Goal: Task Accomplishment & Management: Manage account settings

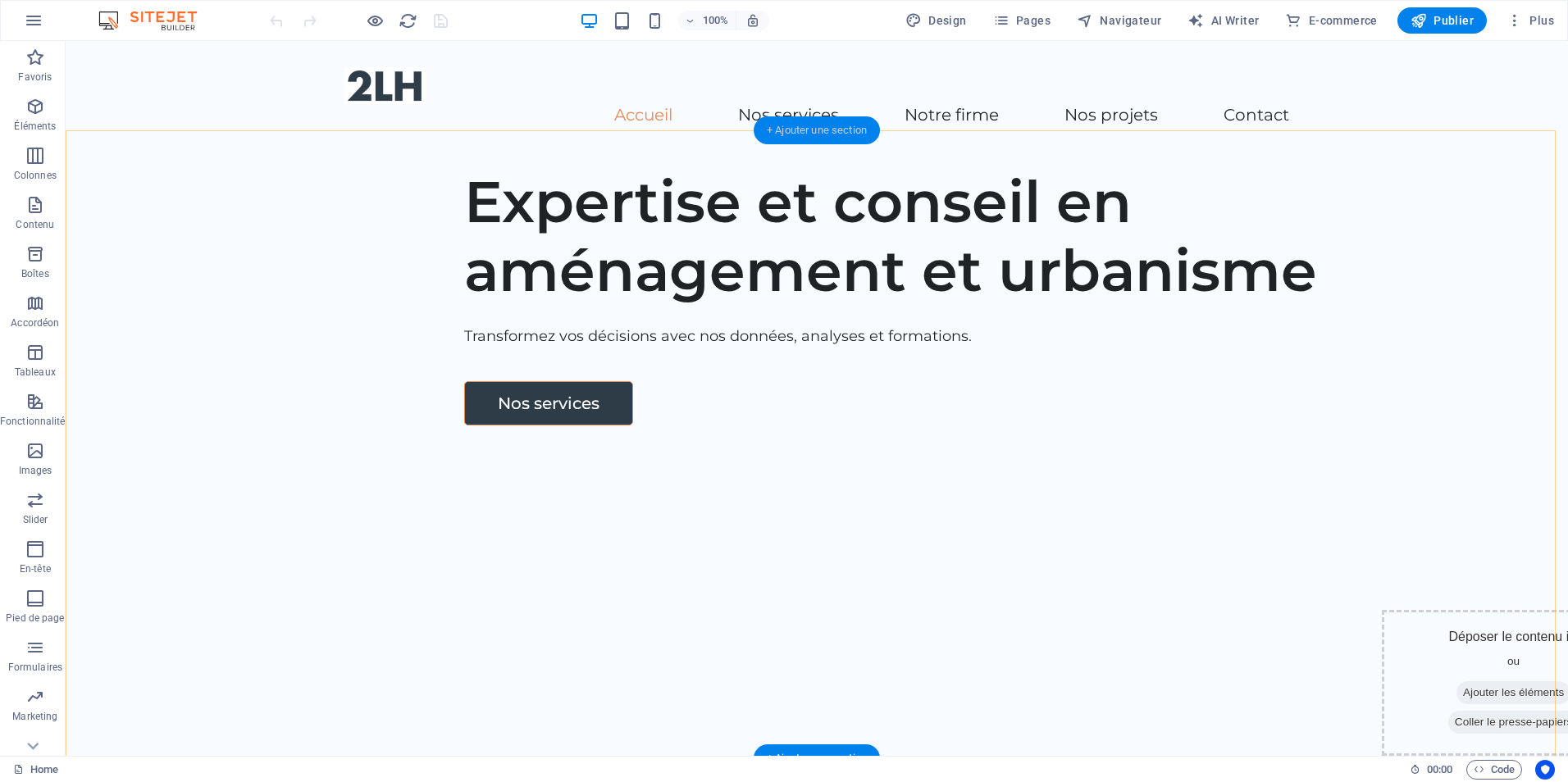
click at [807, 129] on div "+ Ajouter une section" at bounding box center [816, 130] width 126 height 28
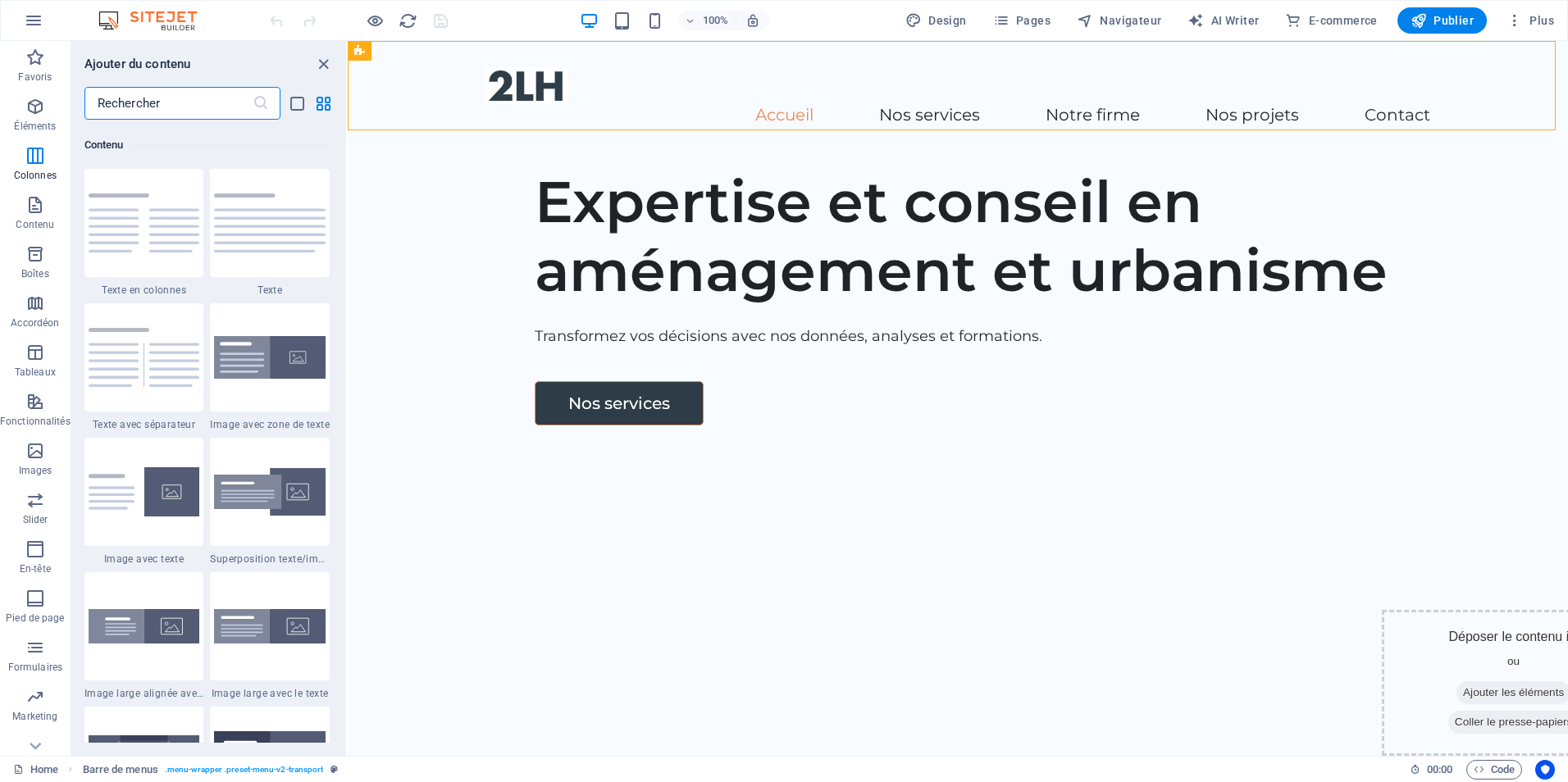
scroll to position [2787, 0]
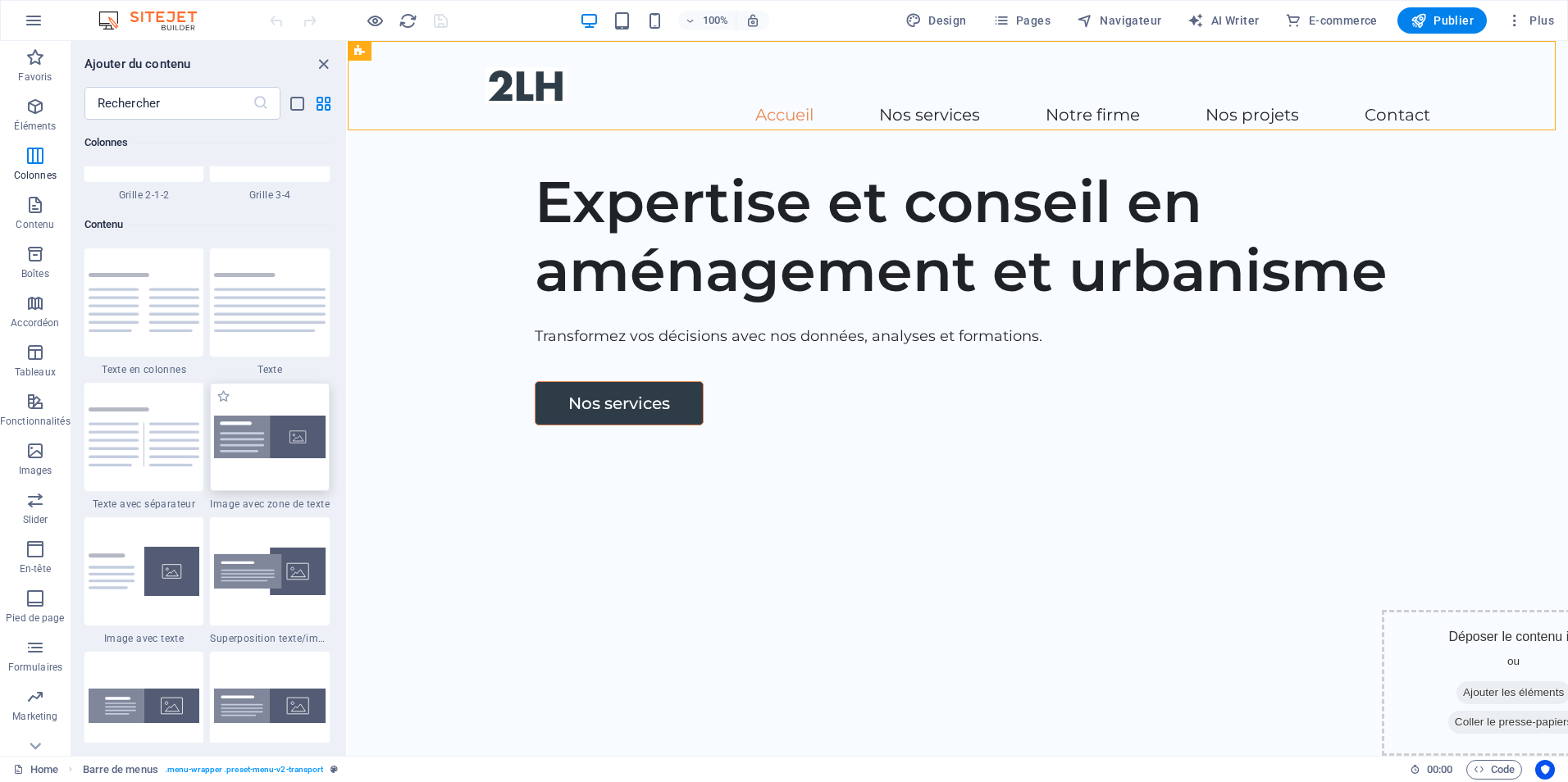
click at [254, 471] on div at bounding box center [270, 437] width 120 height 108
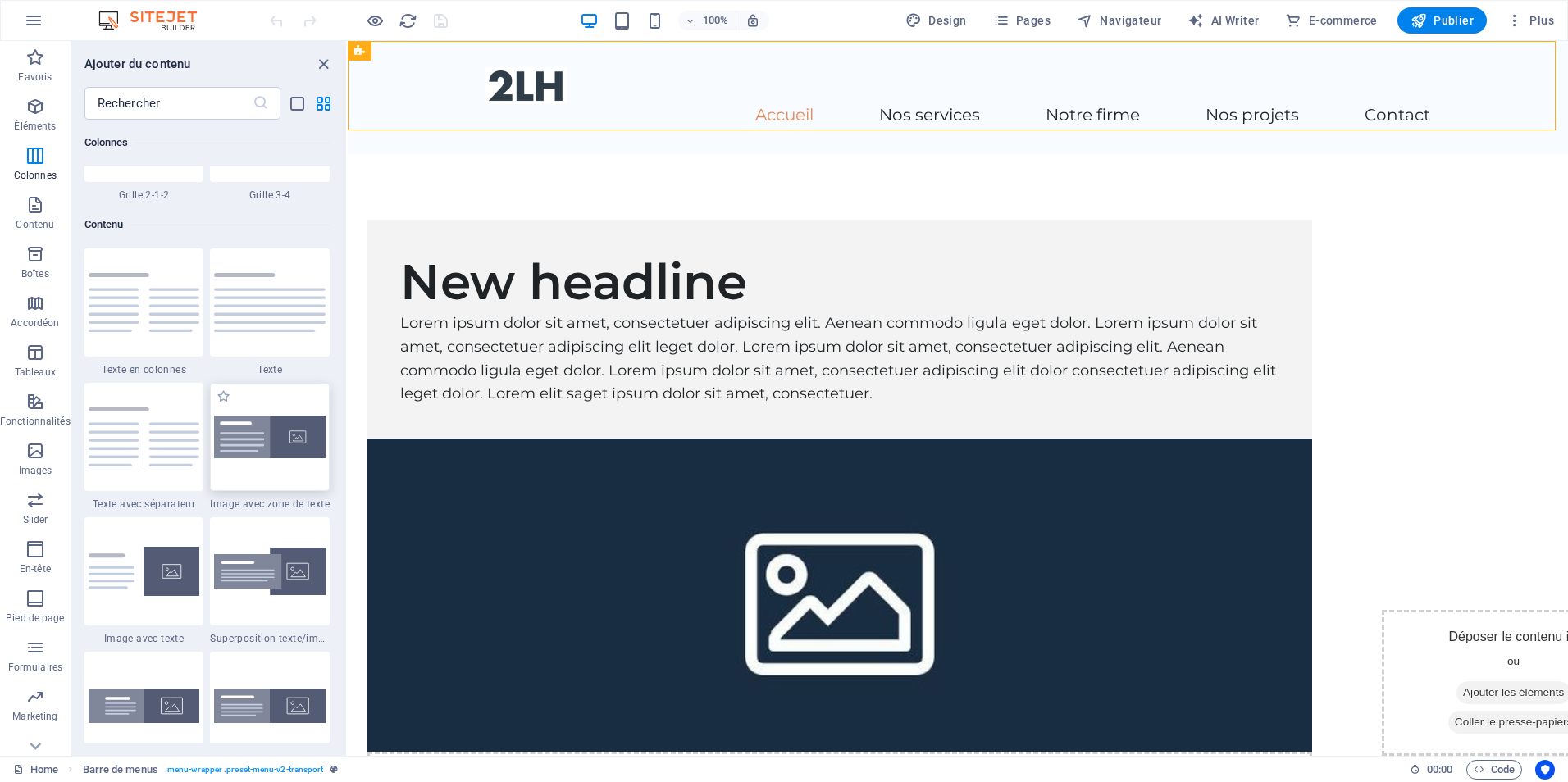
select select "rem"
select select "px"
select select "preset-text-with-image-v4-boxed"
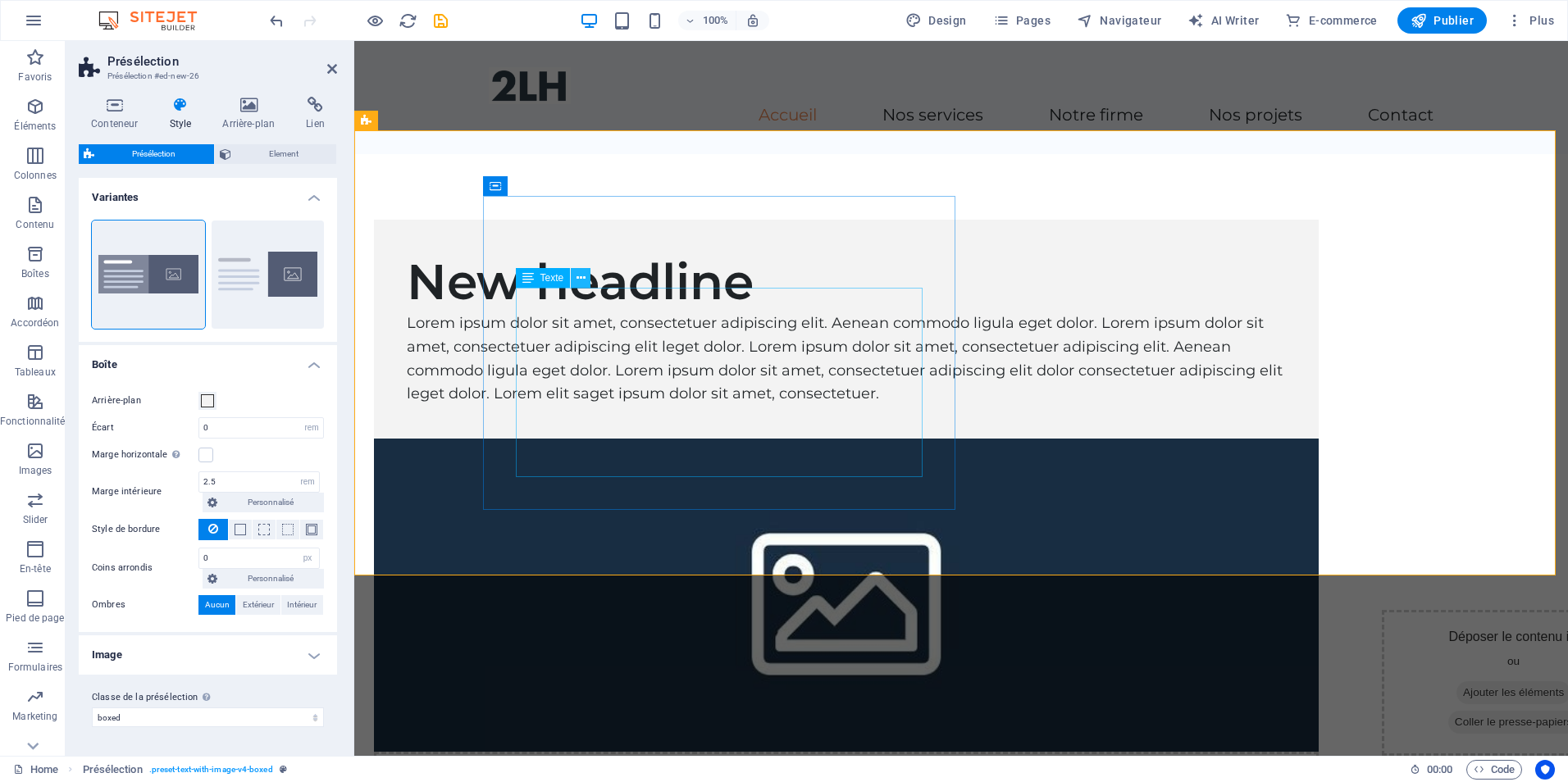
click at [577, 283] on icon at bounding box center [580, 278] width 9 height 17
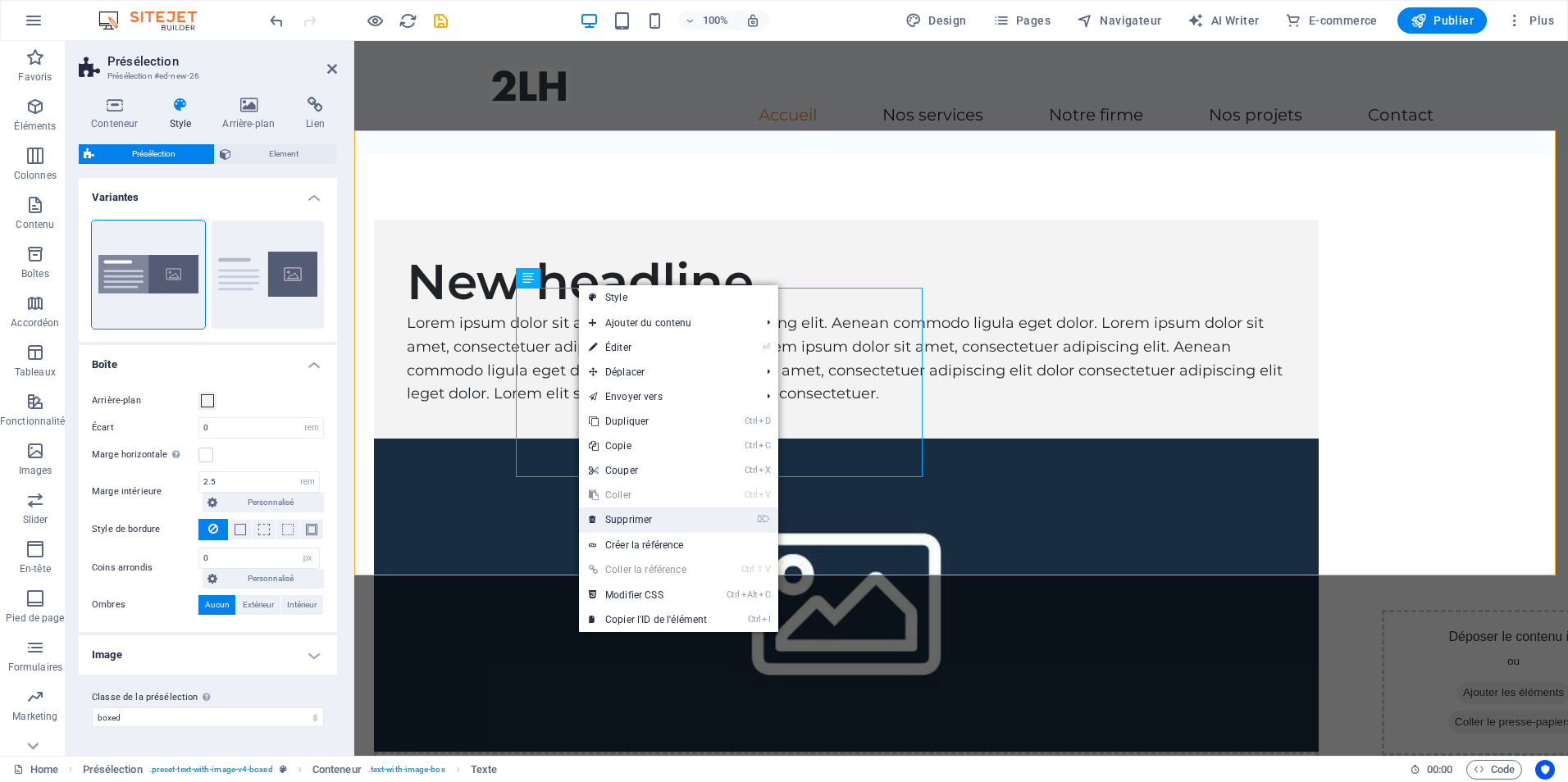
click at [650, 517] on link "⌦ Supprimer" at bounding box center [647, 520] width 138 height 25
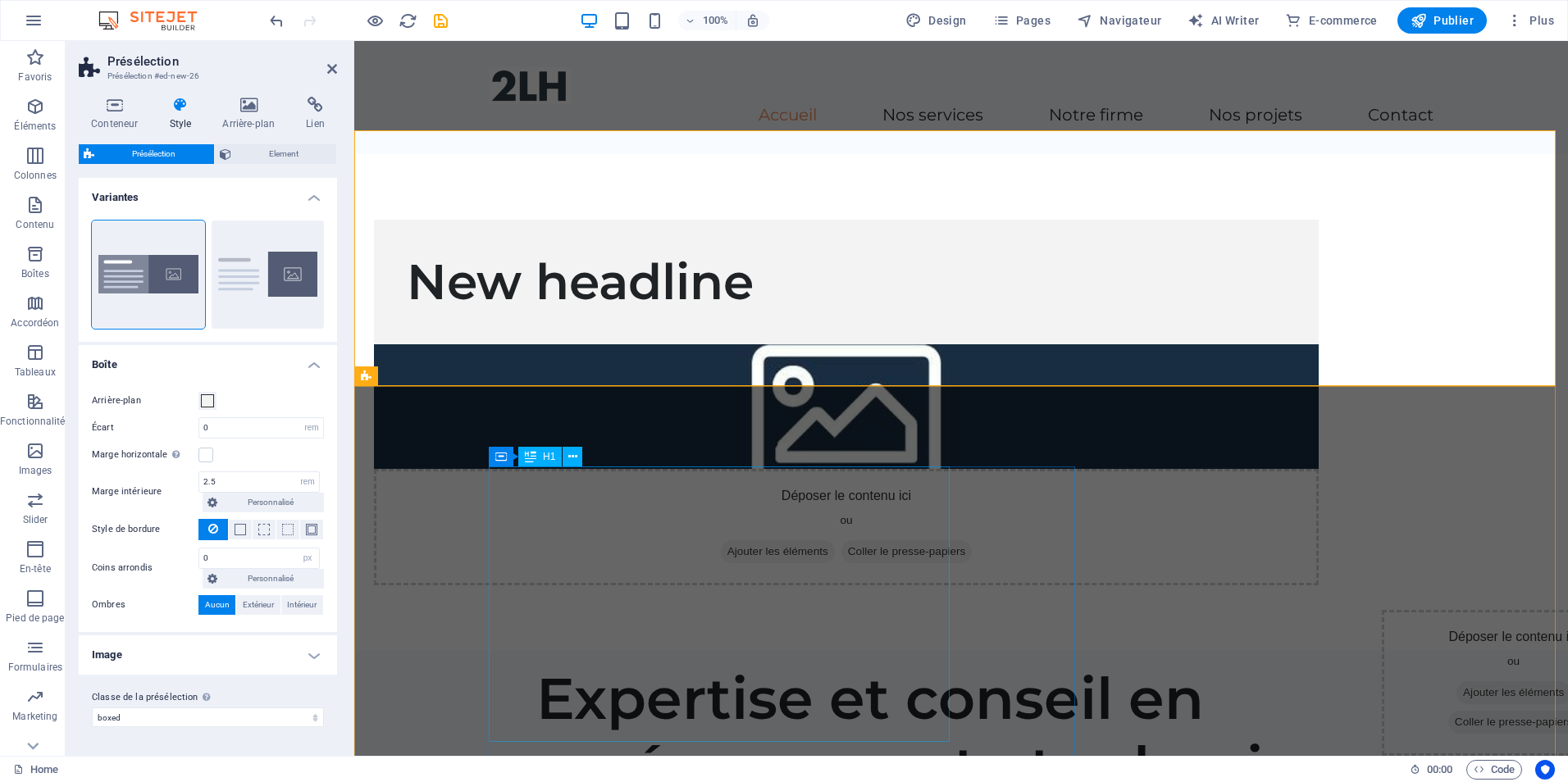
click at [726, 664] on div "Expertise et conseil en aménagement et urbanisme" at bounding box center [1022, 733] width 971 height 138
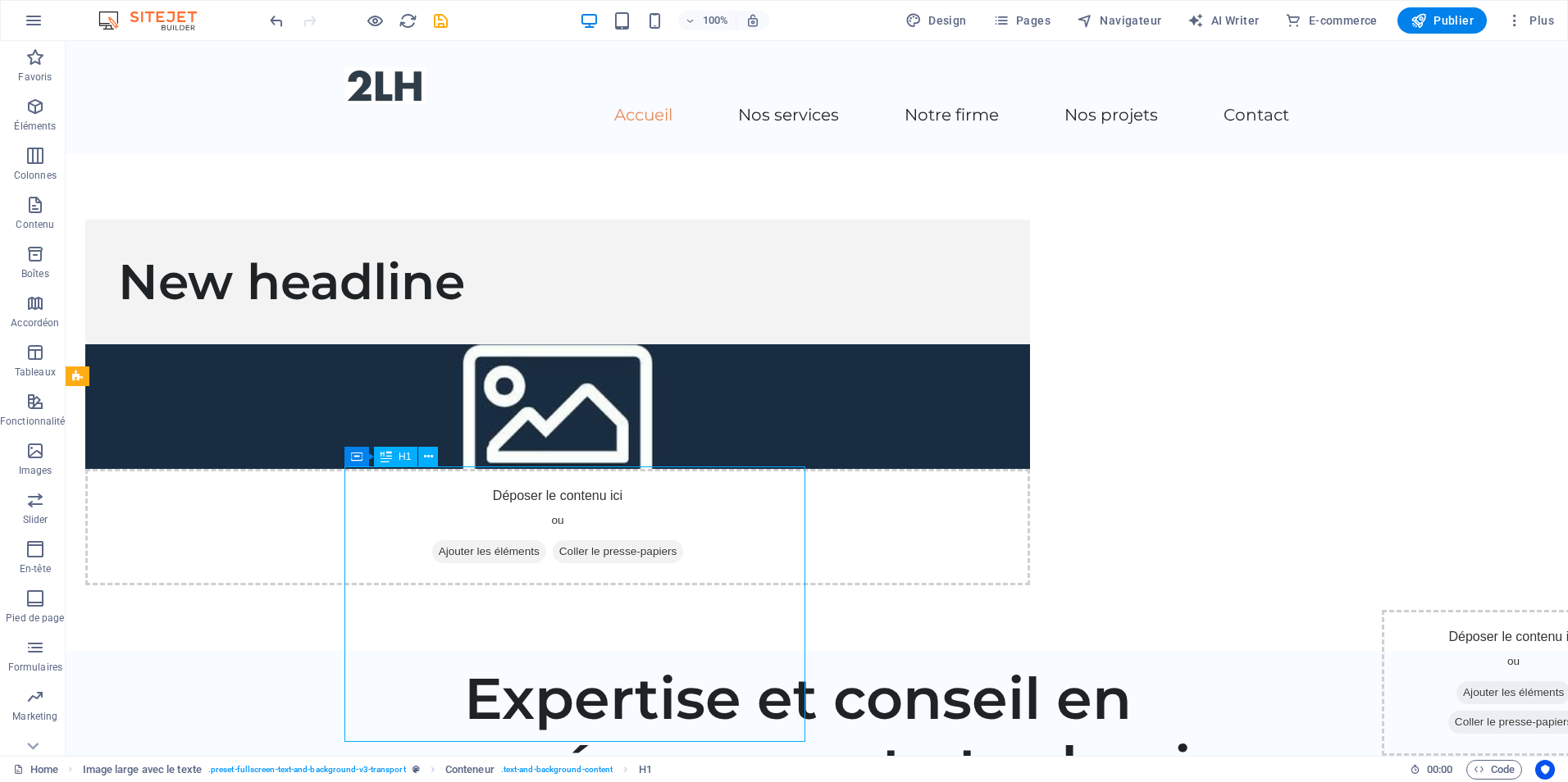
click at [574, 664] on div "Expertise et conseil en aménagement et urbanisme" at bounding box center [950, 733] width 971 height 138
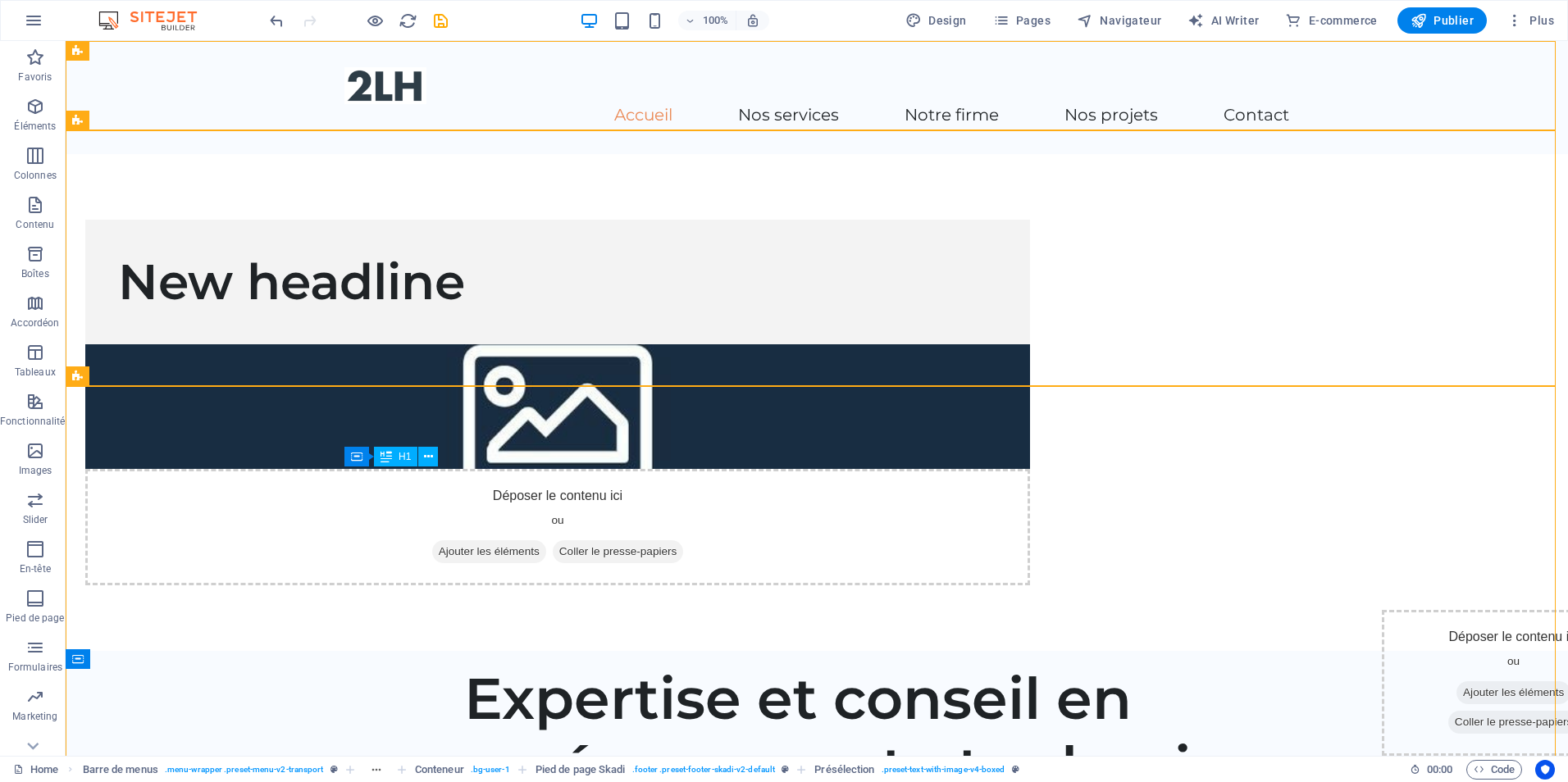
click at [486, 664] on div "Expertise et conseil en aménagement et urbanisme" at bounding box center [950, 733] width 971 height 138
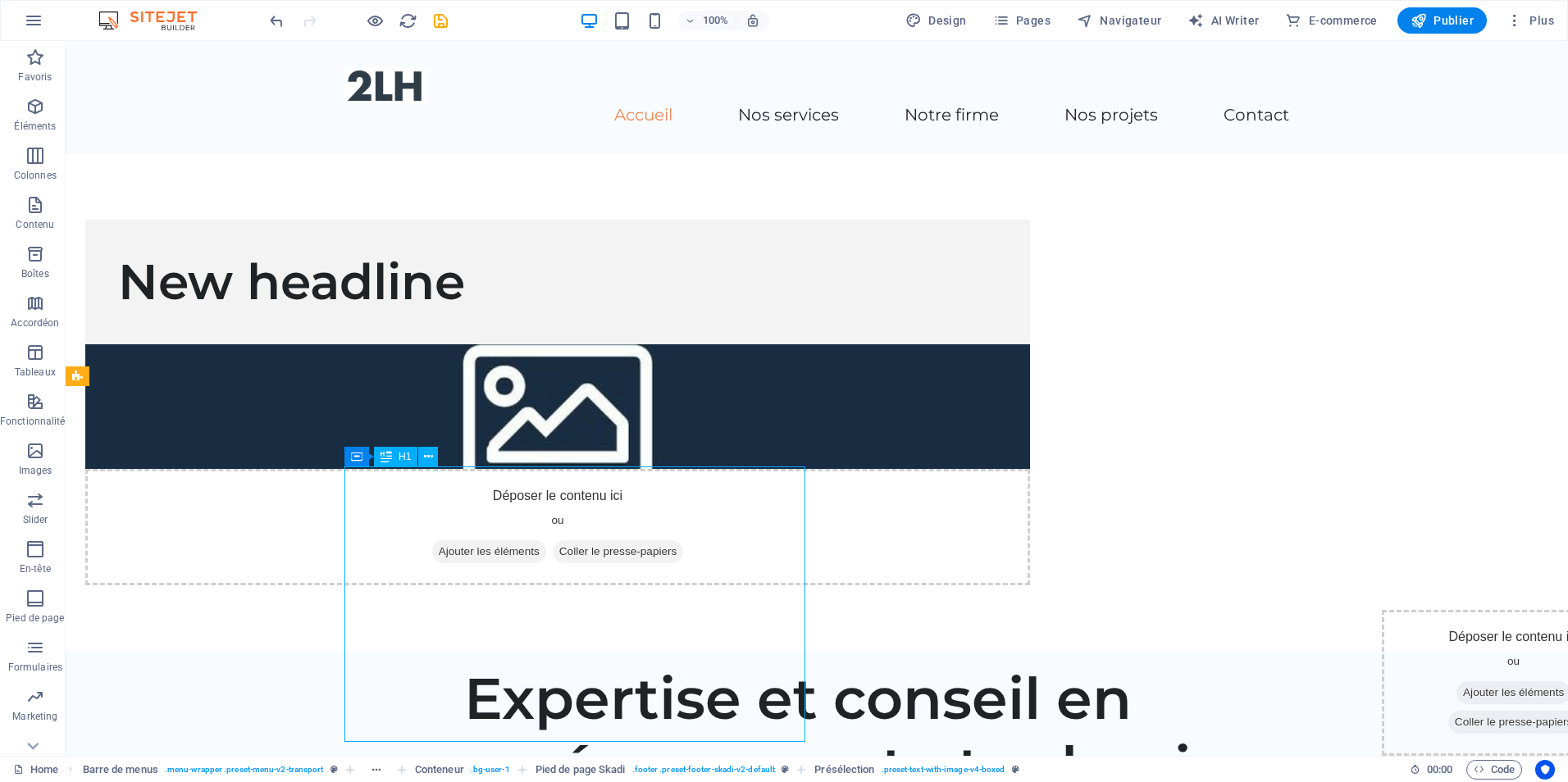
click at [486, 664] on div "Expertise et conseil en aménagement et urbanisme" at bounding box center [950, 733] width 971 height 138
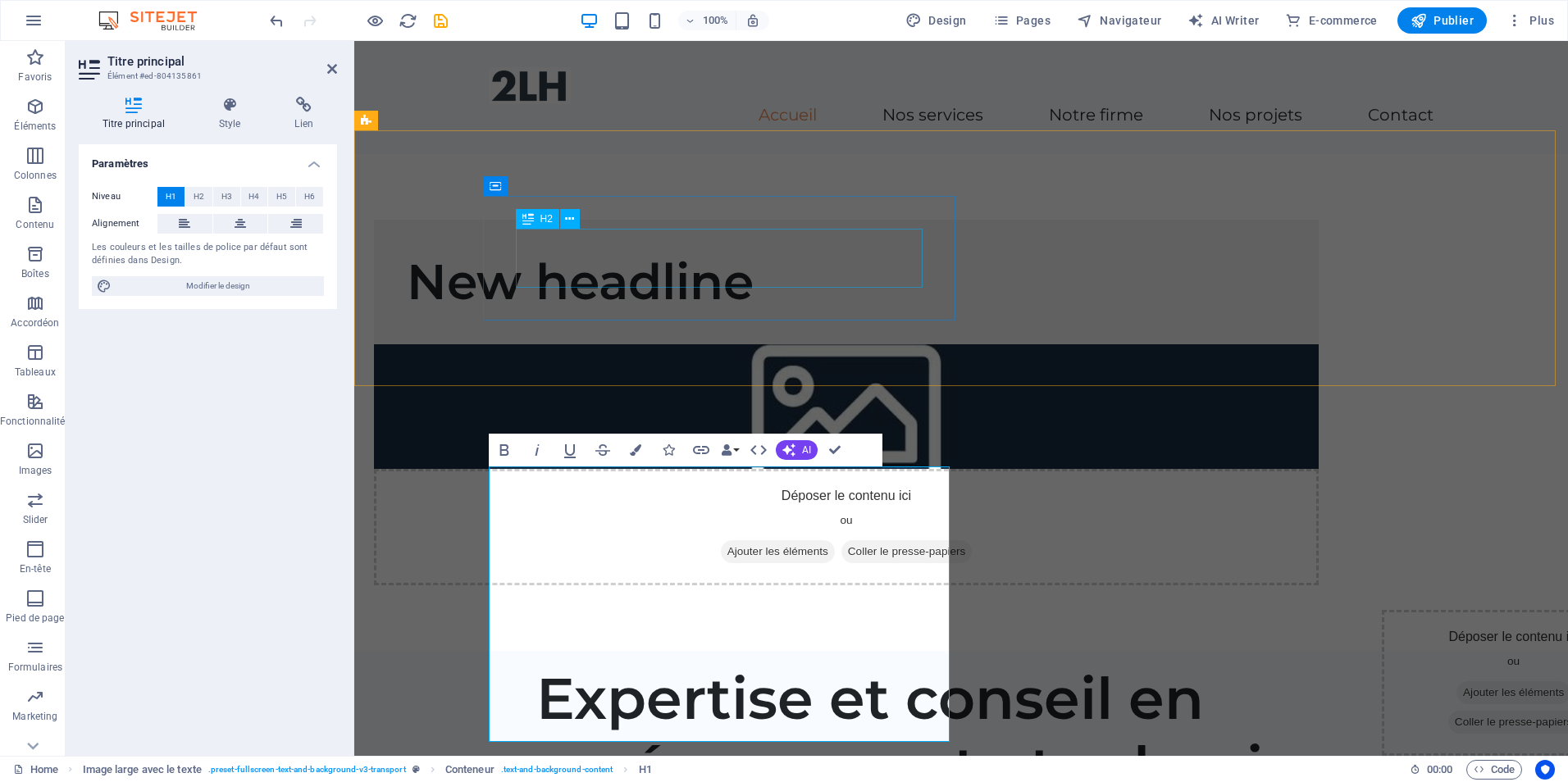
click at [721, 252] on div "New headline" at bounding box center [846, 282] width 880 height 59
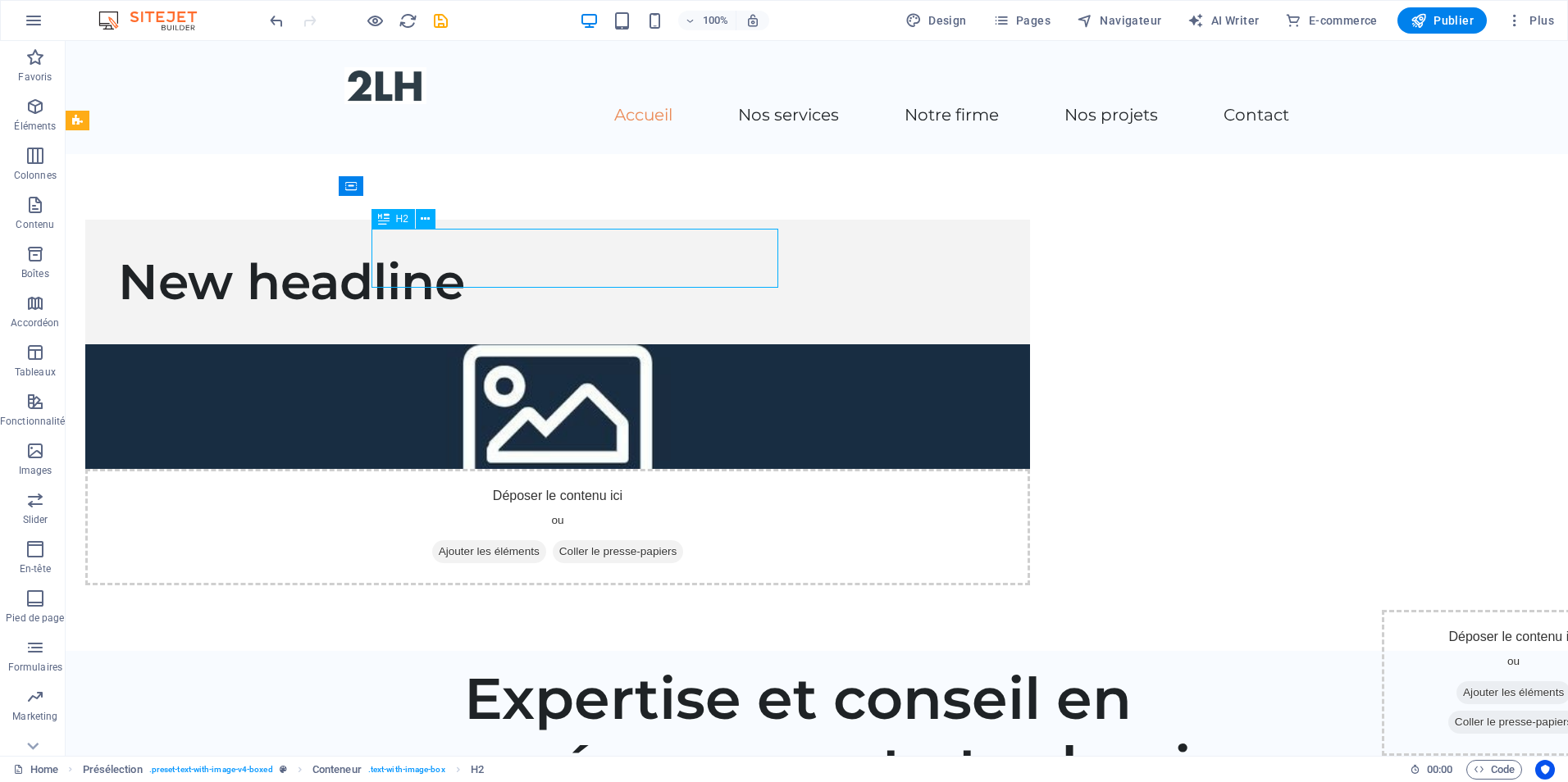
click at [721, 252] on div "New headline" at bounding box center [557, 282] width 880 height 59
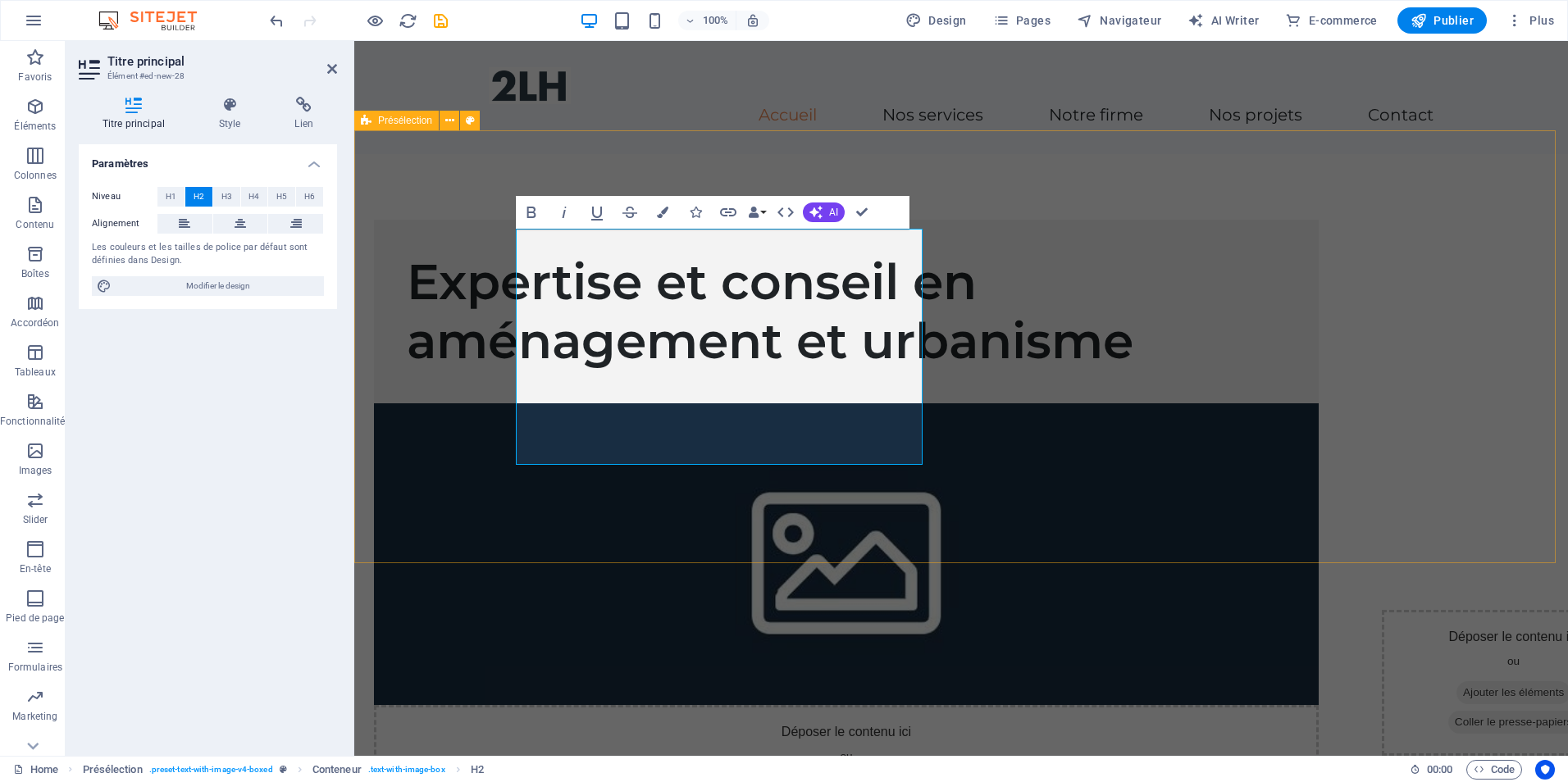
click at [723, 525] on div "Expertise et conseil en aménagement et urbanisme Déposer le contenu ici ou Ajou…" at bounding box center [961, 520] width 1214 height 733
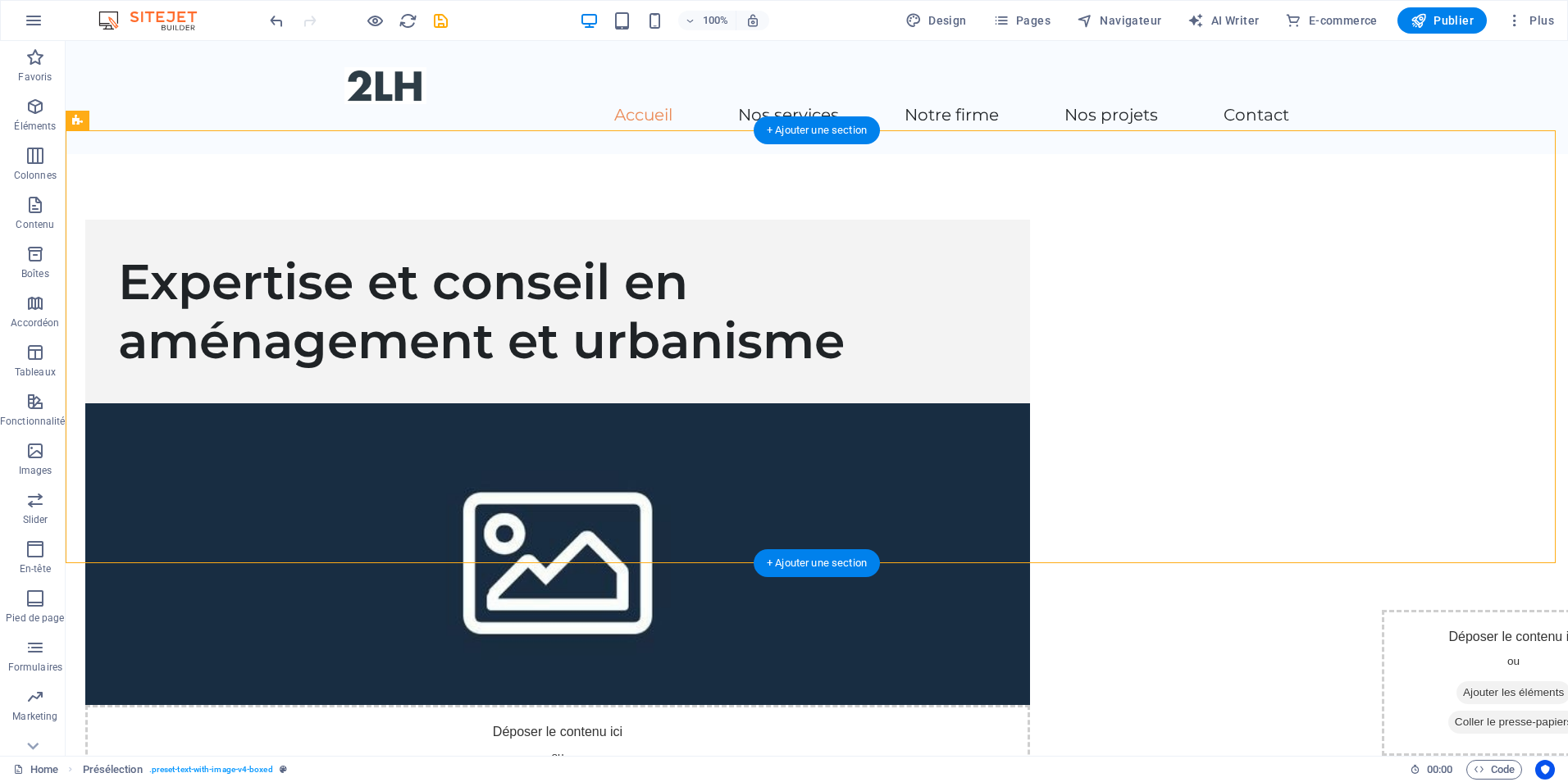
click at [1030, 439] on figure at bounding box center [557, 554] width 945 height 302
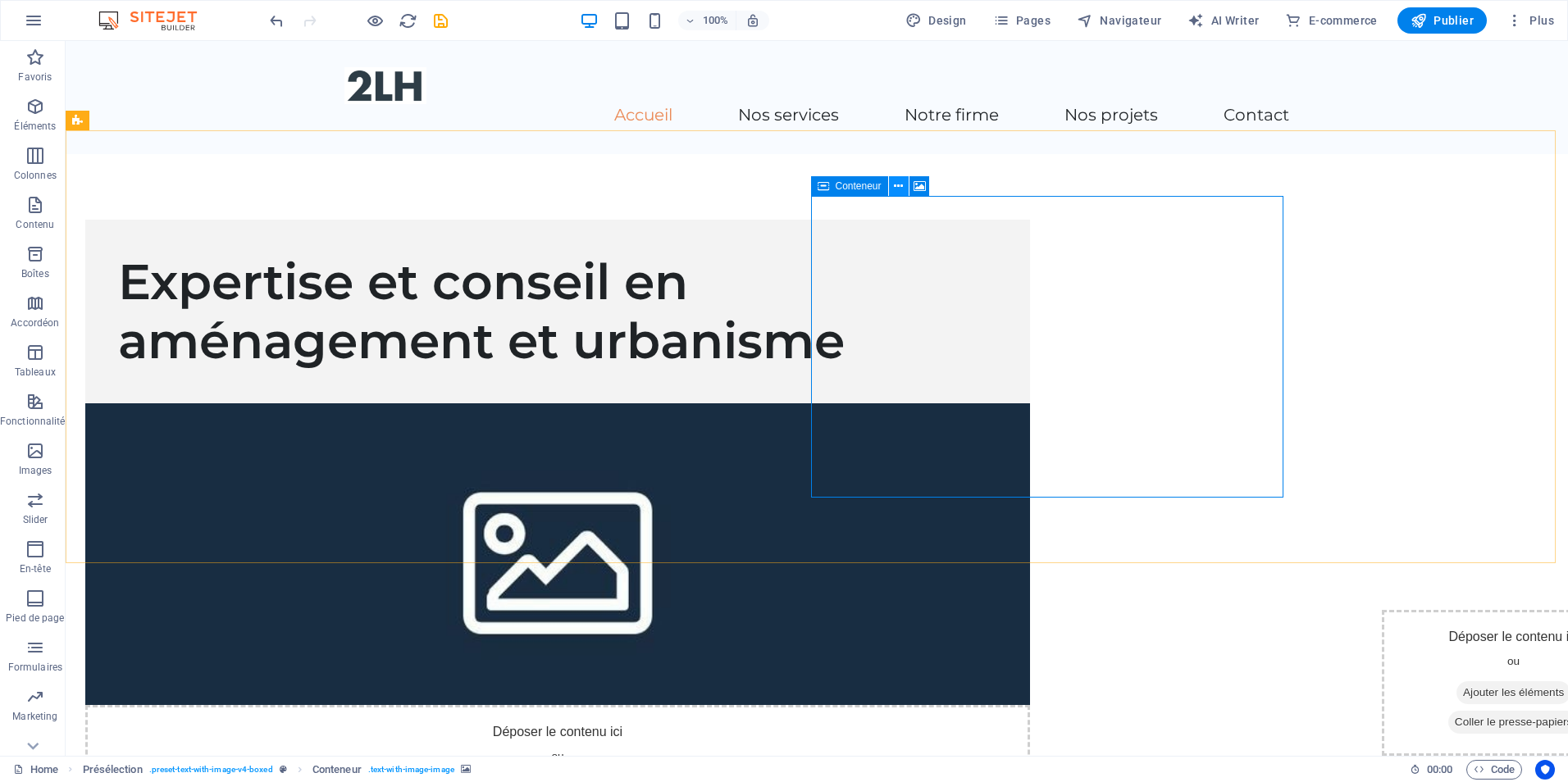
click at [897, 185] on icon at bounding box center [898, 186] width 9 height 17
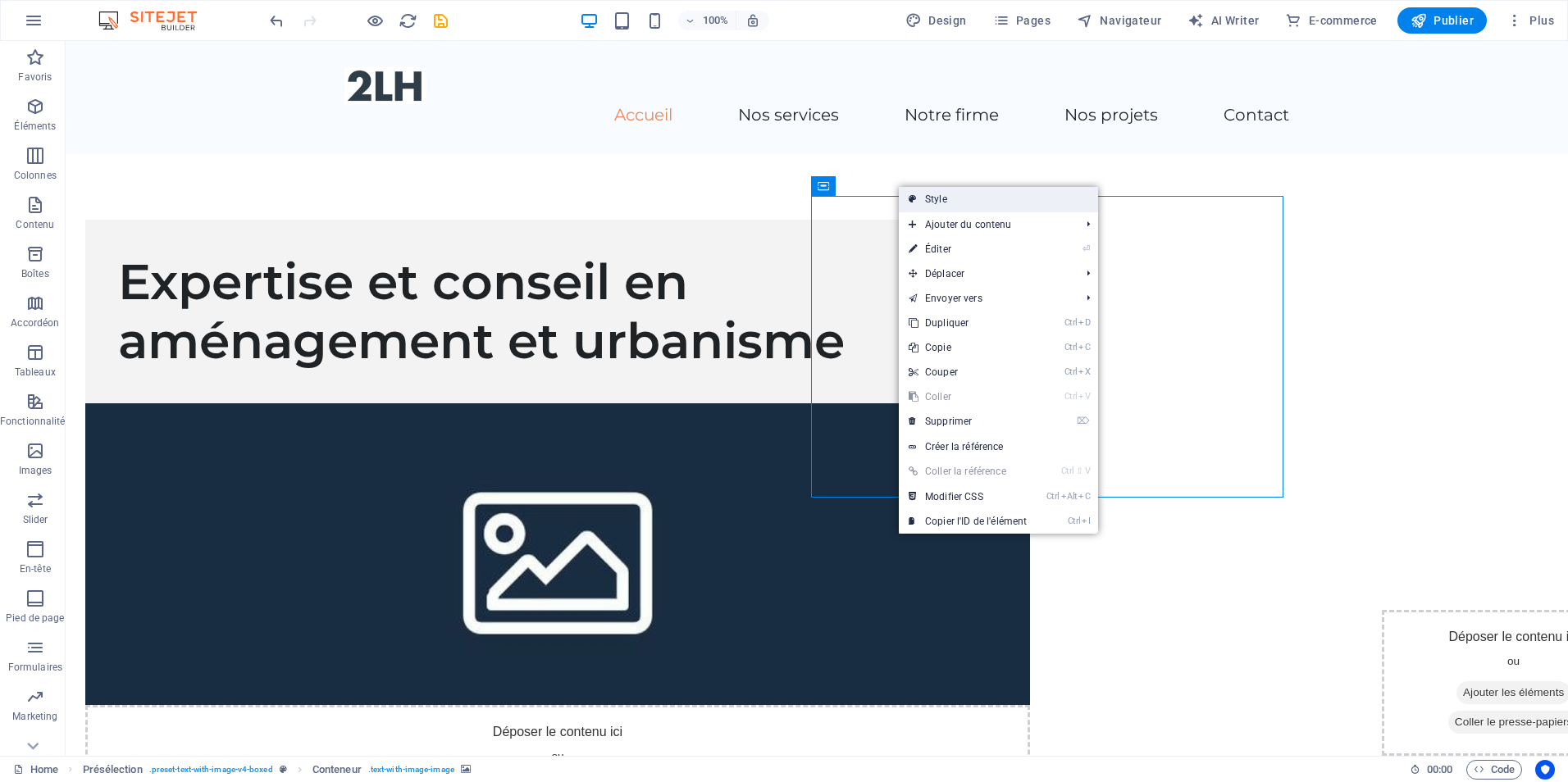
click at [953, 195] on link "Style" at bounding box center [998, 199] width 200 height 25
select select "rem"
select select "px"
select select "preset-text-with-image-v4-boxed"
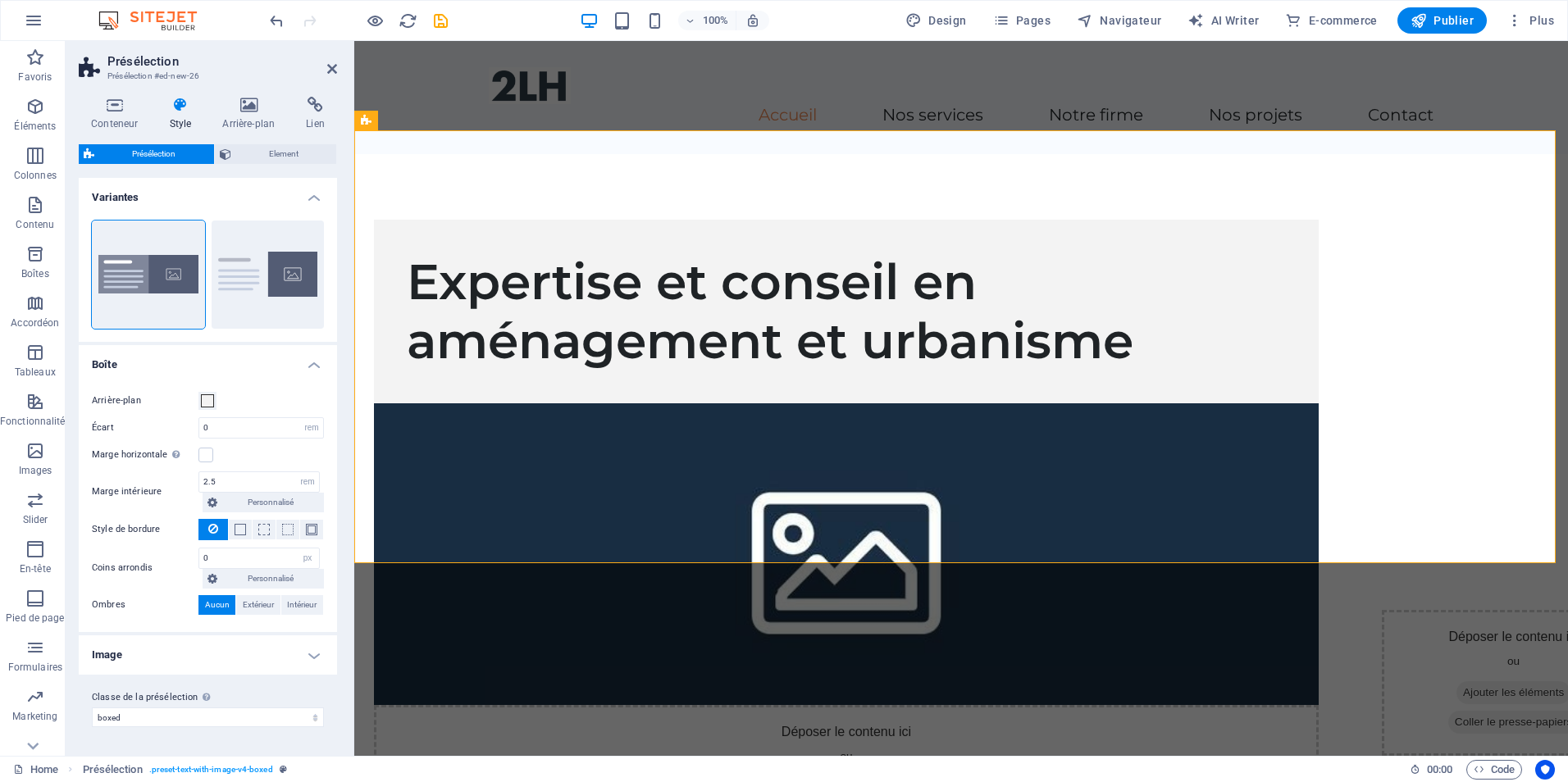
click at [323, 652] on h4 "Image" at bounding box center [208, 655] width 258 height 40
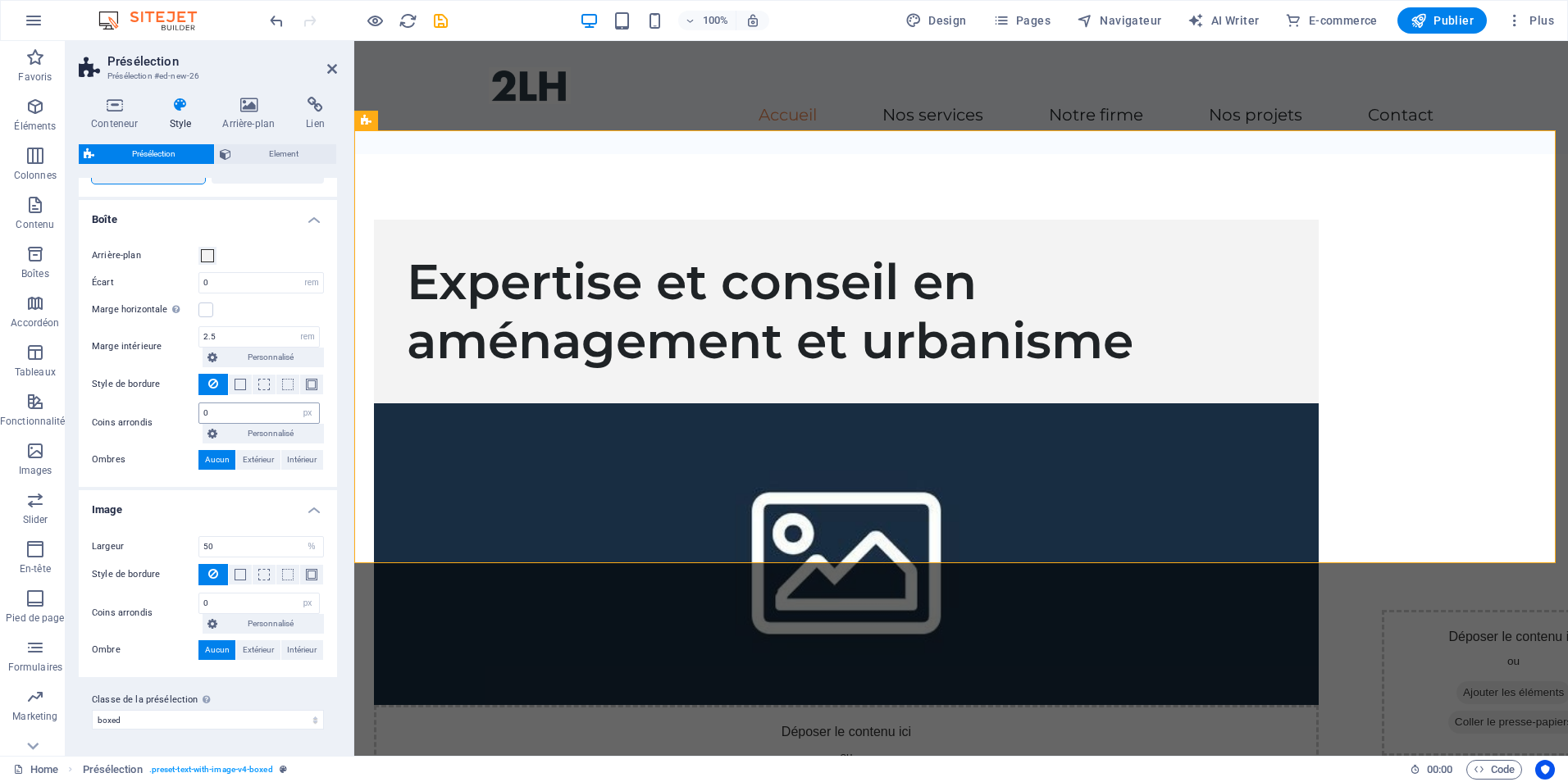
scroll to position [0, 0]
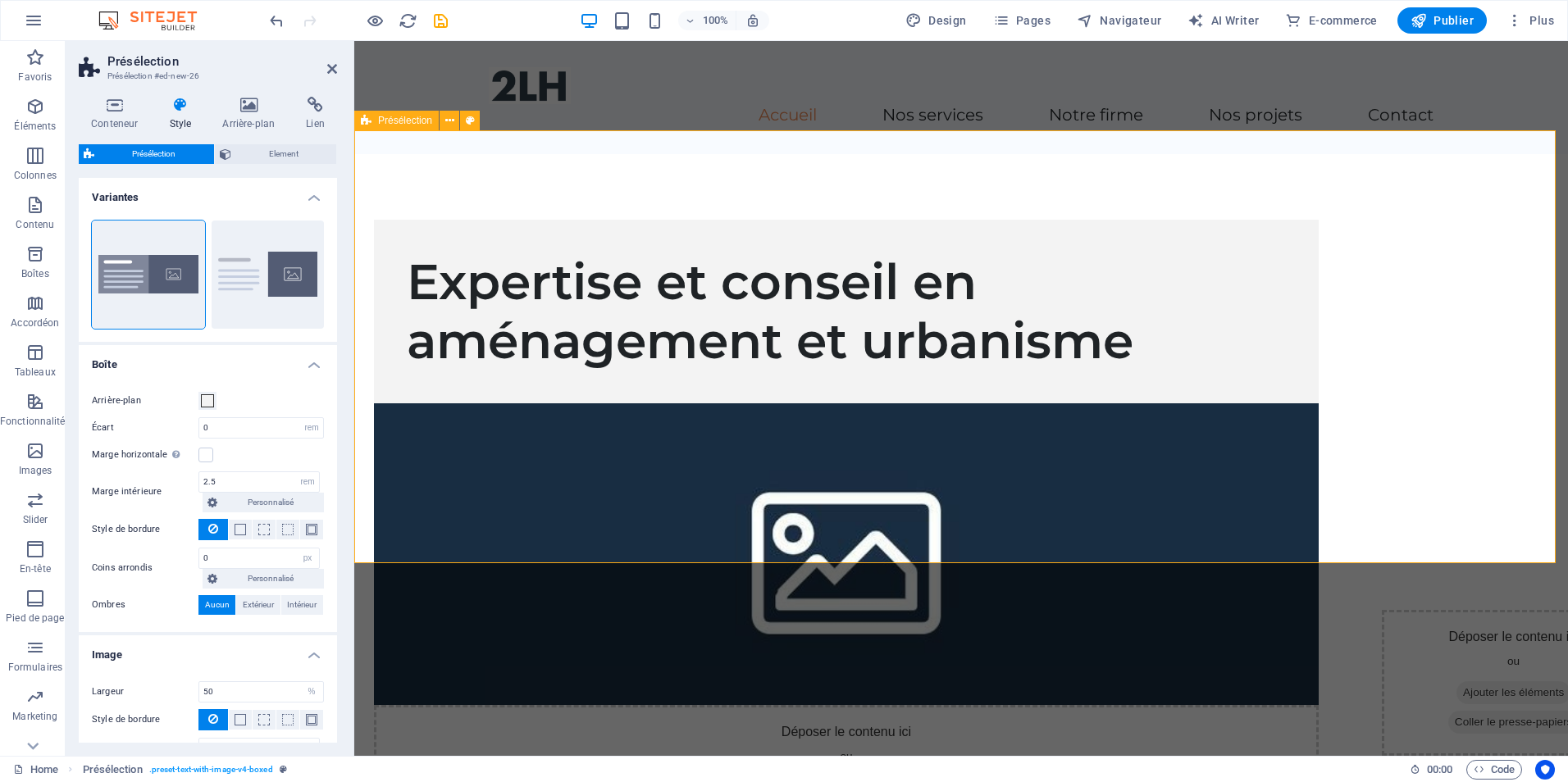
click at [942, 533] on div "Expertise et conseil en aménagement et urbanisme Déposer le contenu ici ou Ajou…" at bounding box center [961, 520] width 1214 height 733
click at [114, 101] on icon at bounding box center [115, 105] width 72 height 16
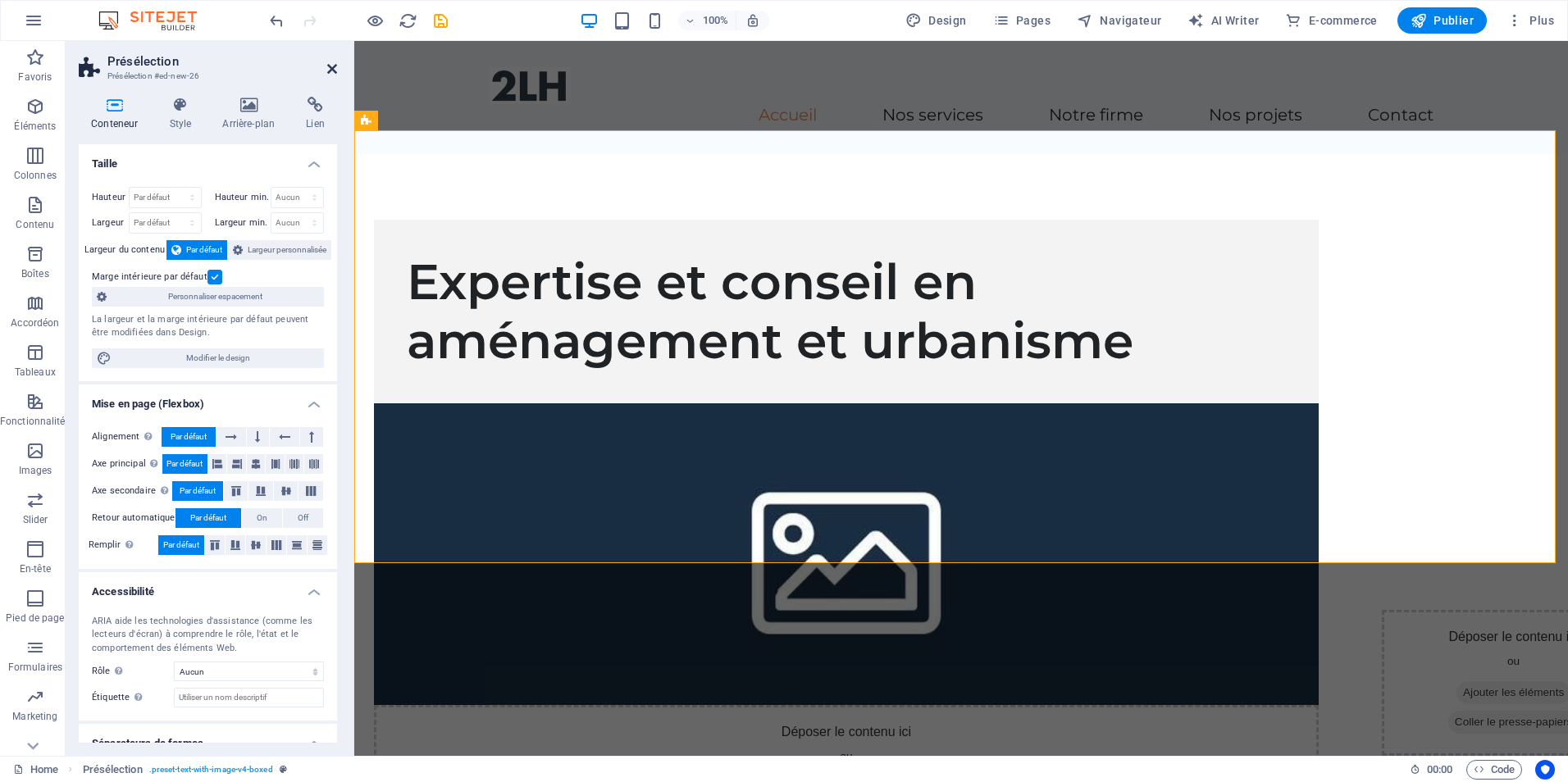
click at [331, 69] on icon at bounding box center [332, 69] width 10 height 13
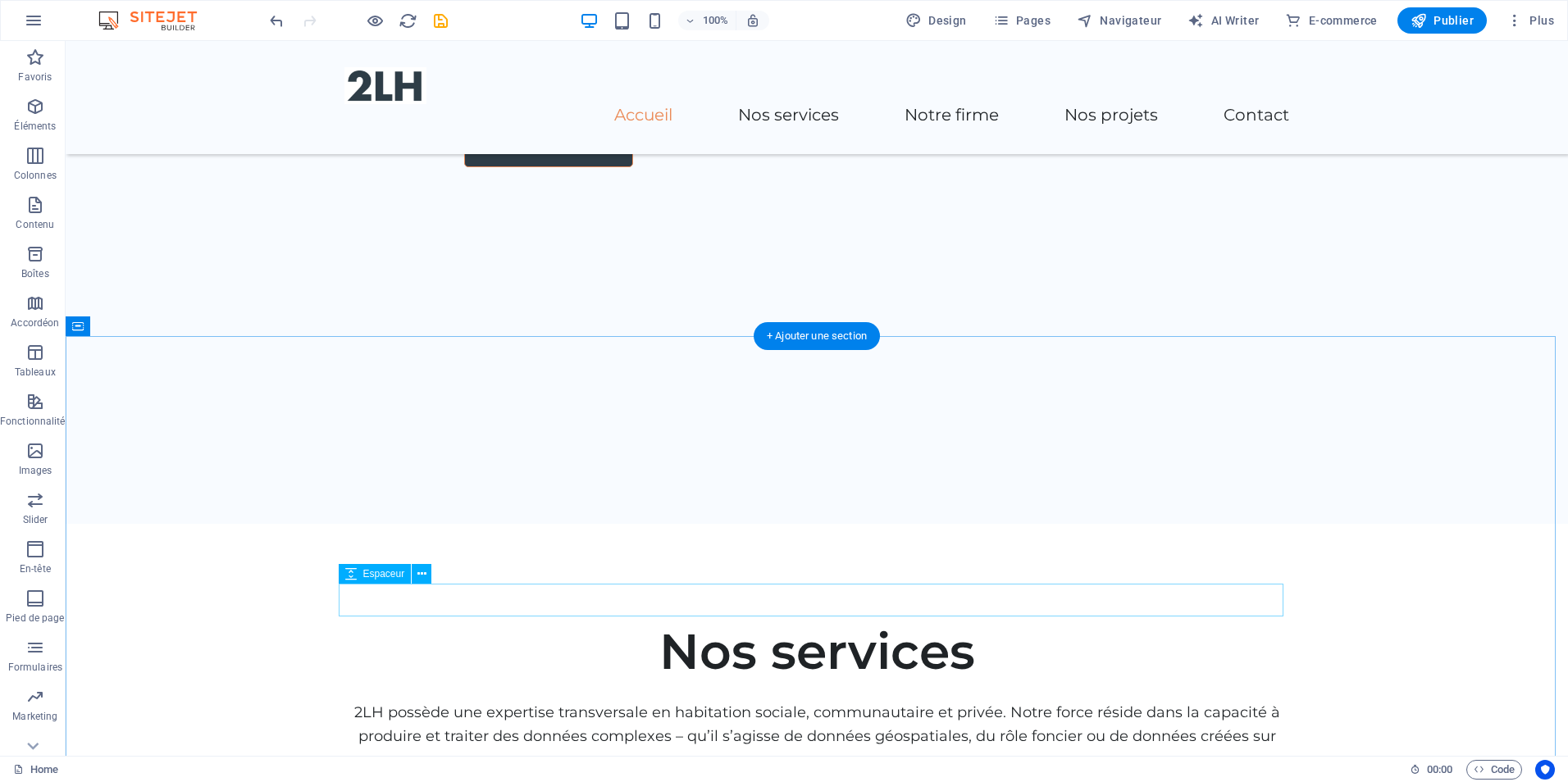
scroll to position [984, 0]
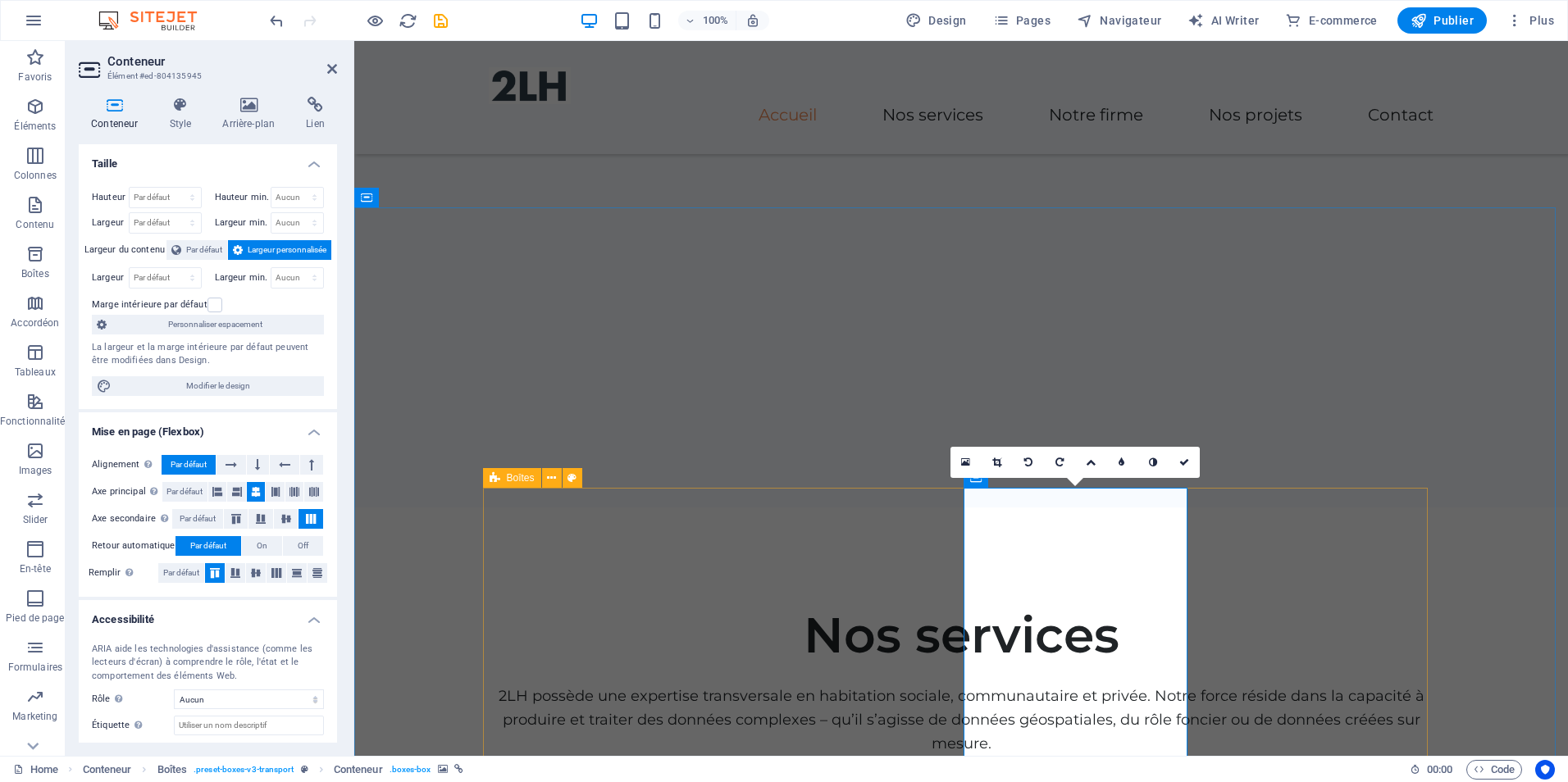
click at [331, 66] on icon at bounding box center [332, 69] width 10 height 13
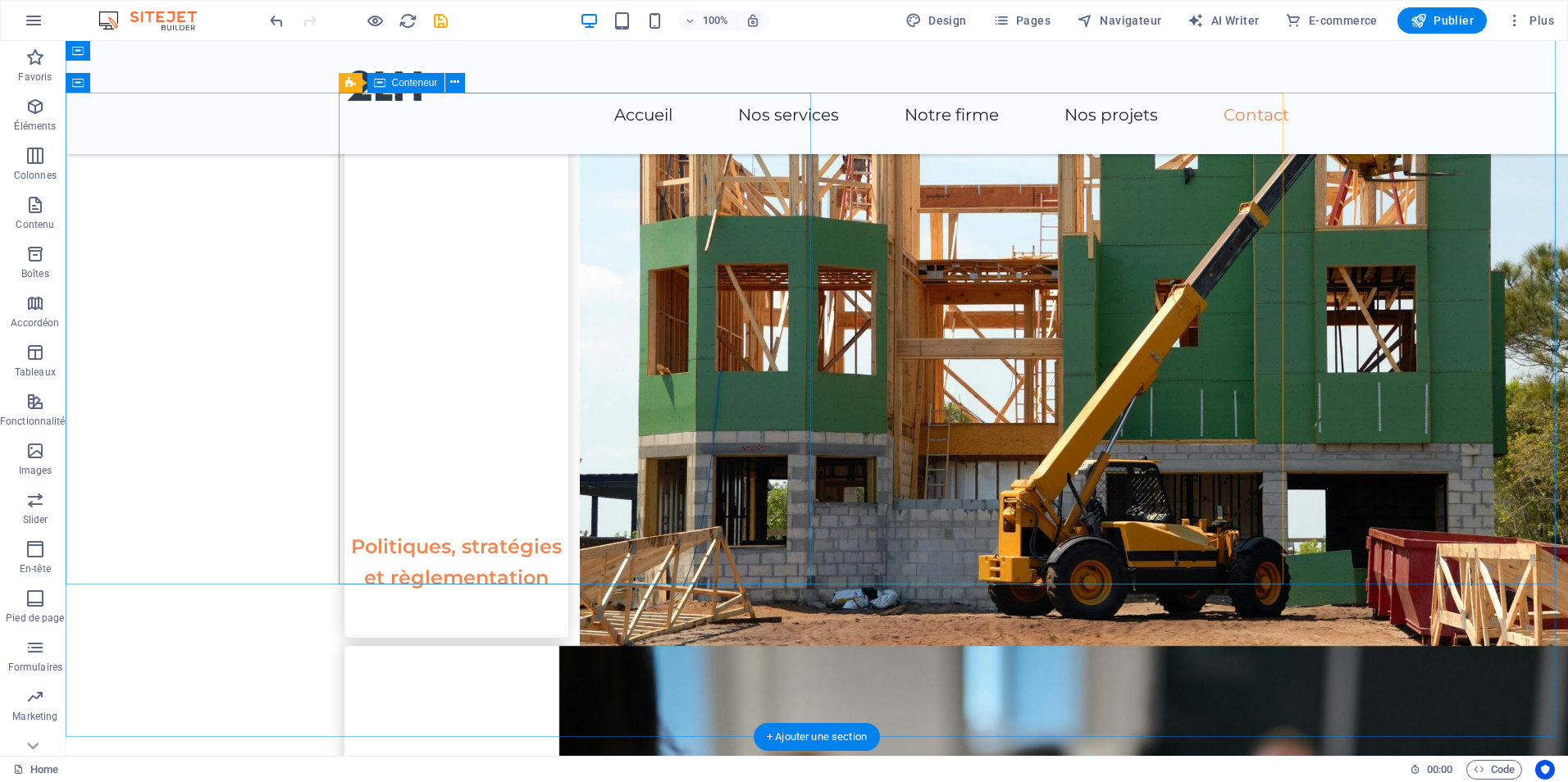
scroll to position [3116, 0]
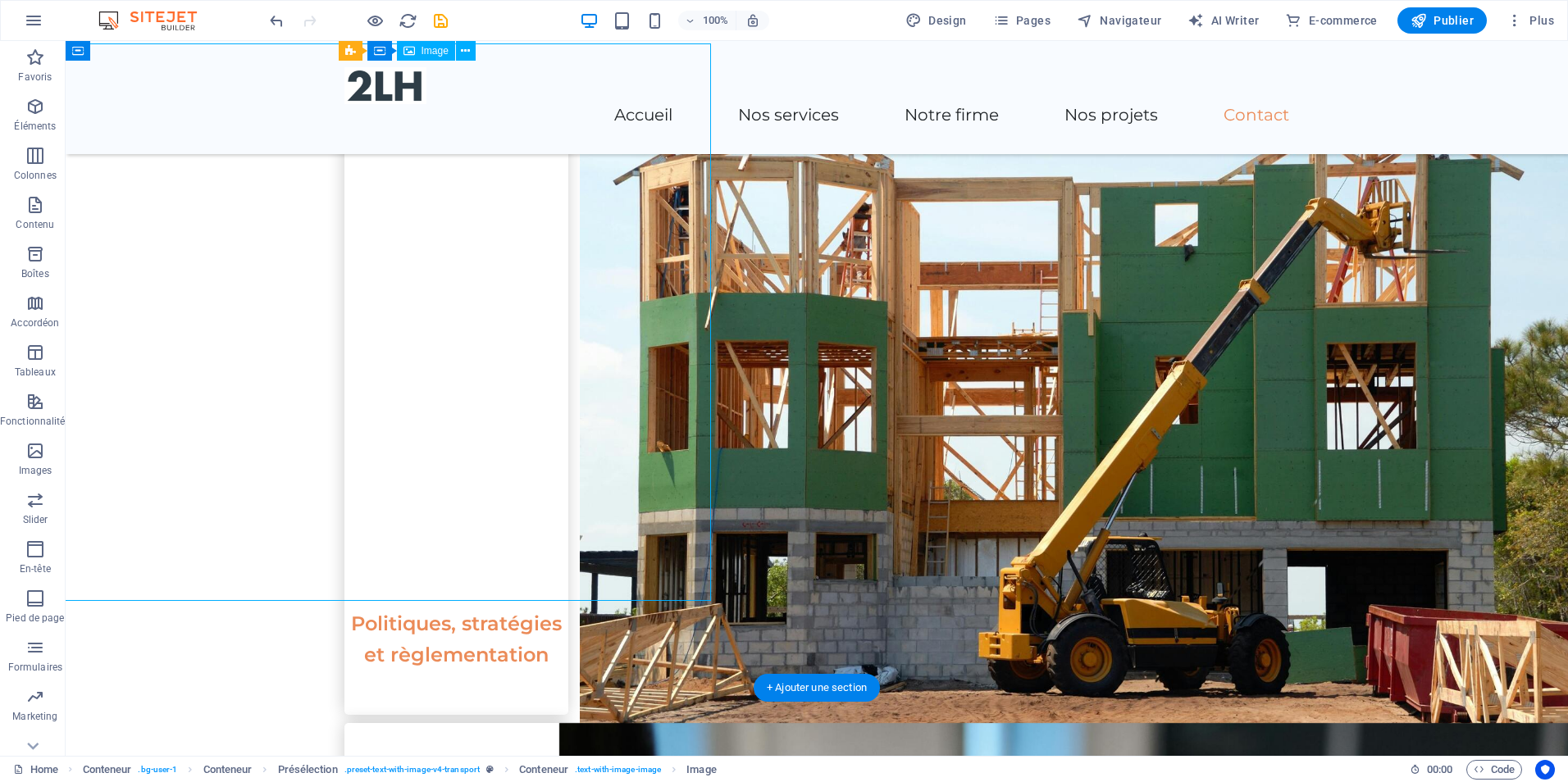
scroll to position [2952, 0]
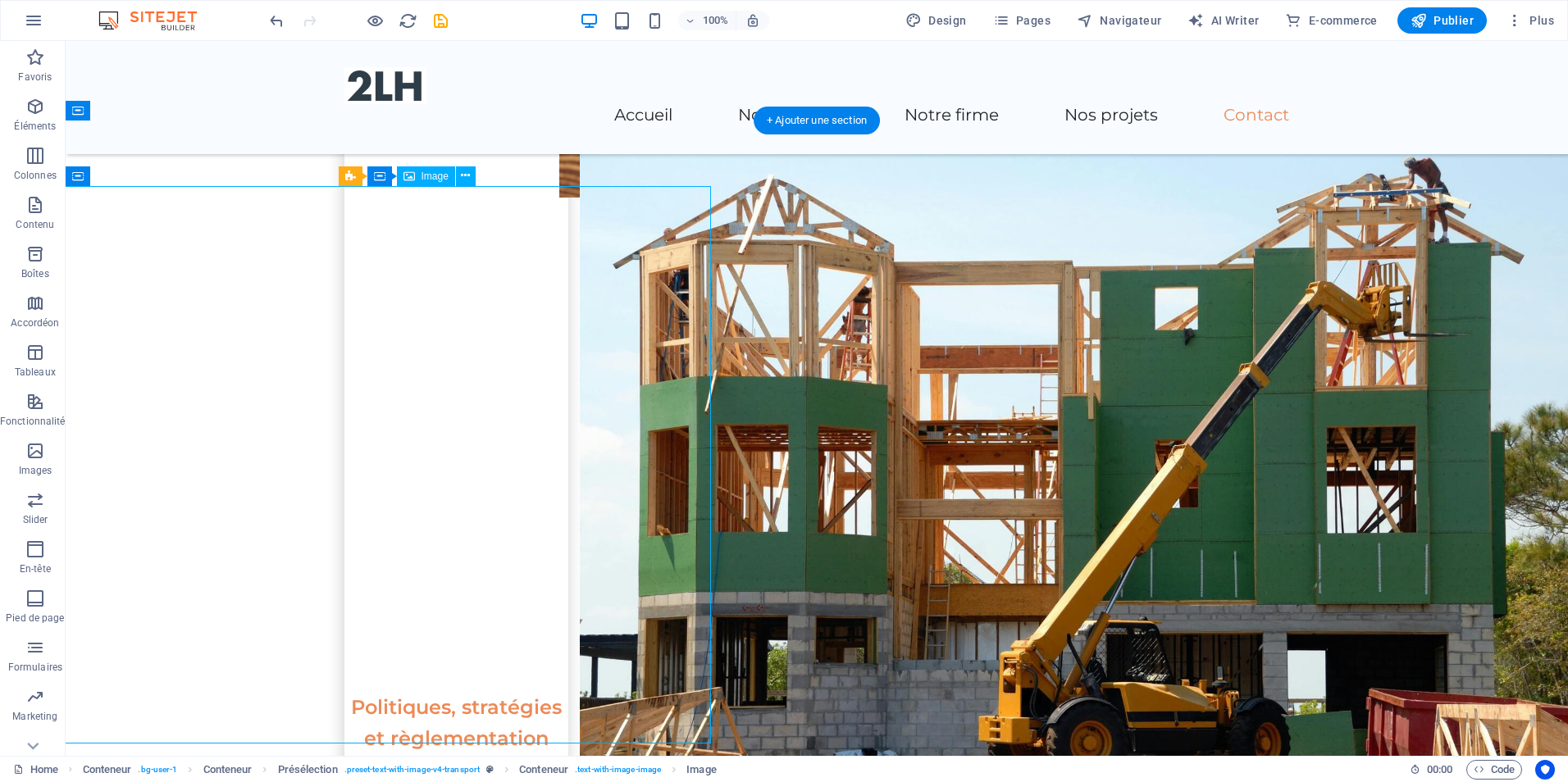
click at [466, 171] on icon at bounding box center [465, 176] width 9 height 17
click at [552, 123] on div "Accueil Nos services Notre firme Nos projets Contact" at bounding box center [817, 97] width 1503 height 113
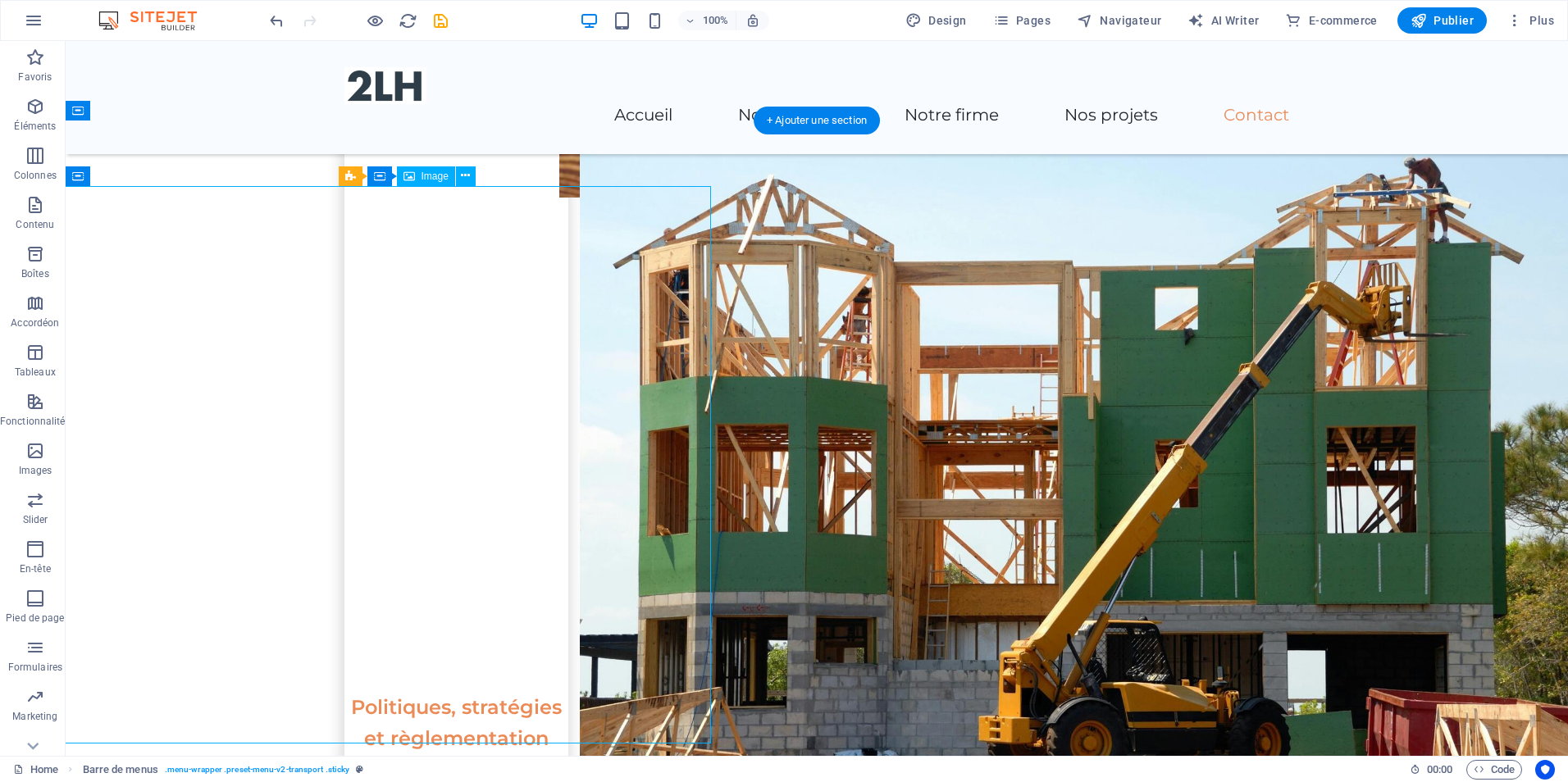
select select "px"
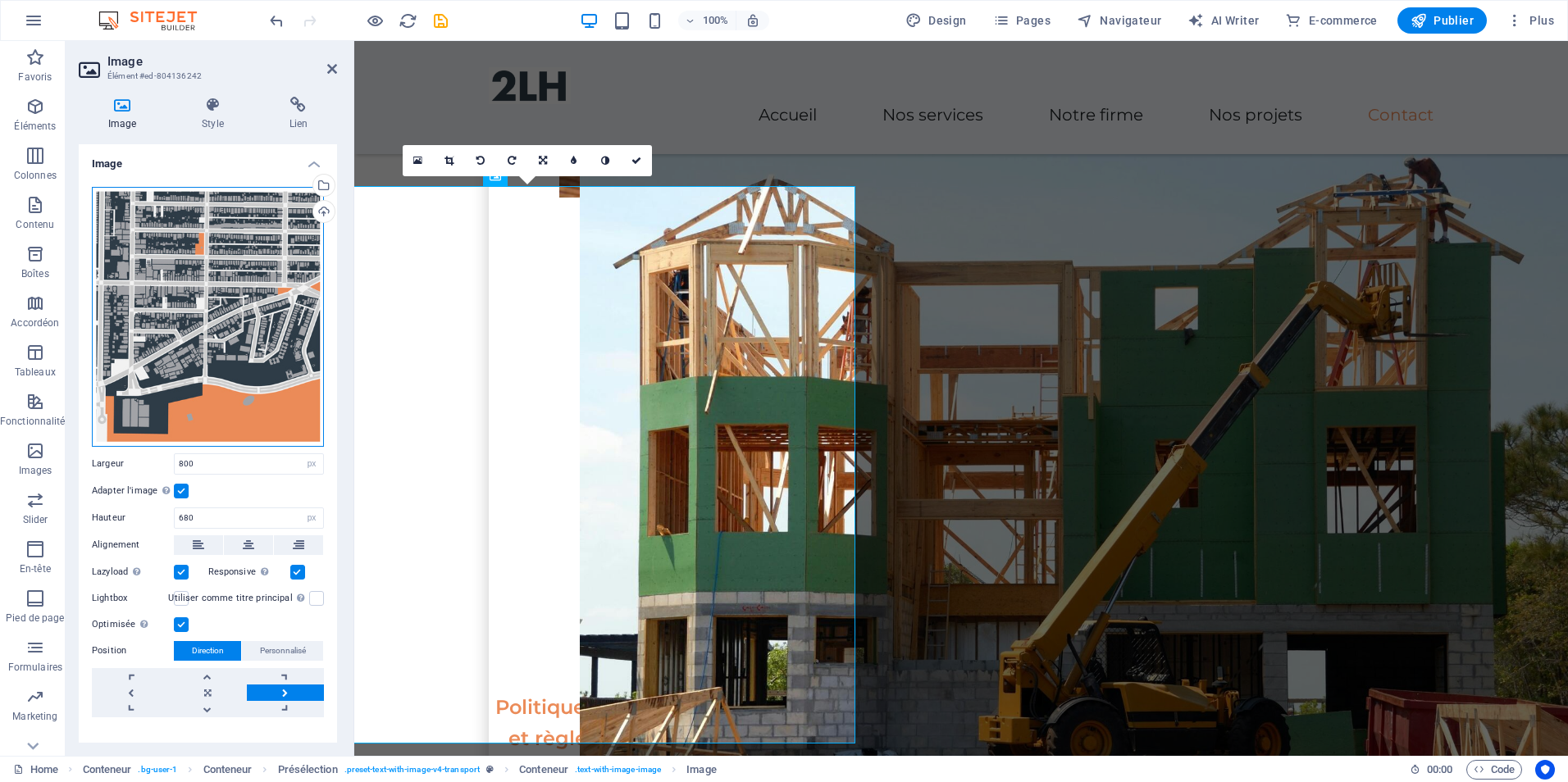
click at [244, 259] on div "Glissez les fichiers ici, cliquez pour choisir les fichiers ou sélectionnez les…" at bounding box center [208, 316] width 232 height 260
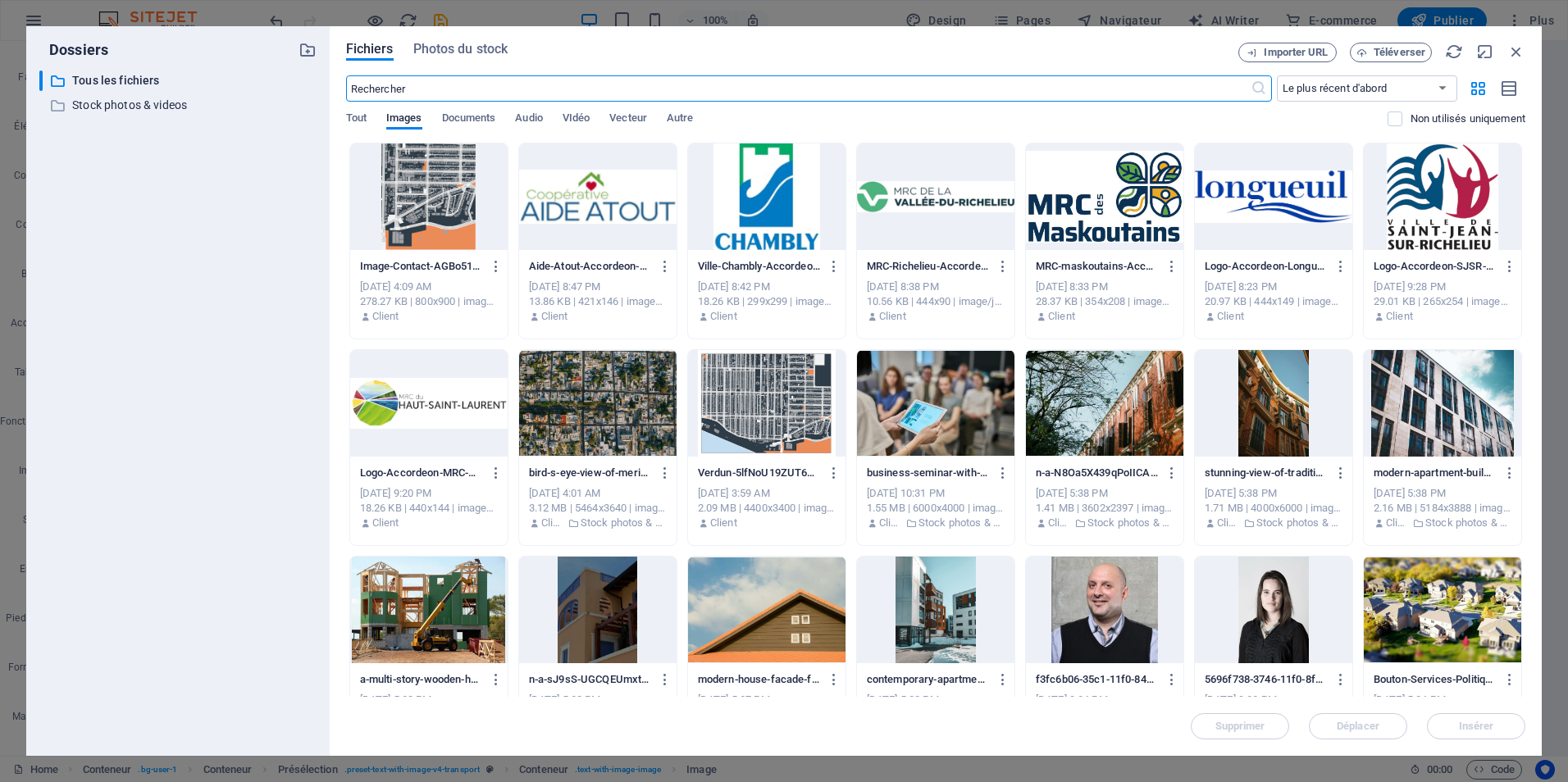
scroll to position [3032, 0]
click at [1510, 51] on icon "button" at bounding box center [1517, 52] width 18 height 18
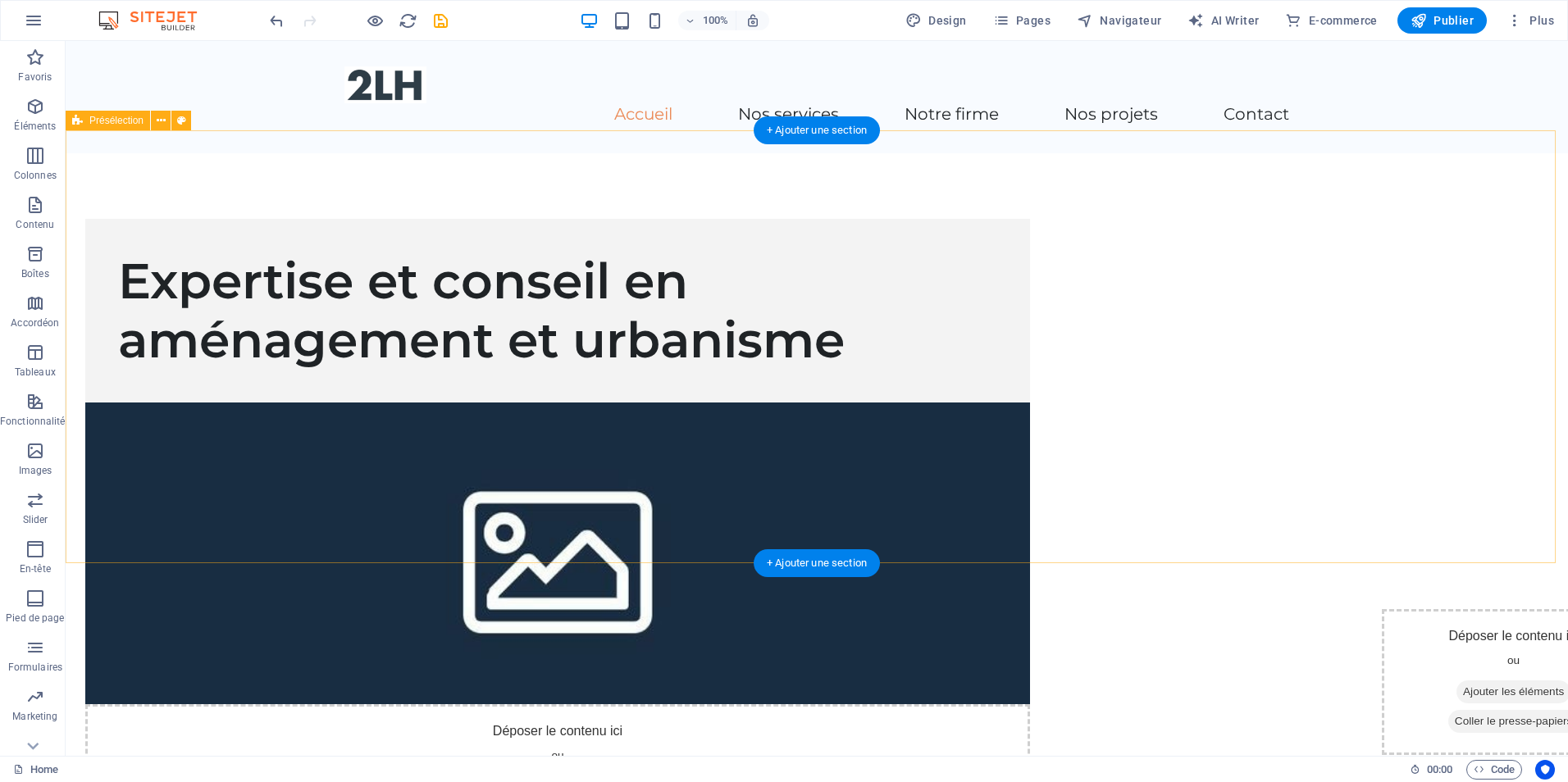
scroll to position [0, 0]
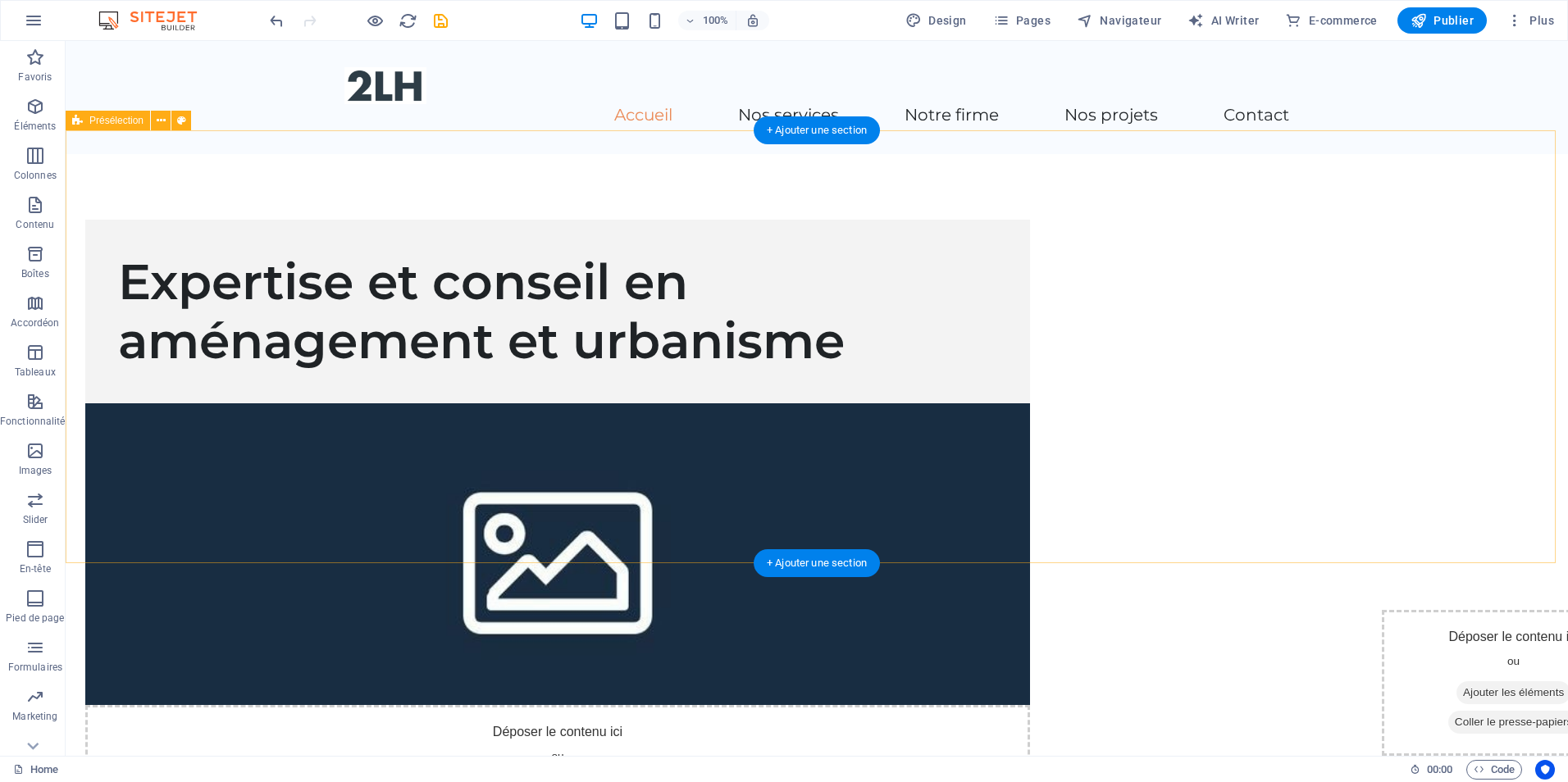
click at [1030, 438] on figure at bounding box center [557, 554] width 945 height 302
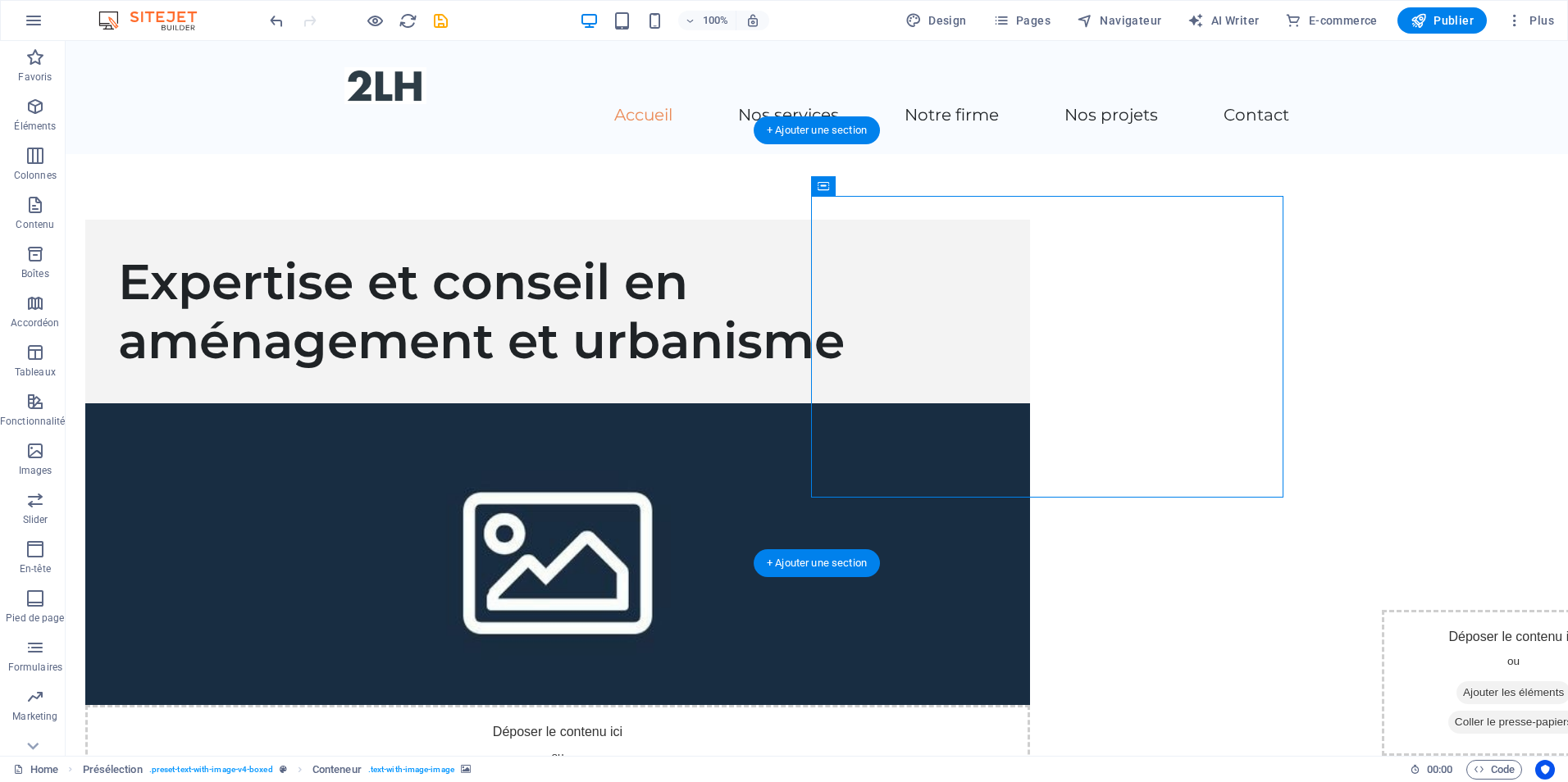
click at [1030, 403] on figure at bounding box center [557, 554] width 945 height 302
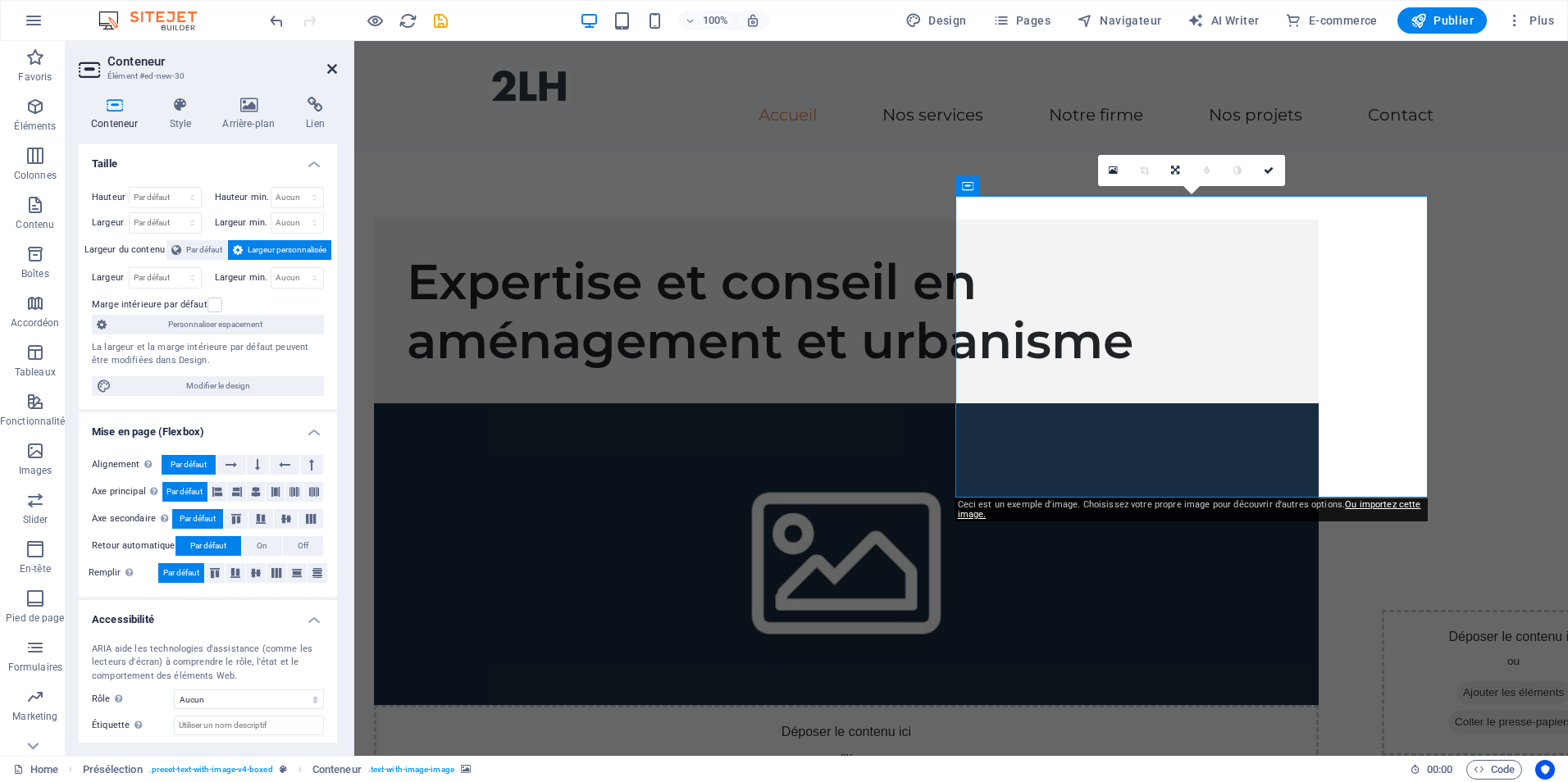
click at [332, 66] on icon at bounding box center [332, 69] width 10 height 13
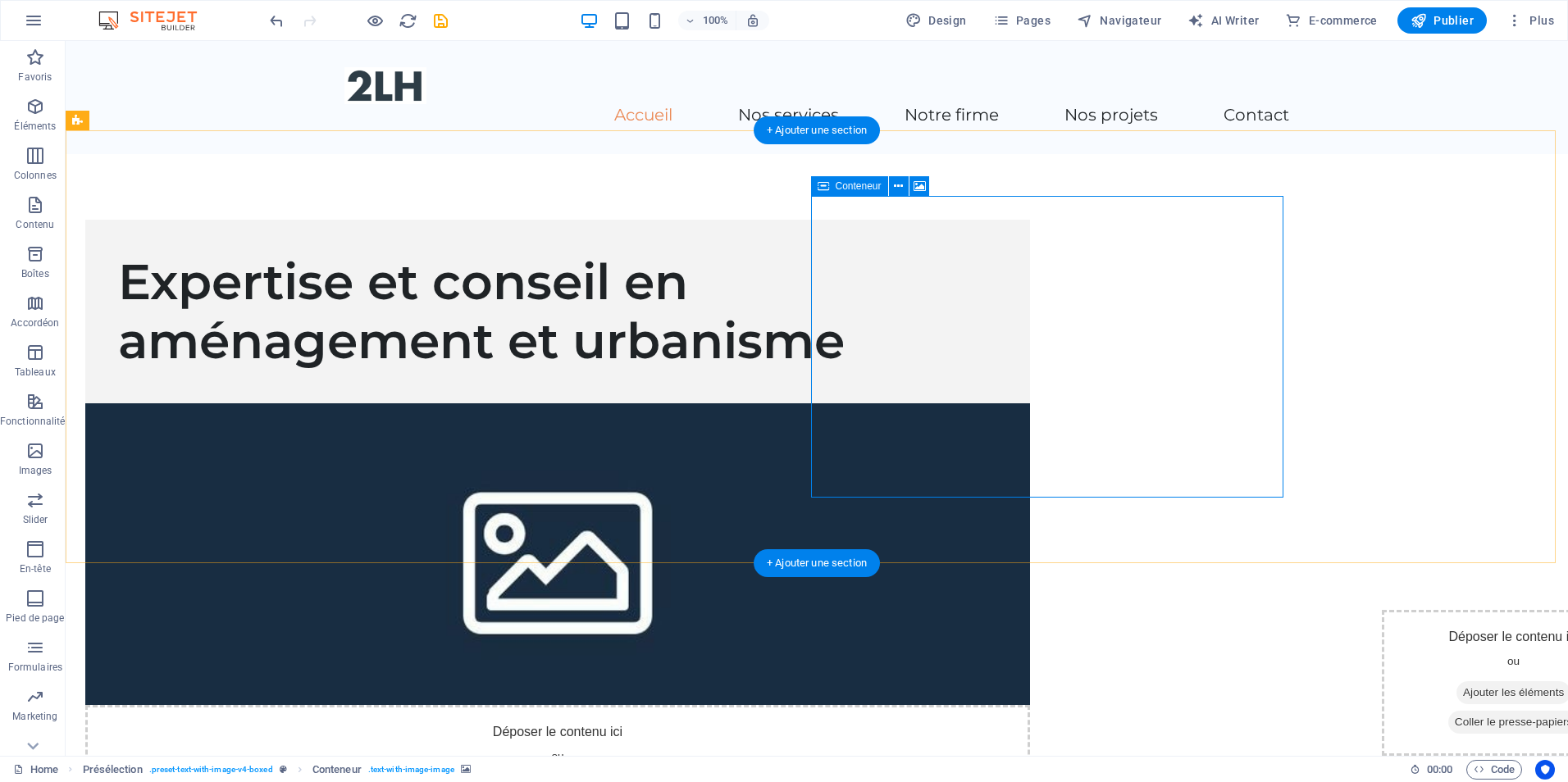
click at [1030, 705] on div "Déposer le contenu ici ou Ajouter les éléments Coller le presse-papiers" at bounding box center [557, 763] width 945 height 116
click at [547, 776] on span "Ajouter les éléments" at bounding box center [489, 788] width 114 height 23
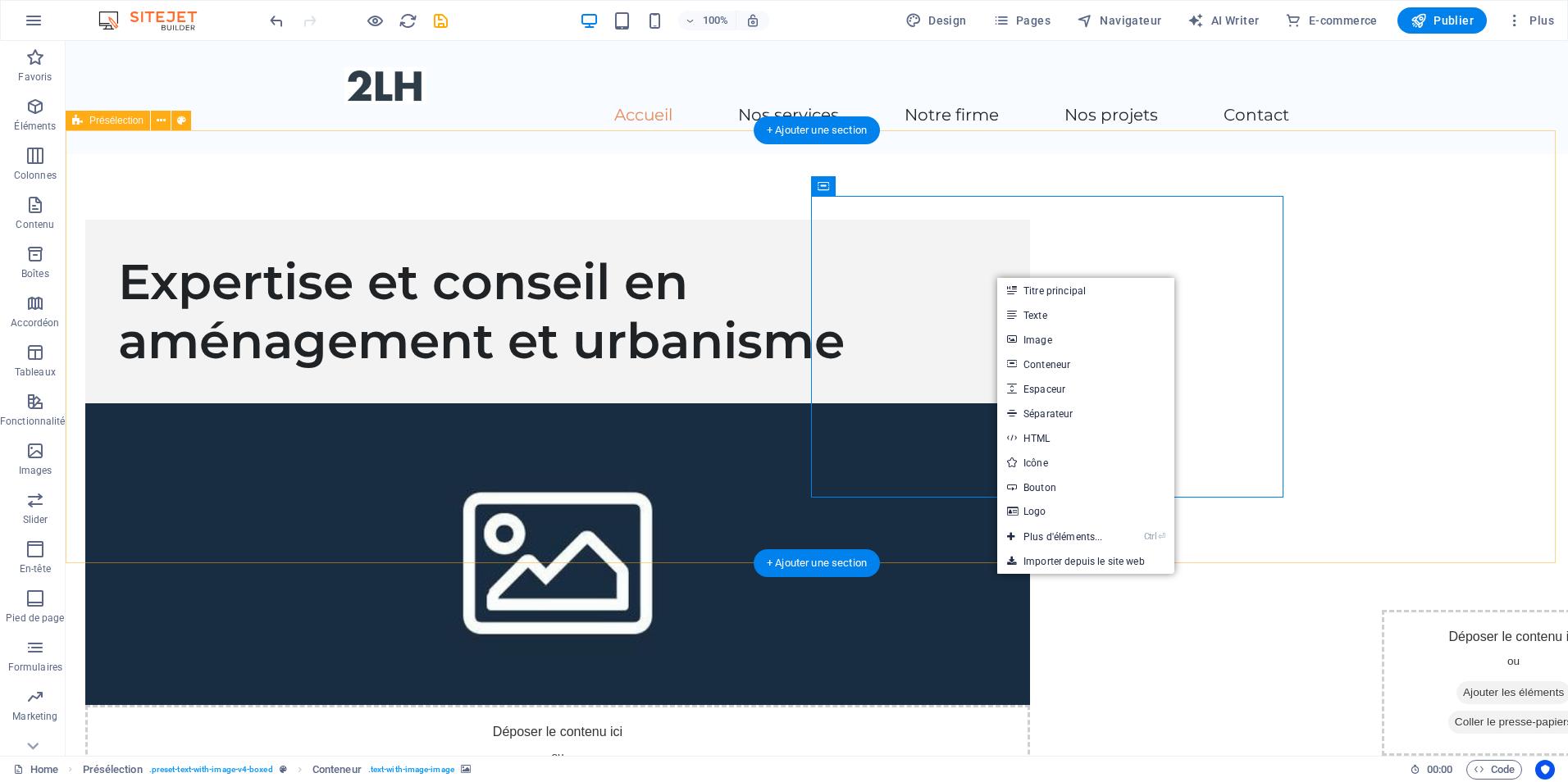
click at [1383, 308] on div "Expertise et conseil en aménagement et urbanisme Déposer le contenu ici ou Ajou…" at bounding box center [817, 520] width 1503 height 733
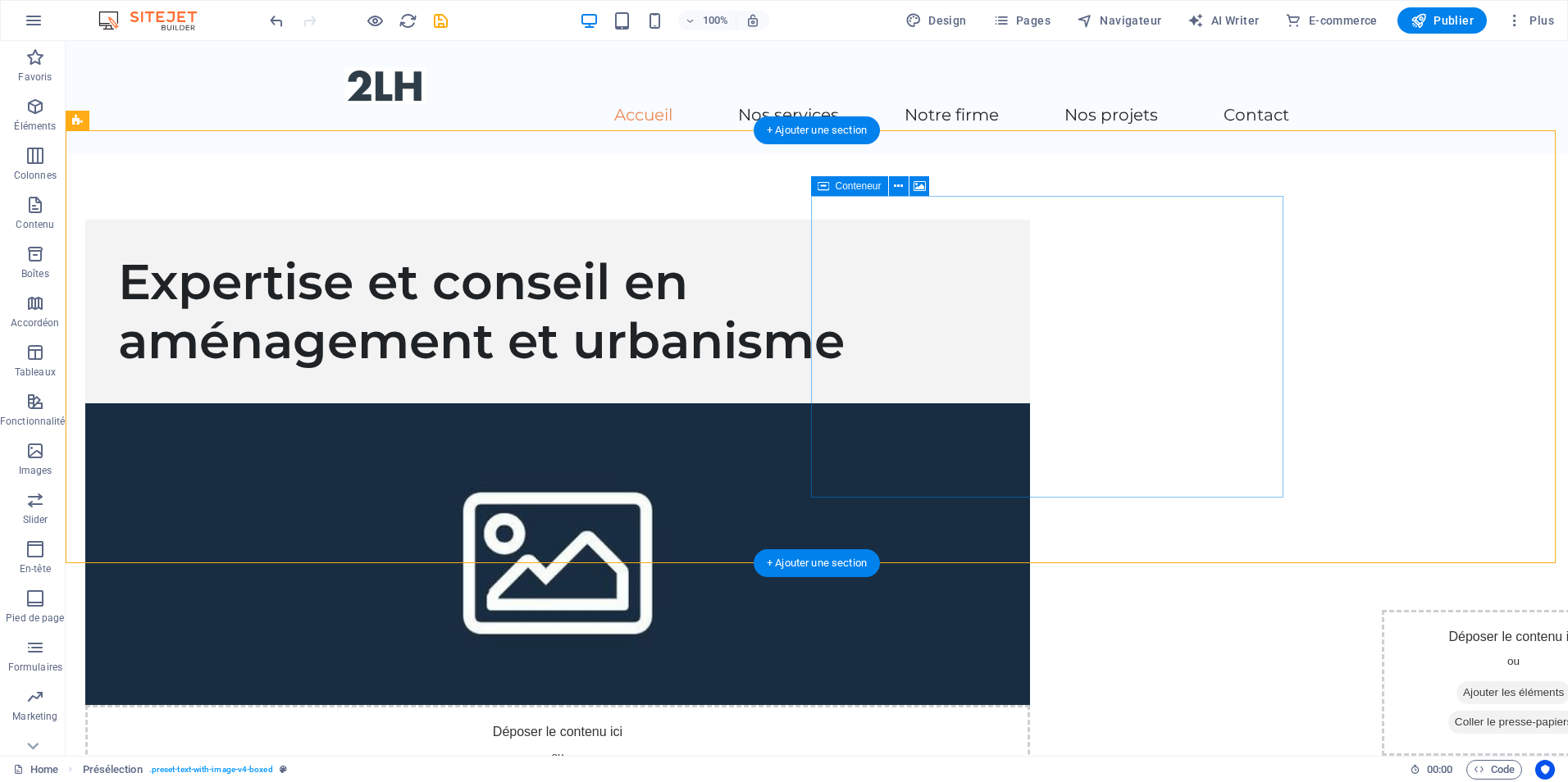
click at [684, 776] on span "Coller le presse-papiers" at bounding box center [618, 788] width 131 height 23
click at [964, 705] on div "Déposer le contenu ici ou Ajouter les éléments Coller le presse-papiers" at bounding box center [557, 763] width 945 height 116
click at [1030, 705] on div "Déposer le contenu ici ou Ajouter les éléments Coller le presse-papiers" at bounding box center [557, 763] width 945 height 116
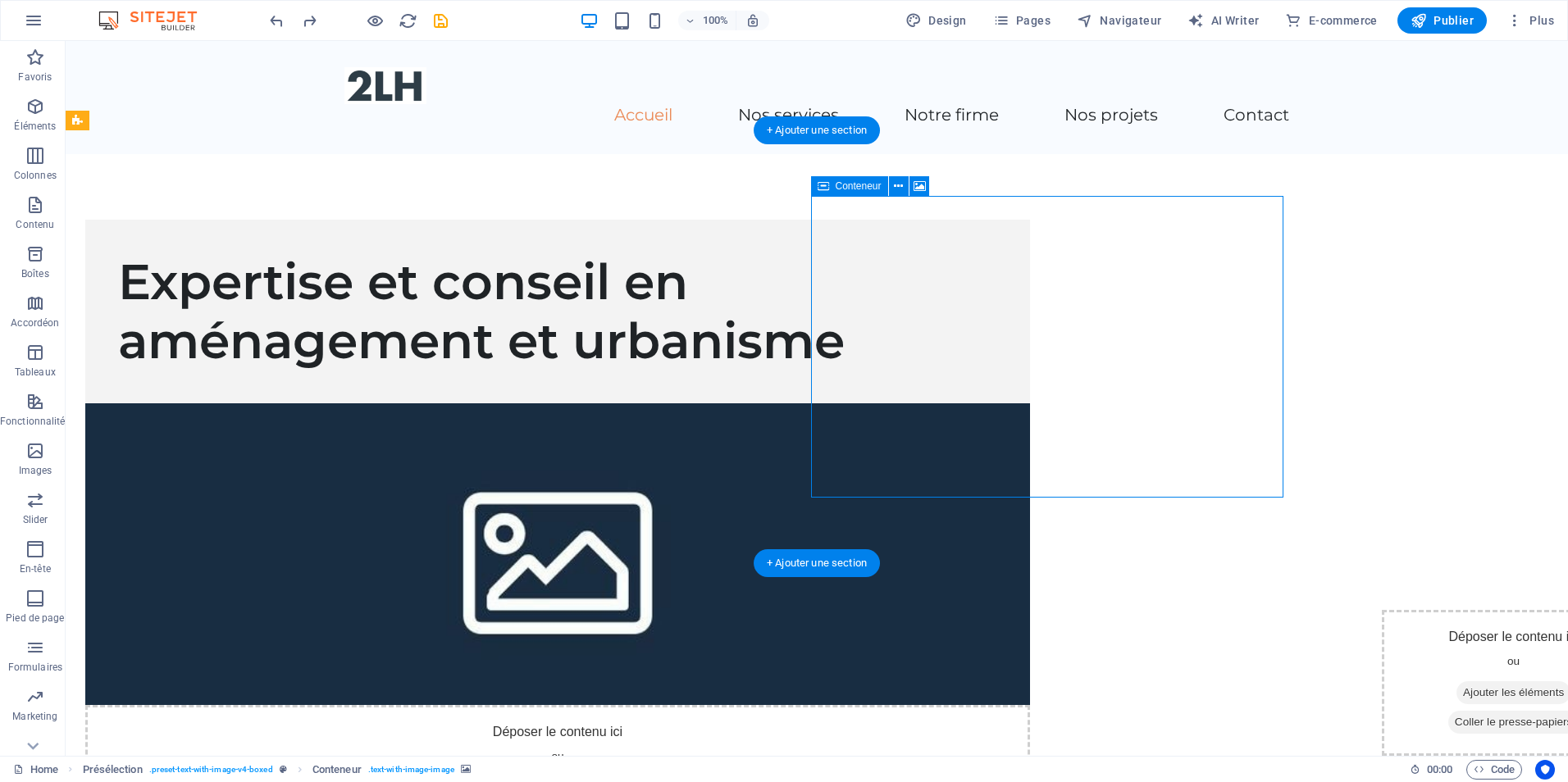
click at [1030, 705] on div "Déposer le contenu ici ou Ajouter les éléments Coller le presse-papiers" at bounding box center [557, 763] width 945 height 116
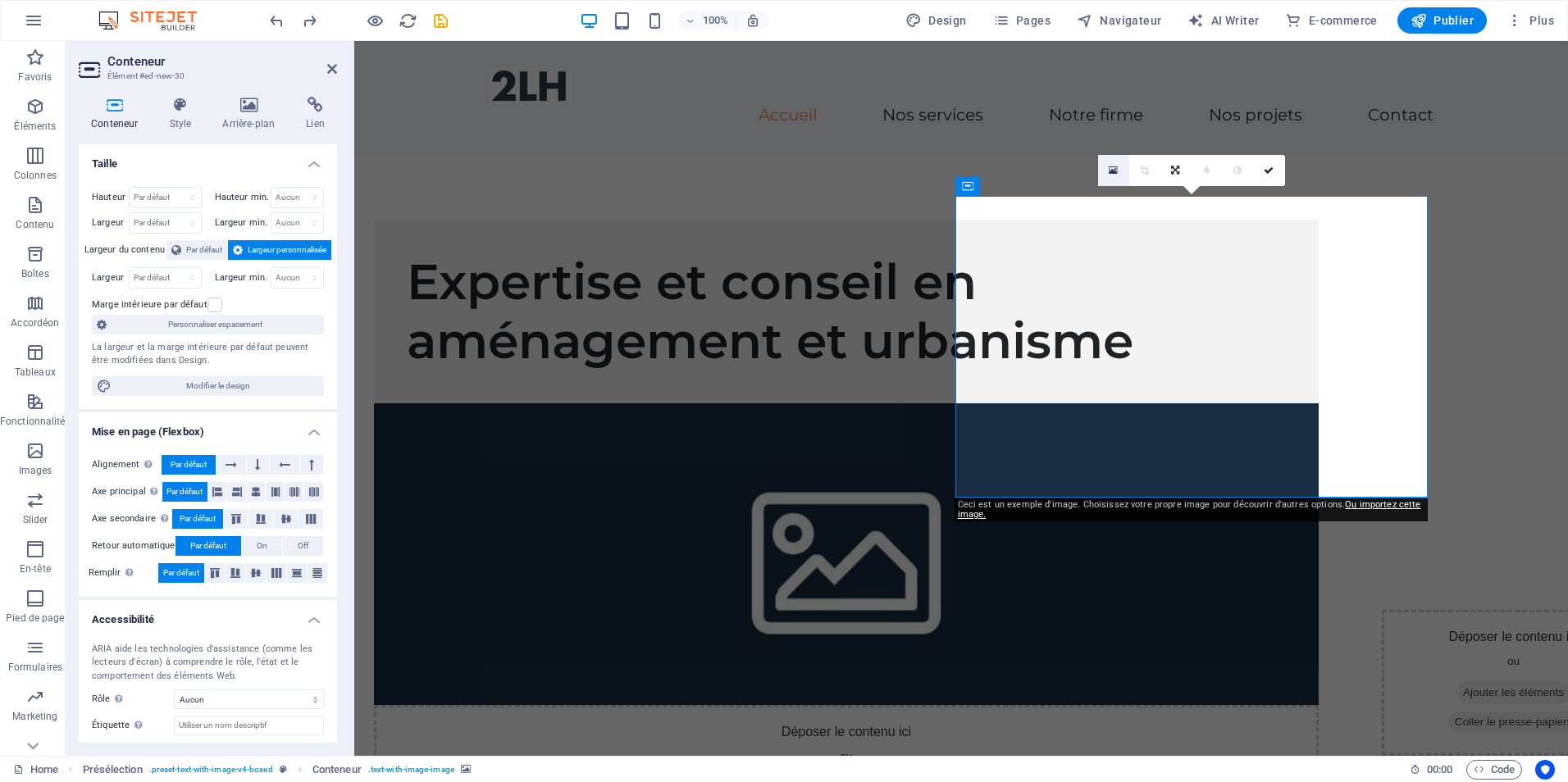
click at [1108, 172] on link at bounding box center [1114, 171] width 31 height 31
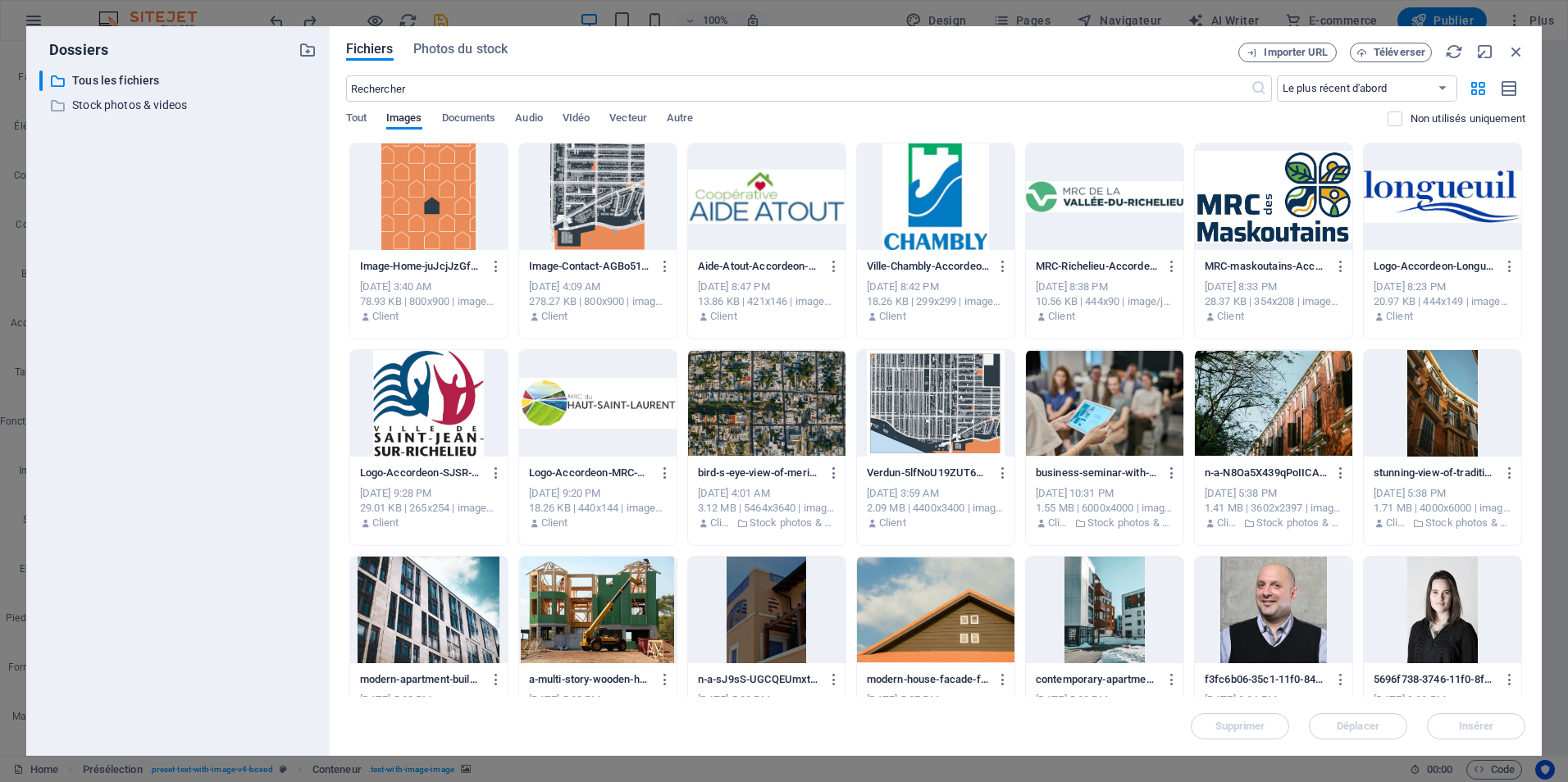
click at [385, 208] on div at bounding box center [429, 196] width 157 height 106
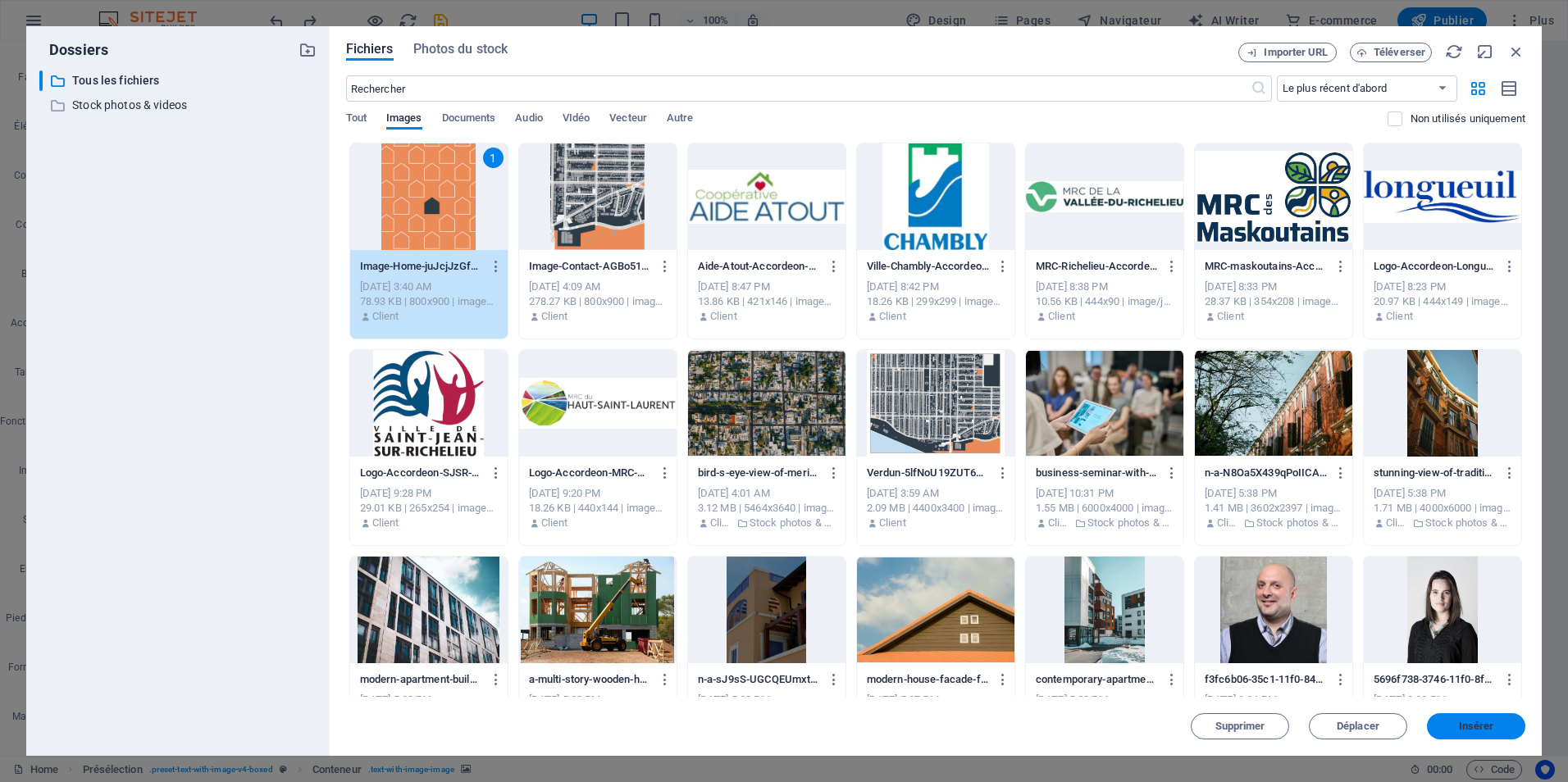
click at [1494, 721] on button "Insérer" at bounding box center [1476, 727] width 98 height 26
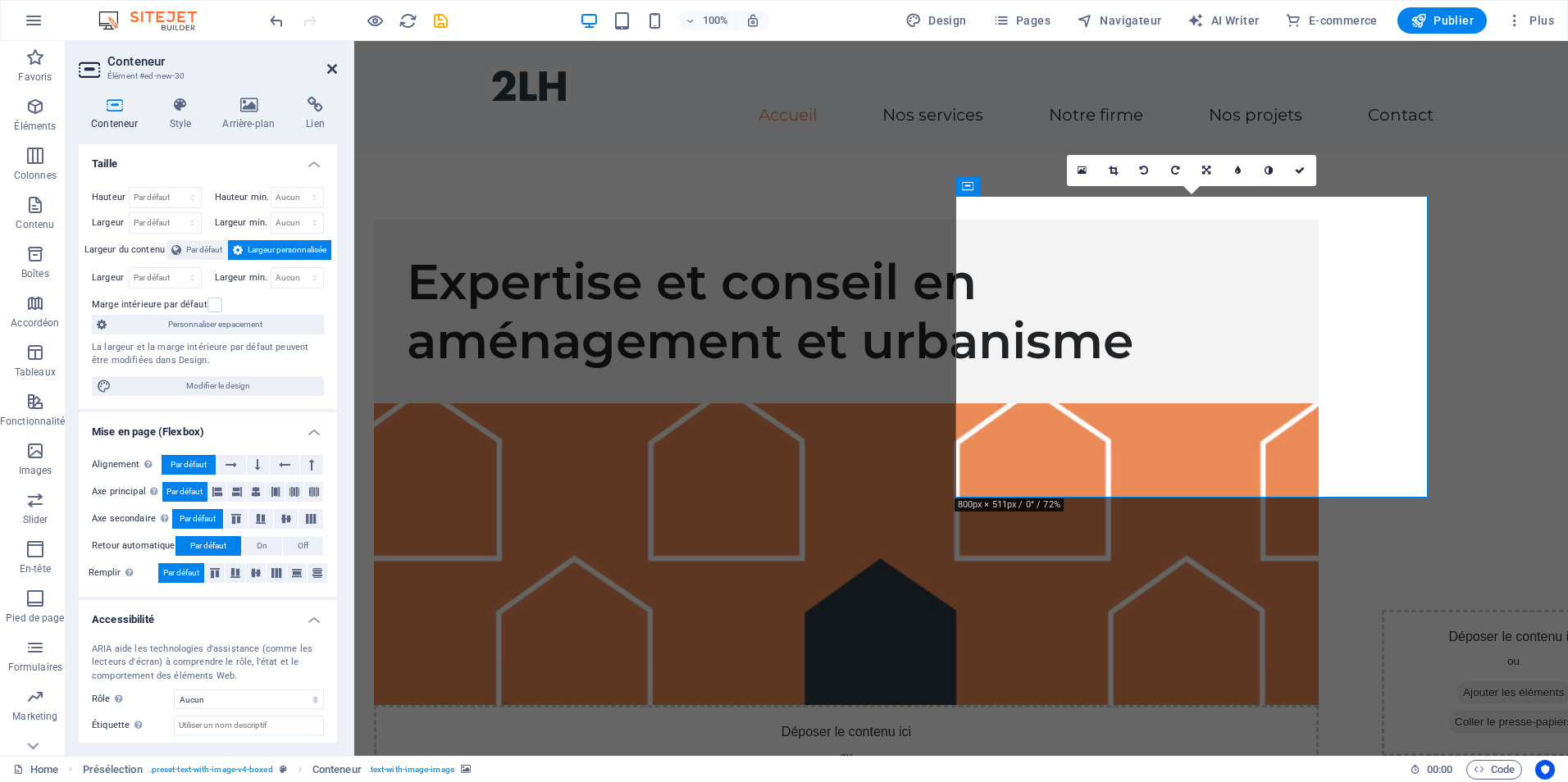
click at [331, 64] on icon at bounding box center [332, 69] width 10 height 13
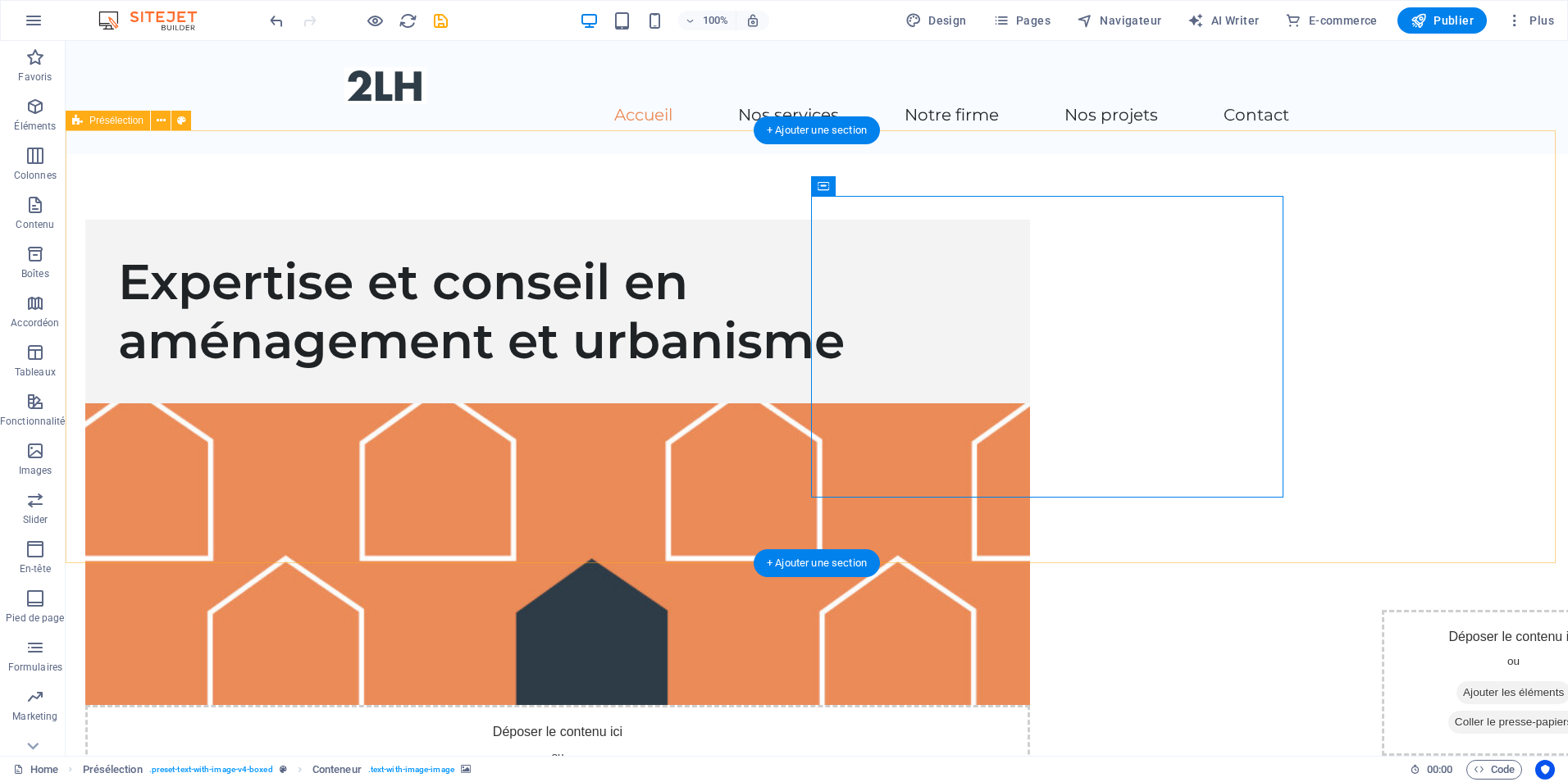
click at [283, 265] on div "Expertise et conseil en aménagement et urbanisme Déposer le contenu ici ou Ajou…" at bounding box center [817, 520] width 1503 height 733
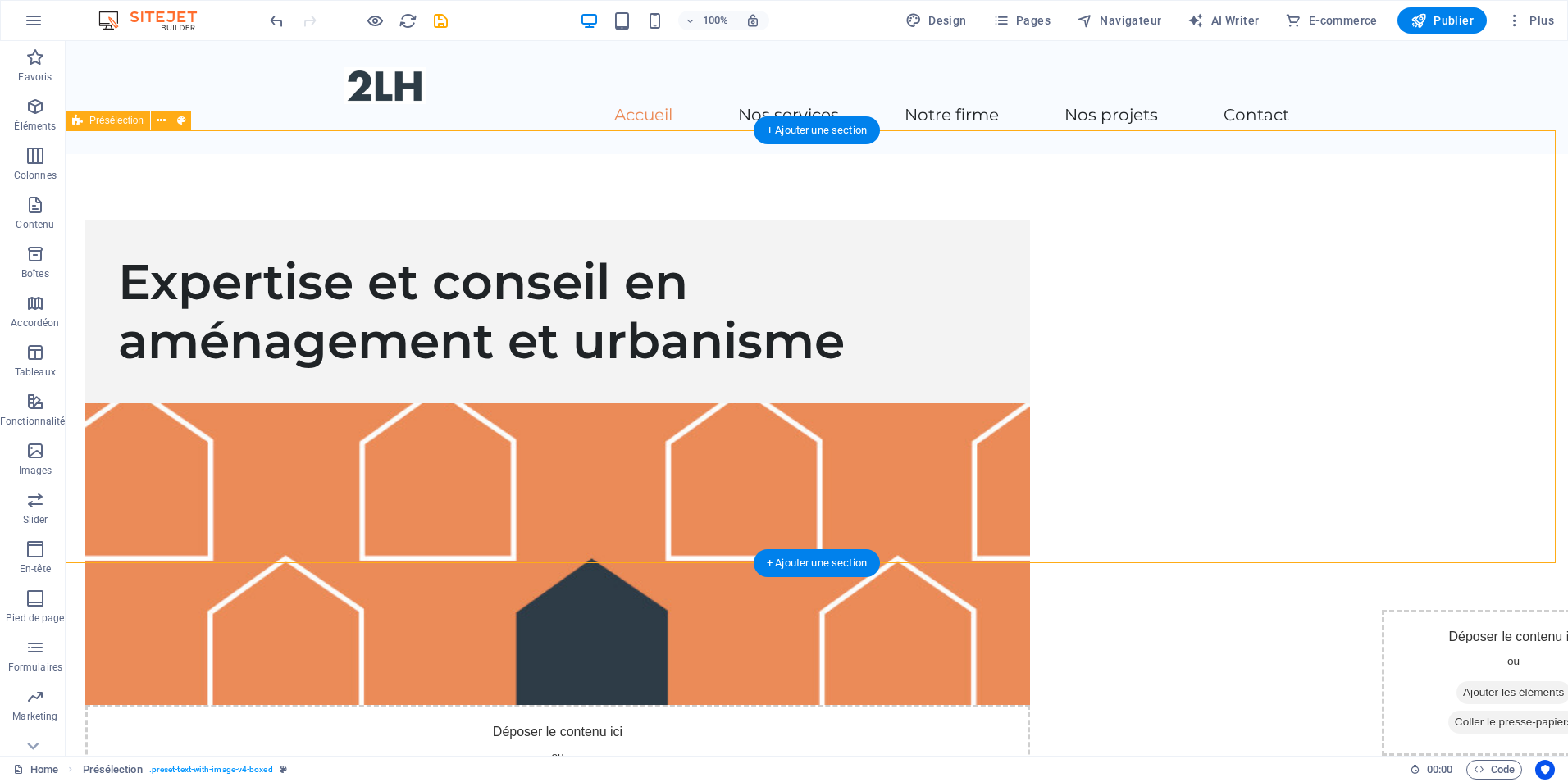
click at [278, 158] on div "Expertise et conseil en aménagement et urbanisme Déposer le contenu ici ou Ajou…" at bounding box center [817, 520] width 1503 height 733
click at [829, 523] on div "Expertise et conseil en aménagement et urbanisme Déposer le contenu ici ou Ajou…" at bounding box center [817, 520] width 1503 height 733
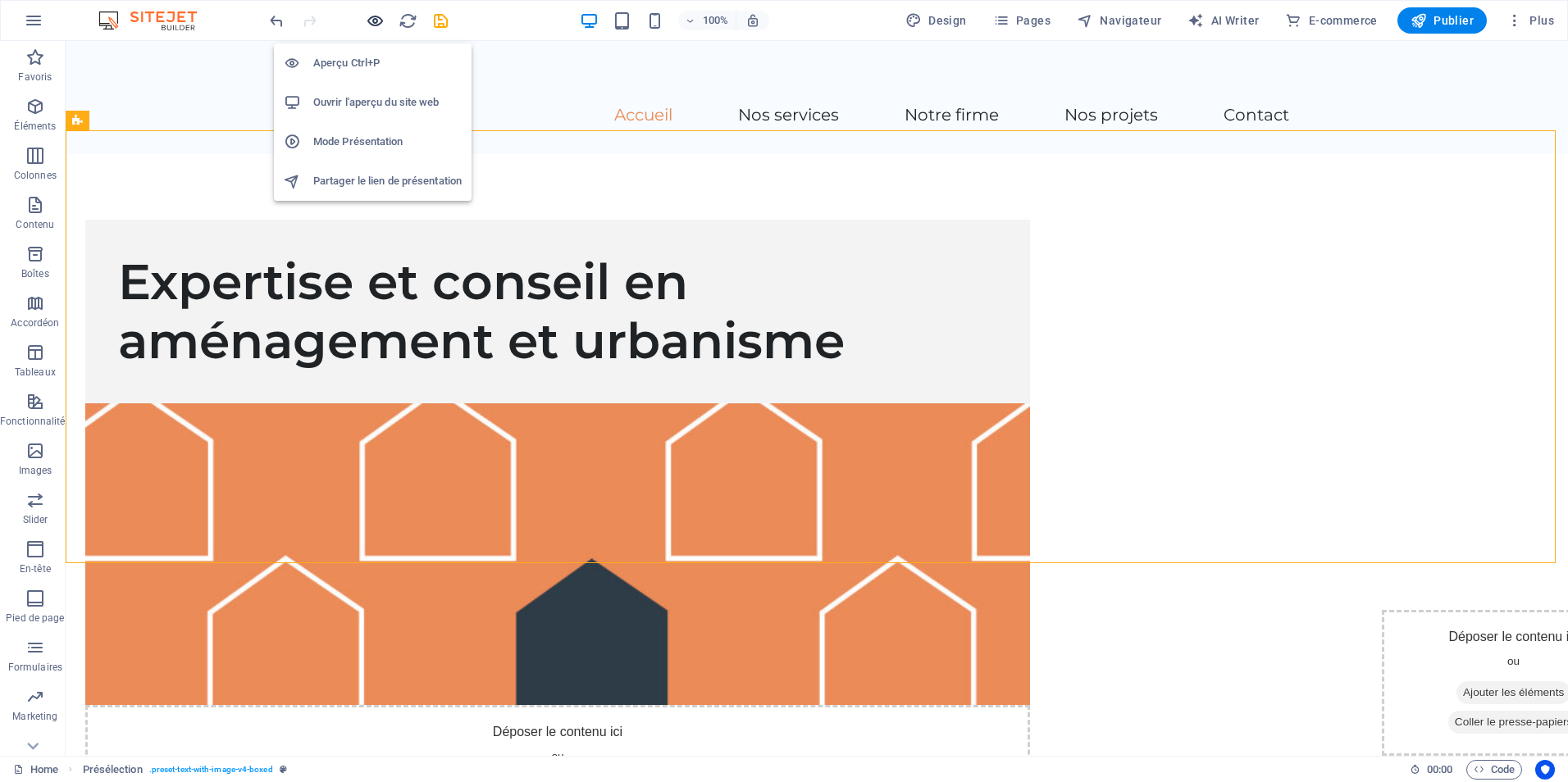
click at [378, 18] on icon "button" at bounding box center [375, 21] width 19 height 19
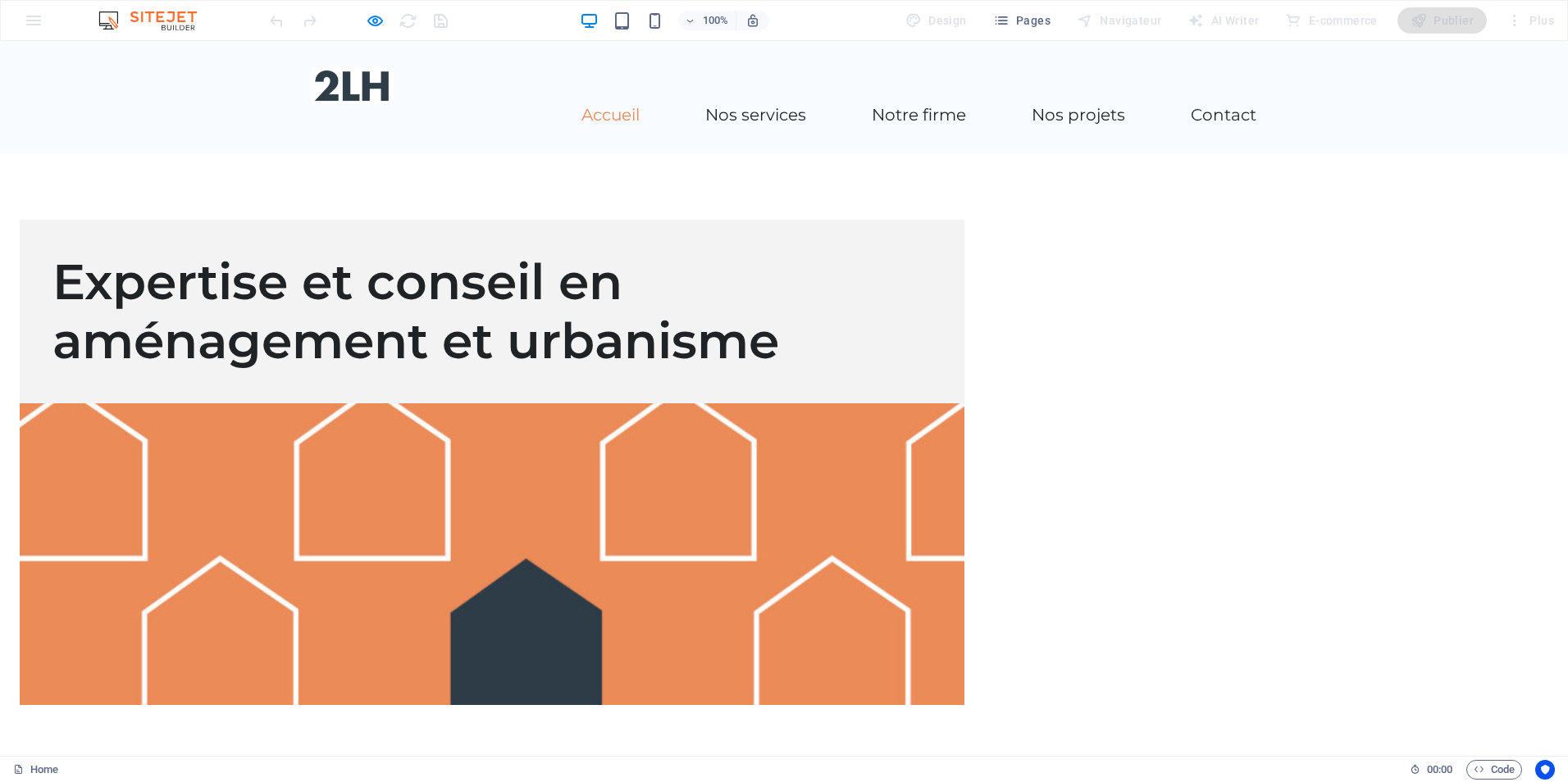
click at [848, 412] on div at bounding box center [492, 554] width 945 height 302
click at [369, 22] on icon "button" at bounding box center [375, 21] width 19 height 19
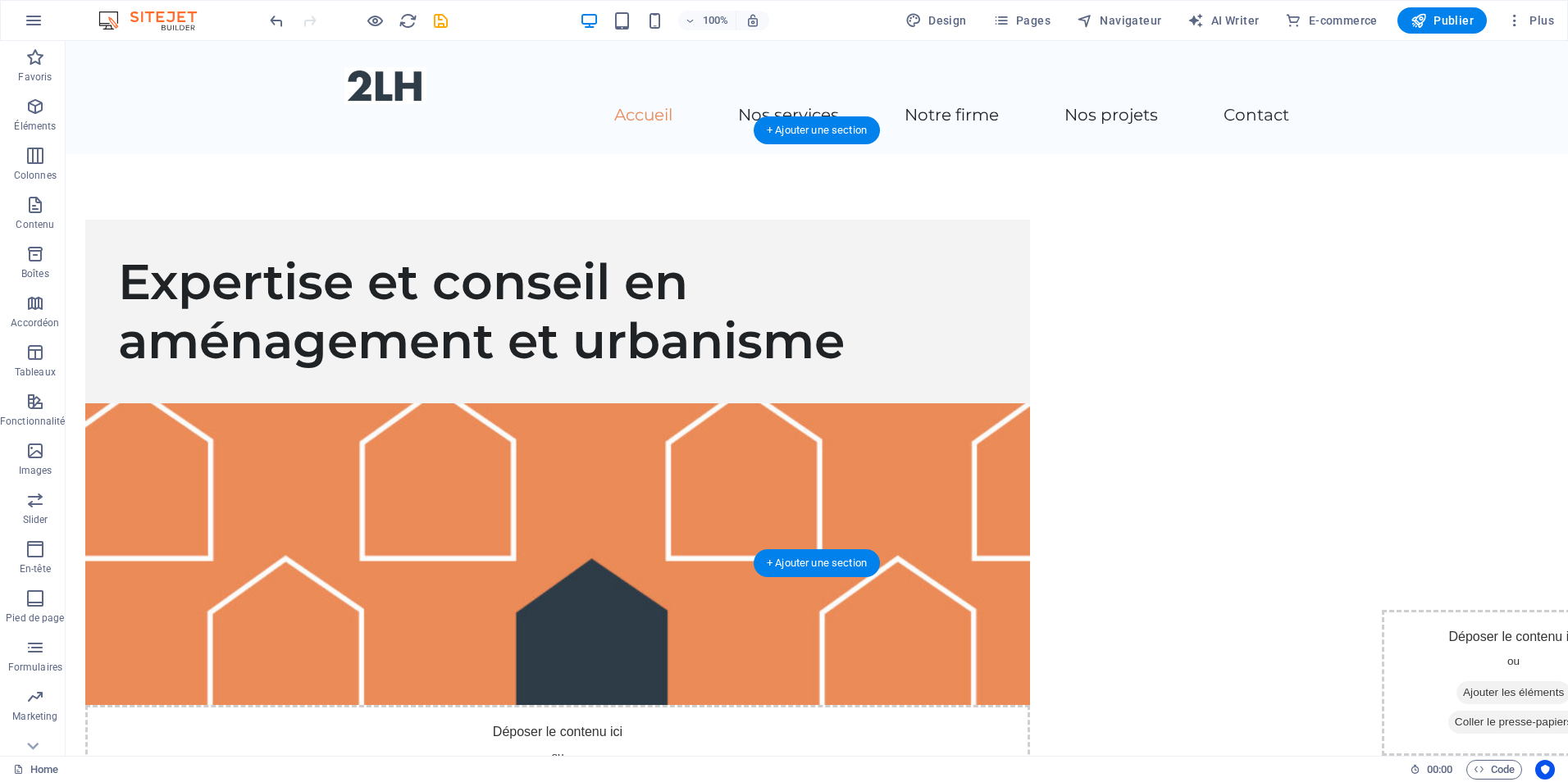
click at [960, 412] on figure at bounding box center [557, 554] width 945 height 302
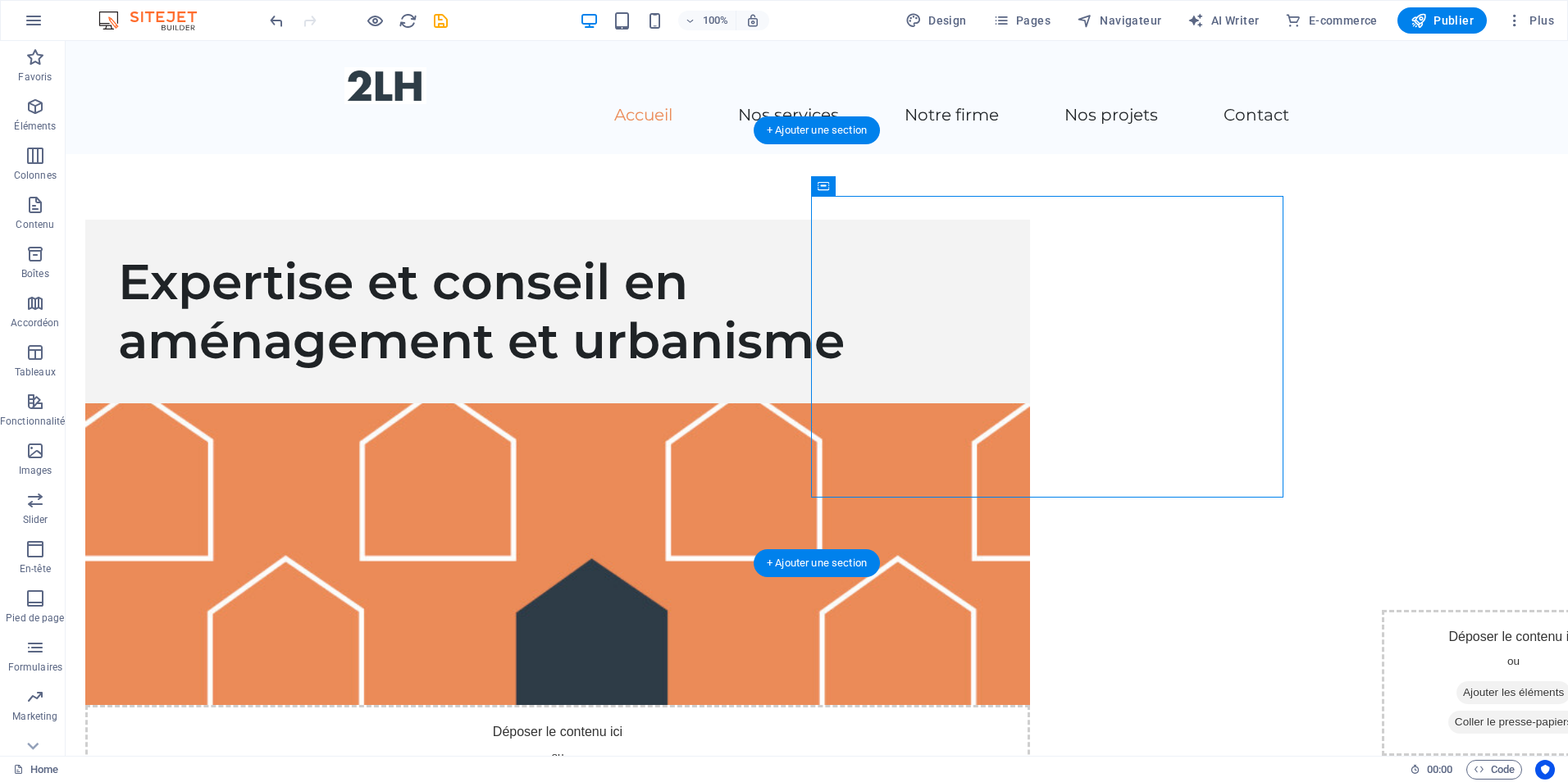
click at [960, 412] on figure at bounding box center [557, 554] width 945 height 302
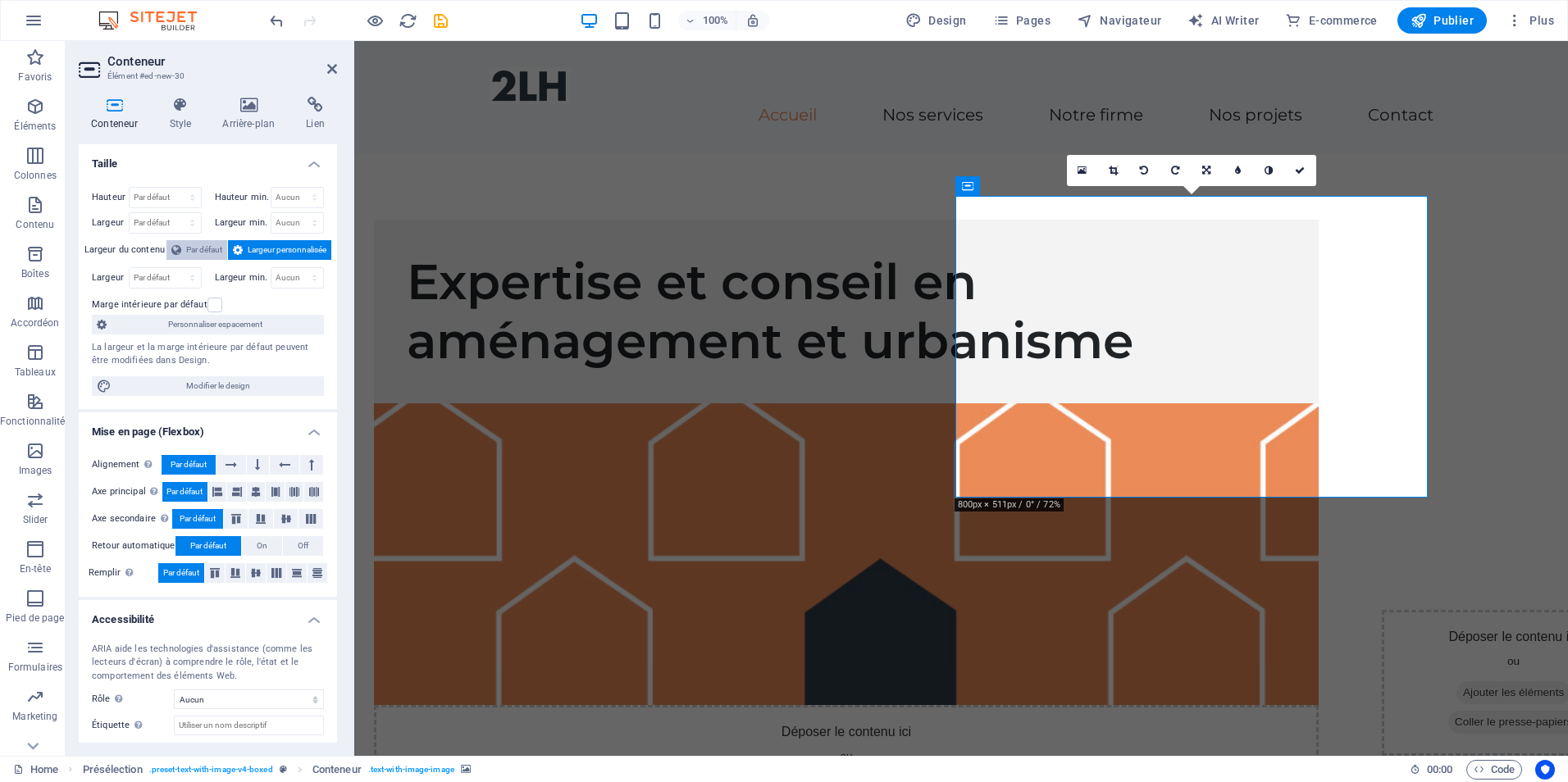
click at [188, 248] on span "Par défaut" at bounding box center [204, 251] width 36 height 20
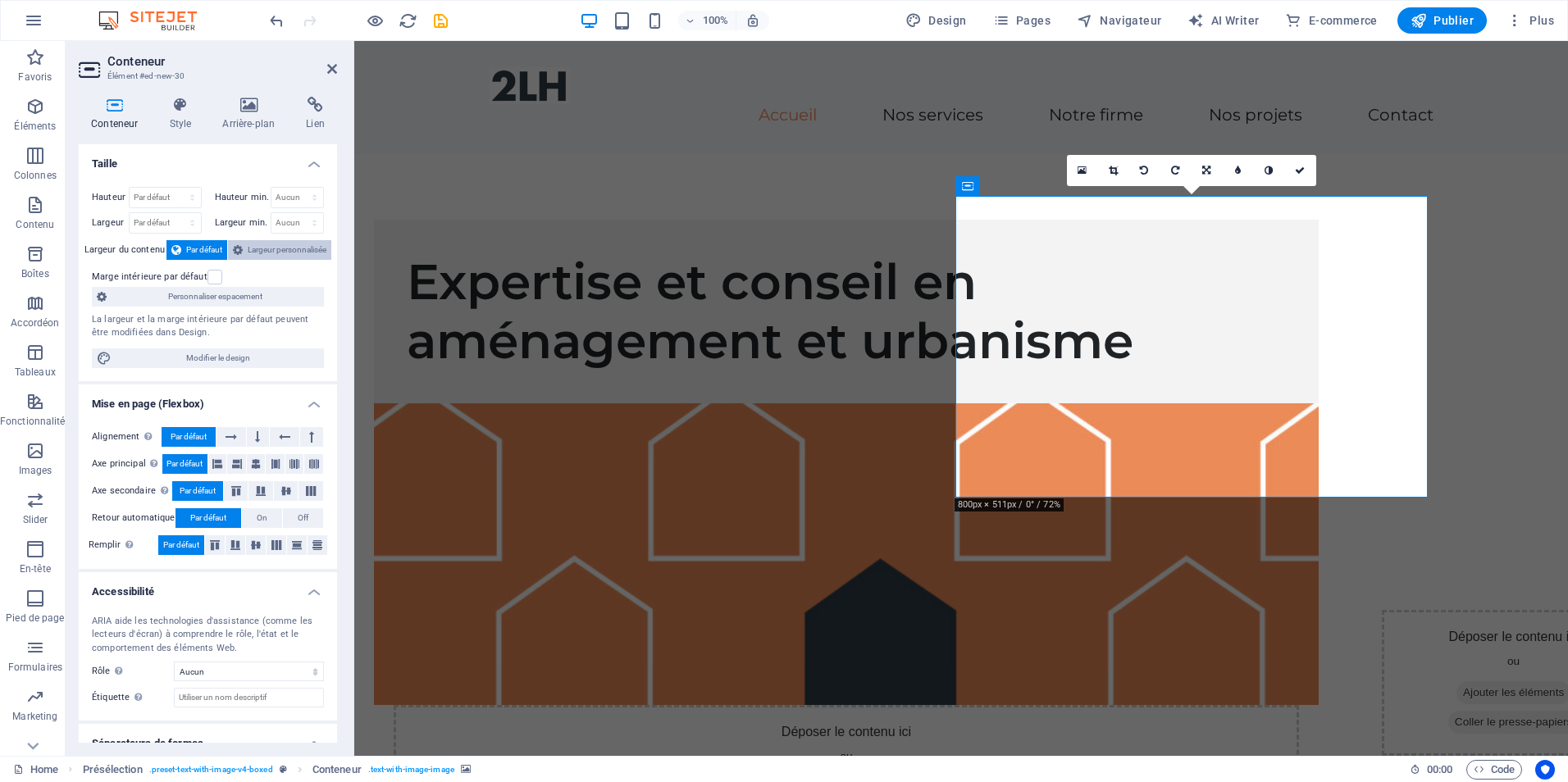
click at [282, 248] on span "Largeur personnalisée" at bounding box center [287, 251] width 79 height 20
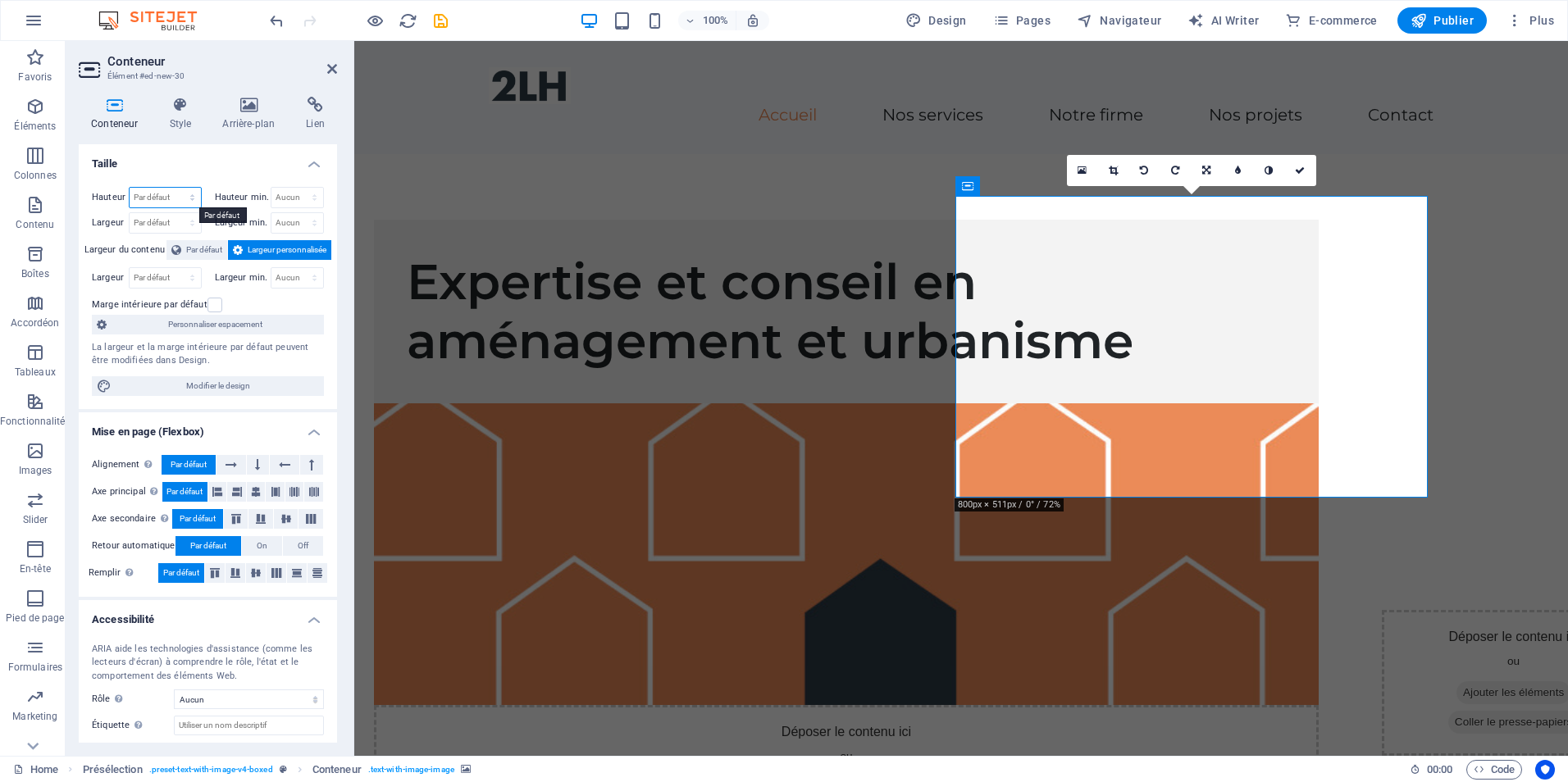
click at [192, 194] on select "Par défaut px rem % vh vw" at bounding box center [165, 198] width 72 height 20
select select "px"
click at [176, 188] on select "Par défaut px rem % vh vw" at bounding box center [165, 198] width 72 height 20
type input "368"
click at [185, 200] on select "Par défaut px rem % vh vw" at bounding box center [190, 198] width 23 height 20
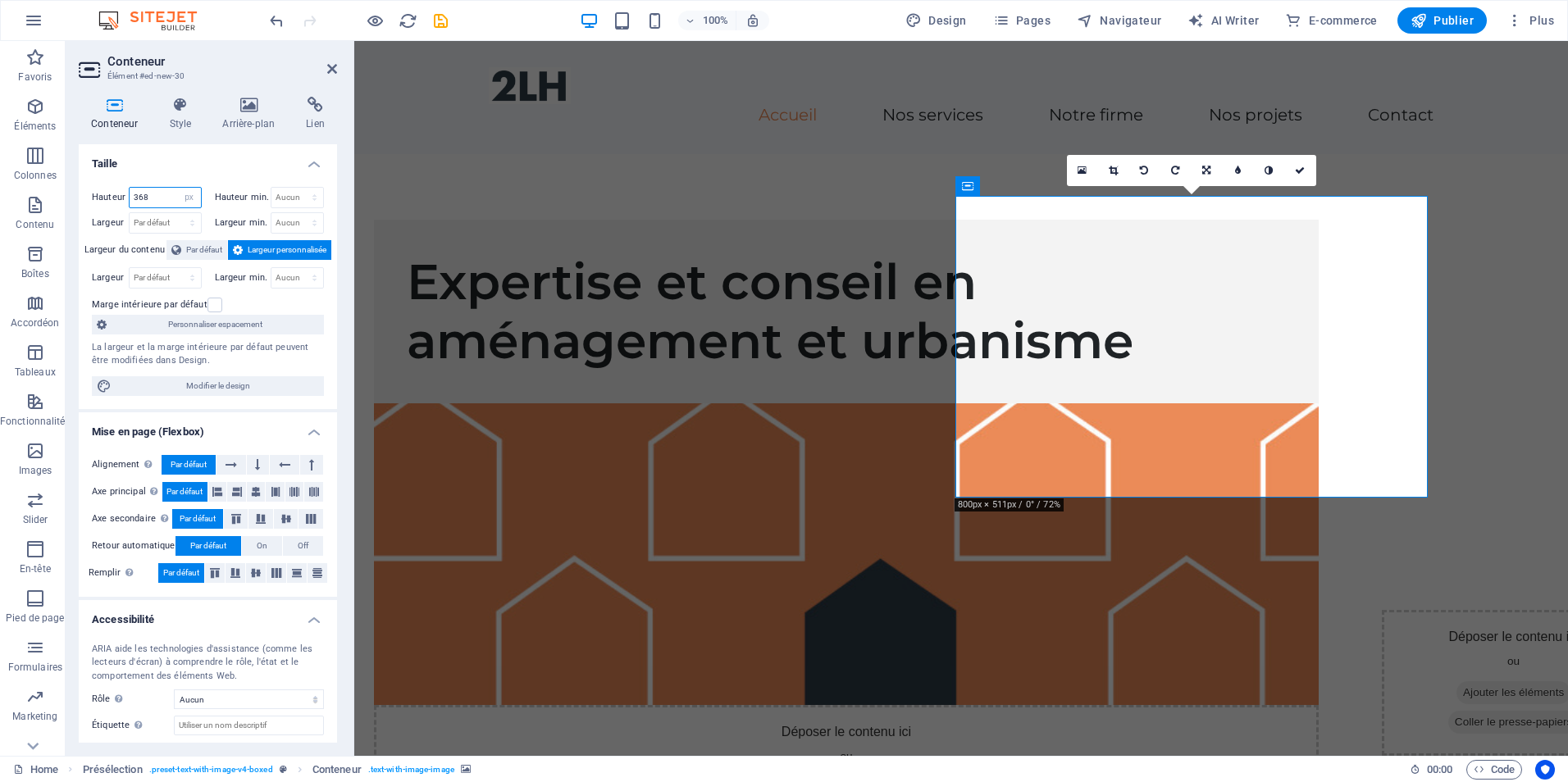
select select "default"
click at [178, 188] on select "Par défaut px rem % vh vw" at bounding box center [190, 198] width 23 height 20
select select "DISABLED_OPTION_VALUE"
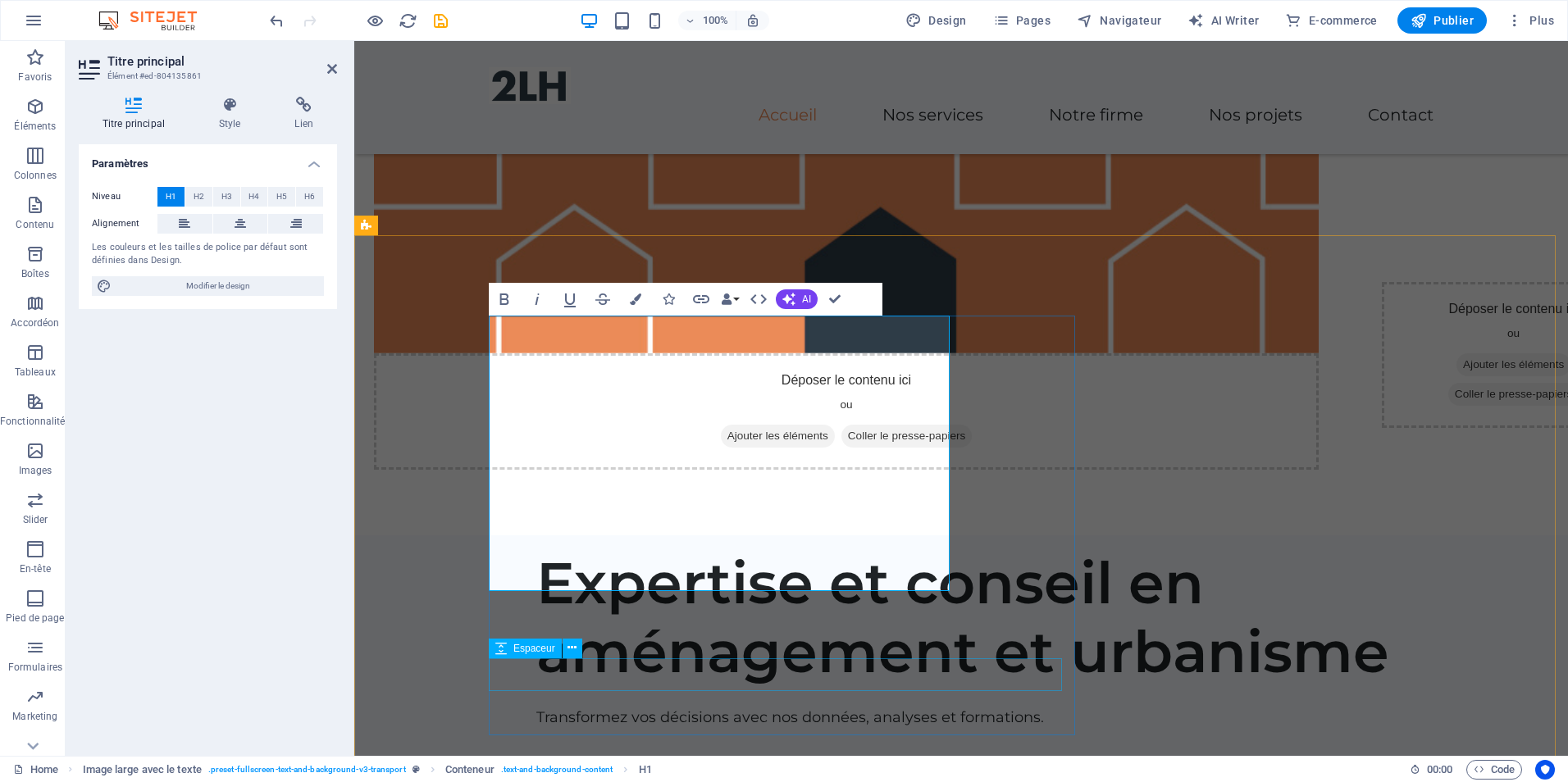
scroll to position [410, 0]
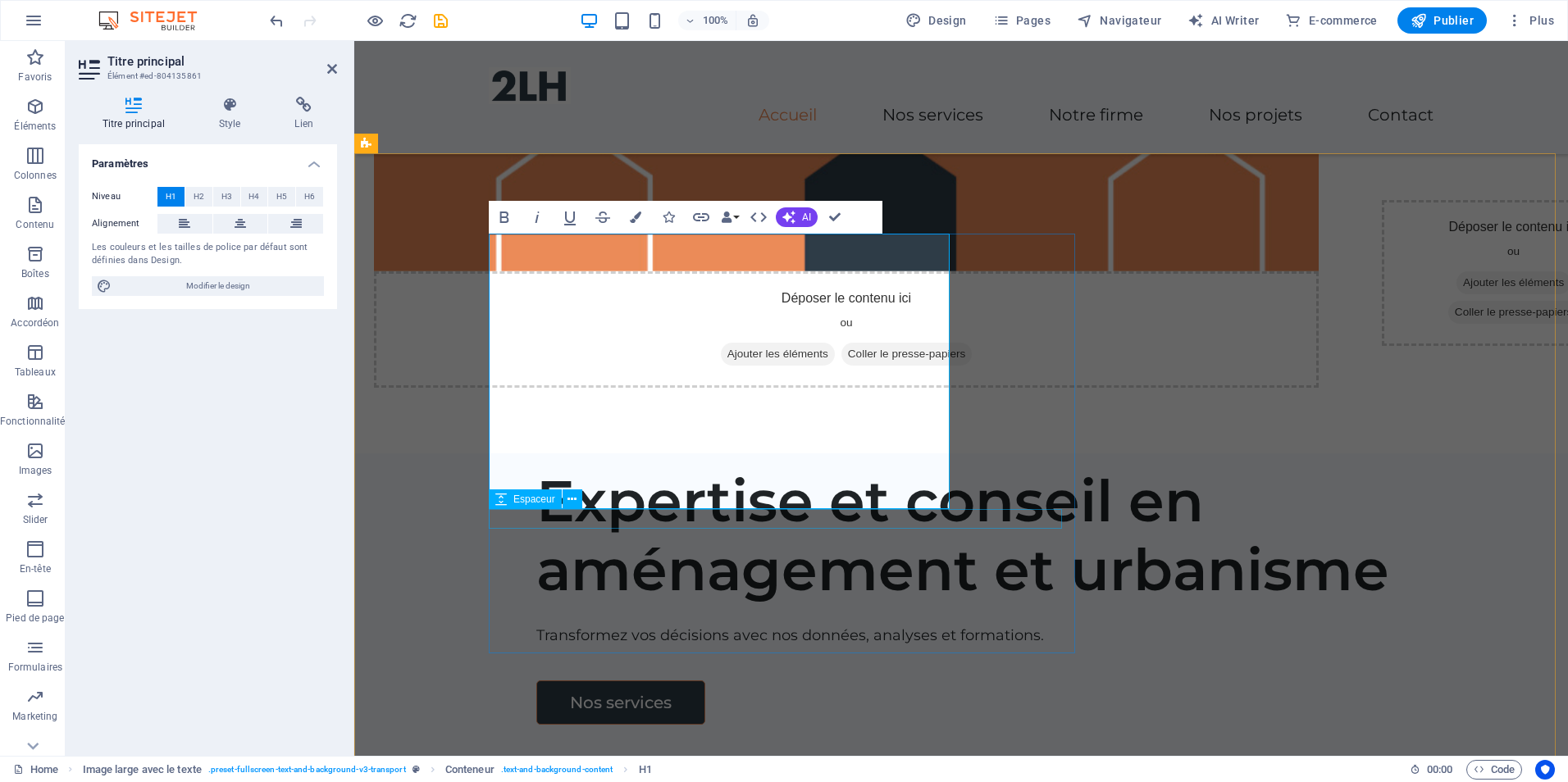
click at [646, 604] on div at bounding box center [1022, 614] width 971 height 20
select select "px"
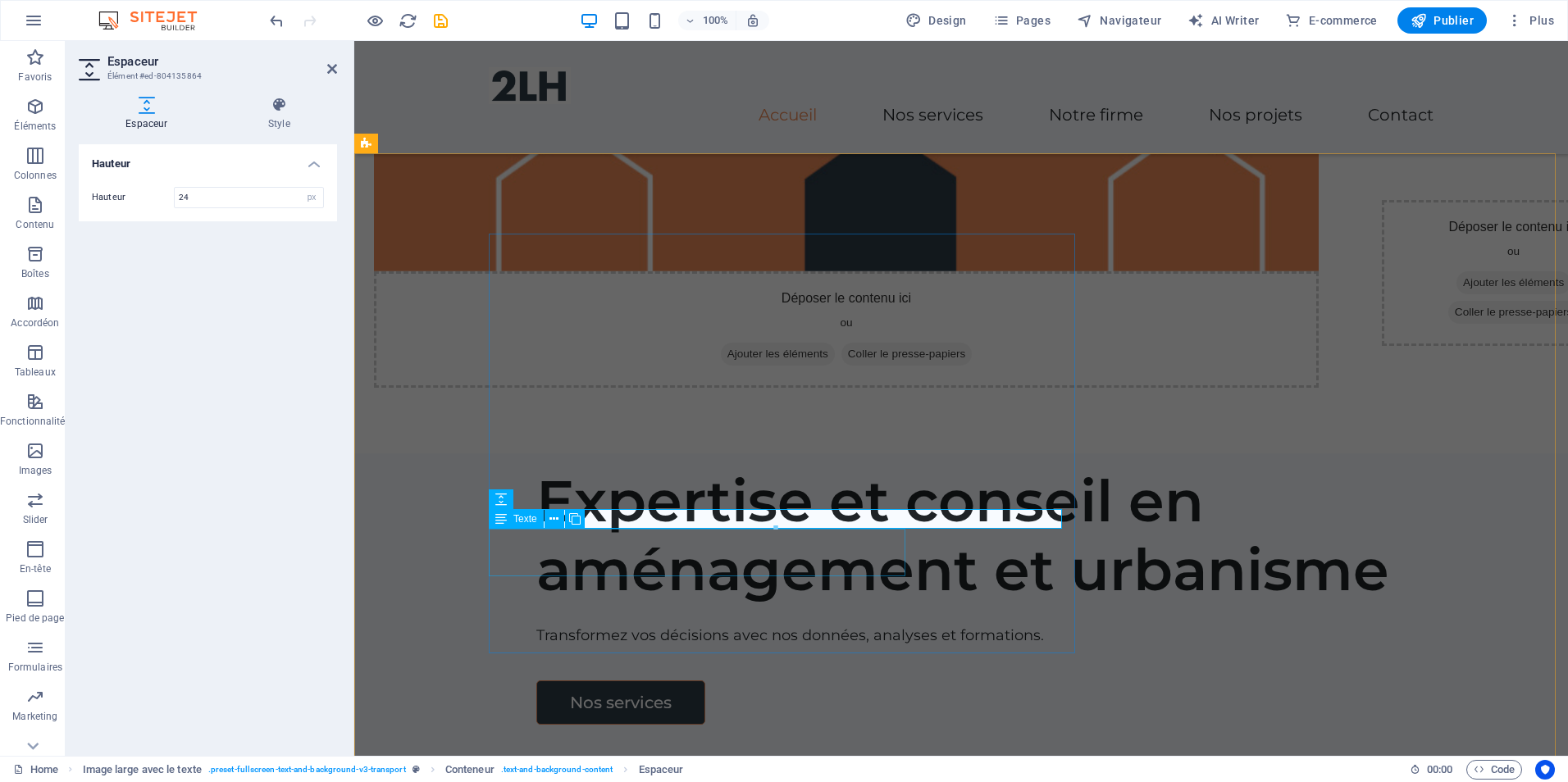
click at [641, 624] on div "Transformez vos décisions avec nos données, analyses et formations." at bounding box center [1022, 635] width 971 height 24
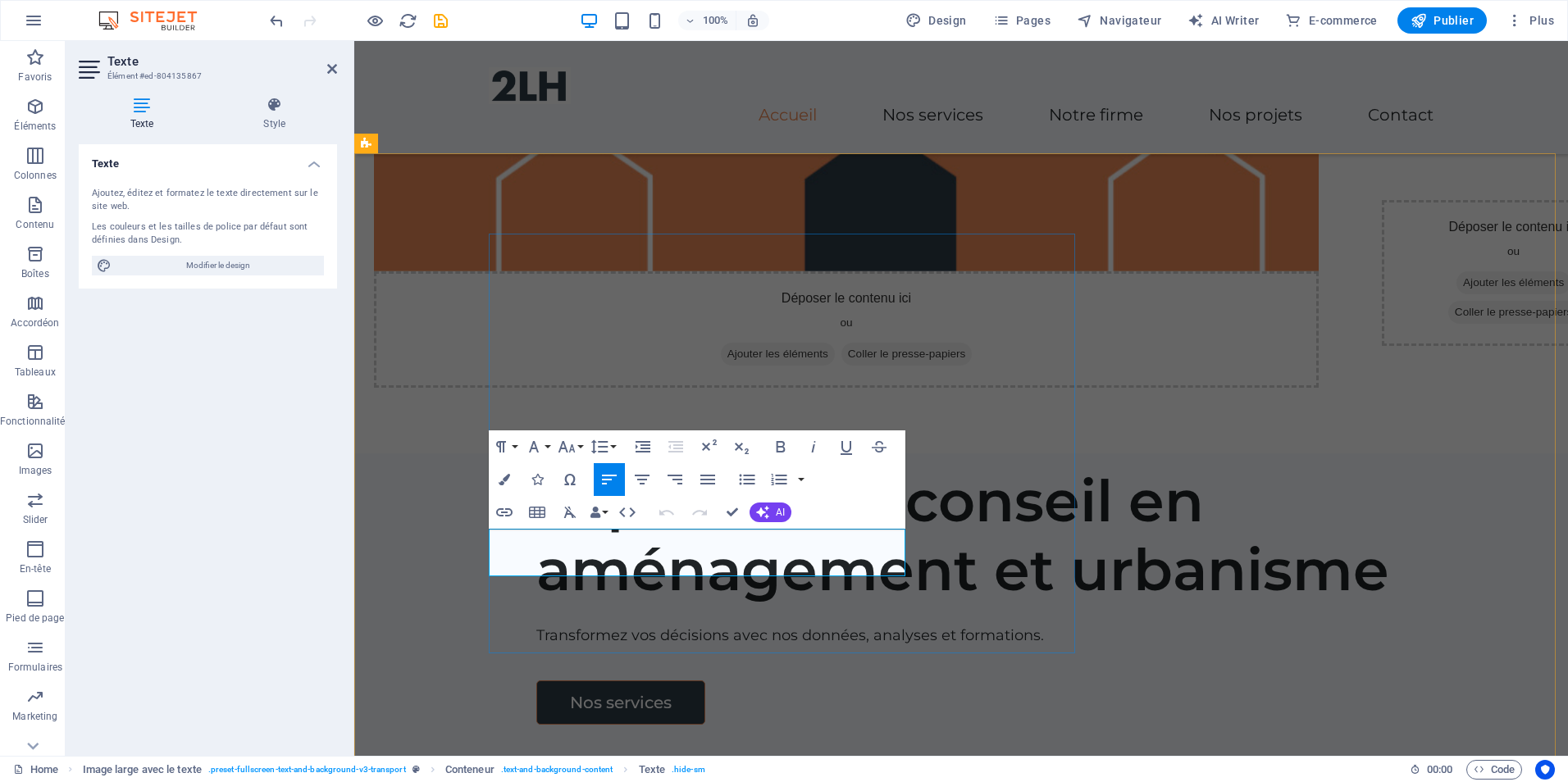
click at [637, 624] on p "Transformez vos décisions avec nos données, analyses et formations." at bounding box center [1022, 635] width 971 height 24
copy p "Transformez vos décisions avec nos données, analyses et formations."
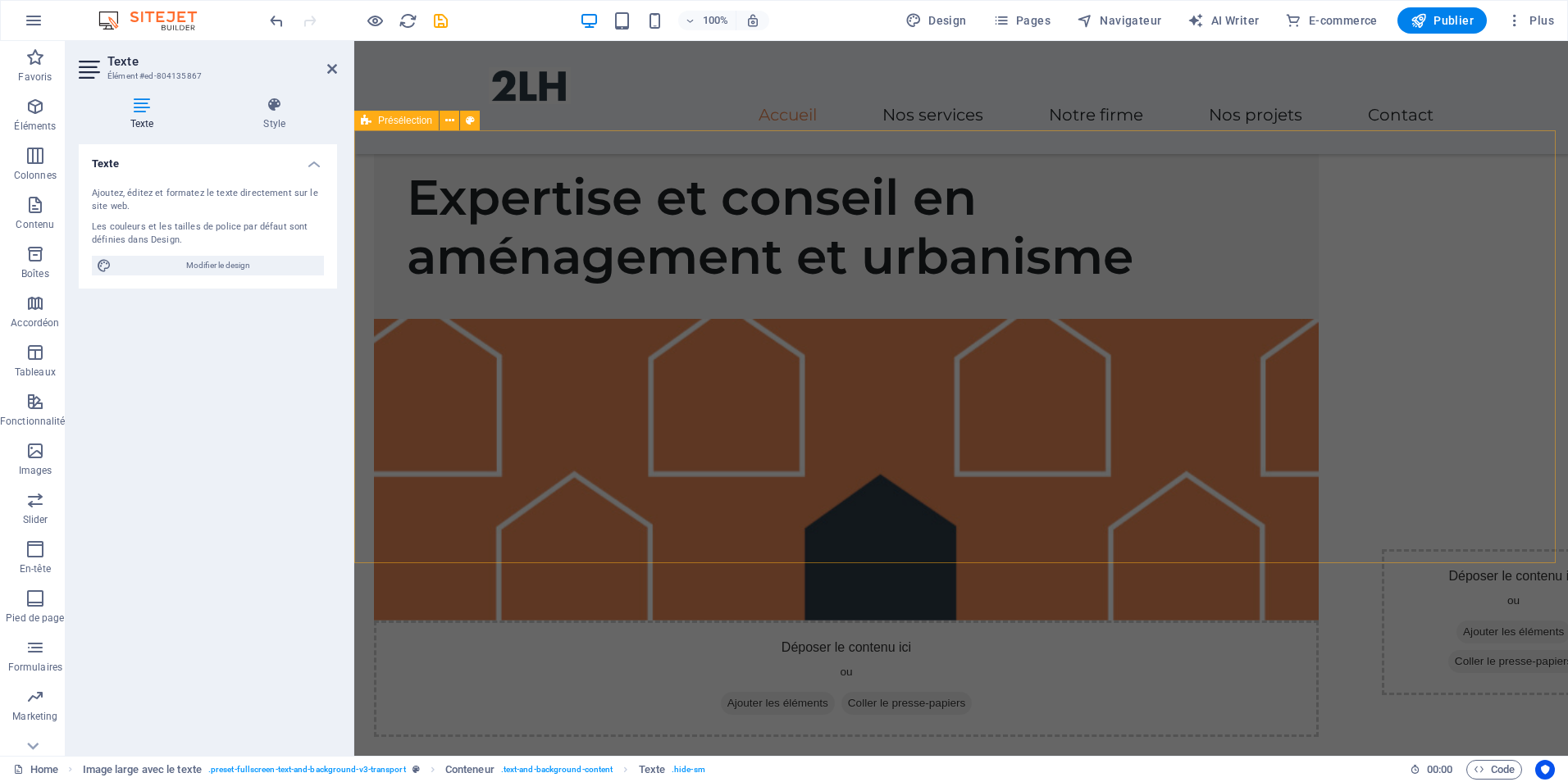
scroll to position [0, 0]
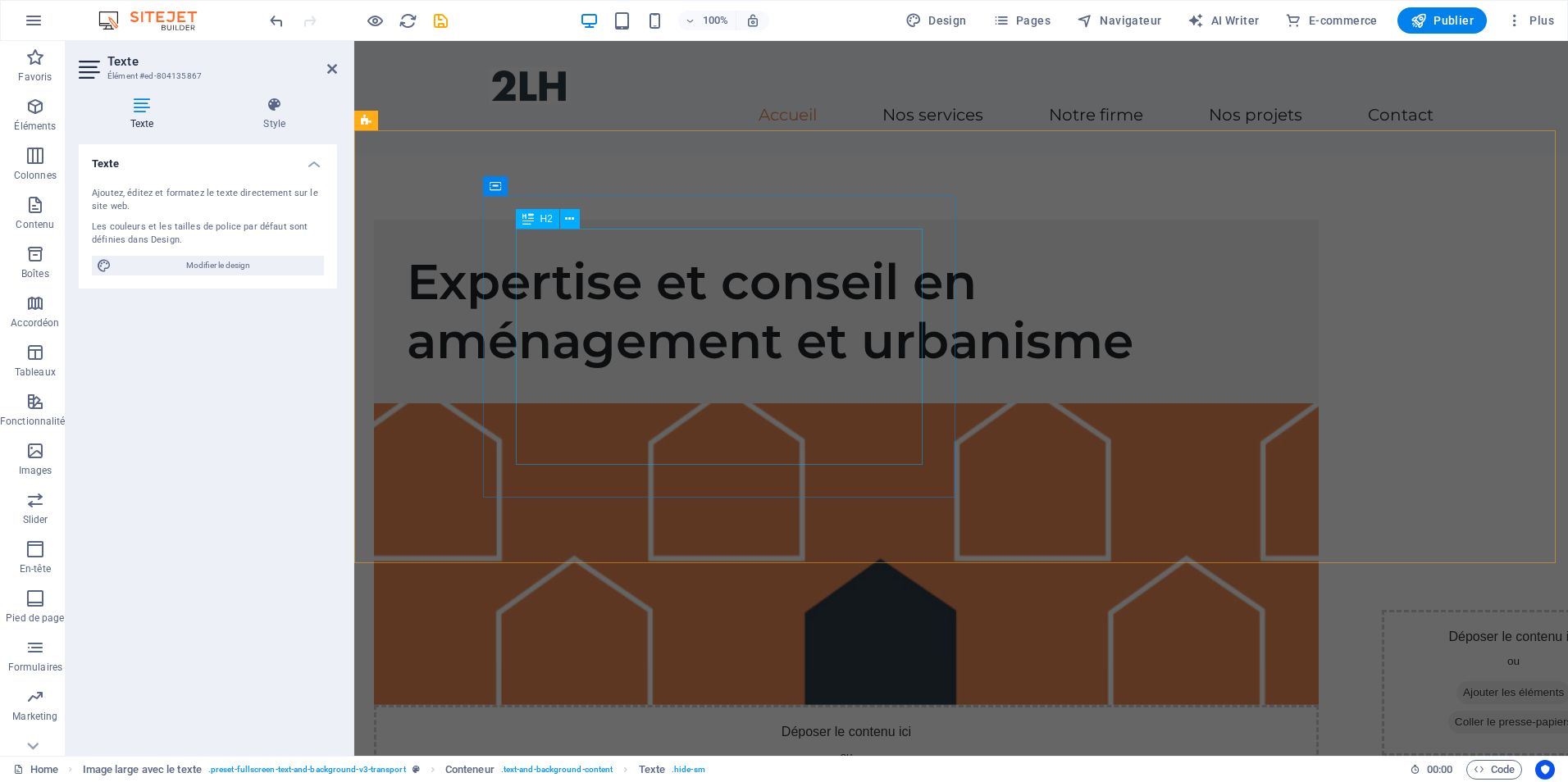
click at [633, 371] on div "Expertise et conseil en aménagement et urbanisme" at bounding box center [846, 311] width 880 height 118
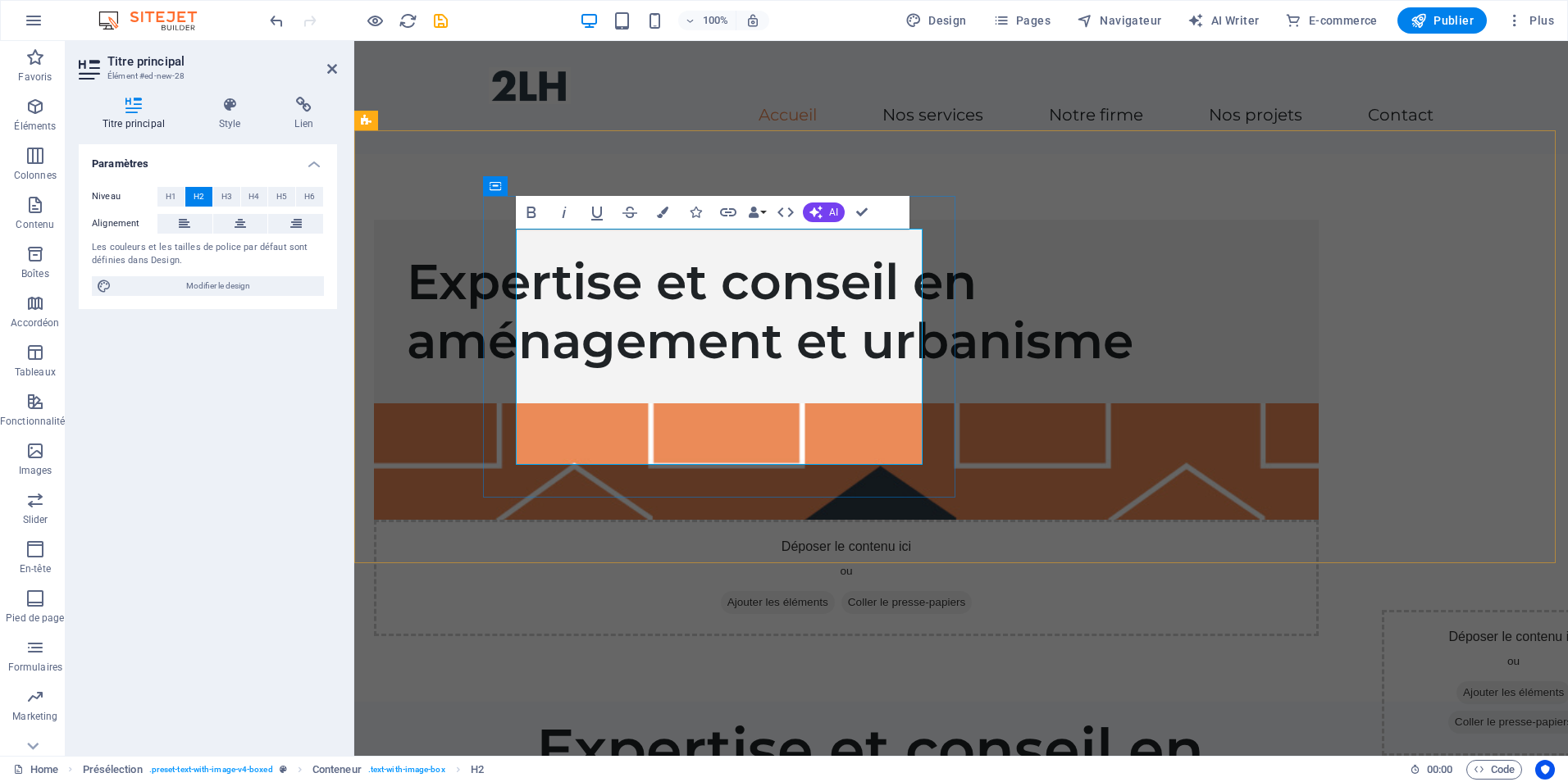
click at [691, 332] on h2 "Expertise et conseil en aménagement et urbanisme" at bounding box center [846, 311] width 880 height 118
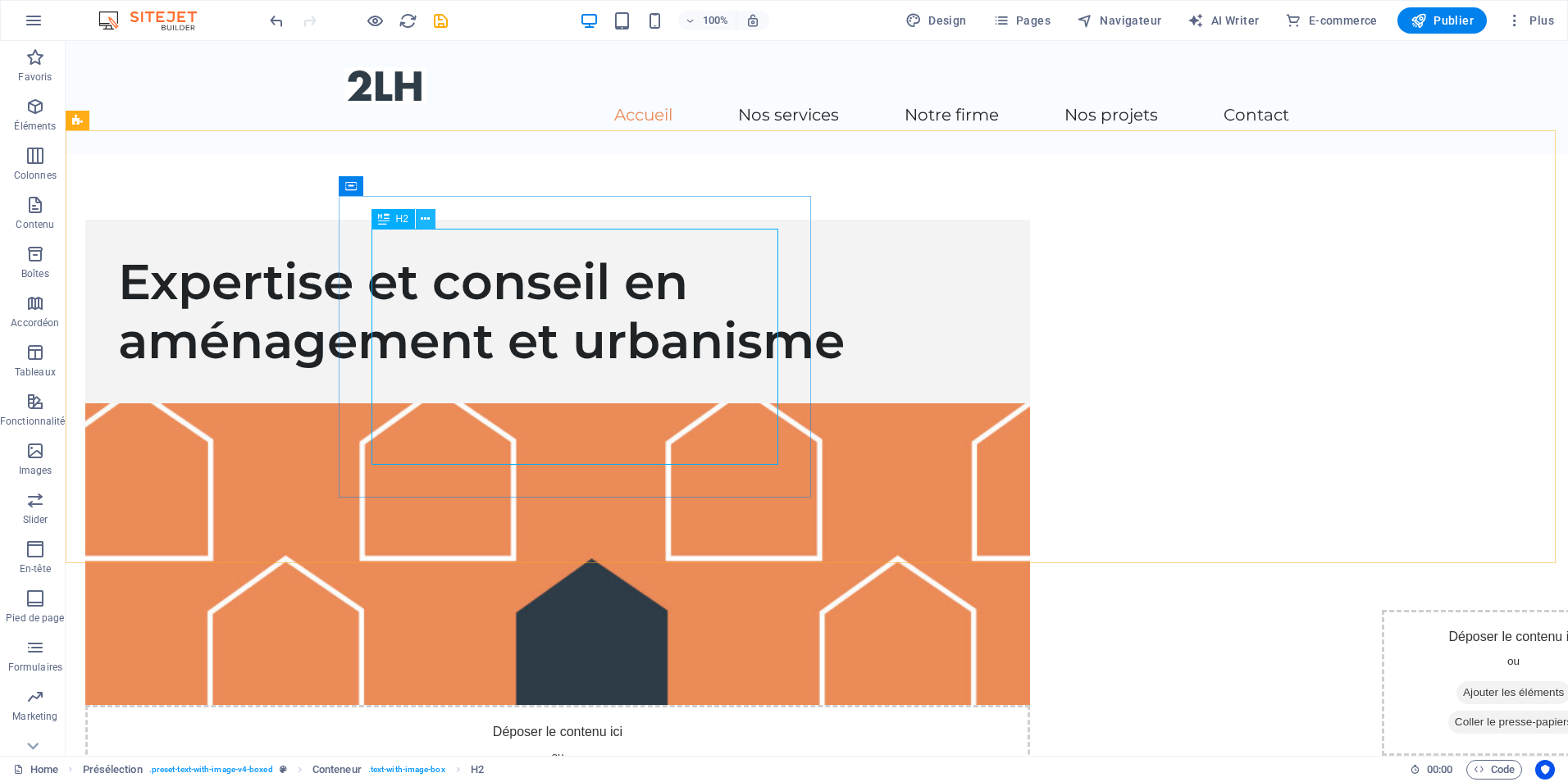
click at [421, 223] on icon at bounding box center [425, 219] width 9 height 17
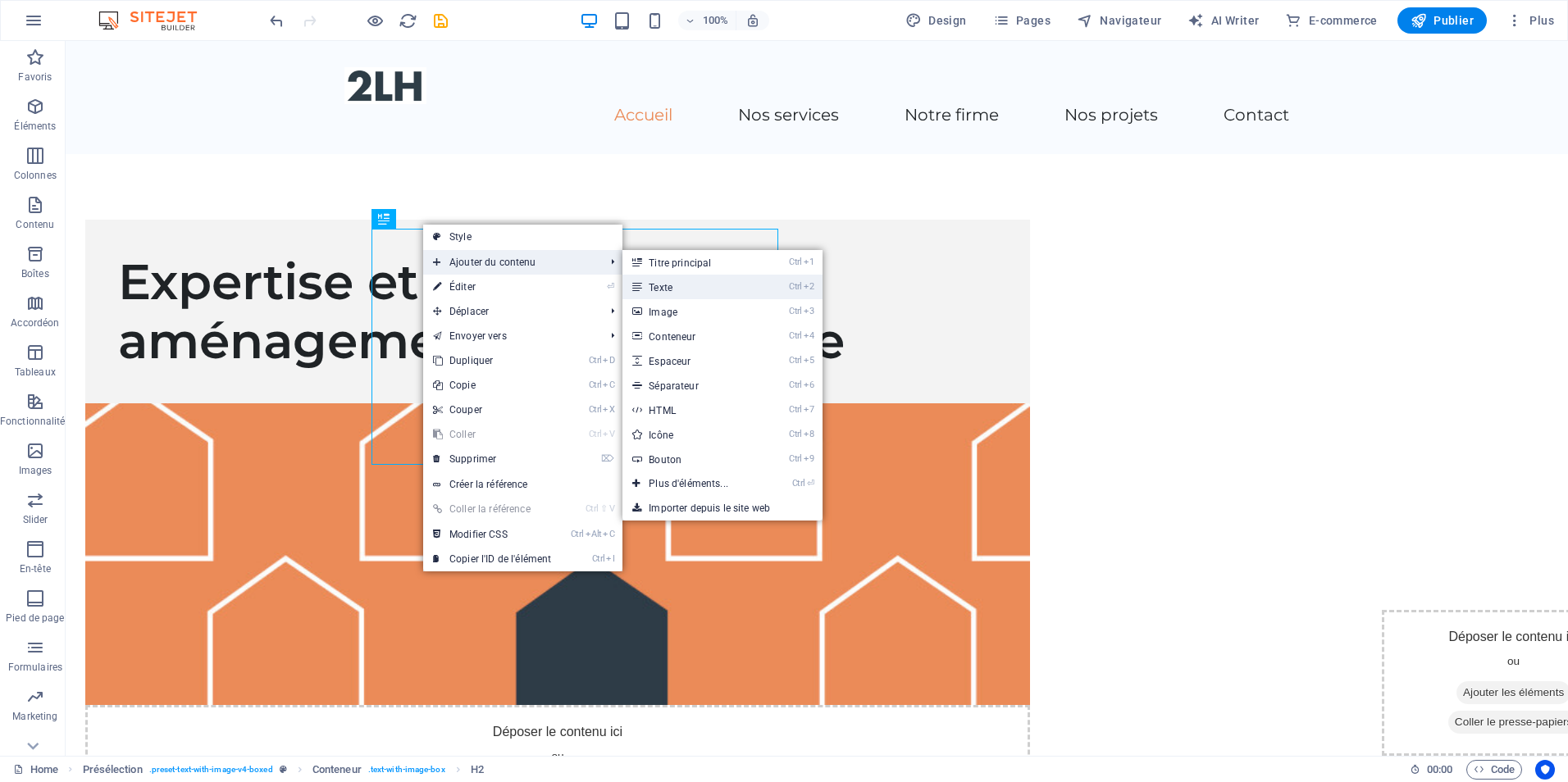
click at [718, 293] on link "Ctrl 2 Texte" at bounding box center [692, 287] width 138 height 25
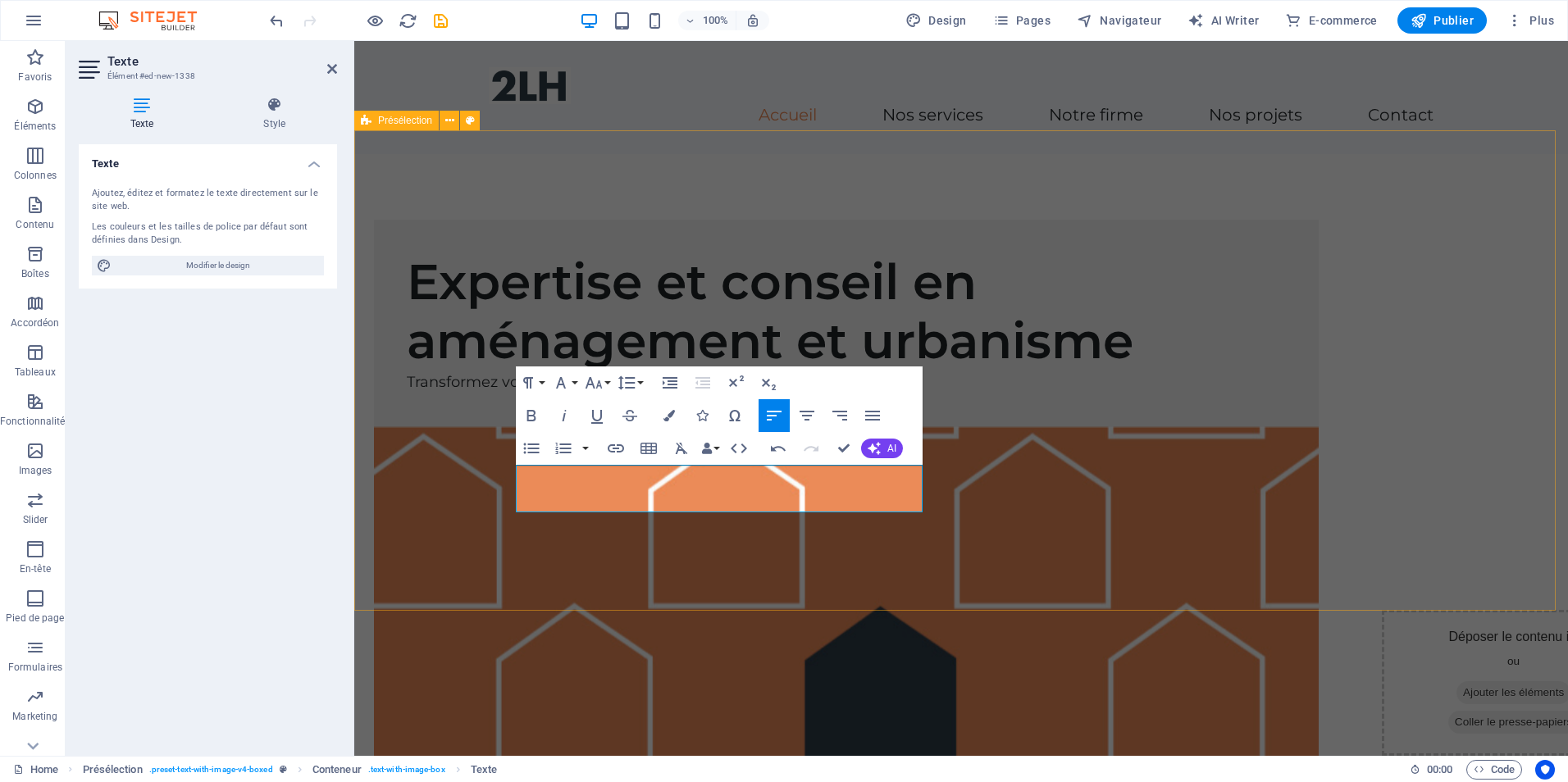
click at [433, 433] on div "Expertise et conseil en aménagement et urbanisme Transformez vos décisions avec…" at bounding box center [961, 556] width 1214 height 804
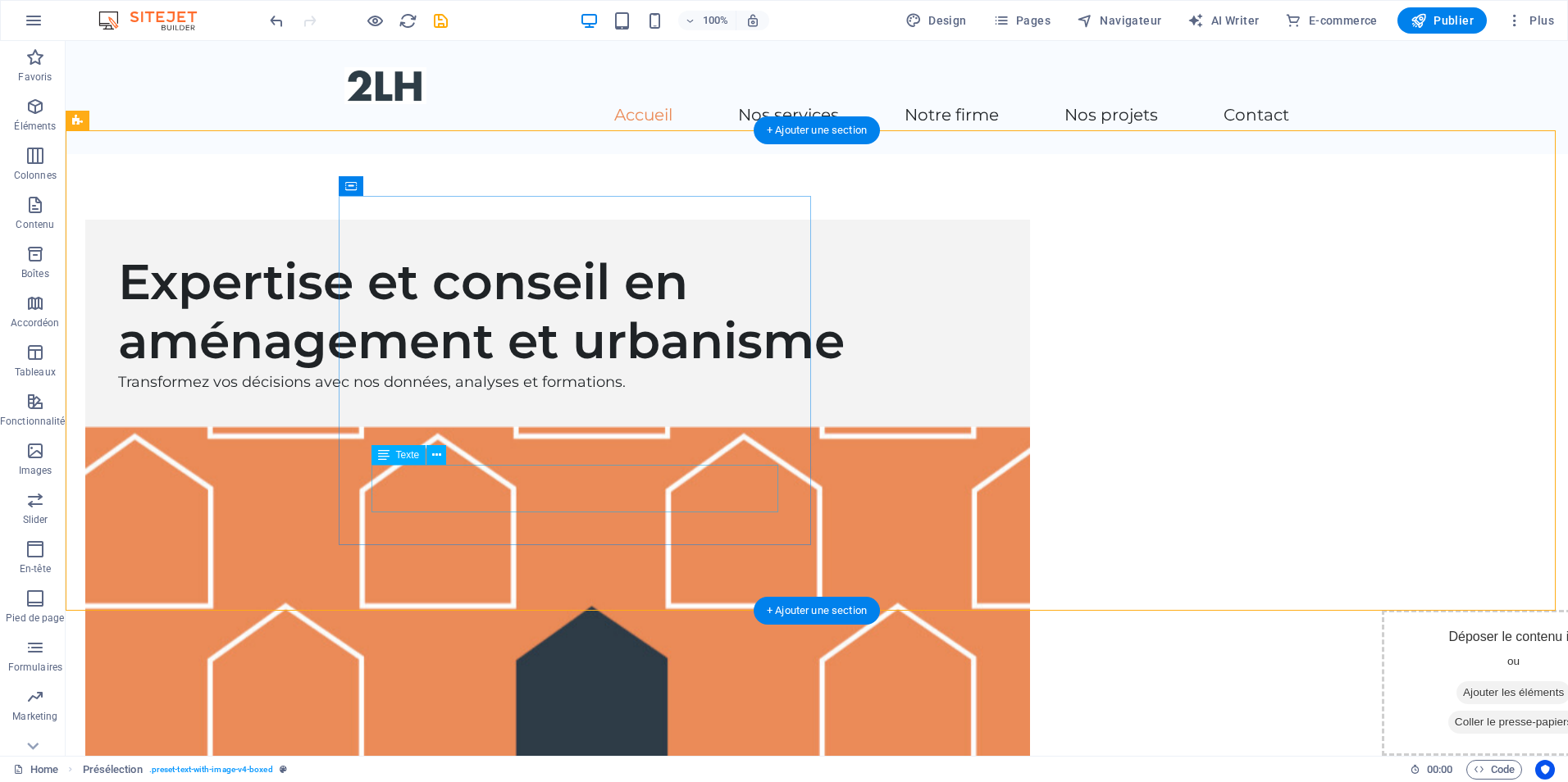
click at [542, 395] on div "Transformez vos décisions avec nos données, analyses et formations." at bounding box center [557, 382] width 880 height 24
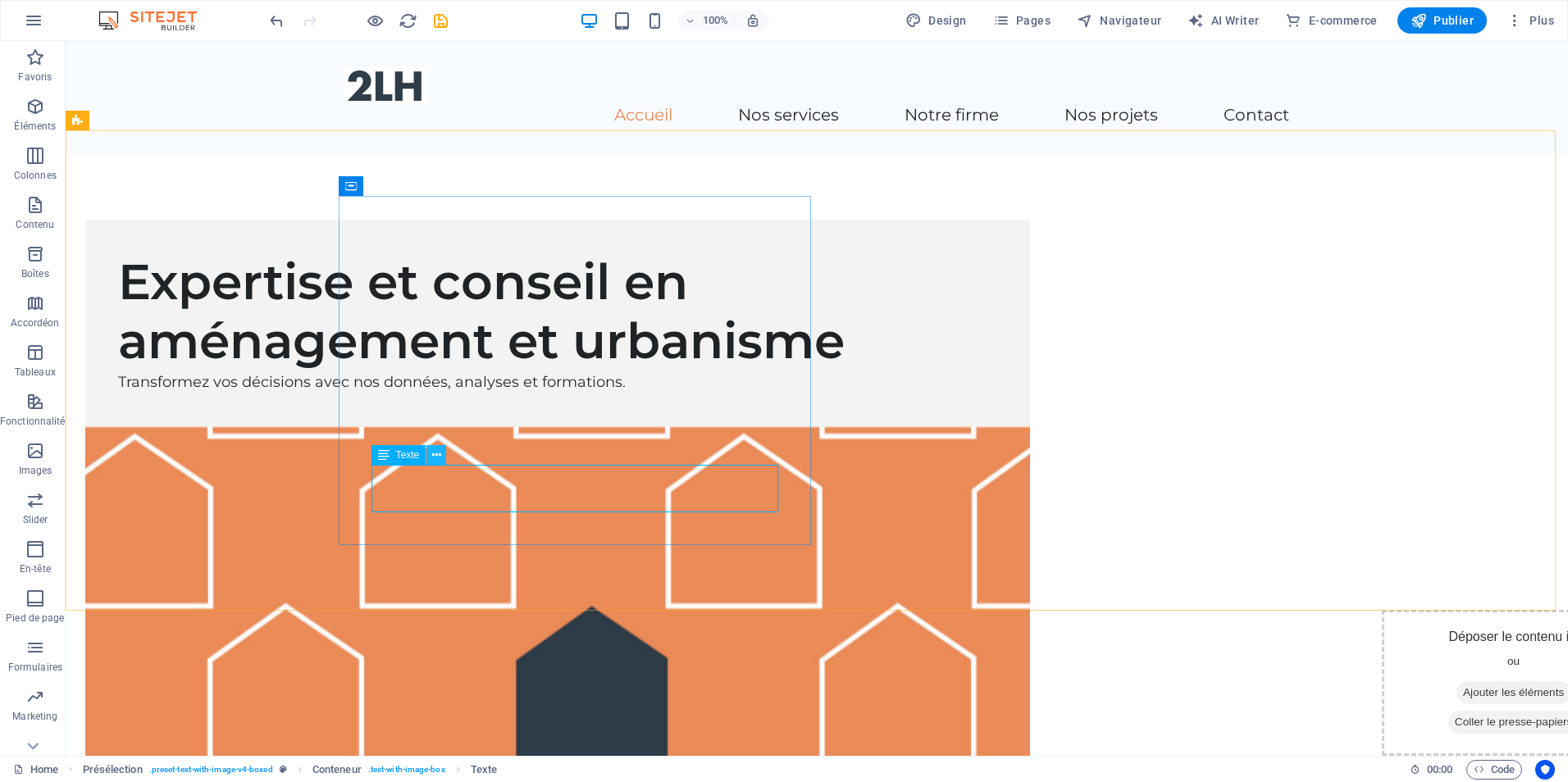
click at [434, 454] on icon at bounding box center [436, 455] width 9 height 17
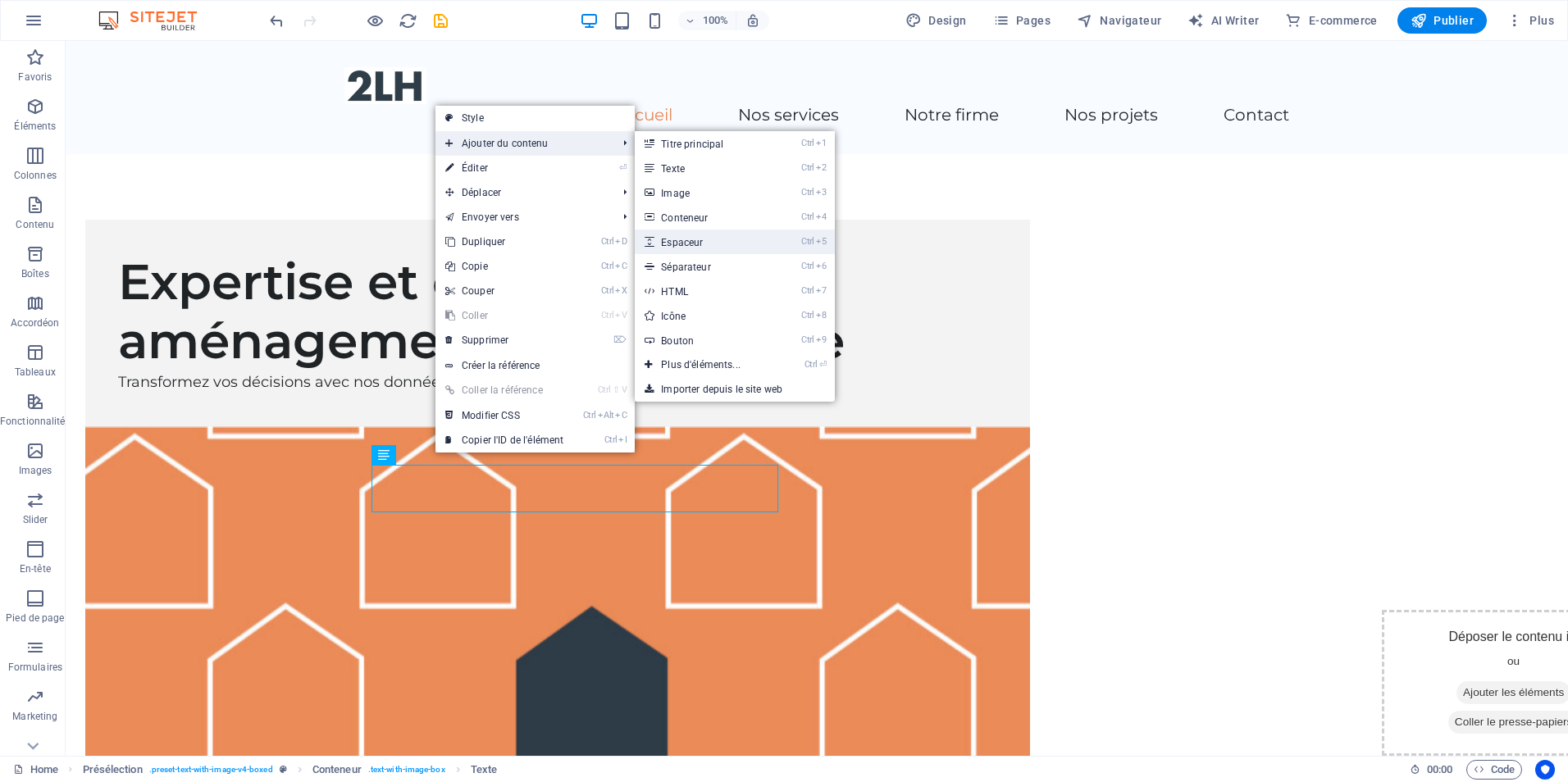
click at [712, 241] on link "Ctrl 5 Espaceur" at bounding box center [704, 242] width 138 height 25
select select "px"
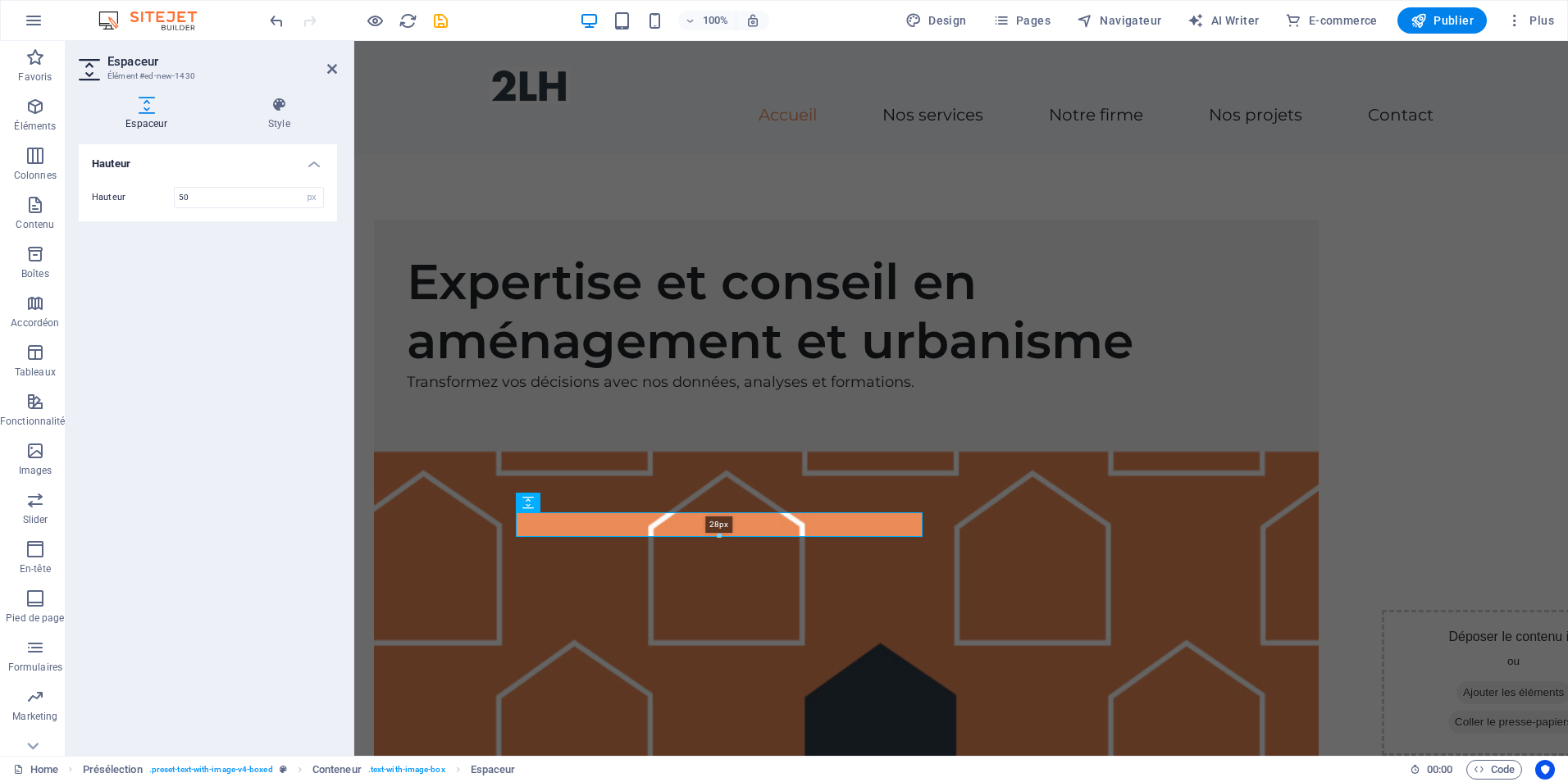
drag, startPoint x: 719, startPoint y: 551, endPoint x: 719, endPoint y: 537, distance: 14.0
click at [719, 537] on div at bounding box center [719, 536] width 405 height 6
type input "28"
click at [649, 450] on div "Expertise et conseil en aménagement et urbanisme Transformez vos décisions avec…" at bounding box center [847, 335] width 945 height 231
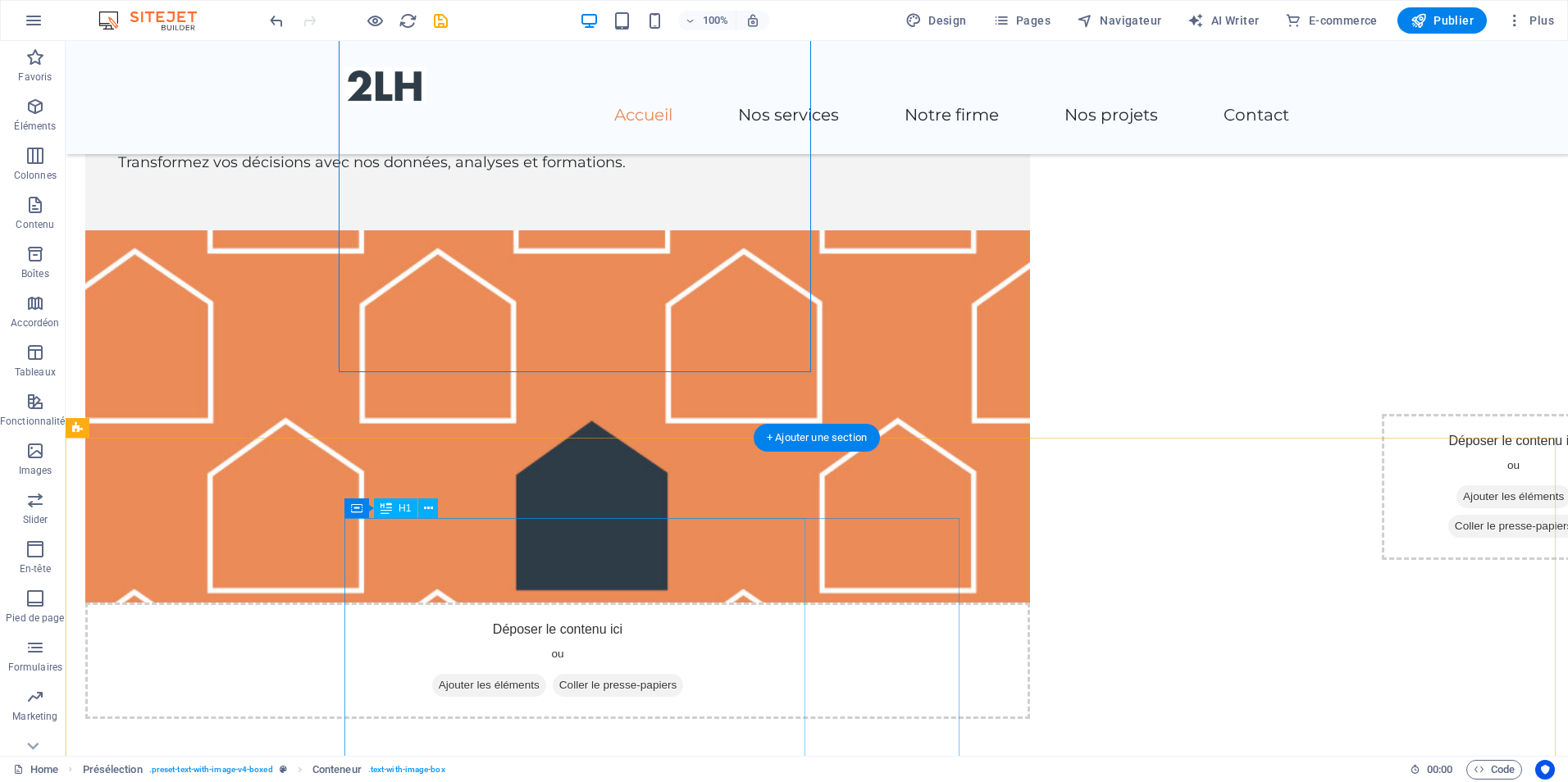
scroll to position [410, 0]
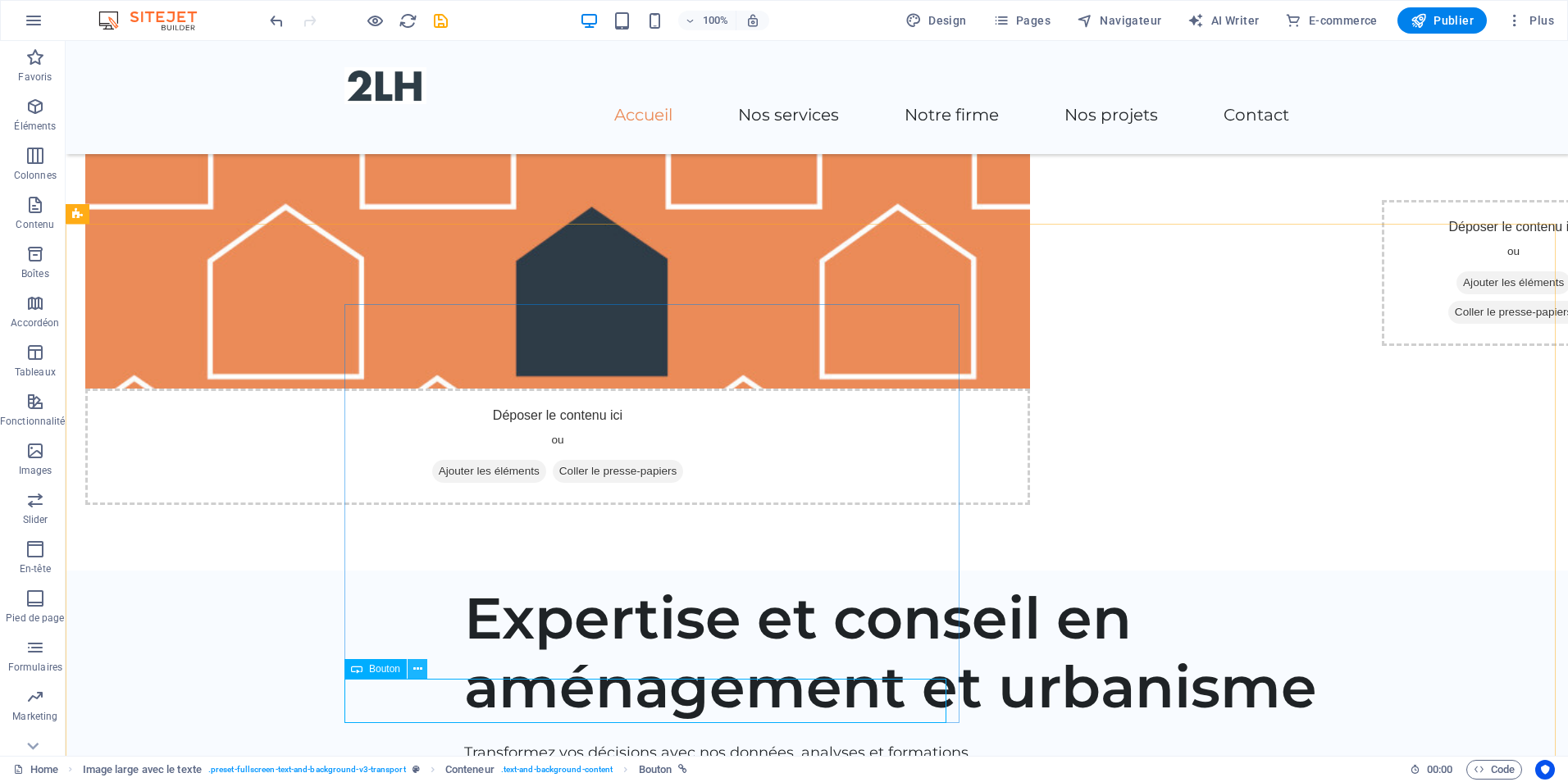
click at [418, 668] on icon at bounding box center [417, 669] width 9 height 17
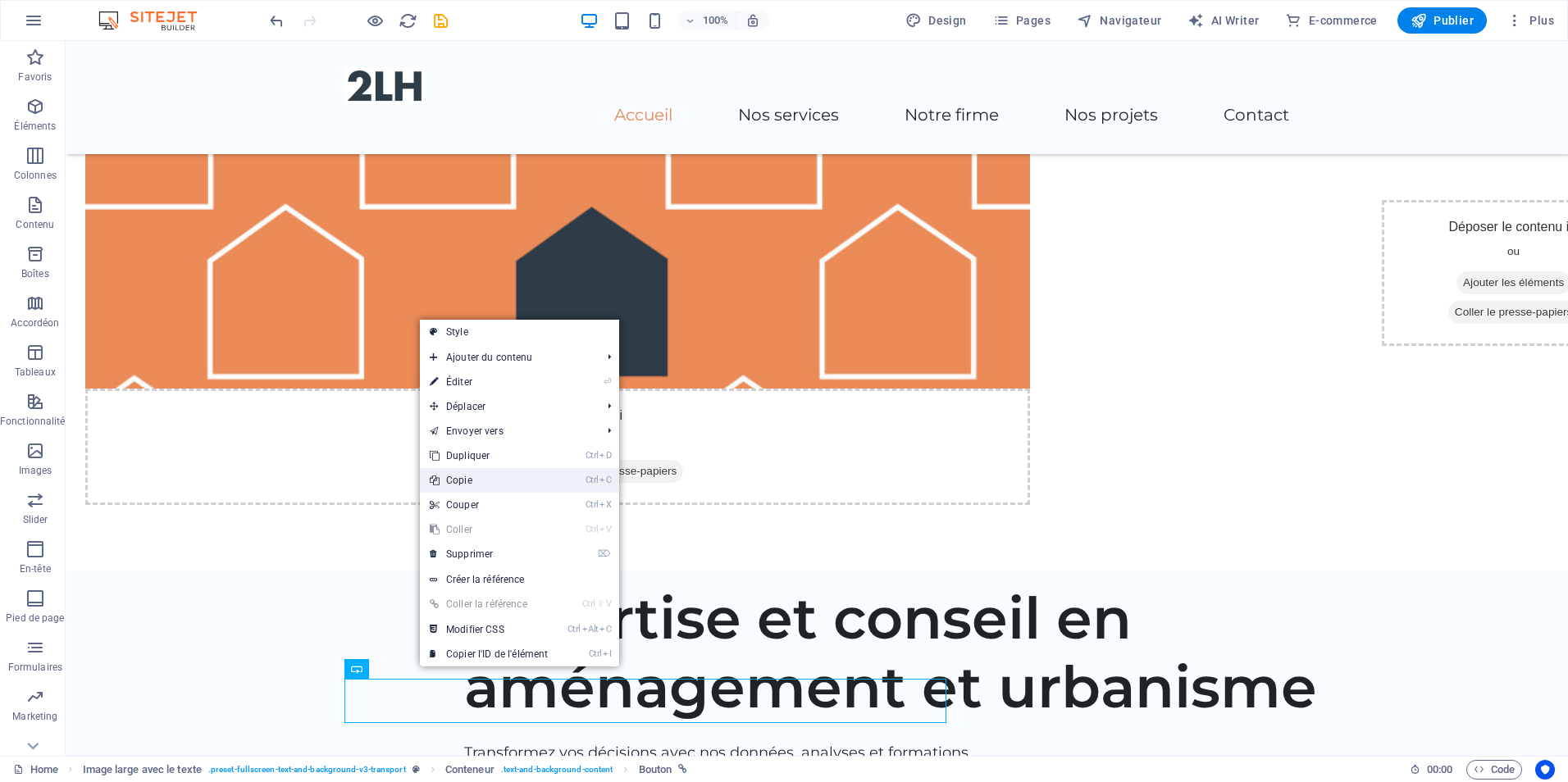
click at [455, 484] on link "Ctrl C Copie" at bounding box center [488, 480] width 138 height 25
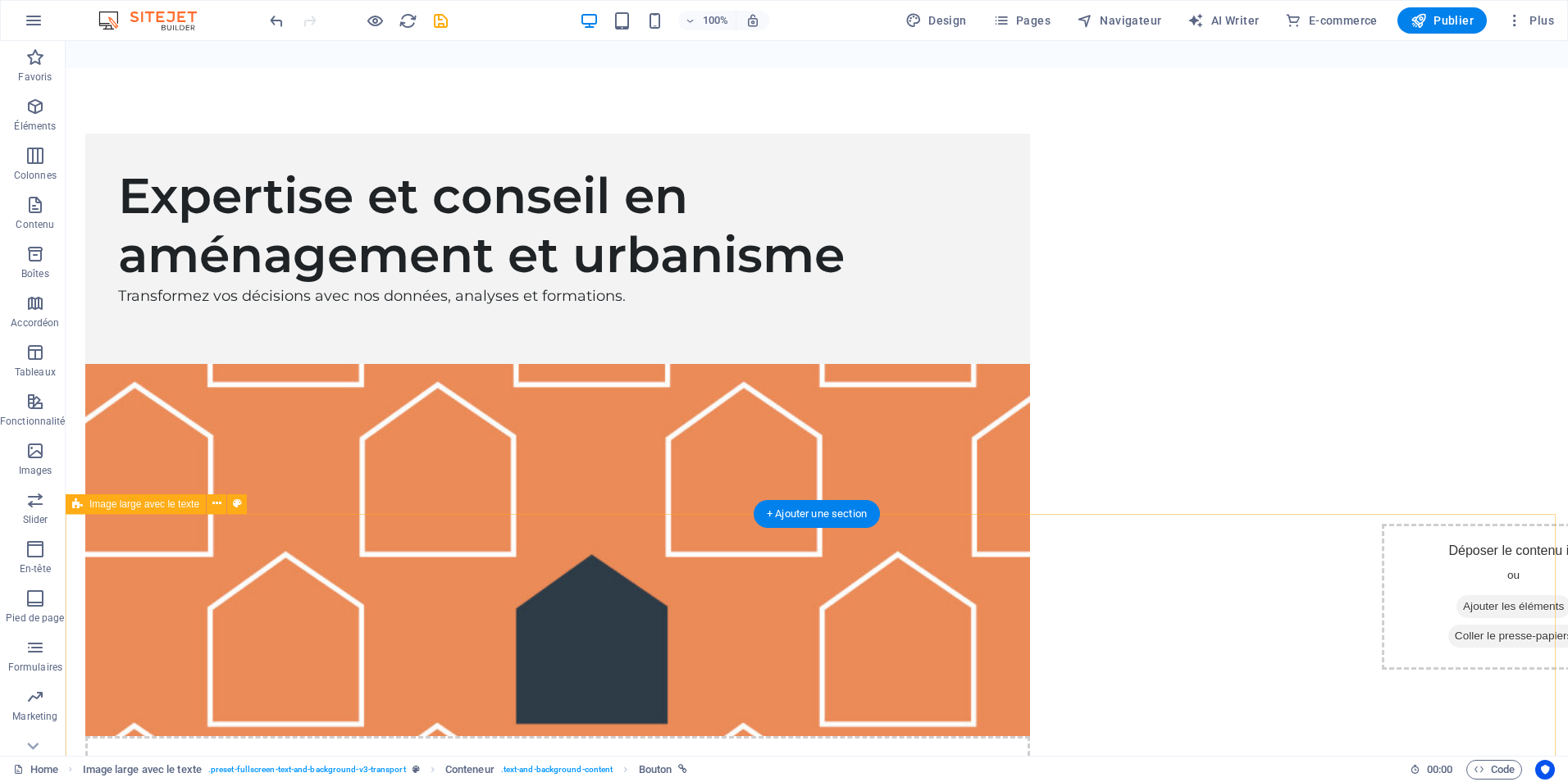
scroll to position [82, 0]
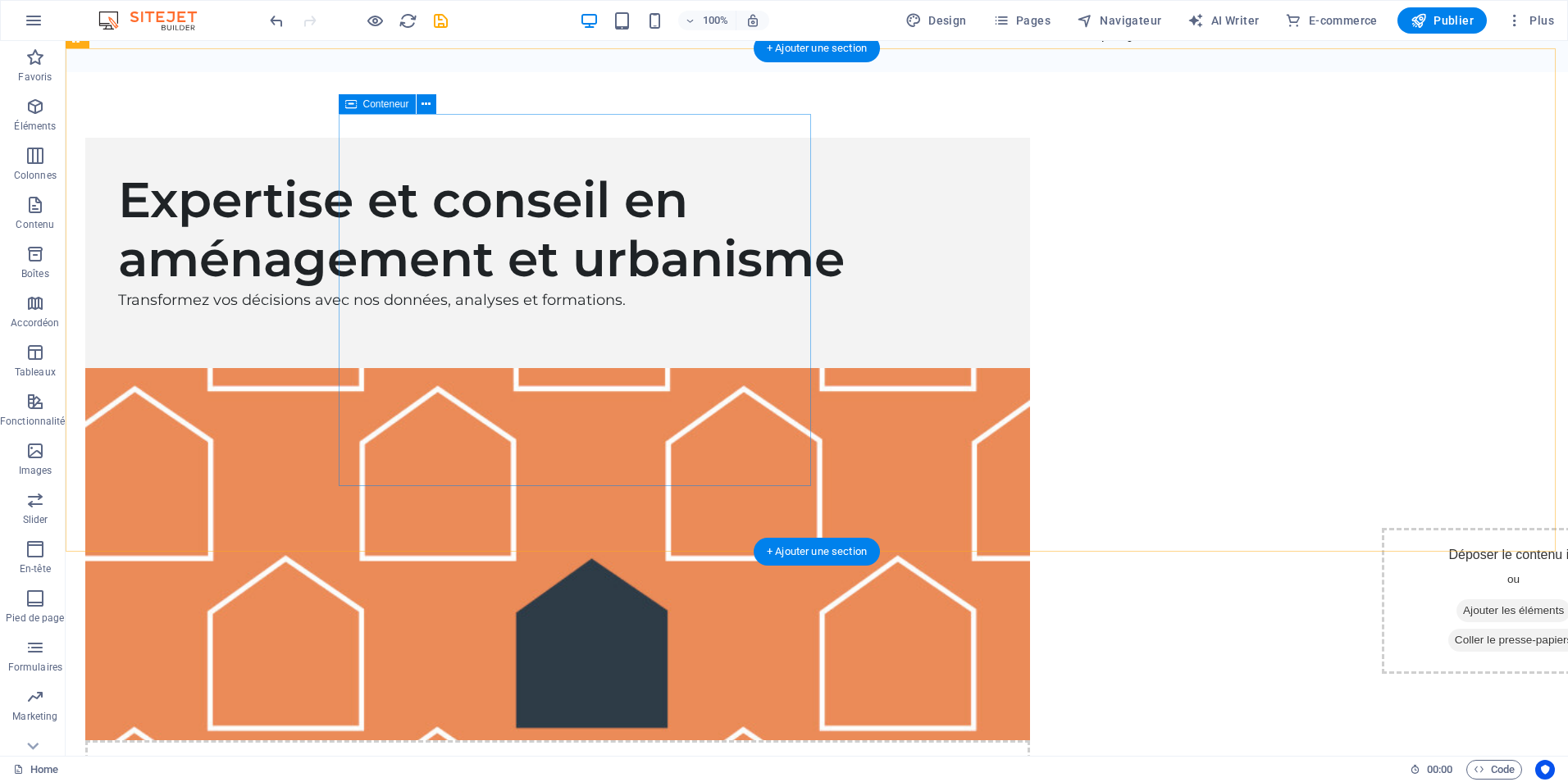
click at [477, 368] on div "Expertise et conseil en aménagement et urbanisme Transformez vos décisions avec…" at bounding box center [557, 253] width 945 height 231
click at [470, 368] on div "Expertise et conseil en aménagement et urbanisme Transformez vos décisions avec…" at bounding box center [557, 253] width 945 height 231
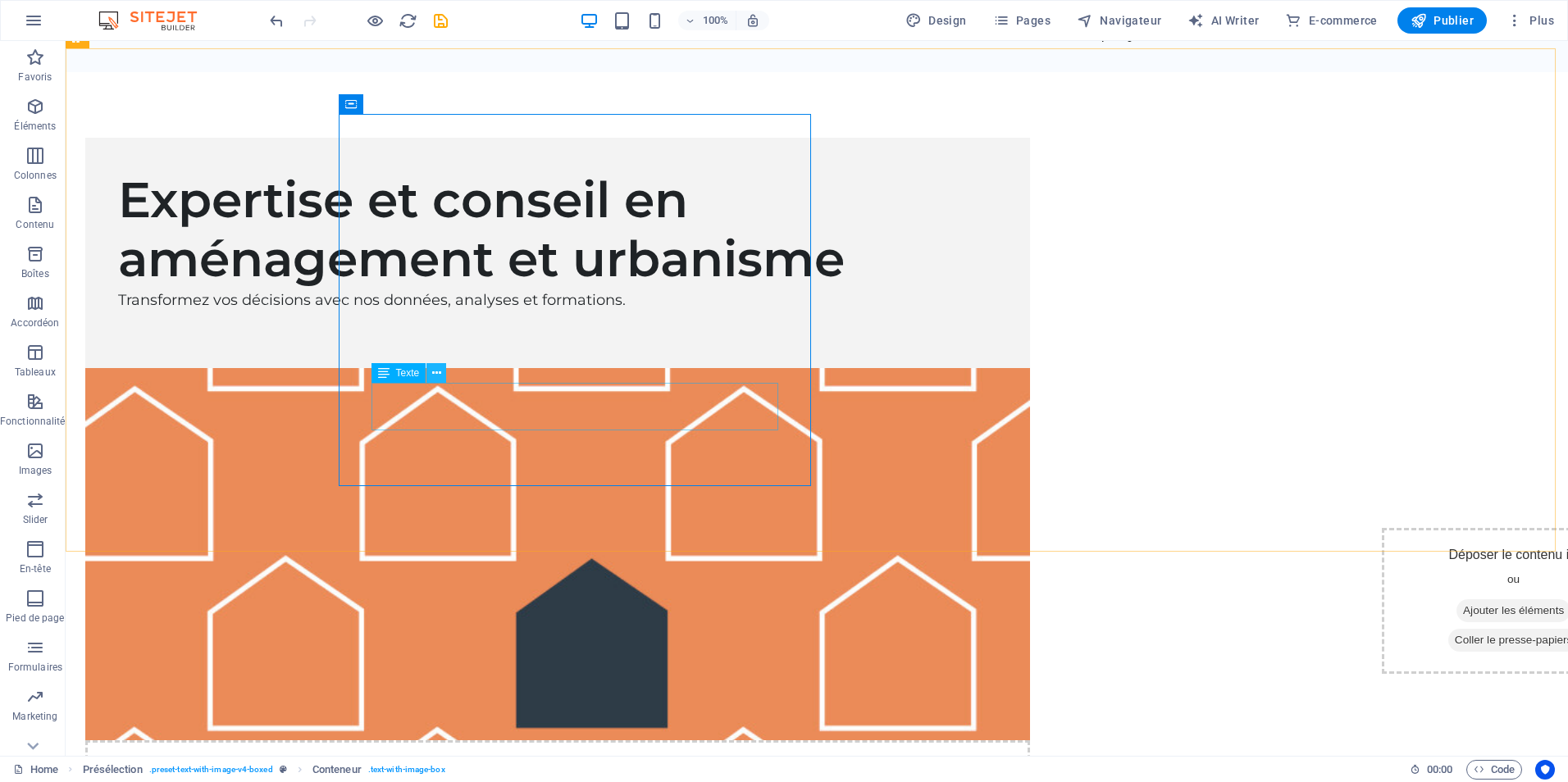
click at [436, 372] on icon at bounding box center [436, 373] width 9 height 17
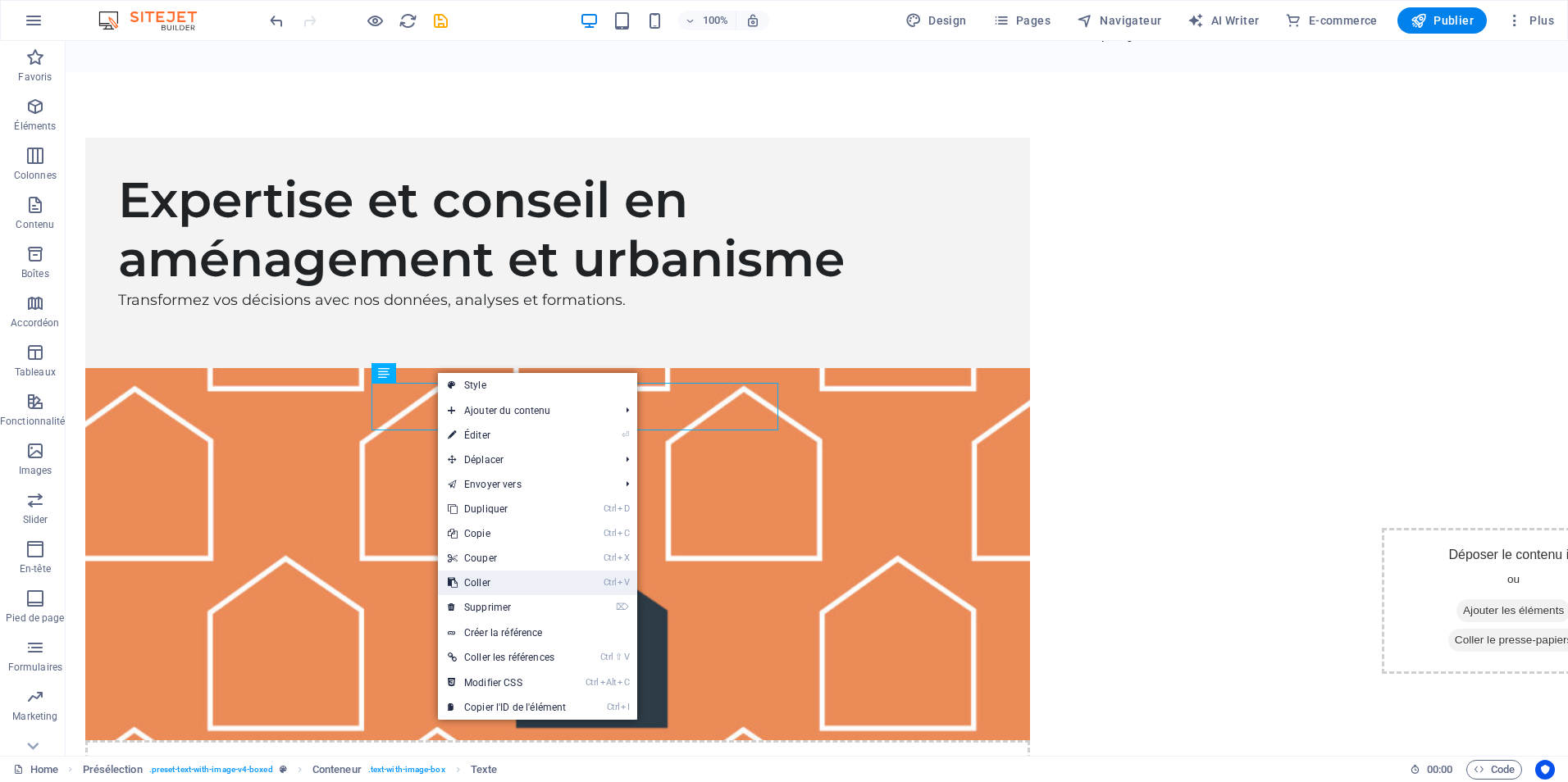
click at [521, 582] on link "Ctrl V Coller" at bounding box center [506, 583] width 138 height 25
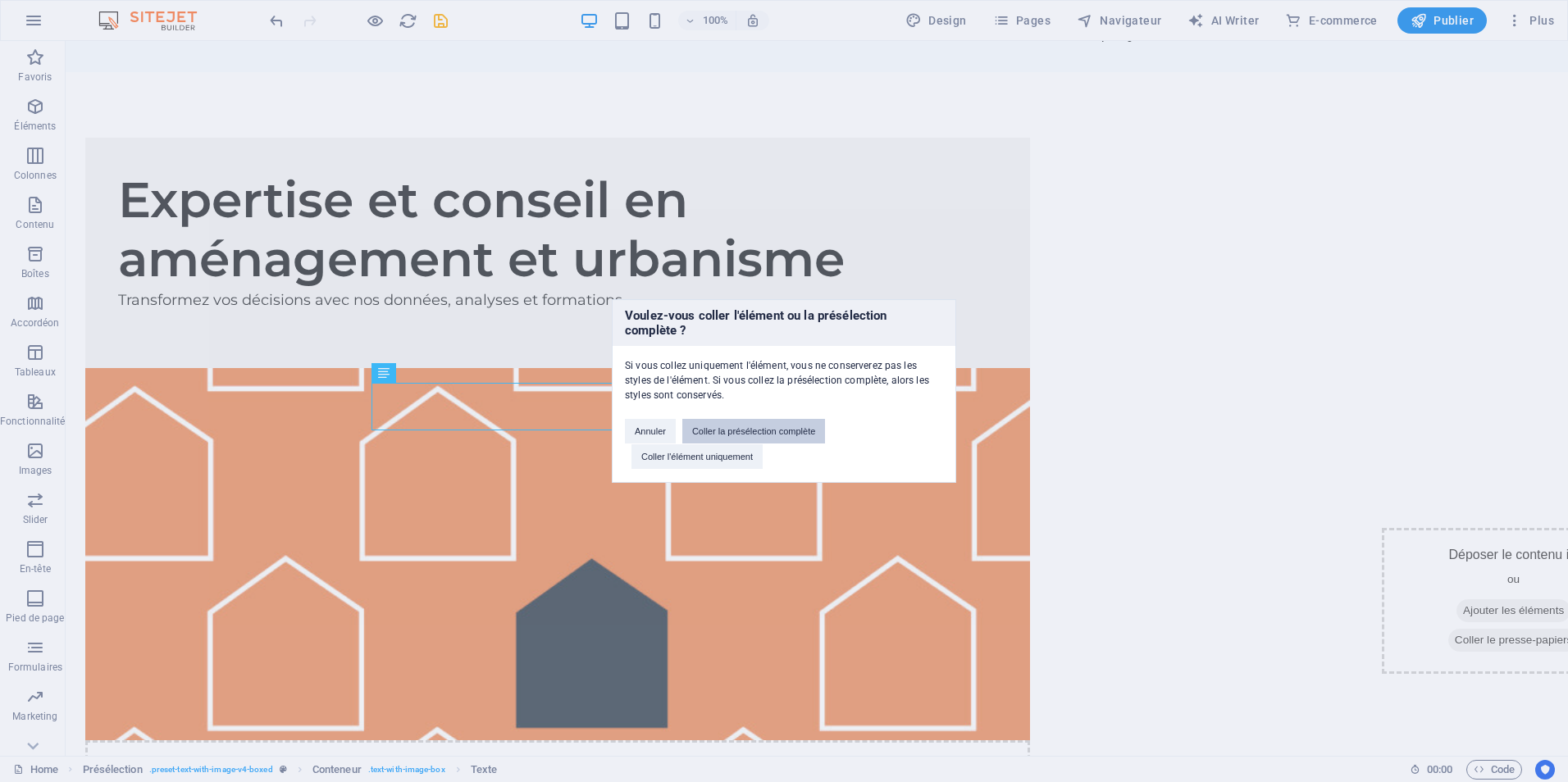
click at [718, 430] on button "Coller la présélection complète" at bounding box center [753, 431] width 143 height 25
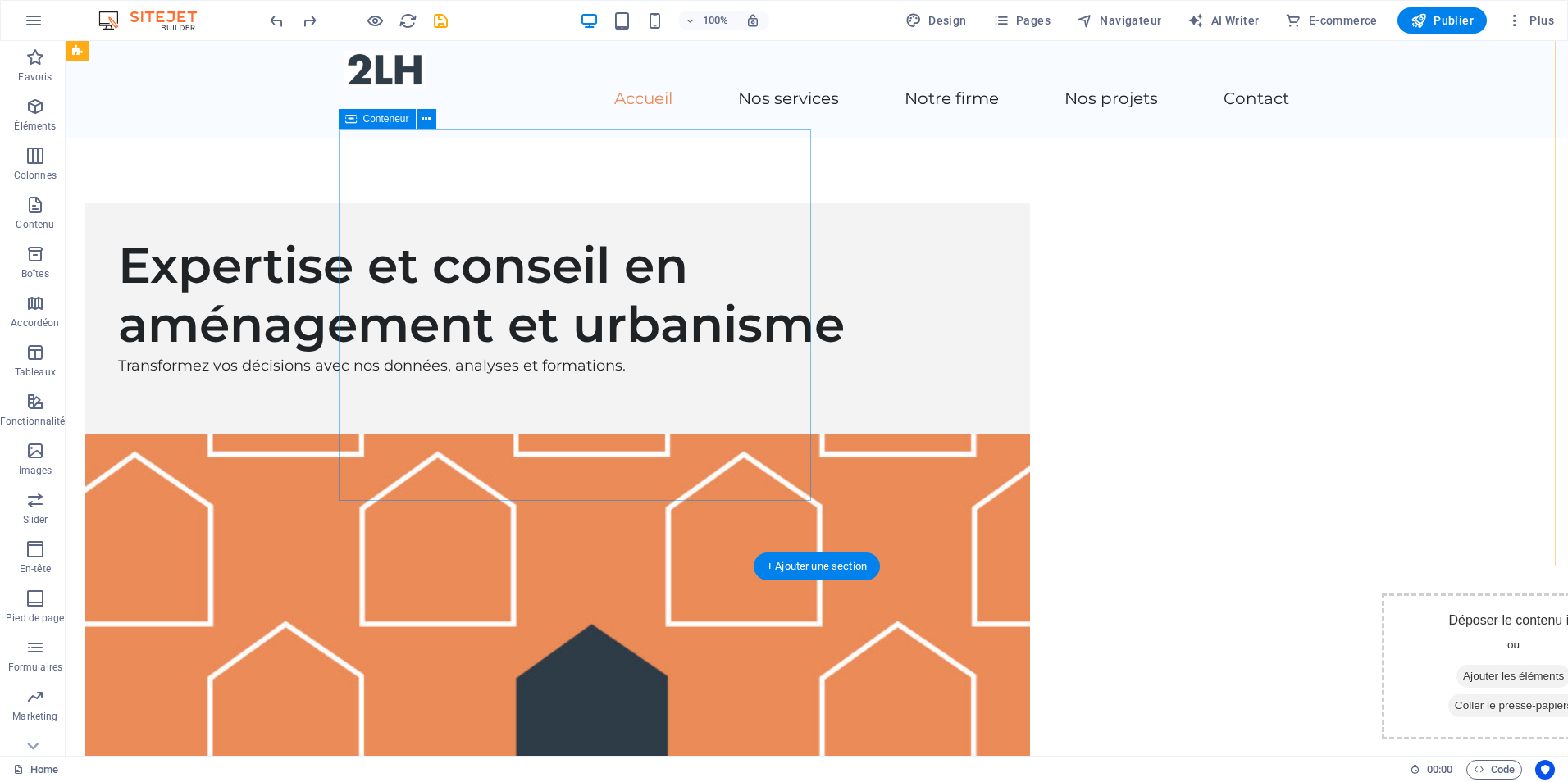
scroll to position [0, 0]
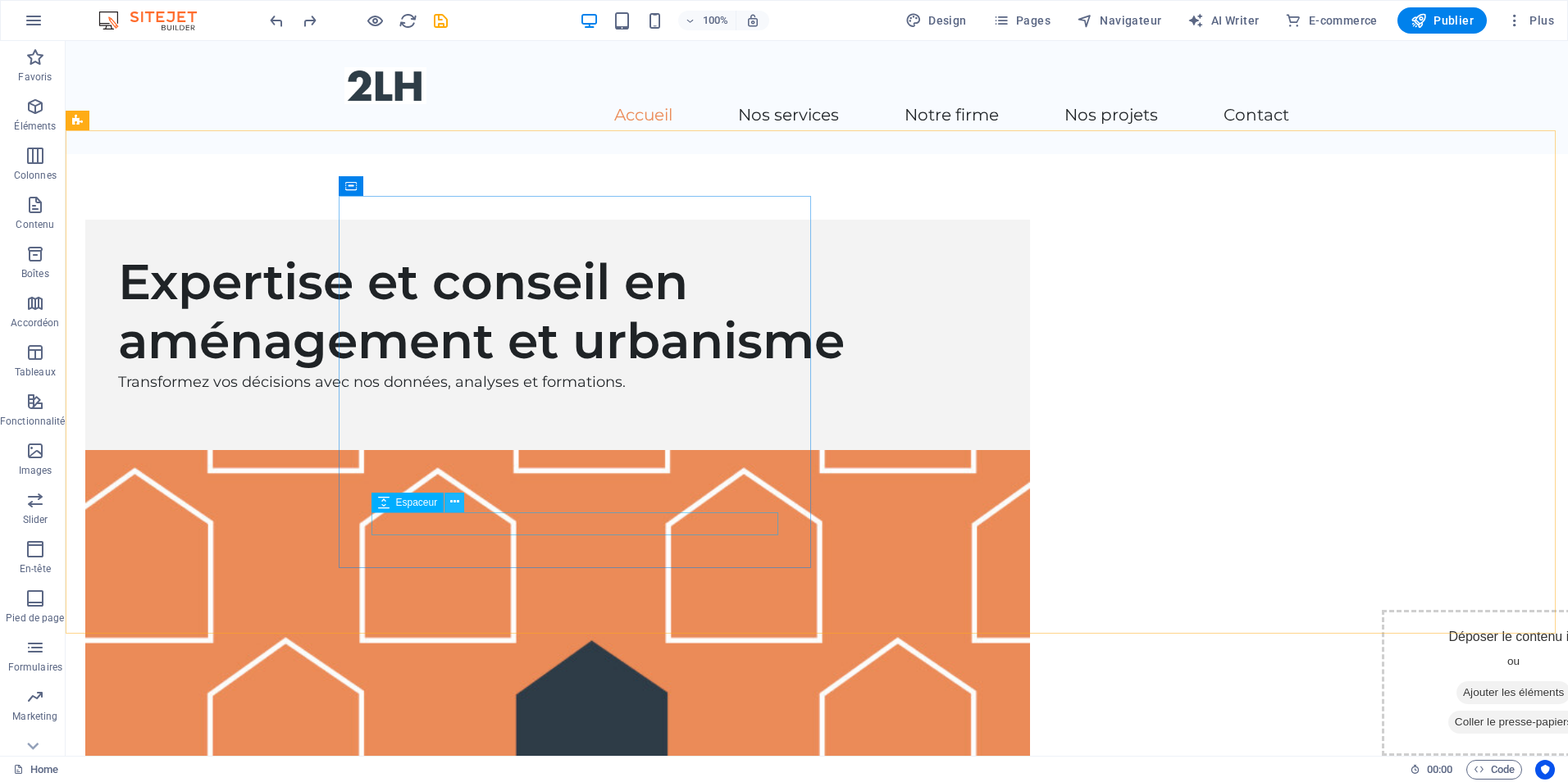
click at [453, 501] on icon at bounding box center [454, 502] width 9 height 17
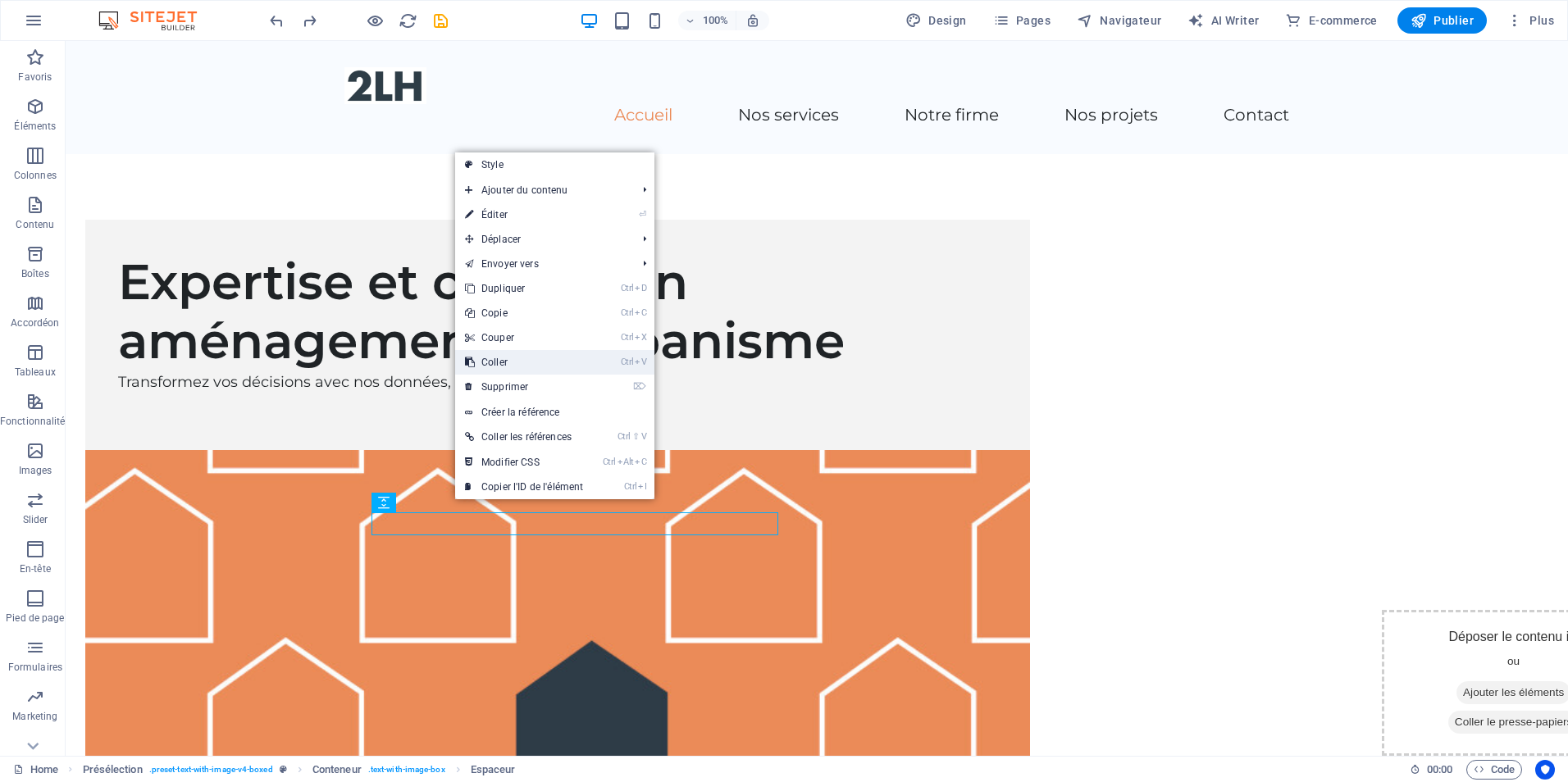
click at [555, 359] on link "Ctrl V Coller" at bounding box center [523, 363] width 138 height 25
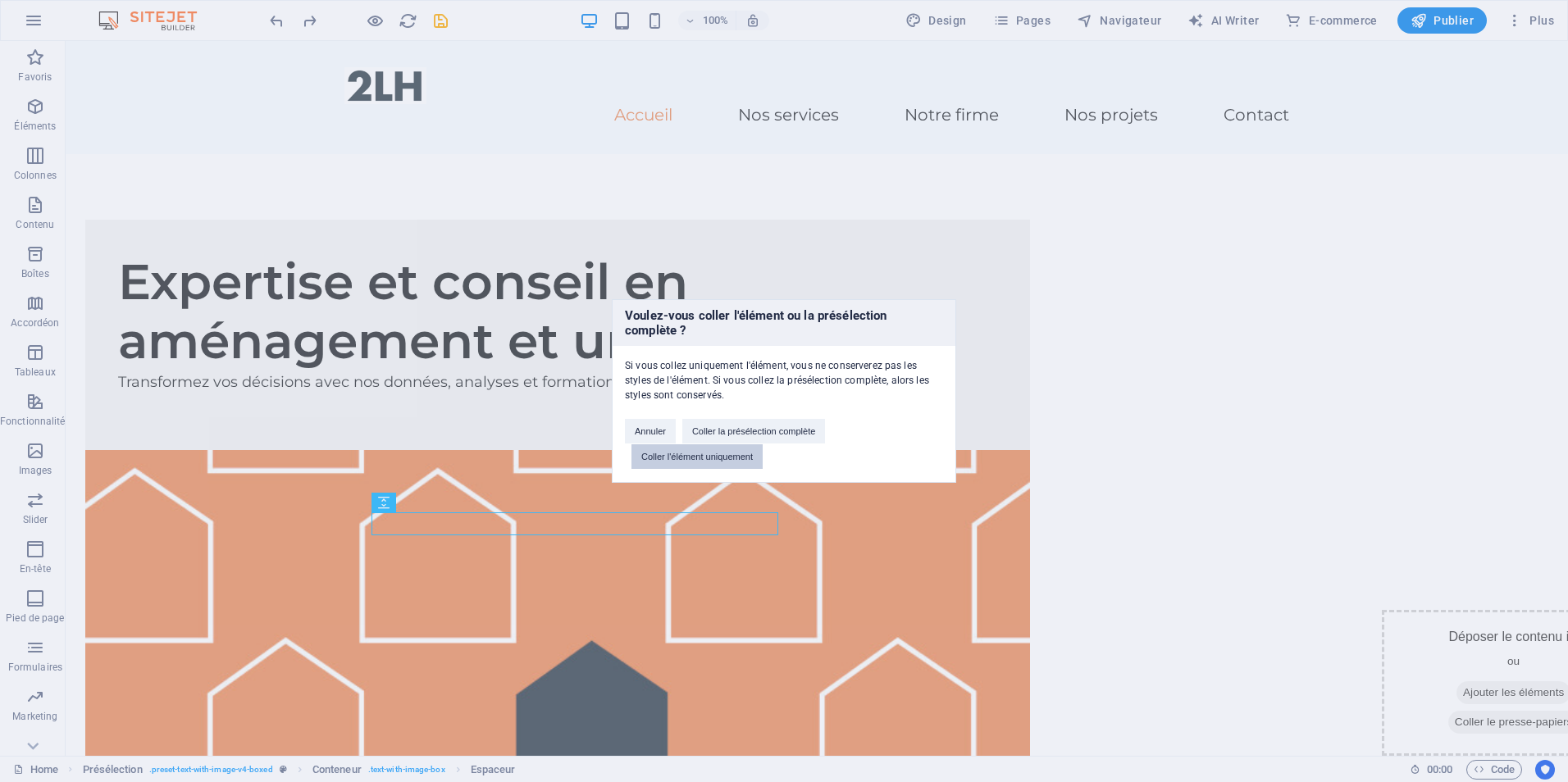
click at [661, 454] on button "Coller l'élément uniquement" at bounding box center [697, 457] width 131 height 25
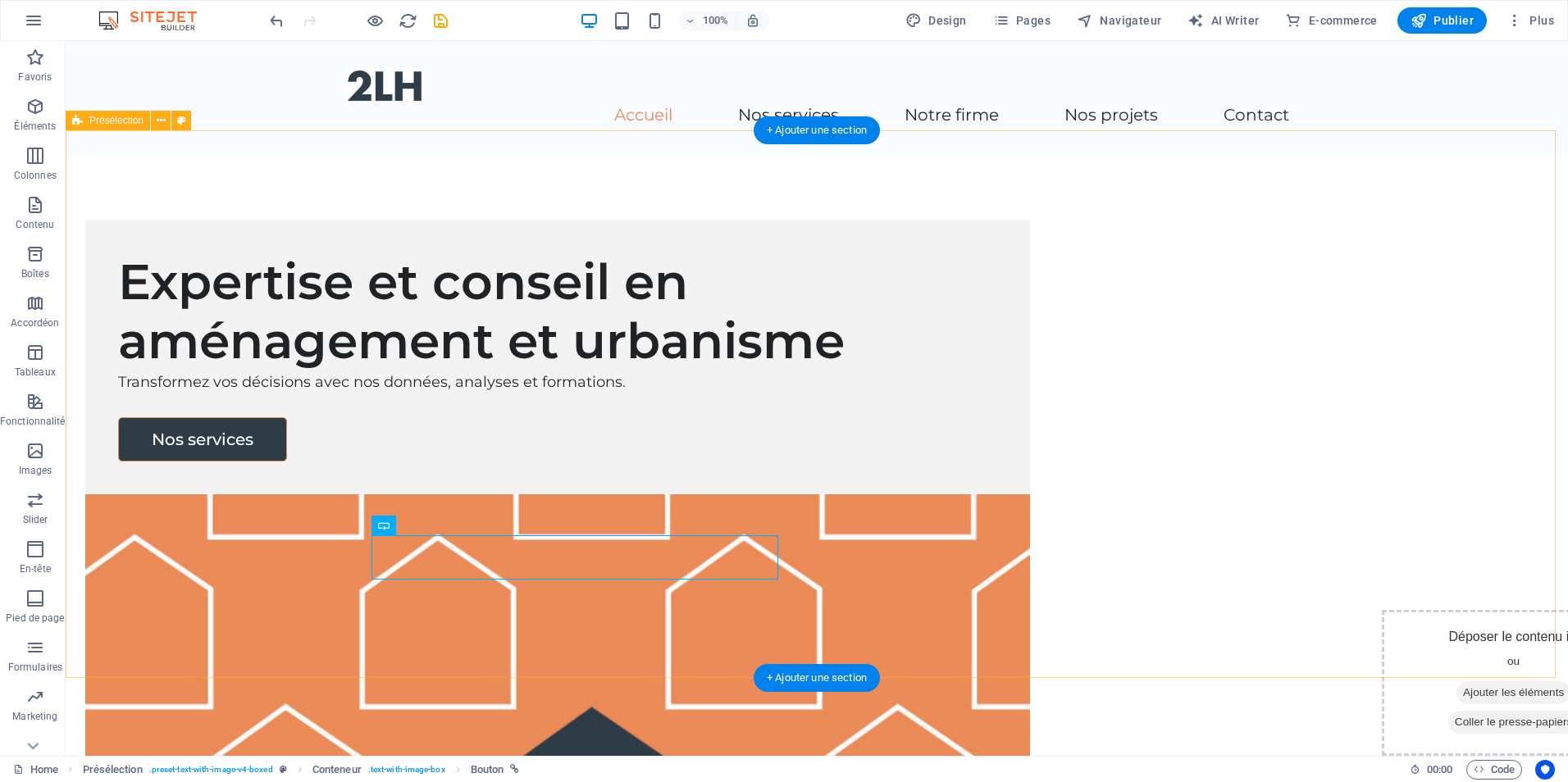
click at [276, 531] on div "Expertise et conseil en aménagement et urbanisme Transformez vos décisions avec…" at bounding box center [817, 623] width 1503 height 939
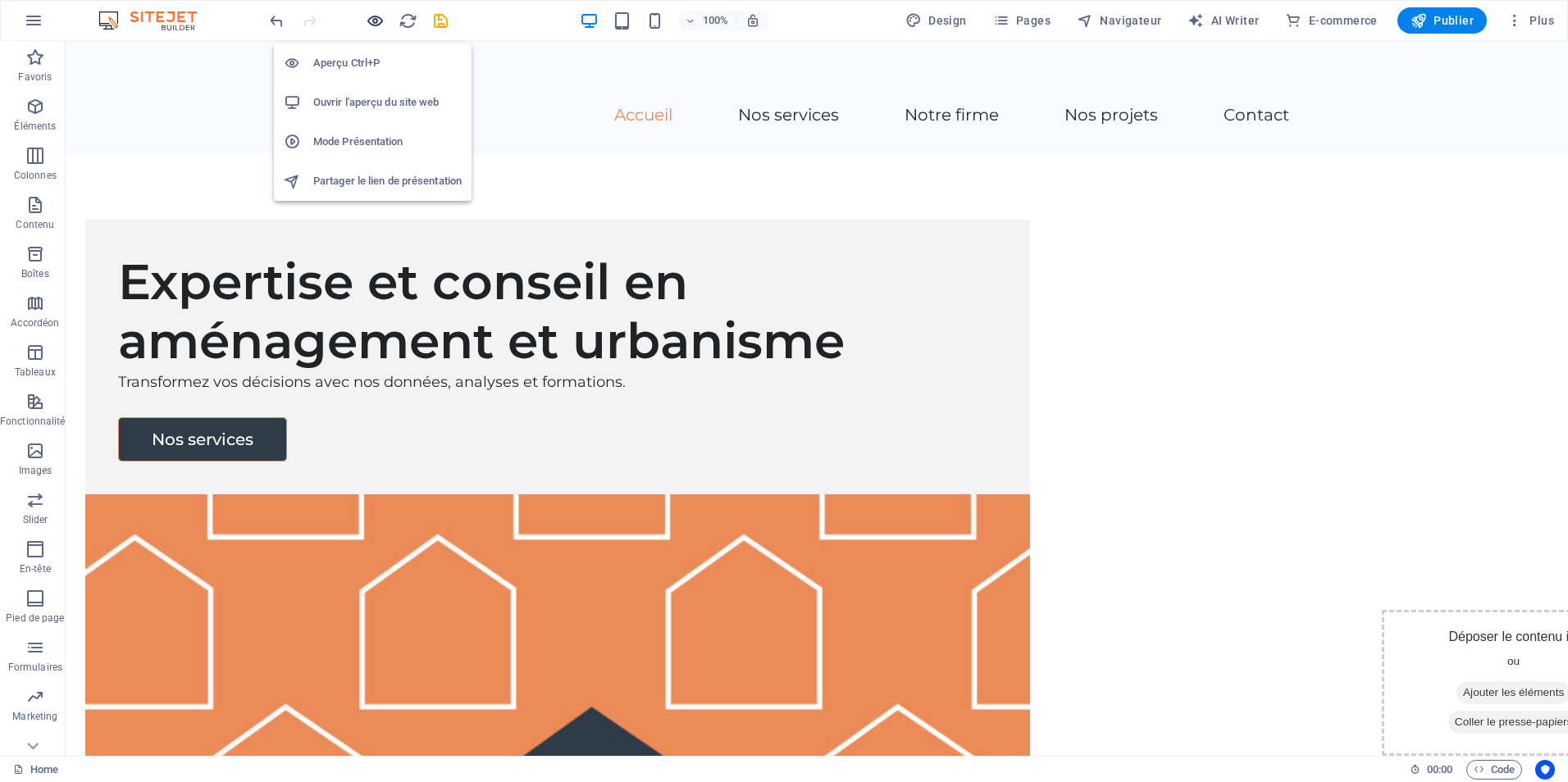
click at [375, 16] on icon "button" at bounding box center [375, 21] width 19 height 19
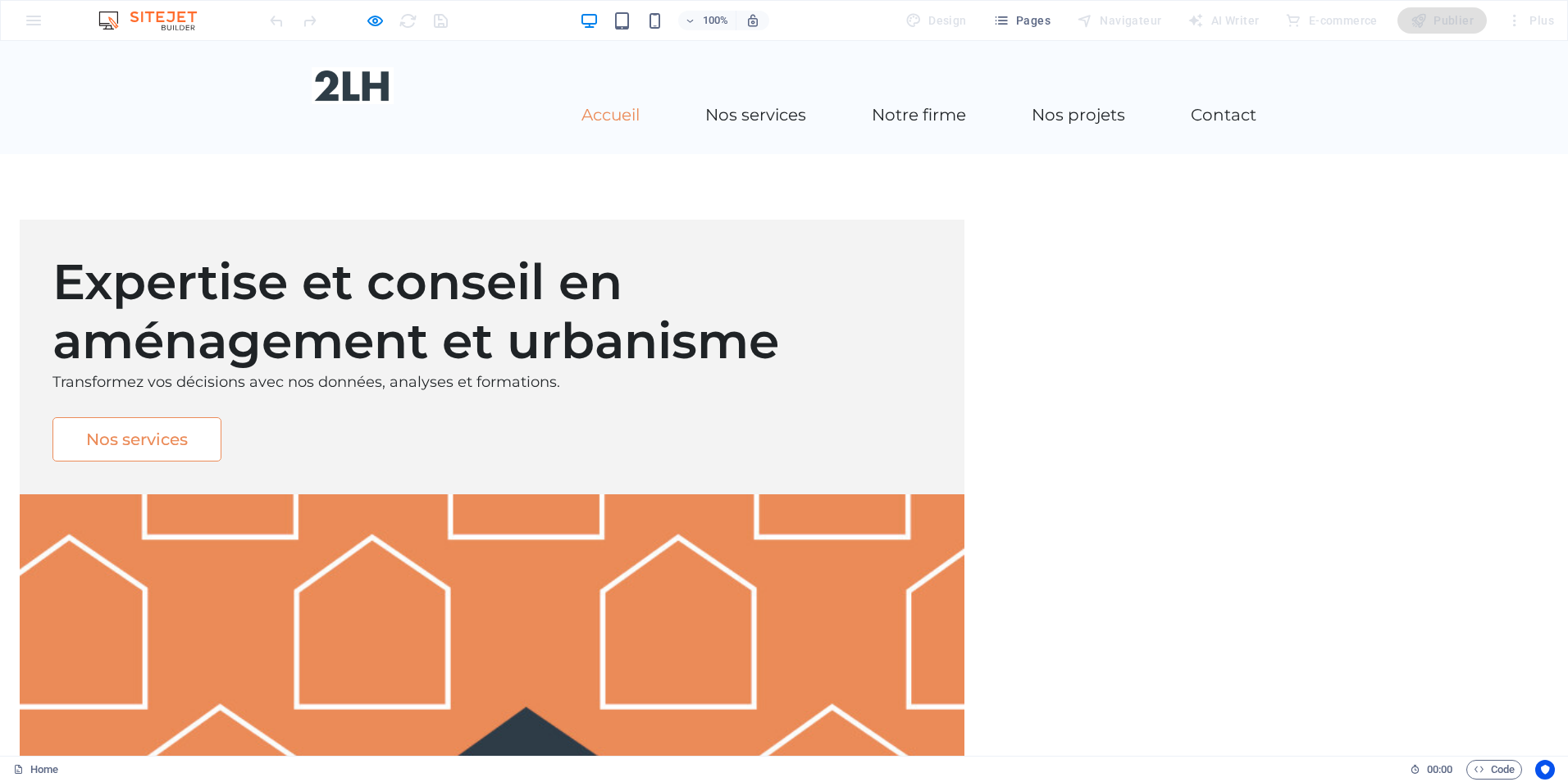
click at [222, 461] on link "Nos services" at bounding box center [137, 439] width 169 height 44
click at [151, 318] on div "Expertise et conseil en aménagement et urbanisme Transformez vos décisions avec…" at bounding box center [784, 565] width 1568 height 822
click at [618, 461] on div "Nos services" at bounding box center [492, 439] width 880 height 44
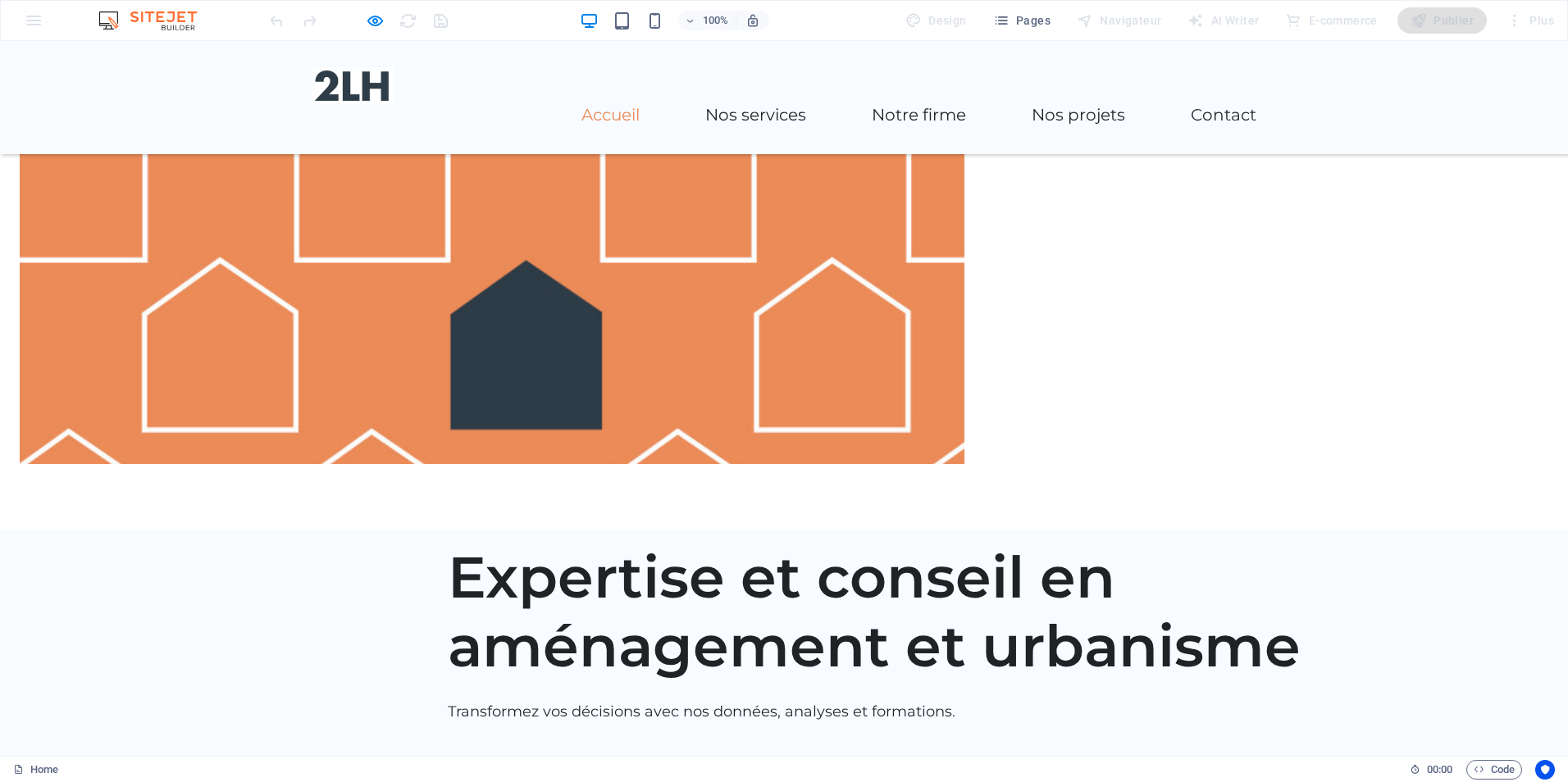
scroll to position [410, 0]
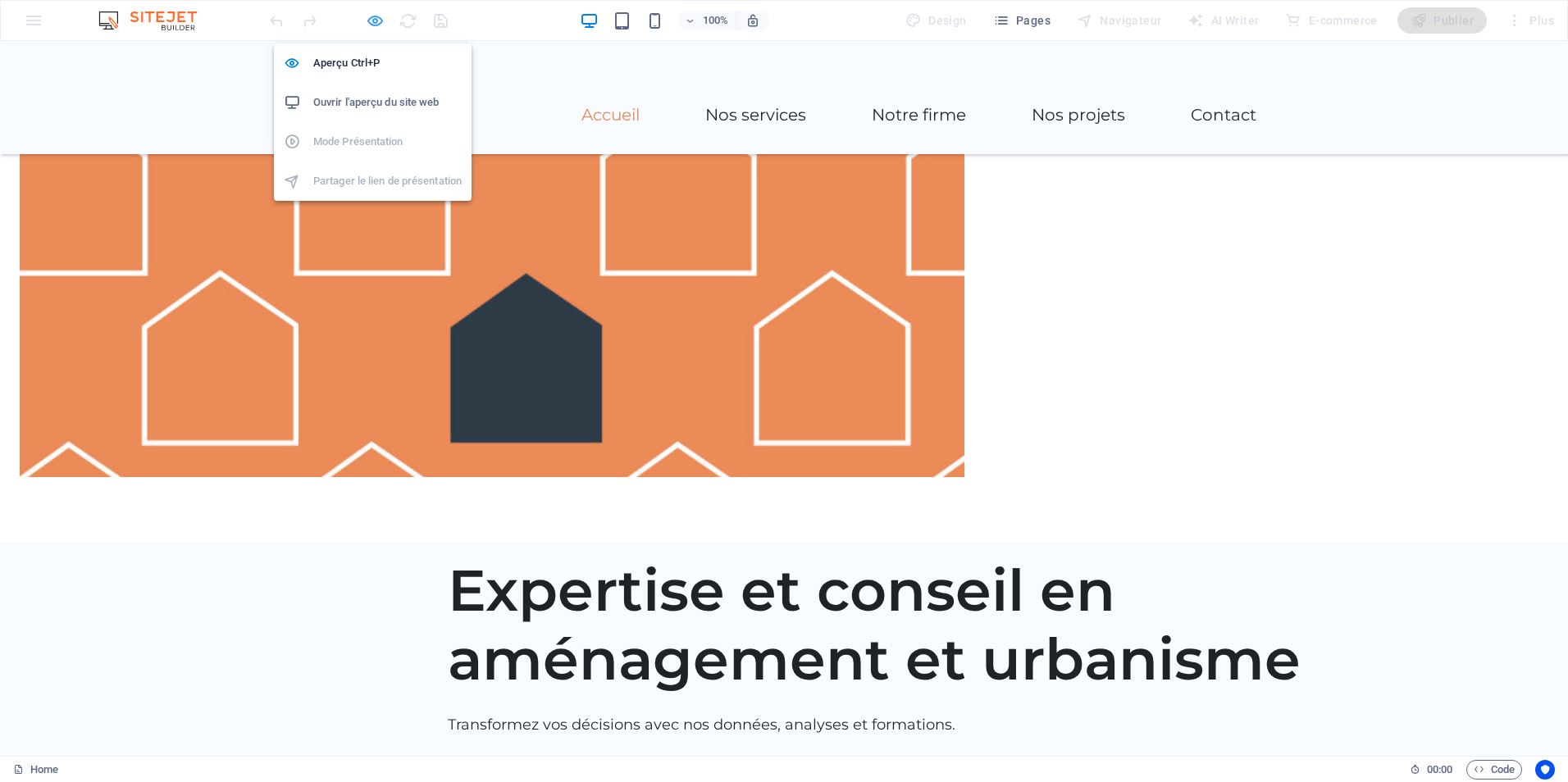
click at [383, 21] on icon "button" at bounding box center [375, 21] width 19 height 19
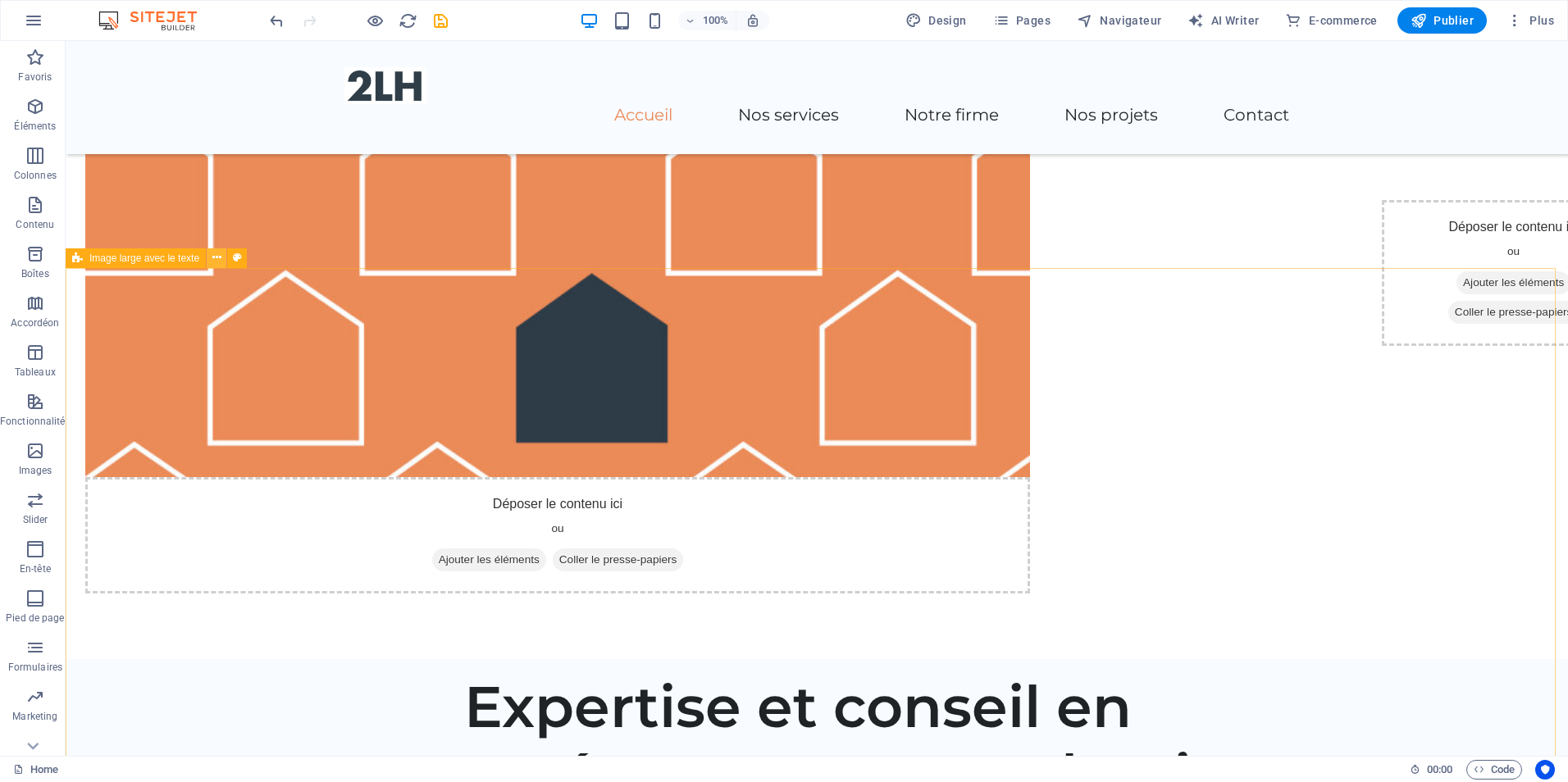
click at [216, 260] on icon at bounding box center [217, 257] width 9 height 17
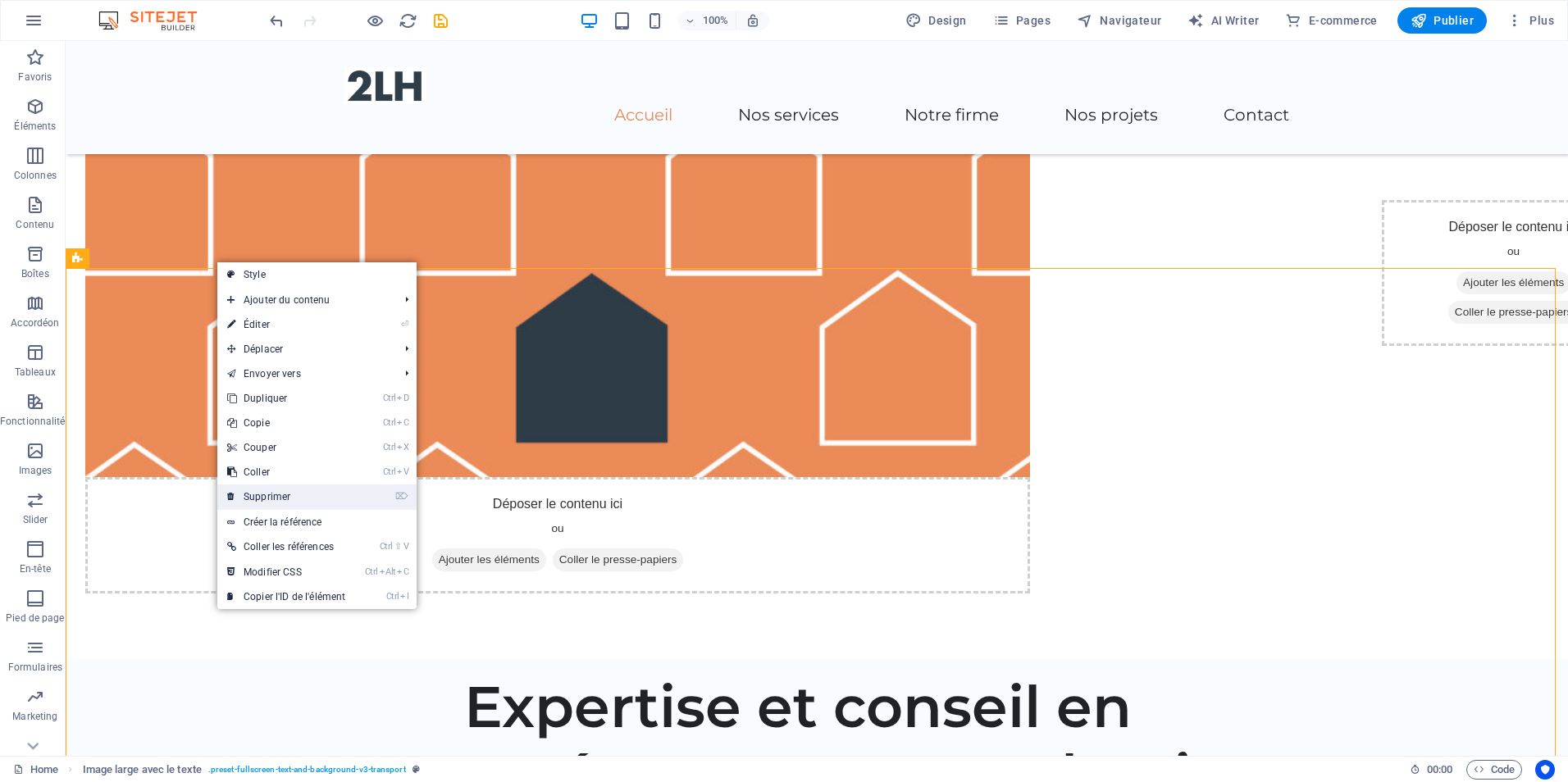
click at [270, 494] on link "⌦ Supprimer" at bounding box center [286, 497] width 138 height 25
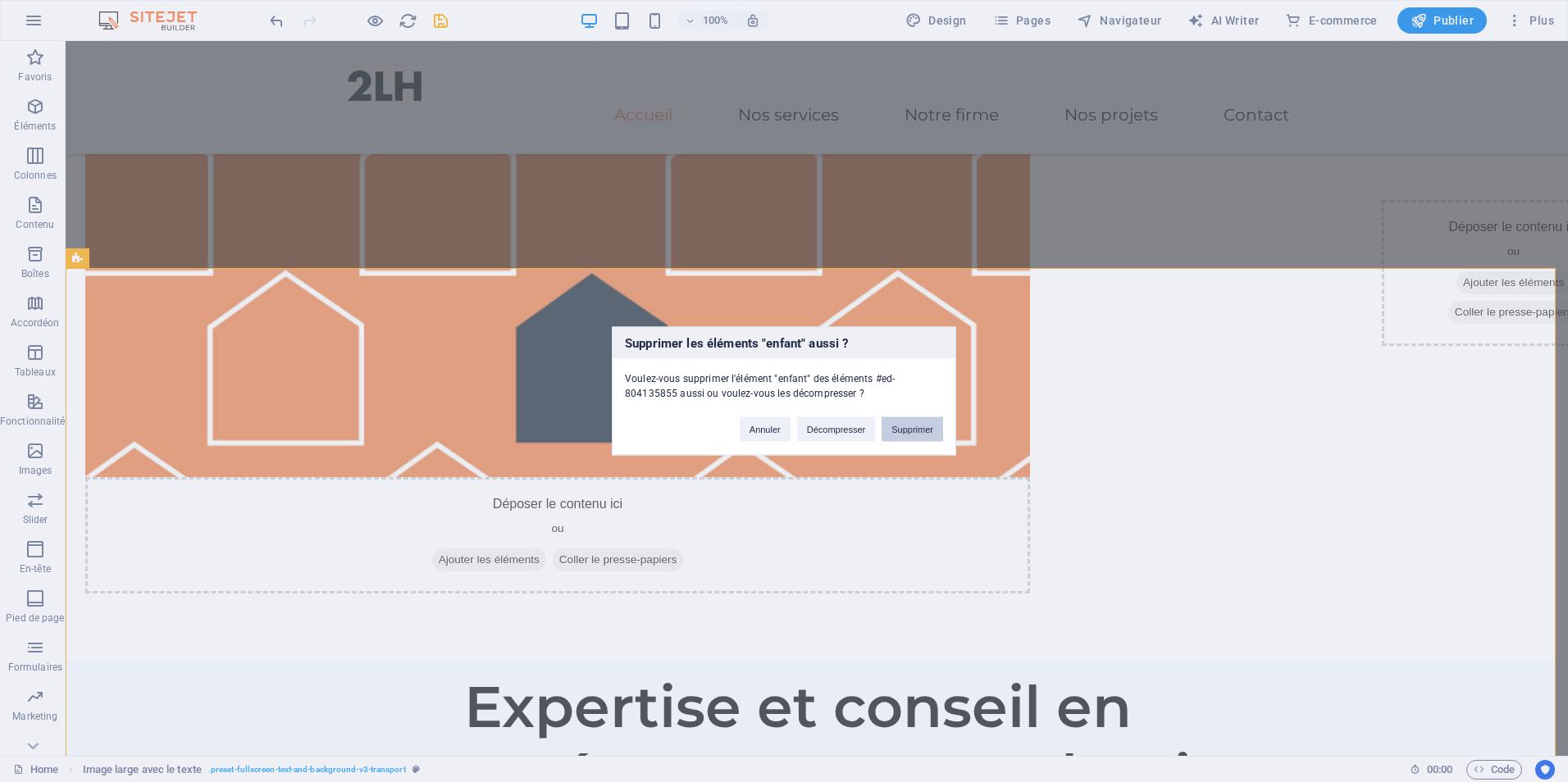
click at [933, 432] on button "Supprimer" at bounding box center [913, 429] width 62 height 25
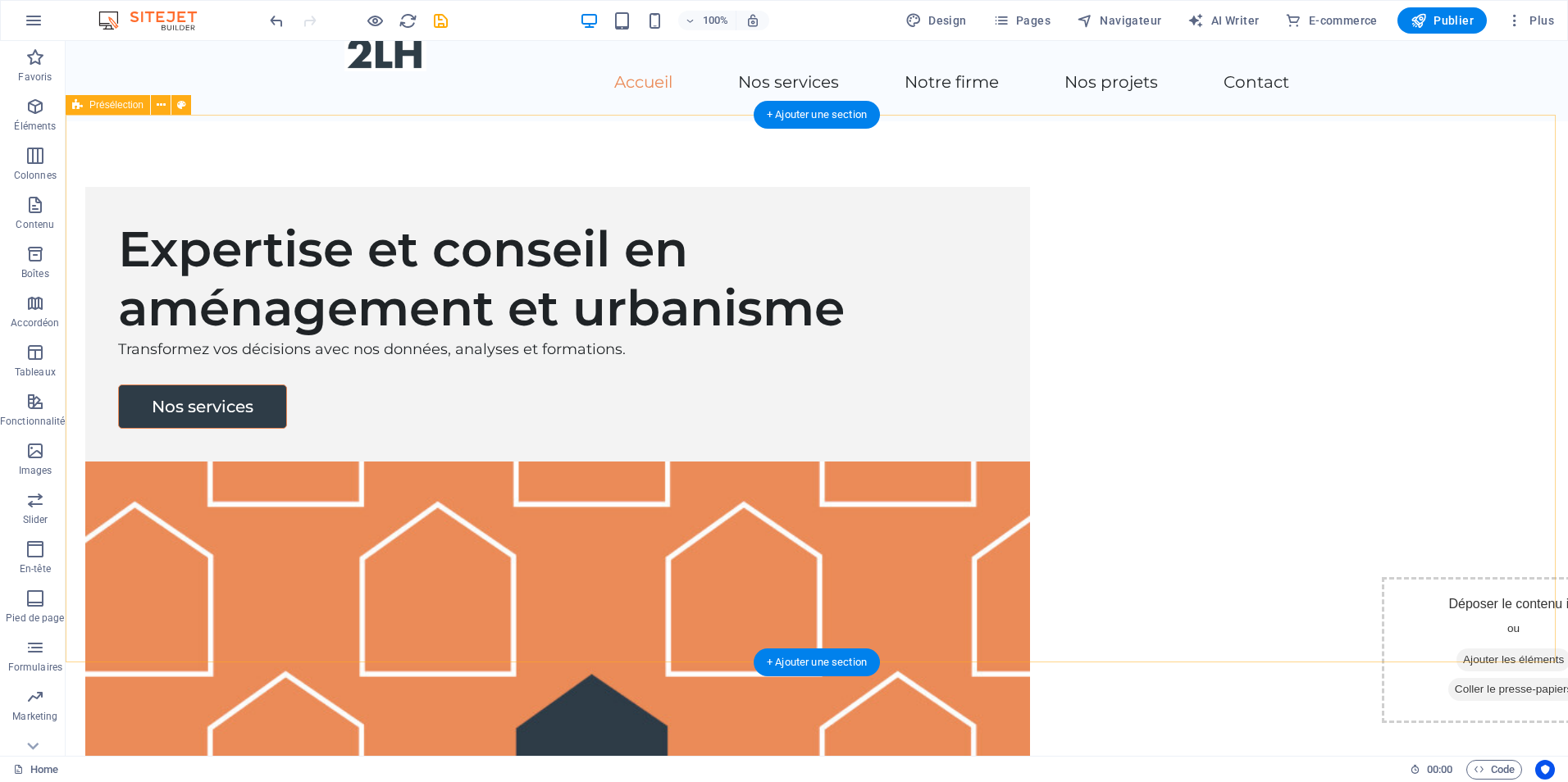
scroll to position [0, 0]
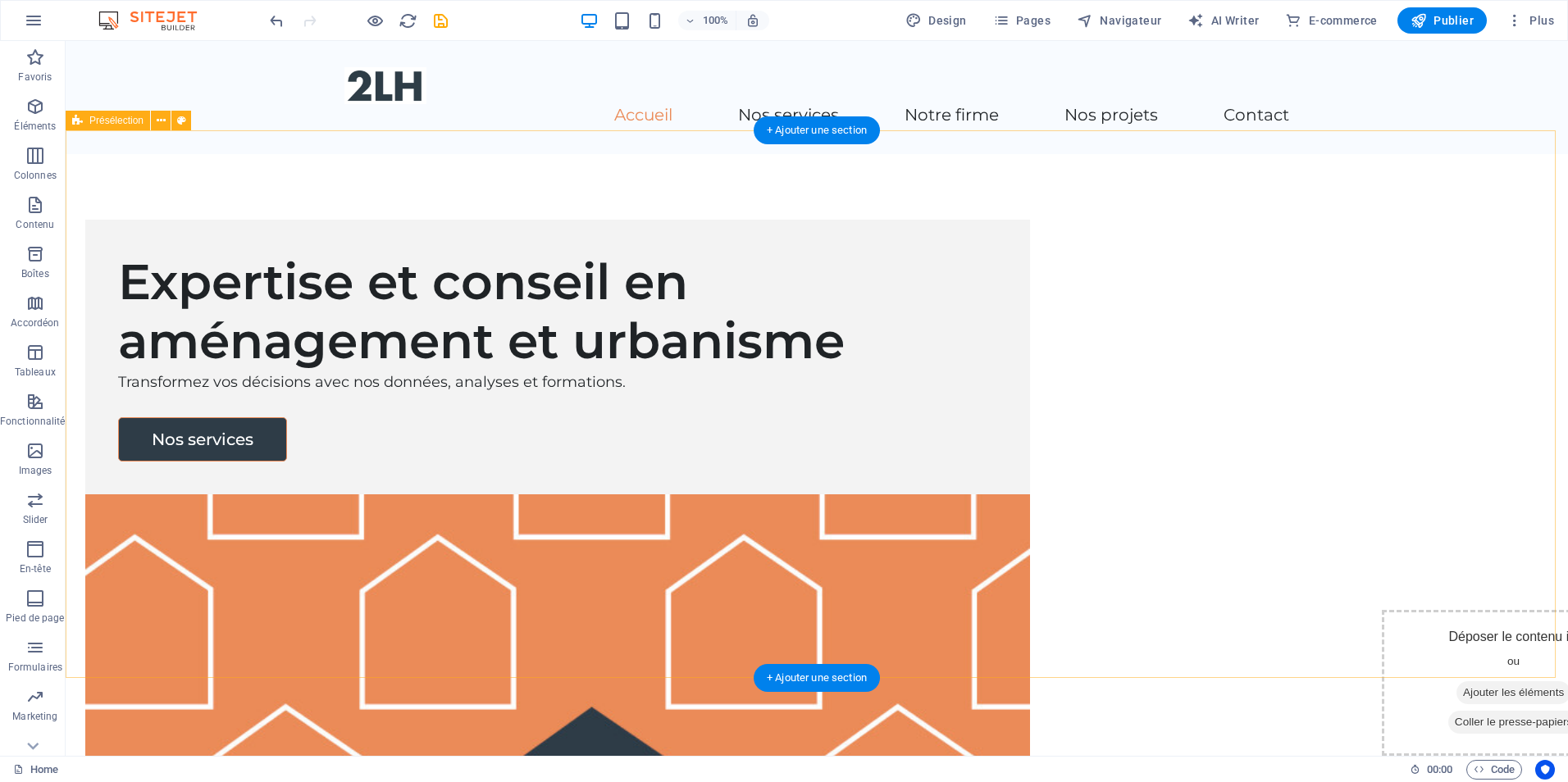
click at [183, 232] on div "Expertise et conseil en aménagement et urbanisme Transformez vos décisions avec…" at bounding box center [817, 623] width 1503 height 939
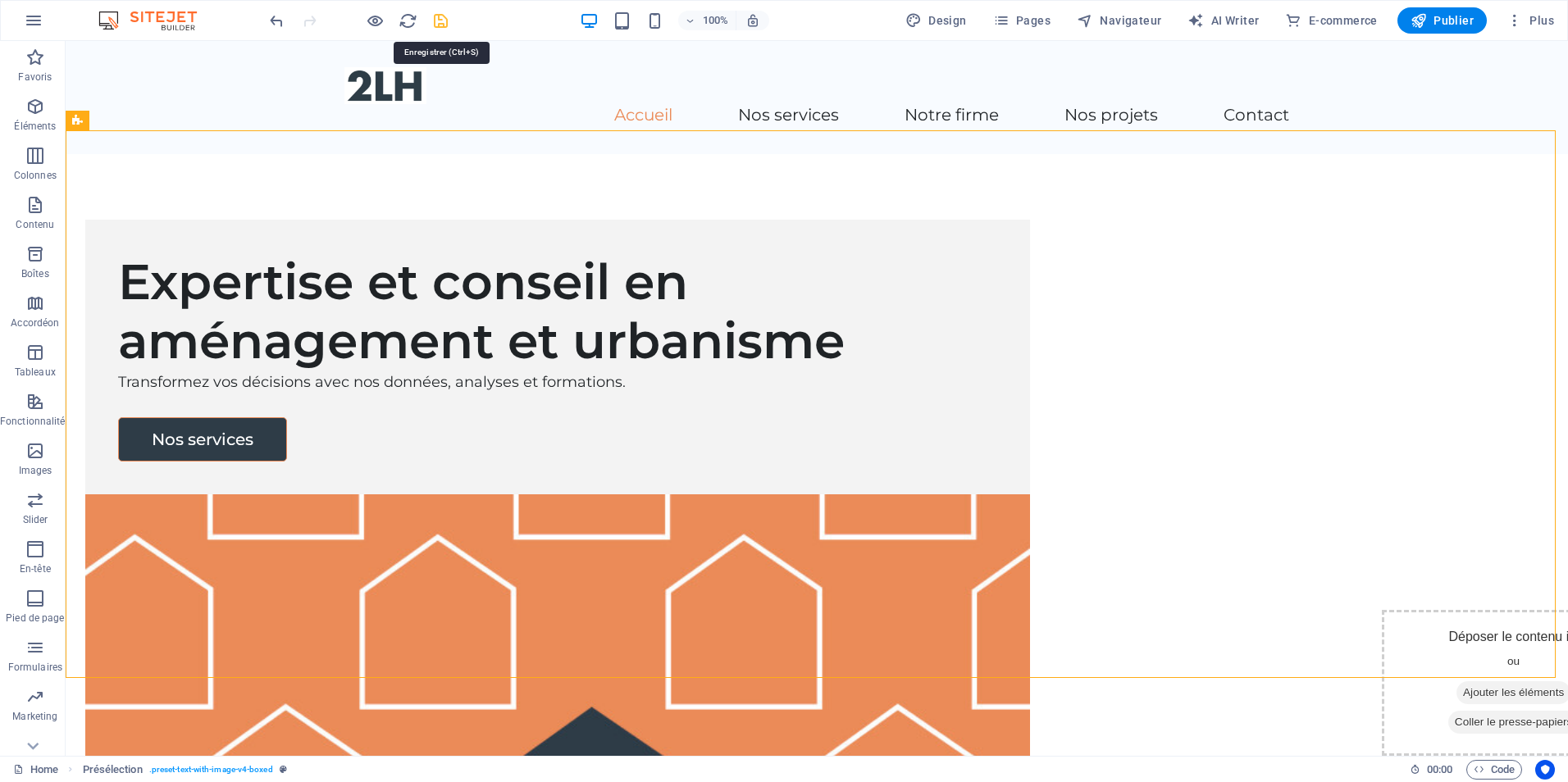
click at [439, 17] on icon "save" at bounding box center [440, 21] width 19 height 19
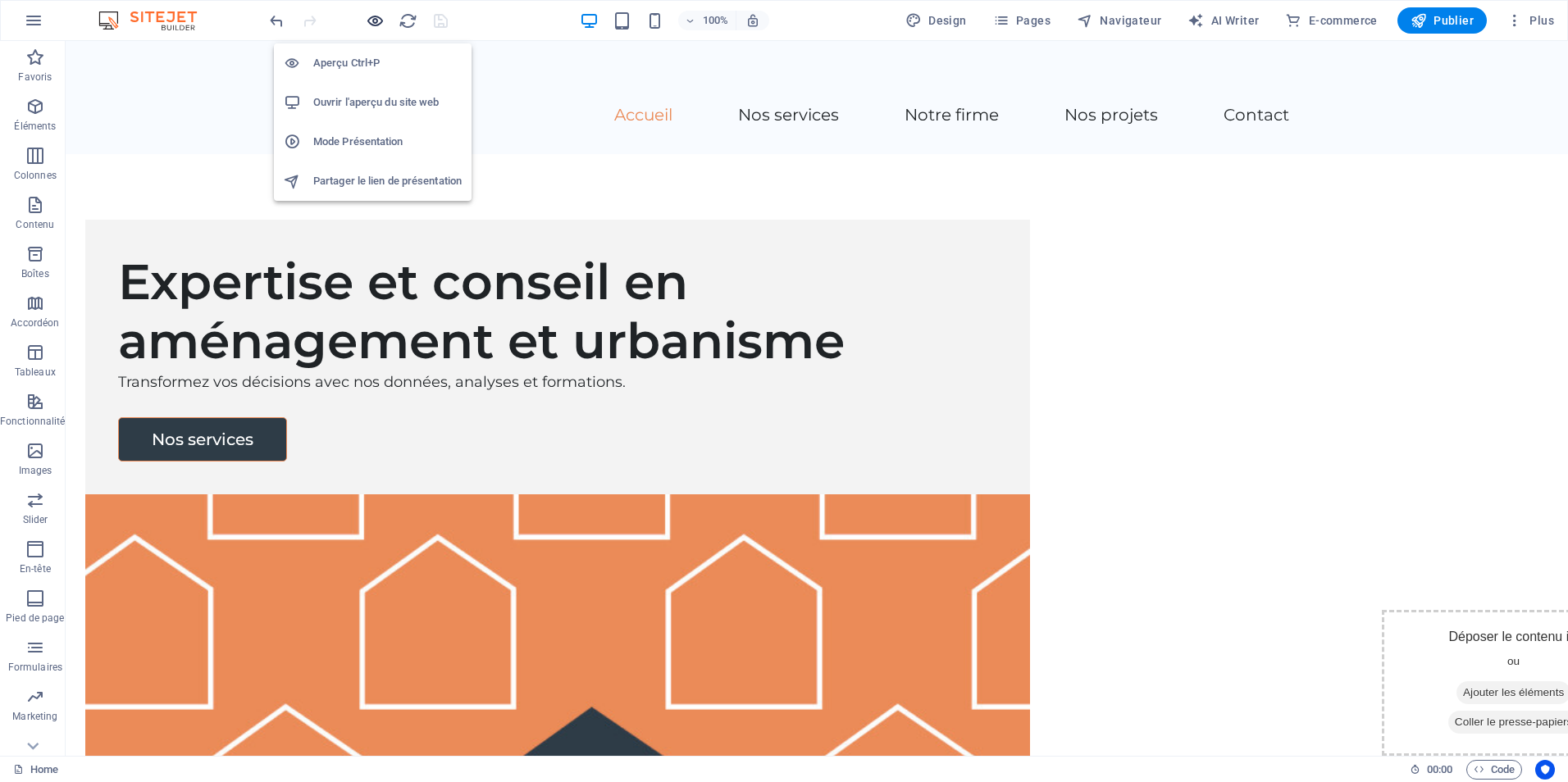
click at [374, 18] on icon "button" at bounding box center [375, 21] width 19 height 19
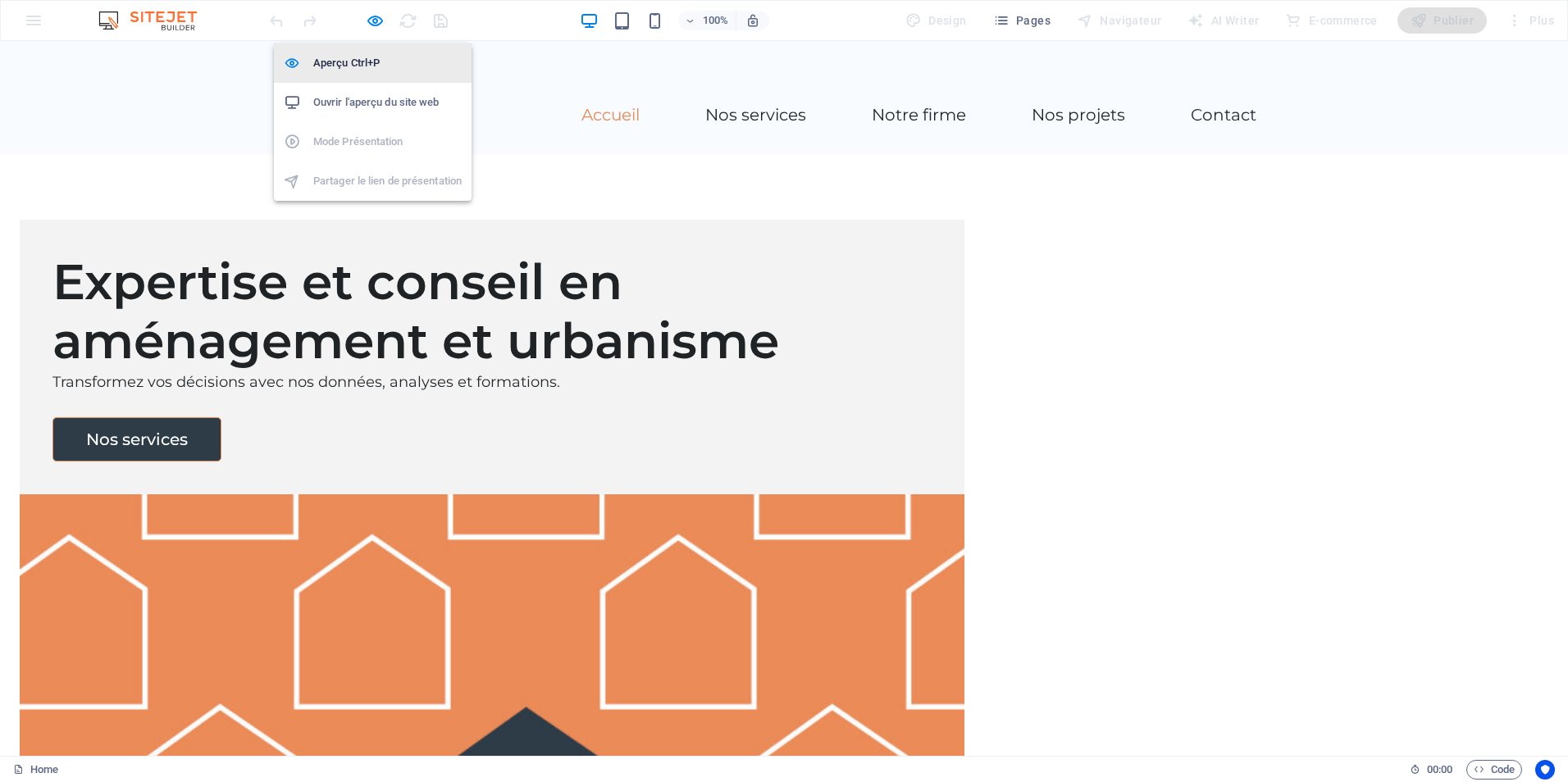
click at [328, 63] on h6 "Aperçu Ctrl+P" at bounding box center [387, 63] width 148 height 20
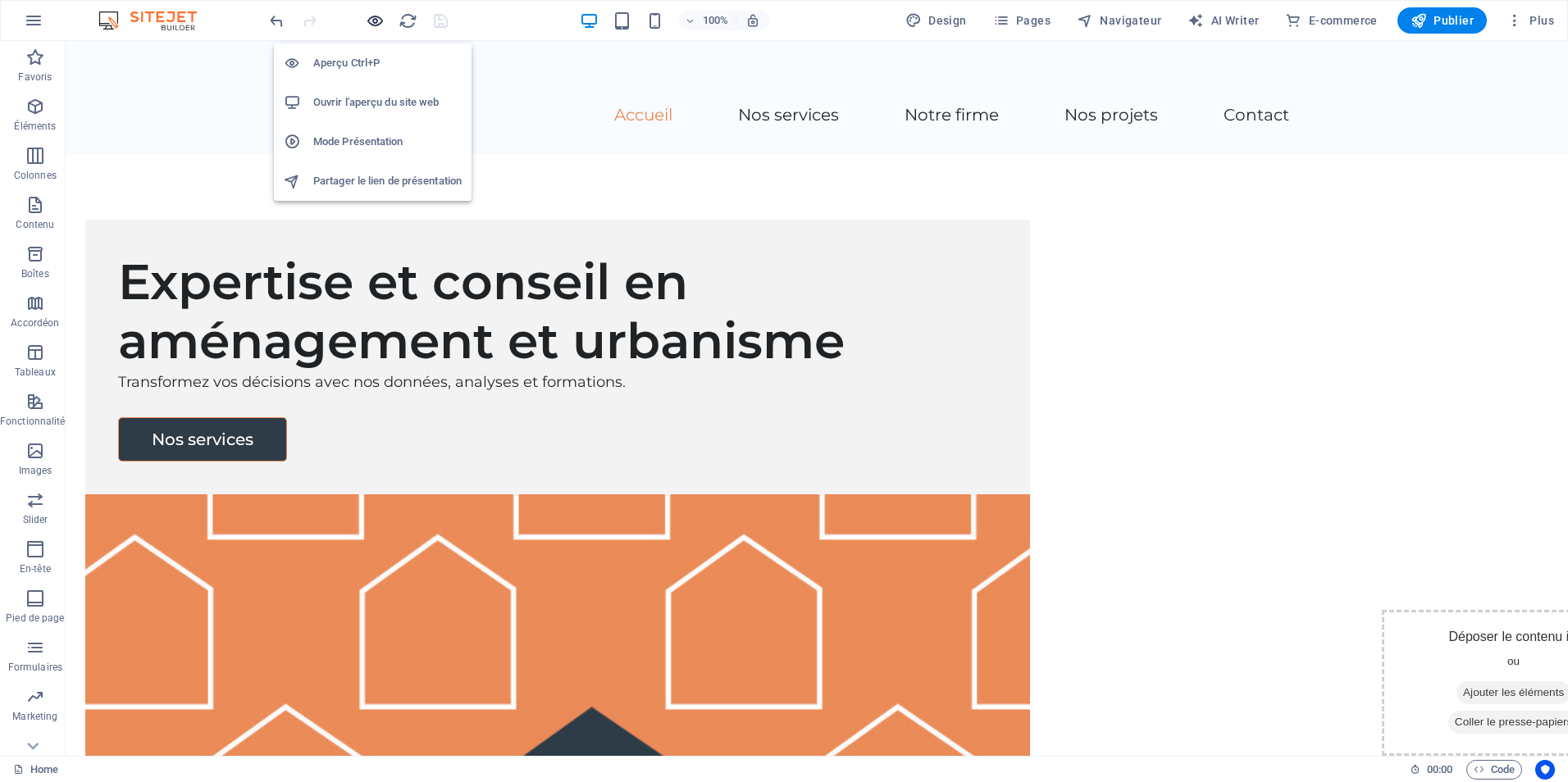
click at [368, 21] on icon "button" at bounding box center [375, 21] width 19 height 19
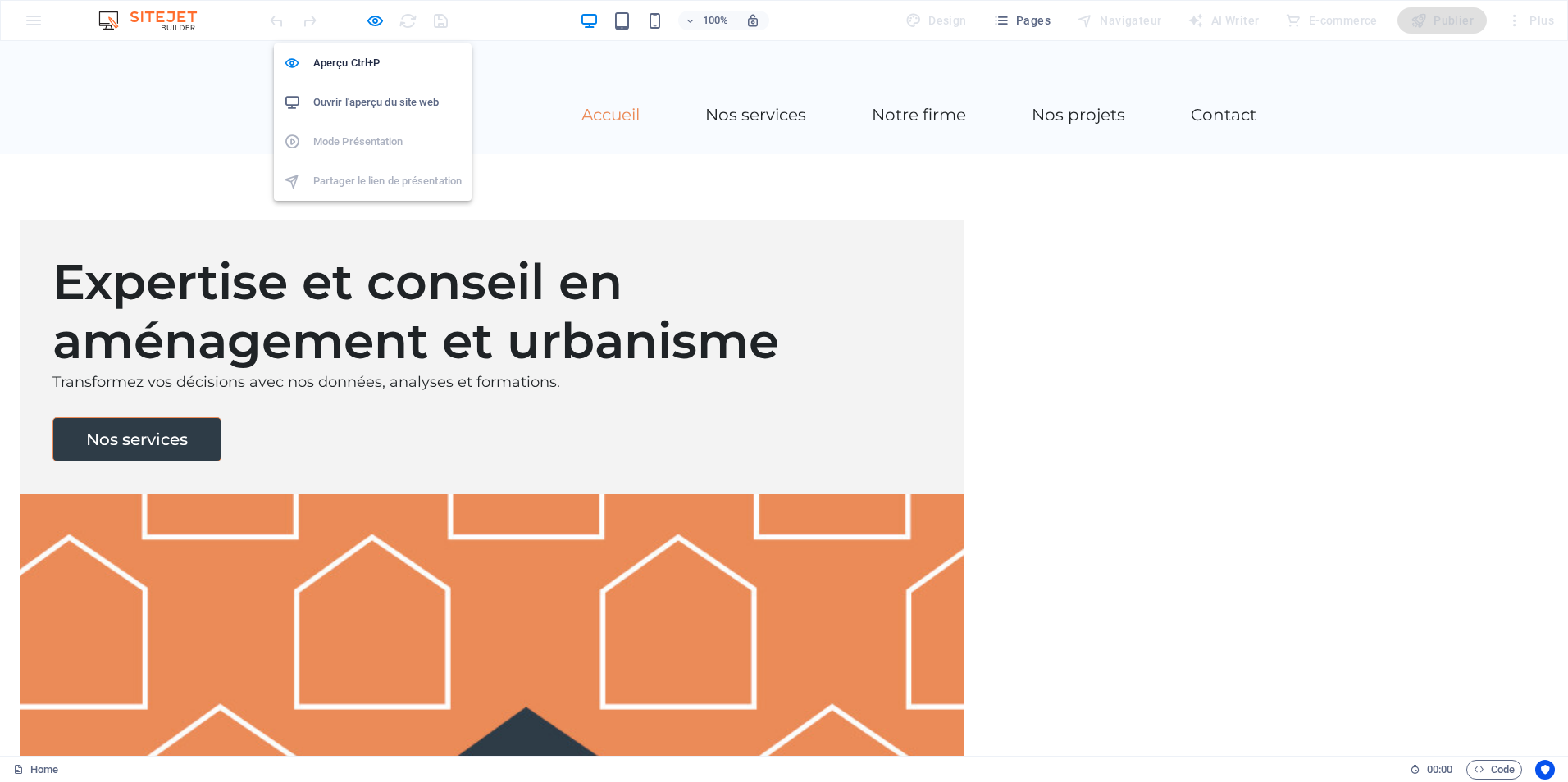
click at [358, 101] on h6 "Ouvrir l'aperçu du site web" at bounding box center [387, 102] width 148 height 20
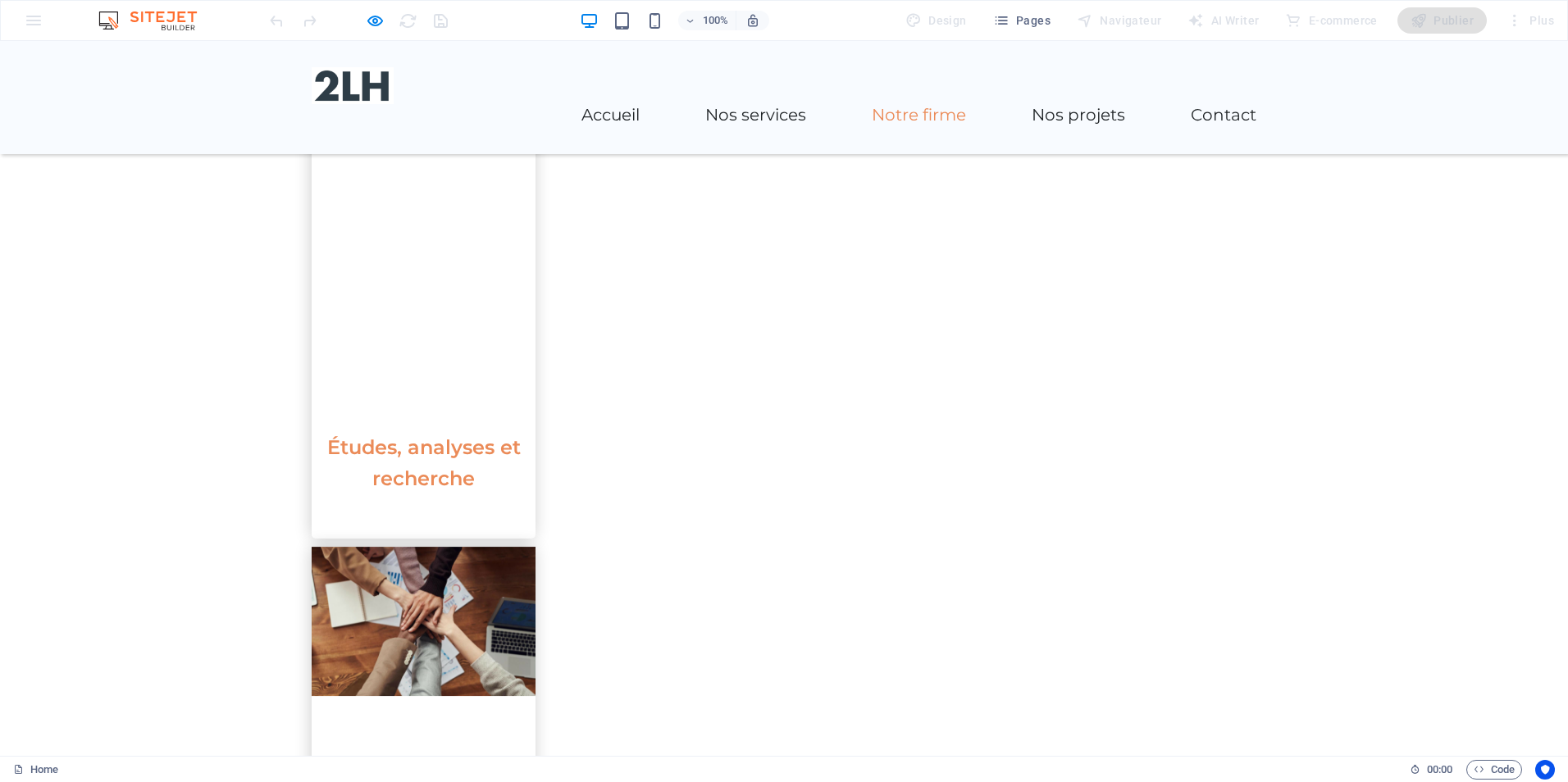
scroll to position [1312, 0]
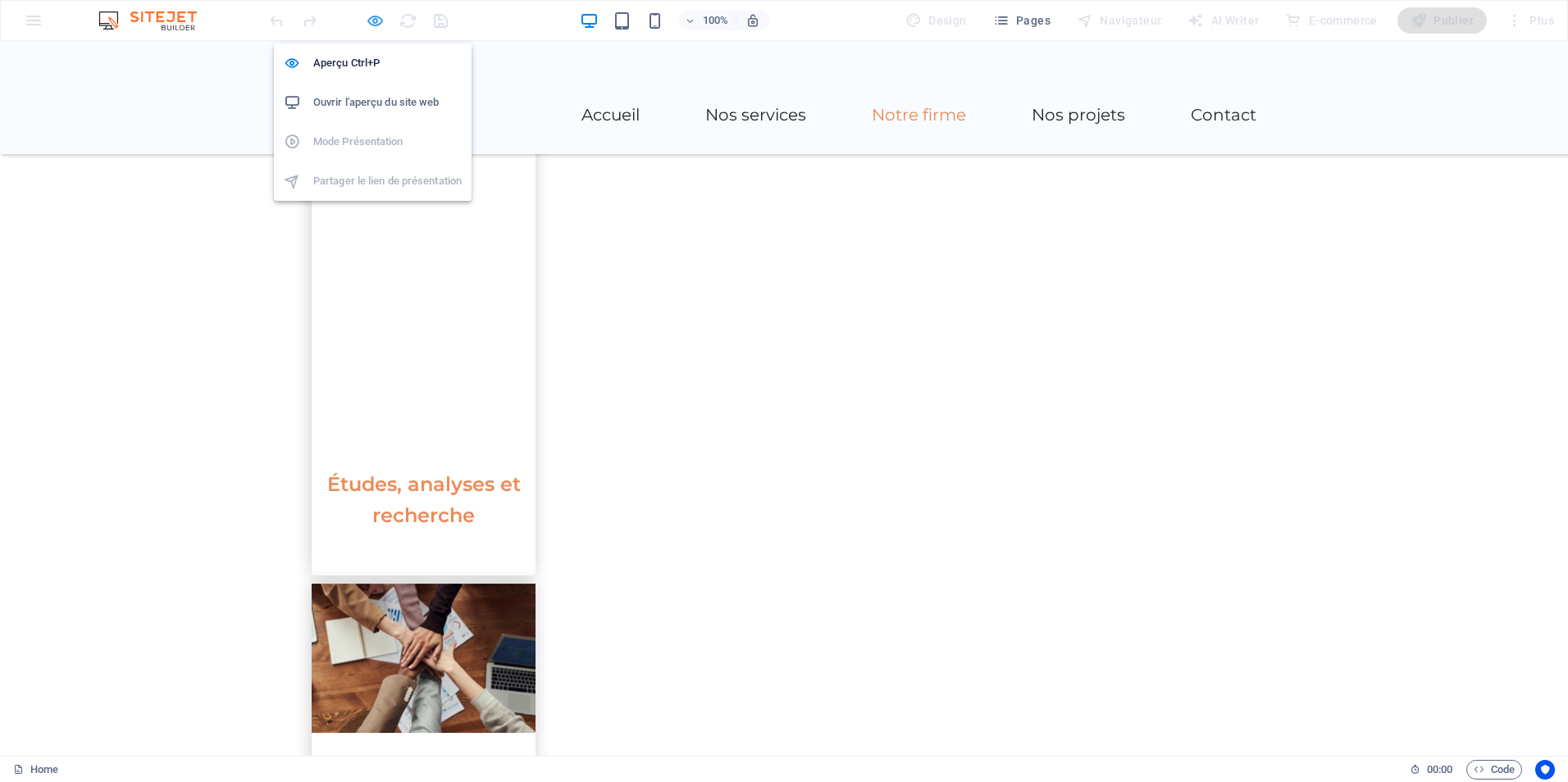
click at [374, 13] on icon "button" at bounding box center [375, 21] width 19 height 19
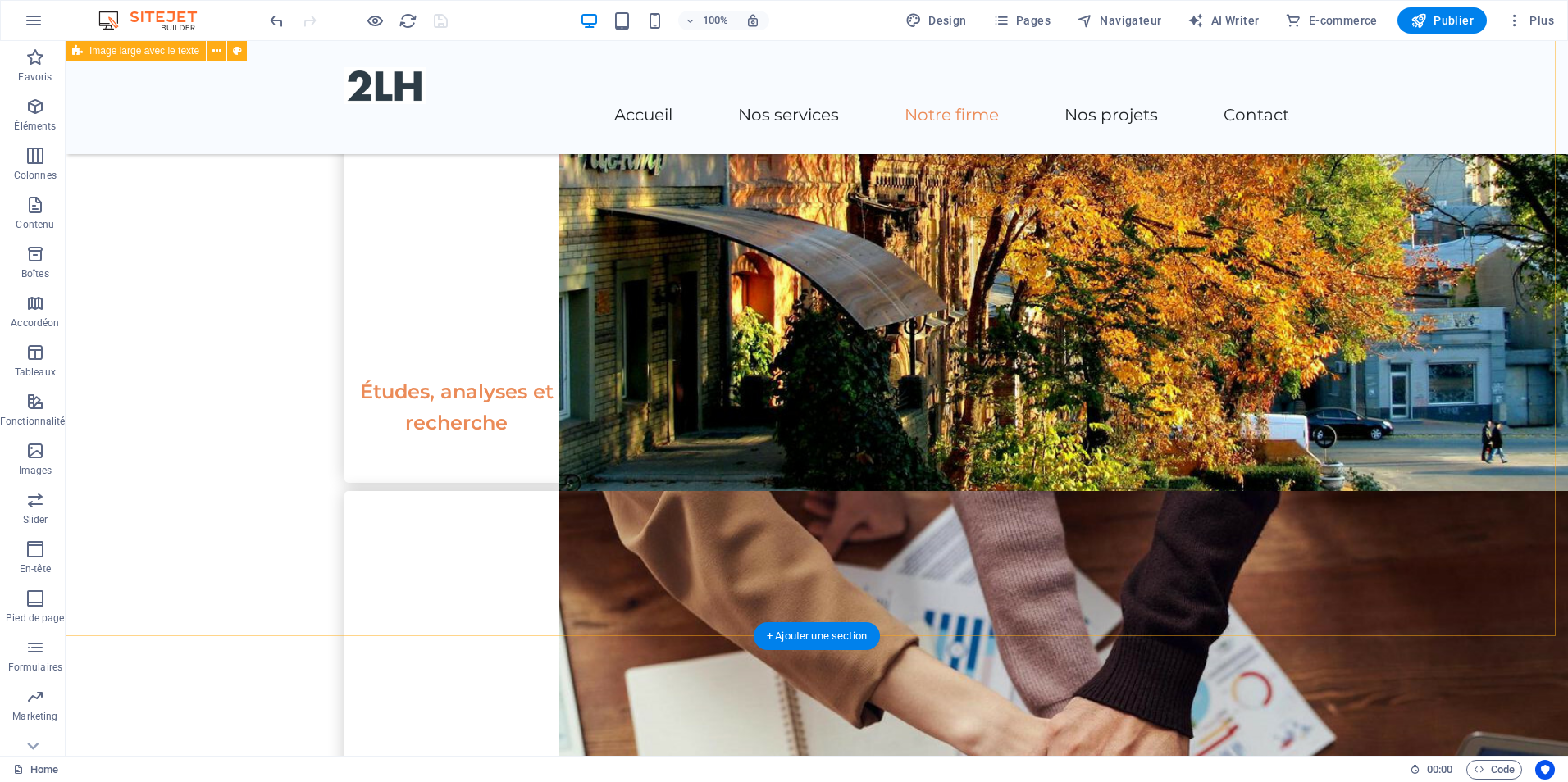
scroll to position [1476, 0]
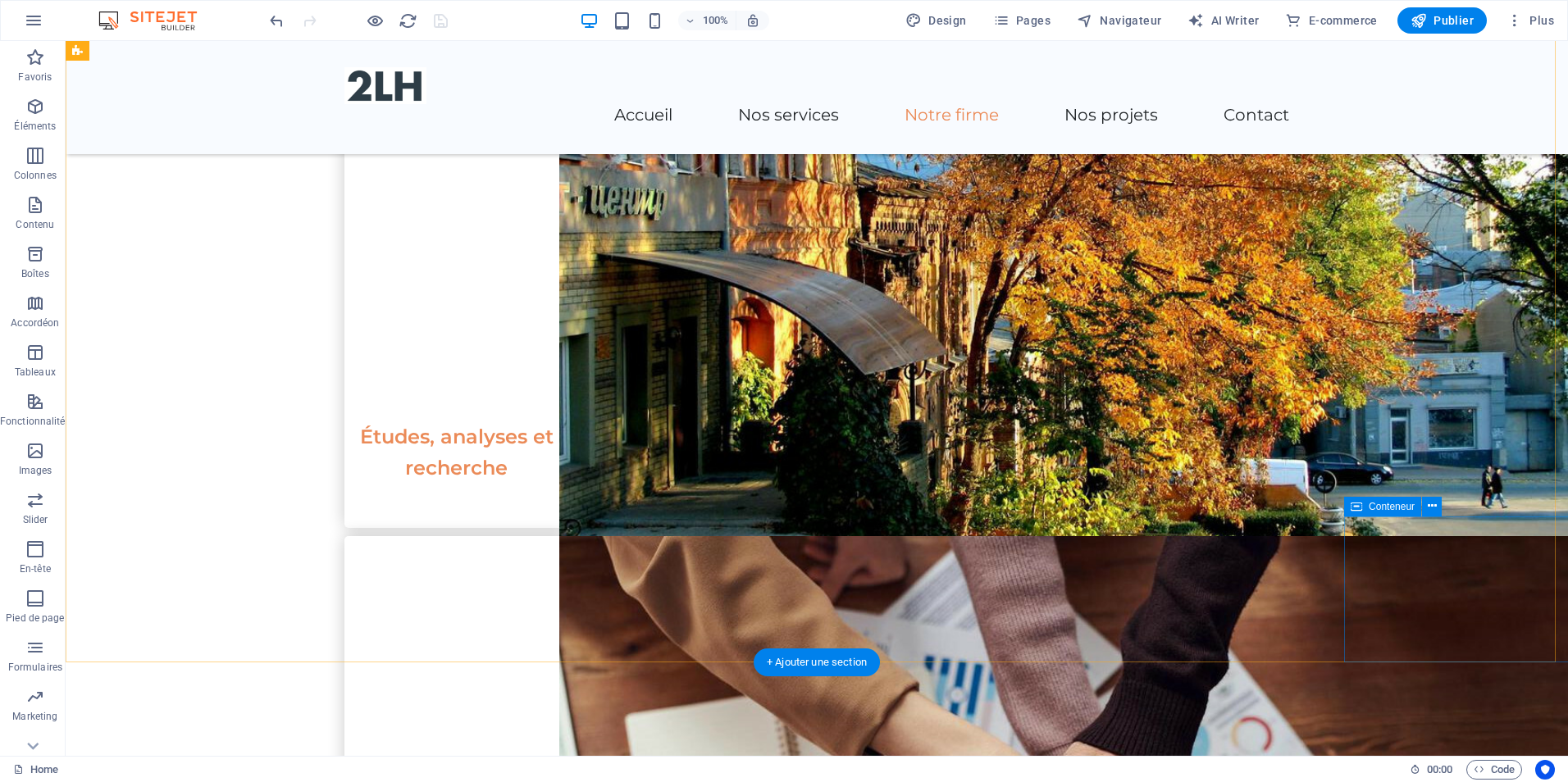
click at [1434, 508] on icon at bounding box center [1432, 506] width 9 height 17
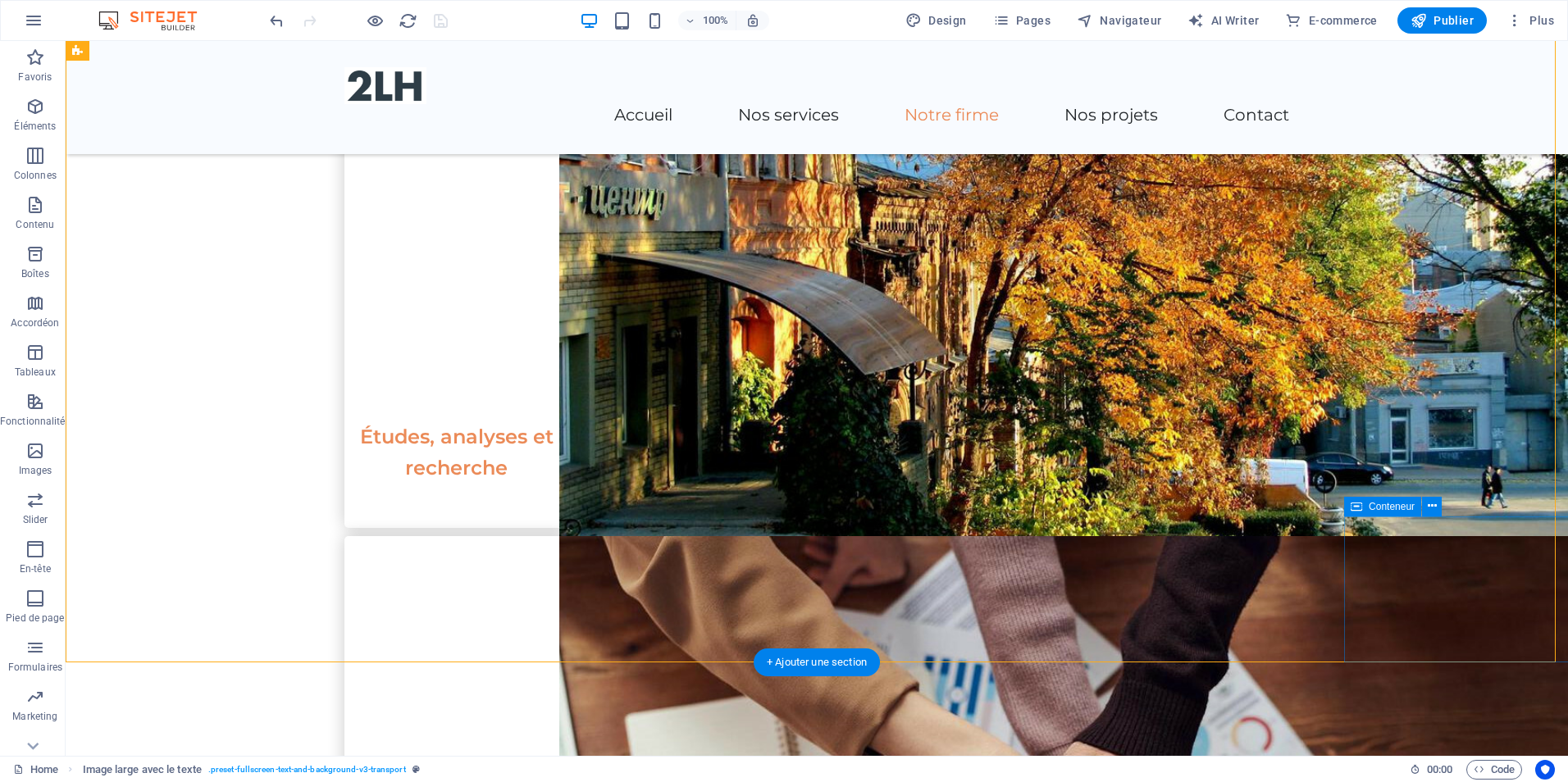
click at [1428, 508] on icon at bounding box center [1432, 506] width 9 height 17
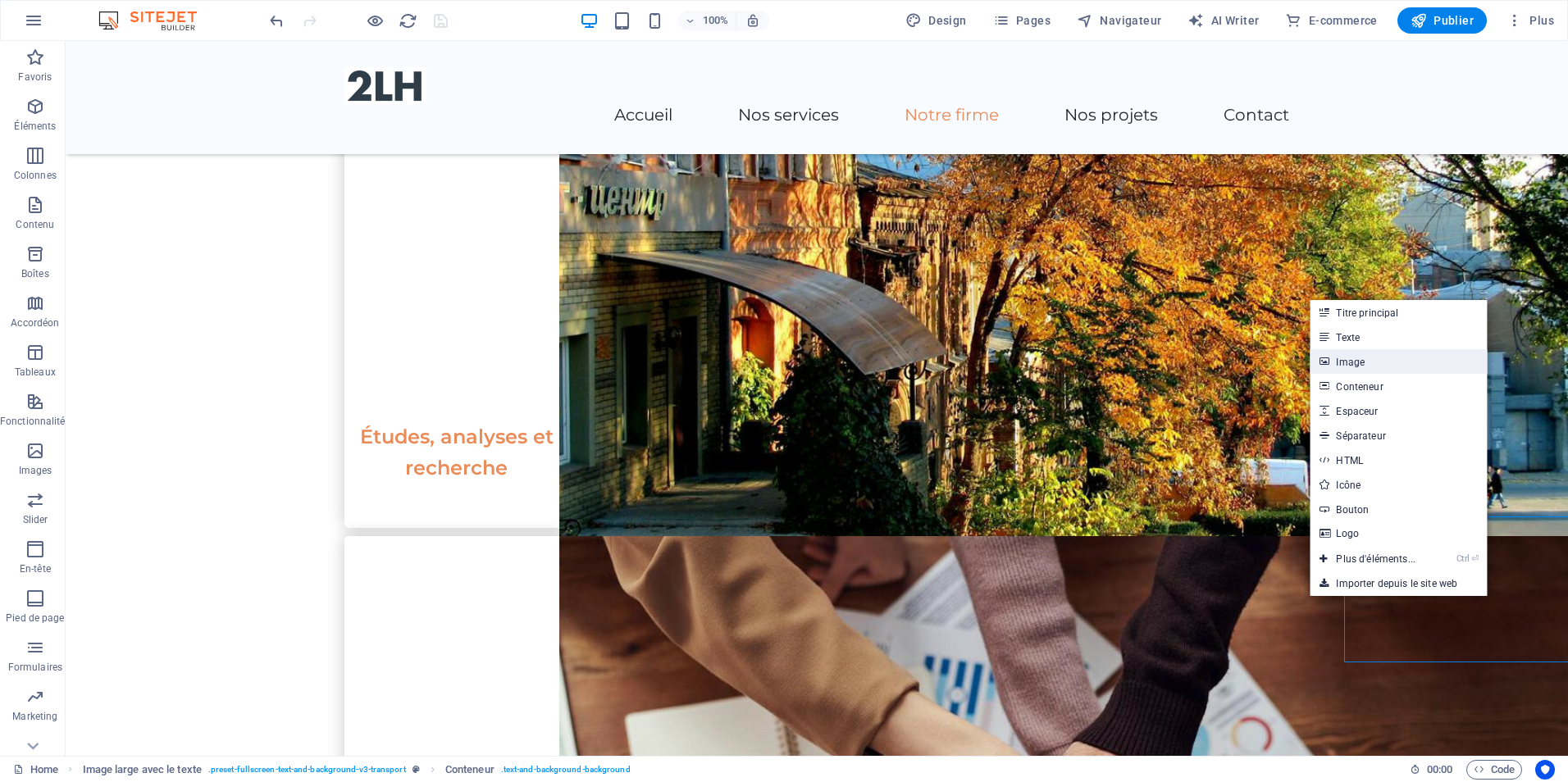
click at [1390, 367] on link "Image" at bounding box center [1398, 362] width 177 height 25
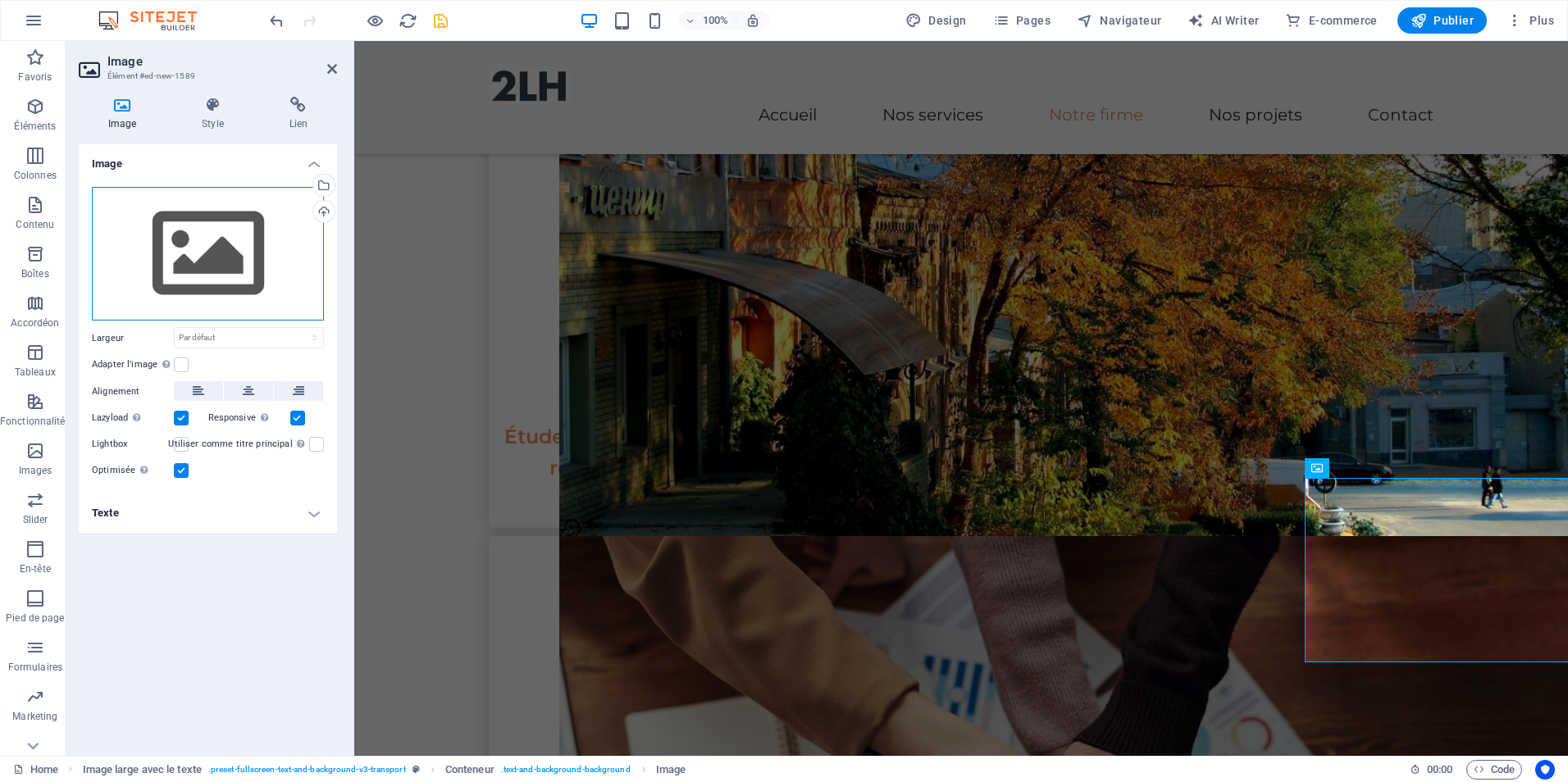
click at [181, 241] on div "Glissez les fichiers ici, cliquez pour choisir les fichiers ou sélectionnez les…" at bounding box center [208, 254] width 232 height 134
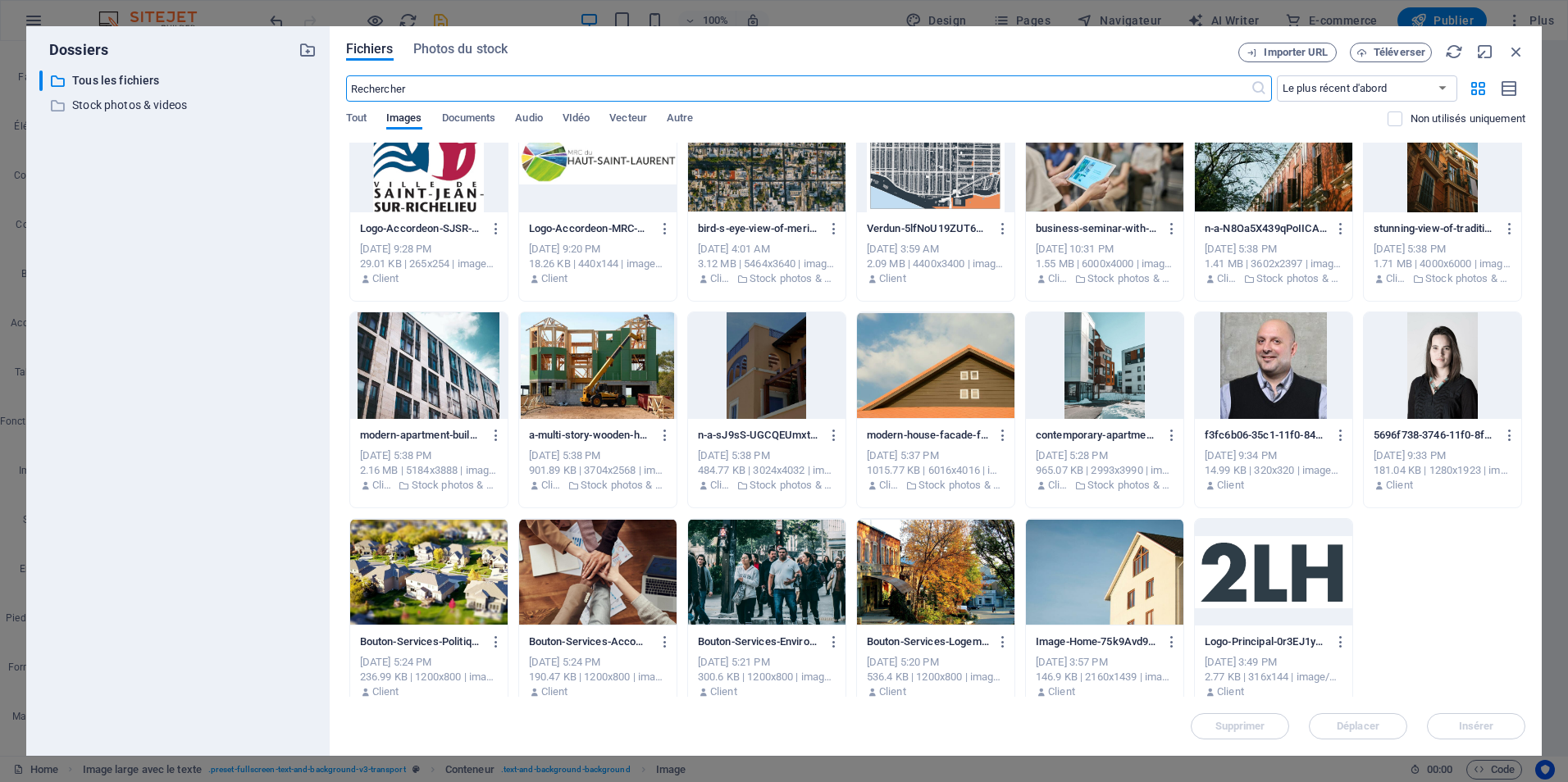
scroll to position [246, 0]
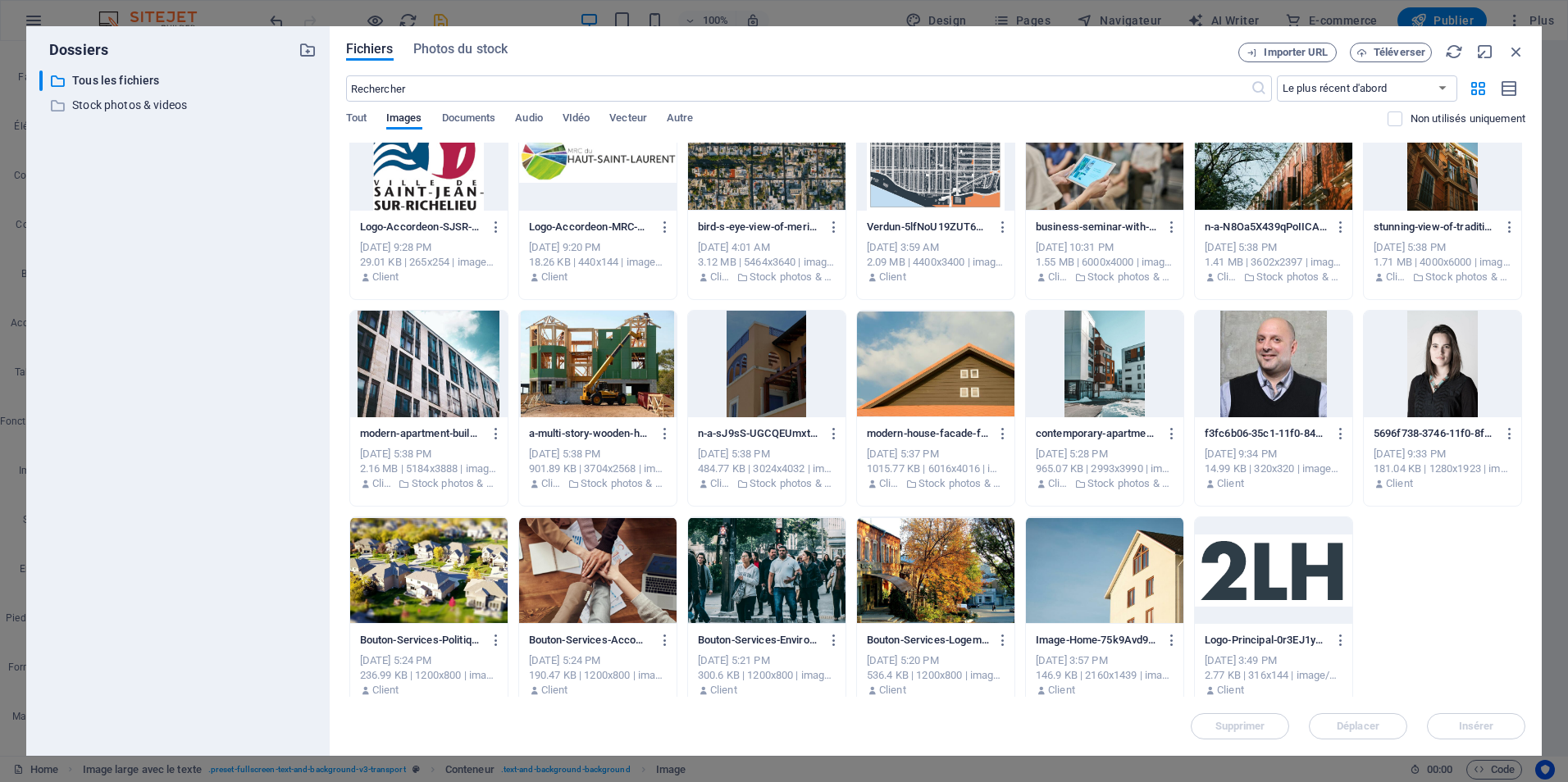
click at [752, 347] on div at bounding box center [767, 363] width 157 height 106
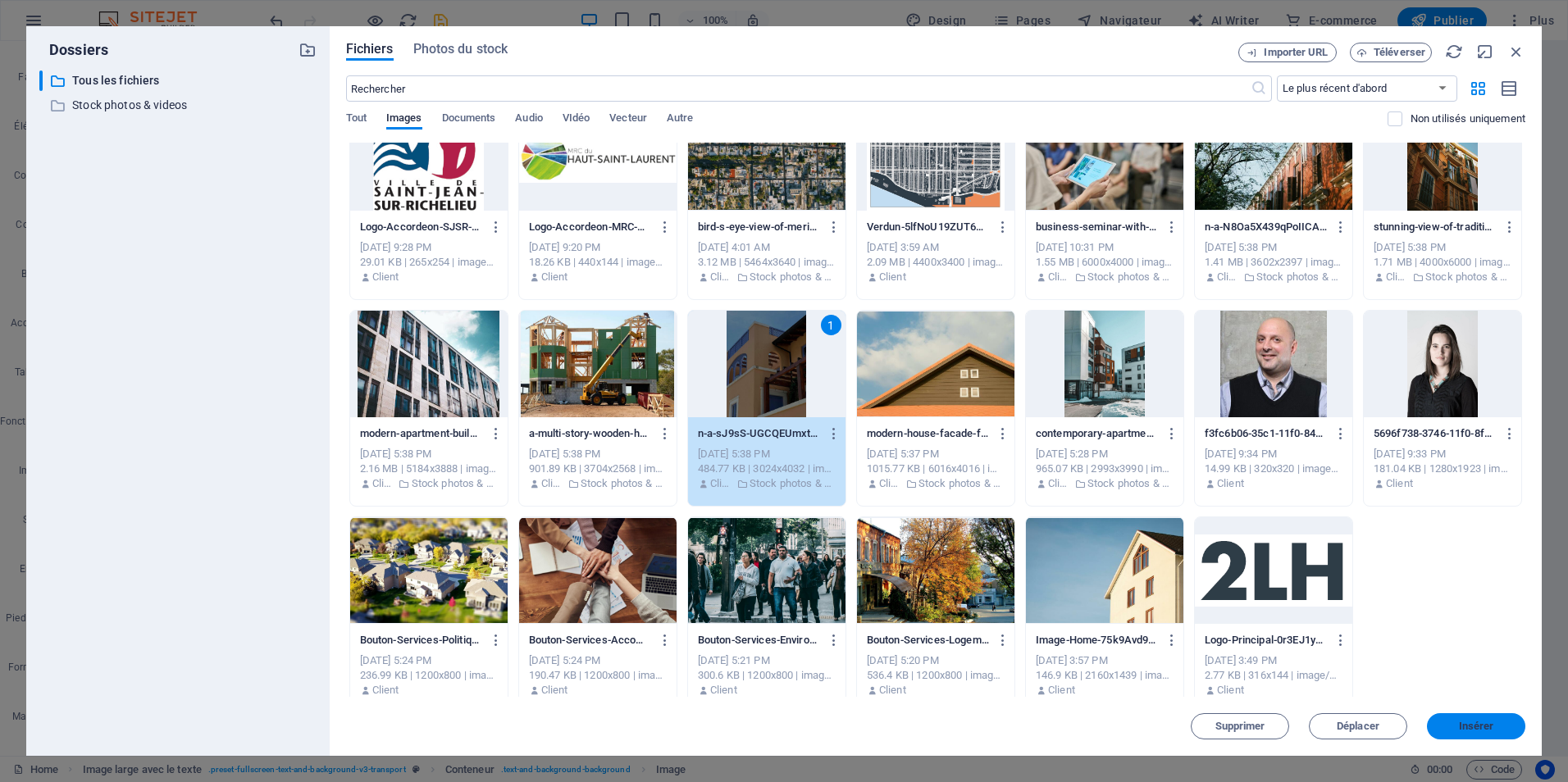
click at [1498, 726] on span "Insérer" at bounding box center [1476, 727] width 85 height 10
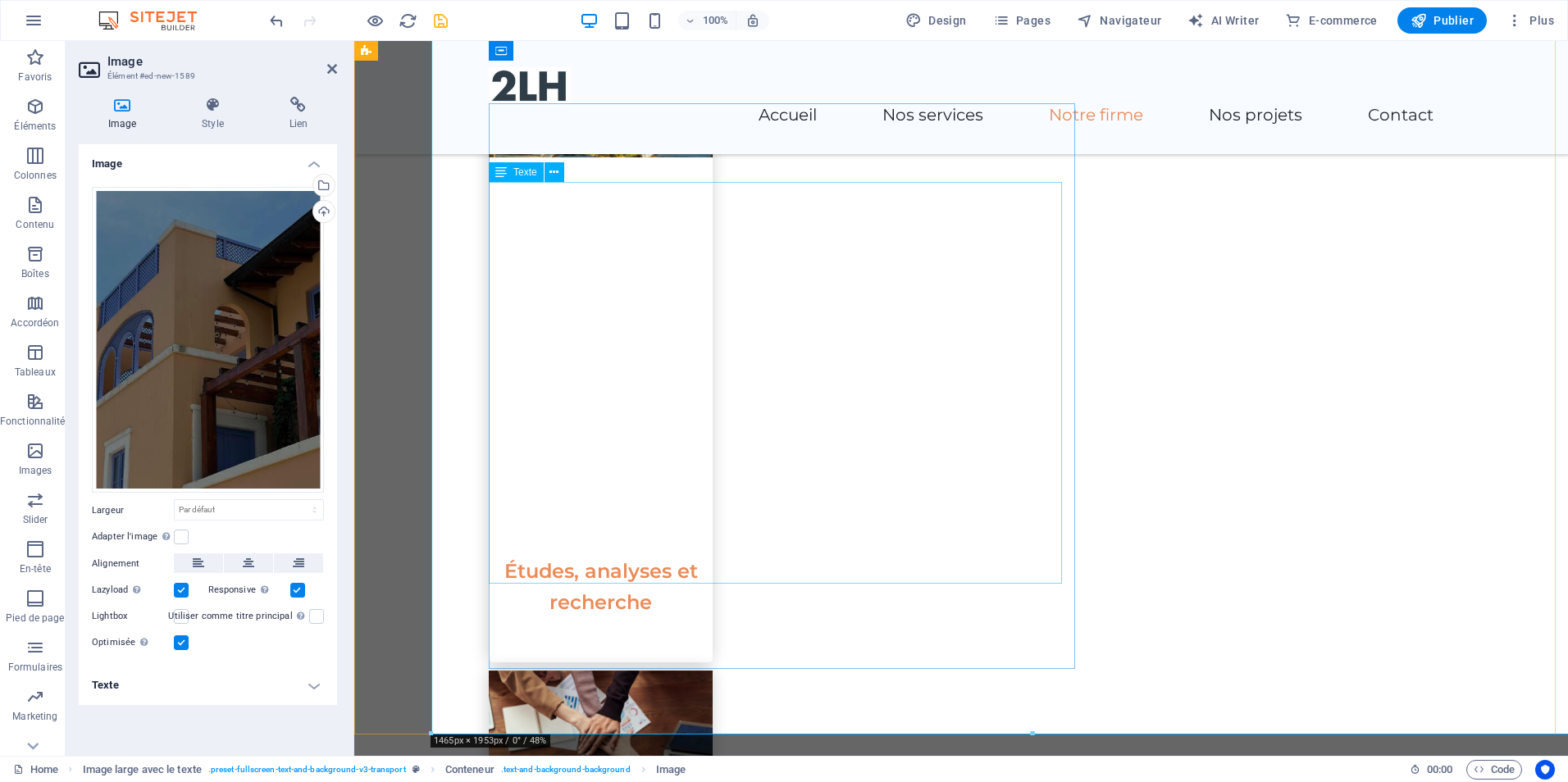
scroll to position [1312, 0]
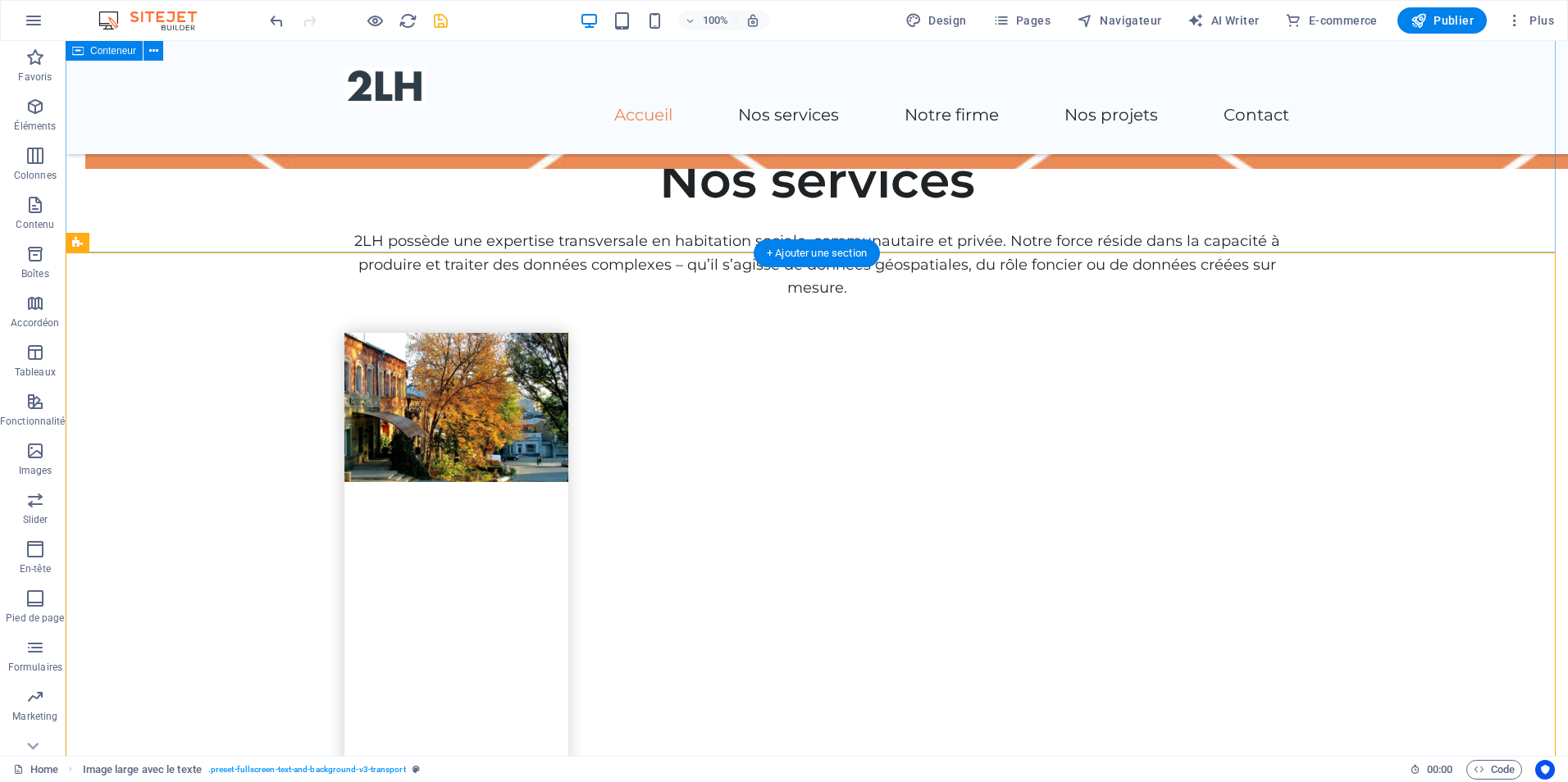
scroll to position [984, 0]
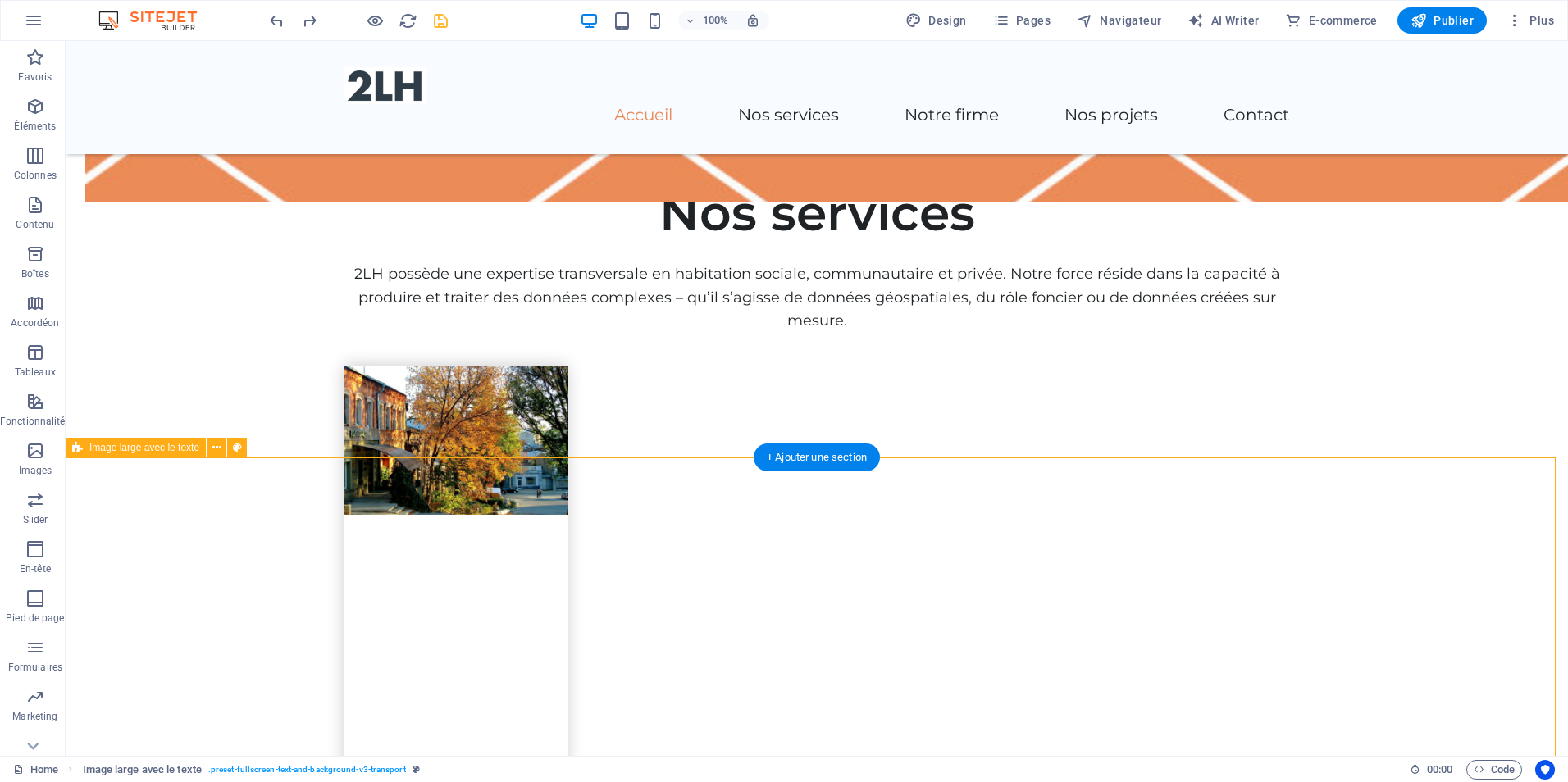
click at [273, 15] on icon "undo" at bounding box center [276, 21] width 19 height 19
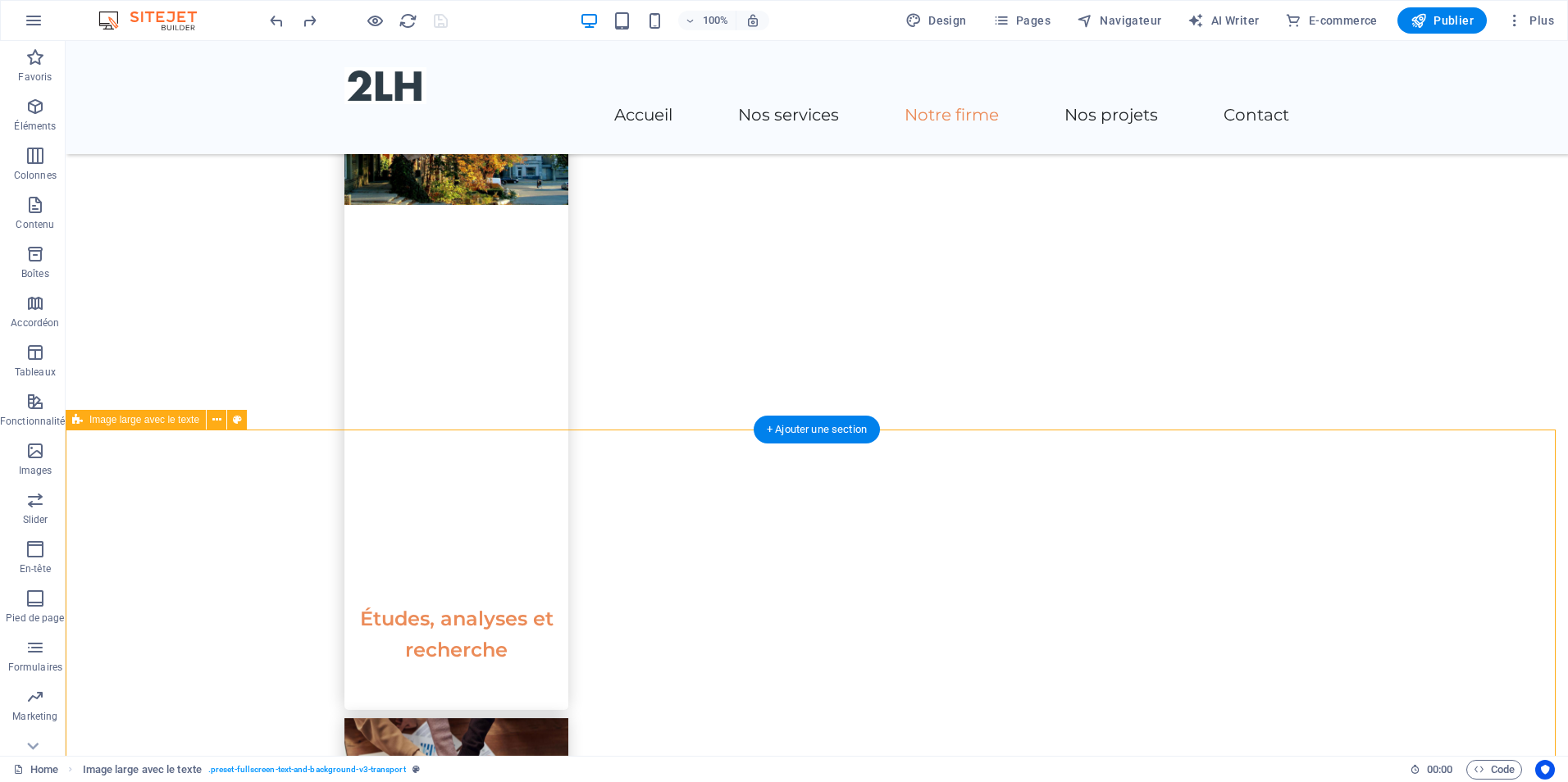
scroll to position [1393, 0]
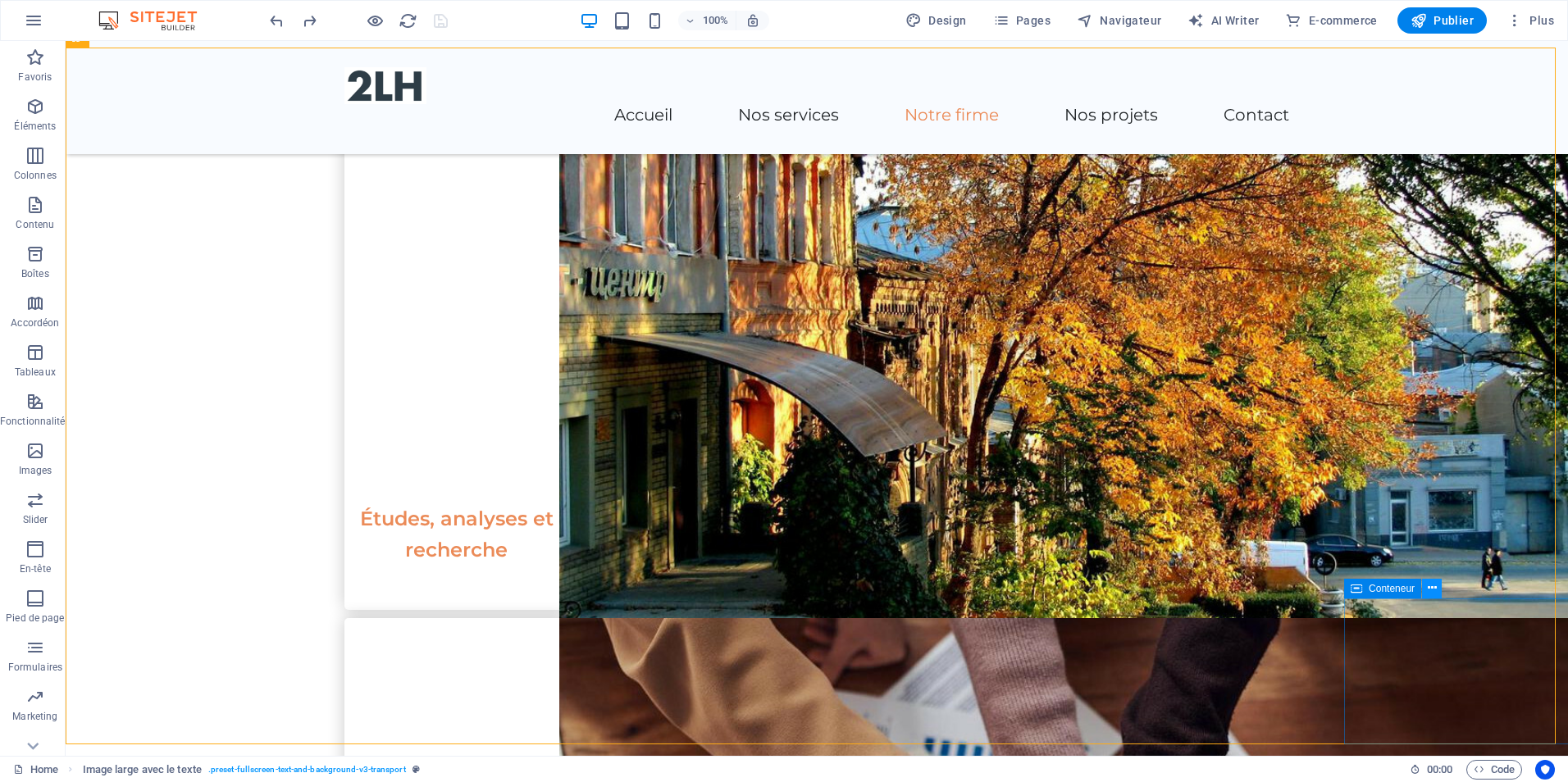
click at [1432, 589] on icon at bounding box center [1432, 588] width 9 height 17
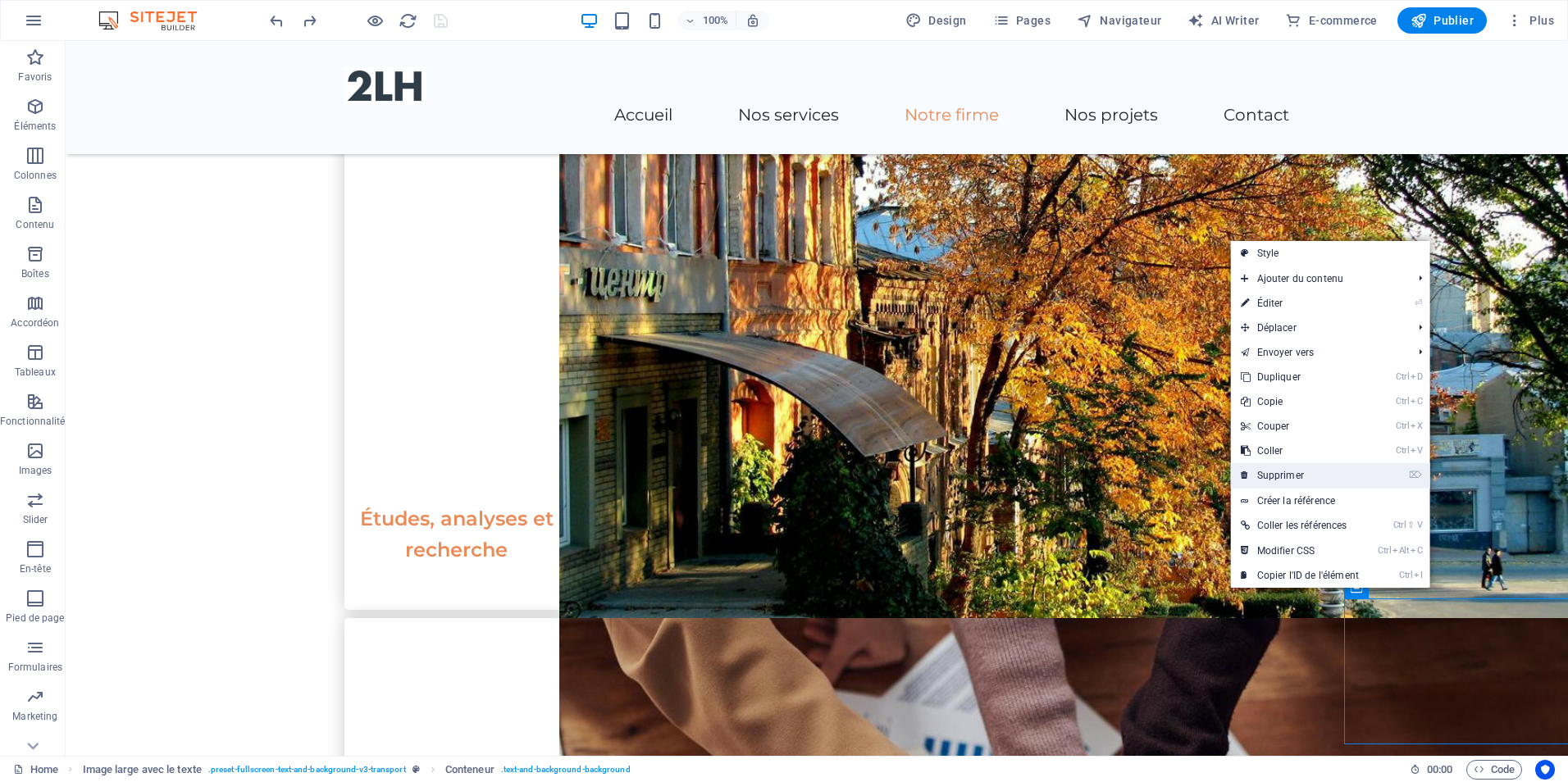
click at [1272, 471] on link "⌦ Supprimer" at bounding box center [1299, 475] width 138 height 25
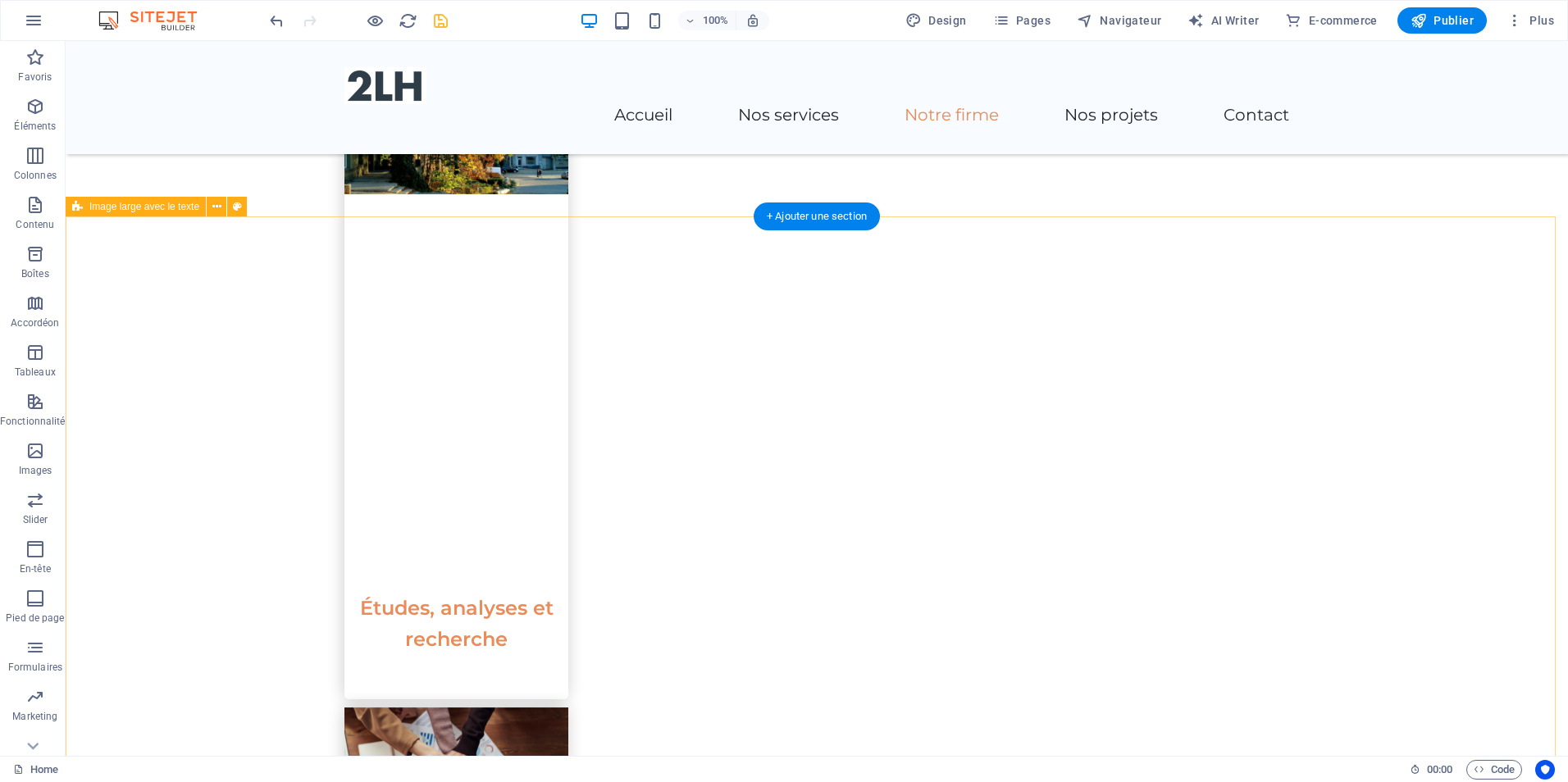
scroll to position [1312, 0]
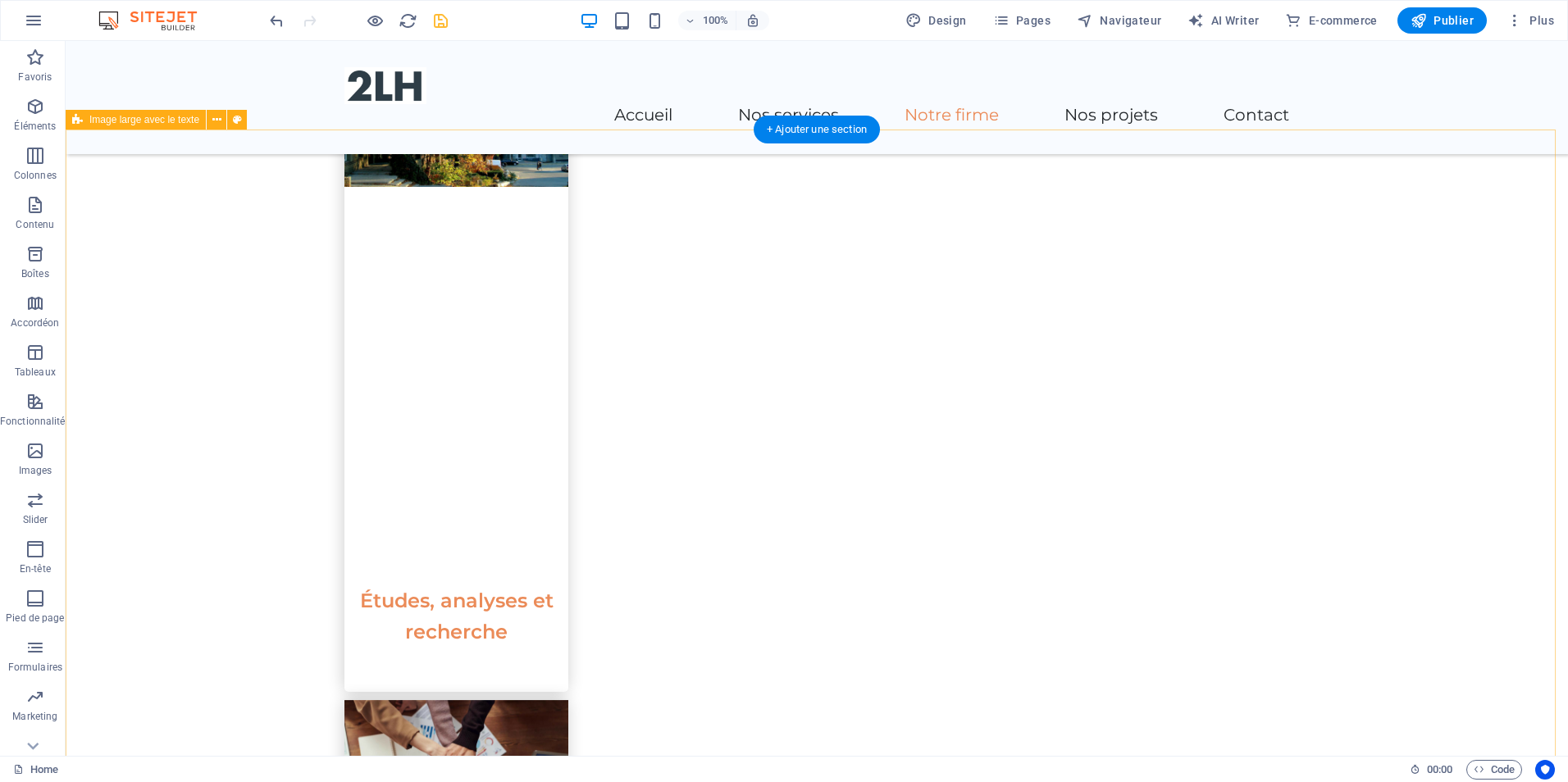
click at [213, 120] on icon at bounding box center [217, 119] width 9 height 17
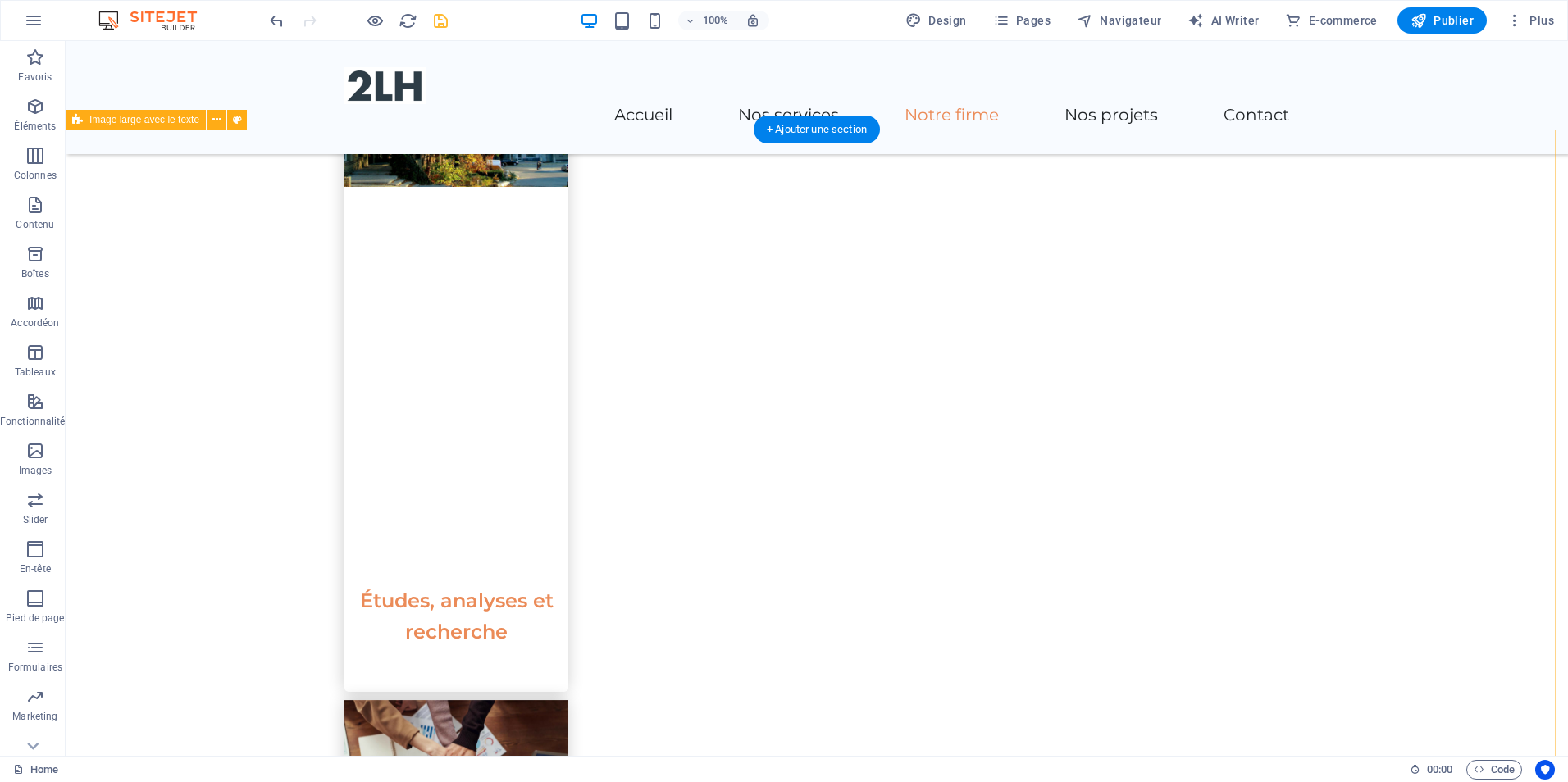
click at [803, 130] on div "+ Ajouter une section" at bounding box center [816, 129] width 126 height 28
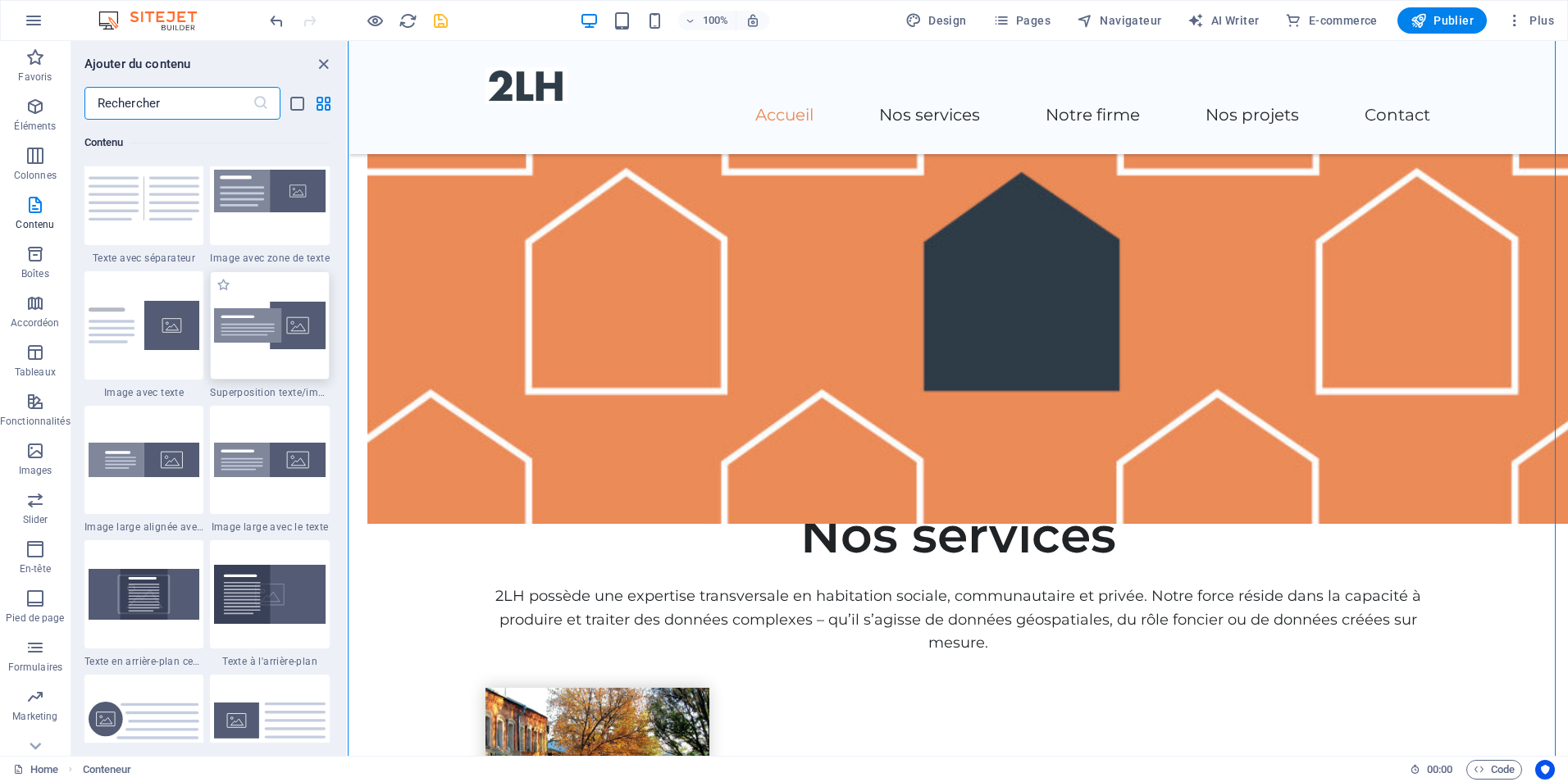
scroll to position [3033, 0]
click at [146, 361] on div at bounding box center [143, 324] width 120 height 108
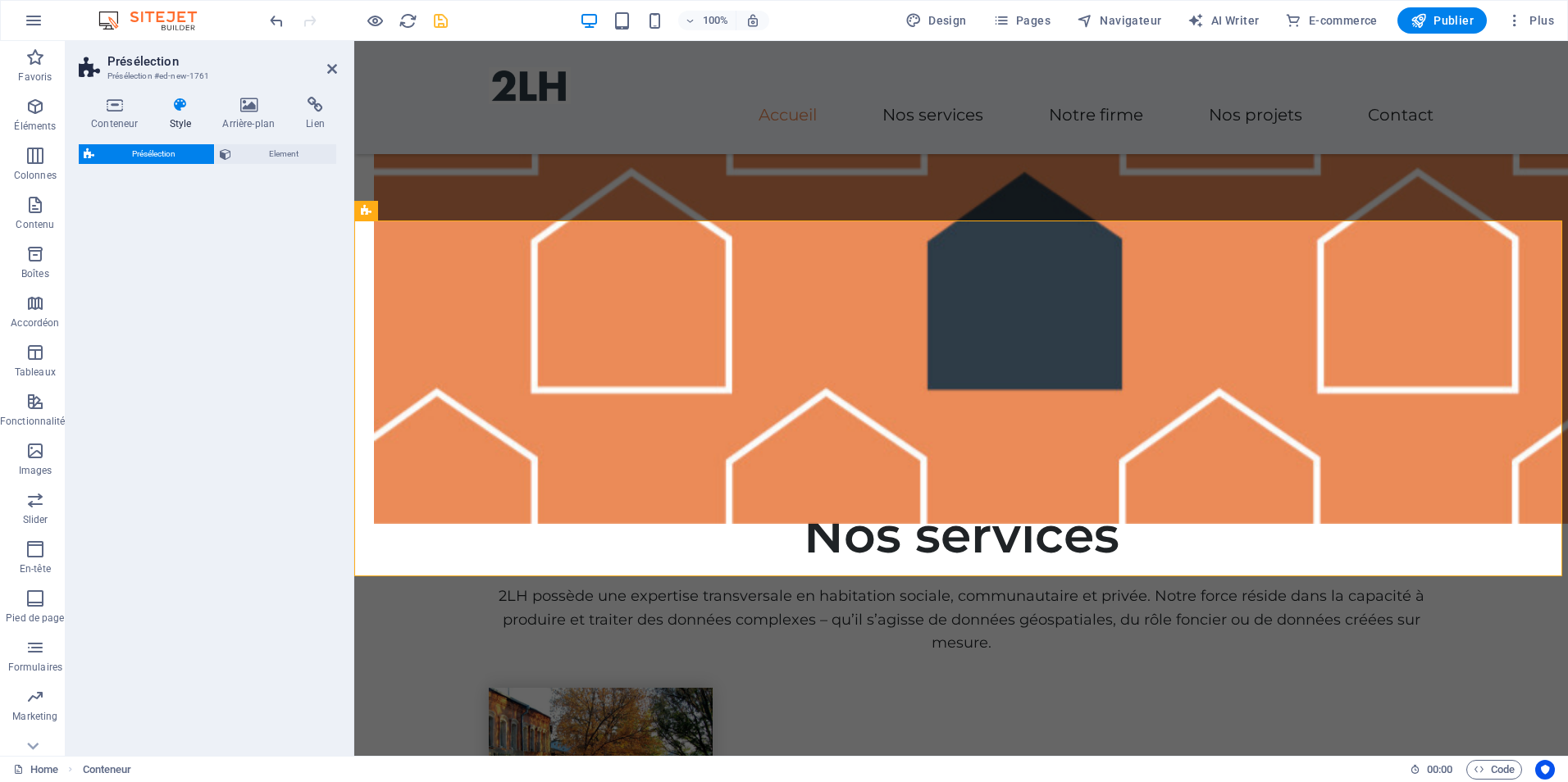
select select "rem"
select select "px"
select select "preset-text-with-image-v4-default"
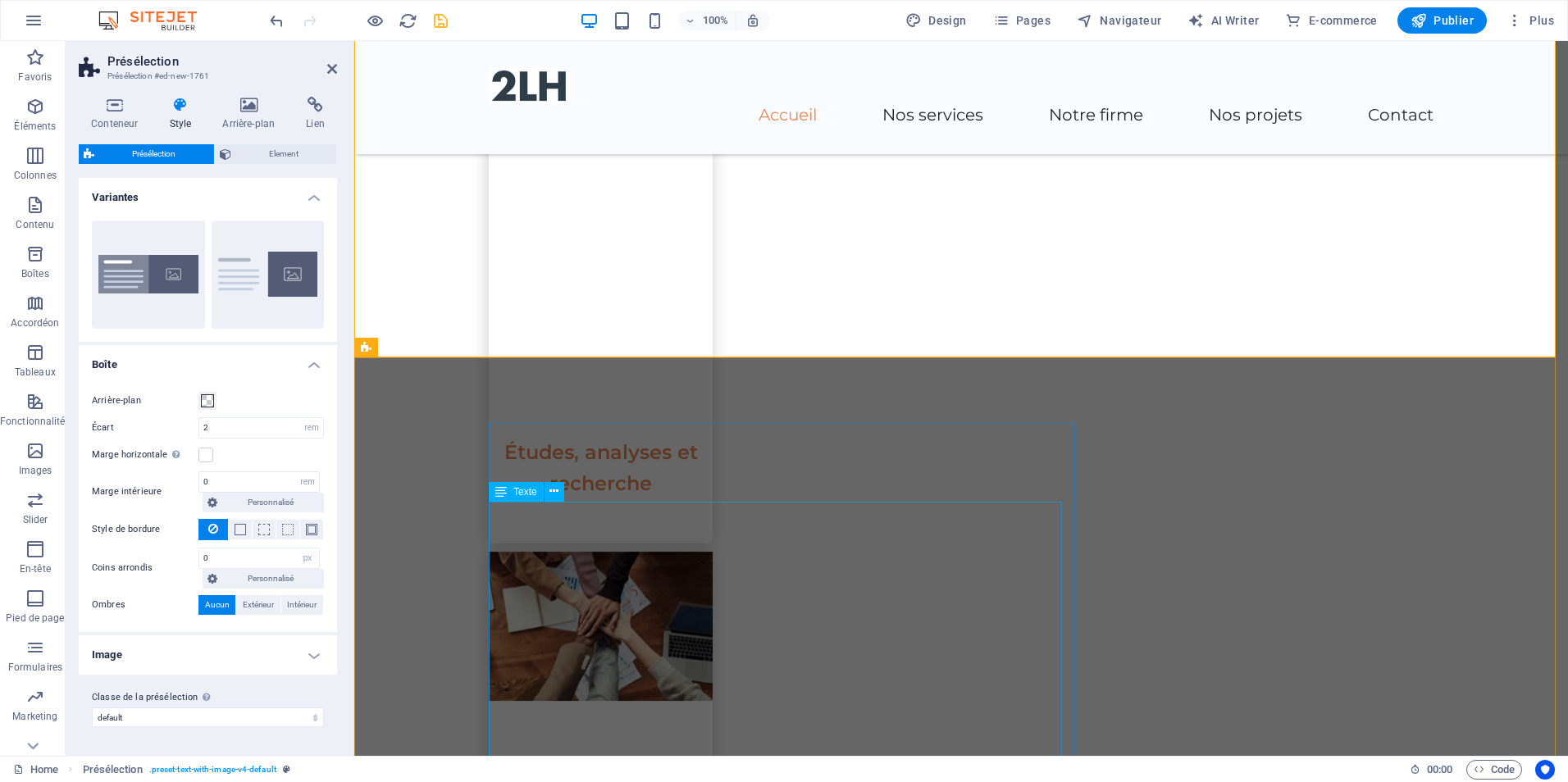
scroll to position [1467, 0]
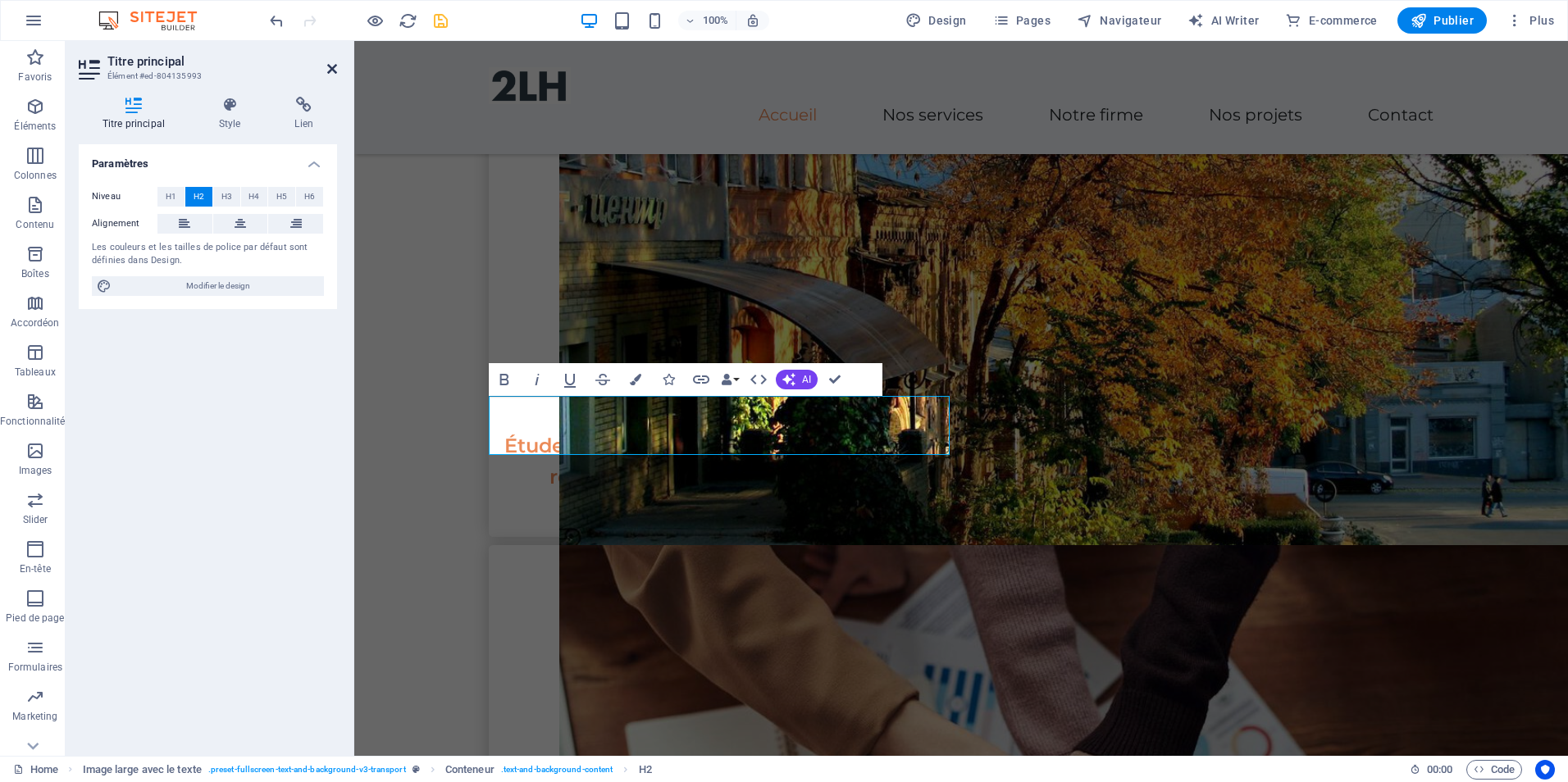
click at [335, 71] on icon at bounding box center [332, 69] width 10 height 13
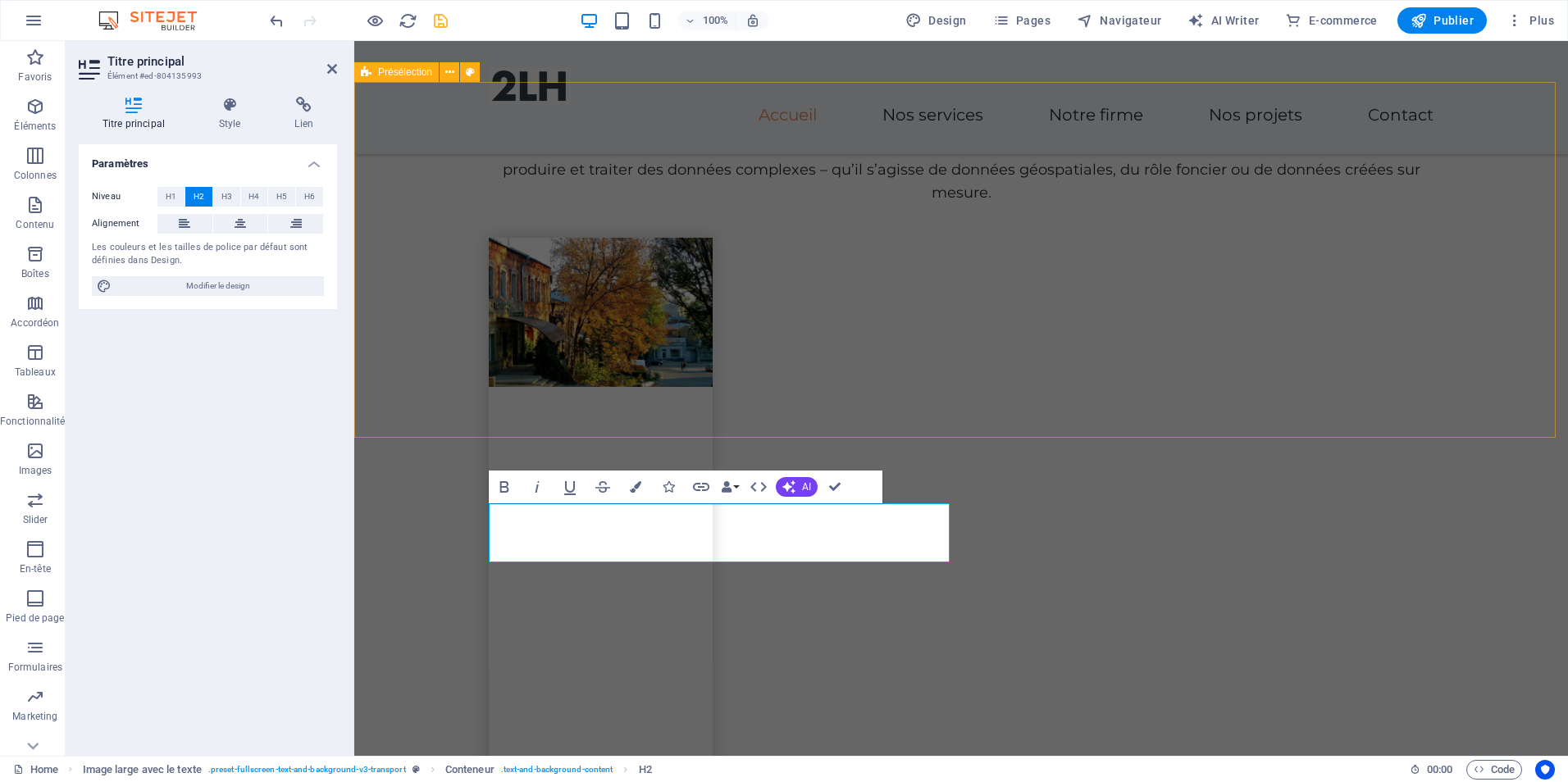
scroll to position [1056, 0]
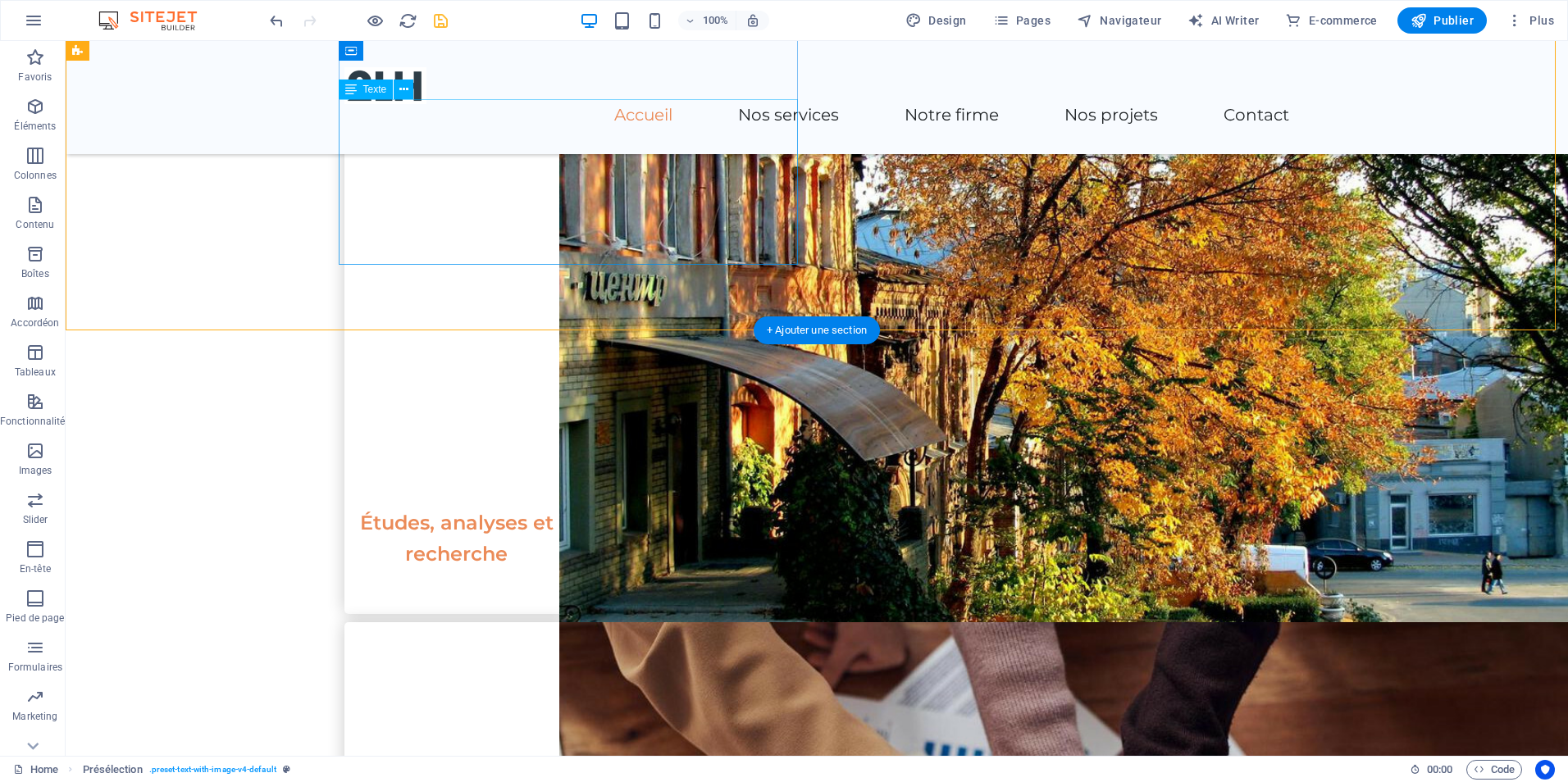
scroll to position [1220, 0]
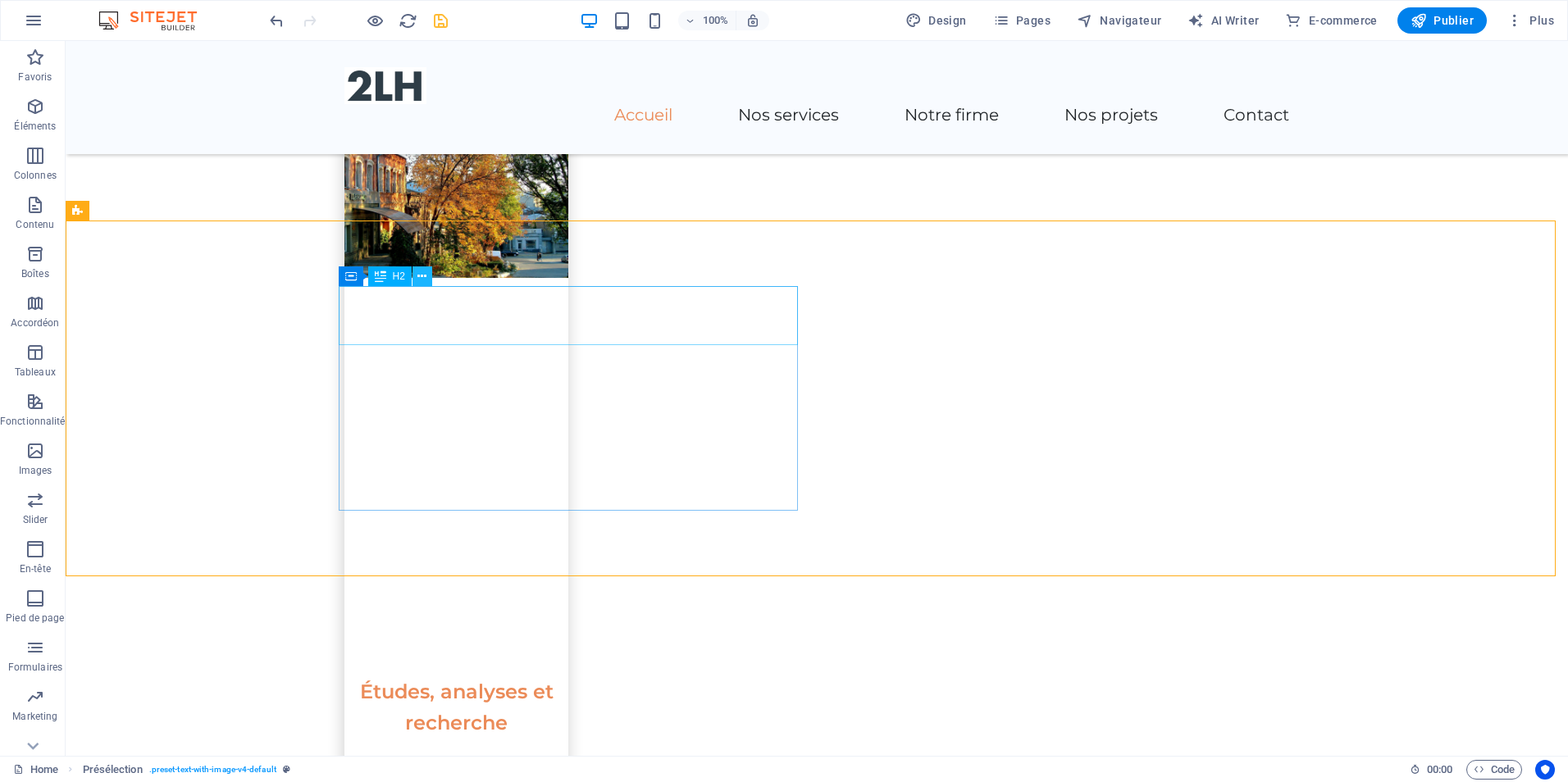
click at [419, 276] on icon at bounding box center [421, 276] width 9 height 17
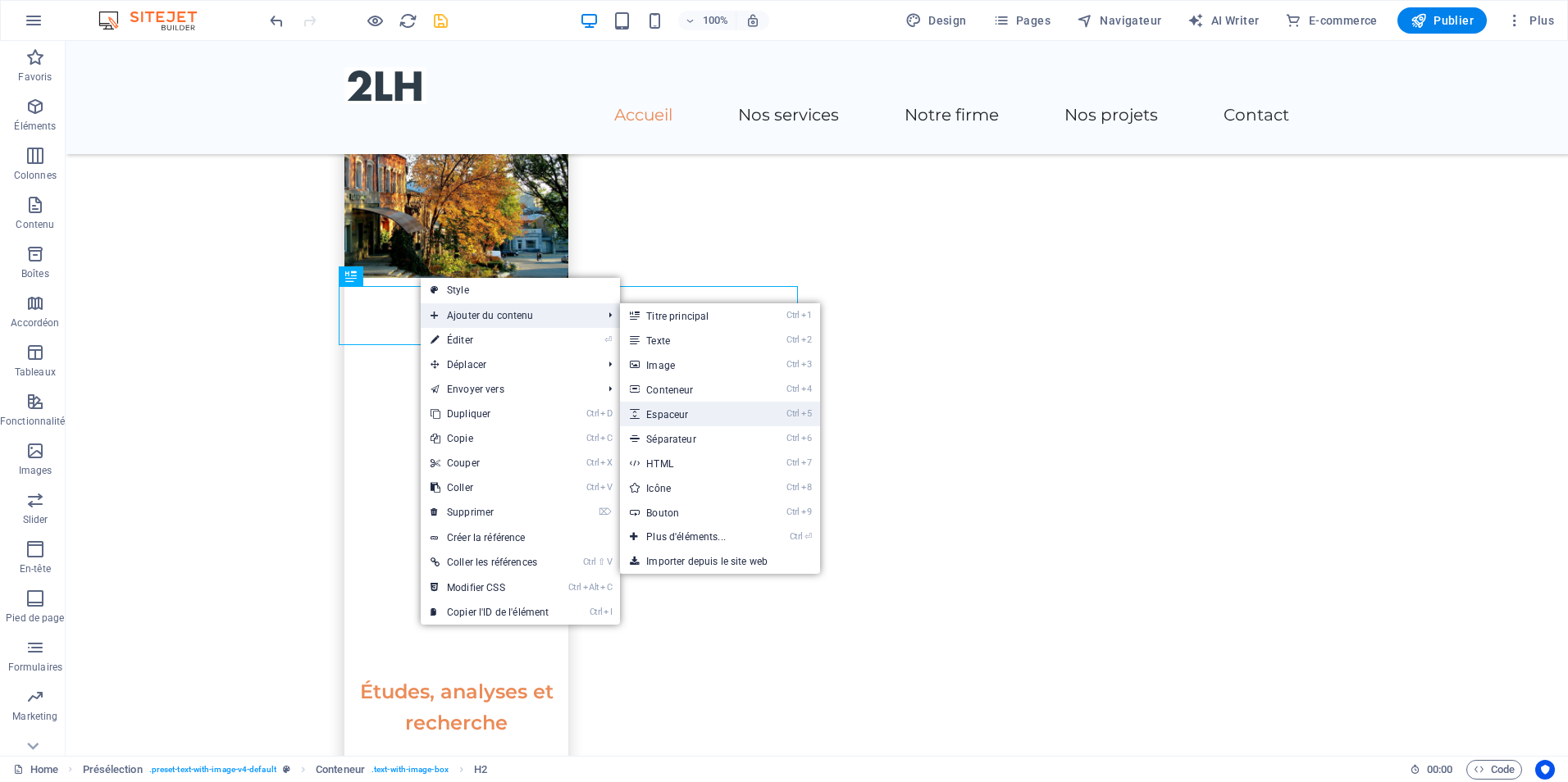
drag, startPoint x: 683, startPoint y: 408, endPoint x: 327, endPoint y: 367, distance: 358.4
click at [683, 408] on link "Ctrl 5 Espaceur" at bounding box center [689, 414] width 138 height 25
select select "px"
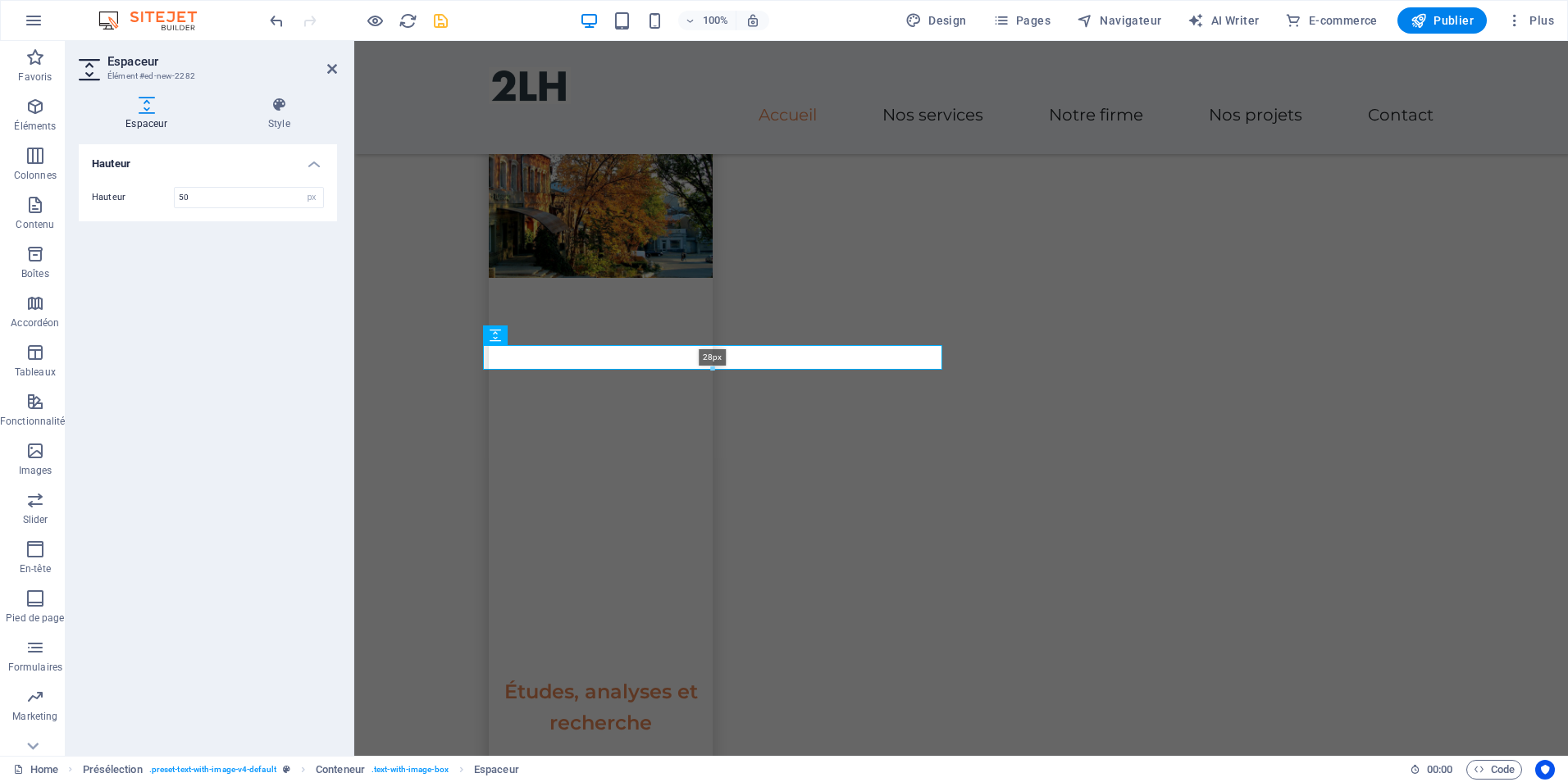
drag, startPoint x: 712, startPoint y: 385, endPoint x: 711, endPoint y: 367, distance: 18.0
click at [711, 367] on div at bounding box center [712, 369] width 458 height 6
type input "28"
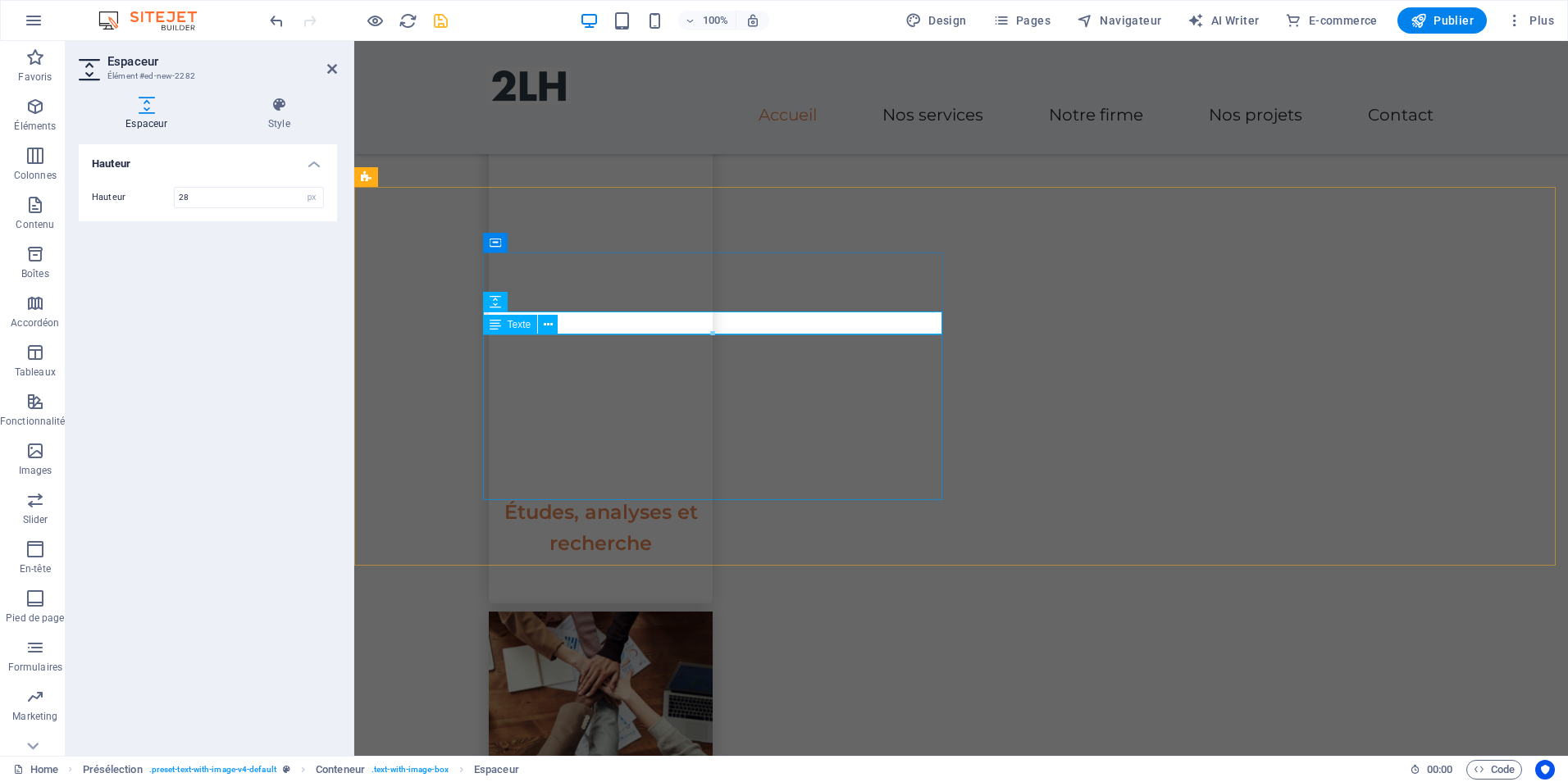
scroll to position [1467, 0]
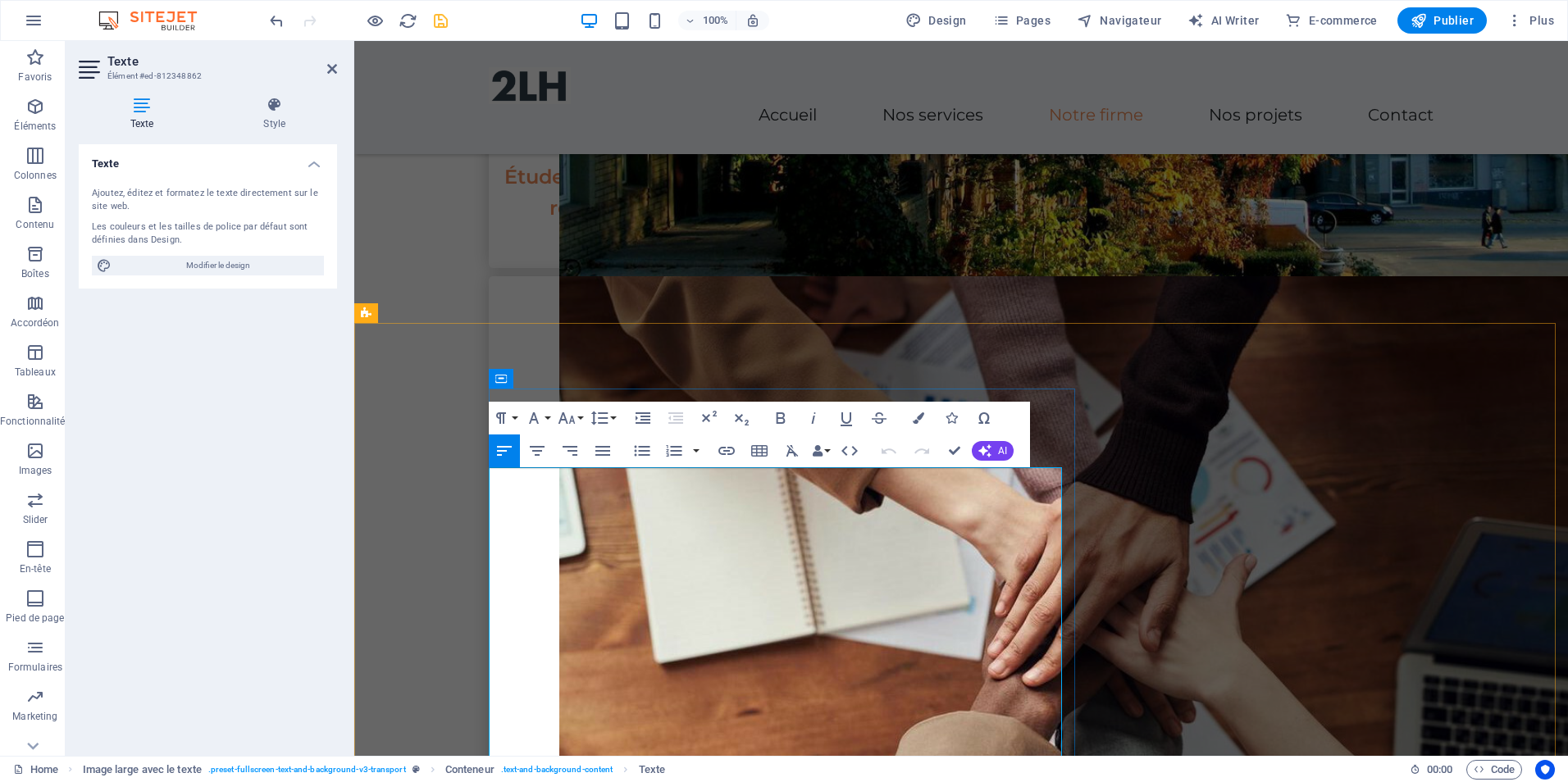
scroll to position [1876, 0]
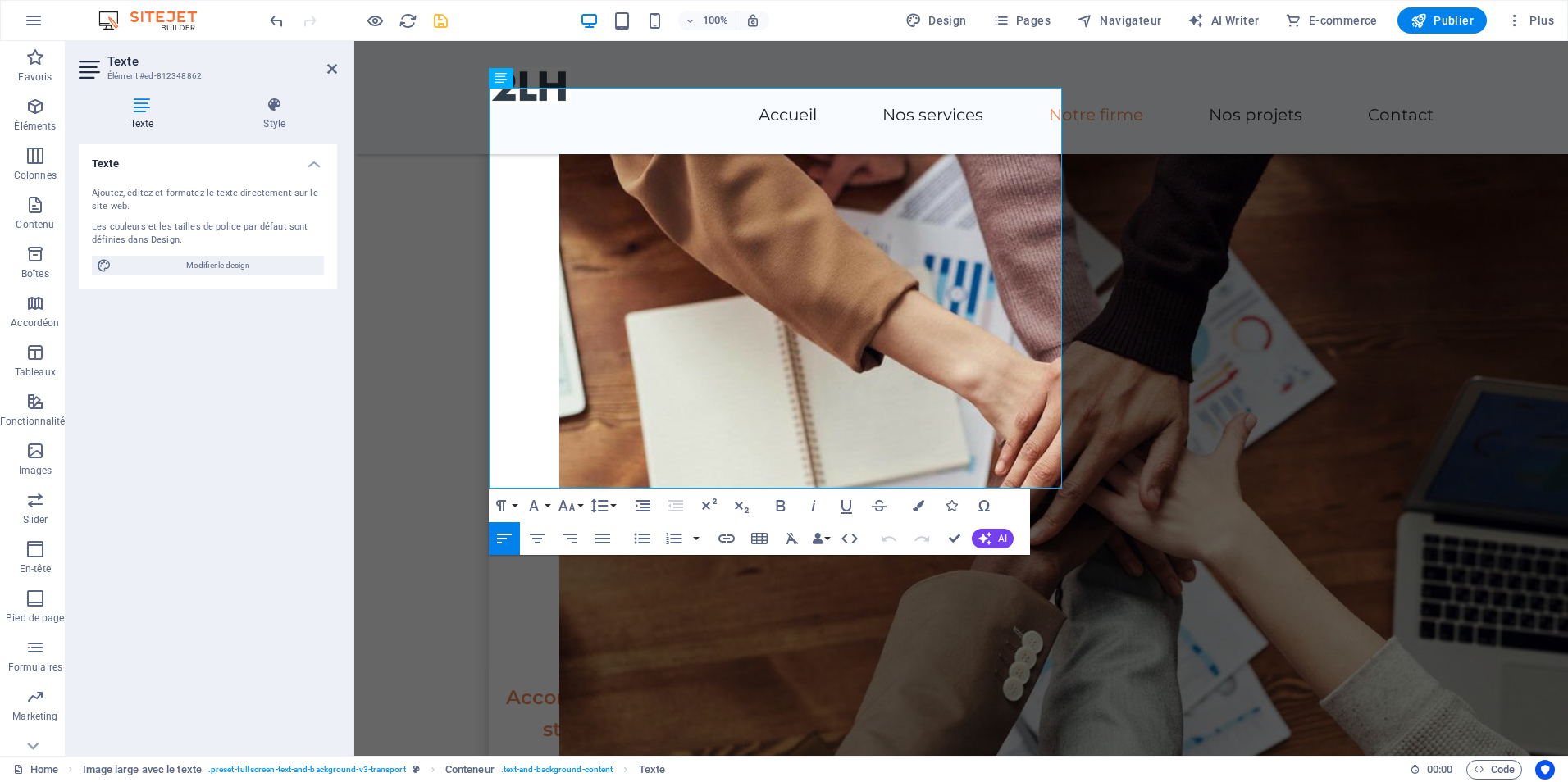
copy div "2LH est une firme de services-conseils en aménagement et urbanisme spécialisée …"
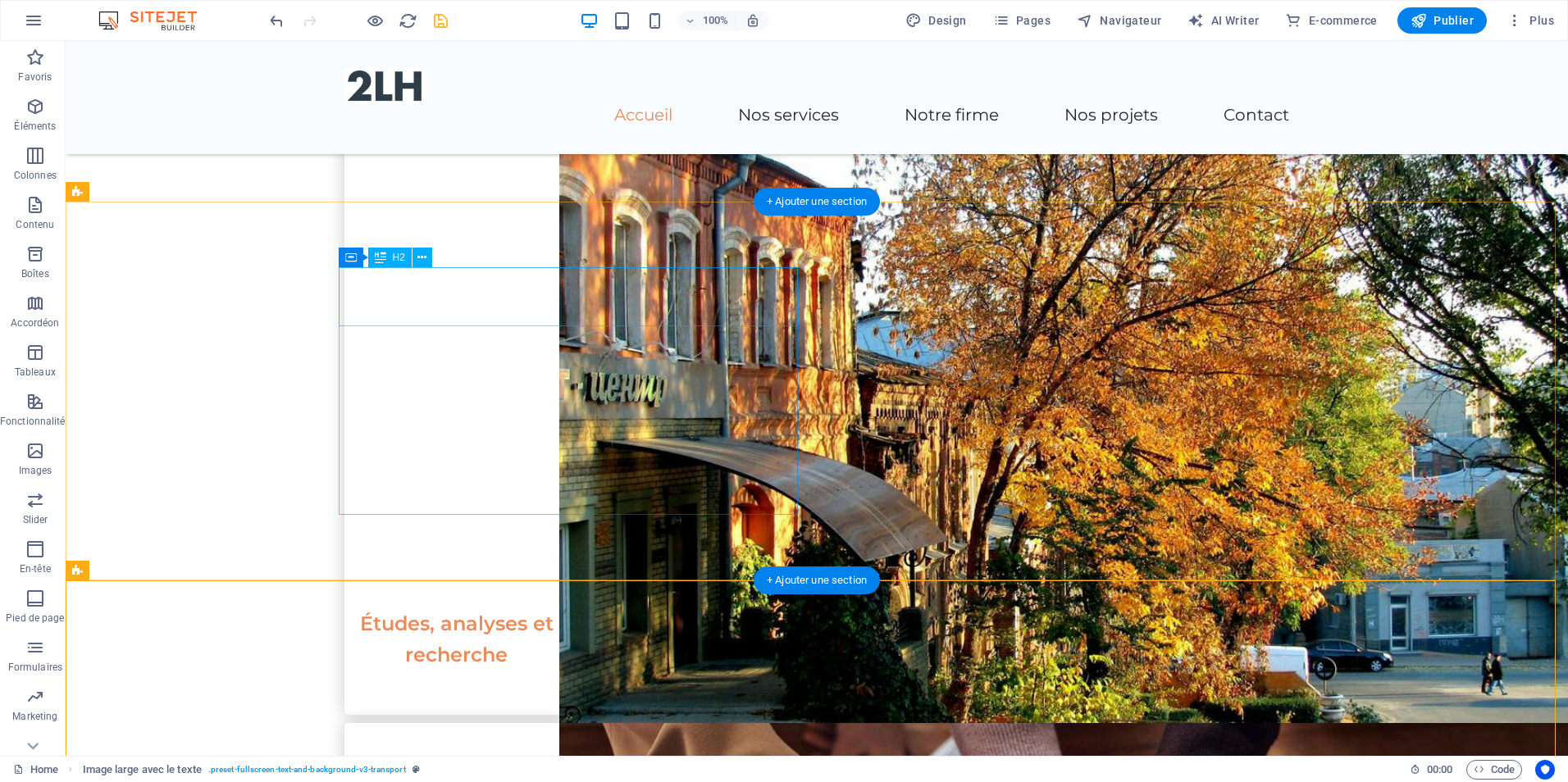
scroll to position [1220, 0]
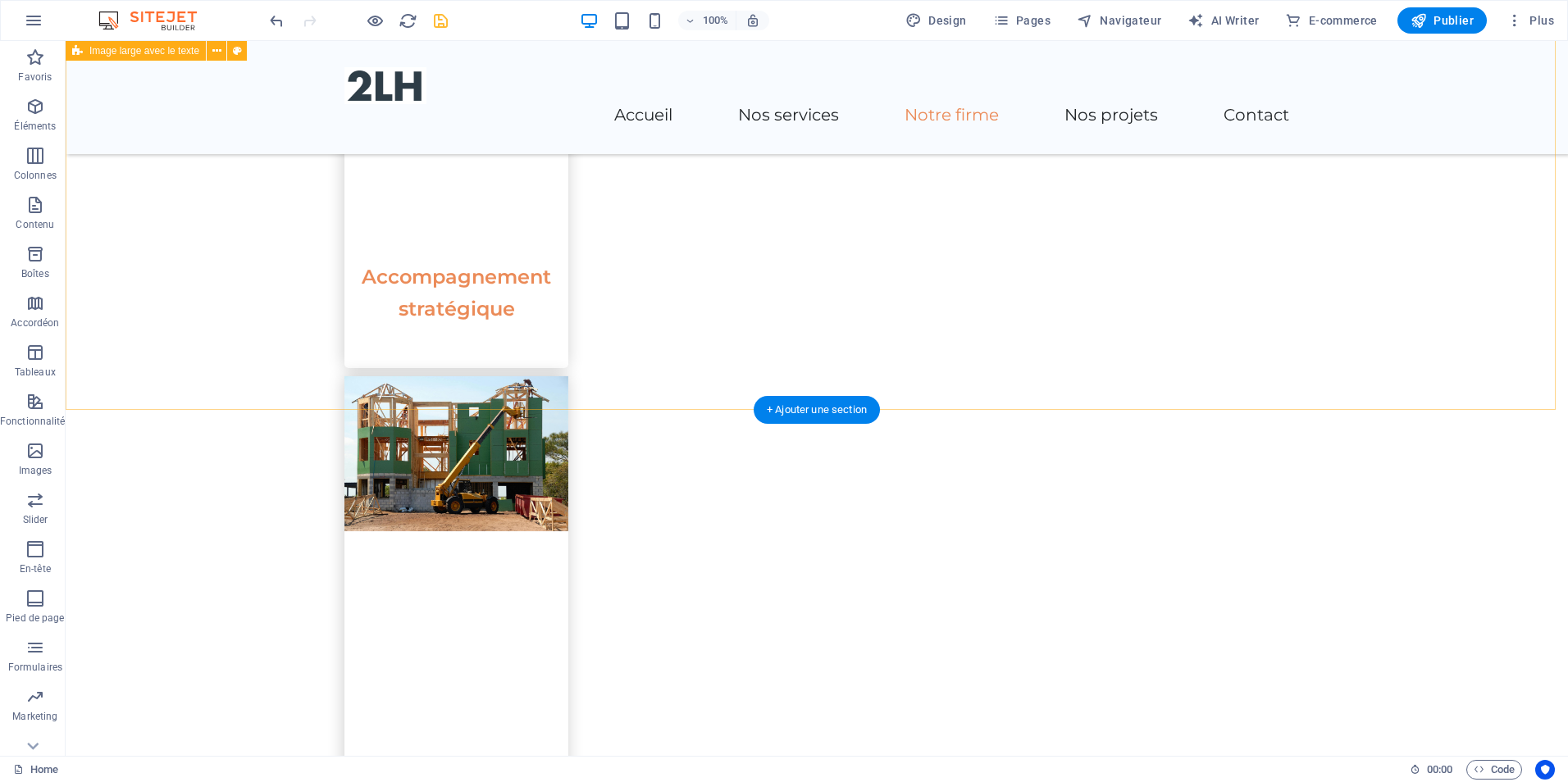
scroll to position [2287, 0]
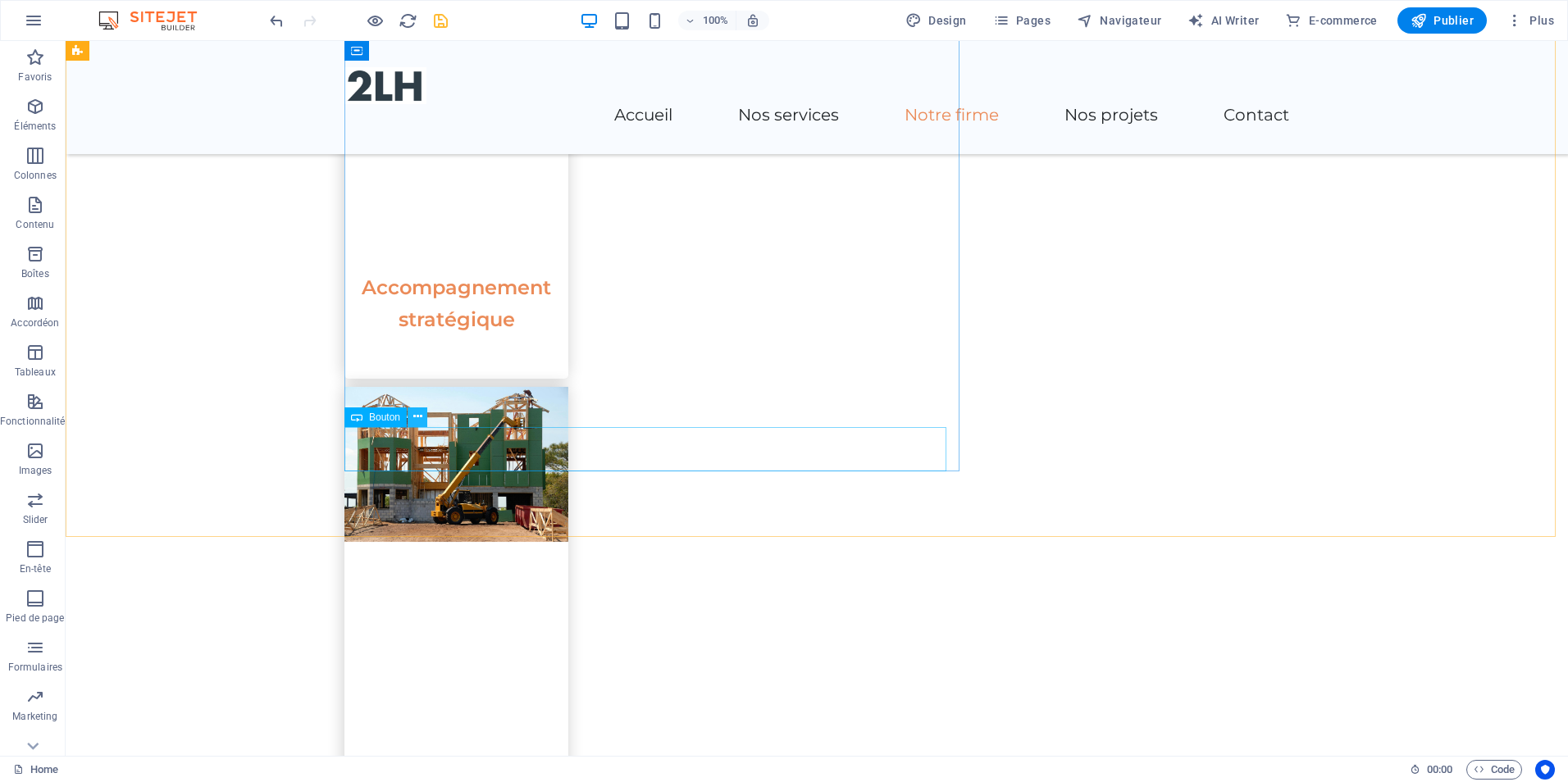
click at [413, 419] on icon at bounding box center [417, 416] width 9 height 17
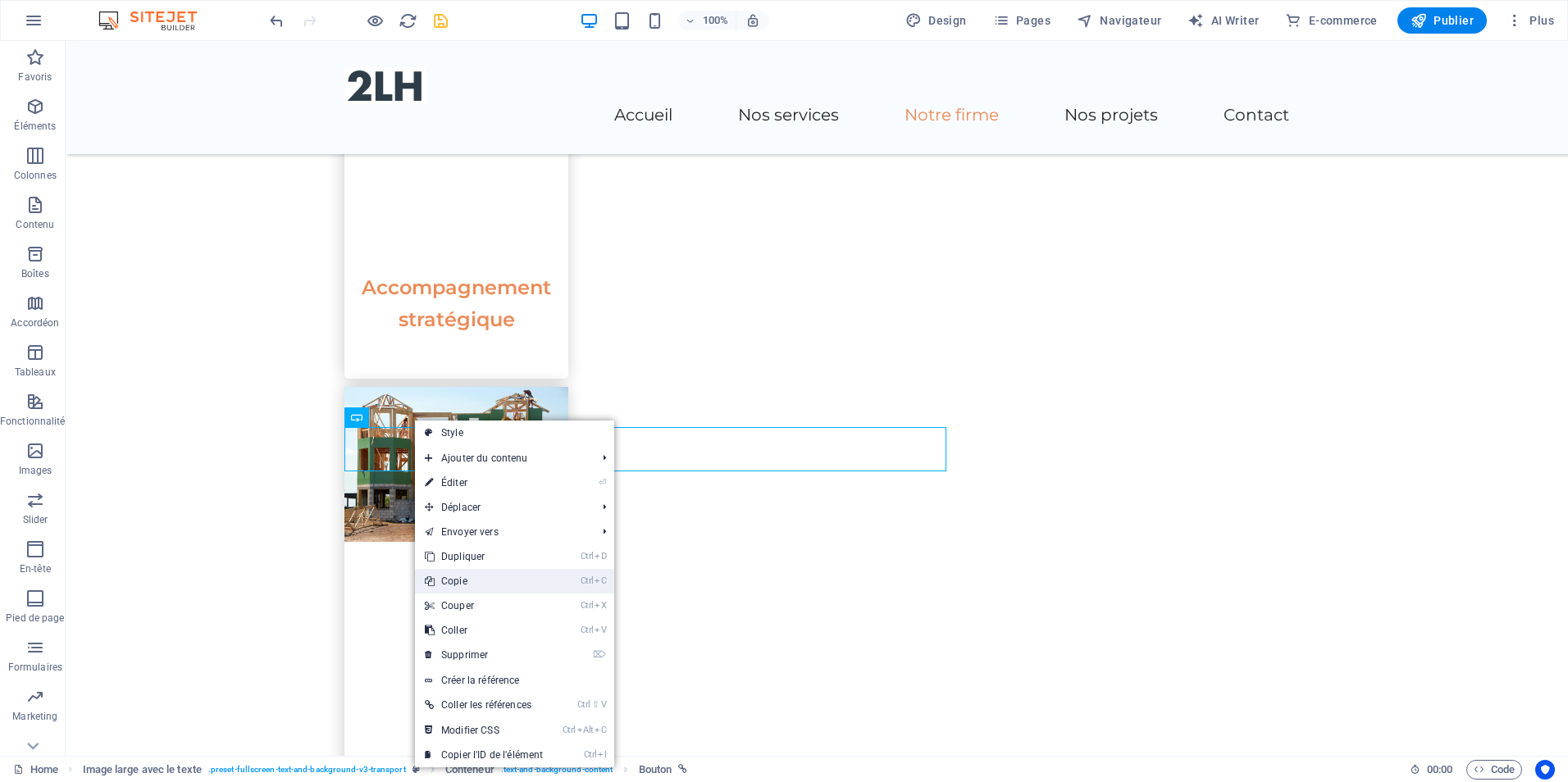
click at [505, 581] on link "Ctrl C Copie" at bounding box center [483, 581] width 138 height 25
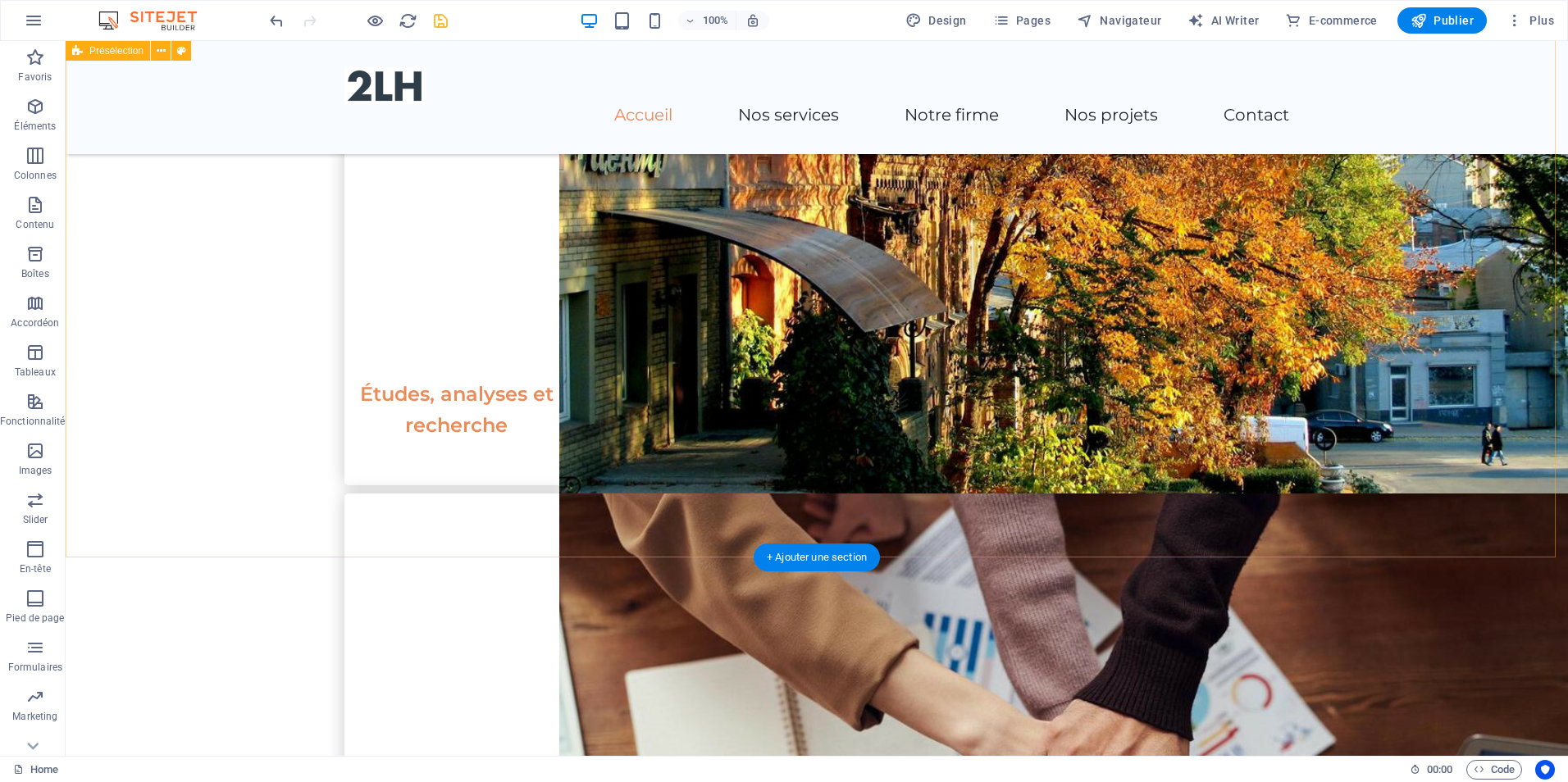
scroll to position [1467, 0]
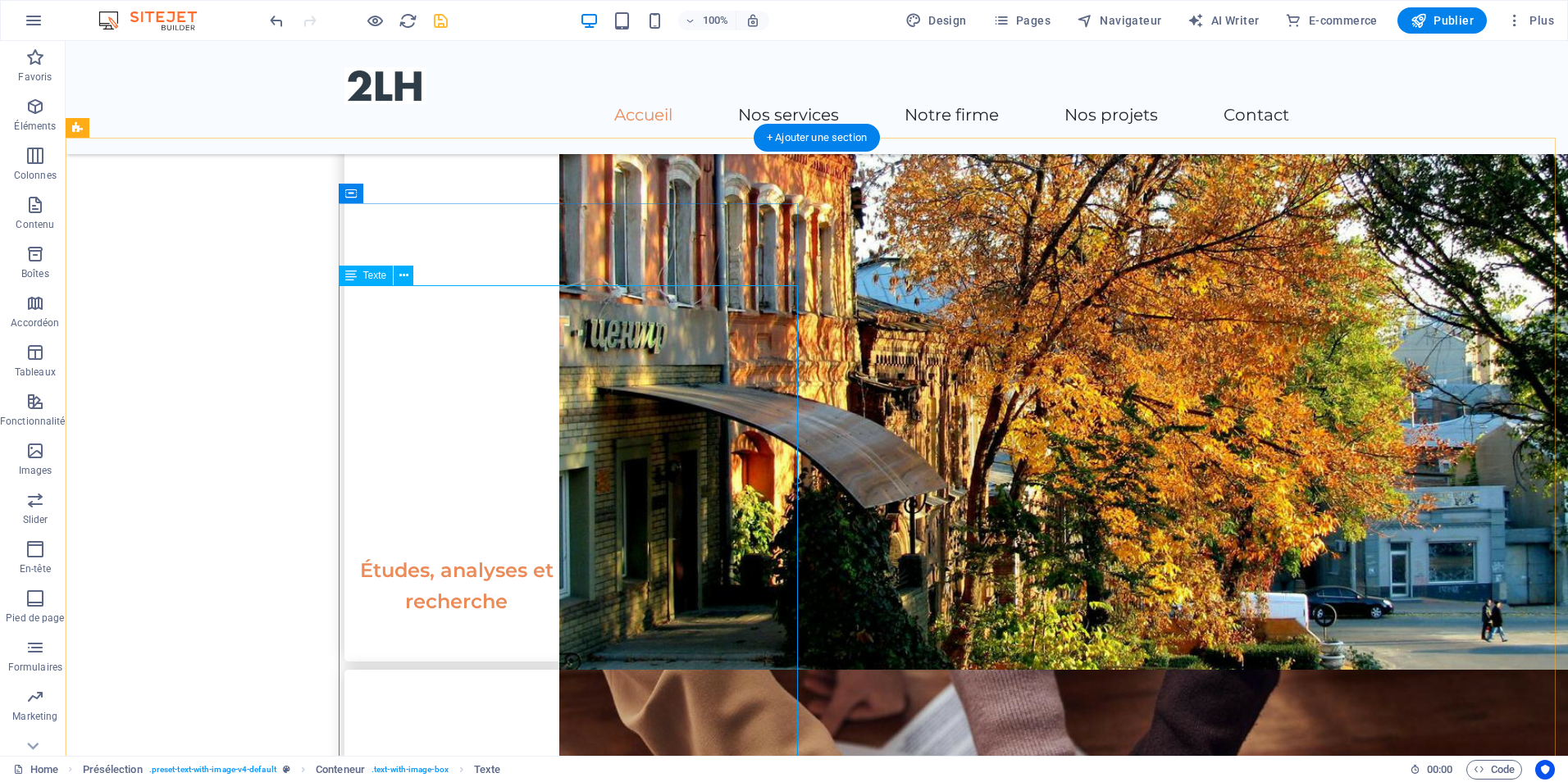
scroll to position [1384, 0]
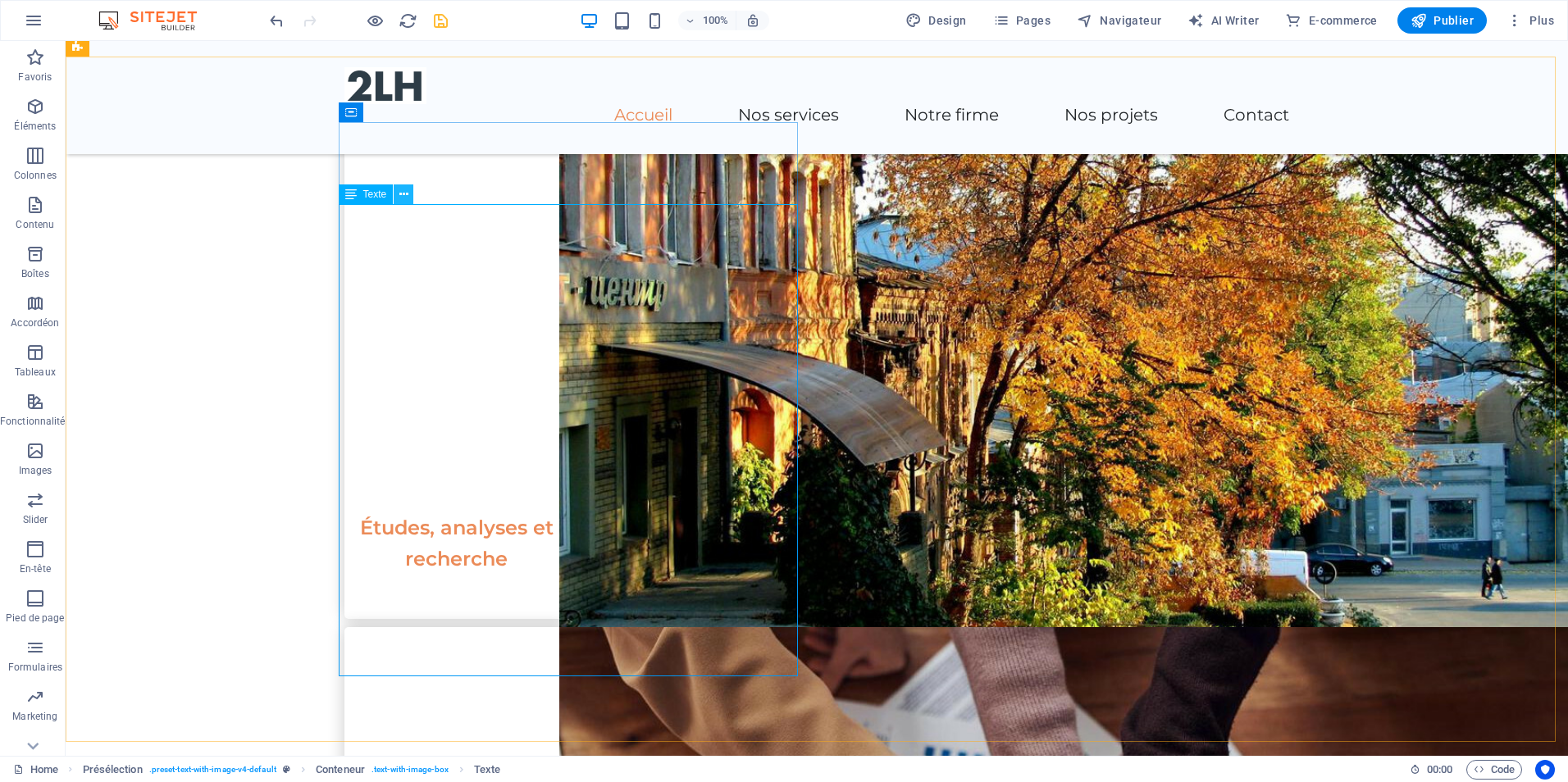
click at [401, 187] on icon at bounding box center [404, 194] width 9 height 17
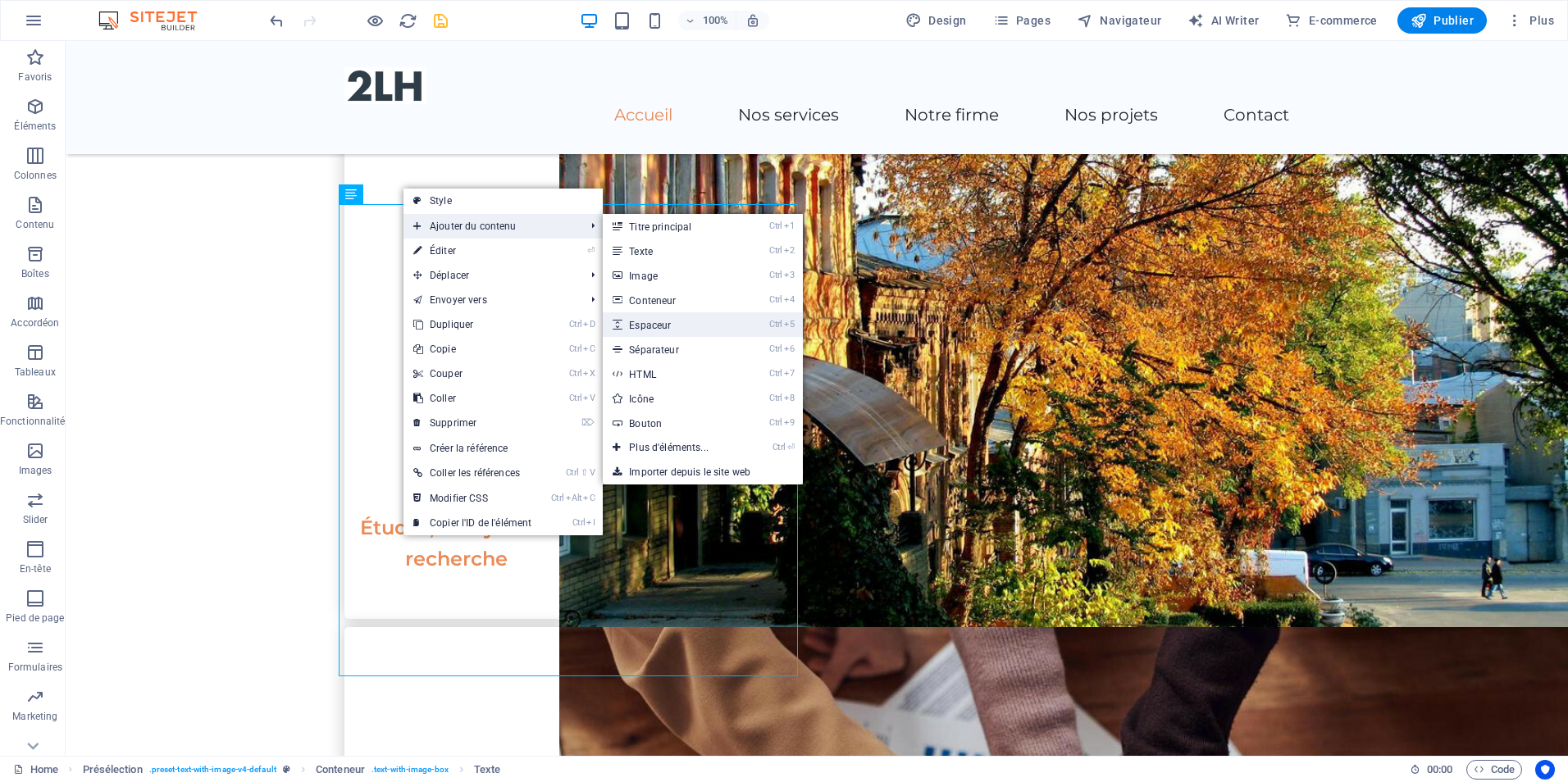
click at [680, 322] on link "Ctrl 5 Espaceur" at bounding box center [672, 325] width 138 height 25
select select "px"
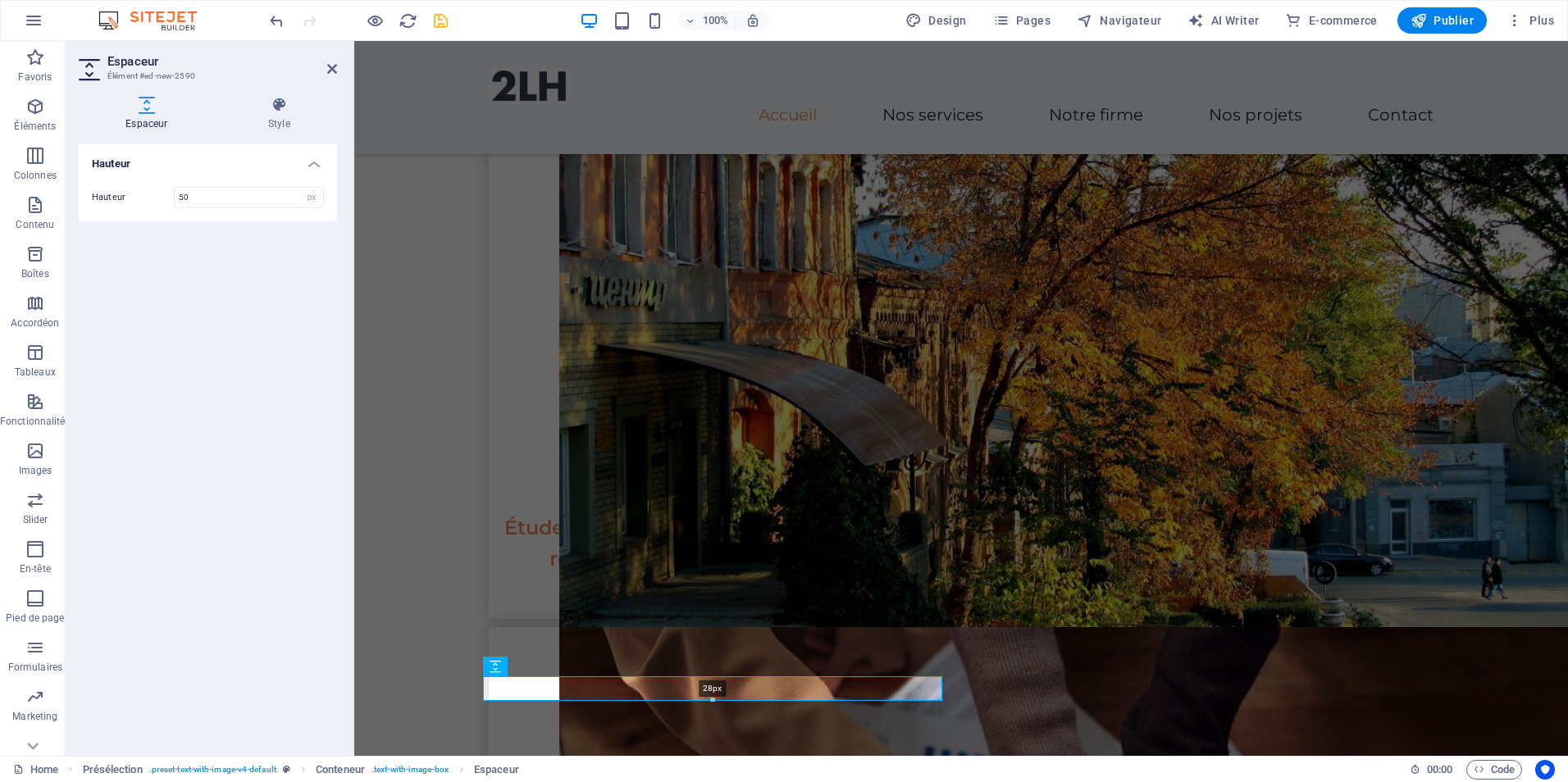
drag, startPoint x: 712, startPoint y: 719, endPoint x: 712, endPoint y: 702, distance: 17.0
click at [712, 702] on div at bounding box center [712, 700] width 458 height 6
type input "28"
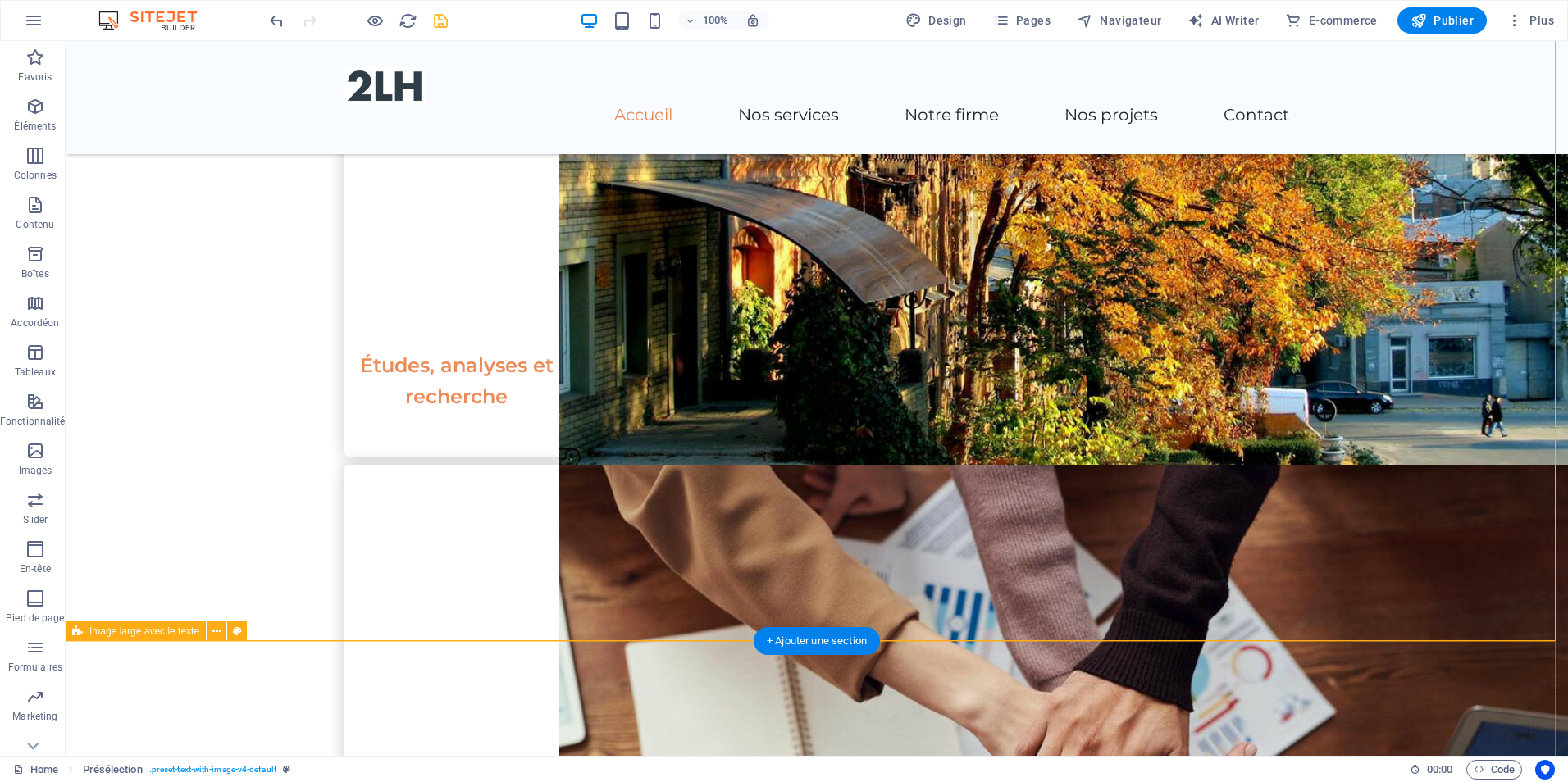
scroll to position [1548, 0]
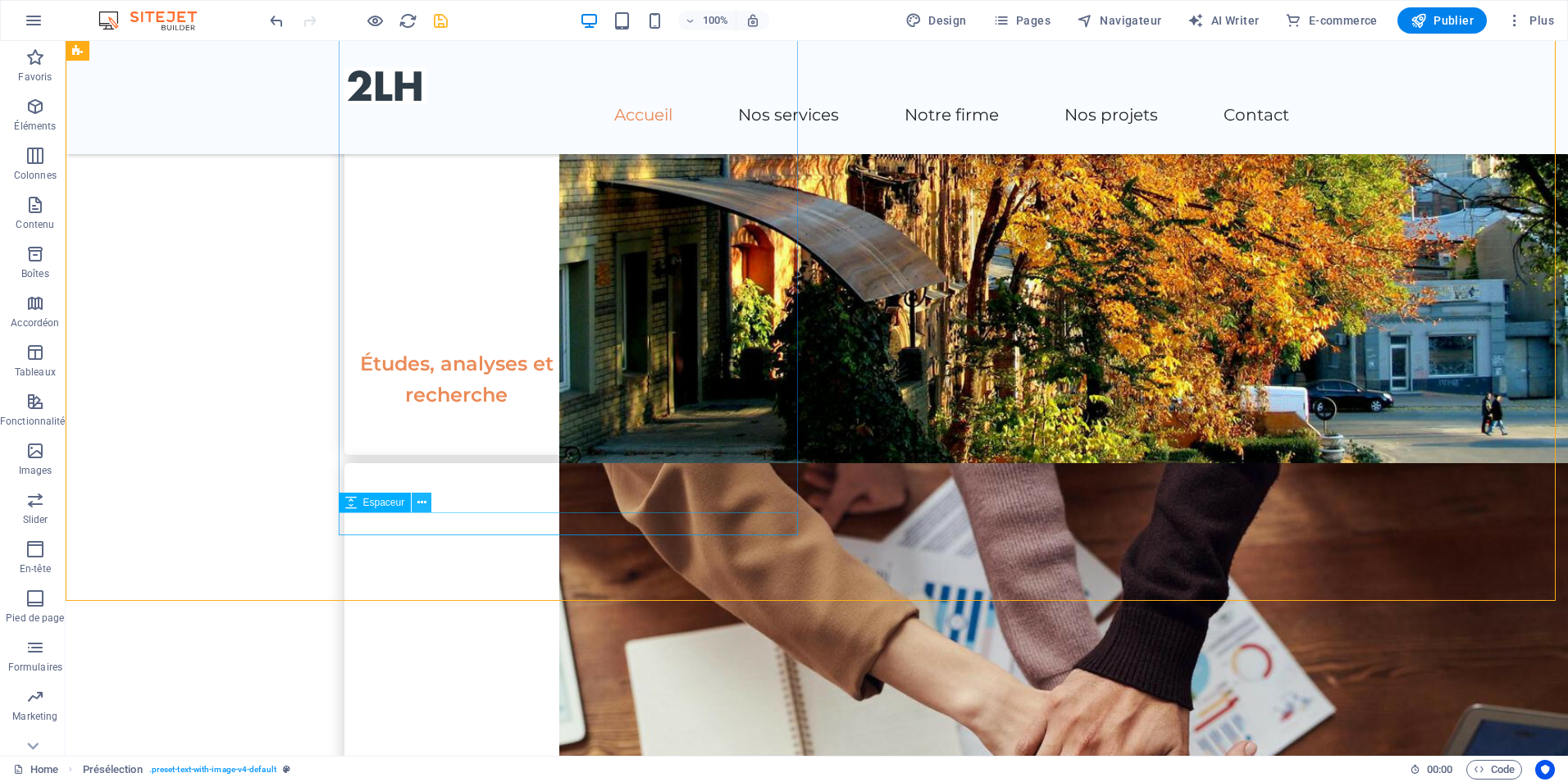
click at [420, 508] on icon at bounding box center [421, 503] width 9 height 17
click at [419, 504] on icon at bounding box center [421, 503] width 9 height 17
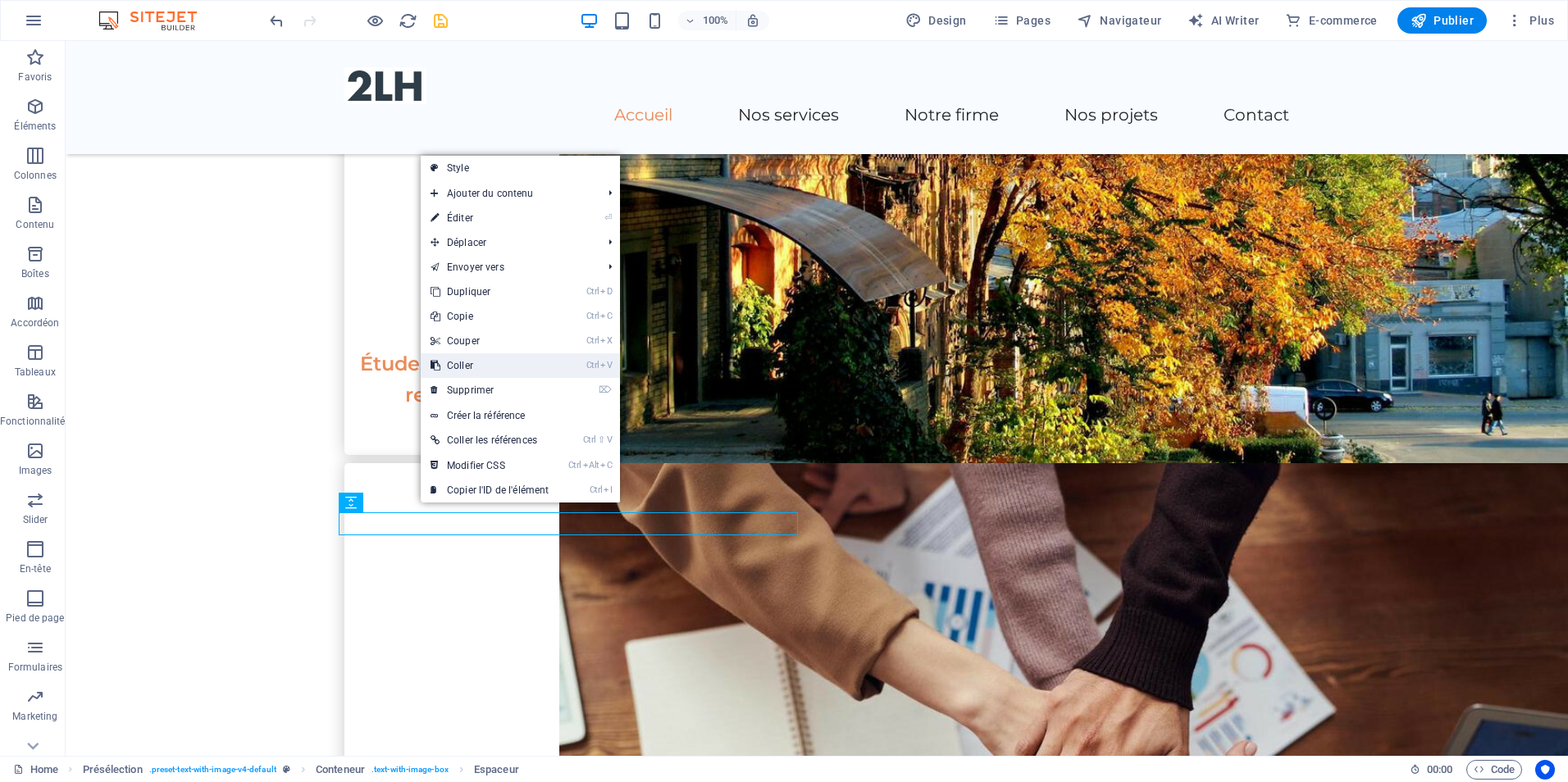
click at [483, 372] on link "Ctrl V Coller" at bounding box center [489, 366] width 138 height 25
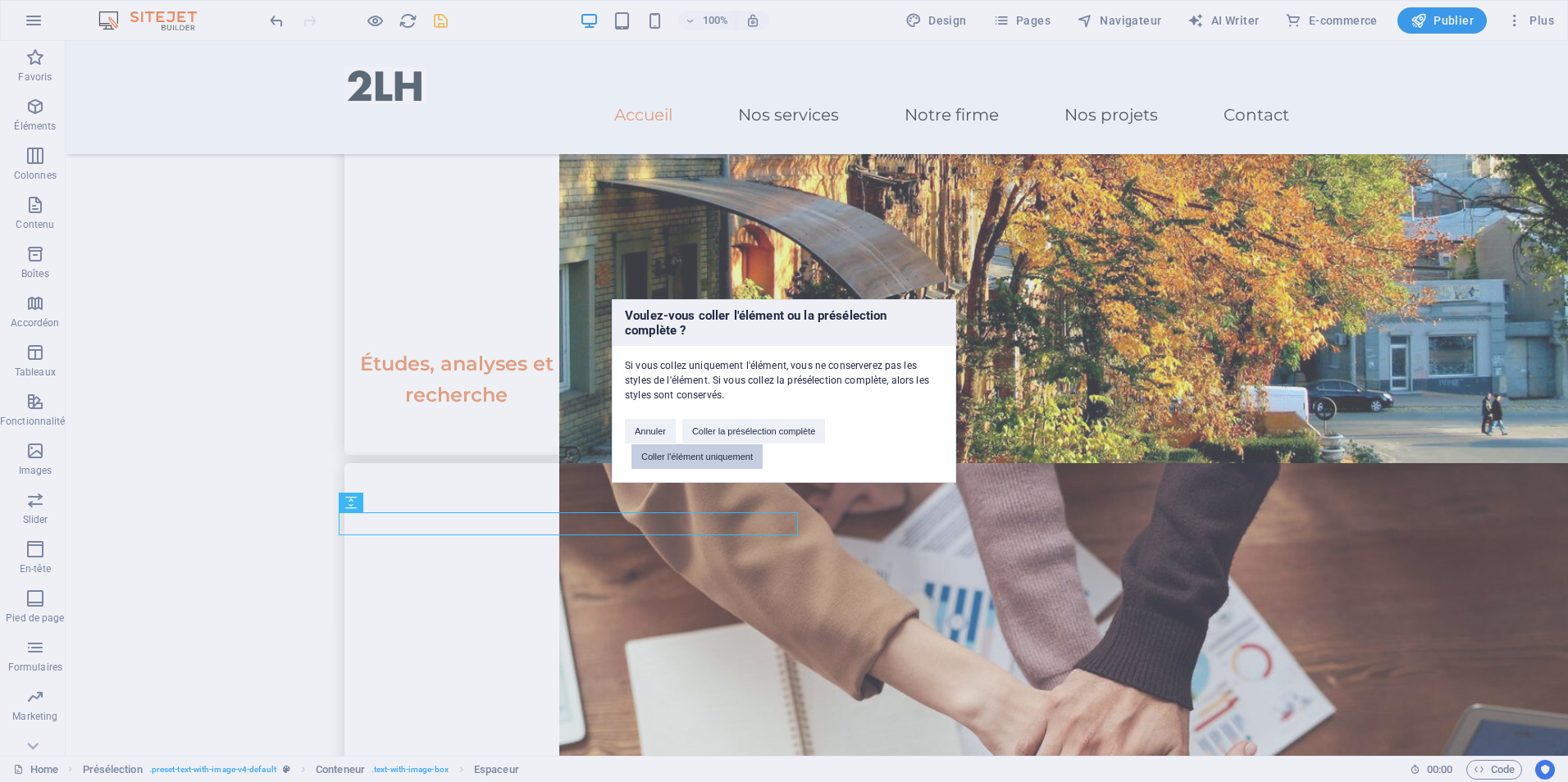
click at [680, 457] on button "Coller l'élément uniquement" at bounding box center [697, 457] width 131 height 25
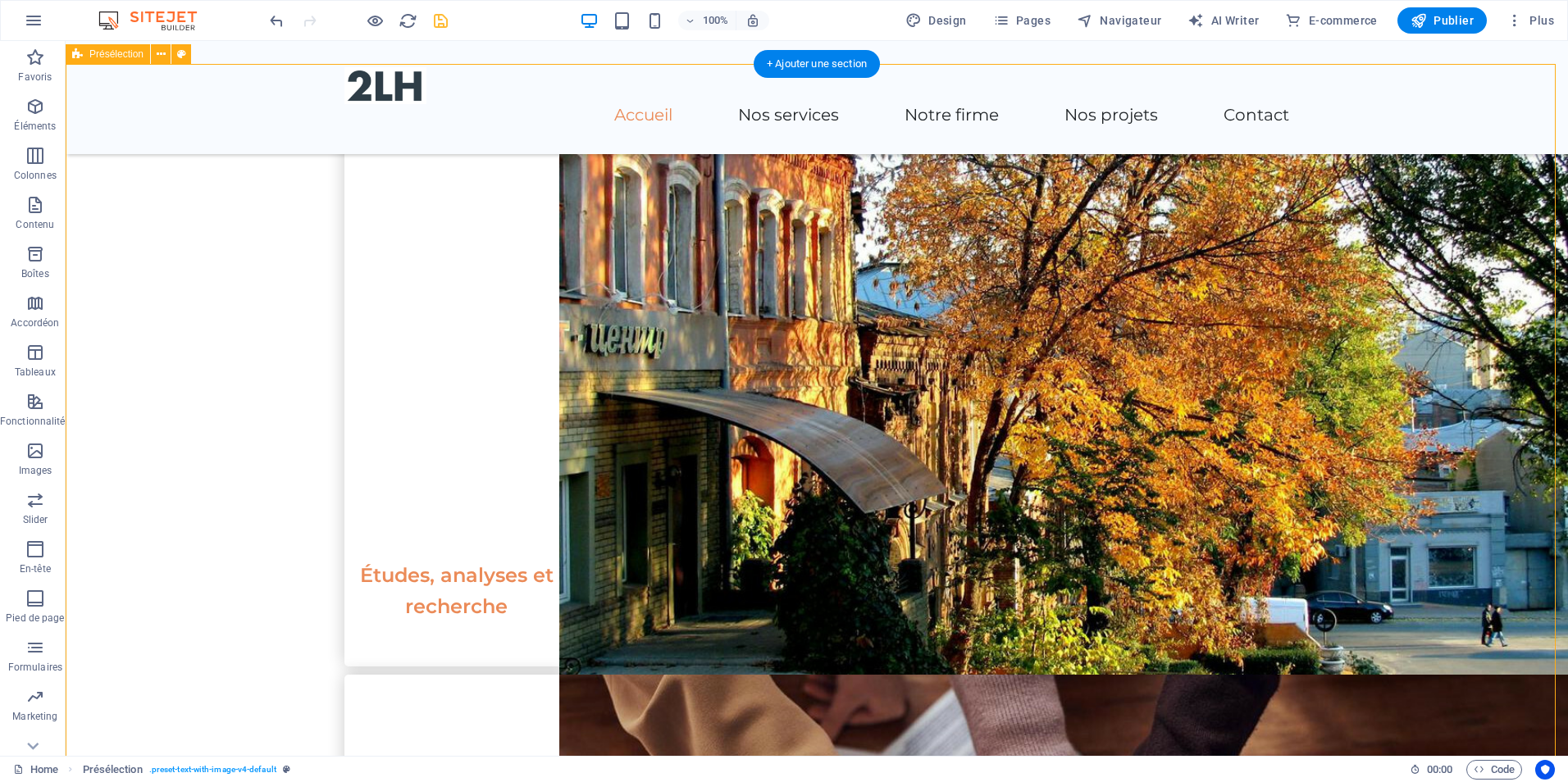
scroll to position [1303, 0]
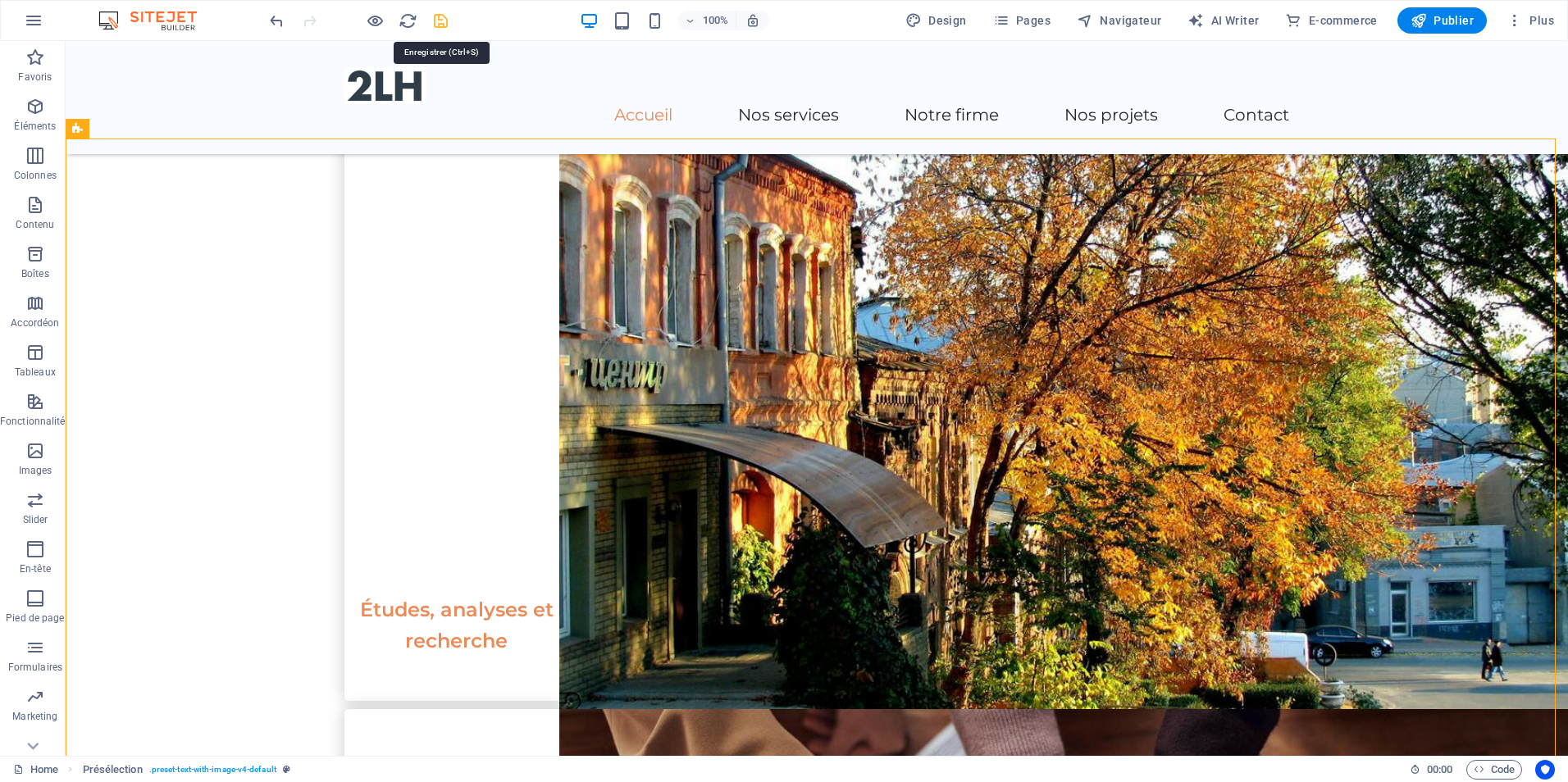
click at [439, 23] on icon "save" at bounding box center [440, 21] width 19 height 19
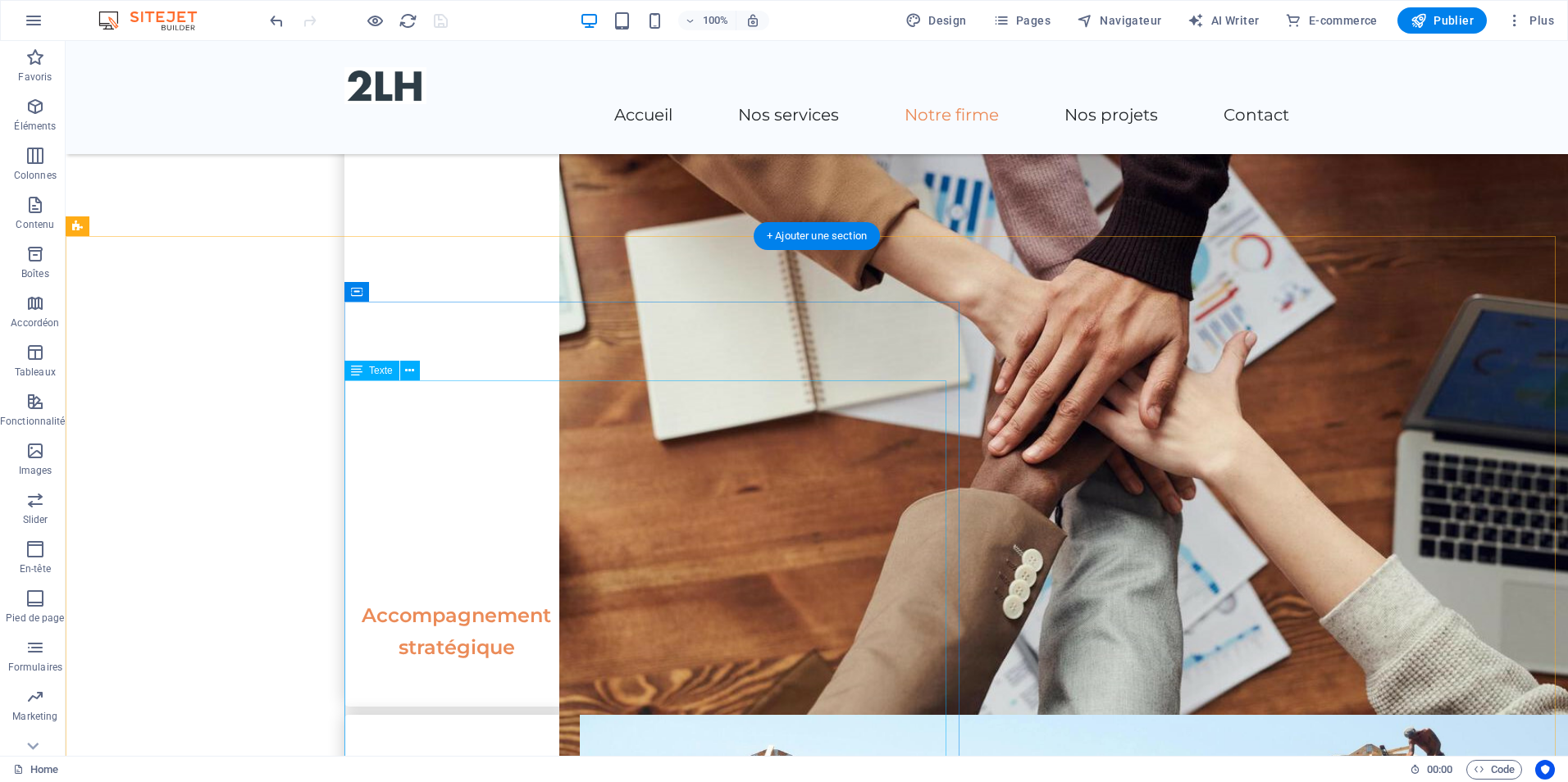
scroll to position [1876, 0]
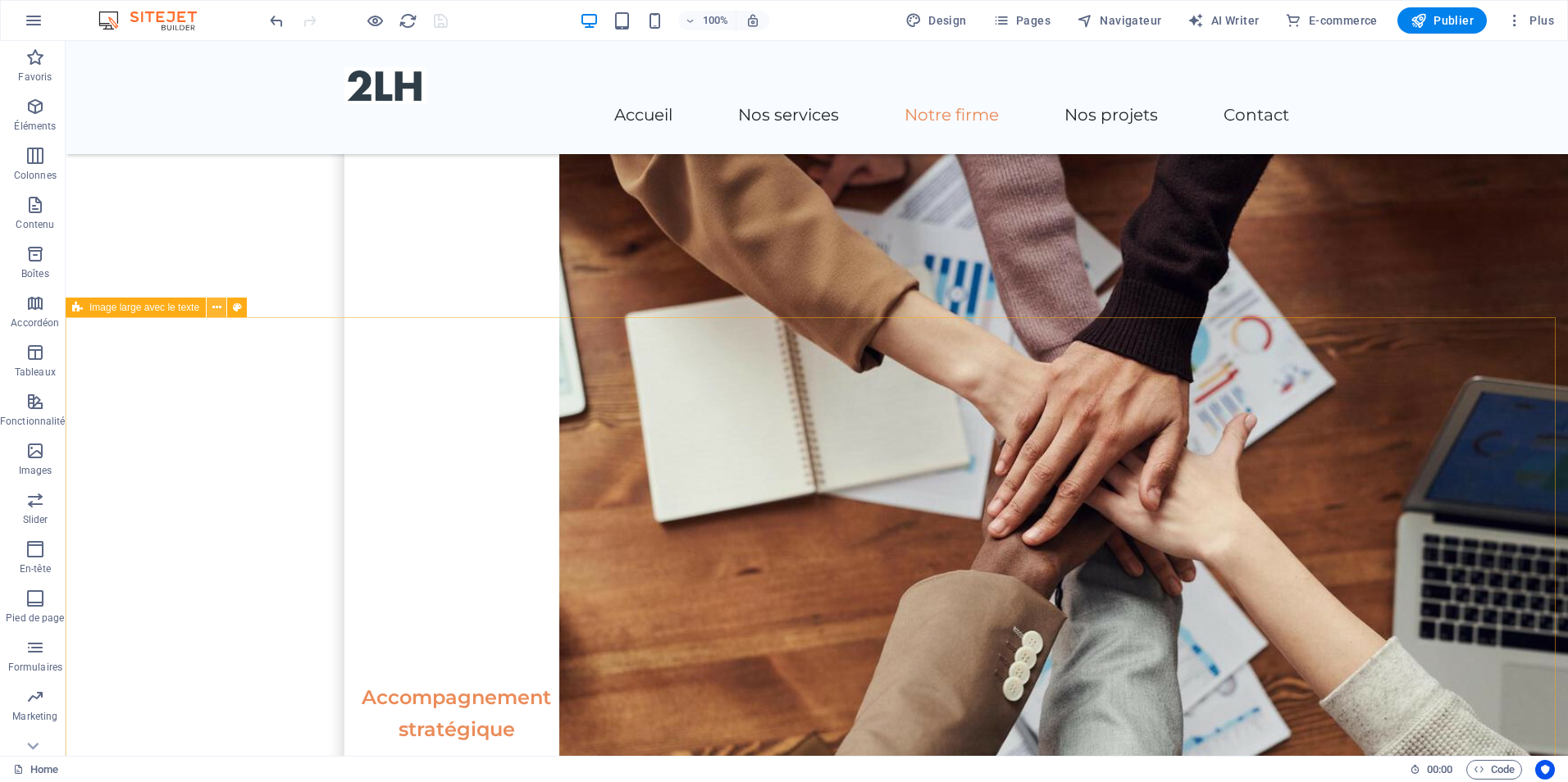
click at [216, 311] on icon at bounding box center [217, 307] width 9 height 17
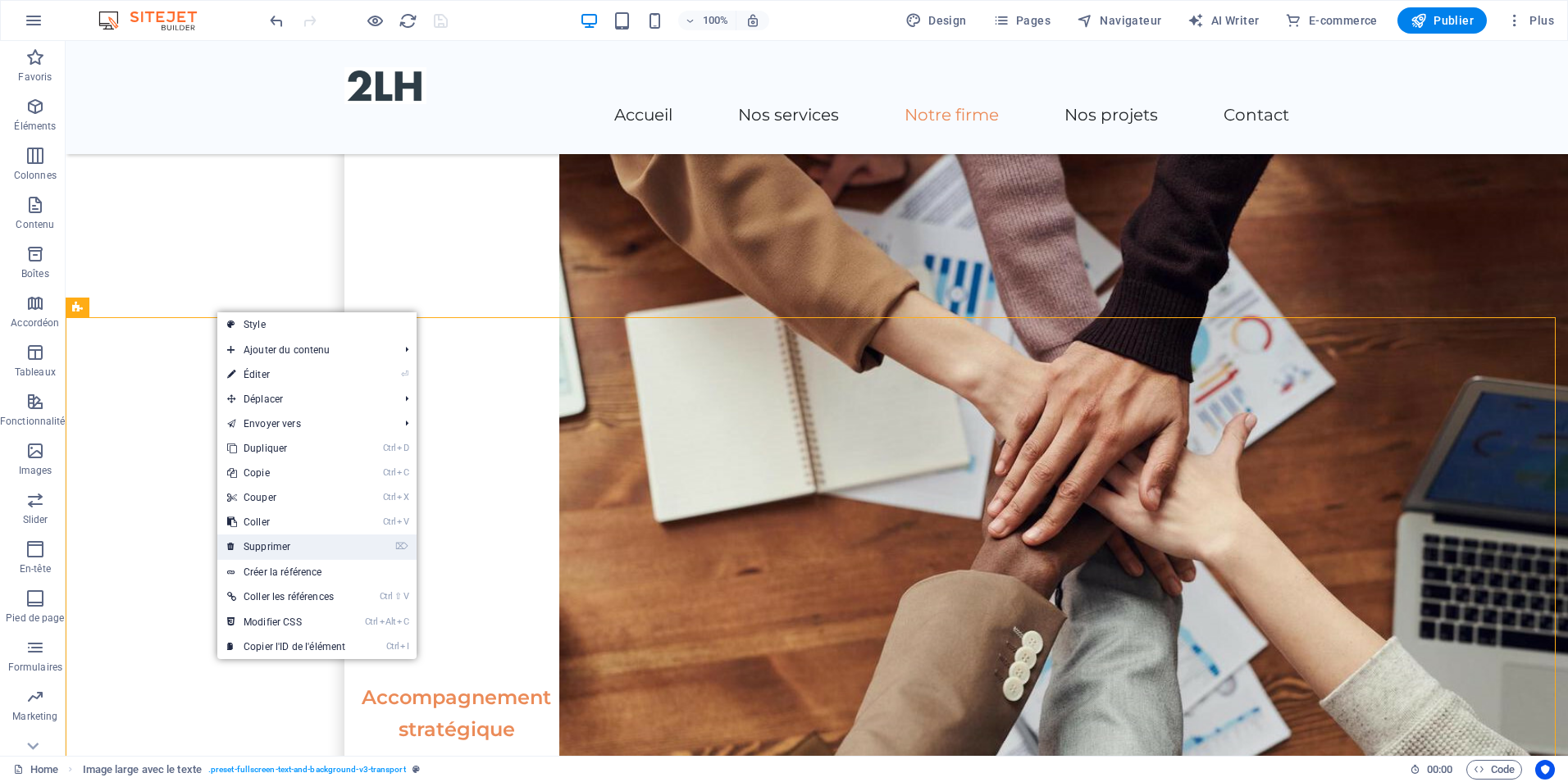
click at [279, 549] on link "⌦ Supprimer" at bounding box center [286, 547] width 138 height 25
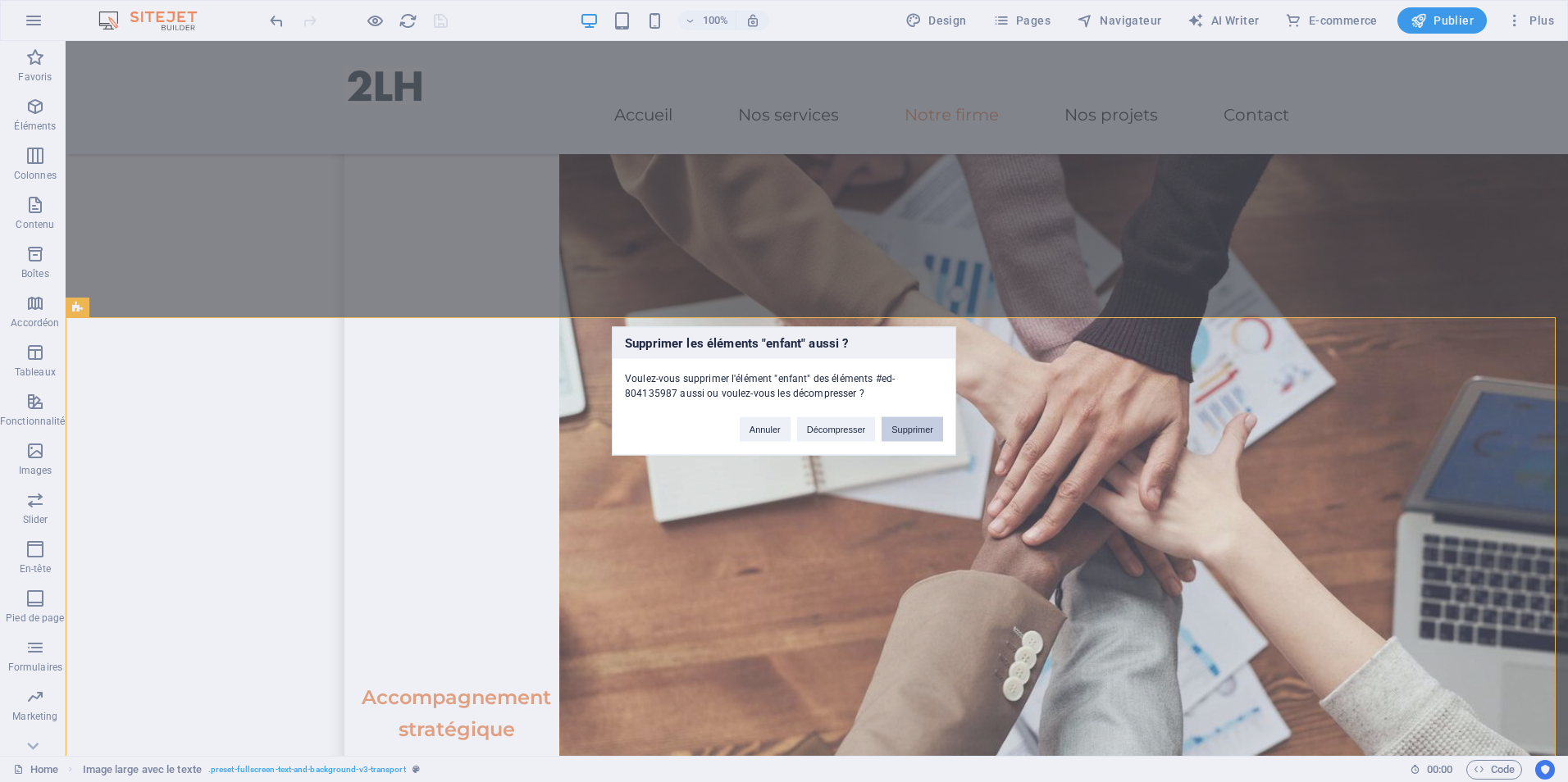
drag, startPoint x: 921, startPoint y: 425, endPoint x: 851, endPoint y: 386, distance: 80.1
click at [921, 425] on button "Supprimer" at bounding box center [913, 429] width 62 height 25
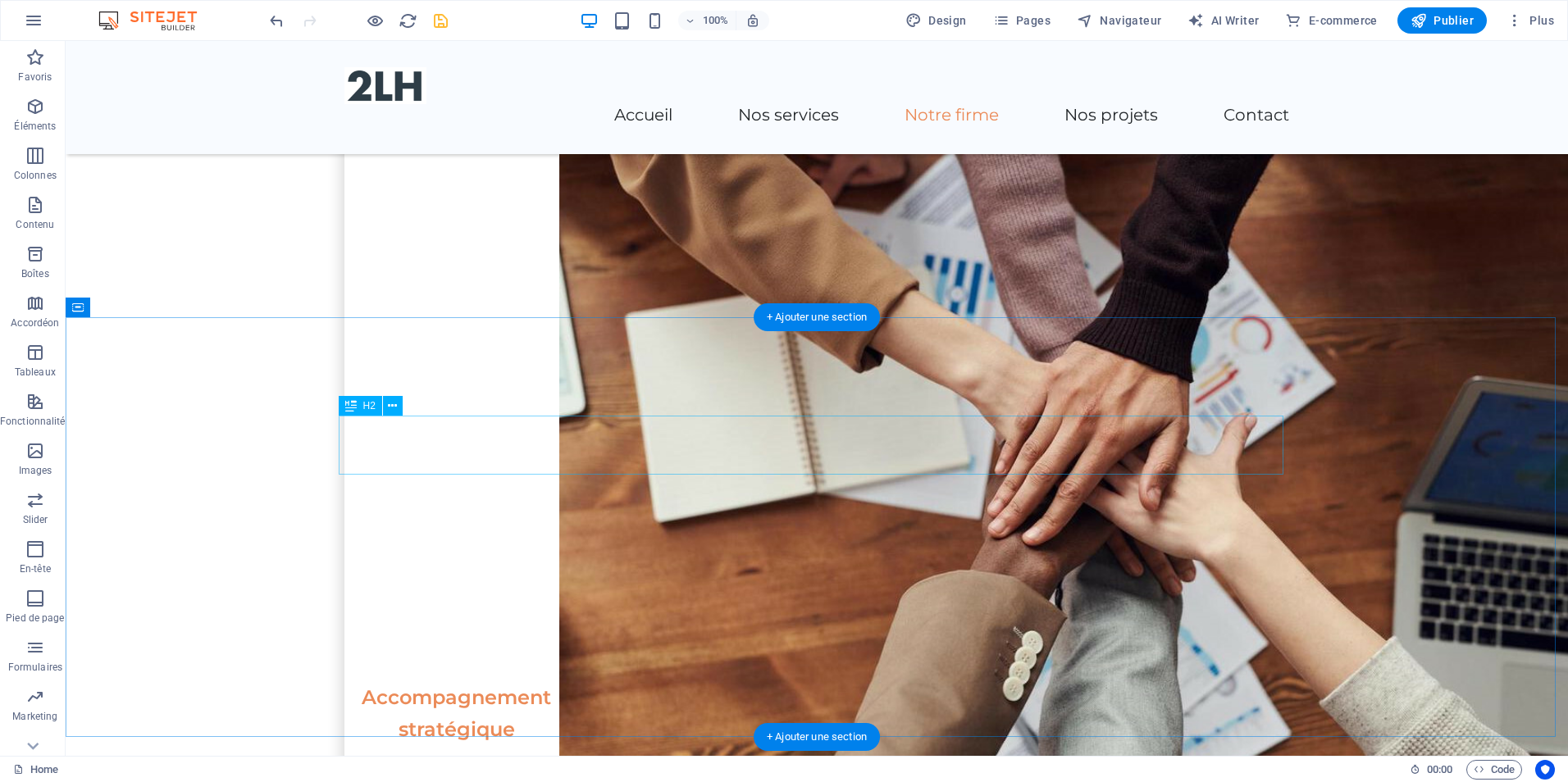
scroll to position [1795, 0]
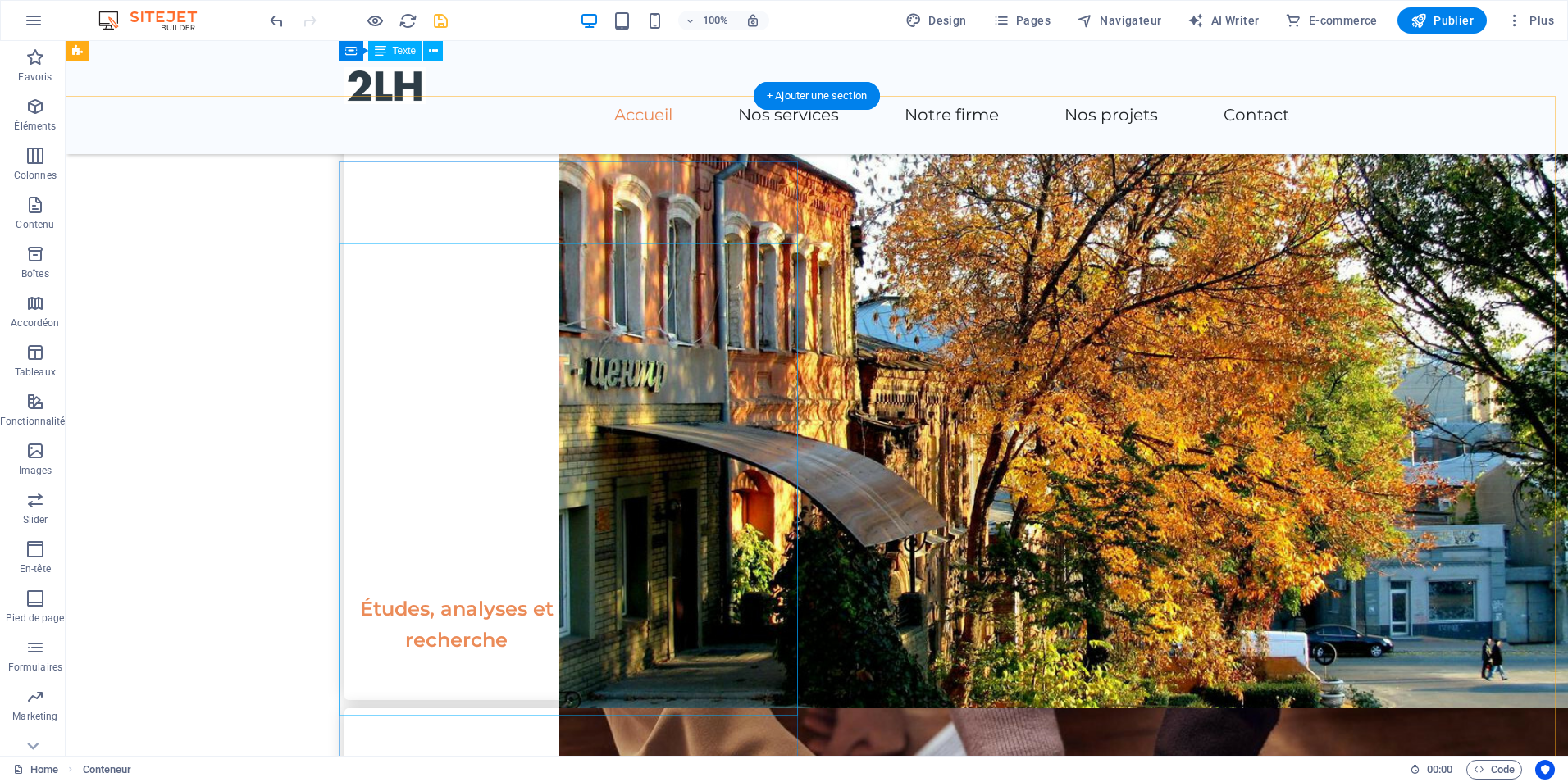
scroll to position [1303, 0]
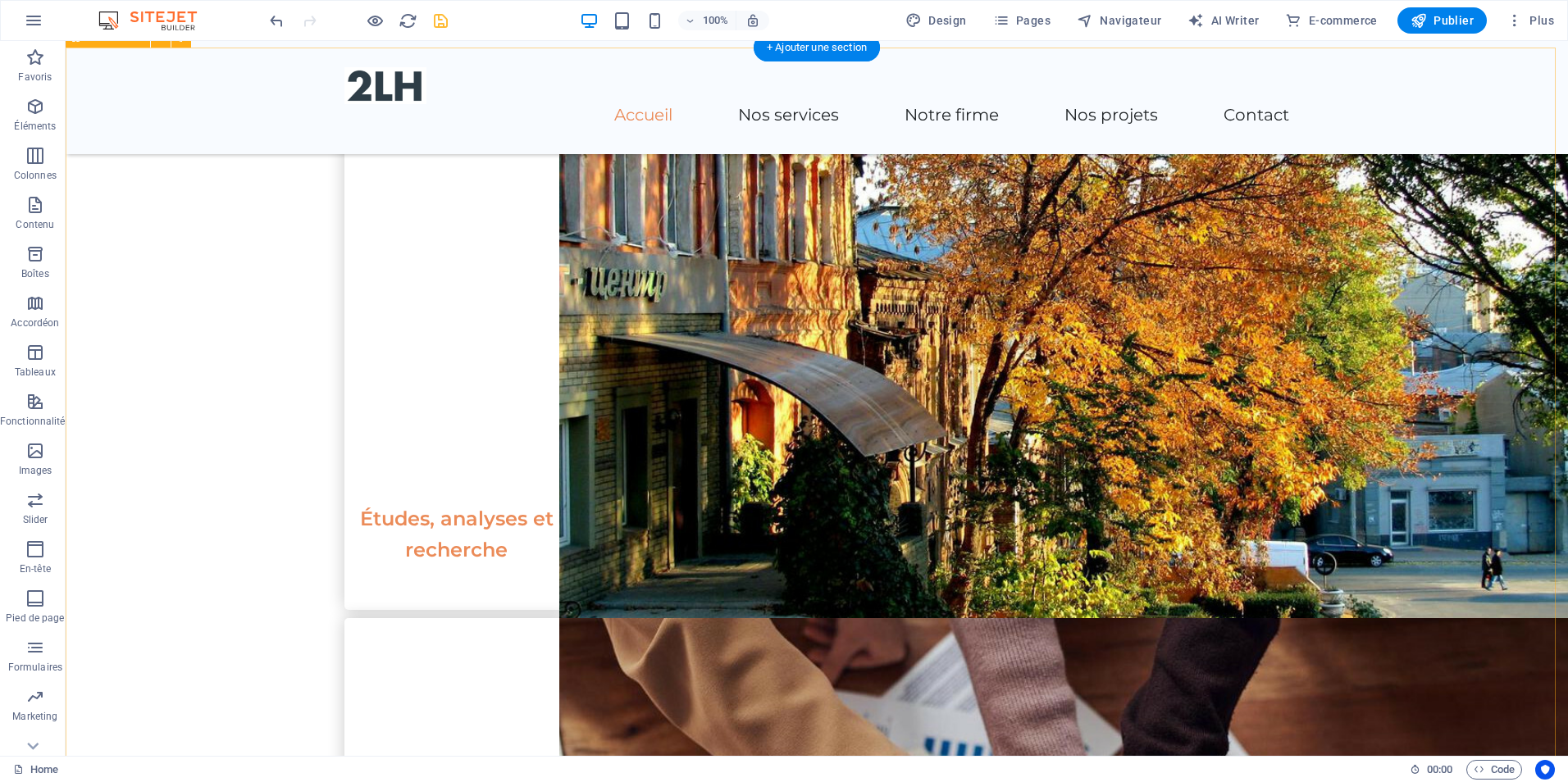
scroll to position [1312, 0]
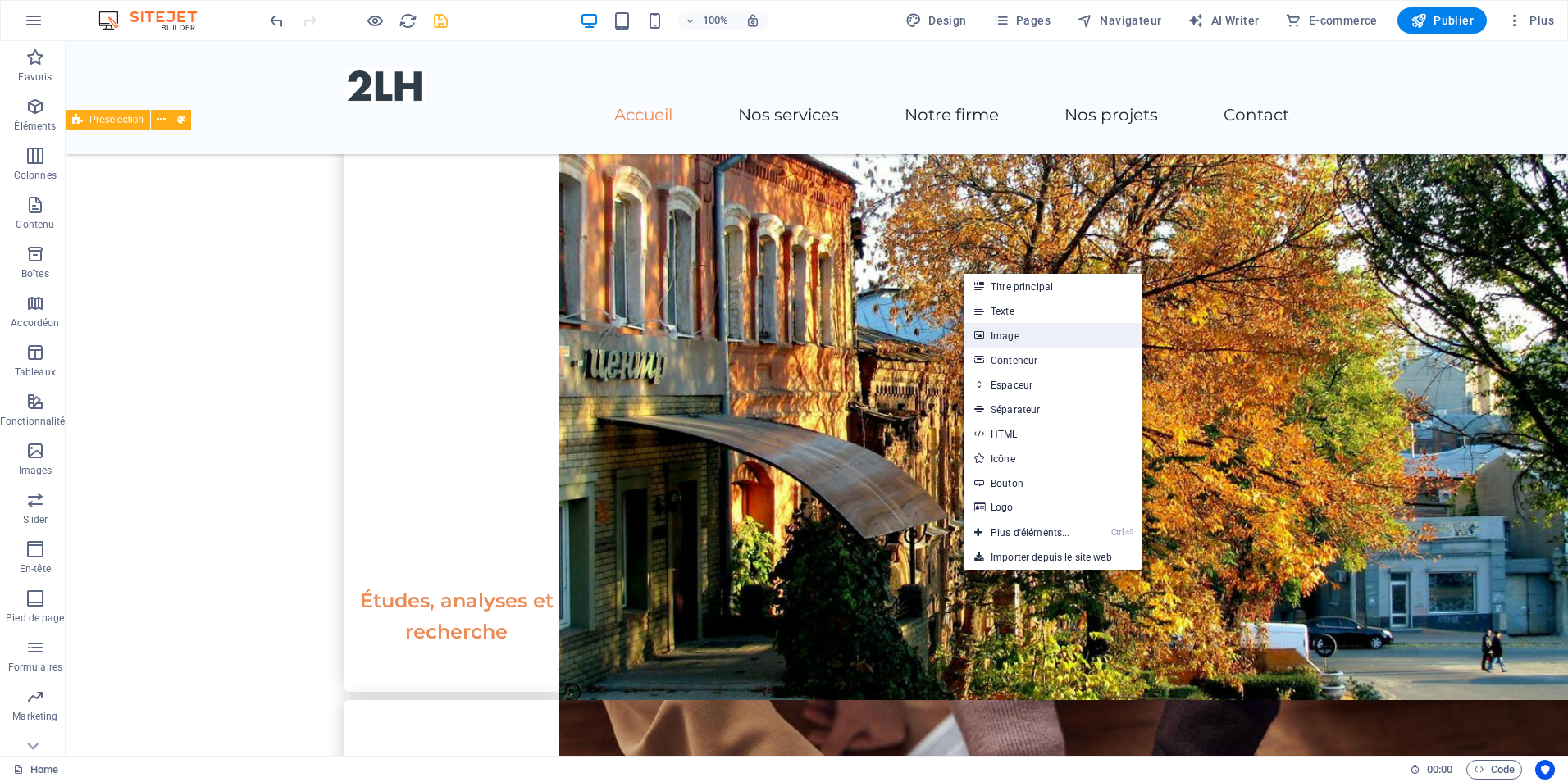
click at [1025, 339] on link "Image" at bounding box center [1053, 335] width 177 height 25
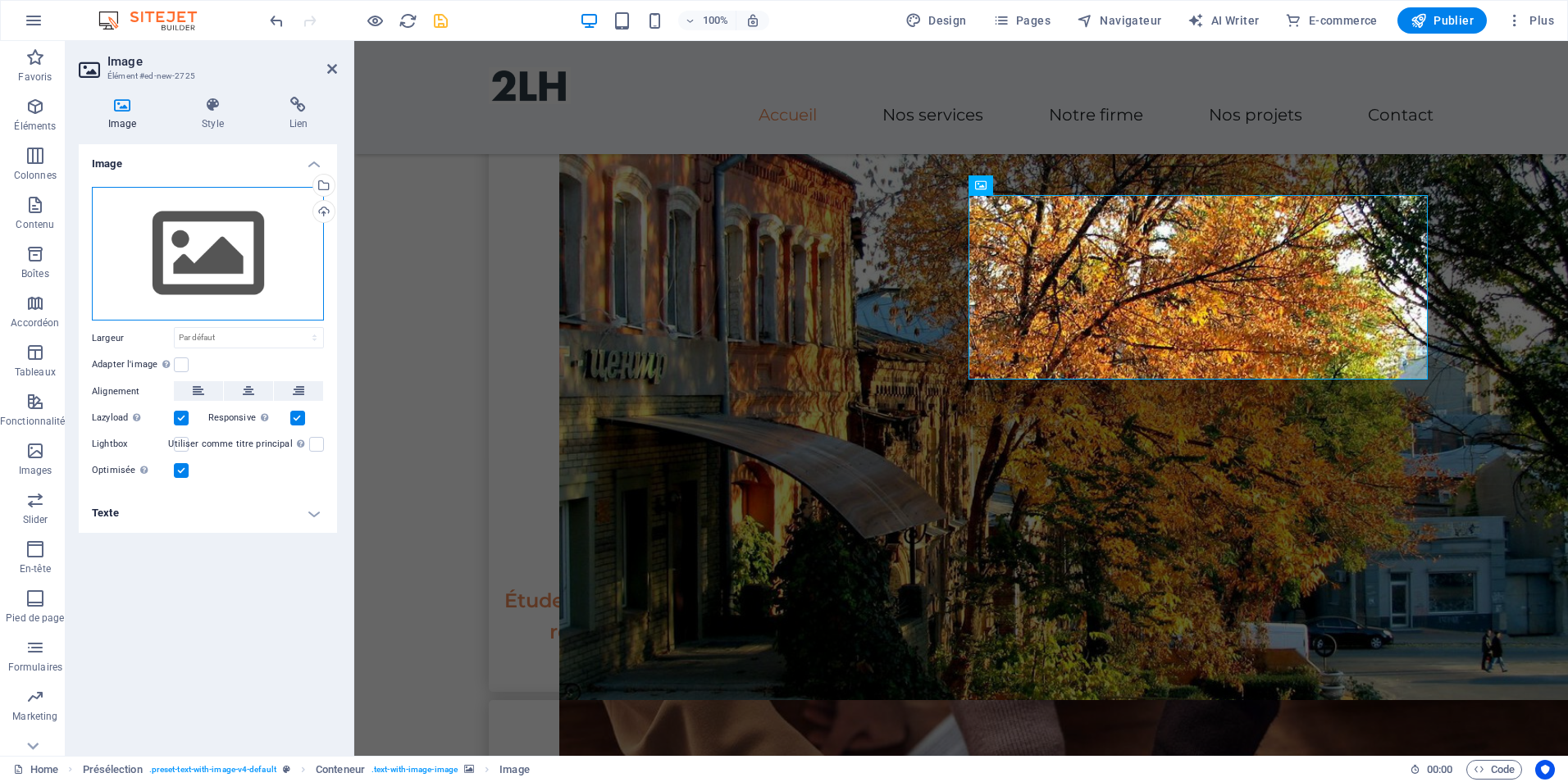
click at [182, 231] on div "Glissez les fichiers ici, cliquez pour choisir les fichiers ou sélectionnez les…" at bounding box center [208, 254] width 232 height 134
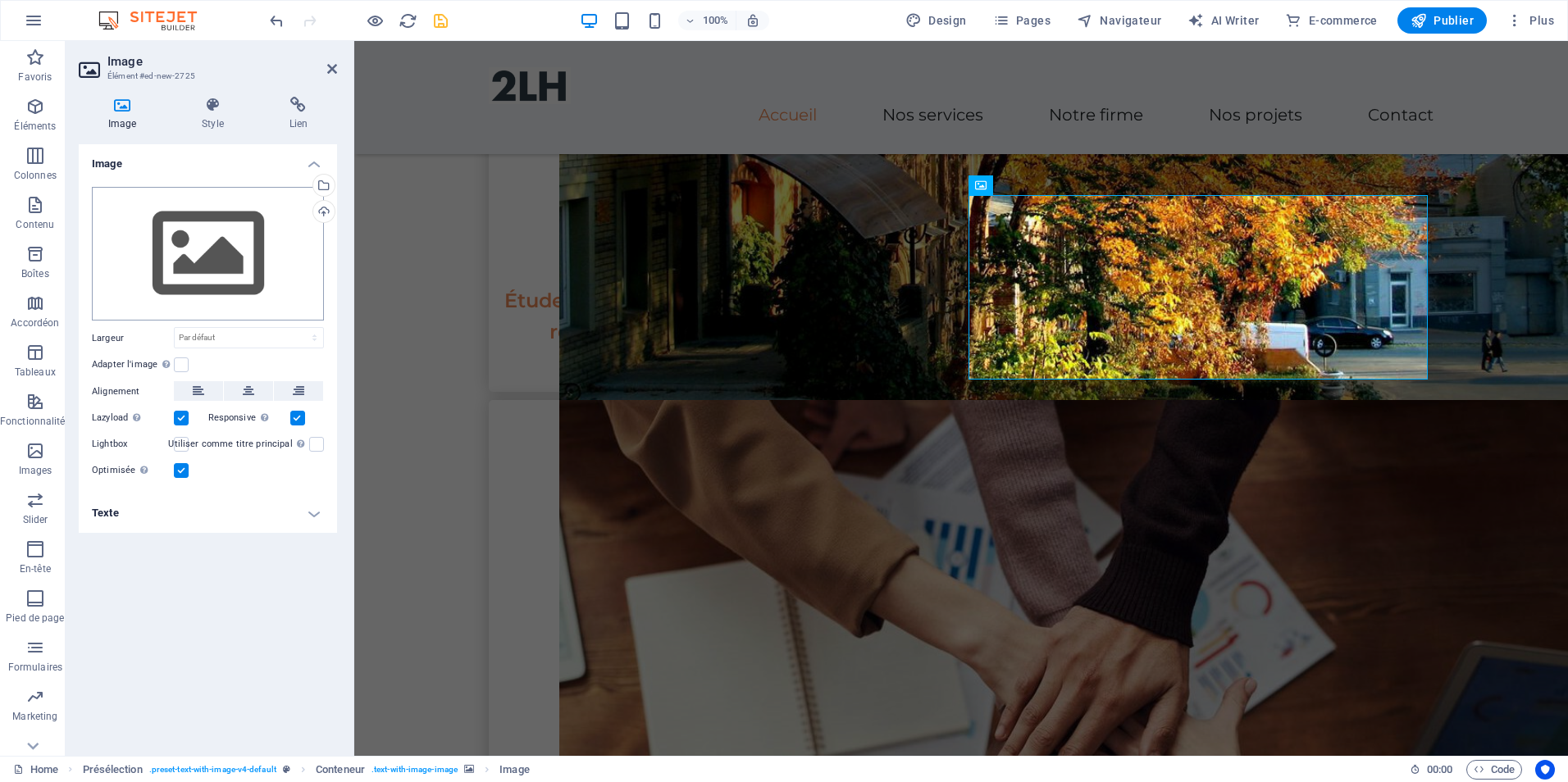
scroll to position [1346, 0]
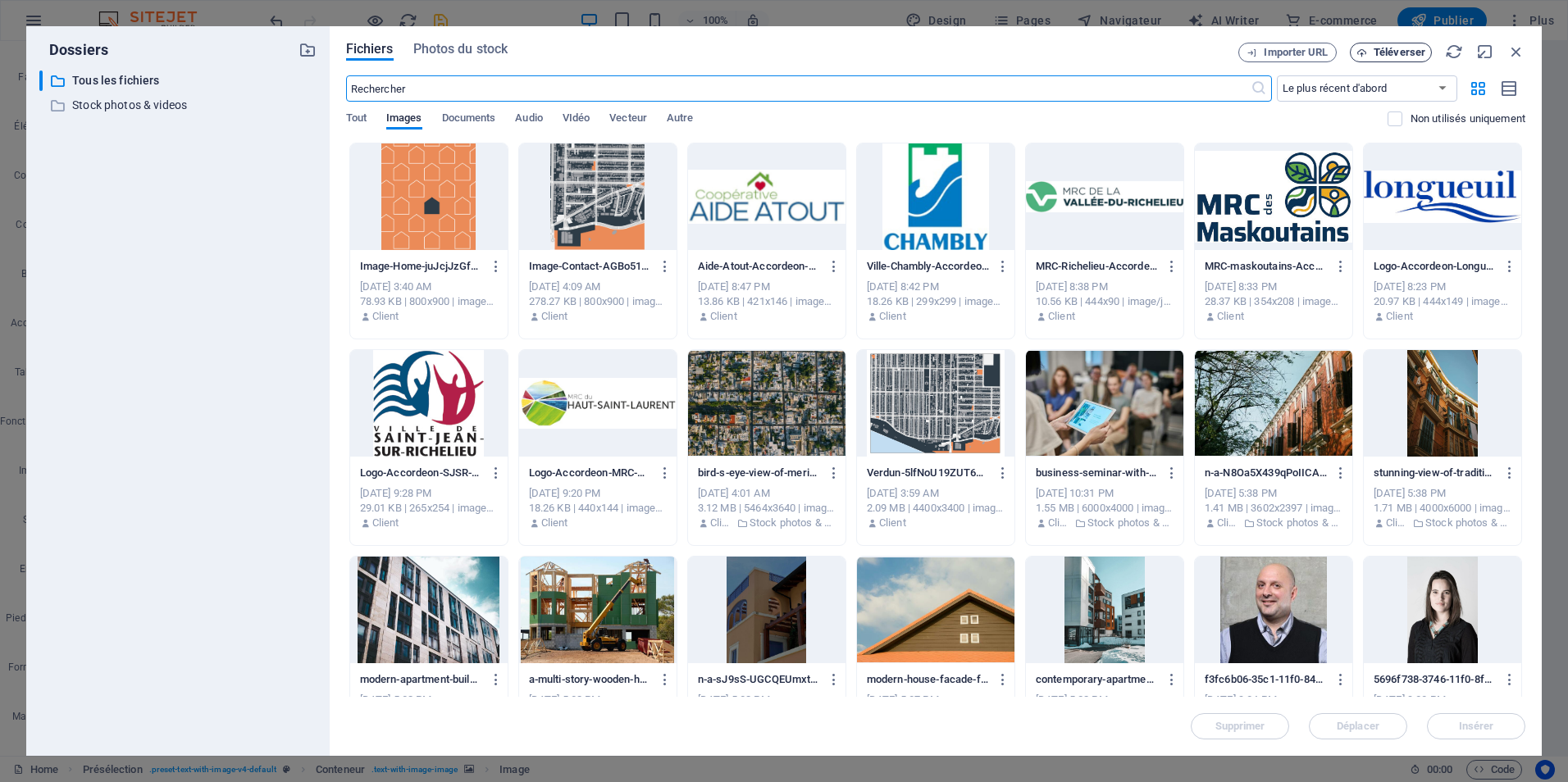
click at [1386, 45] on button "Téléverser" at bounding box center [1391, 53] width 82 height 20
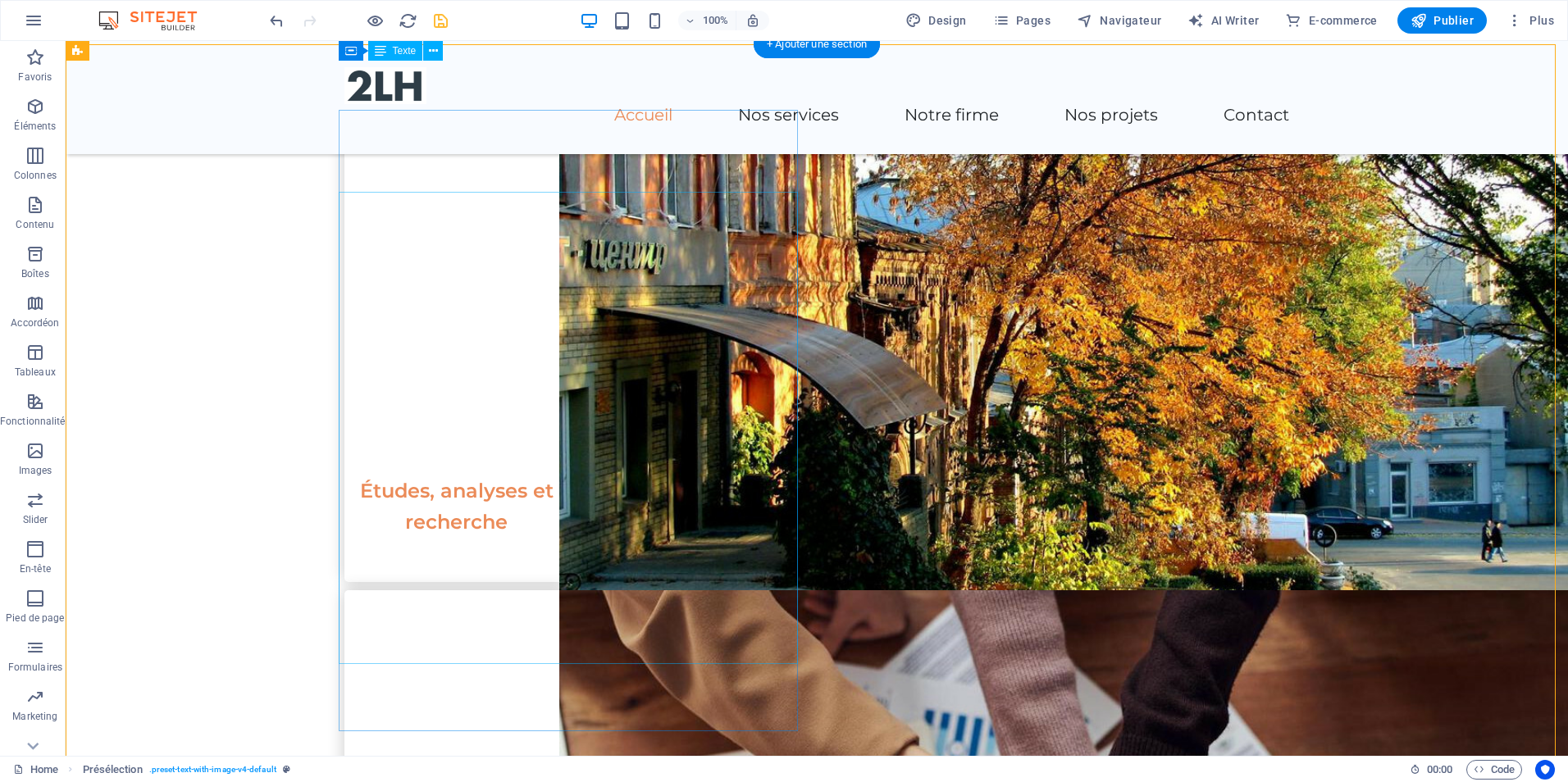
scroll to position [1393, 0]
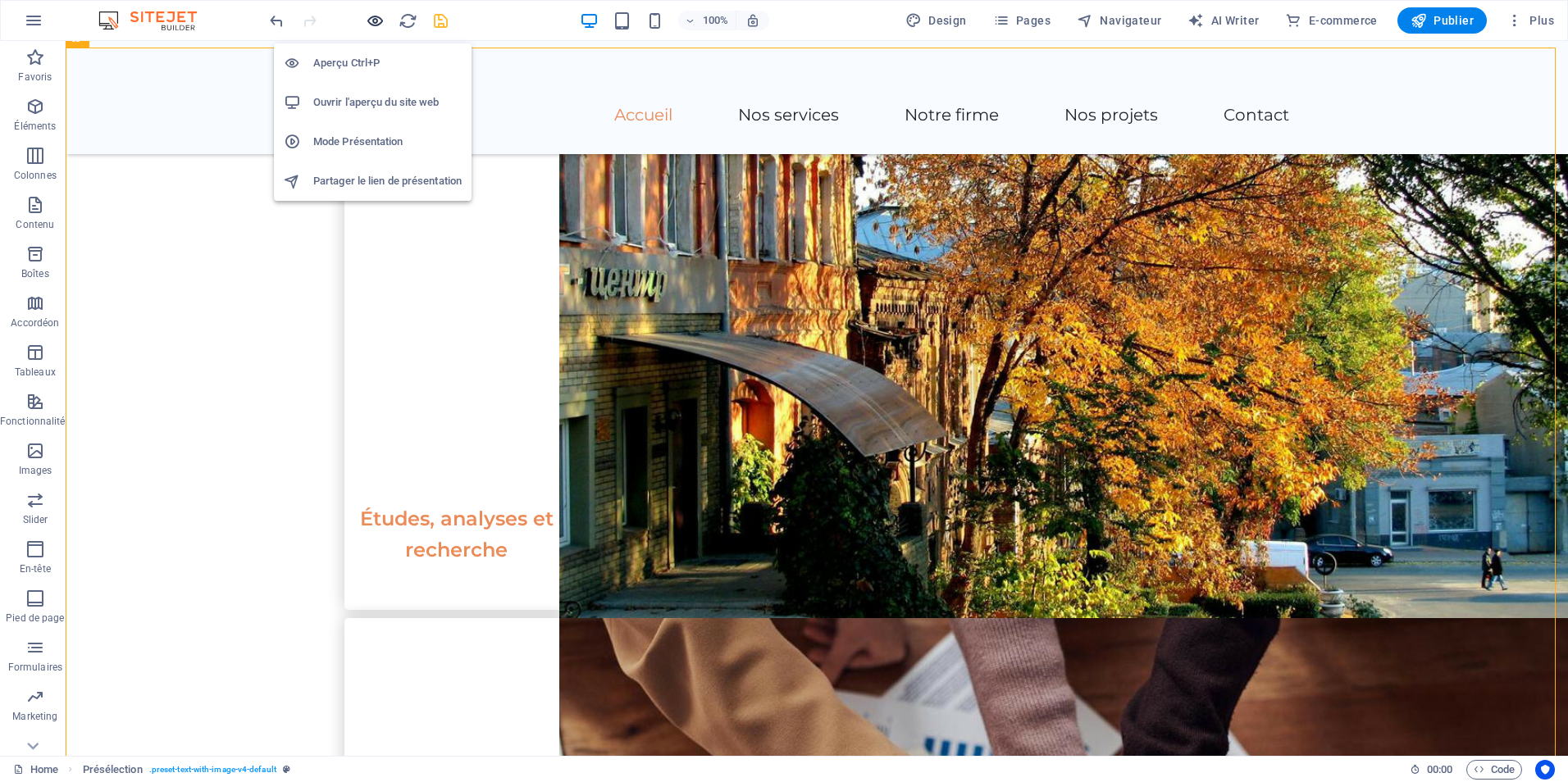
click at [382, 13] on icon "button" at bounding box center [375, 21] width 19 height 19
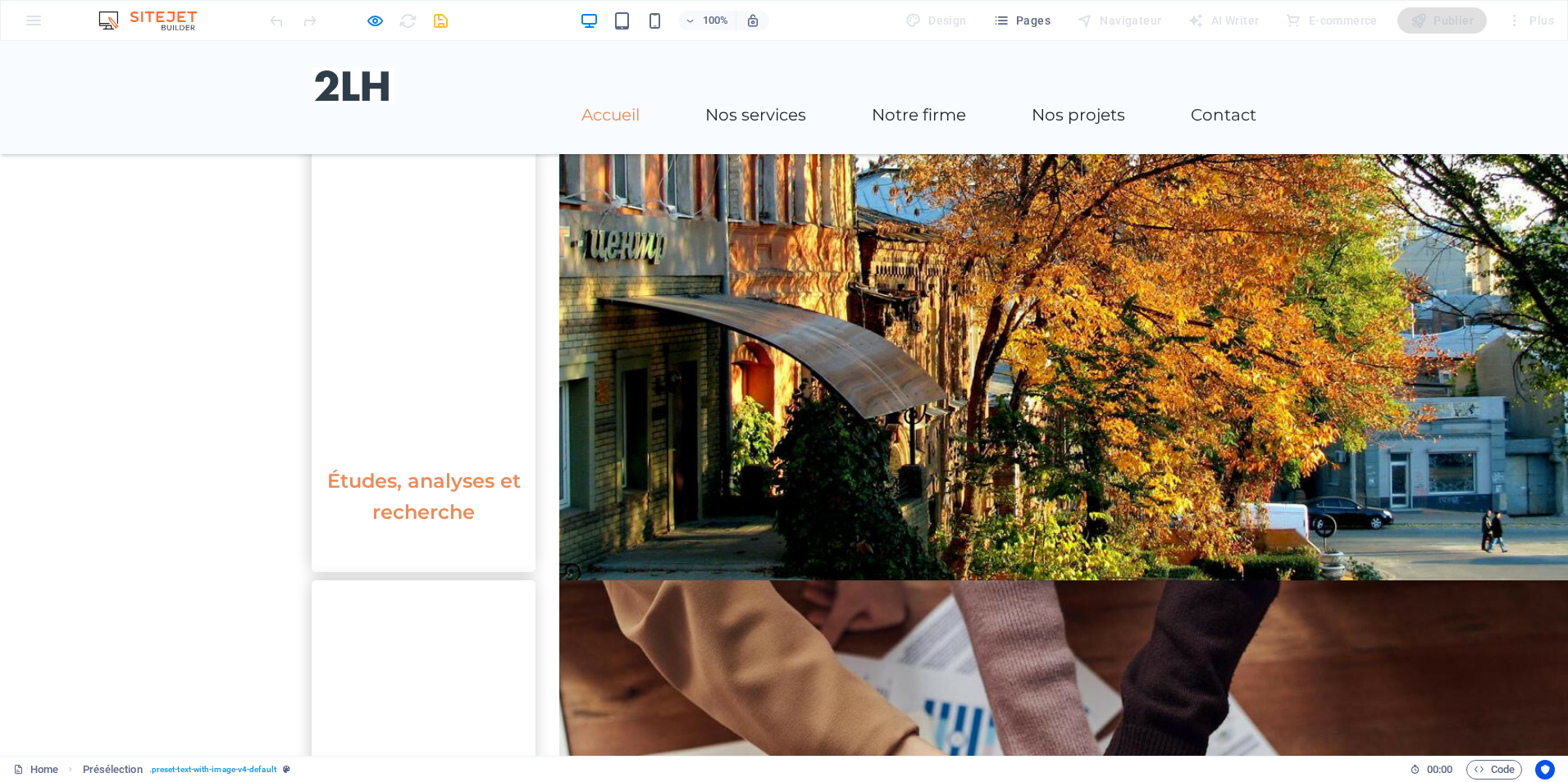
scroll to position [1312, 0]
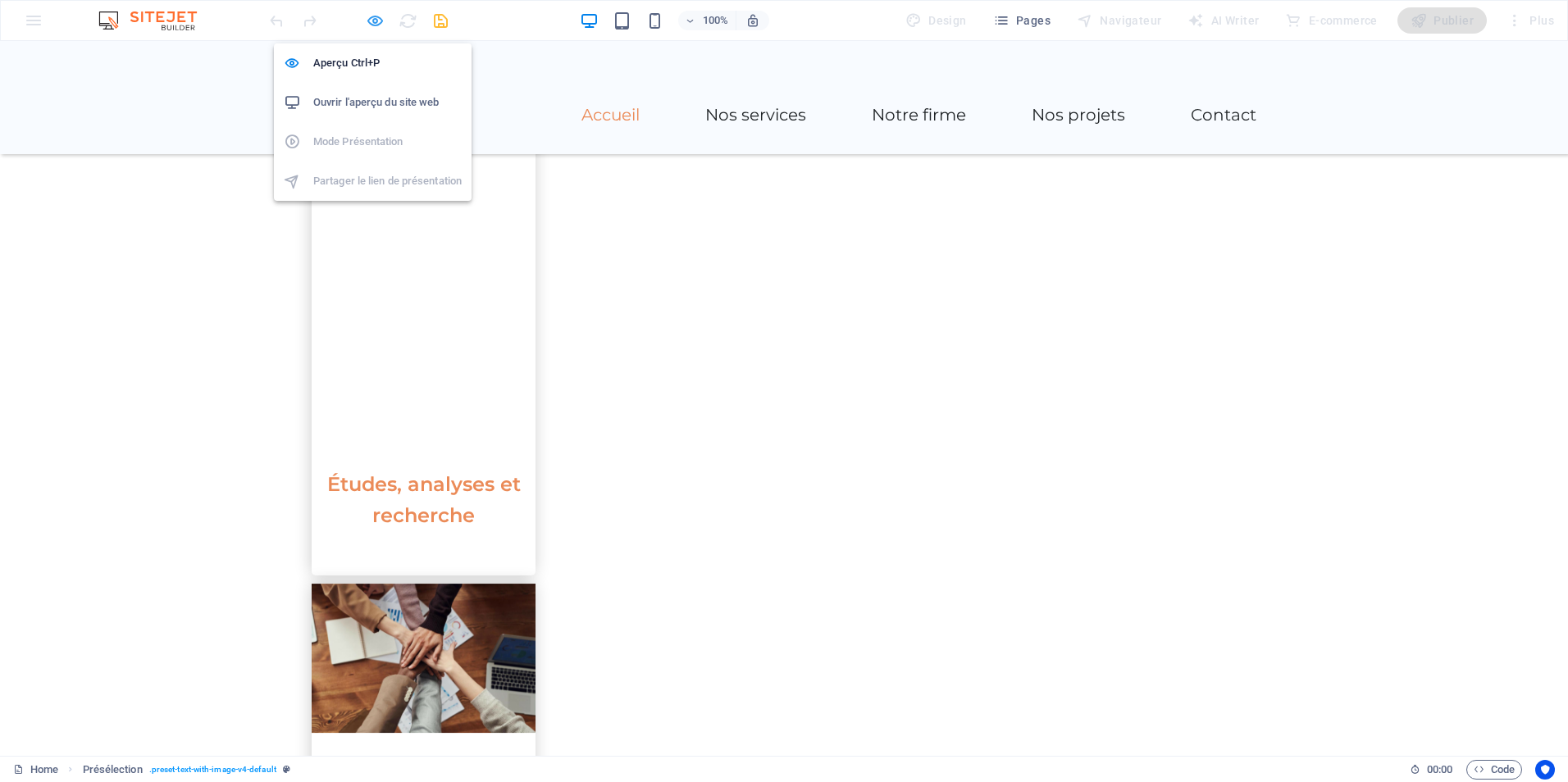
click at [381, 20] on icon "button" at bounding box center [375, 21] width 19 height 19
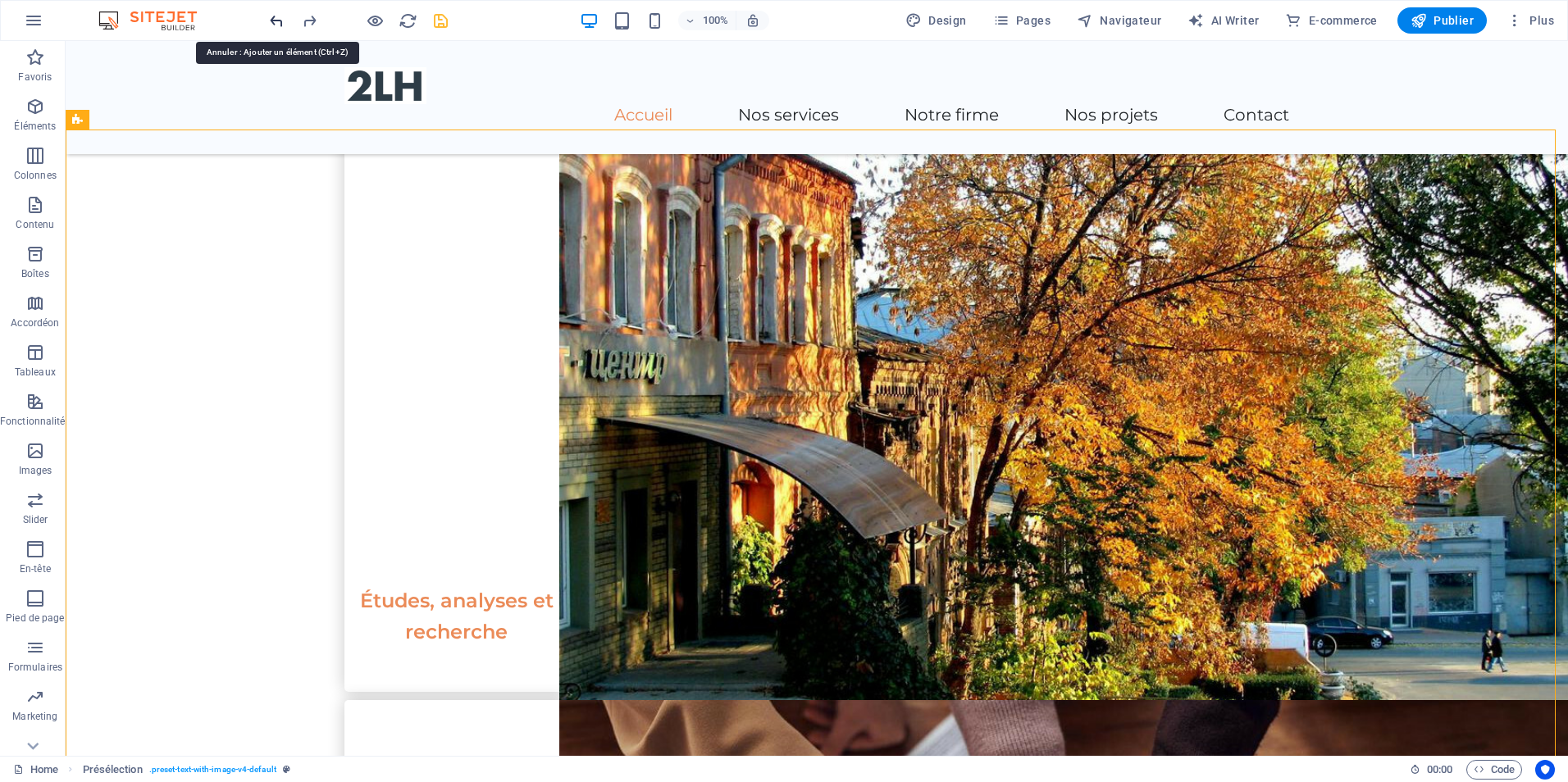
click at [270, 19] on icon "undo" at bounding box center [276, 21] width 19 height 19
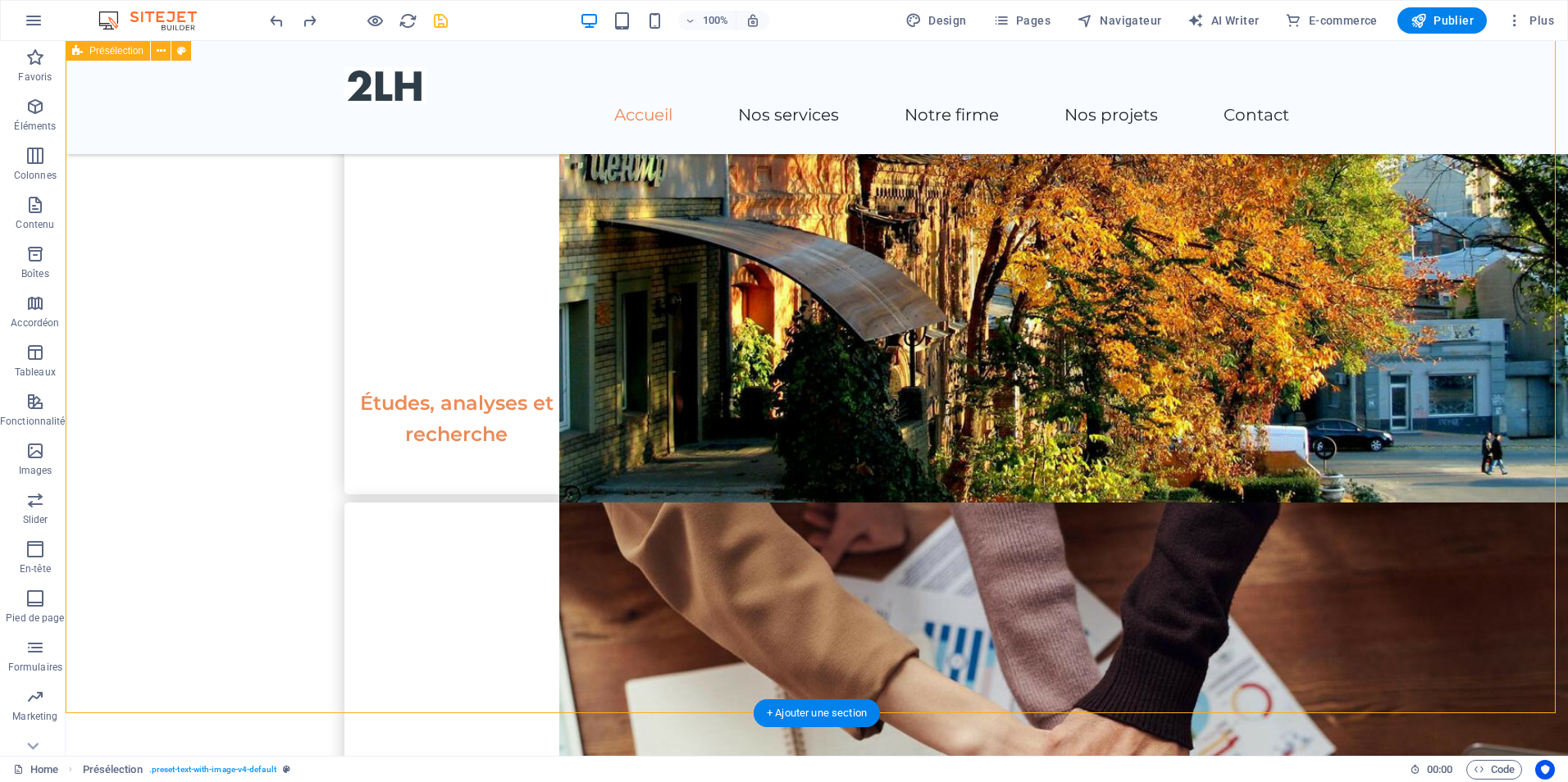
scroll to position [1476, 0]
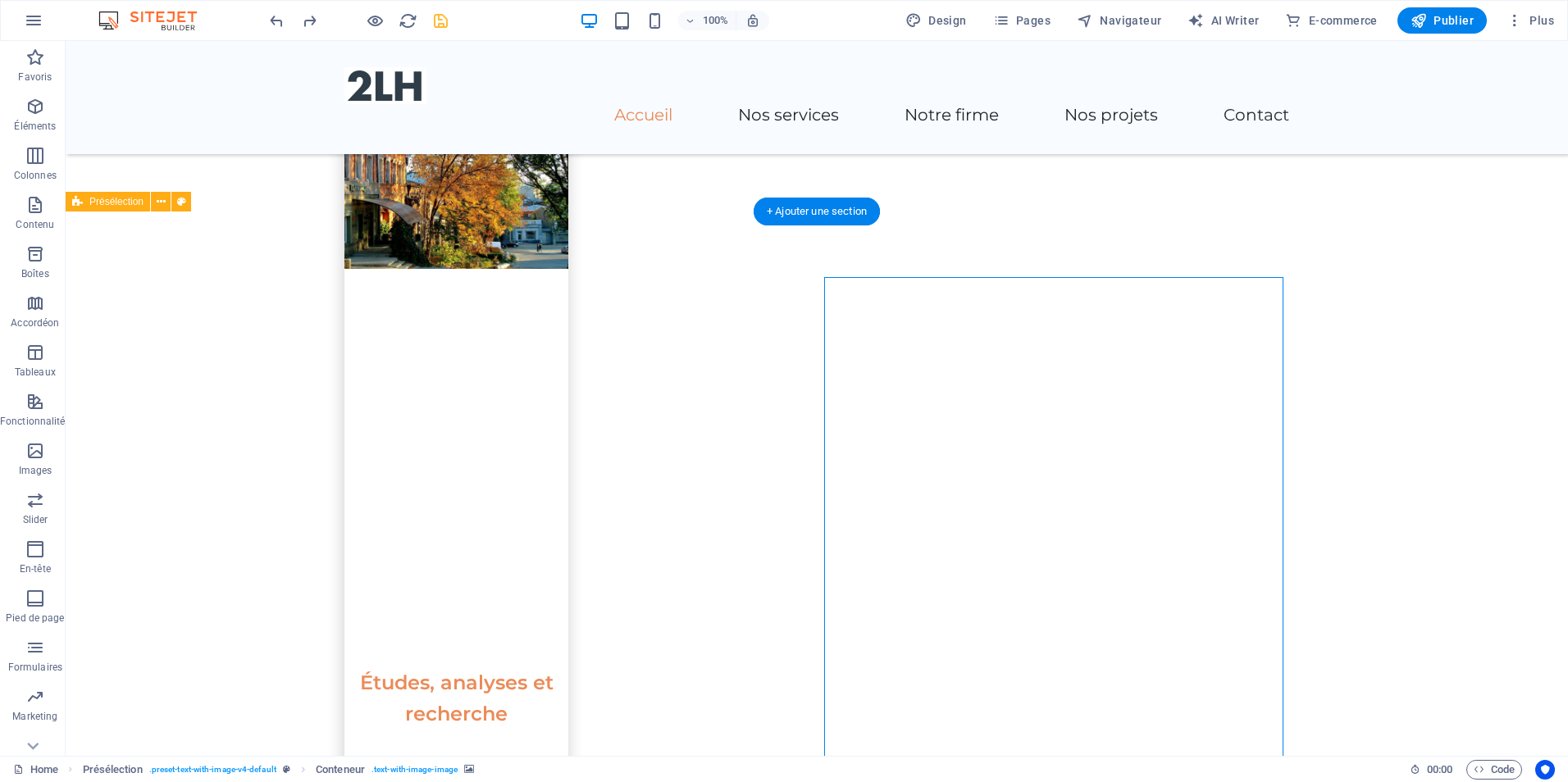
scroll to position [1312, 0]
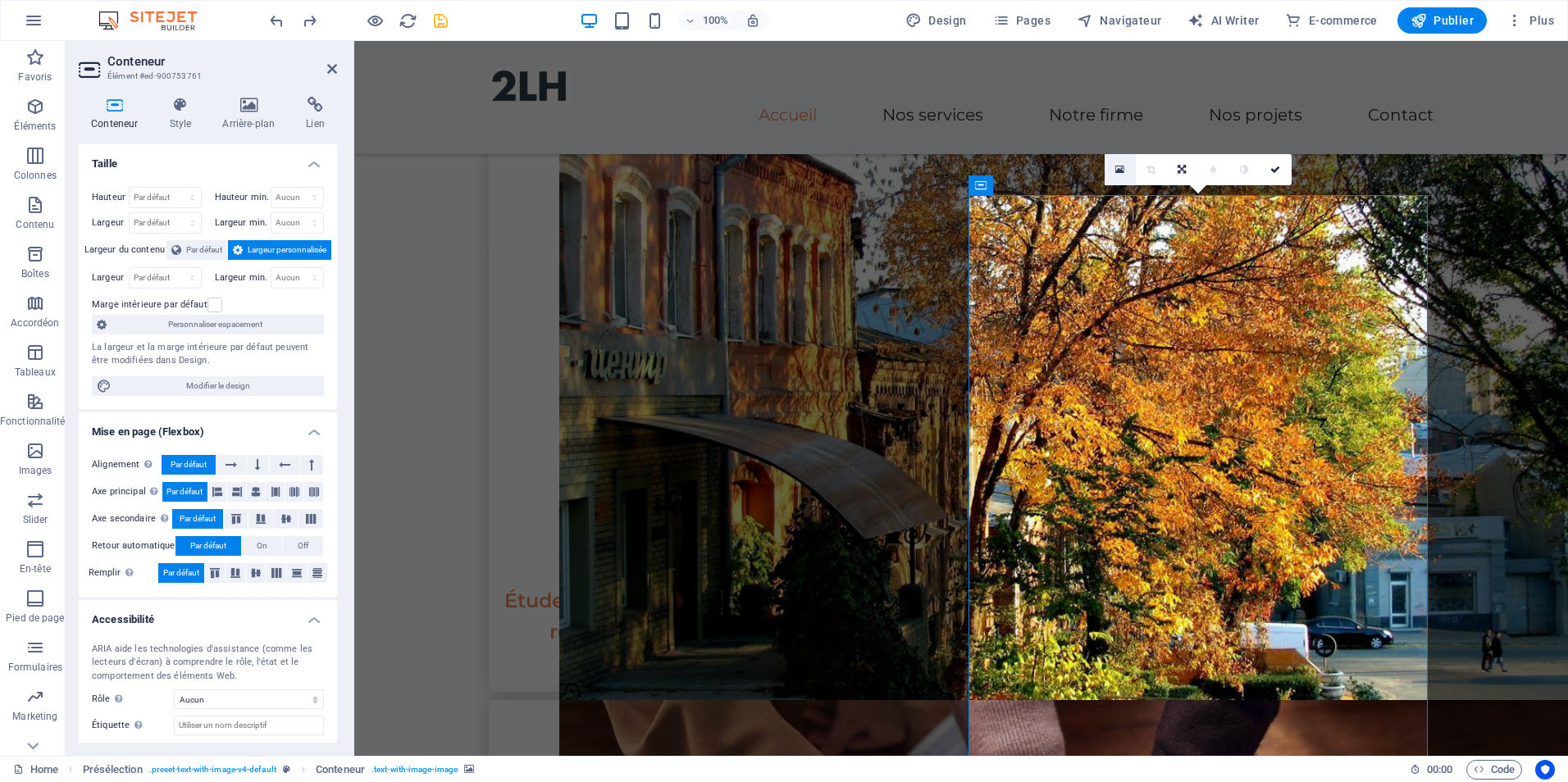
click at [1120, 166] on icon at bounding box center [1120, 170] width 9 height 12
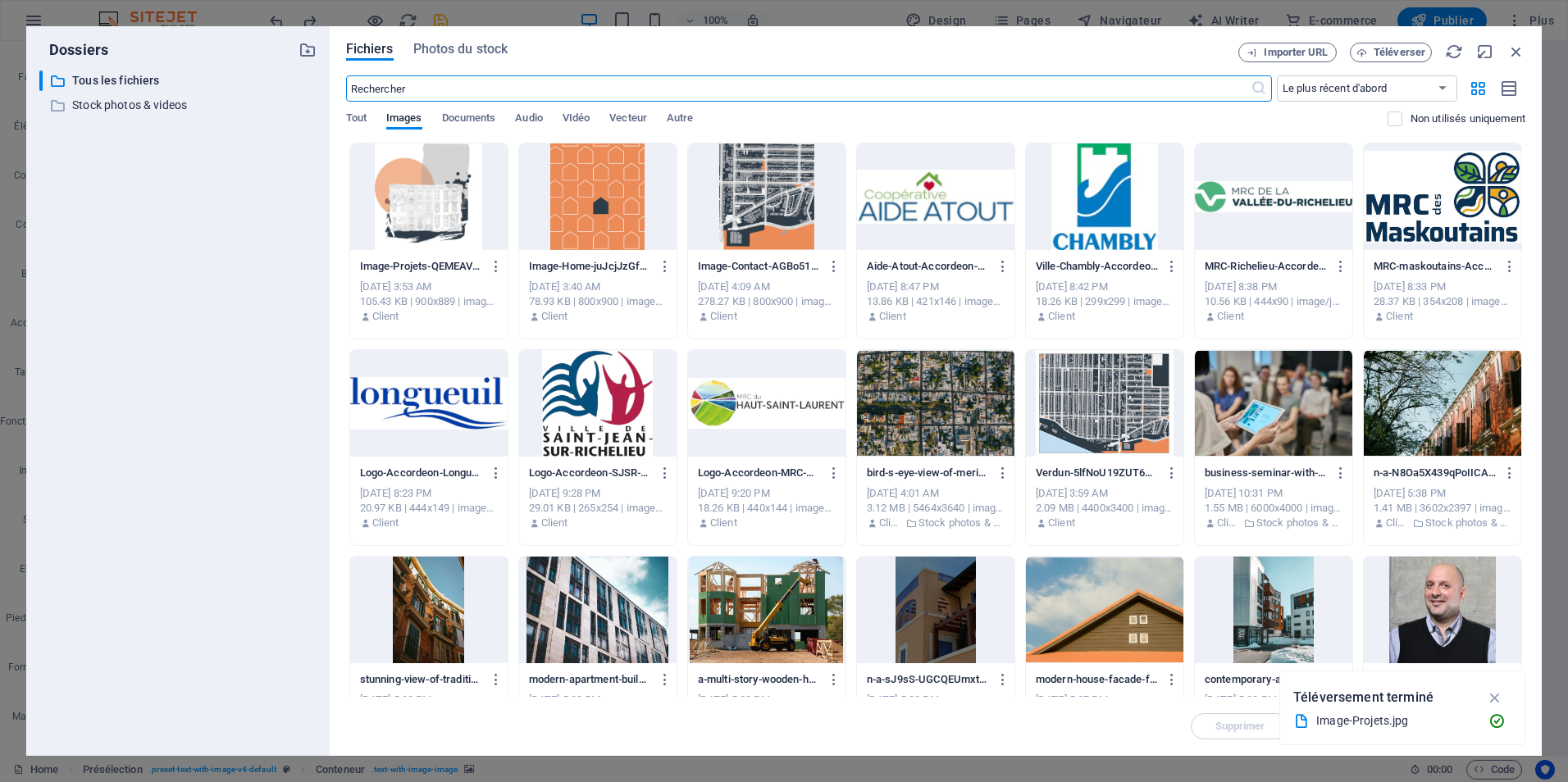
scroll to position [1346, 0]
click at [448, 215] on div at bounding box center [429, 196] width 157 height 106
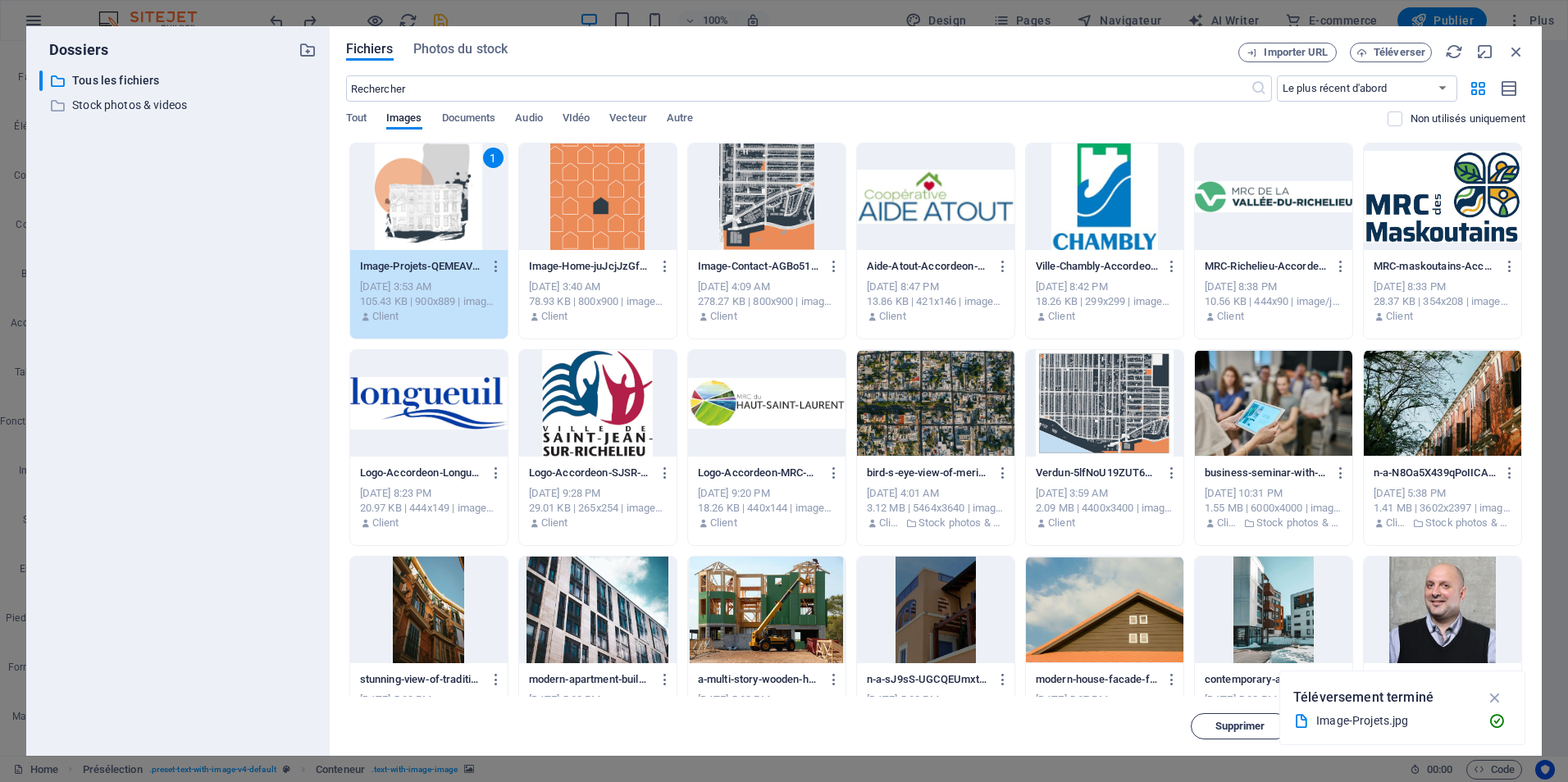
click at [1239, 714] on button "Supprimer" at bounding box center [1240, 727] width 98 height 26
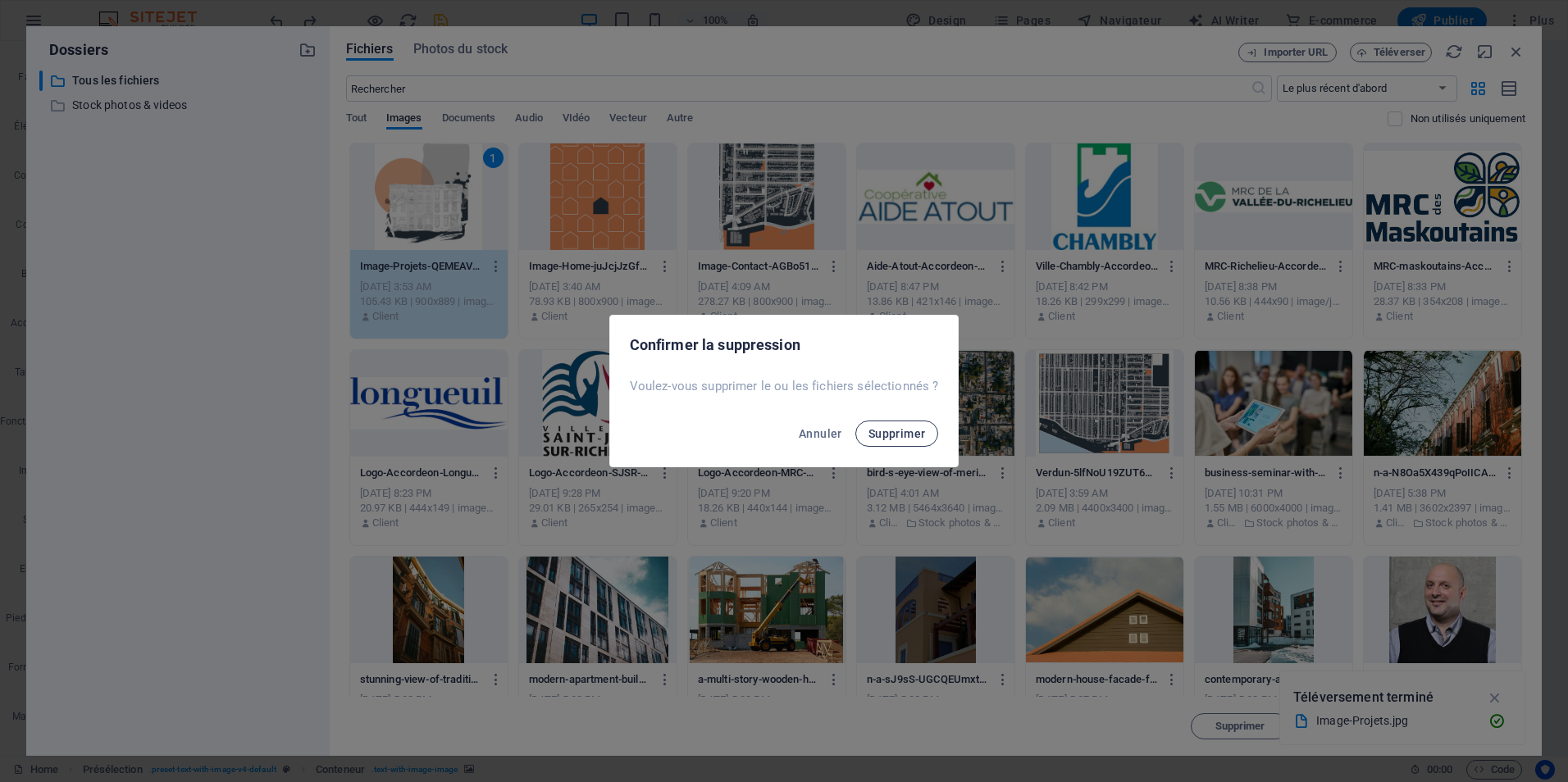
click at [891, 434] on span "Supprimer" at bounding box center [898, 433] width 58 height 13
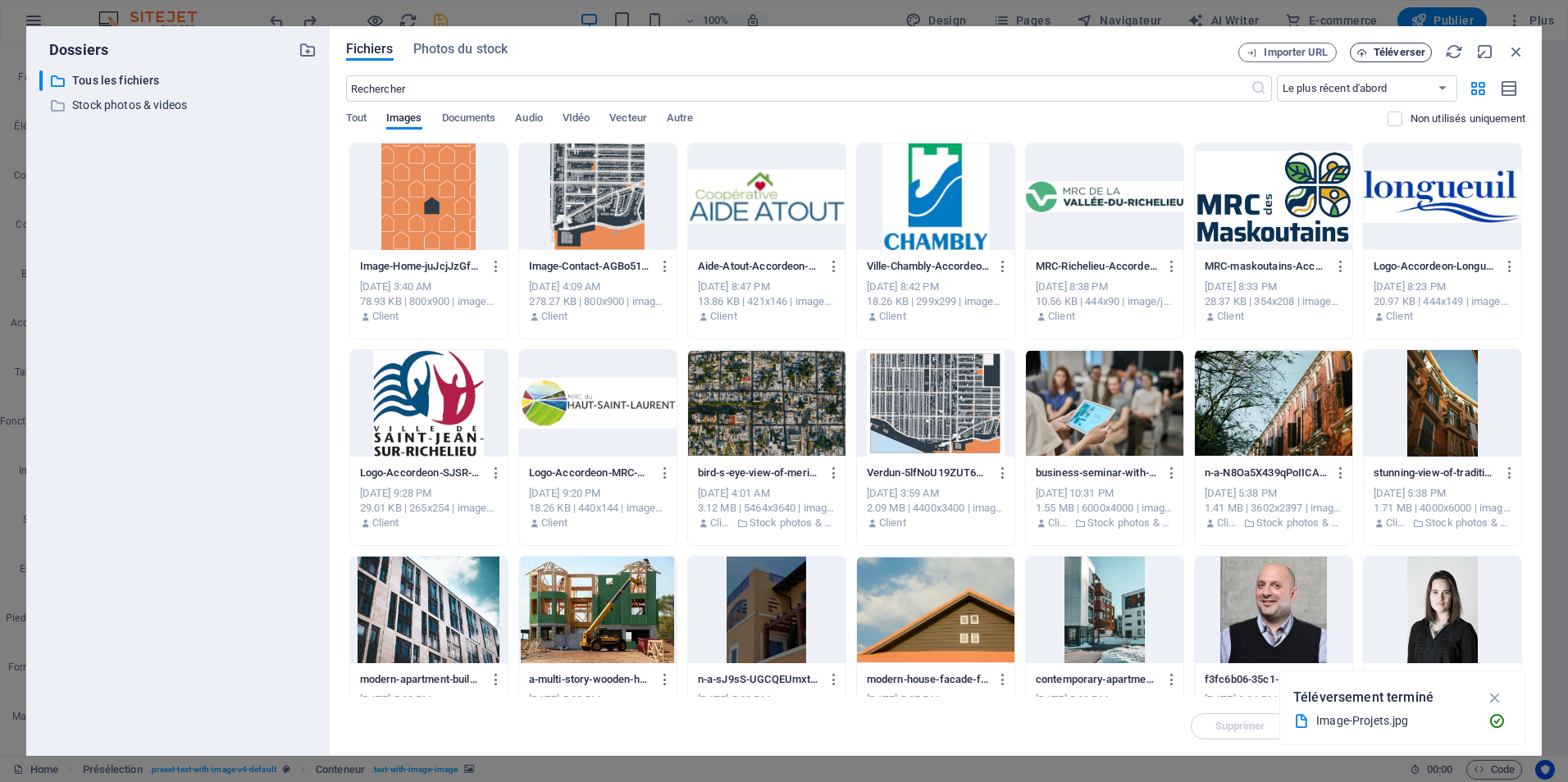
click at [1392, 56] on span "Téléverser" at bounding box center [1399, 53] width 52 height 10
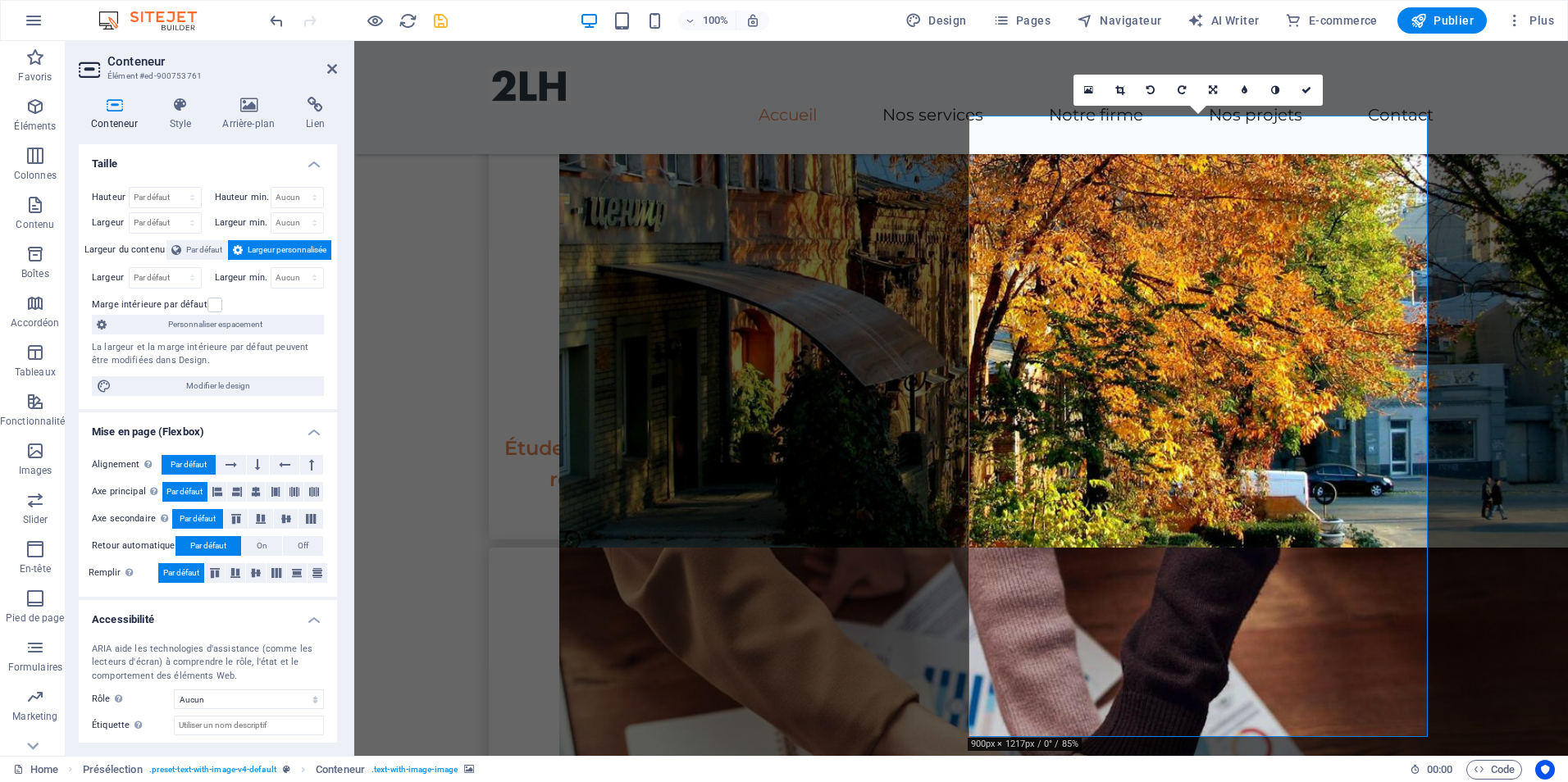
scroll to position [1557, 0]
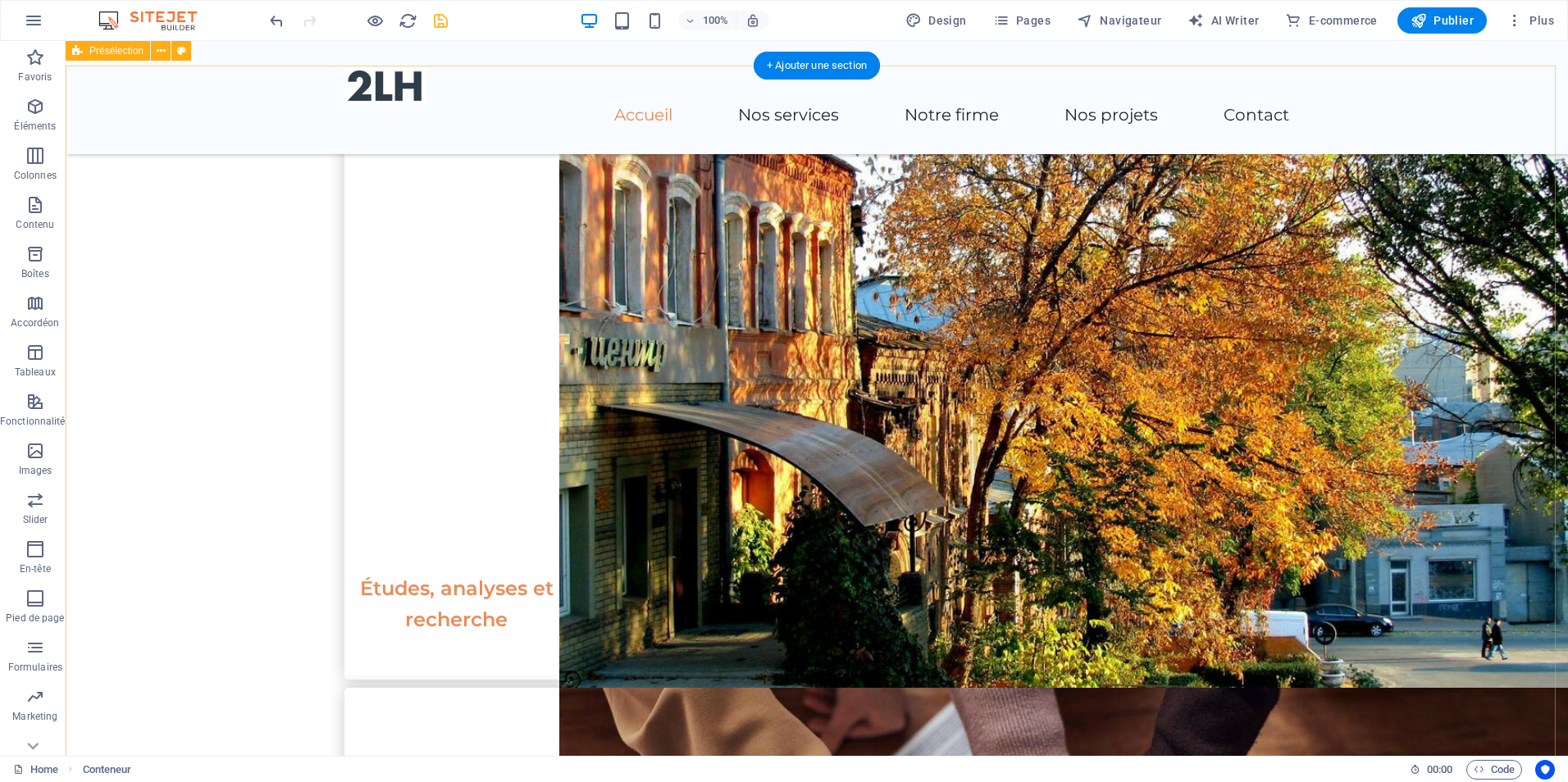
scroll to position [1312, 0]
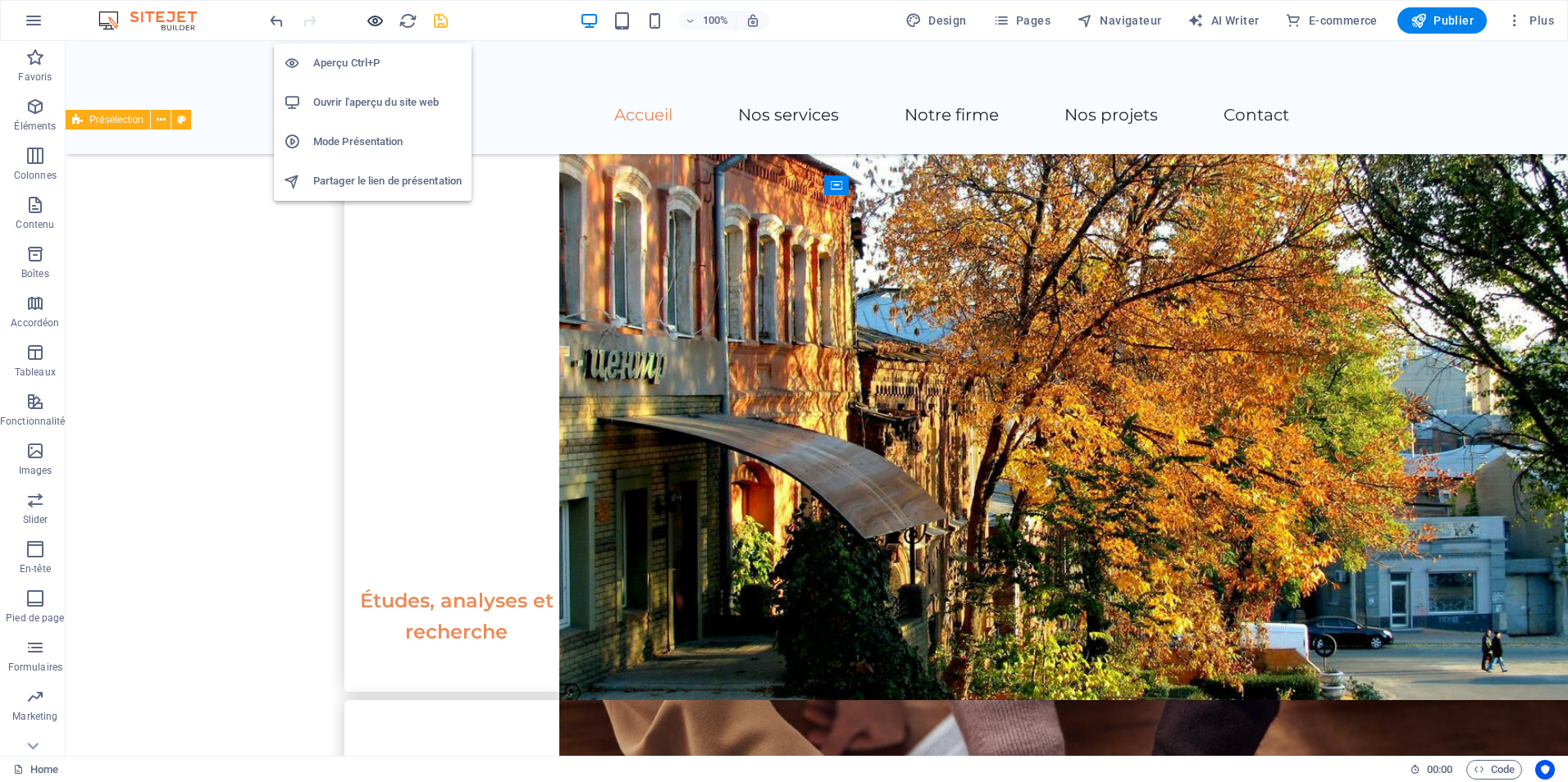
click at [382, 23] on icon "button" at bounding box center [375, 21] width 19 height 19
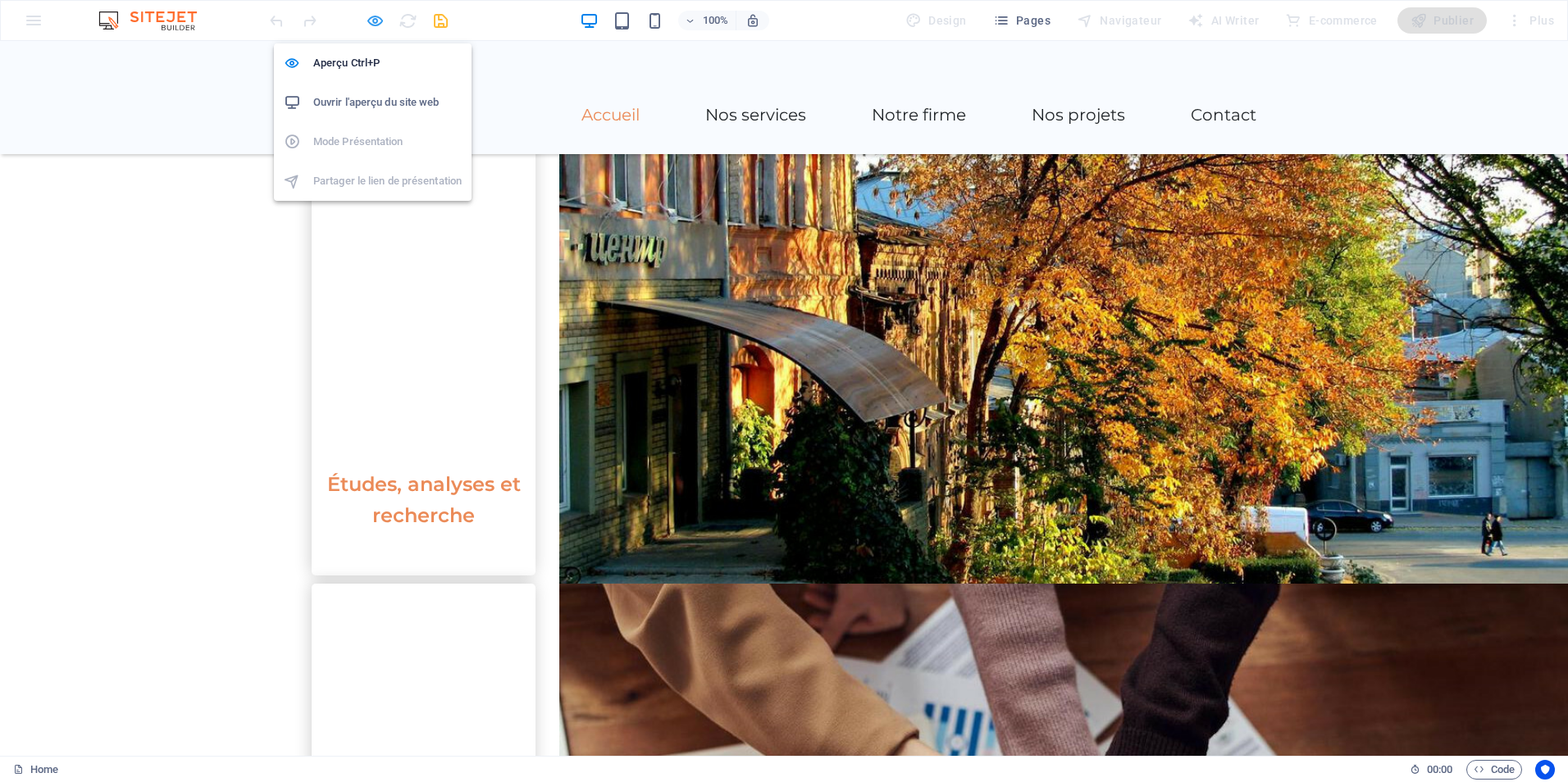
click at [372, 19] on icon "button" at bounding box center [375, 21] width 19 height 19
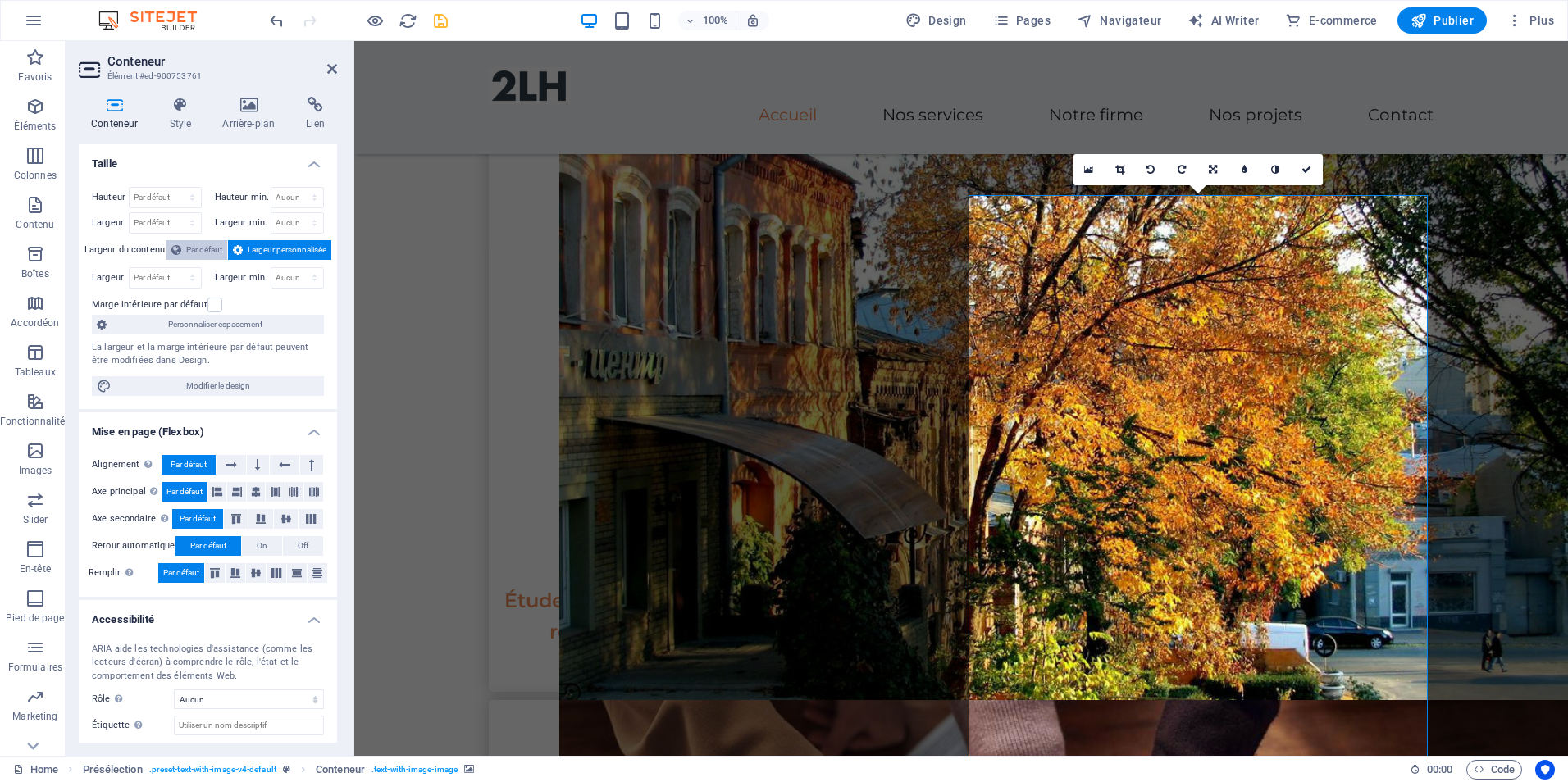
click at [193, 246] on span "Par défaut" at bounding box center [204, 251] width 36 height 20
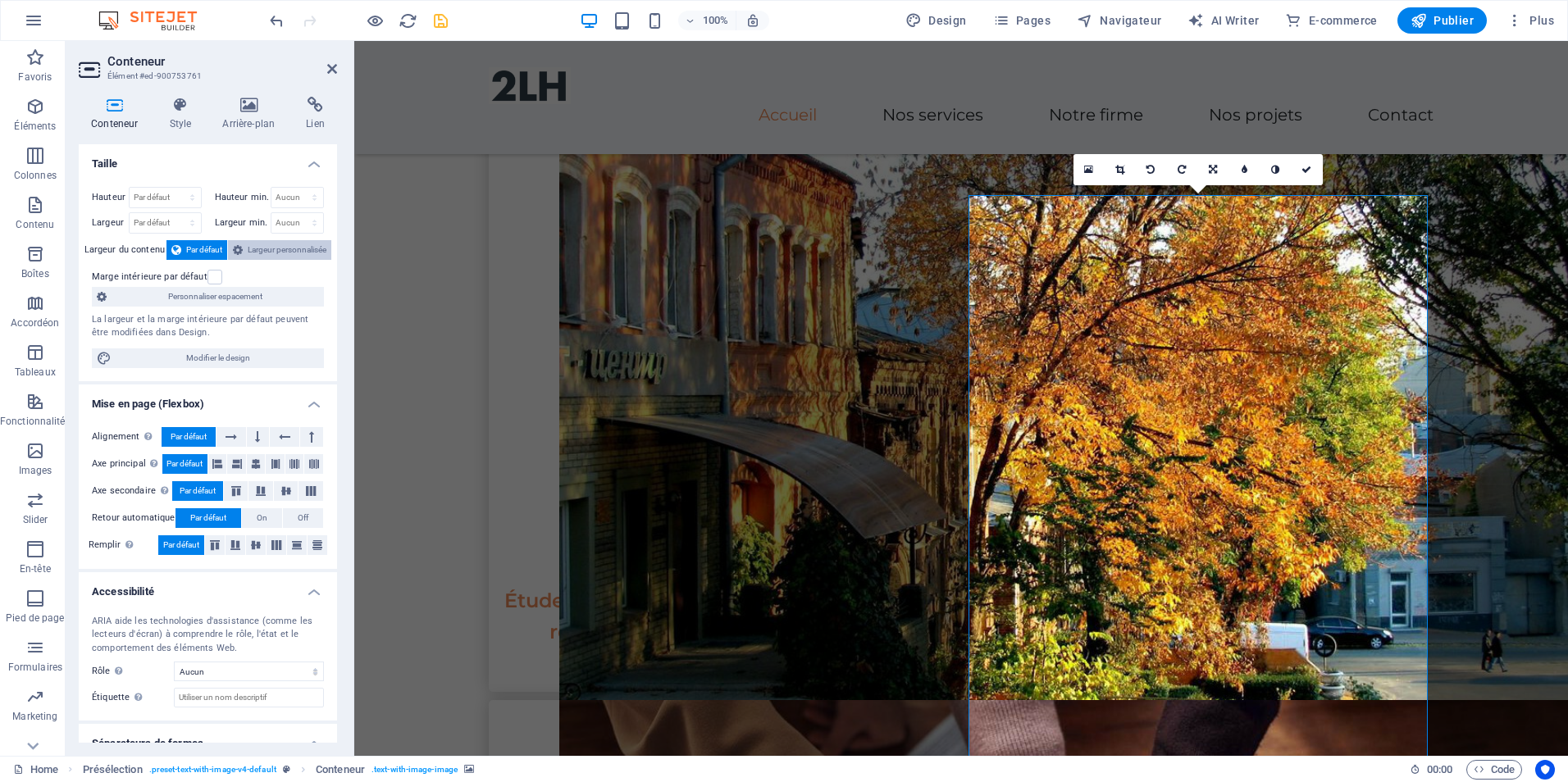
click at [271, 246] on span "Largeur personnalisée" at bounding box center [287, 251] width 79 height 20
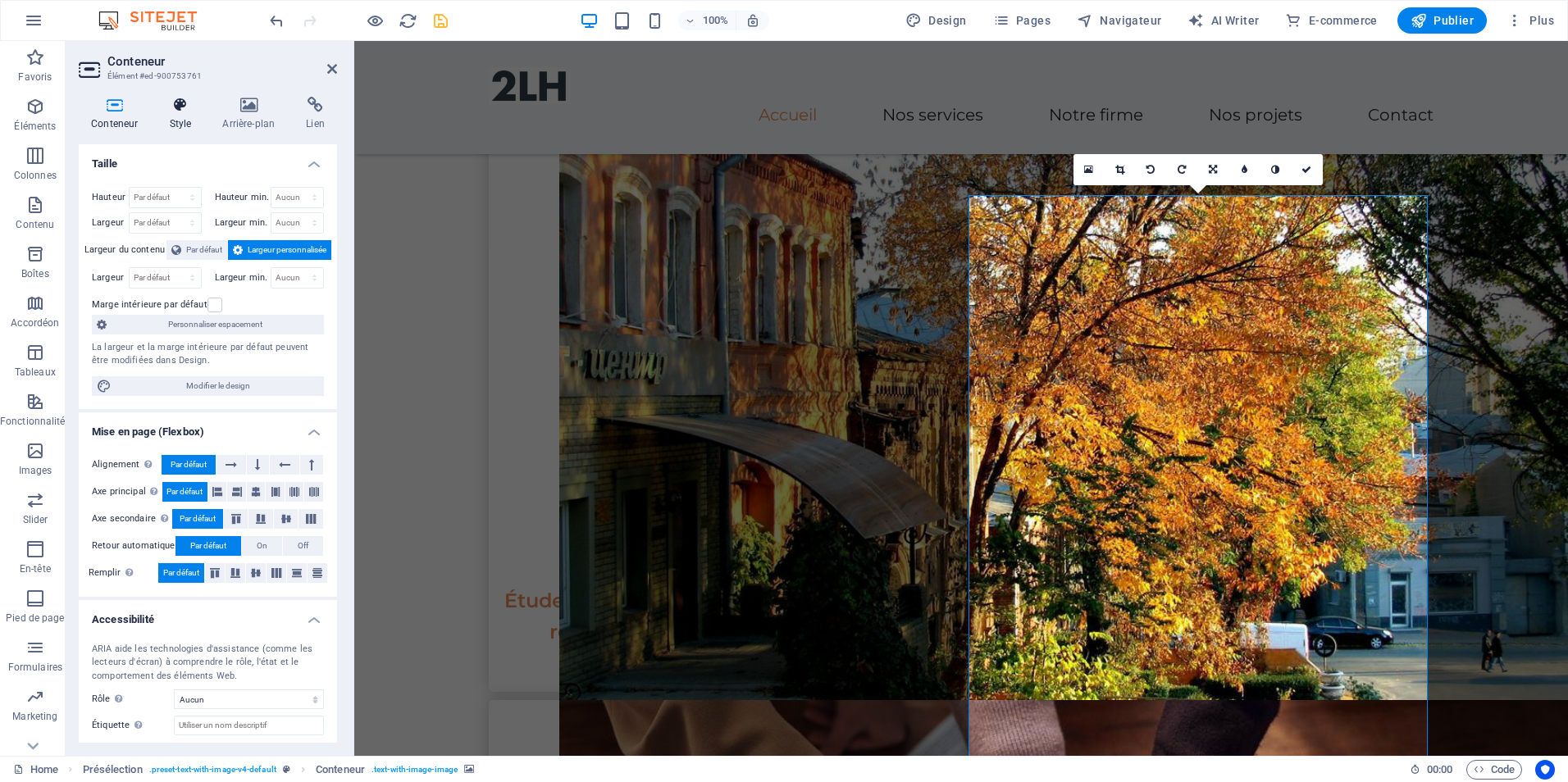
click at [174, 100] on icon at bounding box center [180, 105] width 47 height 16
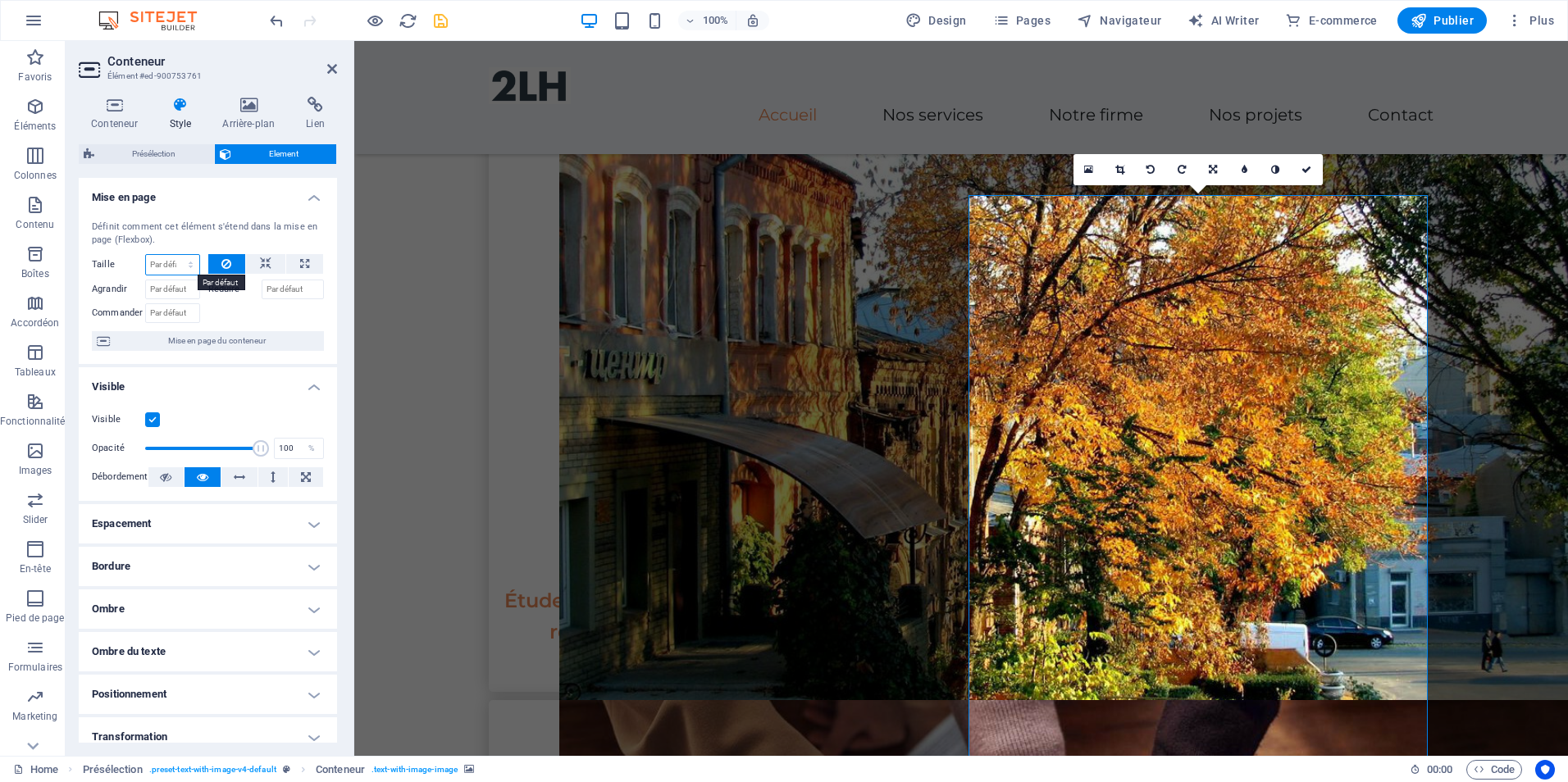
click at [166, 265] on select "Par défaut auto px % 1/1 1/2 1/3 1/4 1/5 1/6 1/7 1/8 1/9 1/10" at bounding box center [172, 265] width 54 height 20
click at [146, 255] on select "Par défaut auto px % 1/1 1/2 1/3 1/4 1/5 1/6 1/7 1/8 1/9 1/10" at bounding box center [172, 265] width 54 height 20
click at [190, 264] on select "Par défaut auto px % 1/1 1/2 1/3 1/4 1/5 1/6 1/7 1/8 1/9 1/10" at bounding box center [172, 265] width 54 height 20
select select "px"
click at [174, 255] on select "Par défaut auto px % 1/1 1/2 1/3 1/4 1/5 1/6 1/7 1/8 1/9 1/10" at bounding box center [172, 265] width 54 height 20
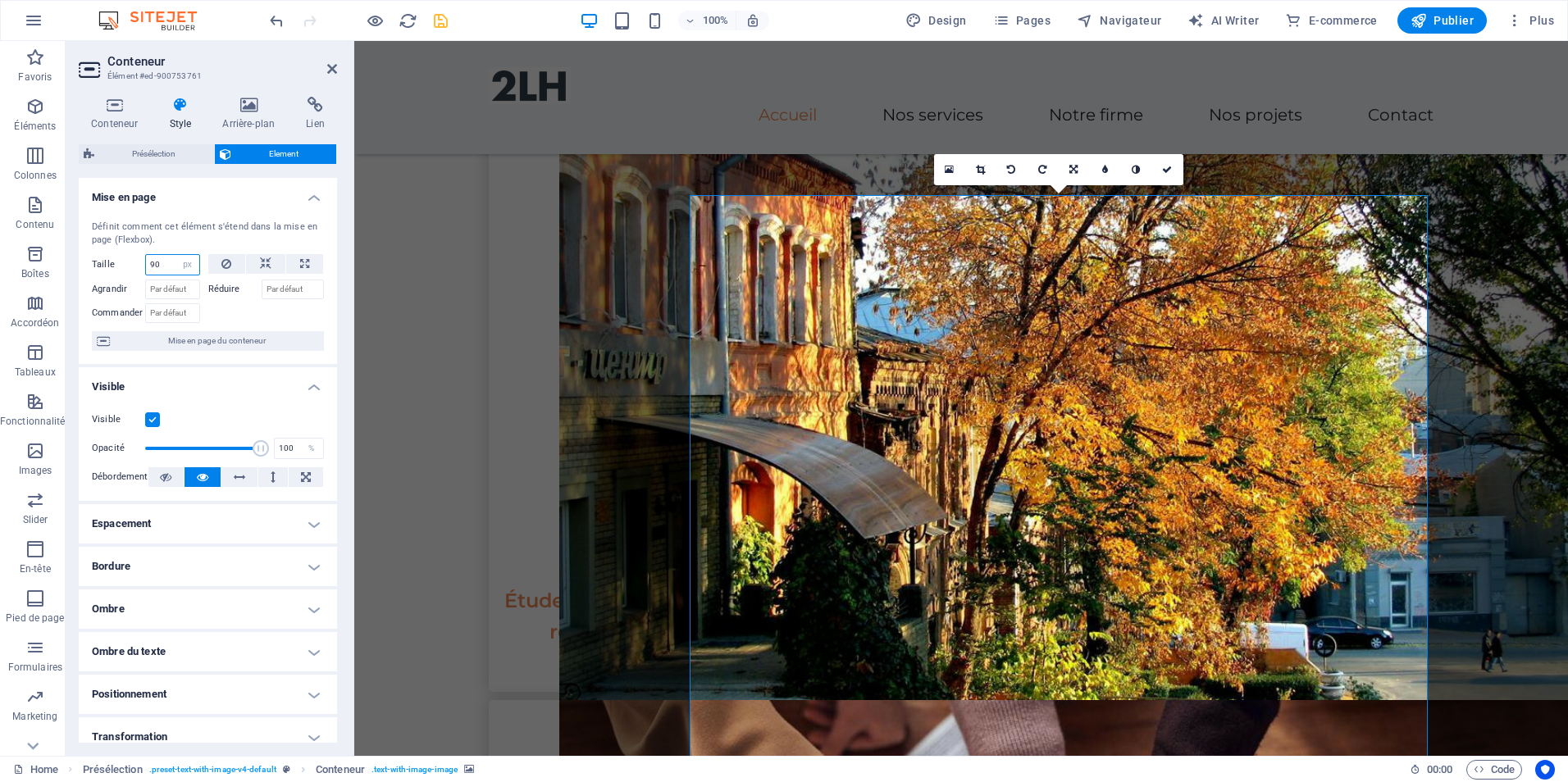
type input "9"
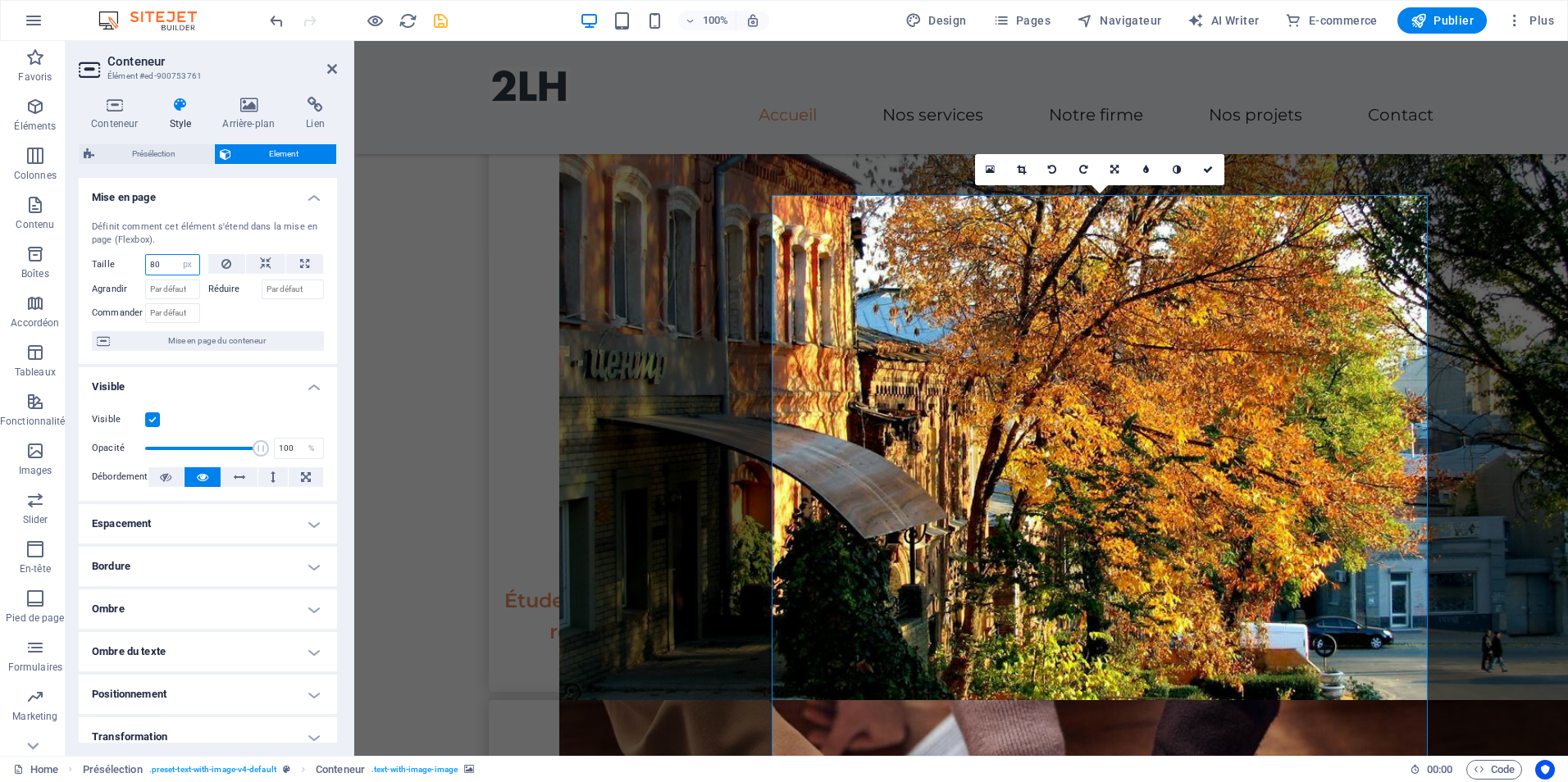
type input "8"
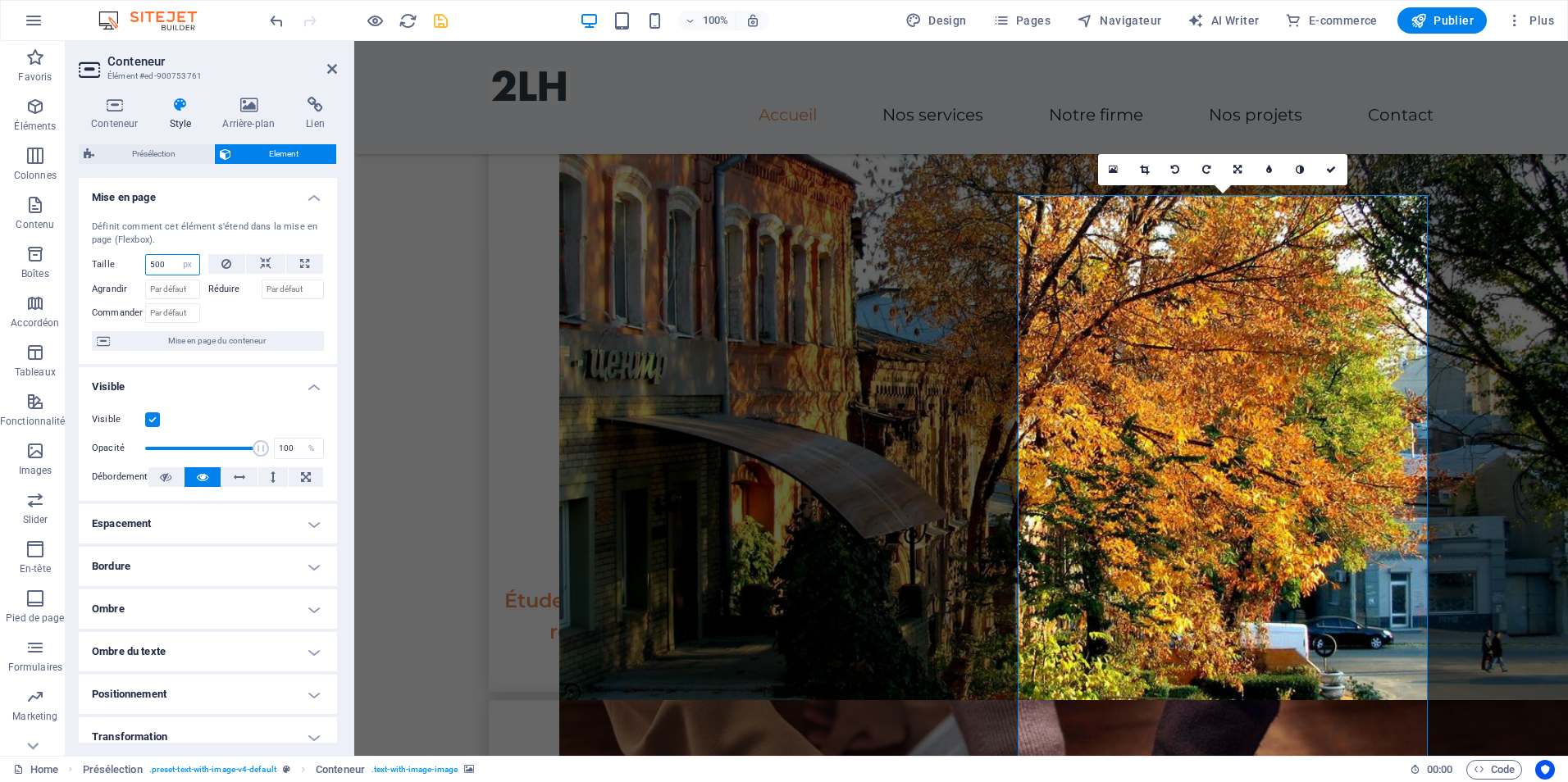
type input "500"
click at [271, 264] on button at bounding box center [265, 264] width 40 height 20
select select "DISABLED_OPTION_VALUE"
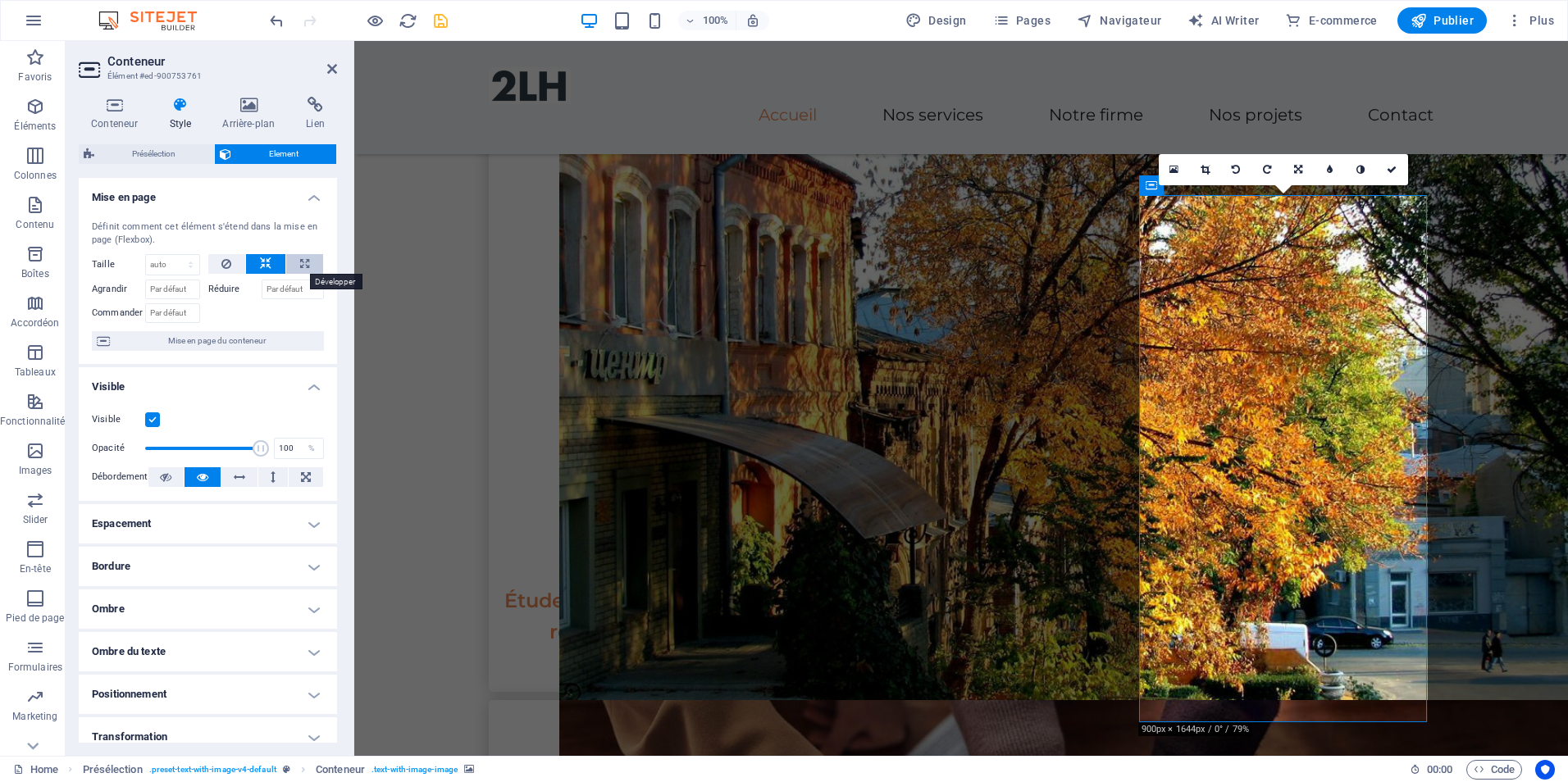
click at [296, 259] on button at bounding box center [304, 264] width 37 height 20
type input "100"
select select "%"
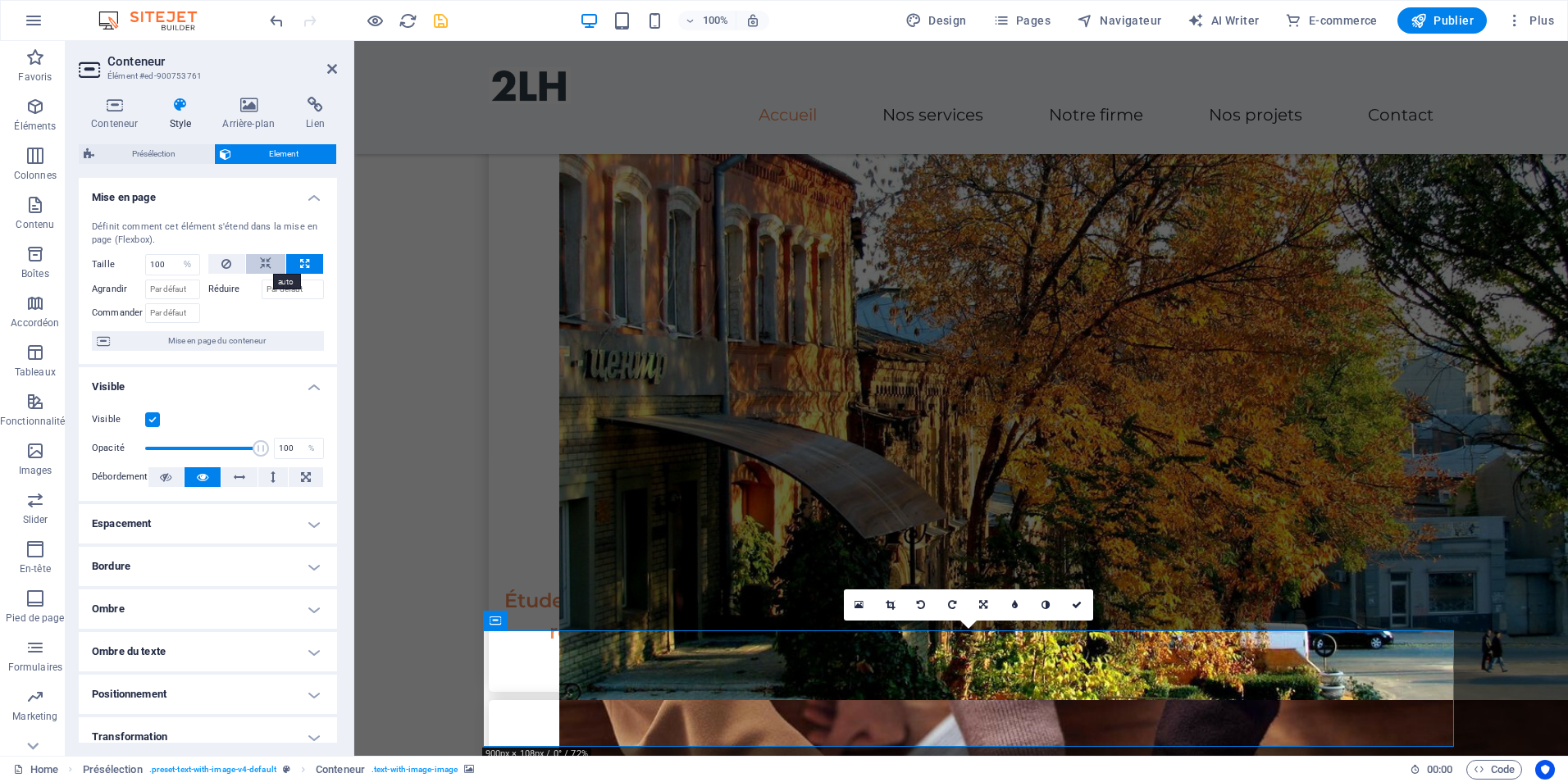
click at [260, 260] on icon at bounding box center [265, 264] width 12 height 20
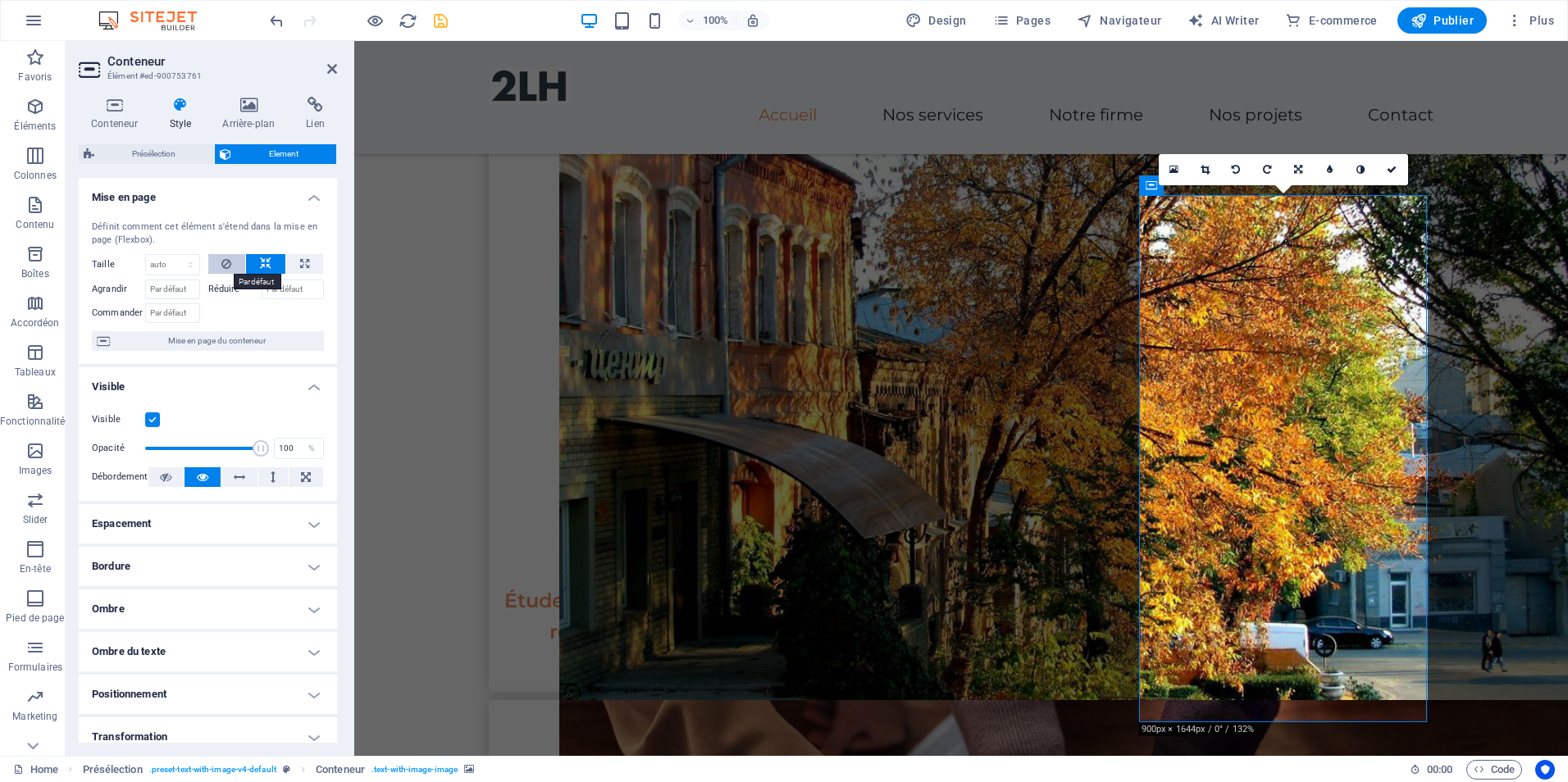
click at [223, 263] on icon at bounding box center [227, 264] width 10 height 20
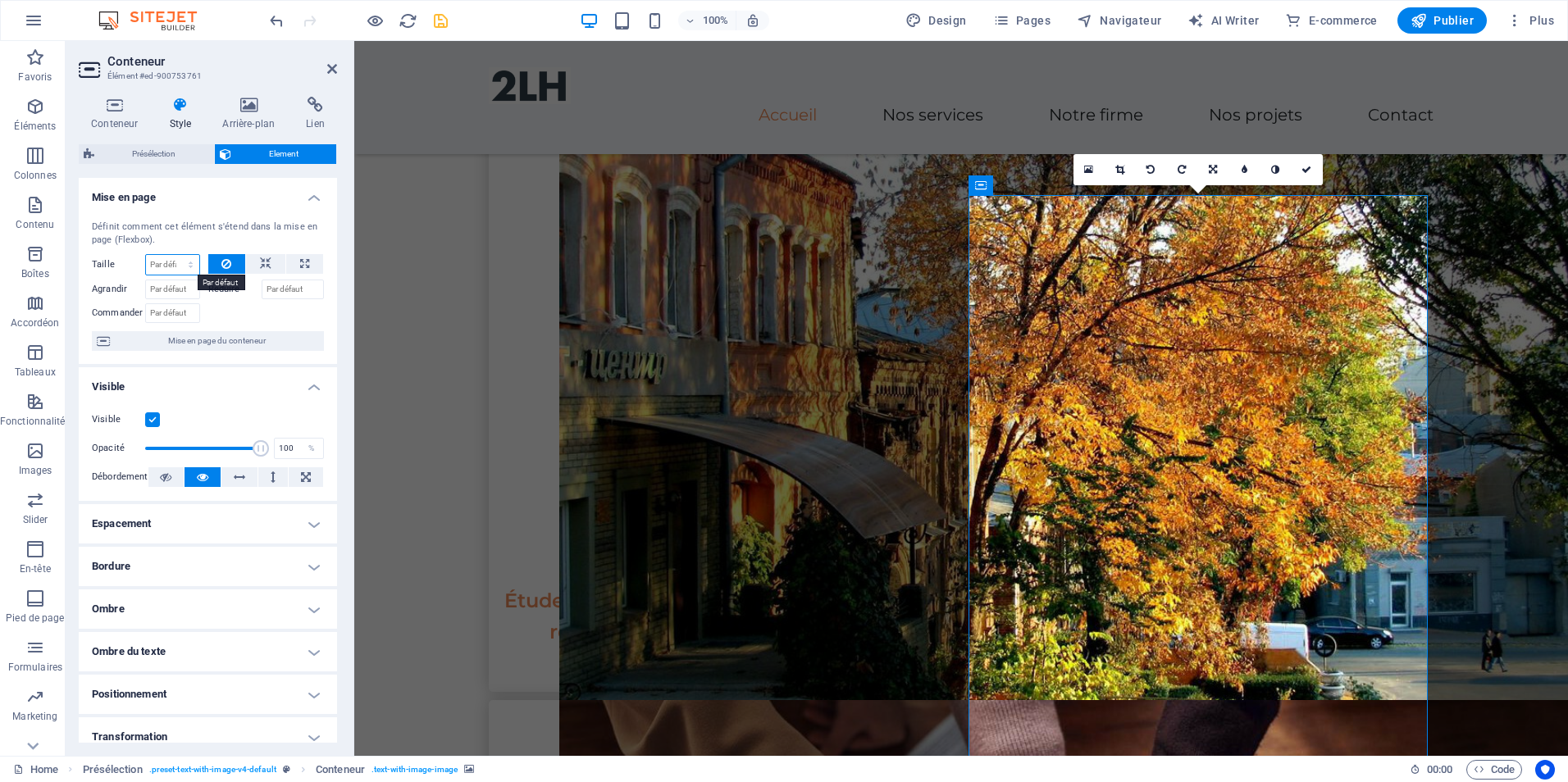
click at [185, 258] on select "Par défaut auto px % 1/1 1/2 1/3 1/4 1/5 1/6 1/7 1/8 1/9 1/10" at bounding box center [172, 265] width 54 height 20
select select "%"
click at [174, 255] on select "Par défaut auto px % 1/1 1/2 1/3 1/4 1/5 1/6 1/7 1/8 1/9 1/10" at bounding box center [172, 265] width 54 height 20
type input "100"
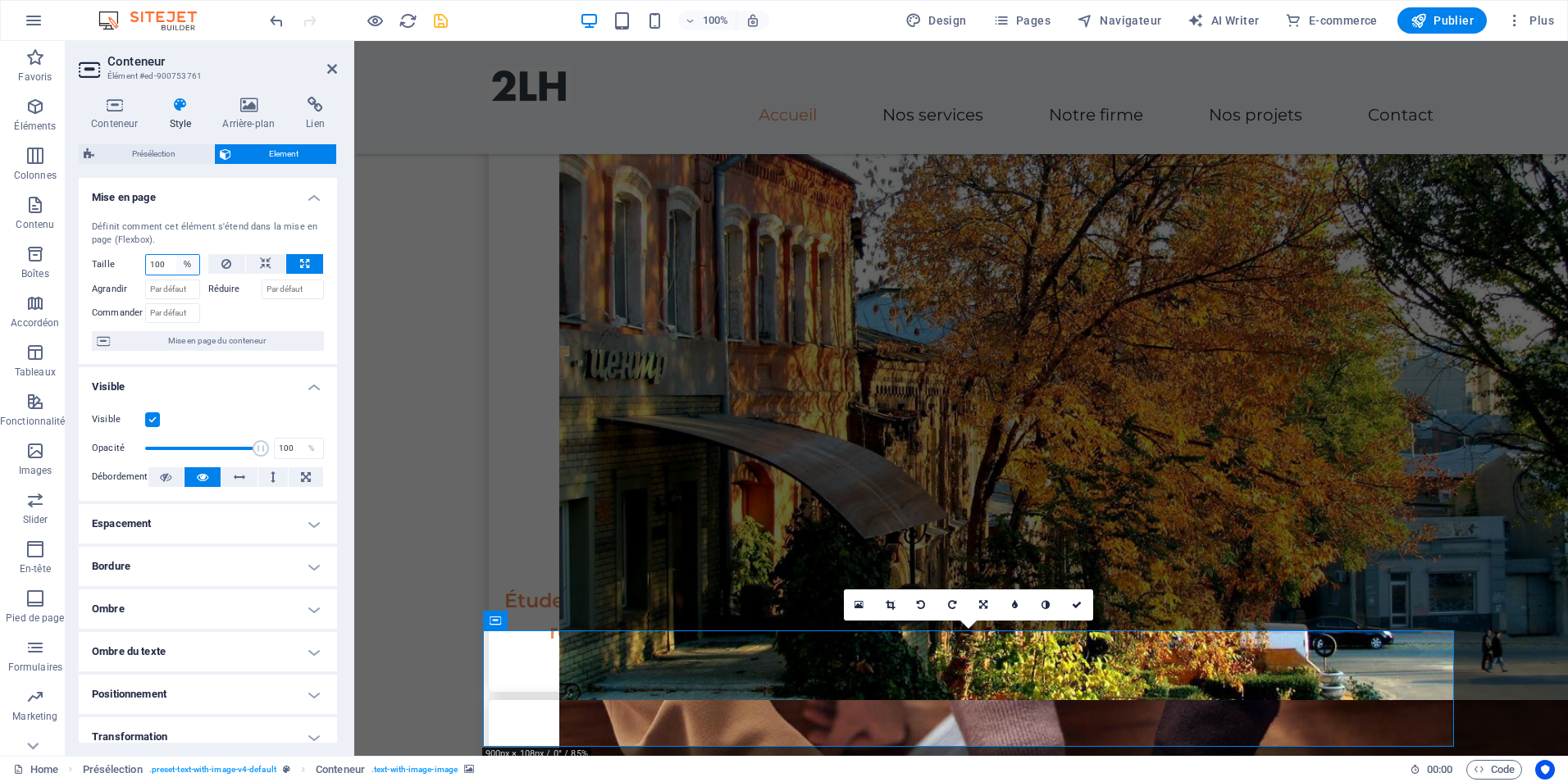
click at [186, 261] on select "Par défaut auto px % 1/1 1/2 1/3 1/4 1/5 1/6 1/7 1/8 1/9 1/10" at bounding box center [188, 265] width 23 height 20
select select "1/1"
click at [176, 255] on select "Par défaut auto px % 1/1 1/2 1/3 1/4 1/5 1/6 1/7 1/8 1/9 1/10" at bounding box center [188, 265] width 23 height 20
click at [190, 265] on select "Par défaut auto px % 1/1 1/2 1/3 1/4 1/5 1/6 1/7 1/8 1/9 1/10" at bounding box center [172, 265] width 54 height 20
select select "1/2"
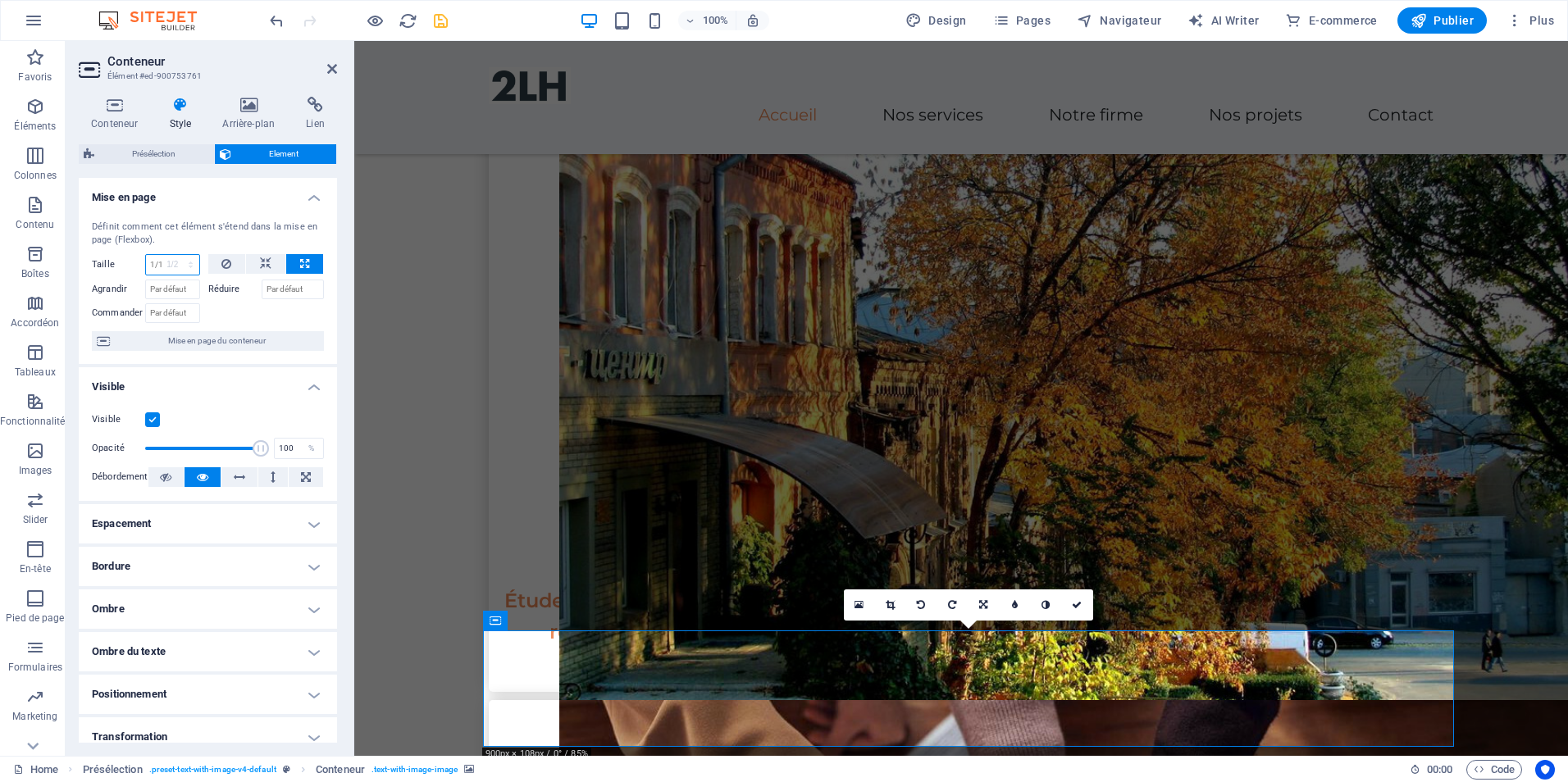
click at [174, 255] on select "Par défaut auto px % 1/1 1/2 1/3 1/4 1/5 1/6 1/7 1/8 1/9 1/10" at bounding box center [172, 265] width 54 height 20
type input "50"
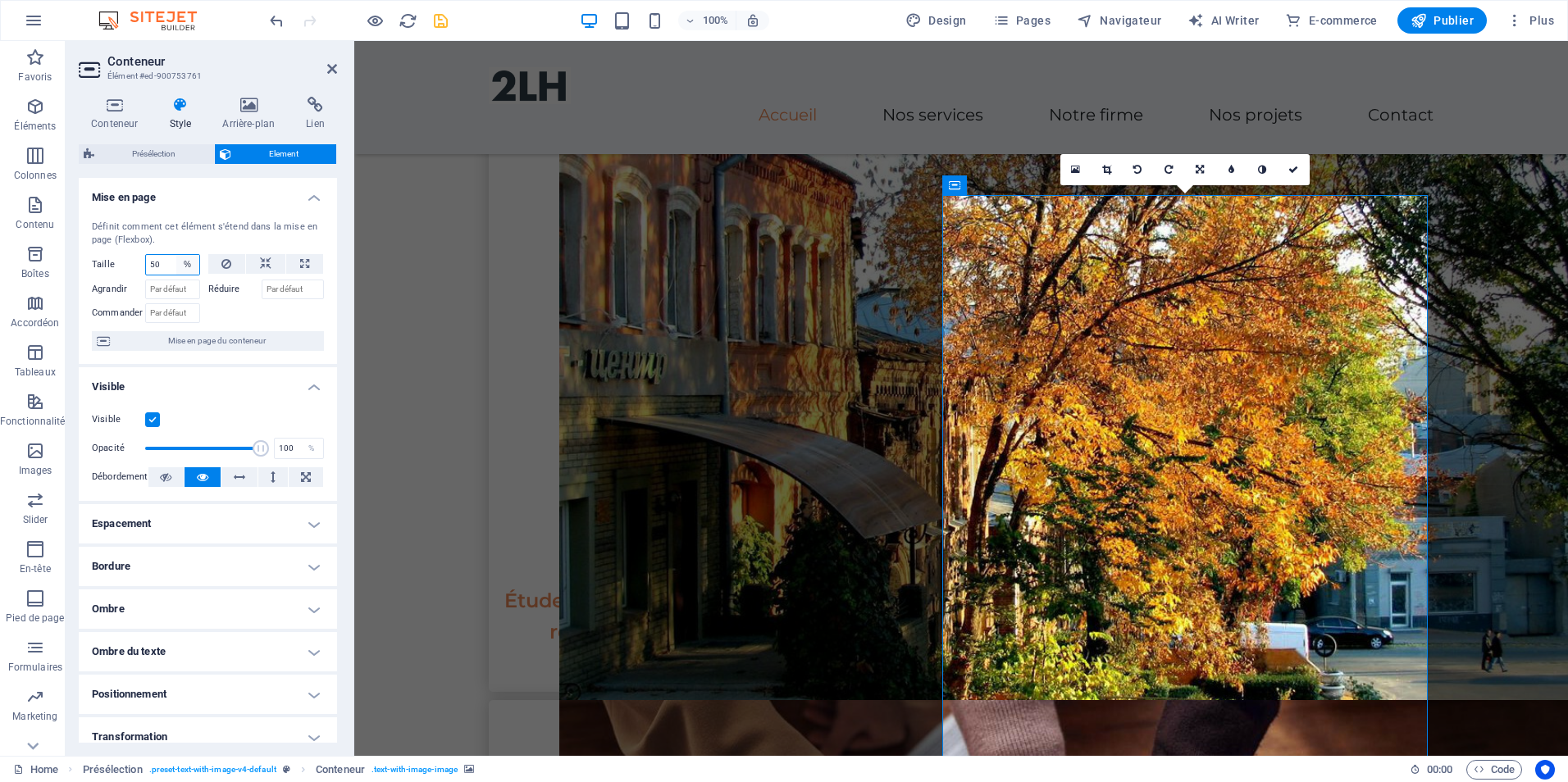
click at [189, 259] on select "Par défaut auto px % 1/1 1/2 1/3 1/4 1/5 1/6 1/7 1/8 1/9 1/10" at bounding box center [188, 265] width 23 height 20
select select "1/3"
click at [176, 255] on select "Par défaut auto px % 1/1 1/2 1/3 1/4 1/5 1/6 1/7 1/8 1/9 1/10" at bounding box center [188, 265] width 23 height 20
type input "33.33"
select select "%"
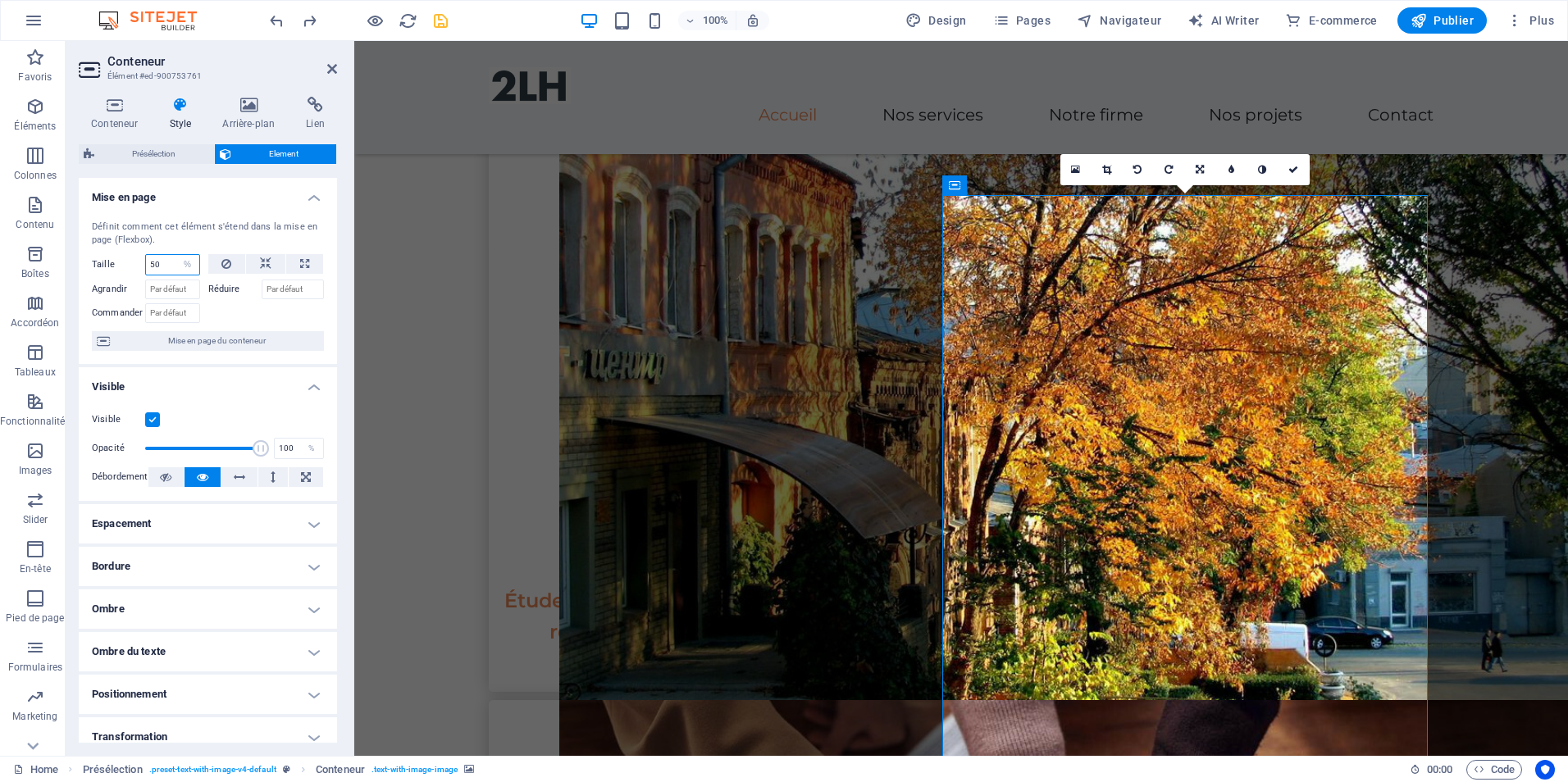
type input "100"
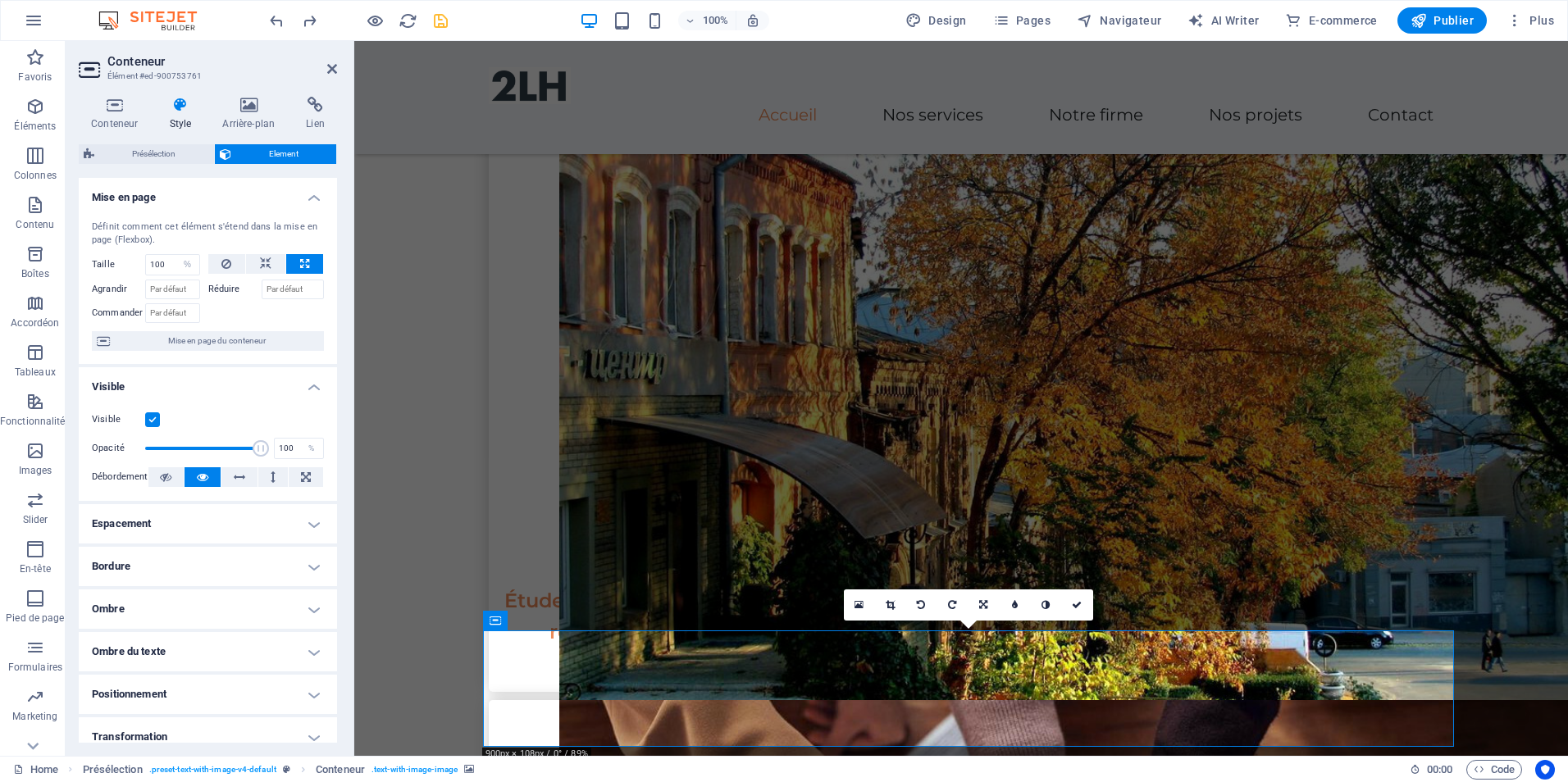
select select "DISABLED_OPTION_VALUE"
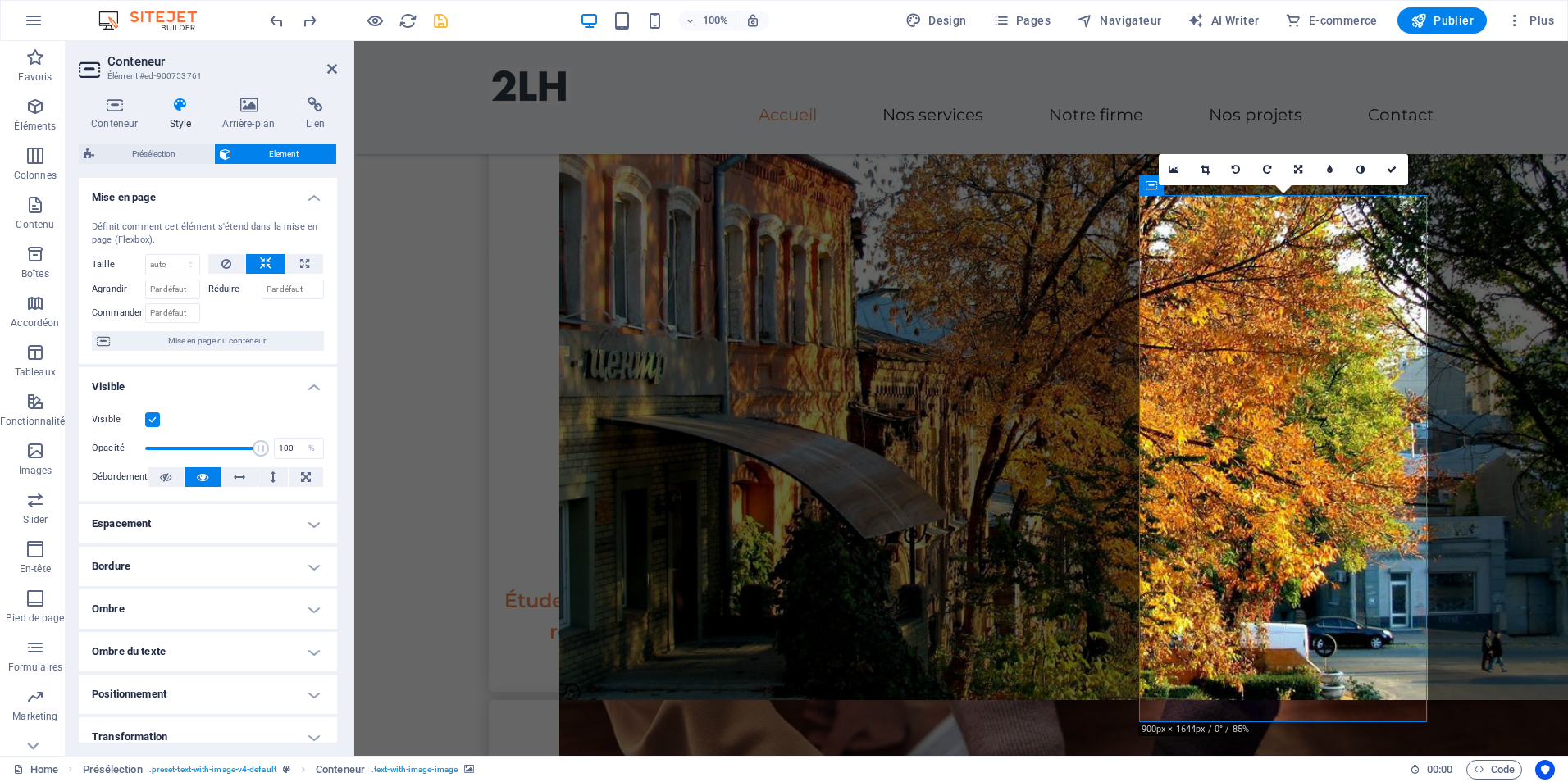
type input "100"
select select "%"
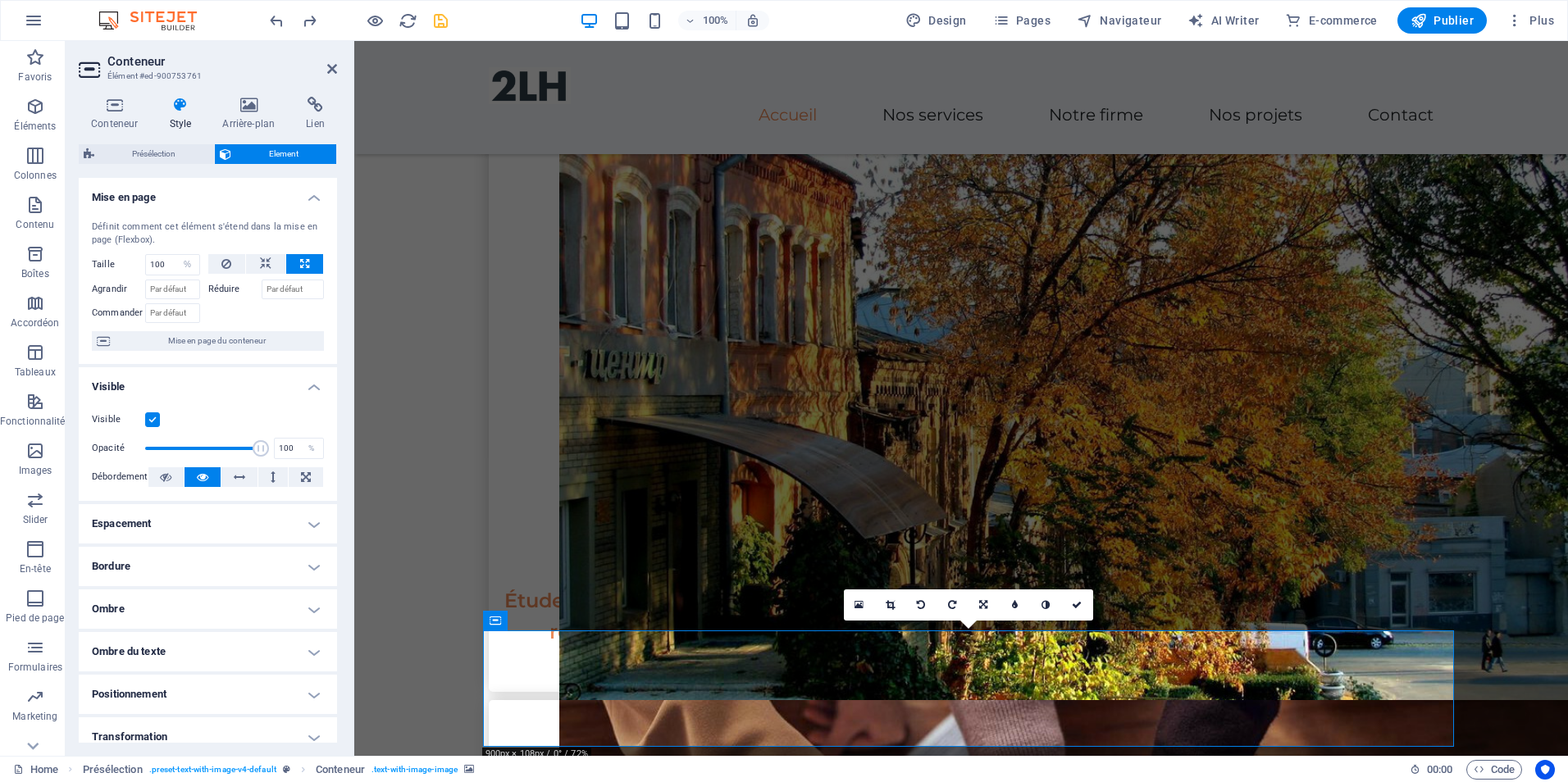
select select "DISABLED_OPTION_VALUE"
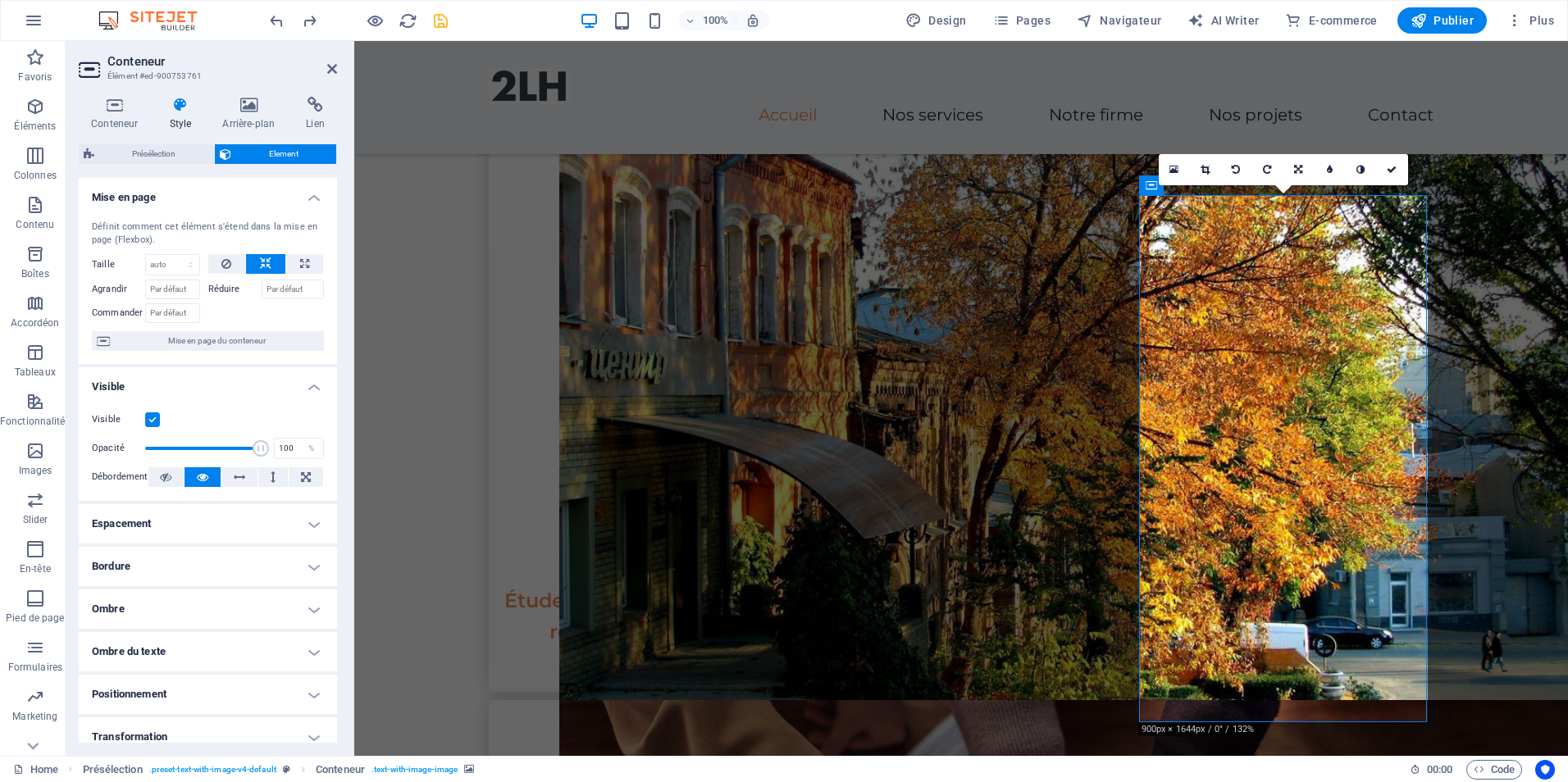
type input "500"
select select "px"
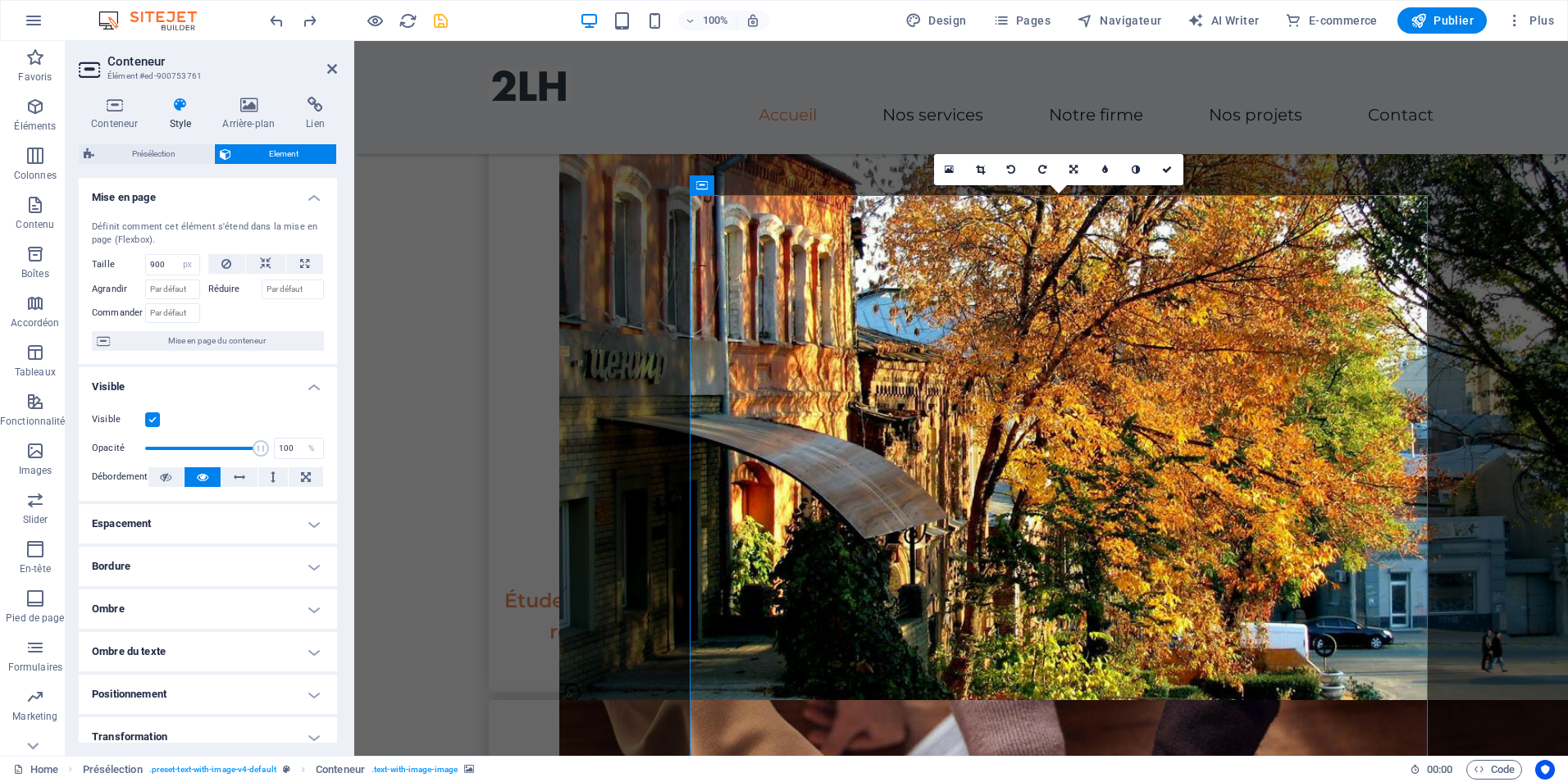
type input "0"
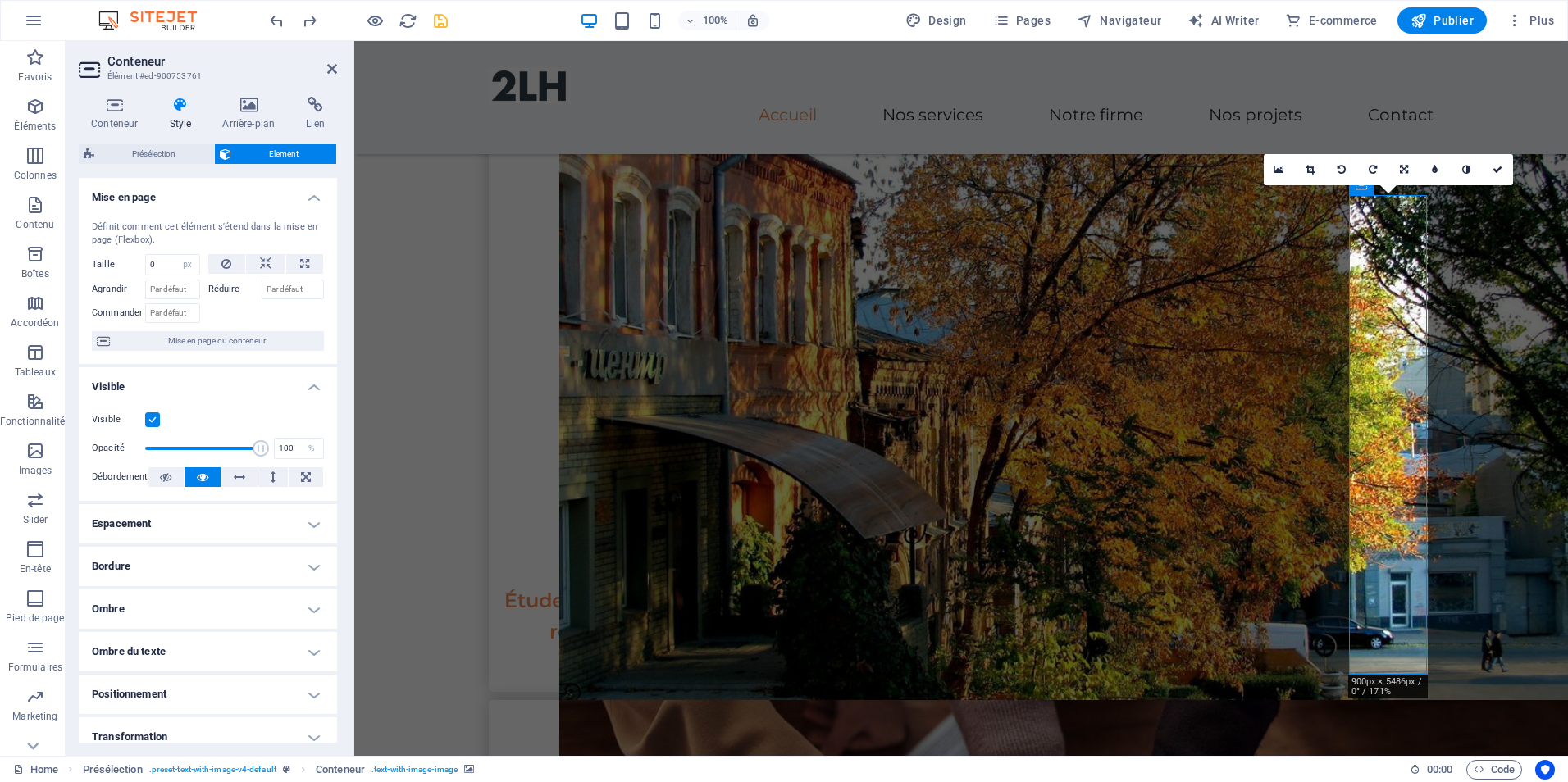
select select "DISABLED_OPTION_VALUE"
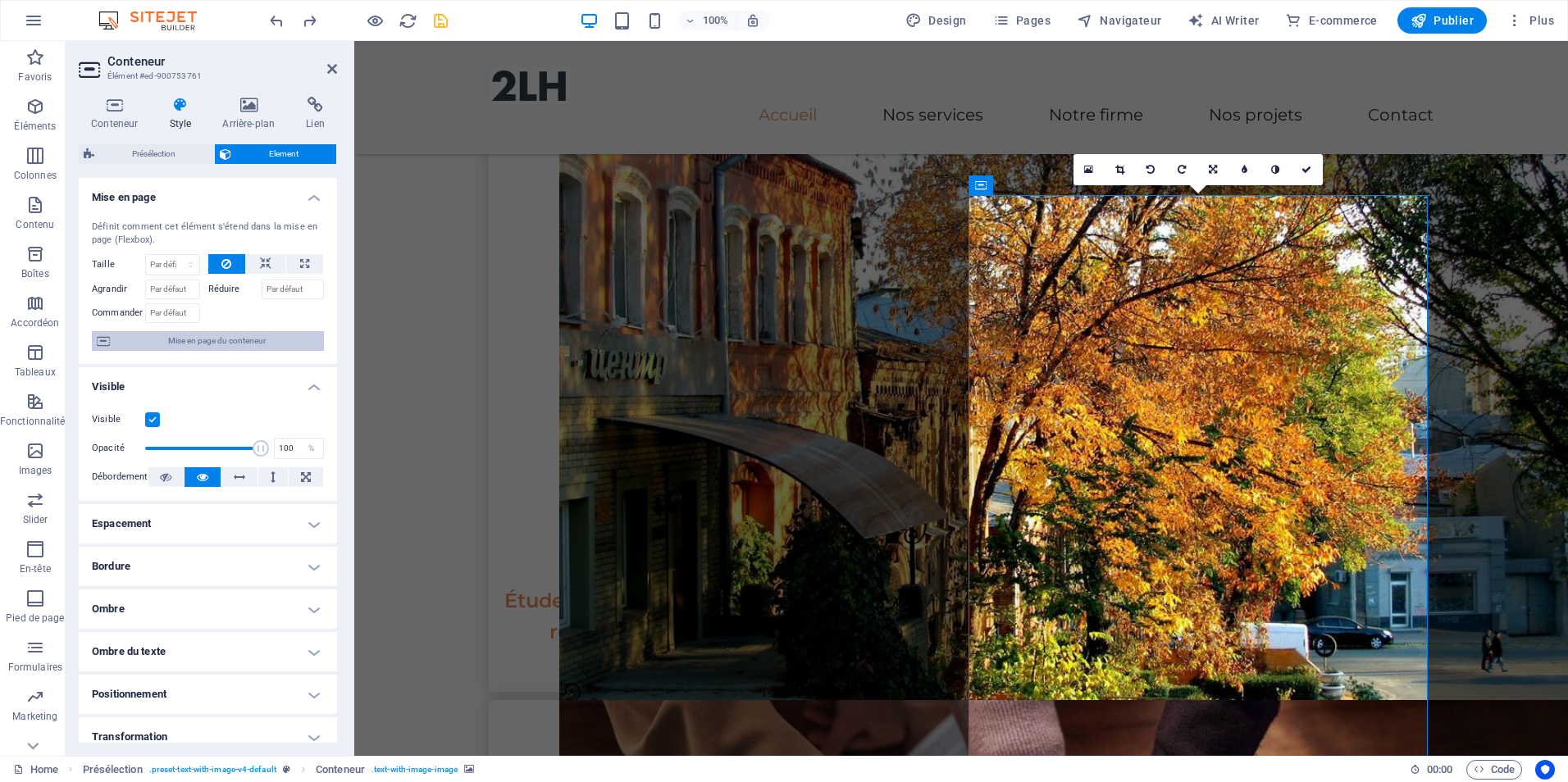
click at [289, 338] on span "Mise en page du conteneur" at bounding box center [217, 341] width 204 height 20
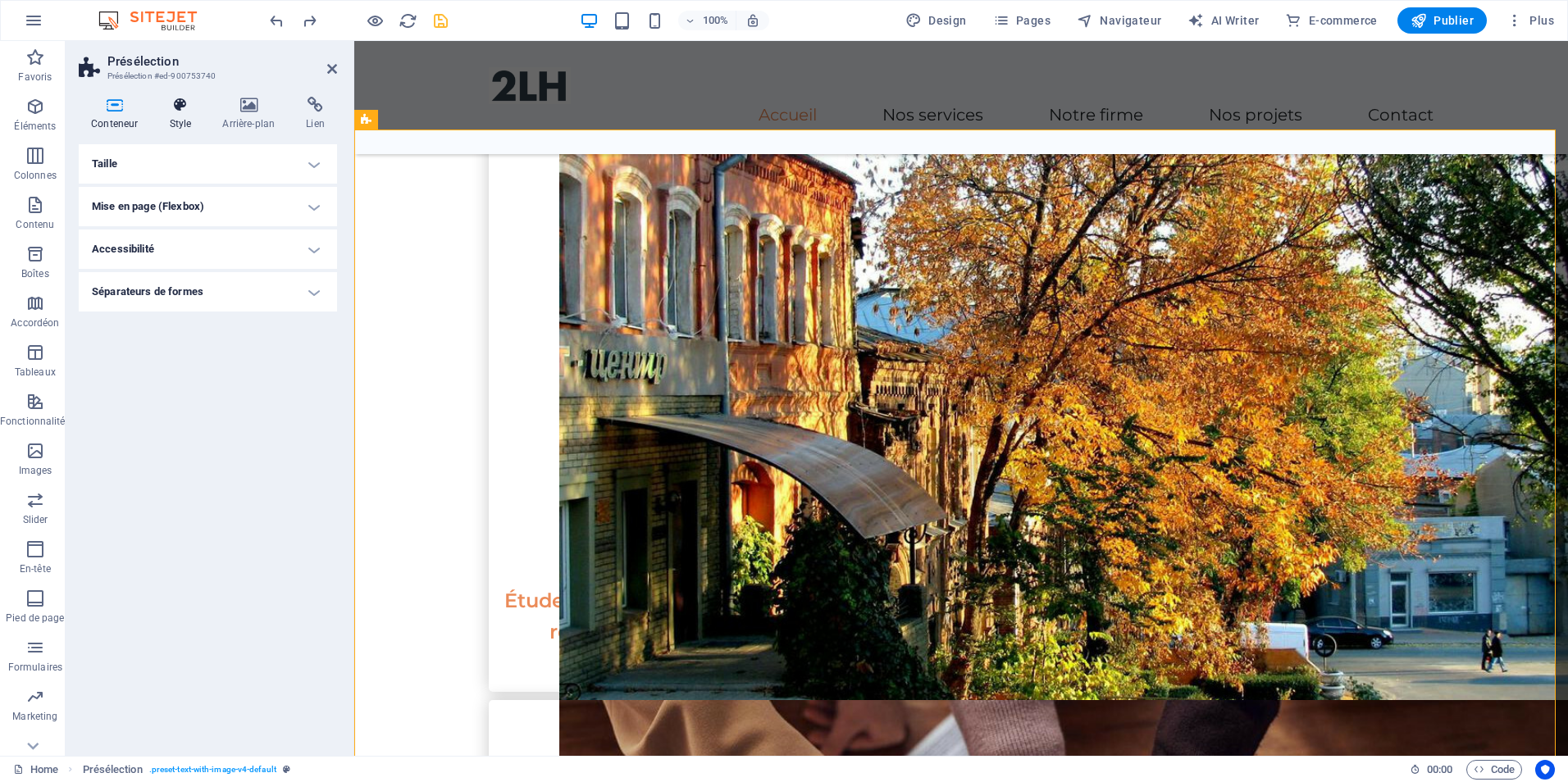
click at [181, 121] on h4 "Style" at bounding box center [183, 114] width 54 height 35
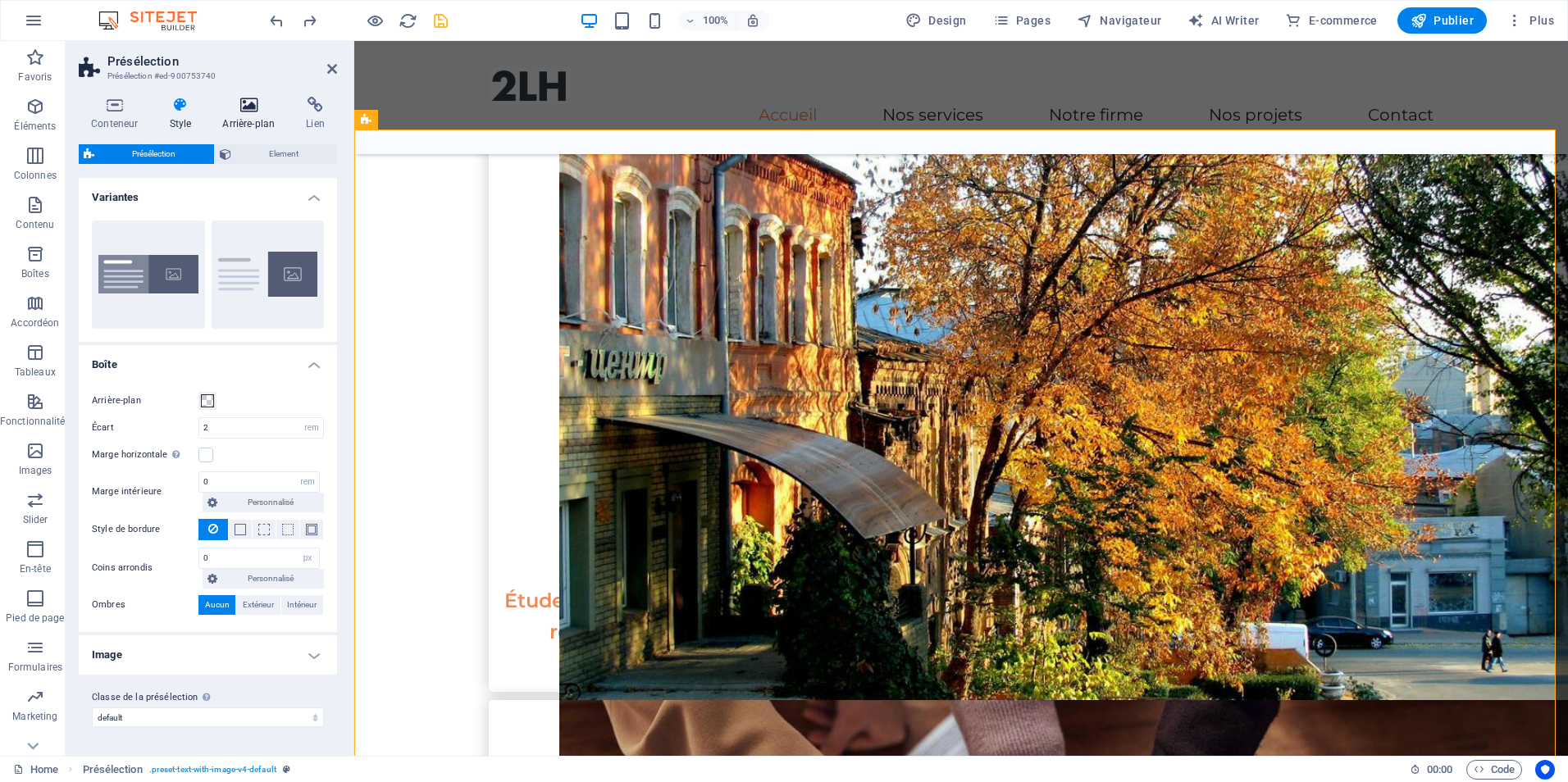
click at [234, 105] on icon at bounding box center [249, 105] width 77 height 16
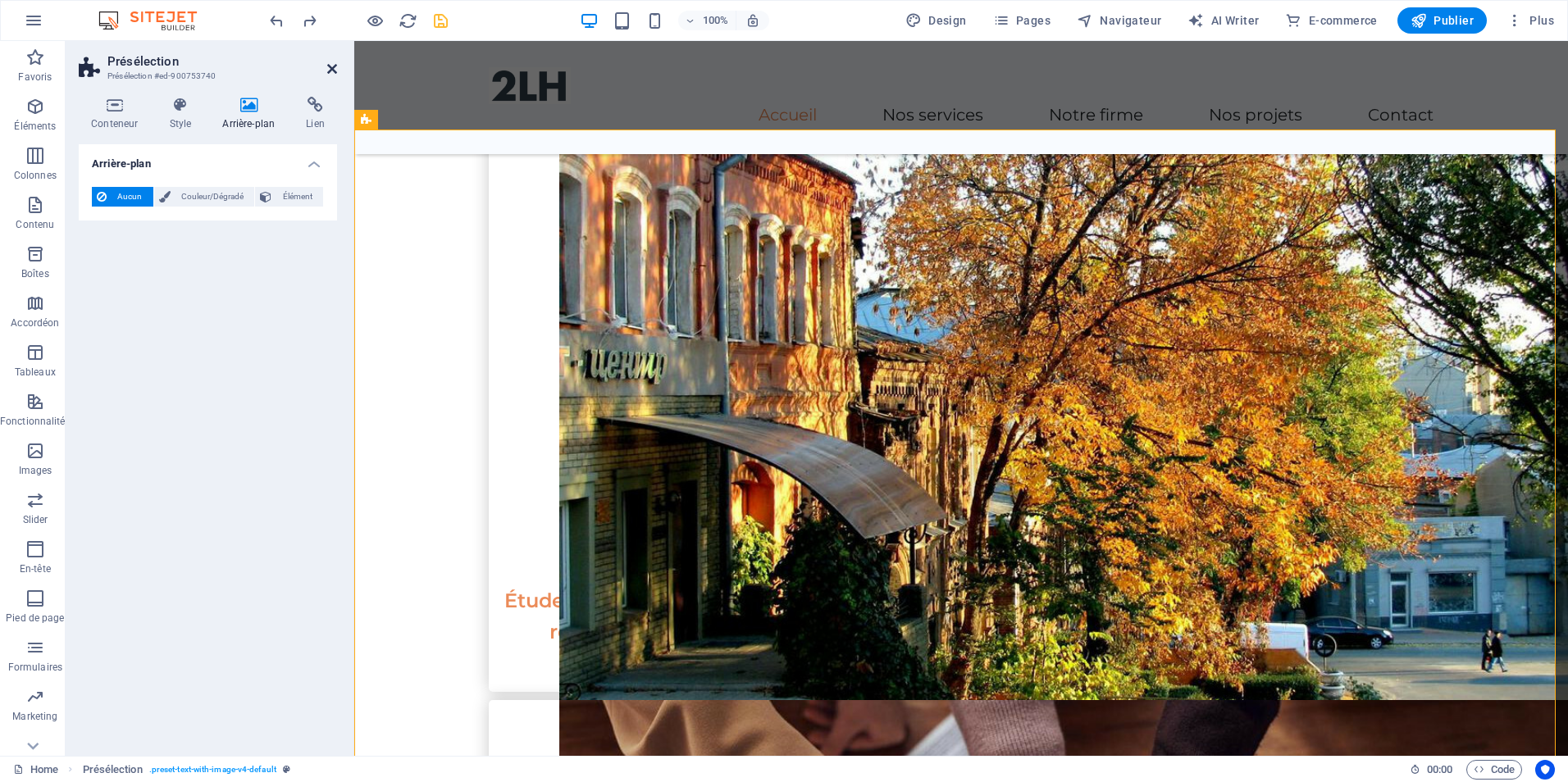
click at [331, 68] on icon at bounding box center [332, 69] width 10 height 13
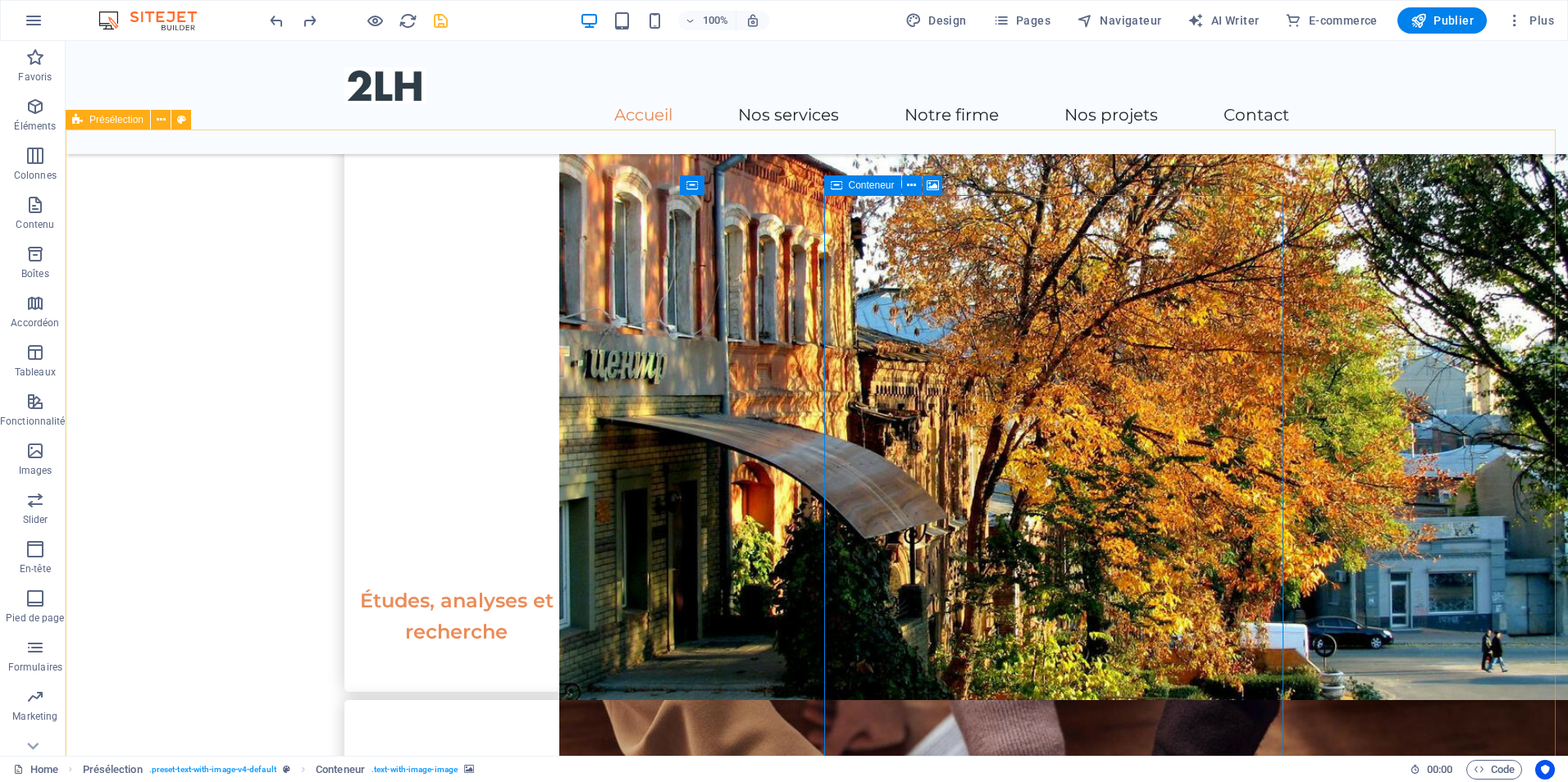
drag, startPoint x: 893, startPoint y: 190, endPoint x: 876, endPoint y: 192, distance: 17.1
click at [890, 190] on span "Conteneur" at bounding box center [872, 185] width 46 height 10
click at [872, 182] on span "Conteneur" at bounding box center [872, 185] width 46 height 10
click at [911, 186] on icon at bounding box center [911, 185] width 9 height 17
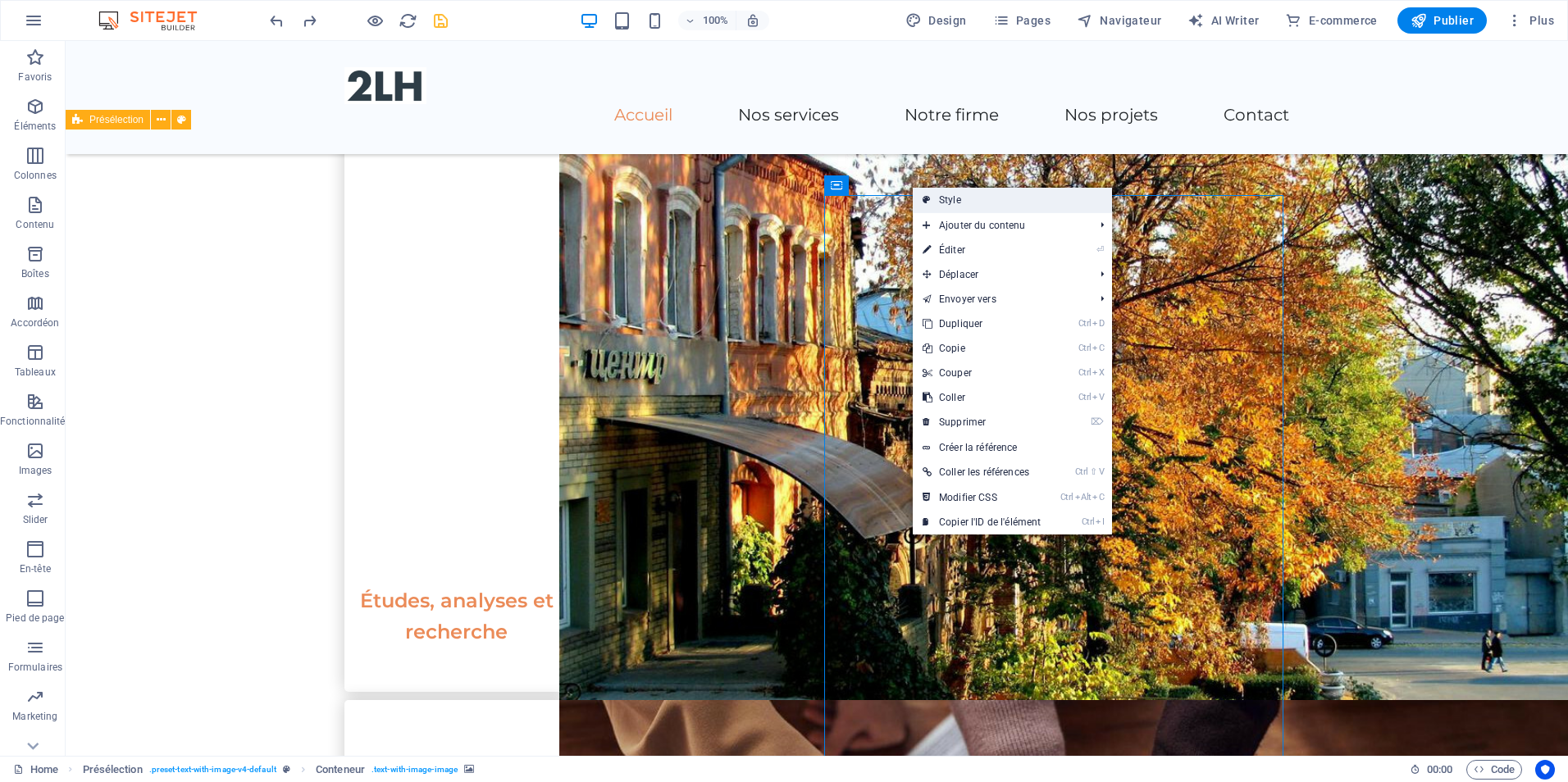
click at [955, 197] on link "Style" at bounding box center [1012, 200] width 200 height 25
select select "rem"
select select "px"
select select "preset-text-with-image-v4-default"
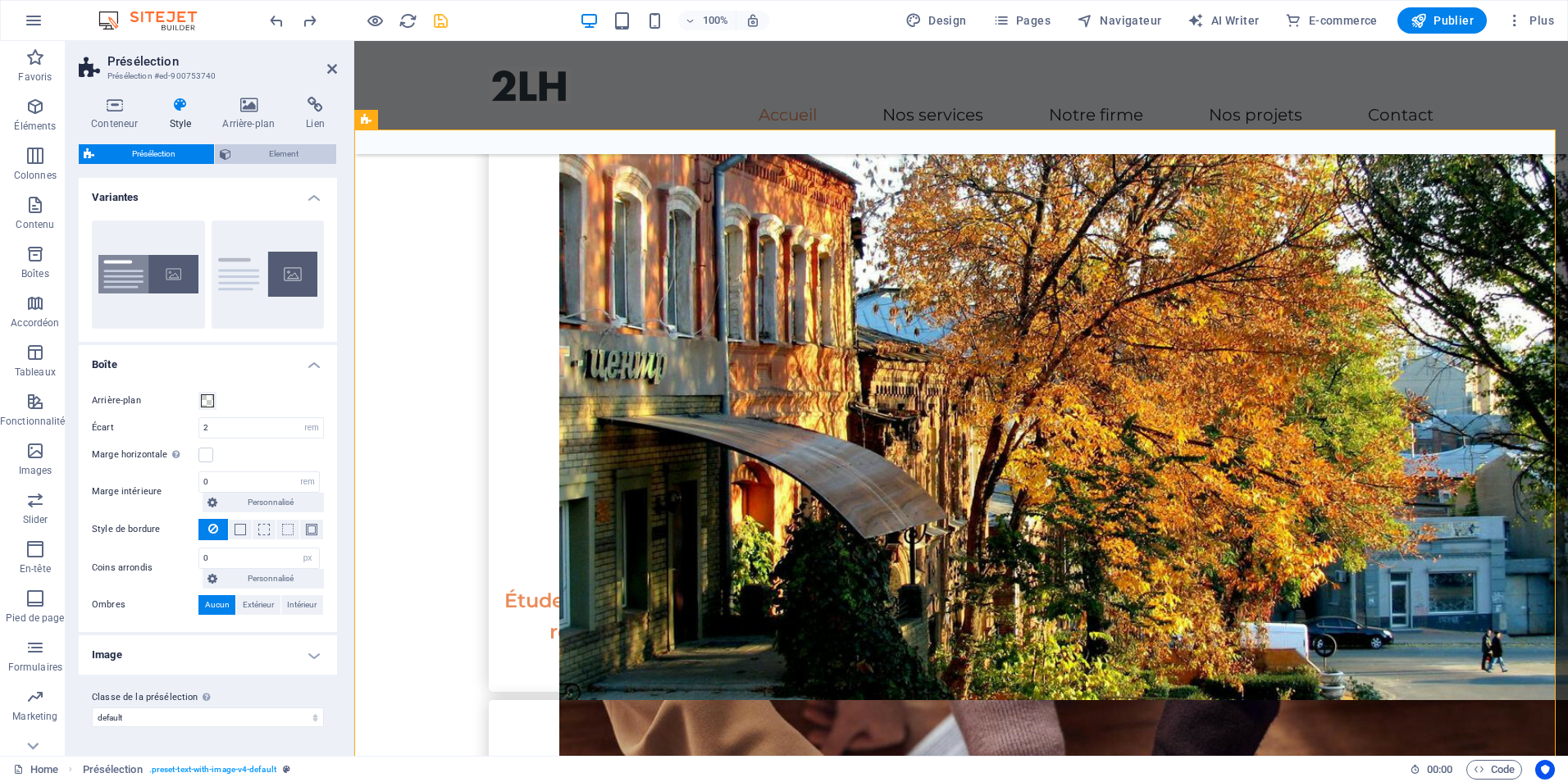
click at [290, 151] on span "Element" at bounding box center [284, 154] width 96 height 20
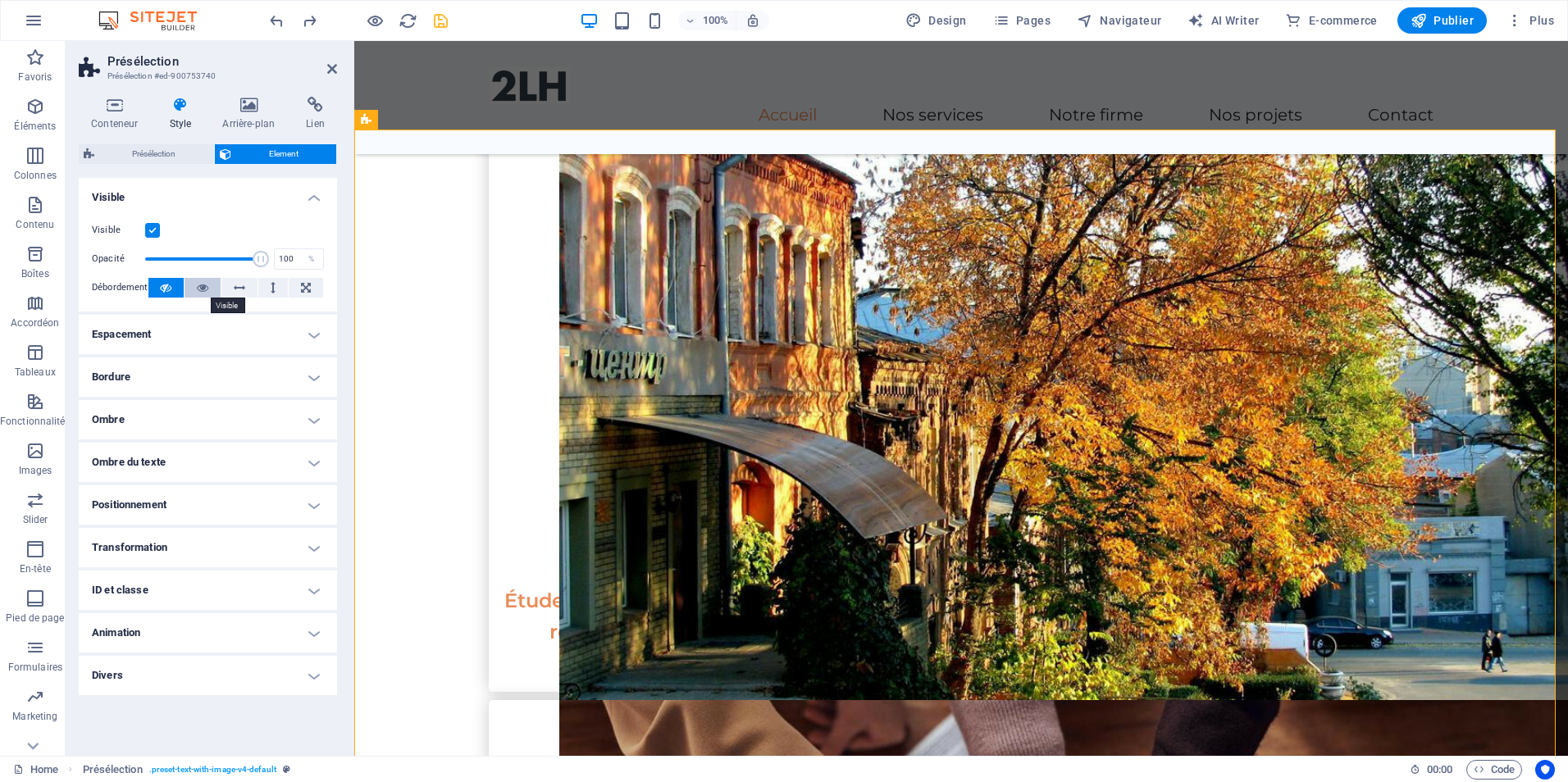
click at [208, 291] on icon at bounding box center [203, 288] width 12 height 20
click at [153, 288] on button at bounding box center [167, 288] width 36 height 20
click at [158, 148] on span "Présélection" at bounding box center [153, 154] width 110 height 20
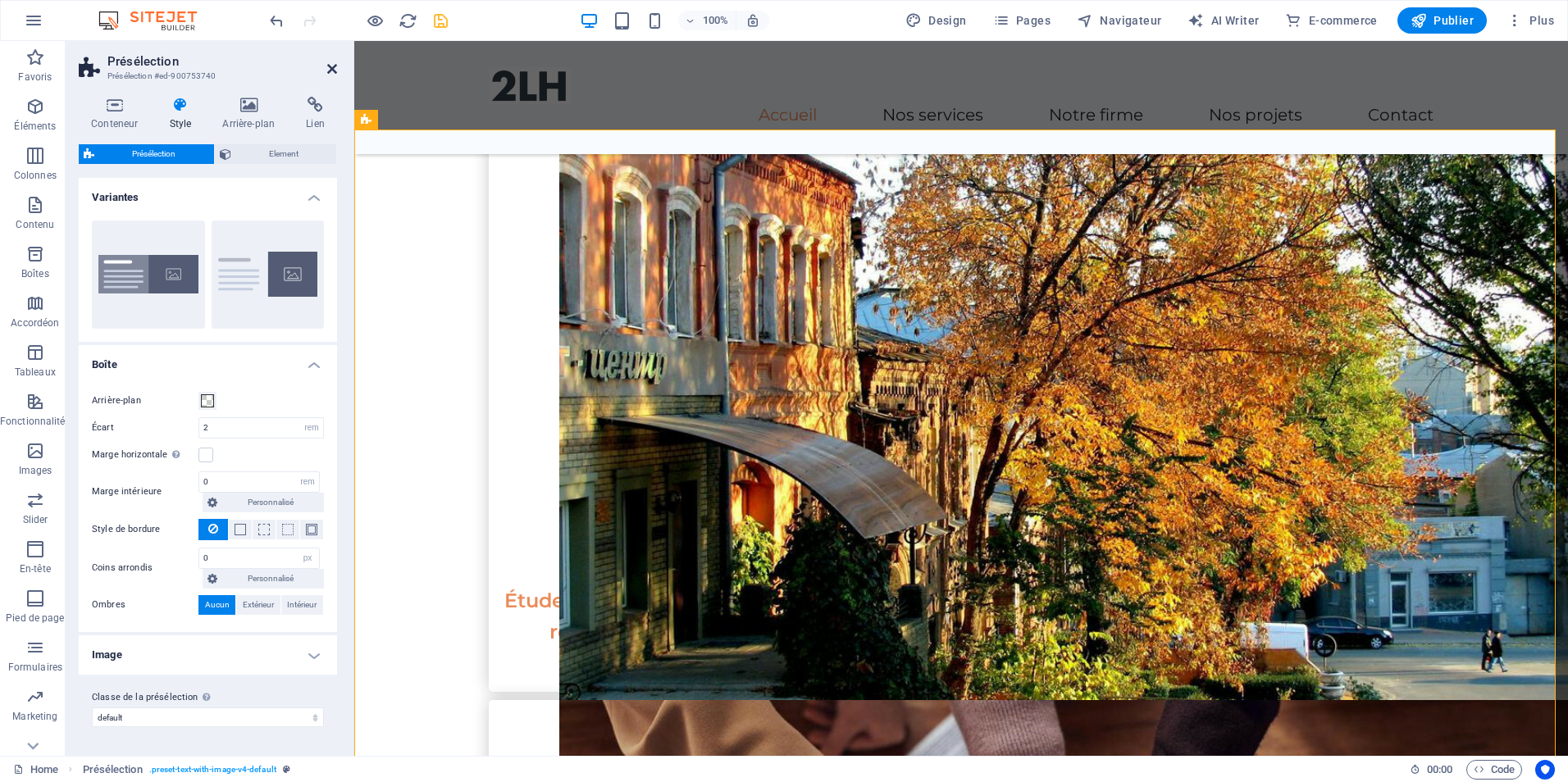
click at [334, 63] on header "Présélection Présélection #ed-900753740" at bounding box center [208, 63] width 258 height 43
click at [327, 68] on icon at bounding box center [332, 69] width 10 height 13
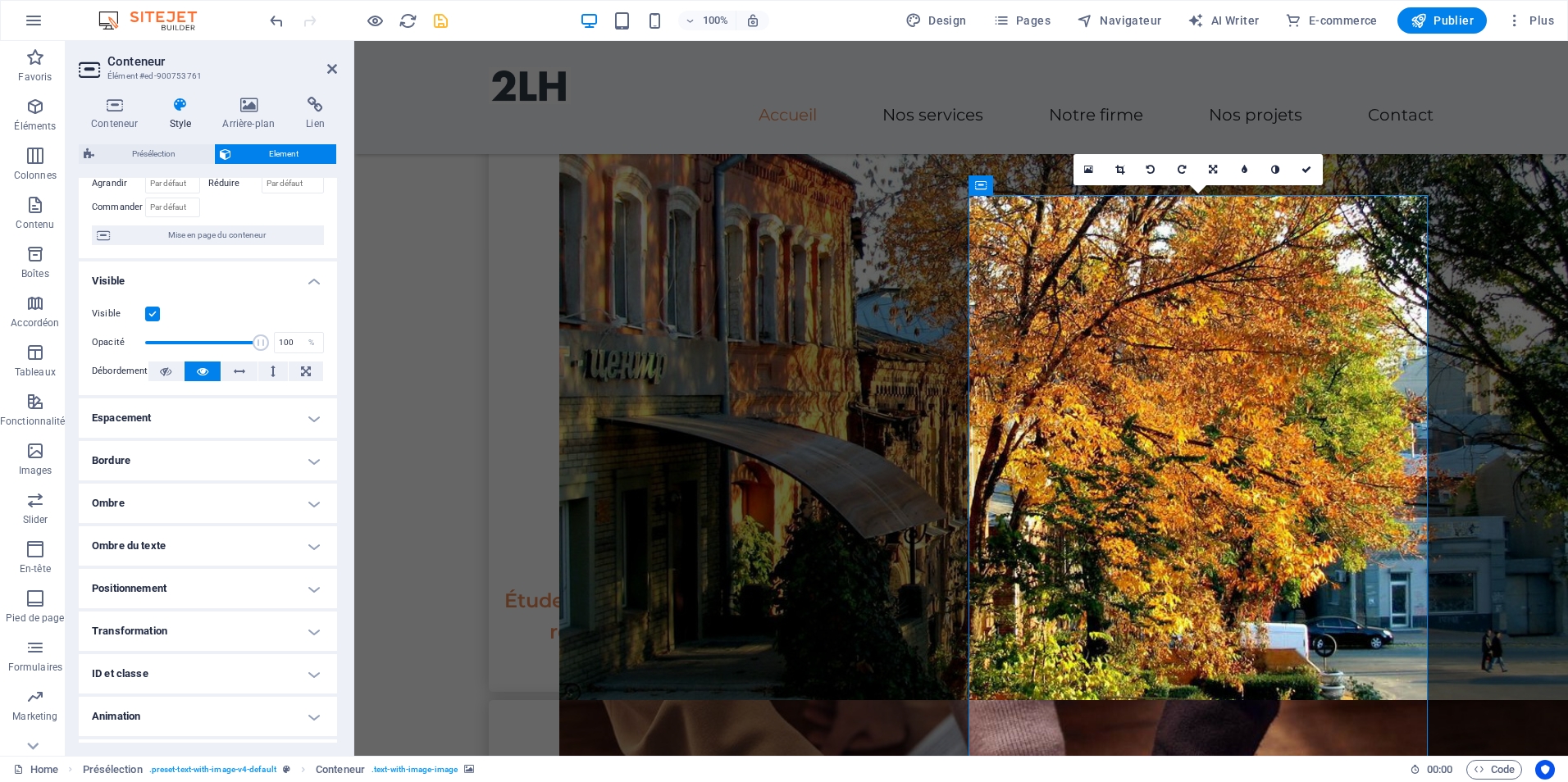
scroll to position [142, 0]
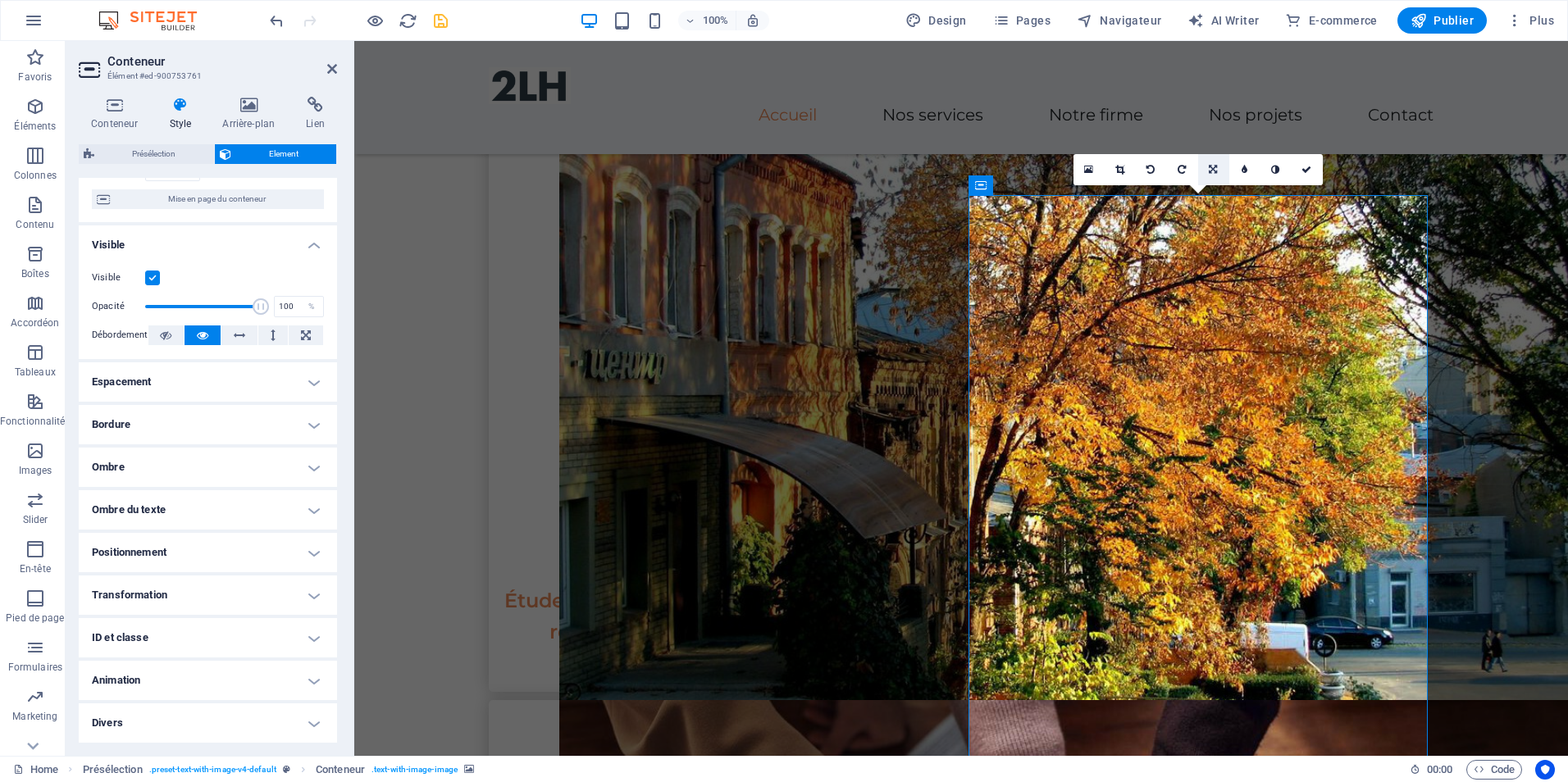
click at [1216, 173] on icon at bounding box center [1213, 170] width 8 height 10
click at [1184, 172] on icon at bounding box center [1182, 170] width 7 height 10
click at [1209, 164] on link at bounding box center [1214, 170] width 31 height 31
click at [1211, 168] on icon at bounding box center [1213, 170] width 8 height 10
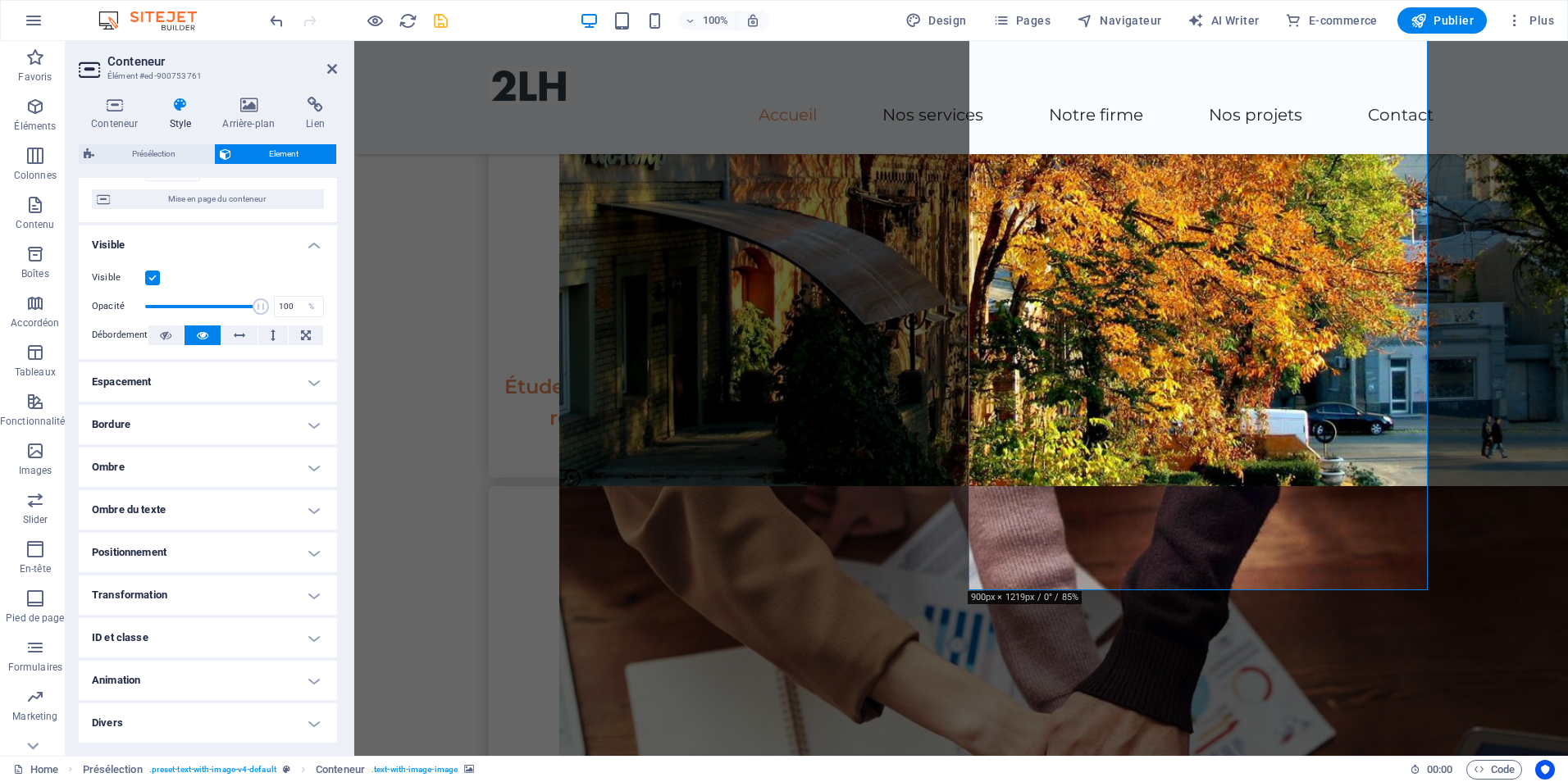
scroll to position [1557, 0]
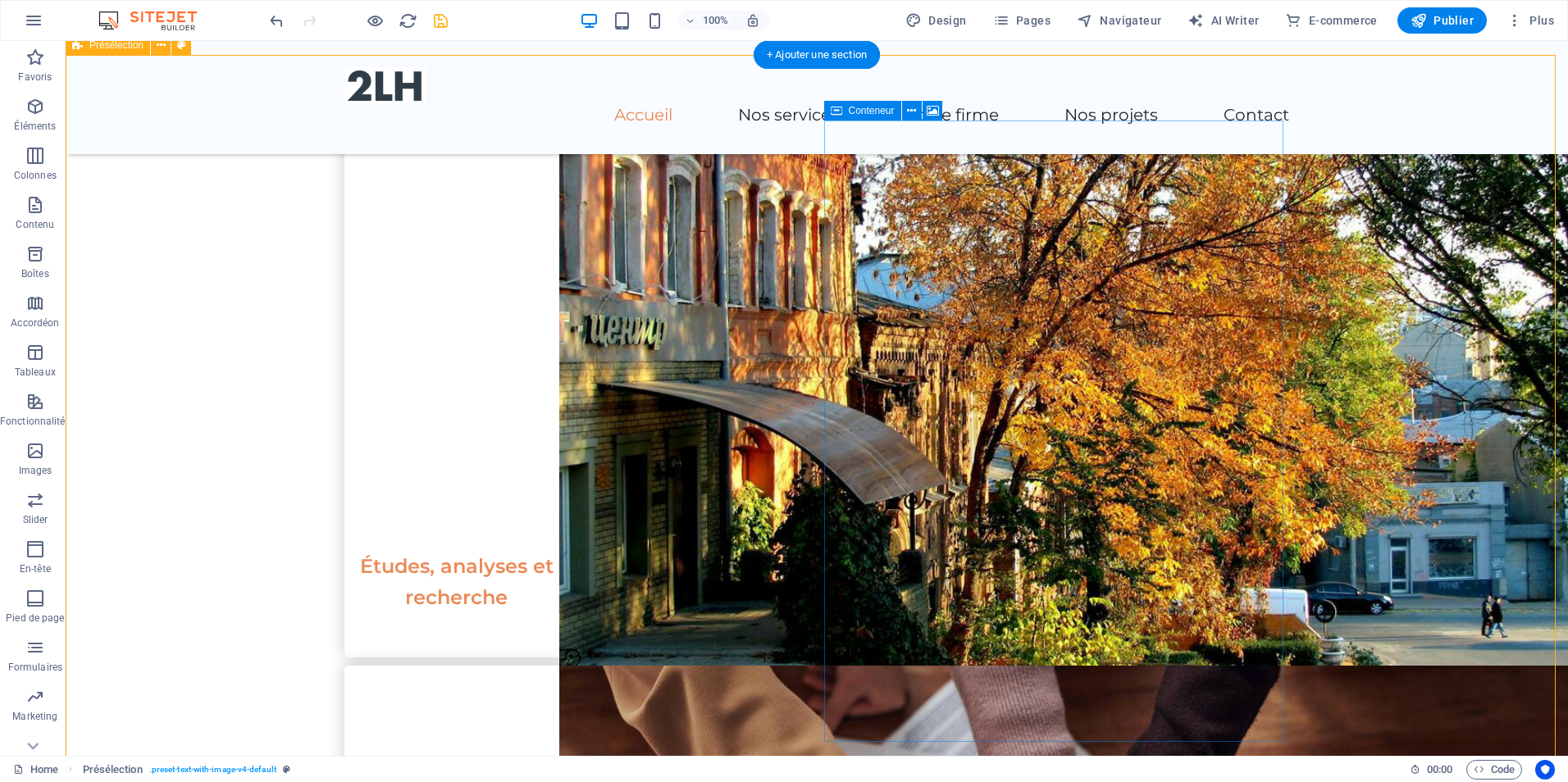
scroll to position [1312, 0]
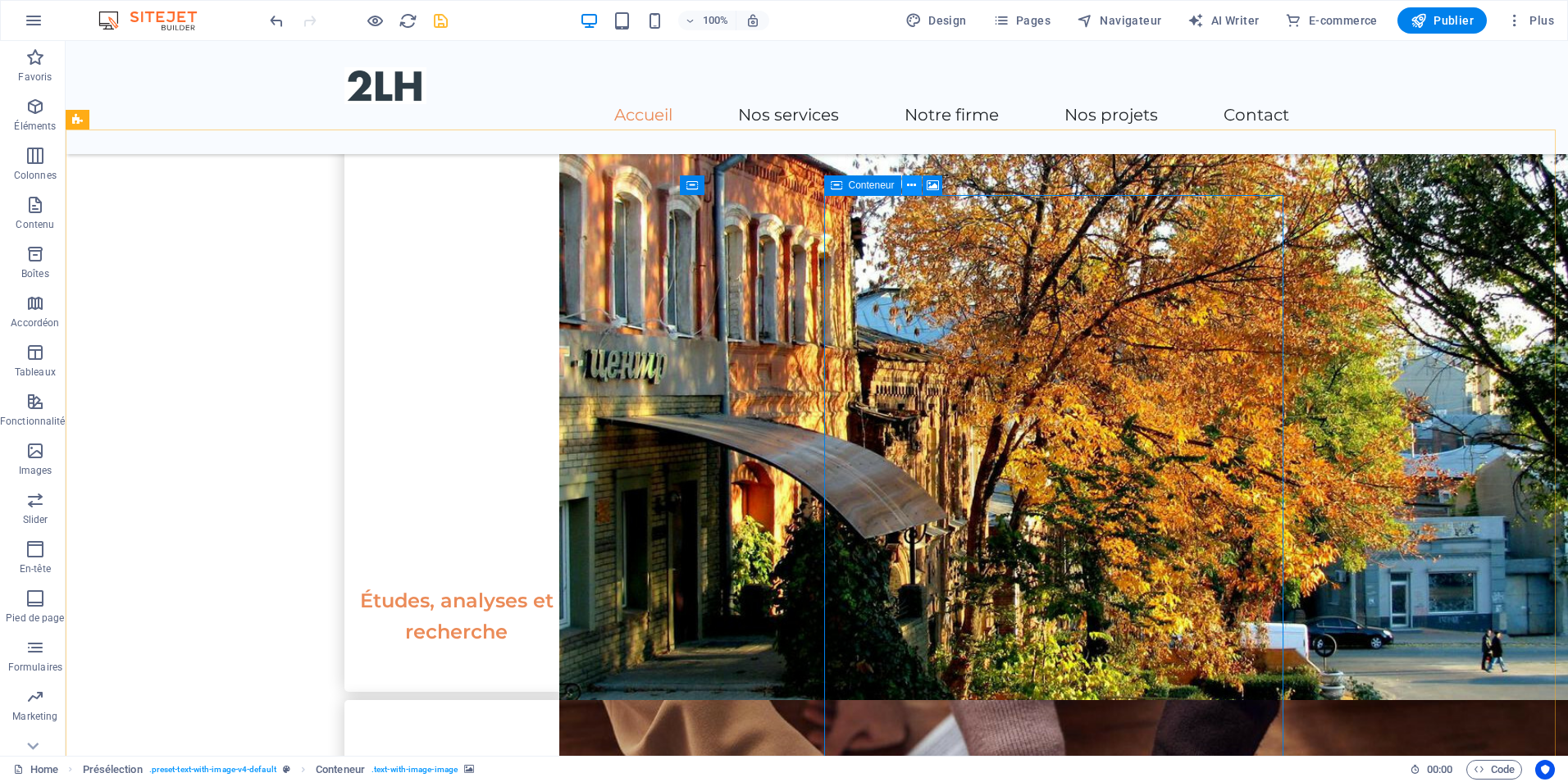
click at [910, 186] on icon at bounding box center [911, 185] width 9 height 17
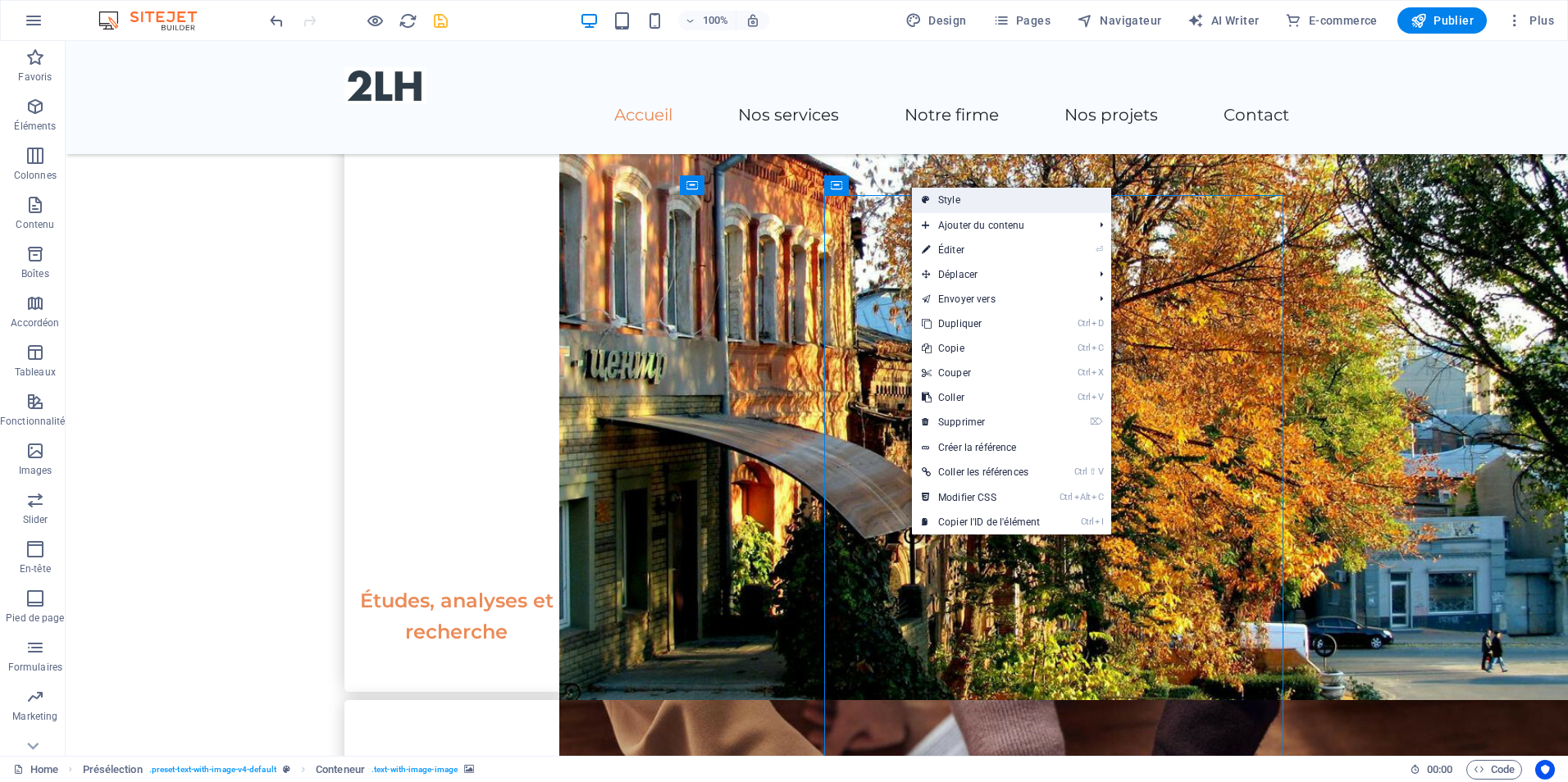
click at [951, 196] on link "Style" at bounding box center [1012, 200] width 200 height 25
select select "rem"
select select "px"
select select "preset-text-with-image-v4-default"
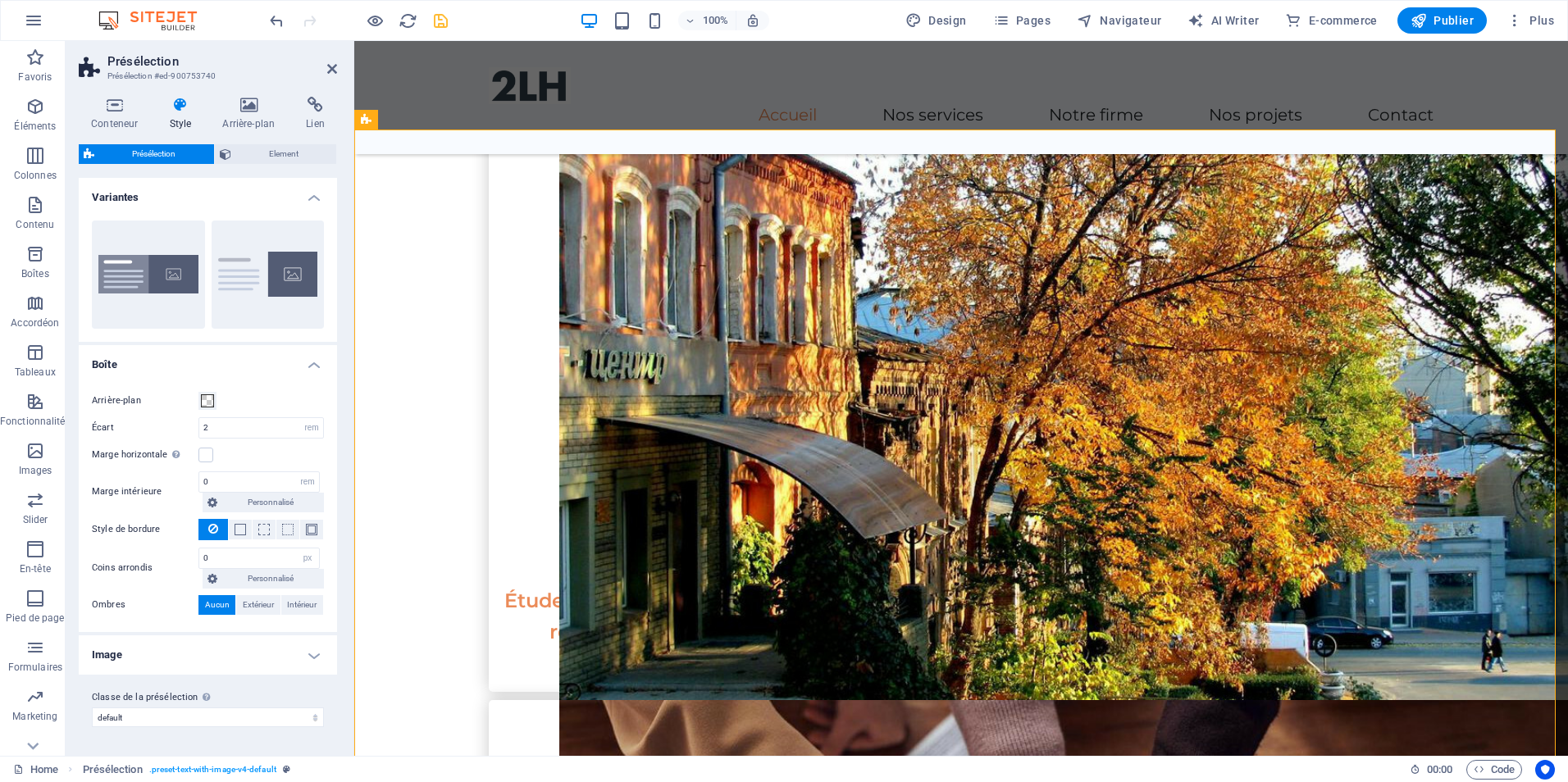
click at [312, 651] on h4 "Image" at bounding box center [208, 655] width 258 height 40
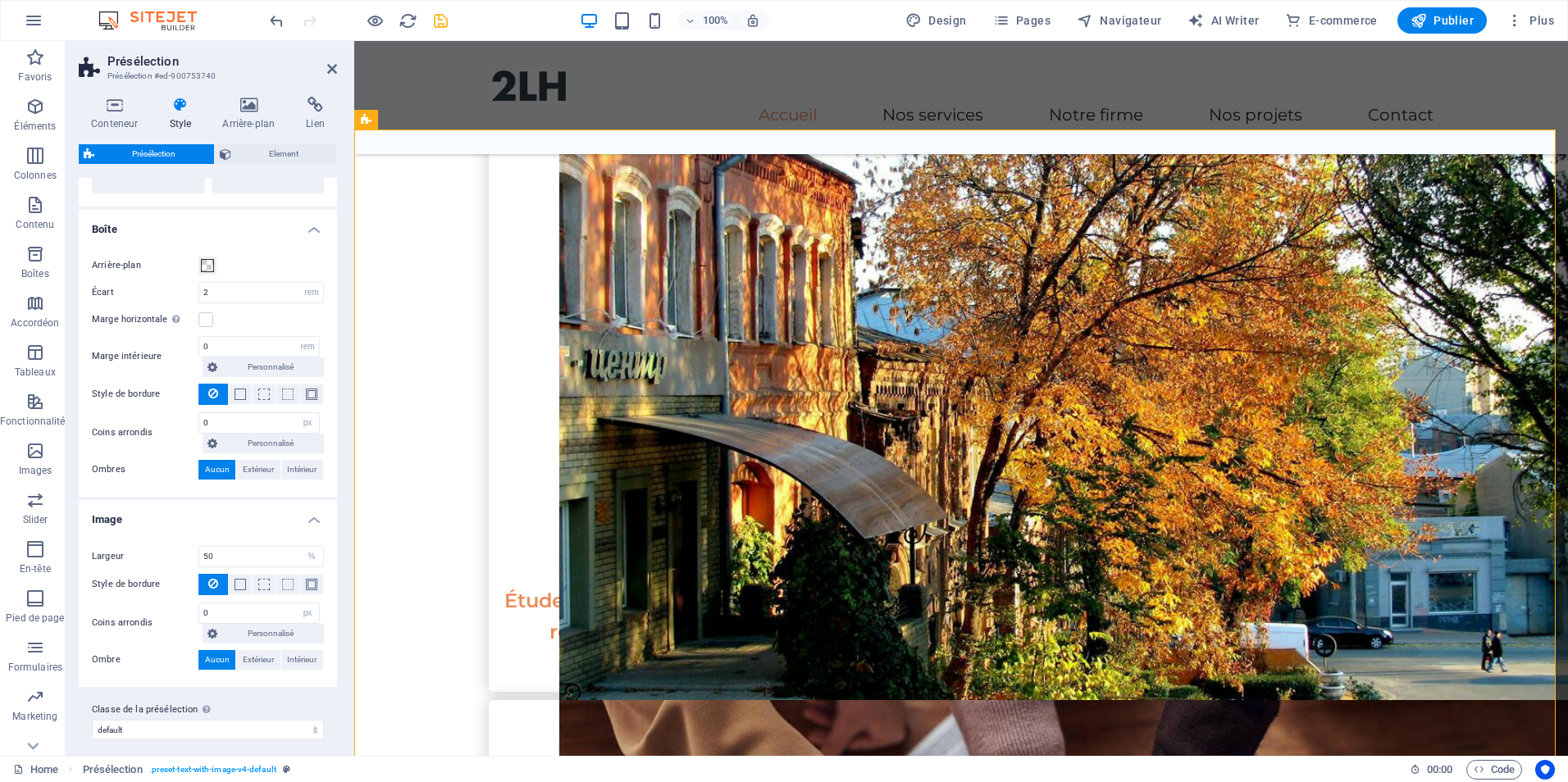
scroll to position [145, 0]
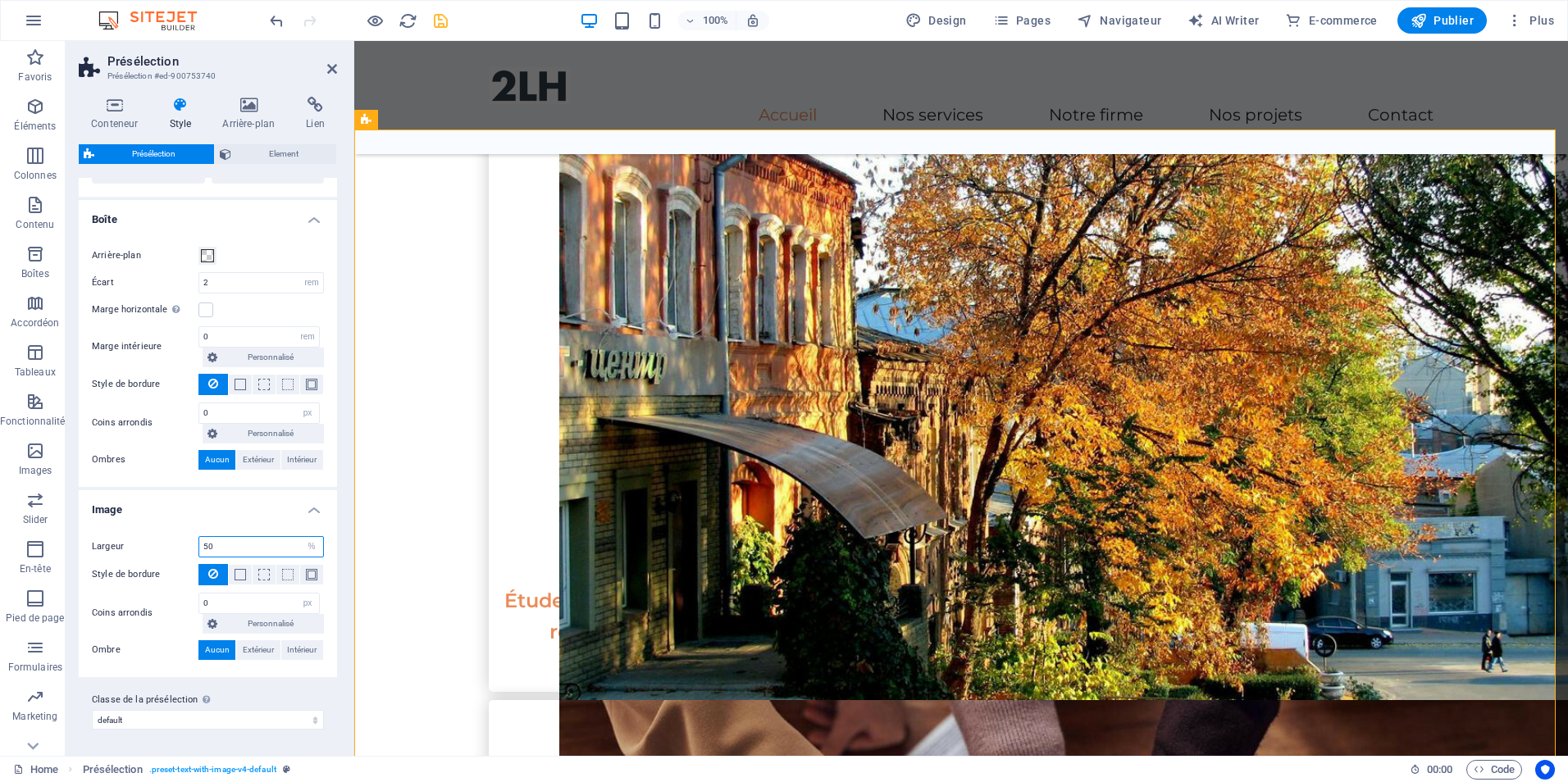
click at [274, 547] on input "50" at bounding box center [261, 547] width 124 height 20
type input "5"
type input "50"
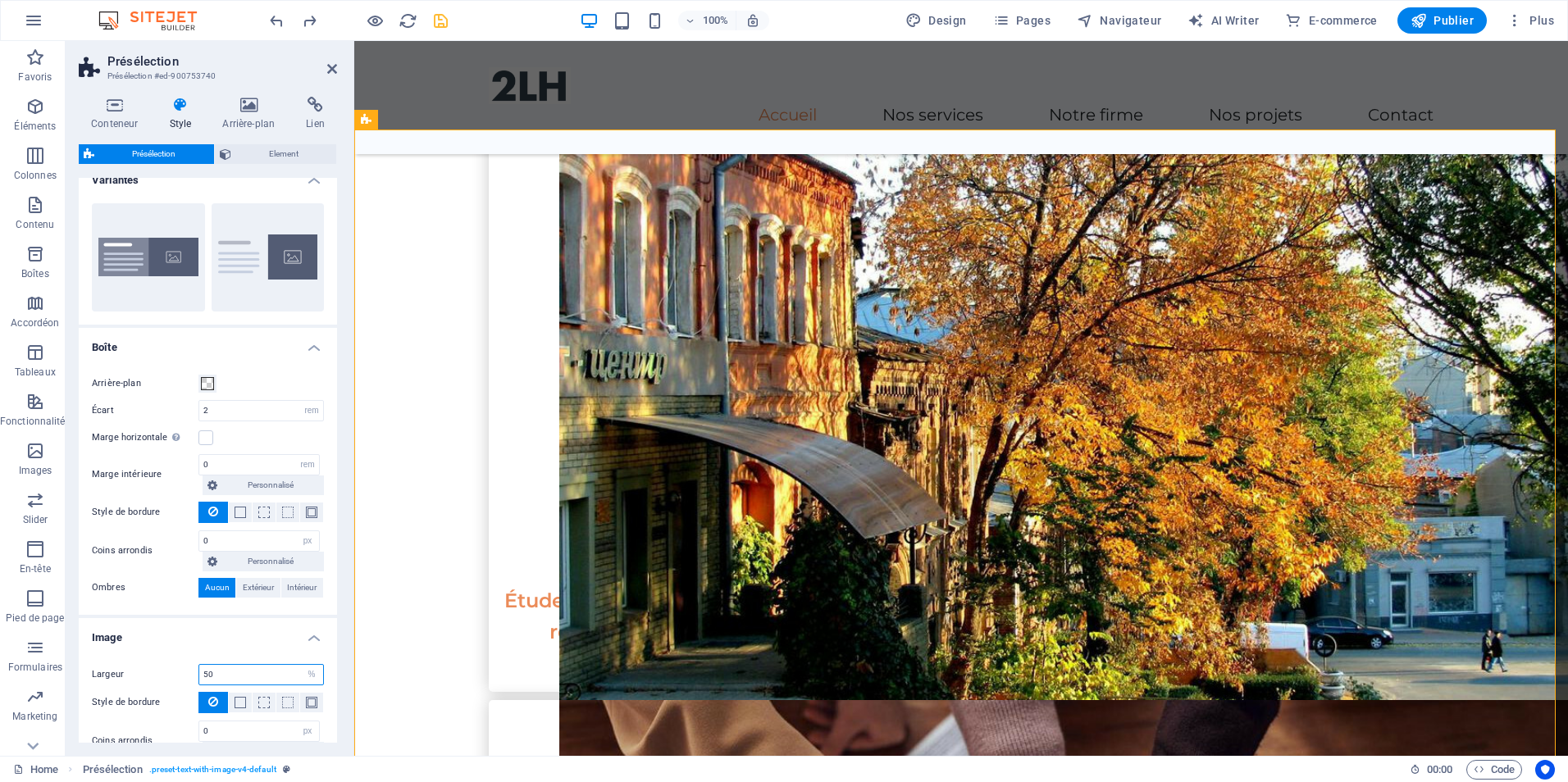
scroll to position [0, 0]
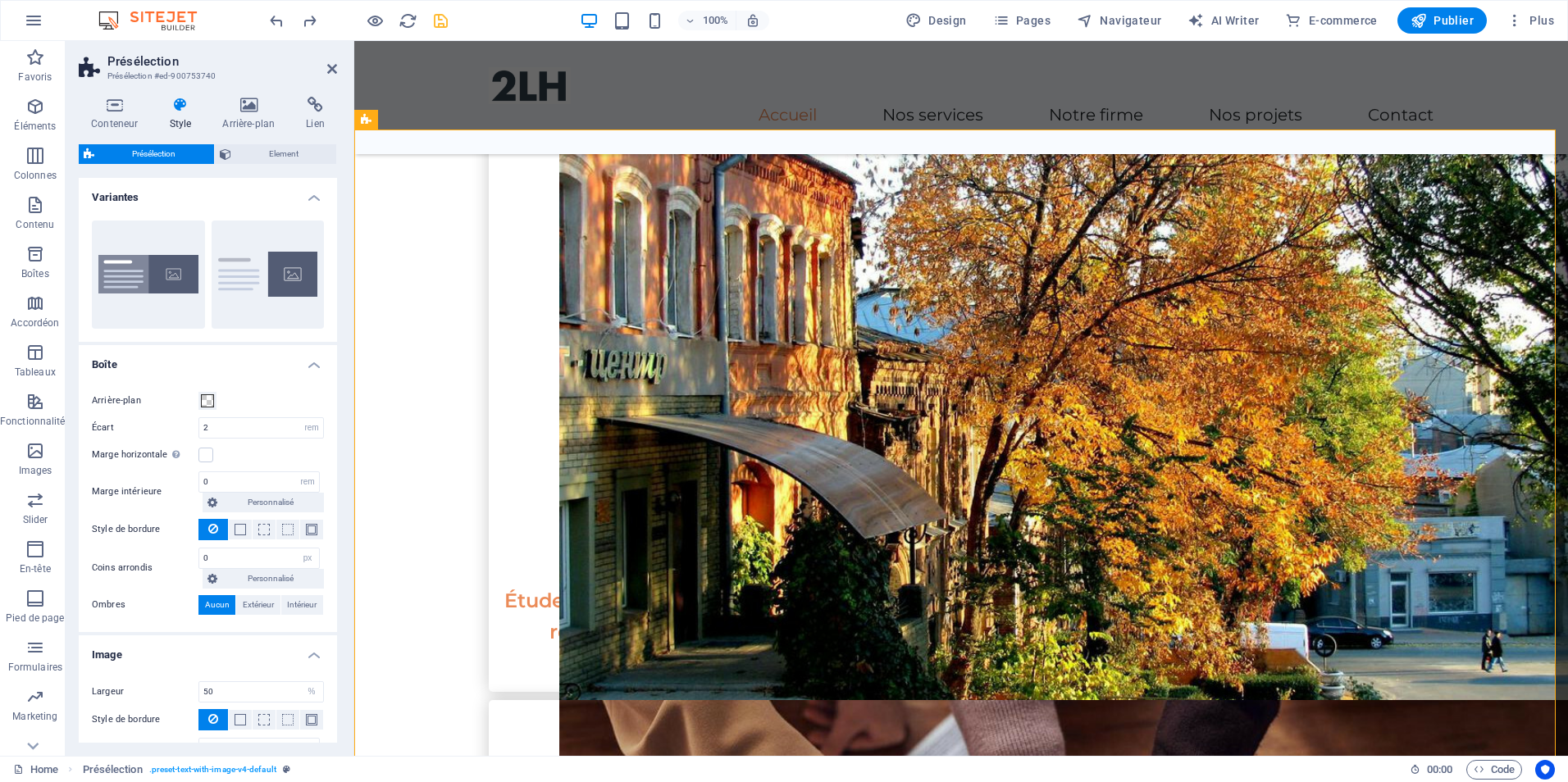
click at [174, 115] on h4 "Style" at bounding box center [183, 114] width 54 height 35
click at [257, 156] on span "Element" at bounding box center [284, 154] width 96 height 20
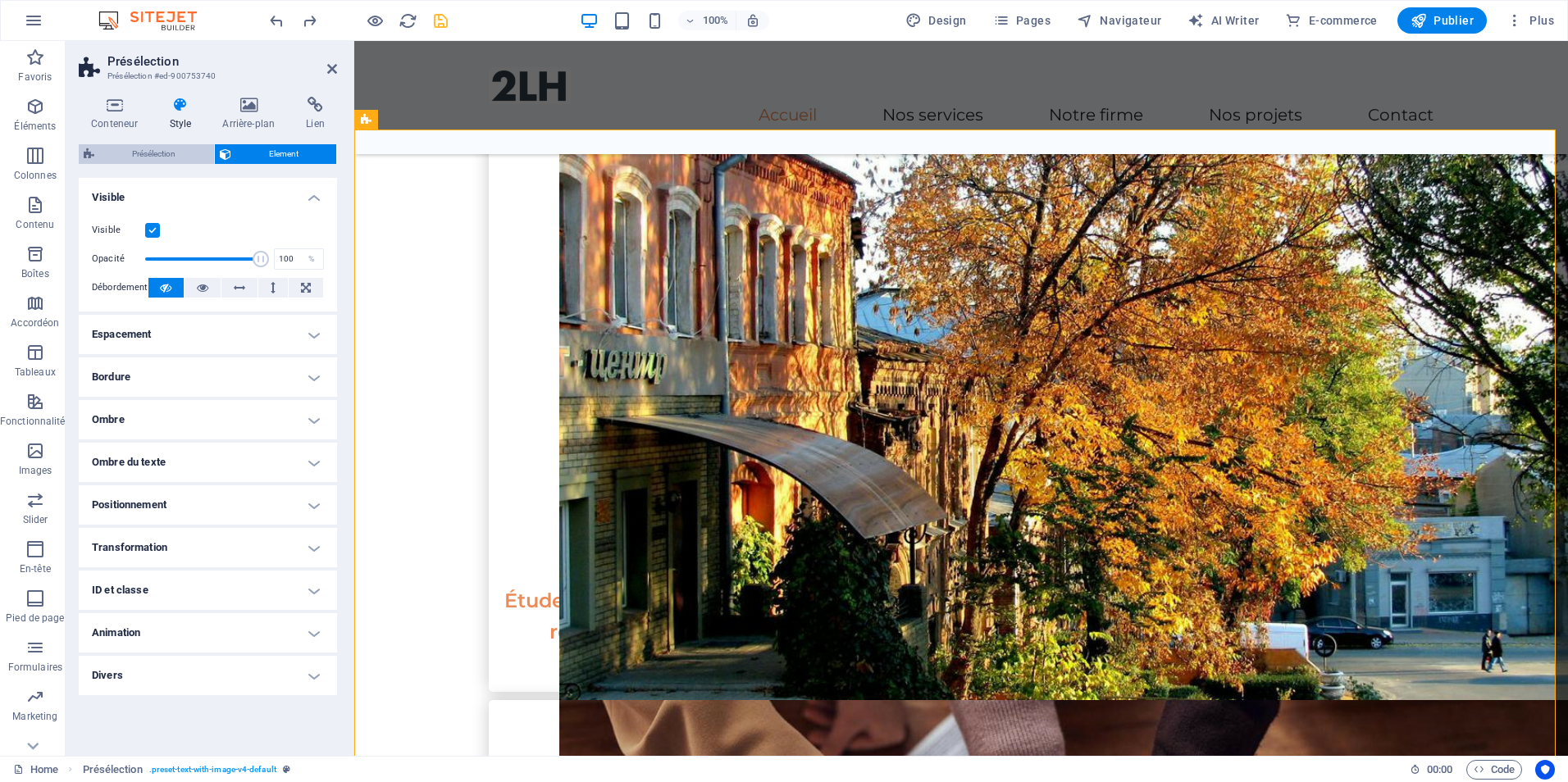
click at [158, 152] on span "Présélection" at bounding box center [153, 154] width 110 height 20
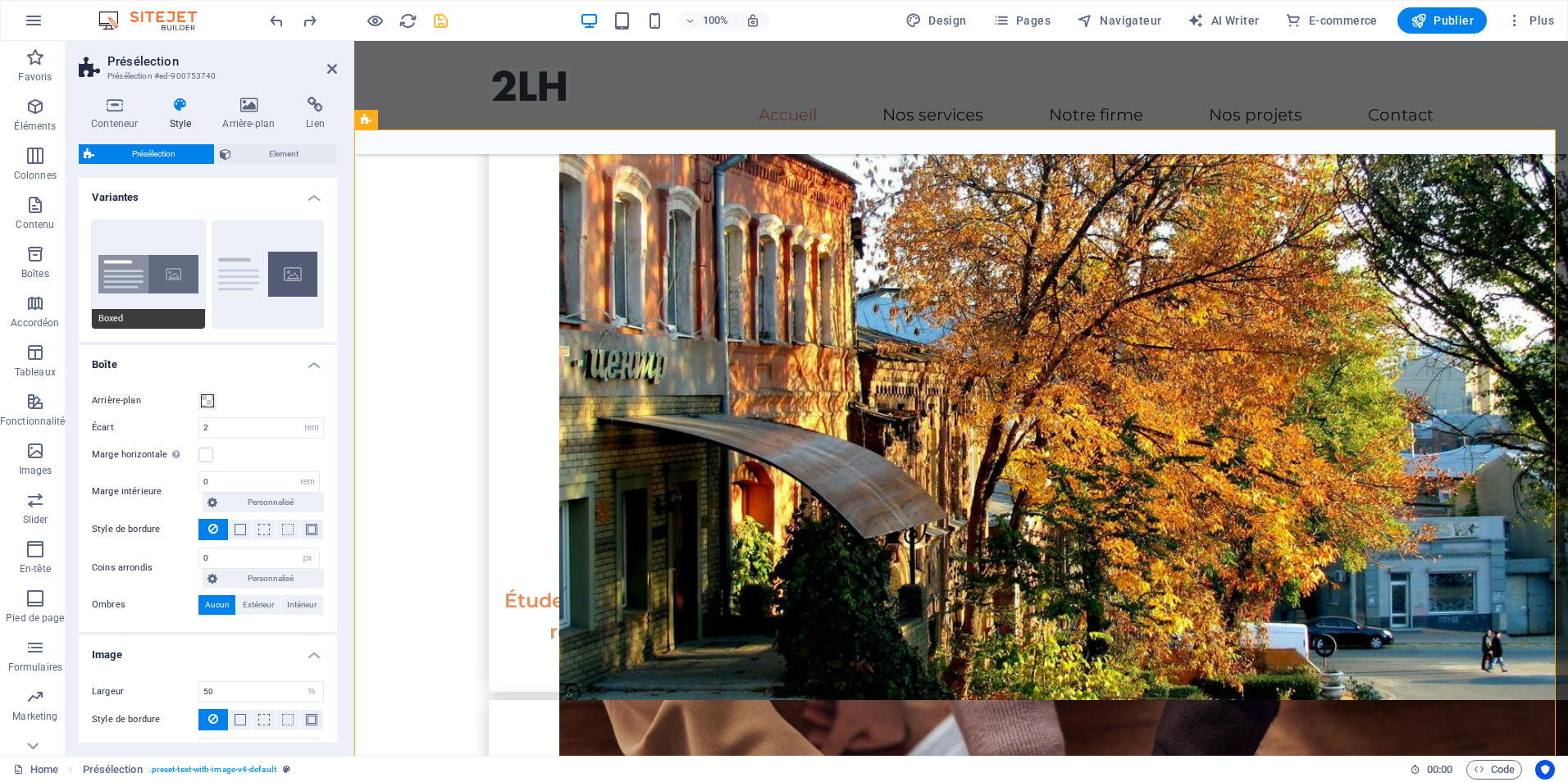
click at [143, 228] on button "Boxed" at bounding box center [148, 274] width 113 height 108
type input "0"
type input "2.5"
type input "2"
type input "0"
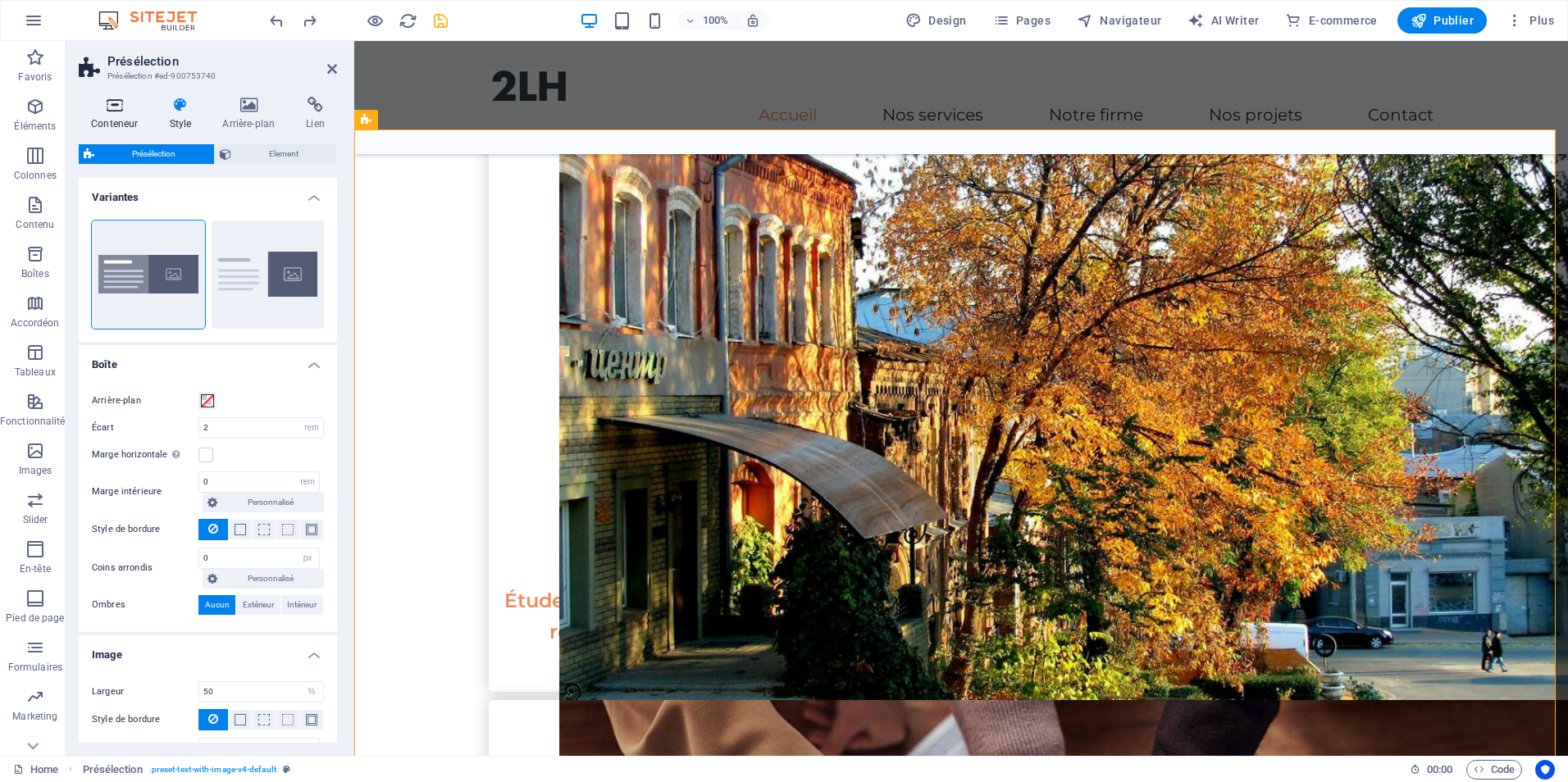
click at [110, 114] on h4 "Conteneur" at bounding box center [118, 114] width 78 height 35
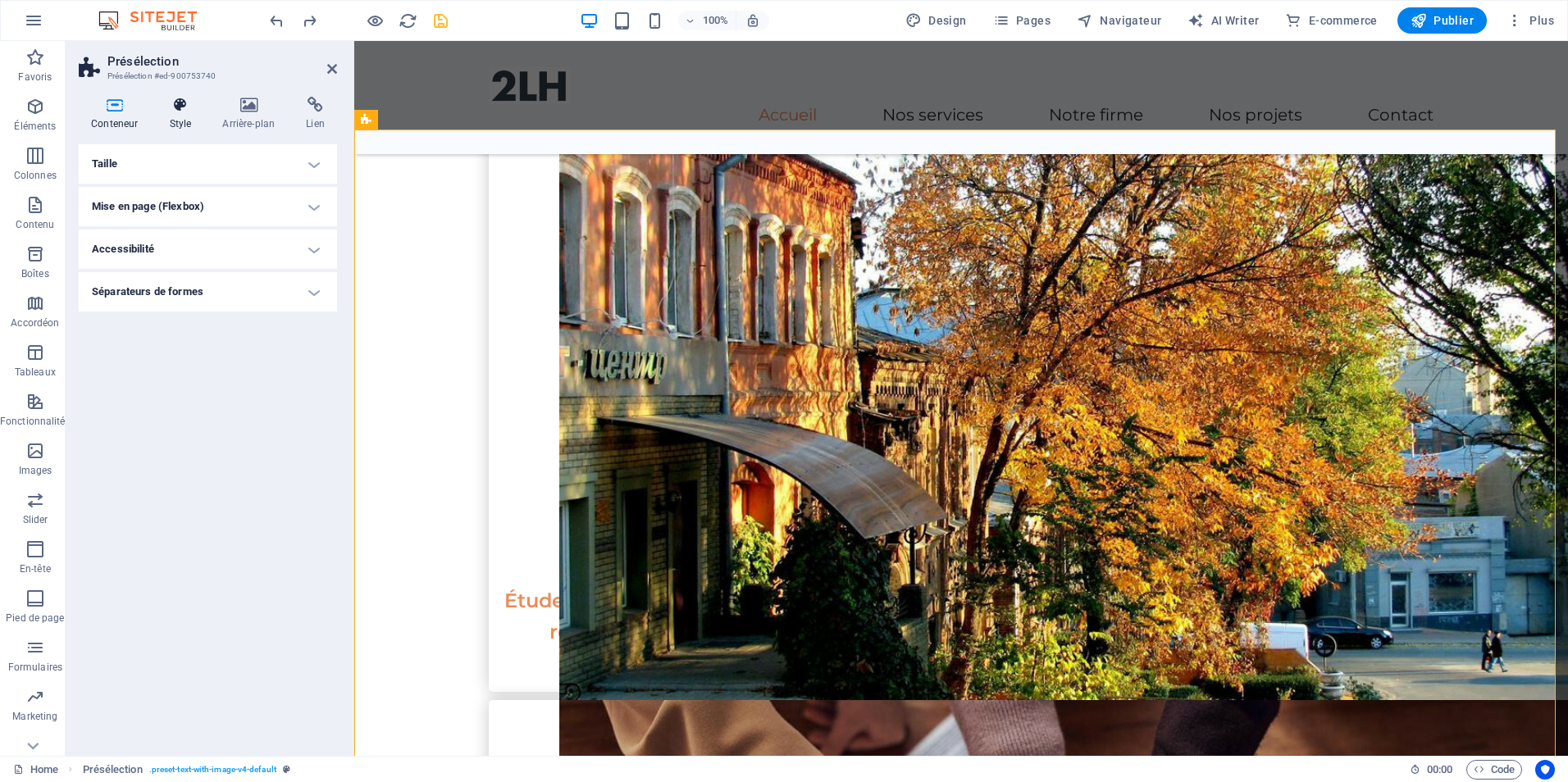
click at [173, 97] on icon at bounding box center [180, 105] width 47 height 16
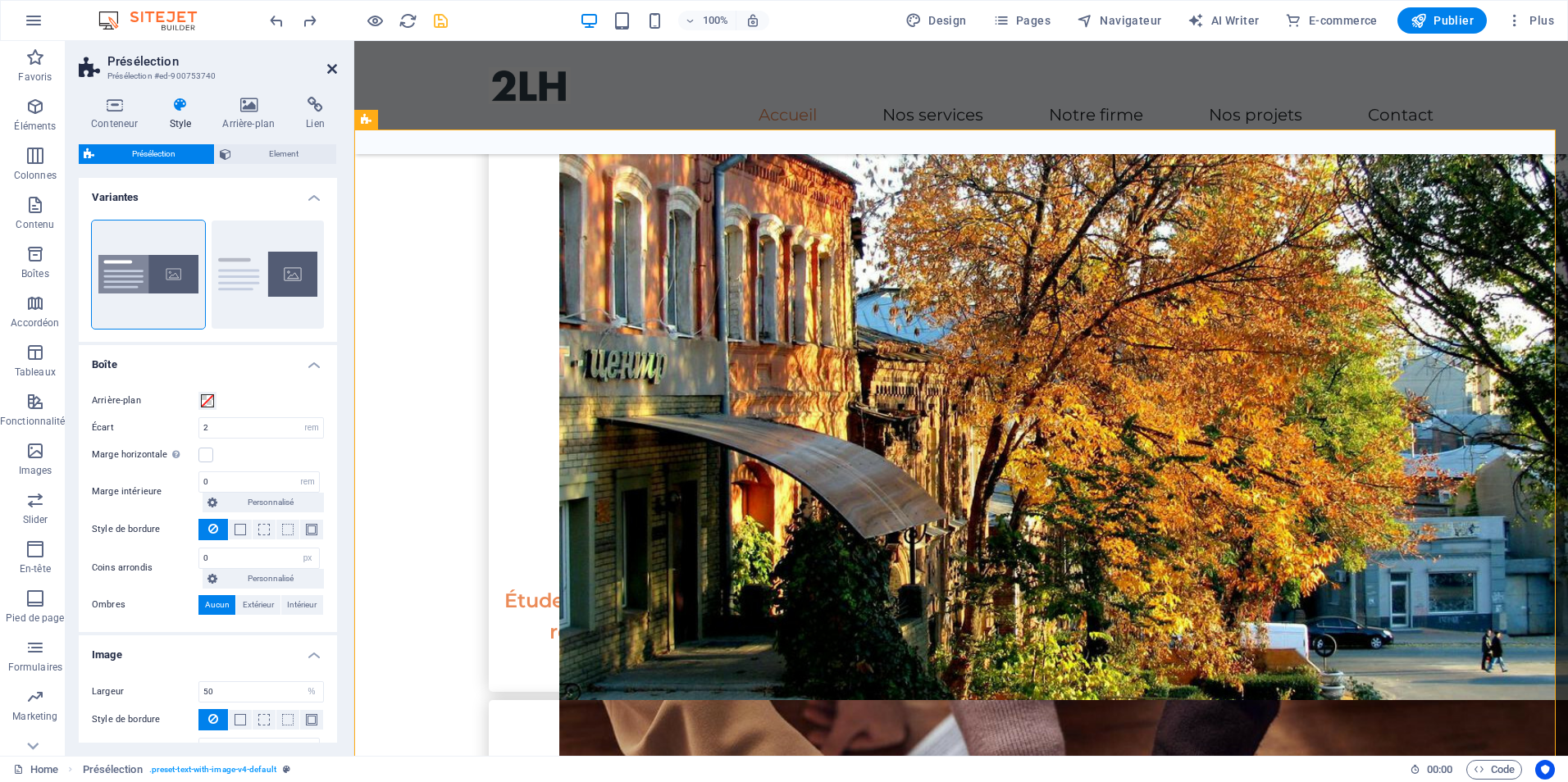
click at [332, 72] on icon at bounding box center [332, 69] width 10 height 13
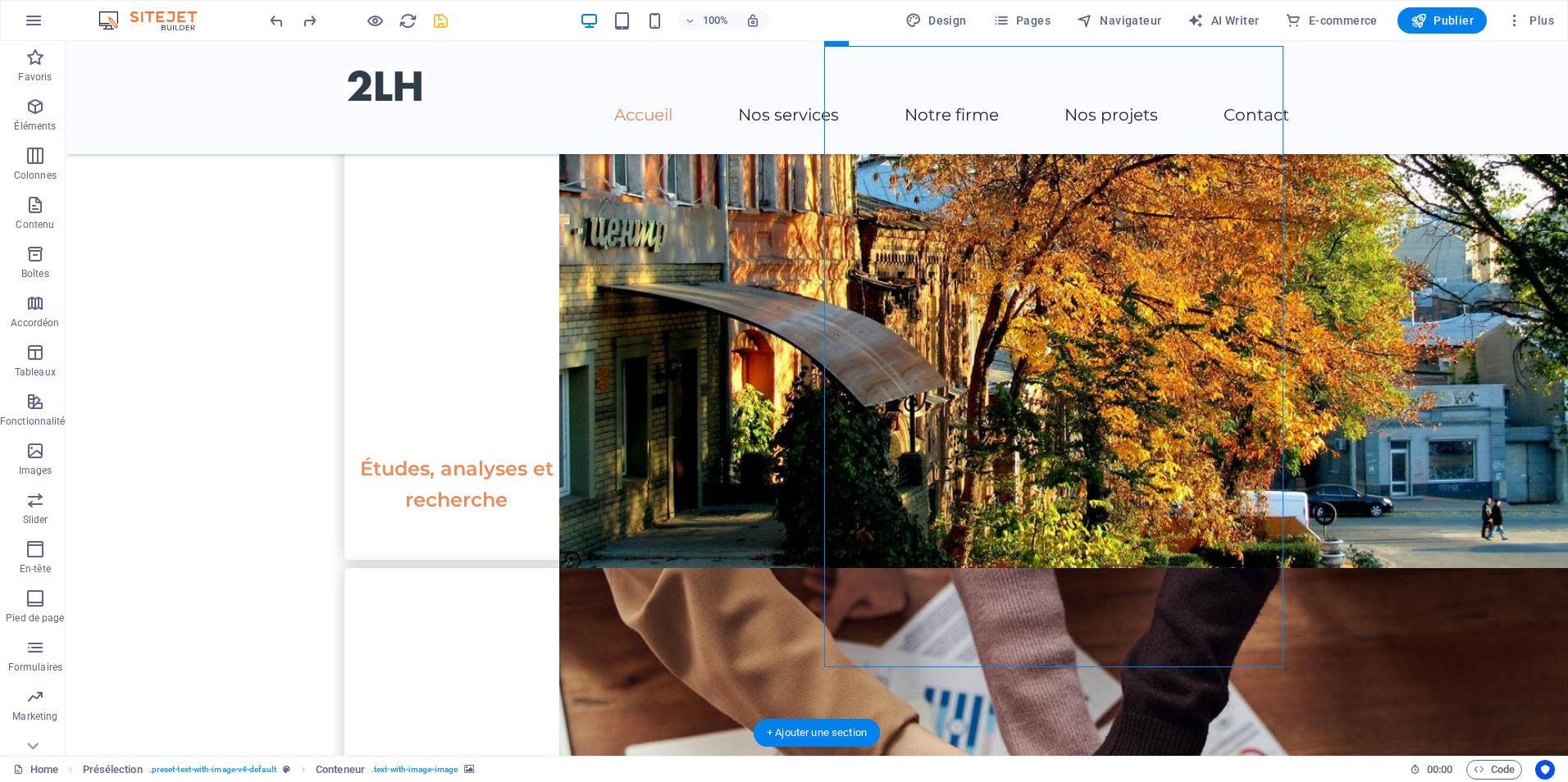
scroll to position [1476, 0]
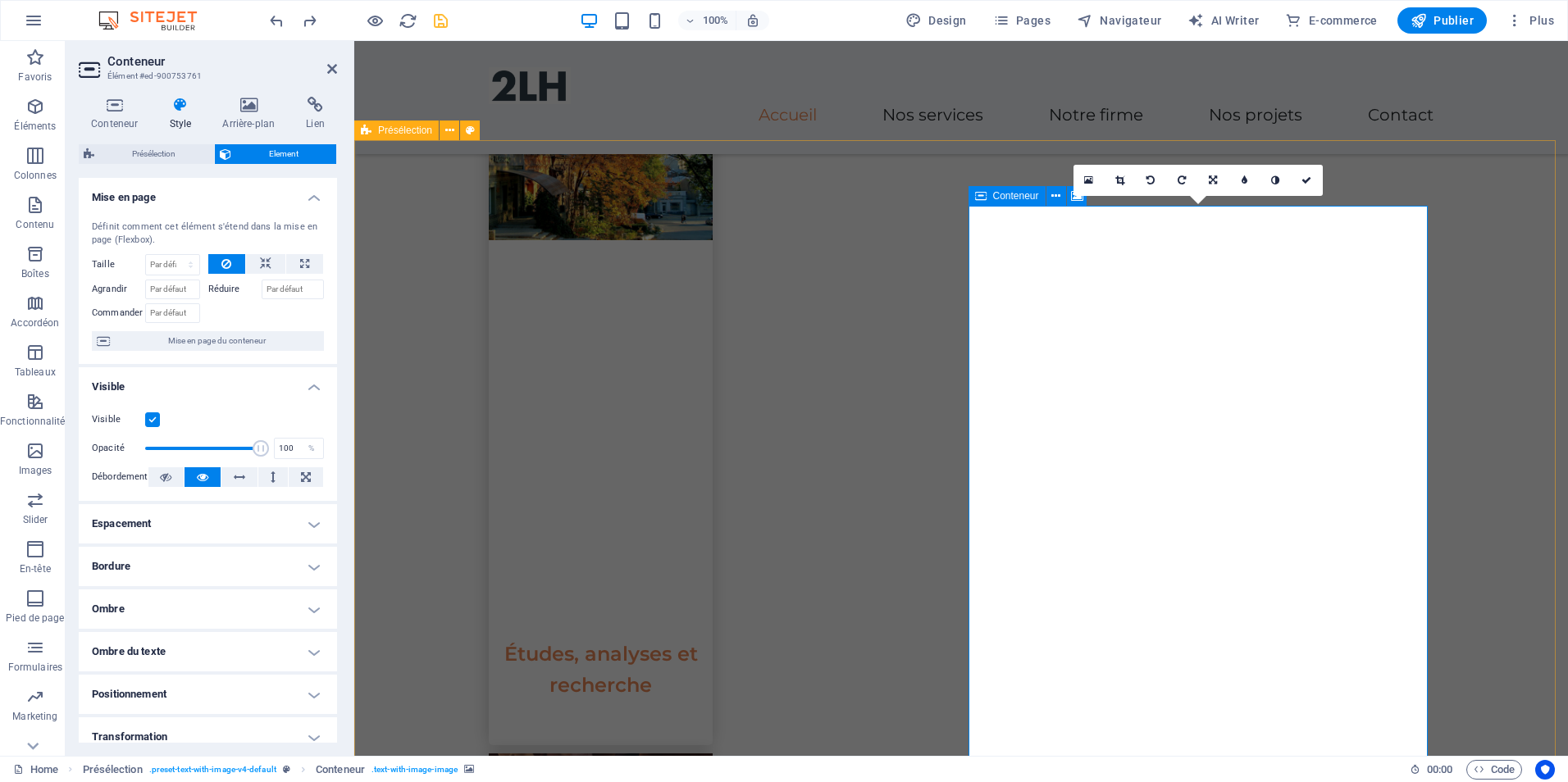
scroll to position [1229, 0]
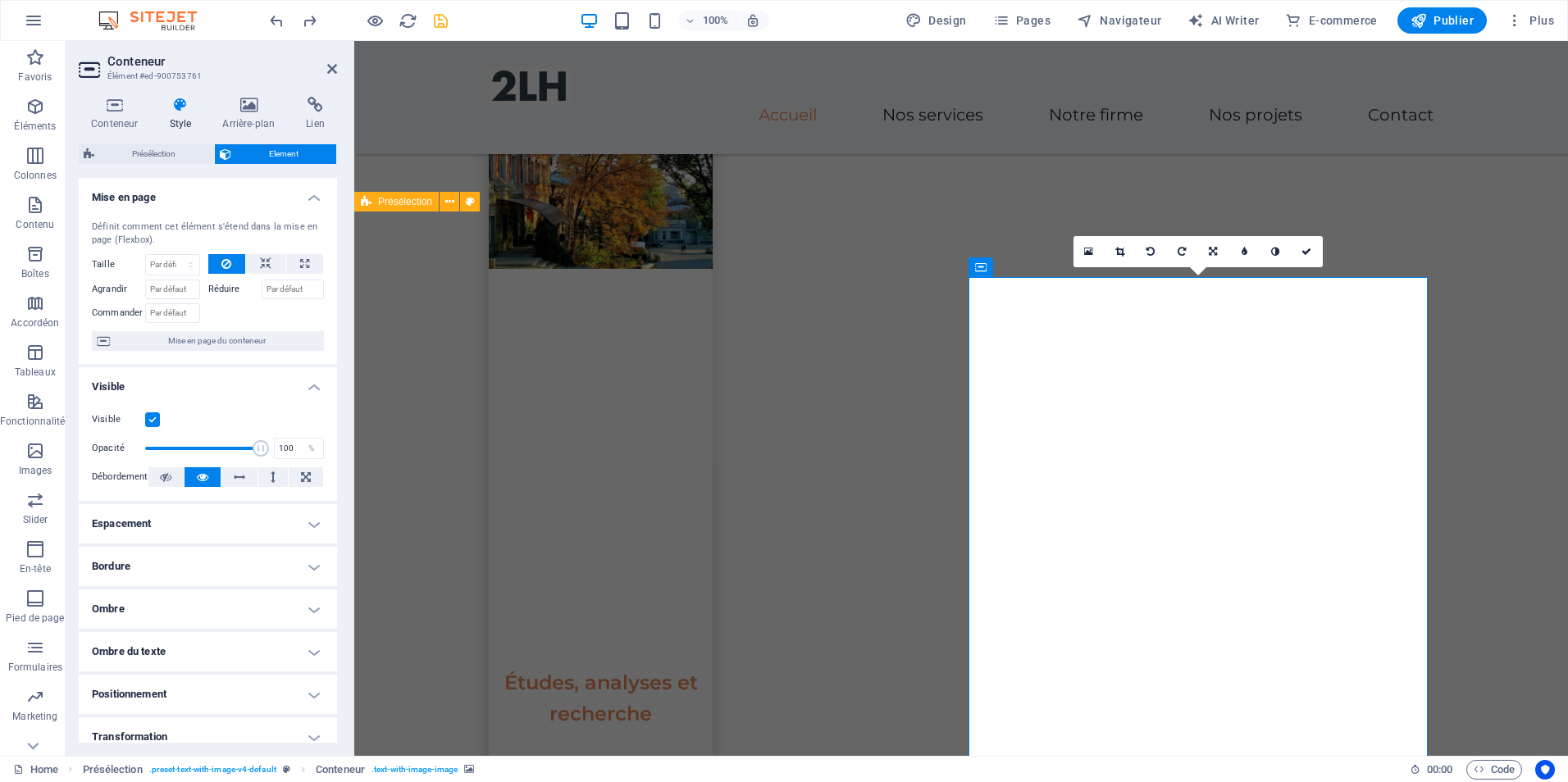
click at [1089, 255] on icon at bounding box center [1088, 251] width 9 height 12
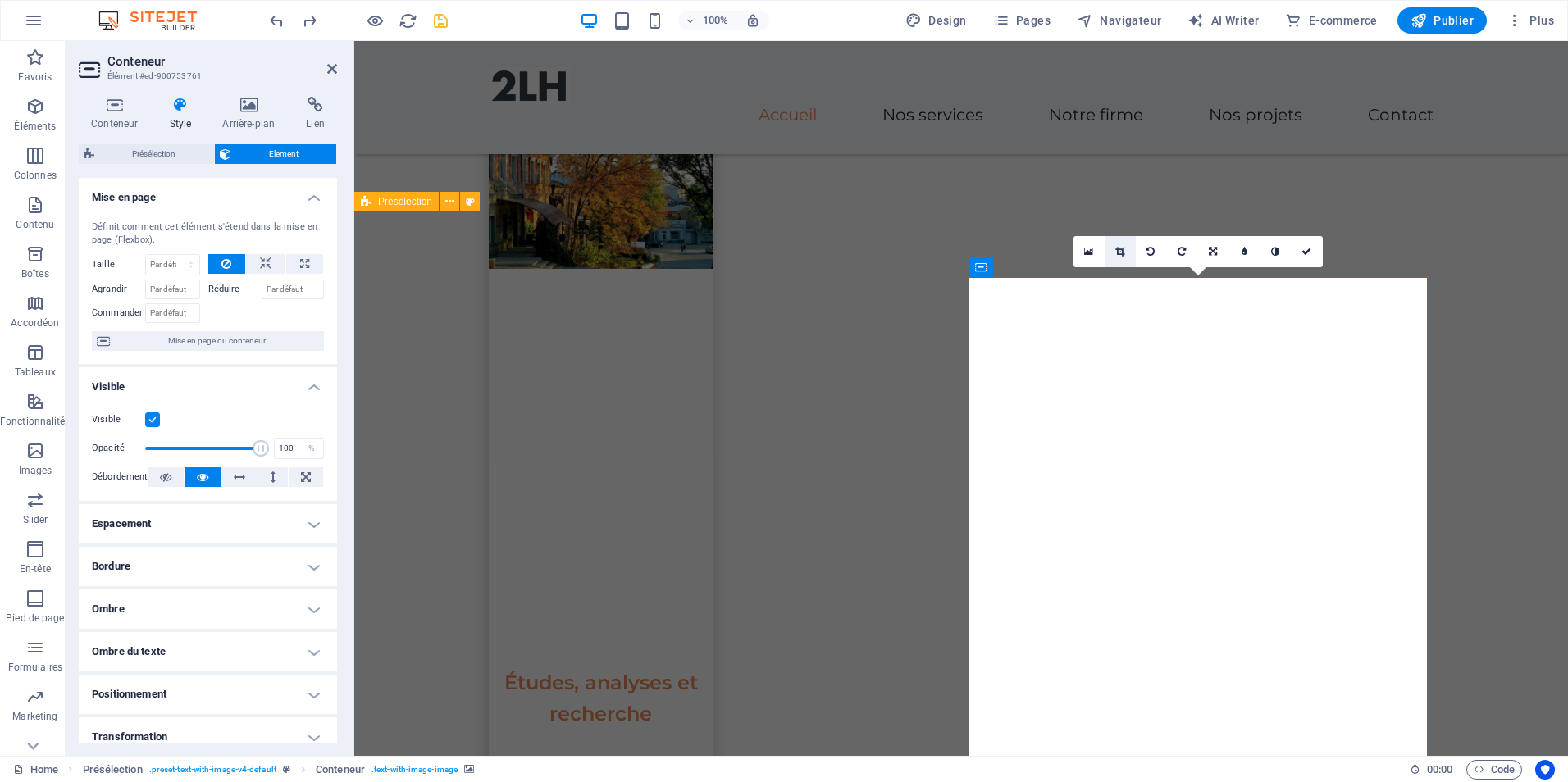
click at [1122, 251] on icon at bounding box center [1120, 251] width 9 height 10
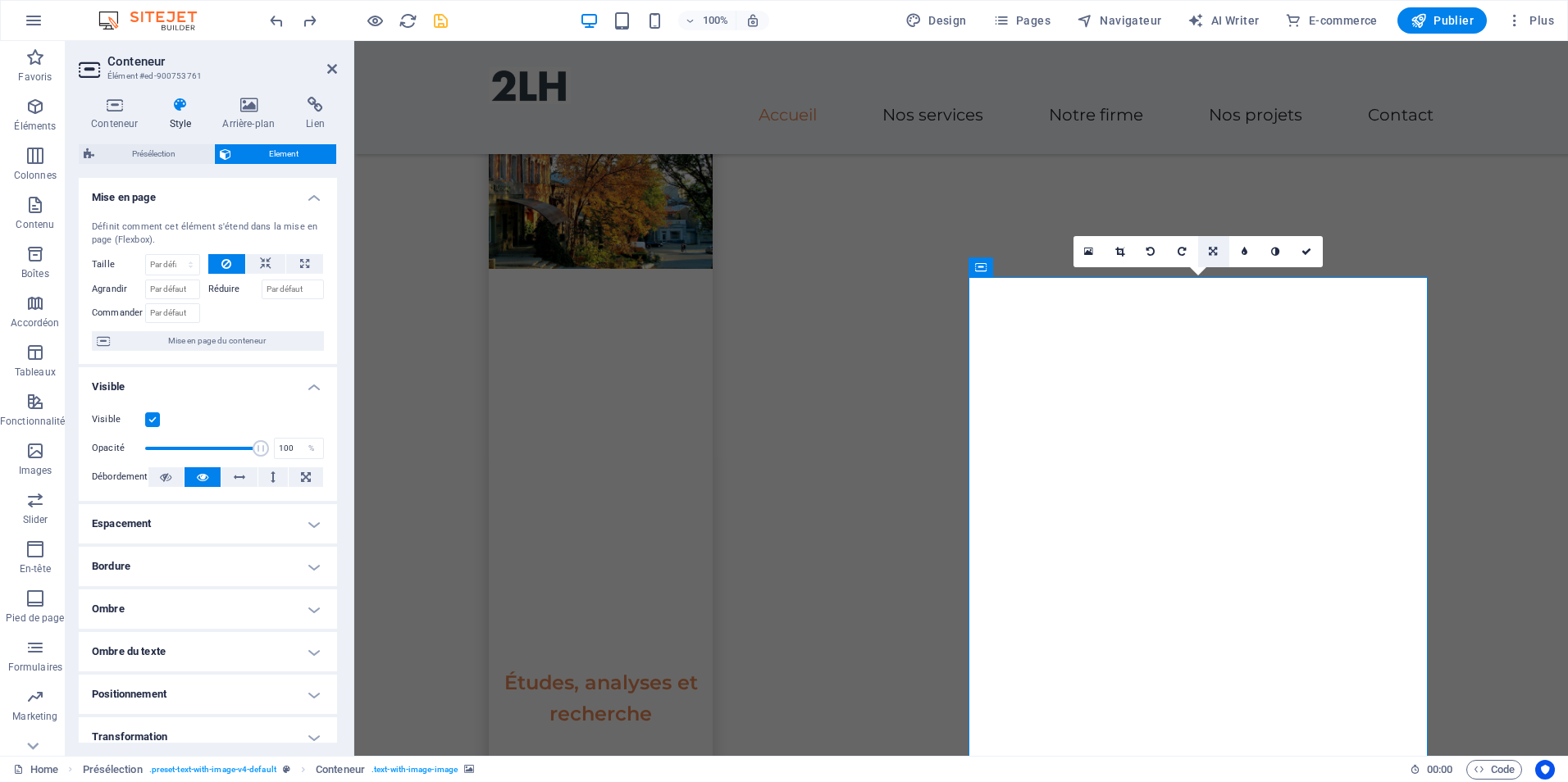
click at [1212, 252] on icon at bounding box center [1213, 251] width 8 height 10
click at [1218, 214] on link at bounding box center [1214, 221] width 31 height 31
click at [1209, 255] on icon at bounding box center [1213, 251] width 10 height 10
click at [1188, 251] on link at bounding box center [1183, 252] width 31 height 31
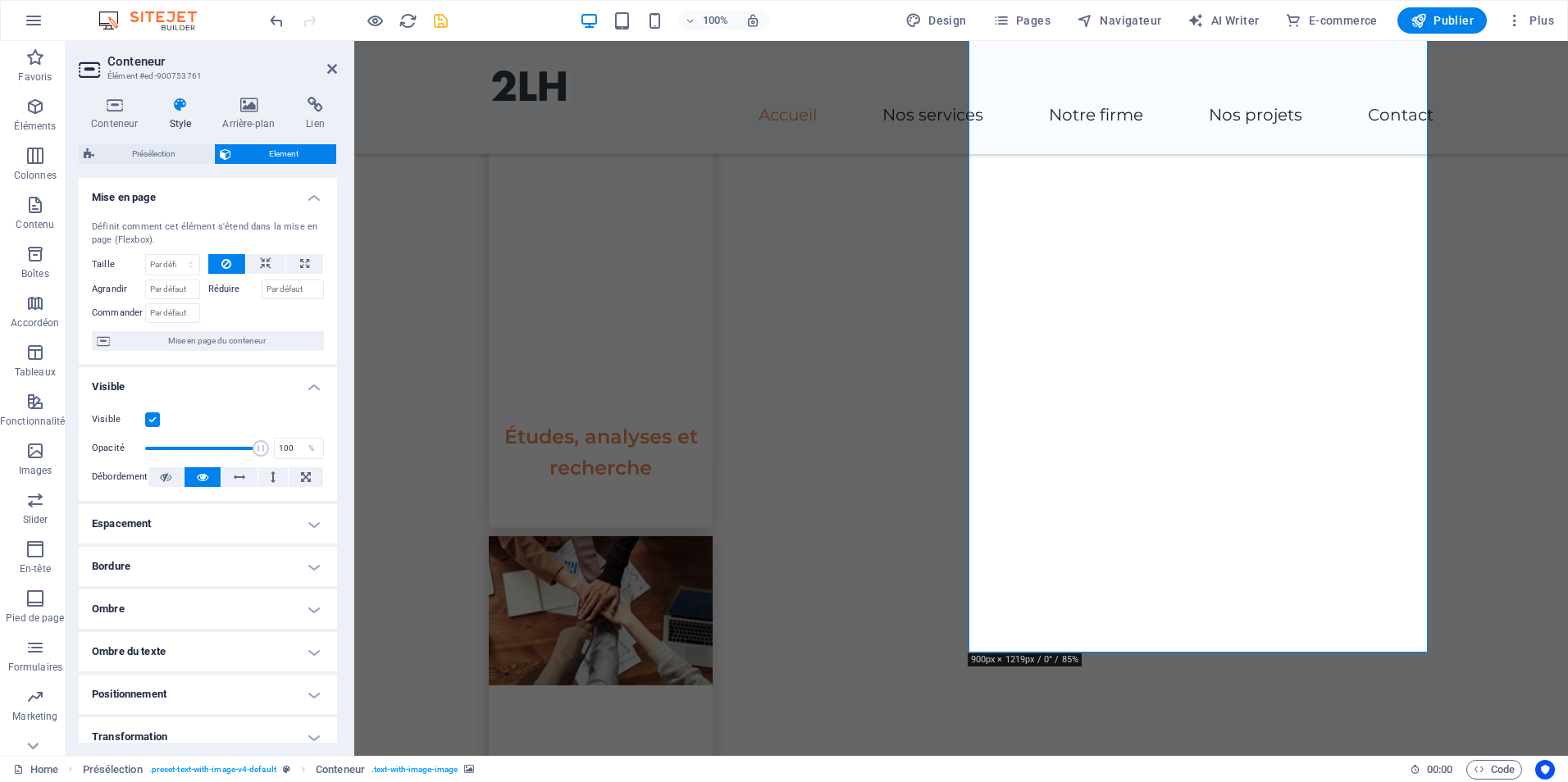
scroll to position [1393, 0]
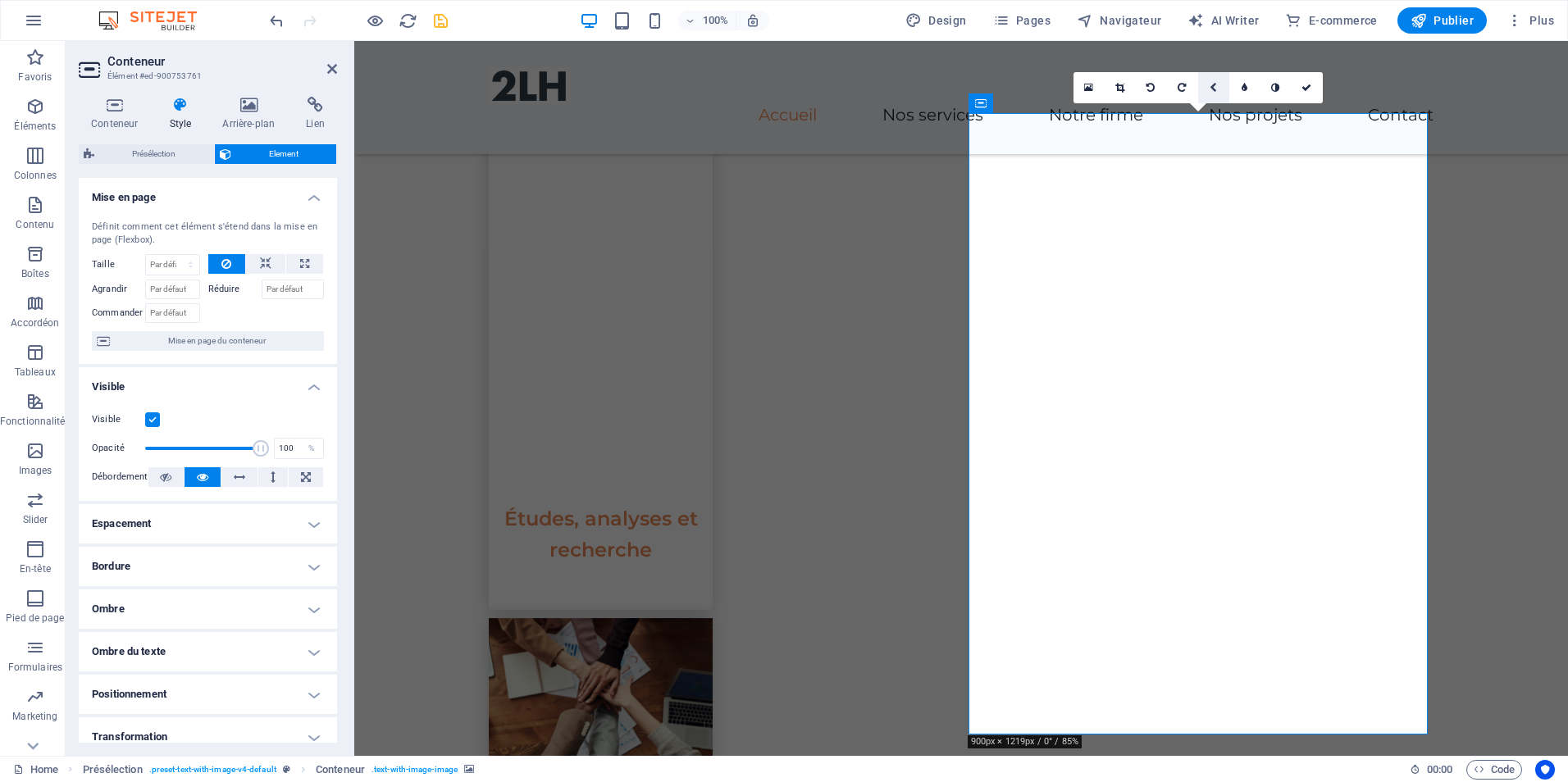
click at [1213, 88] on icon at bounding box center [1213, 87] width 7 height 10
click at [1242, 89] on icon at bounding box center [1244, 87] width 7 height 10
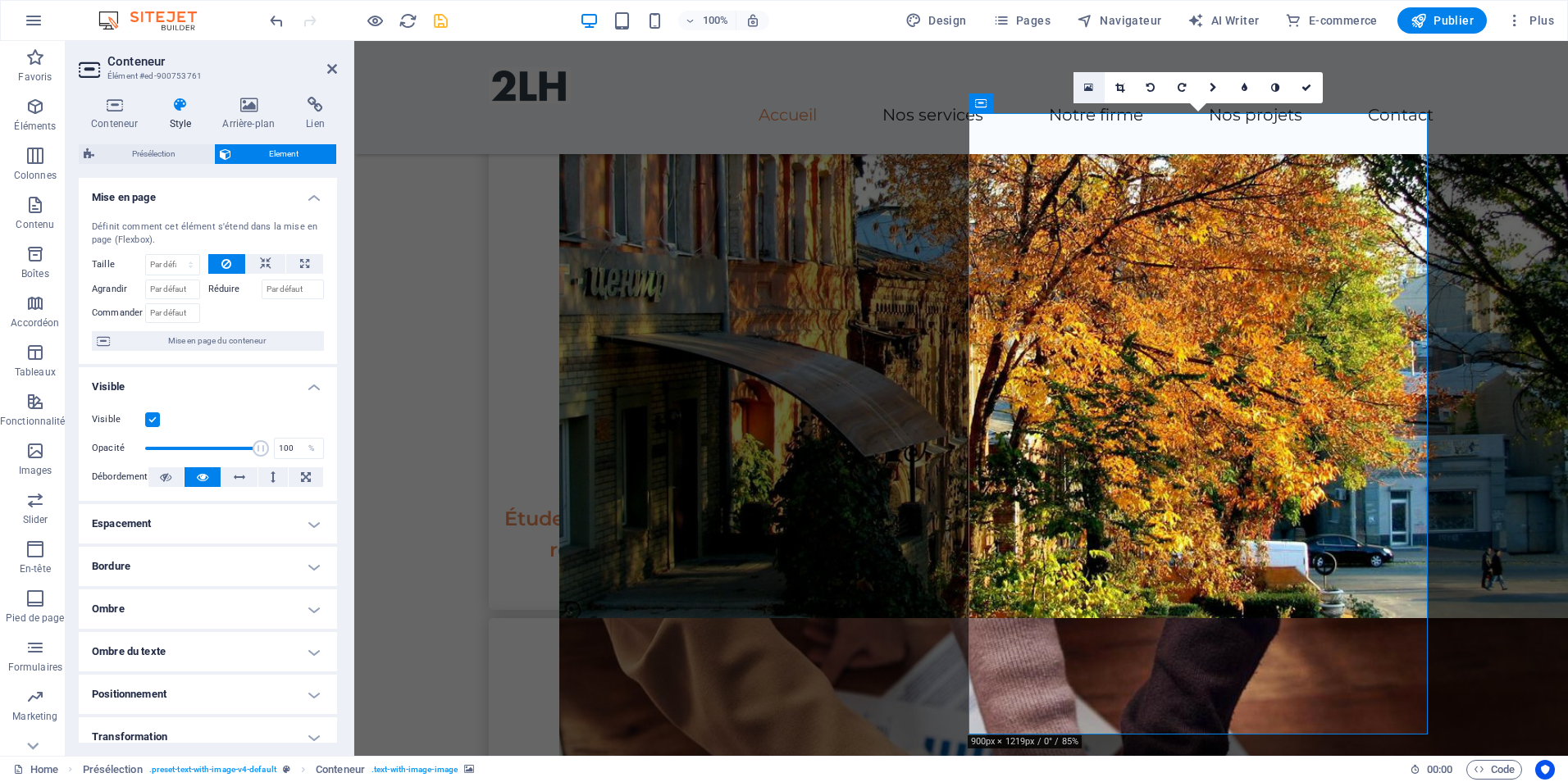
click at [1087, 88] on icon at bounding box center [1088, 87] width 9 height 12
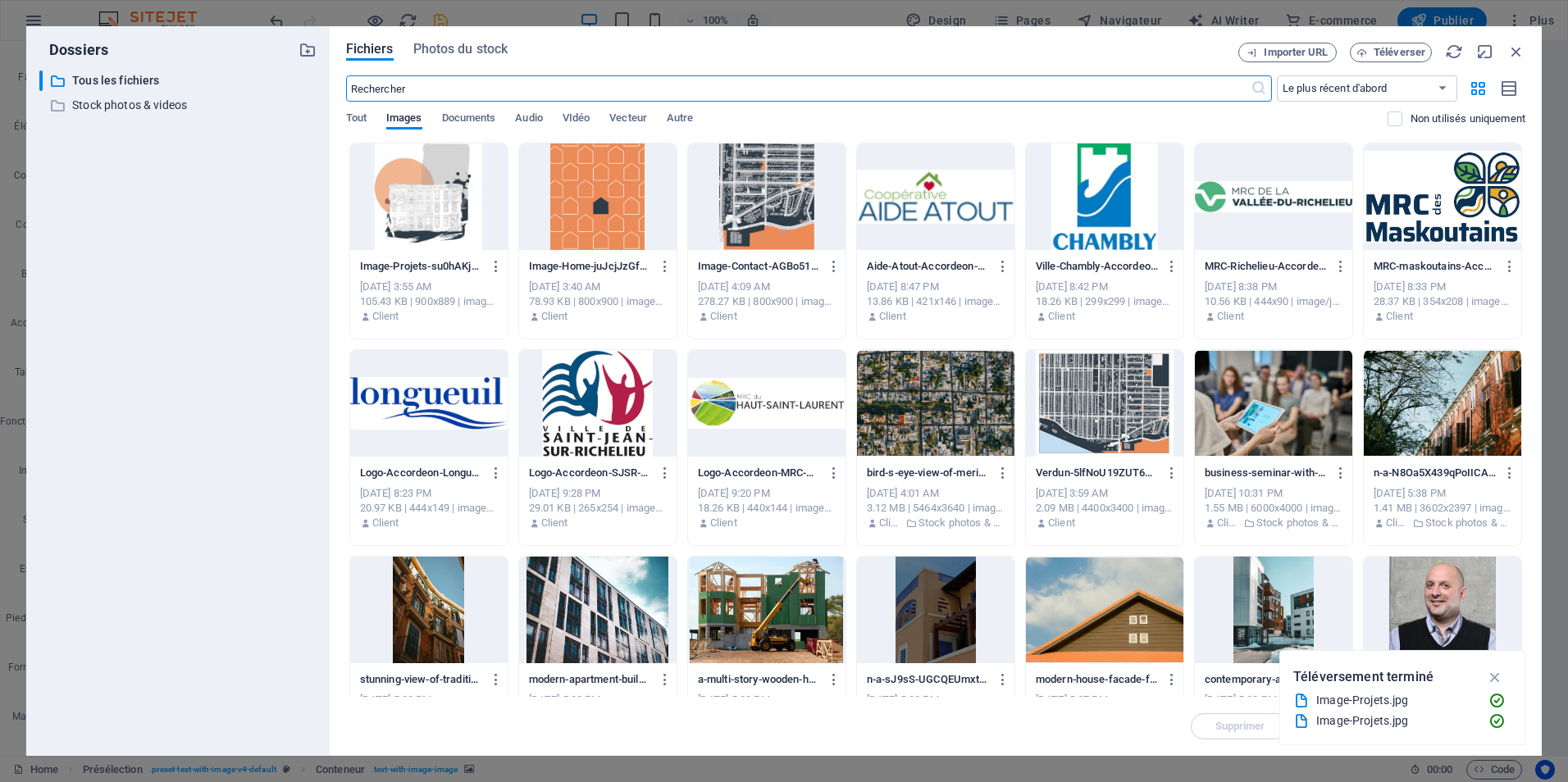
scroll to position [1427, 0]
click at [1514, 55] on icon "button" at bounding box center [1517, 52] width 18 height 18
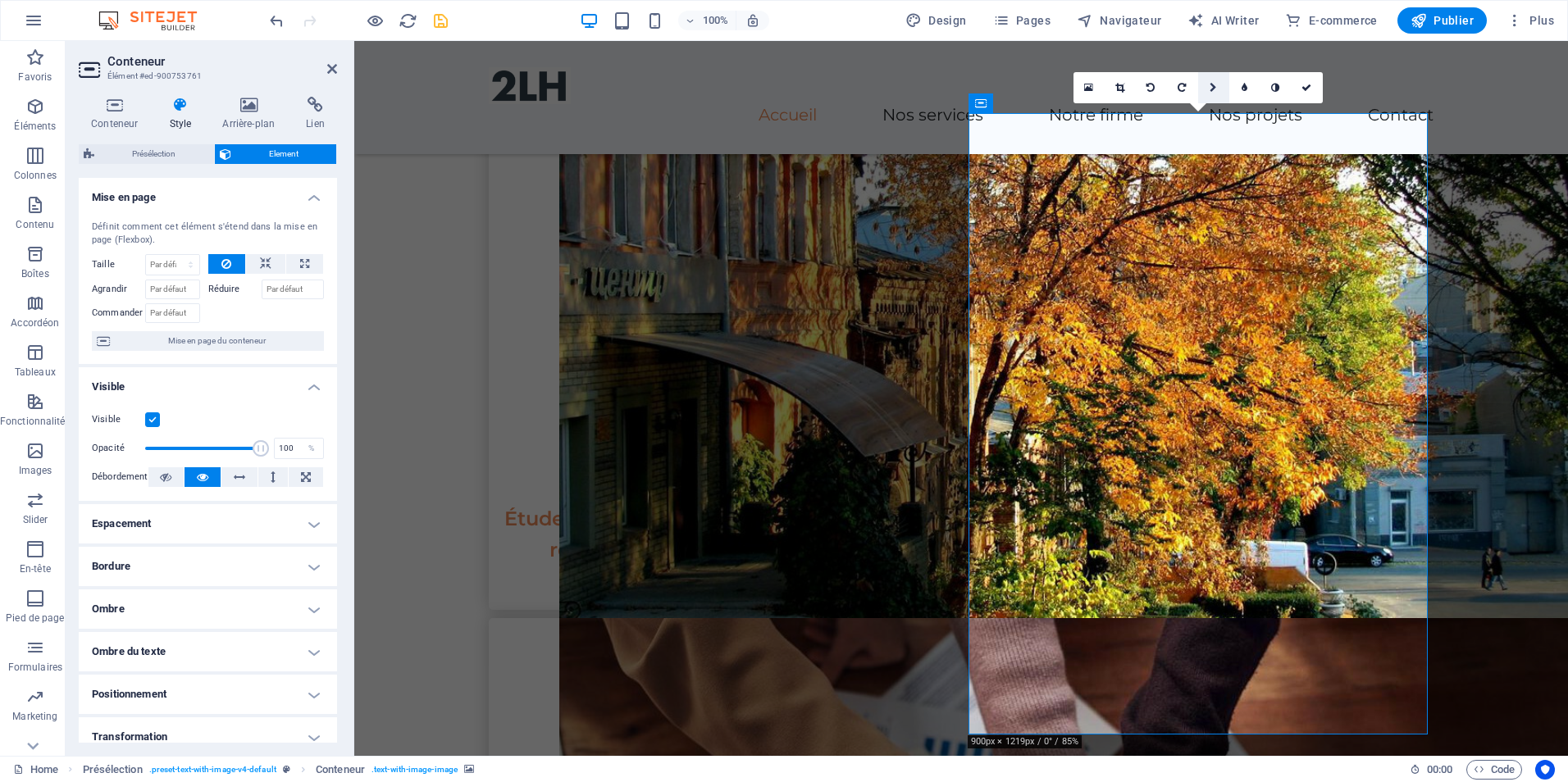
click at [1209, 85] on icon at bounding box center [1213, 87] width 7 height 10
click at [1213, 116] on icon at bounding box center [1213, 119] width 10 height 10
click at [1211, 89] on icon at bounding box center [1213, 87] width 10 height 10
click at [1187, 86] on link at bounding box center [1183, 88] width 31 height 31
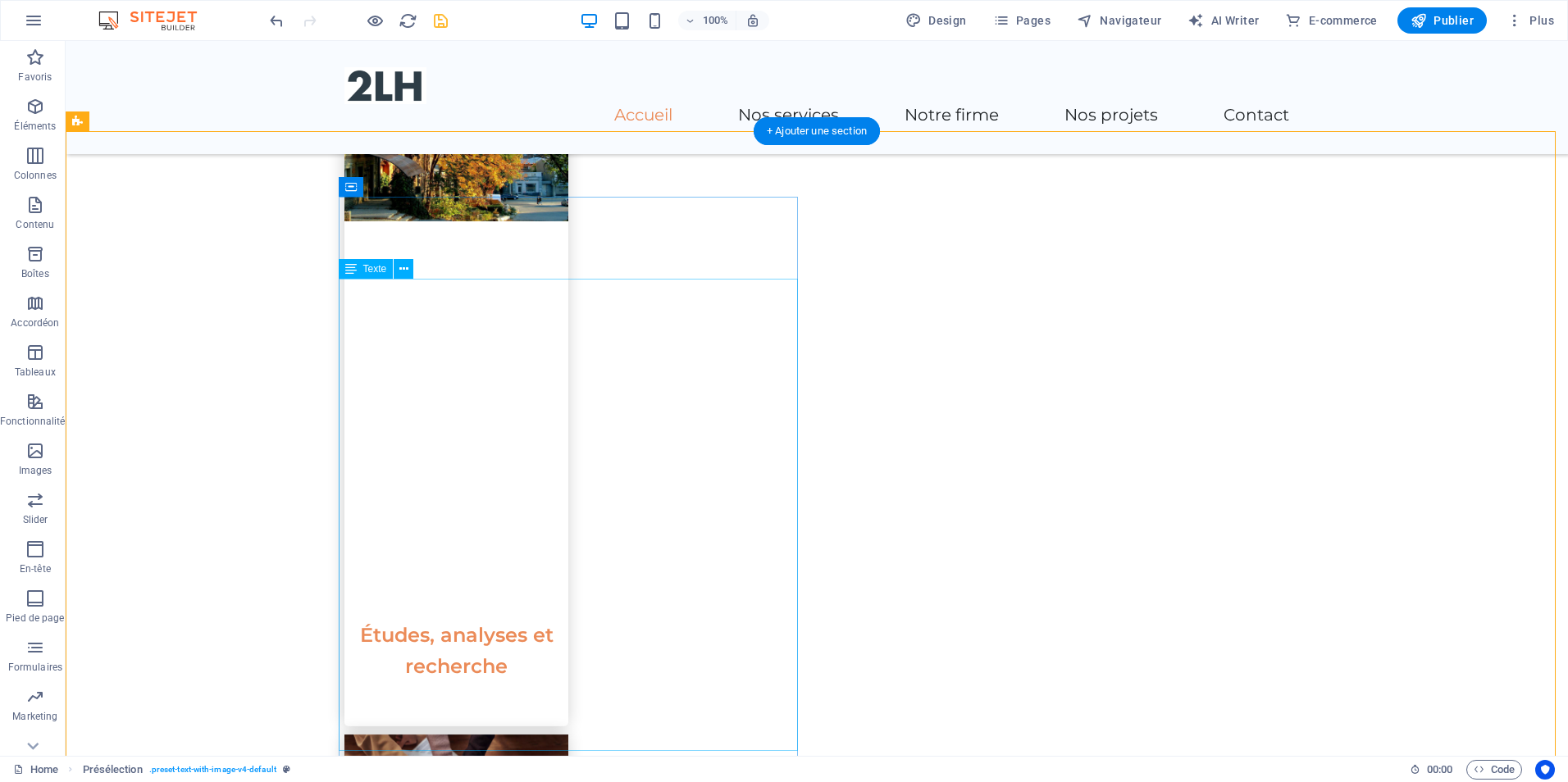
scroll to position [1312, 0]
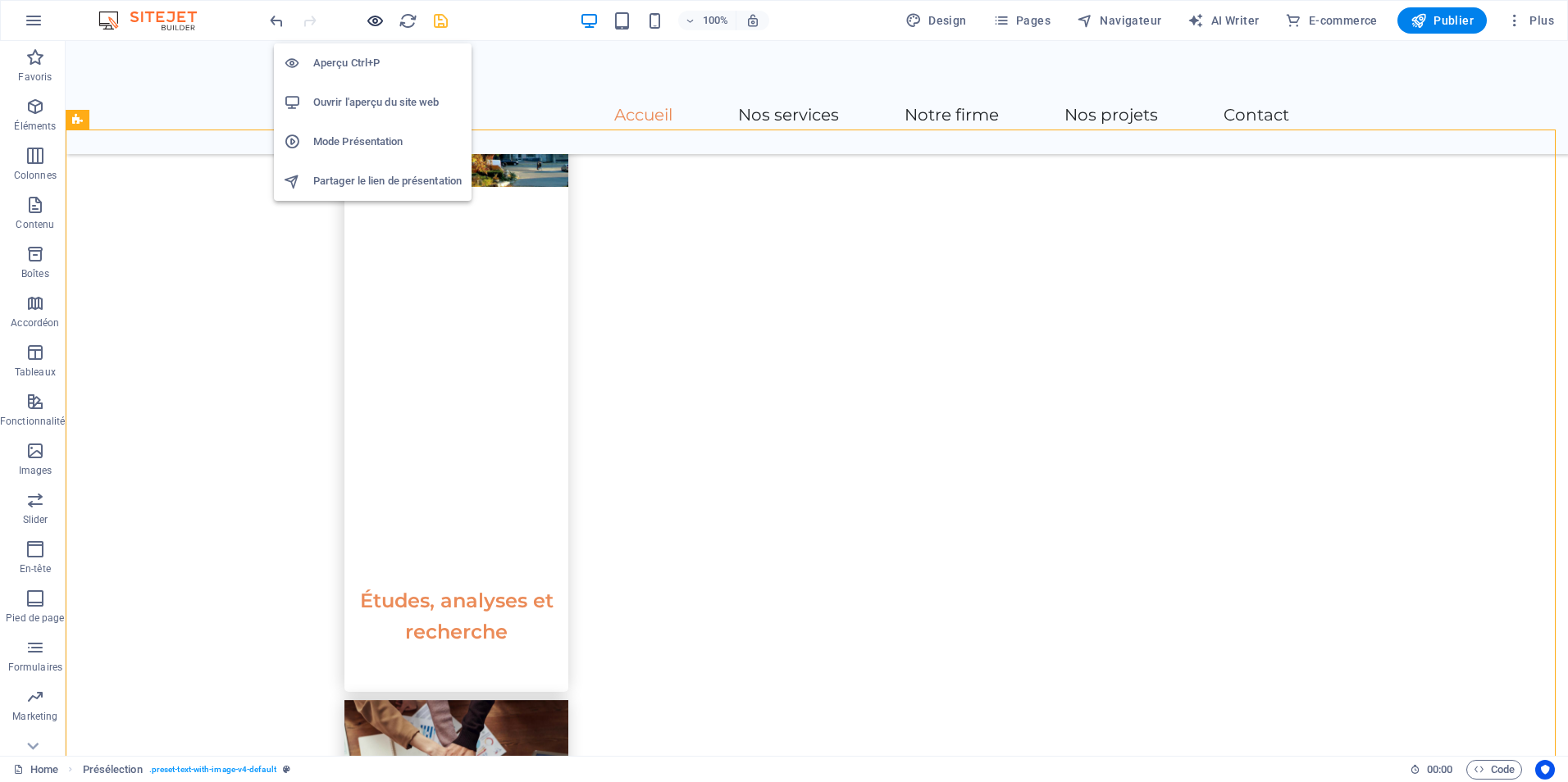
click at [373, 19] on icon "button" at bounding box center [375, 21] width 19 height 19
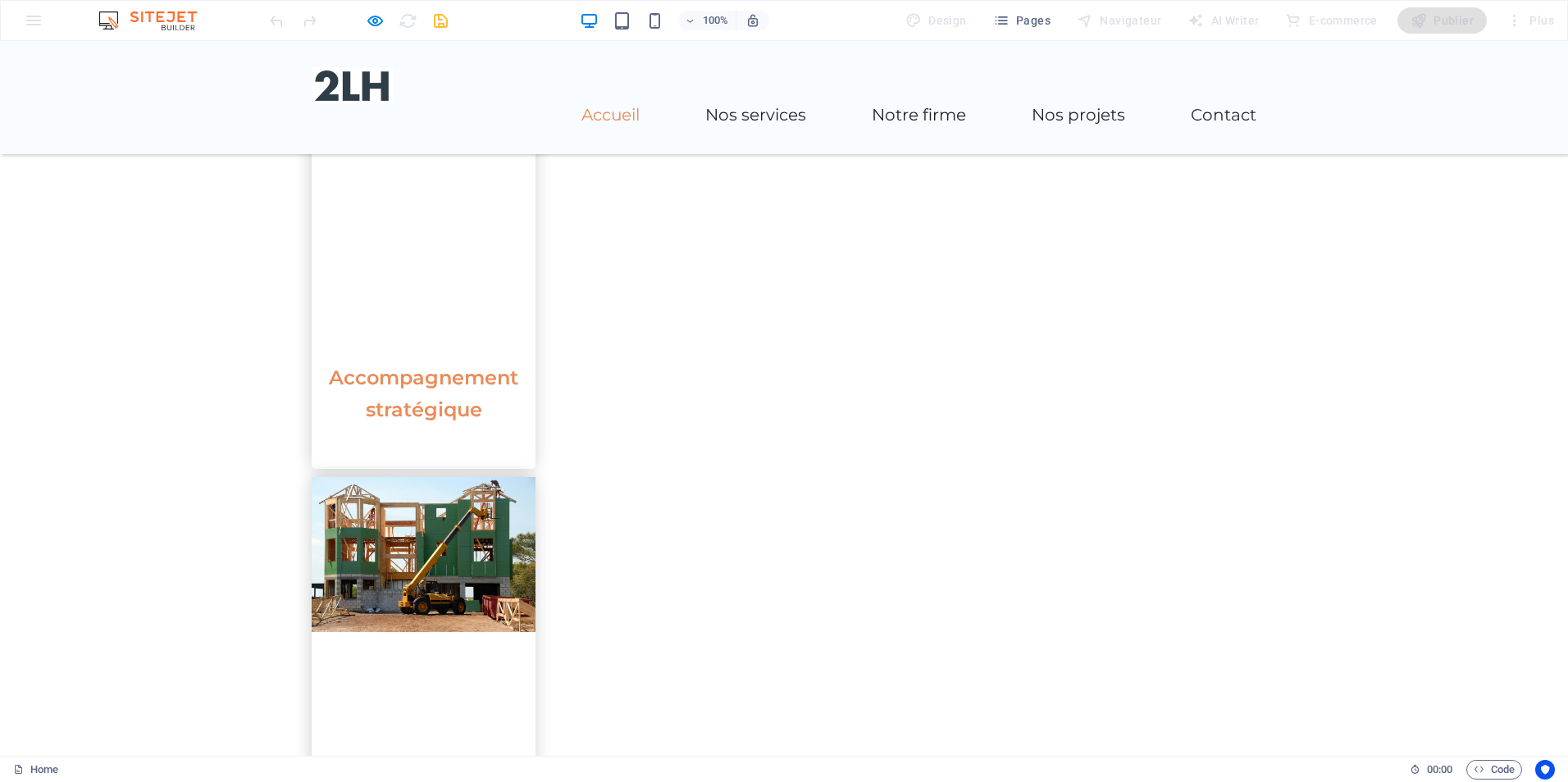
scroll to position [2049, 0]
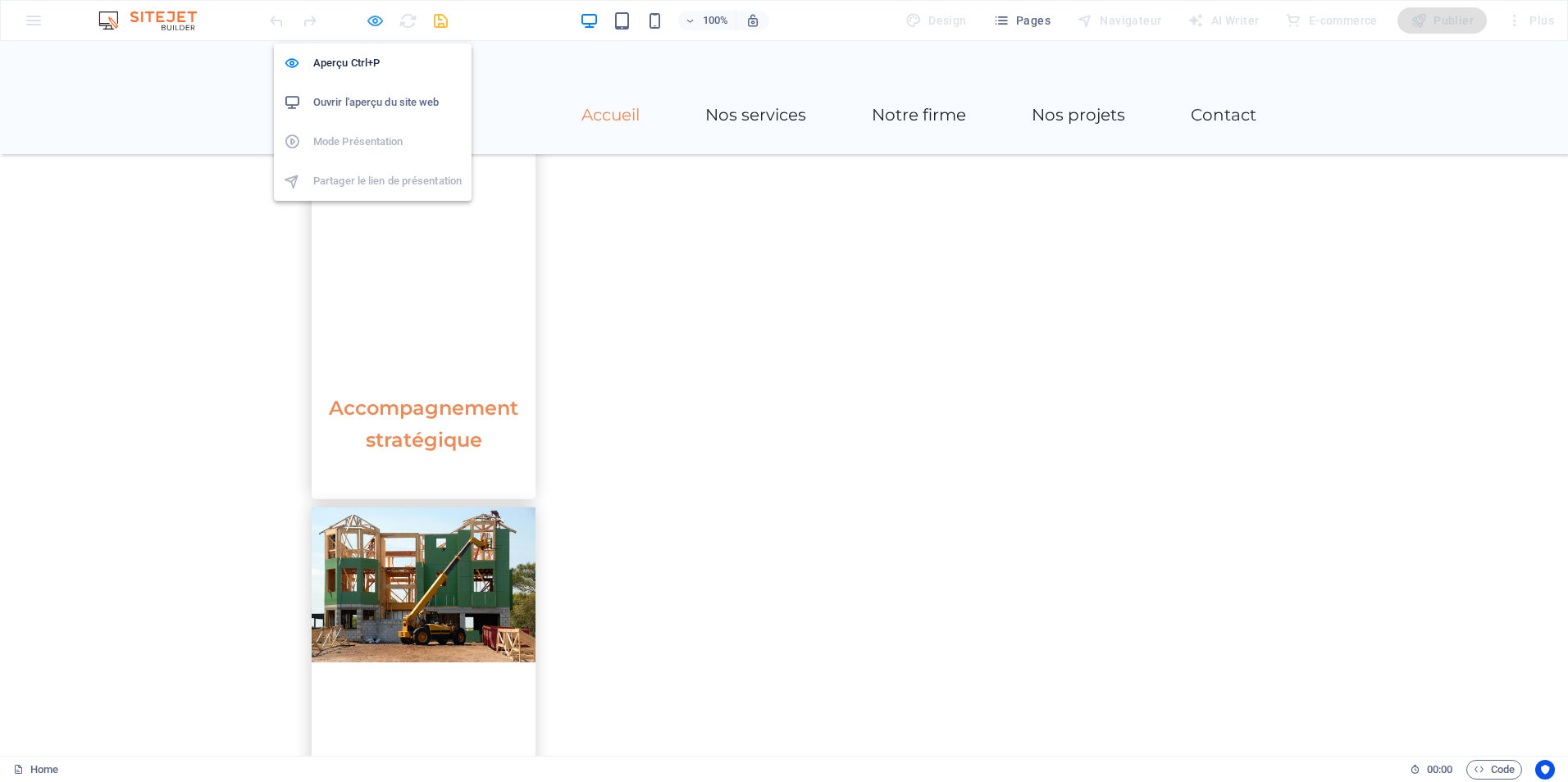
click at [380, 19] on icon "button" at bounding box center [375, 21] width 19 height 19
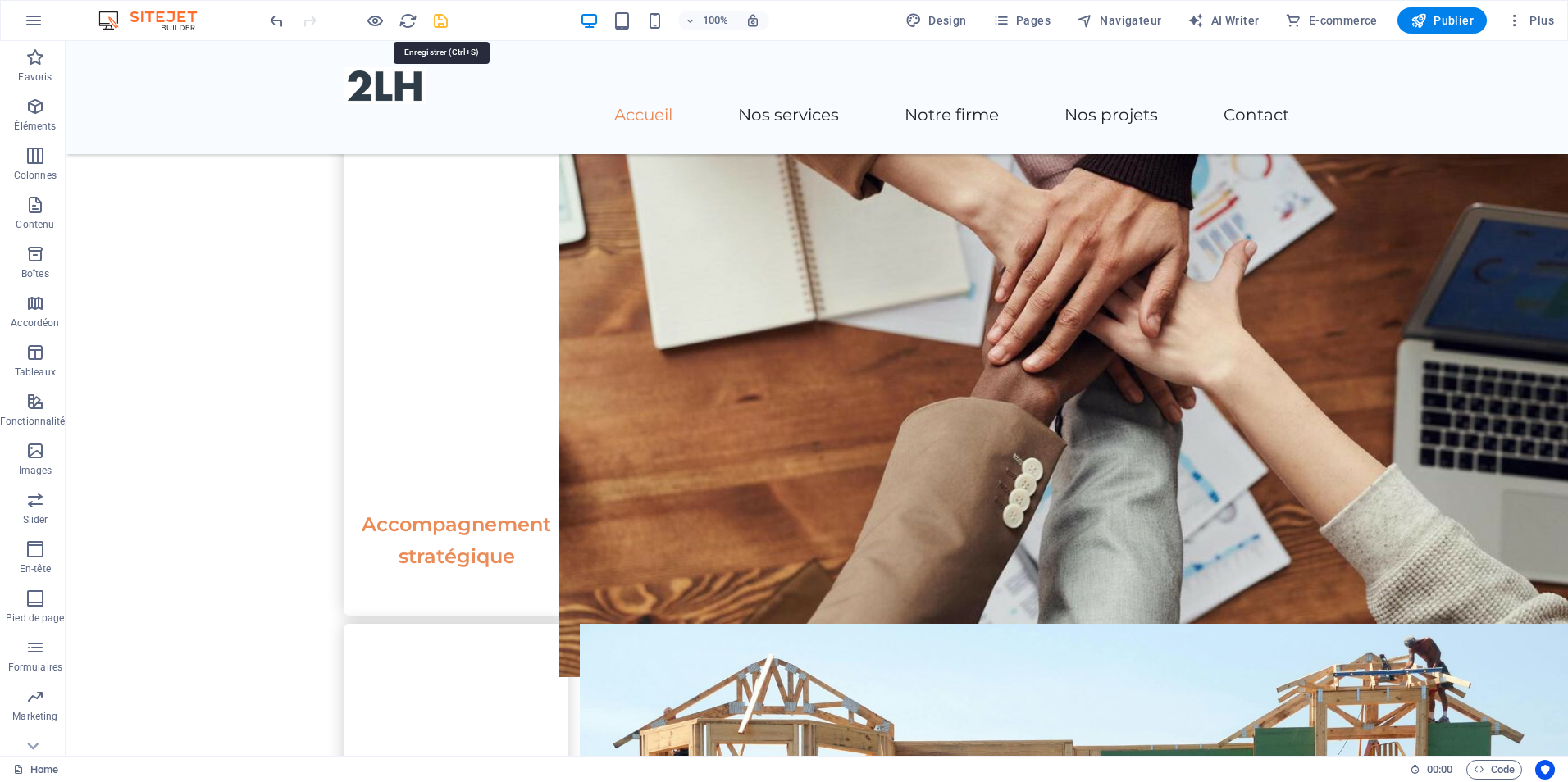
click at [441, 21] on icon "save" at bounding box center [440, 21] width 19 height 19
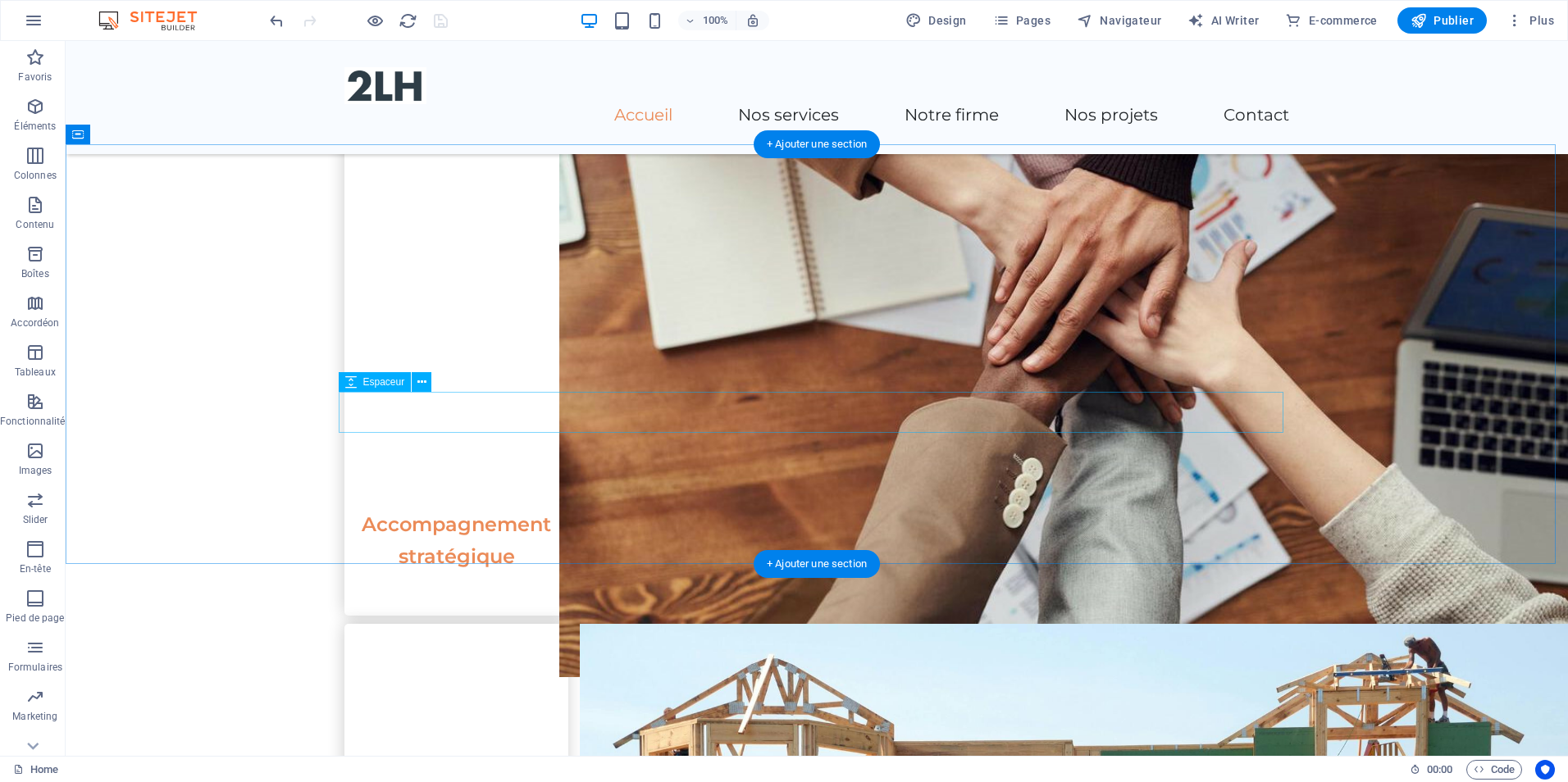
select select "px"
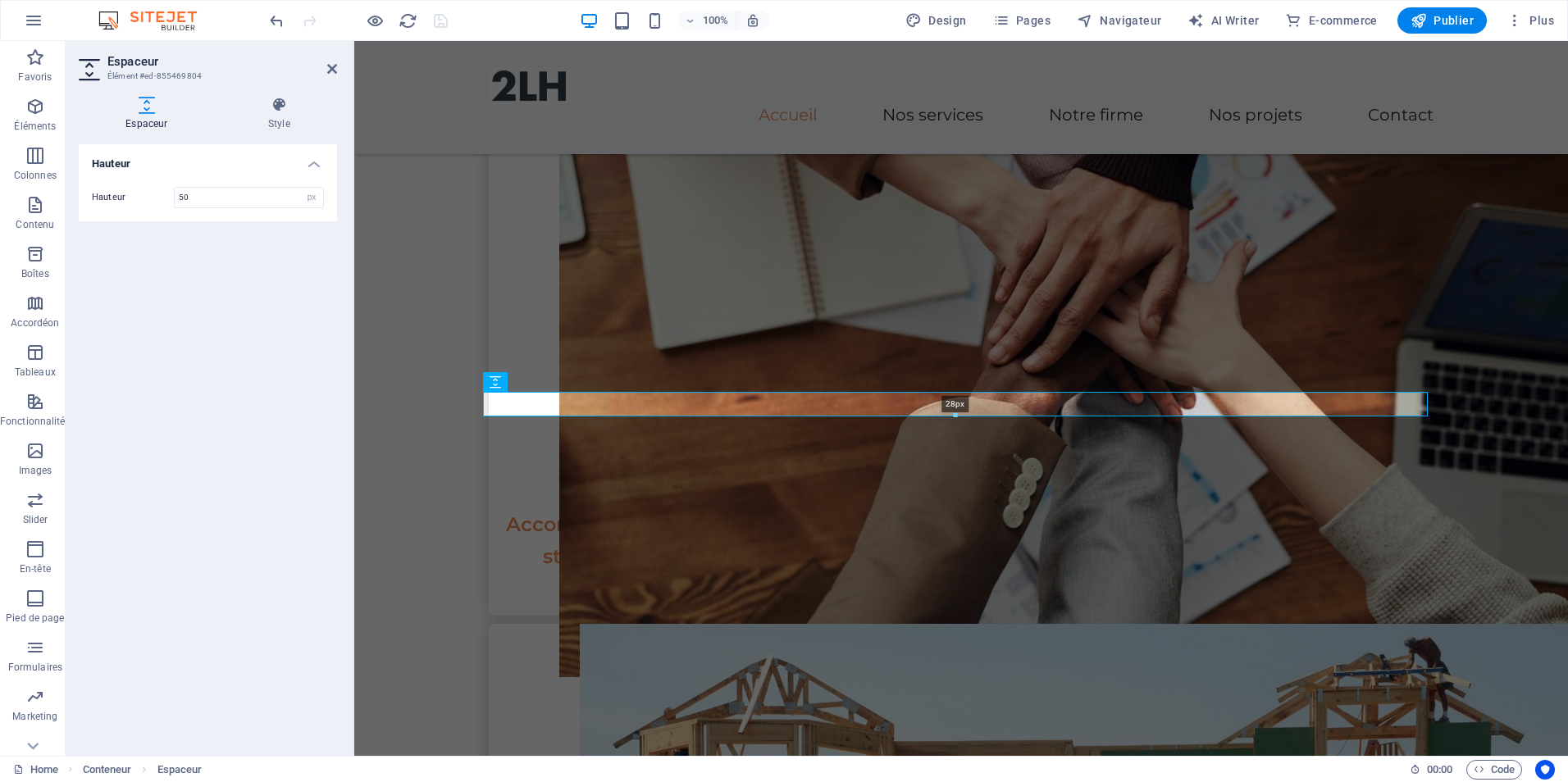
drag, startPoint x: 954, startPoint y: 430, endPoint x: 952, endPoint y: 417, distance: 13.2
click at [952, 417] on div at bounding box center [955, 415] width 943 height 6
type input "28"
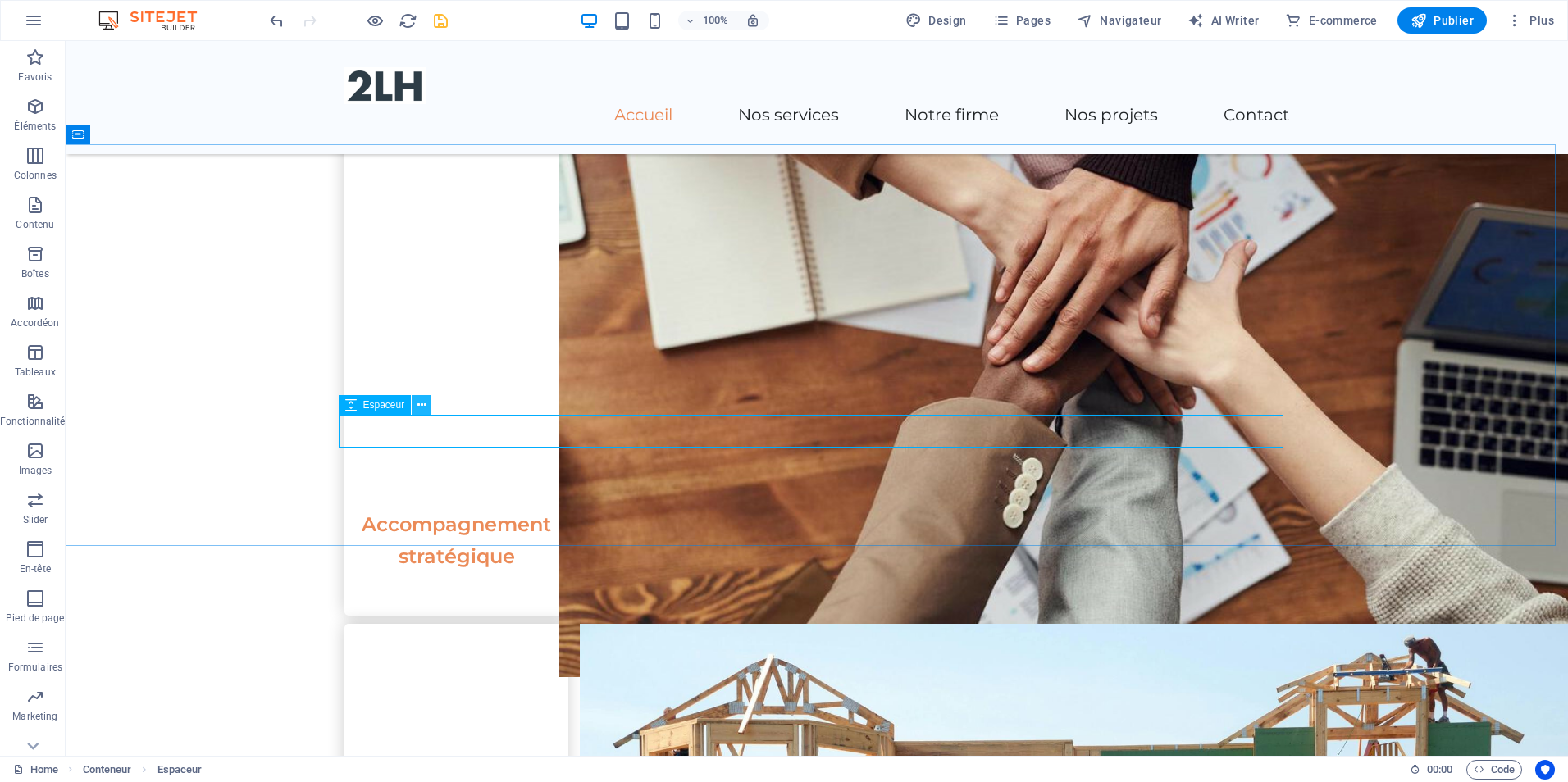
click at [424, 406] on icon at bounding box center [421, 405] width 9 height 17
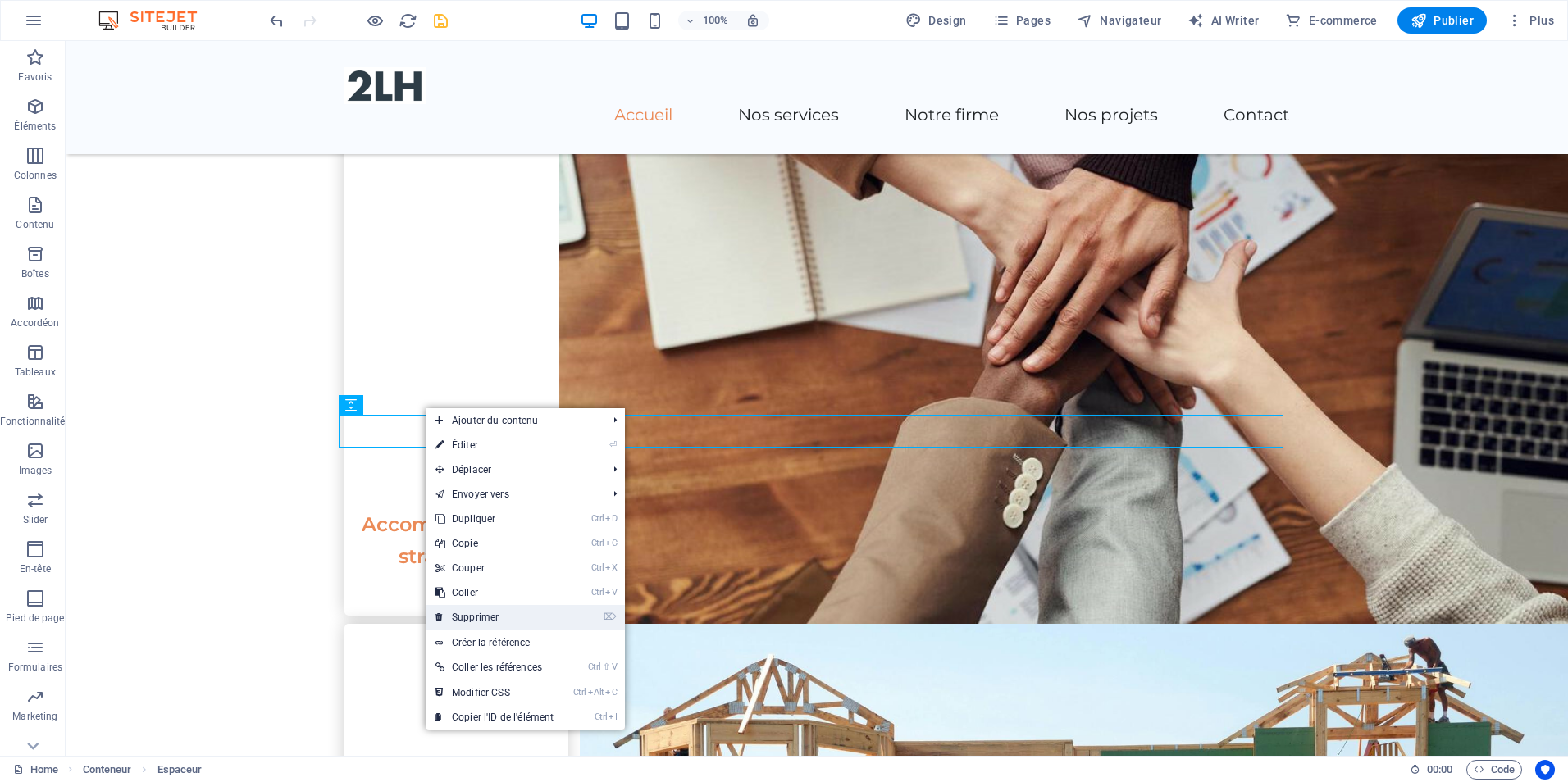
click at [488, 618] on link "⌦ Supprimer" at bounding box center [494, 617] width 138 height 25
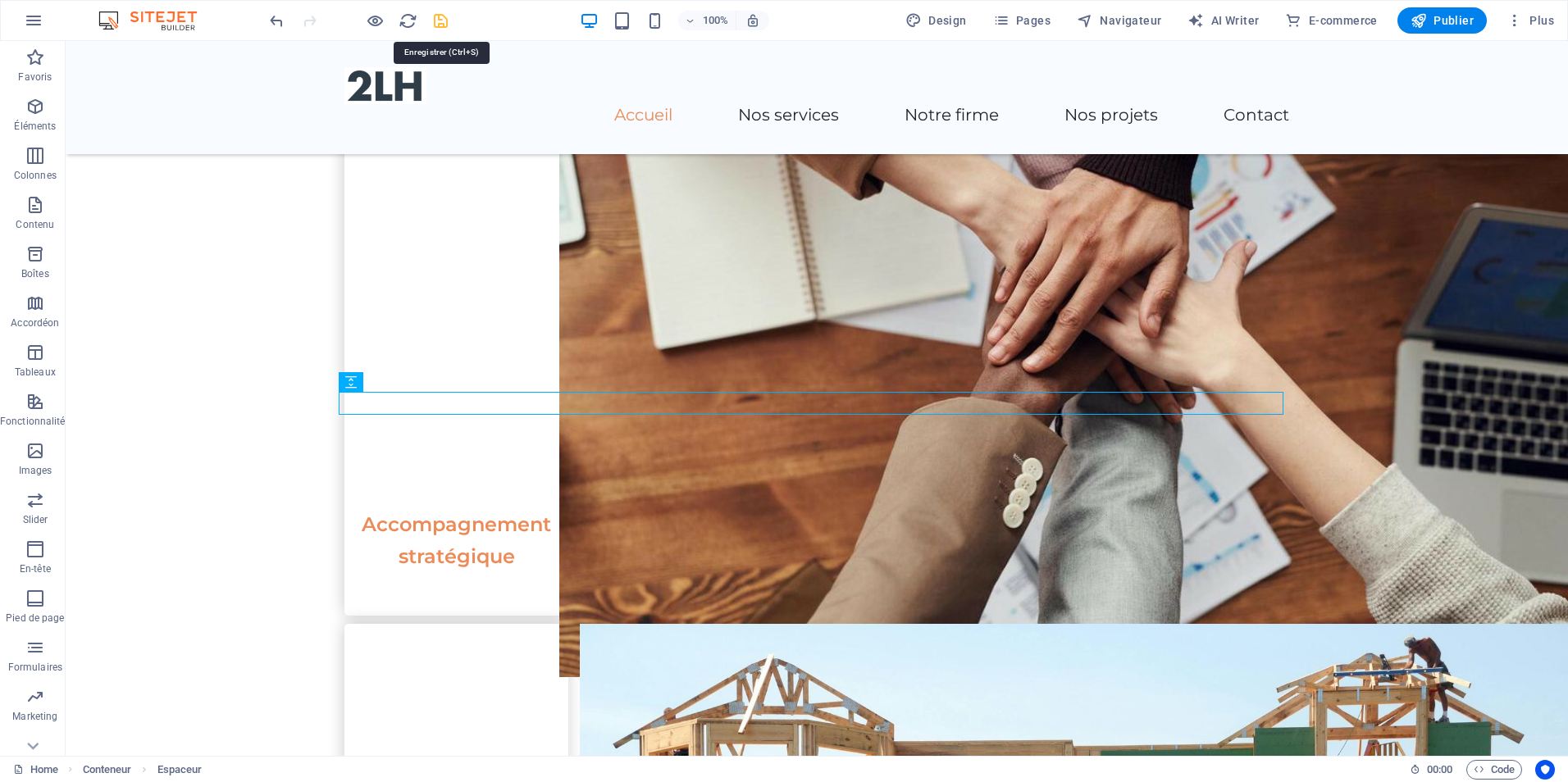
click at [443, 16] on icon "save" at bounding box center [440, 21] width 19 height 19
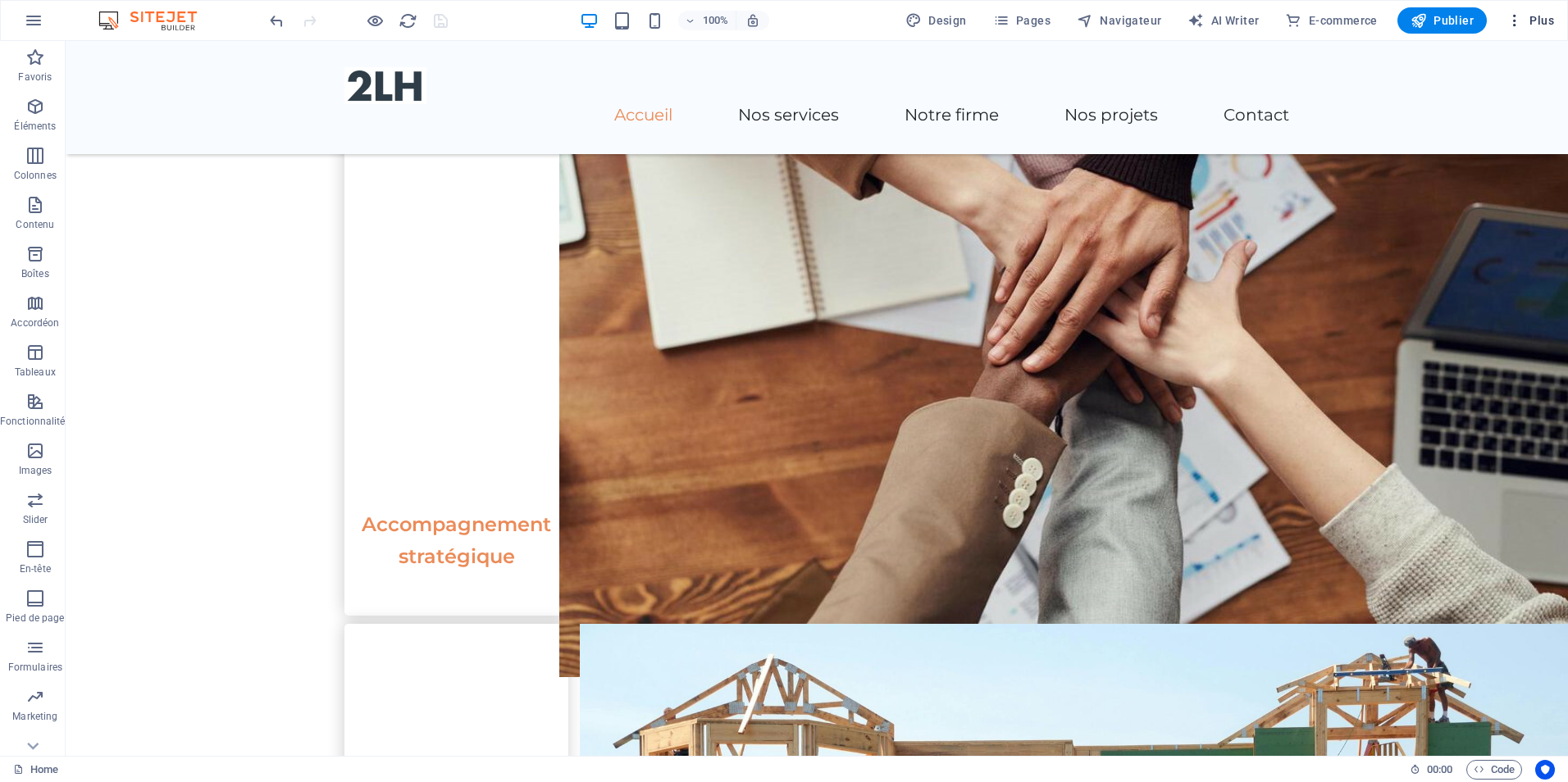
click at [1513, 21] on icon "button" at bounding box center [1515, 21] width 16 height 16
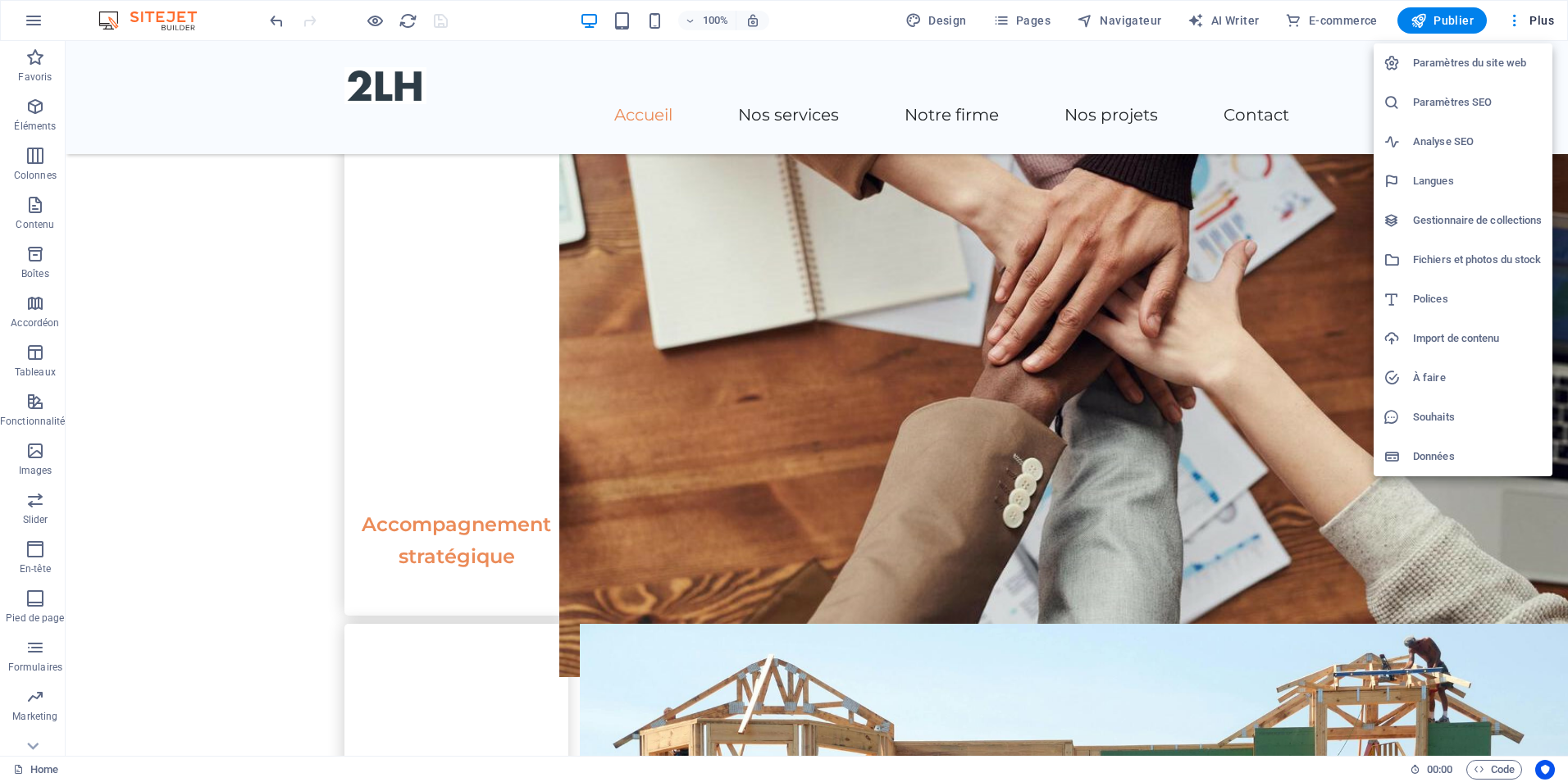
click at [1429, 251] on h6 "Fichiers et photos du stock" at bounding box center [1477, 260] width 129 height 20
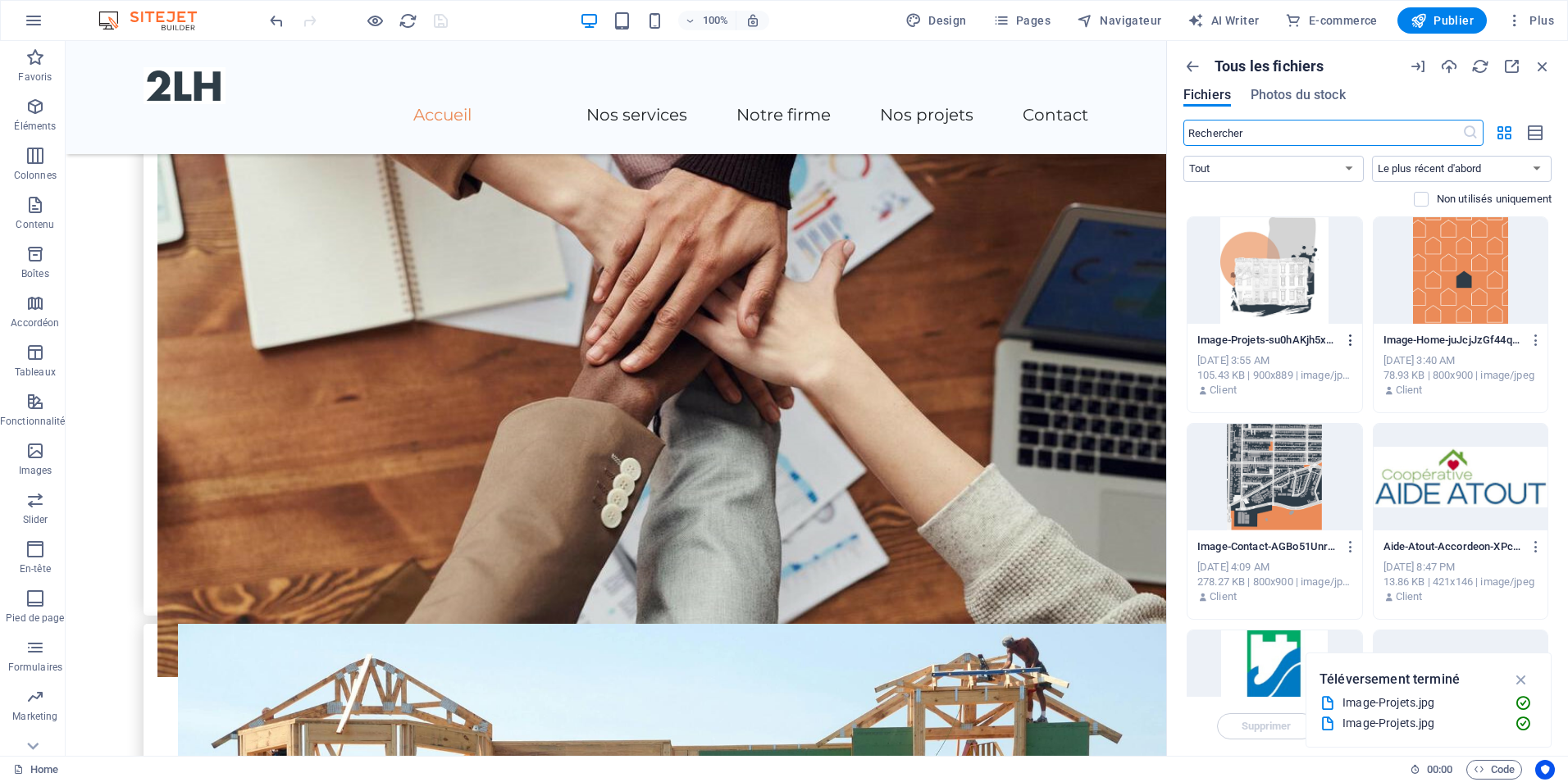
click at [1348, 339] on icon "button" at bounding box center [1351, 340] width 16 height 15
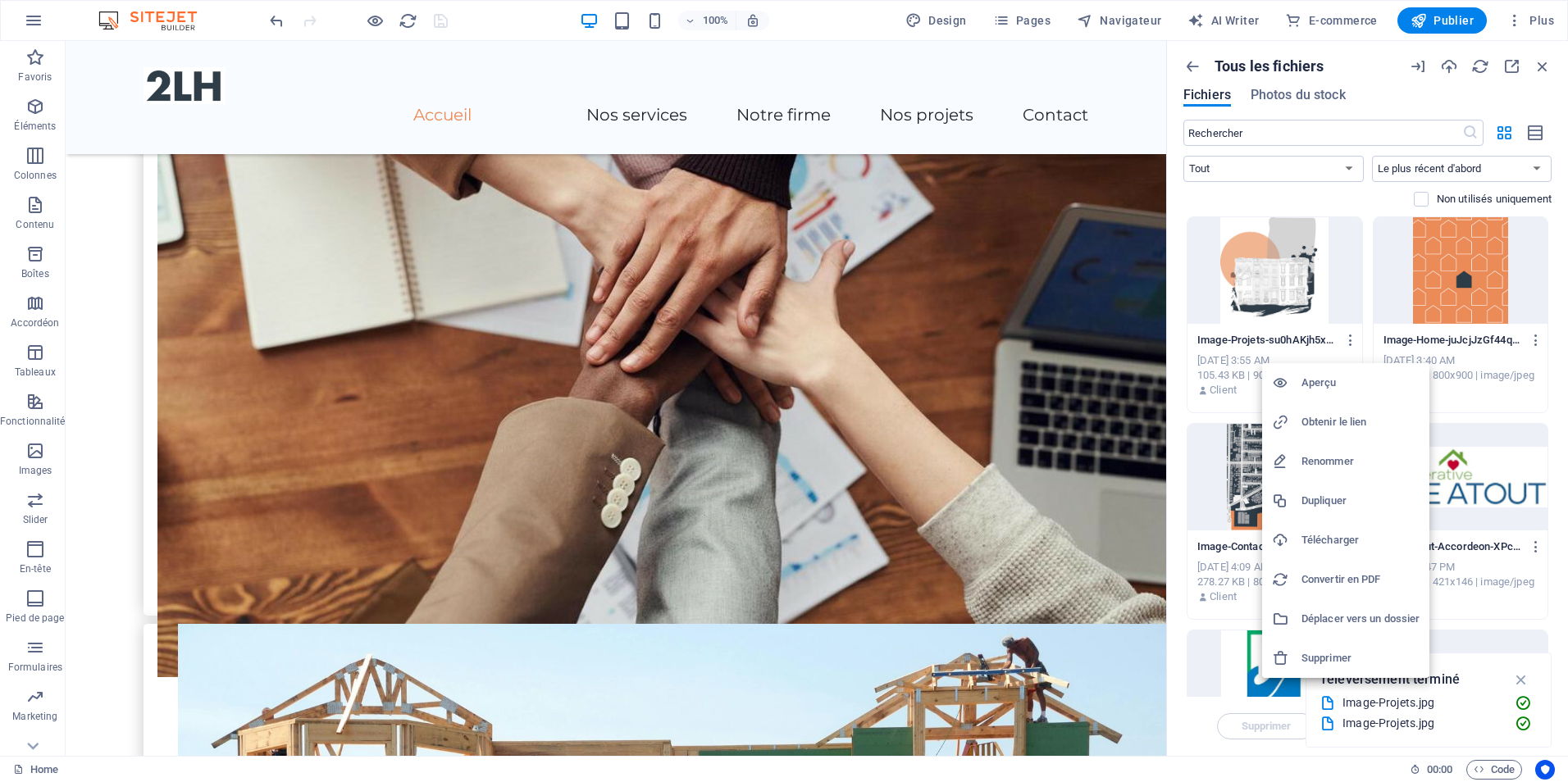
click at [1340, 460] on h6 "Renommer" at bounding box center [1360, 461] width 118 height 20
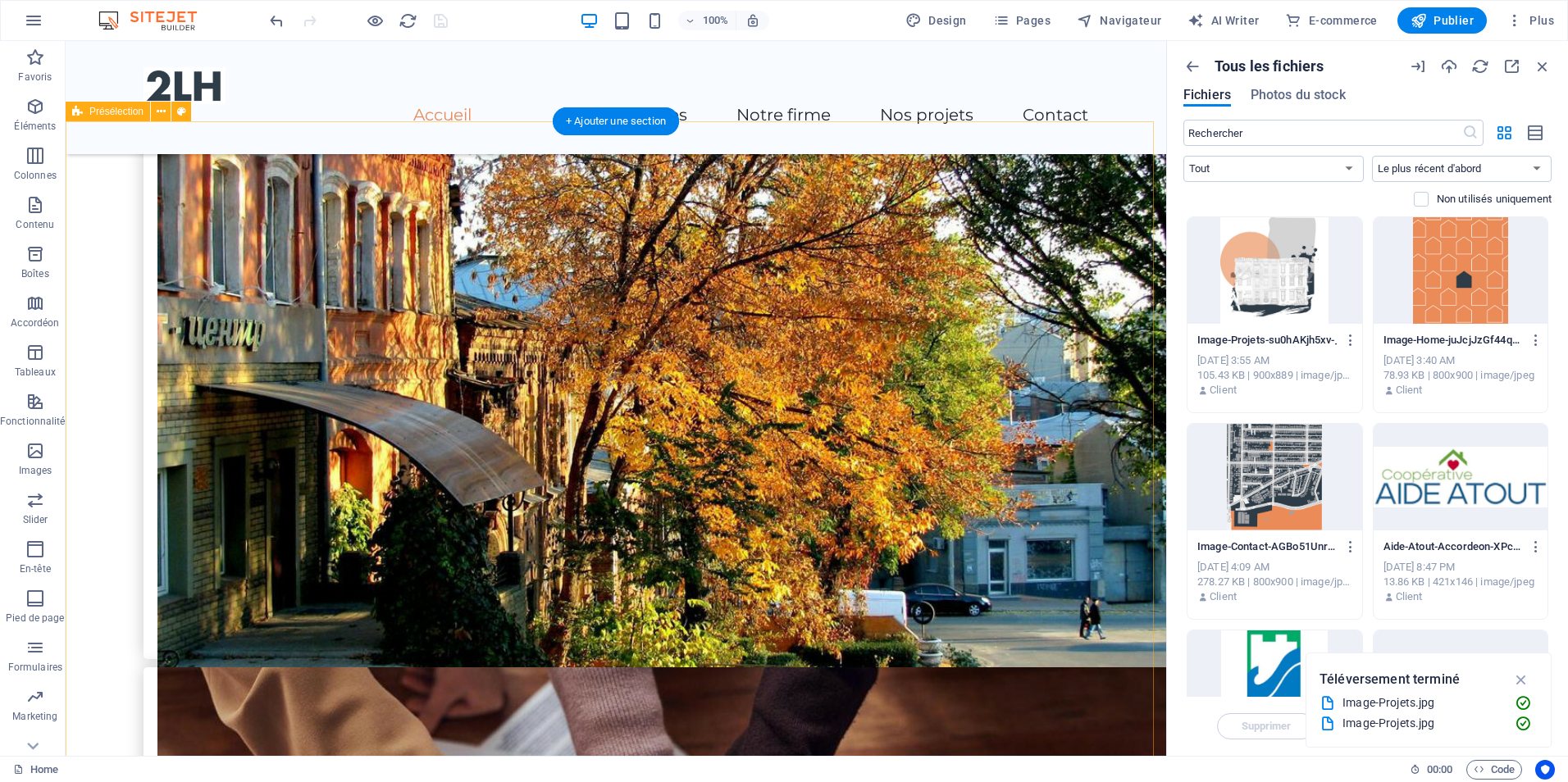
scroll to position [1312, 0]
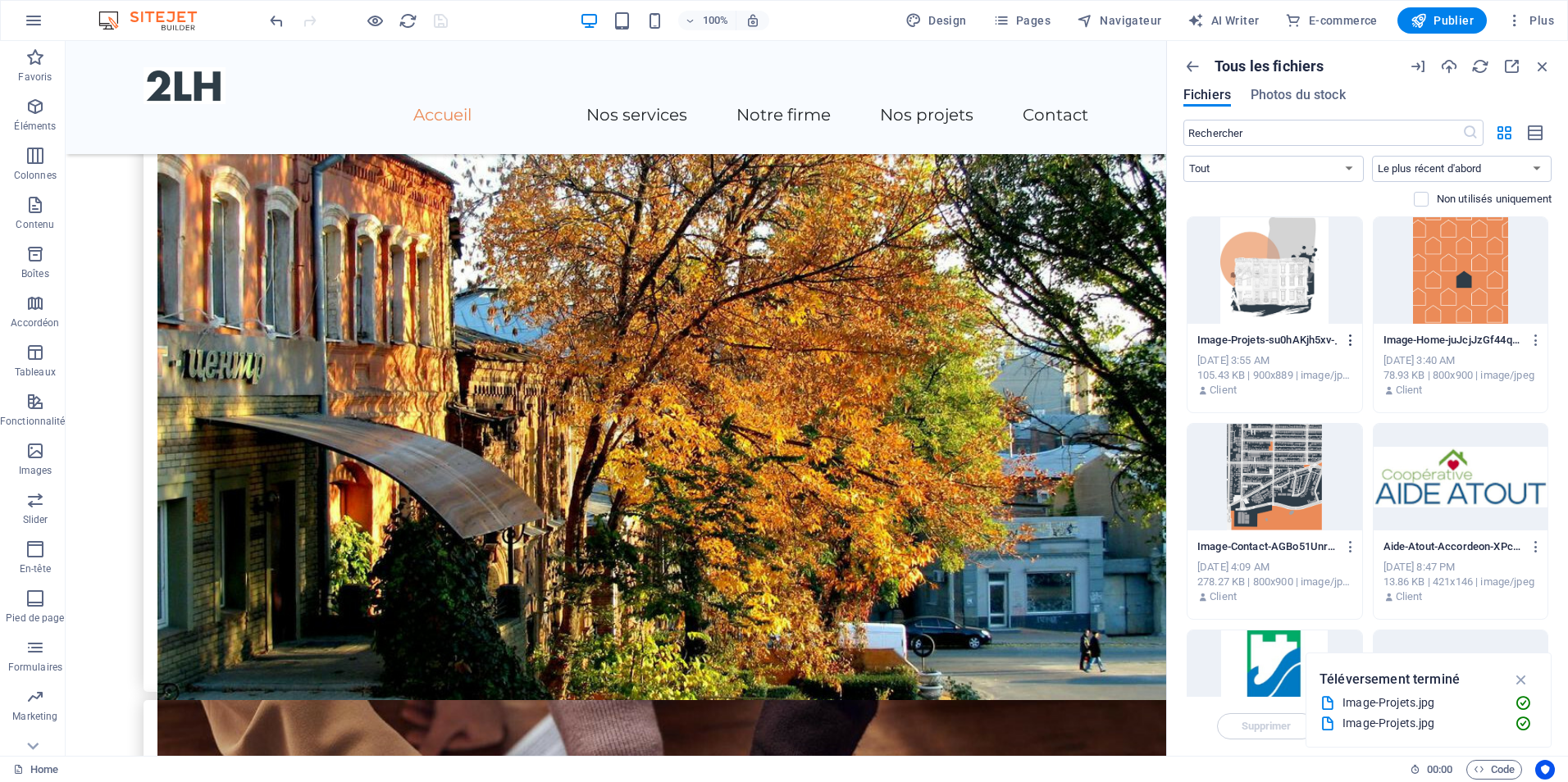
click at [1348, 344] on icon "button" at bounding box center [1351, 340] width 16 height 15
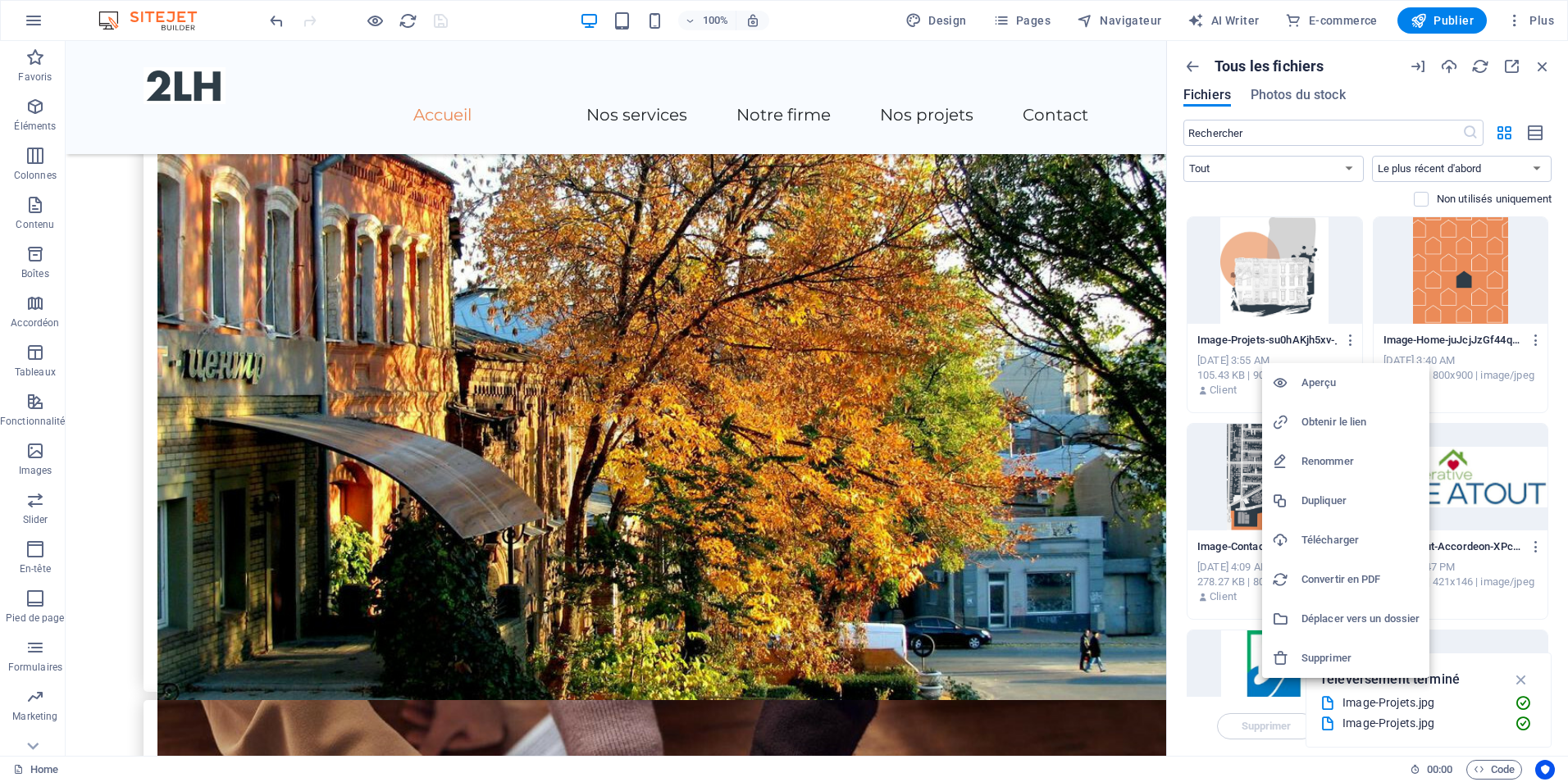
click at [1340, 462] on h6 "Renommer" at bounding box center [1360, 461] width 118 height 20
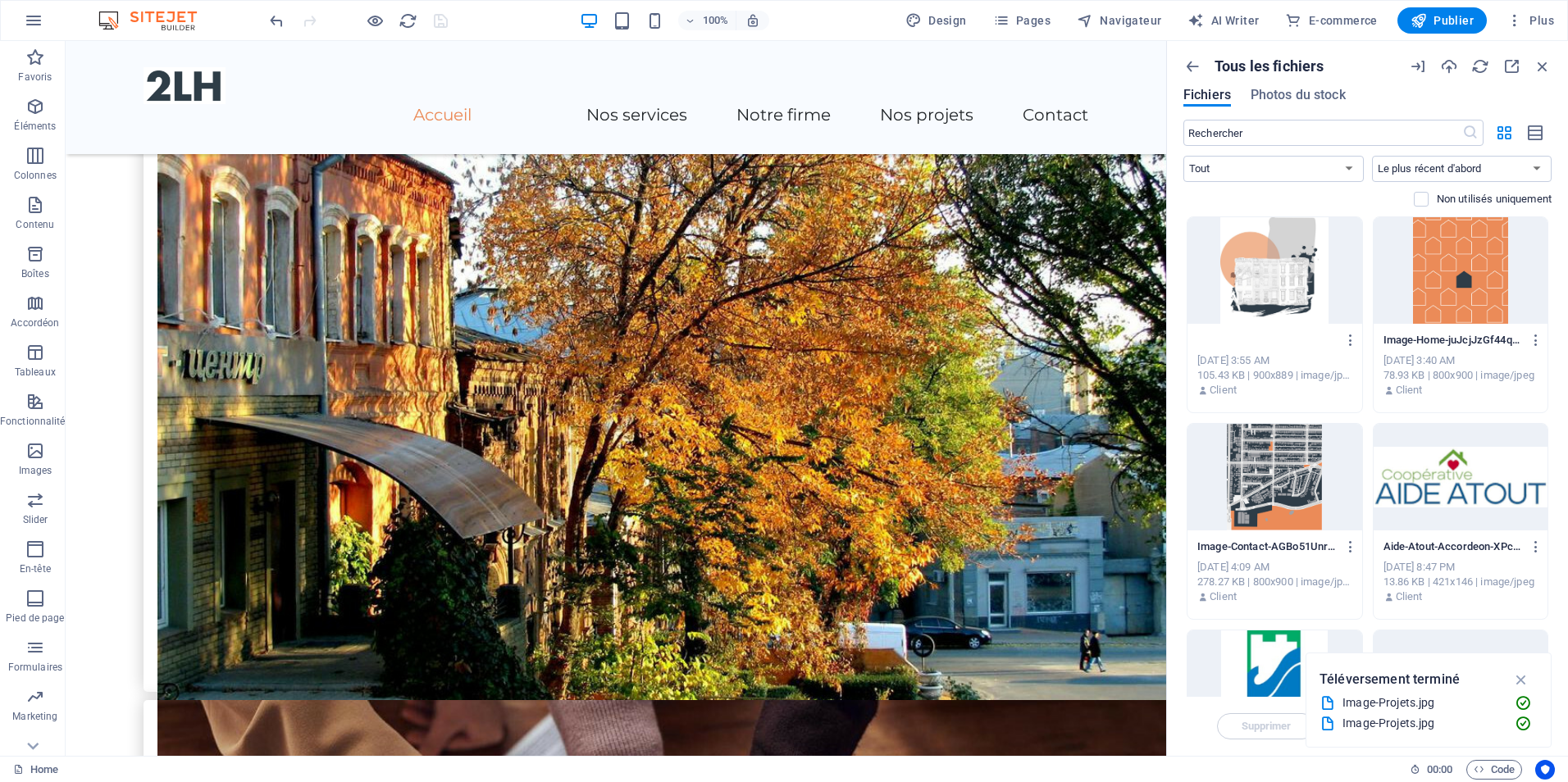
type input "Ima.jpg"
click at [1546, 67] on icon "button" at bounding box center [1542, 67] width 18 height 18
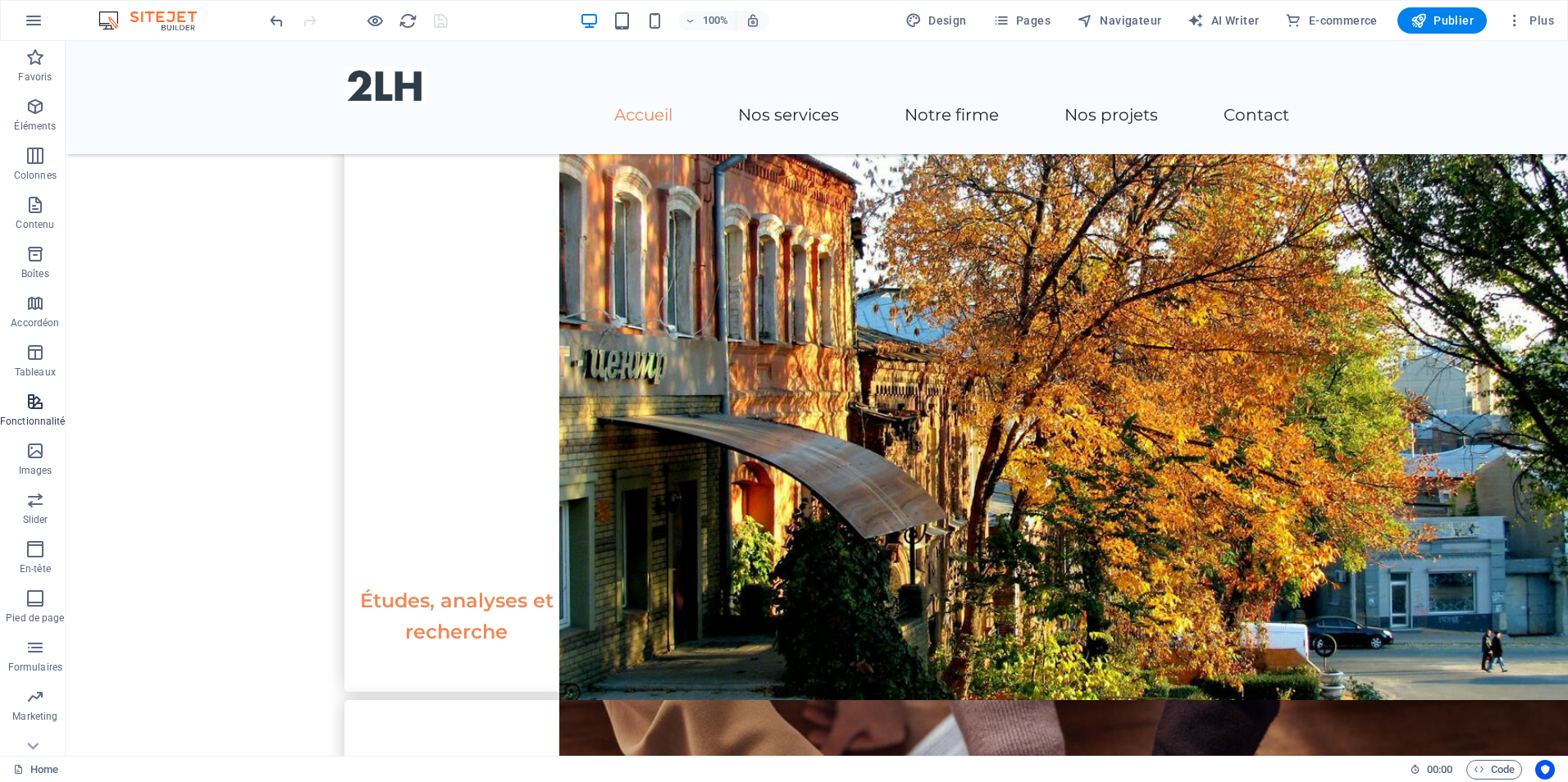
click at [0, 411] on html "2LH Home Favoris Éléments Colonnes Contenu Boîtes Accordéon Tableaux Fonctionna…" at bounding box center [784, 391] width 1568 height 782
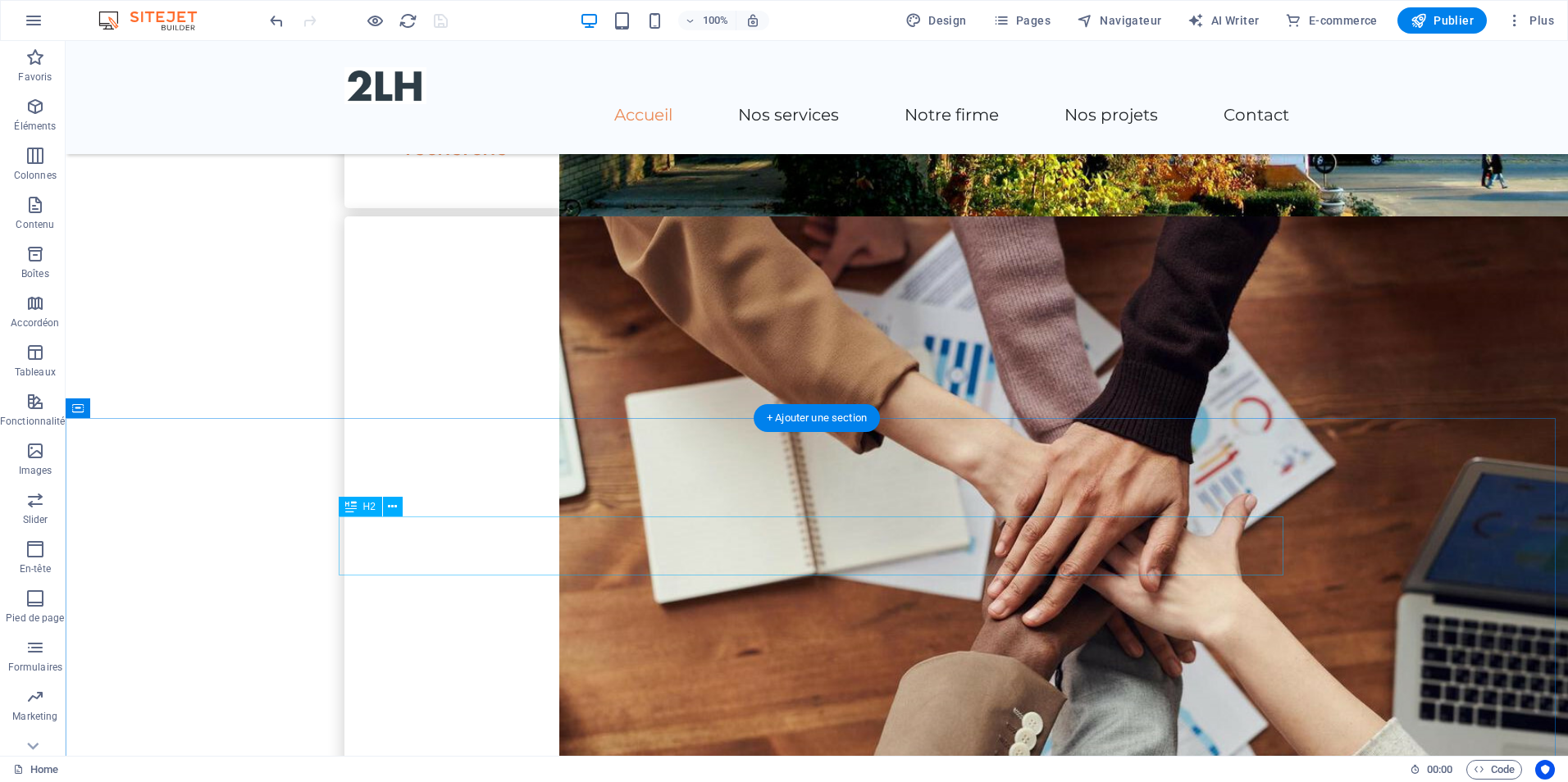
scroll to position [2049, 0]
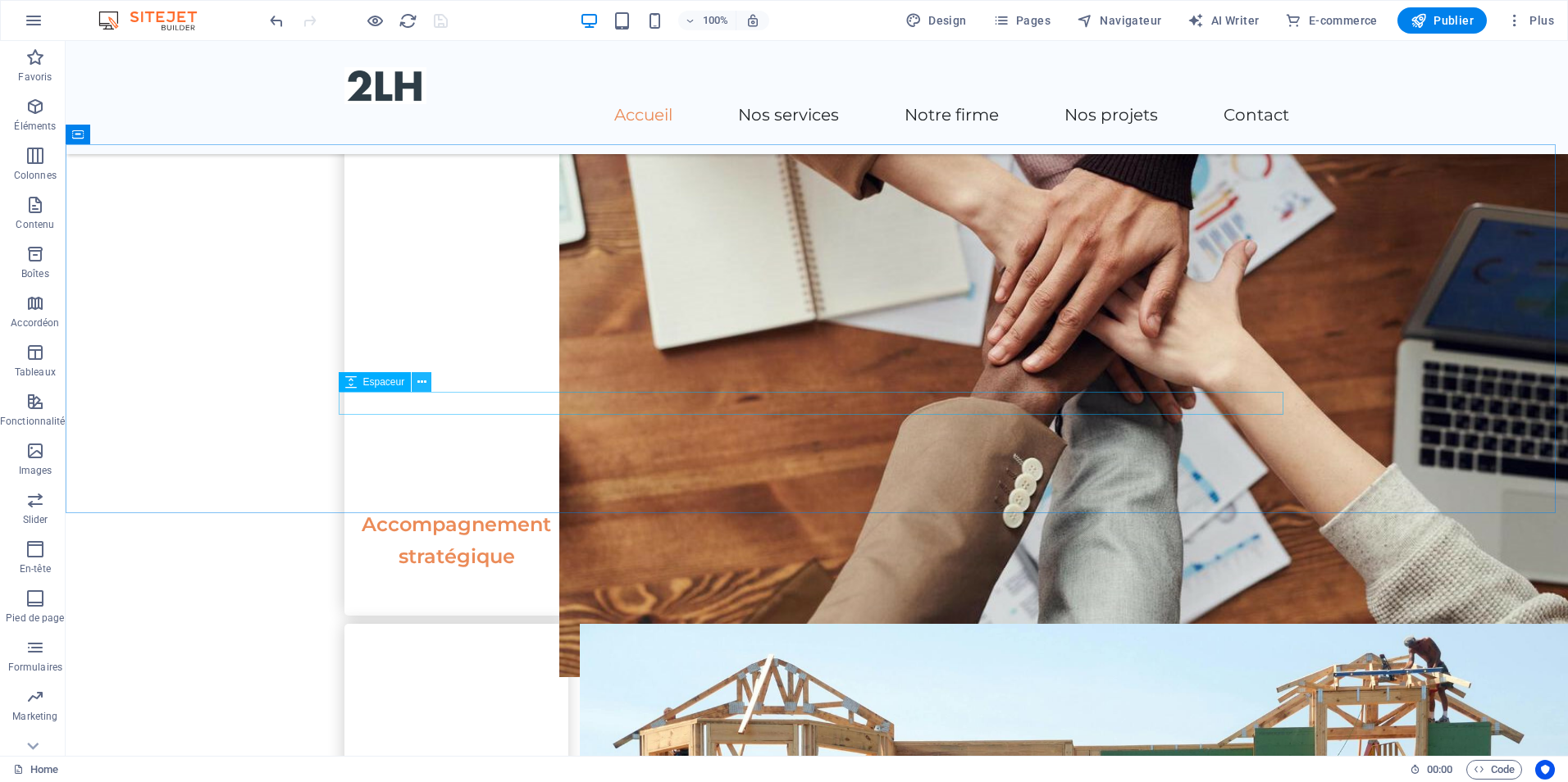
click at [426, 387] on button at bounding box center [421, 382] width 20 height 20
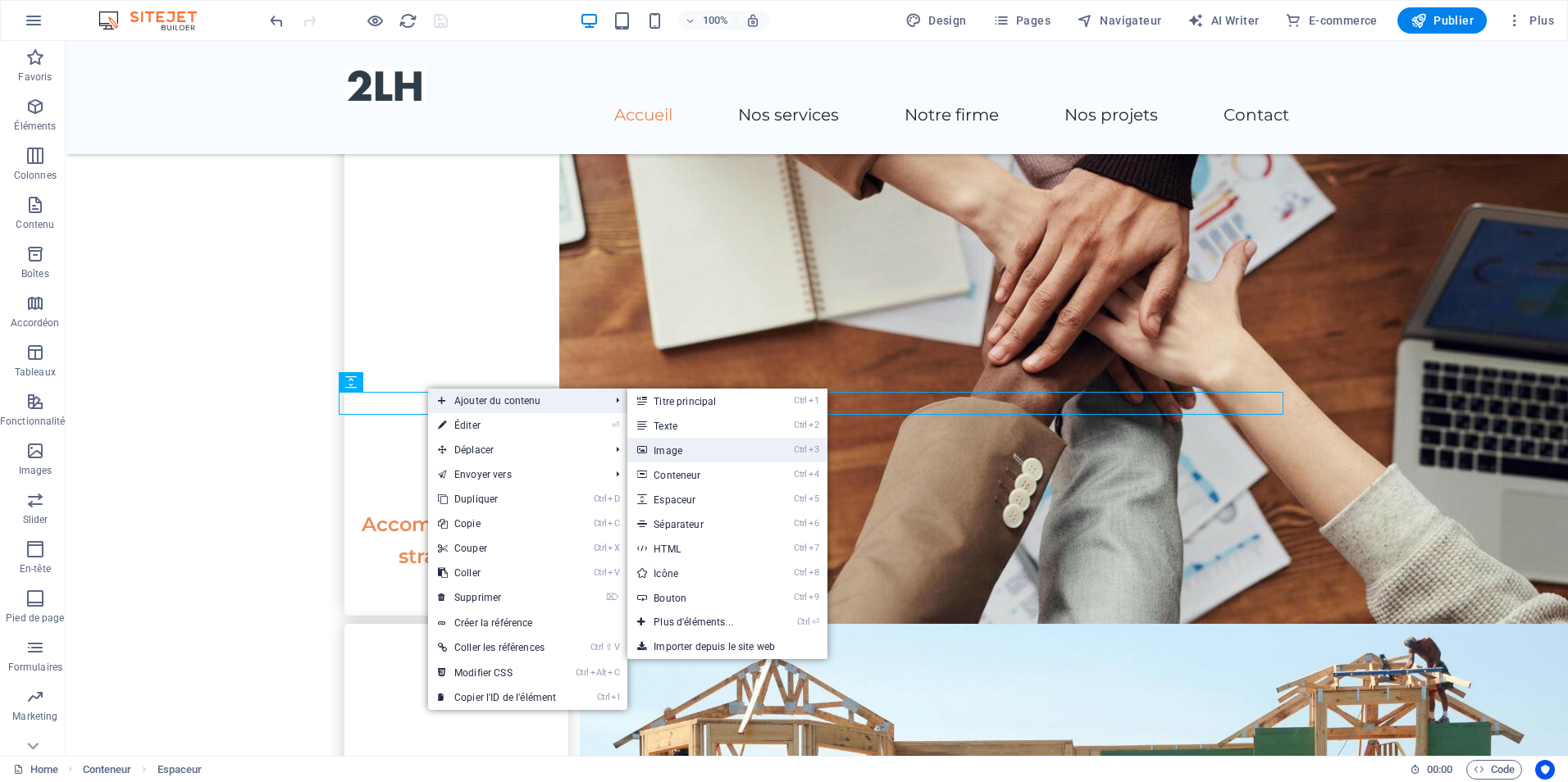
click at [695, 448] on link "Ctrl 3 Image" at bounding box center [697, 450] width 138 height 25
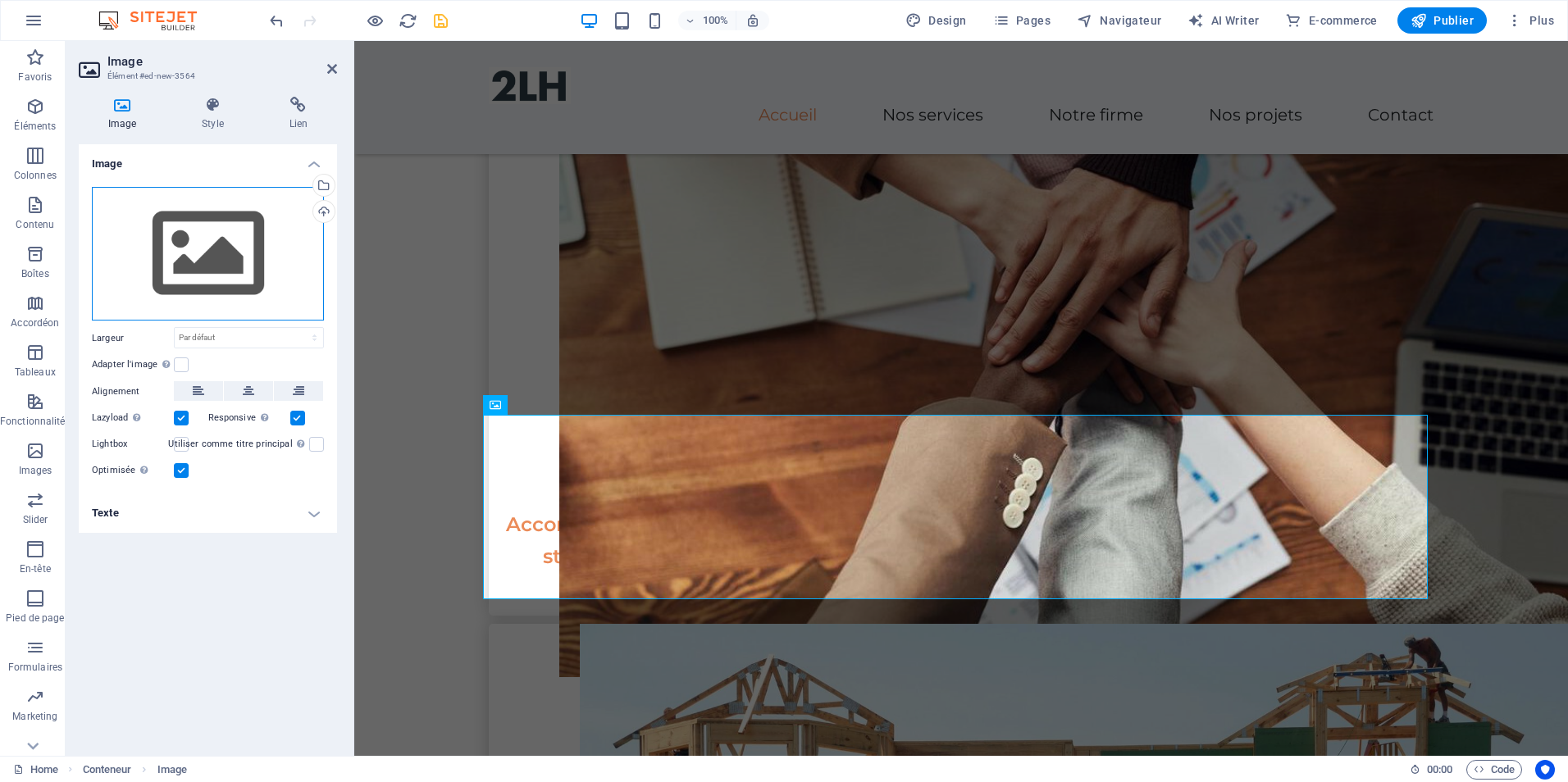
click at [203, 259] on div "Glissez les fichiers ici, cliquez pour choisir les fichiers ou sélectionnez les…" at bounding box center [208, 254] width 232 height 134
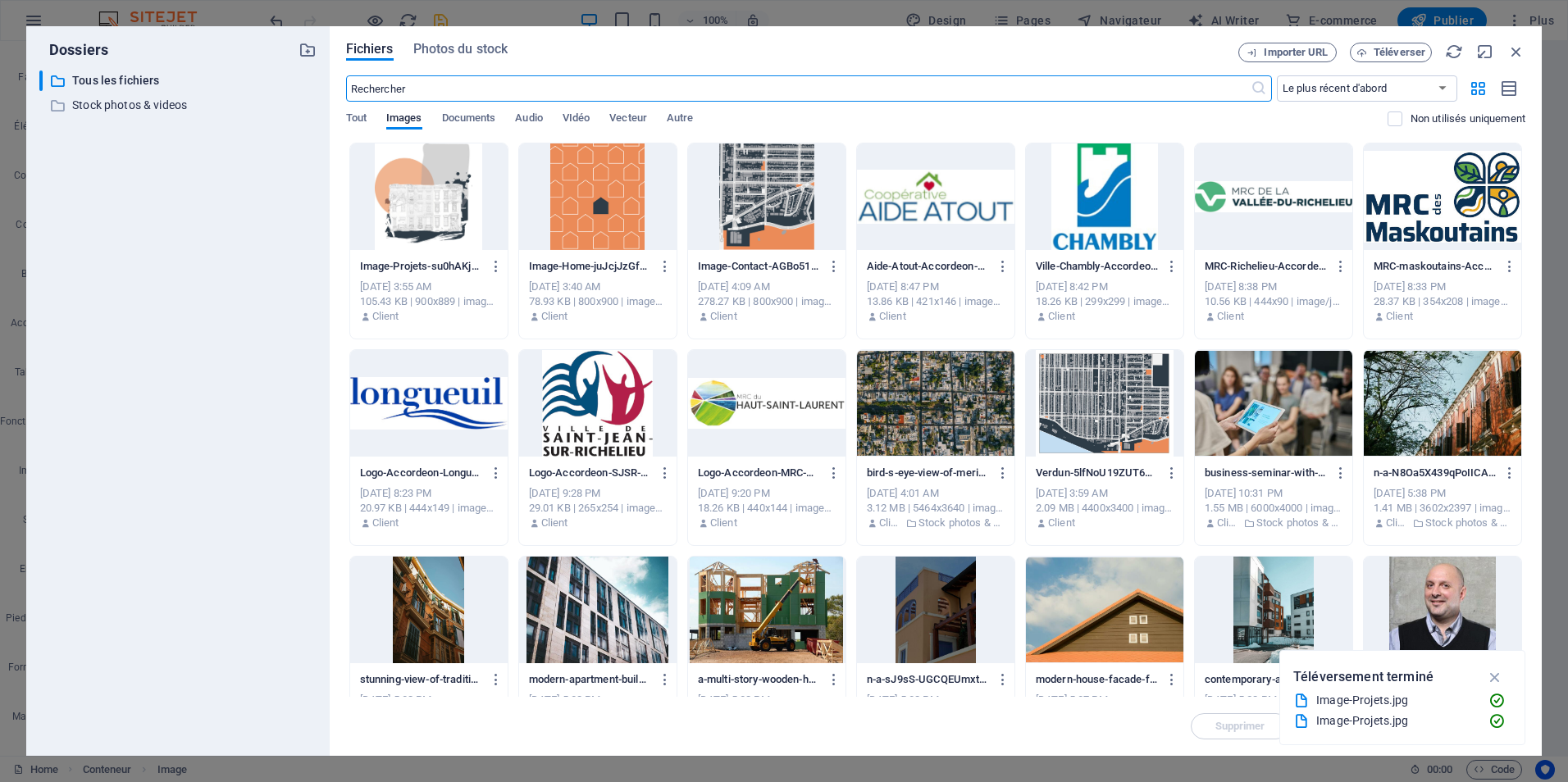
scroll to position [2177, 0]
click at [1386, 56] on span "Téléverser" at bounding box center [1399, 53] width 52 height 10
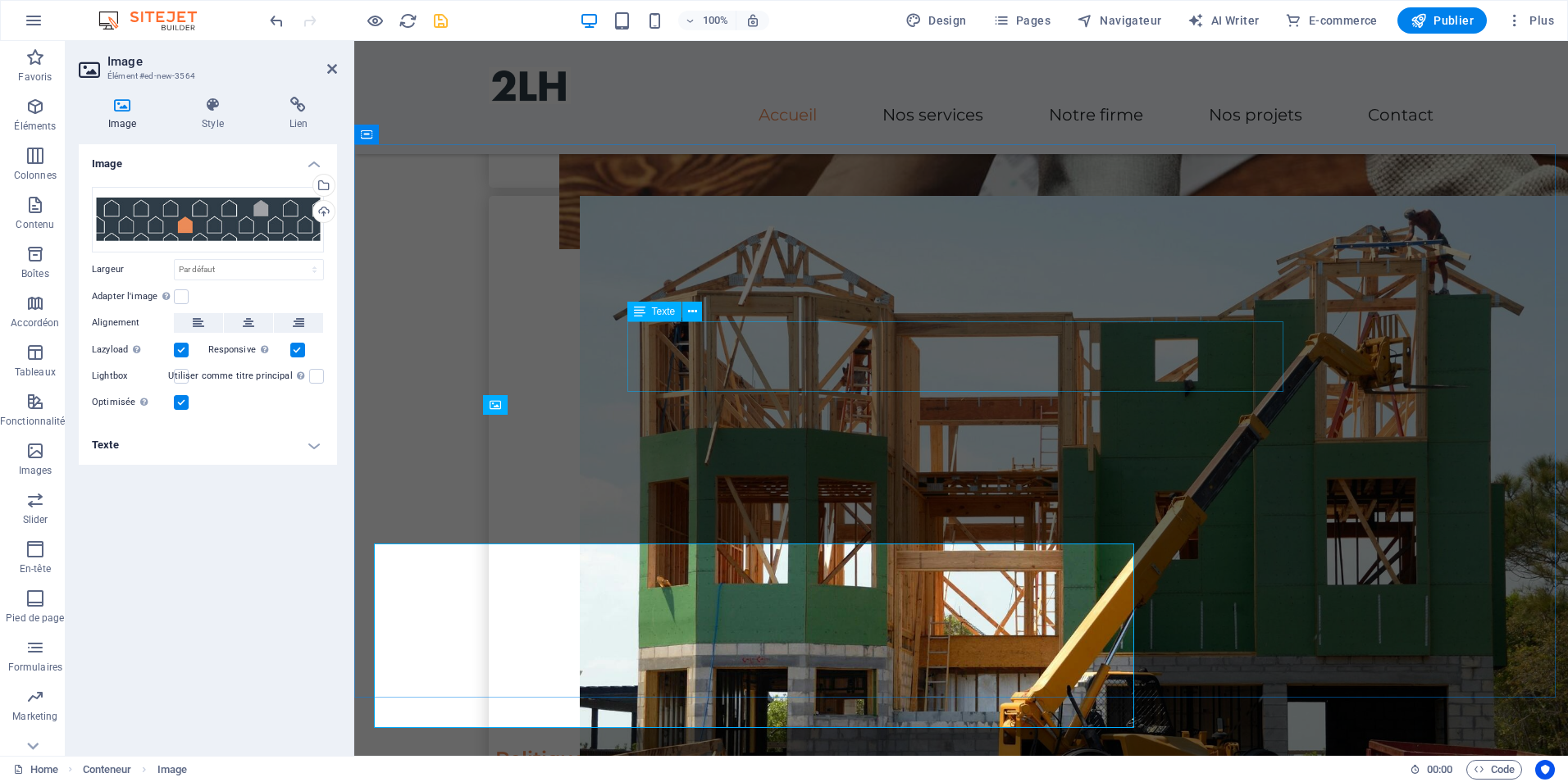
scroll to position [2049, 0]
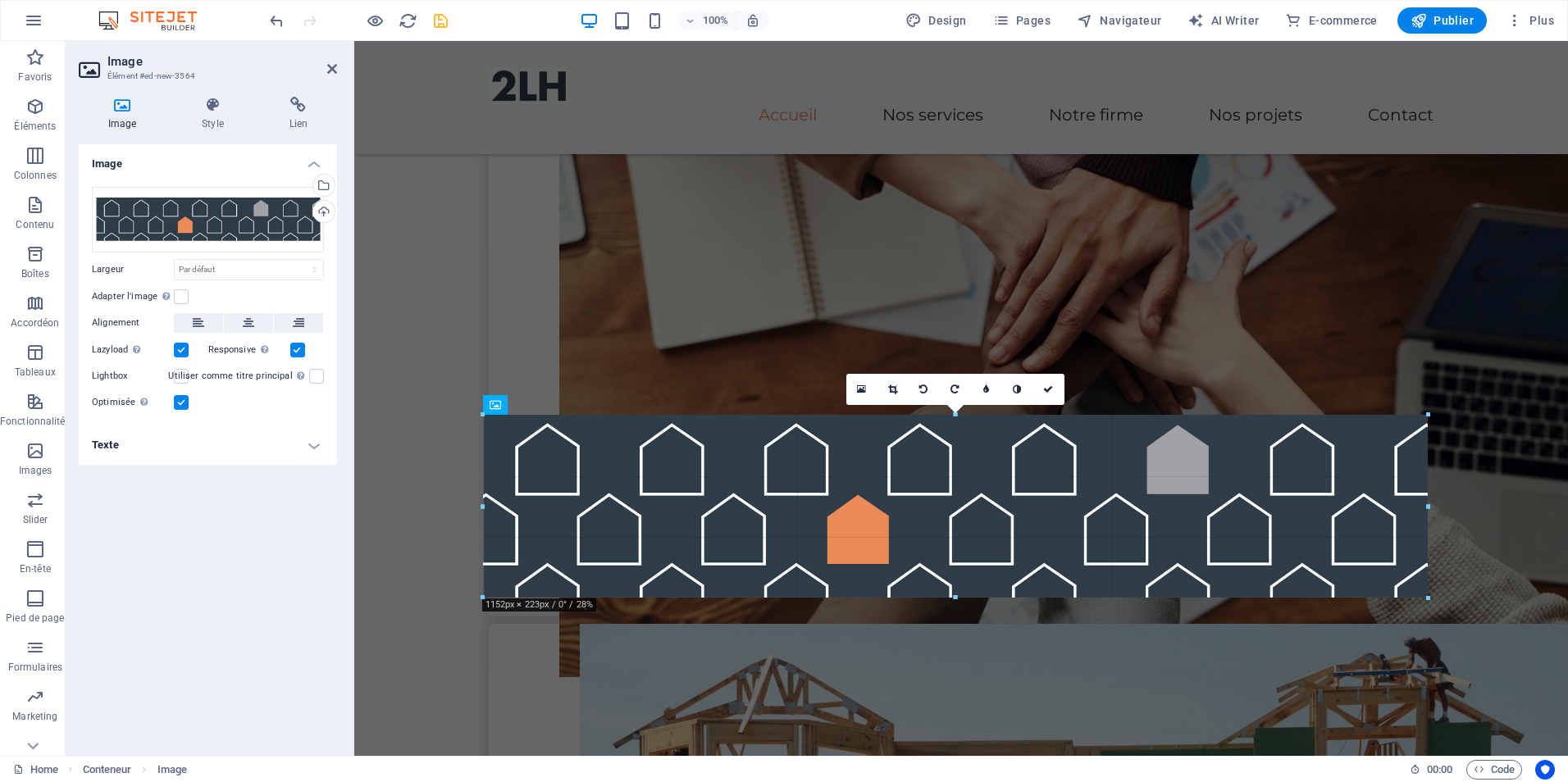
drag, startPoint x: 1324, startPoint y: 498, endPoint x: 1426, endPoint y: 494, distance: 102.1
type input "1152"
select select "px"
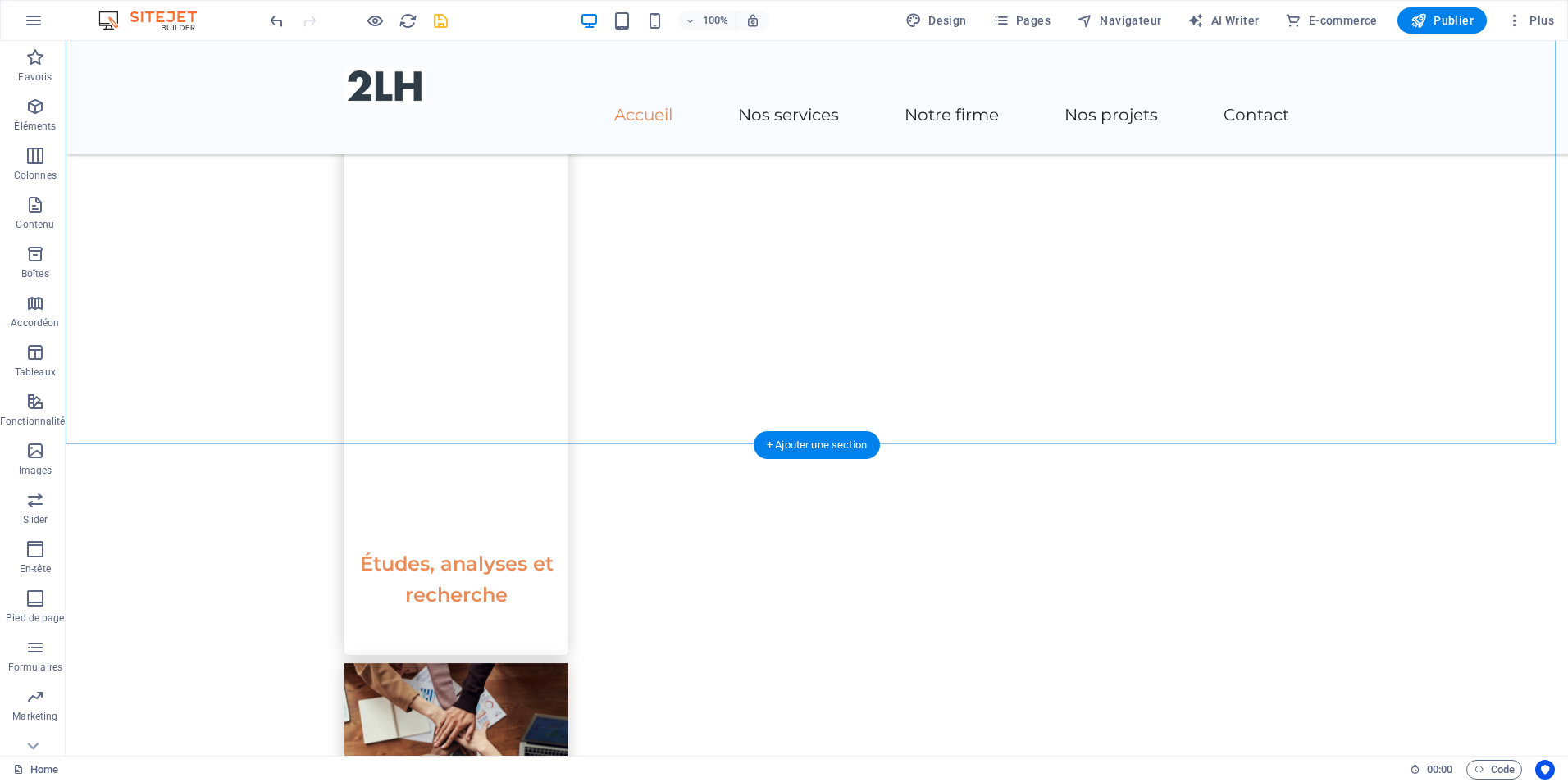
scroll to position [1393, 0]
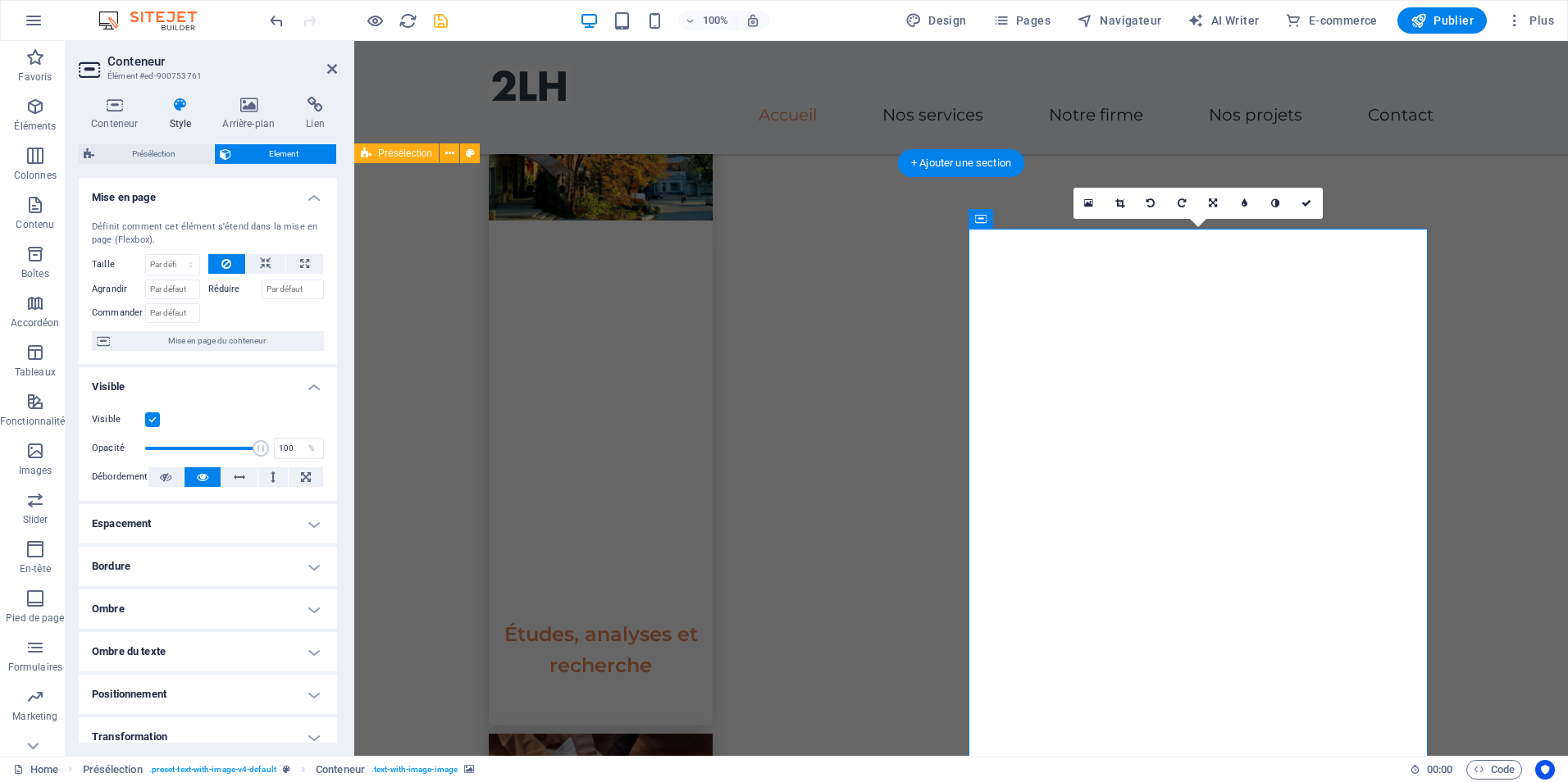
scroll to position [1312, 0]
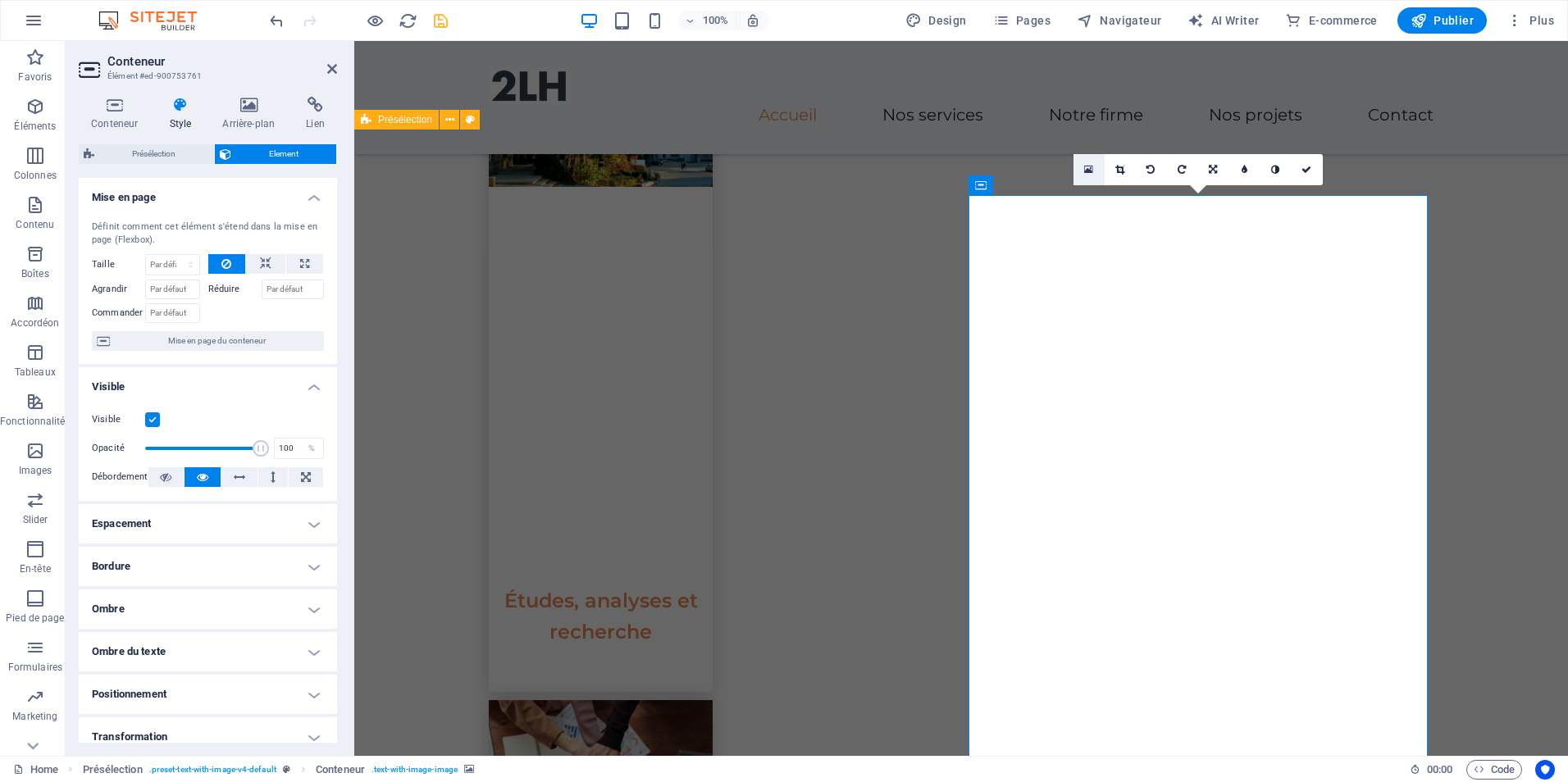
click at [1090, 171] on icon at bounding box center [1088, 170] width 9 height 12
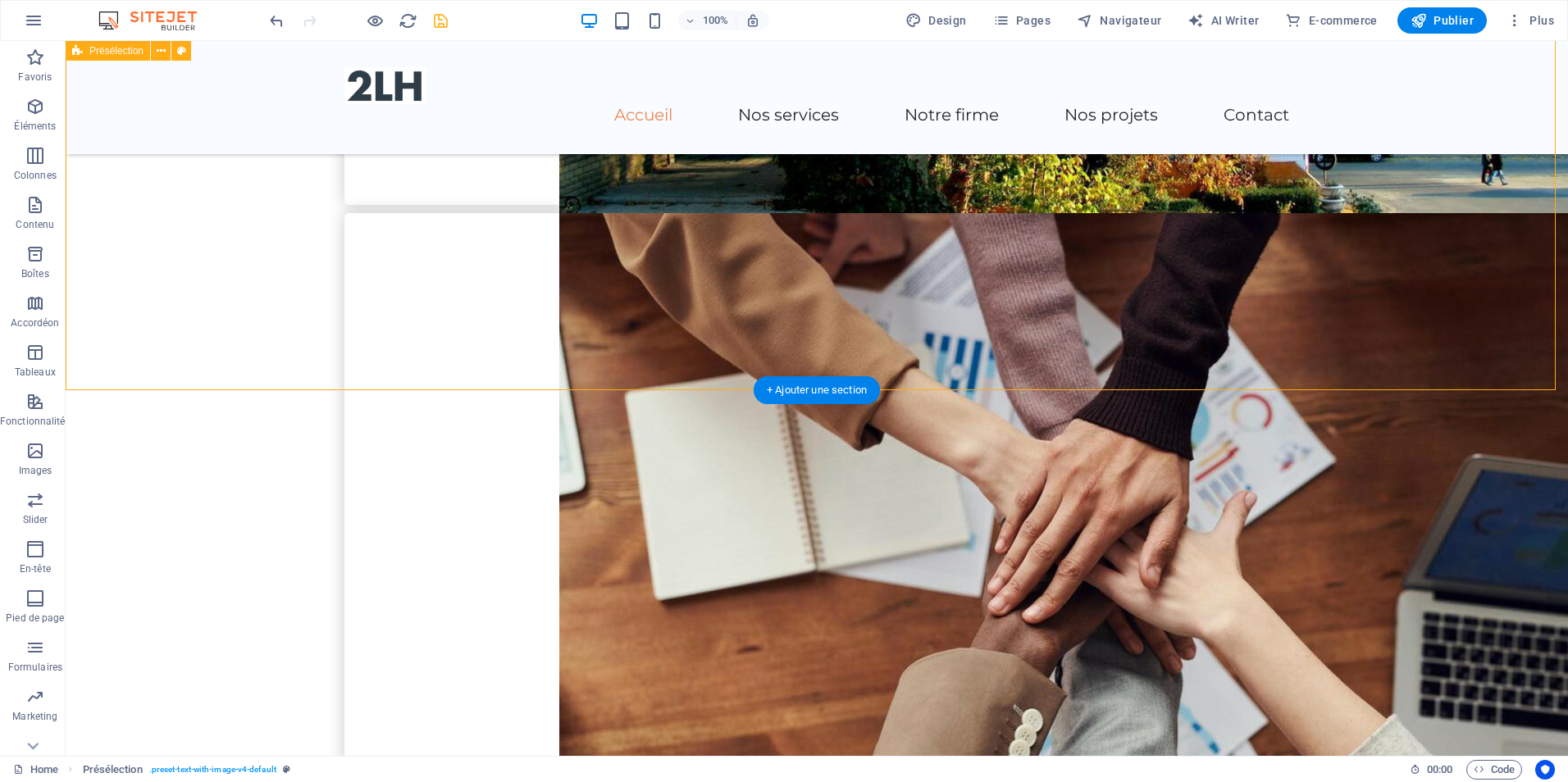
scroll to position [1804, 0]
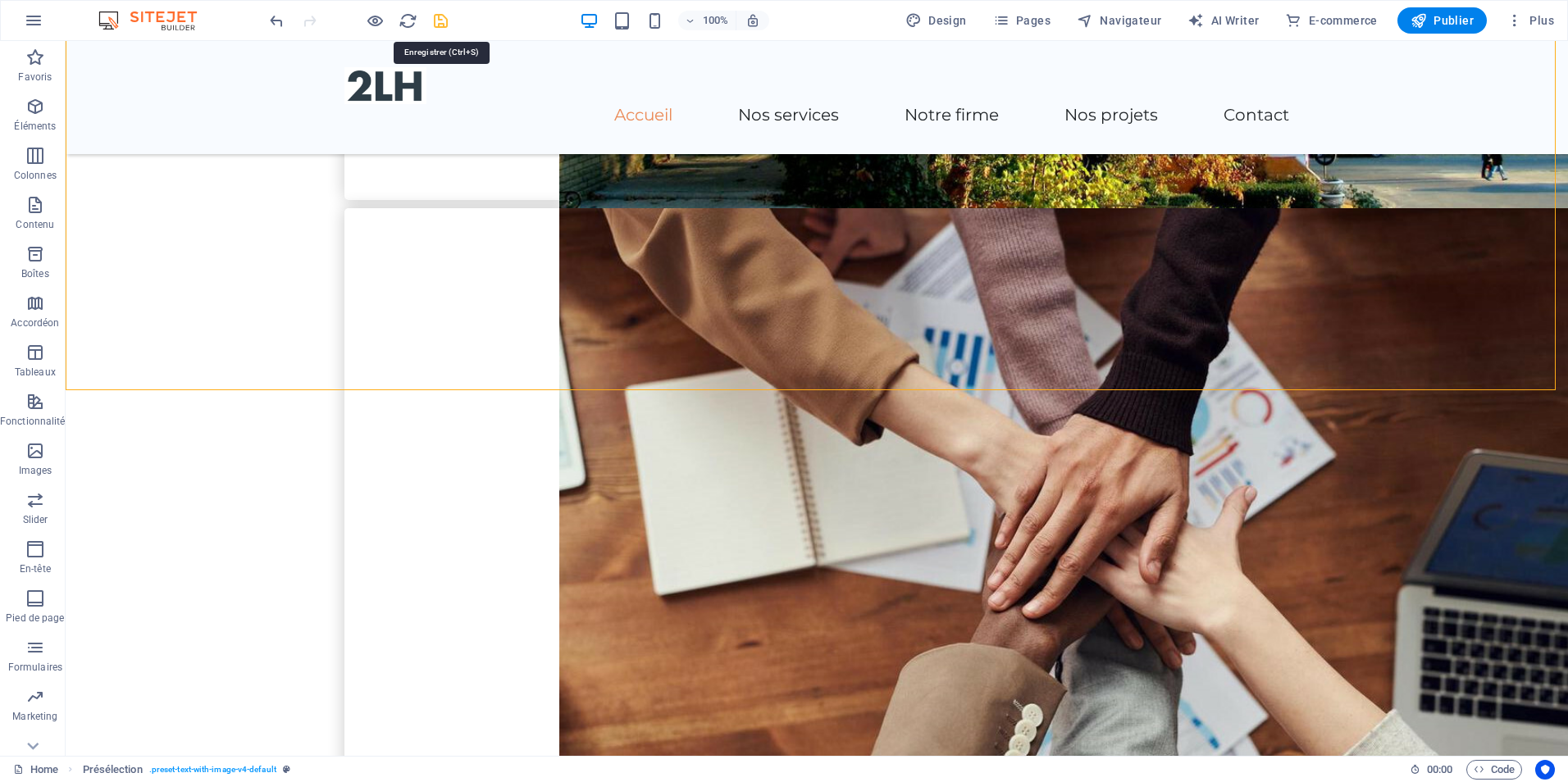
click at [443, 24] on icon "save" at bounding box center [440, 21] width 19 height 19
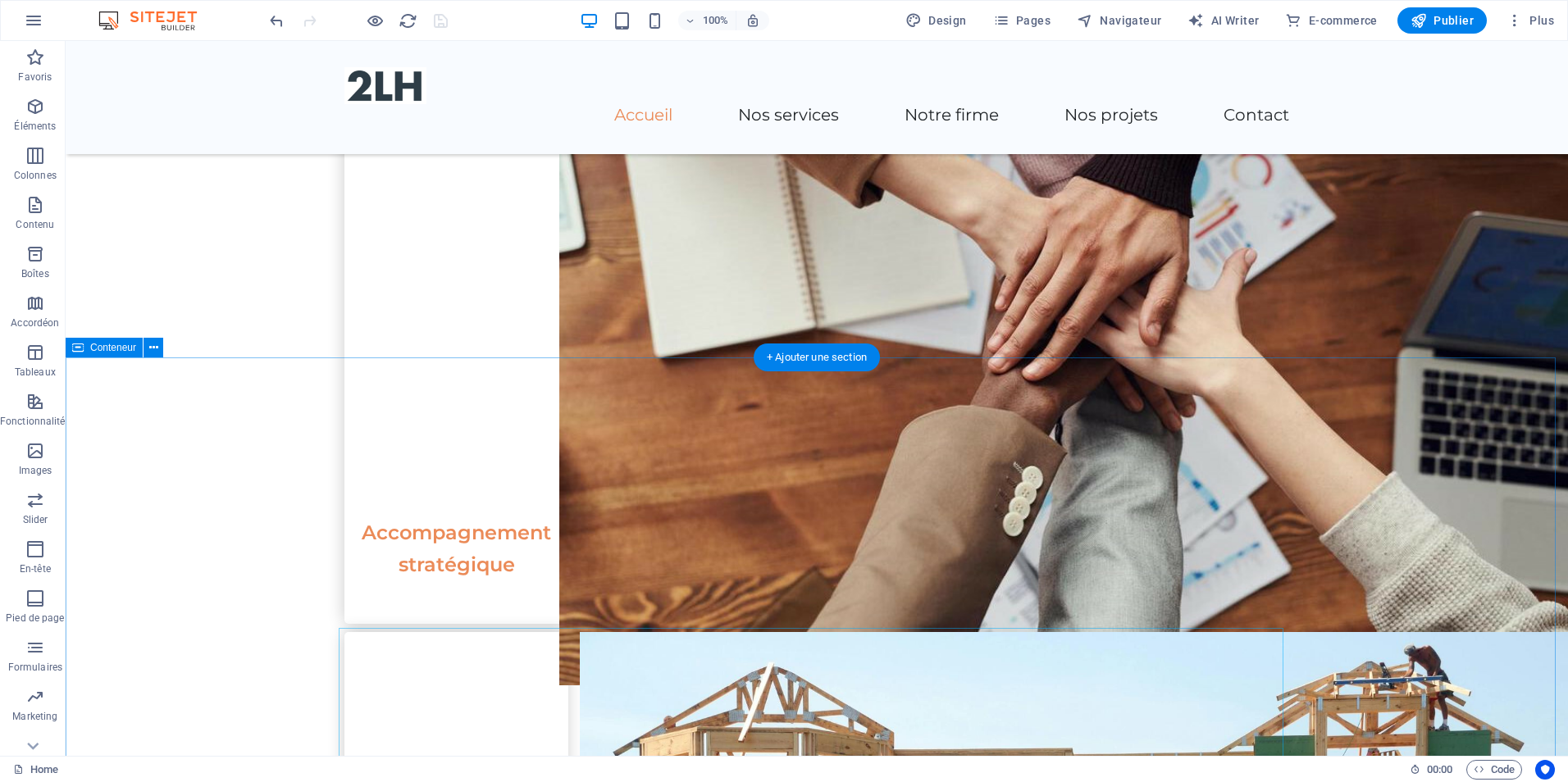
scroll to position [2132, 0]
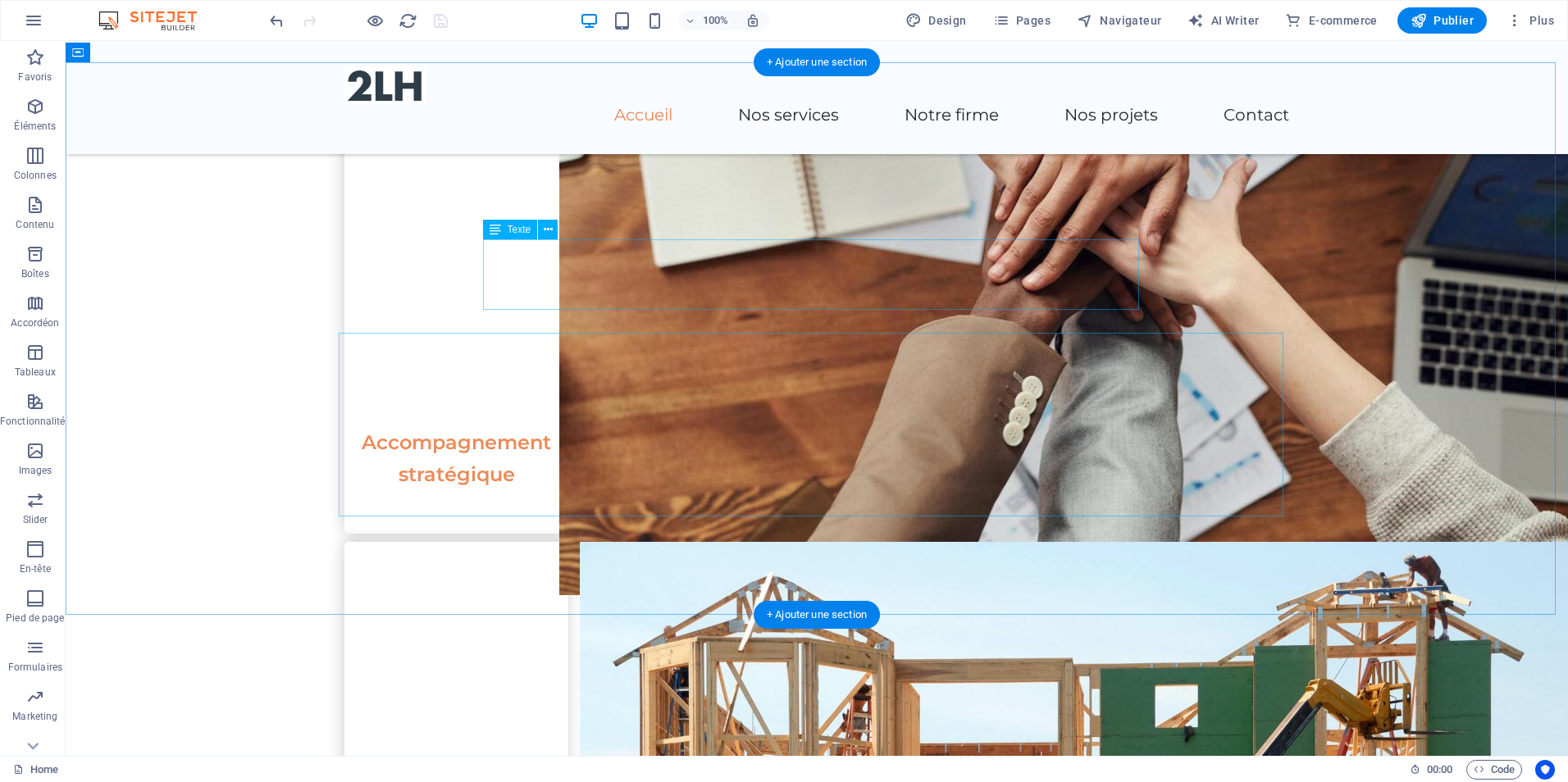
select select "px"
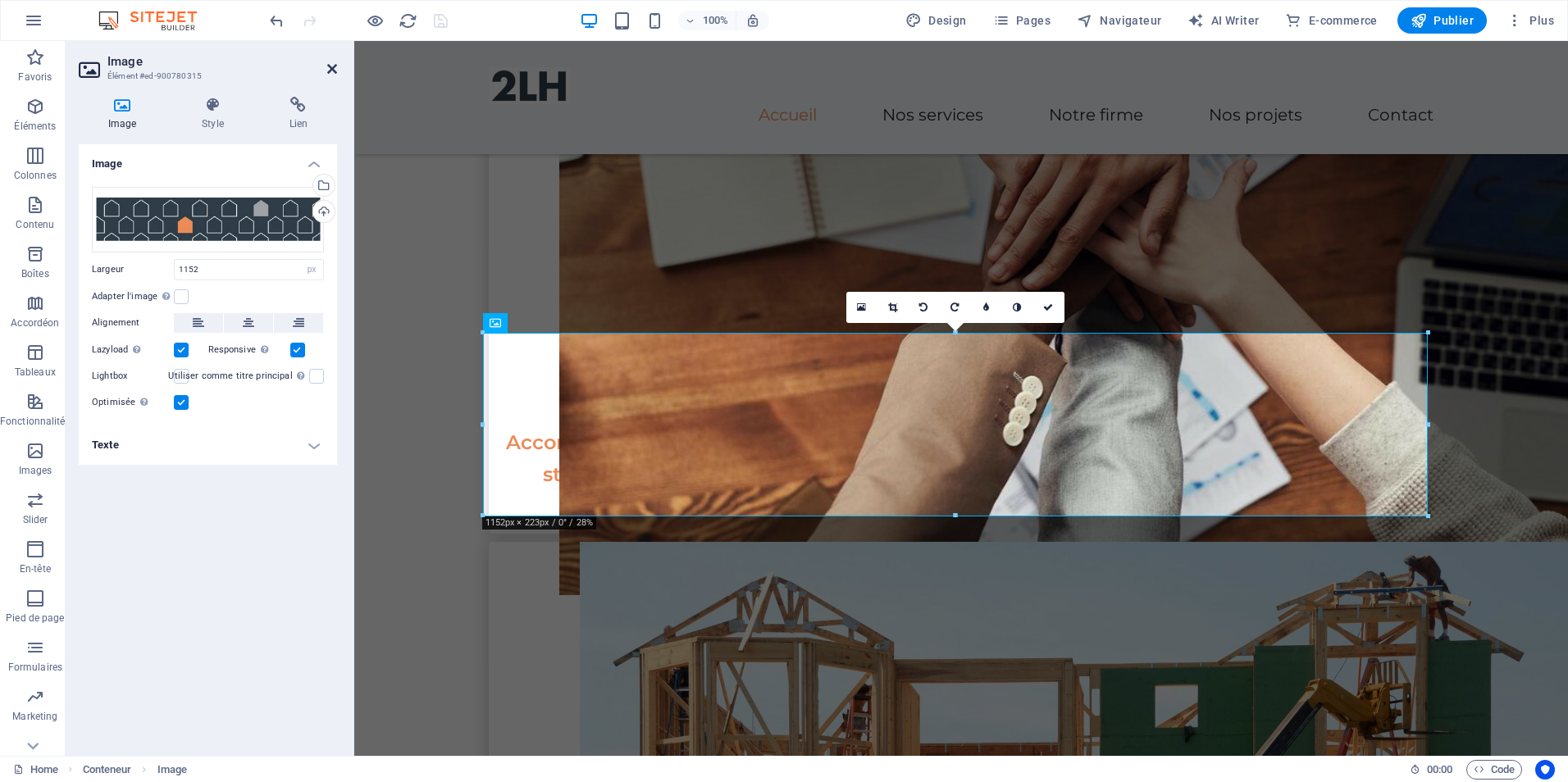
click at [329, 73] on icon at bounding box center [332, 69] width 10 height 13
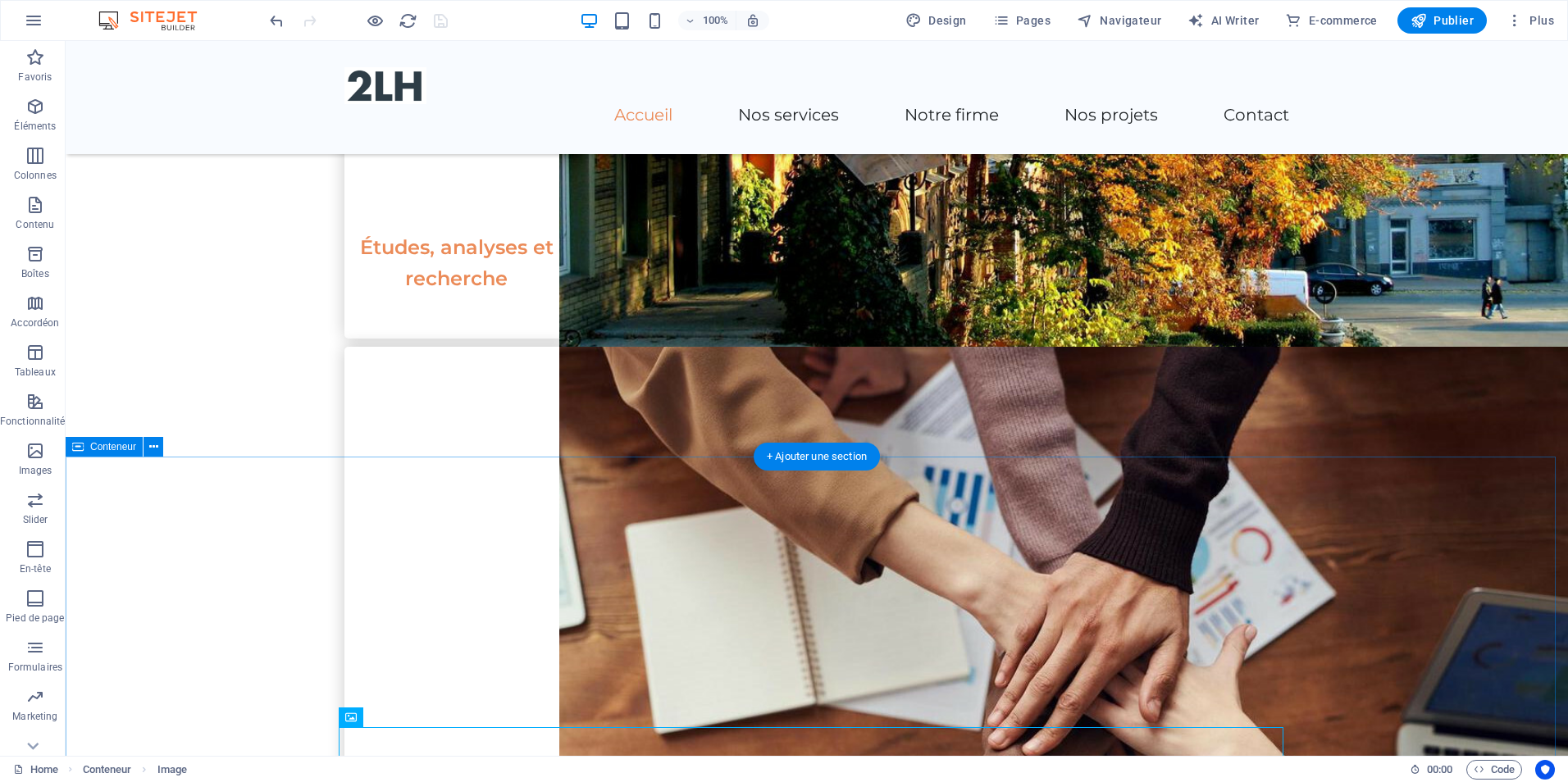
scroll to position [1393, 0]
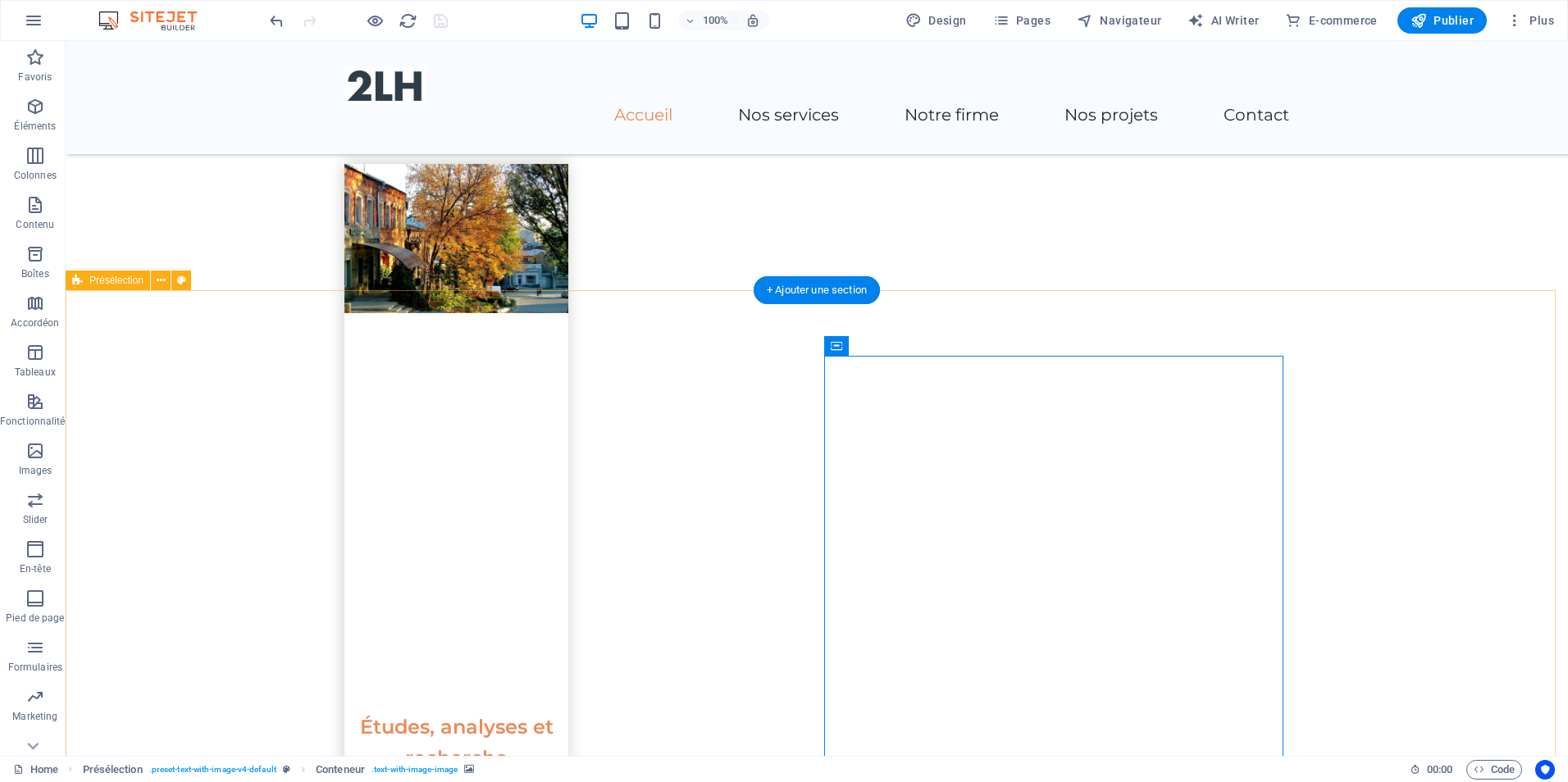
scroll to position [1229, 0]
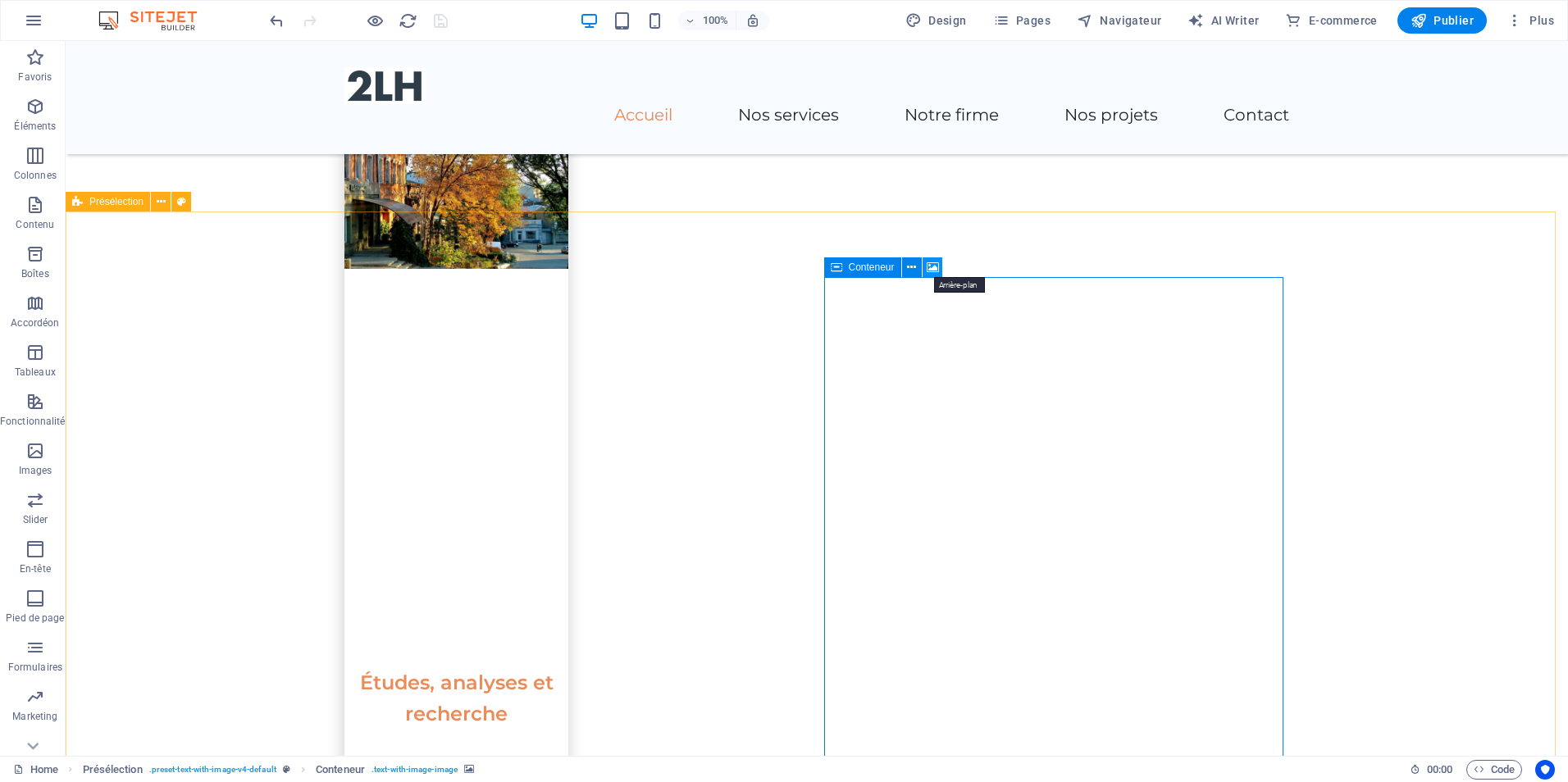
click at [934, 265] on icon at bounding box center [932, 267] width 12 height 17
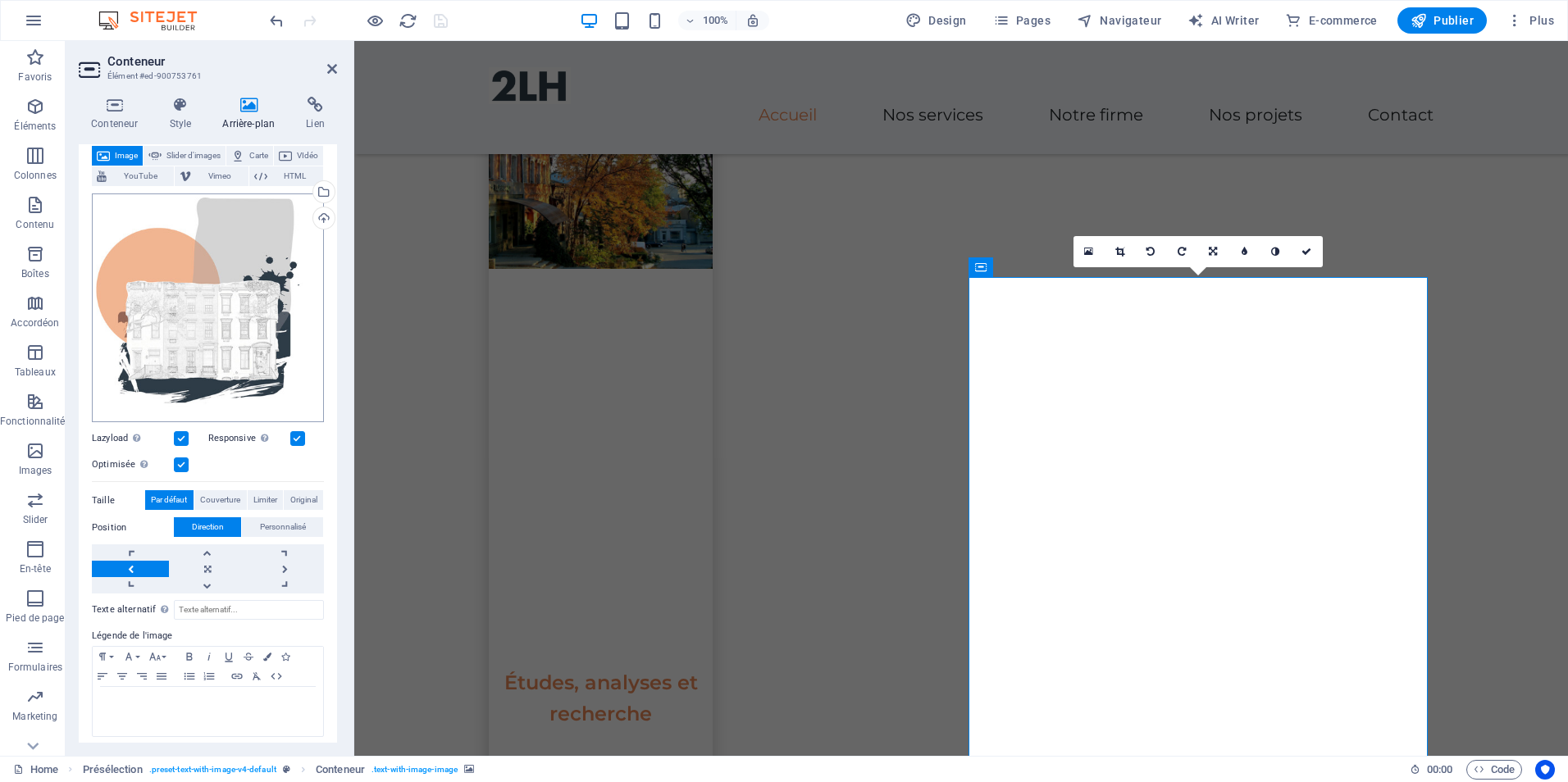
scroll to position [101, 0]
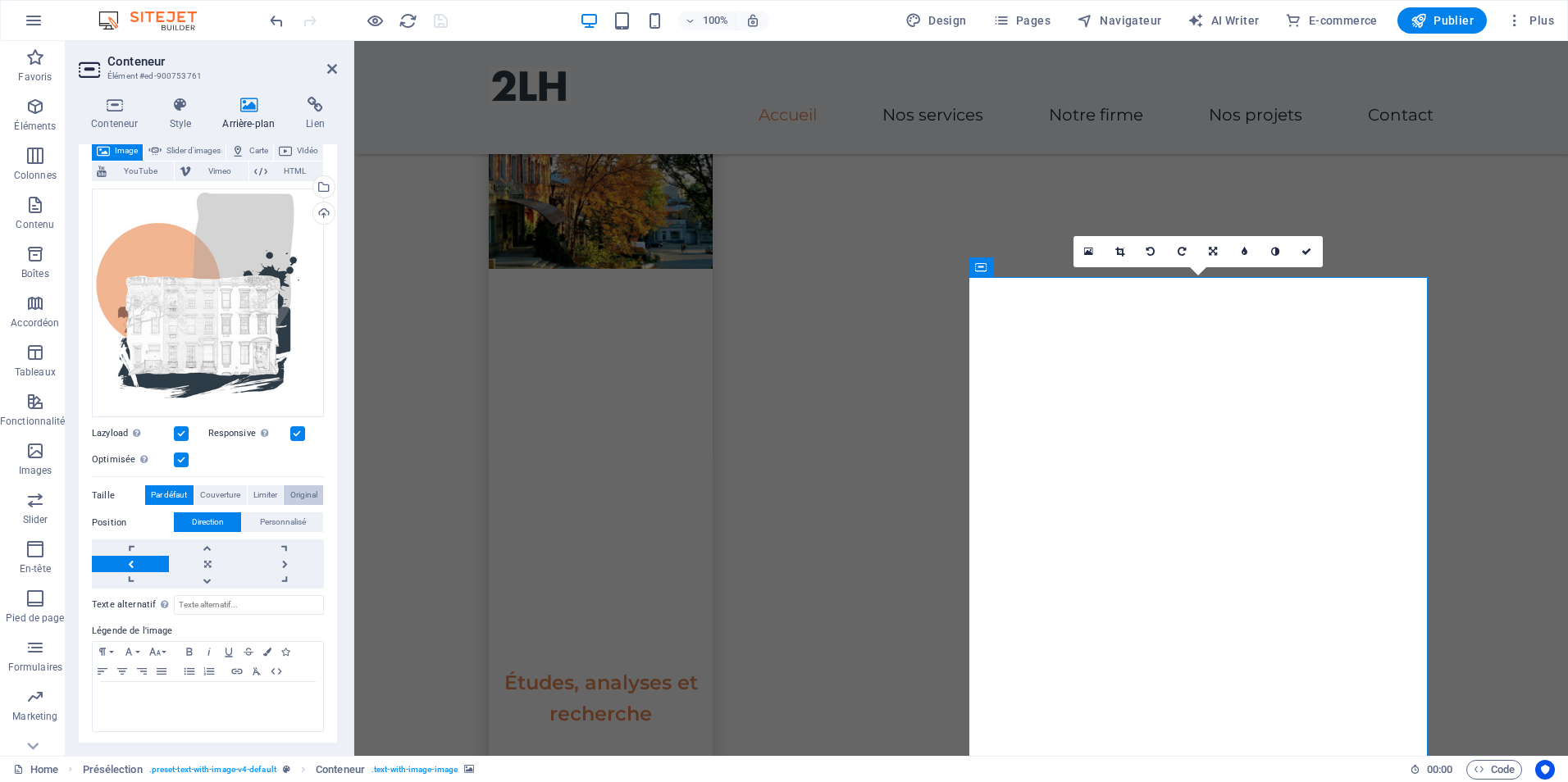
click at [306, 494] on span "Original" at bounding box center [303, 495] width 27 height 20
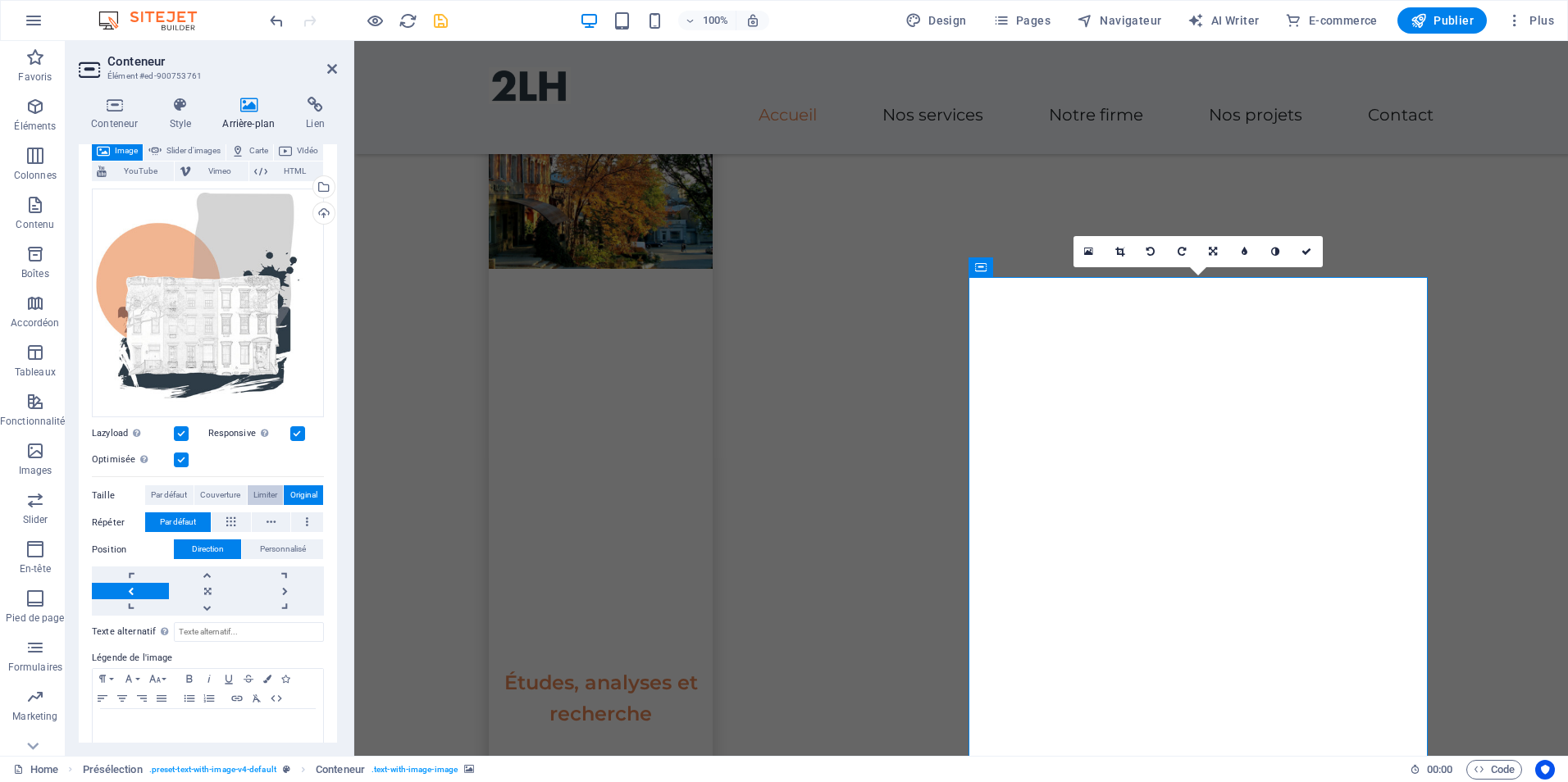
click at [267, 489] on span "Limiter" at bounding box center [265, 495] width 24 height 20
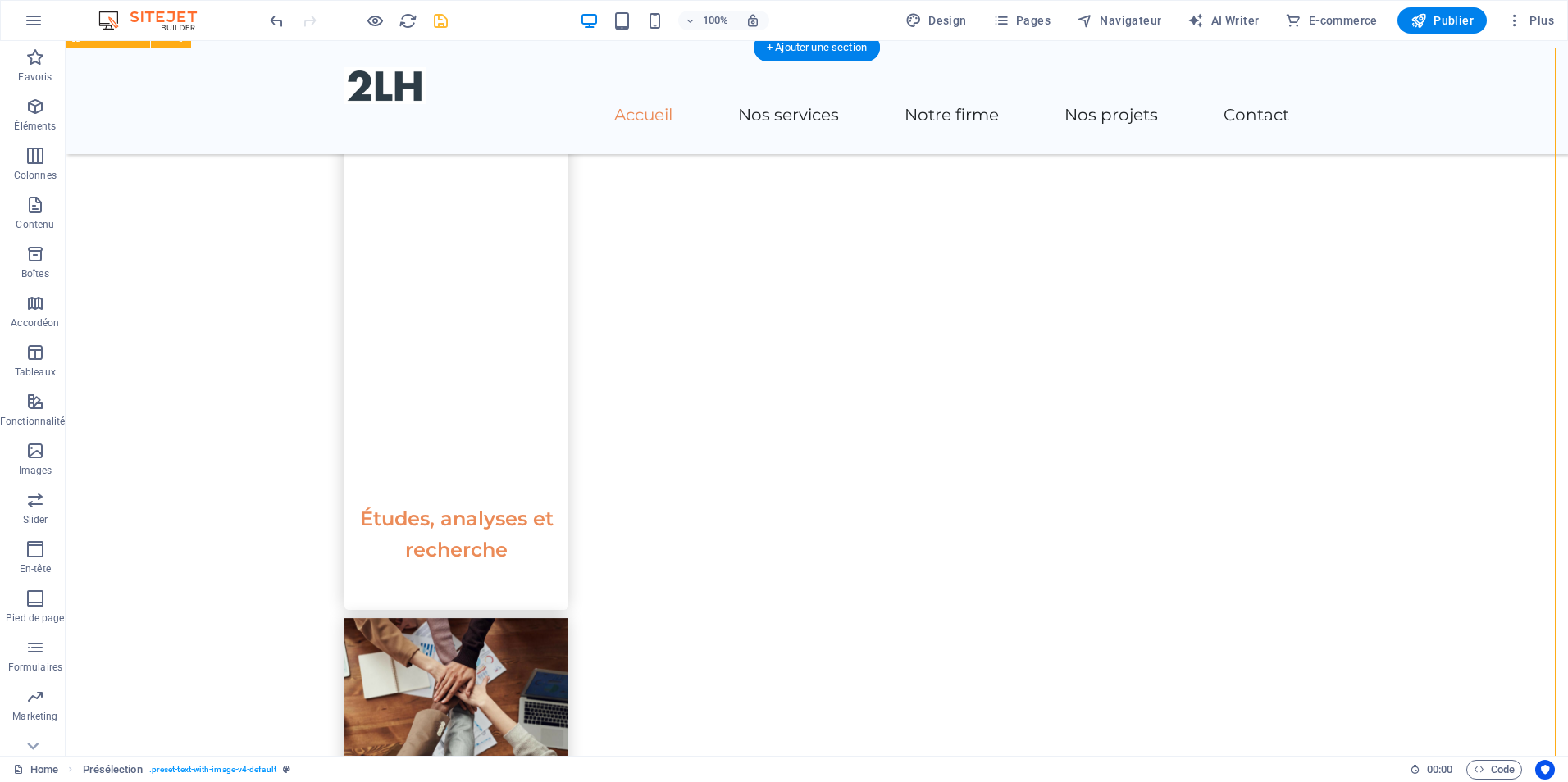
scroll to position [1312, 0]
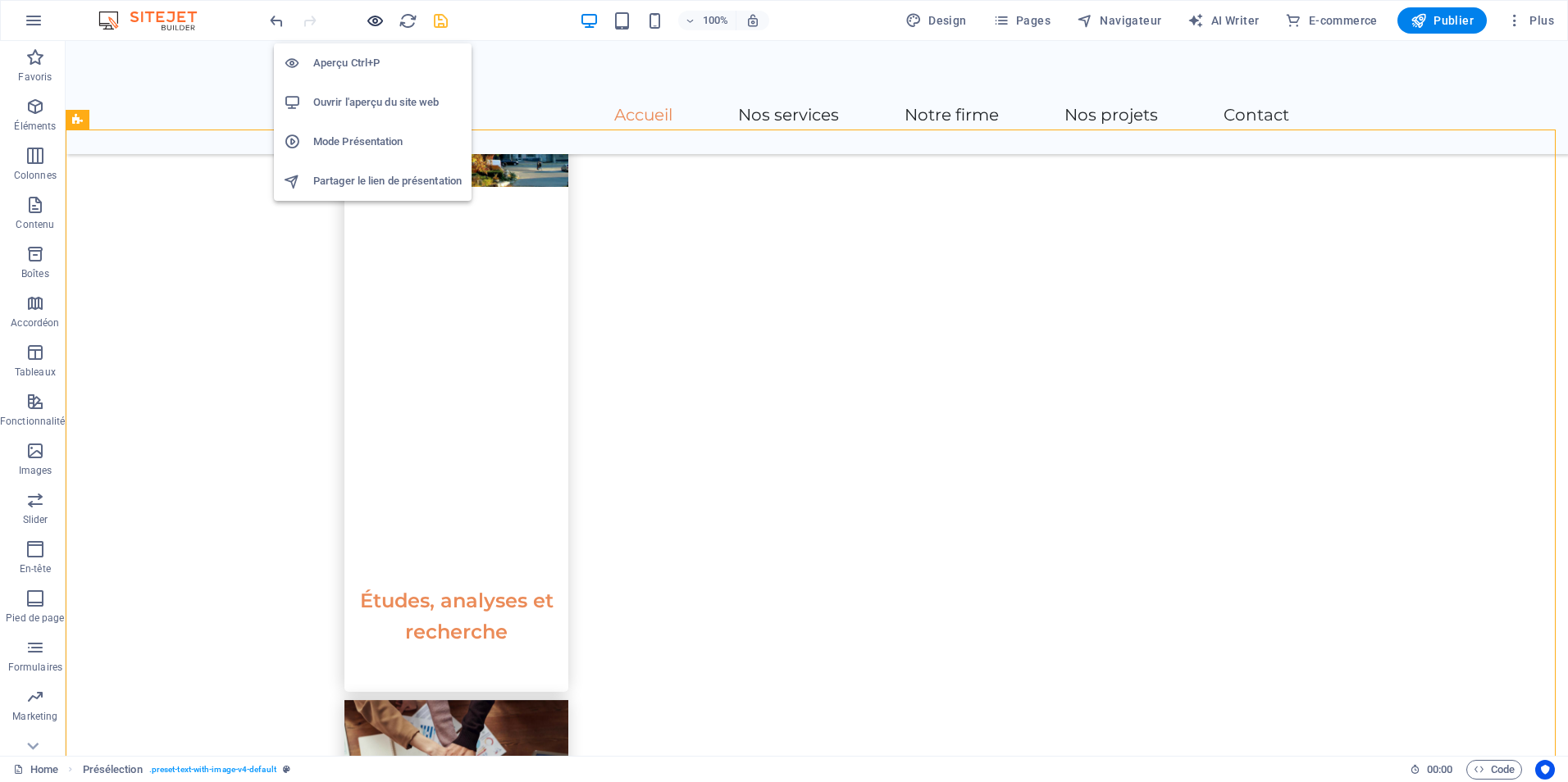
click at [371, 27] on icon "button" at bounding box center [375, 21] width 19 height 19
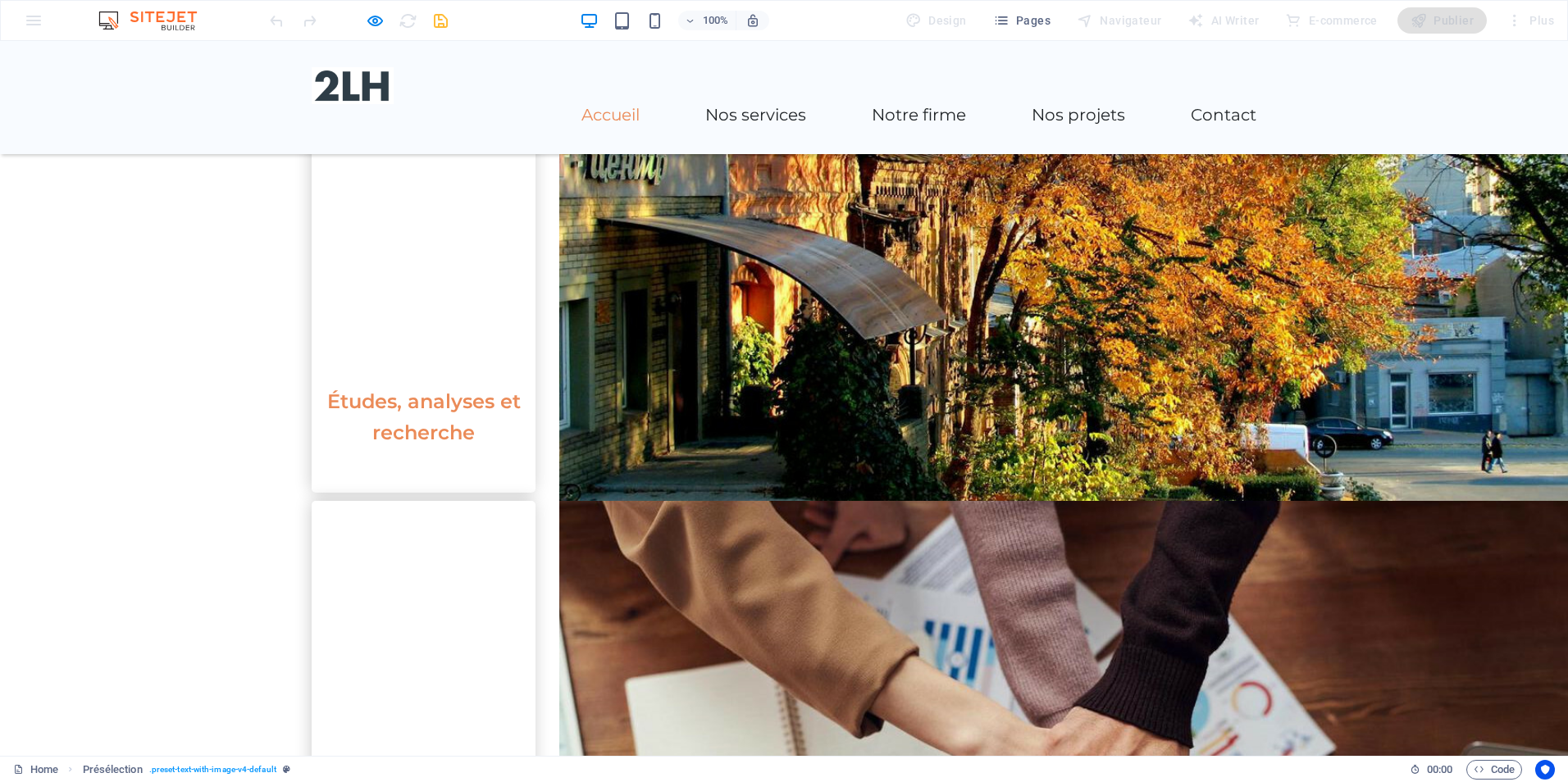
scroll to position [1393, 0]
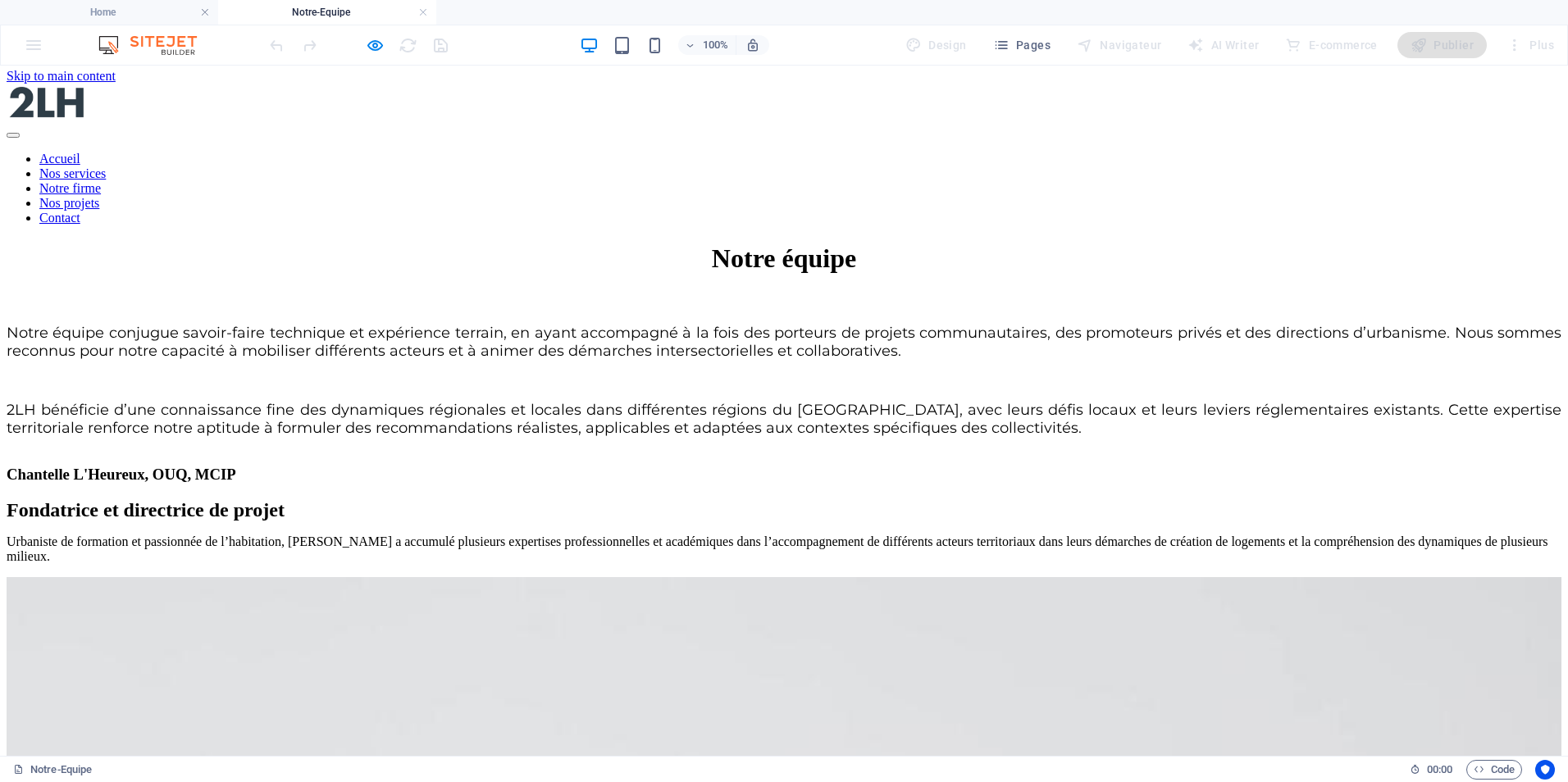
scroll to position [0, 0]
click at [420, 14] on link at bounding box center [423, 12] width 10 height 16
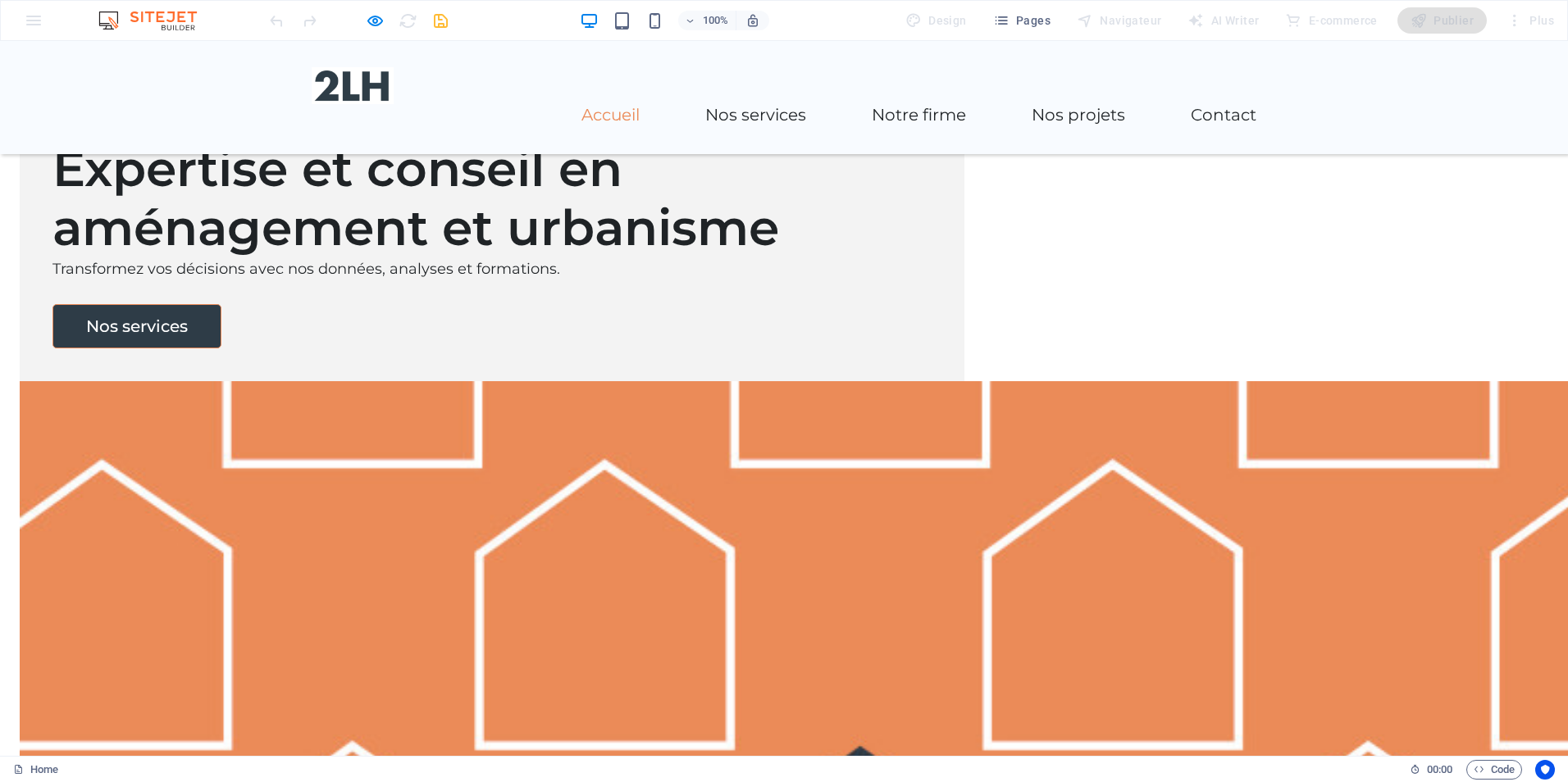
scroll to position [1393, 0]
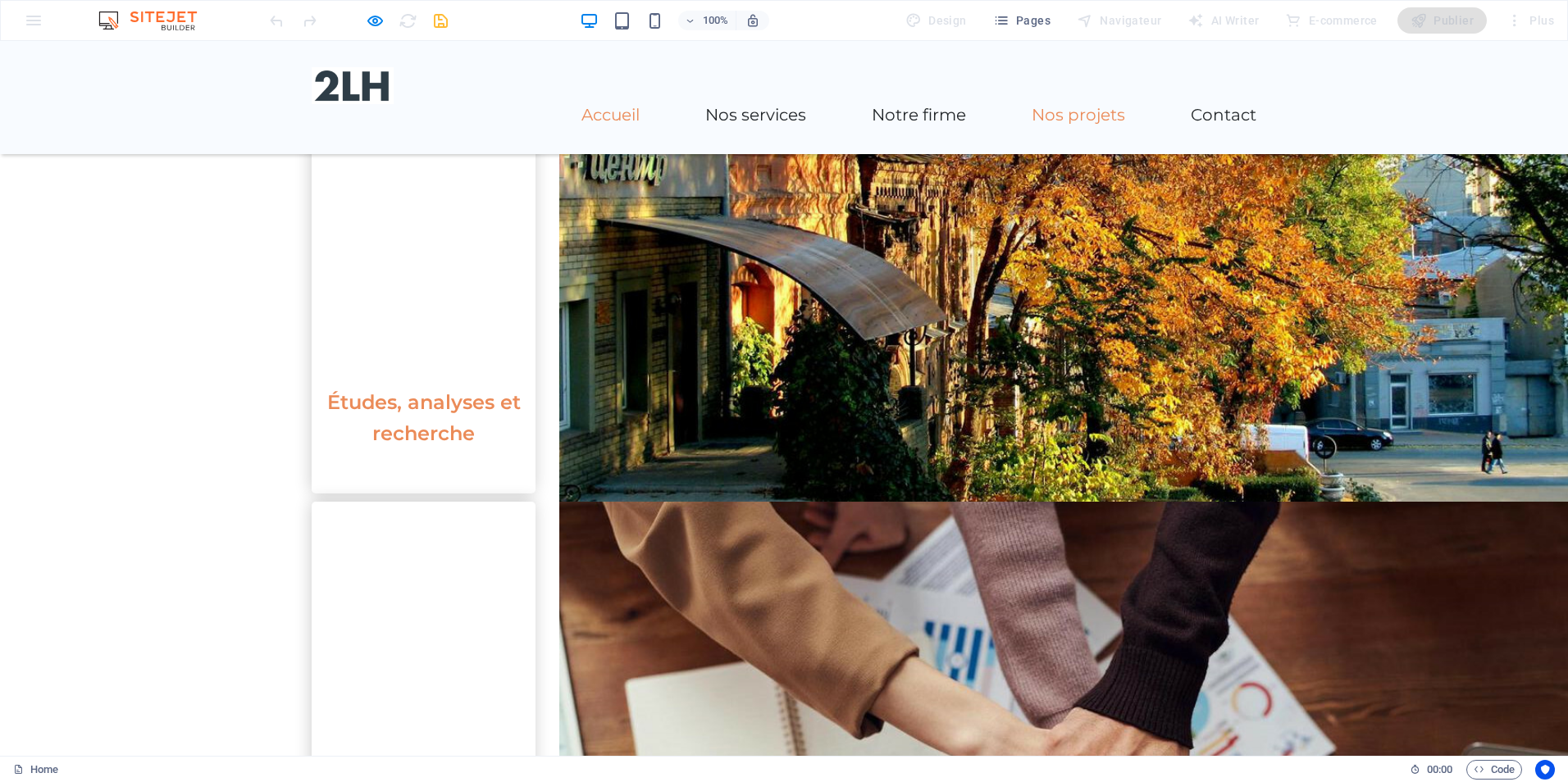
click at [1083, 106] on link "Nos projets" at bounding box center [1078, 115] width 93 height 16
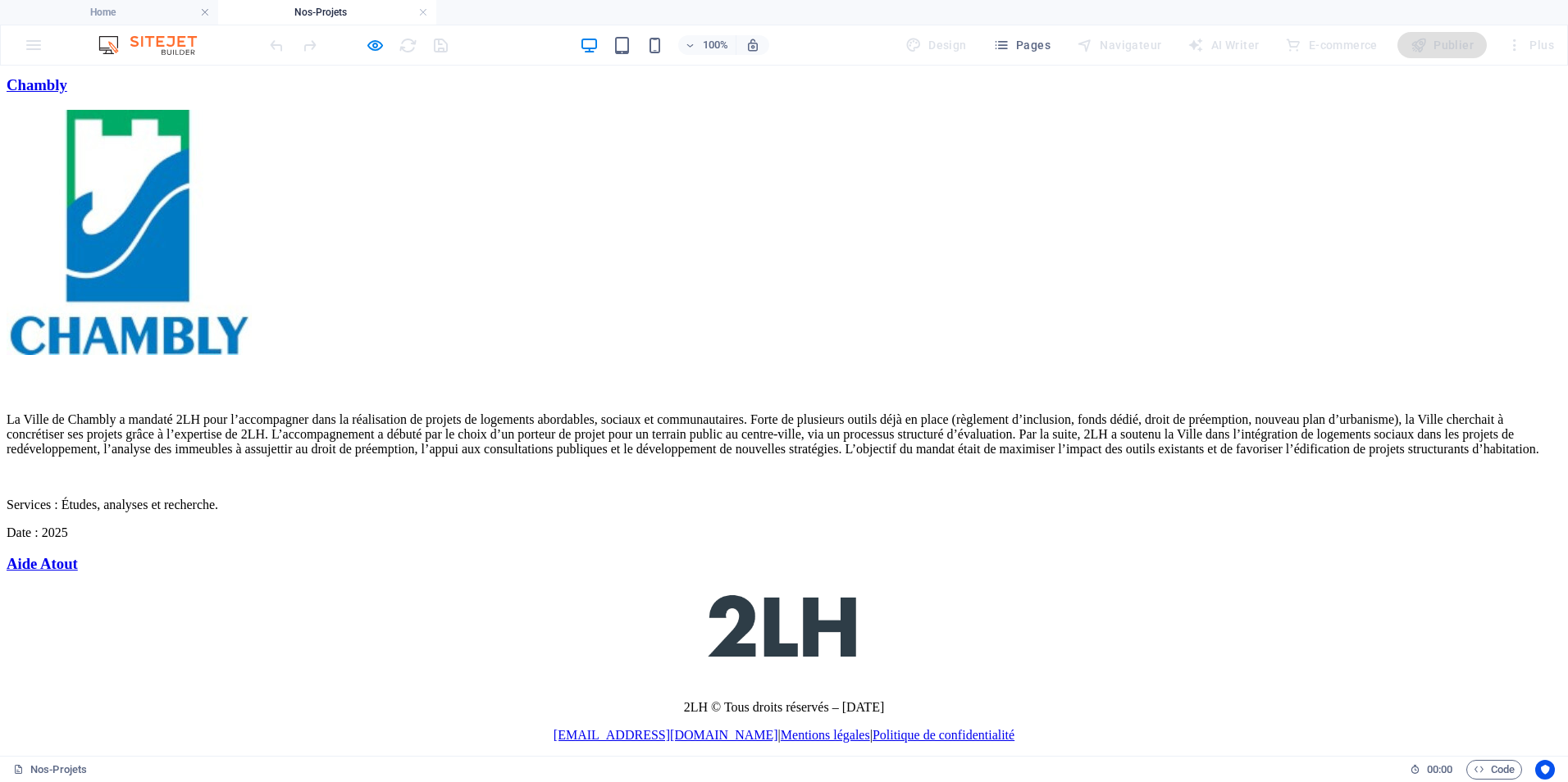
scroll to position [3447, 0]
click at [722, 555] on div "Aide Atout" at bounding box center [784, 564] width 1555 height 18
click at [741, 555] on div "Aide Atout" at bounding box center [784, 564] width 1555 height 18
click at [749, 555] on div "Aide Atout" at bounding box center [784, 564] width 1555 height 18
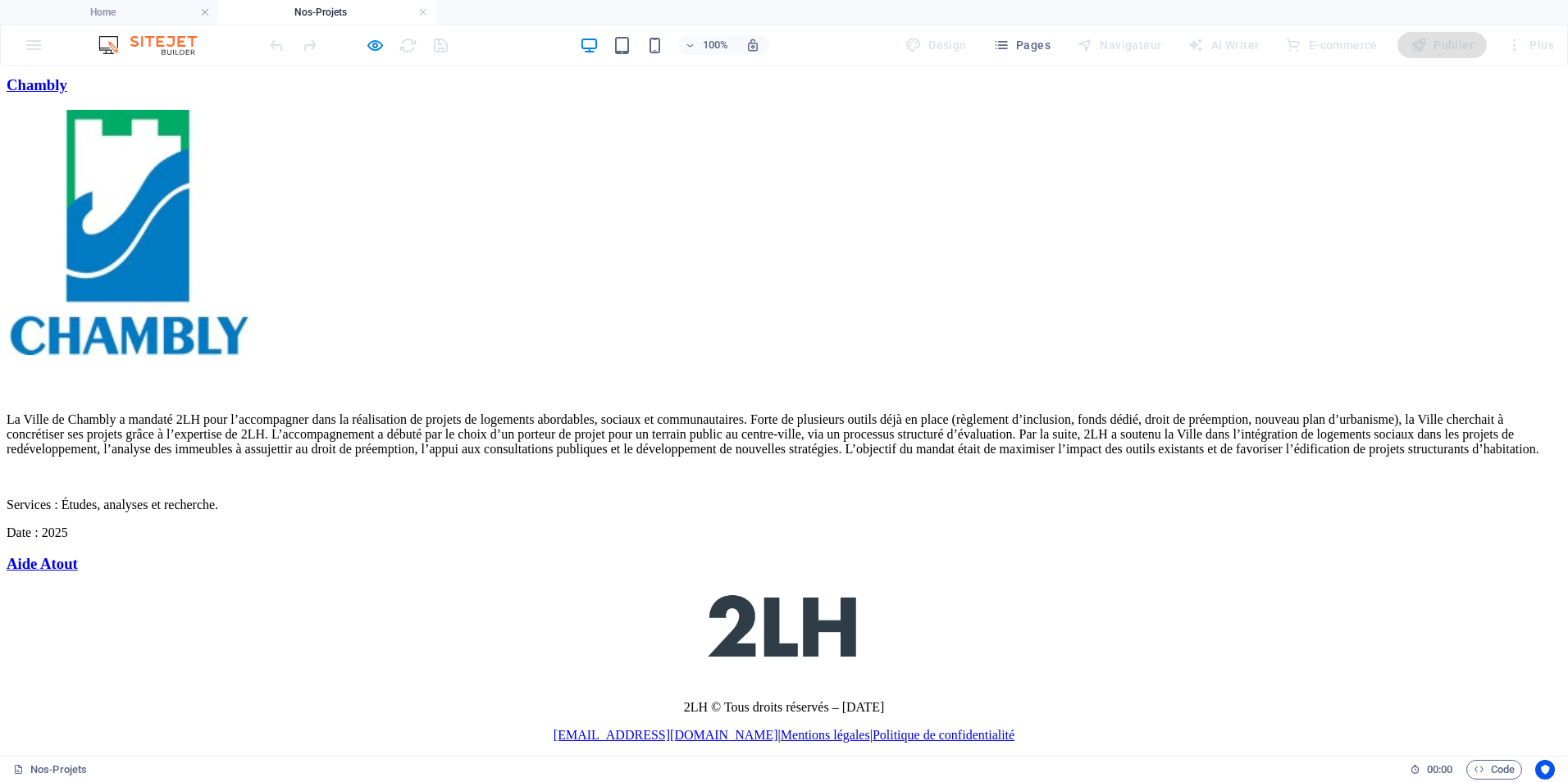
click at [1228, 555] on div "Aide Atout" at bounding box center [784, 564] width 1555 height 18
click at [1103, 94] on div "Chambly" at bounding box center [784, 86] width 1555 height 18
click at [1232, 94] on div "Chambly" at bounding box center [784, 86] width 1555 height 18
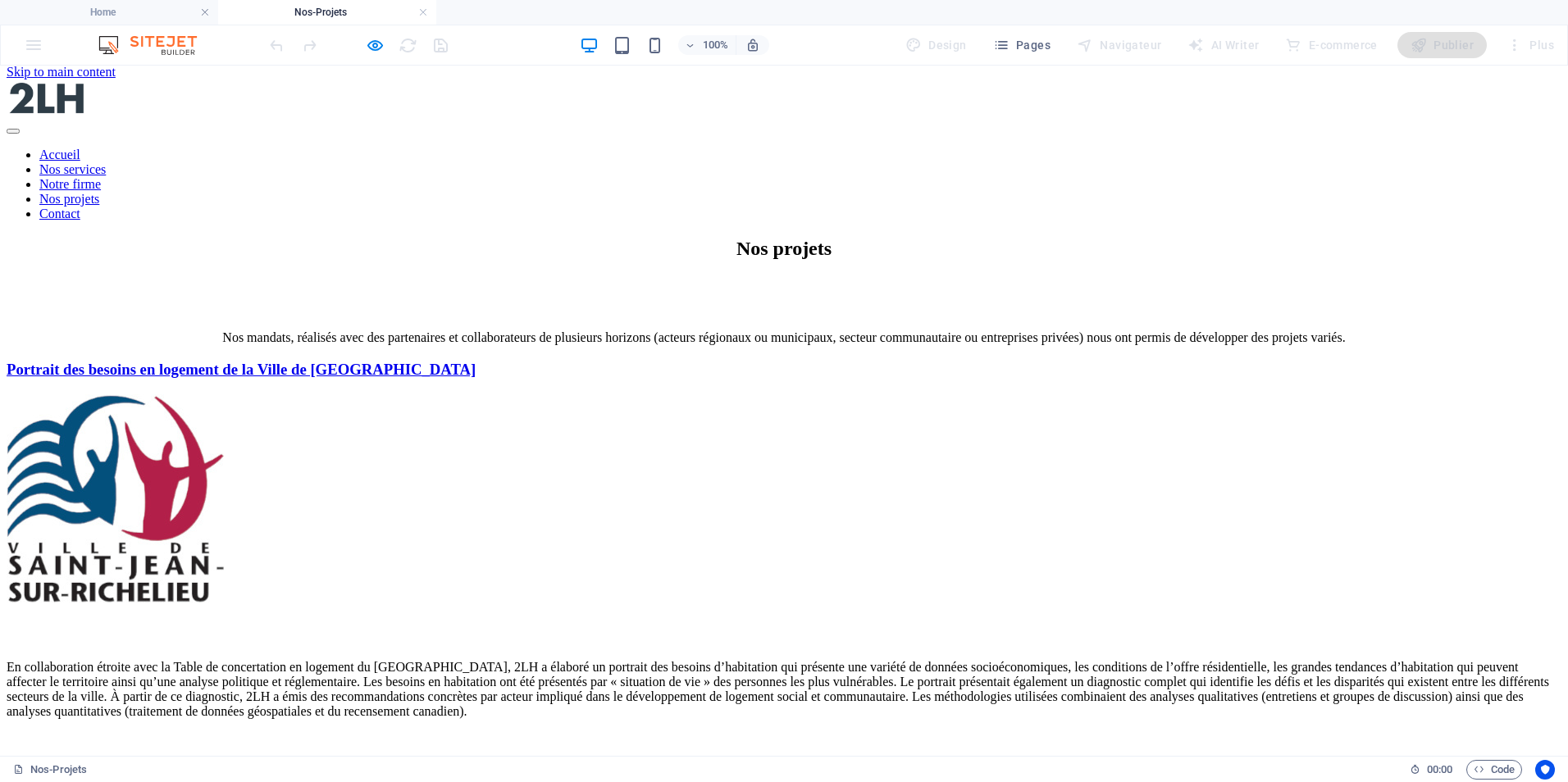
scroll to position [0, 0]
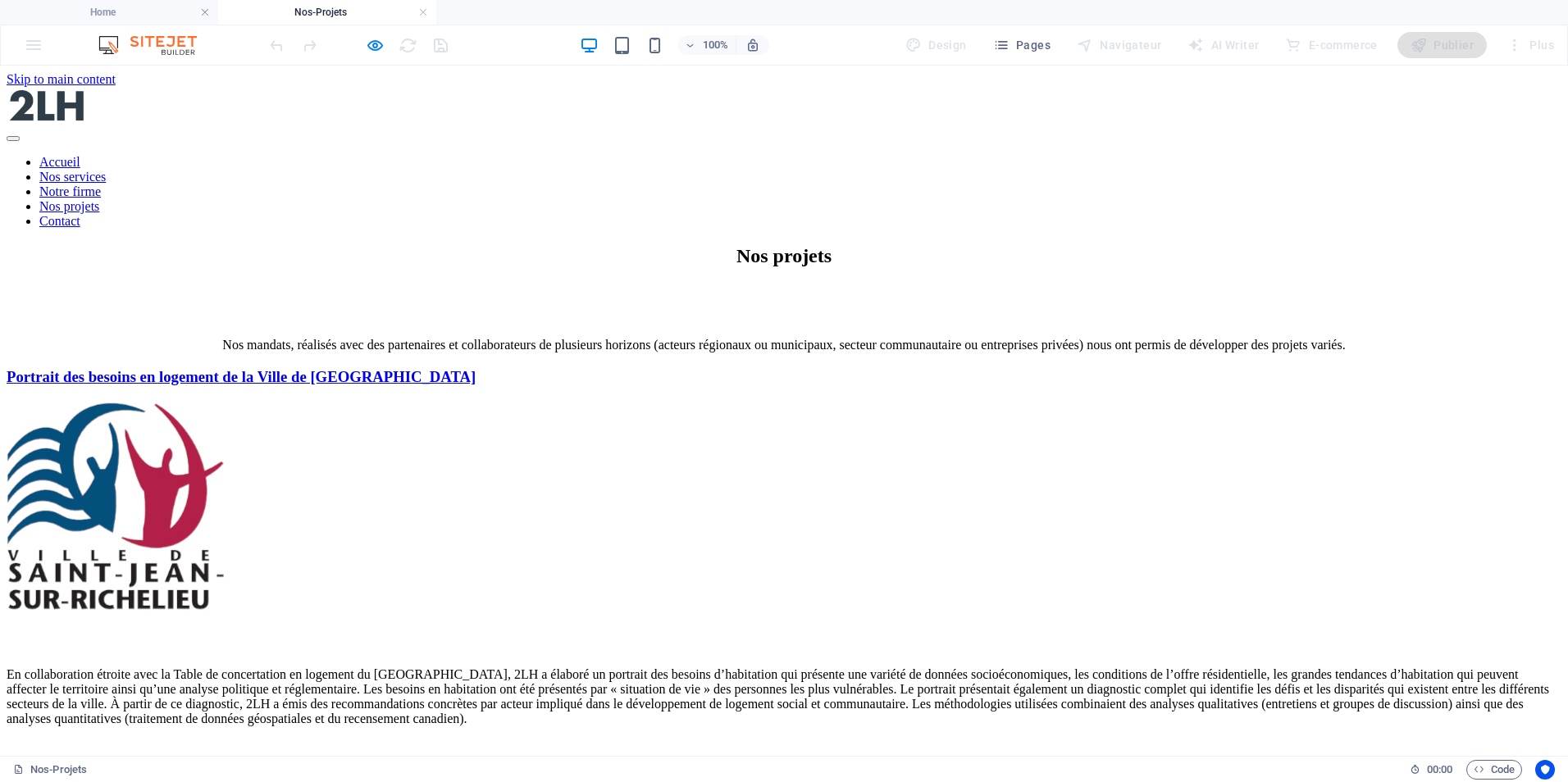
click at [607, 386] on div "Portrait des besoins en logement de la Ville de [GEOGRAPHIC_DATA]" at bounding box center [784, 377] width 1555 height 18
click at [611, 386] on div "Portrait des besoins en logement de la Ville de [GEOGRAPHIC_DATA]" at bounding box center [784, 377] width 1555 height 18
click at [375, 44] on icon "button" at bounding box center [375, 45] width 19 height 19
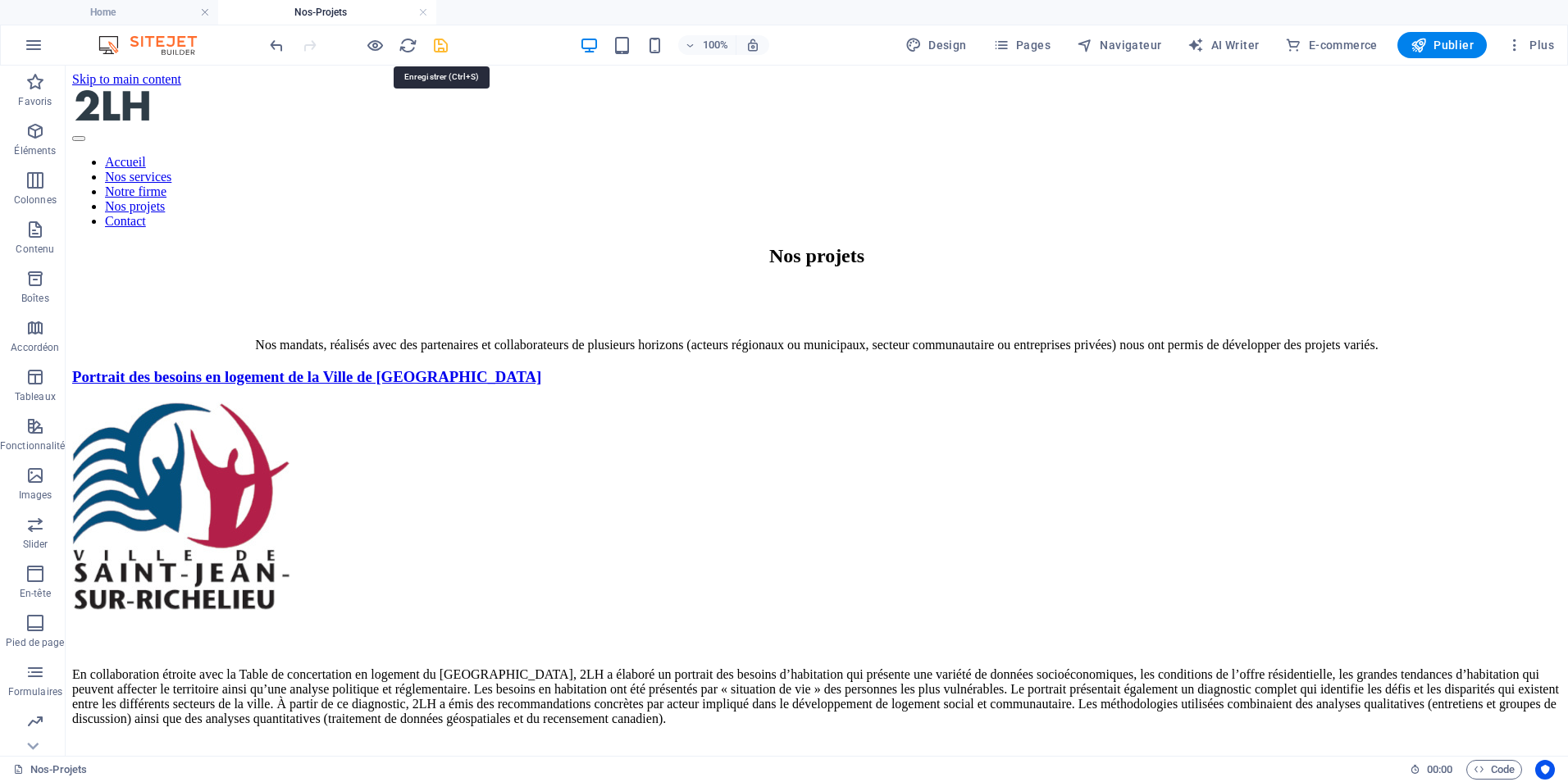
click at [434, 49] on icon "save" at bounding box center [440, 45] width 19 height 19
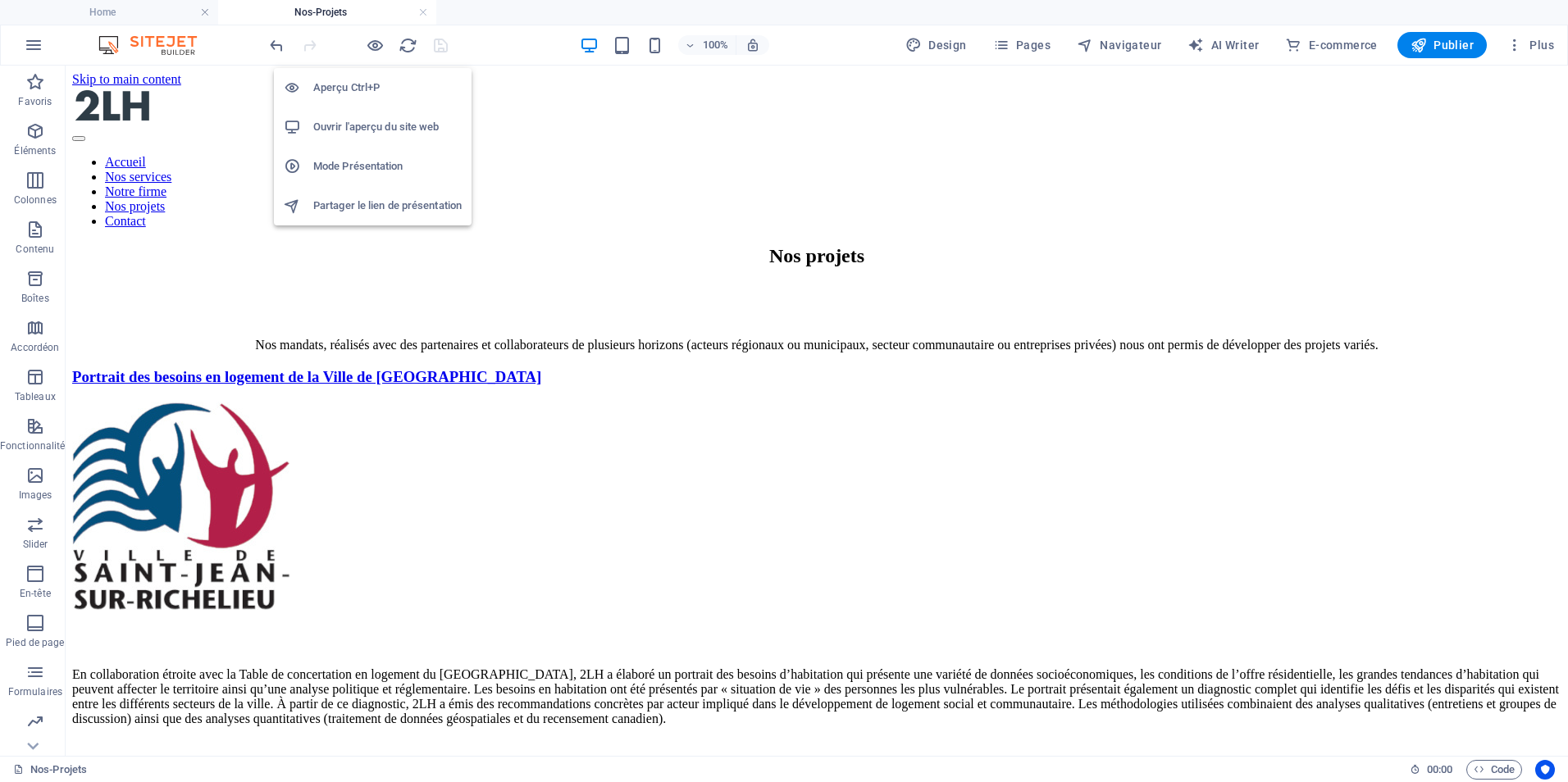
click at [364, 128] on h6 "Ouvrir l'aperçu du site web" at bounding box center [387, 127] width 148 height 20
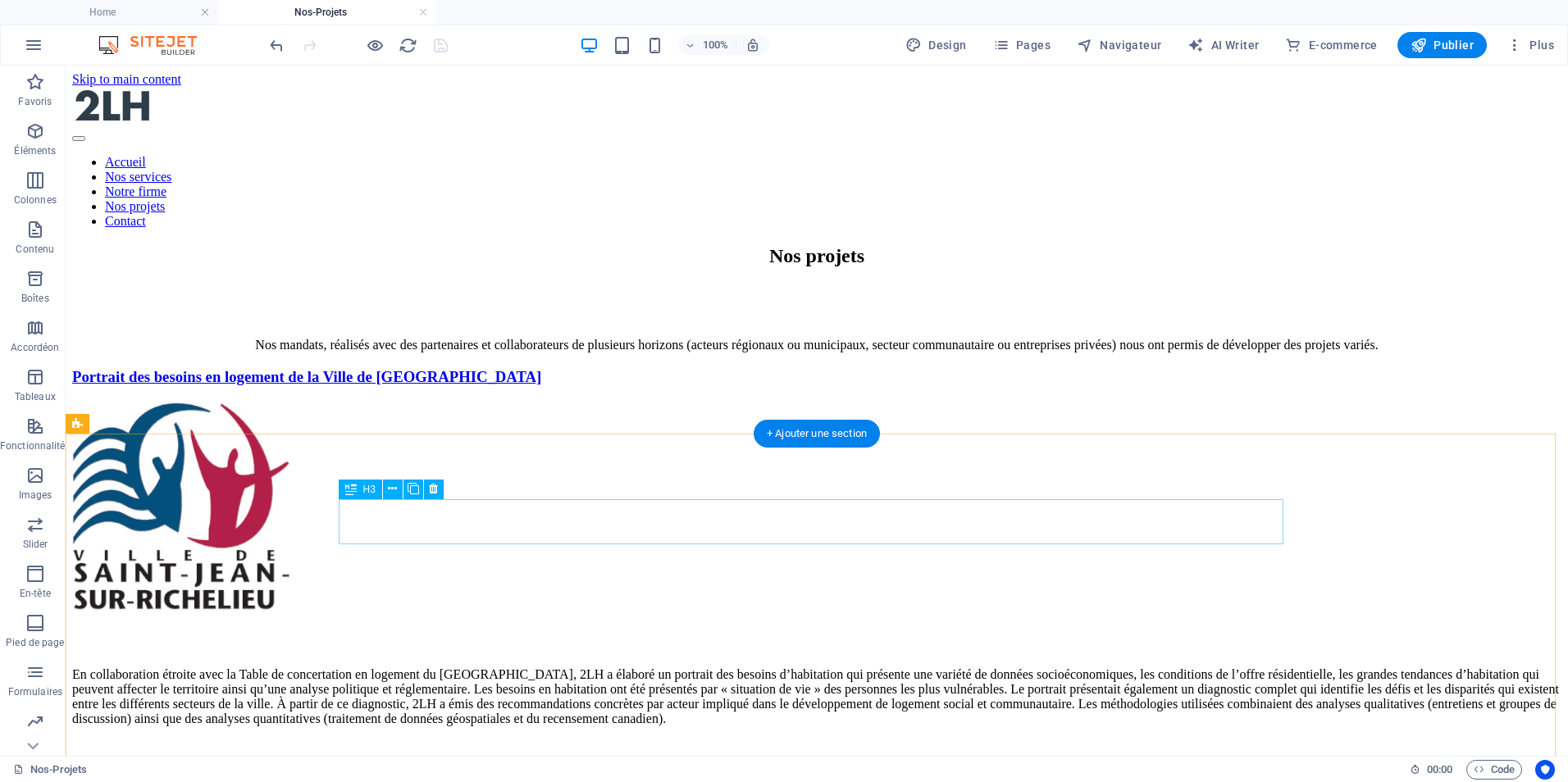
click at [709, 386] on div "Portrait des besoins en logement de la Ville de [GEOGRAPHIC_DATA]" at bounding box center [817, 377] width 1490 height 18
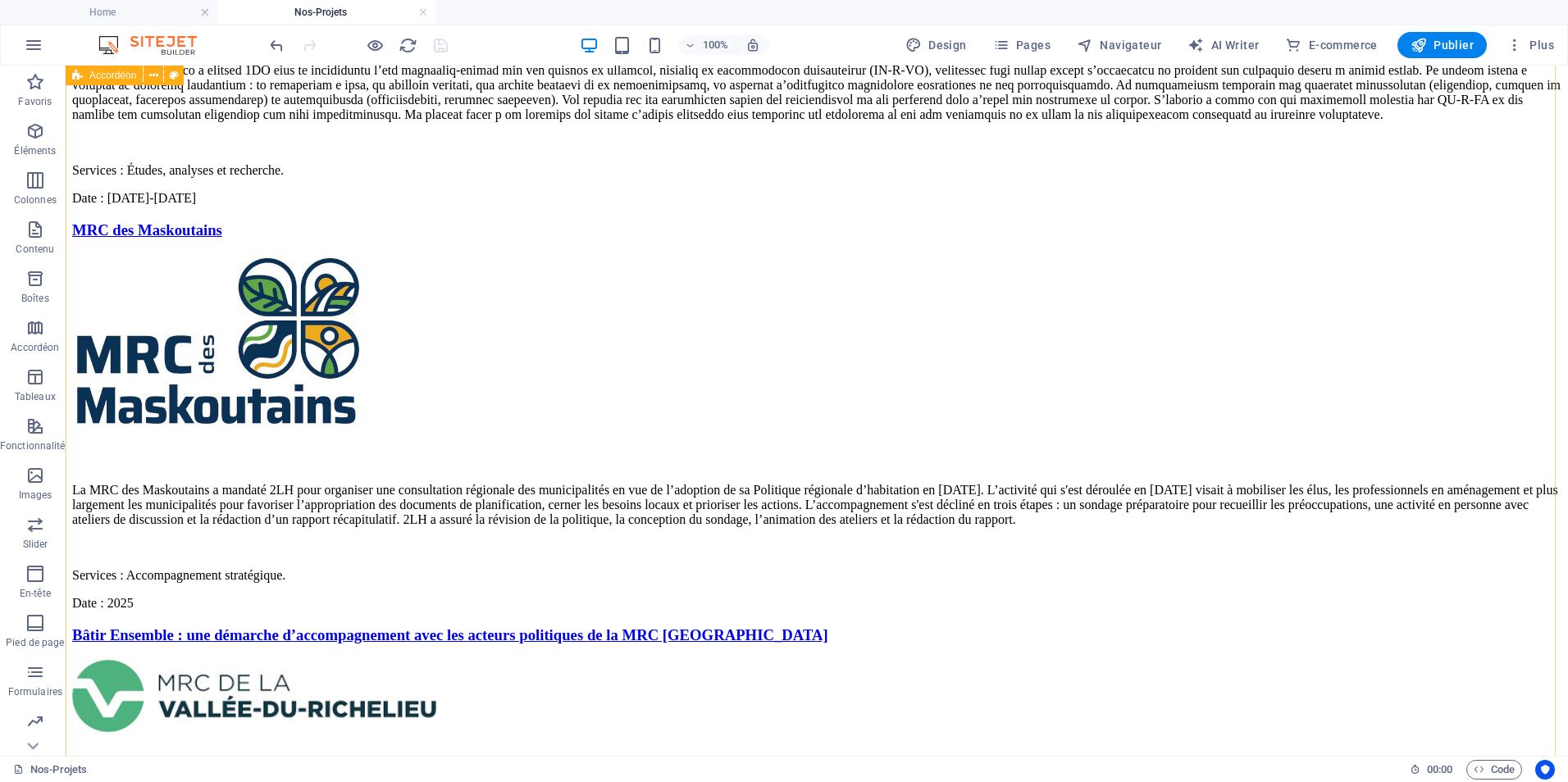
scroll to position [1337, 0]
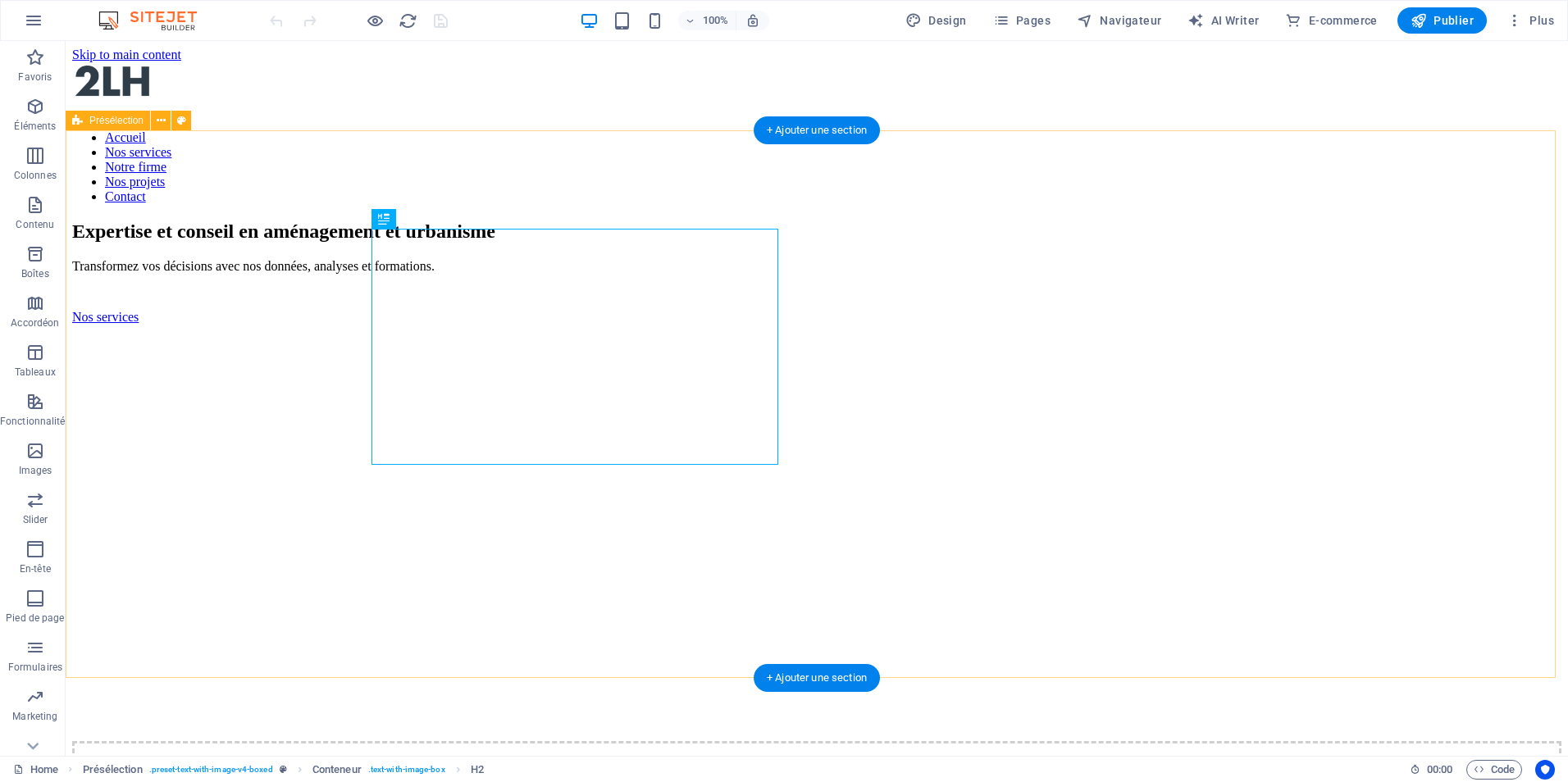
click at [182, 248] on div "Expertise et conseil en aménagement et urbanisme Transformez vos décisions avec…" at bounding box center [817, 539] width 1490 height 637
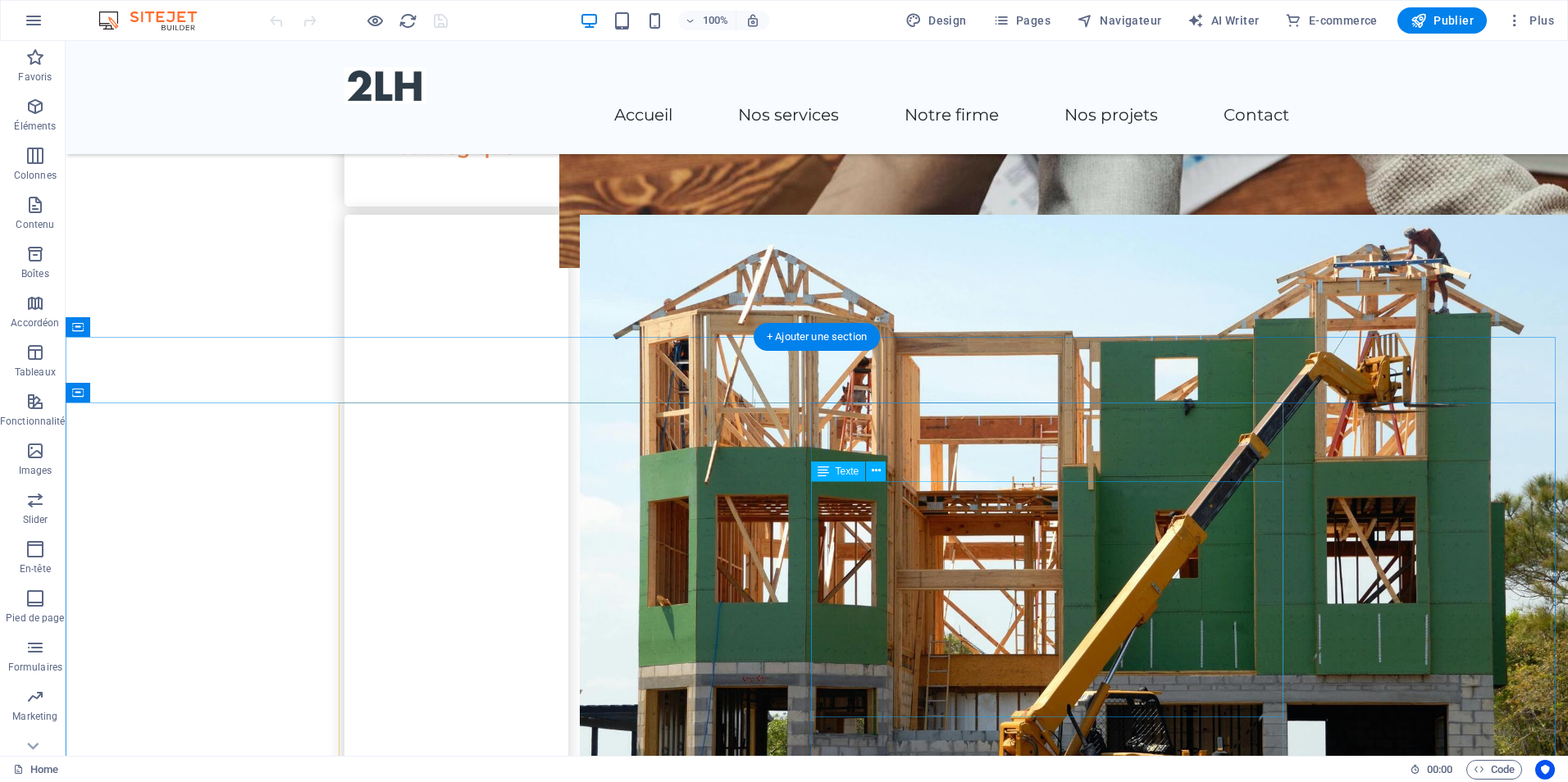
scroll to position [2460, 0]
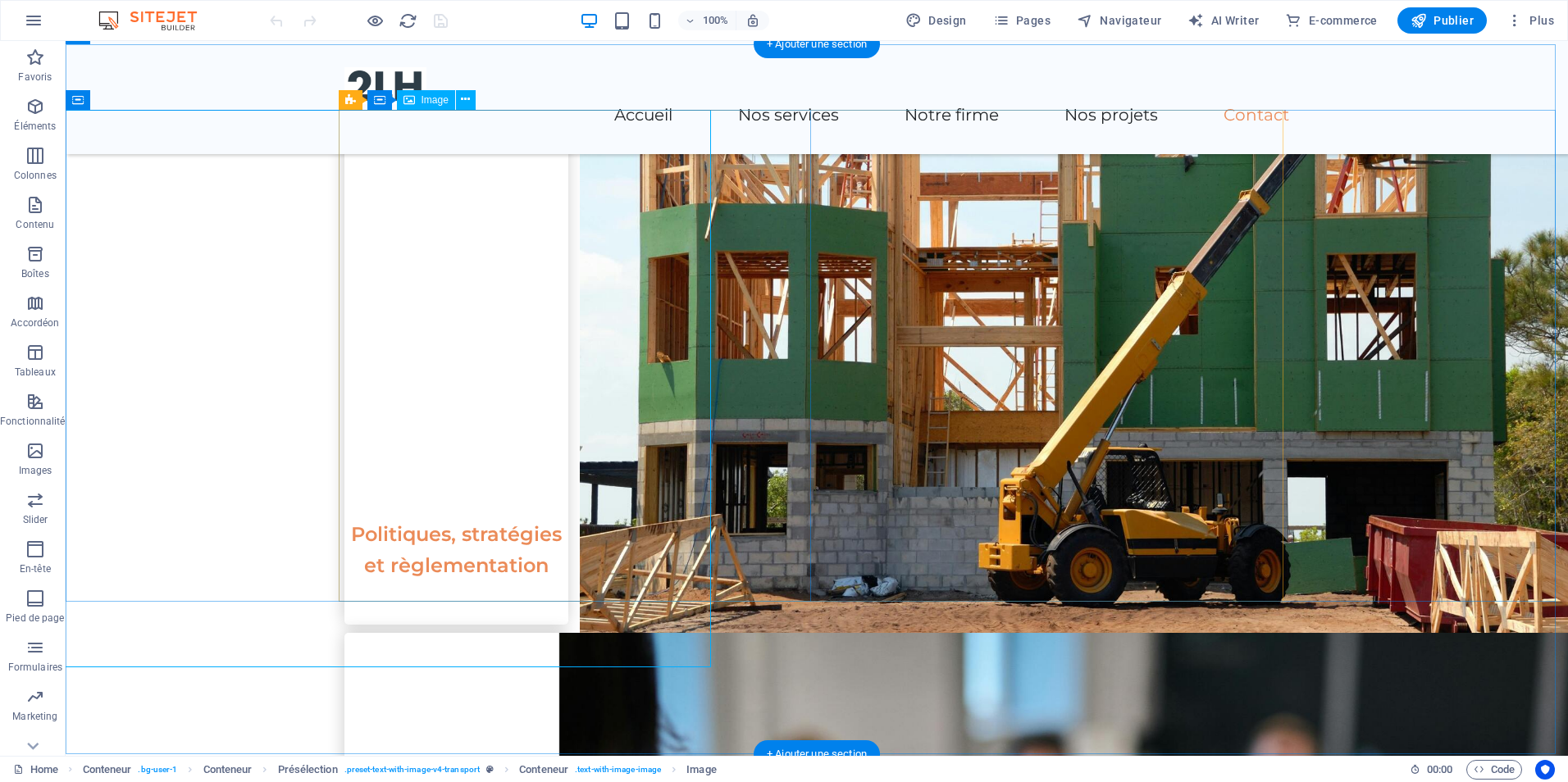
scroll to position [2705, 0]
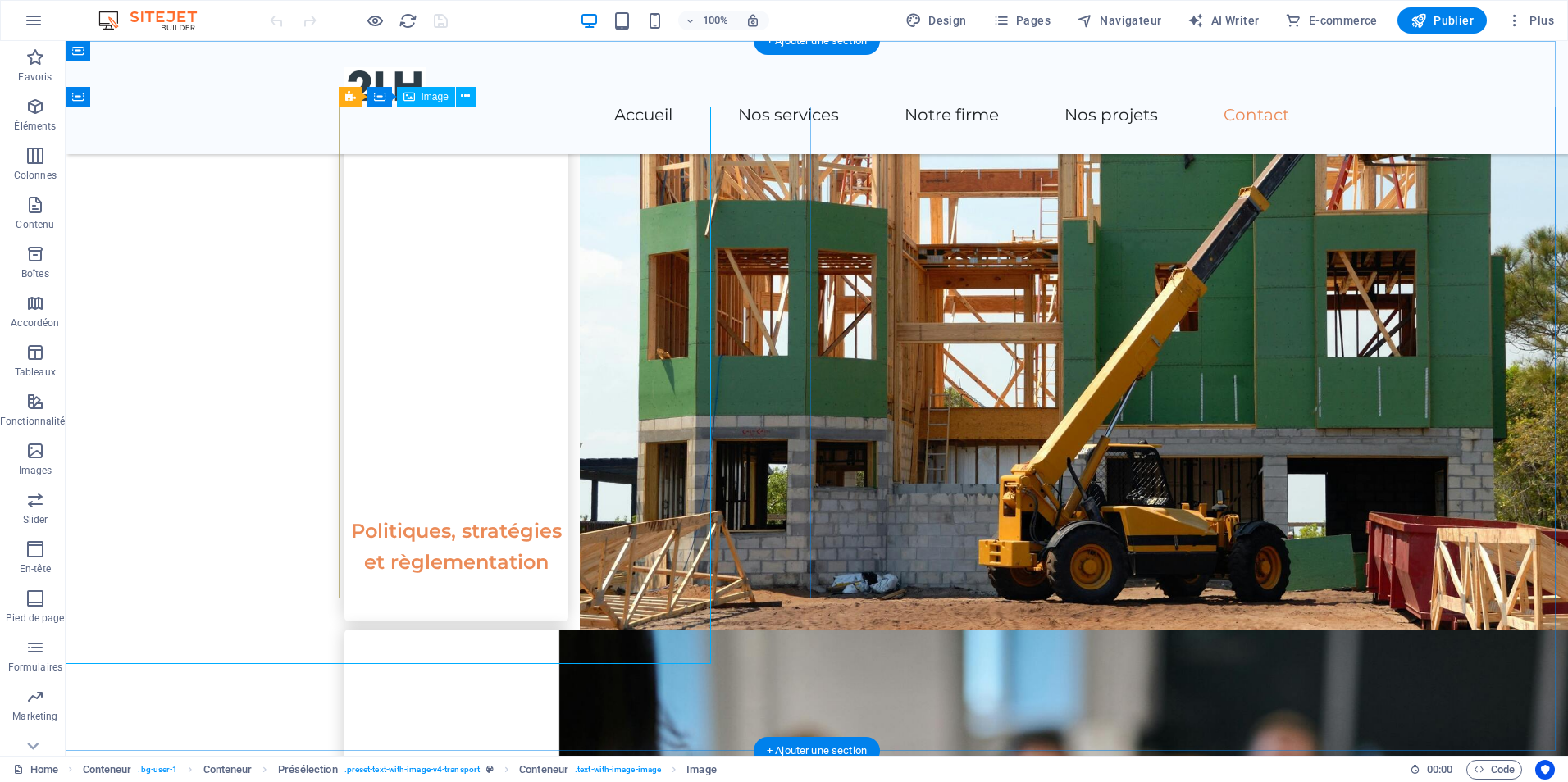
select select "px"
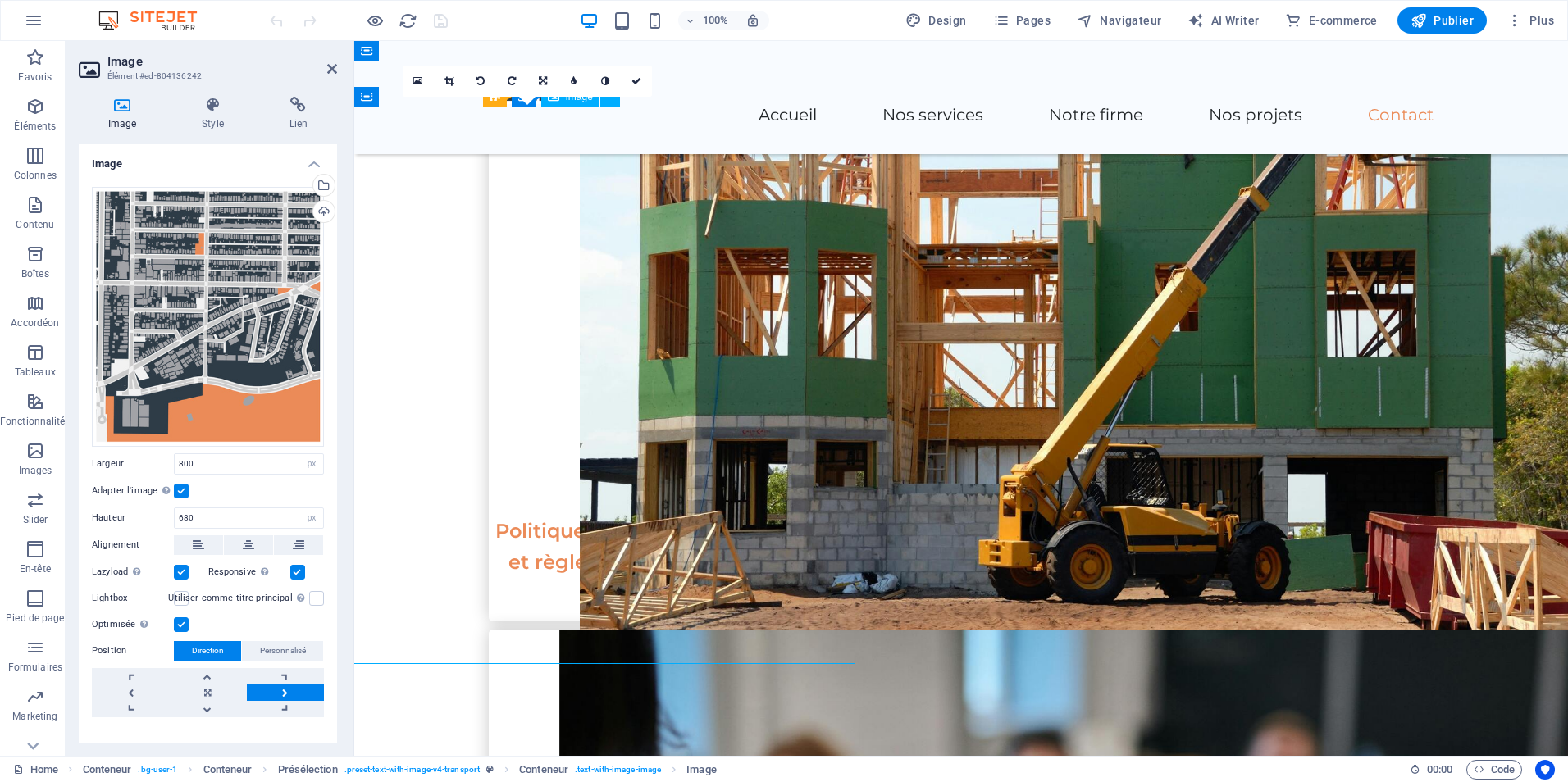
drag, startPoint x: 745, startPoint y: 642, endPoint x: 810, endPoint y: 625, distance: 67.2
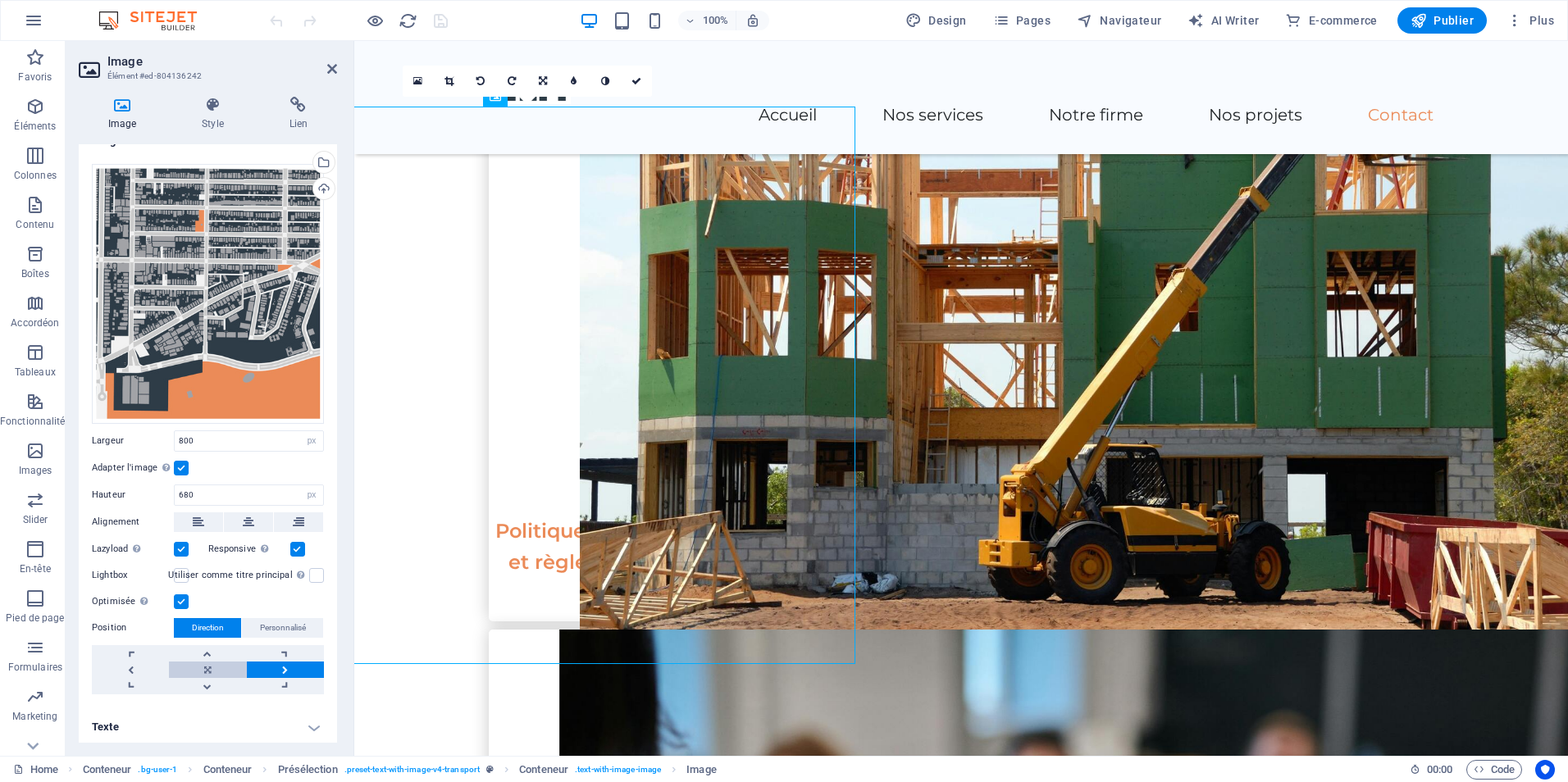
click at [206, 663] on link at bounding box center [208, 670] width 77 height 16
click at [269, 620] on span "Personnalisé" at bounding box center [283, 628] width 46 height 20
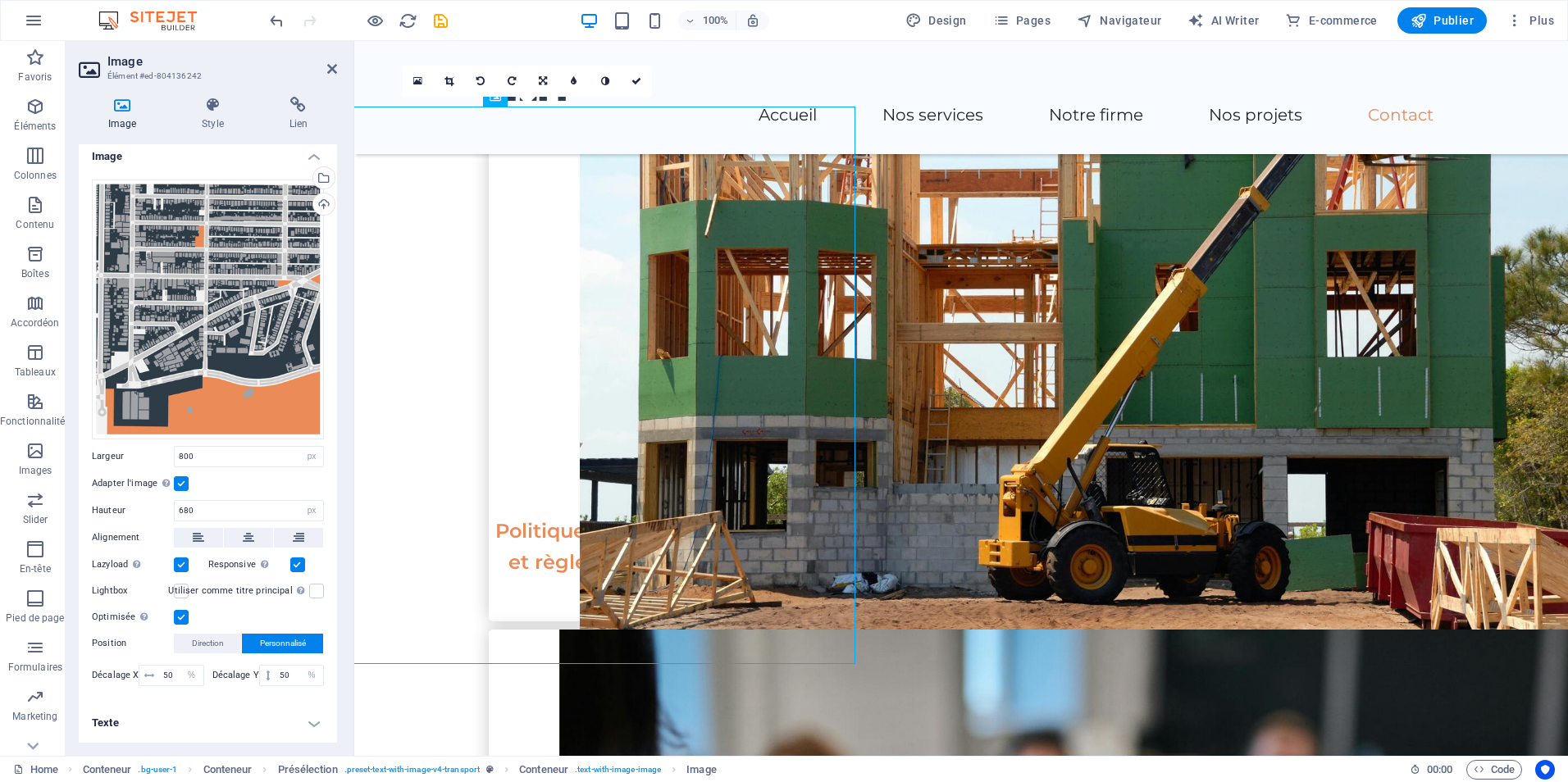
scroll to position [4, 0]
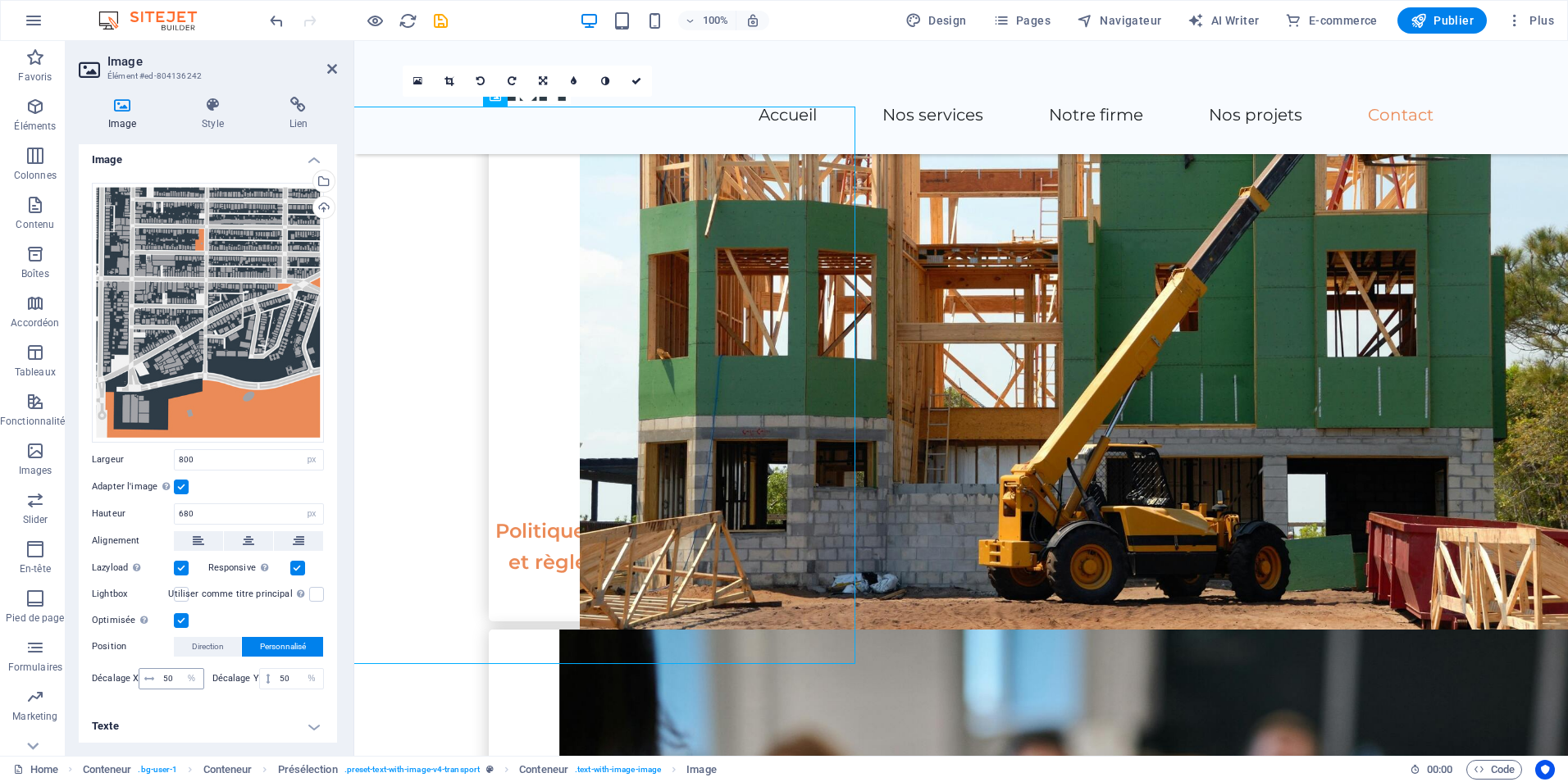
click at [157, 675] on span at bounding box center [149, 679] width 20 height 20
click at [333, 66] on icon at bounding box center [332, 69] width 10 height 13
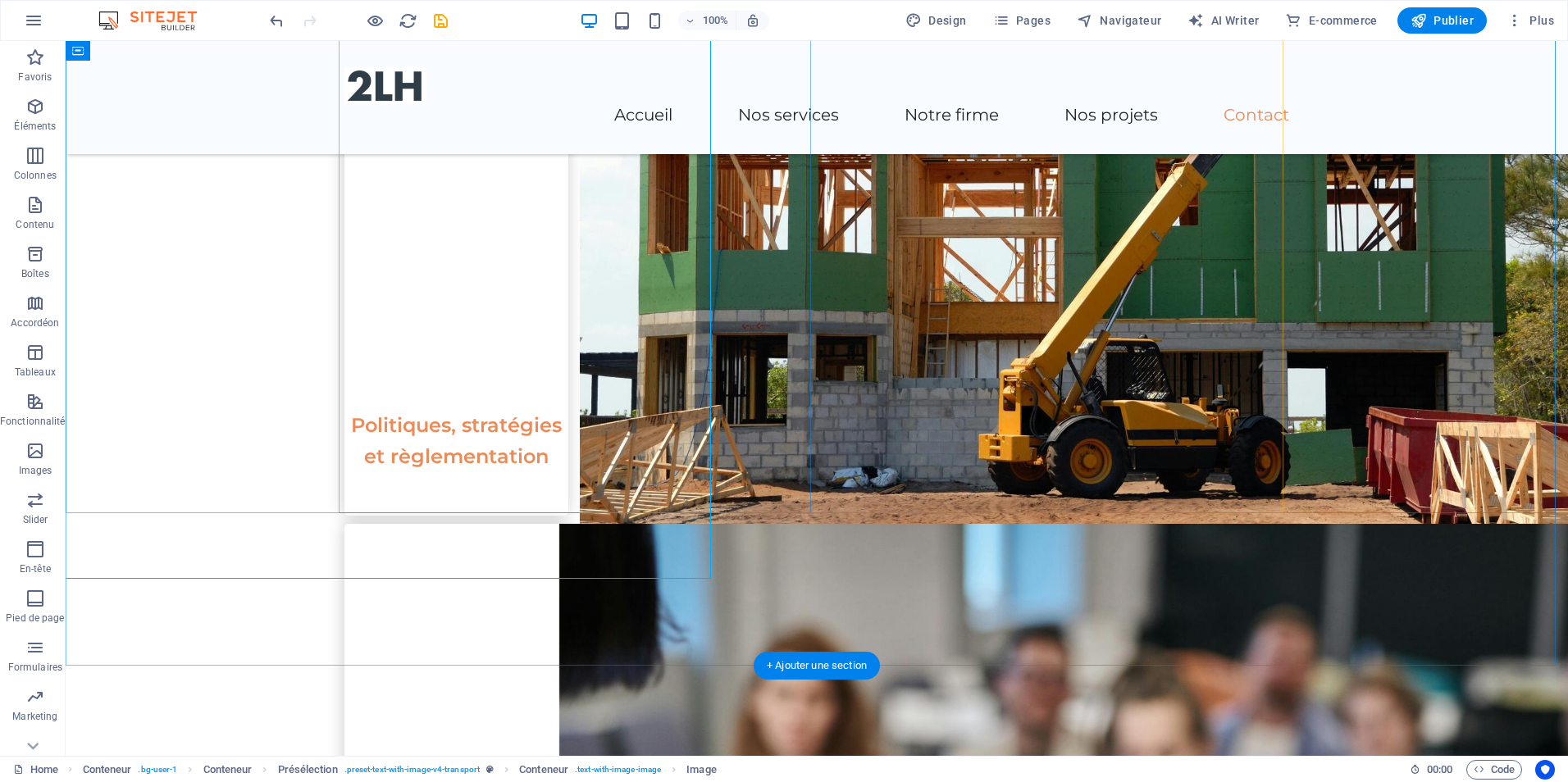
scroll to position [2869, 0]
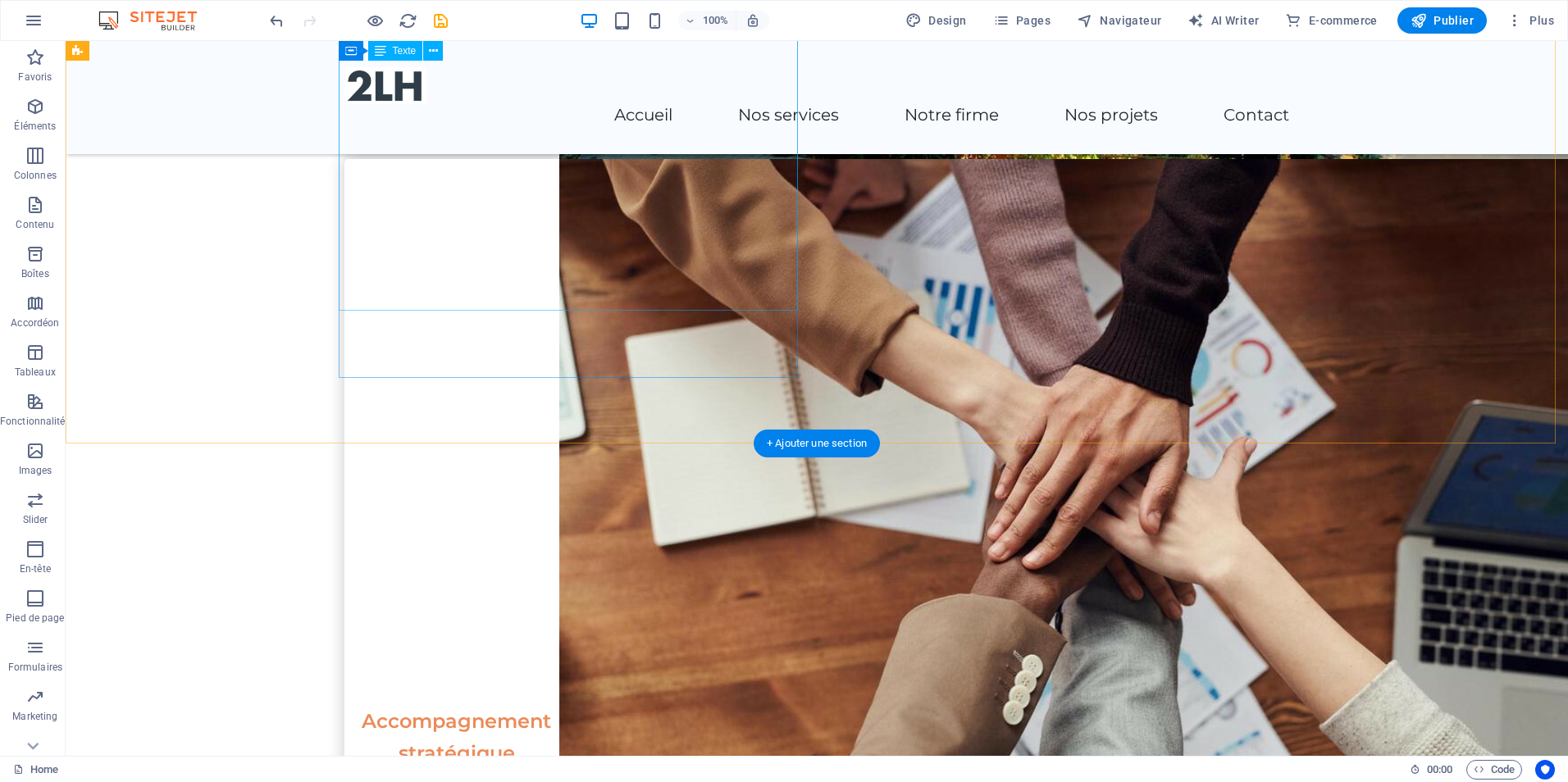
scroll to position [1885, 0]
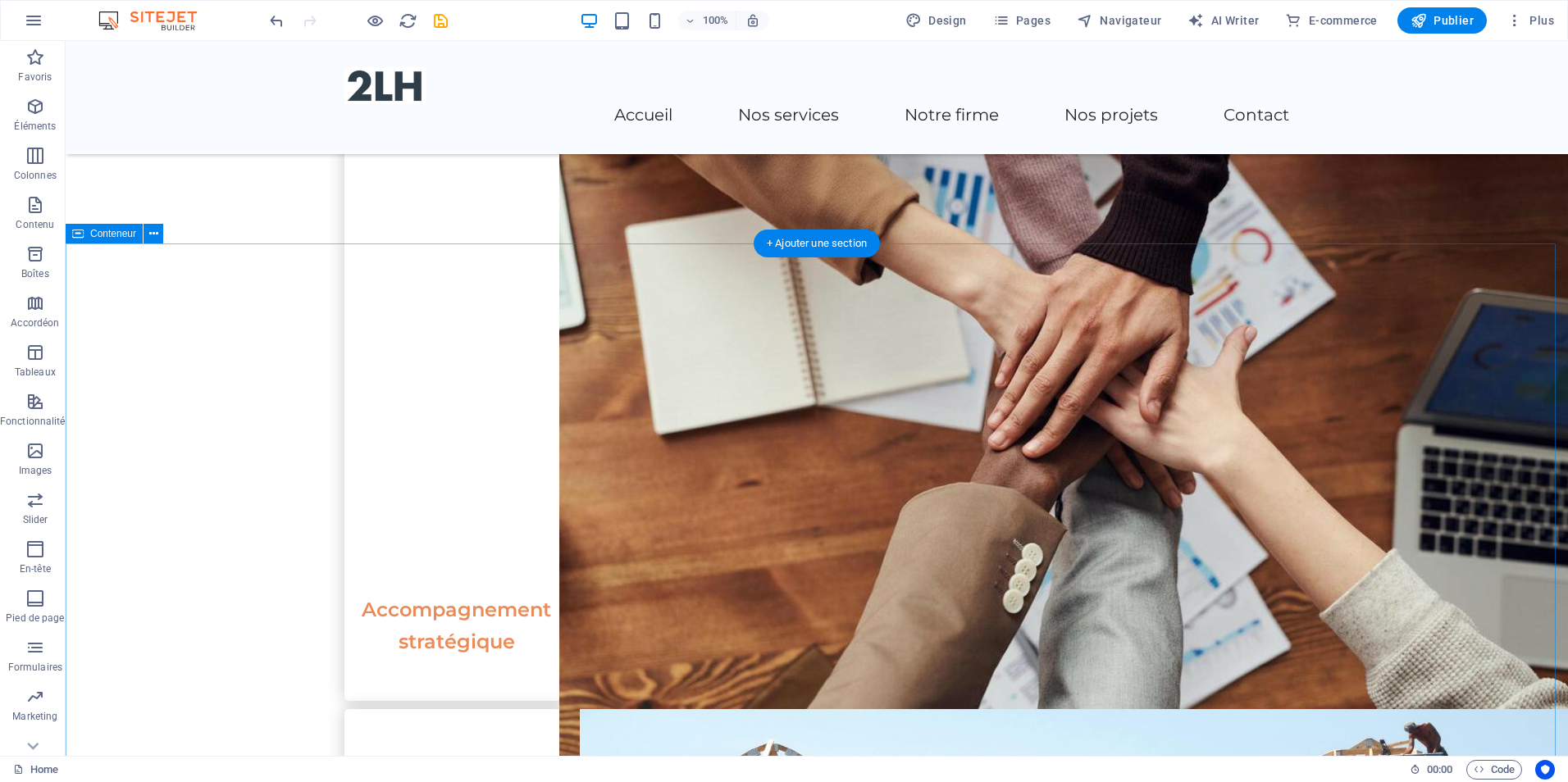
scroll to position [1968, 0]
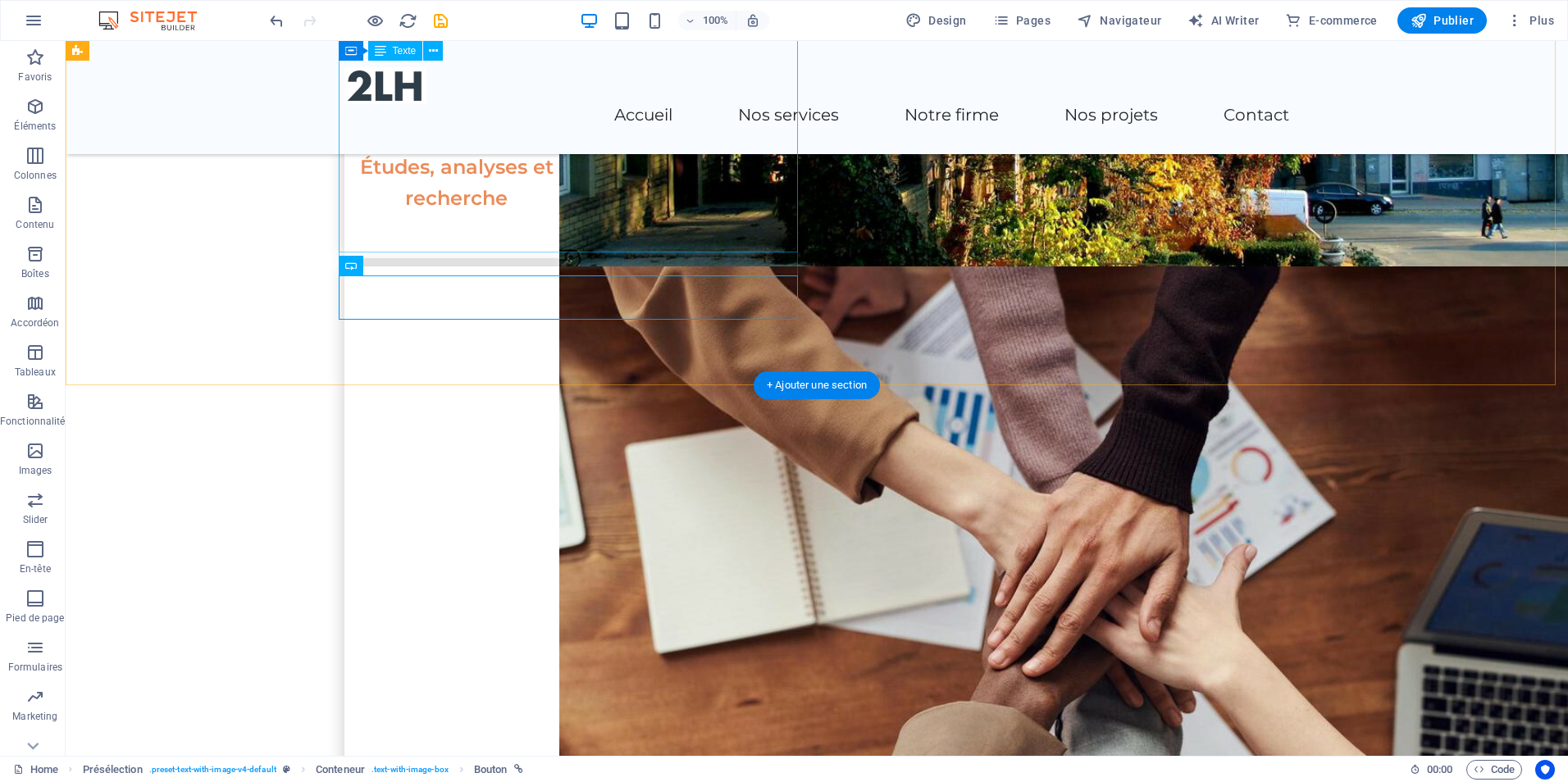
scroll to position [1721, 0]
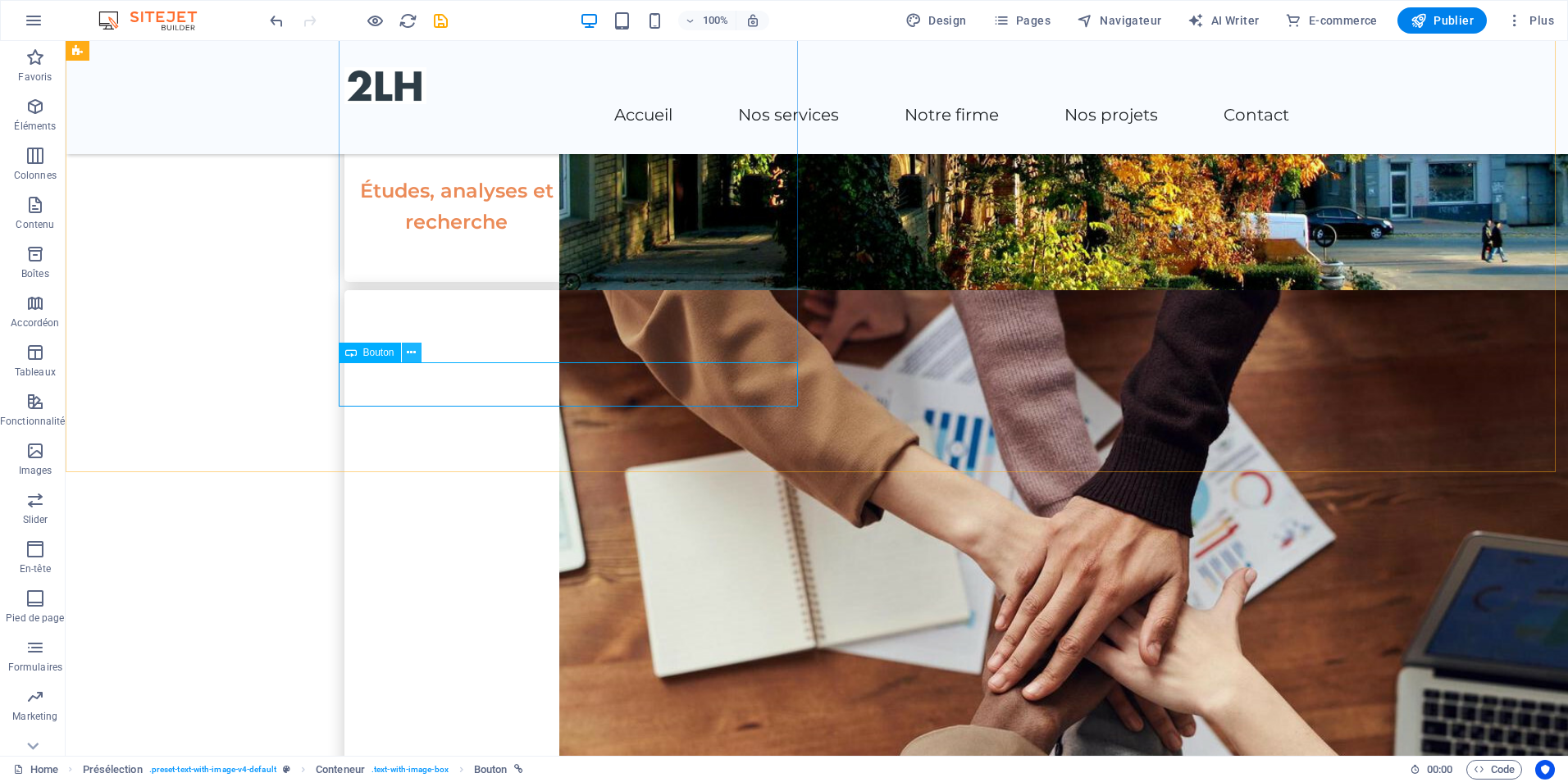
click at [406, 358] on icon at bounding box center [411, 353] width 9 height 17
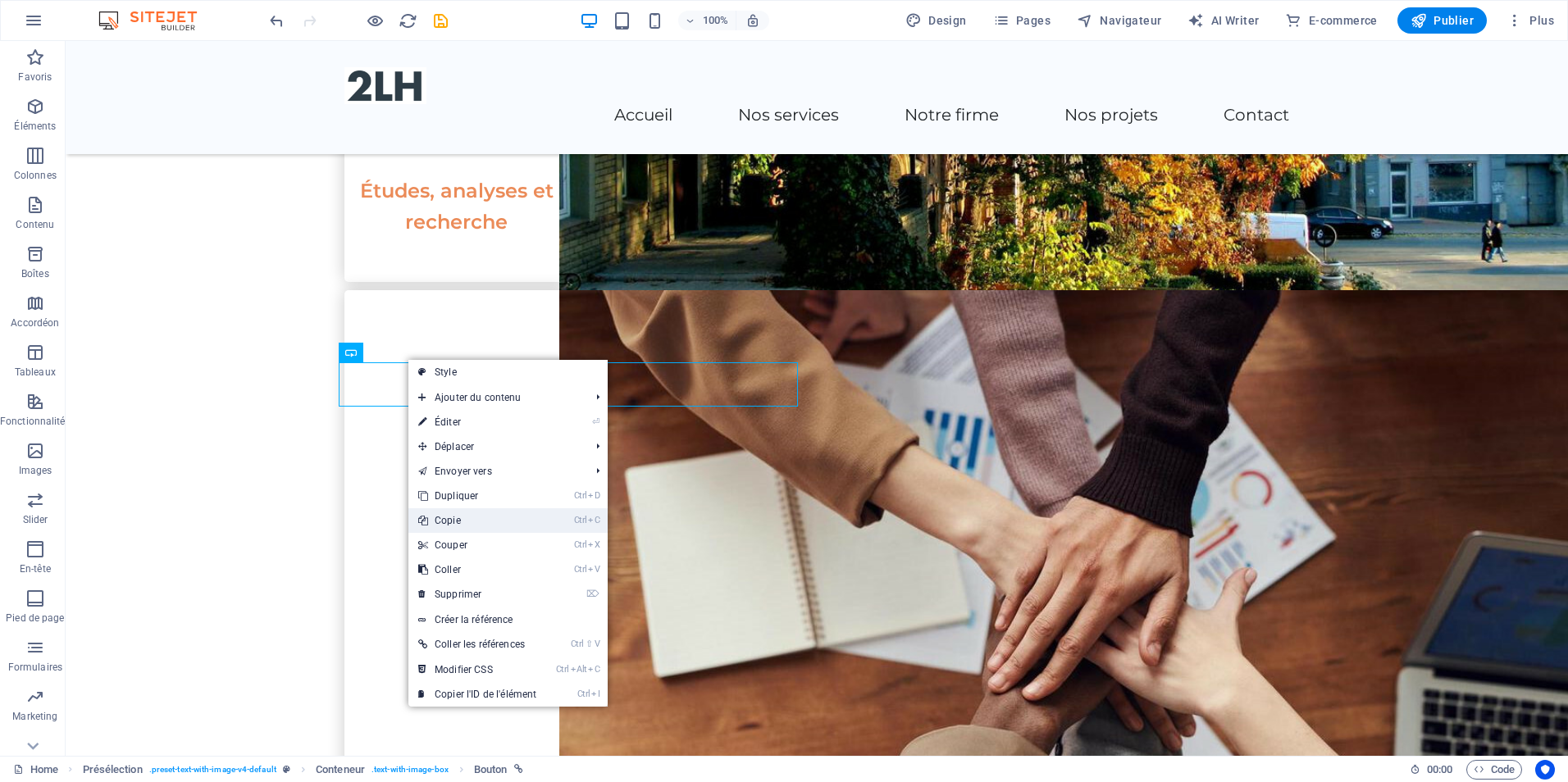
click at [490, 522] on link "Ctrl C Copie" at bounding box center [477, 521] width 138 height 25
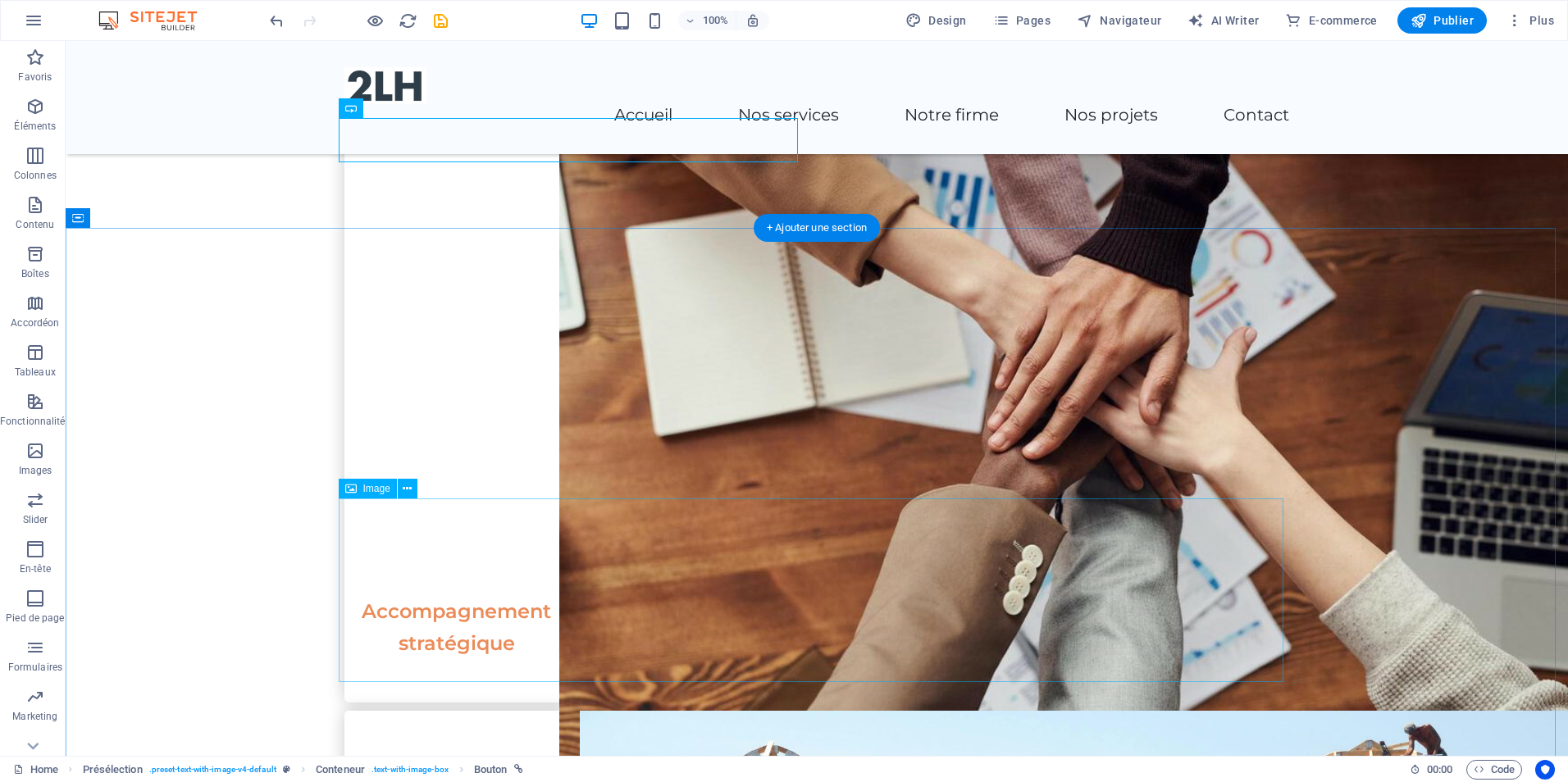
scroll to position [1968, 0]
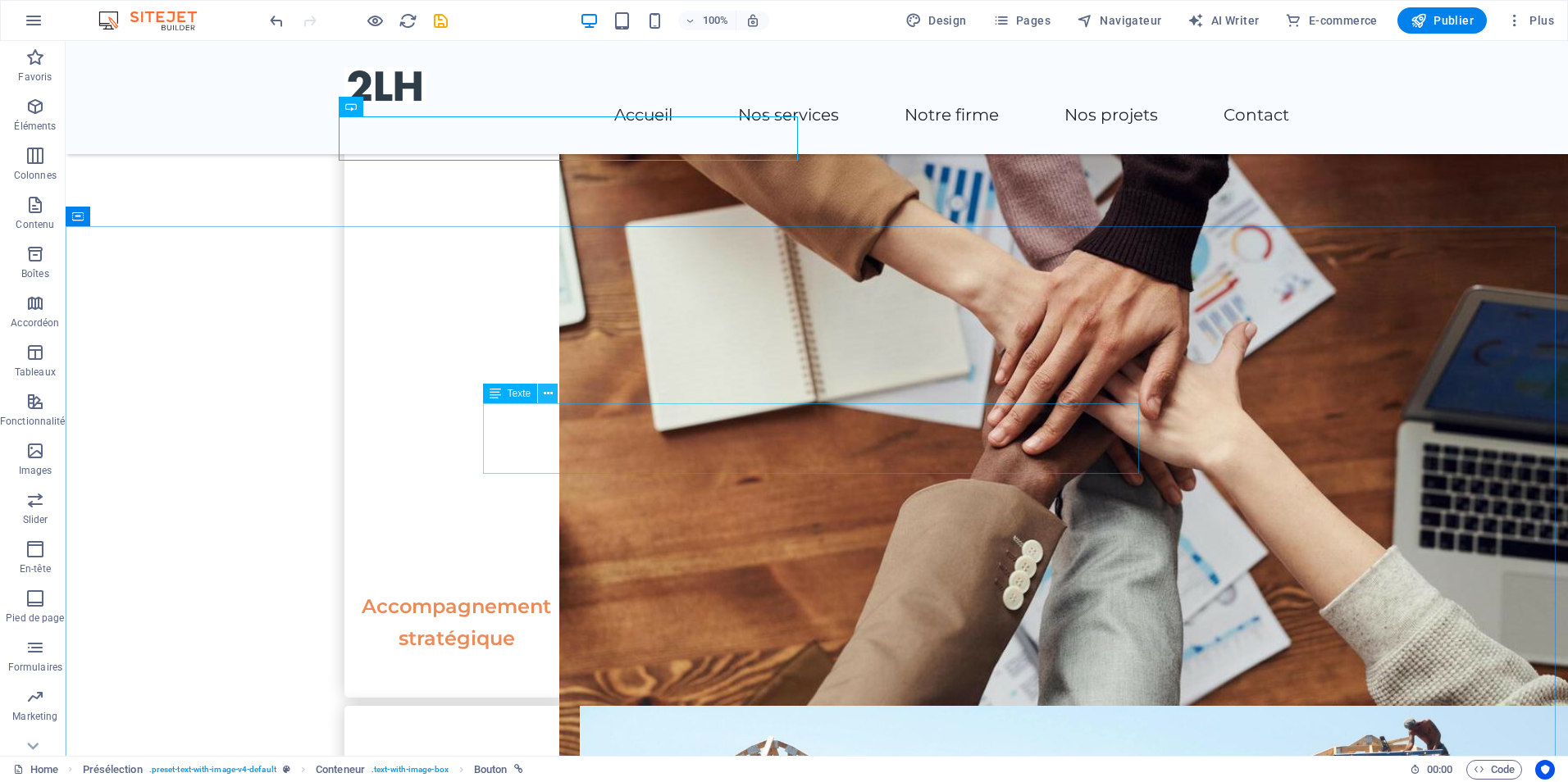
click at [545, 390] on icon at bounding box center [548, 394] width 9 height 17
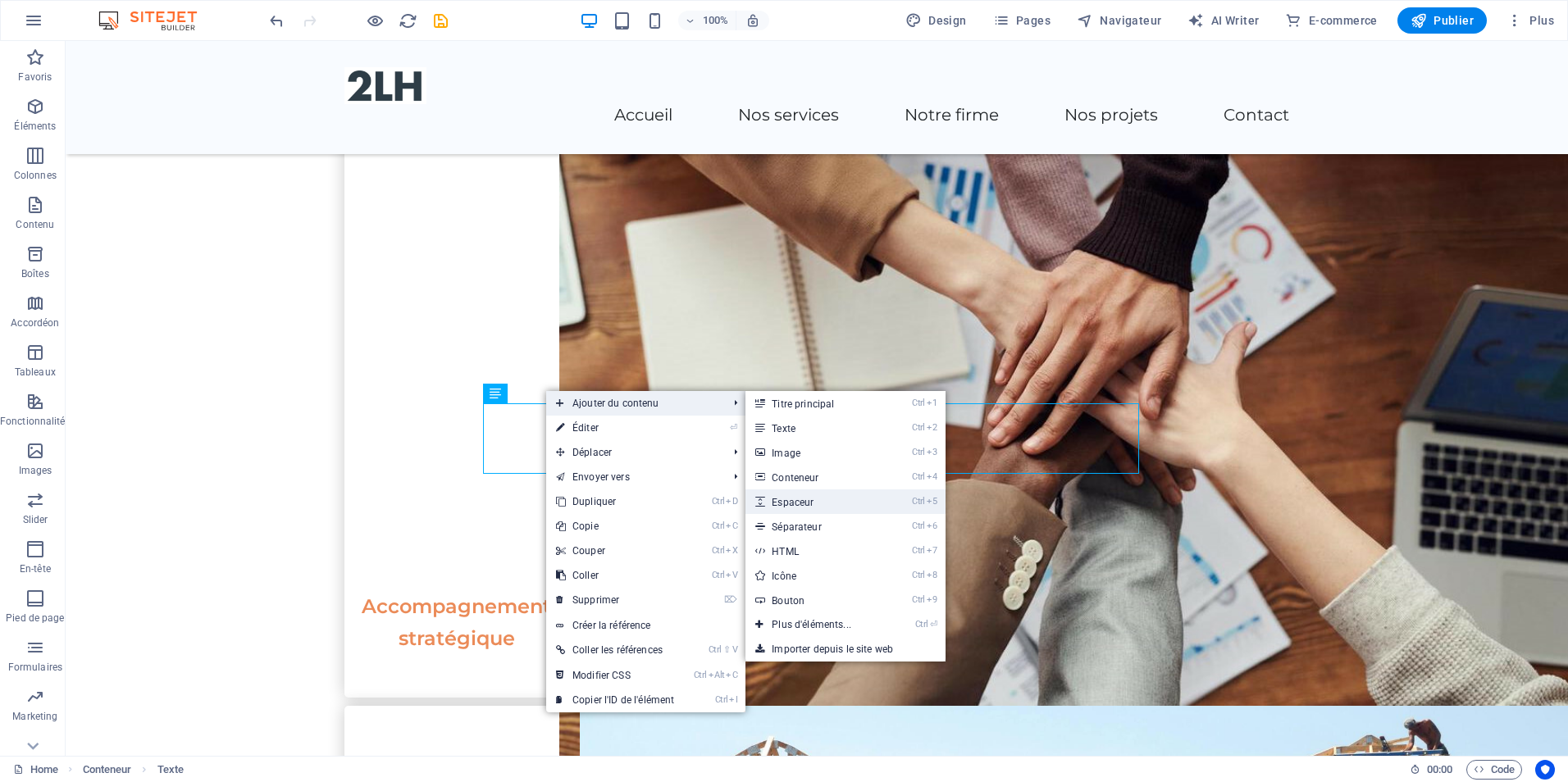
click at [808, 505] on link "Ctrl 5 Espaceur" at bounding box center [815, 502] width 138 height 25
select select "px"
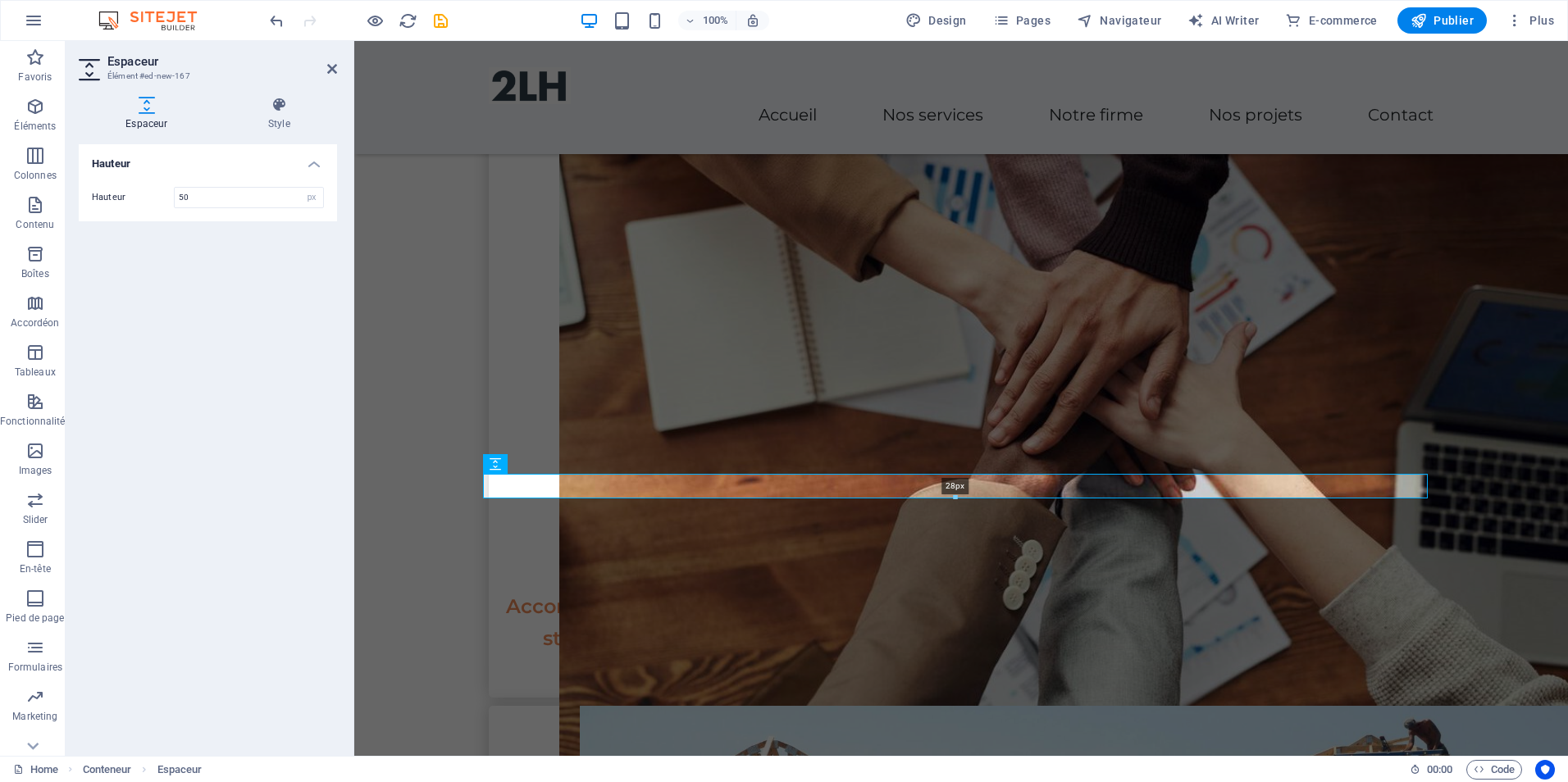
drag, startPoint x: 954, startPoint y: 517, endPoint x: 954, endPoint y: 503, distance: 14.0
type input "28"
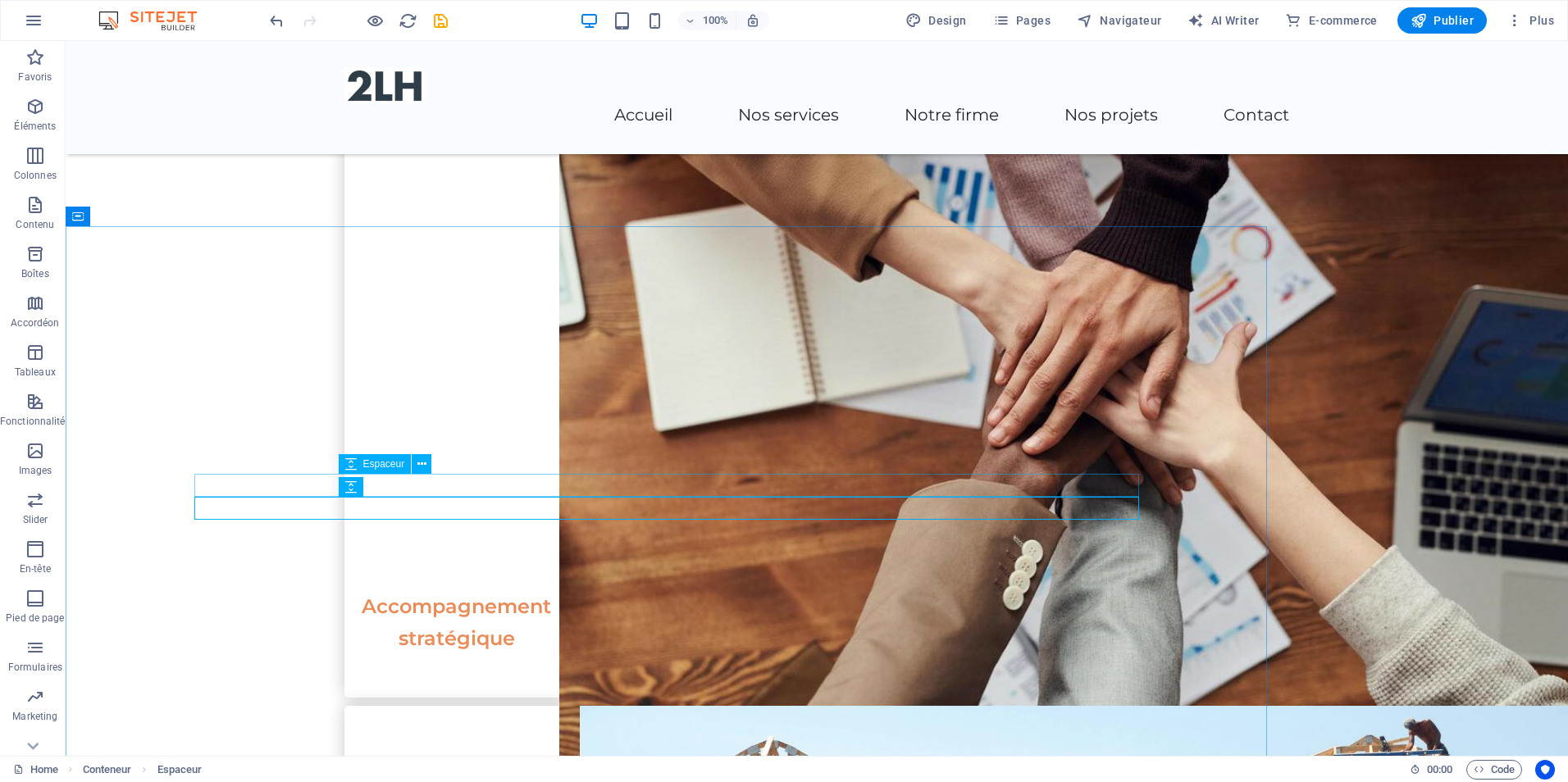
click at [421, 460] on icon at bounding box center [421, 464] width 9 height 17
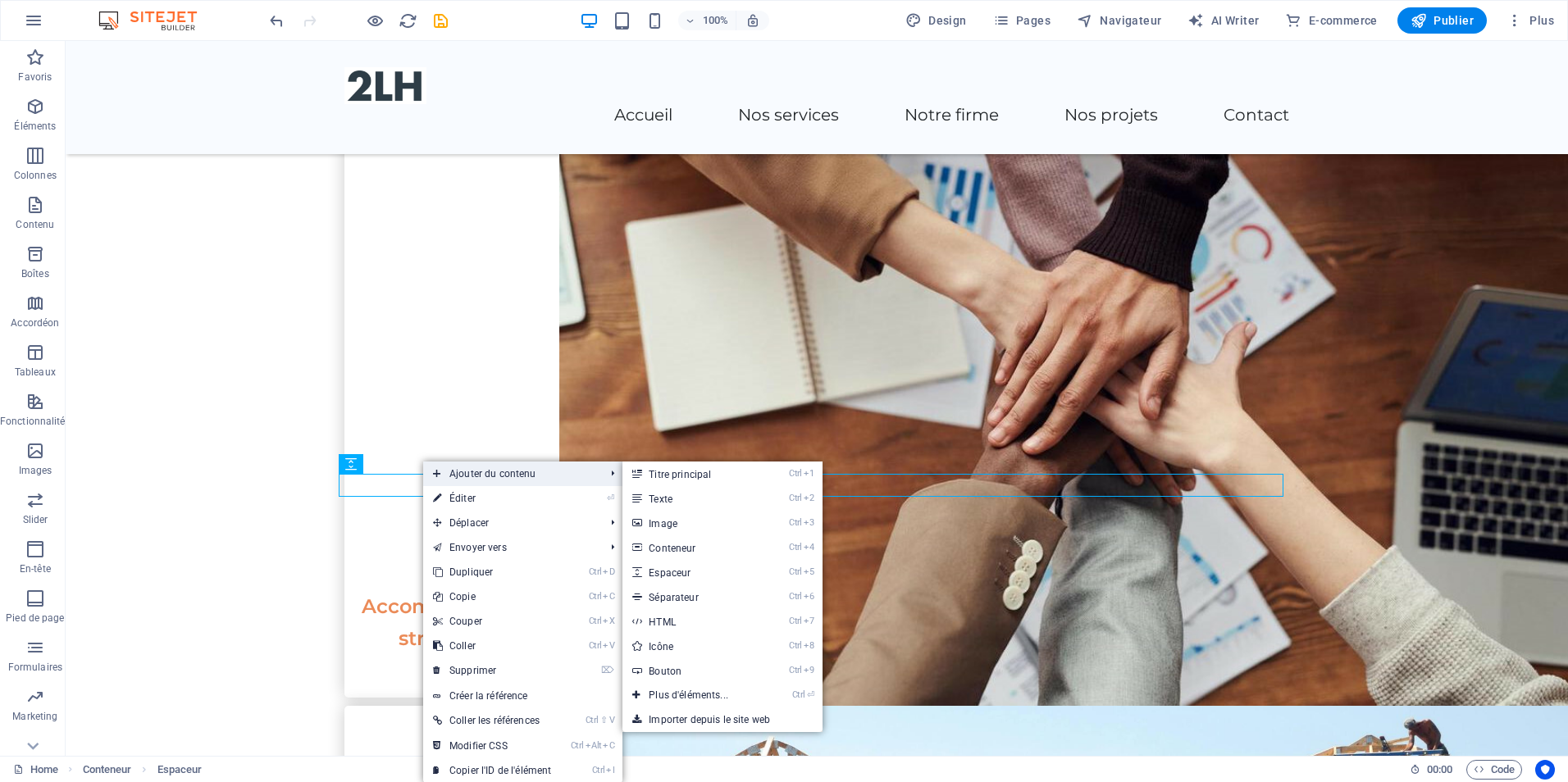
click at [522, 477] on span "Ajouter du contenu" at bounding box center [510, 474] width 175 height 25
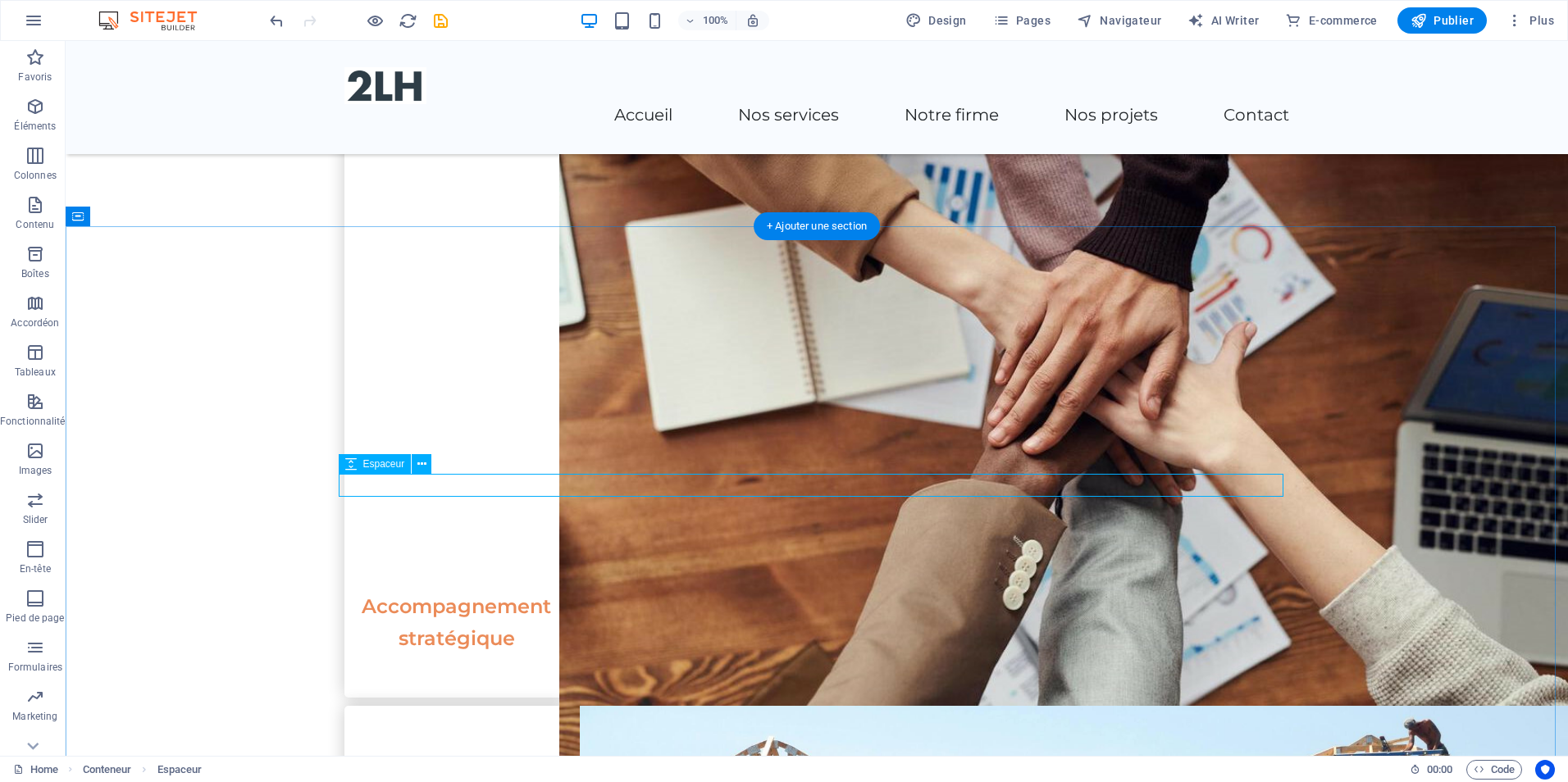
click at [426, 462] on button at bounding box center [421, 464] width 20 height 20
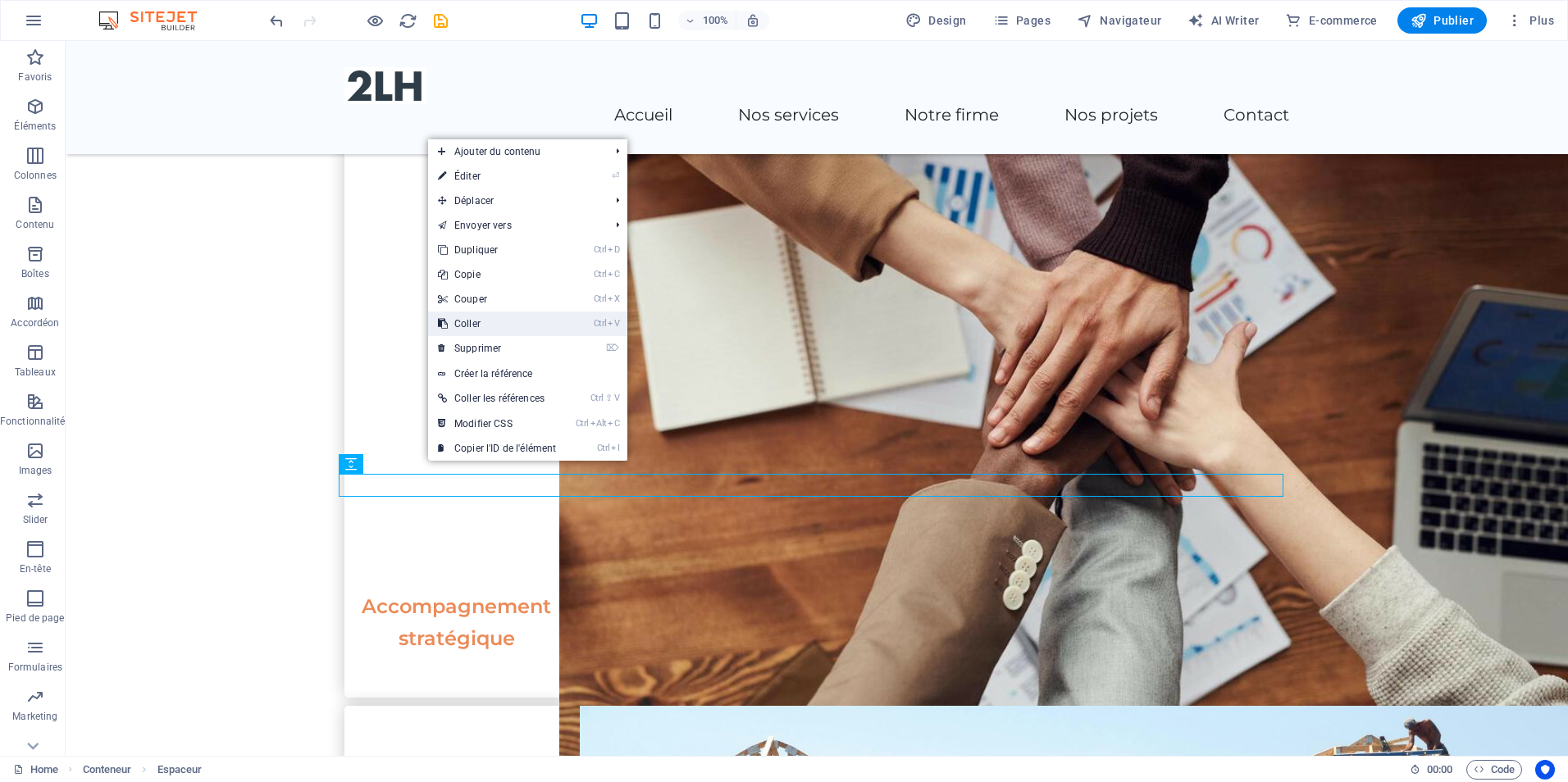
click at [482, 324] on link "Ctrl V Coller" at bounding box center [496, 324] width 138 height 25
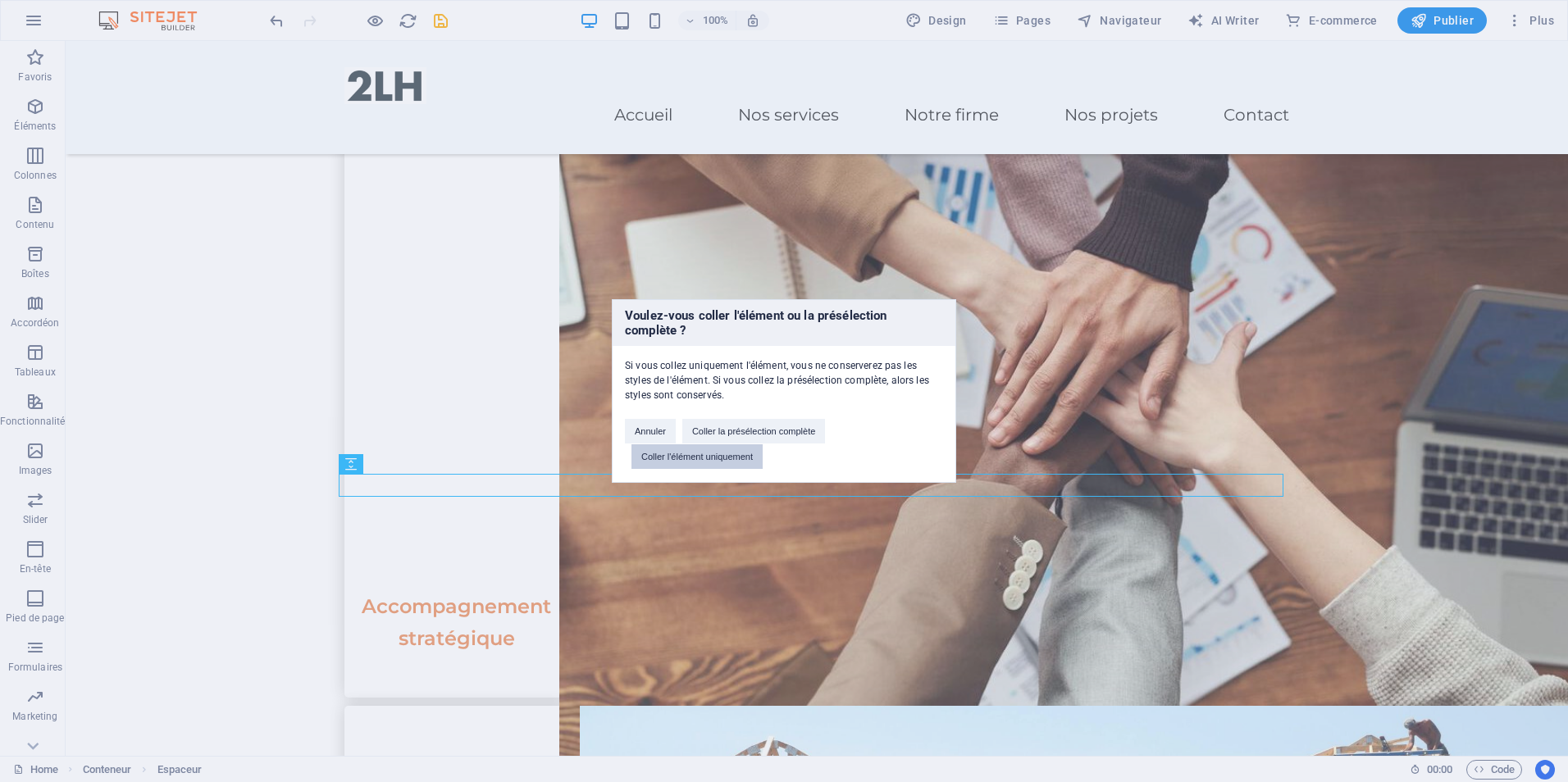
click at [681, 455] on button "Coller l'élément uniquement" at bounding box center [697, 457] width 131 height 25
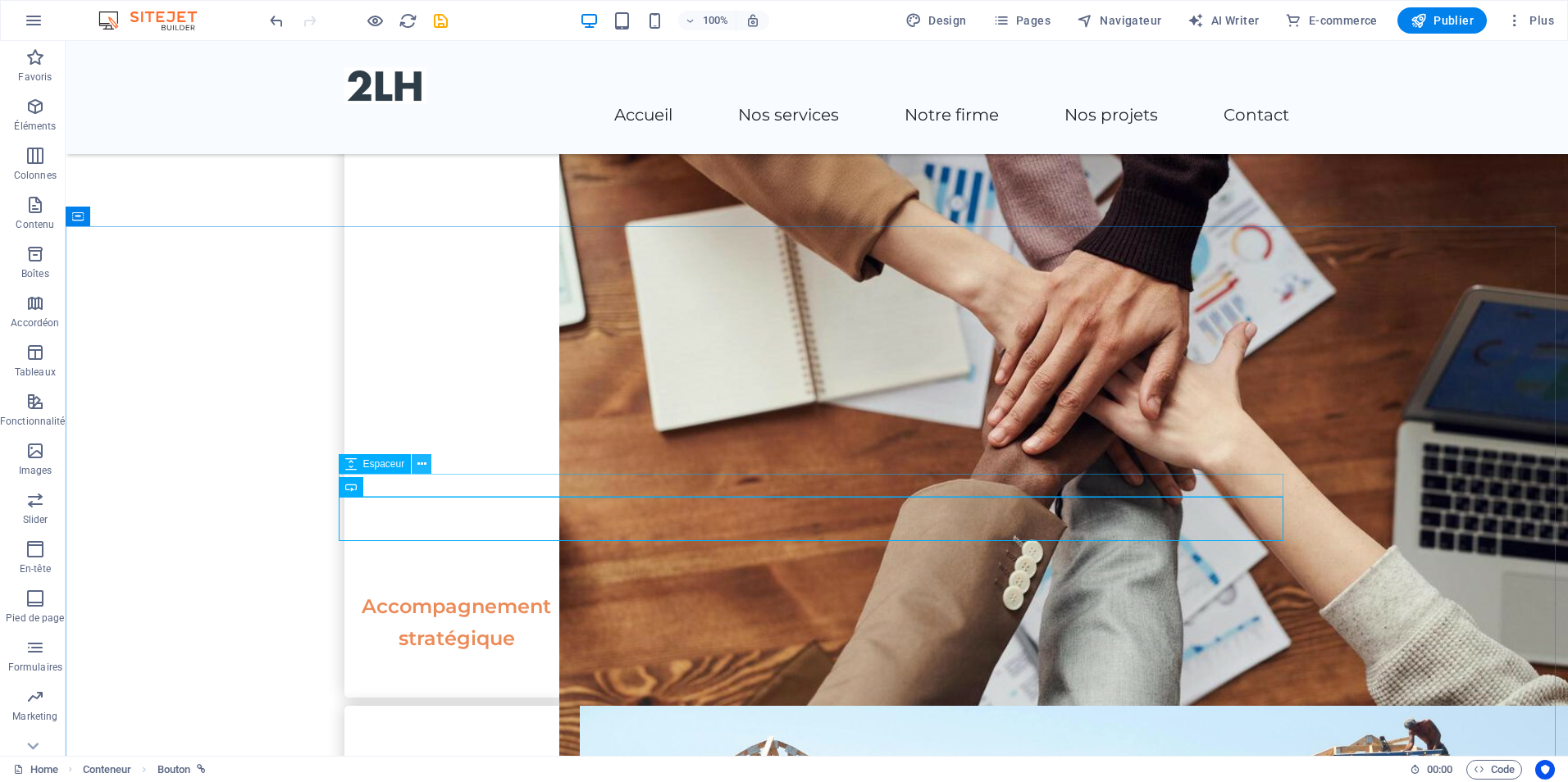
click at [426, 463] on button at bounding box center [421, 464] width 20 height 20
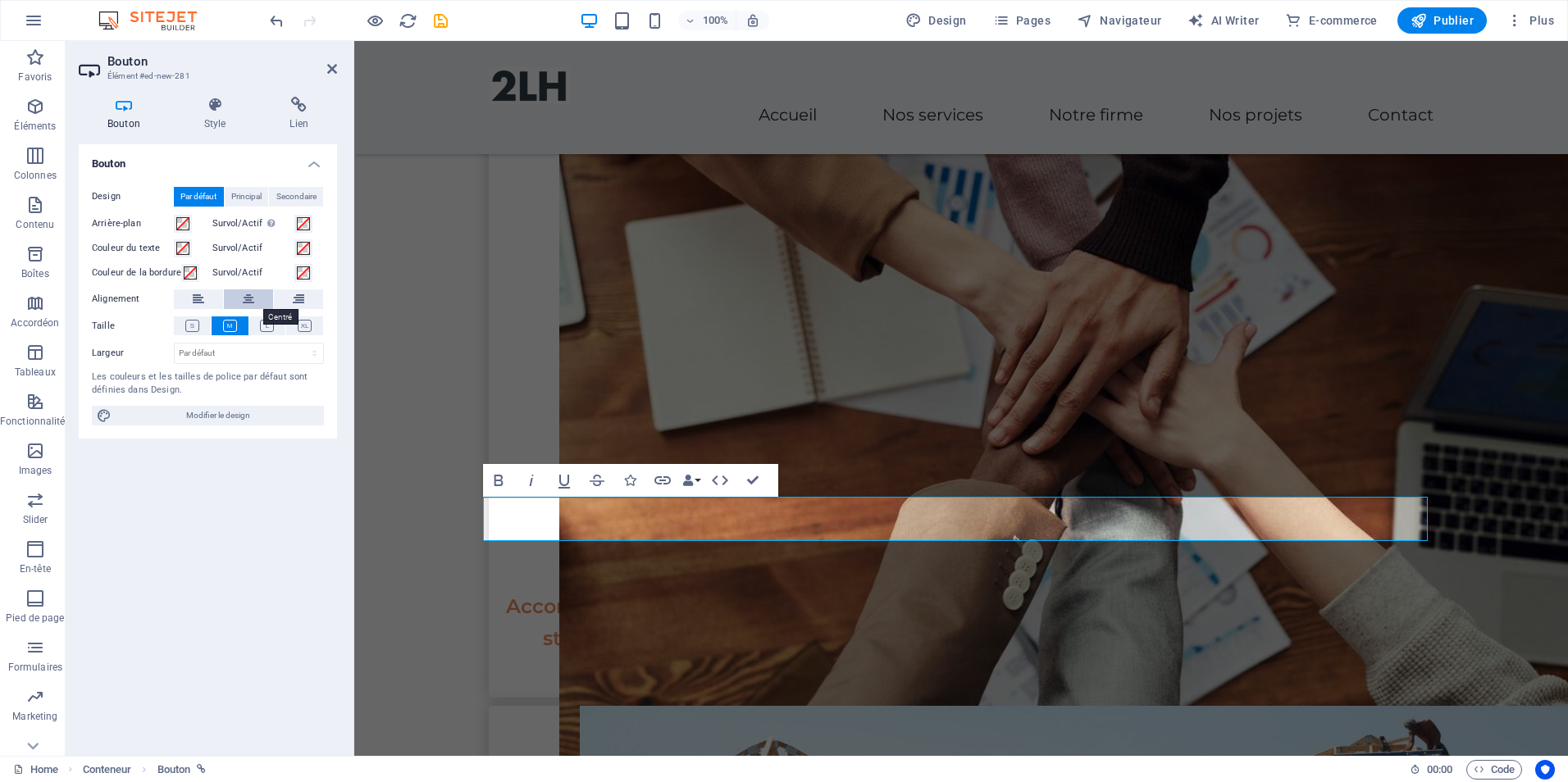
click at [245, 301] on icon at bounding box center [248, 299] width 12 height 20
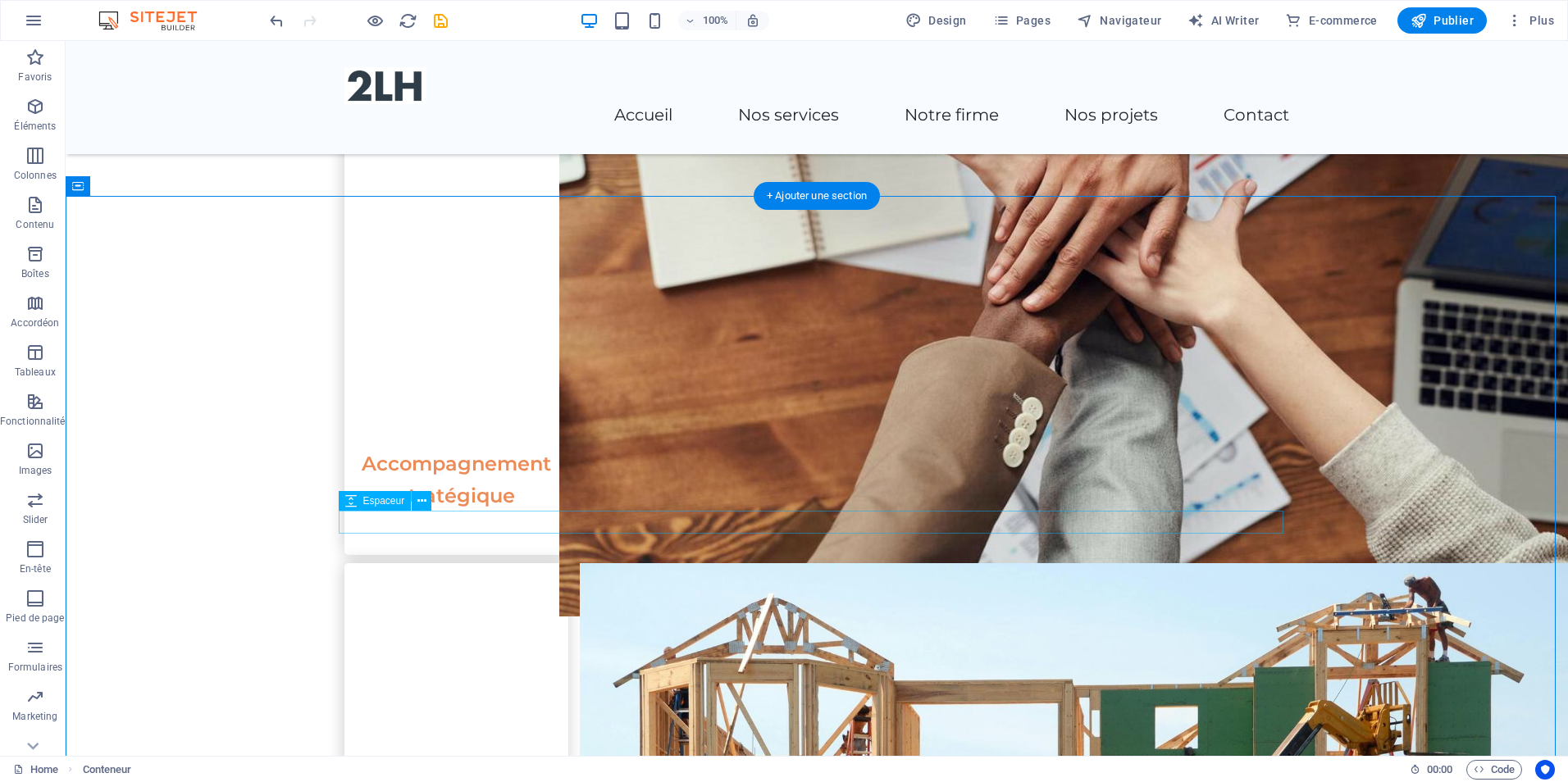
scroll to position [2132, 0]
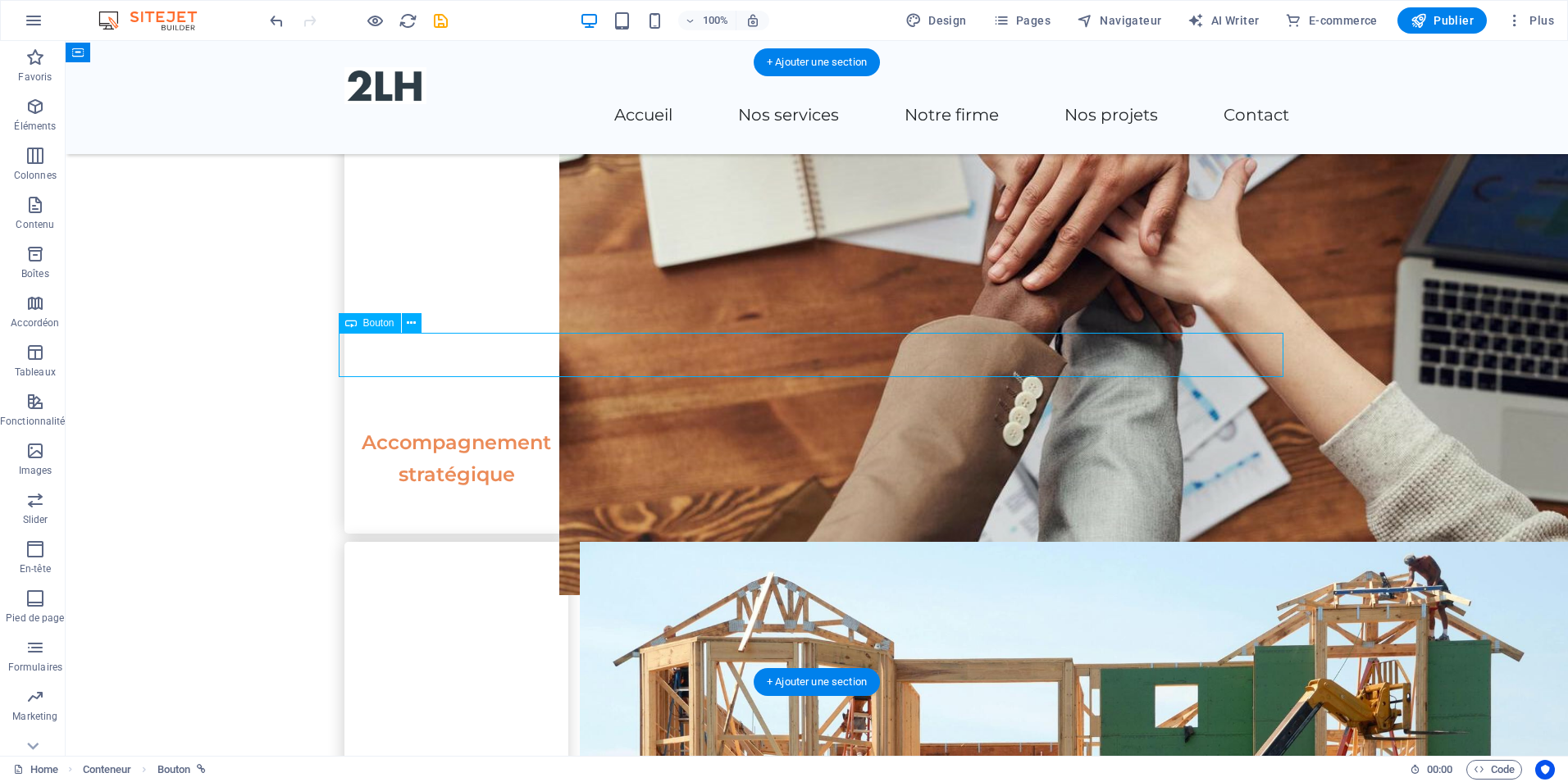
select select "3"
select select
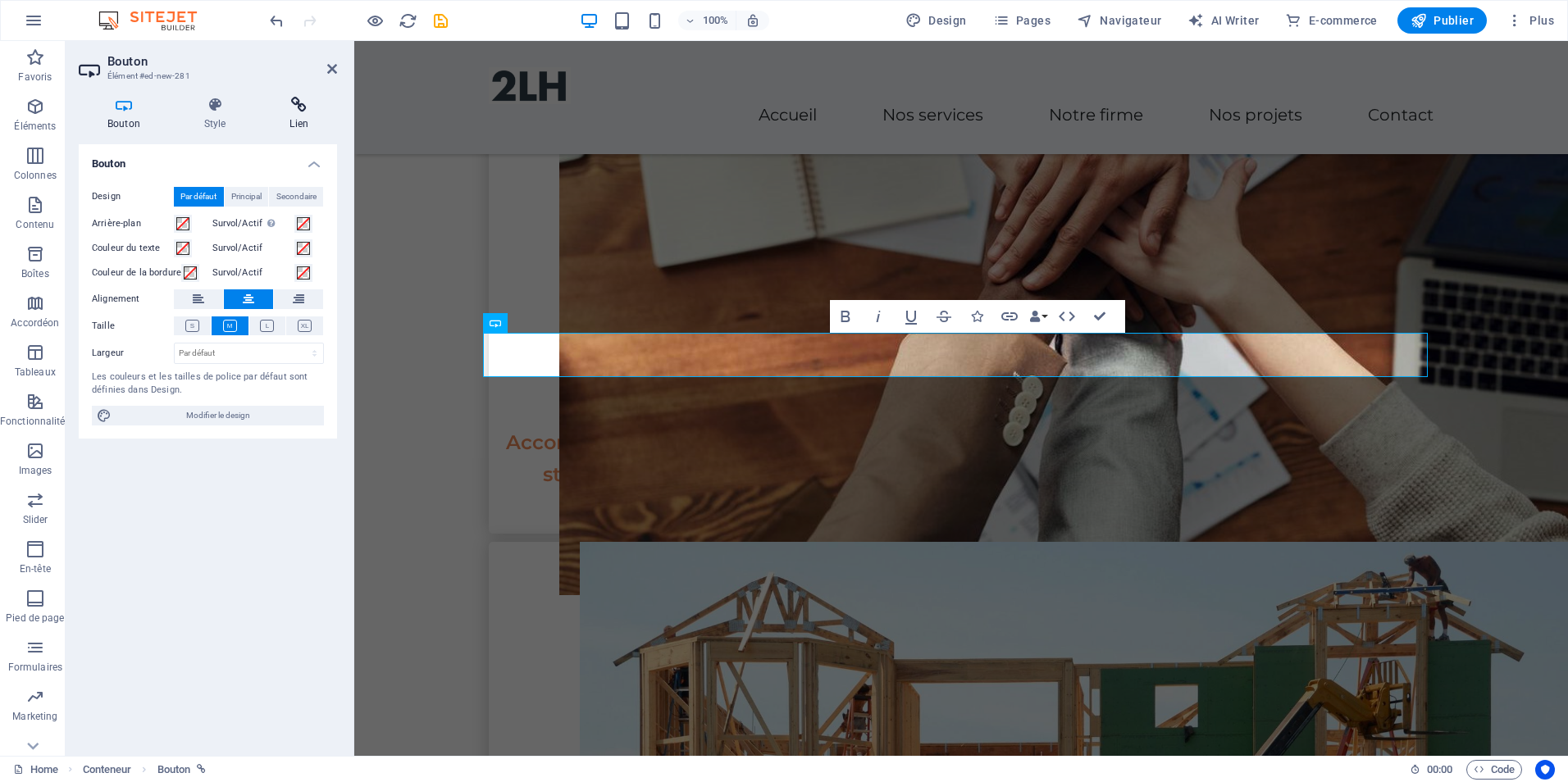
click at [298, 100] on icon at bounding box center [298, 105] width 77 height 16
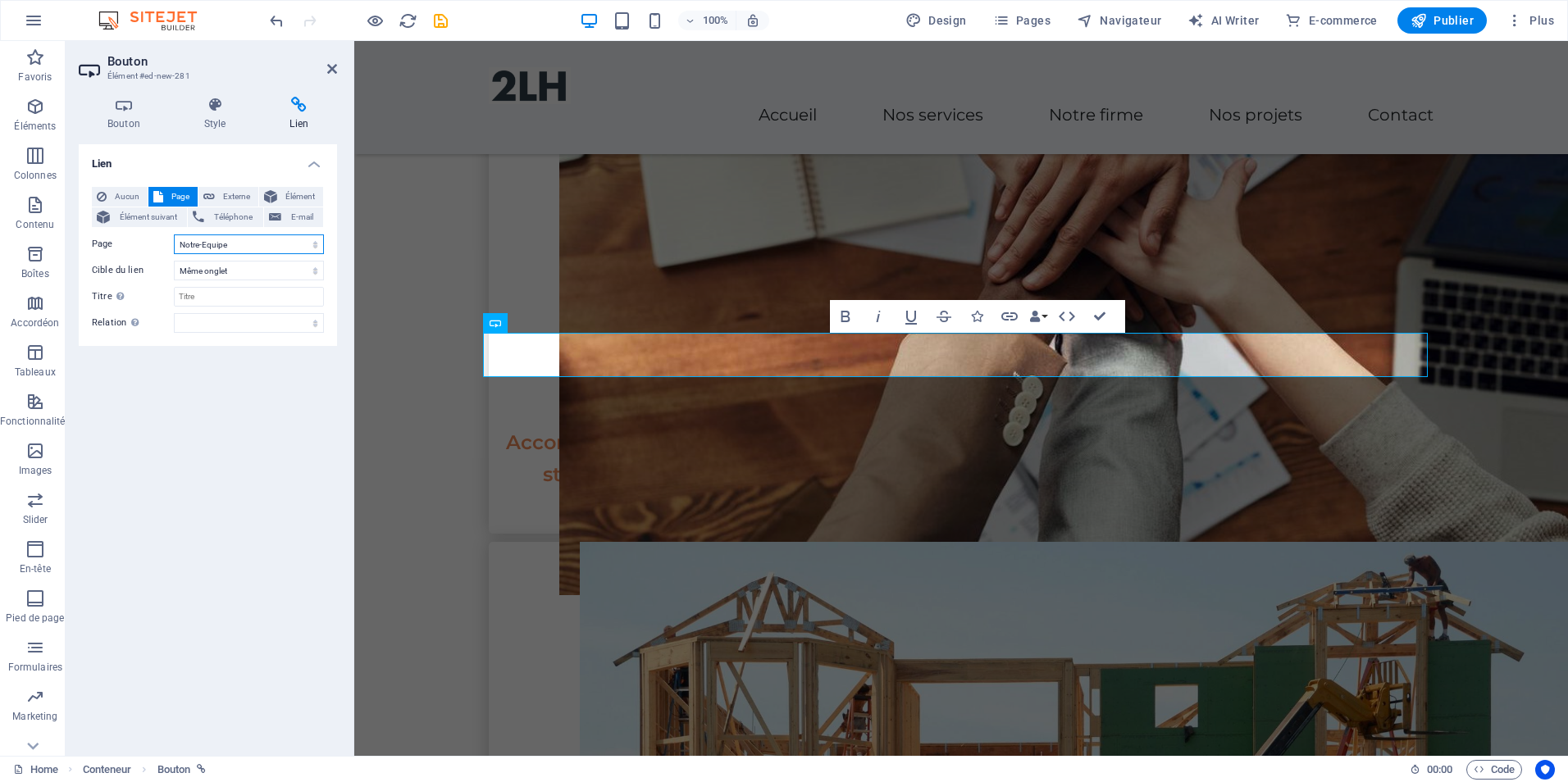
click at [256, 248] on select "Home Legal Notice Privacy Notre-Equipe Nos-Projets Nos-Services" at bounding box center [249, 245] width 150 height 20
select select "4"
click at [174, 235] on select "Home Legal Notice Privacy Notre-Equipe Nos-Projets Nos-Services" at bounding box center [249, 245] width 150 height 20
click at [335, 67] on icon at bounding box center [332, 69] width 10 height 13
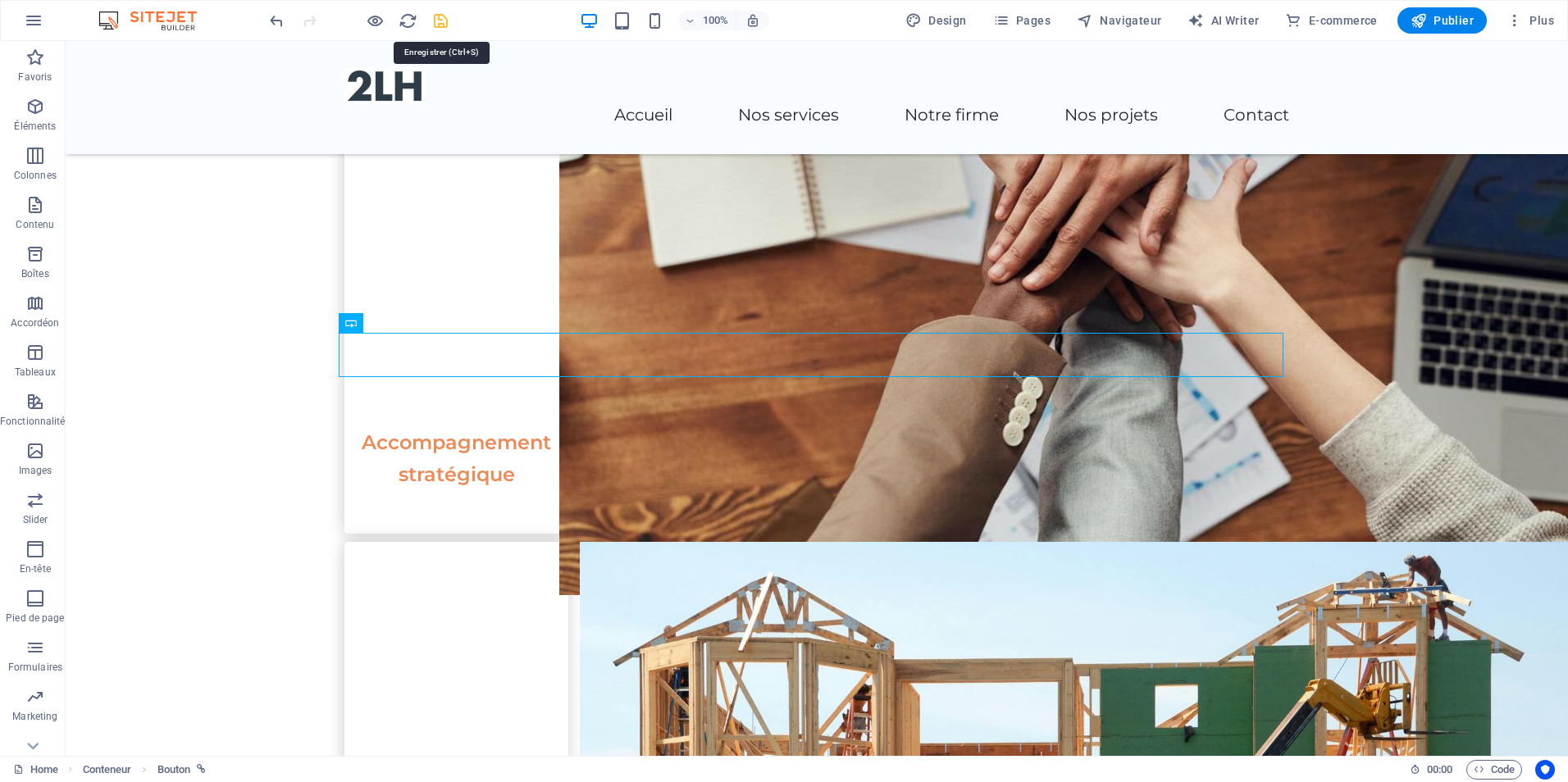
click at [438, 21] on icon "save" at bounding box center [440, 21] width 19 height 19
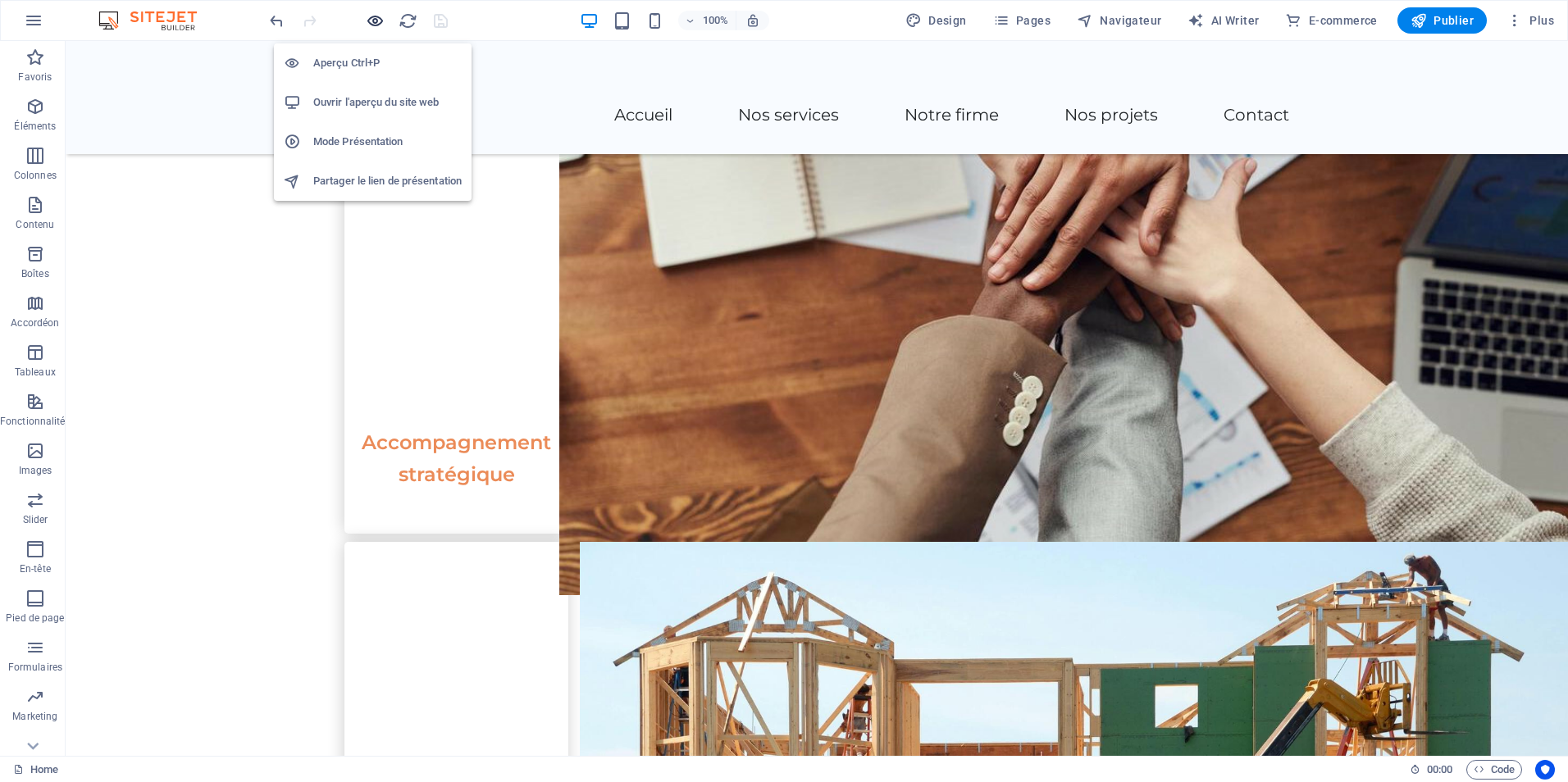
click at [374, 15] on icon "button" at bounding box center [375, 21] width 19 height 19
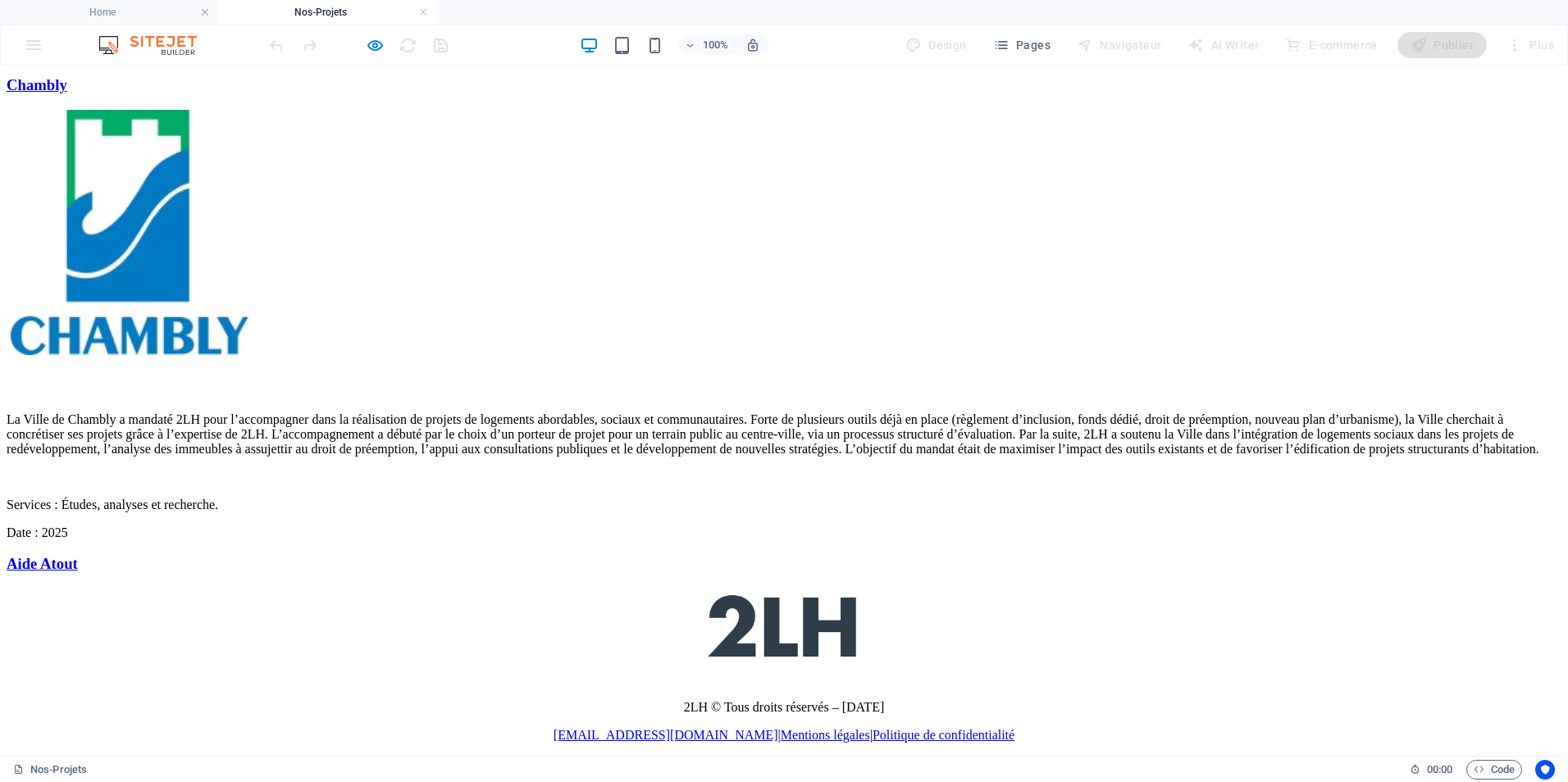
scroll to position [3447, 0]
click at [686, 555] on div "Aide Atout" at bounding box center [784, 564] width 1555 height 18
click at [425, 9] on link at bounding box center [423, 12] width 10 height 16
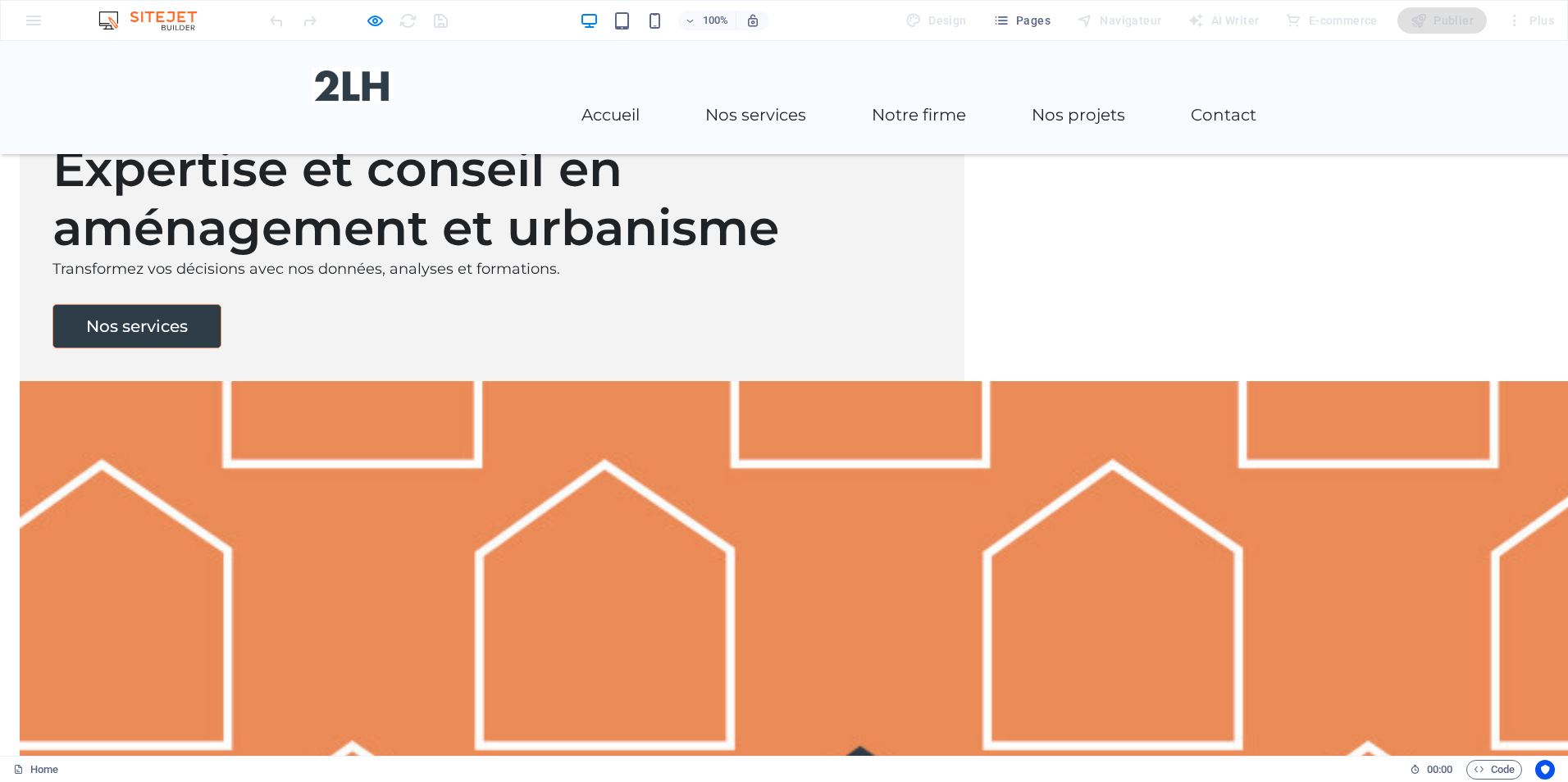
scroll to position [2132, 0]
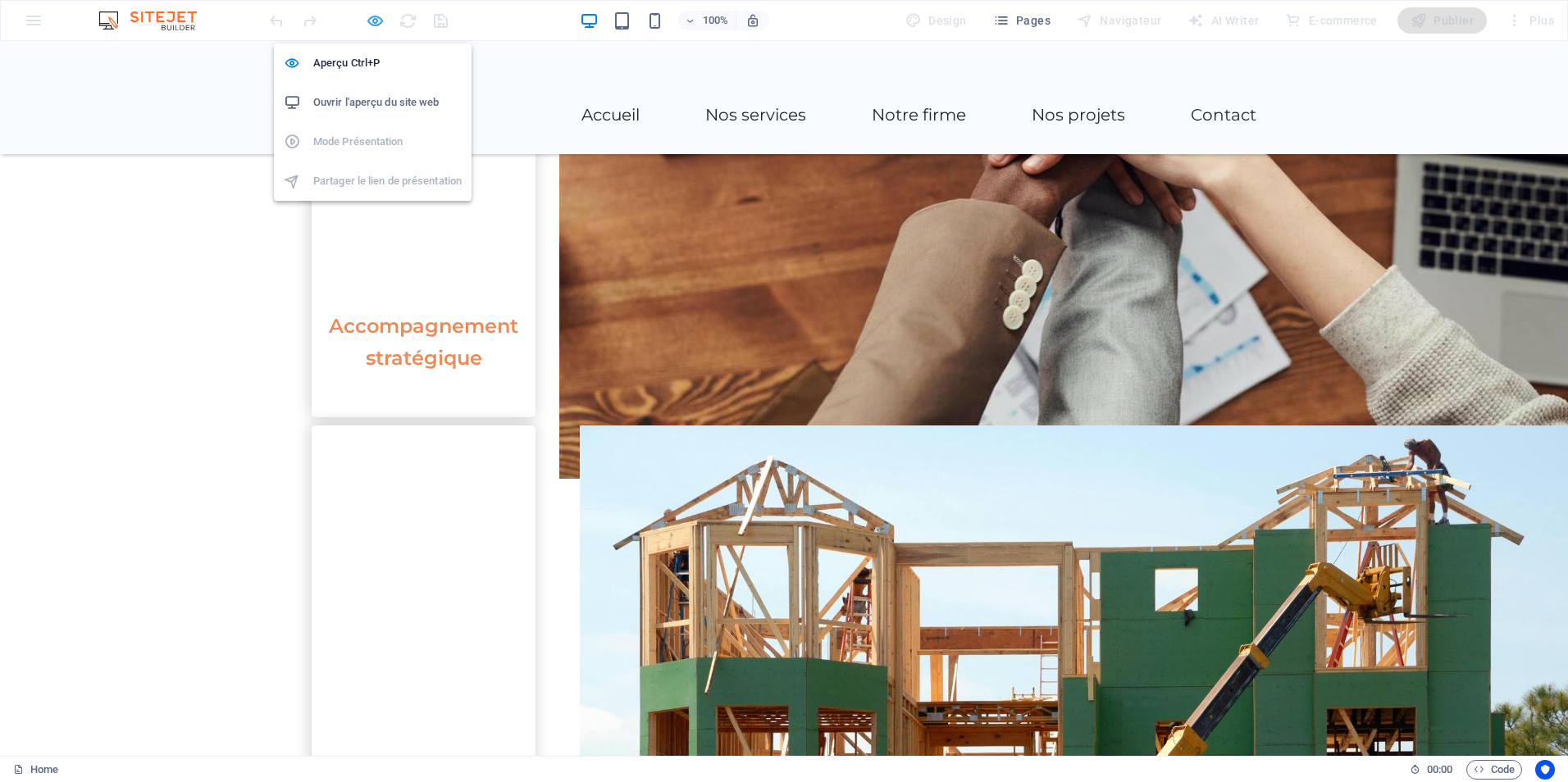
click at [374, 16] on icon "button" at bounding box center [375, 21] width 19 height 19
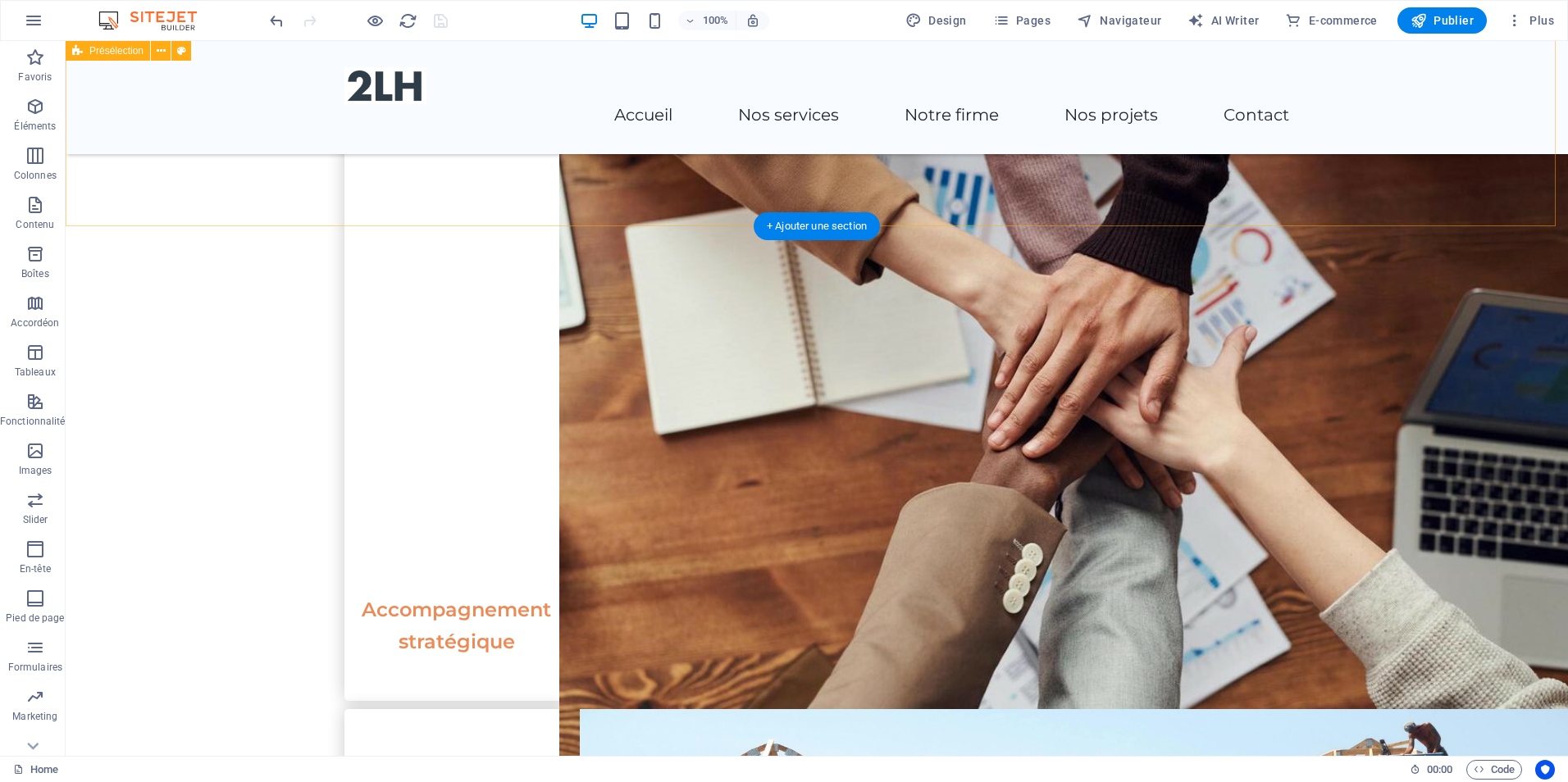
scroll to position [1968, 0]
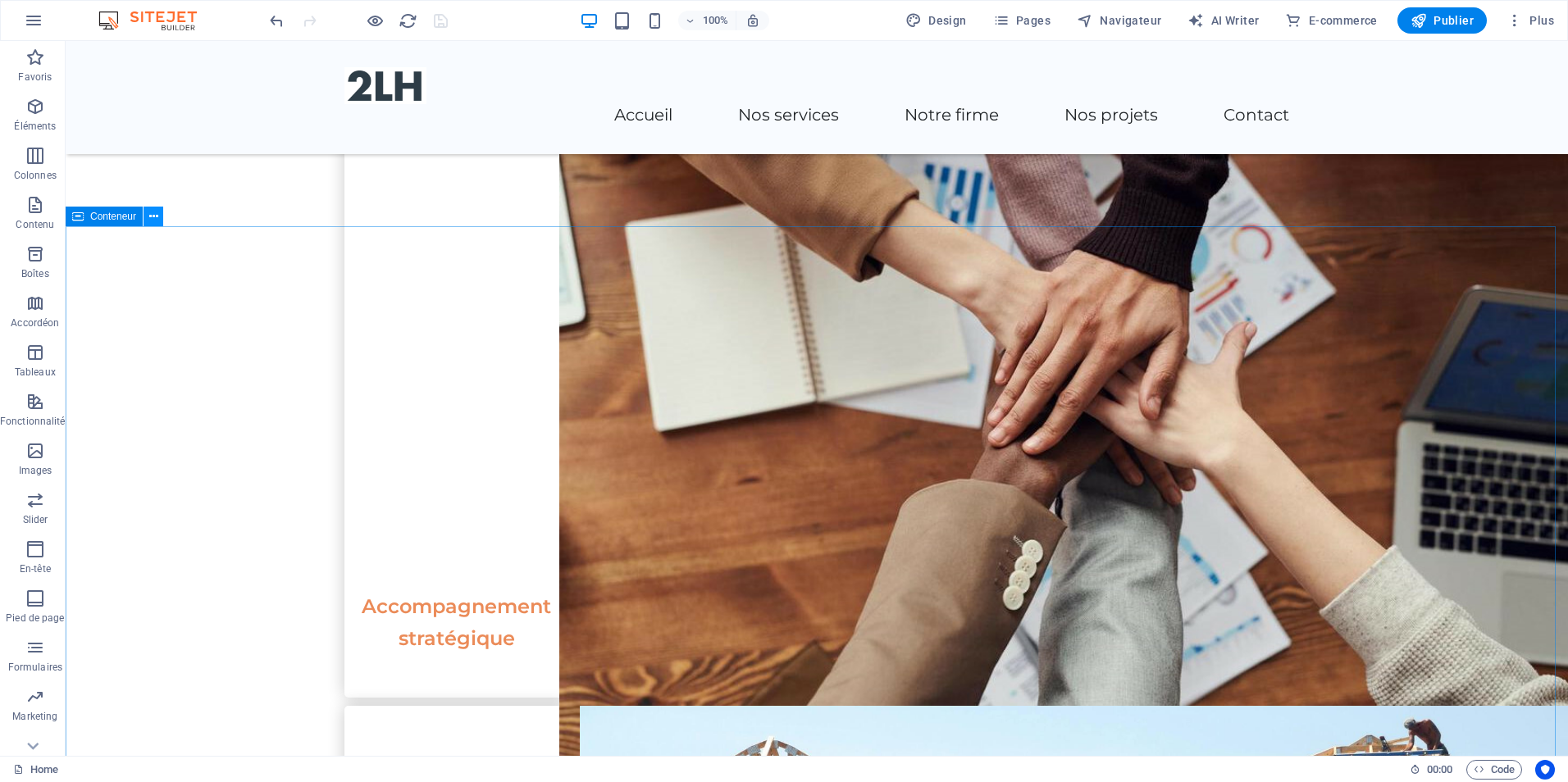
click at [150, 223] on icon at bounding box center [153, 217] width 9 height 17
click at [807, 232] on div "+ Ajouter une section" at bounding box center [816, 227] width 126 height 28
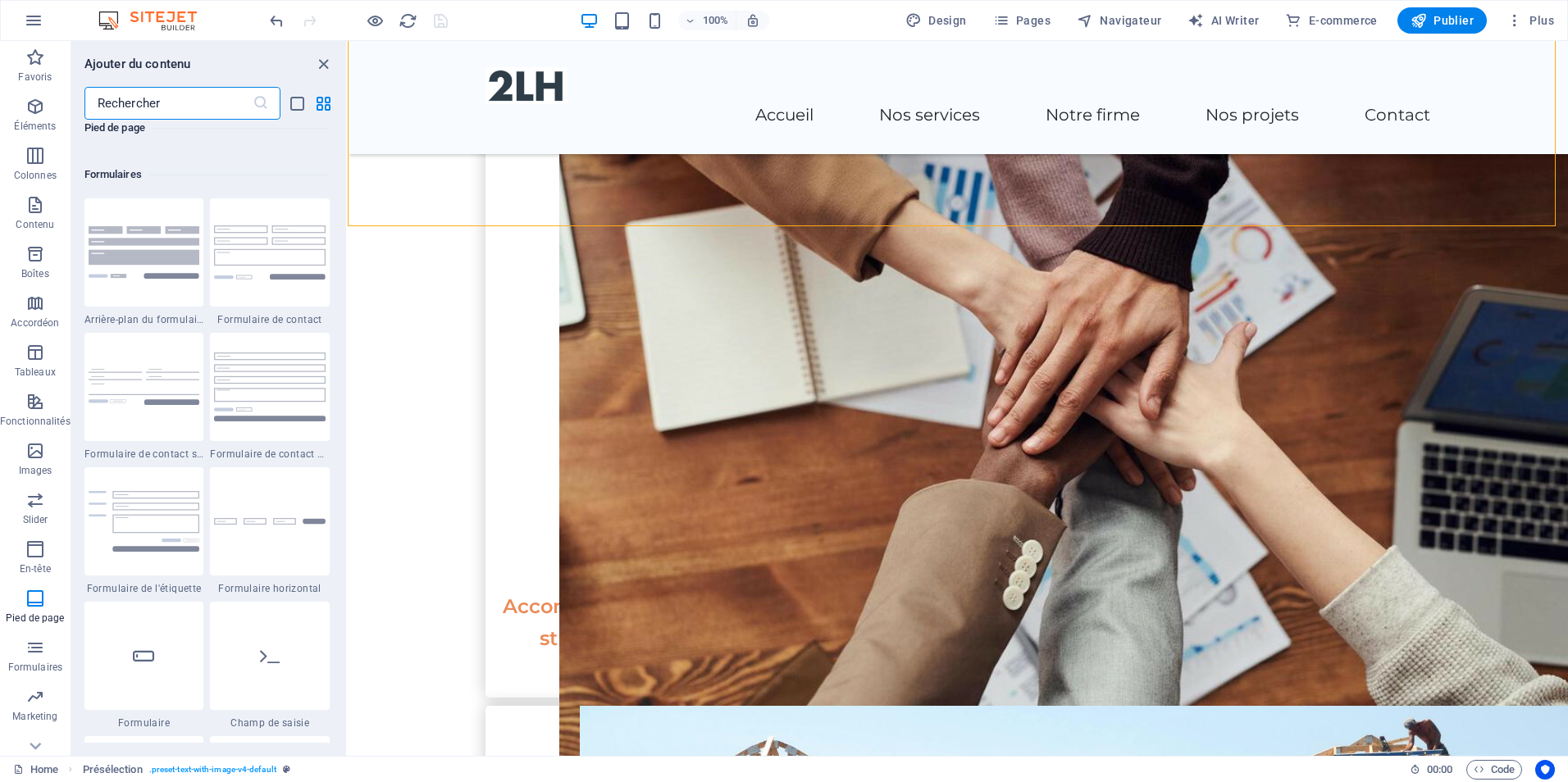
scroll to position [11968, 0]
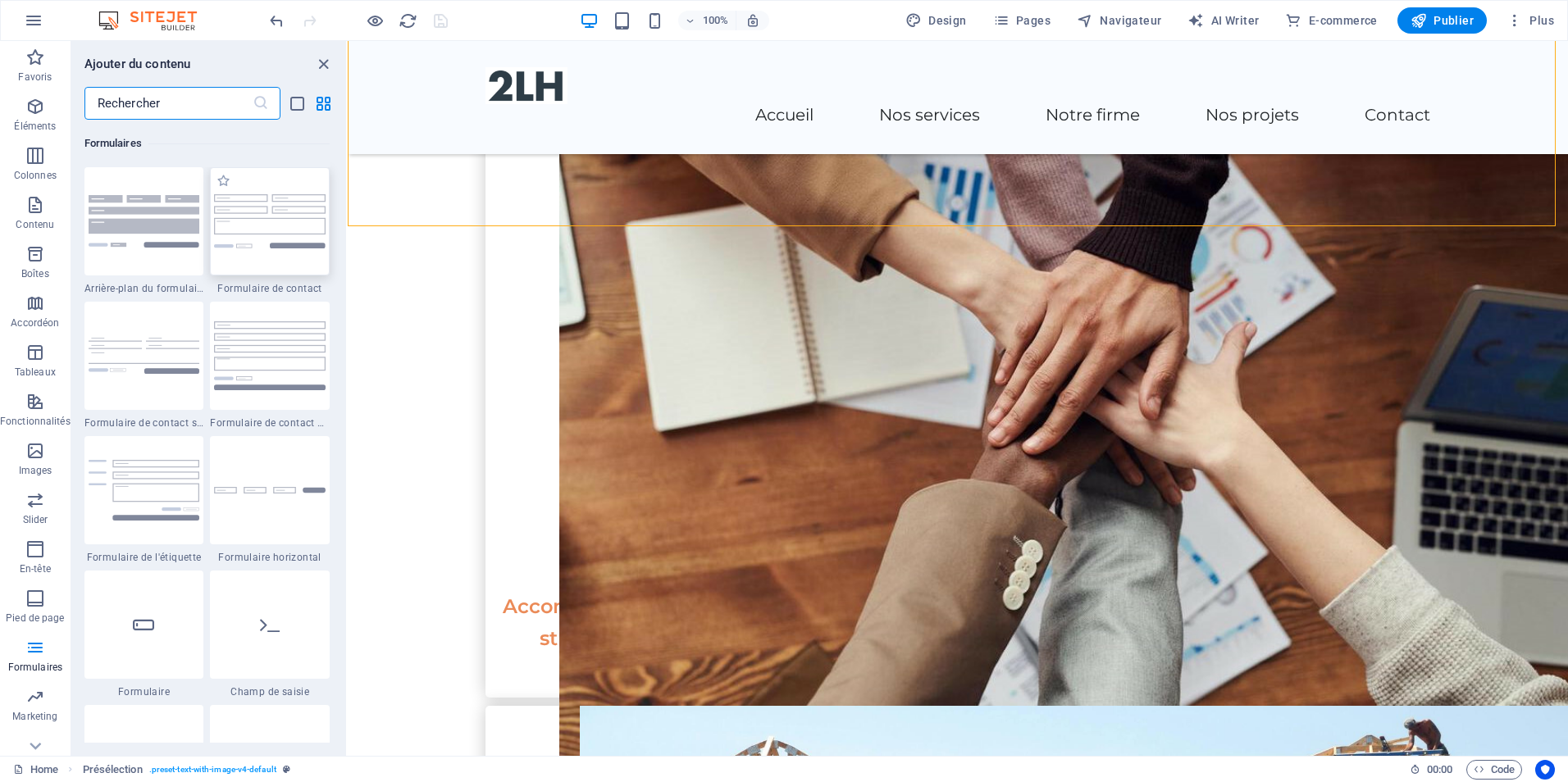
click at [233, 242] on img at bounding box center [270, 222] width 111 height 54
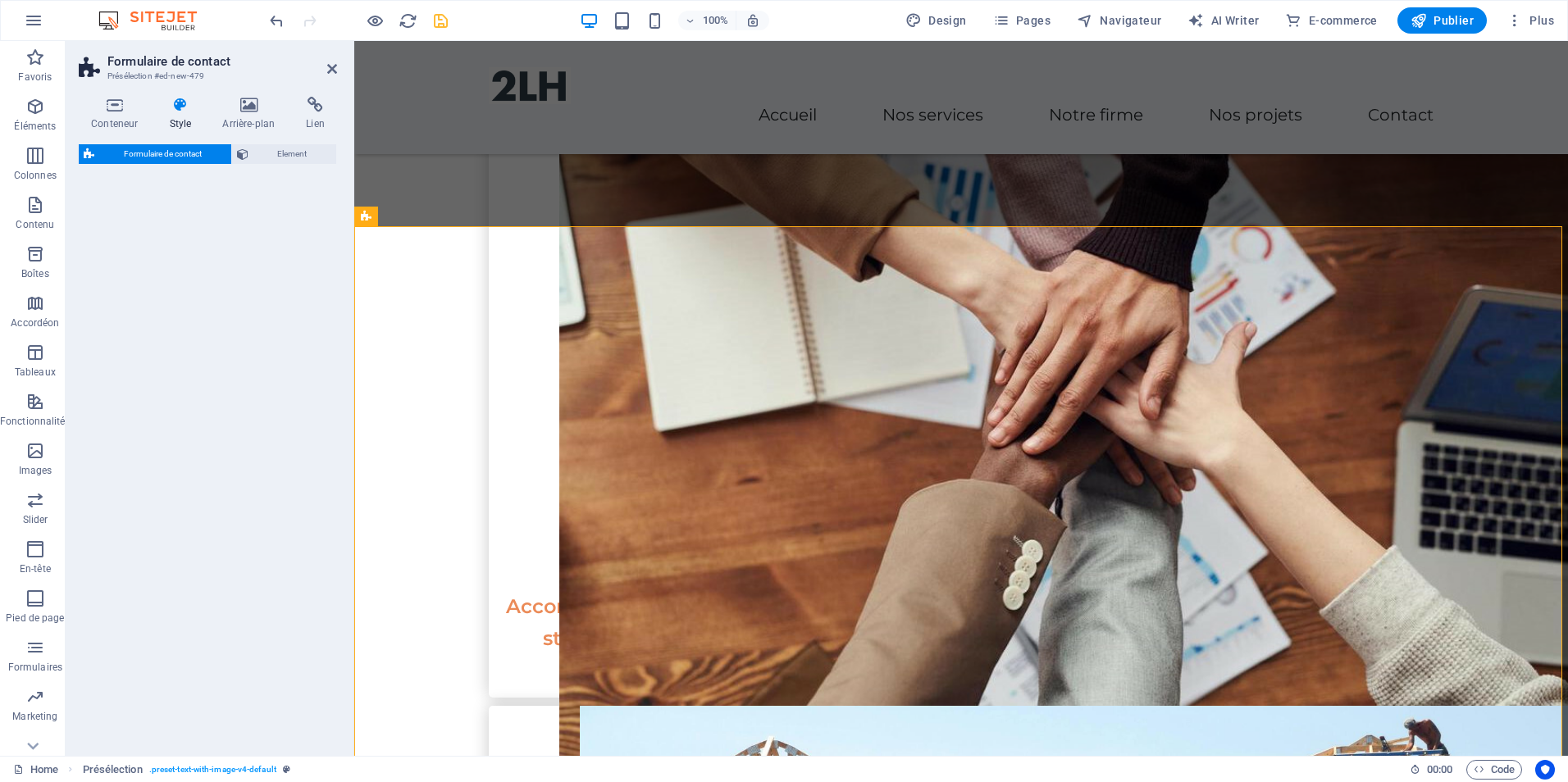
select select "rem"
select select "preset-contact-form-v3-default"
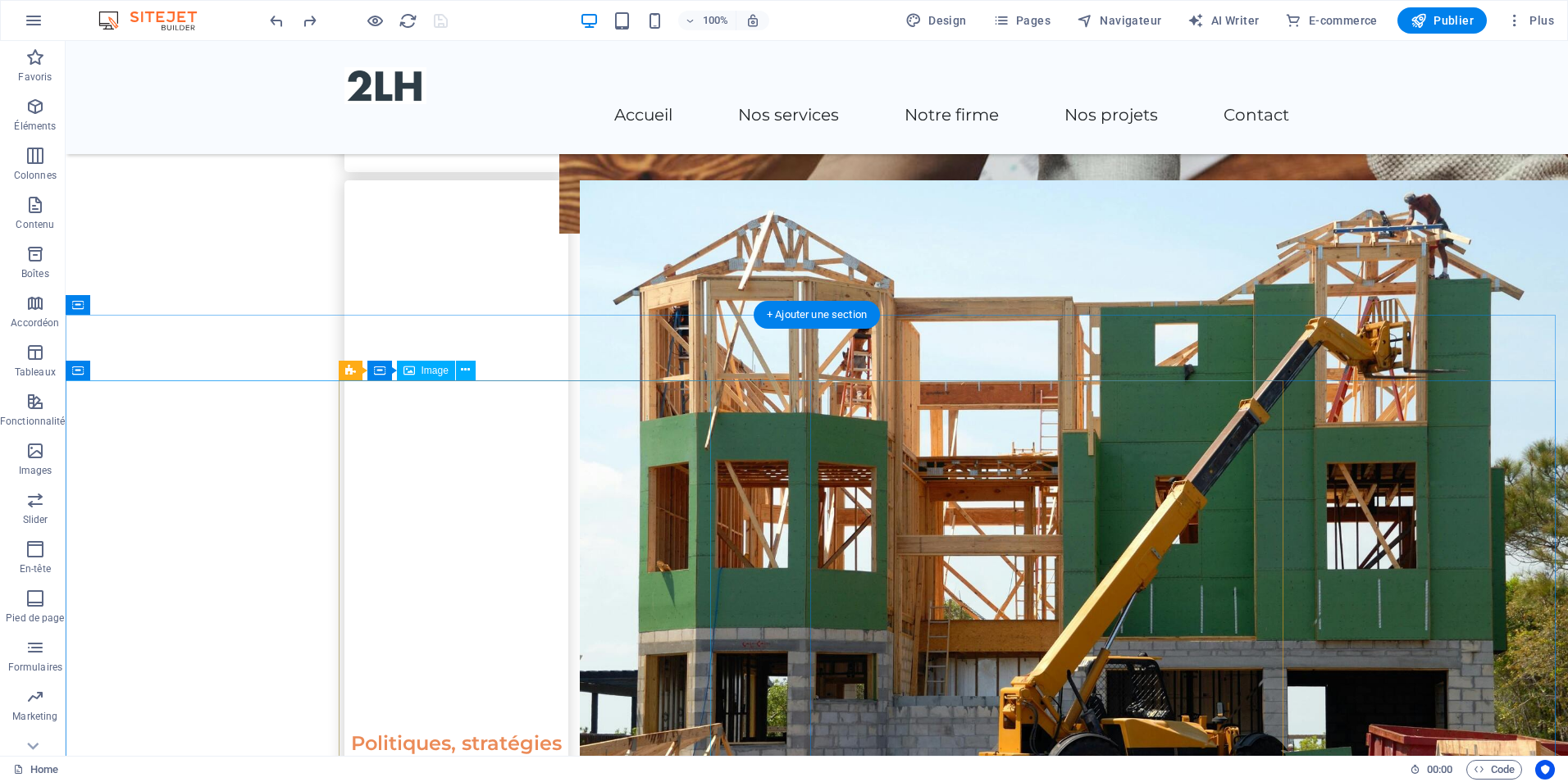
scroll to position [2498, 0]
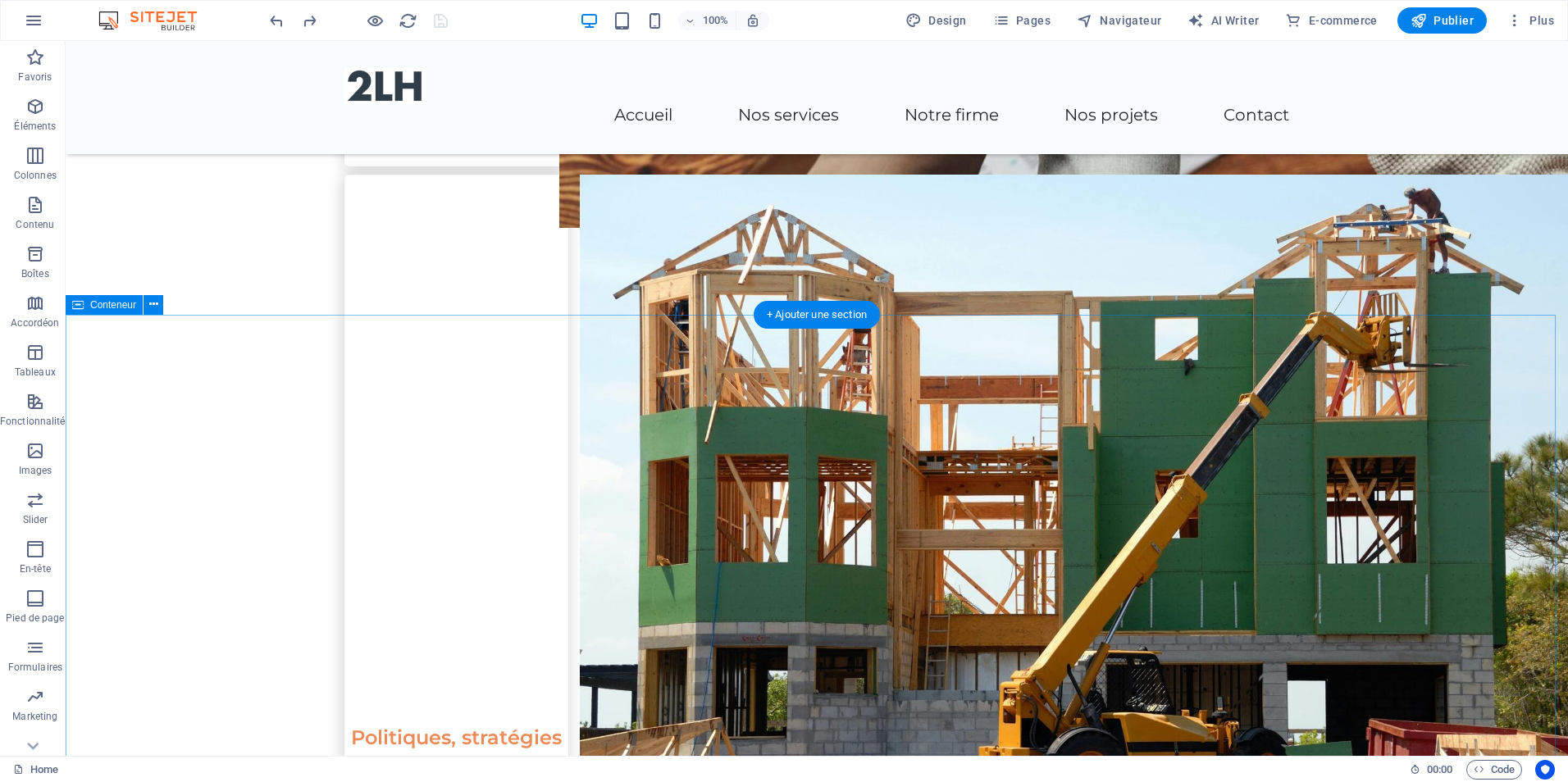
click at [151, 307] on icon at bounding box center [153, 304] width 9 height 17
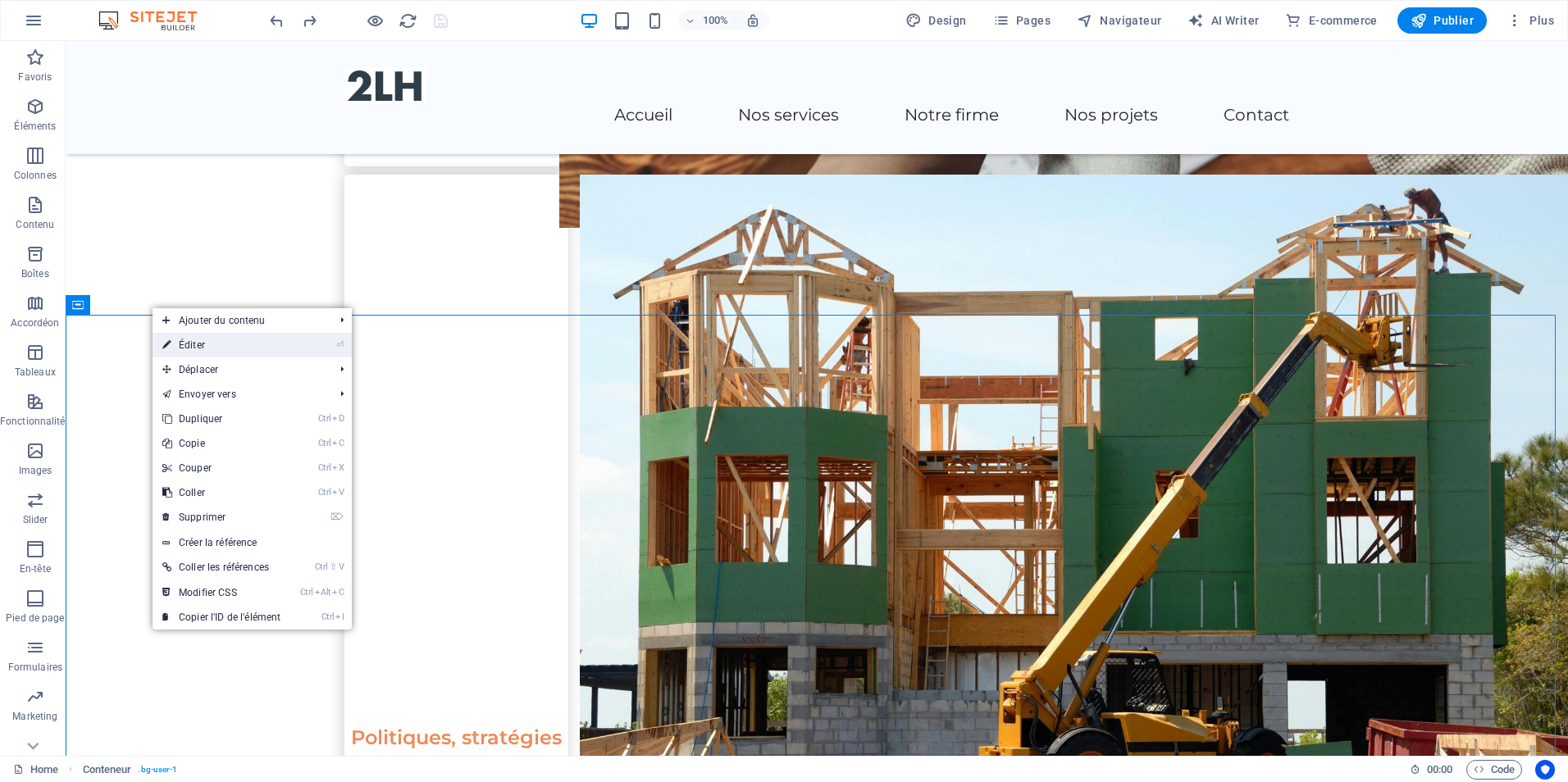
click at [213, 348] on link "⏎ Éditer" at bounding box center [221, 345] width 138 height 25
select select "px"
select select "%"
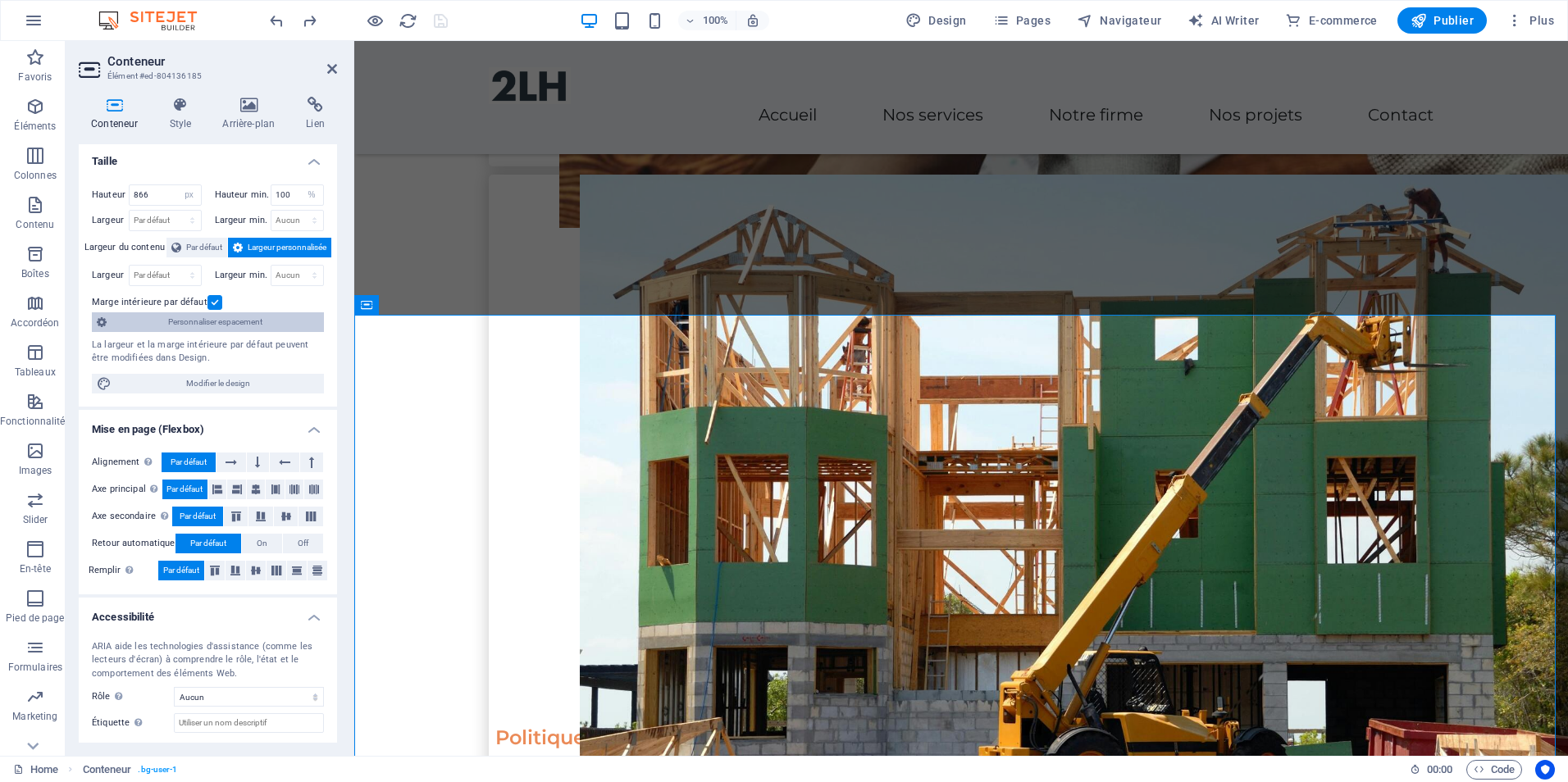
scroll to position [0, 0]
click at [111, 115] on h4 "Conteneur" at bounding box center [118, 114] width 78 height 35
click at [183, 117] on h4 "Style" at bounding box center [183, 114] width 54 height 35
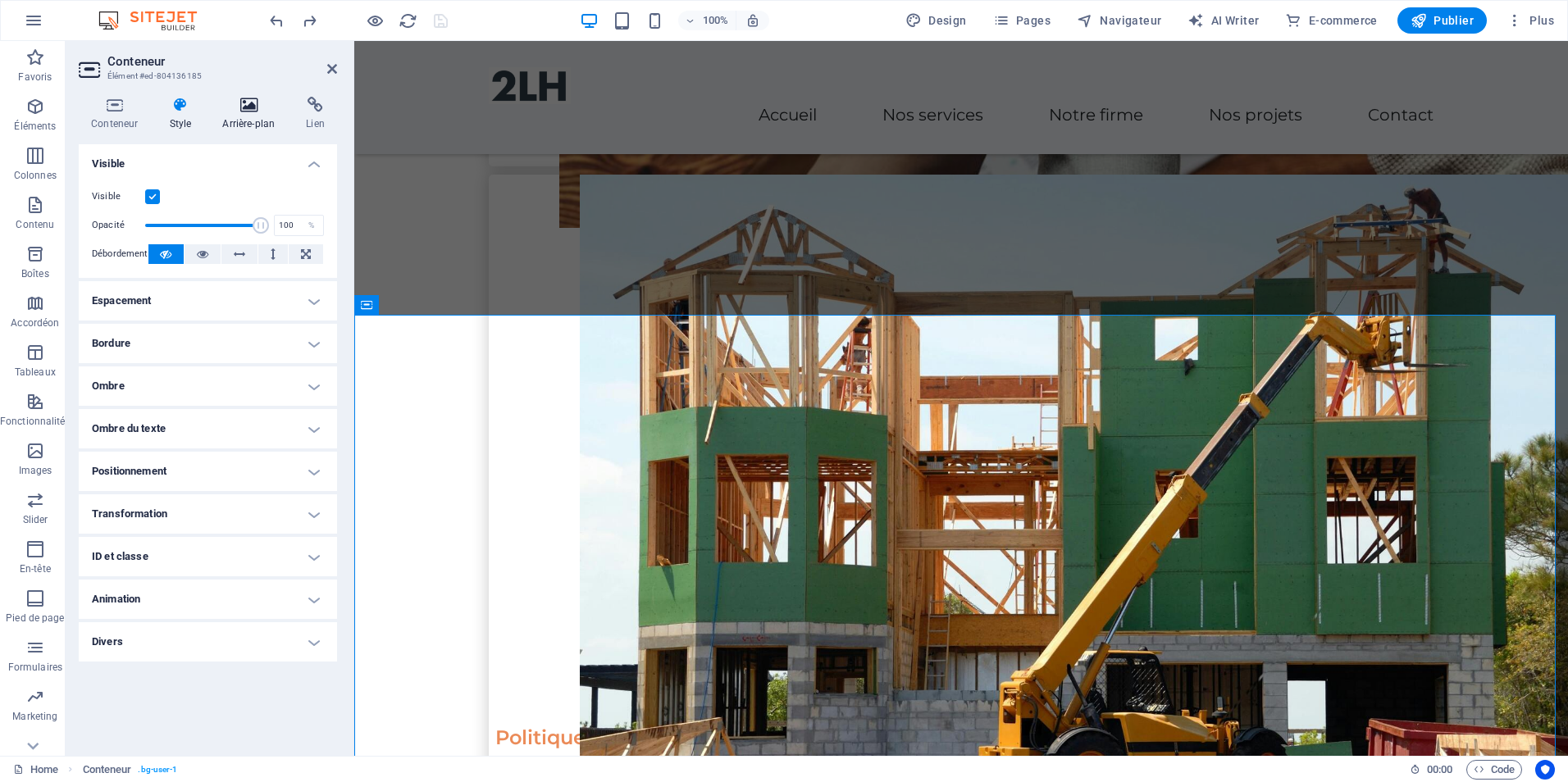
click at [261, 118] on h4 "Arrière-plan" at bounding box center [251, 114] width 83 height 35
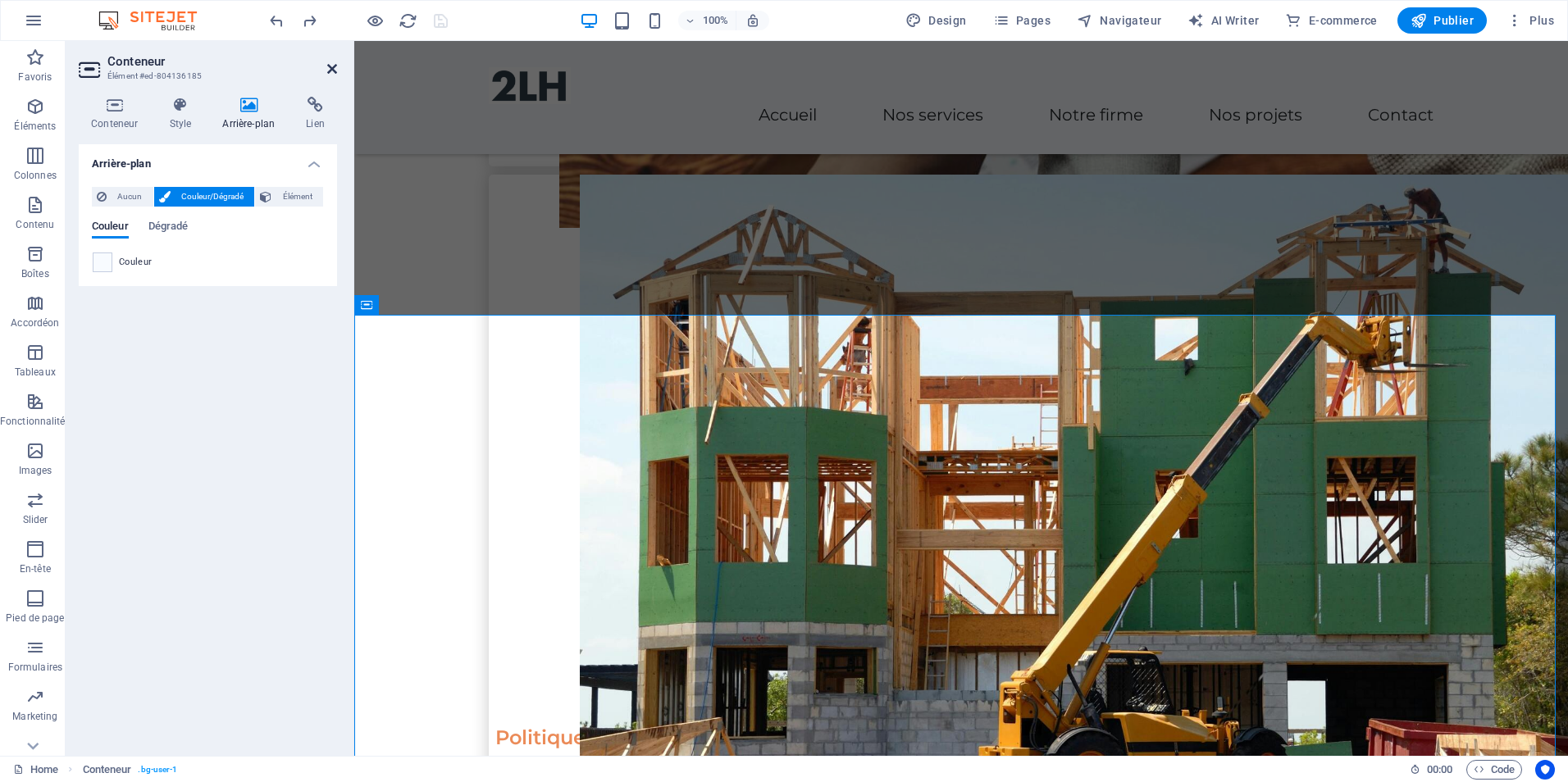
click at [333, 69] on icon at bounding box center [332, 69] width 10 height 13
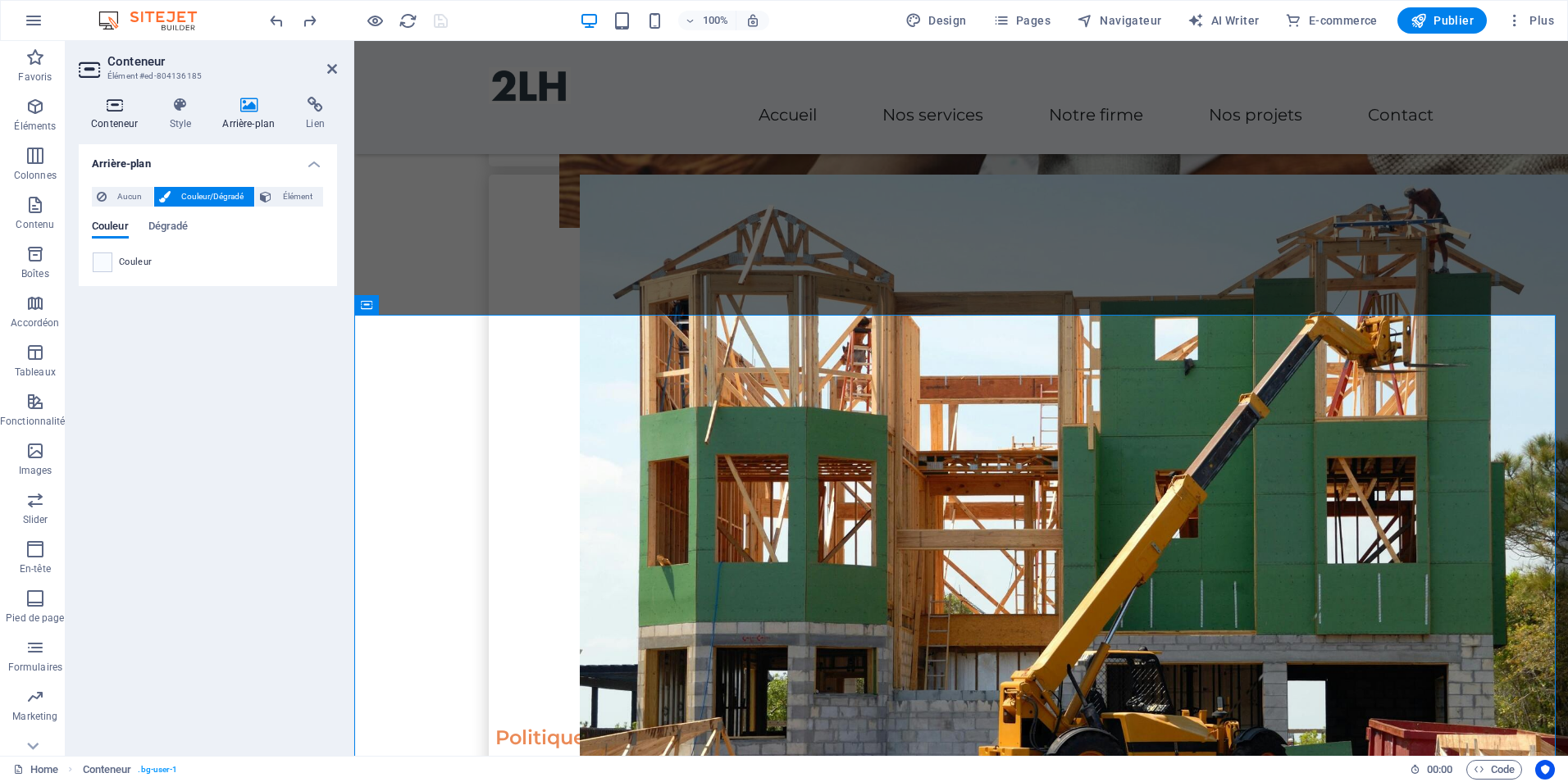
click at [116, 114] on h4 "Conteneur" at bounding box center [118, 114] width 78 height 35
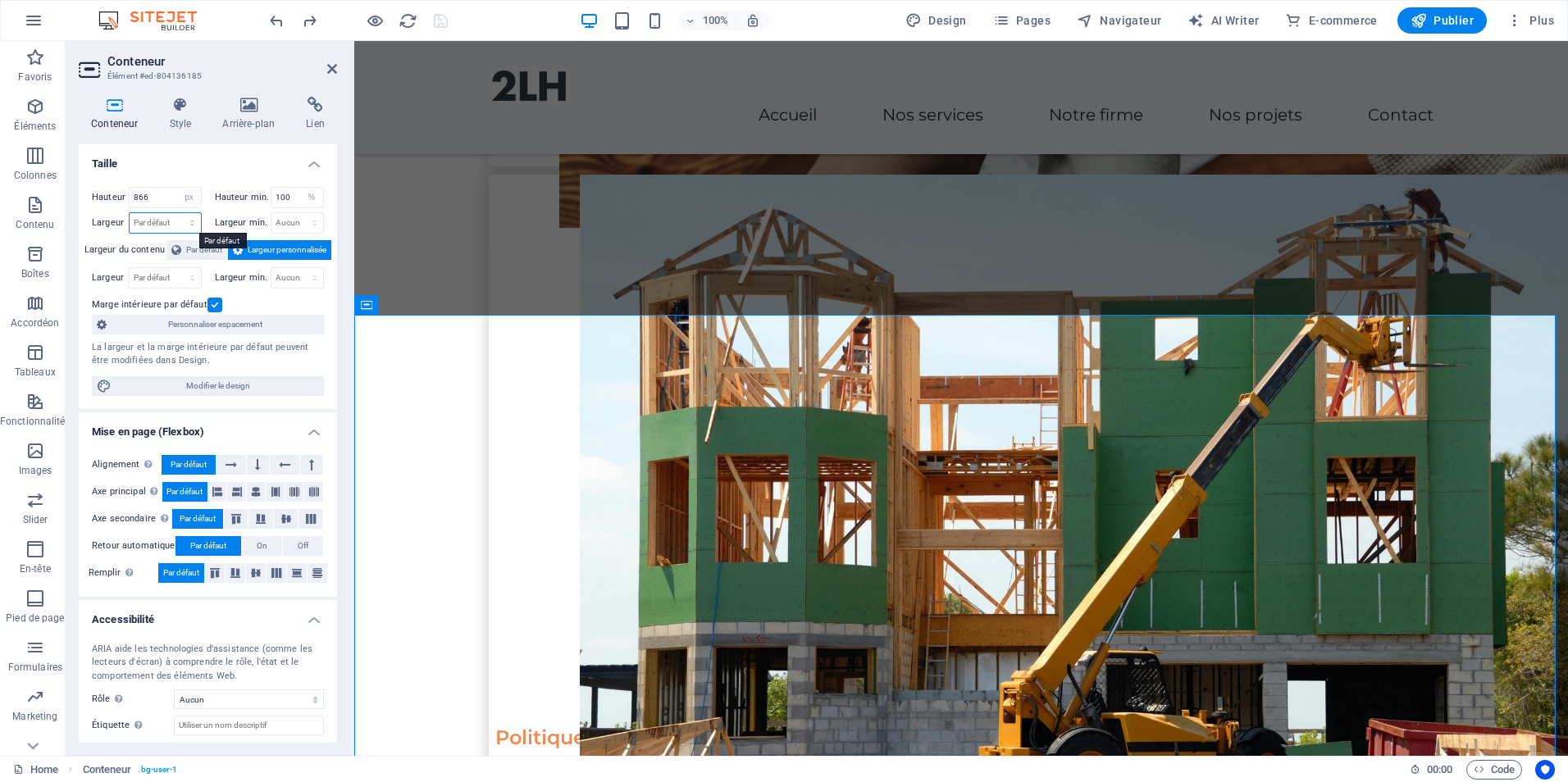
click at [190, 223] on select "Par défaut px rem % em vh vw" at bounding box center [165, 223] width 72 height 20
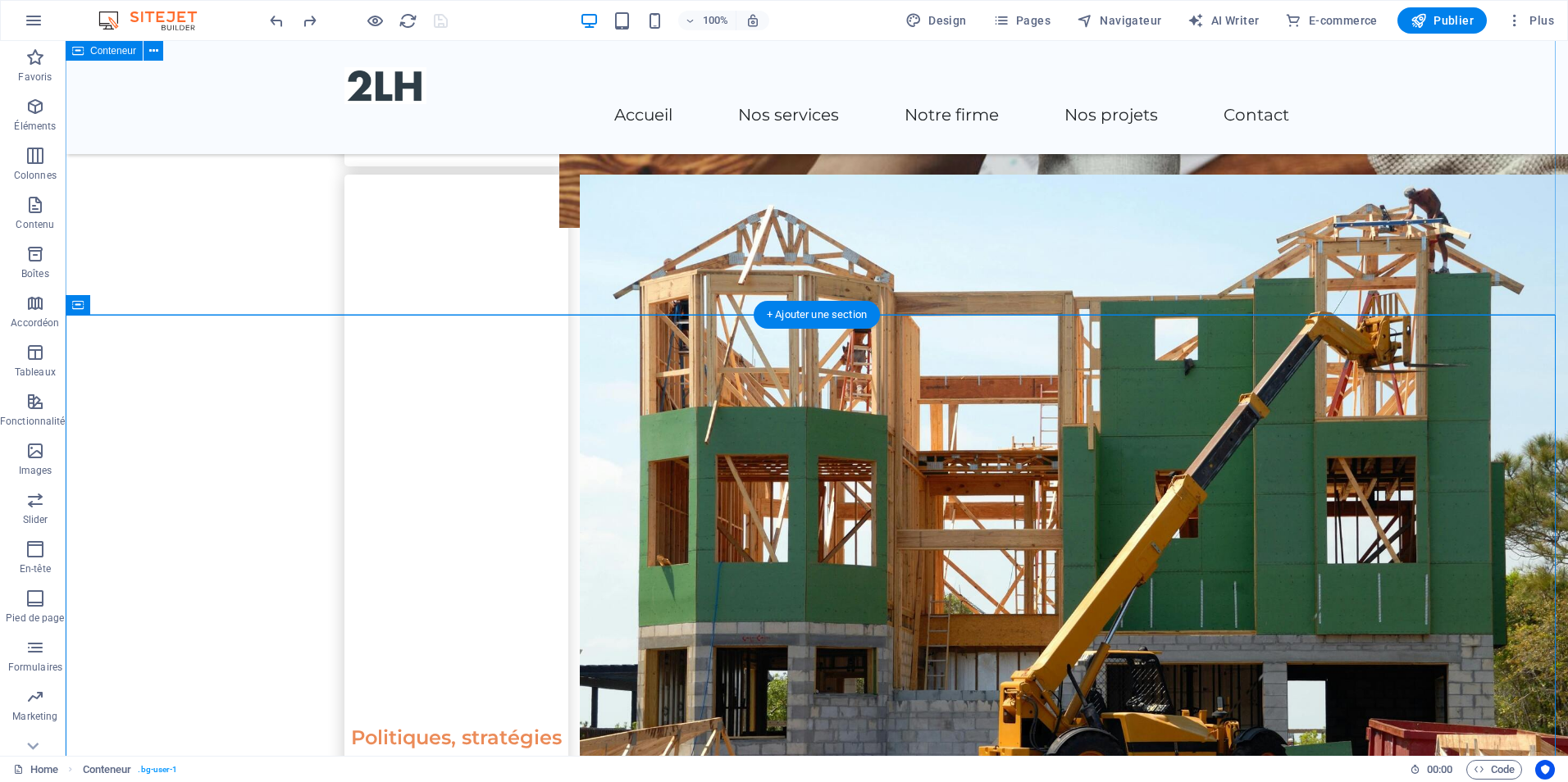
select select "px"
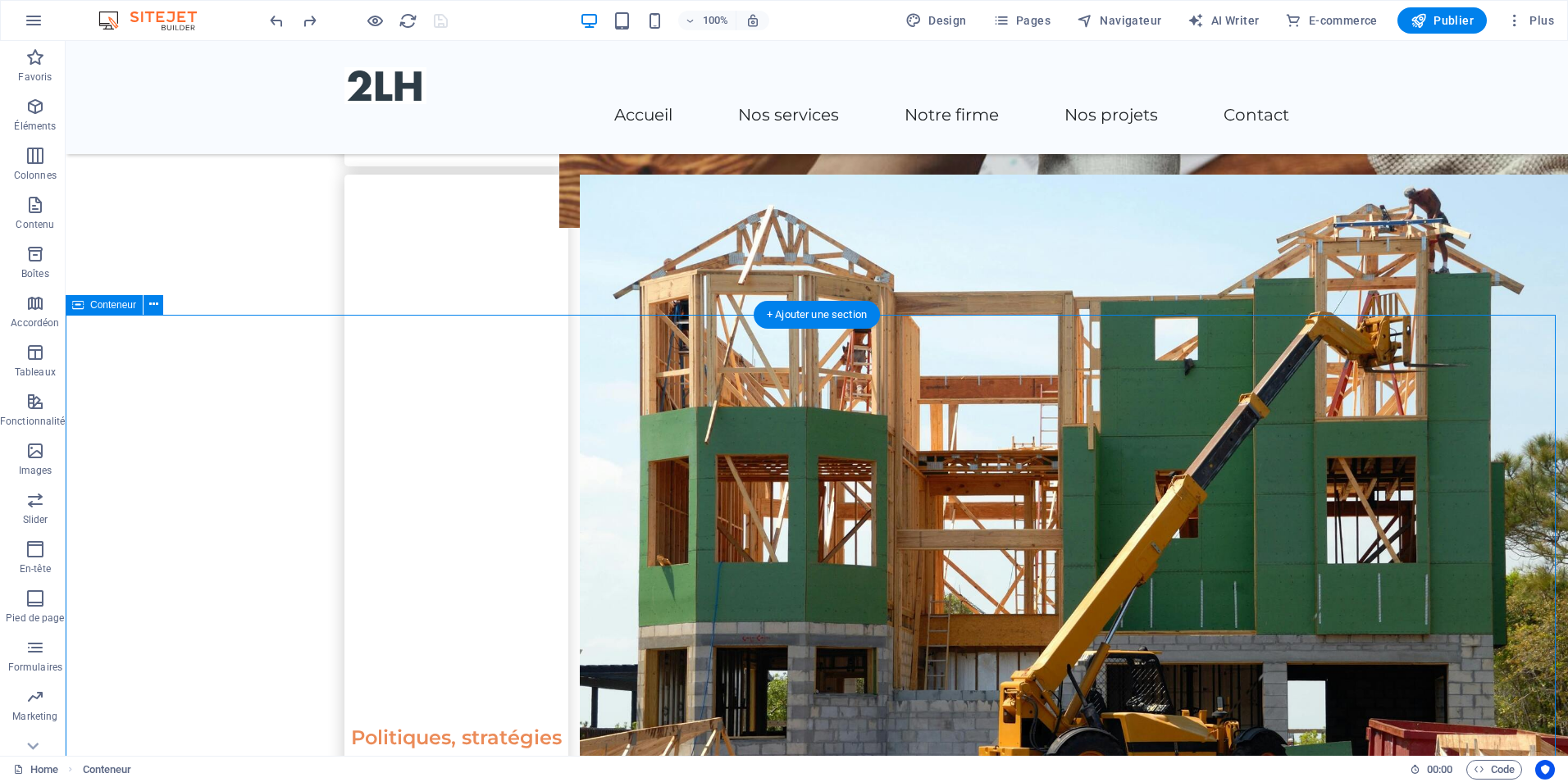
select select "%"
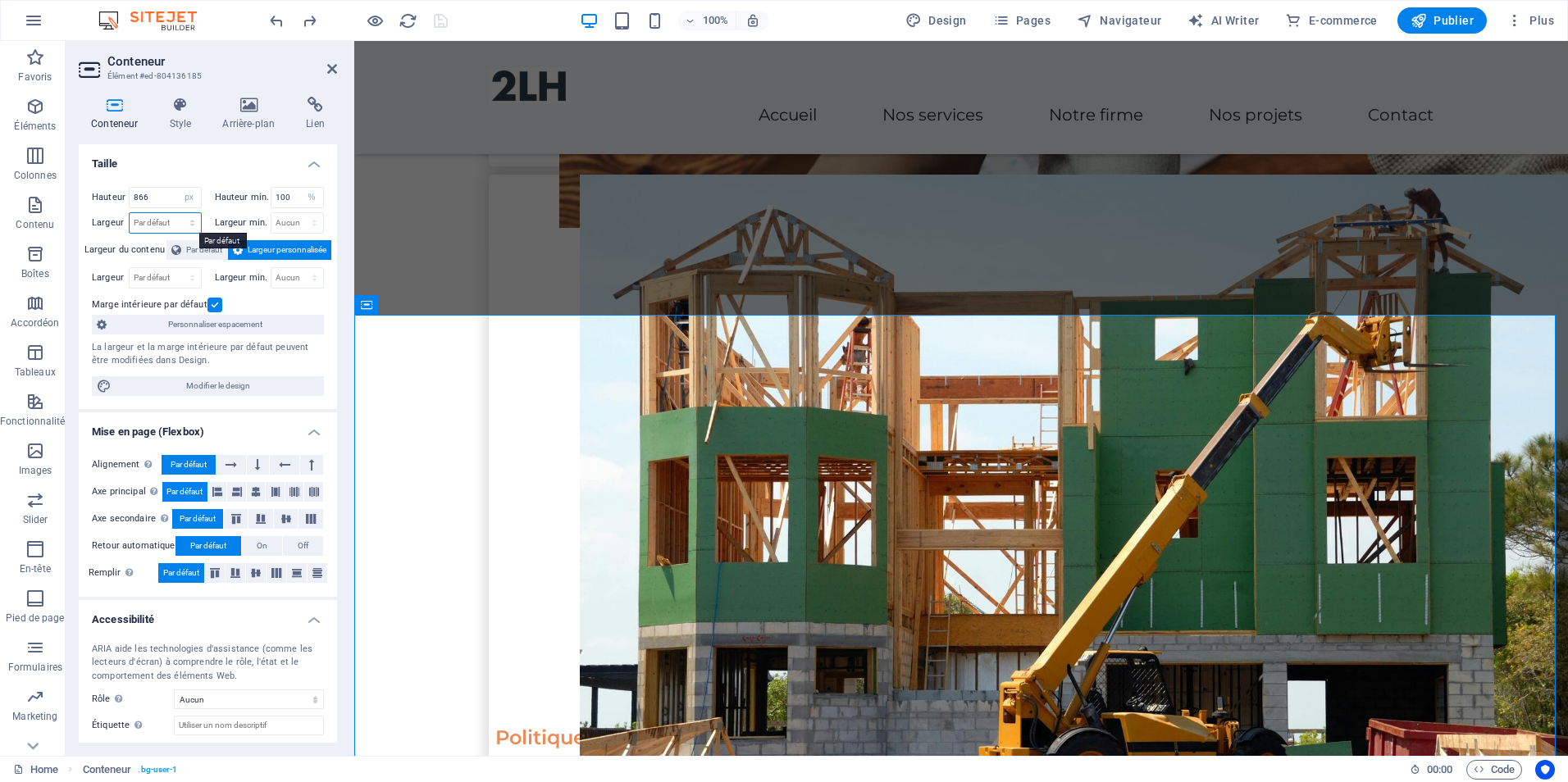
click at [190, 225] on select "Par défaut px rem % em vh vw" at bounding box center [165, 223] width 72 height 20
select select "px"
click at [176, 213] on select "Par défaut px rem % em vh vw" at bounding box center [165, 223] width 72 height 20
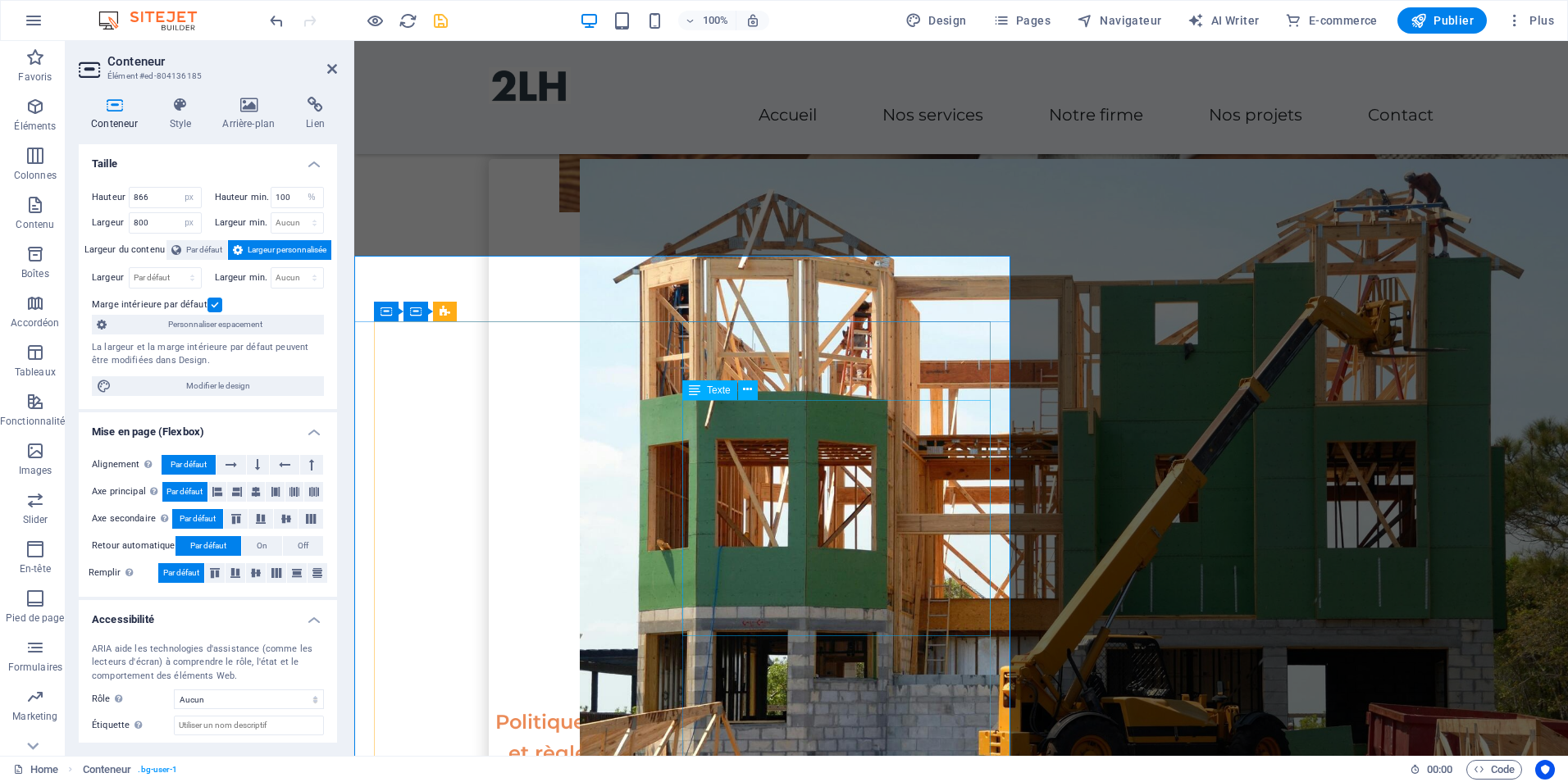
scroll to position [2498, 0]
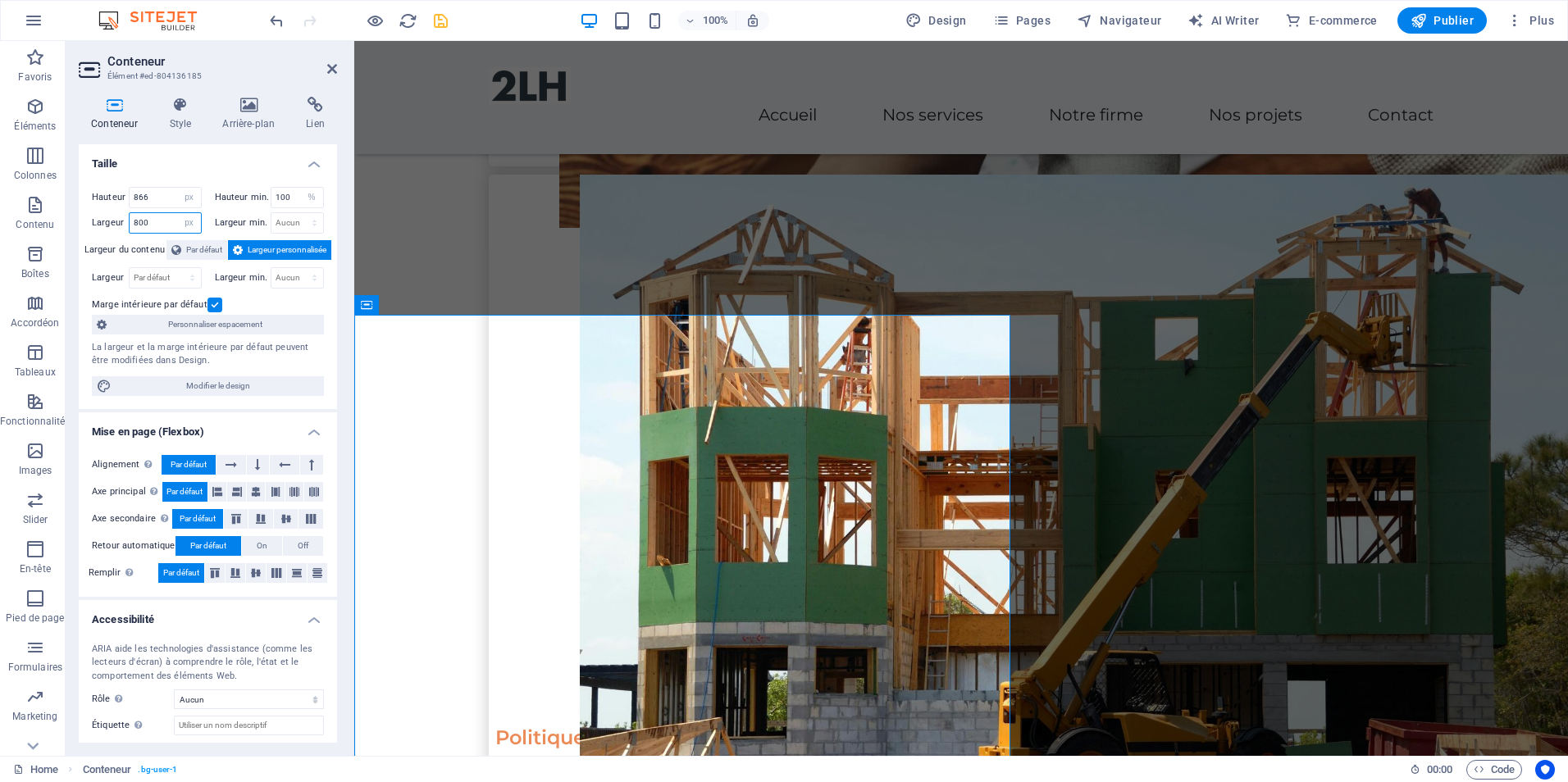
drag, startPoint x: 165, startPoint y: 222, endPoint x: 124, endPoint y: 222, distance: 41.0
click at [124, 222] on div "Largeur 800 Par défaut px rem % em vh vw" at bounding box center [146, 223] width 110 height 21
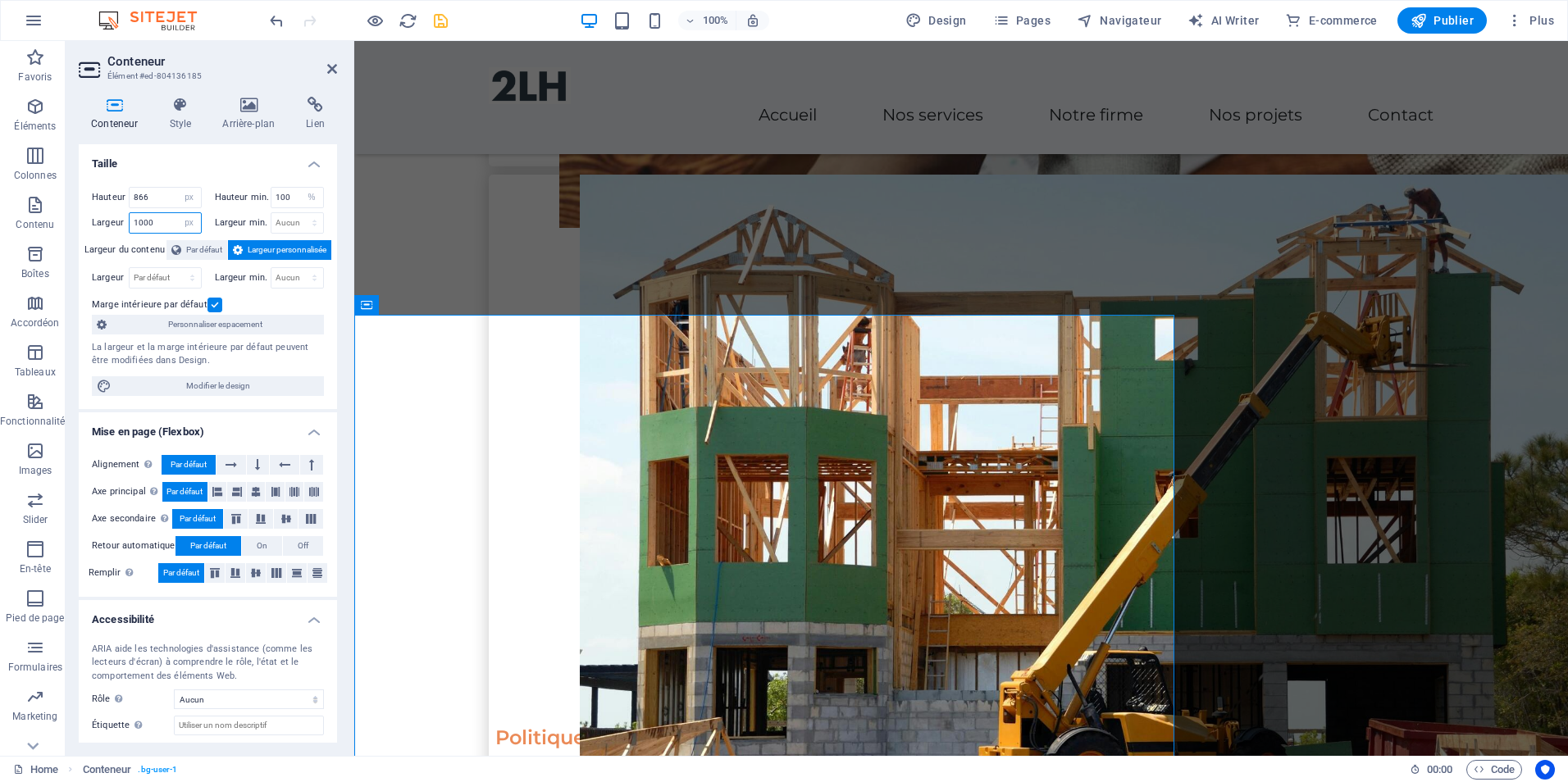
drag, startPoint x: 170, startPoint y: 222, endPoint x: 106, endPoint y: 217, distance: 64.2
click at [106, 217] on div "Largeur 1000 Par défaut px rem % em vh vw" at bounding box center [146, 223] width 110 height 21
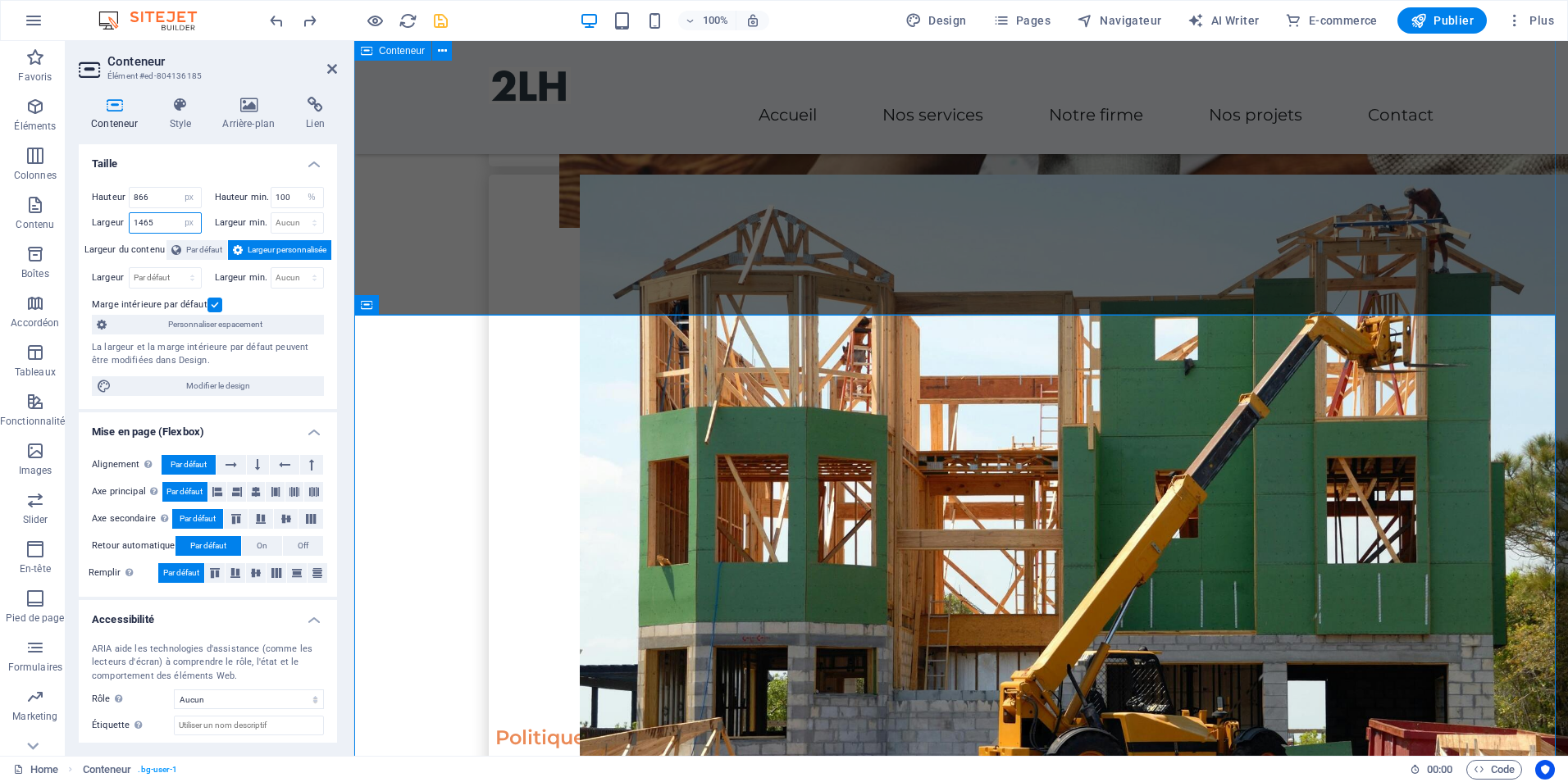
type input "1465"
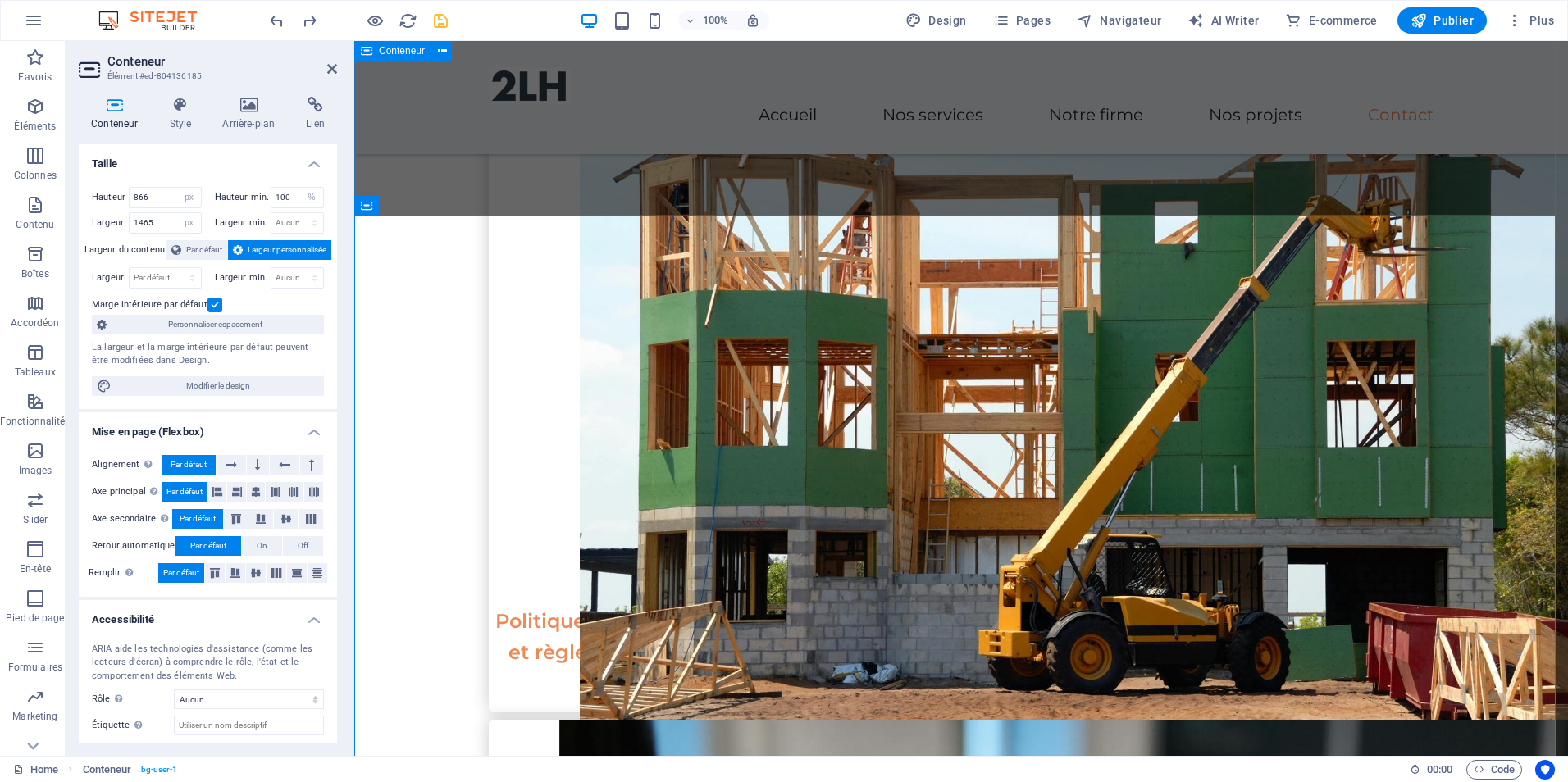
scroll to position [2581, 0]
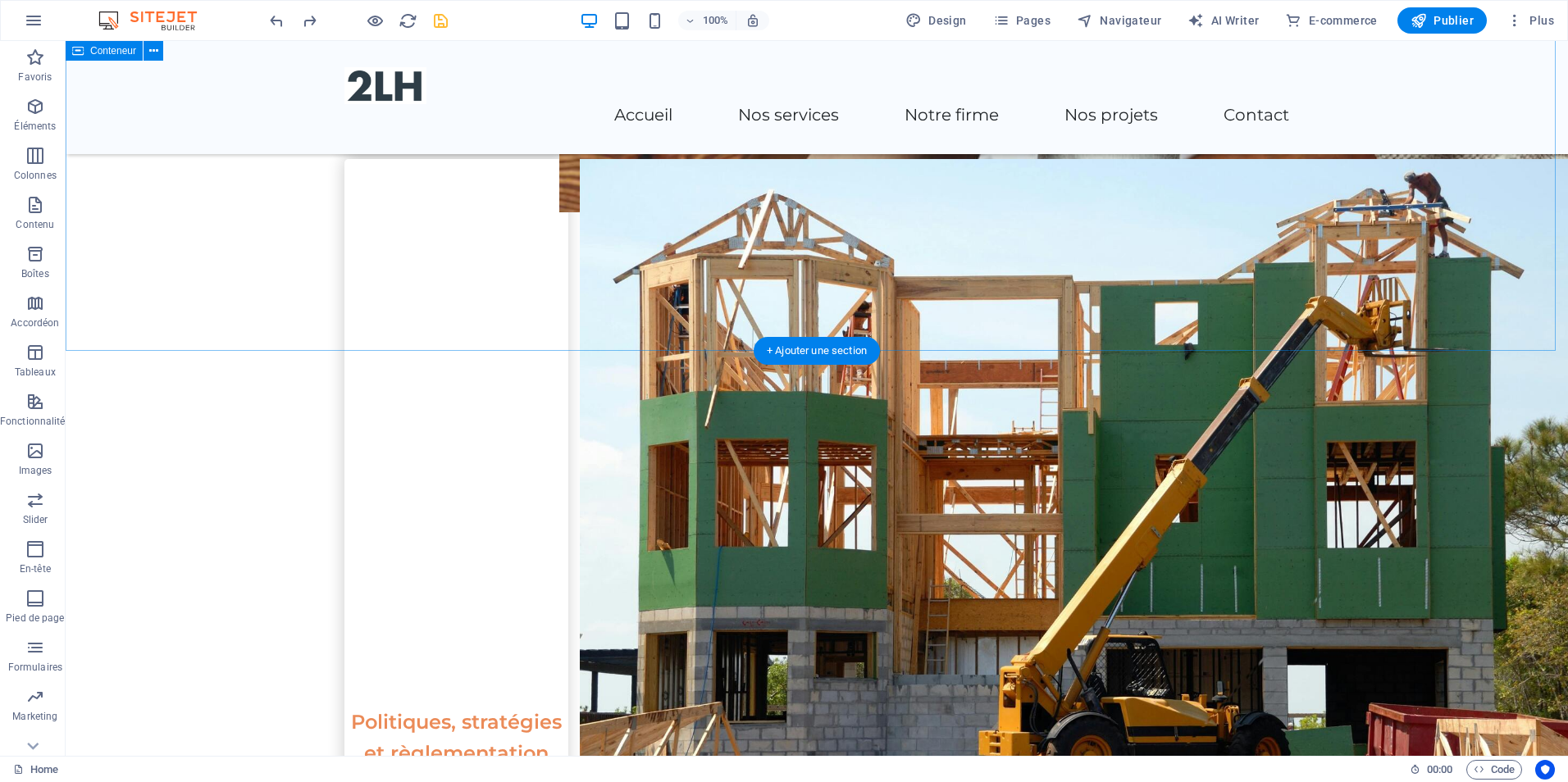
scroll to position [2515, 0]
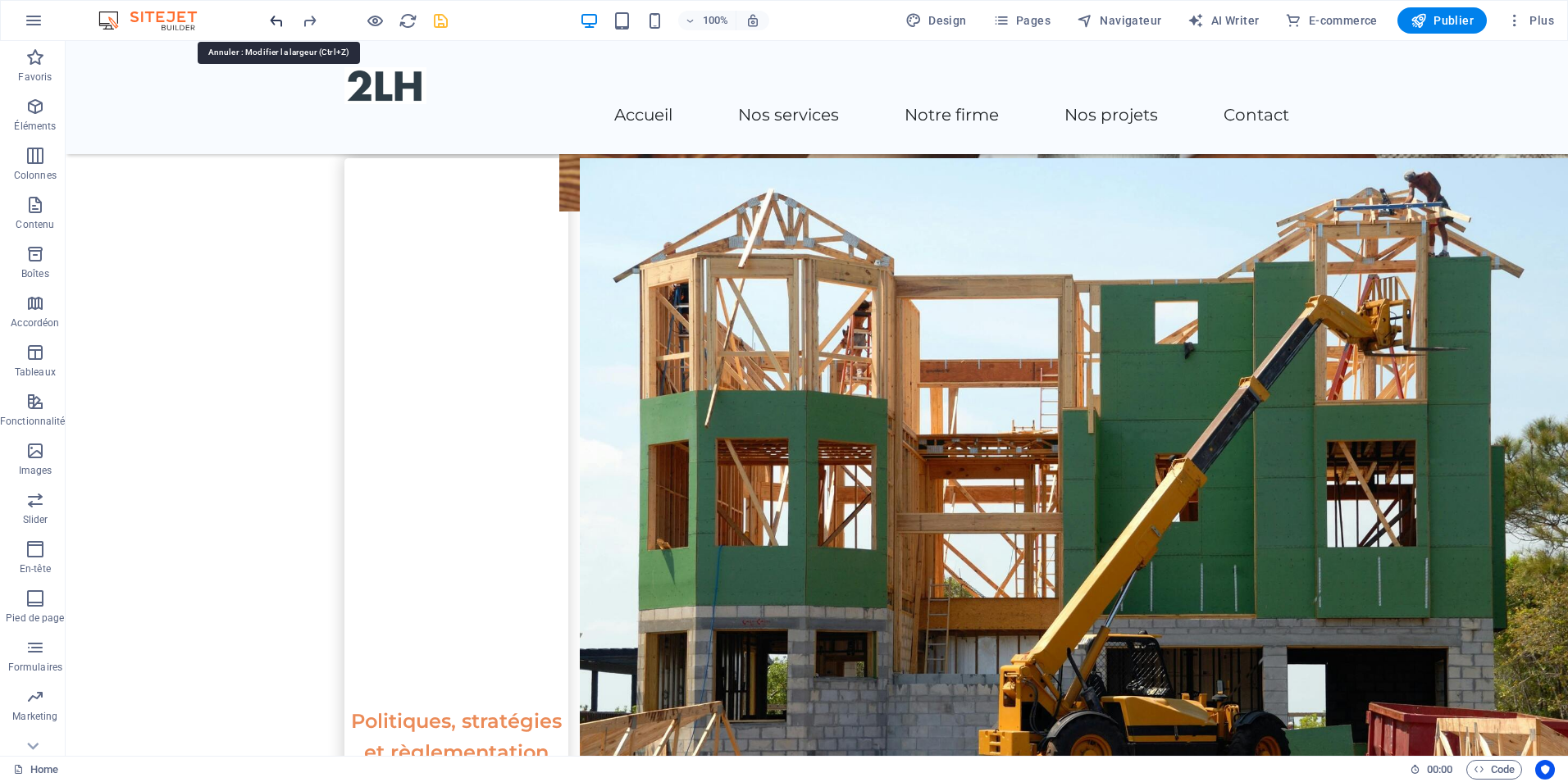
click at [270, 20] on icon "undo" at bounding box center [276, 21] width 19 height 19
click at [308, 19] on icon "redo" at bounding box center [309, 21] width 19 height 19
click at [276, 16] on icon "undo" at bounding box center [276, 21] width 19 height 19
click at [827, 299] on div "+ Ajouter une section" at bounding box center [816, 298] width 126 height 28
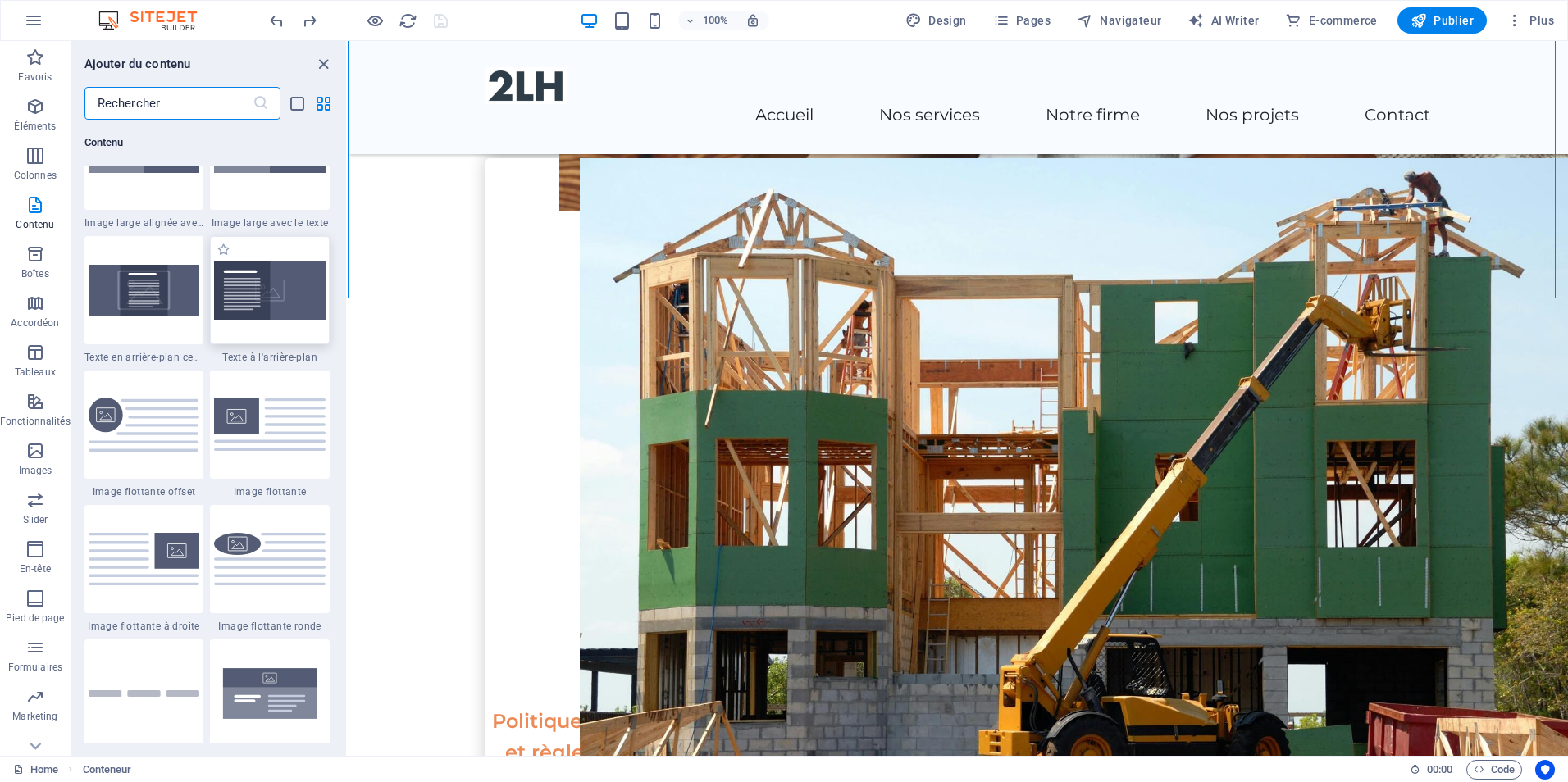
scroll to position [3360, 0]
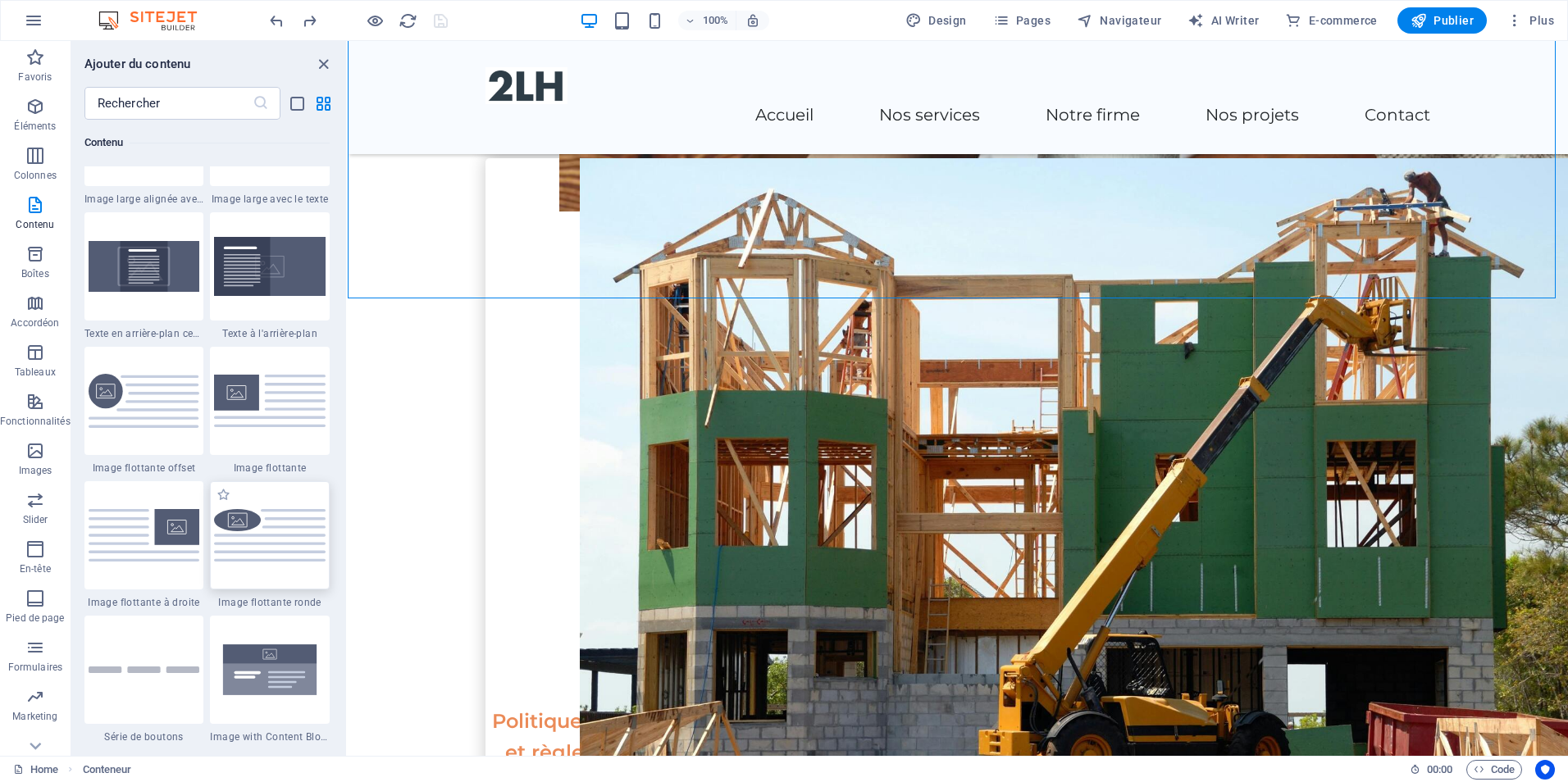
drag, startPoint x: 342, startPoint y: 256, endPoint x: 324, endPoint y: 500, distance: 244.7
click at [324, 500] on div "Favoris 1 Star Titre principal 1 Star Conteneur Éléments 1 Star Titre principal…" at bounding box center [209, 431] width 275 height 623
drag, startPoint x: 342, startPoint y: 258, endPoint x: 347, endPoint y: 297, distance: 39.3
click at [347, 297] on div "Favoris Éléments Colonnes Contenu Boîtes Accordéon Tableaux Fonctionnalités Ima…" at bounding box center [174, 399] width 348 height 715
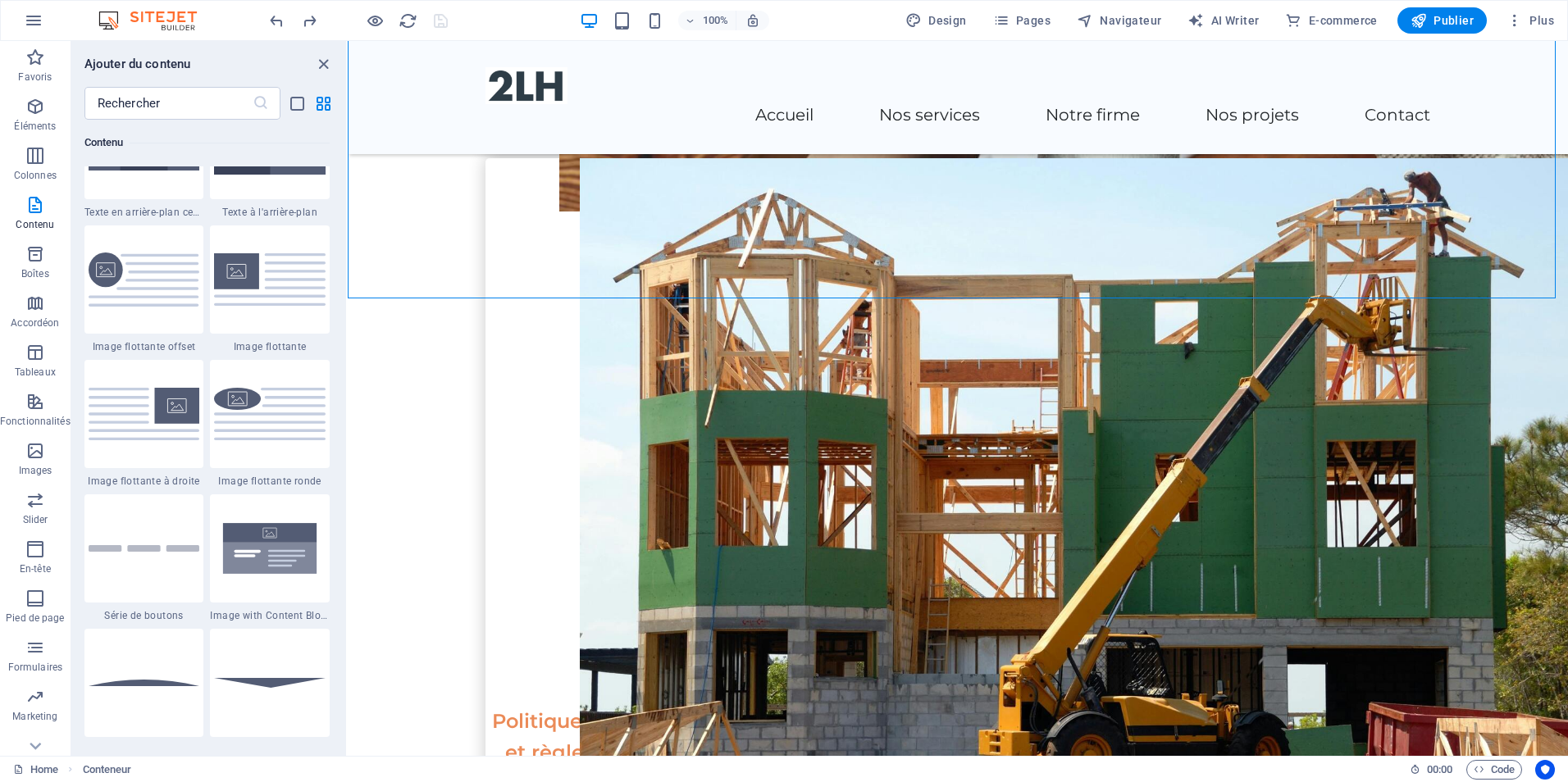
scroll to position [3852, 0]
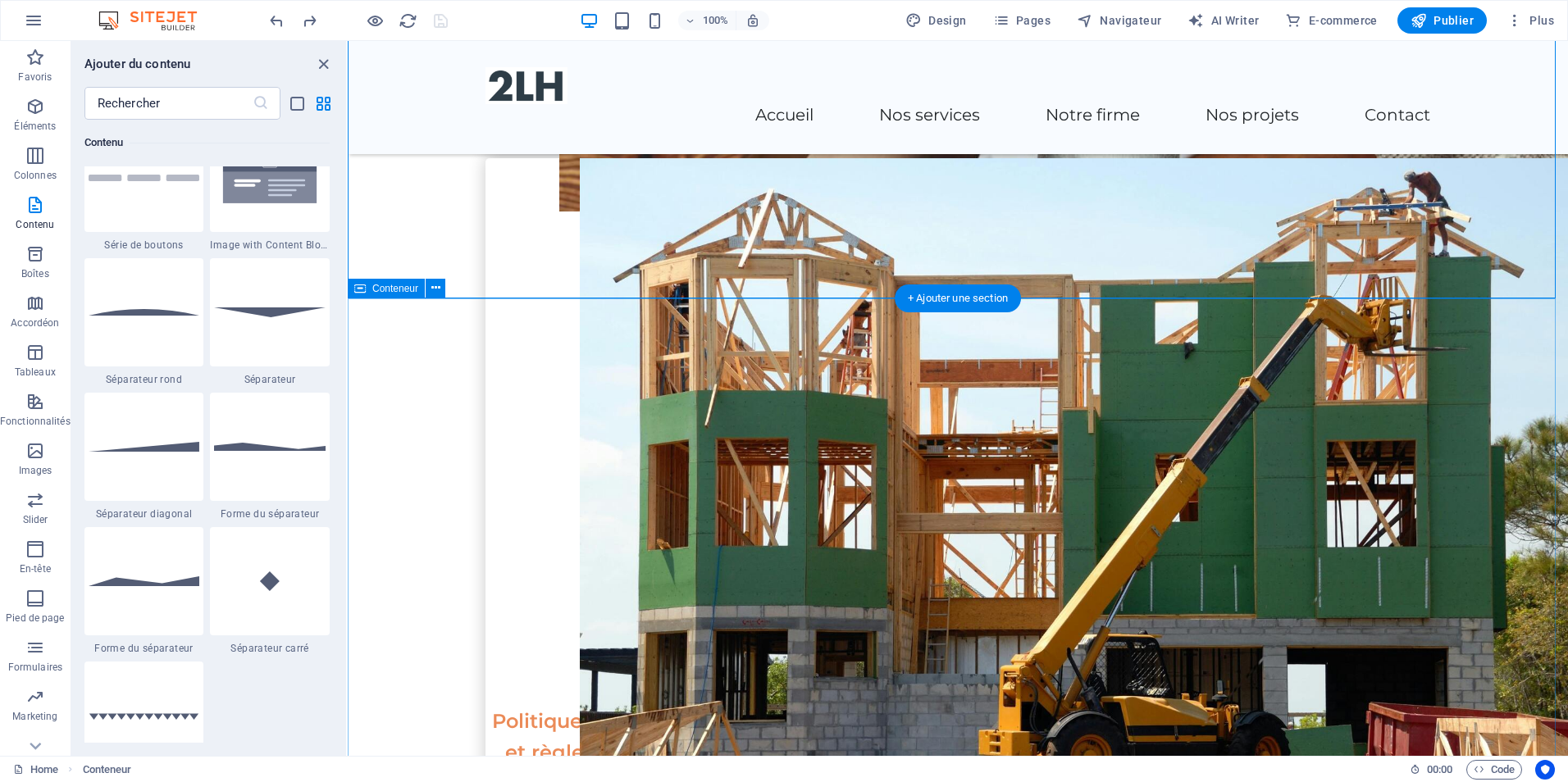
drag, startPoint x: 689, startPoint y: 321, endPoint x: 348, endPoint y: 367, distance: 344.1
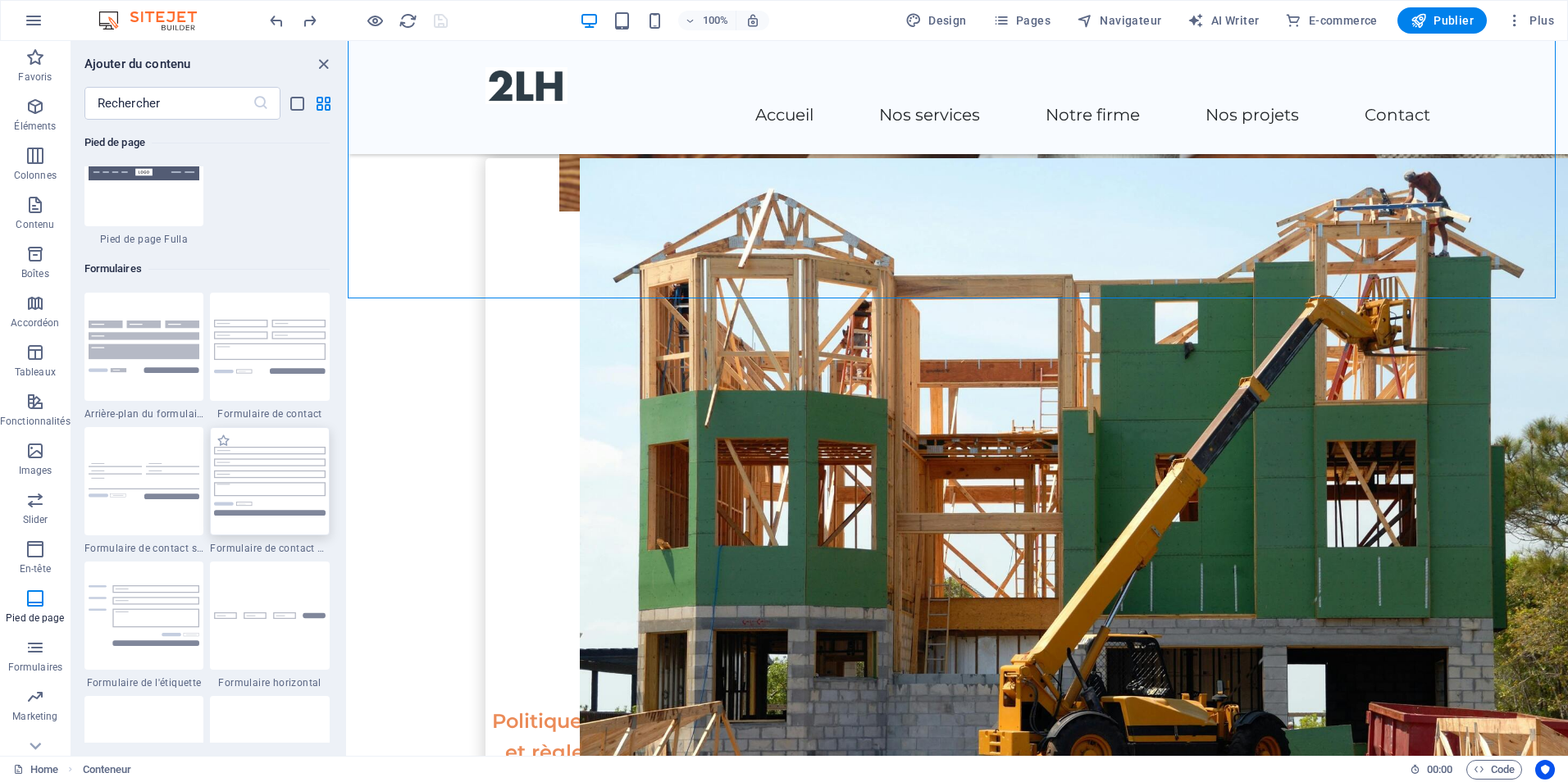
scroll to position [11799, 0]
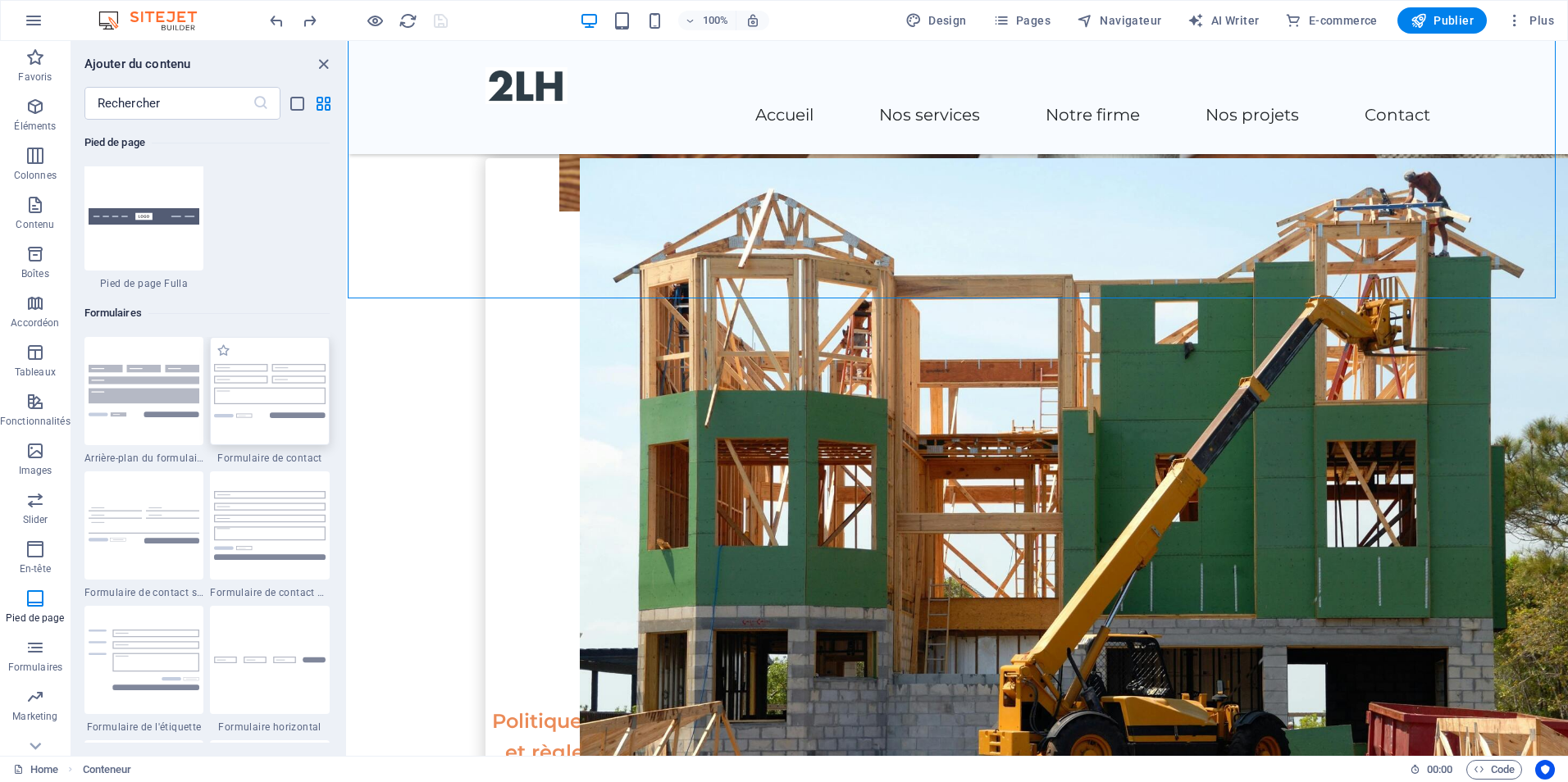
click at [259, 349] on div at bounding box center [270, 391] width 120 height 108
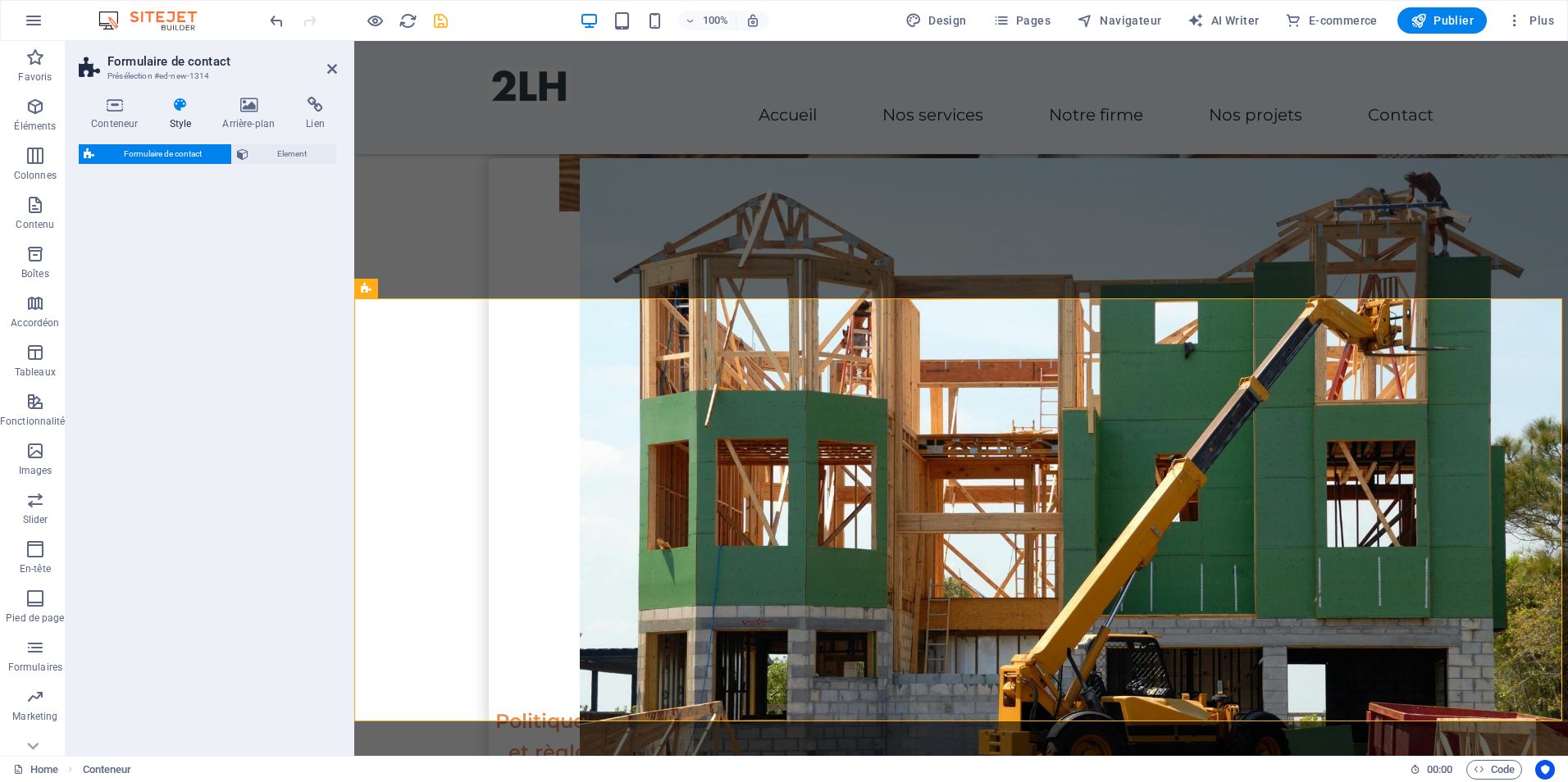
select select "rem"
select select "preset-contact-form-v3-default"
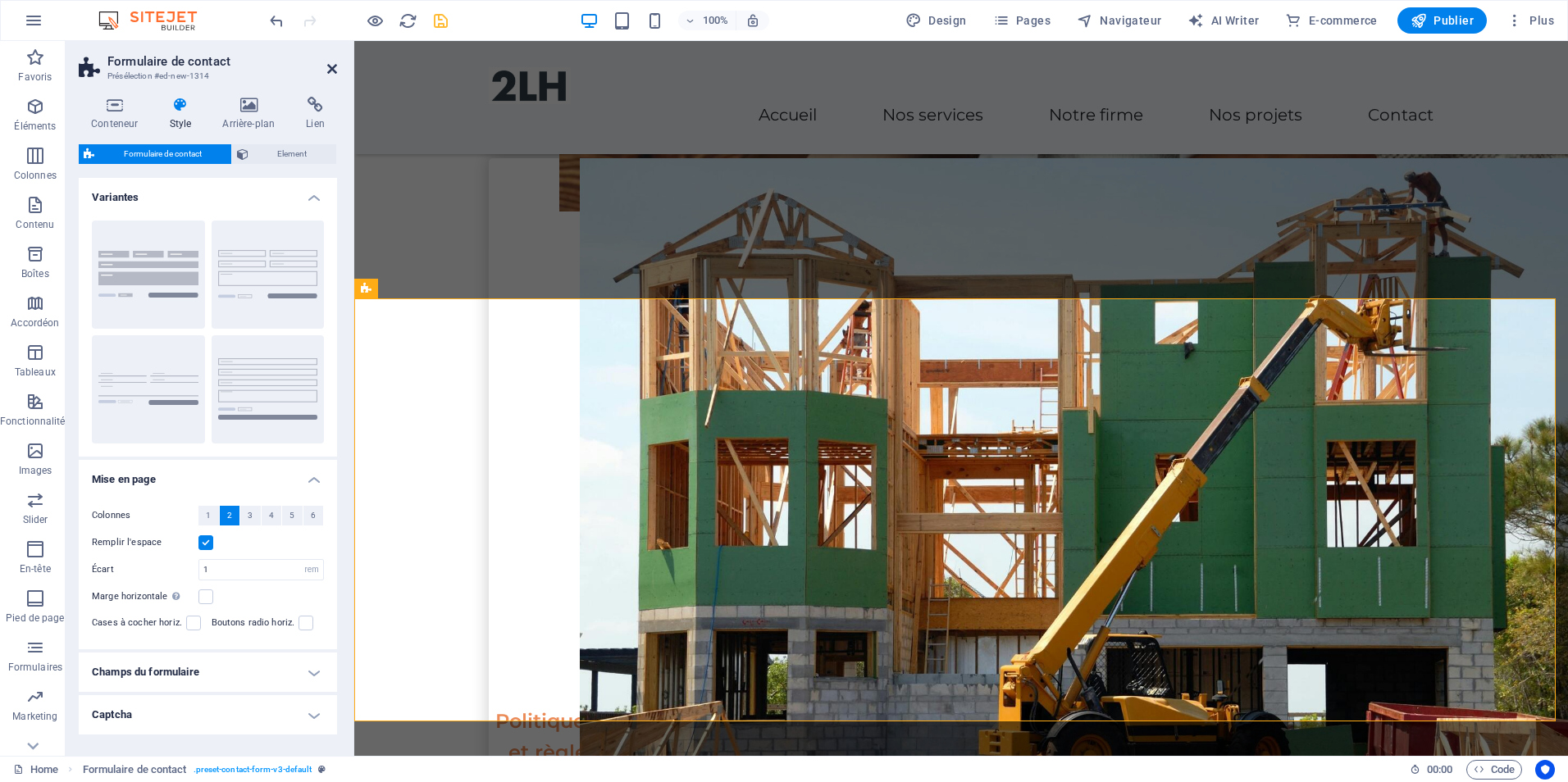
click at [334, 73] on icon at bounding box center [332, 69] width 10 height 13
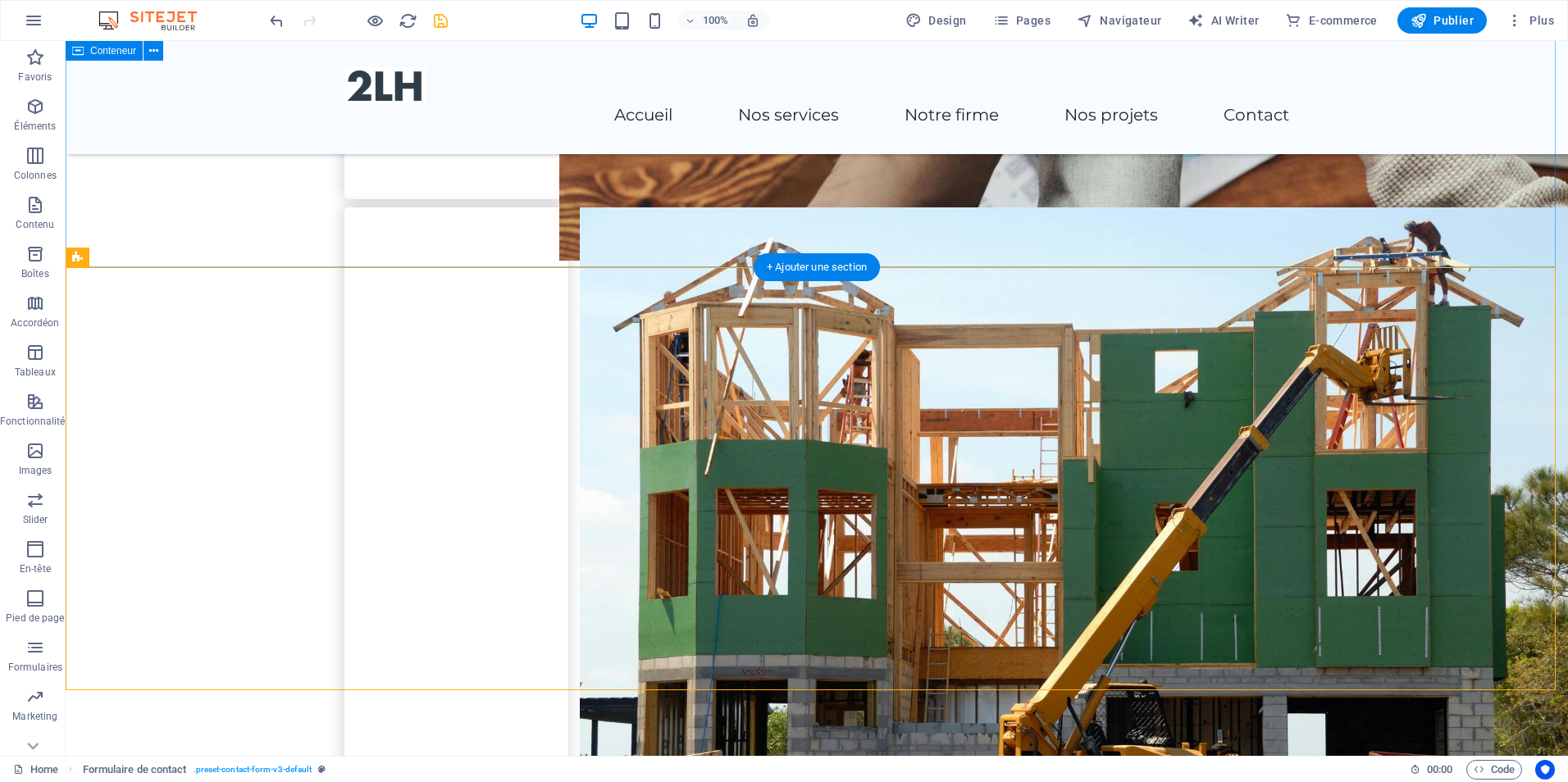
scroll to position [2433, 0]
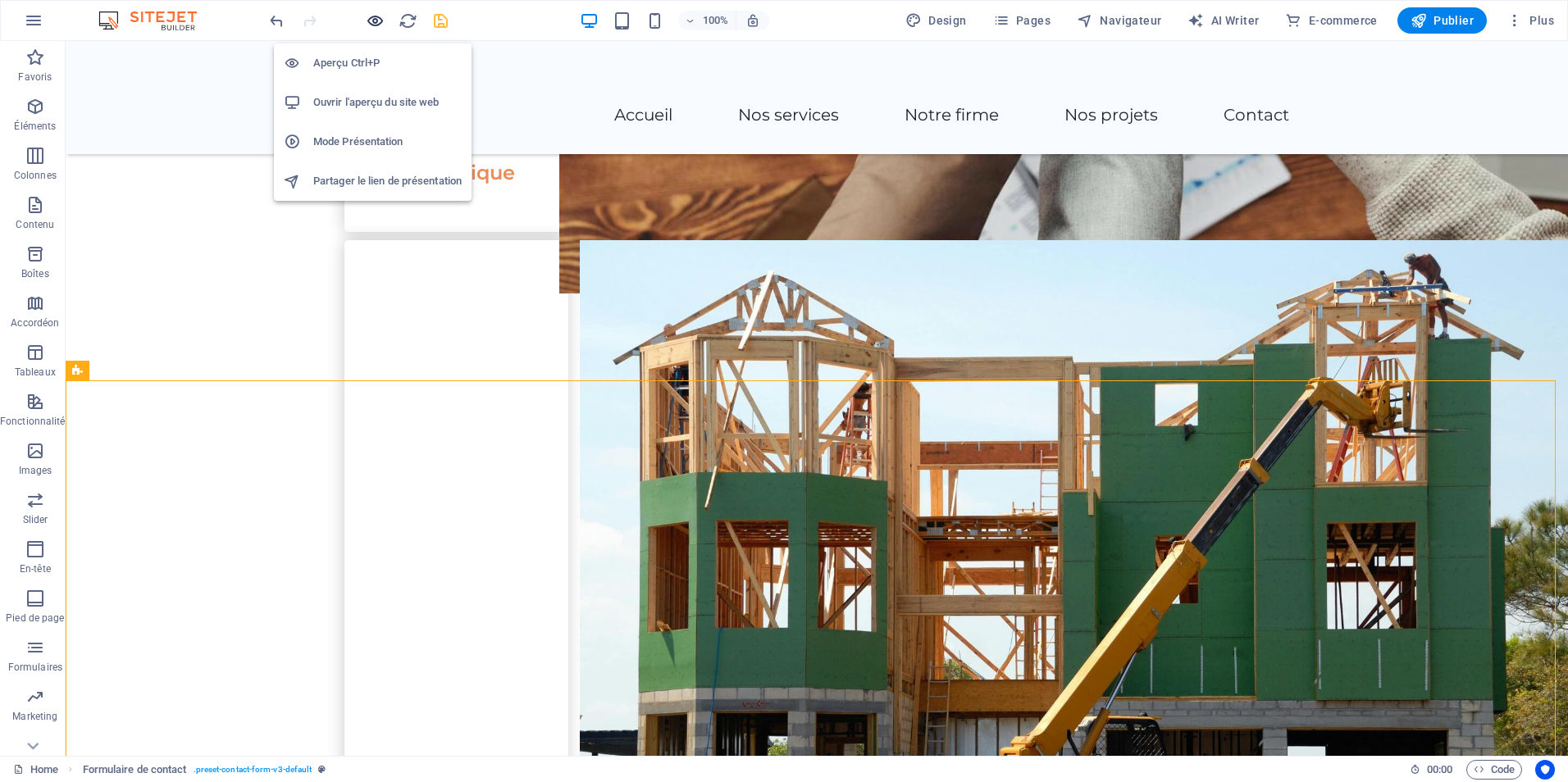
click at [372, 19] on icon "button" at bounding box center [375, 21] width 19 height 19
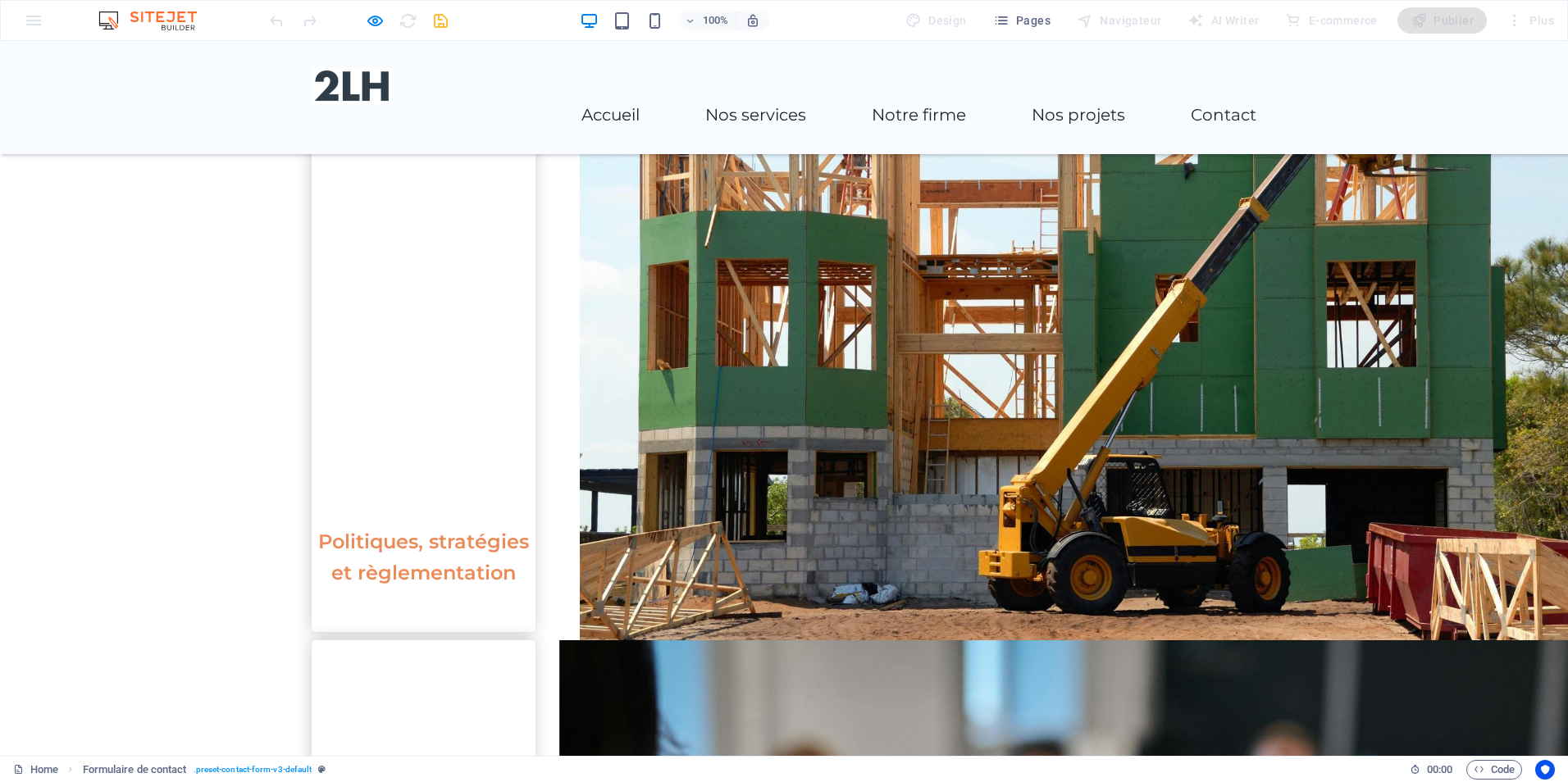
scroll to position [2515, 0]
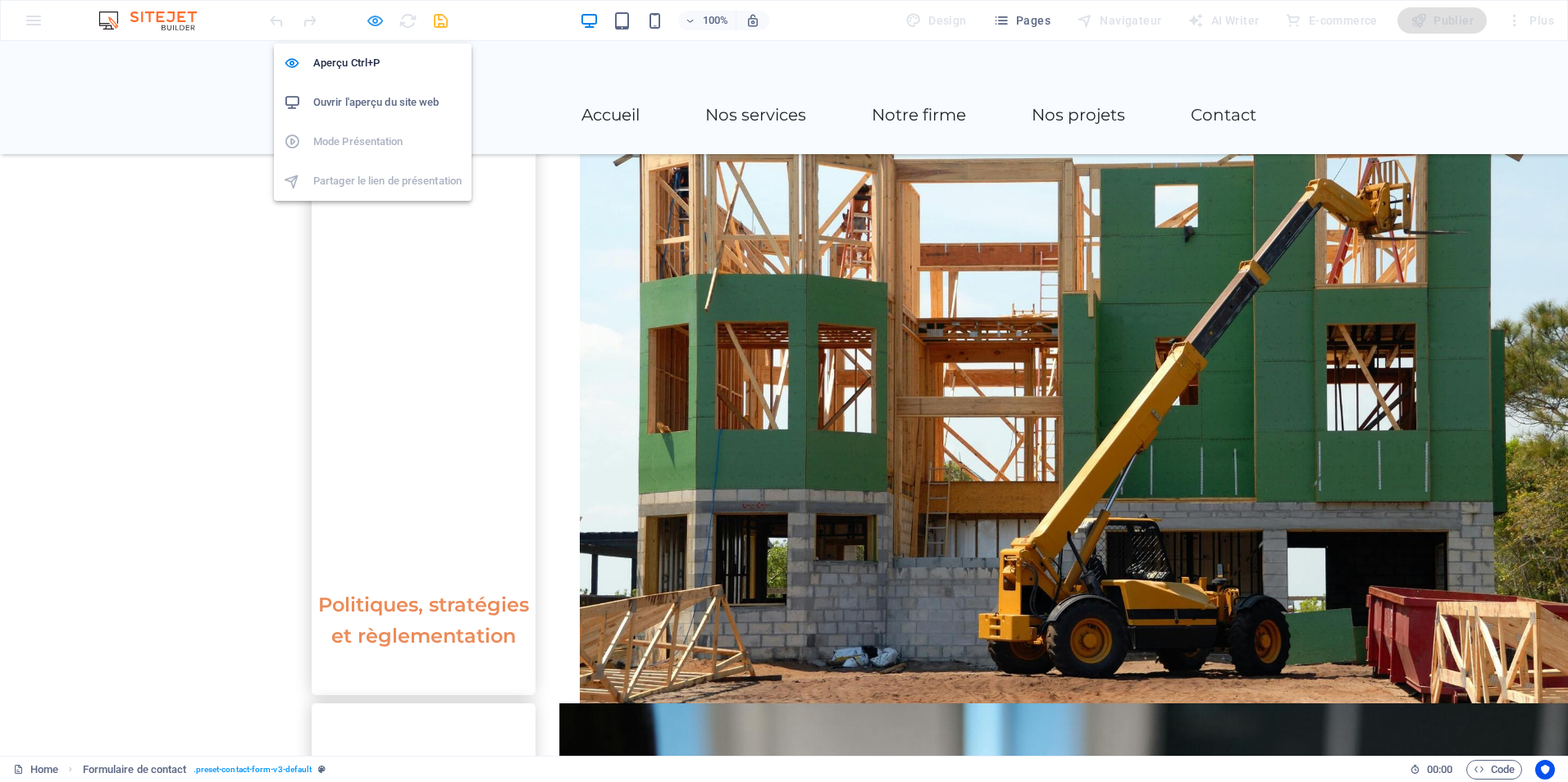
drag, startPoint x: 377, startPoint y: 21, endPoint x: 663, endPoint y: 227, distance: 352.5
click at [377, 21] on icon "button" at bounding box center [375, 21] width 19 height 19
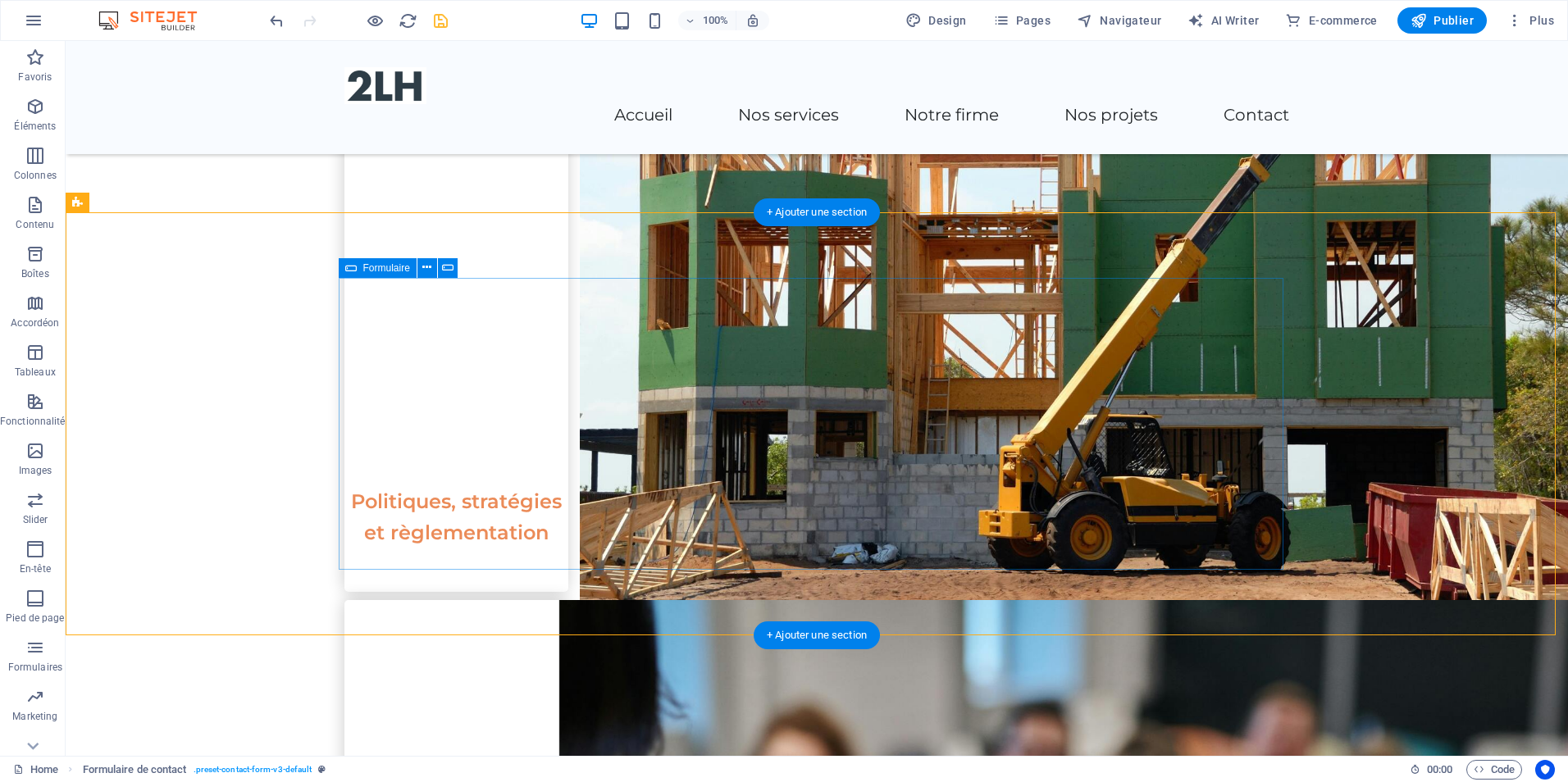
scroll to position [2761, 0]
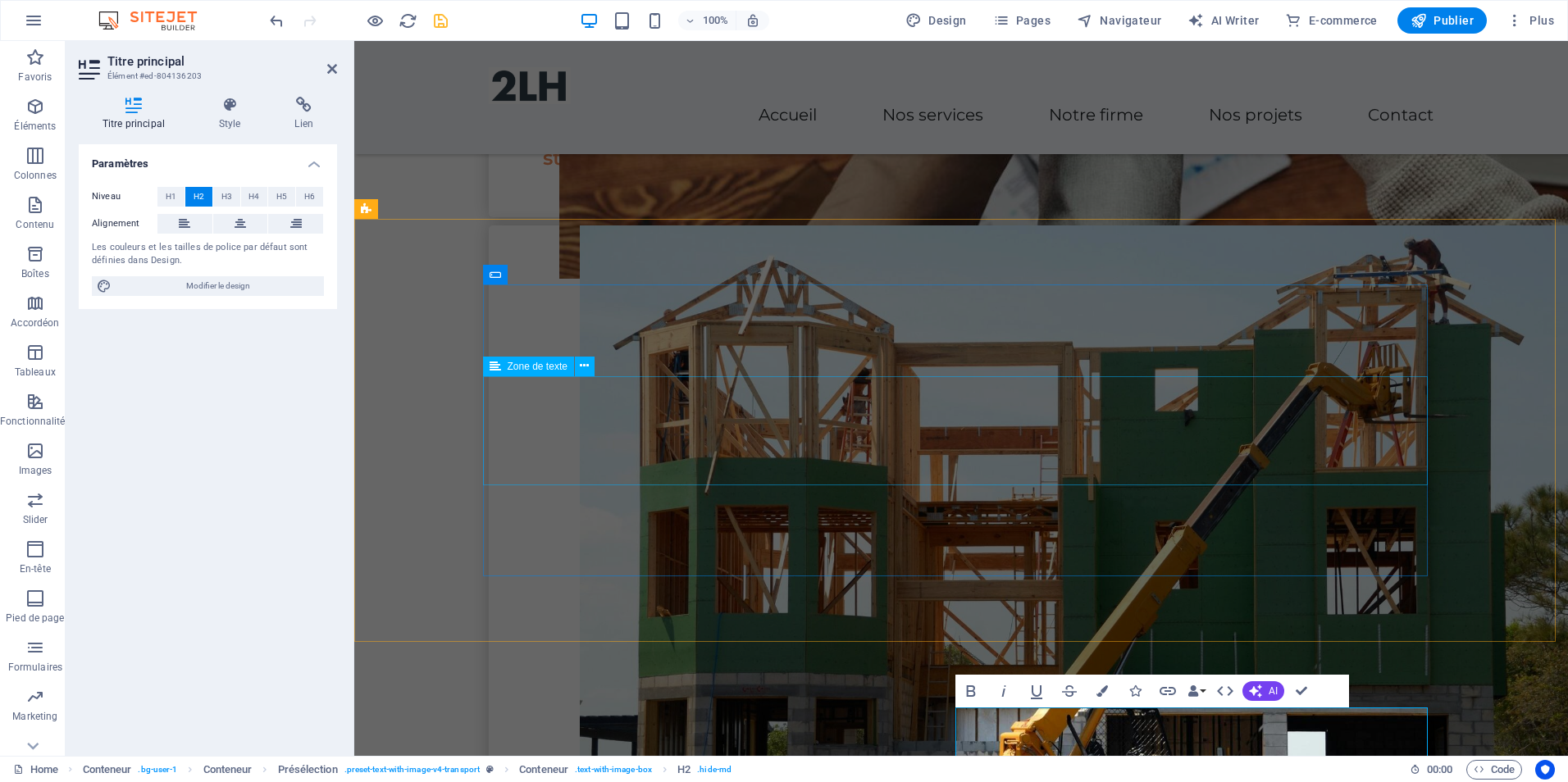
scroll to position [2433, 0]
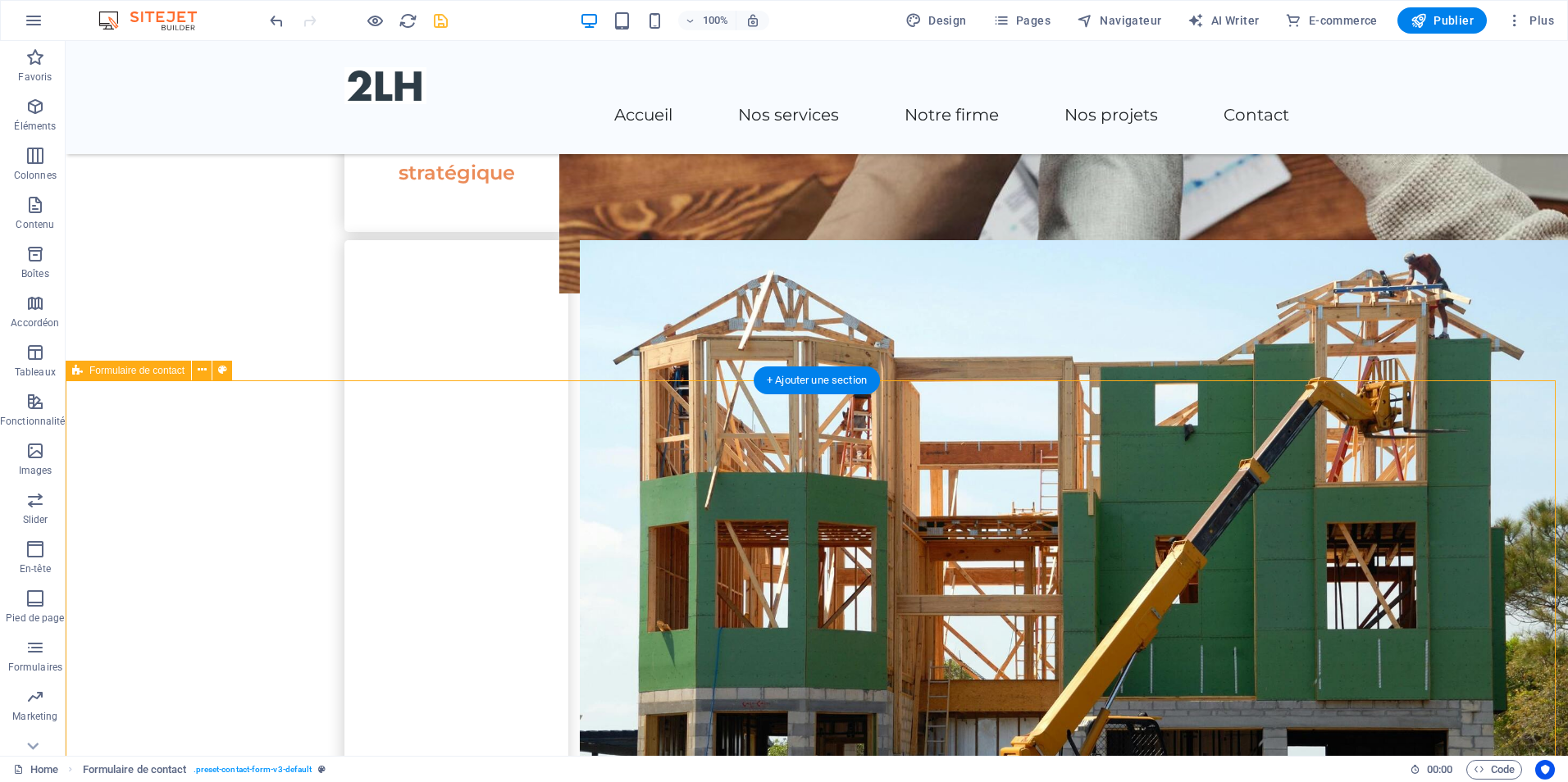
click at [203, 368] on icon at bounding box center [202, 370] width 9 height 17
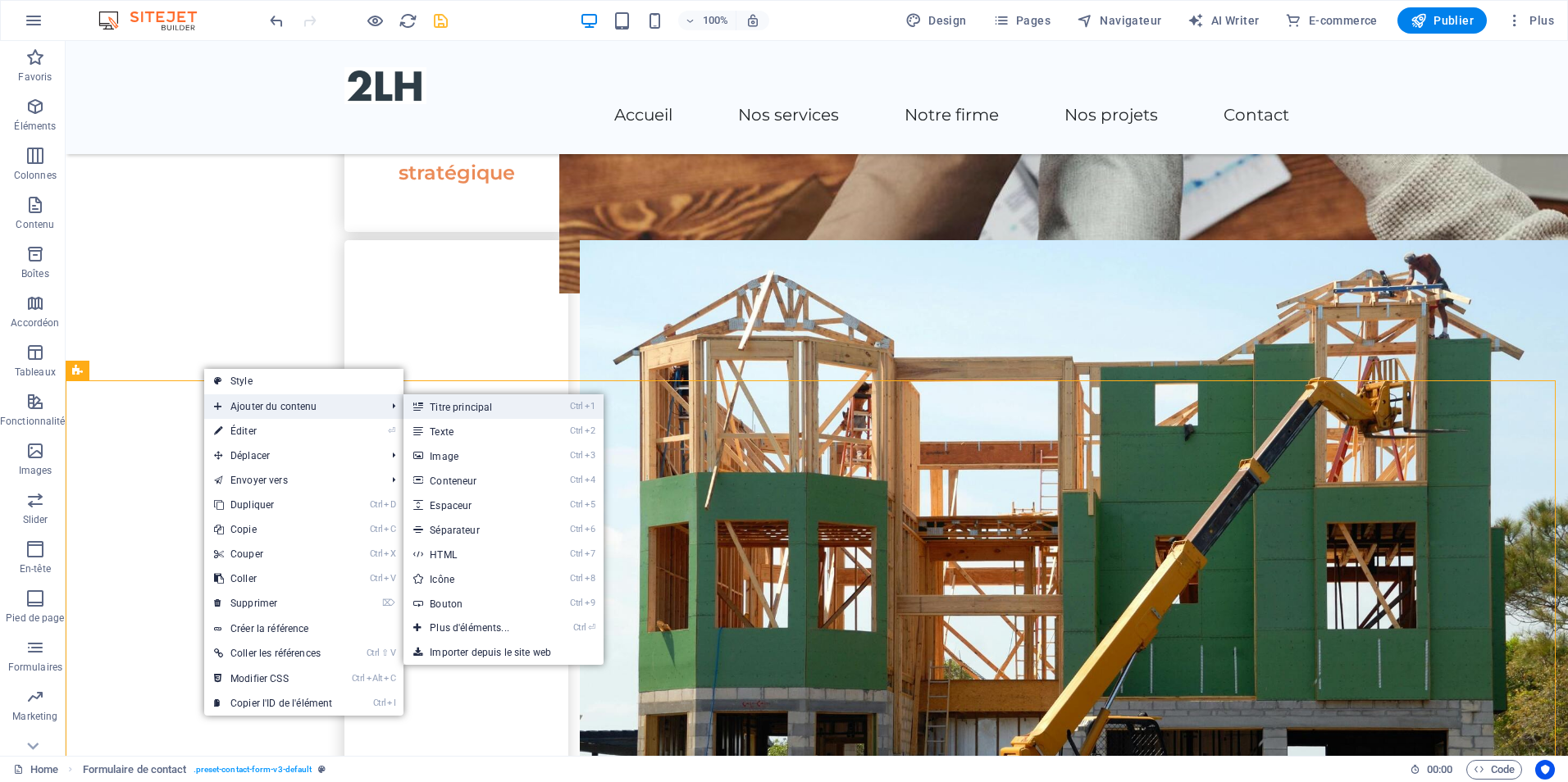
click at [476, 411] on link "Ctrl 1 Titre principal" at bounding box center [472, 407] width 138 height 25
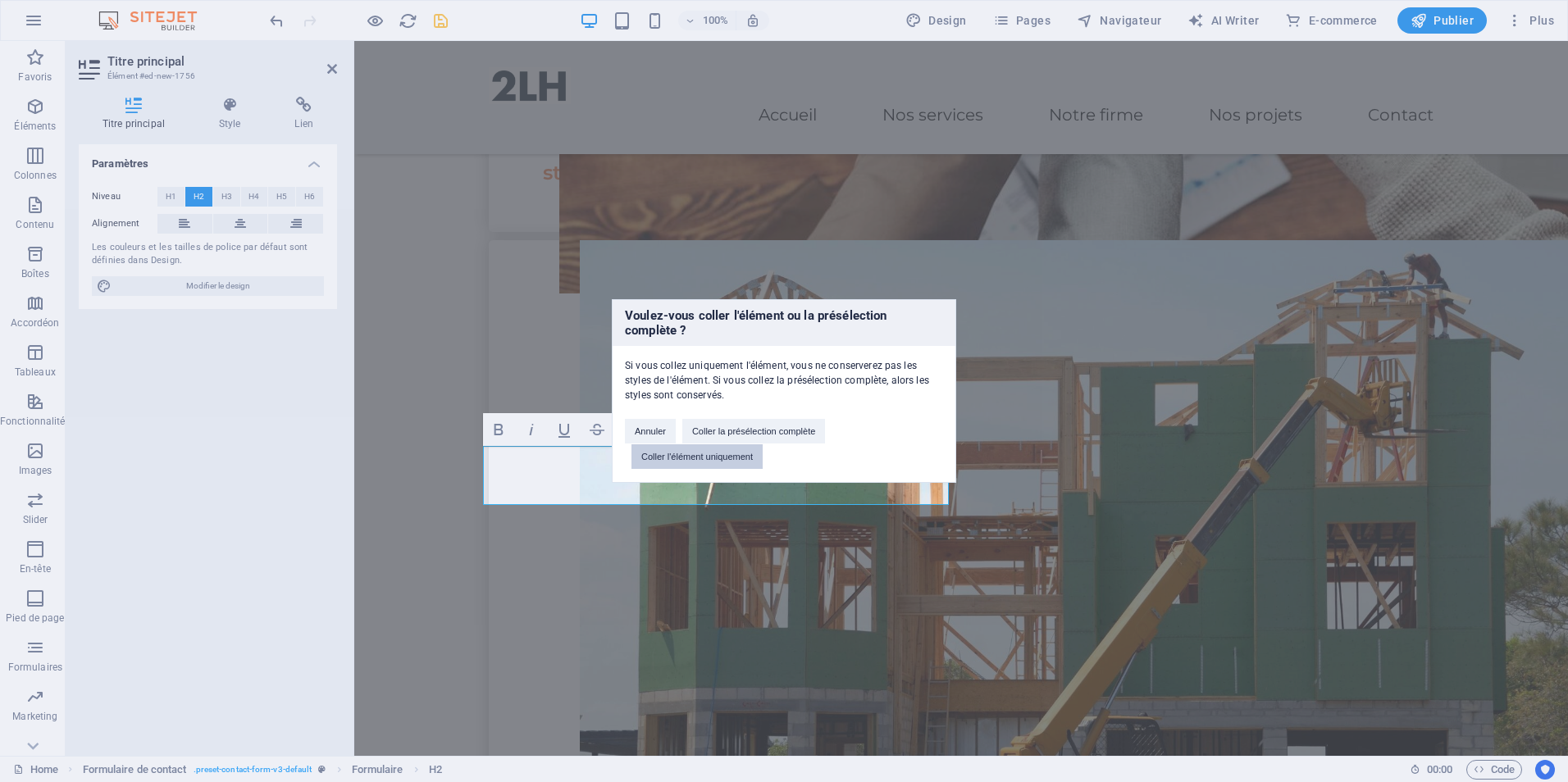
click at [695, 457] on button "Coller l'élément uniquement" at bounding box center [697, 457] width 131 height 25
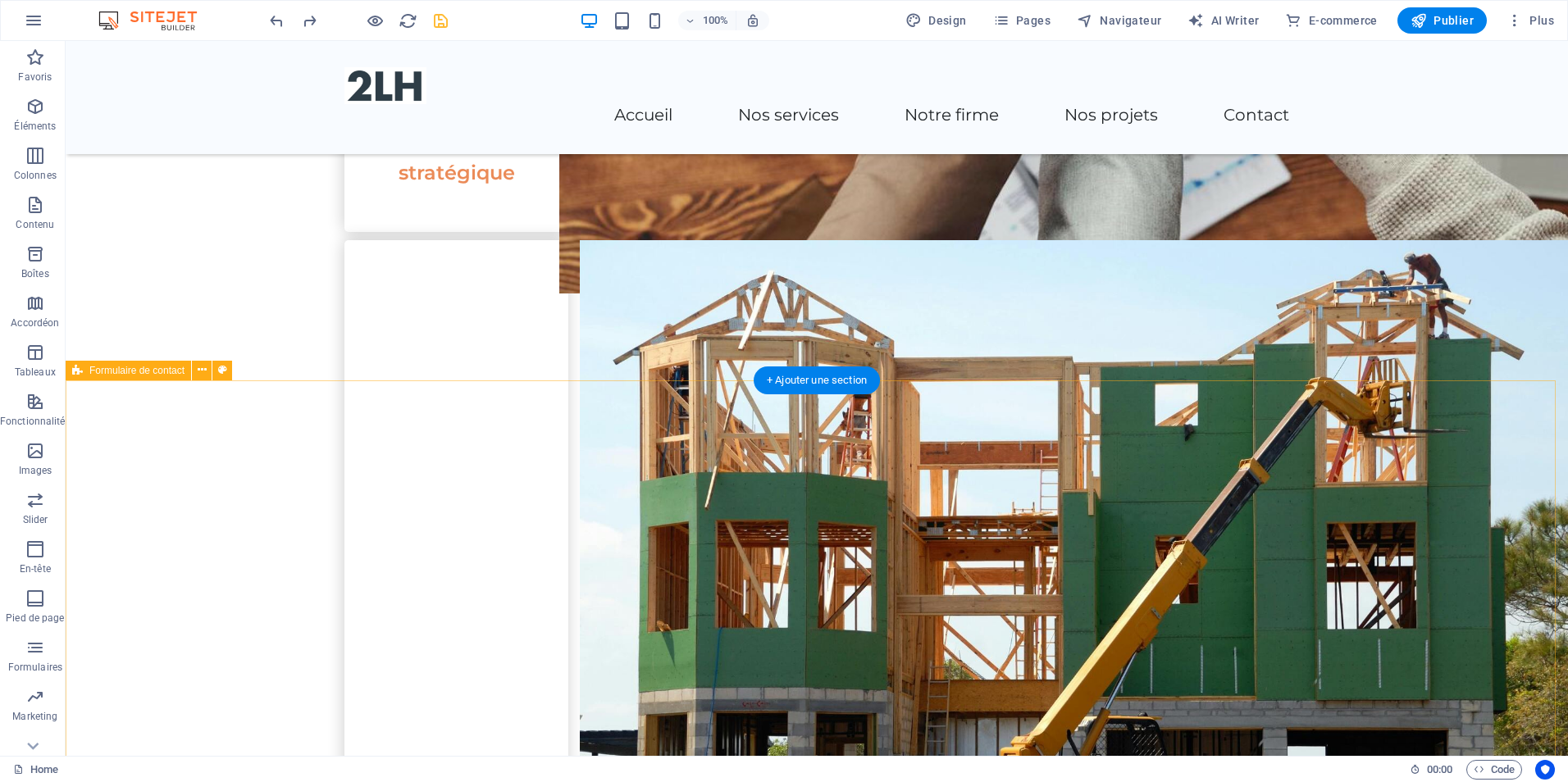
click at [200, 370] on icon at bounding box center [202, 370] width 9 height 17
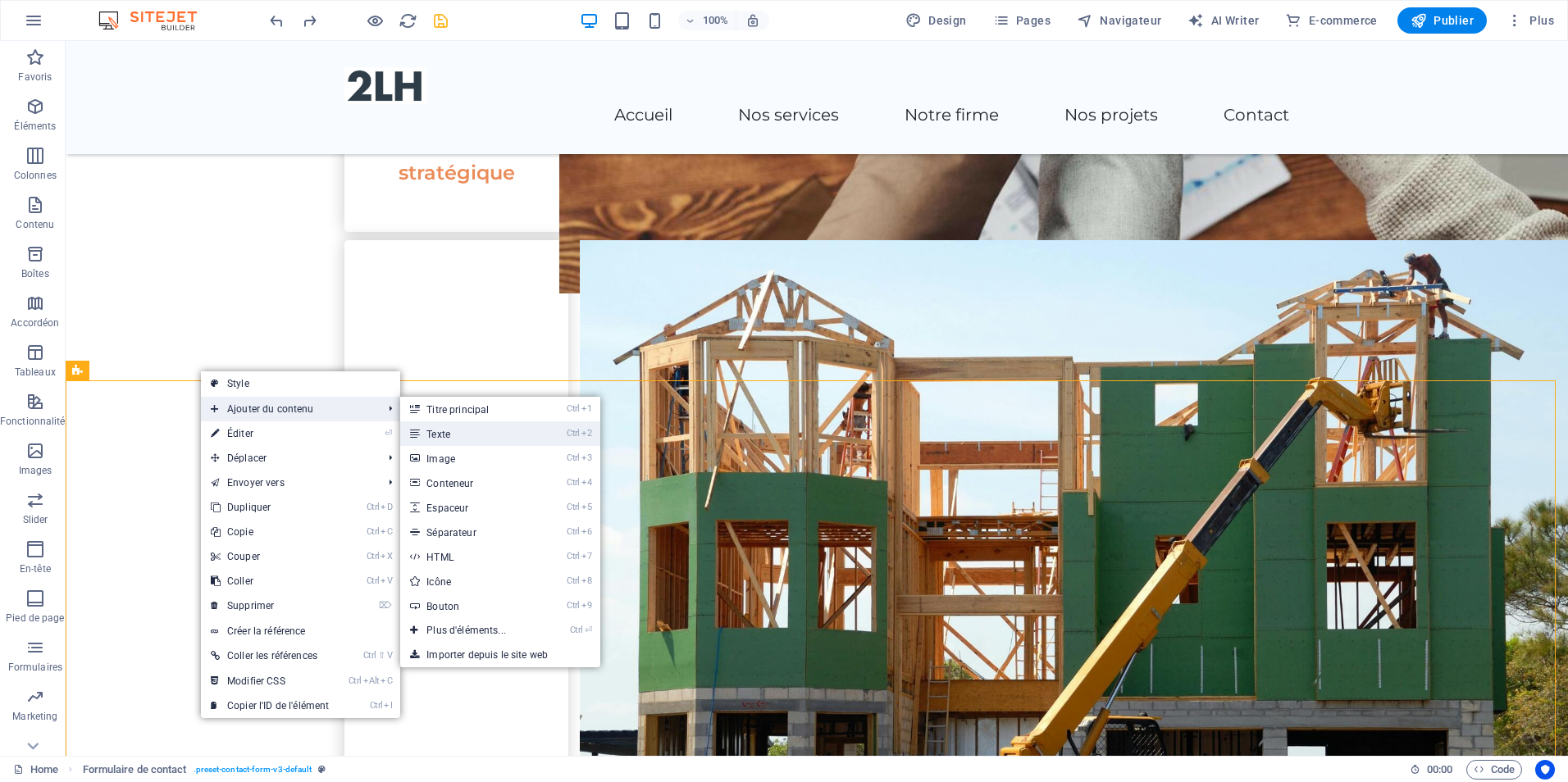
click at [478, 436] on link "Ctrl 2 Texte" at bounding box center [470, 433] width 138 height 25
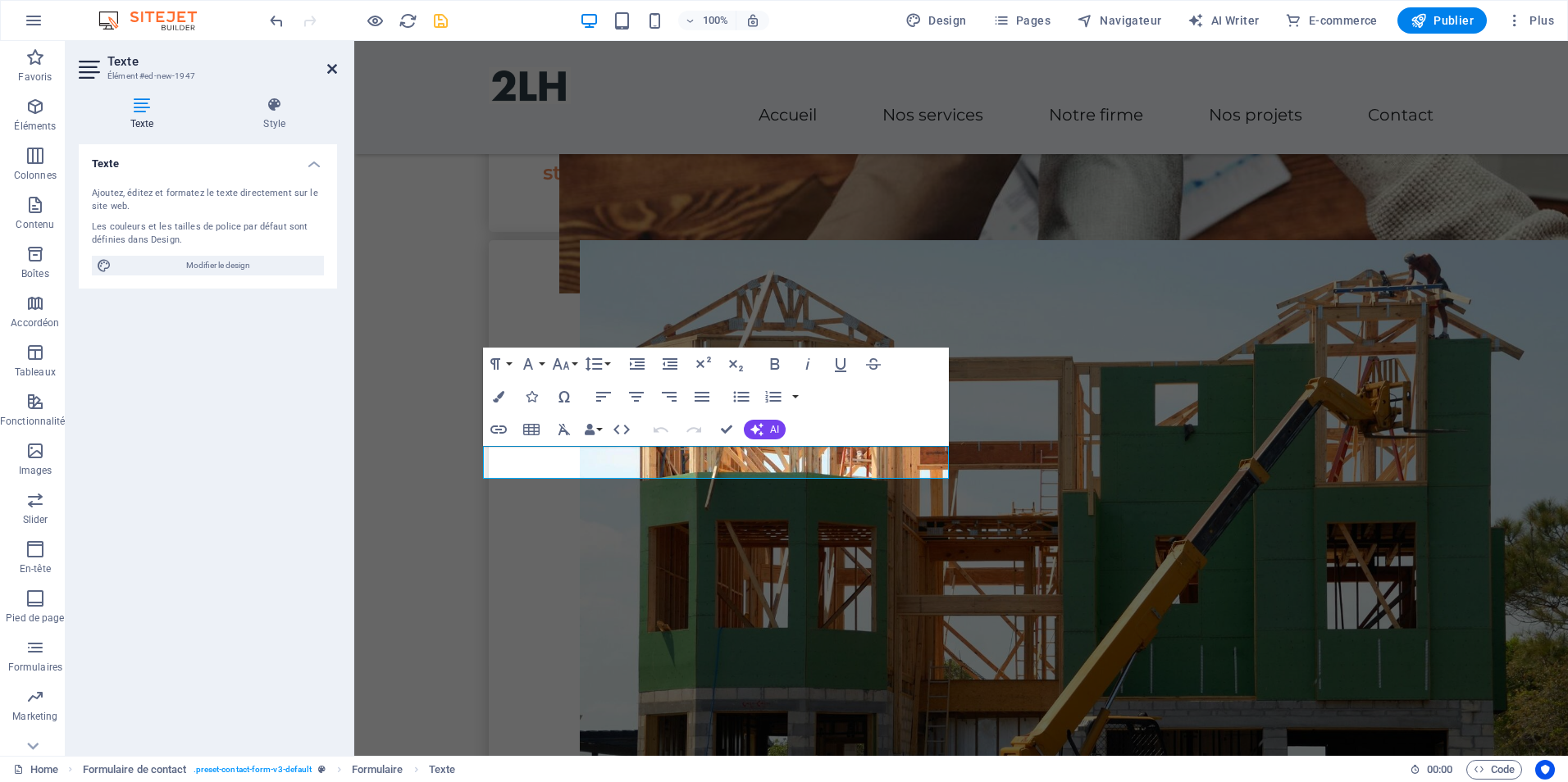
click at [327, 70] on icon at bounding box center [332, 69] width 10 height 13
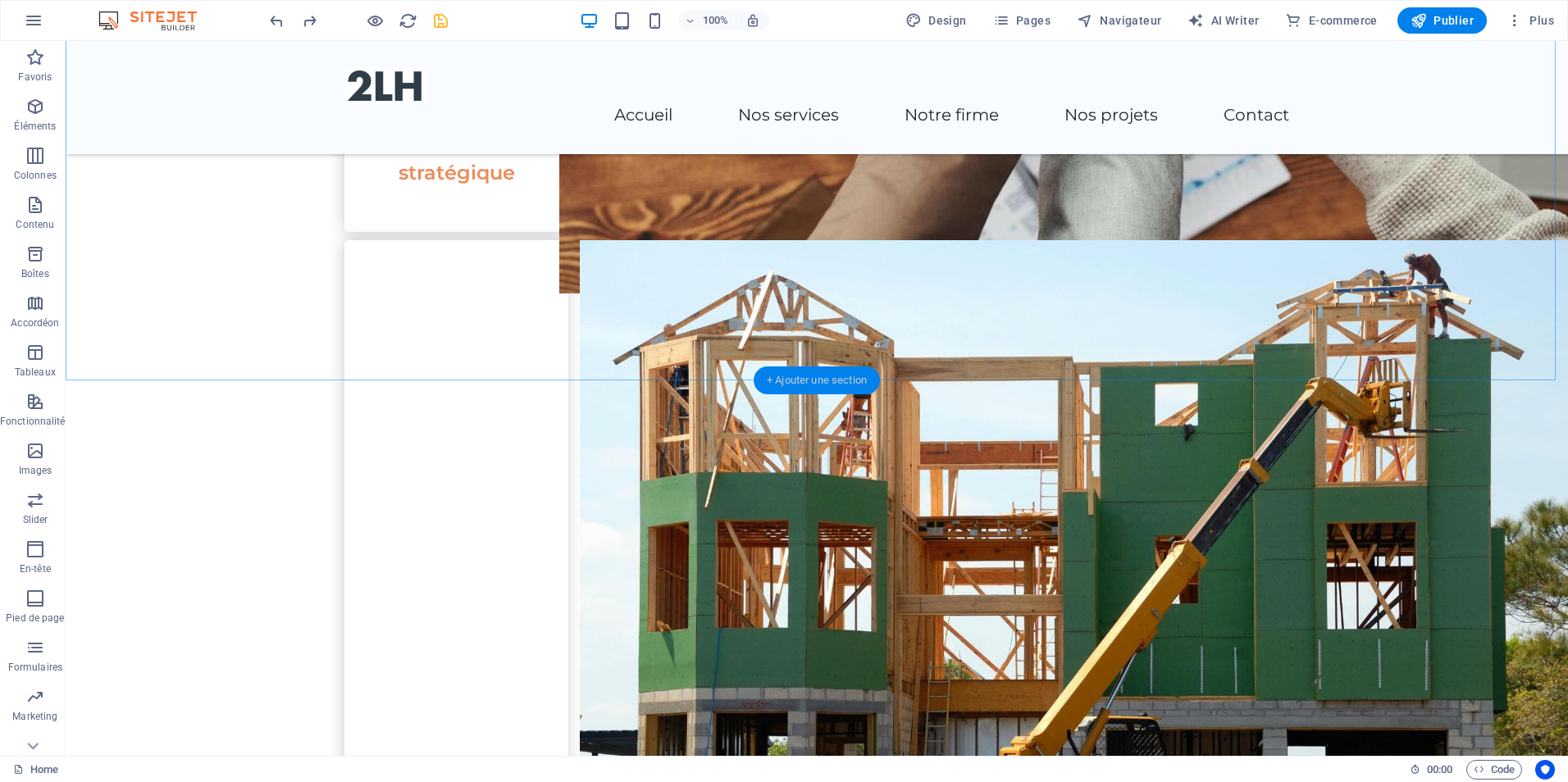
click at [804, 381] on div "+ Ajouter une section" at bounding box center [816, 381] width 126 height 28
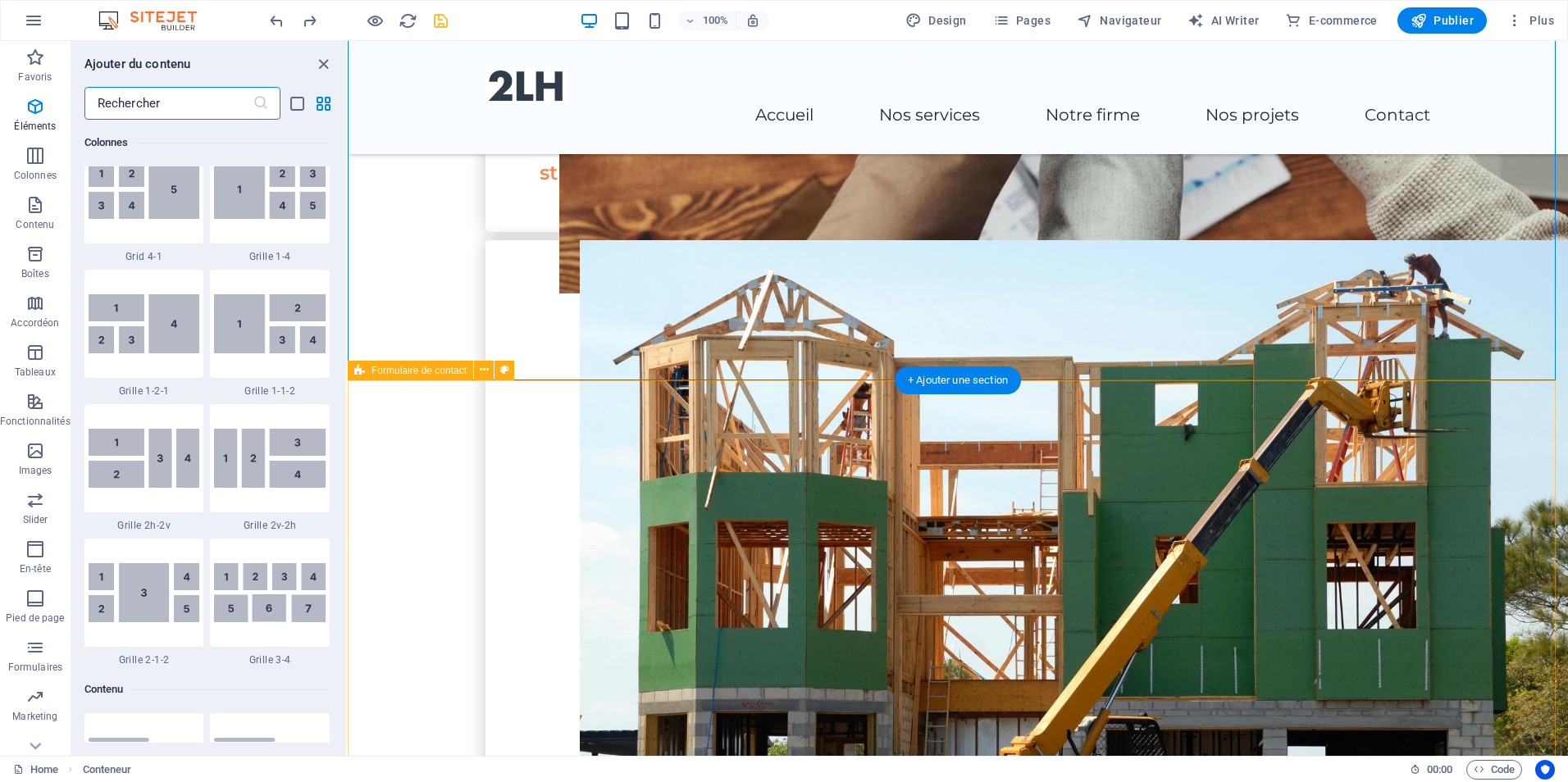
scroll to position [2868, 0]
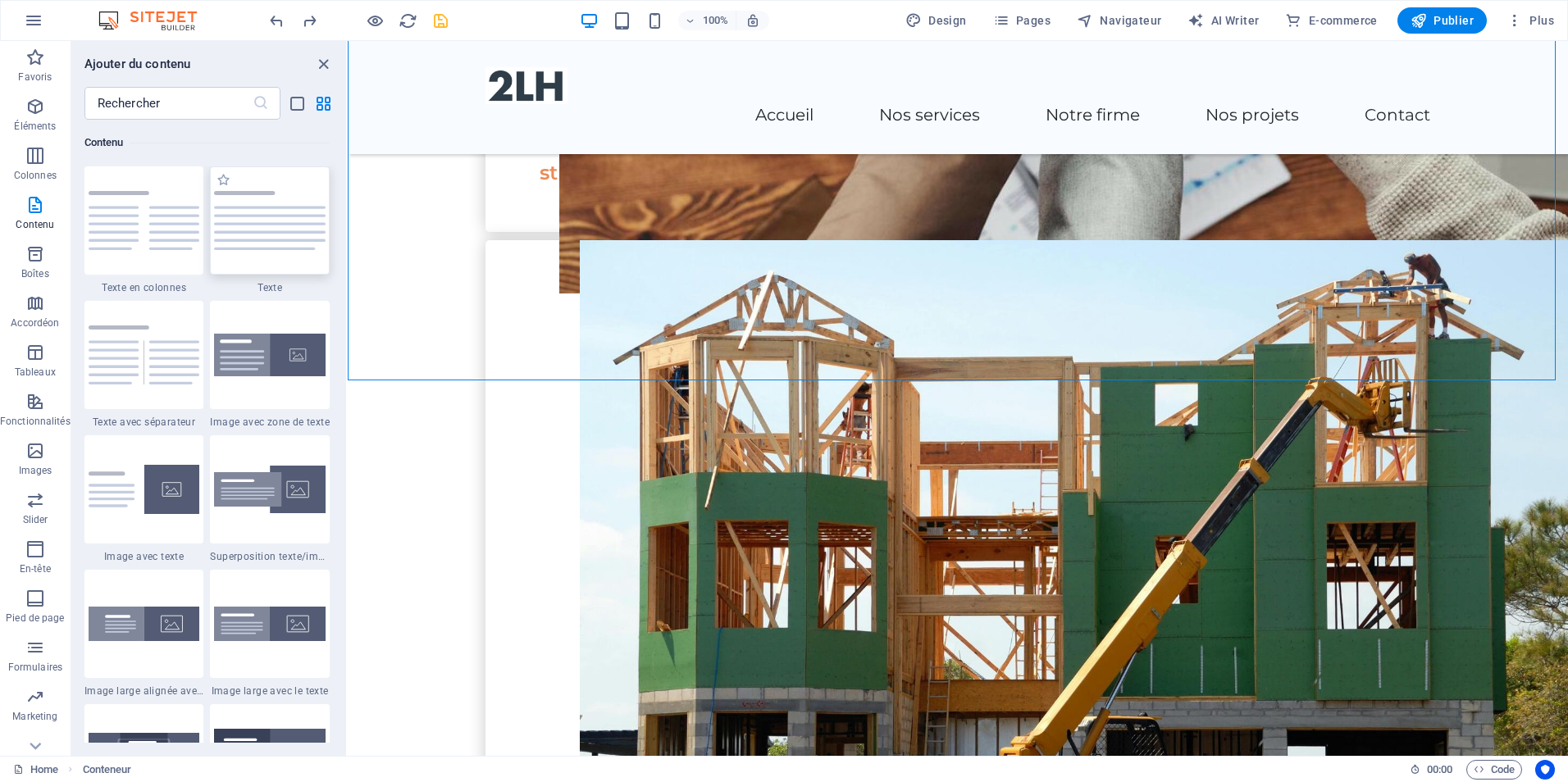
click at [289, 242] on img at bounding box center [270, 221] width 111 height 59
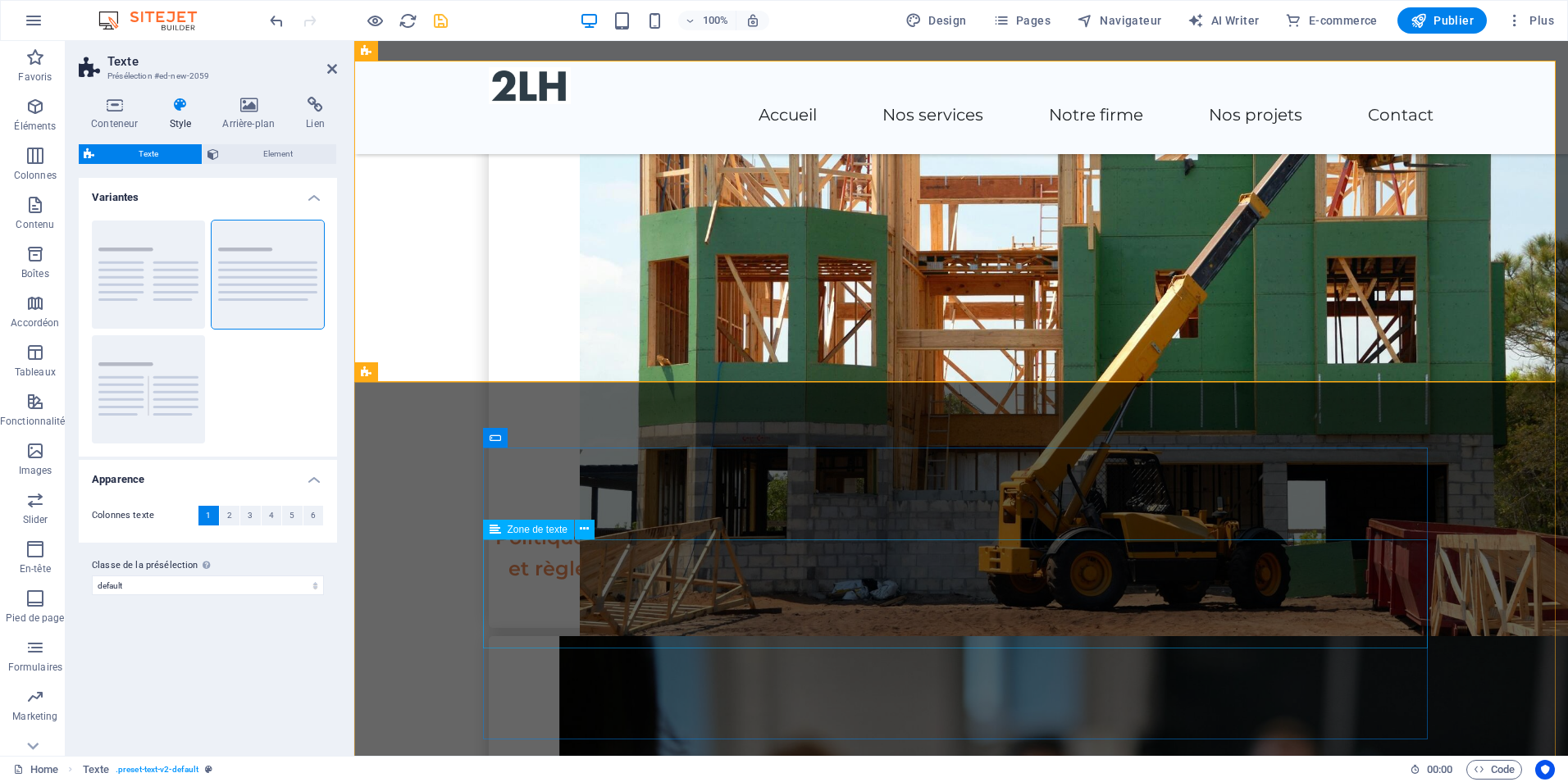
scroll to position [2761, 0]
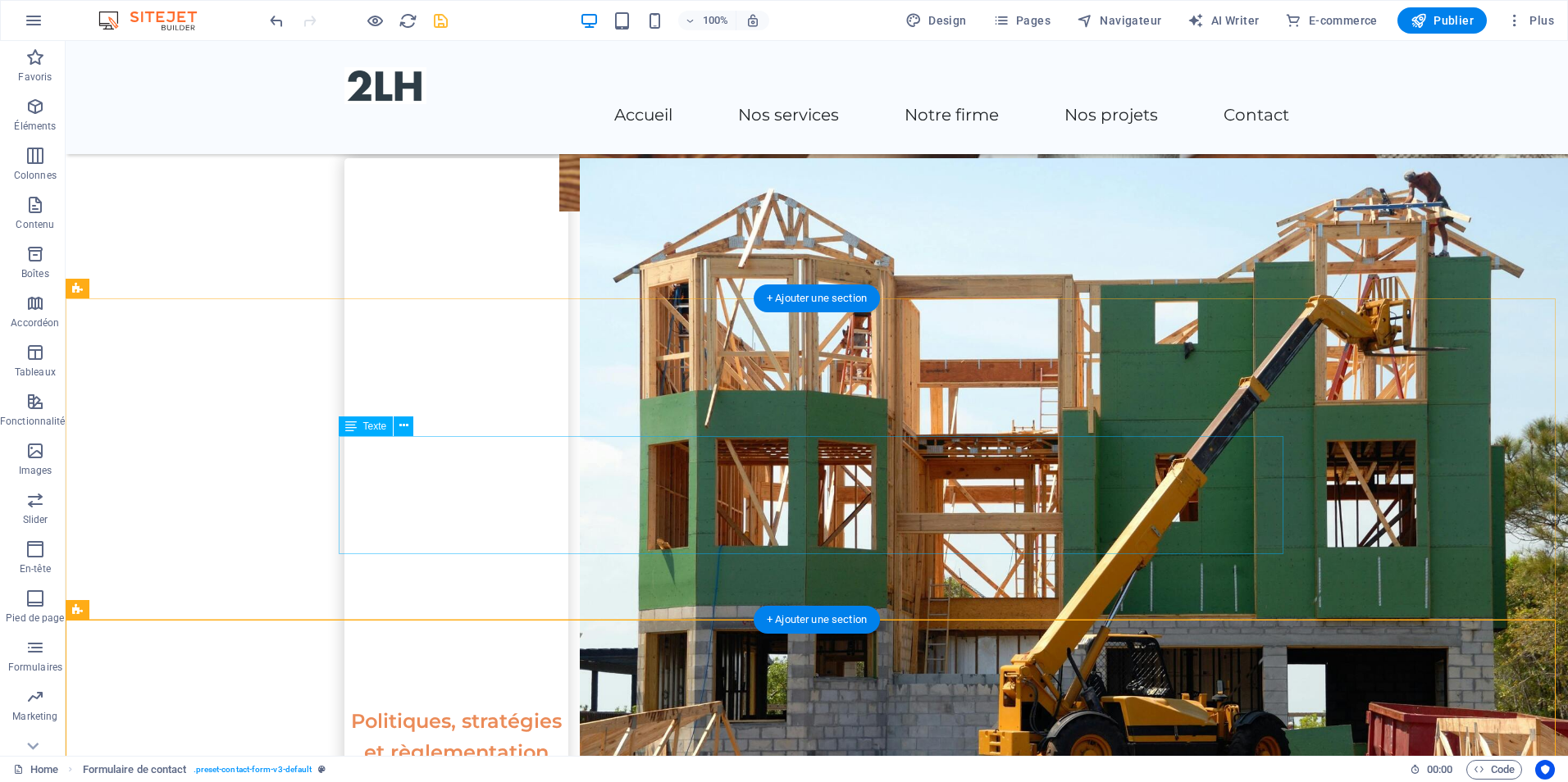
scroll to position [2597, 0]
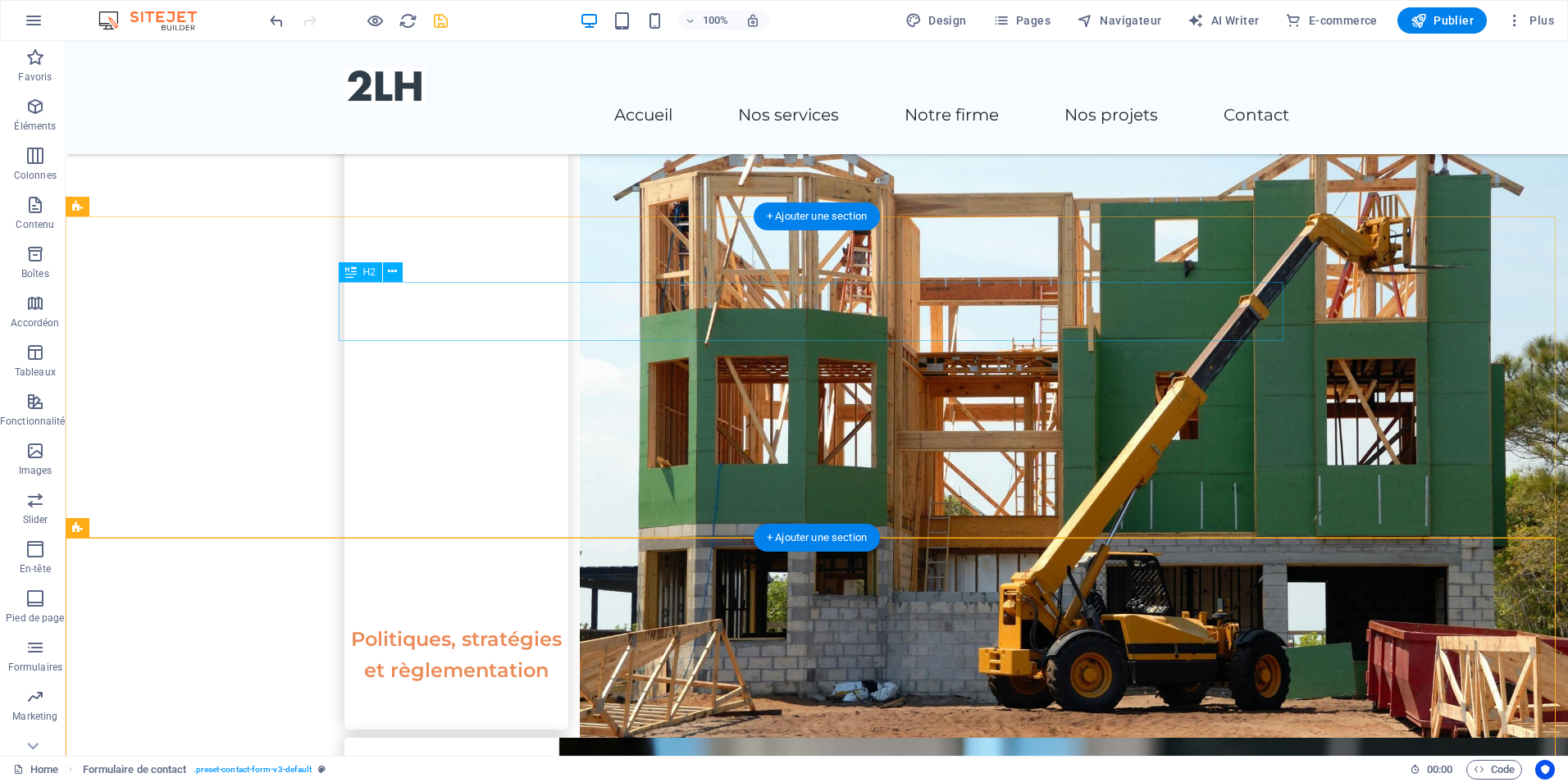
drag, startPoint x: 470, startPoint y: 316, endPoint x: 552, endPoint y: 437, distance: 146.2
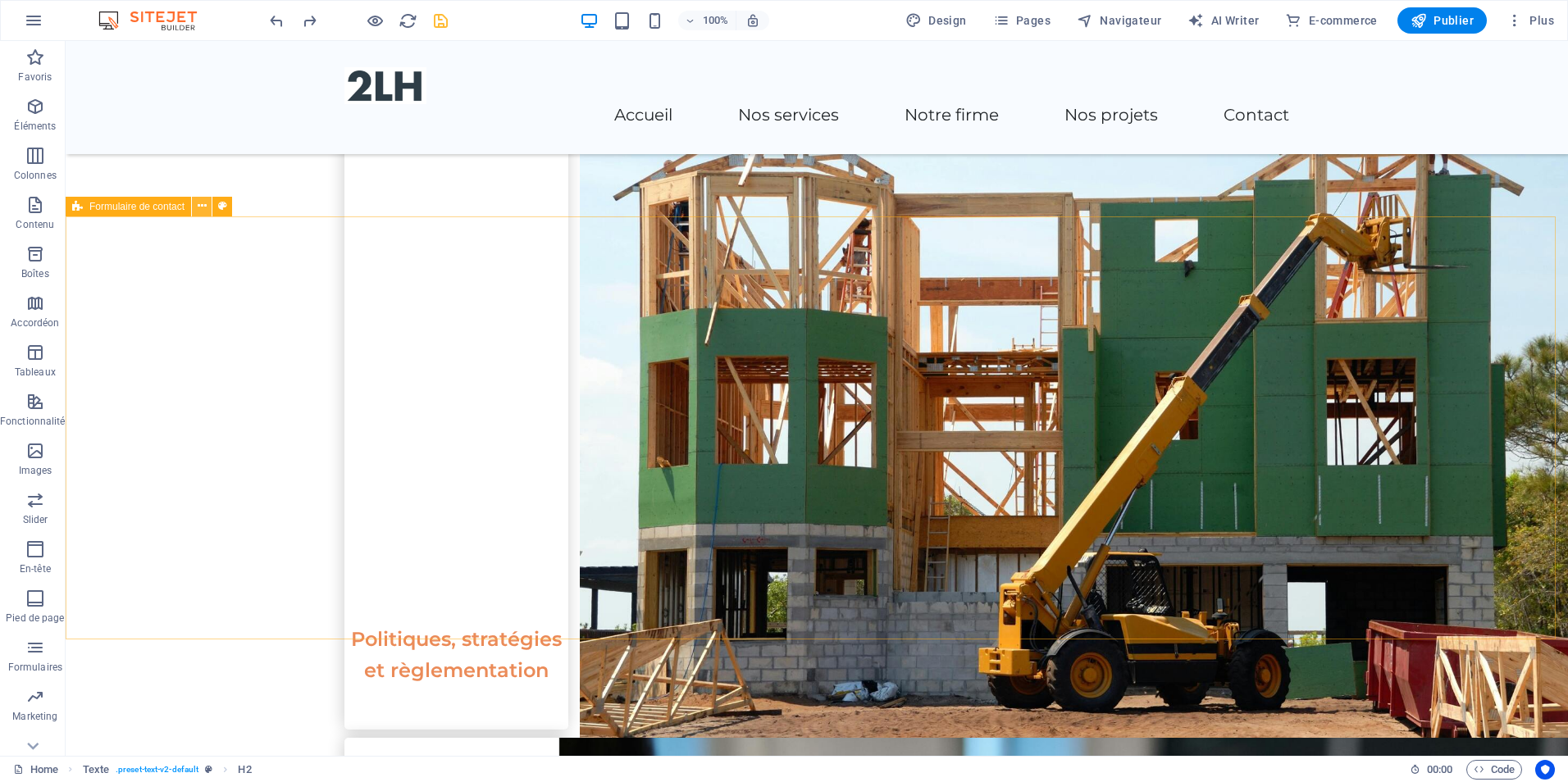
click at [200, 204] on icon at bounding box center [202, 206] width 9 height 17
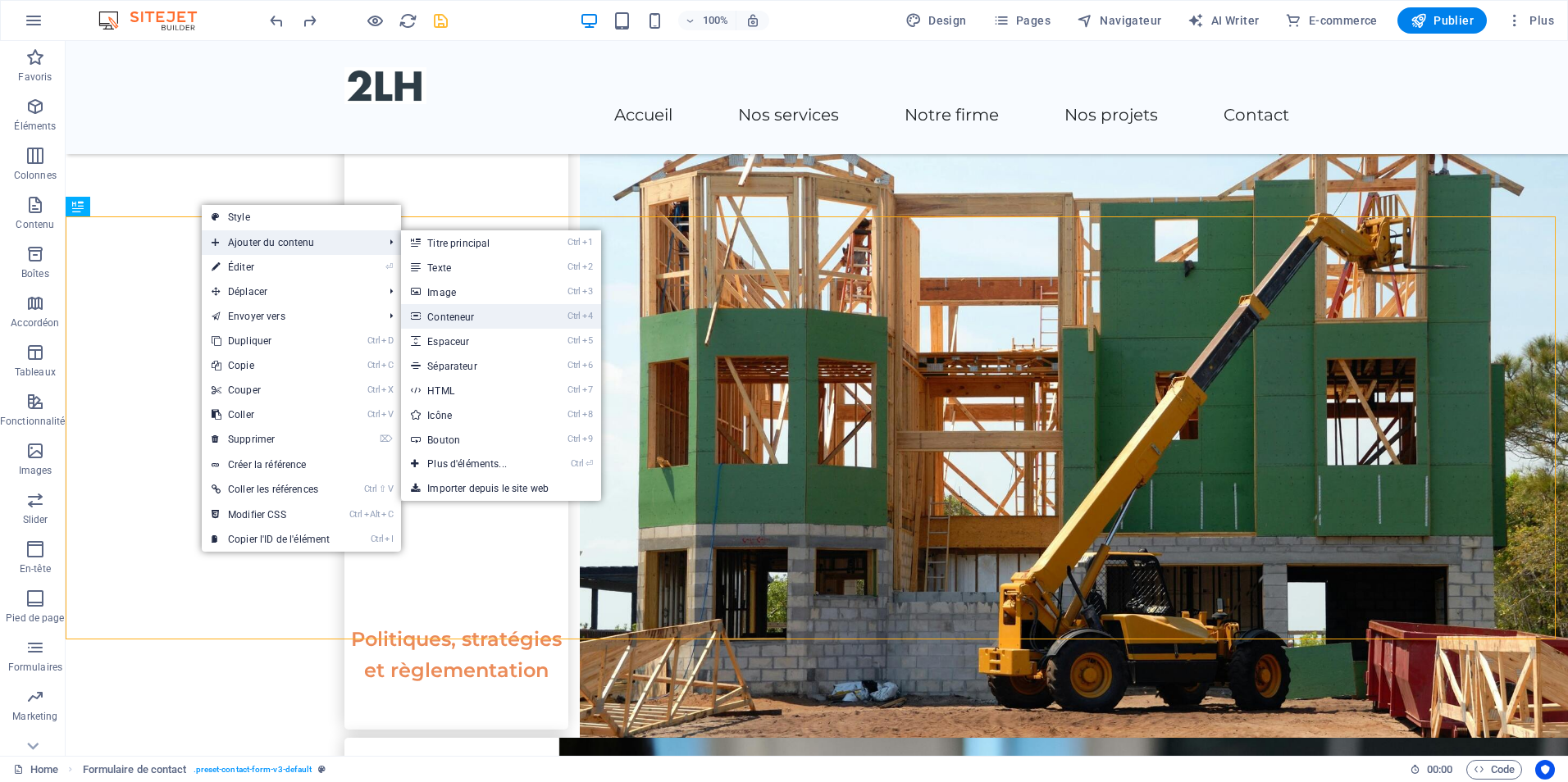
click at [458, 310] on link "Ctrl 4 Conteneur" at bounding box center [471, 316] width 138 height 25
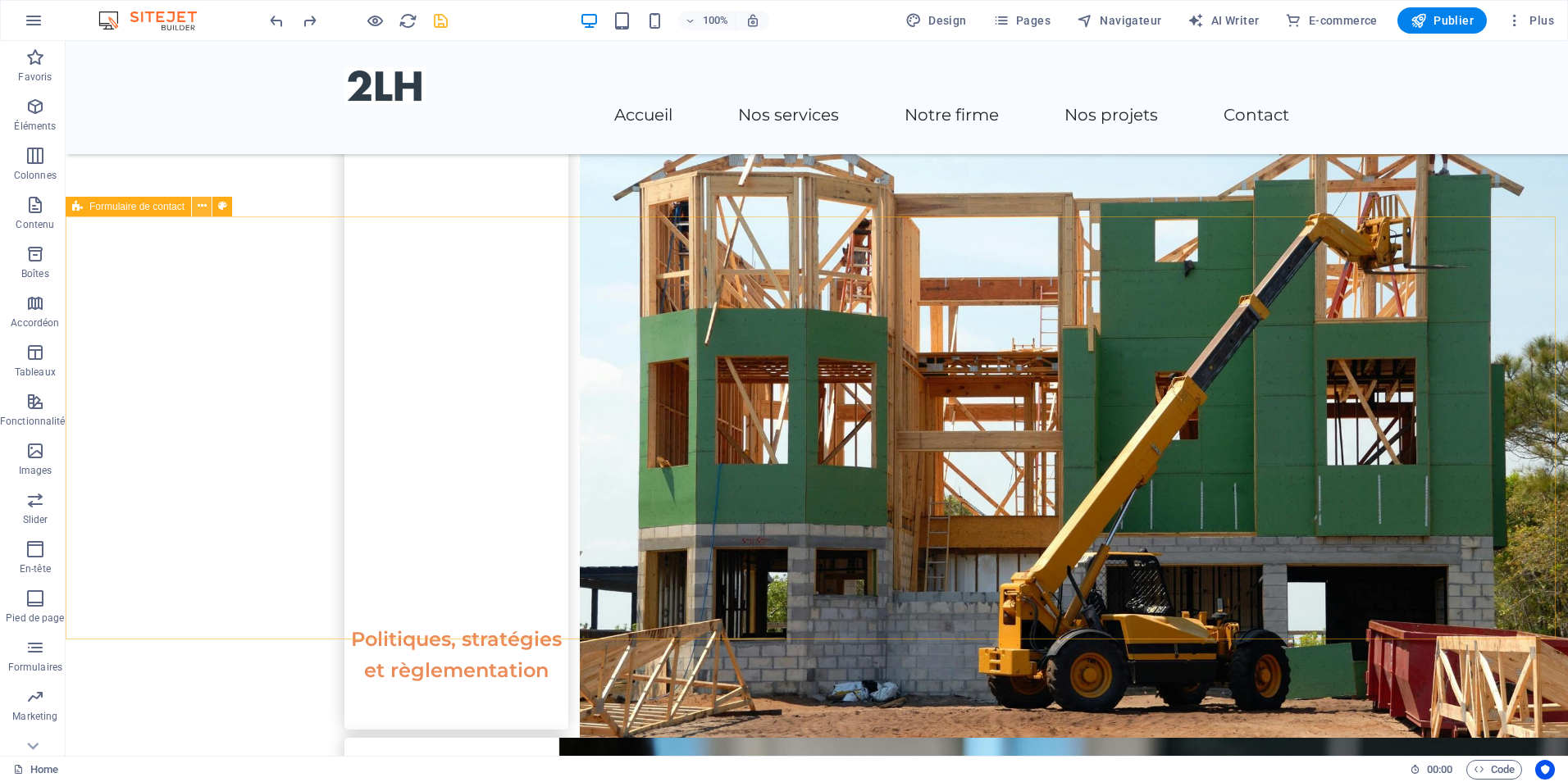
click at [203, 208] on icon at bounding box center [202, 206] width 9 height 17
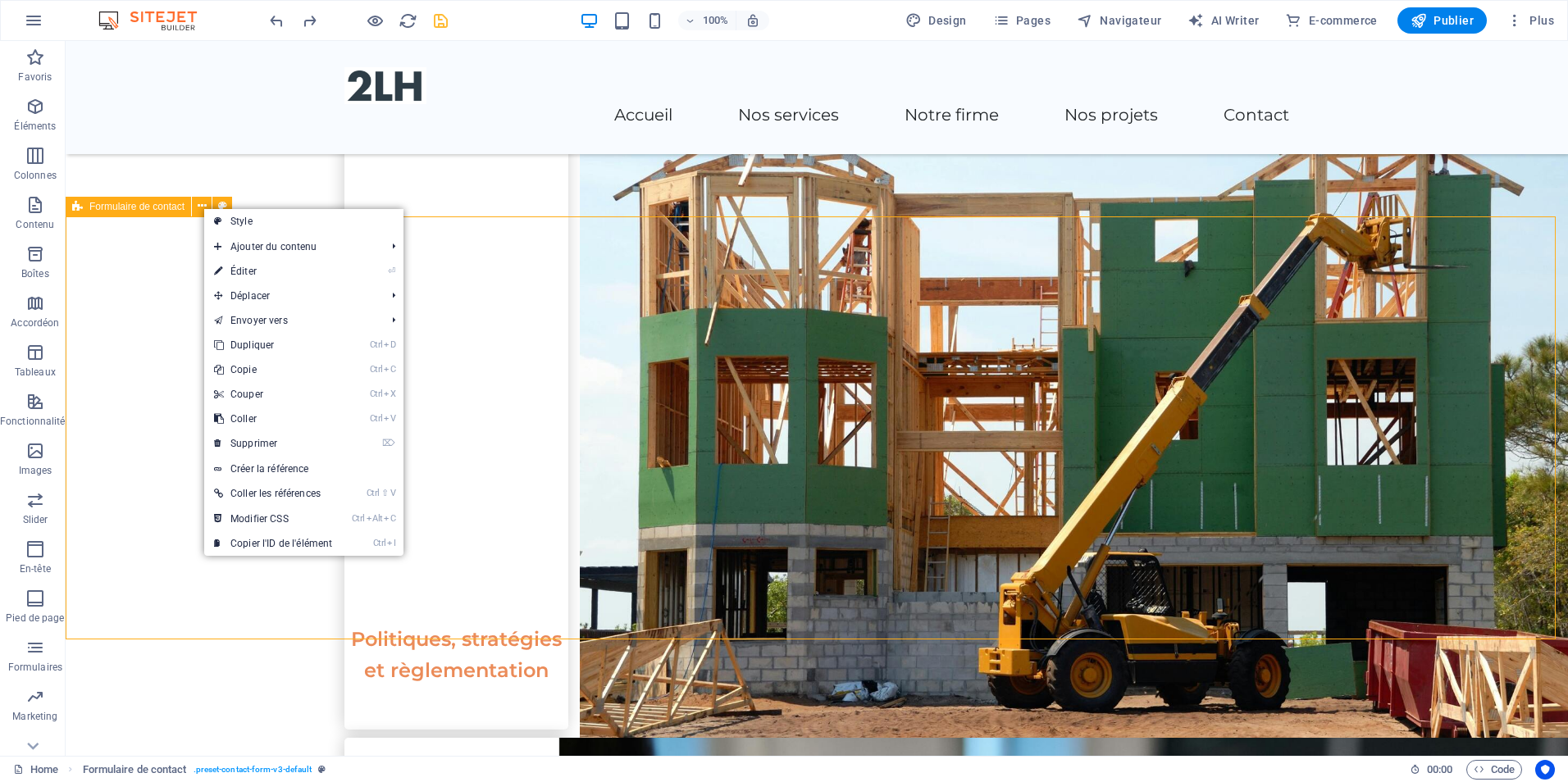
click at [94, 214] on div "Formulaire de contact" at bounding box center [129, 207] width 125 height 20
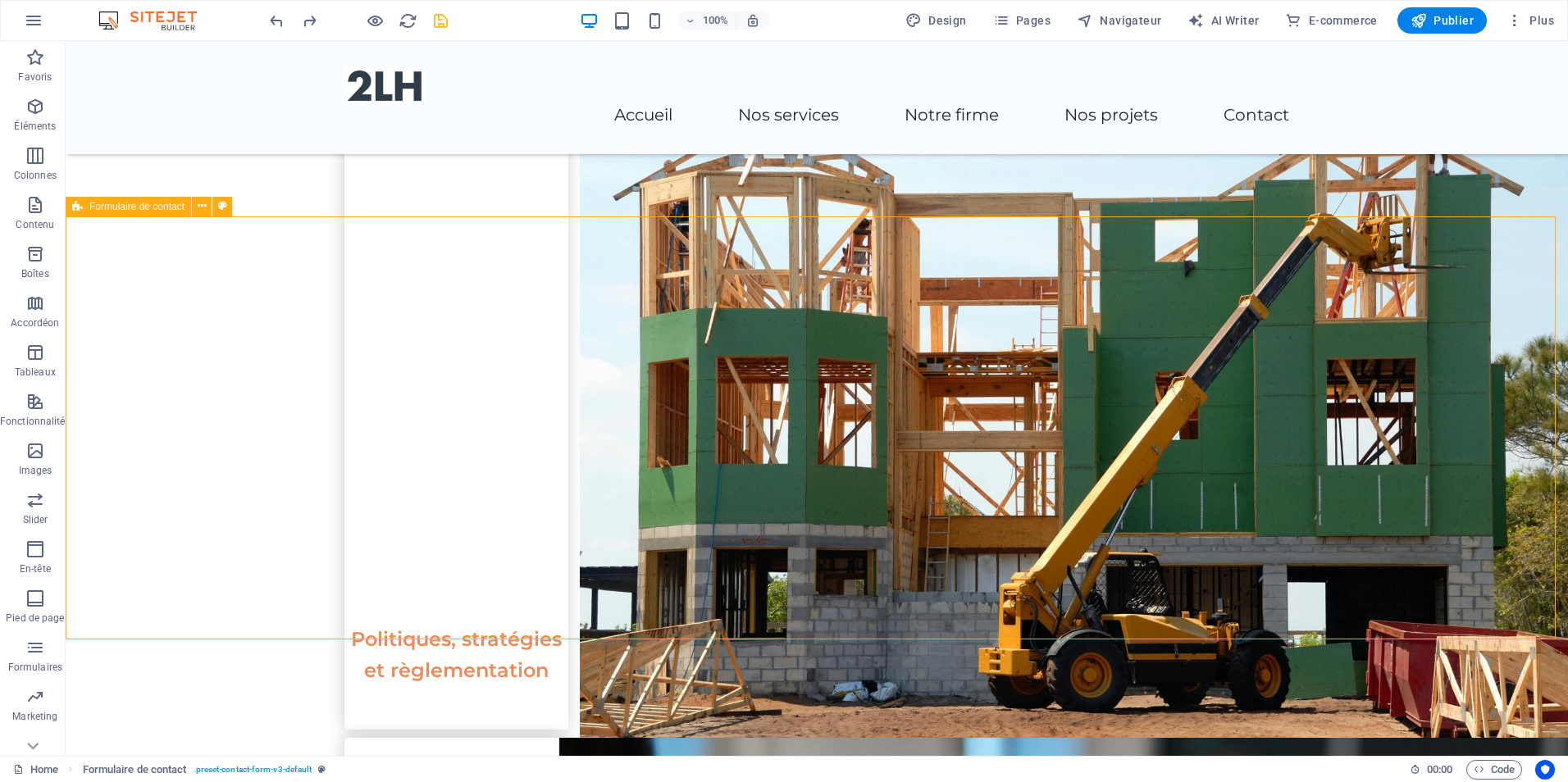
click at [98, 210] on span "Formulaire de contact" at bounding box center [136, 207] width 95 height 10
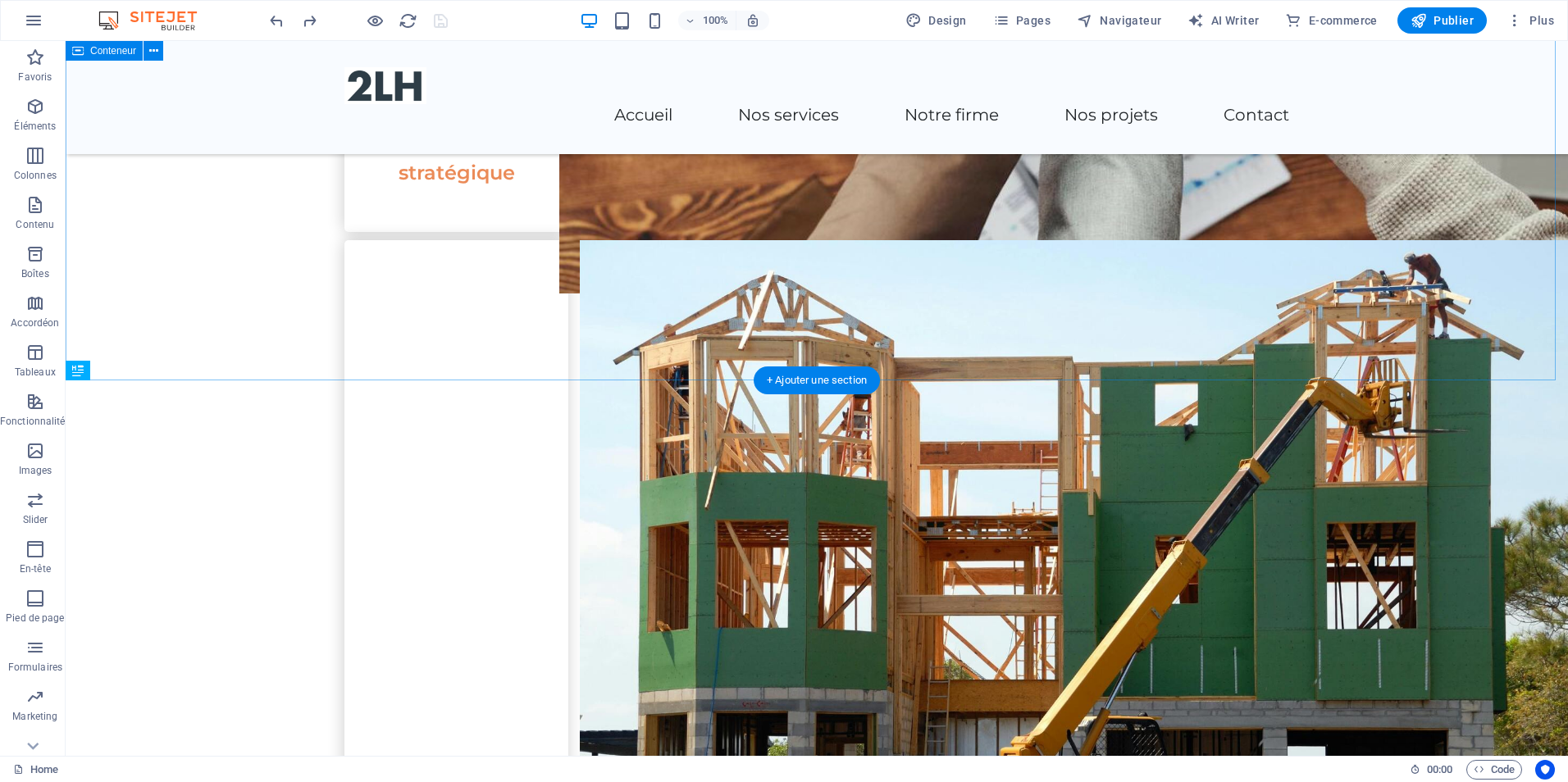
scroll to position [2515, 0]
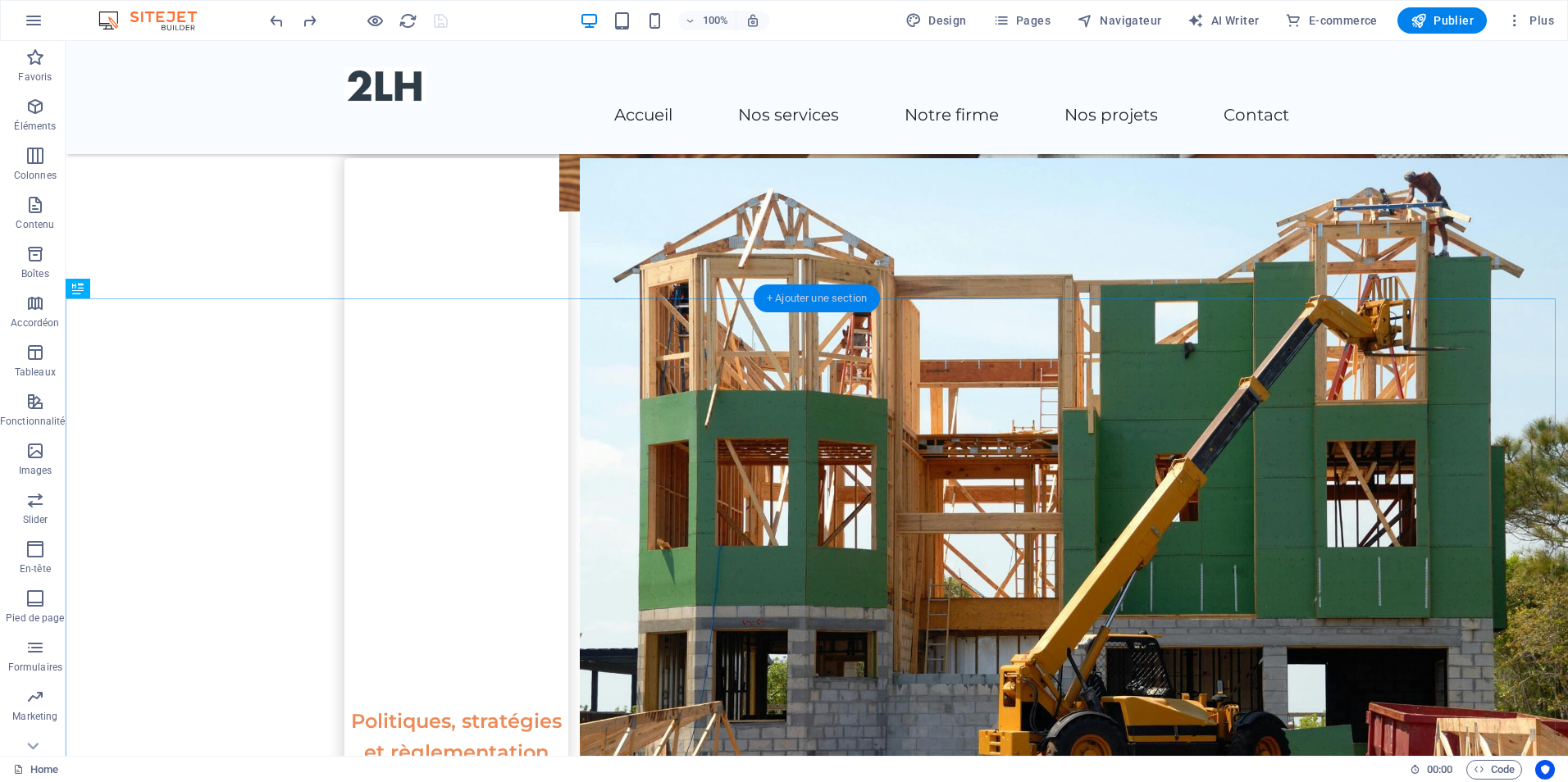
click at [837, 292] on div "+ Ajouter une section" at bounding box center [816, 298] width 126 height 28
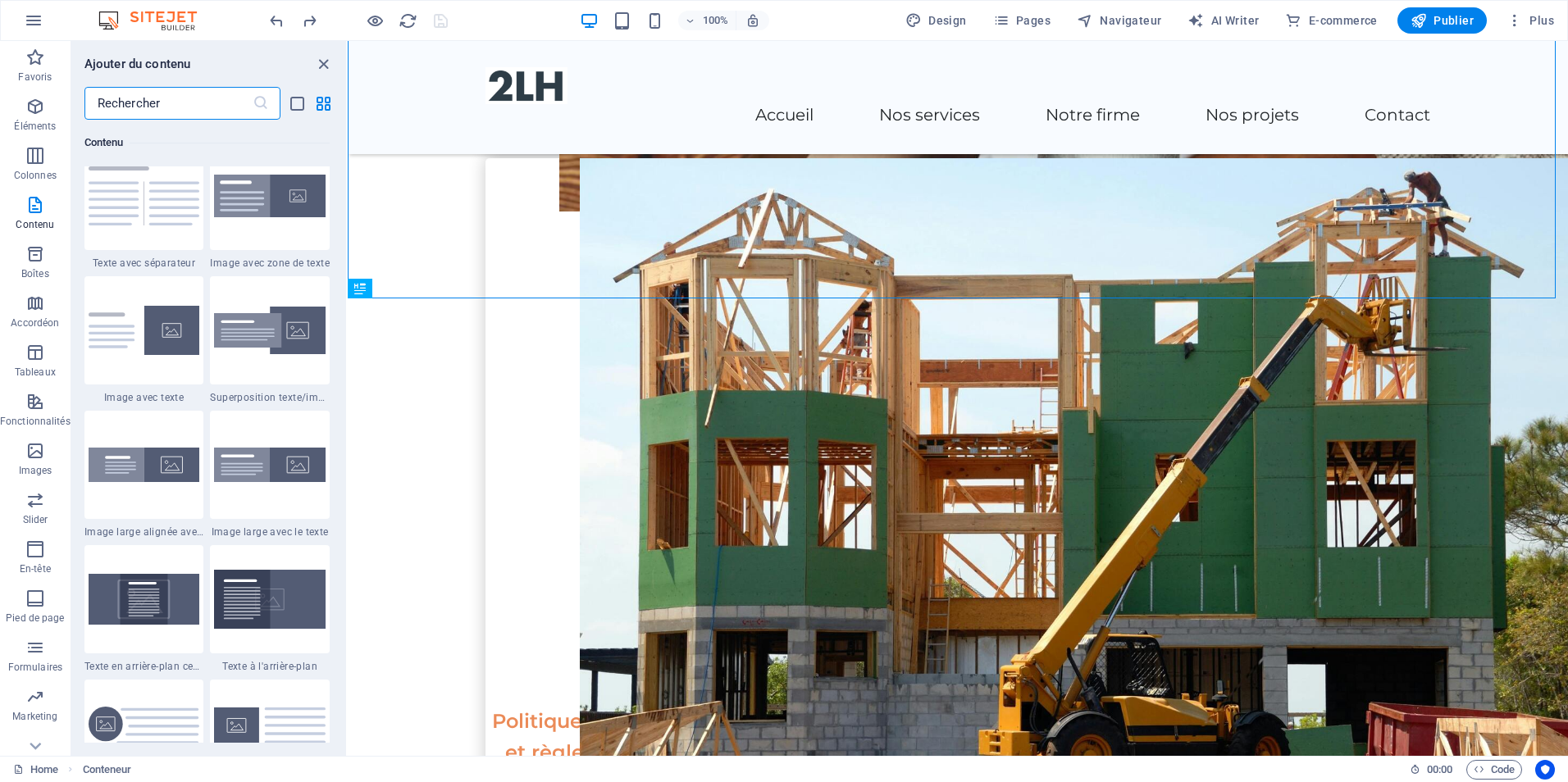
scroll to position [3032, 0]
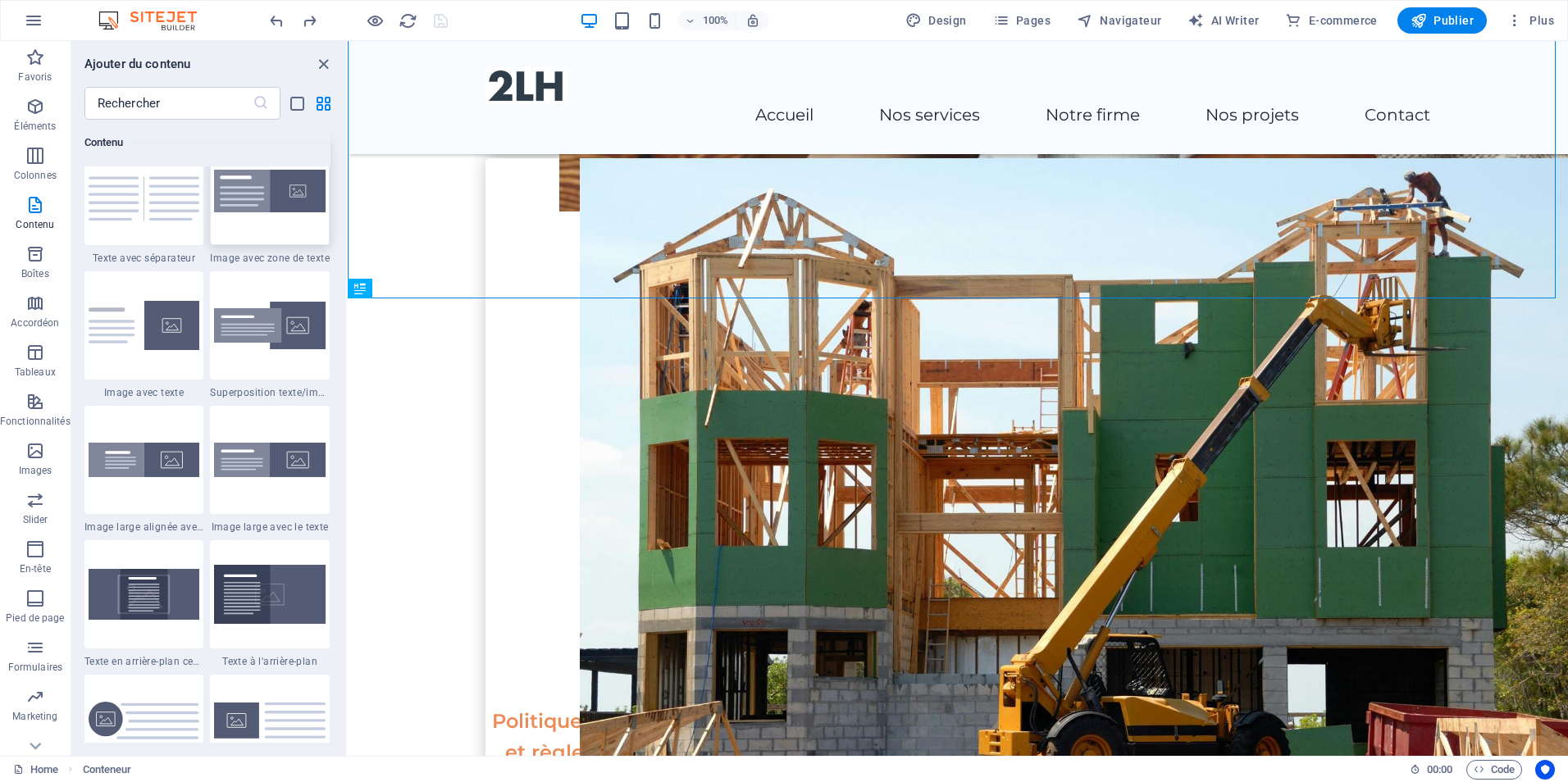
click at [305, 222] on div at bounding box center [270, 190] width 120 height 108
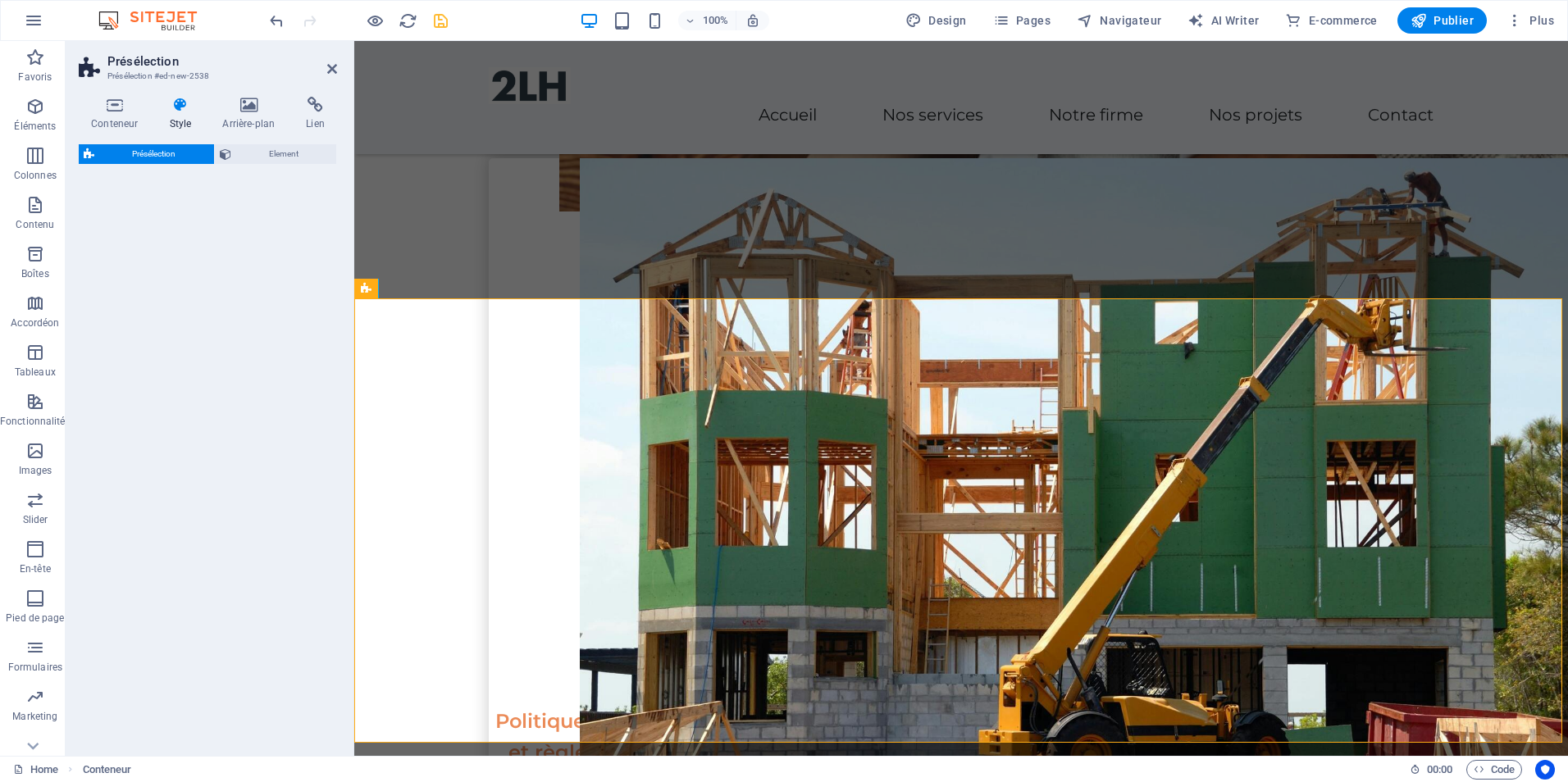
select select "rem"
select select "px"
select select "preset-text-with-image-v4-boxed"
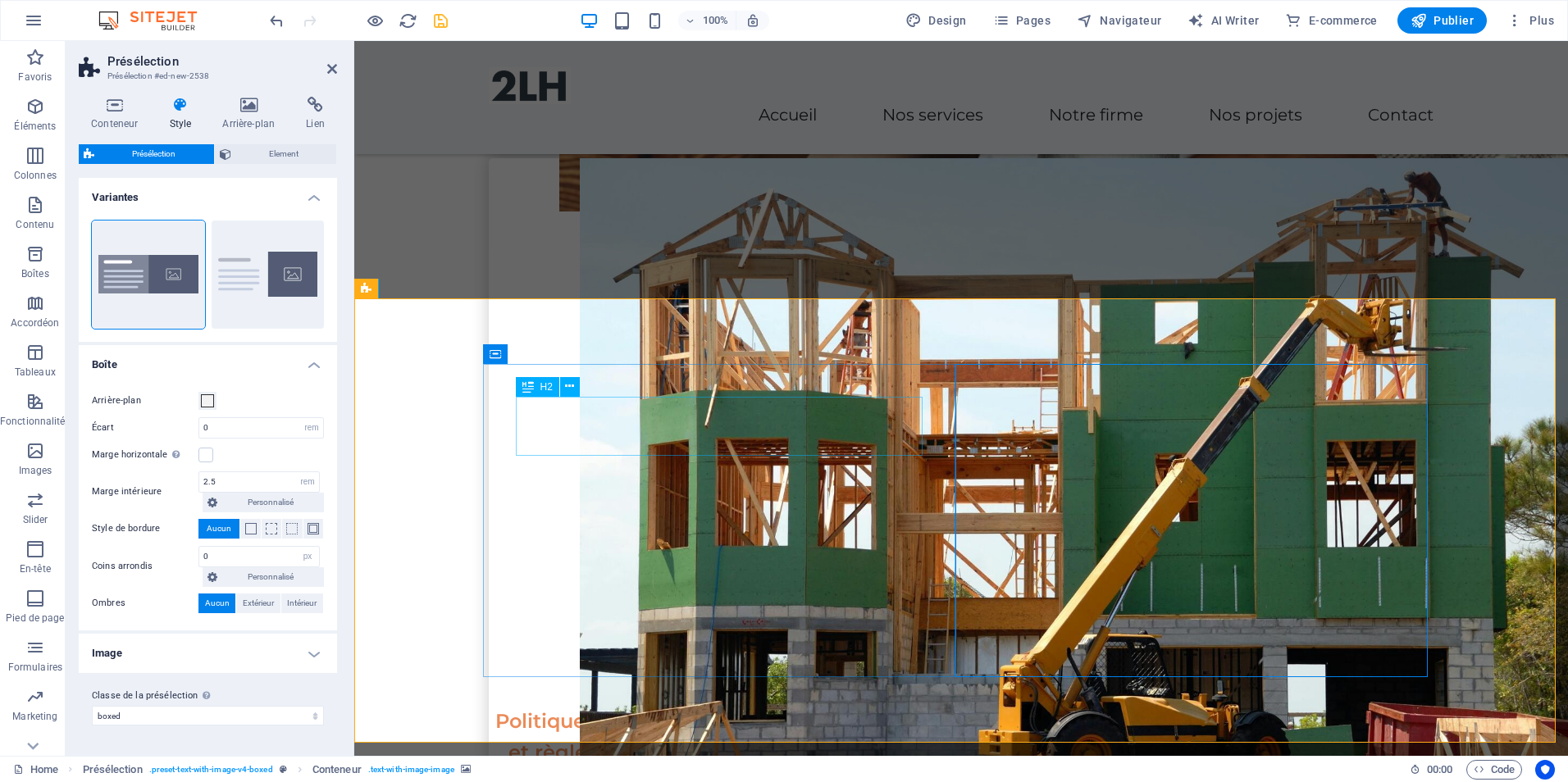
click at [567, 386] on icon at bounding box center [569, 386] width 9 height 17
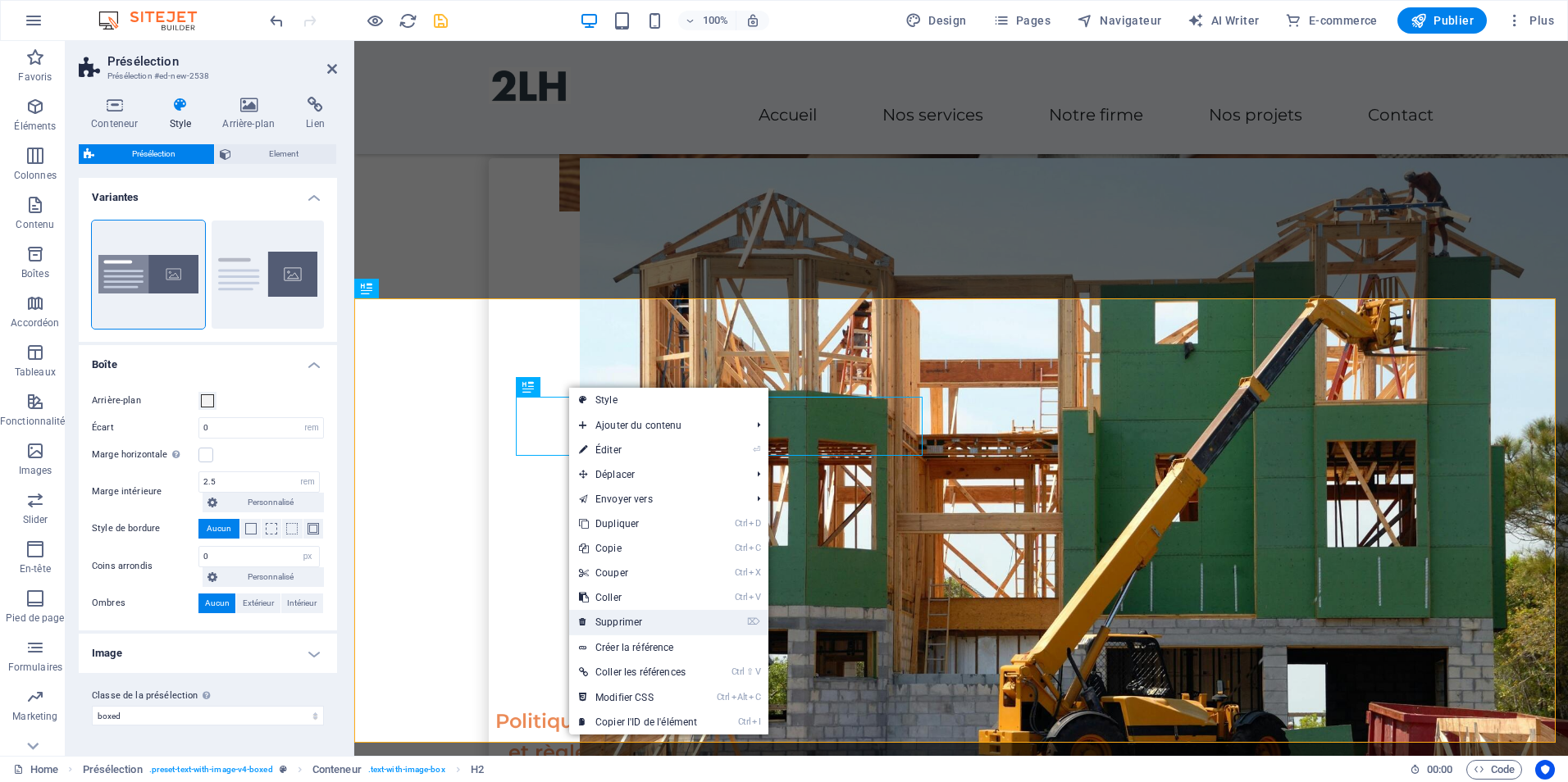
drag, startPoint x: 671, startPoint y: 615, endPoint x: 314, endPoint y: 555, distance: 362.0
click at [671, 615] on link "⌦ Supprimer" at bounding box center [637, 622] width 138 height 25
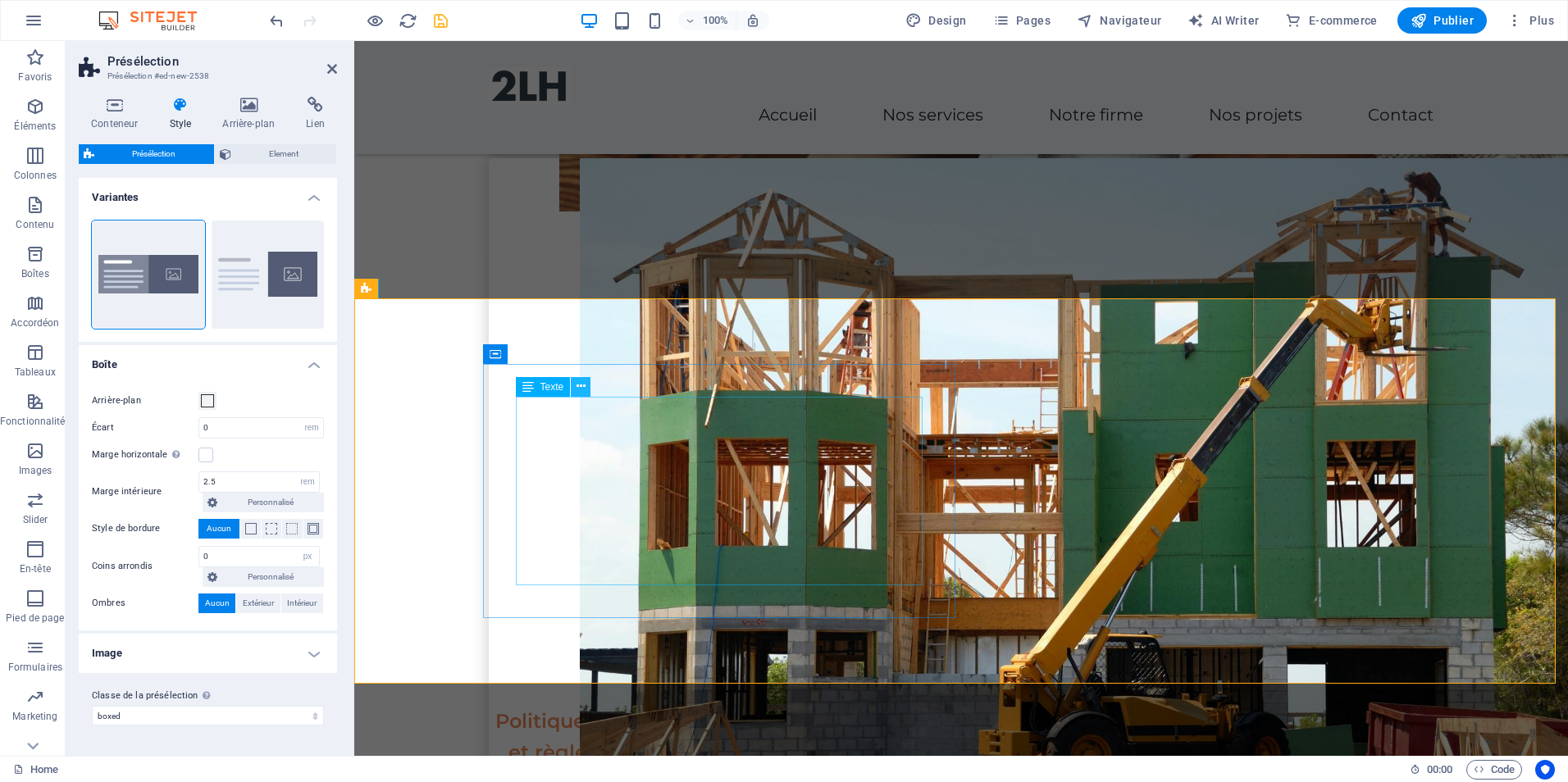
click at [582, 386] on icon at bounding box center [580, 386] width 9 height 17
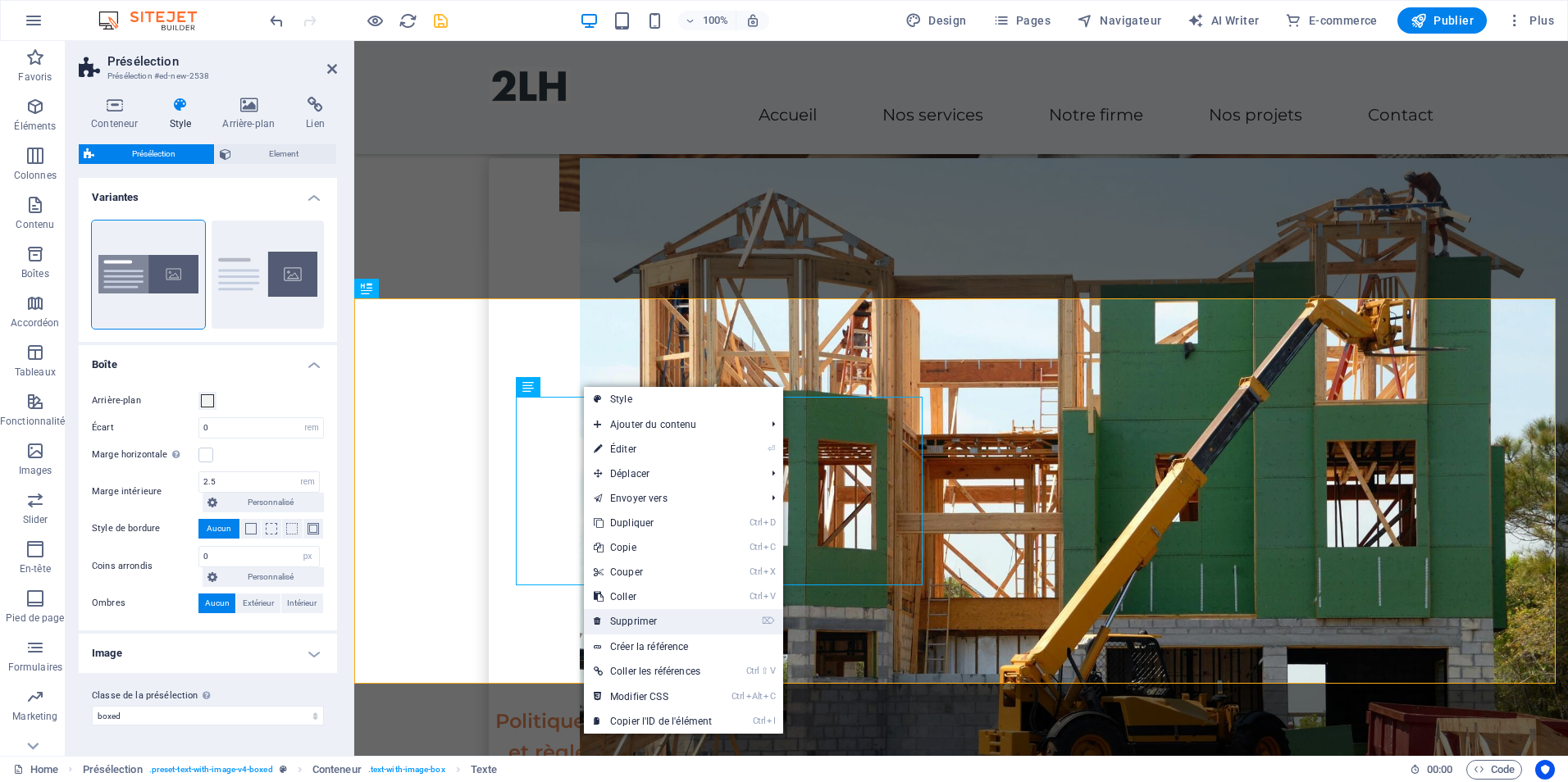
click at [662, 622] on link "⌦ Supprimer" at bounding box center [652, 621] width 138 height 25
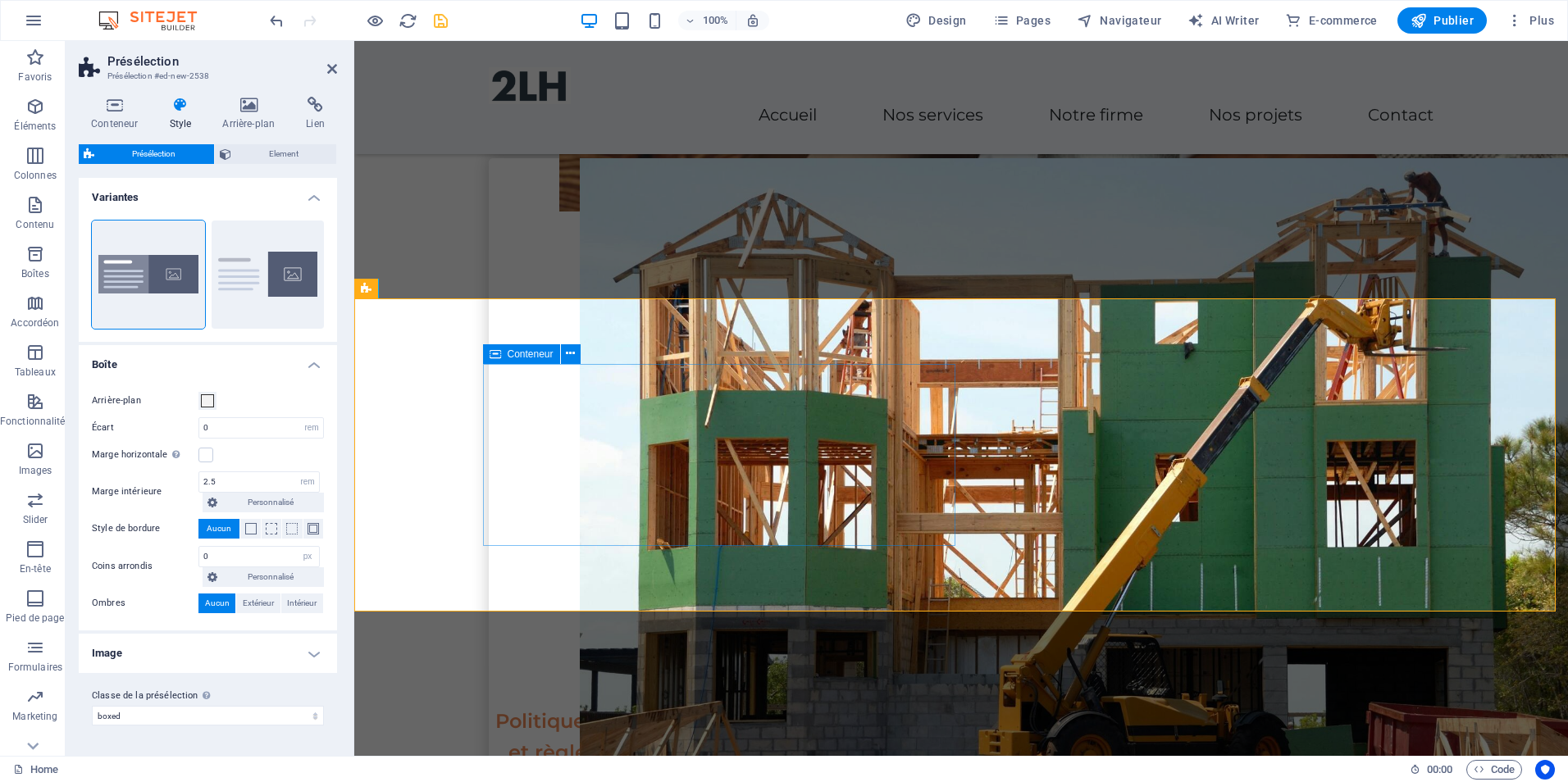
click at [575, 356] on button at bounding box center [571, 354] width 20 height 20
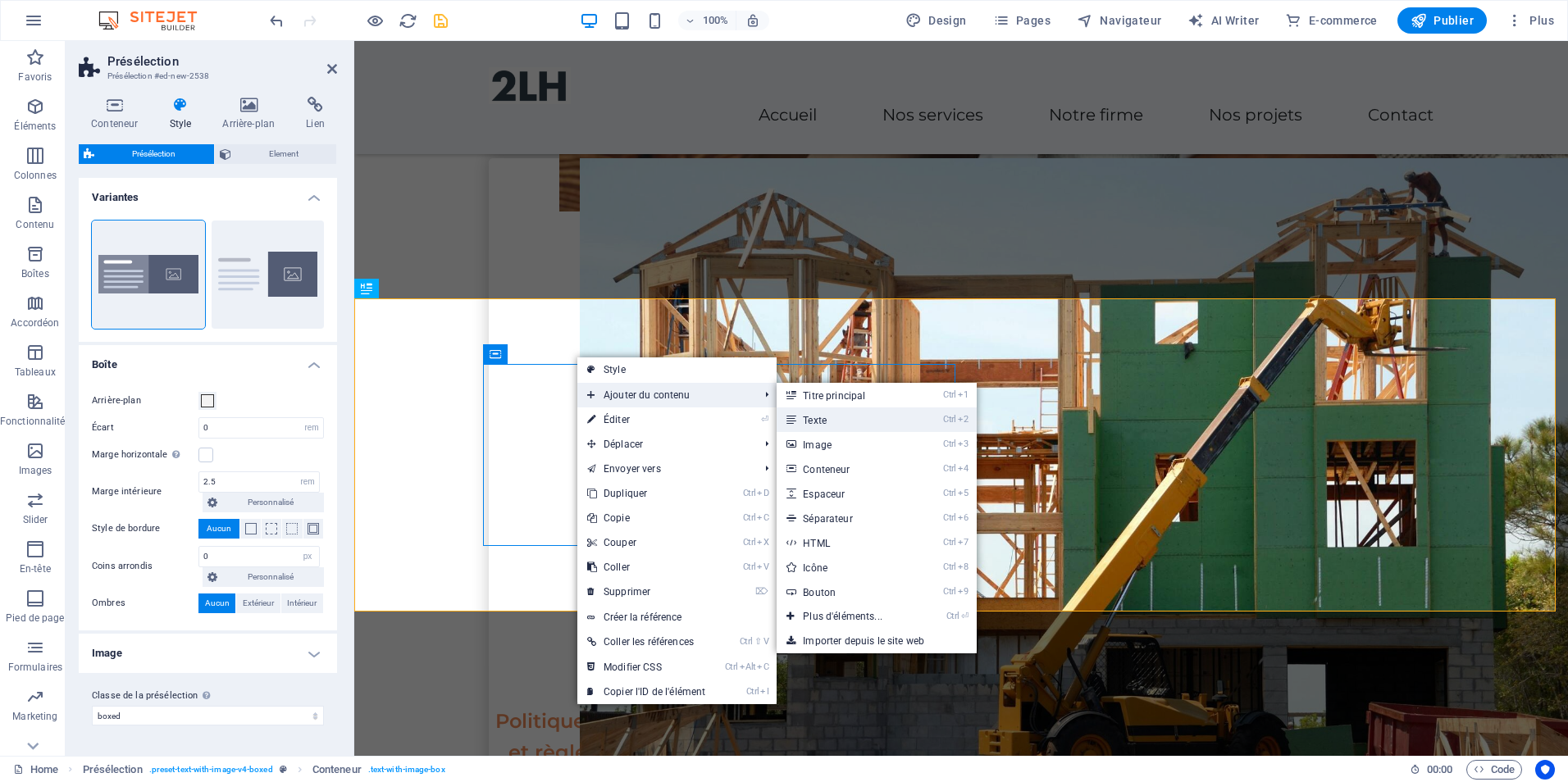
click at [871, 417] on link "Ctrl 2 Texte" at bounding box center [846, 419] width 138 height 25
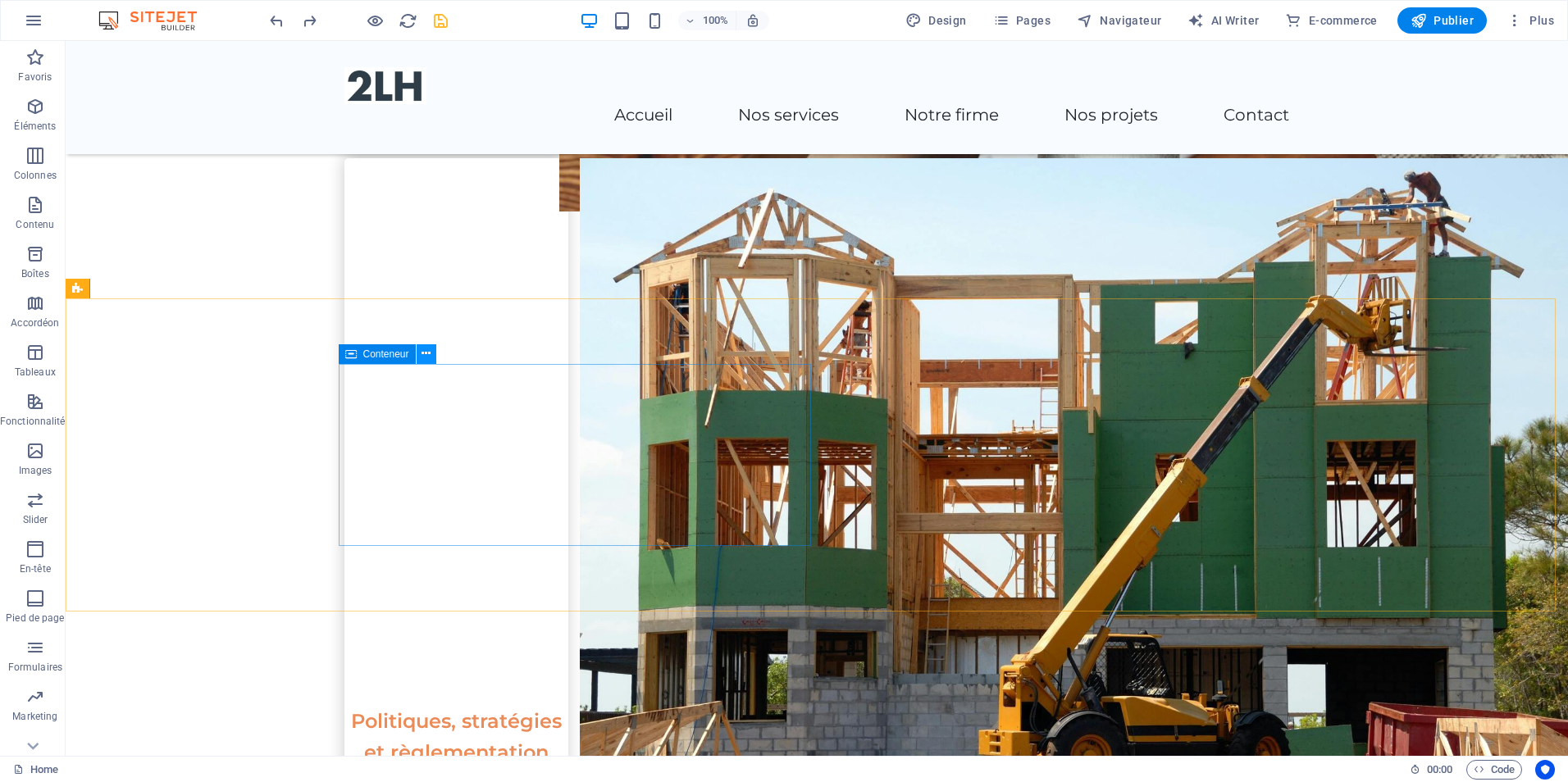
click at [426, 354] on icon at bounding box center [425, 354] width 9 height 17
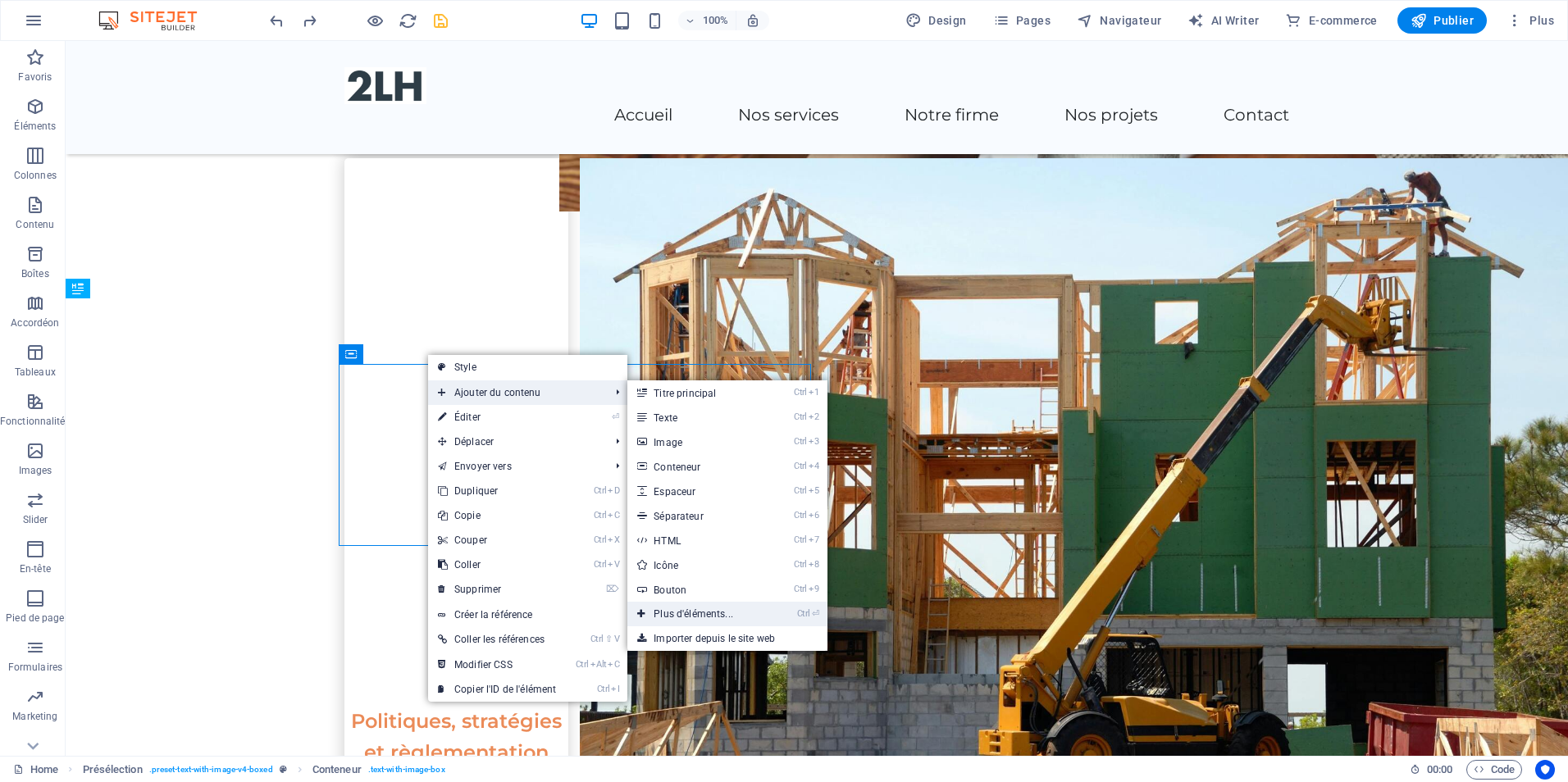
click at [707, 606] on link "Ctrl ⏎ Plus d'éléments..." at bounding box center [697, 614] width 138 height 25
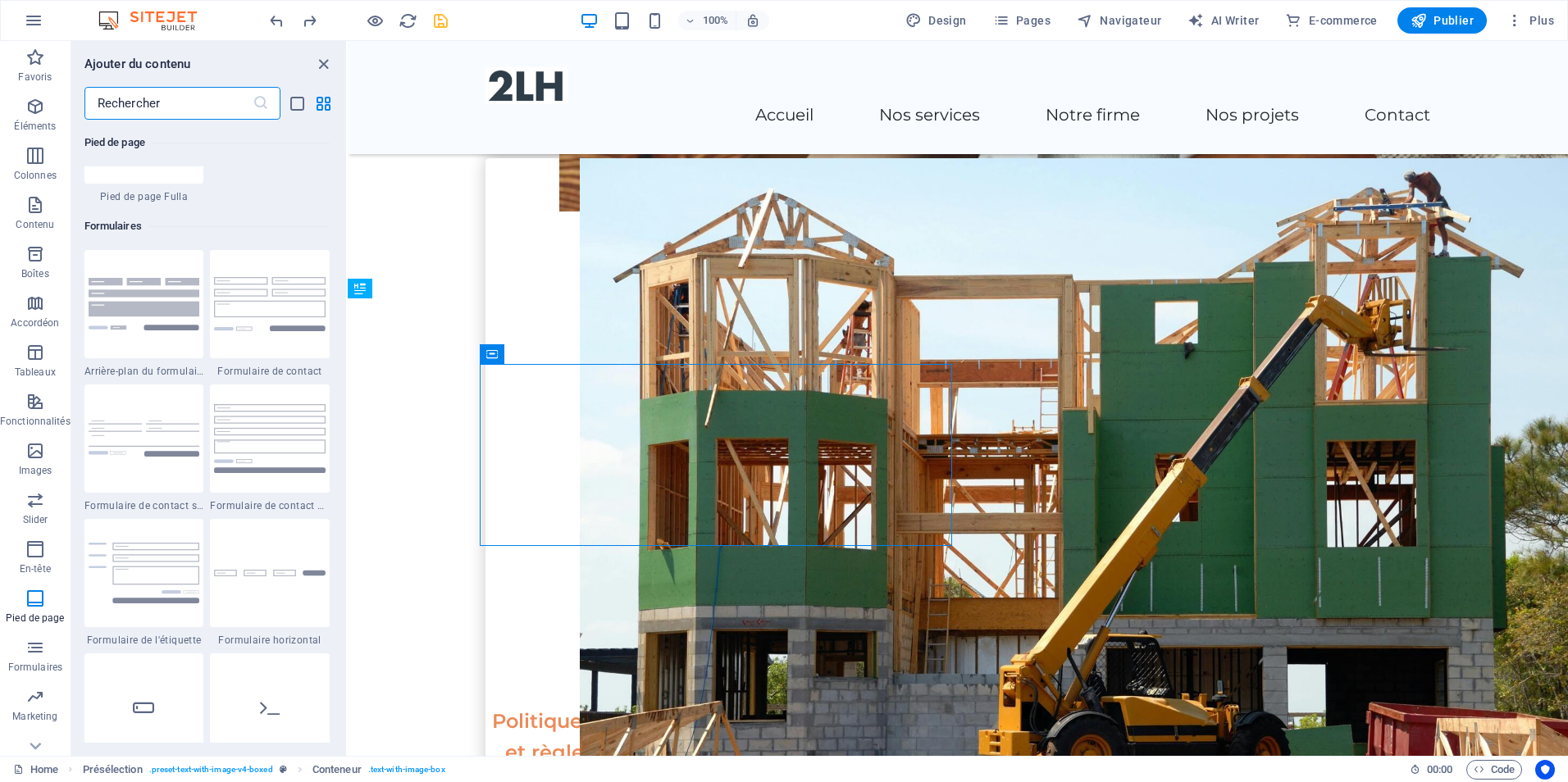
scroll to position [11898, 0]
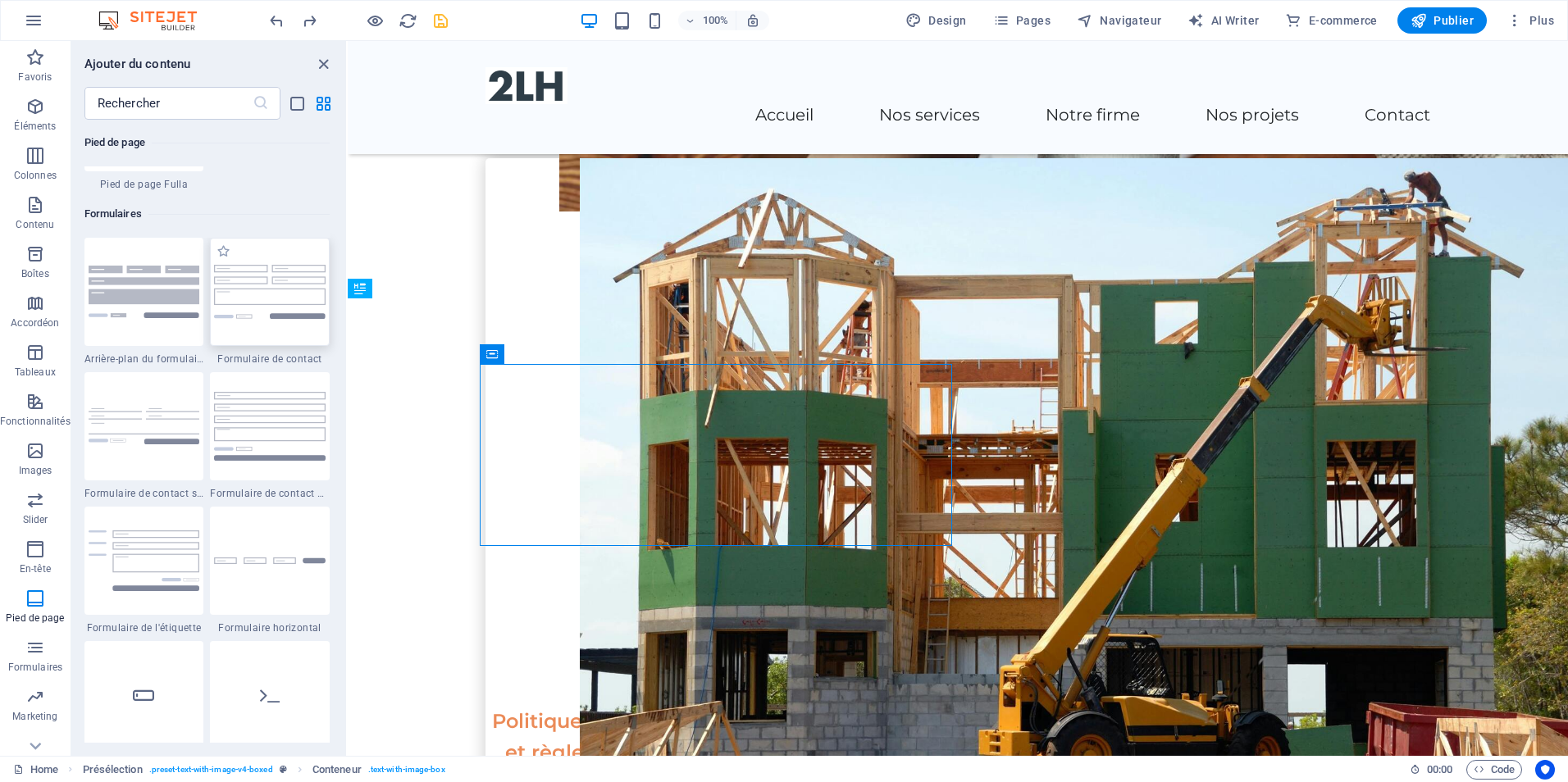
click at [250, 325] on div at bounding box center [270, 292] width 120 height 108
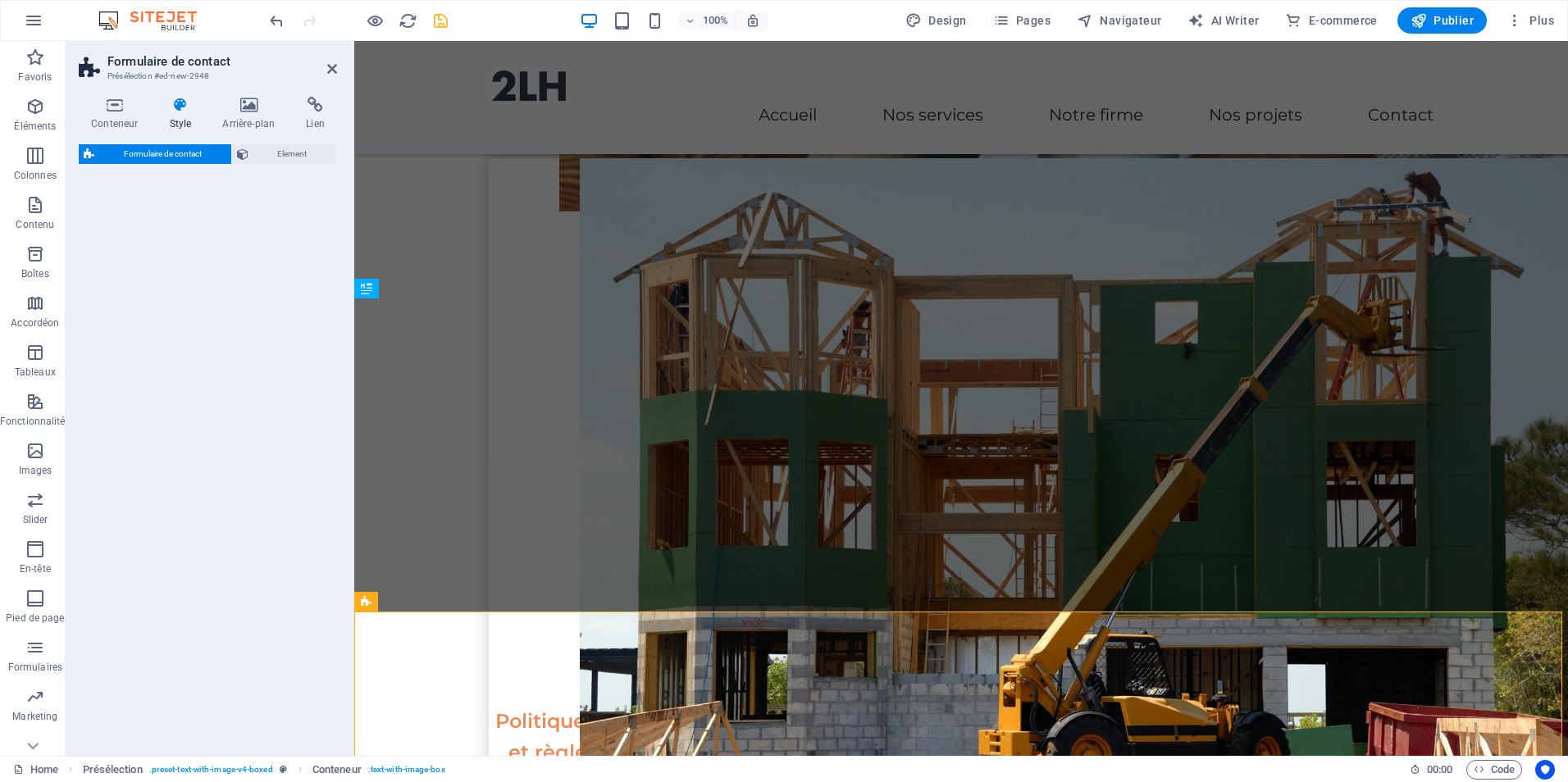
select select "rem"
select select "preset-contact-form-v3-default"
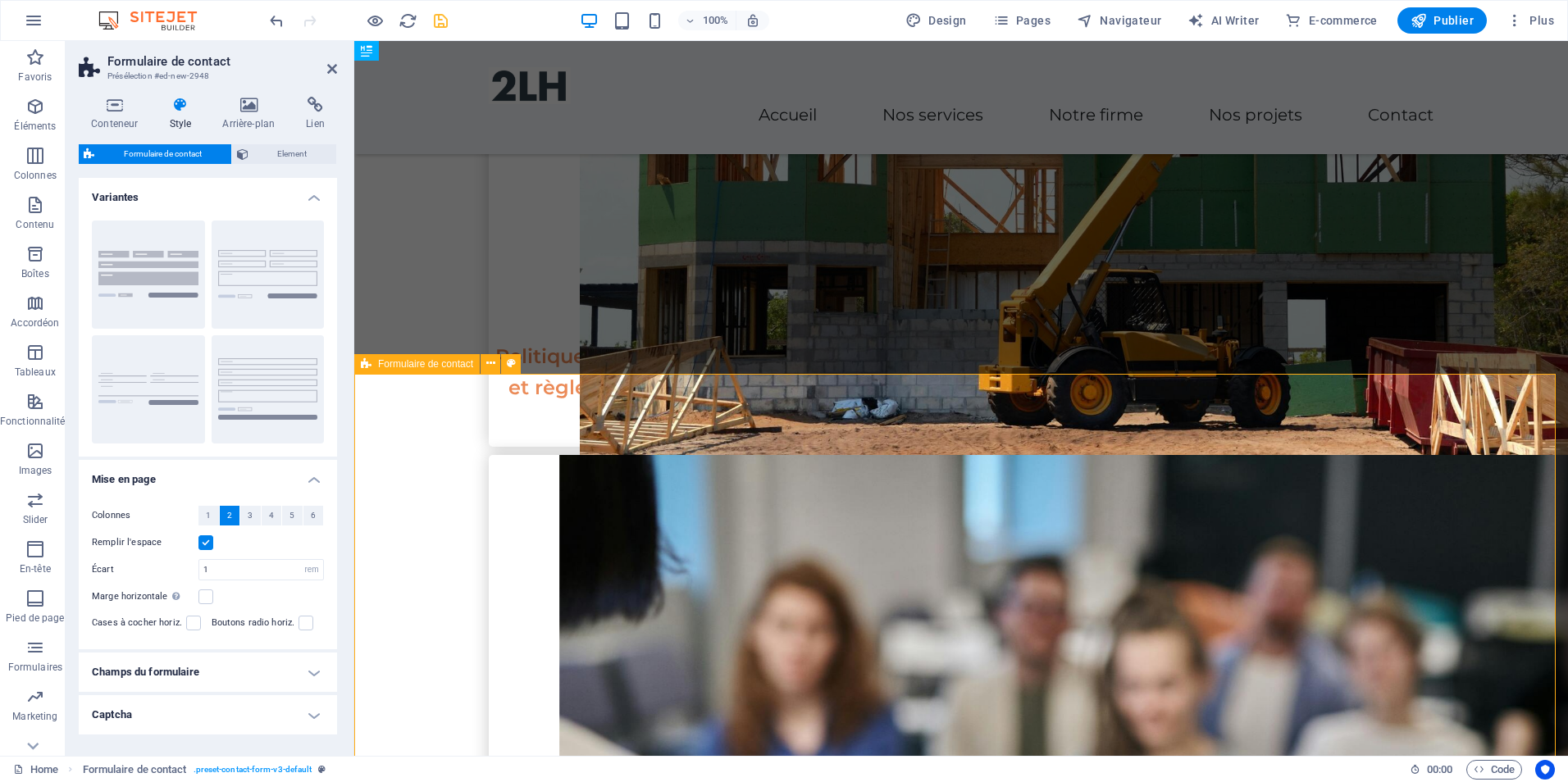
scroll to position [2925, 0]
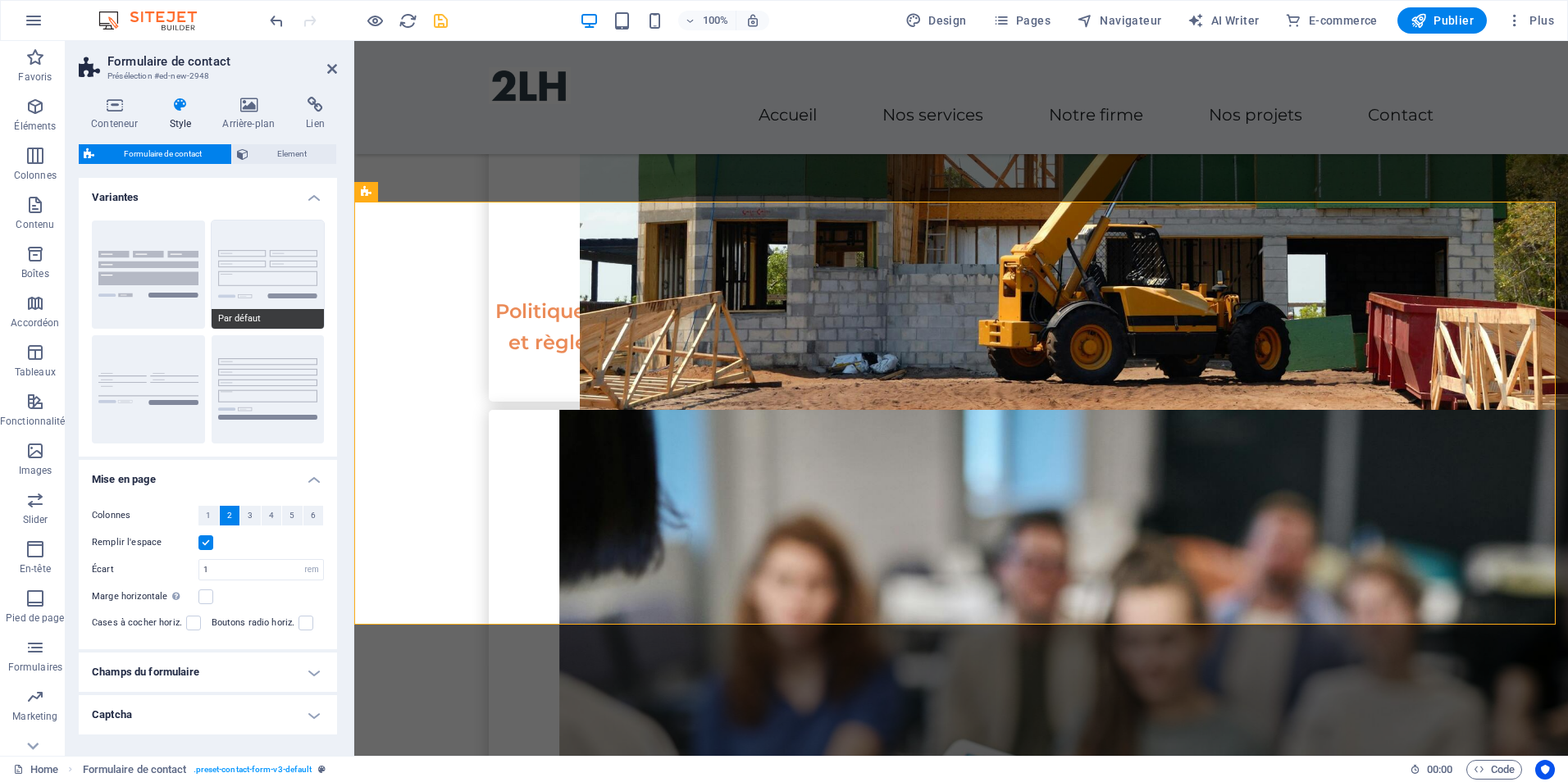
click at [255, 237] on button "Par défaut" at bounding box center [268, 274] width 113 height 108
click at [328, 61] on h2 "Formulaire de contact" at bounding box center [222, 62] width 230 height 15
click at [333, 69] on icon at bounding box center [332, 69] width 10 height 13
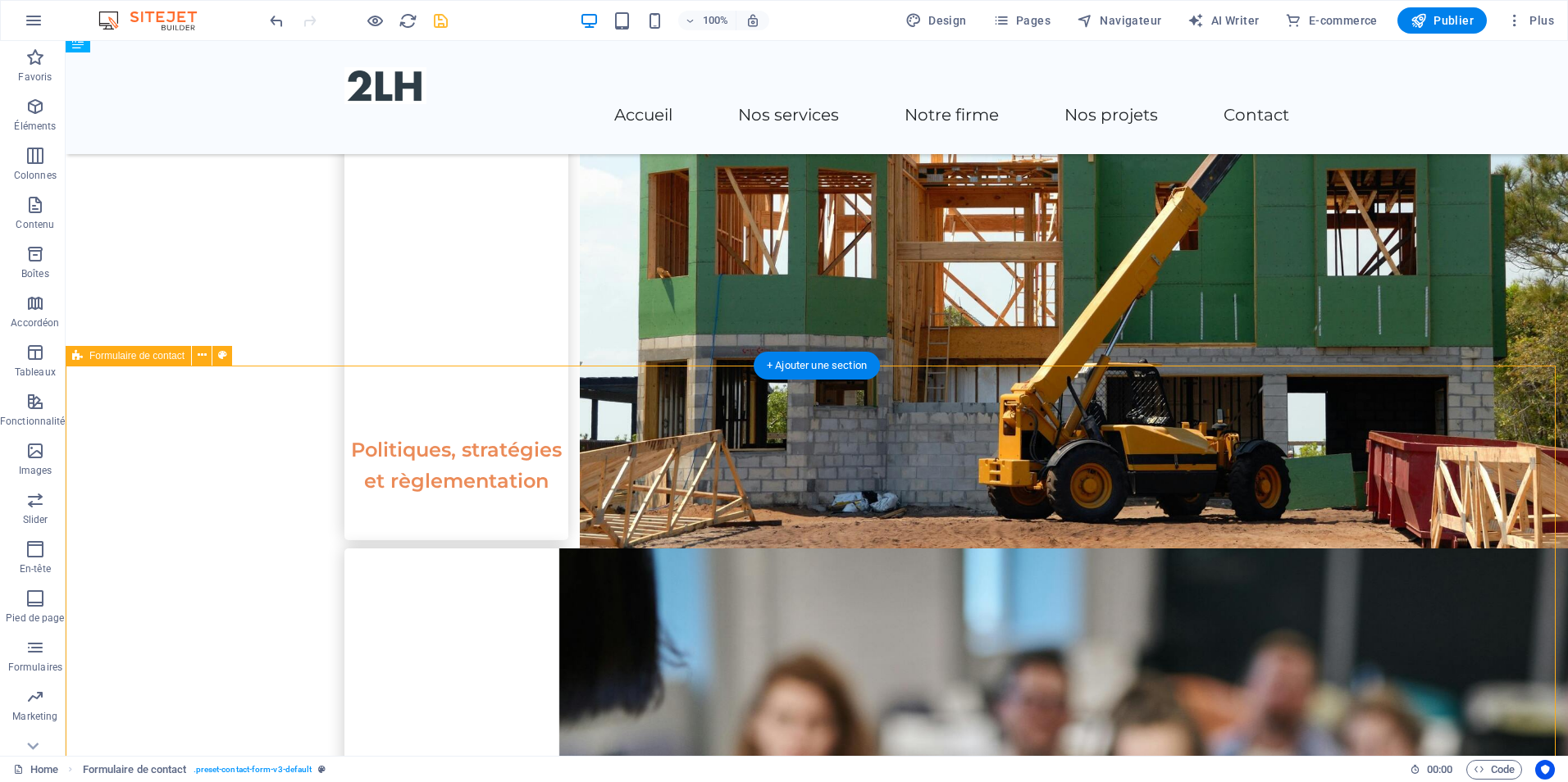
scroll to position [2761, 0]
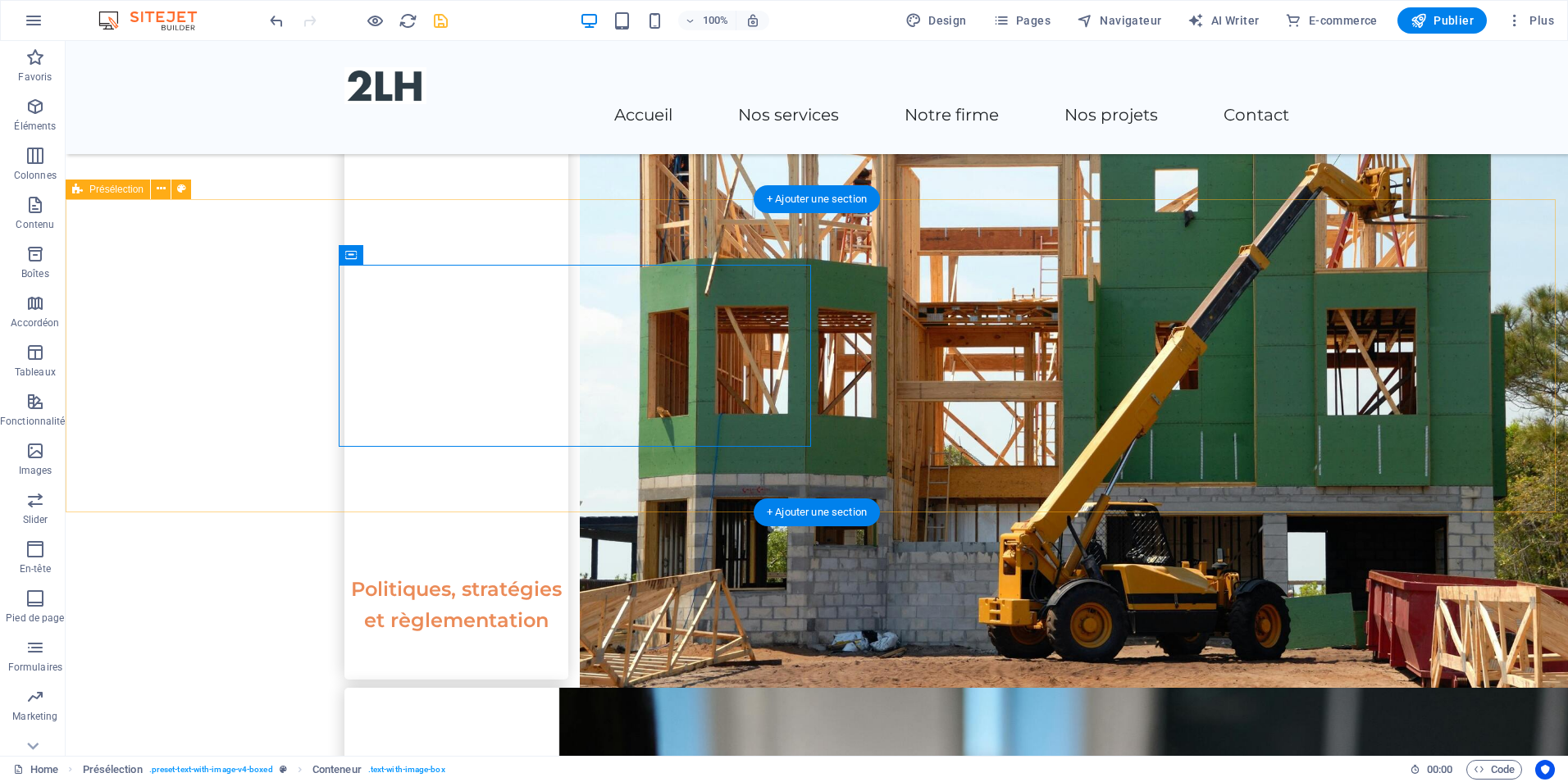
scroll to position [2597, 0]
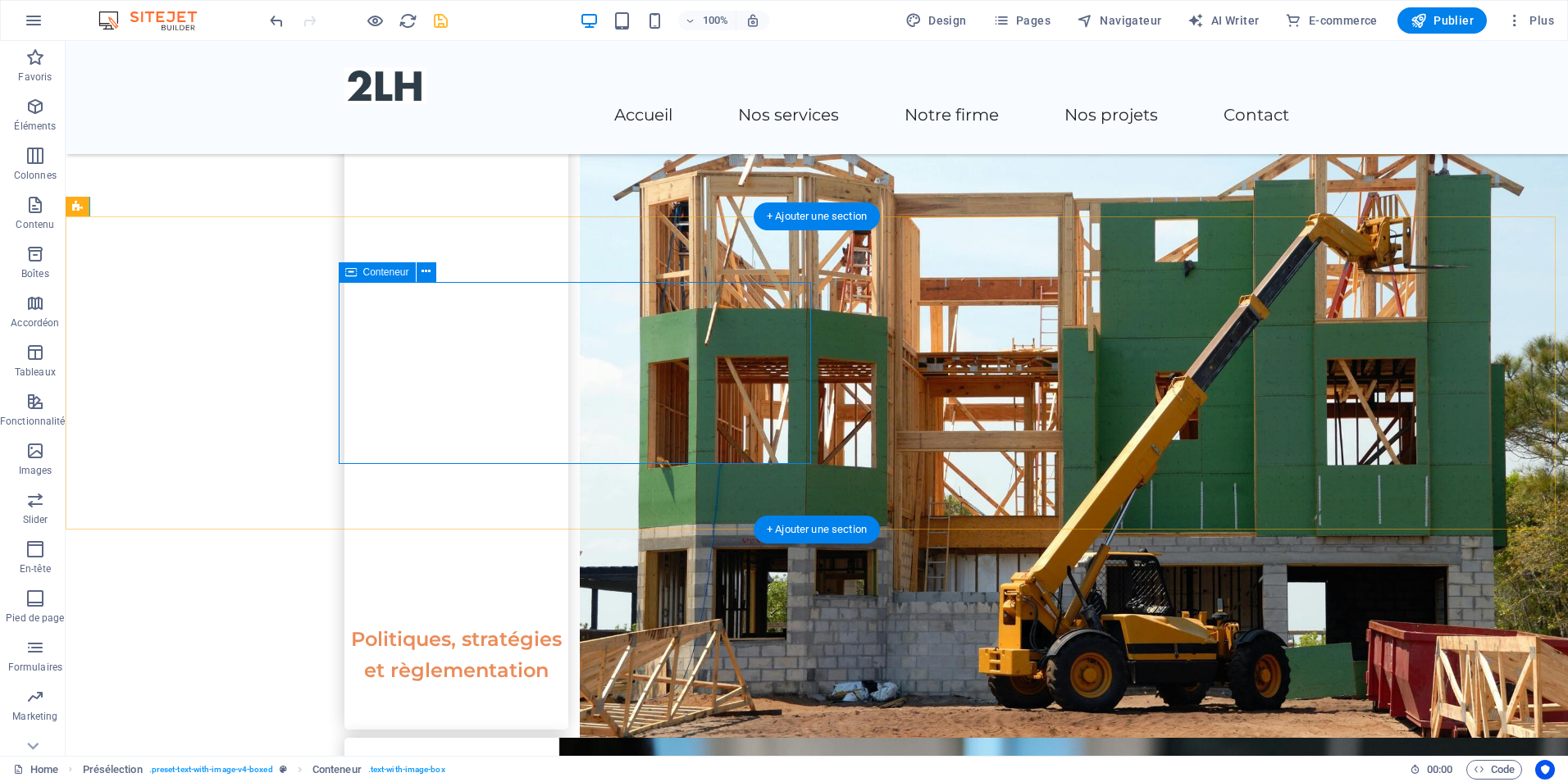
click at [426, 274] on icon at bounding box center [425, 271] width 9 height 17
click at [430, 272] on icon at bounding box center [425, 271] width 9 height 17
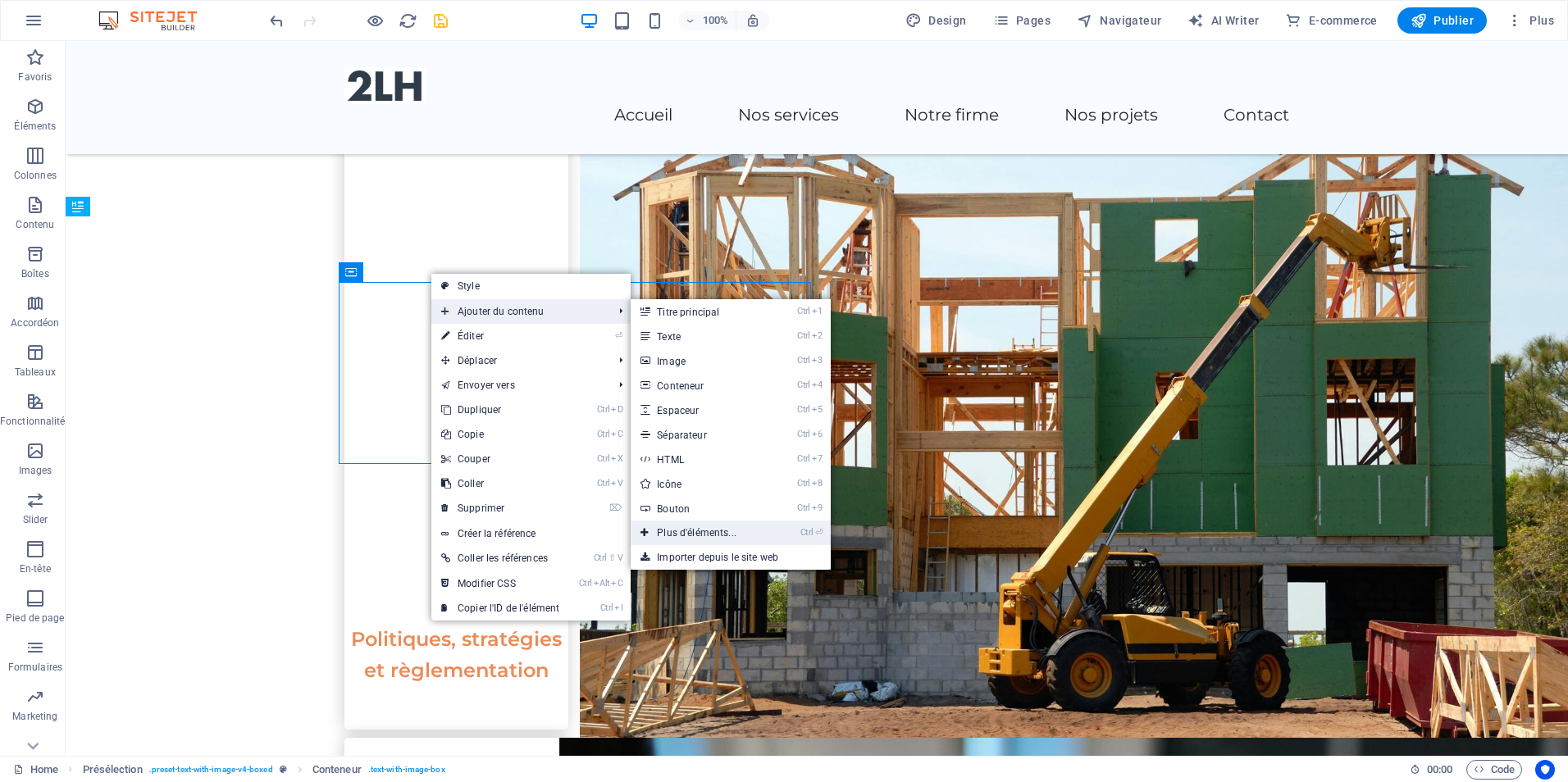
drag, startPoint x: 688, startPoint y: 534, endPoint x: 340, endPoint y: 492, distance: 350.5
click at [688, 534] on link "Ctrl ⏎ Plus d'éléments..." at bounding box center [700, 533] width 138 height 25
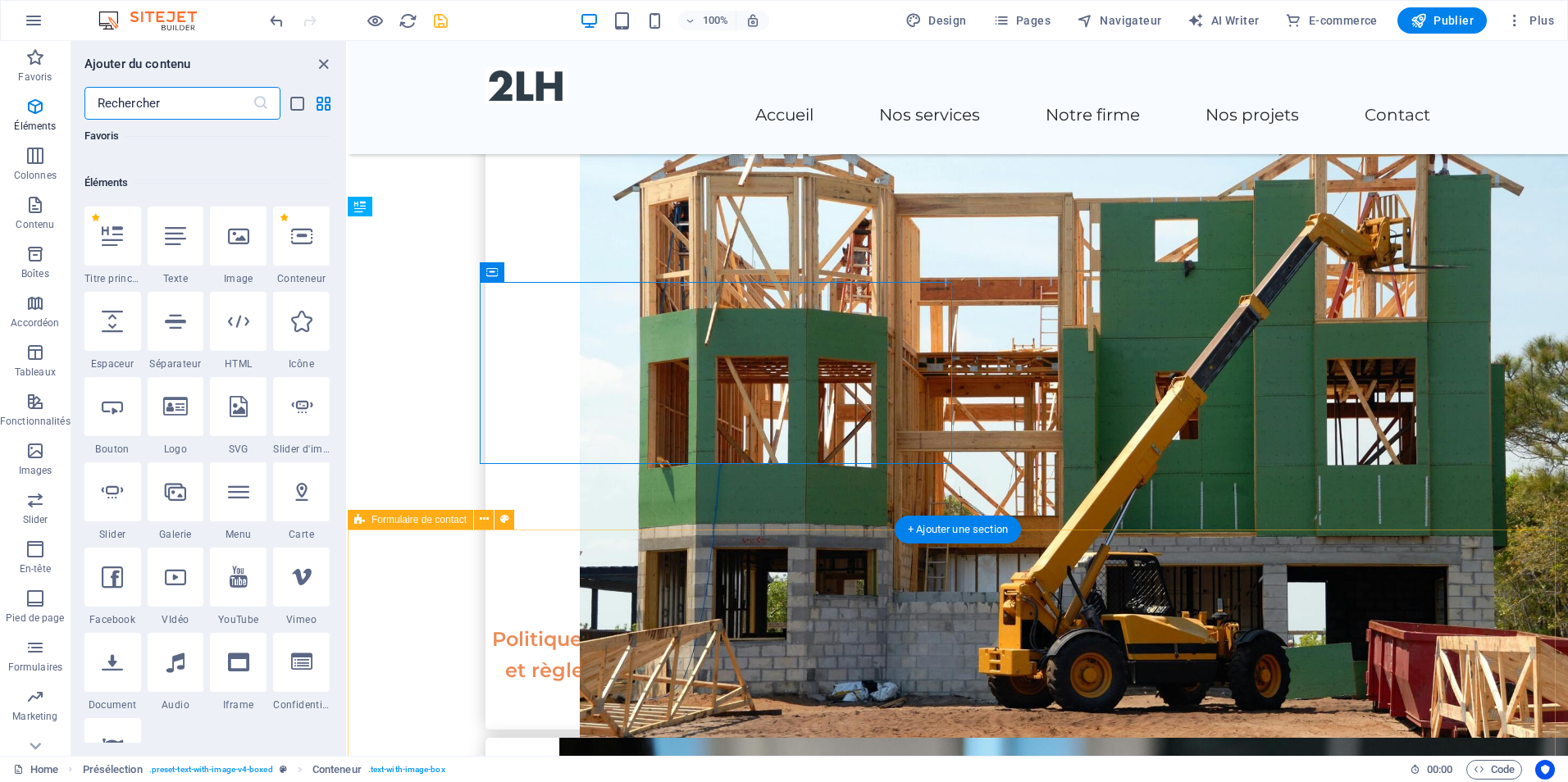
scroll to position [175, 0]
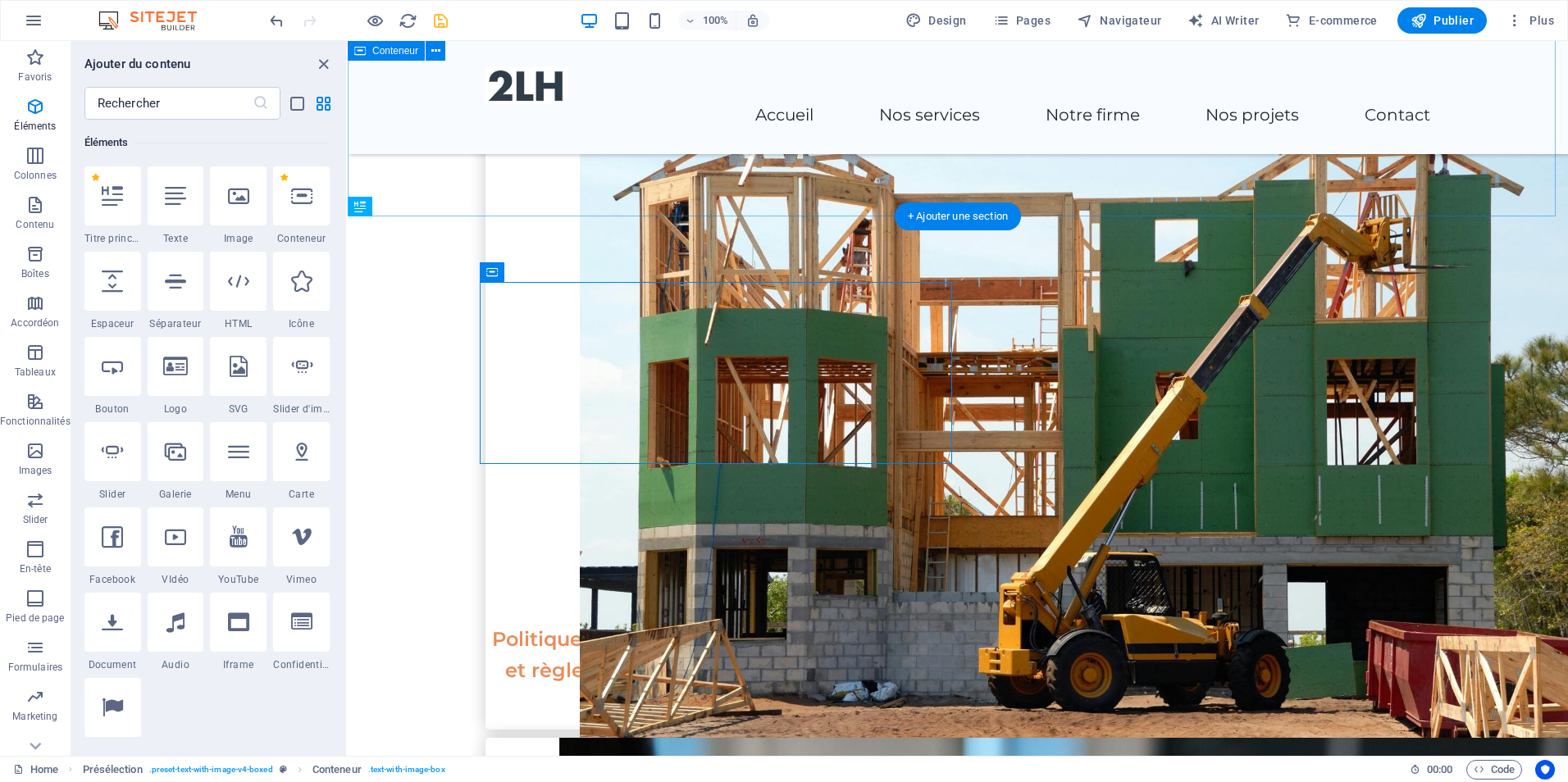
drag, startPoint x: 689, startPoint y: 177, endPoint x: 351, endPoint y: 154, distance: 338.8
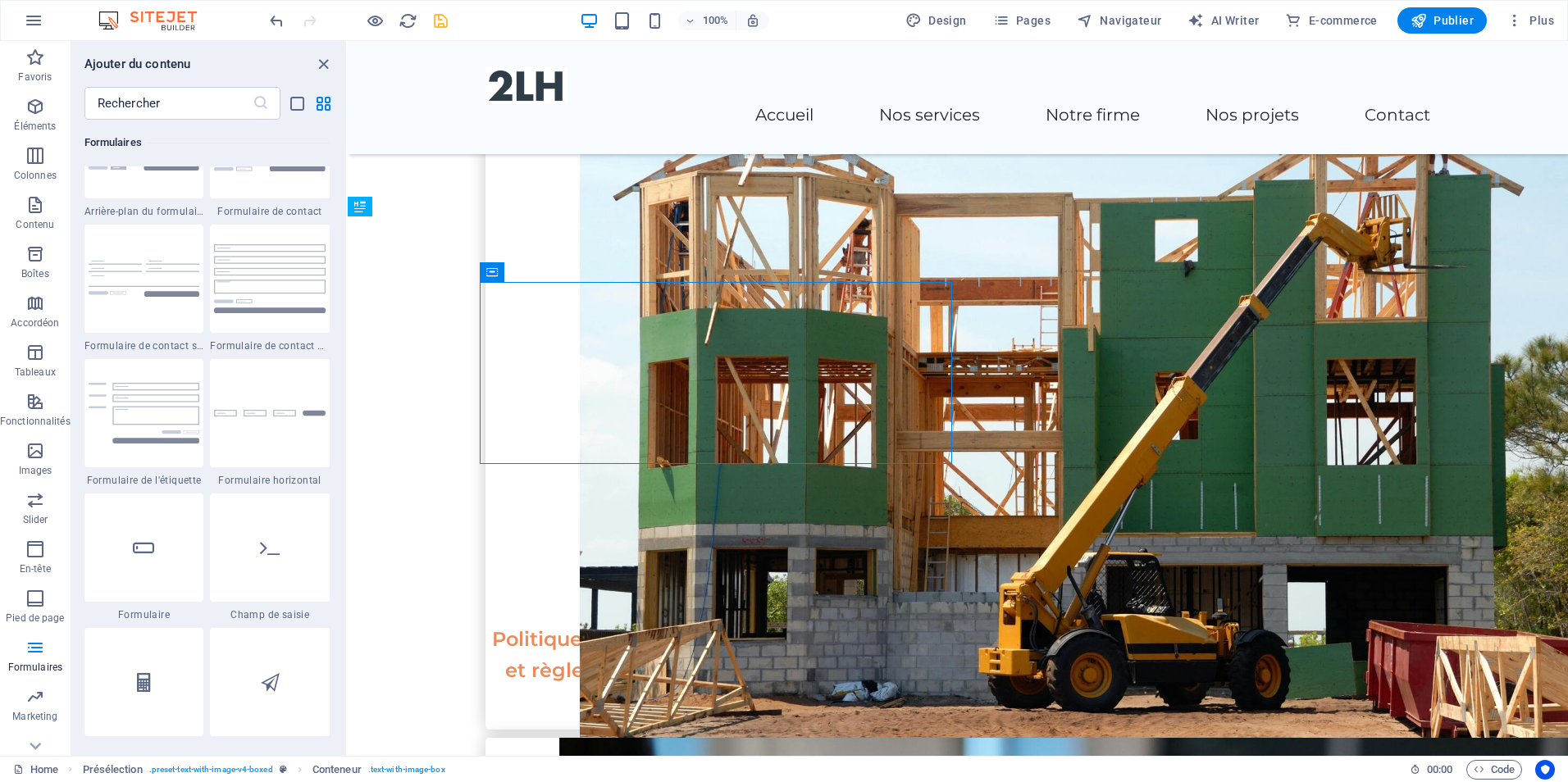
scroll to position [11826, 0]
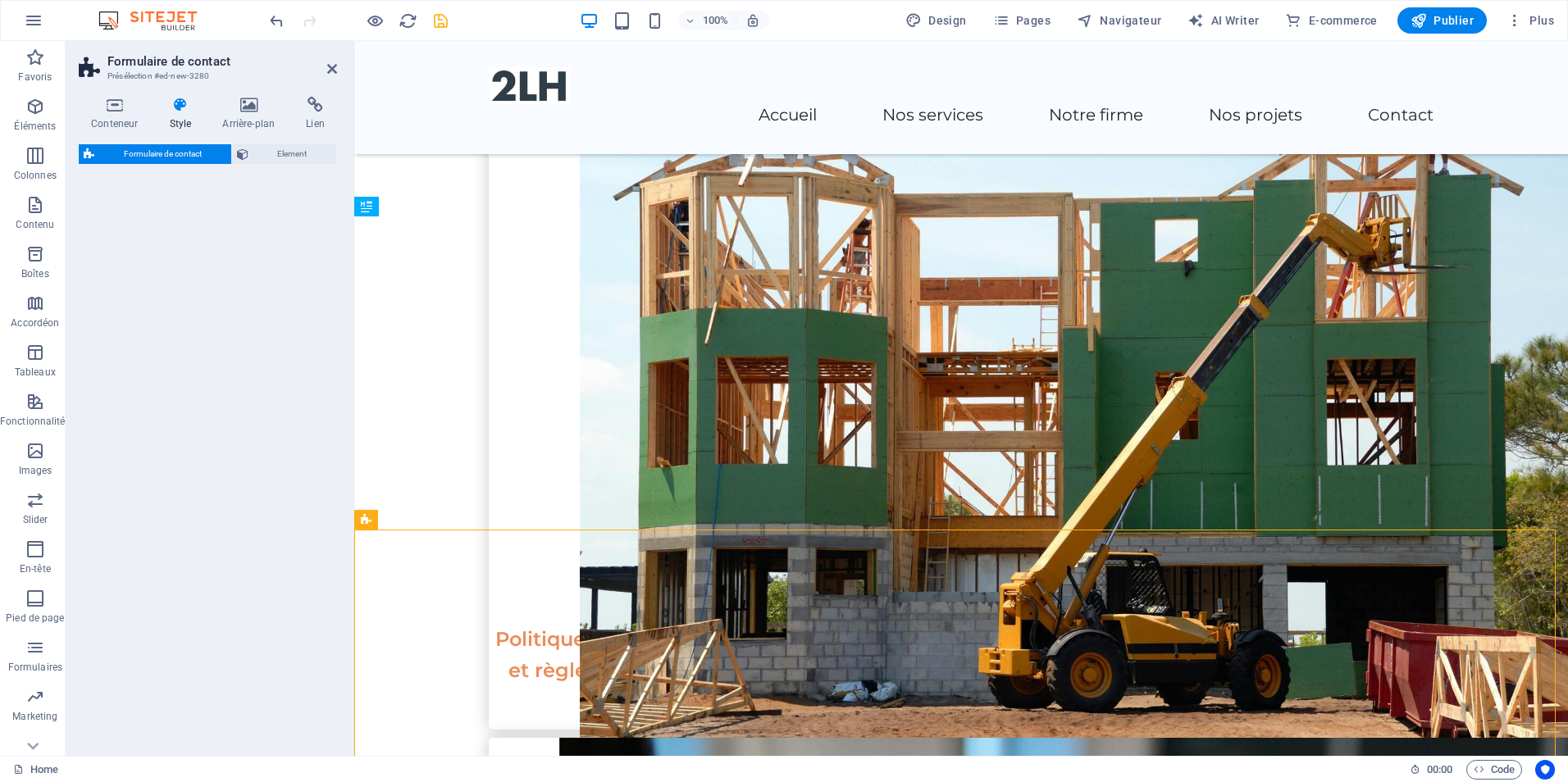
select select "rem"
select select "preset-contact-form-v3-default"
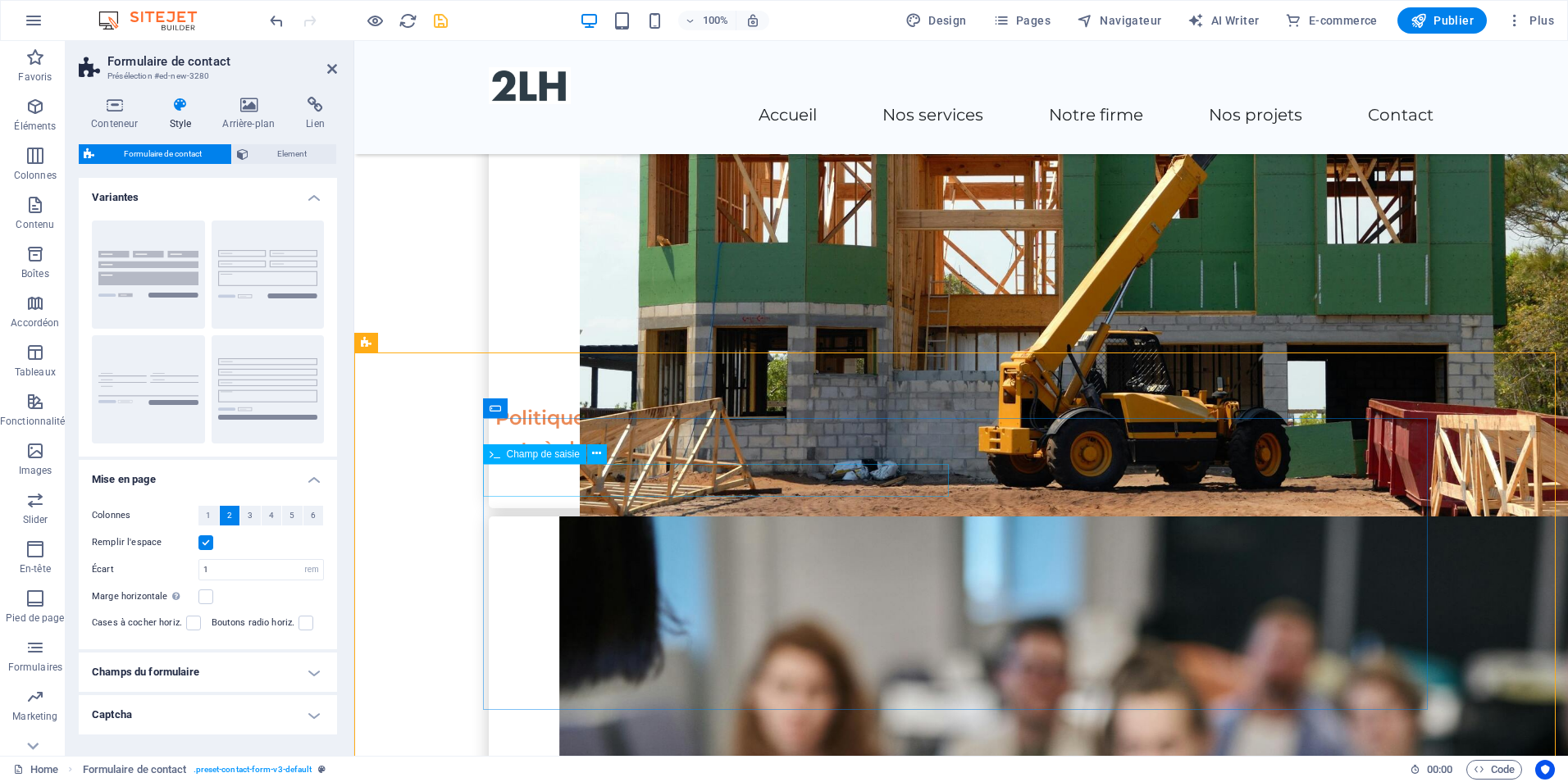
scroll to position [2843, 0]
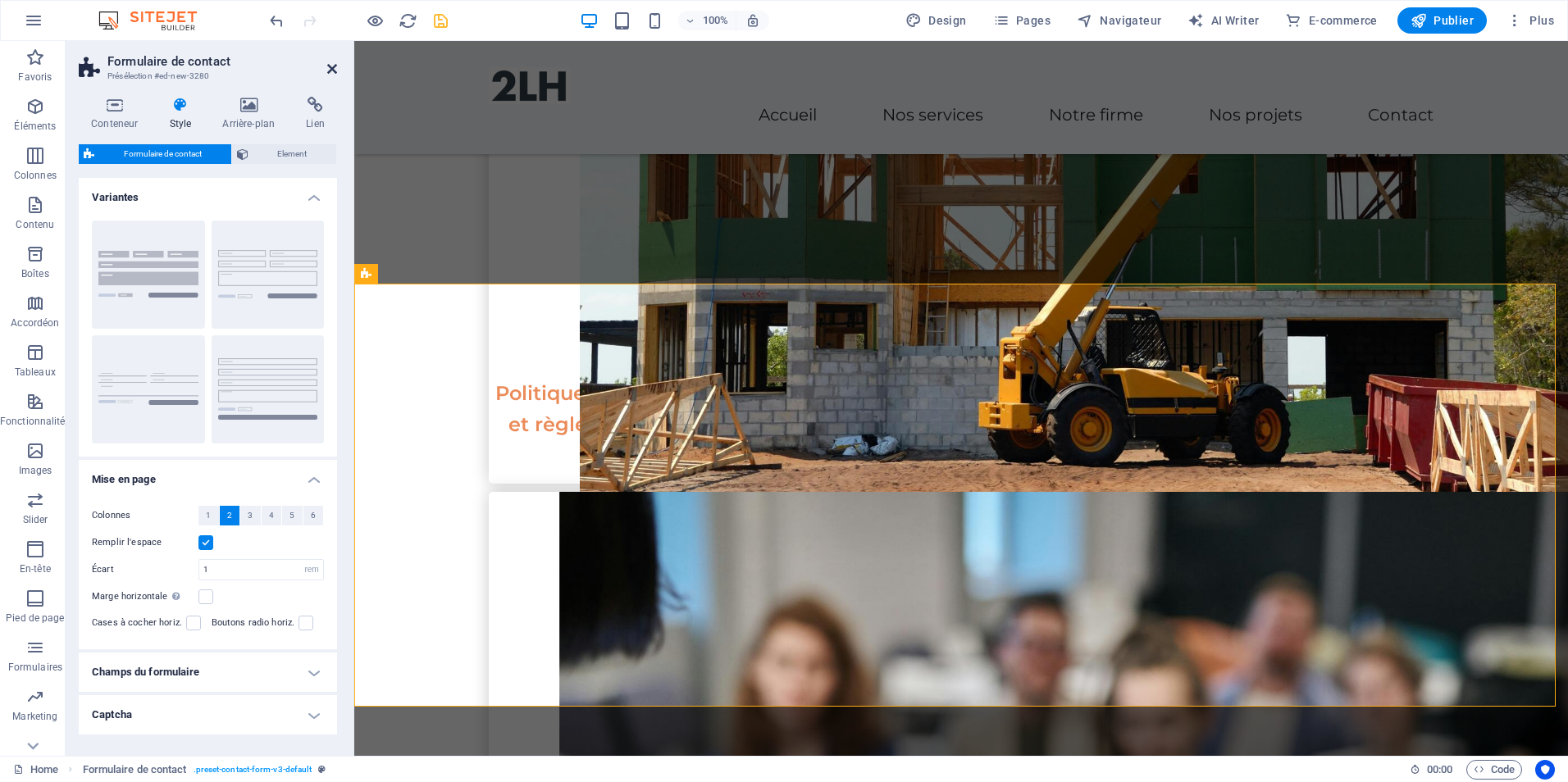
click at [335, 67] on icon at bounding box center [332, 69] width 10 height 13
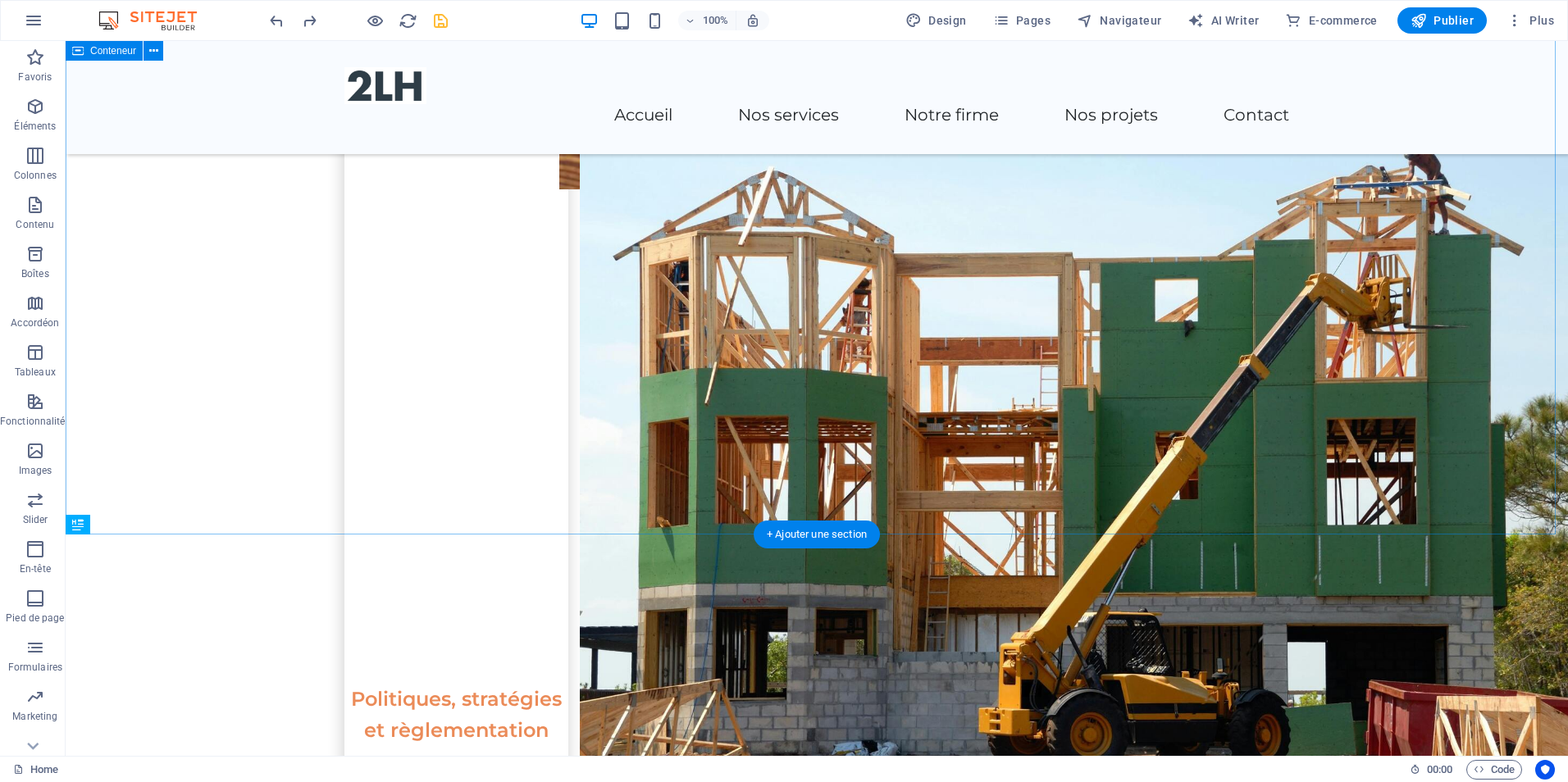
scroll to position [2612, 0]
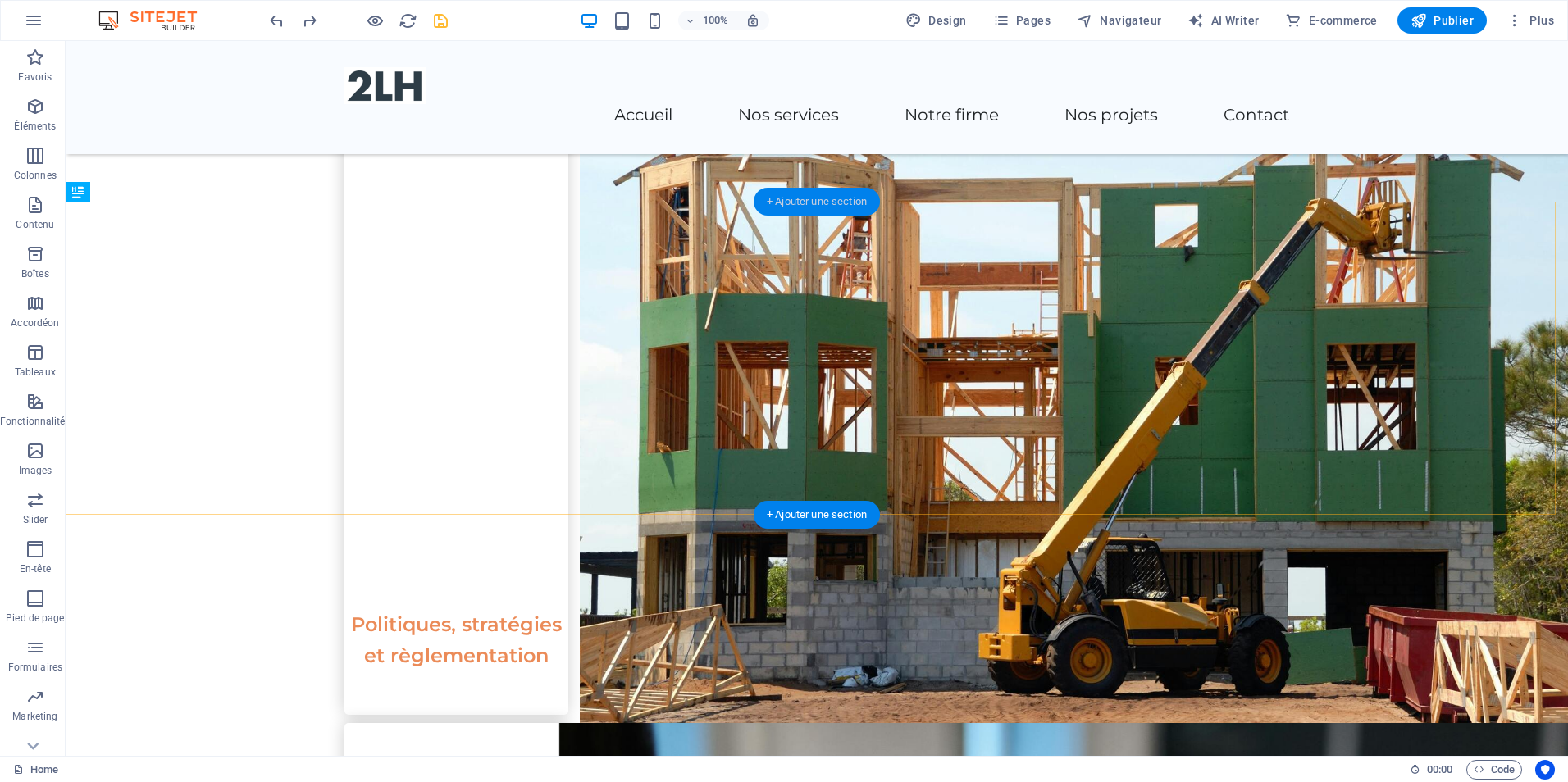
click at [843, 204] on div "+ Ajouter une section" at bounding box center [816, 202] width 126 height 28
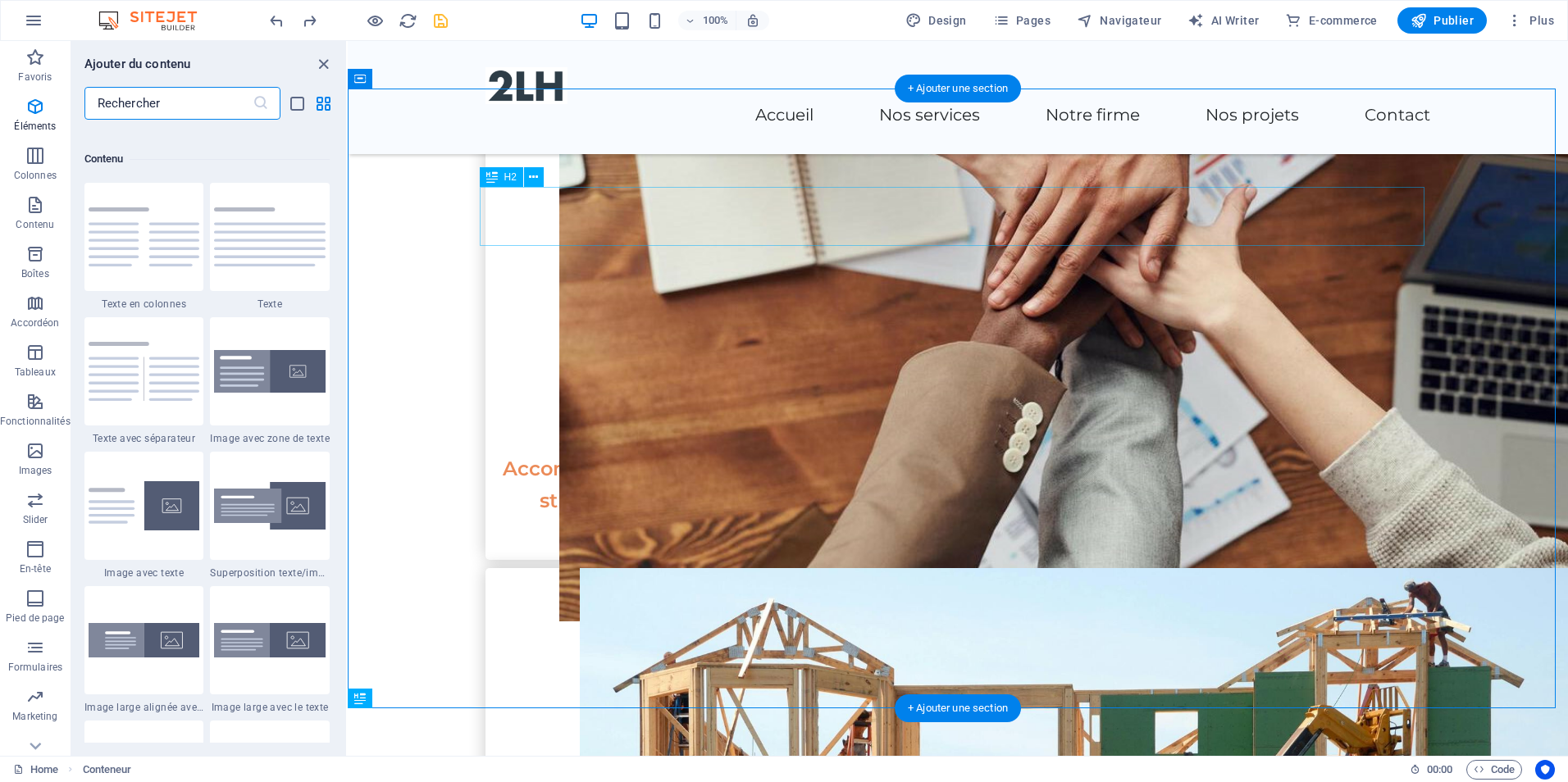
scroll to position [2868, 0]
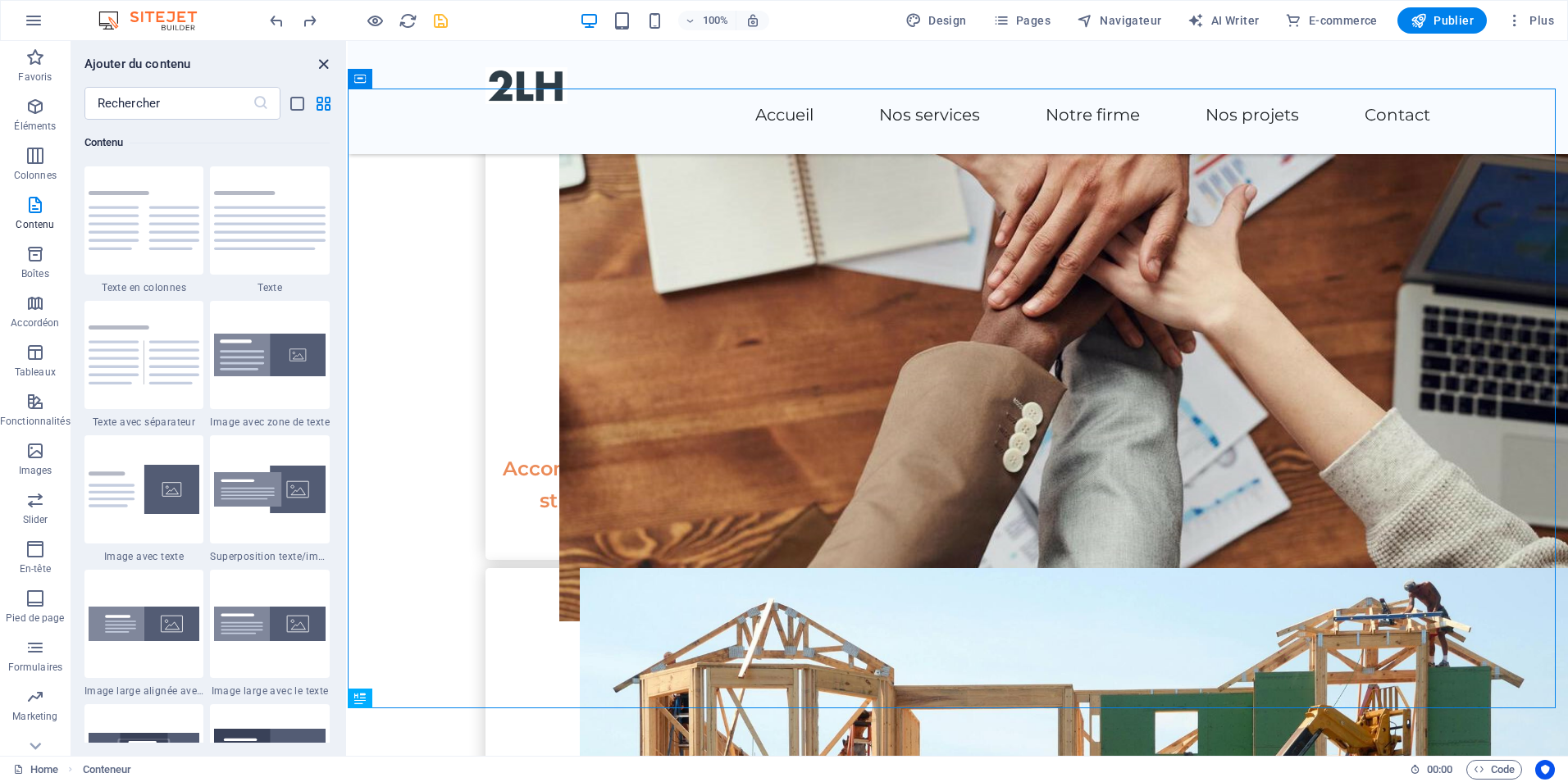
click at [318, 64] on icon "close panel" at bounding box center [323, 64] width 19 height 19
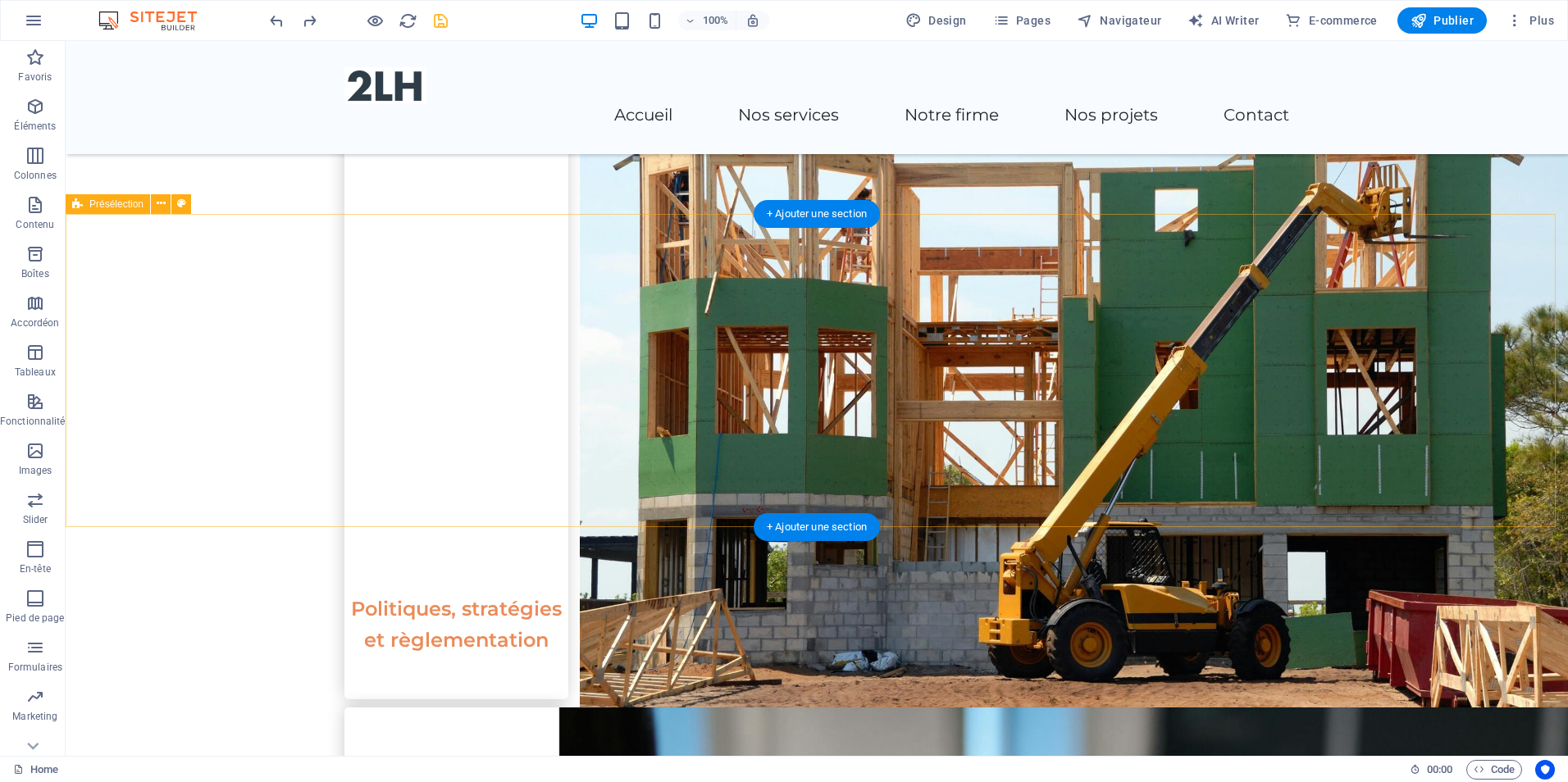
scroll to position [2597, 0]
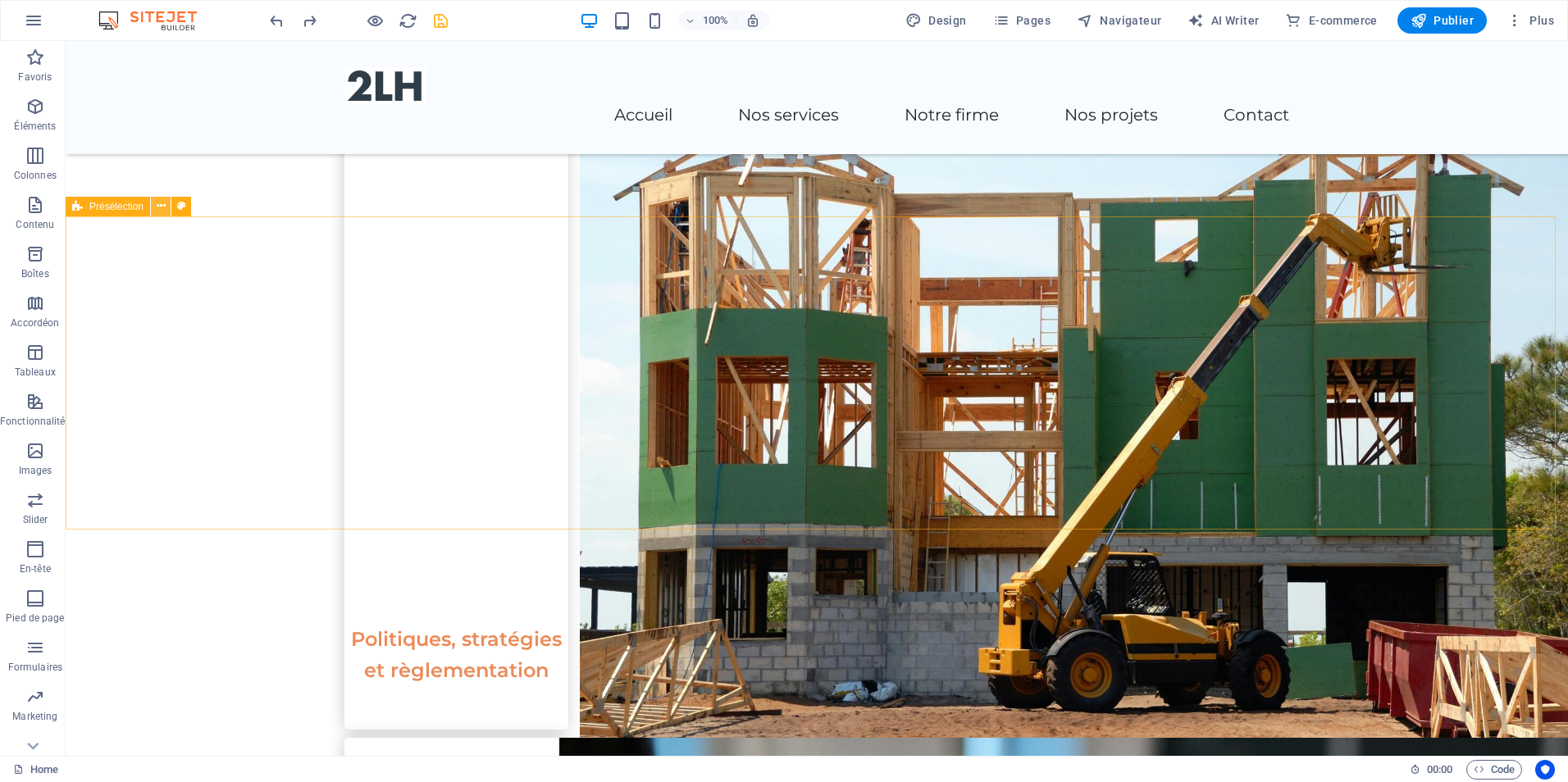
click at [162, 204] on icon at bounding box center [161, 206] width 9 height 17
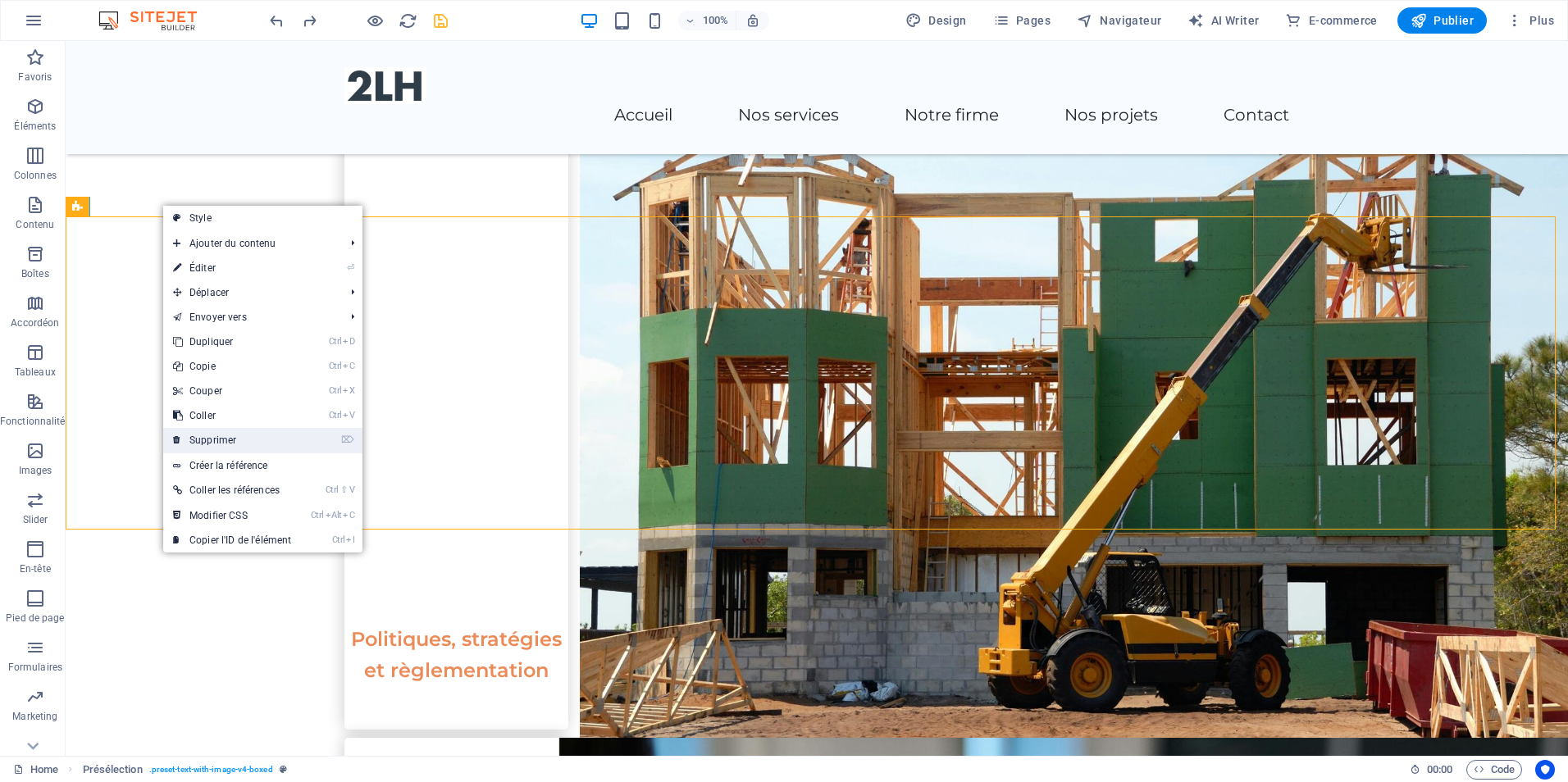
click at [230, 437] on link "⌦ Supprimer" at bounding box center [232, 440] width 138 height 25
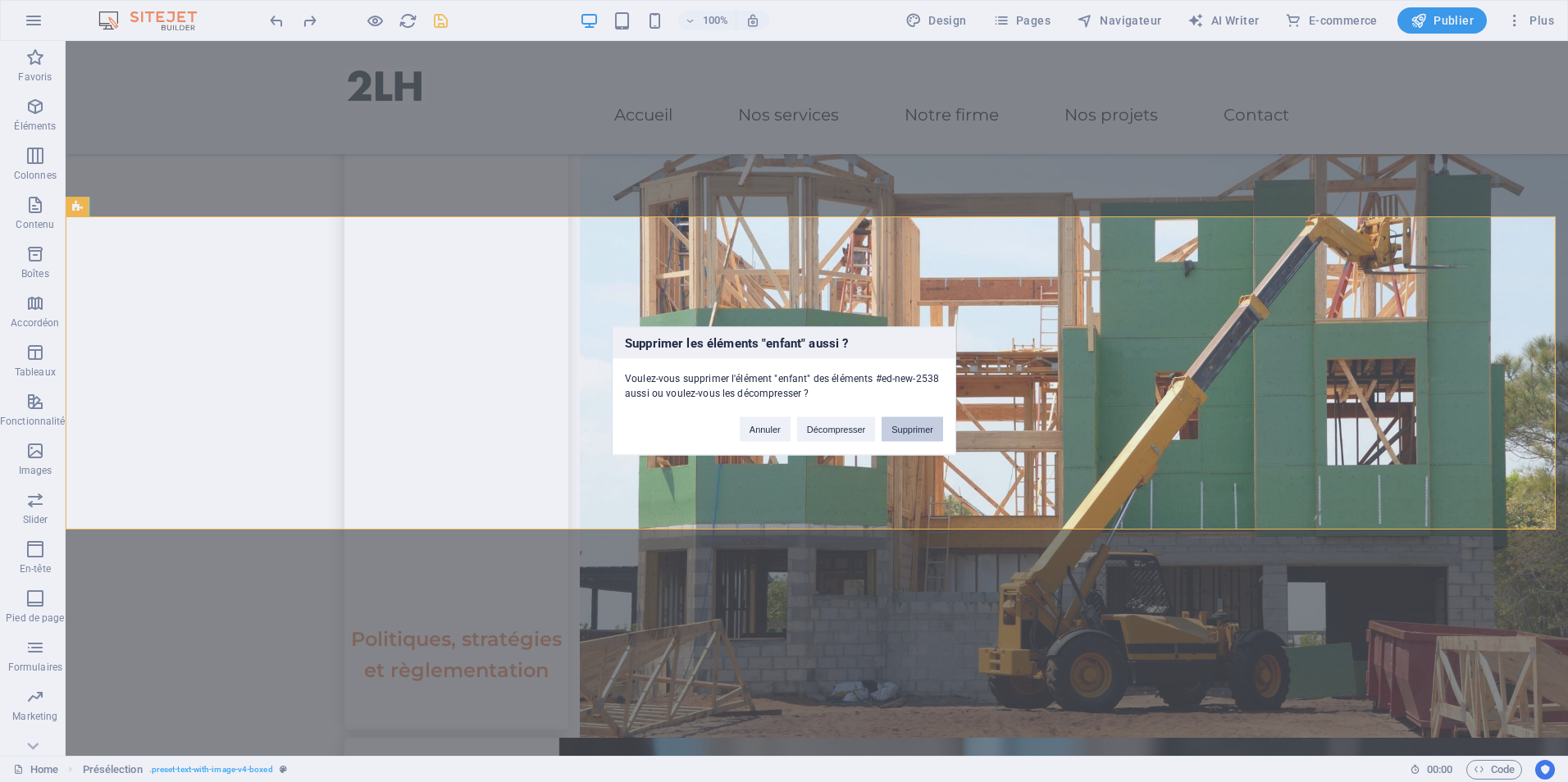
click at [908, 429] on button "Supprimer" at bounding box center [913, 429] width 62 height 25
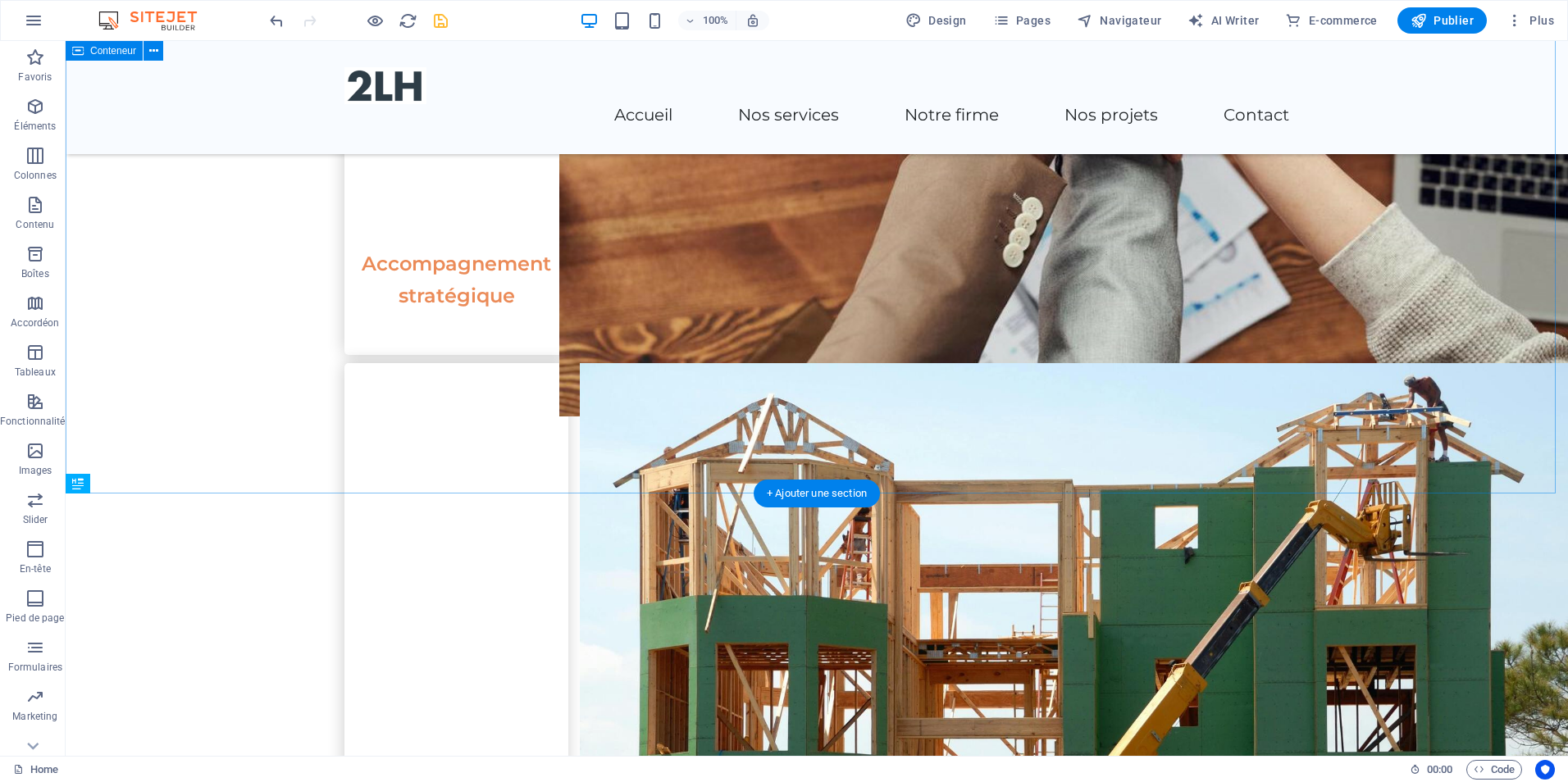
scroll to position [2351, 0]
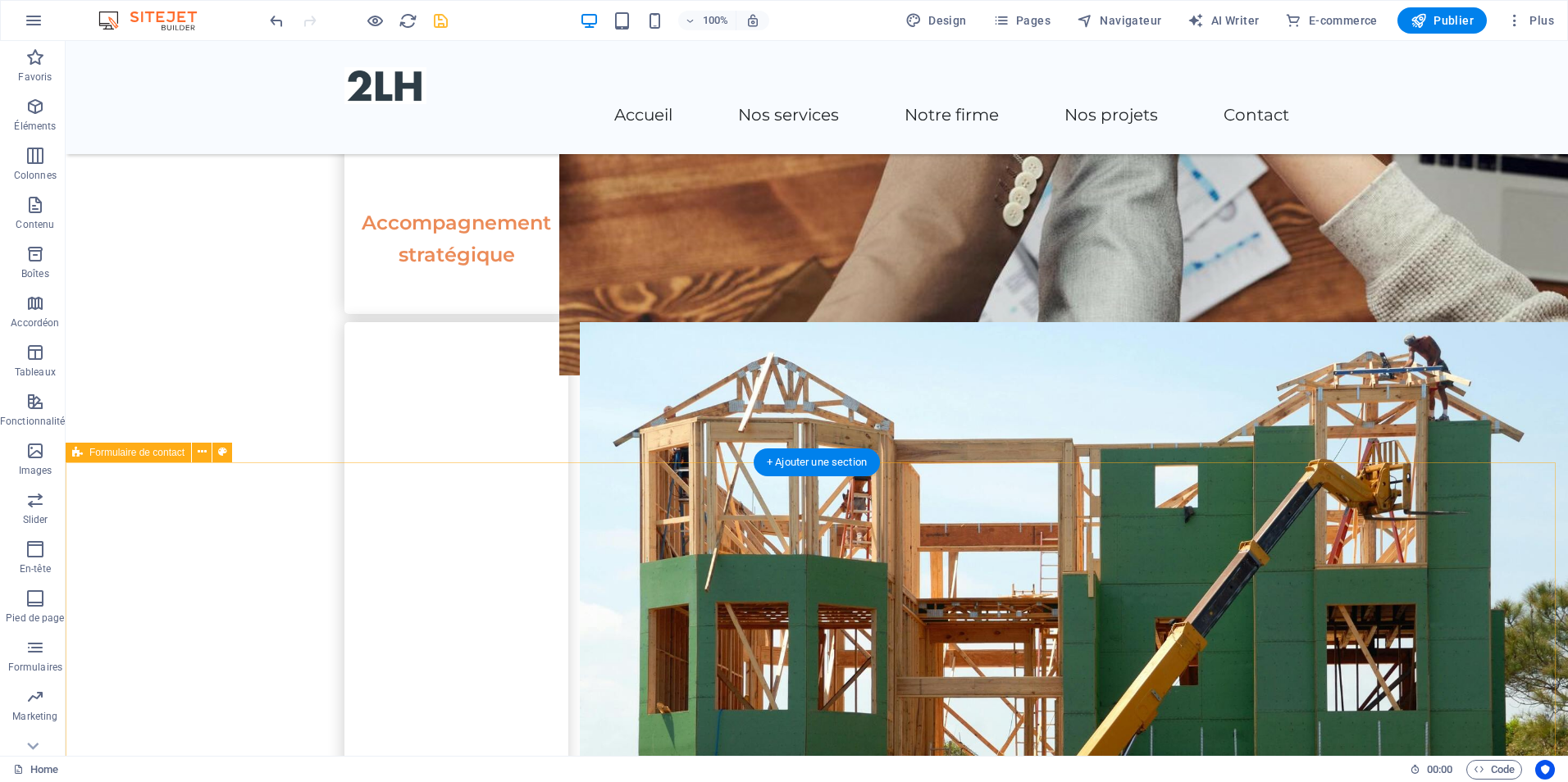
click at [228, 458] on button at bounding box center [223, 452] width 20 height 20
select select "rem"
select select "preset-contact-form-v3-default"
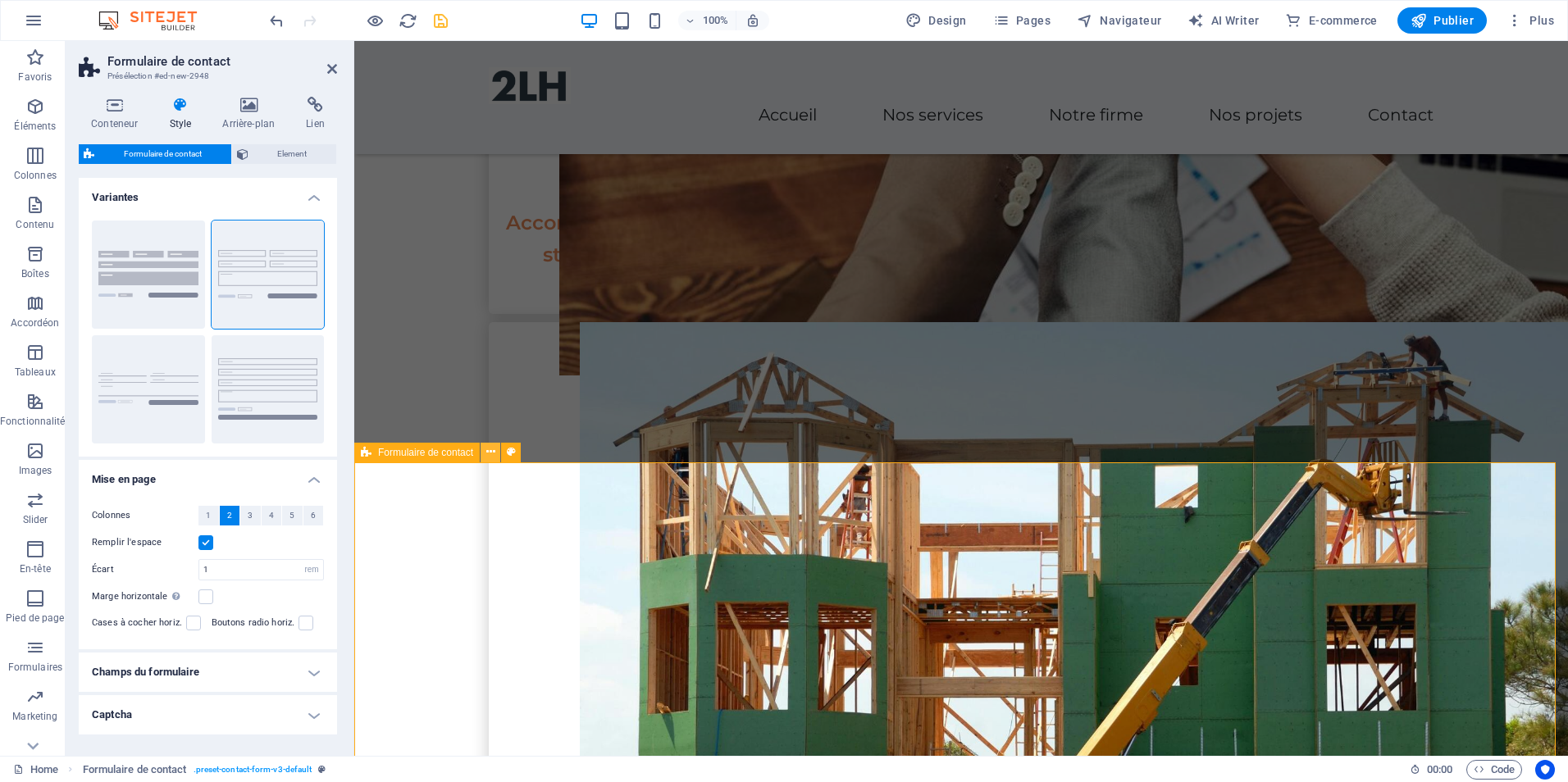
click at [492, 456] on icon at bounding box center [491, 452] width 9 height 17
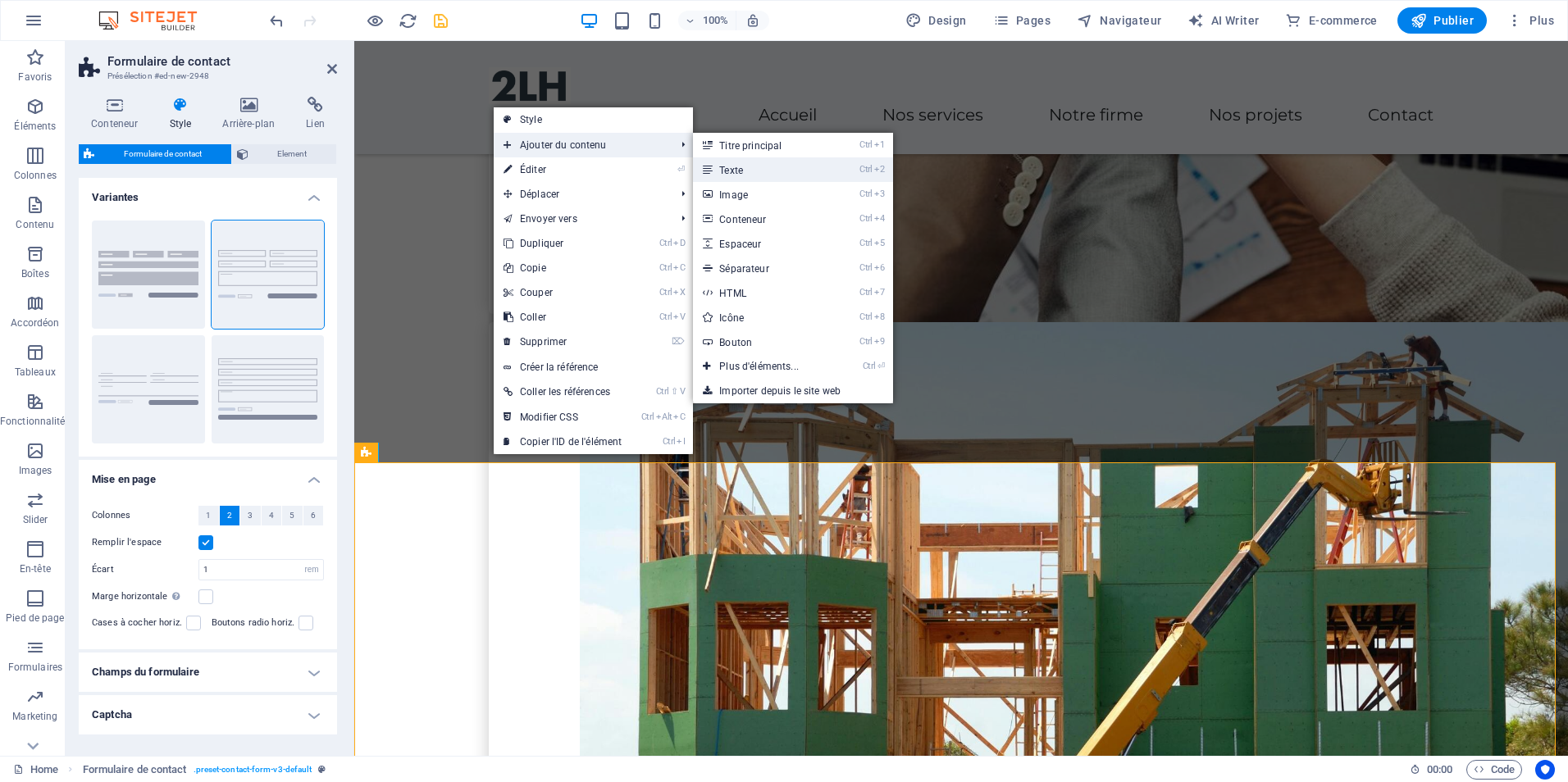
click at [756, 164] on link "Ctrl 2 Texte" at bounding box center [763, 170] width 138 height 25
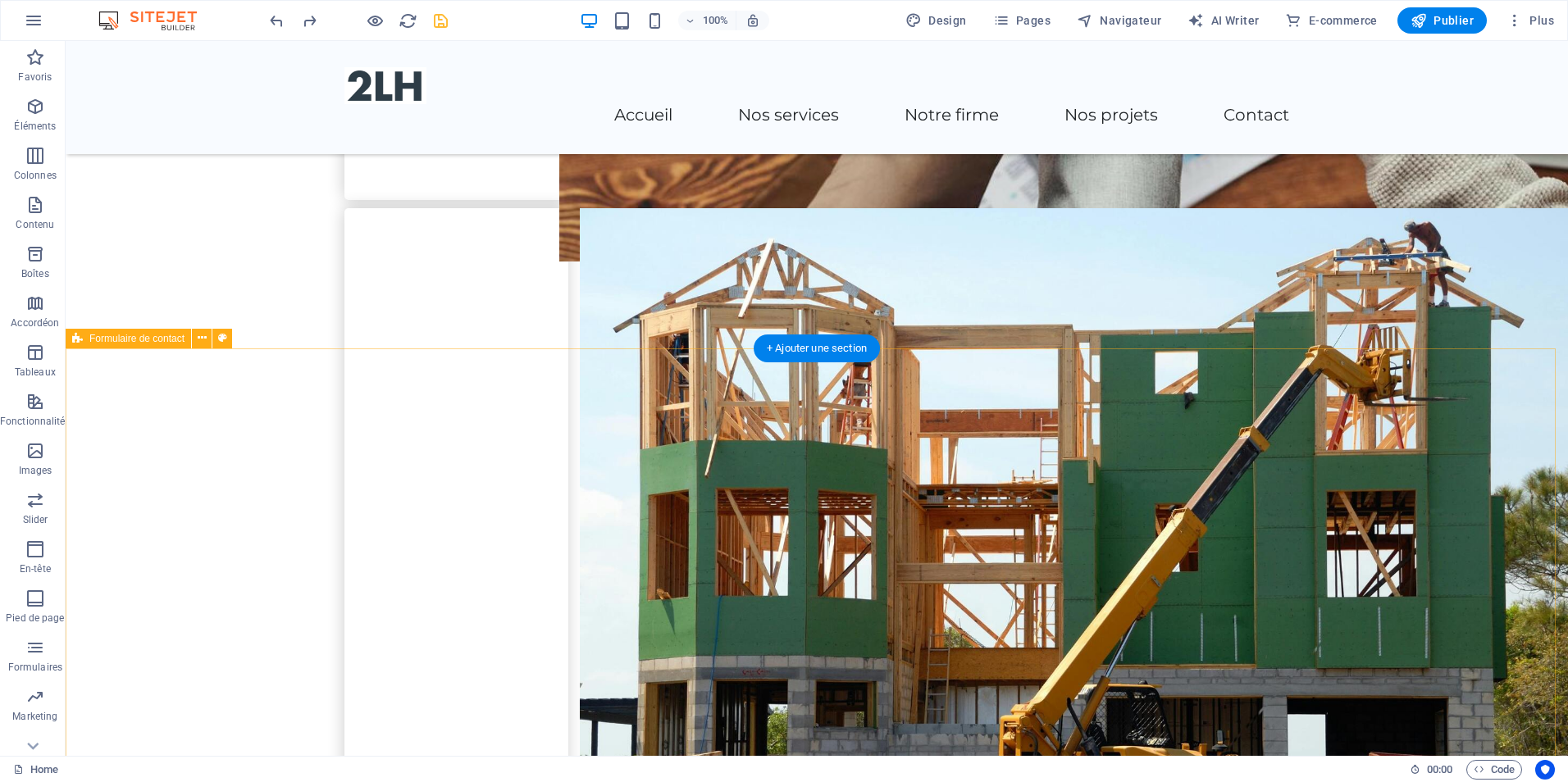
scroll to position [2433, 0]
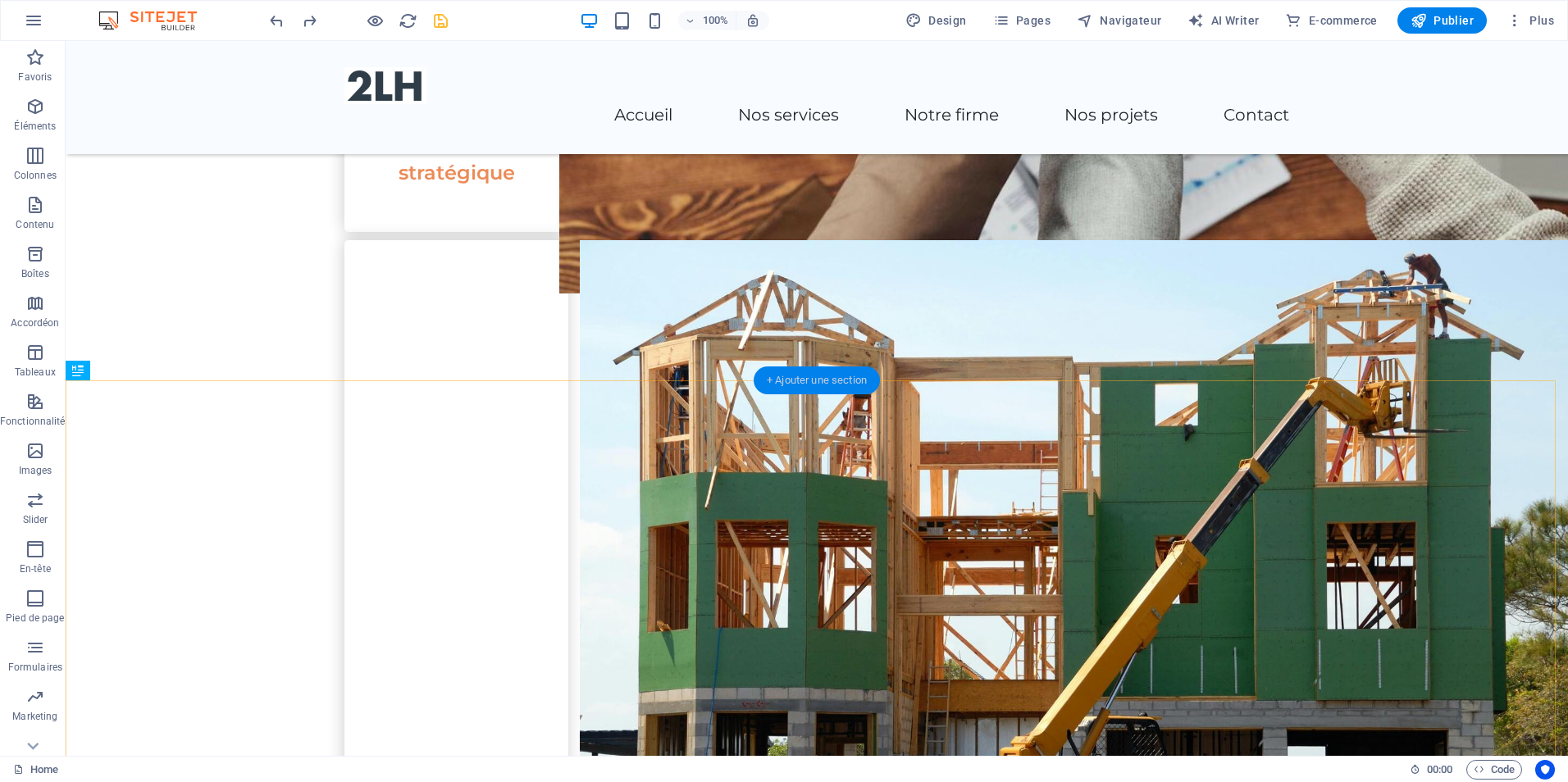
click at [780, 382] on div "+ Ajouter une section" at bounding box center [816, 381] width 126 height 28
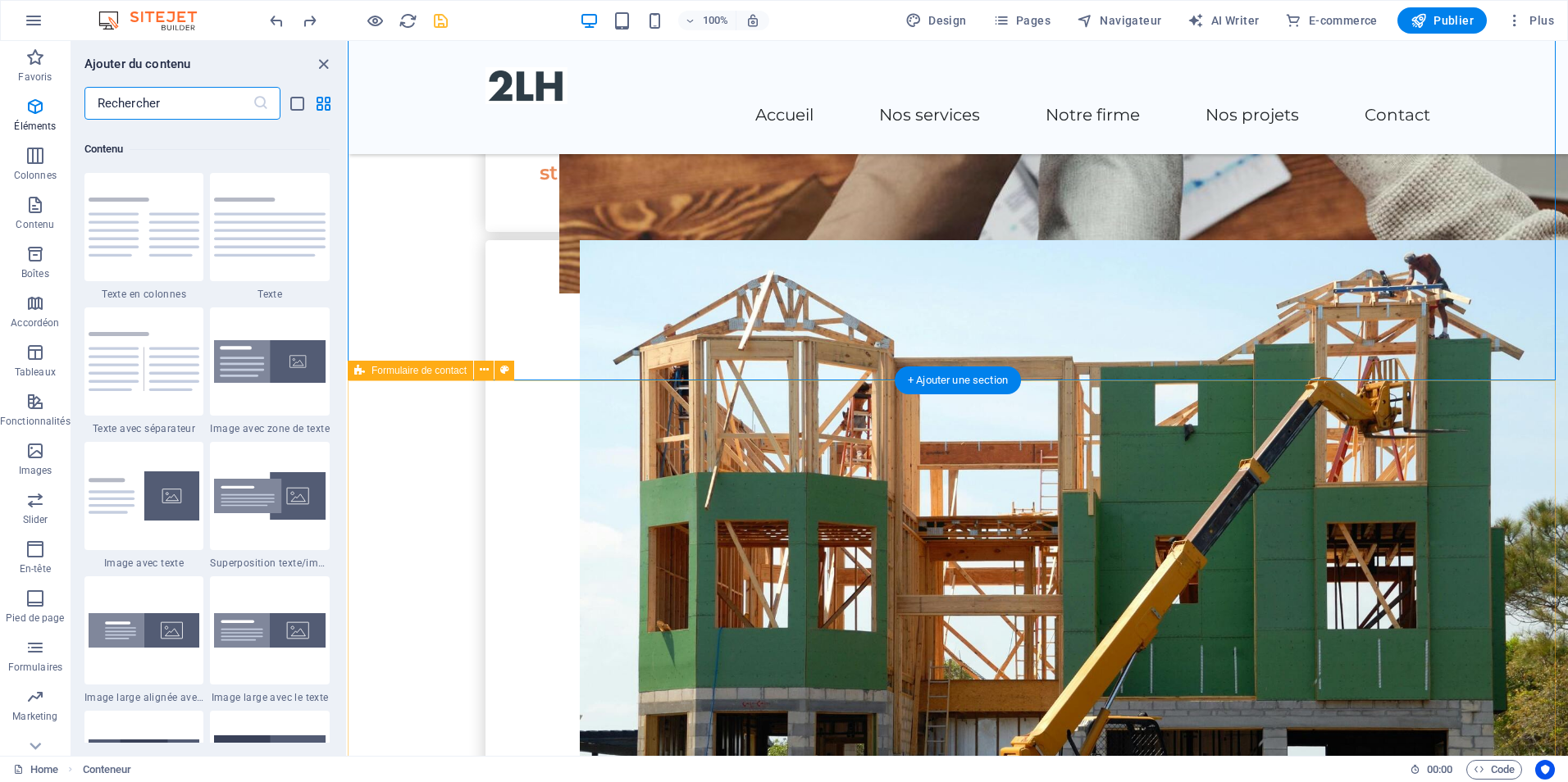
scroll to position [2868, 0]
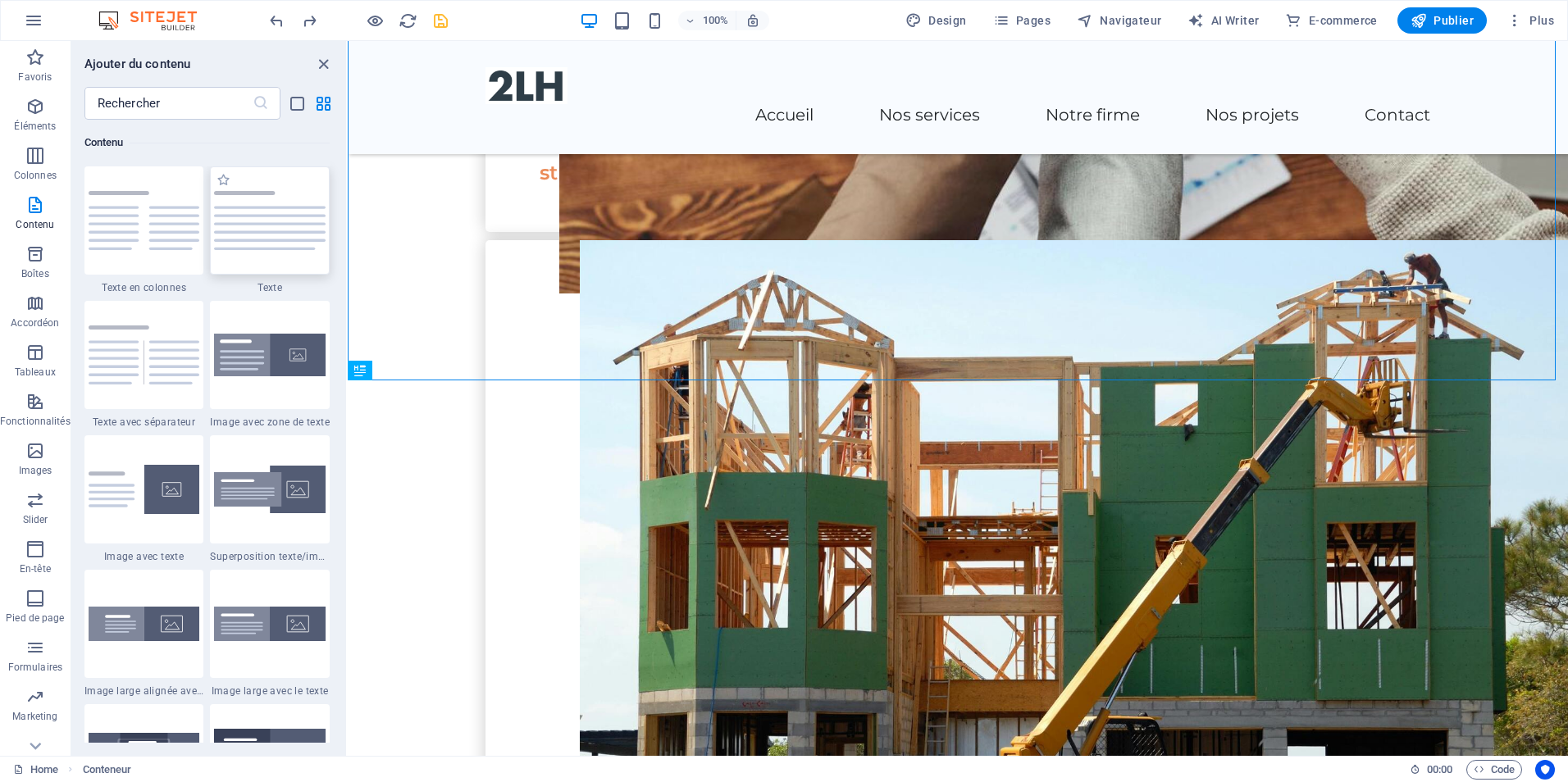
click at [225, 219] on img at bounding box center [270, 221] width 111 height 59
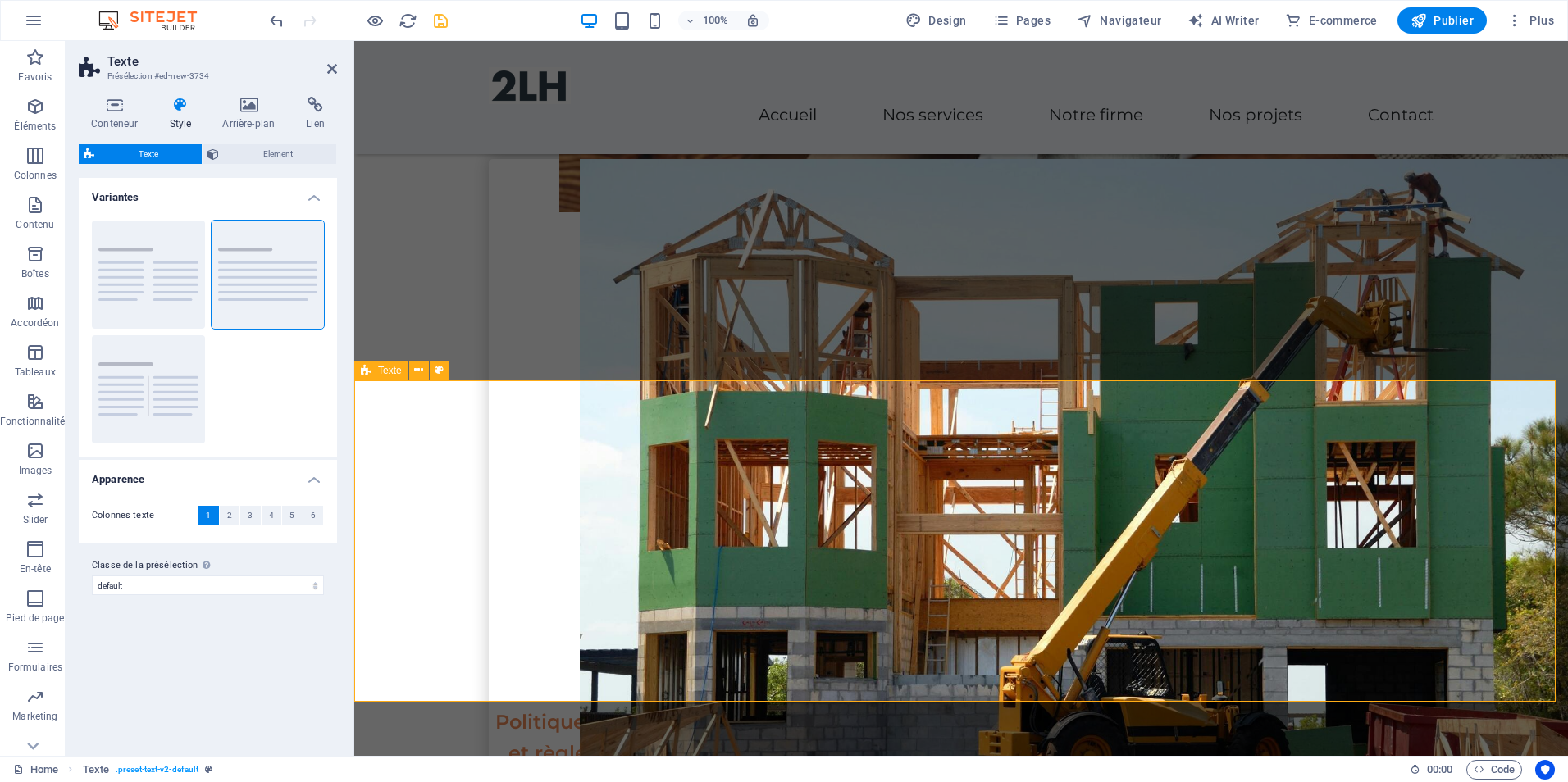
scroll to position [2761, 0]
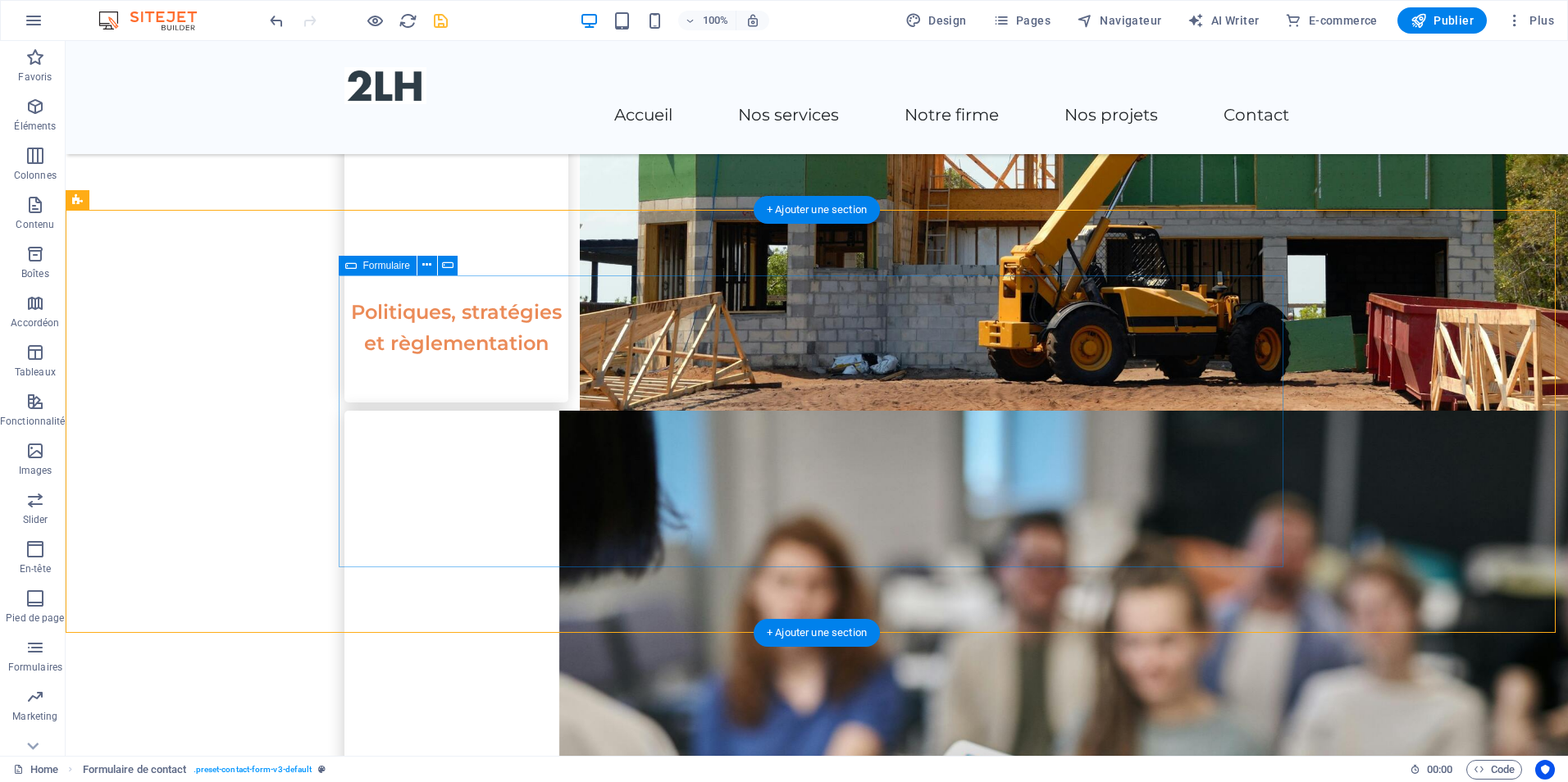
scroll to position [2925, 0]
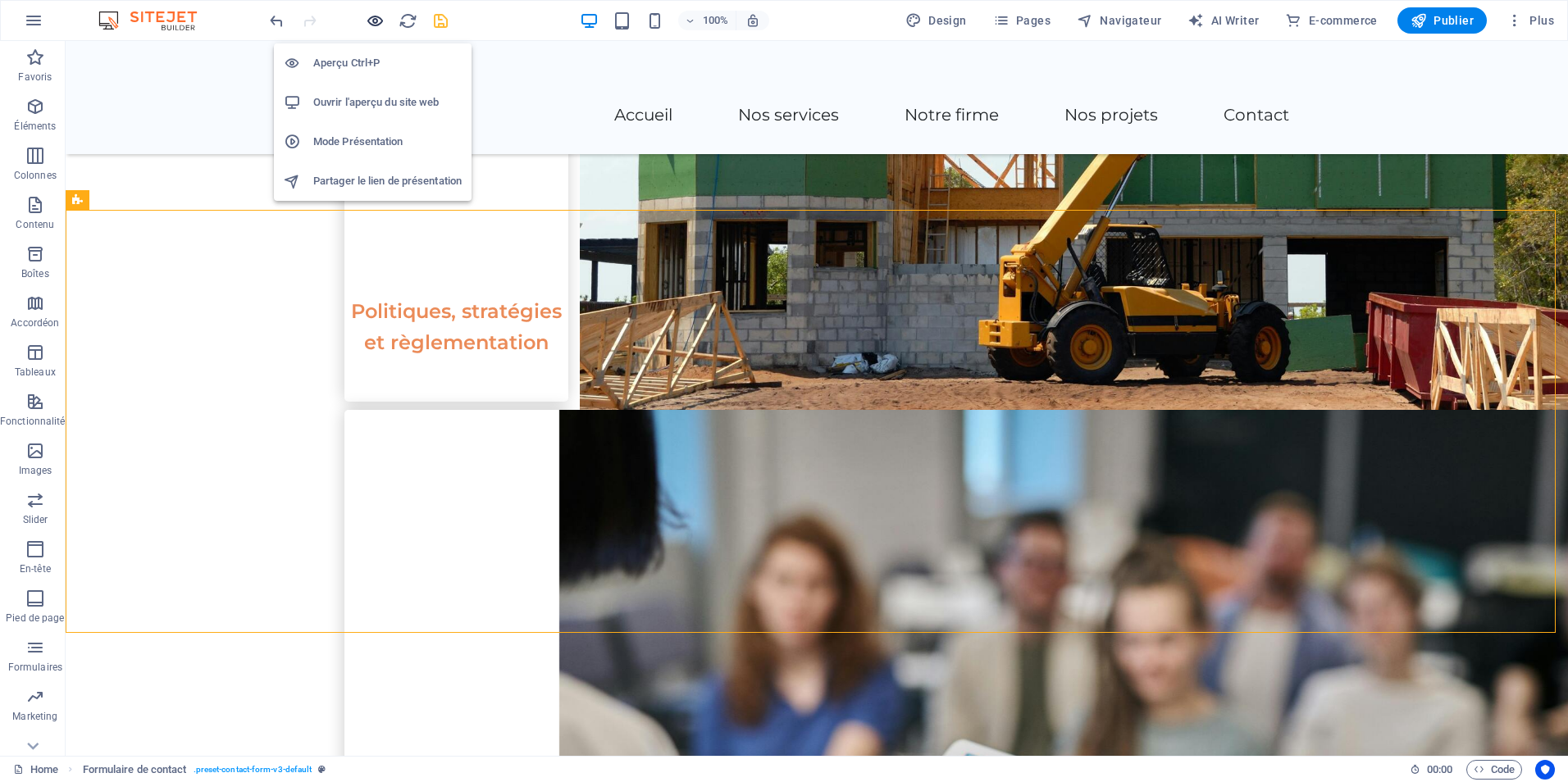
click at [369, 26] on icon "button" at bounding box center [375, 21] width 19 height 19
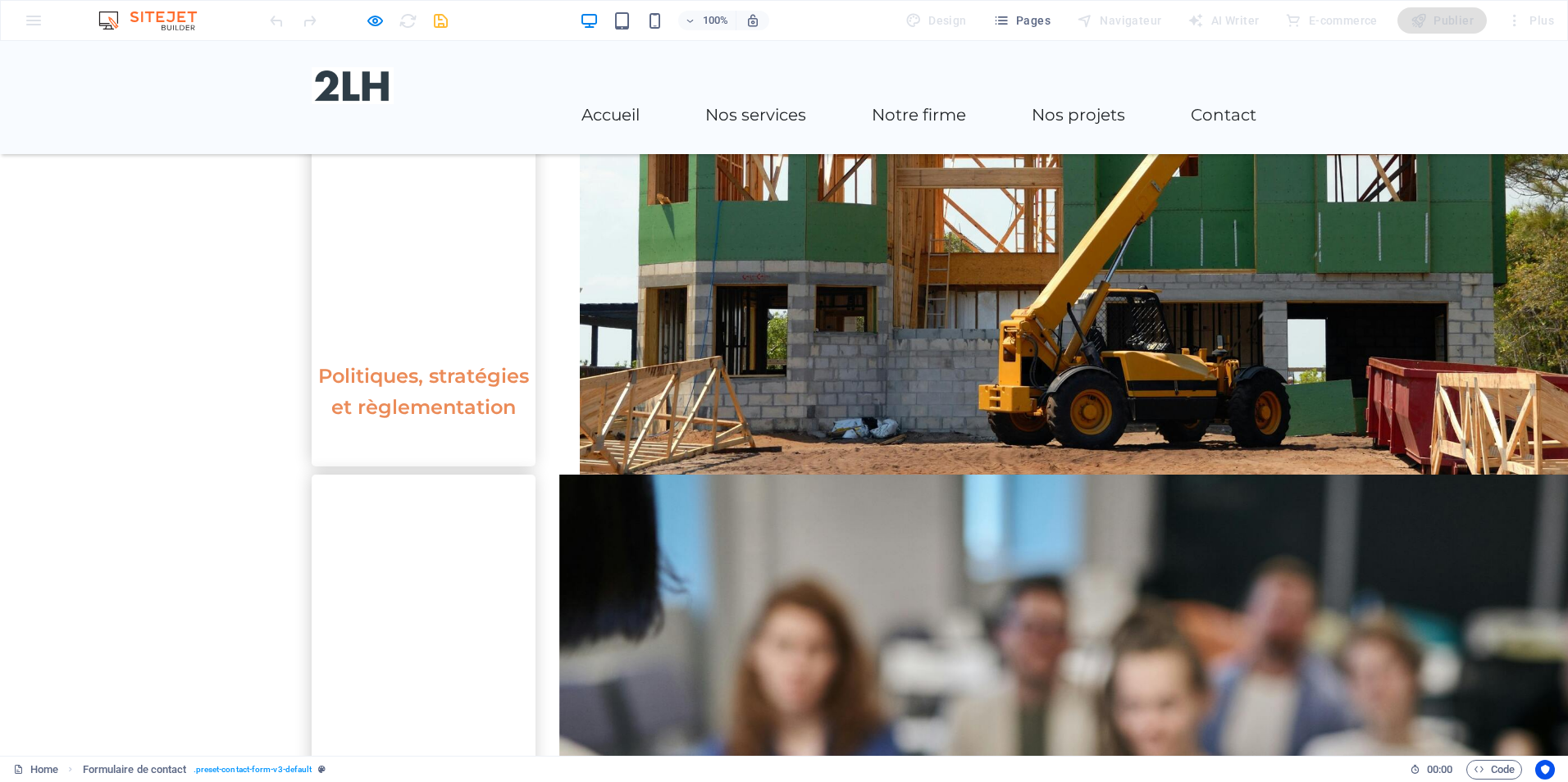
scroll to position [2761, 0]
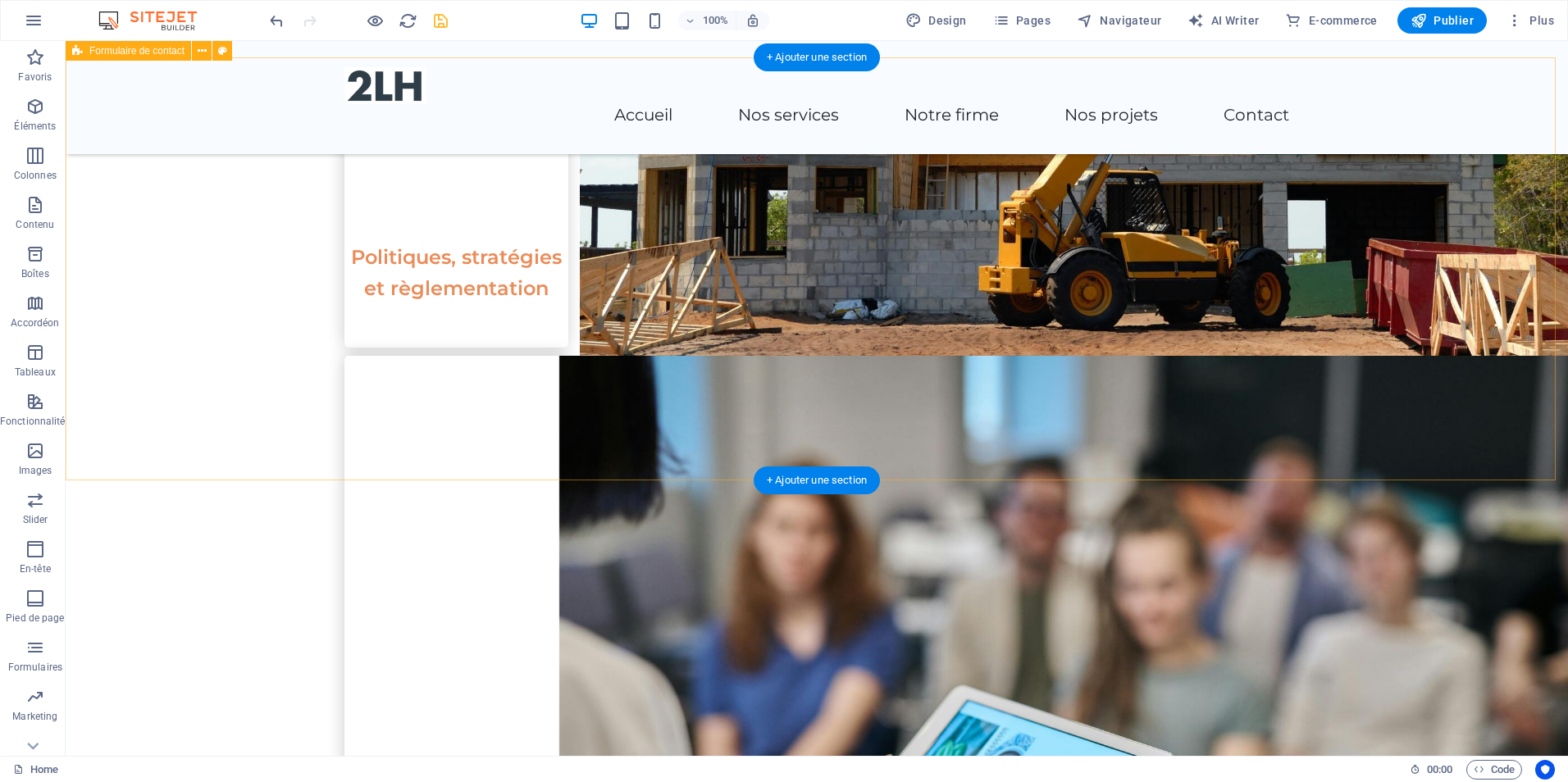
scroll to position [2843, 0]
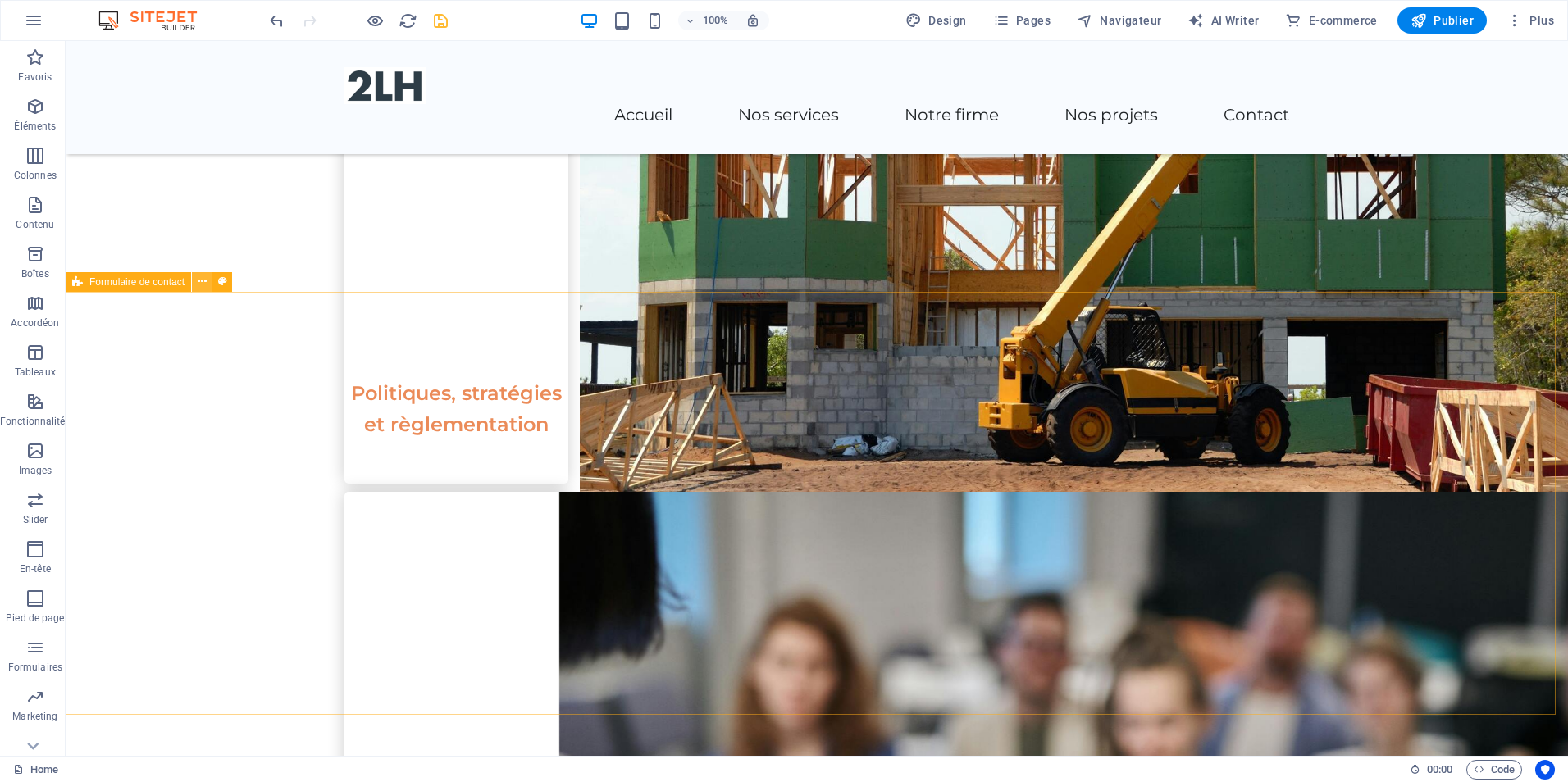
click at [200, 284] on icon at bounding box center [202, 281] width 9 height 17
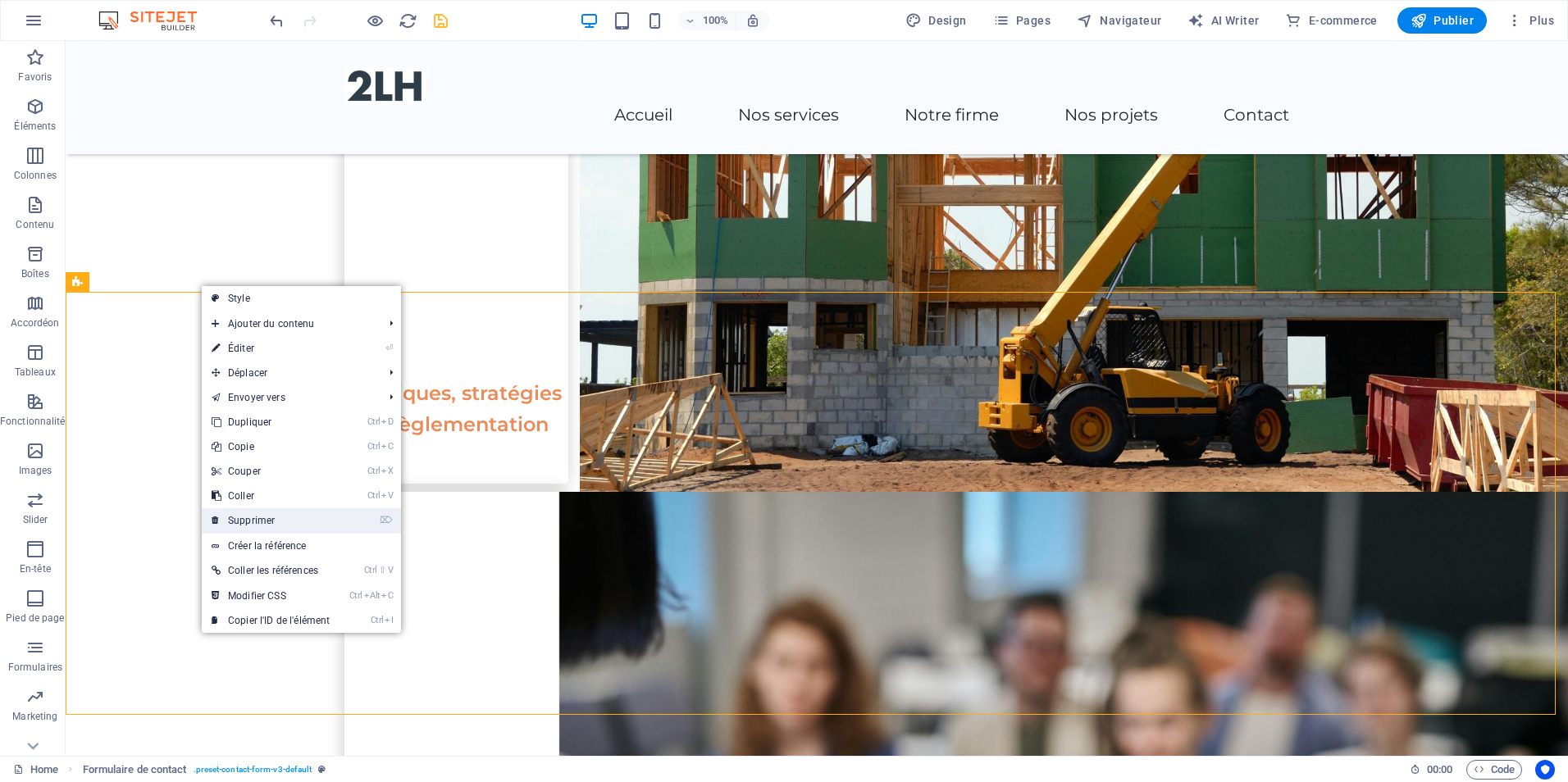
click at [245, 515] on link "⌦ Supprimer" at bounding box center [270, 521] width 138 height 25
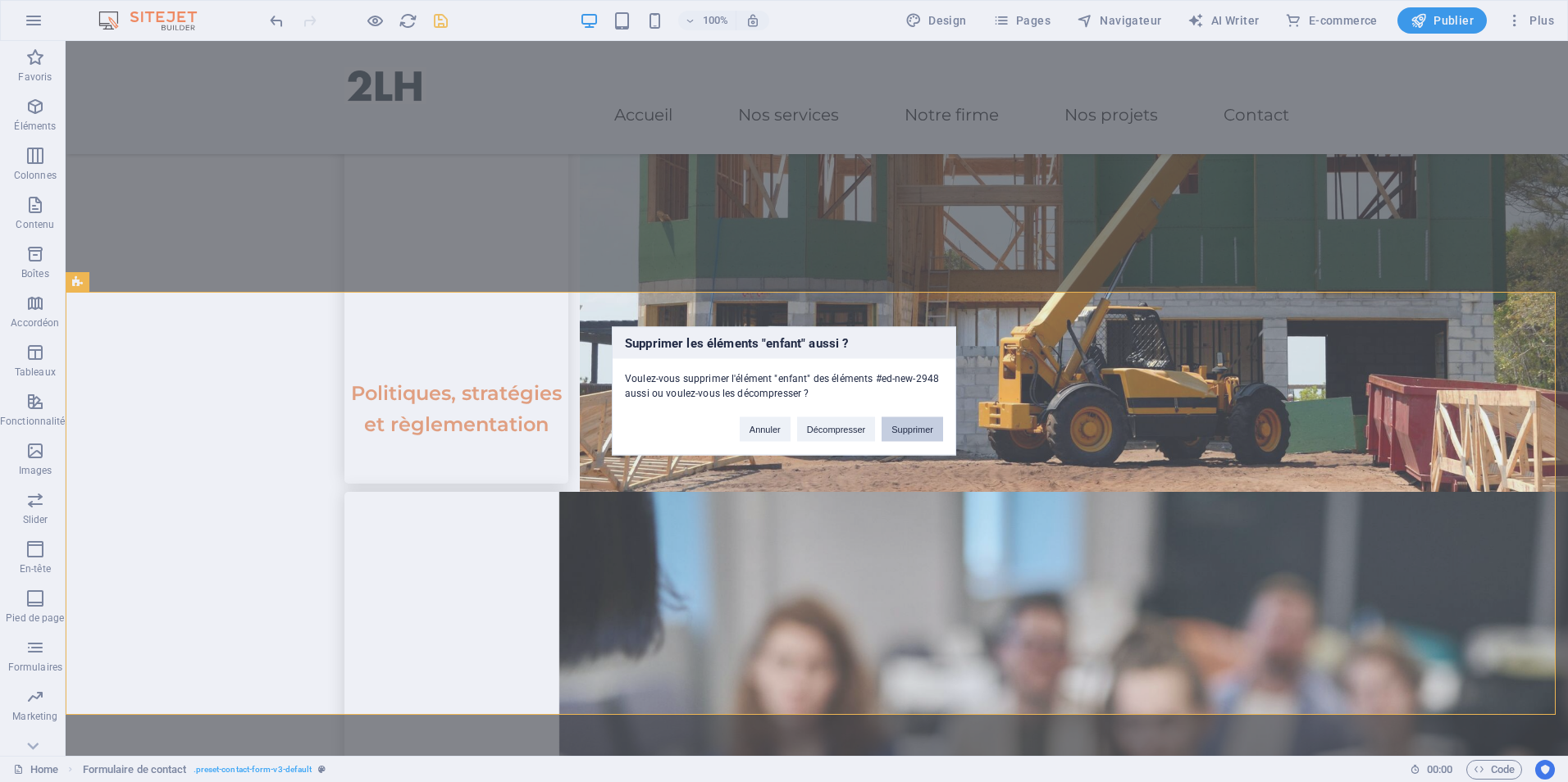
click at [900, 433] on button "Supprimer" at bounding box center [913, 429] width 62 height 25
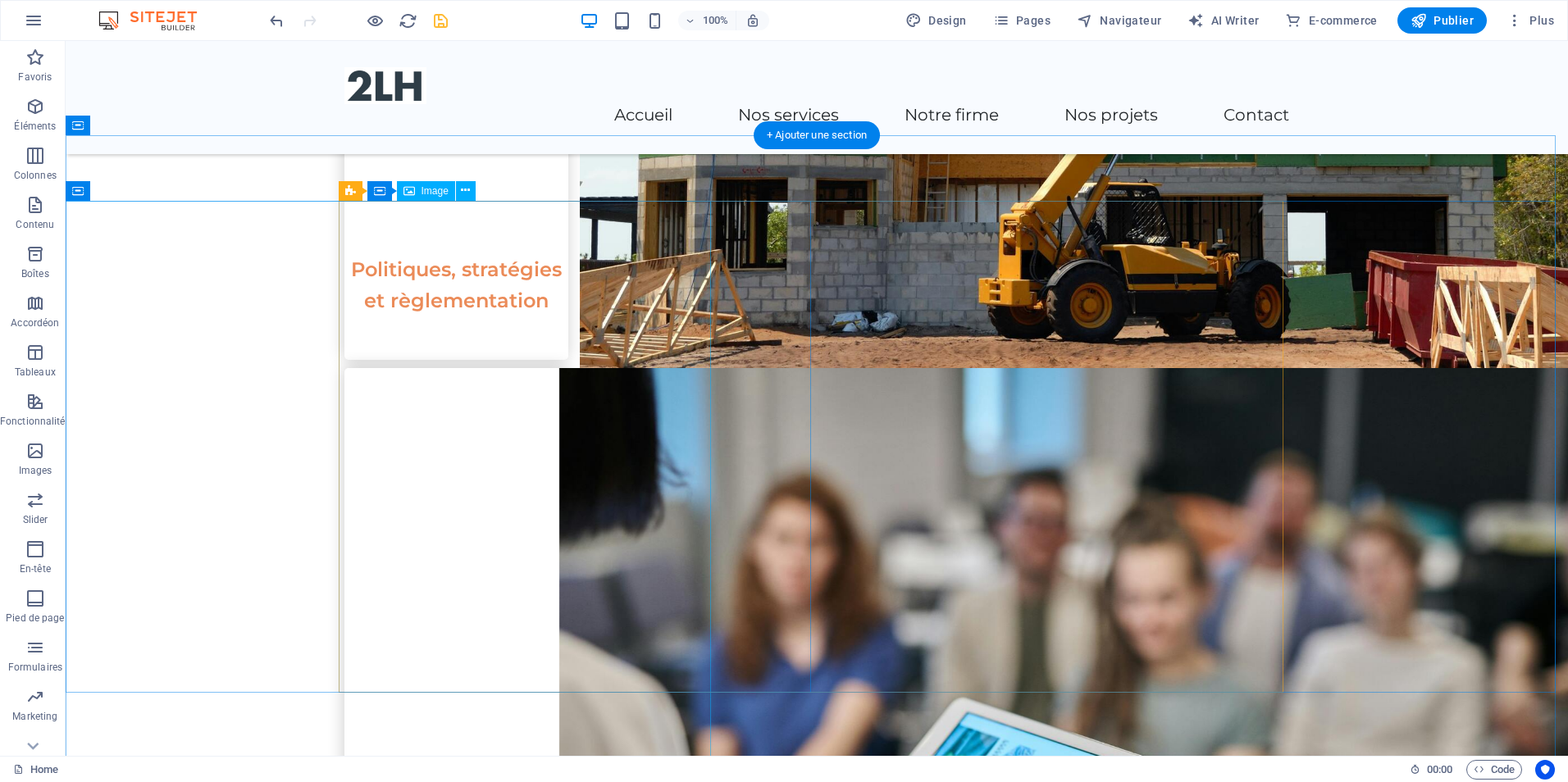
scroll to position [2925, 0]
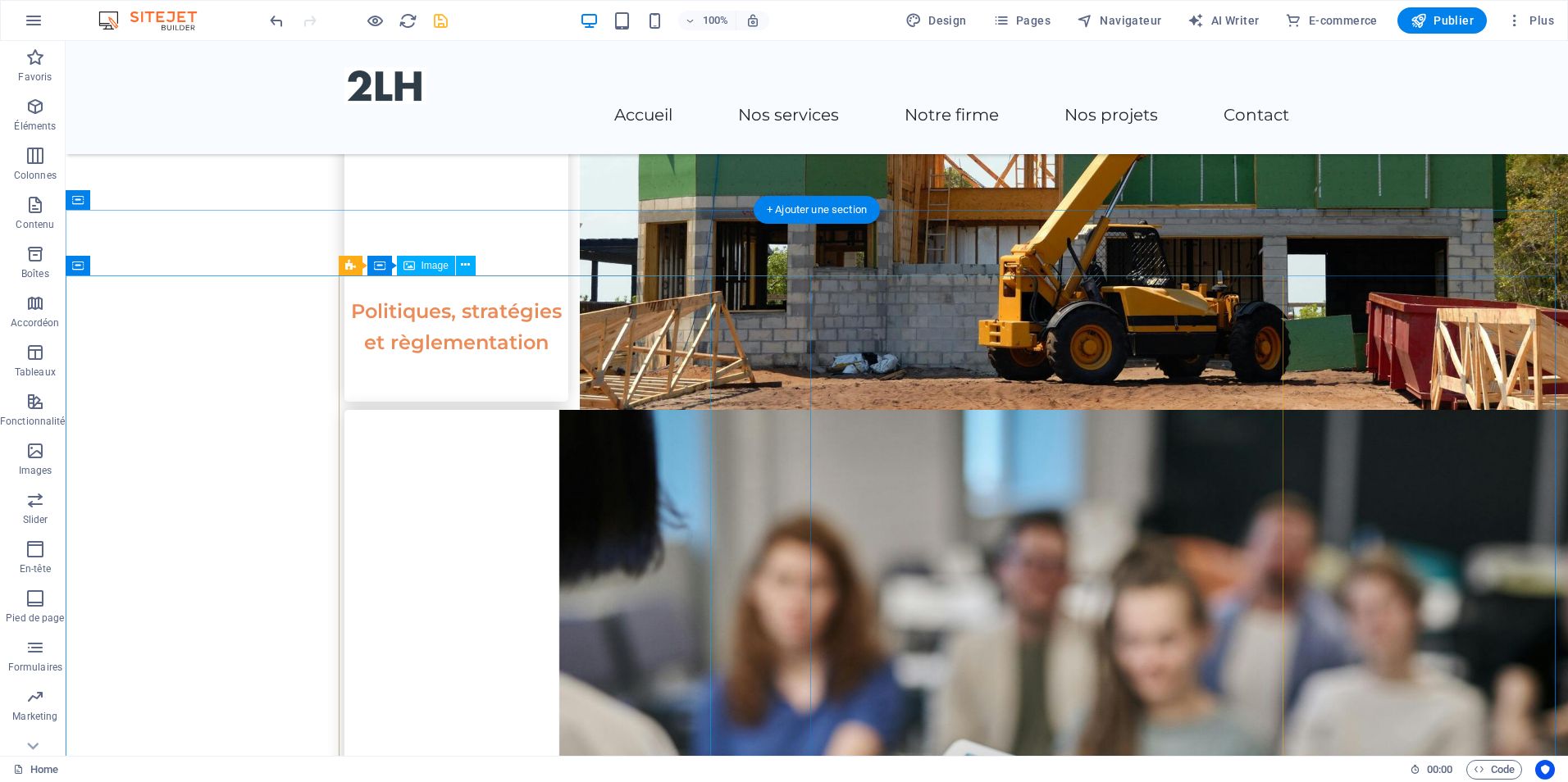
click at [425, 265] on span "Image" at bounding box center [434, 265] width 27 height 10
click at [472, 267] on button at bounding box center [466, 265] width 20 height 20
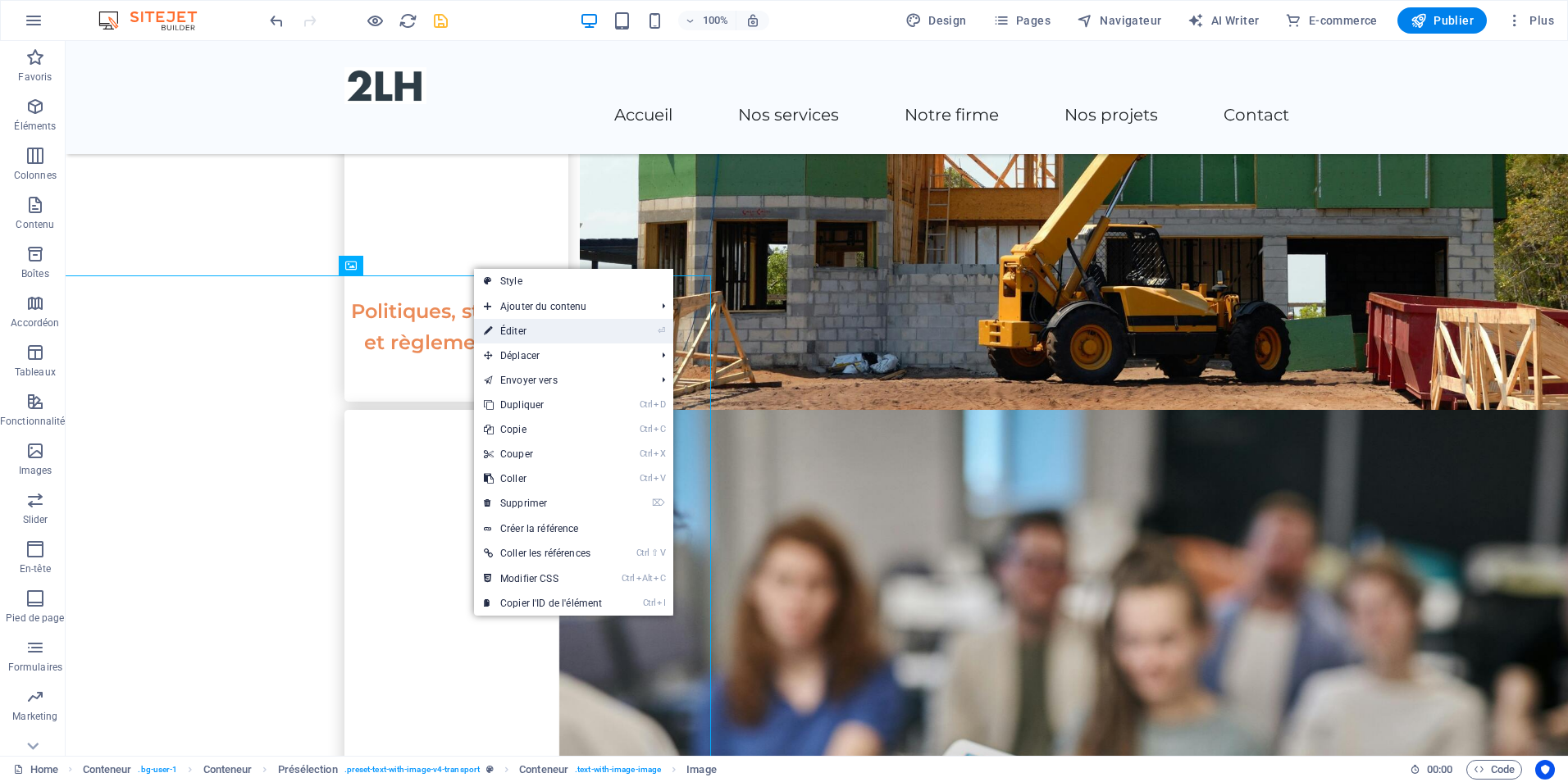
click at [553, 334] on link "⏎ Éditer" at bounding box center [542, 331] width 138 height 25
select select "px"
select select "%"
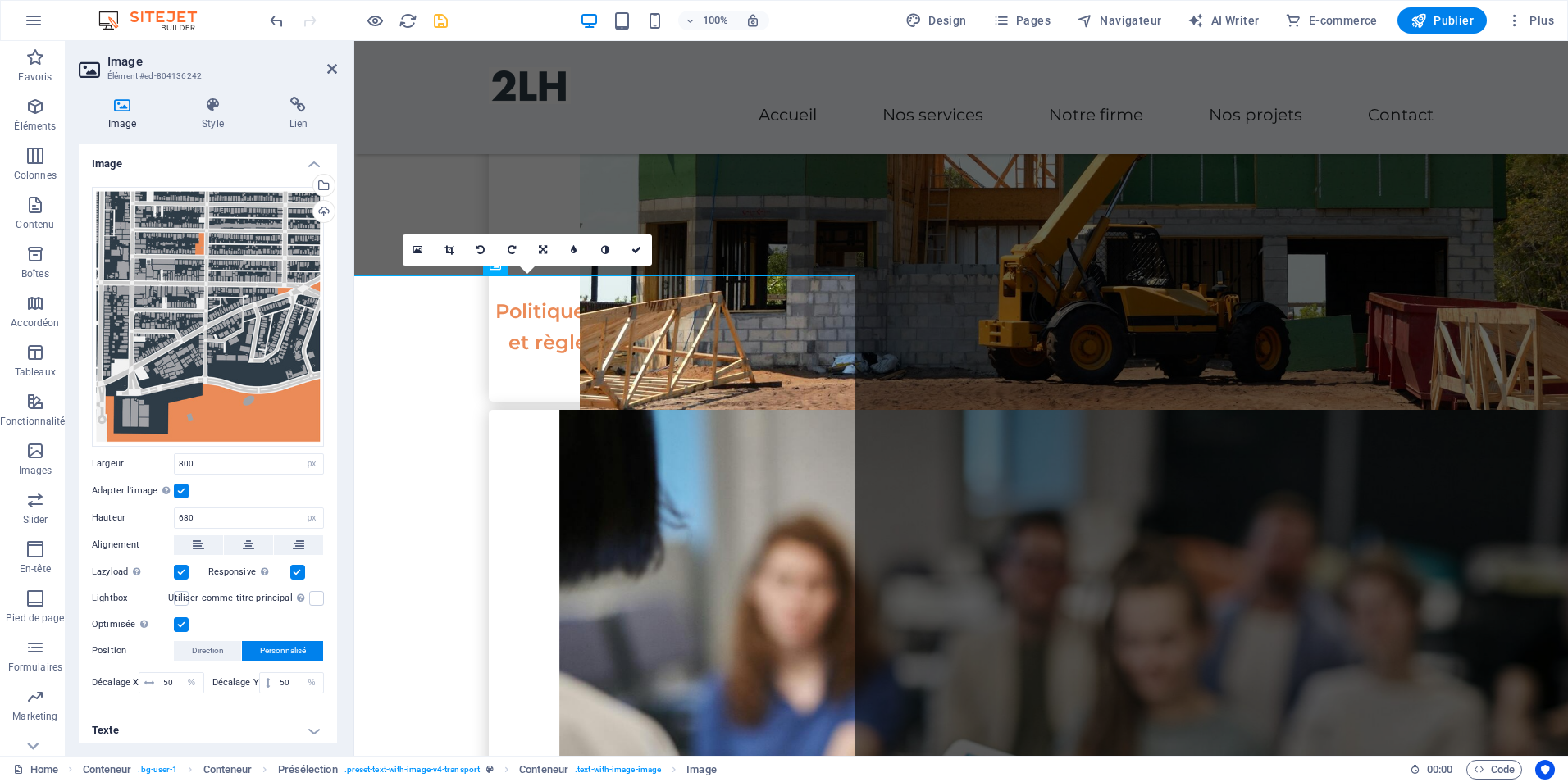
click at [184, 489] on label at bounding box center [181, 491] width 15 height 15
click at [0, 0] on input "Adapter l'image Adapter automatiquement l'image à une largeur et une hauteur fi…" at bounding box center [0, 0] width 0 height 0
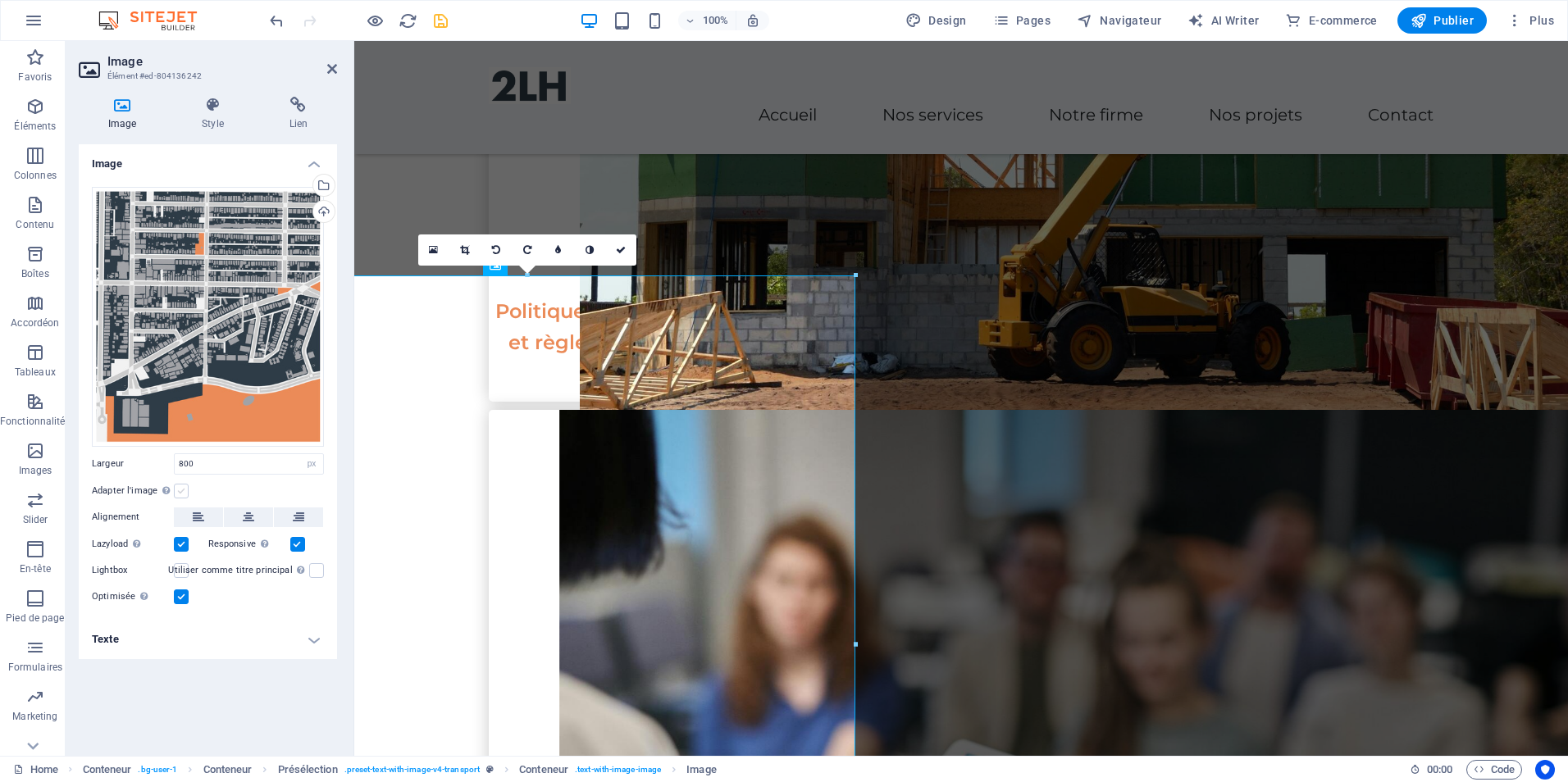
click at [184, 489] on label at bounding box center [181, 491] width 15 height 15
click at [0, 0] on input "Adapter l'image Adapter automatiquement l'image à une largeur et une hauteur fi…" at bounding box center [0, 0] width 0 height 0
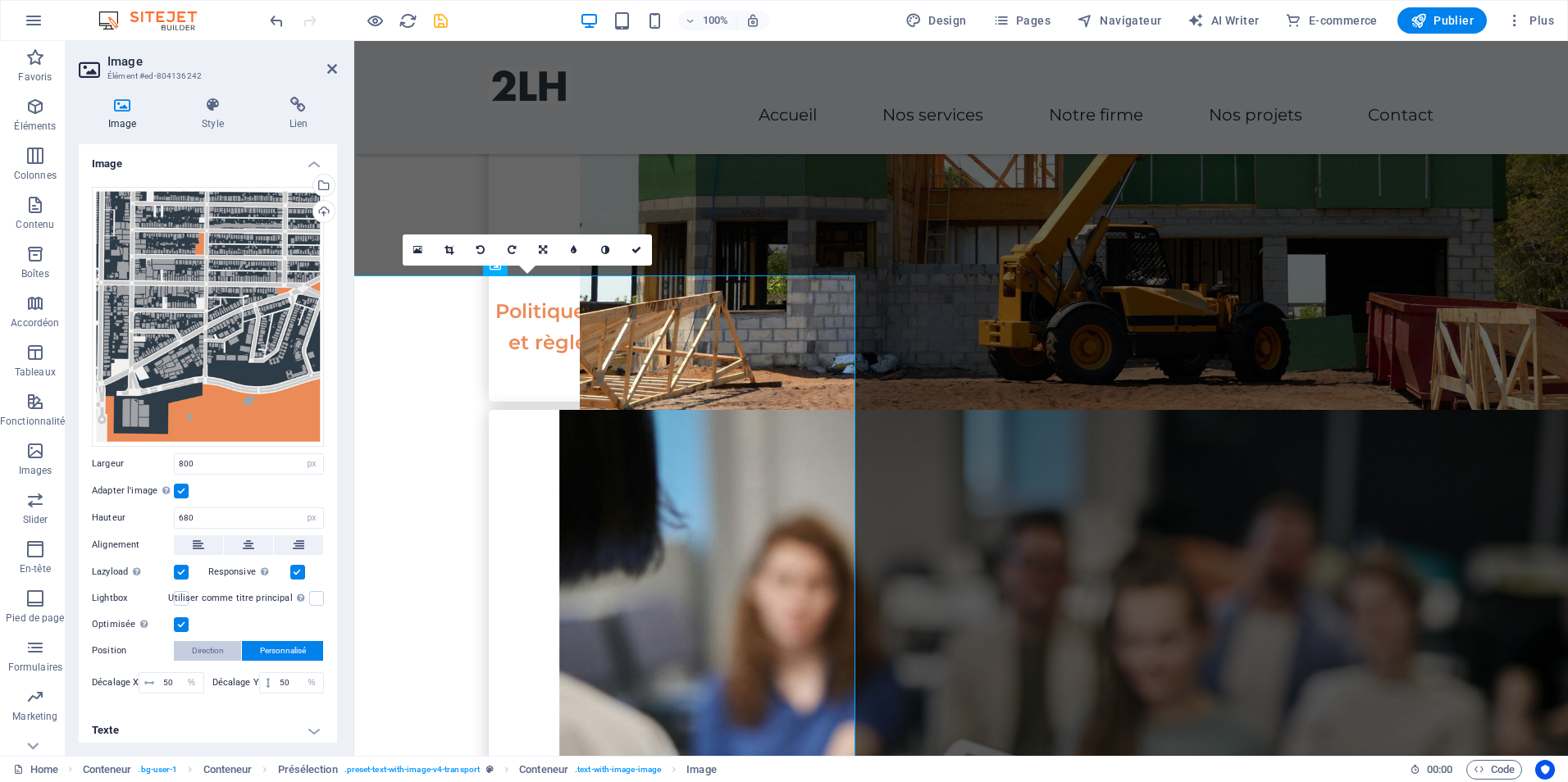
click at [238, 644] on button "Direction" at bounding box center [208, 651] width 68 height 20
click at [209, 694] on link at bounding box center [208, 693] width 77 height 16
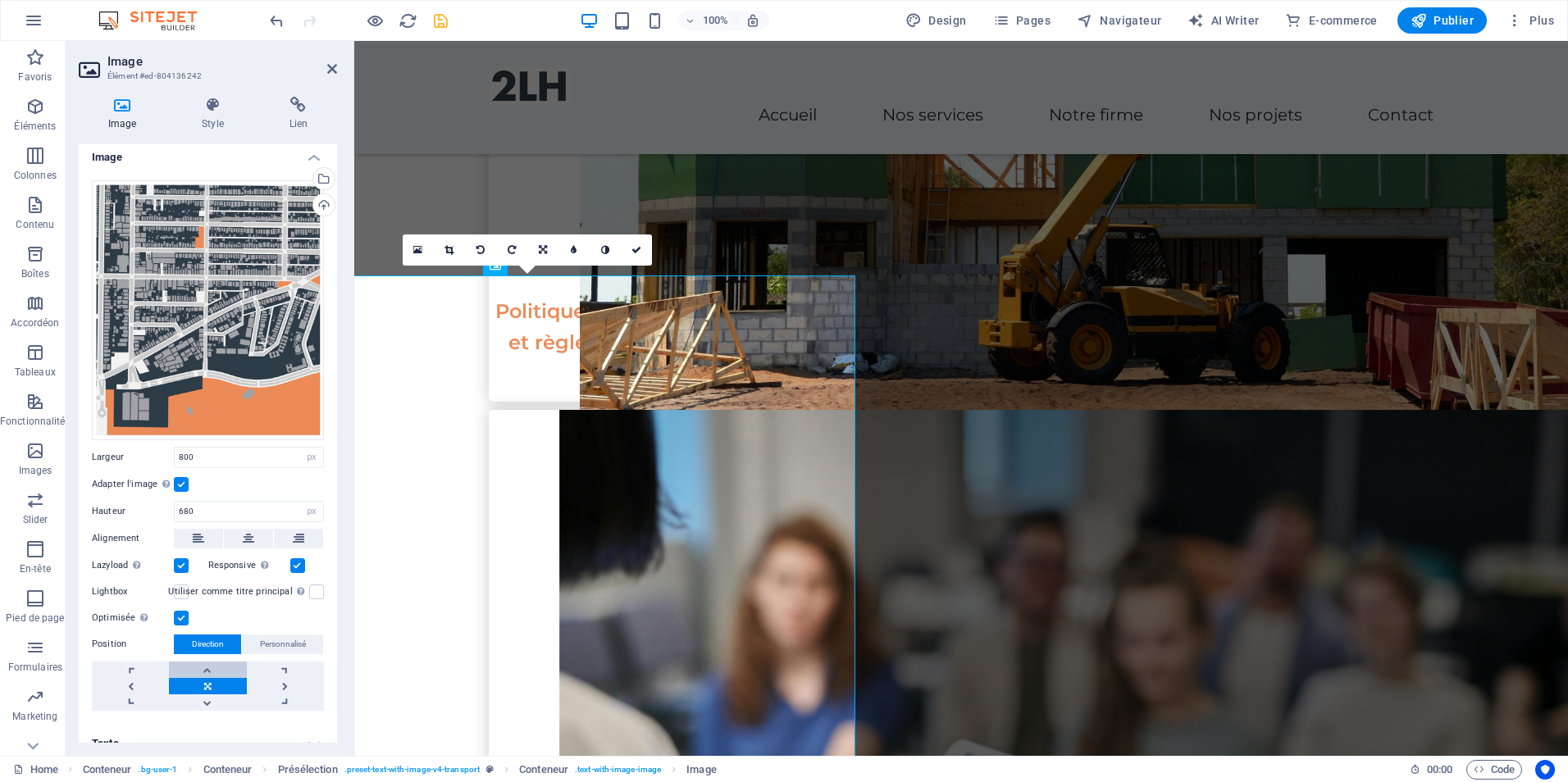
scroll to position [0, 0]
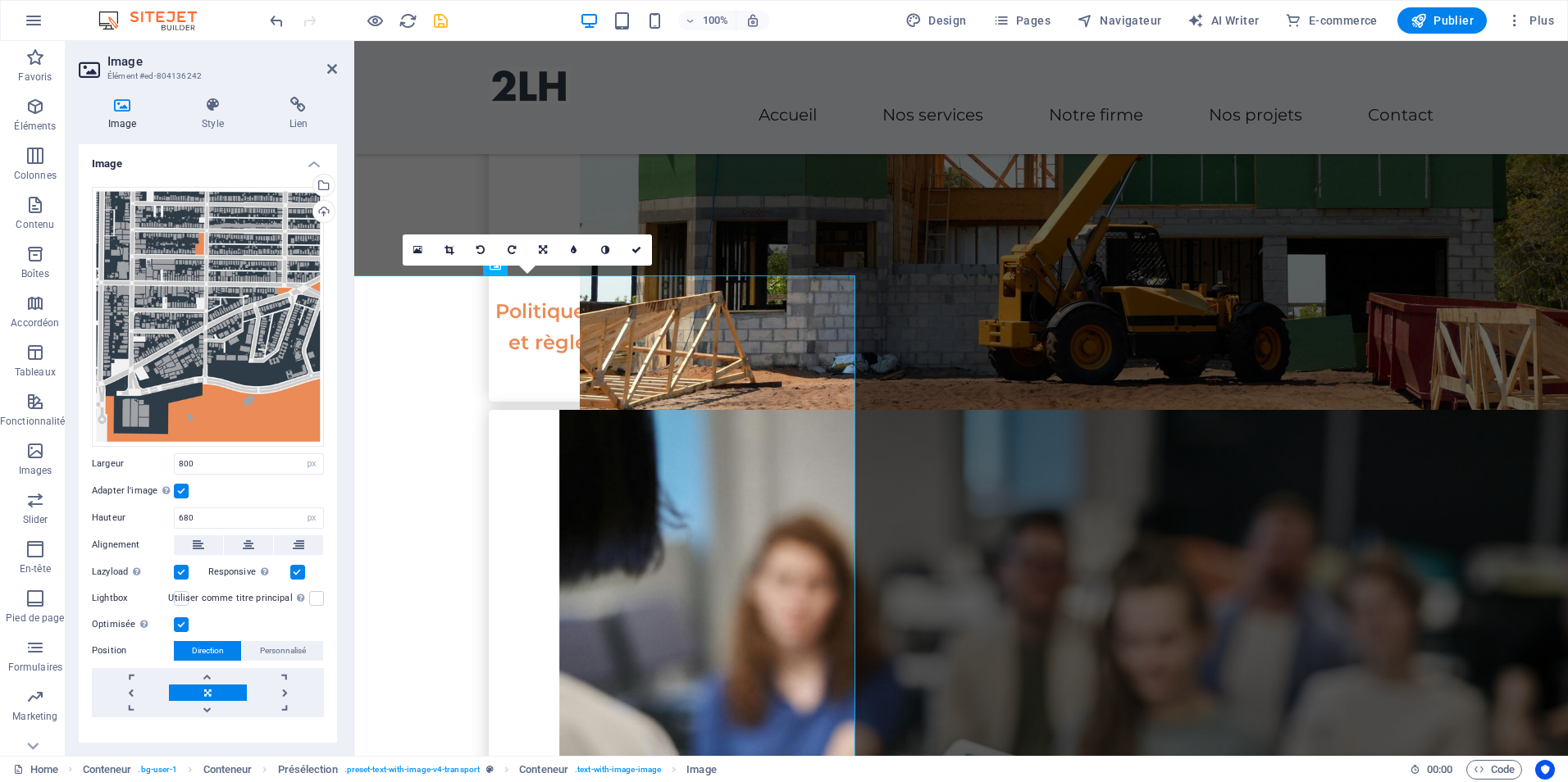
click at [176, 485] on label at bounding box center [181, 491] width 15 height 15
click at [0, 0] on input "Adapter l'image Adapter automatiquement l'image à une largeur et une hauteur fi…" at bounding box center [0, 0] width 0 height 0
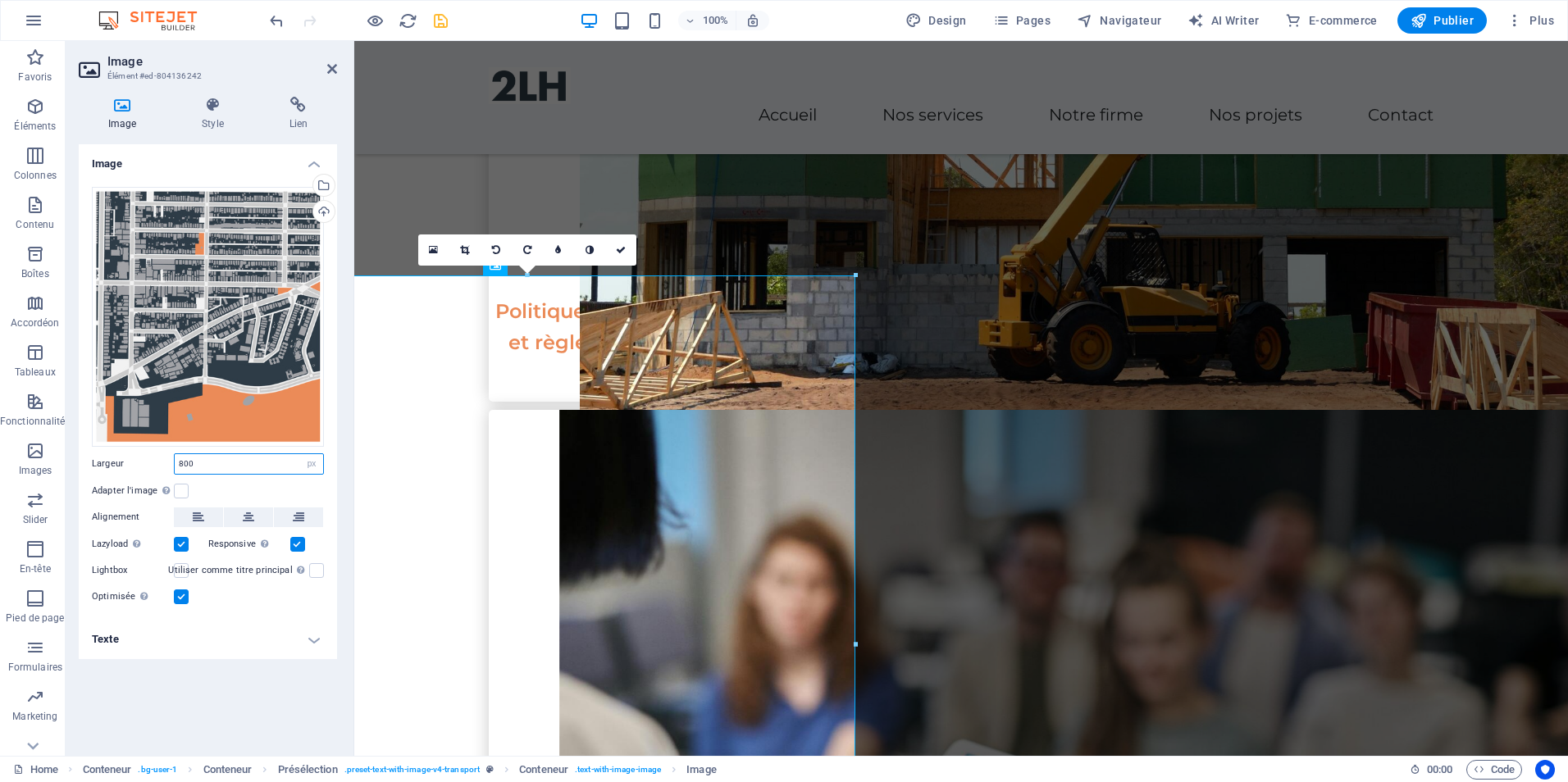
drag, startPoint x: 229, startPoint y: 464, endPoint x: 148, endPoint y: 452, distance: 81.9
click at [148, 453] on div "Largeur 800 Par défaut auto px rem % em vh vw" at bounding box center [208, 464] width 232 height 21
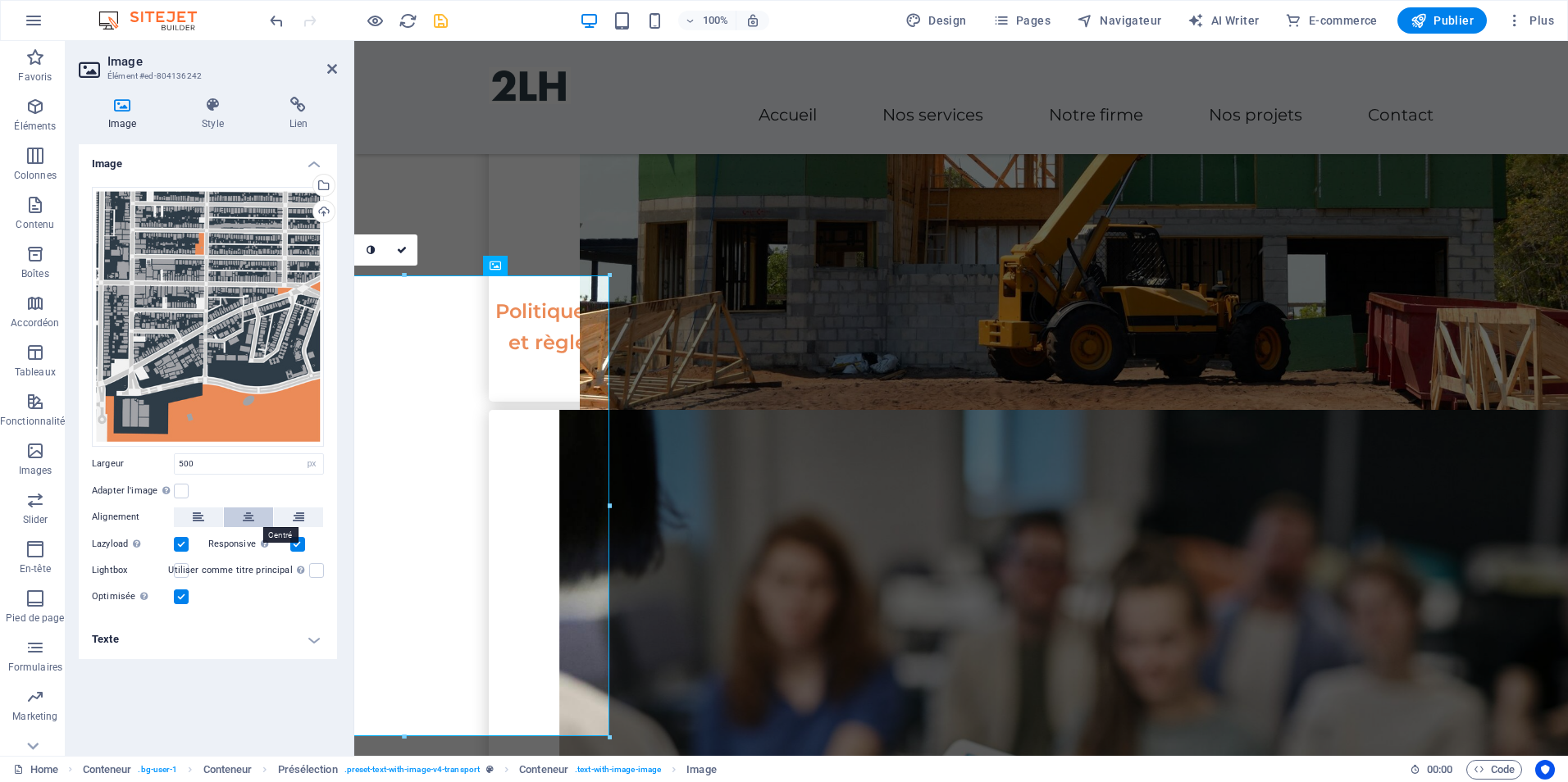
click at [254, 514] on button at bounding box center [249, 517] width 49 height 20
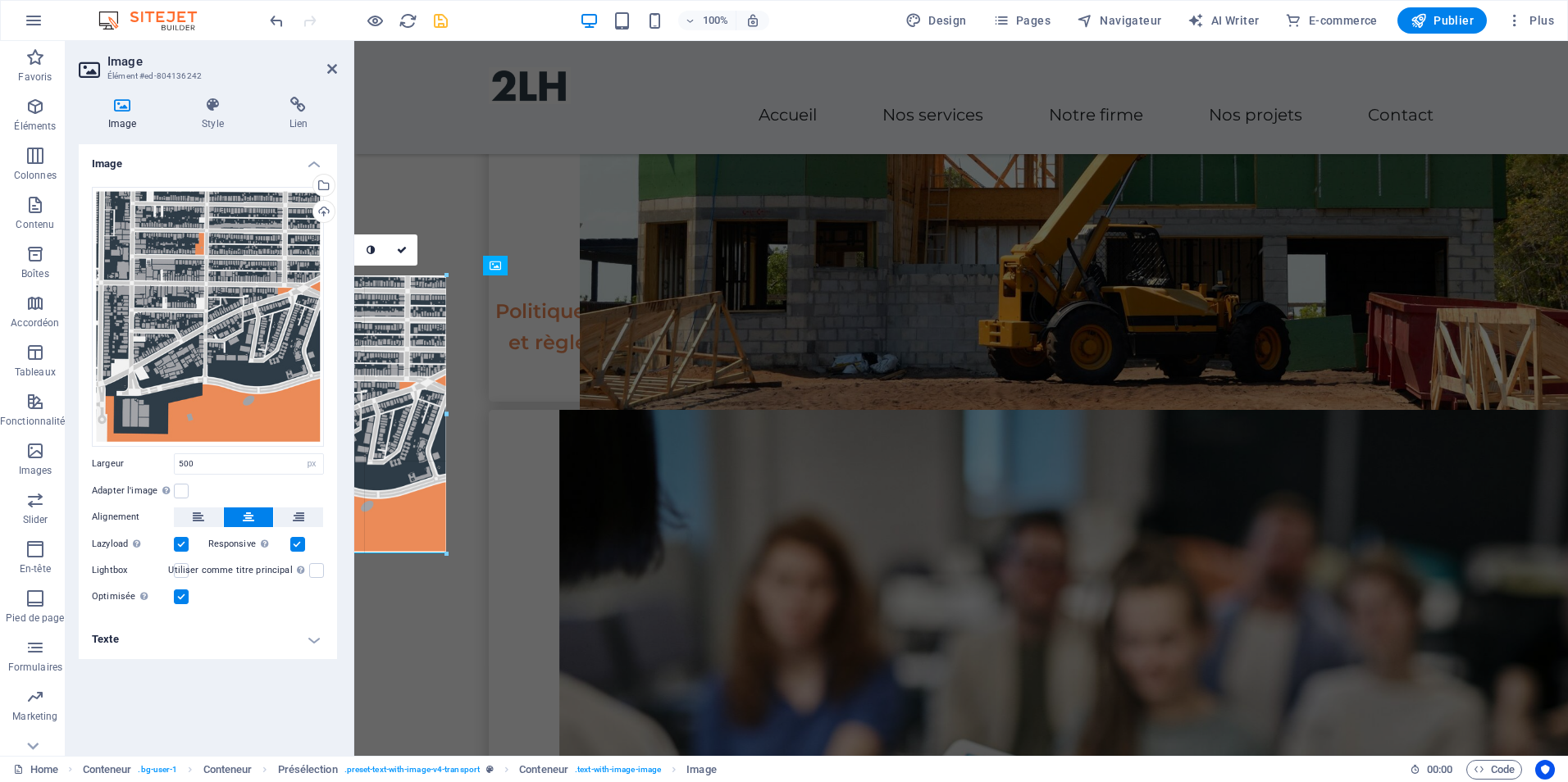
drag, startPoint x: 609, startPoint y: 505, endPoint x: 446, endPoint y: 476, distance: 165.6
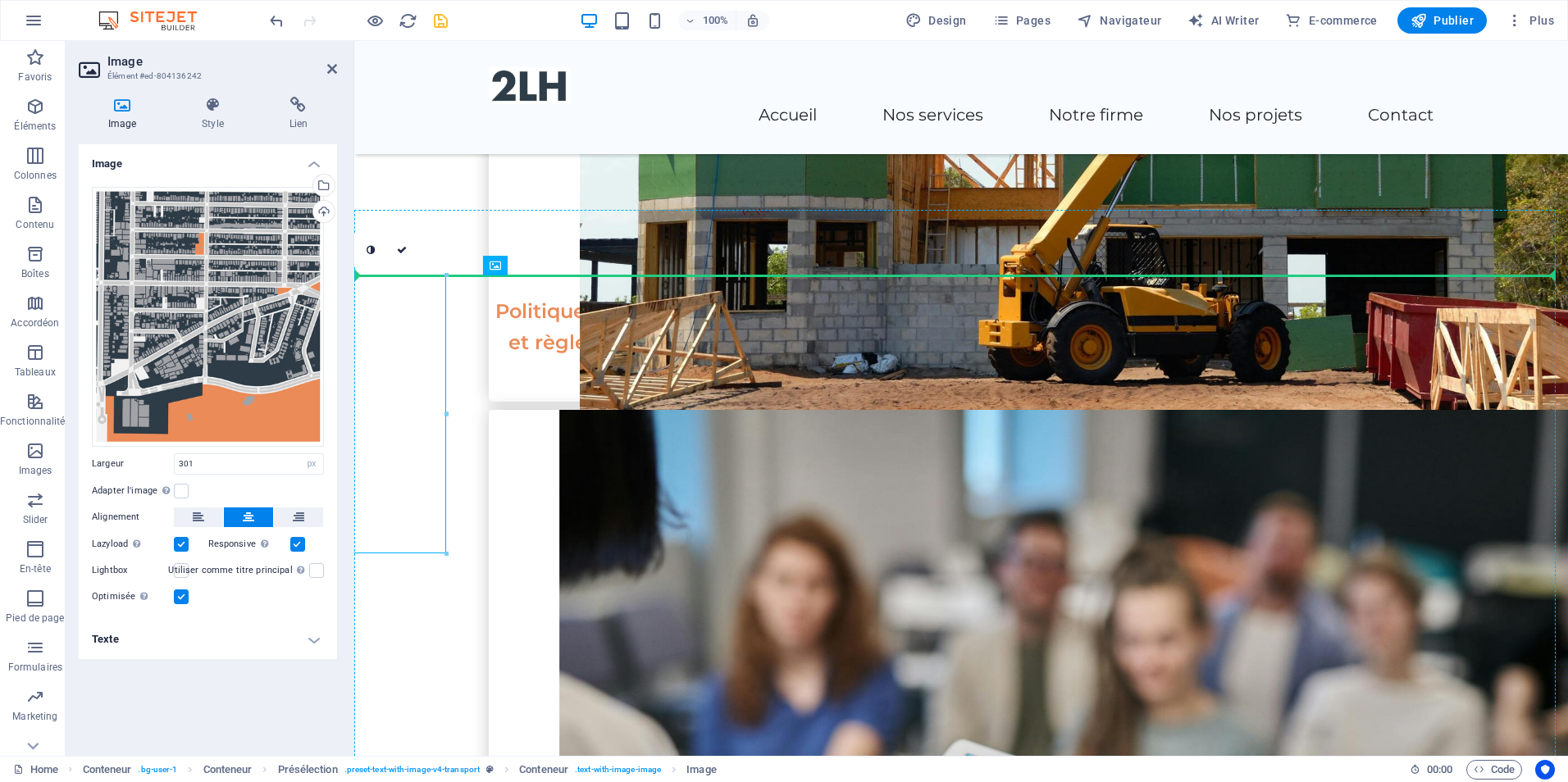
drag, startPoint x: 392, startPoint y: 450, endPoint x: 475, endPoint y: 477, distance: 87.3
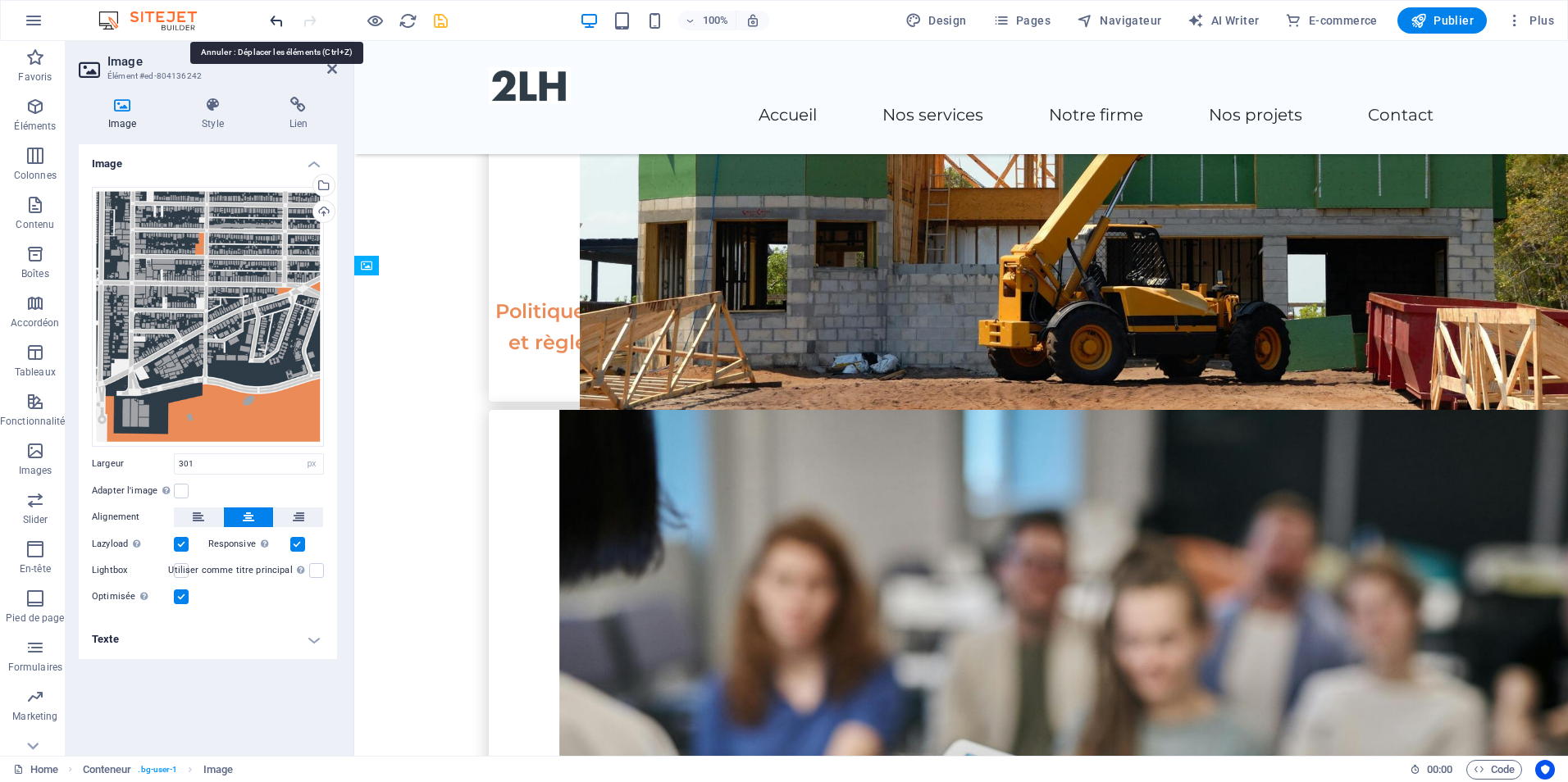
click at [273, 21] on icon "undo" at bounding box center [276, 21] width 19 height 19
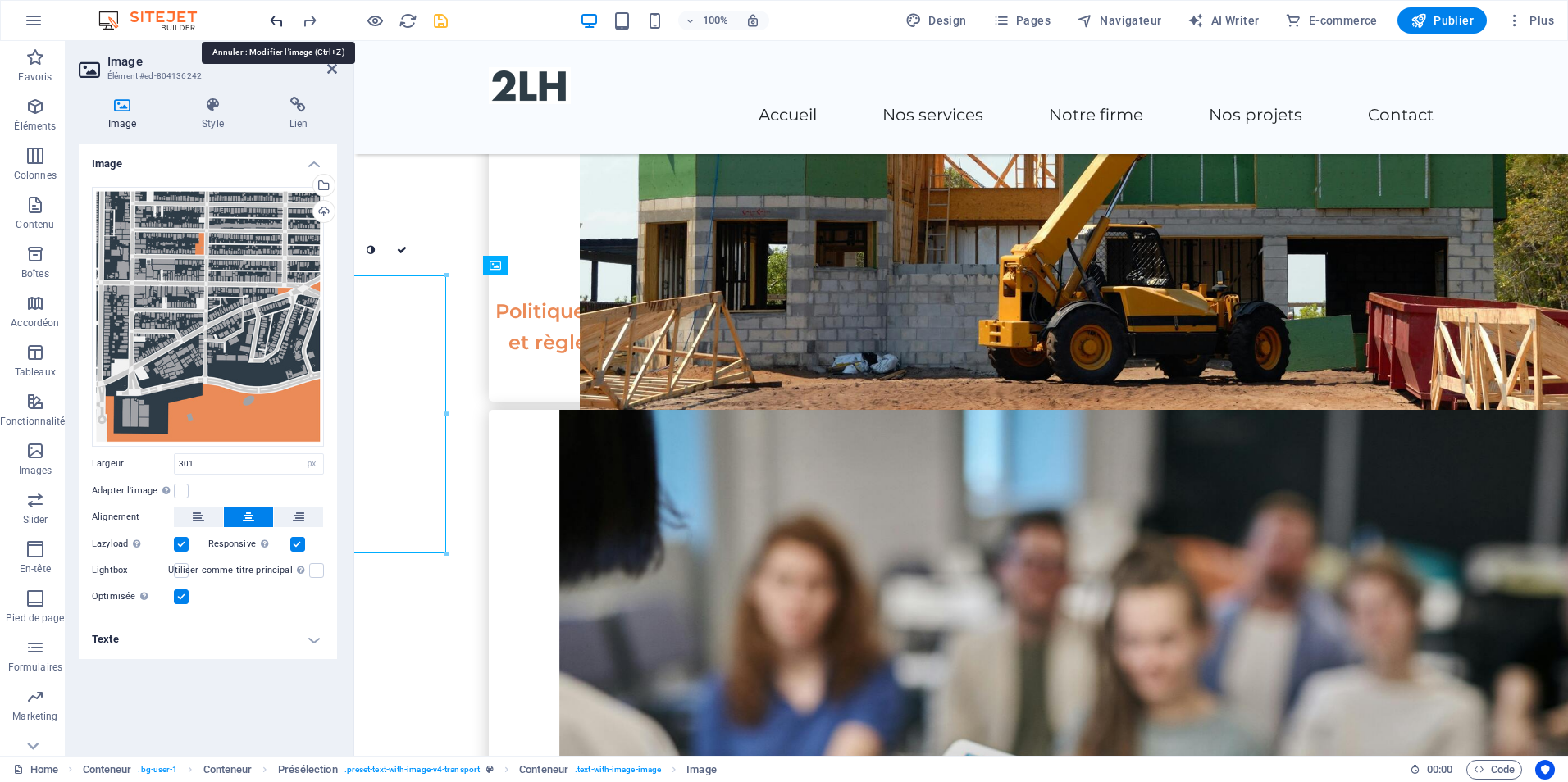
click at [273, 21] on icon "undo" at bounding box center [276, 21] width 19 height 19
click at [278, 19] on icon "undo" at bounding box center [276, 21] width 19 height 19
type input "800"
click at [278, 19] on icon "undo" at bounding box center [276, 21] width 19 height 19
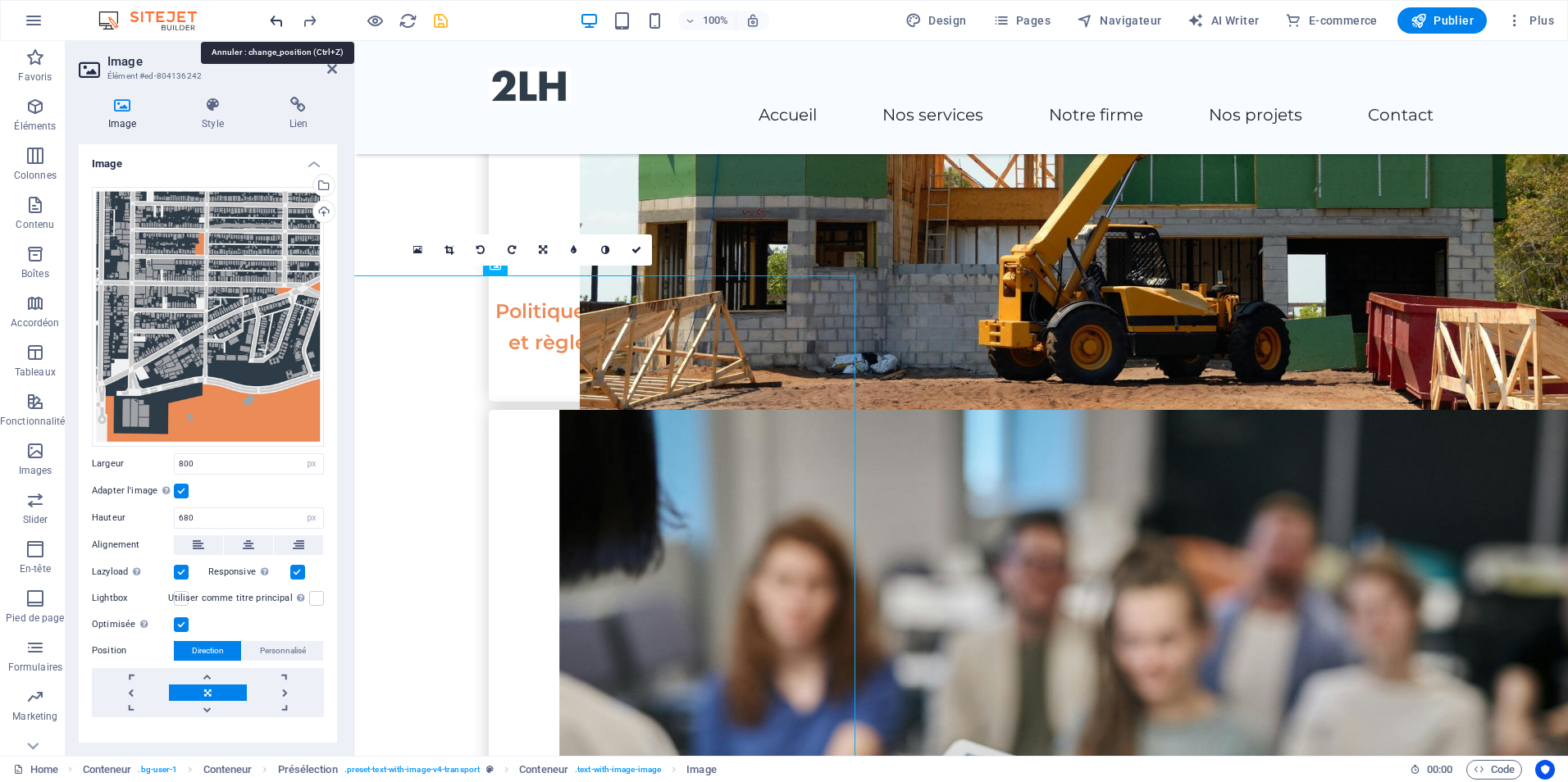
click at [278, 19] on icon "undo" at bounding box center [276, 21] width 19 height 19
click at [279, 23] on icon "undo" at bounding box center [276, 21] width 19 height 19
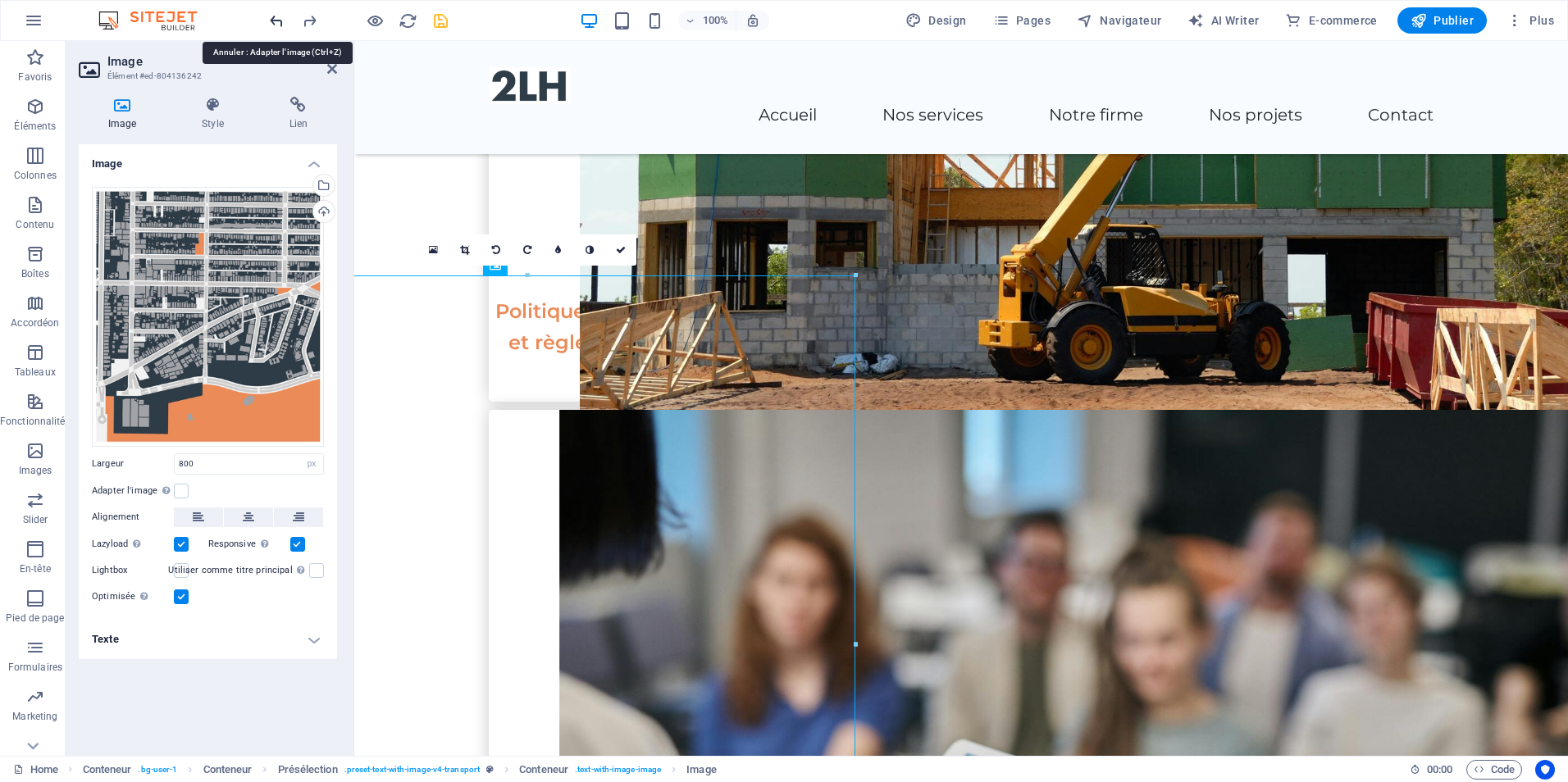
click at [279, 23] on icon "undo" at bounding box center [276, 21] width 19 height 19
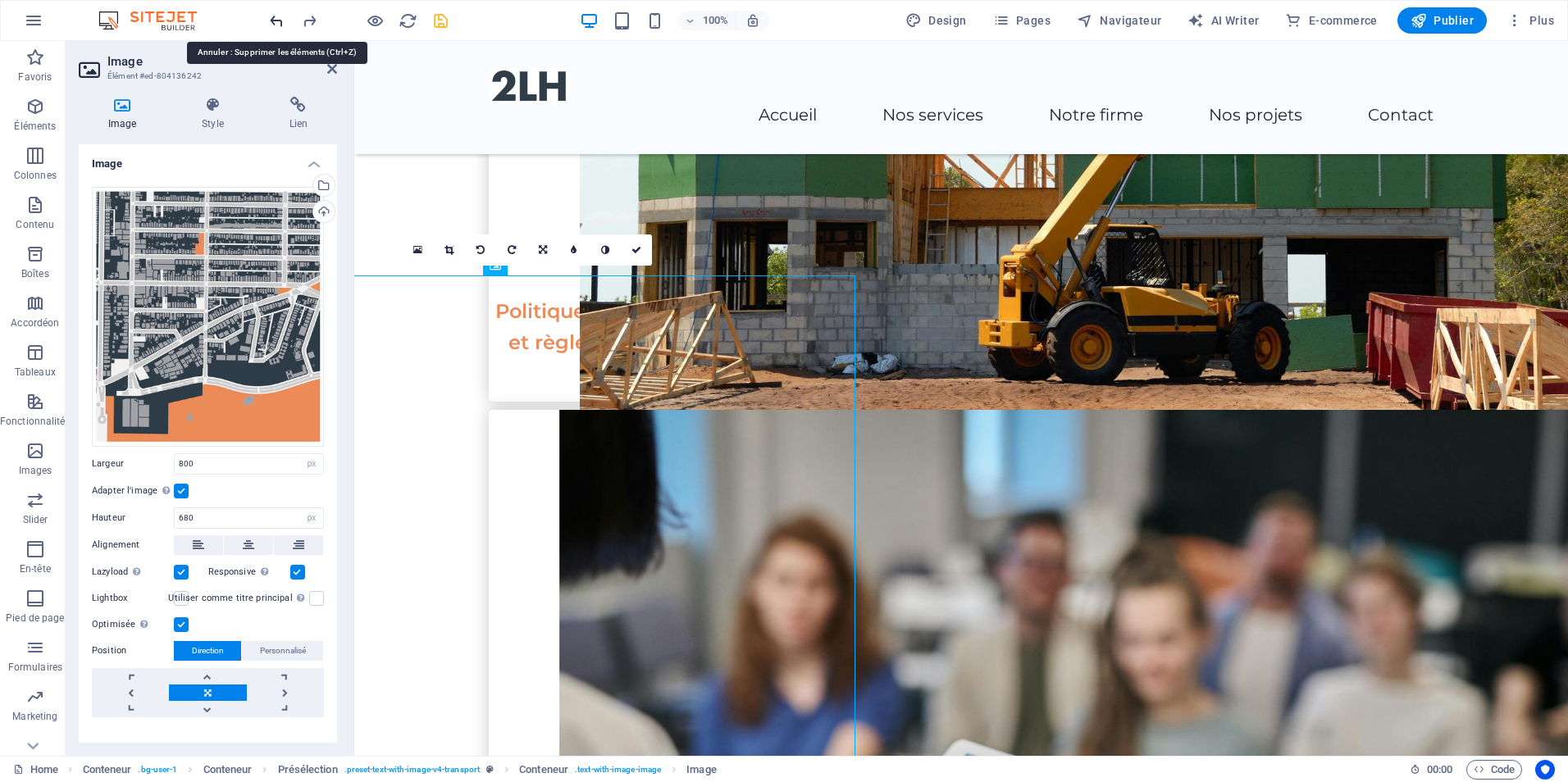
click at [279, 23] on icon "undo" at bounding box center [276, 21] width 19 height 19
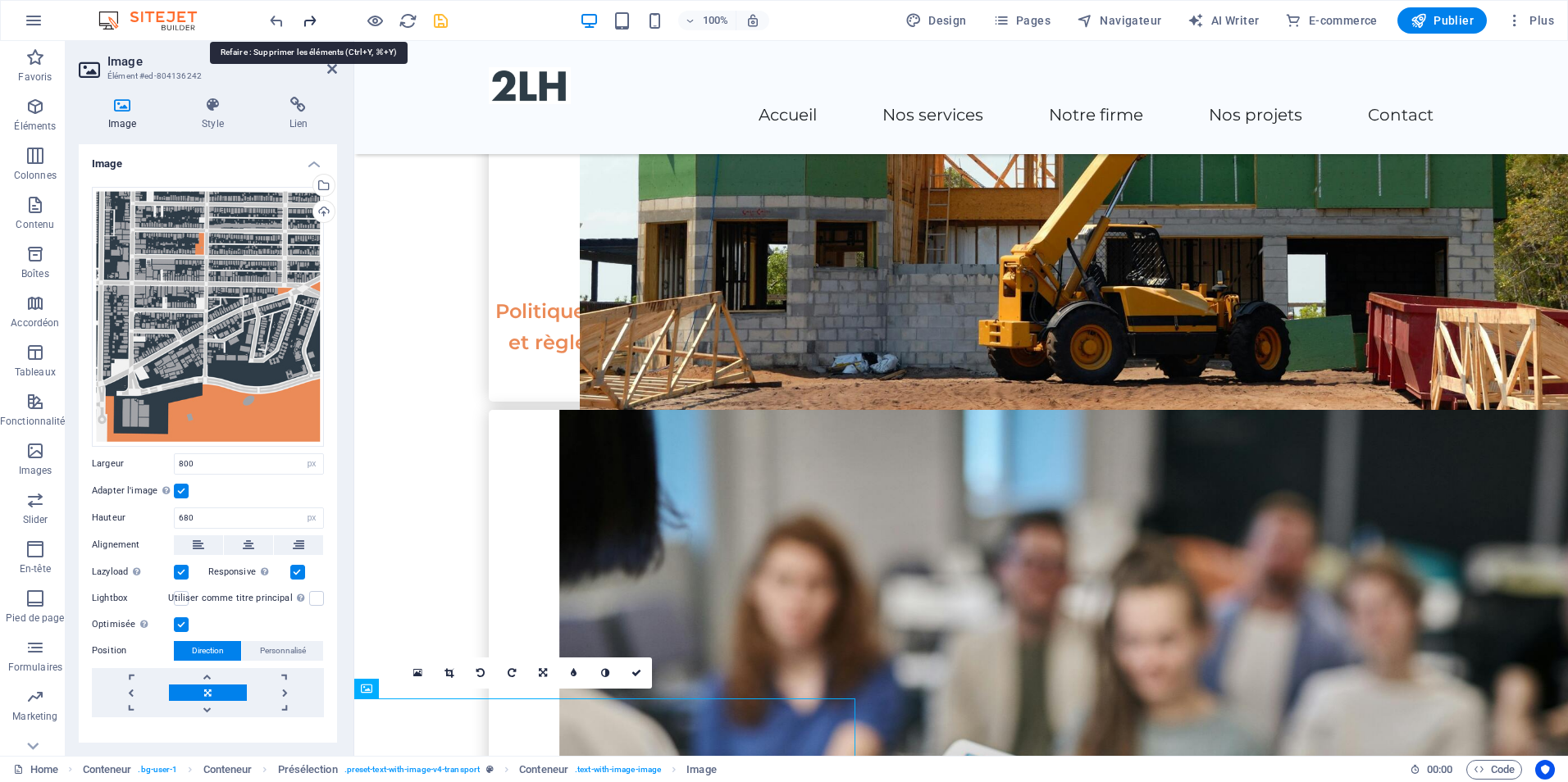
click at [306, 19] on icon "redo" at bounding box center [309, 21] width 19 height 19
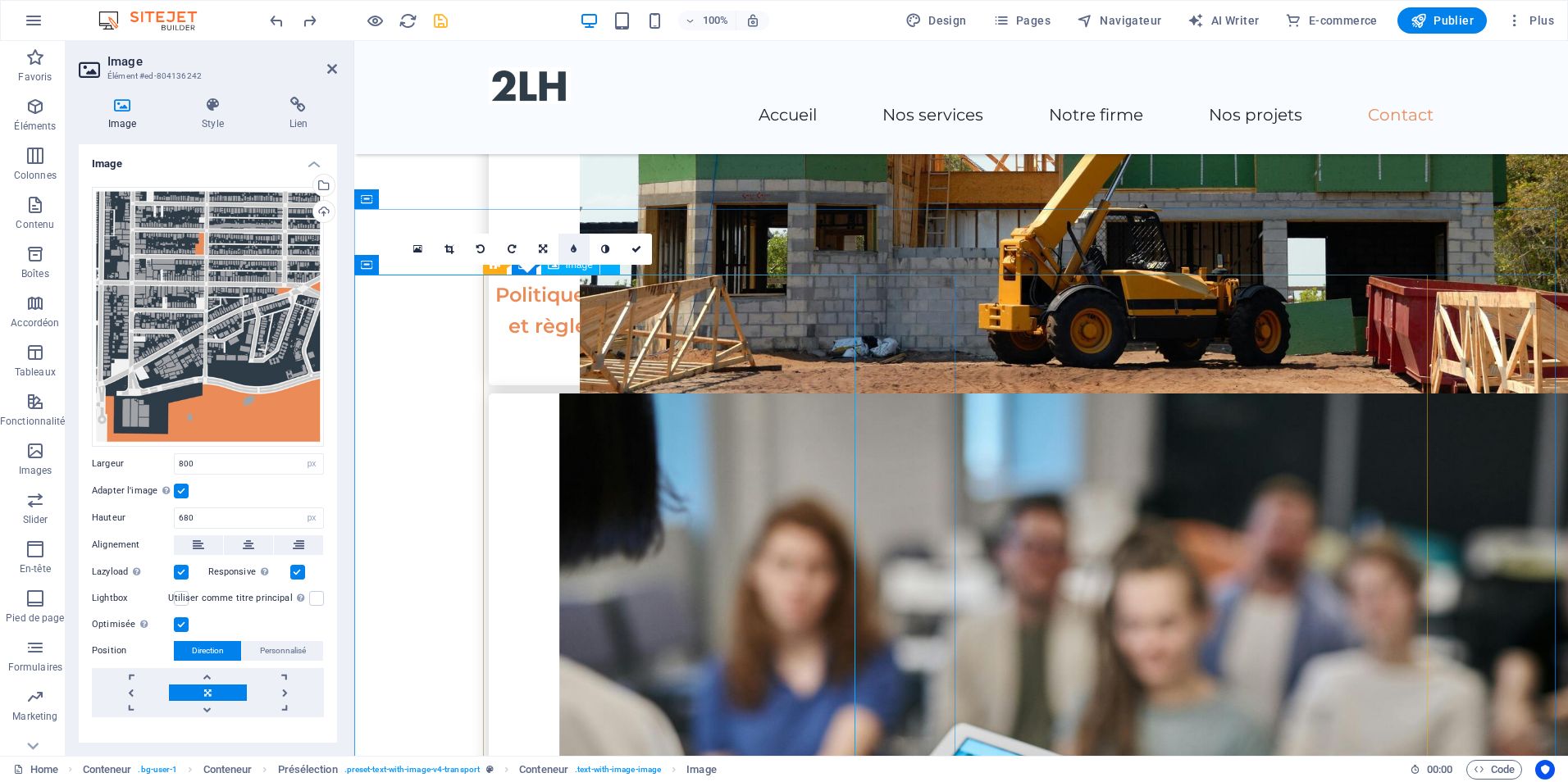
scroll to position [2925, 0]
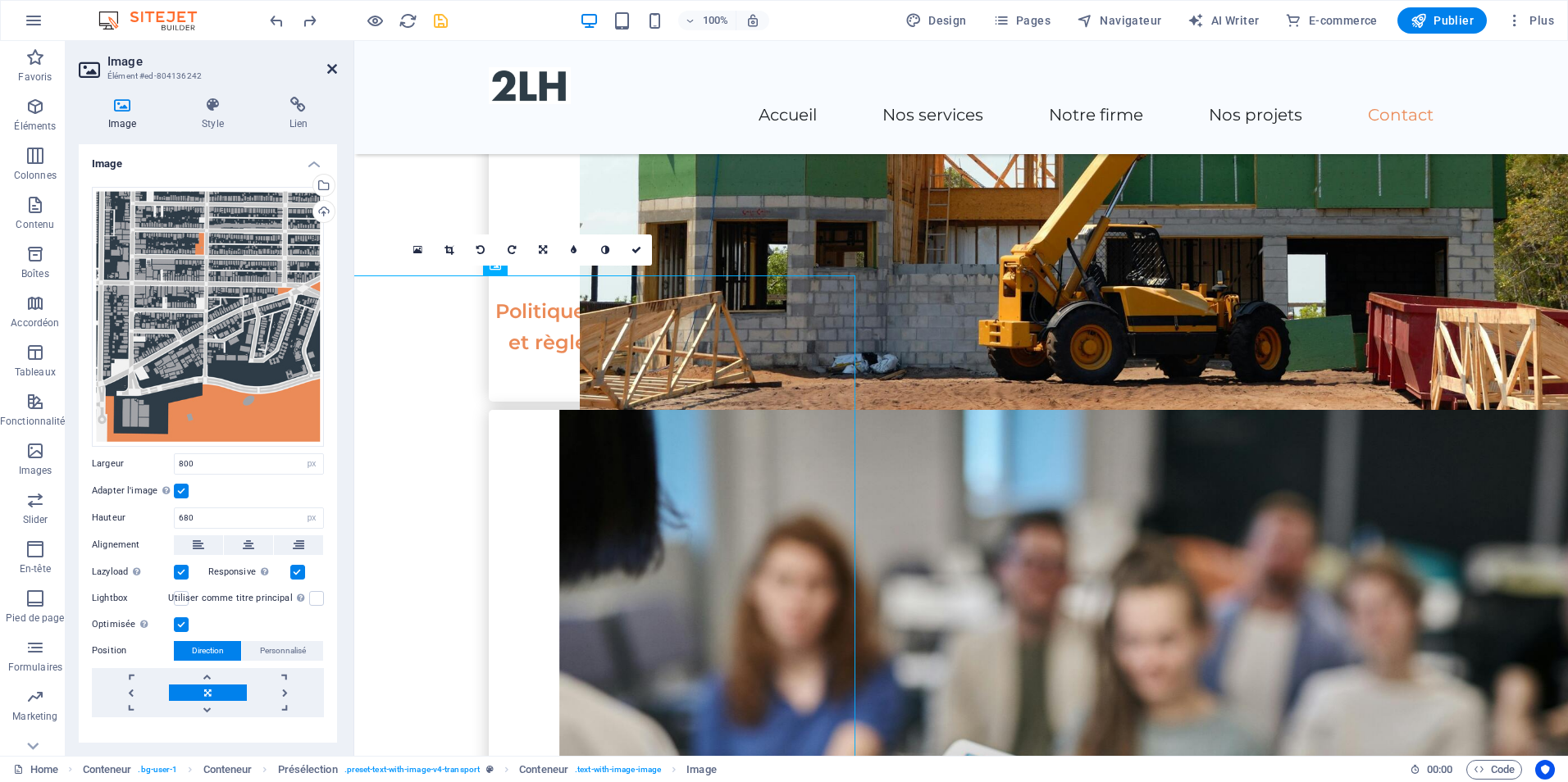
click at [334, 69] on icon at bounding box center [332, 69] width 10 height 13
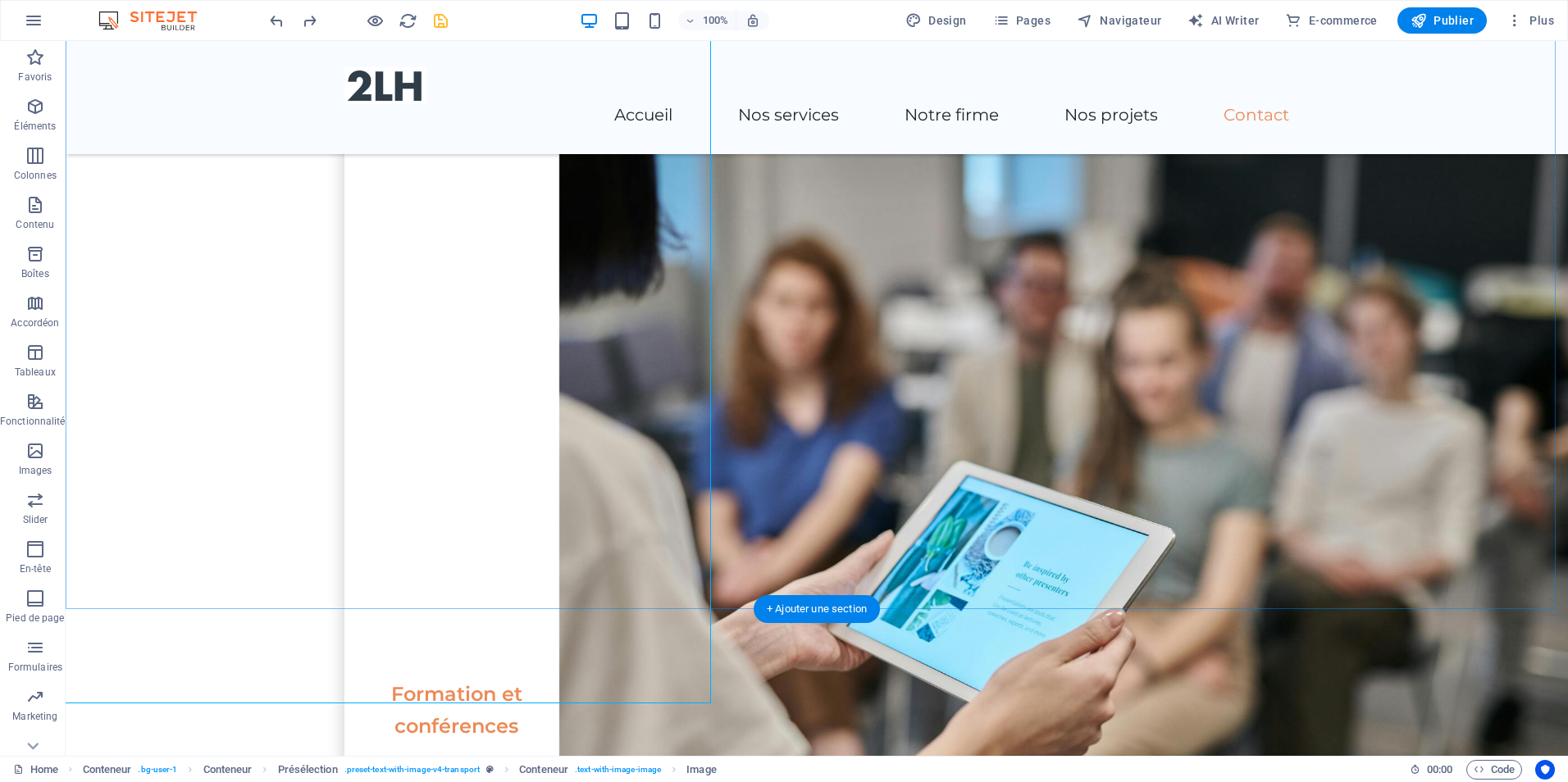
scroll to position [3253, 0]
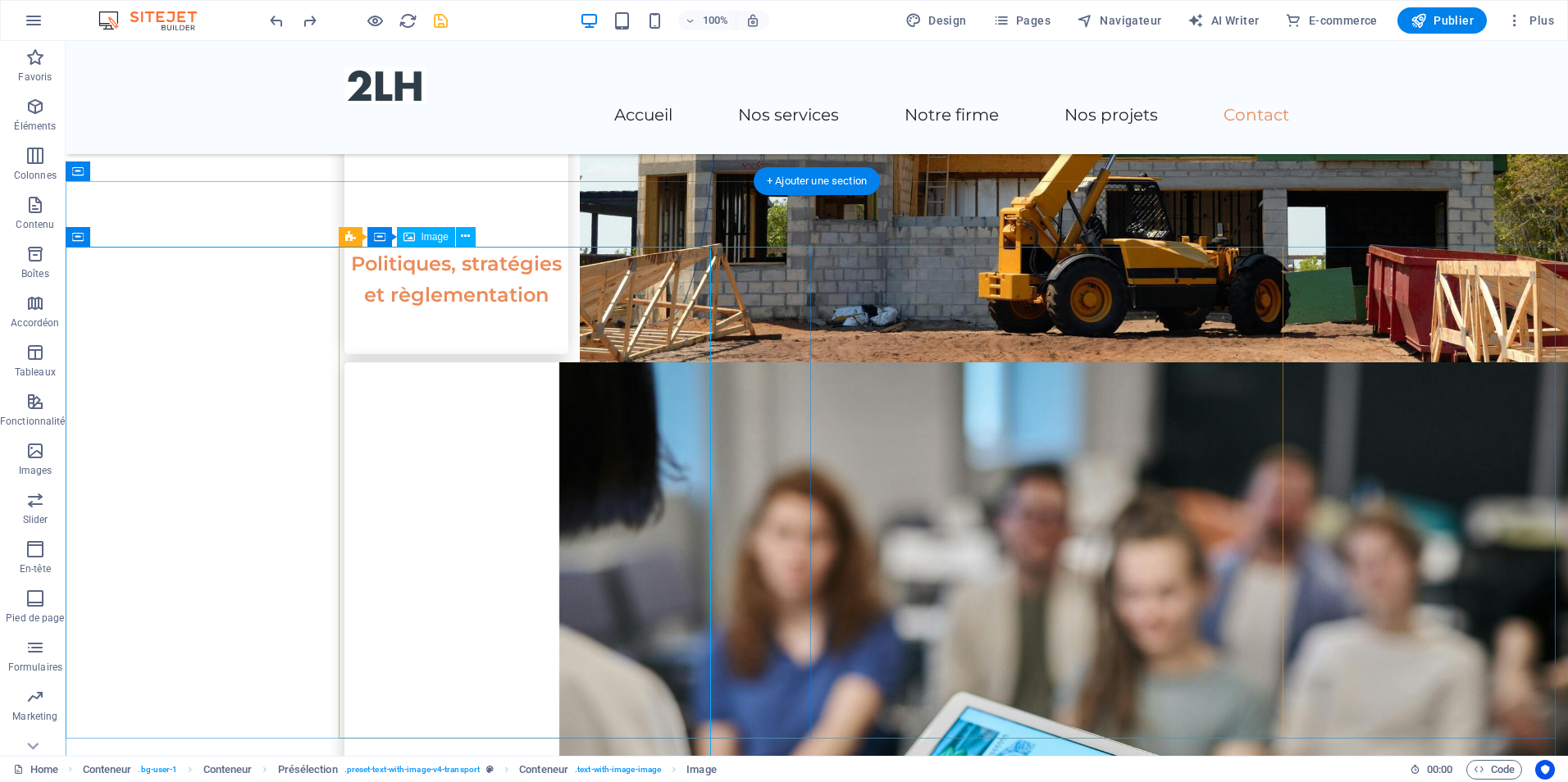
scroll to position [3007, 0]
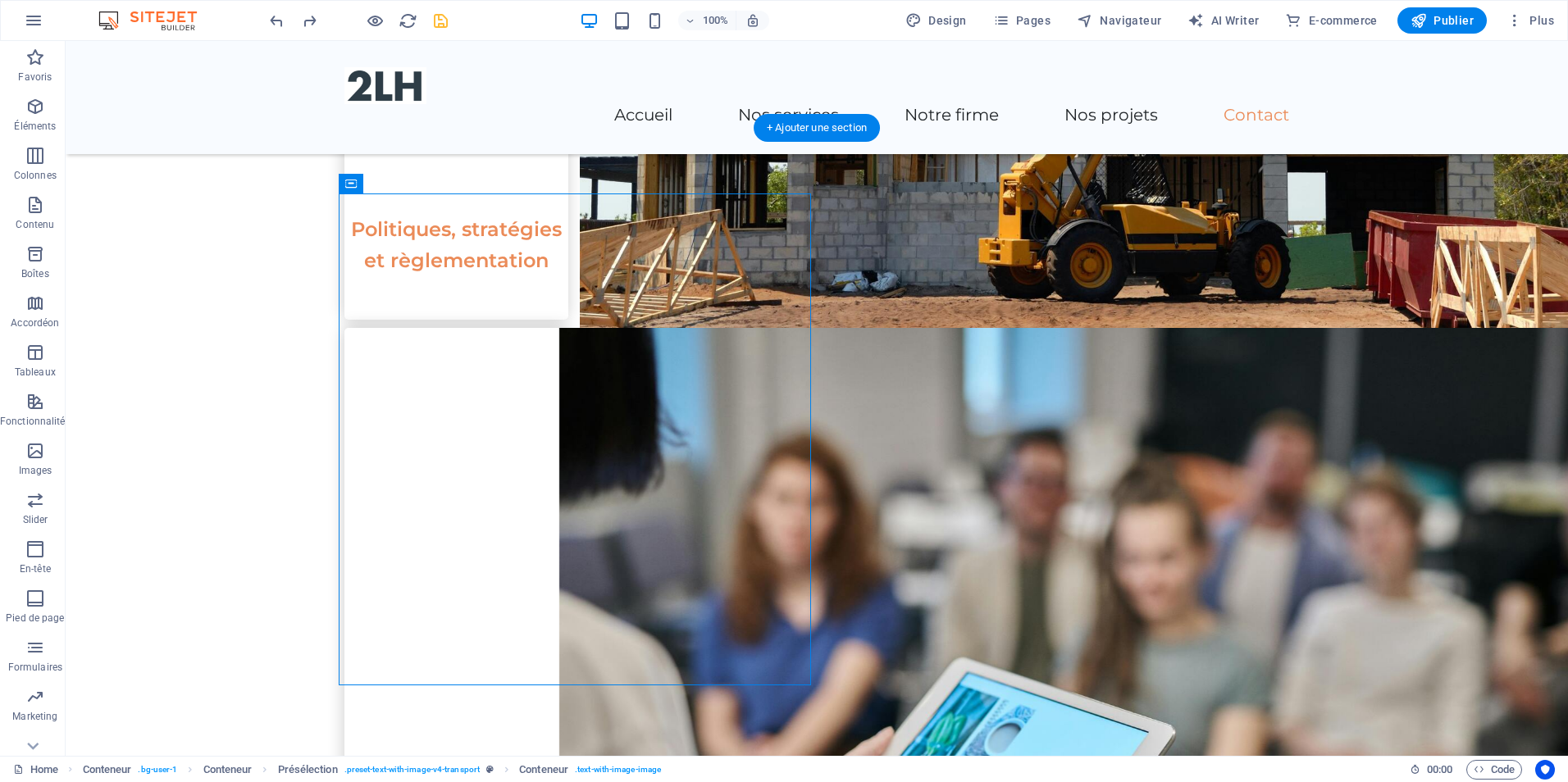
drag, startPoint x: 447, startPoint y: 227, endPoint x: 584, endPoint y: 307, distance: 158.6
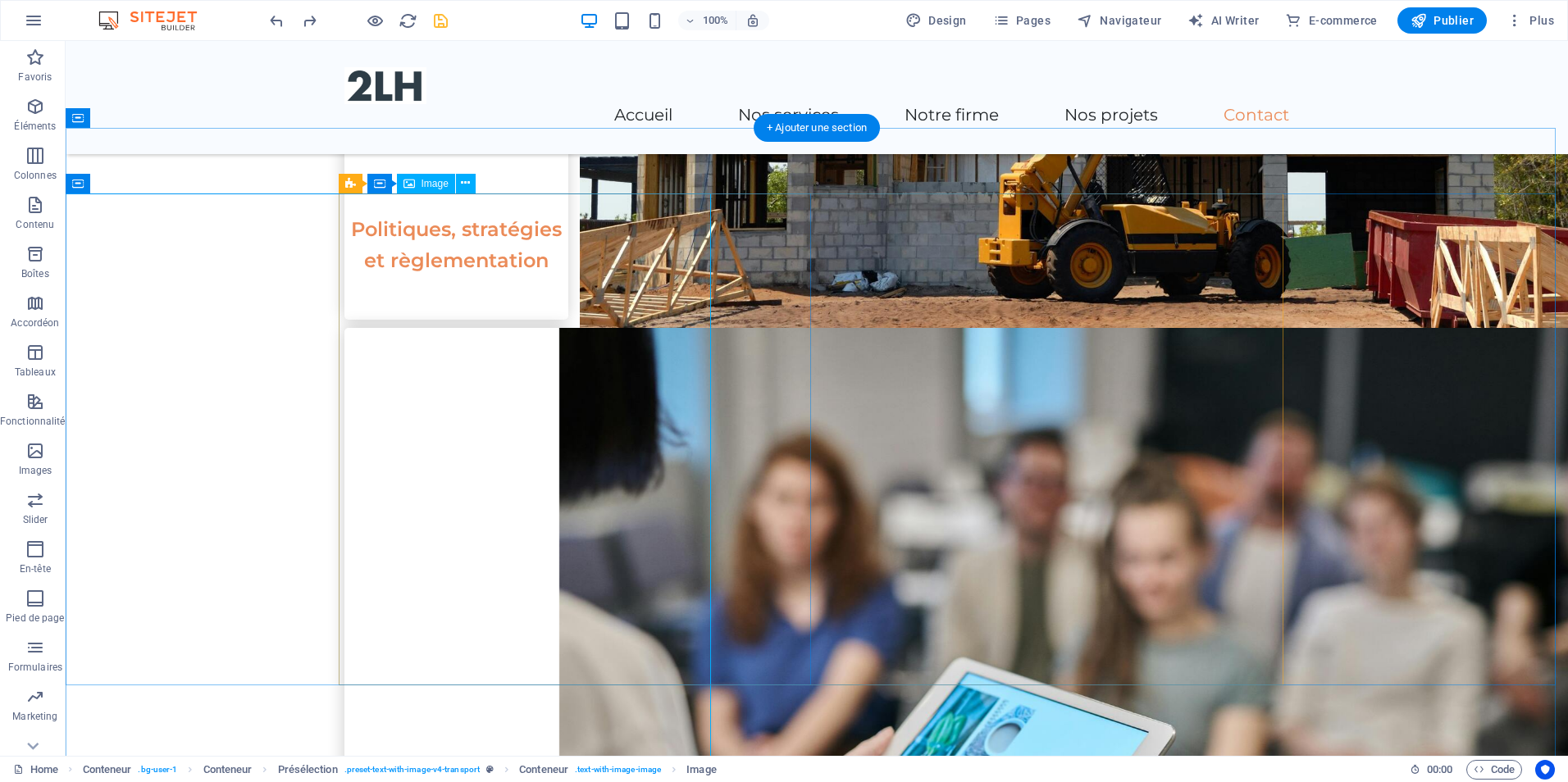
click at [462, 180] on icon at bounding box center [465, 183] width 9 height 17
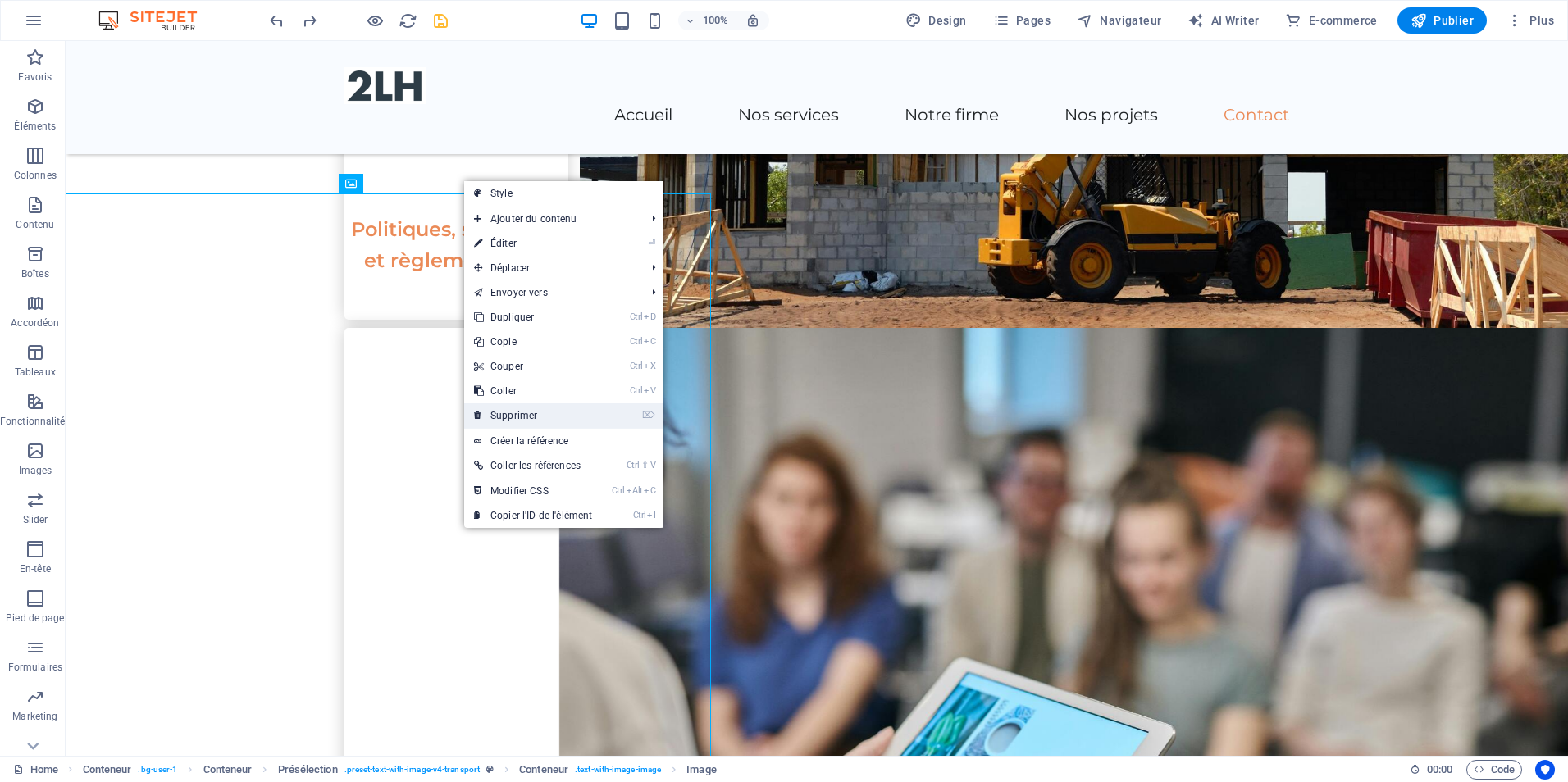
click at [523, 411] on link "⌦ Supprimer" at bounding box center [533, 415] width 138 height 25
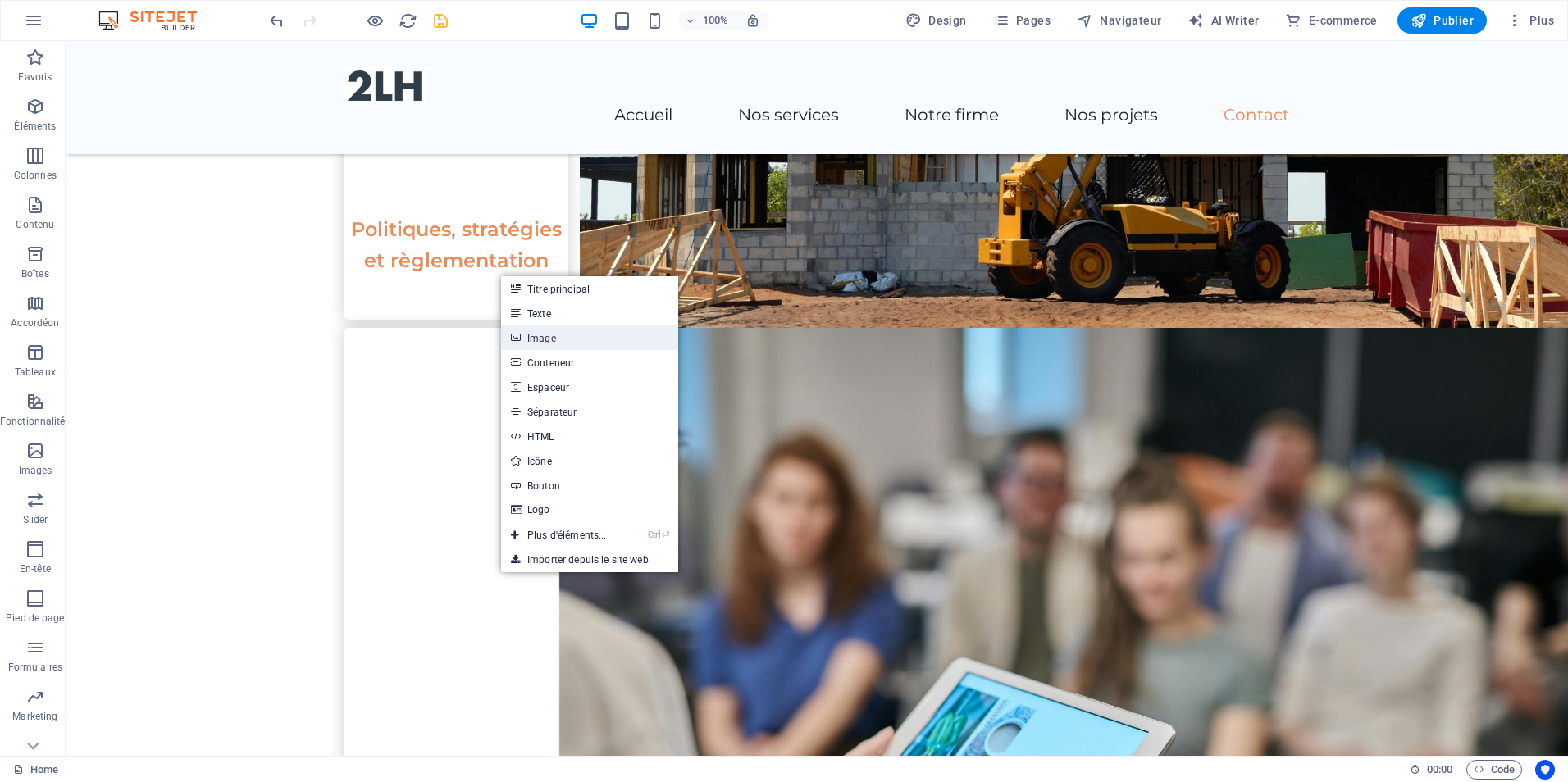
click at [555, 338] on link "Image" at bounding box center [589, 338] width 177 height 25
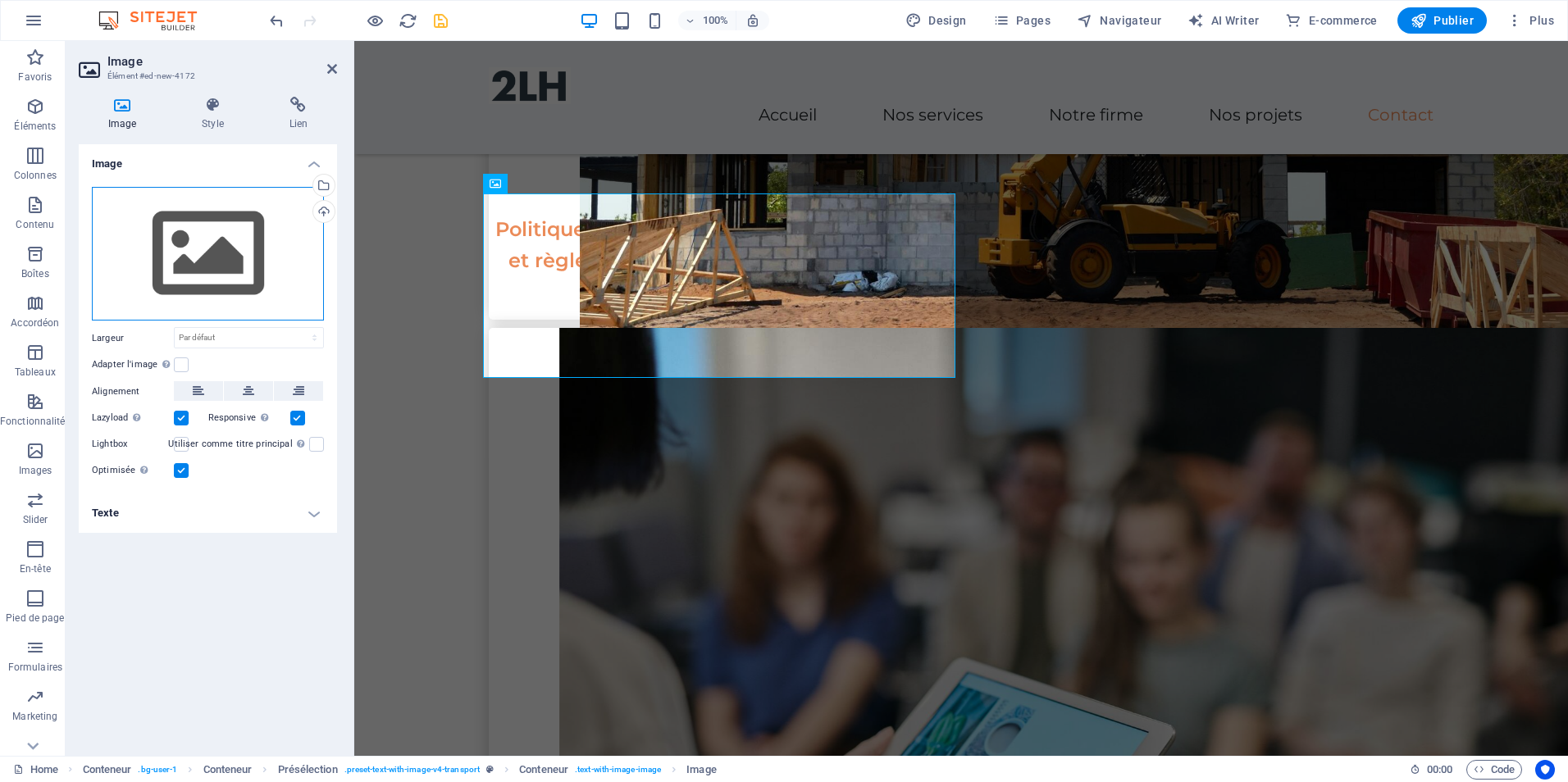
click at [266, 262] on div "Glissez les fichiers ici, cliquez pour choisir les fichiers ou sélectionnez les…" at bounding box center [208, 254] width 232 height 134
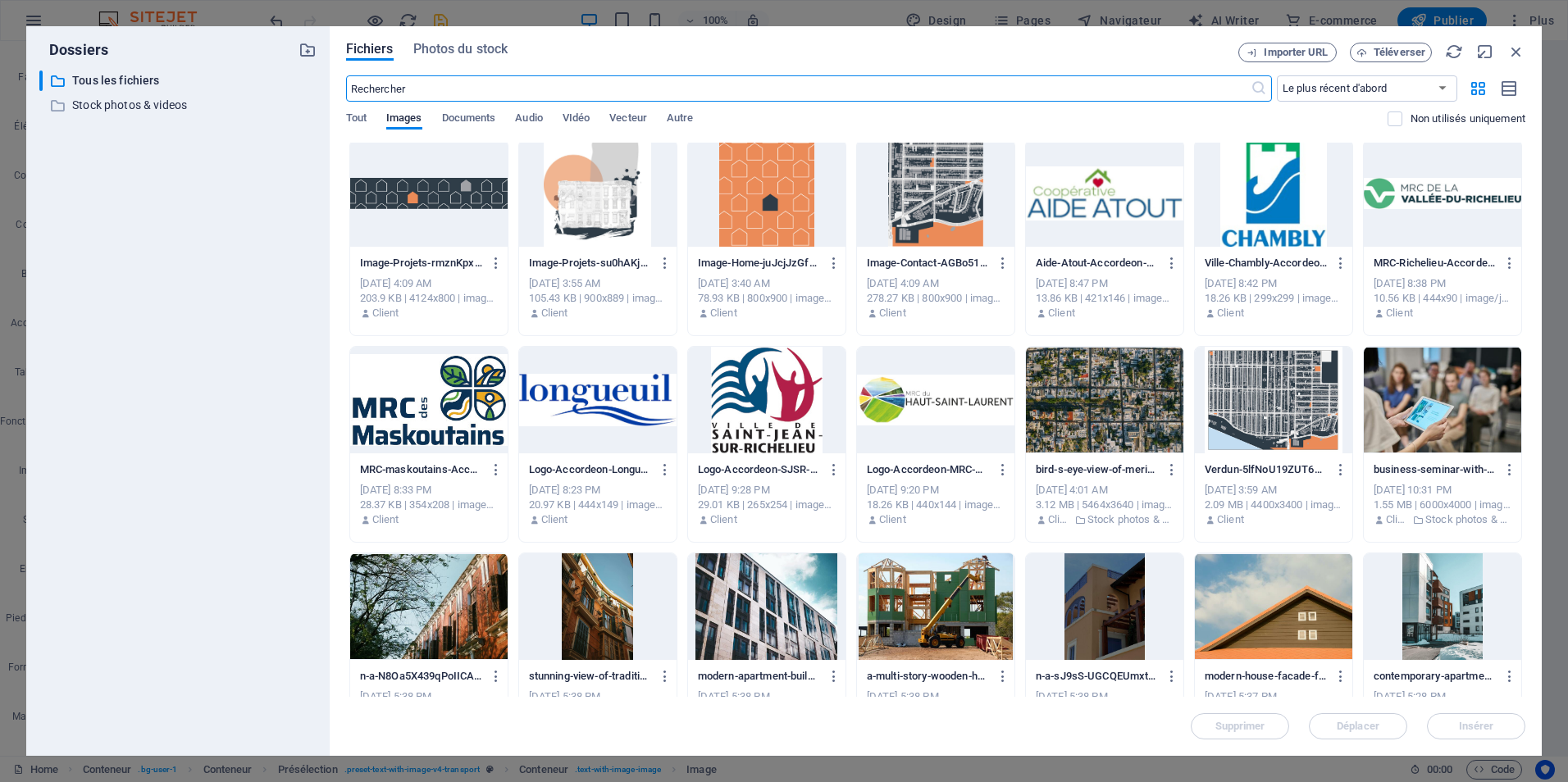
scroll to position [0, 0]
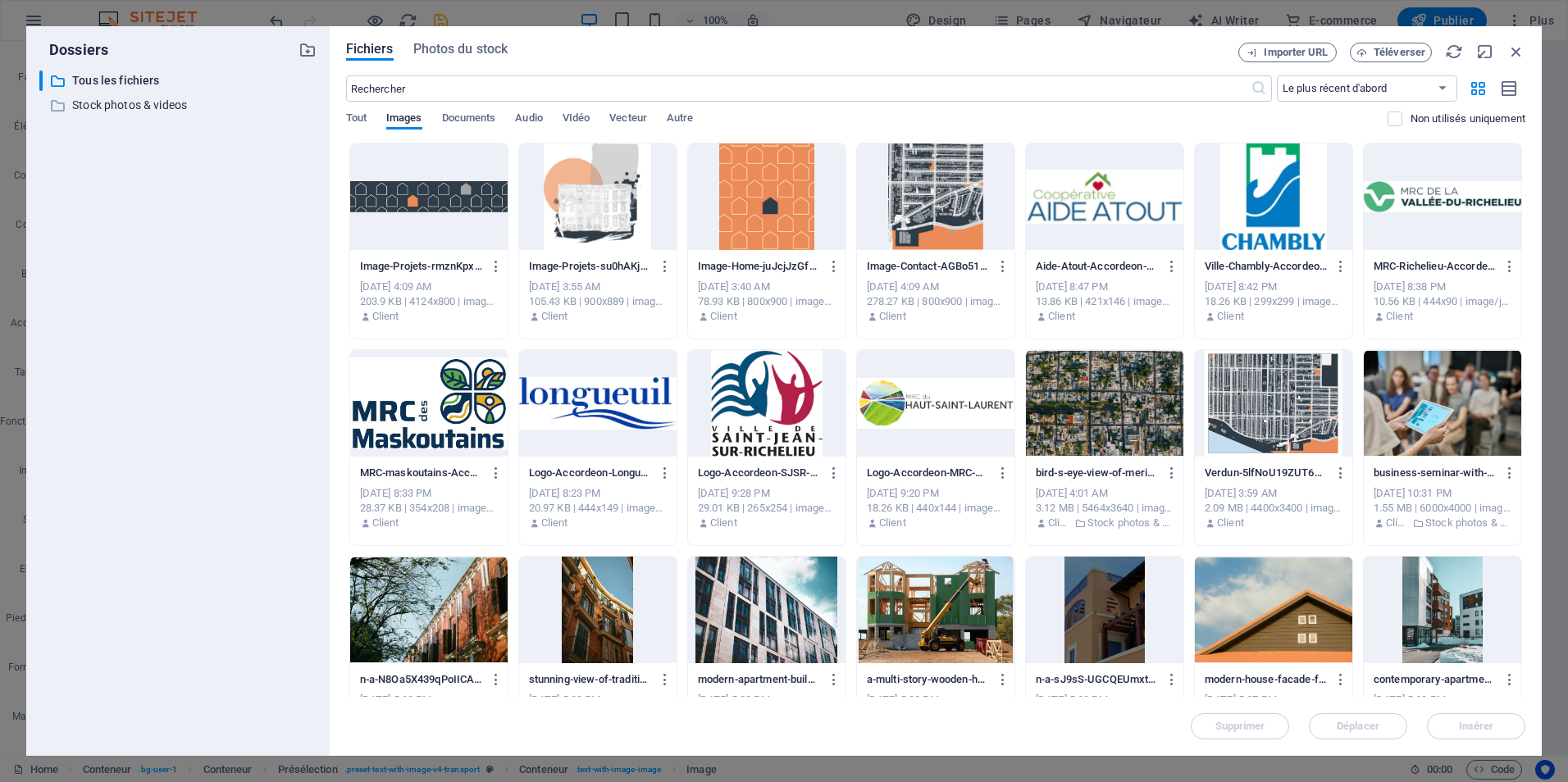
click at [950, 246] on div at bounding box center [936, 196] width 157 height 106
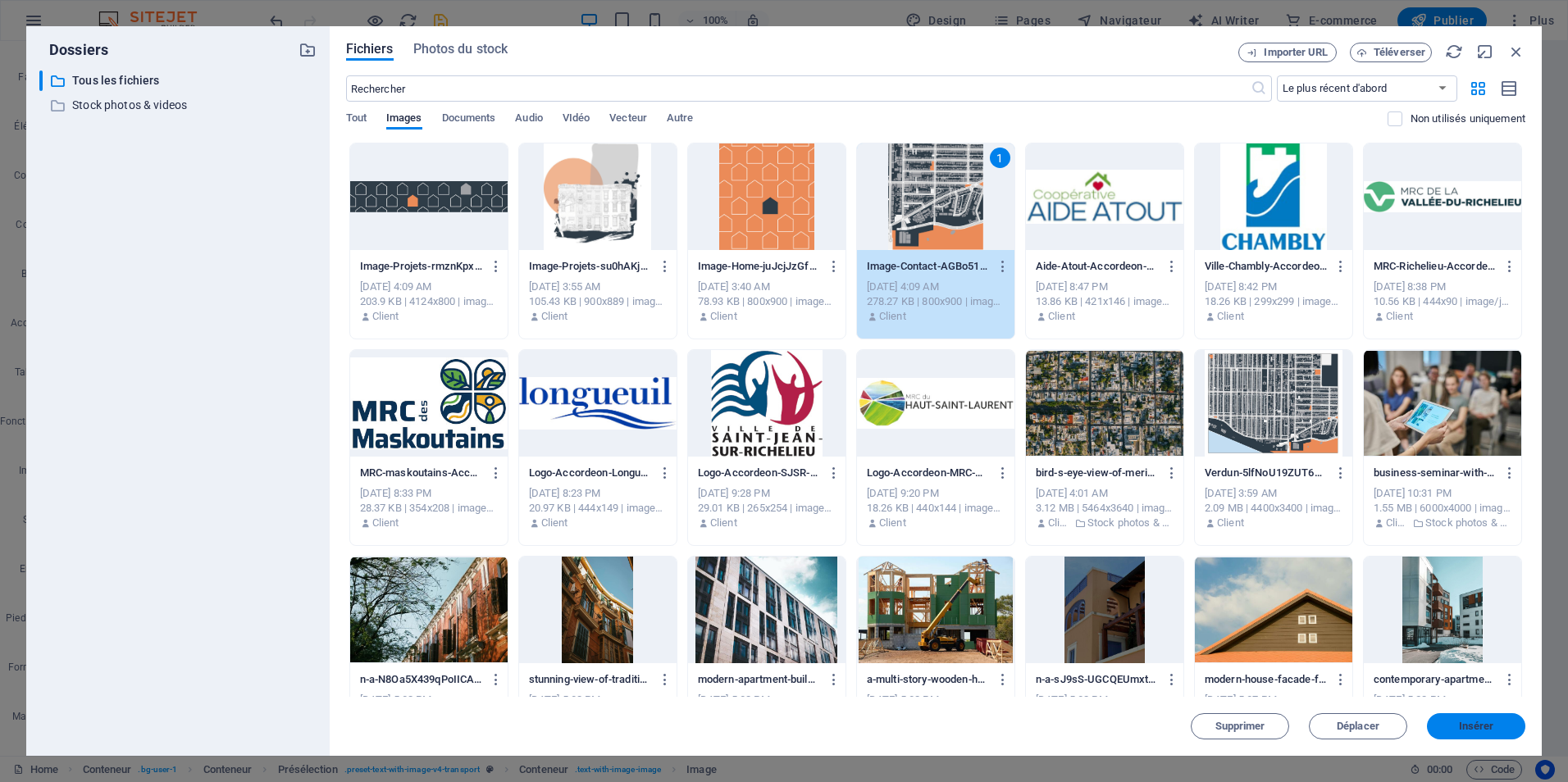
click at [1472, 725] on span "Insérer" at bounding box center [1476, 727] width 35 height 10
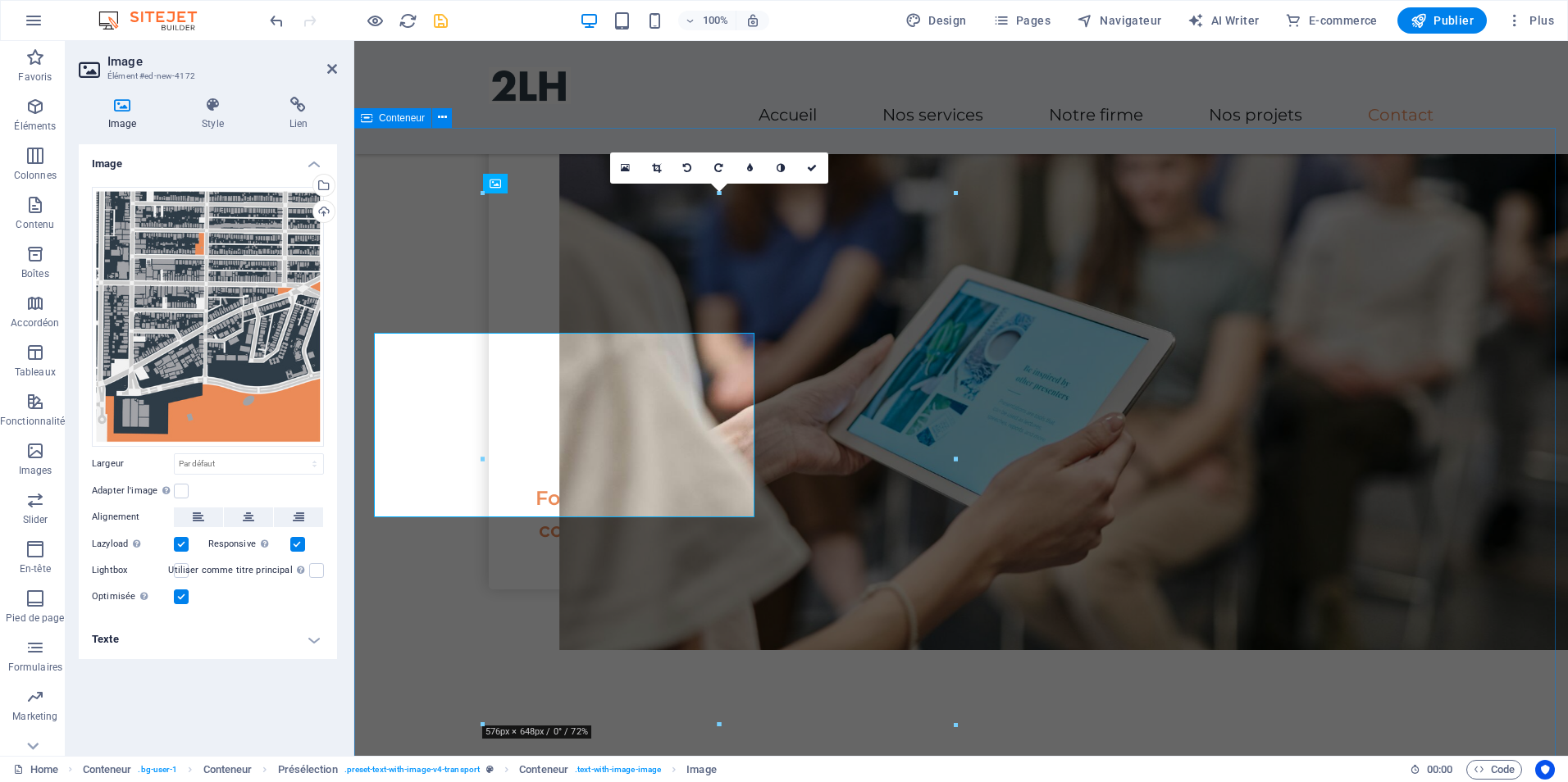
scroll to position [3007, 0]
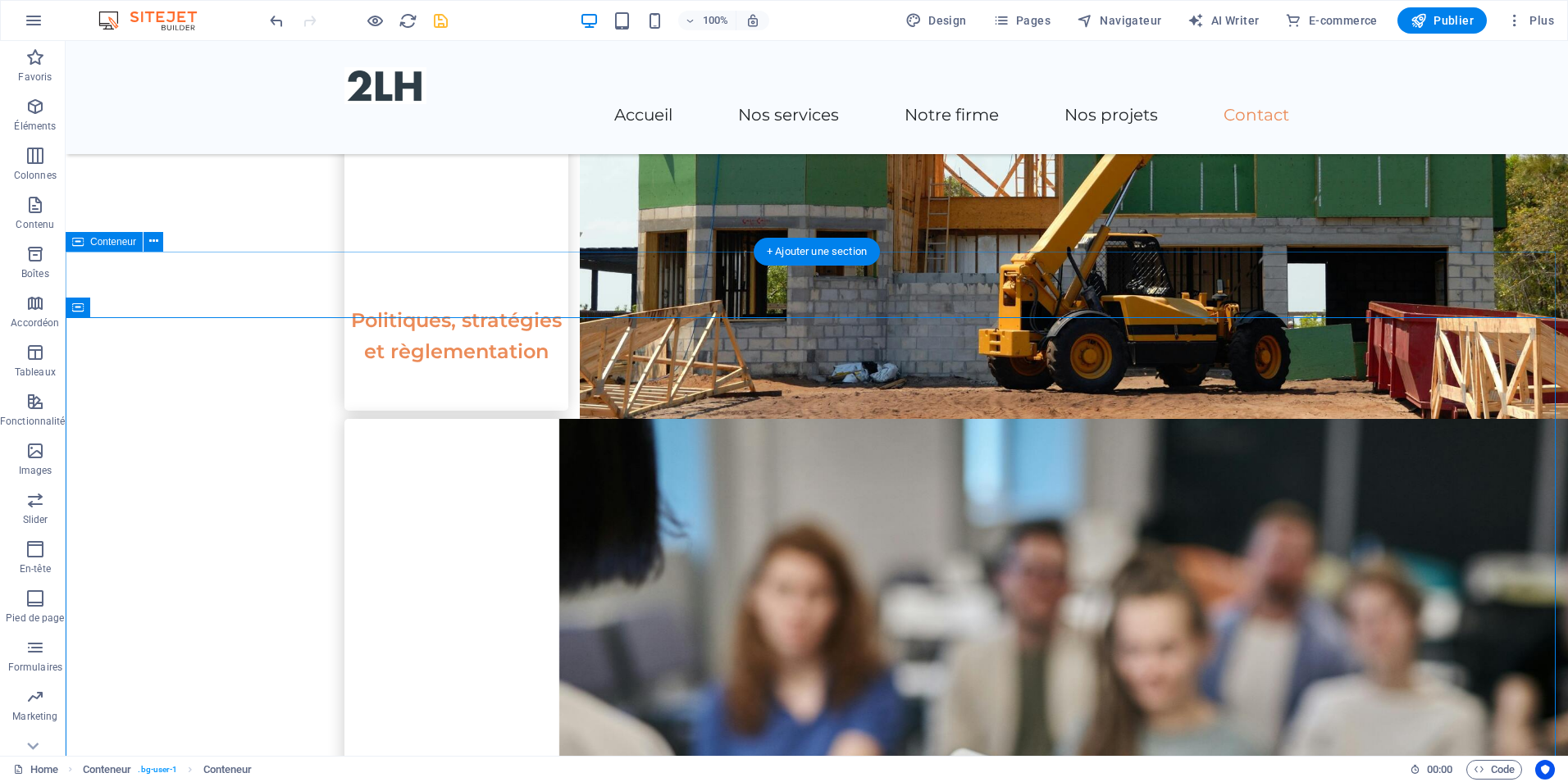
scroll to position [2925, 0]
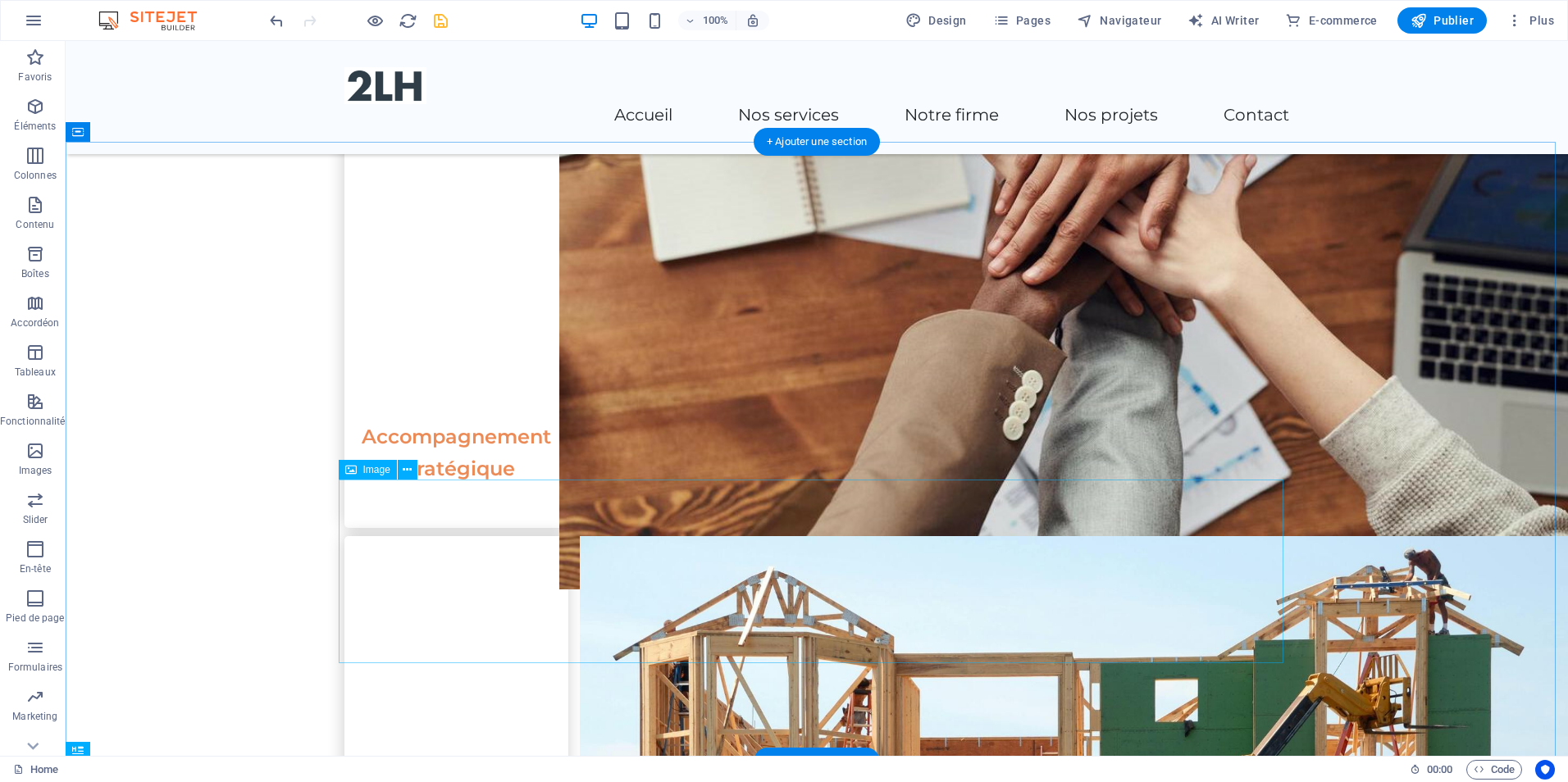
scroll to position [2187, 0]
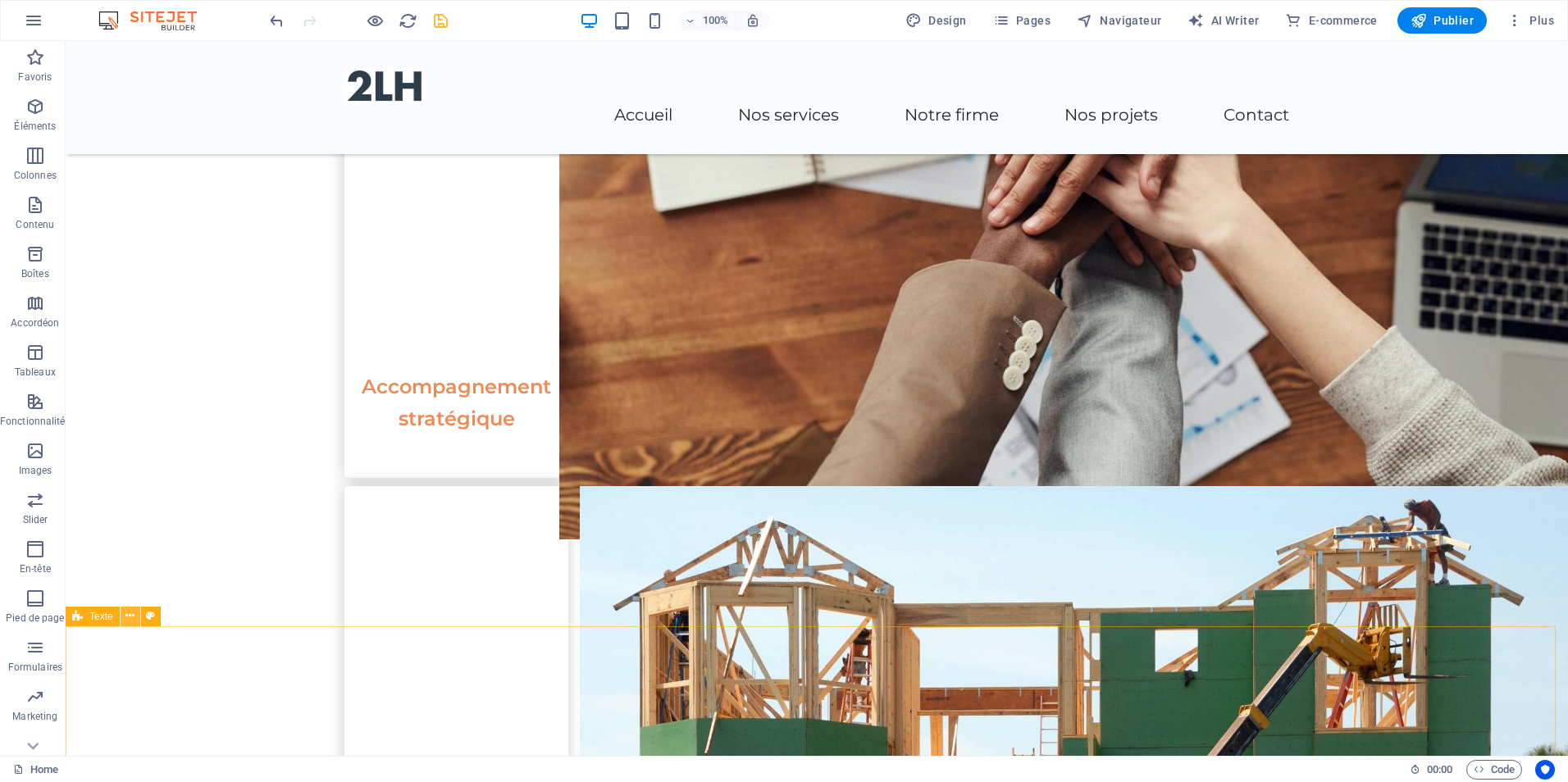
click at [122, 616] on button at bounding box center [130, 616] width 20 height 20
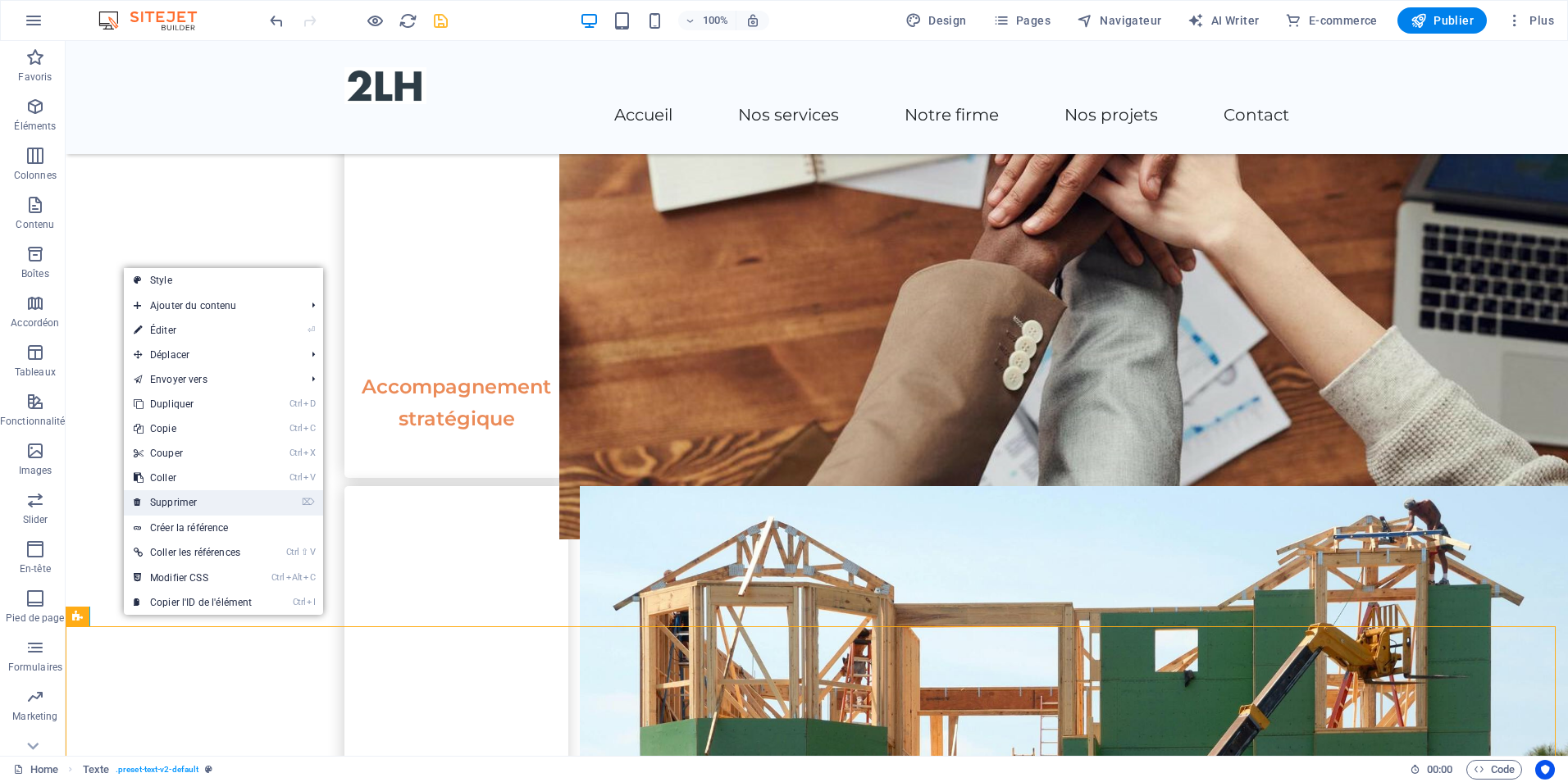
click at [205, 504] on link "⌦ Supprimer" at bounding box center [192, 503] width 138 height 25
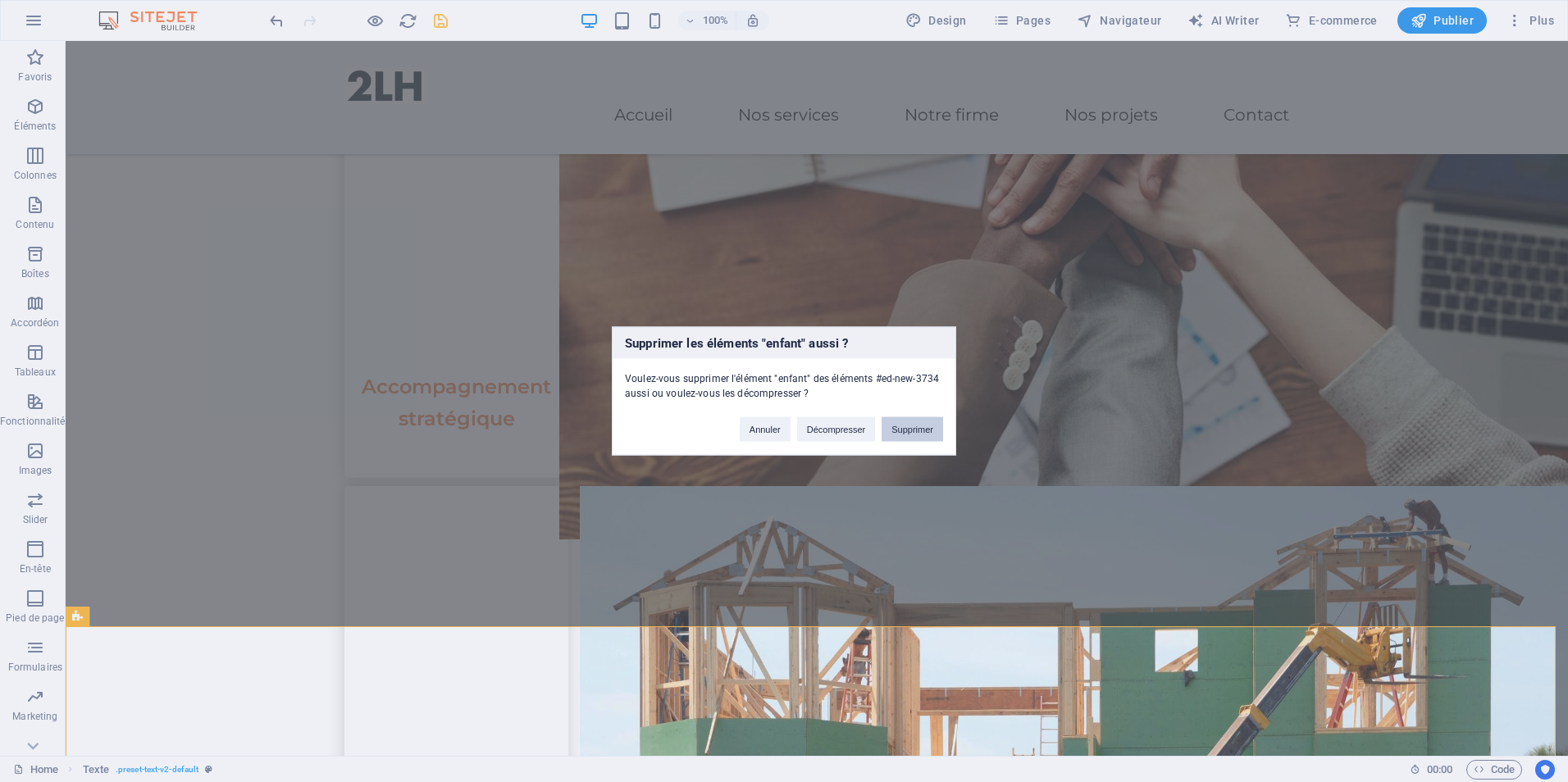
click at [903, 419] on button "Supprimer" at bounding box center [913, 429] width 62 height 25
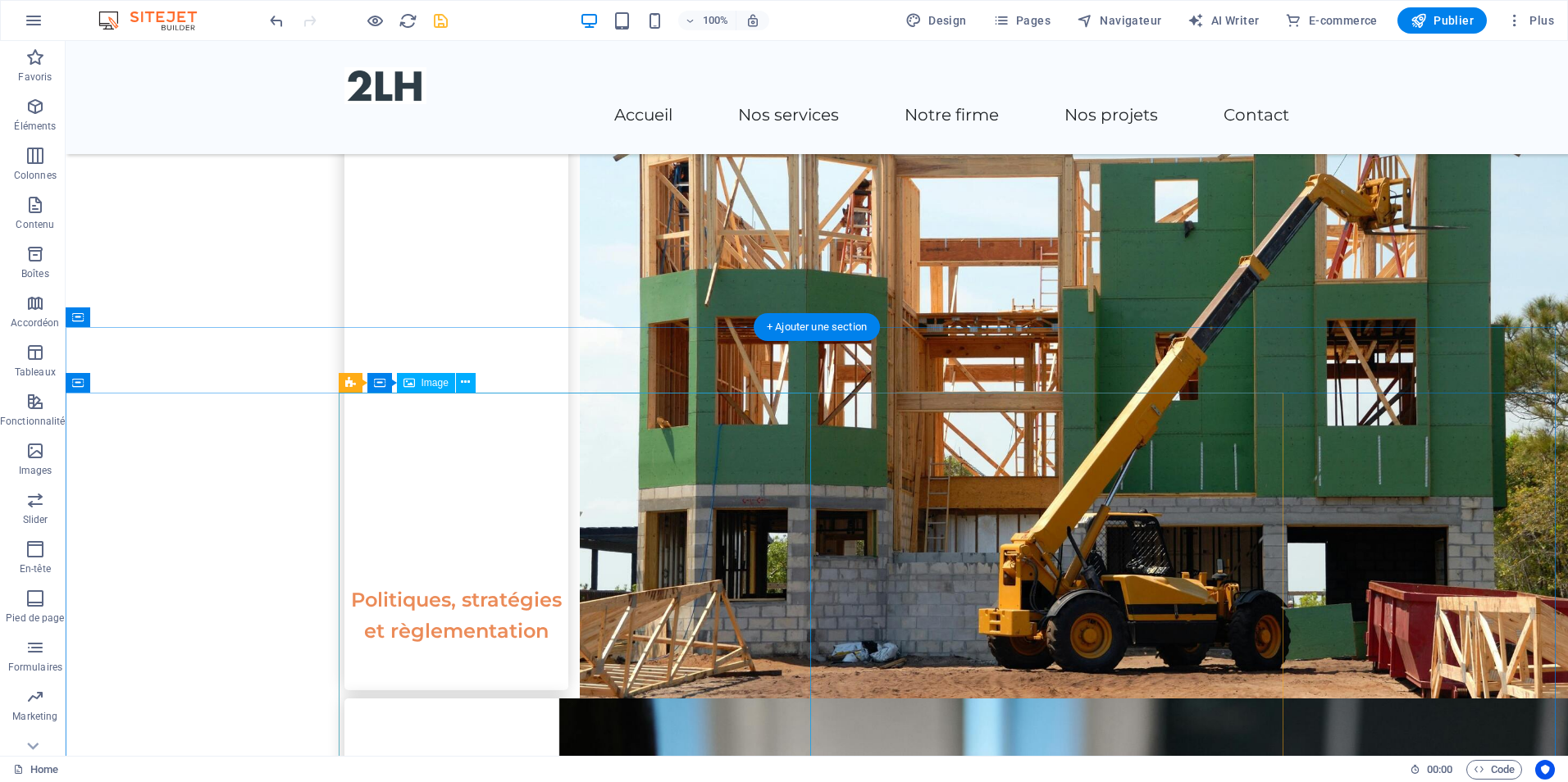
scroll to position [2679, 0]
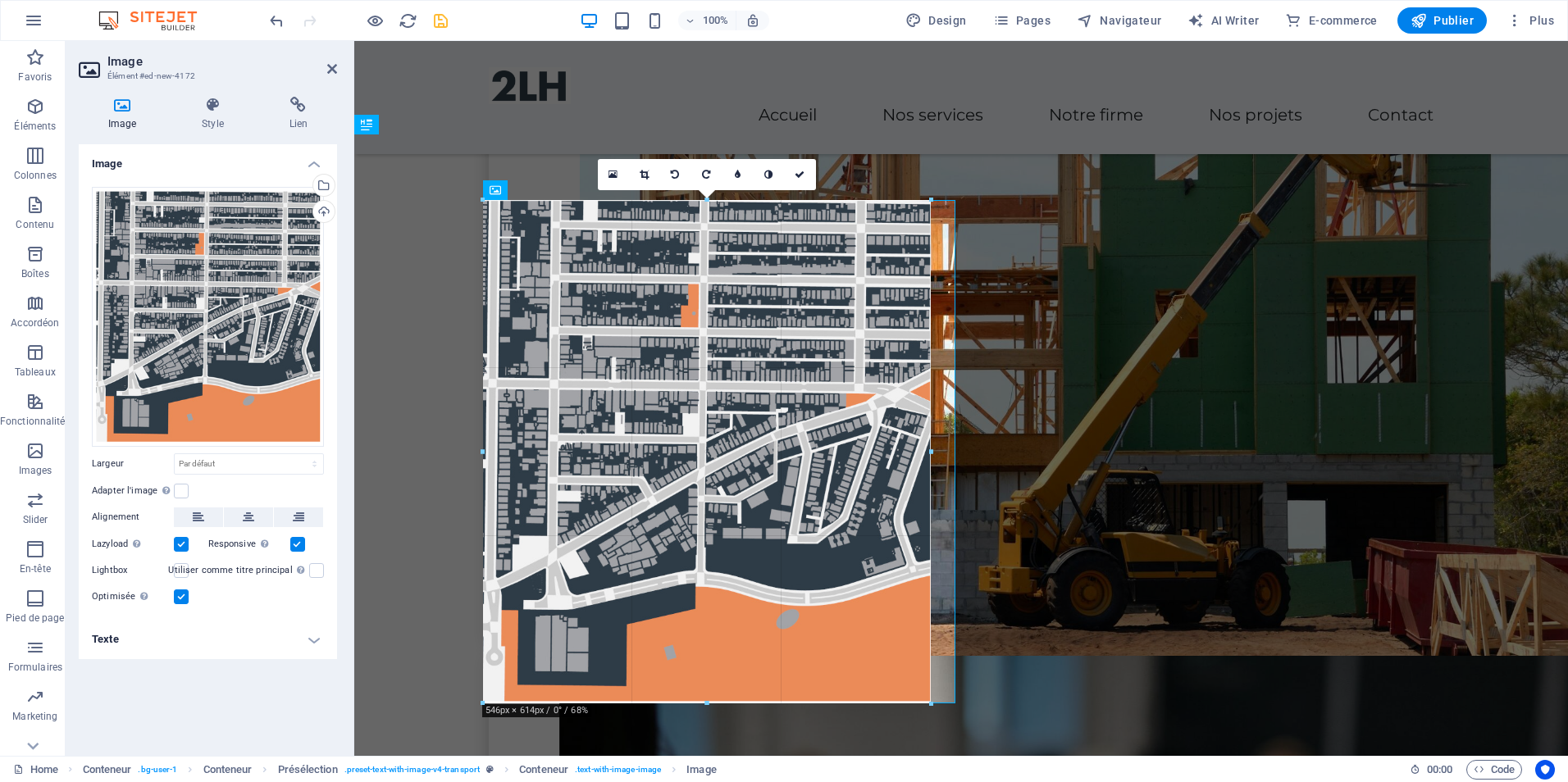
drag, startPoint x: 957, startPoint y: 466, endPoint x: 933, endPoint y: 467, distance: 24.0
type input "546"
select select "px"
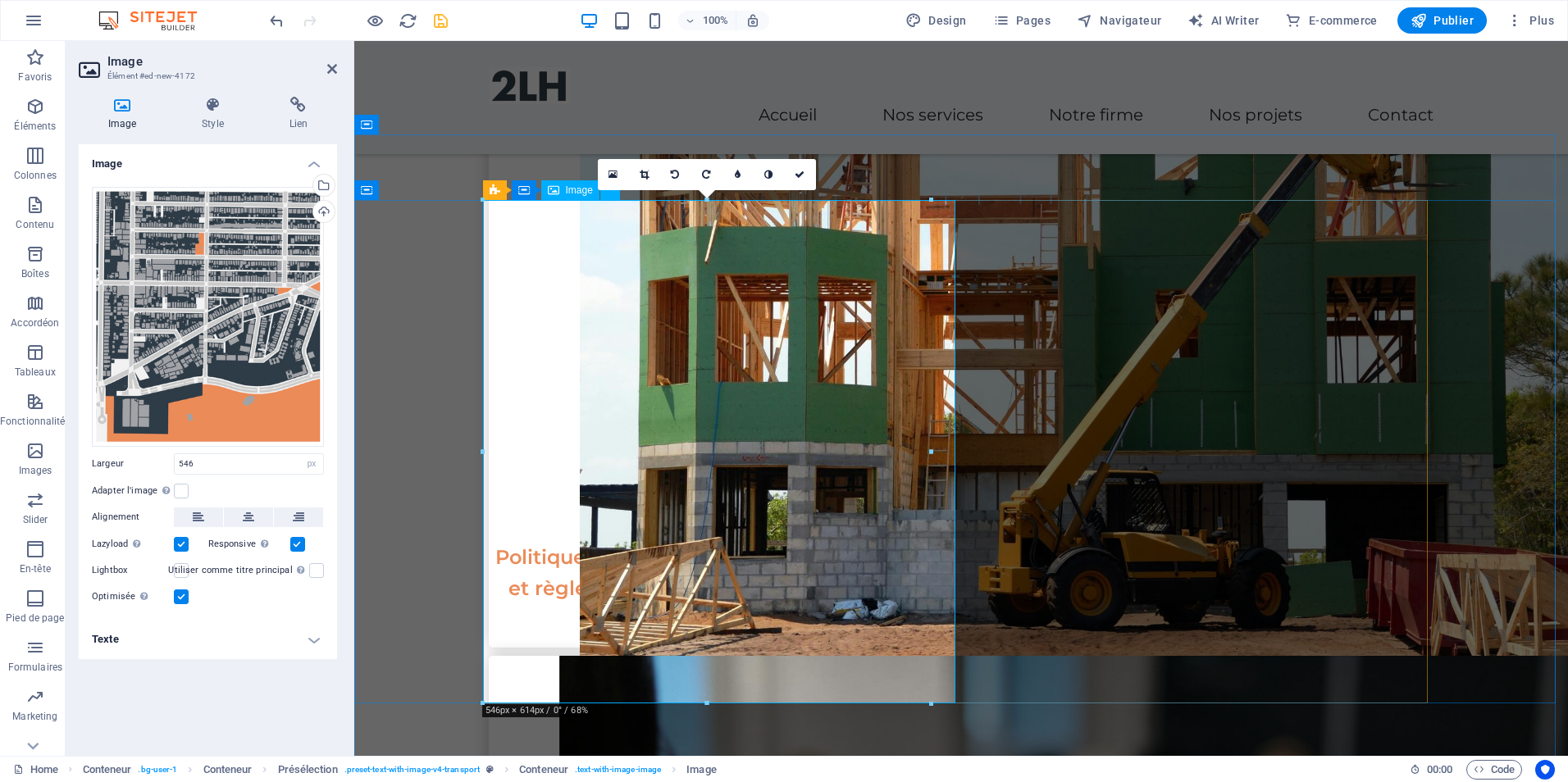
drag, startPoint x: 1288, startPoint y: 493, endPoint x: 941, endPoint y: 452, distance: 349.4
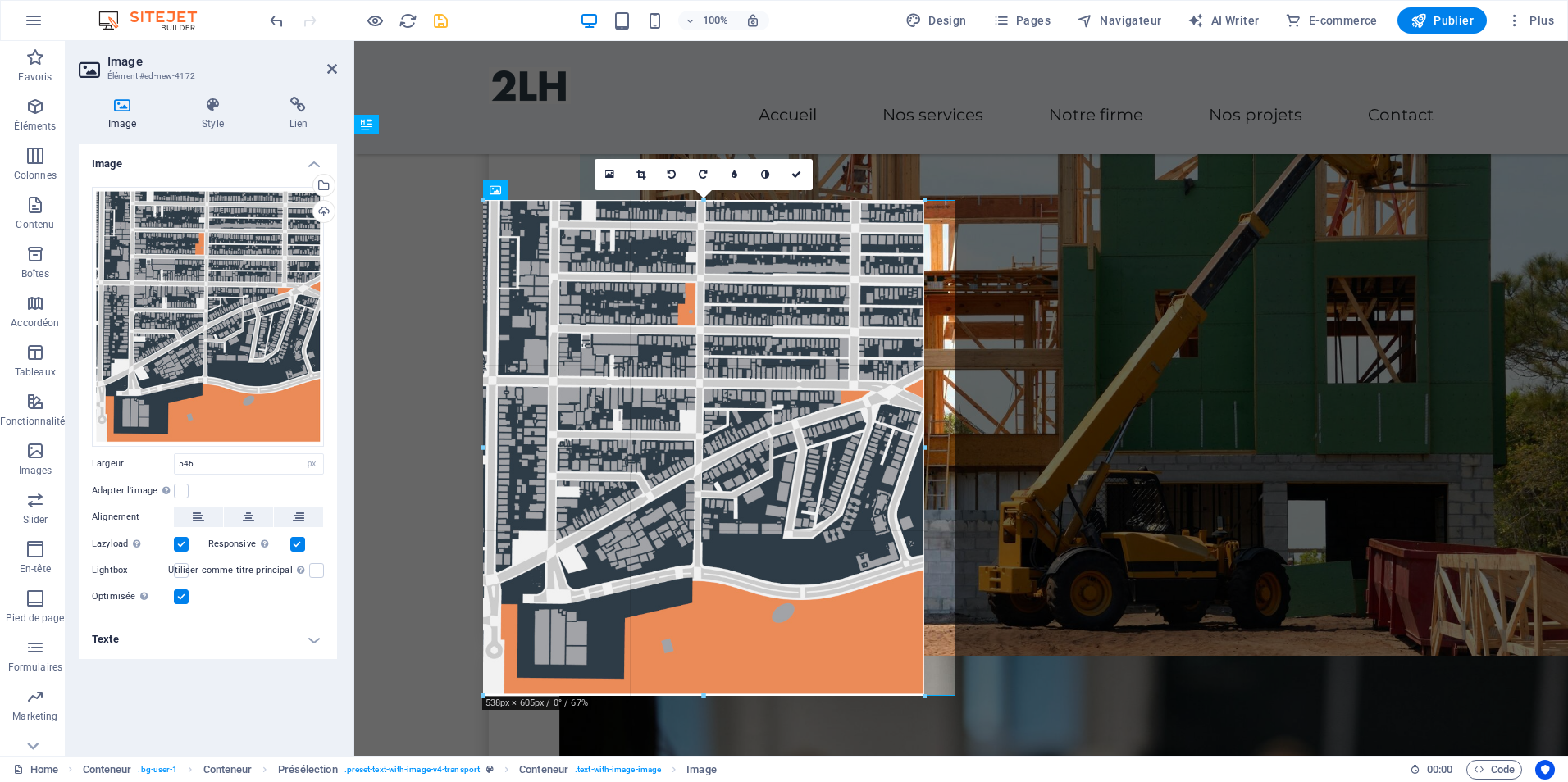
drag, startPoint x: 929, startPoint y: 452, endPoint x: 922, endPoint y: 458, distance: 9.2
type input "538"
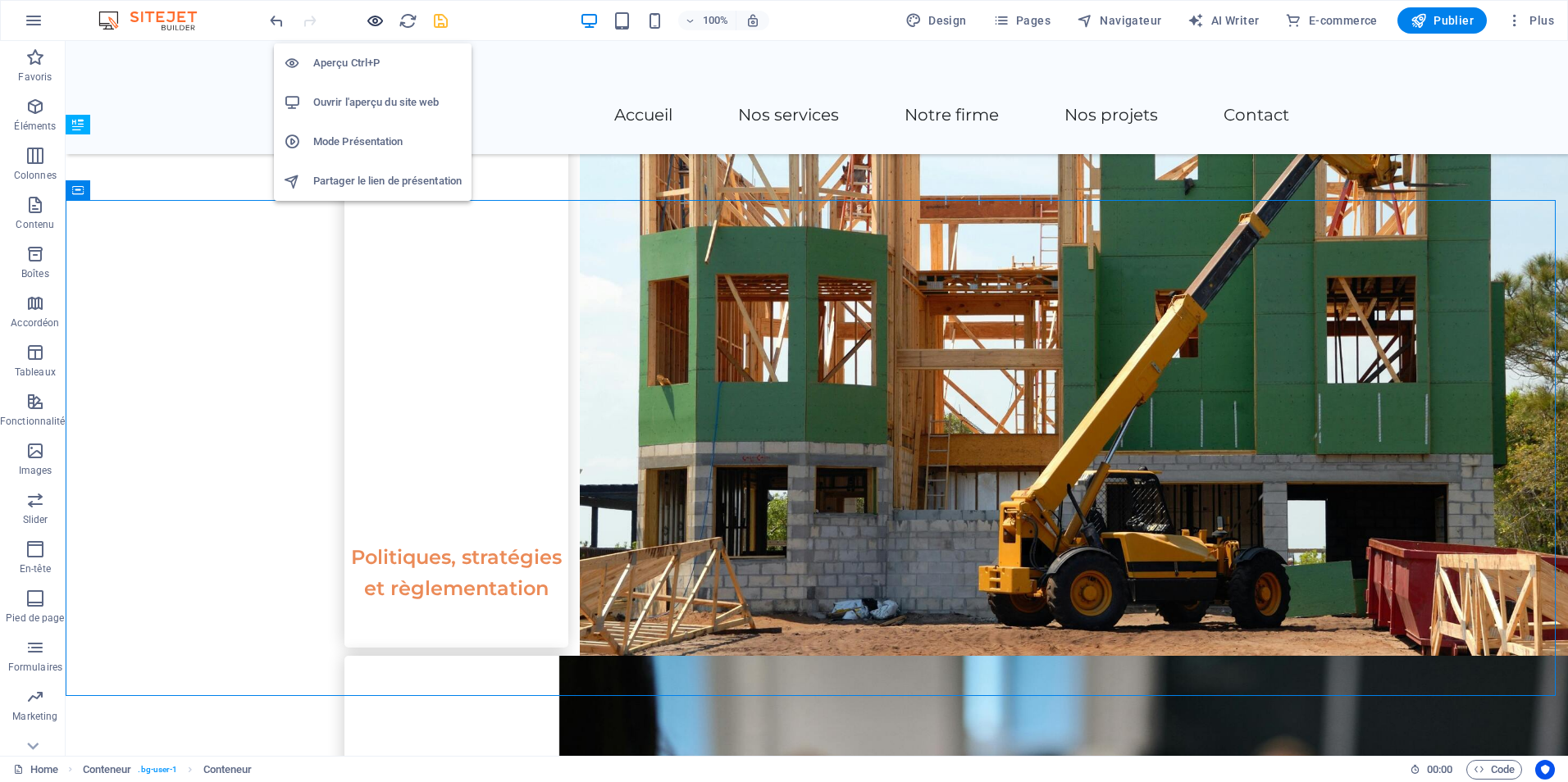
click at [380, 15] on icon "button" at bounding box center [375, 21] width 19 height 19
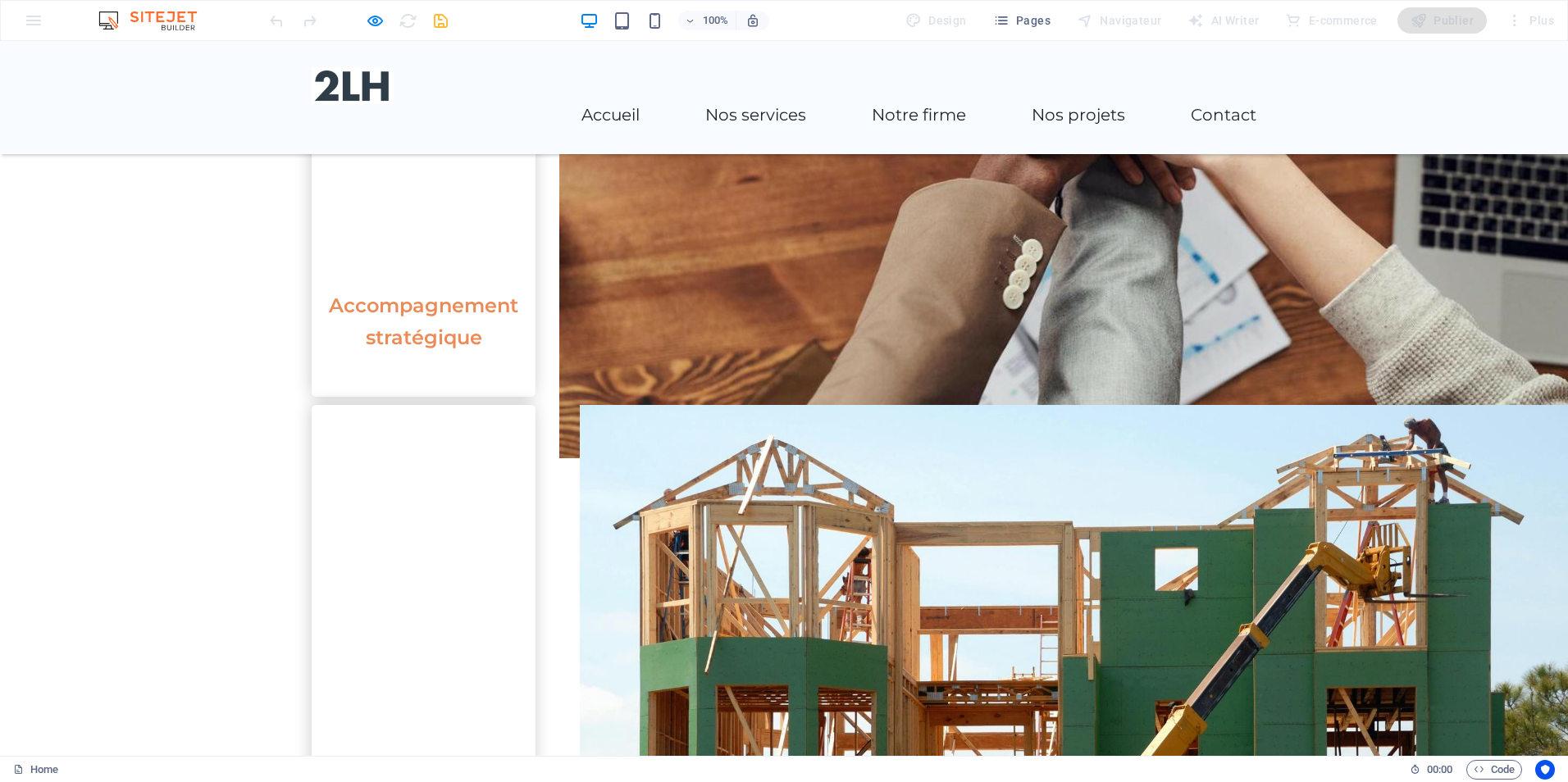
scroll to position [2132, 0]
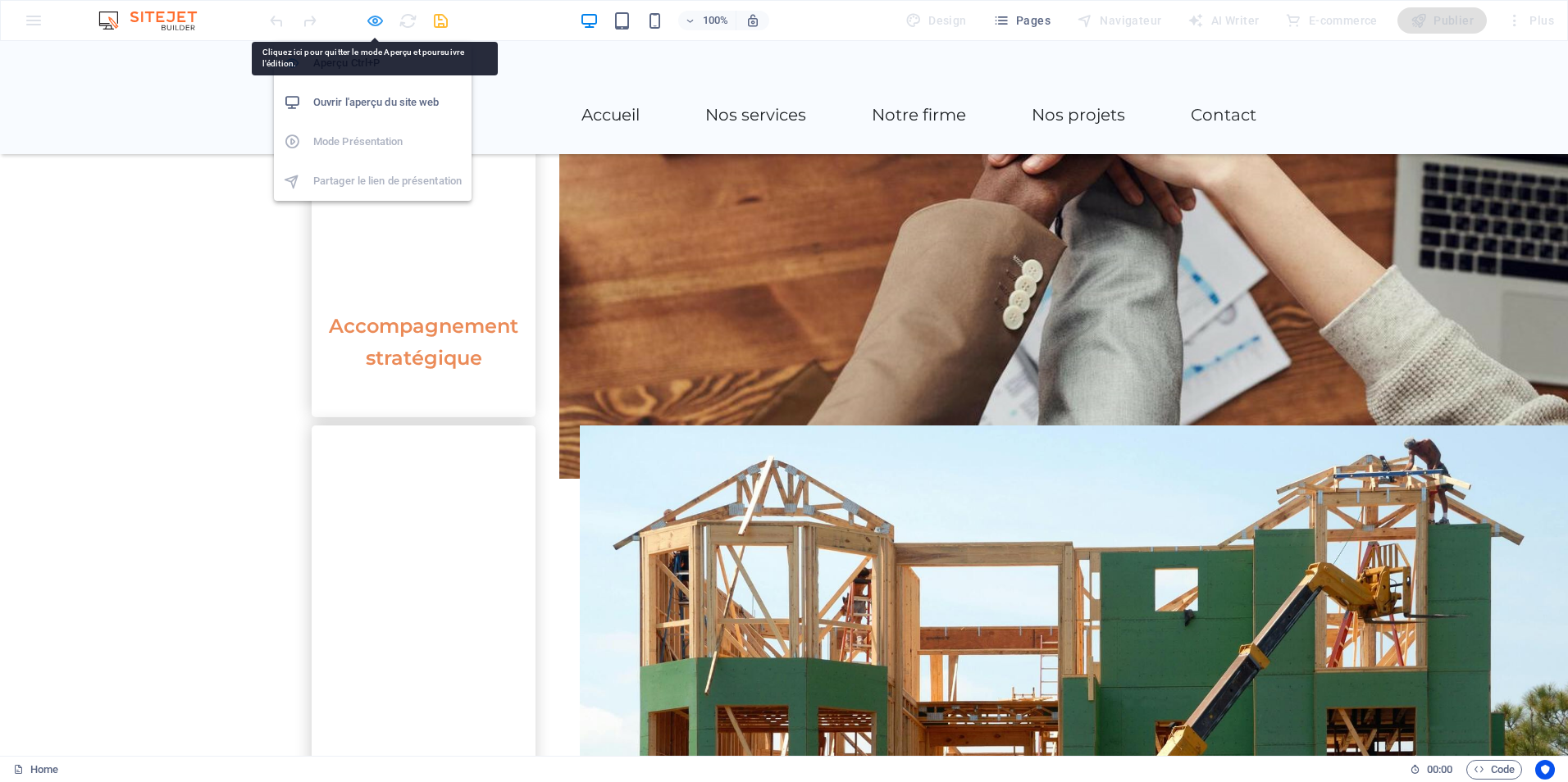
click at [374, 25] on icon "button" at bounding box center [375, 21] width 19 height 19
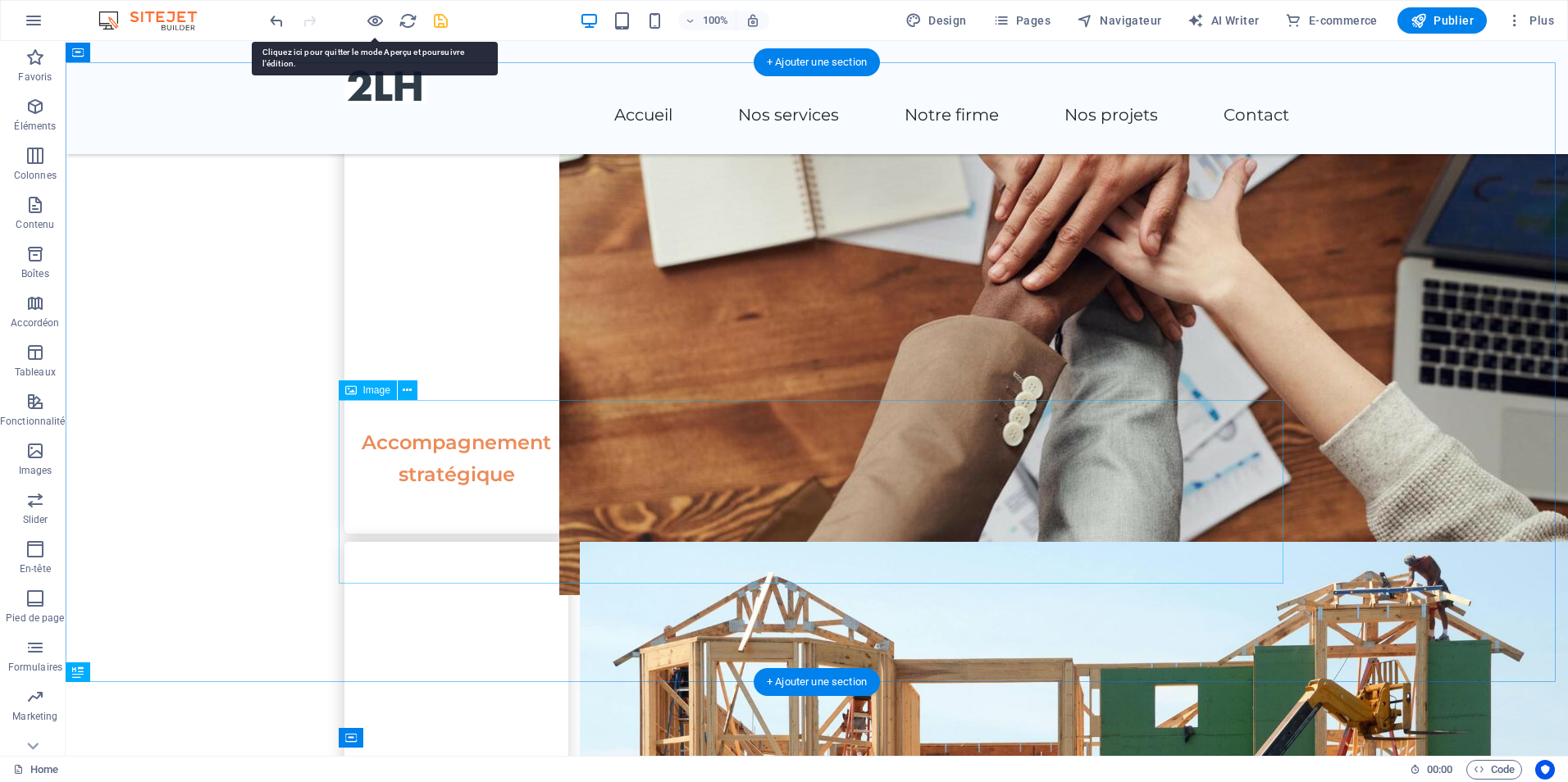
select select "px"
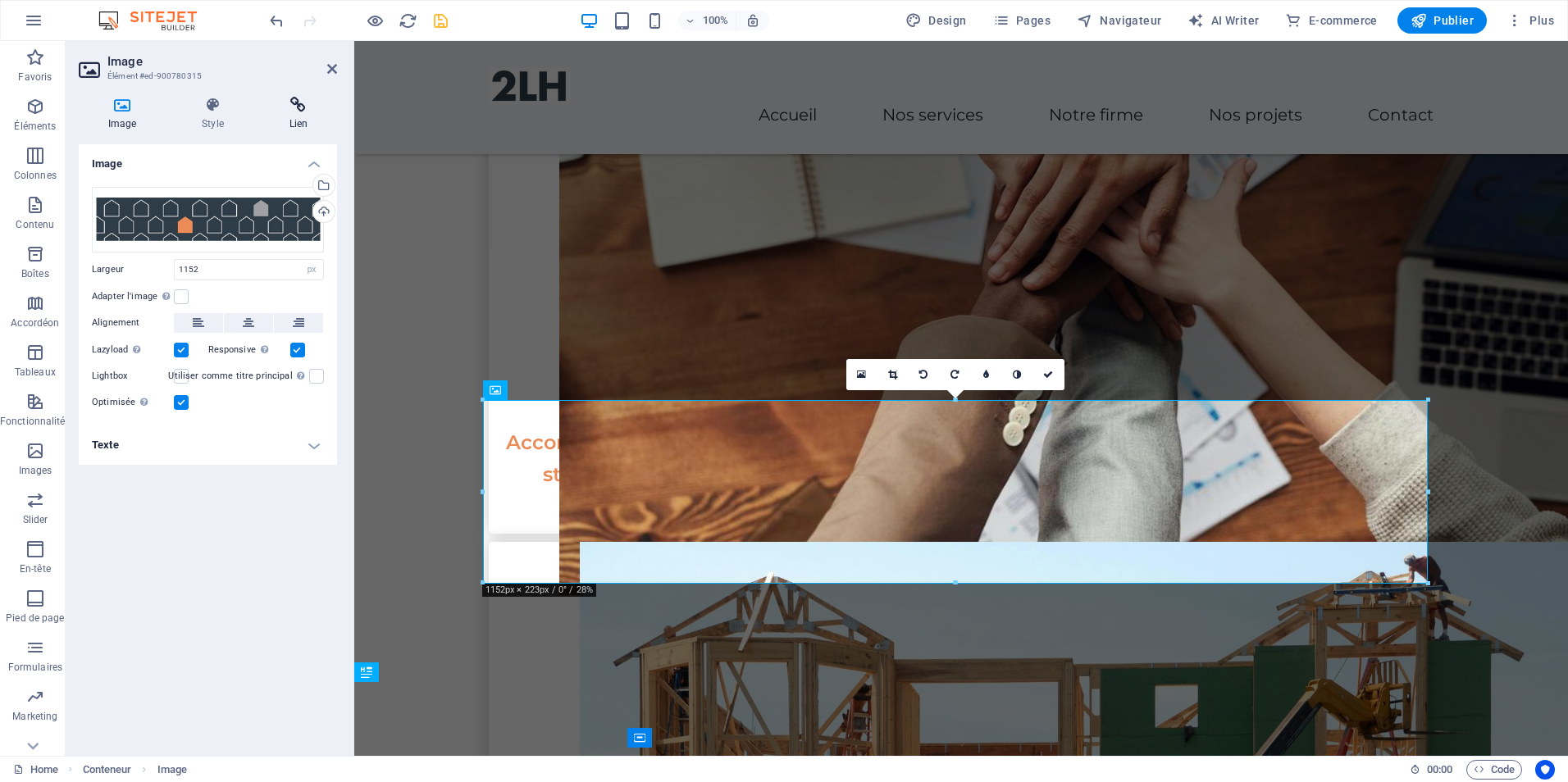
click at [301, 110] on icon at bounding box center [298, 105] width 77 height 16
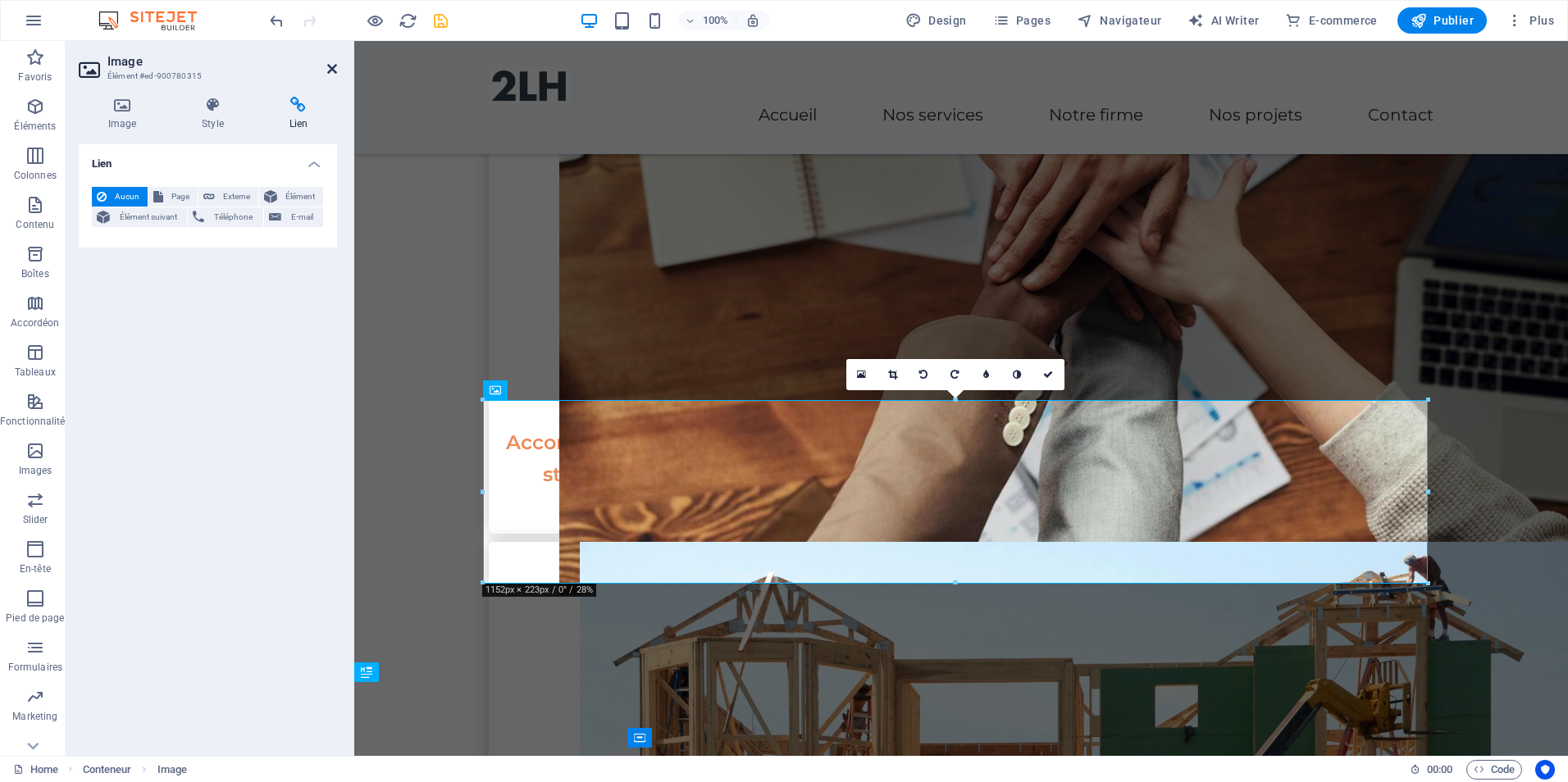
click at [332, 63] on icon at bounding box center [332, 69] width 10 height 13
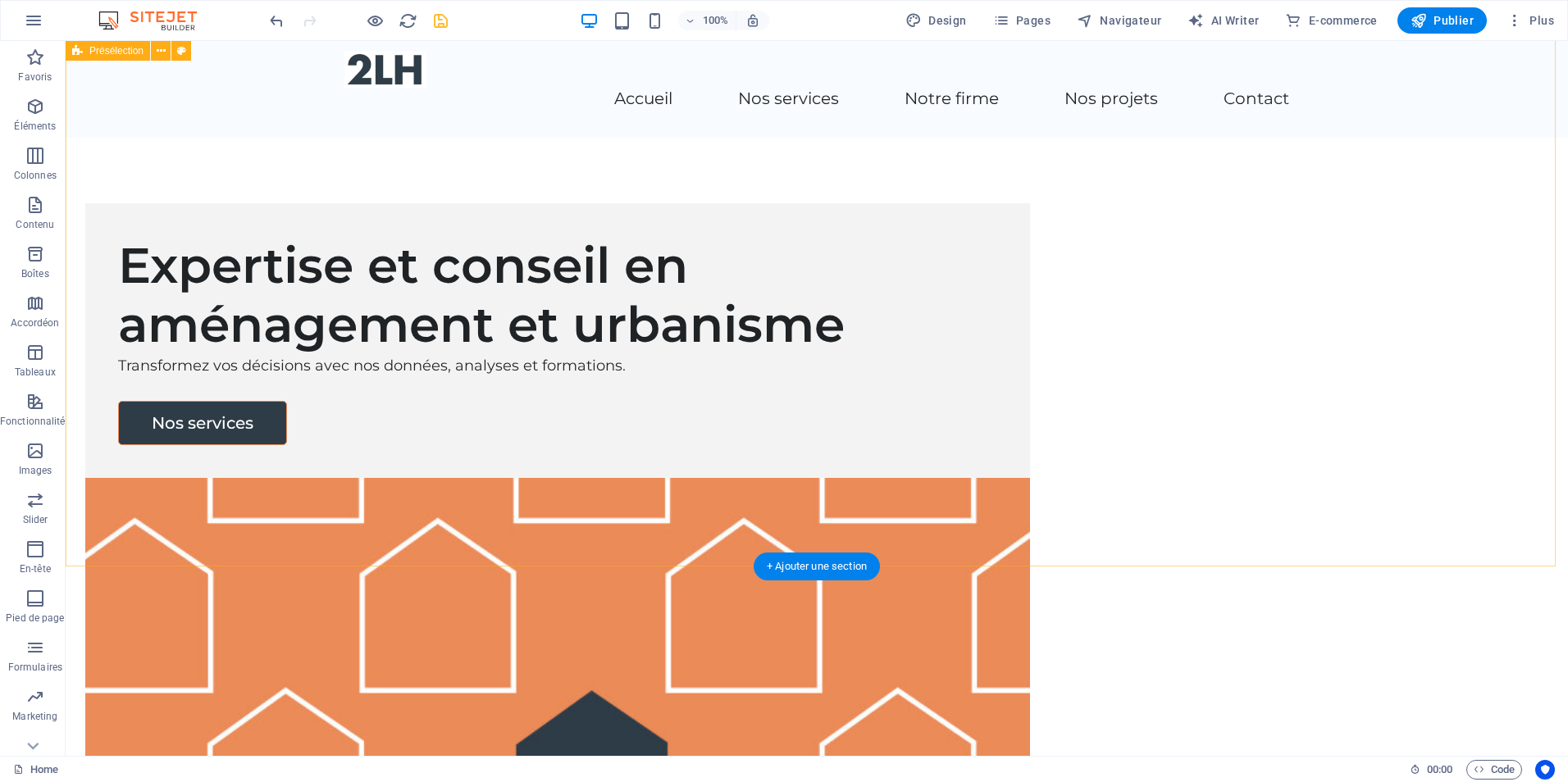
scroll to position [0, 0]
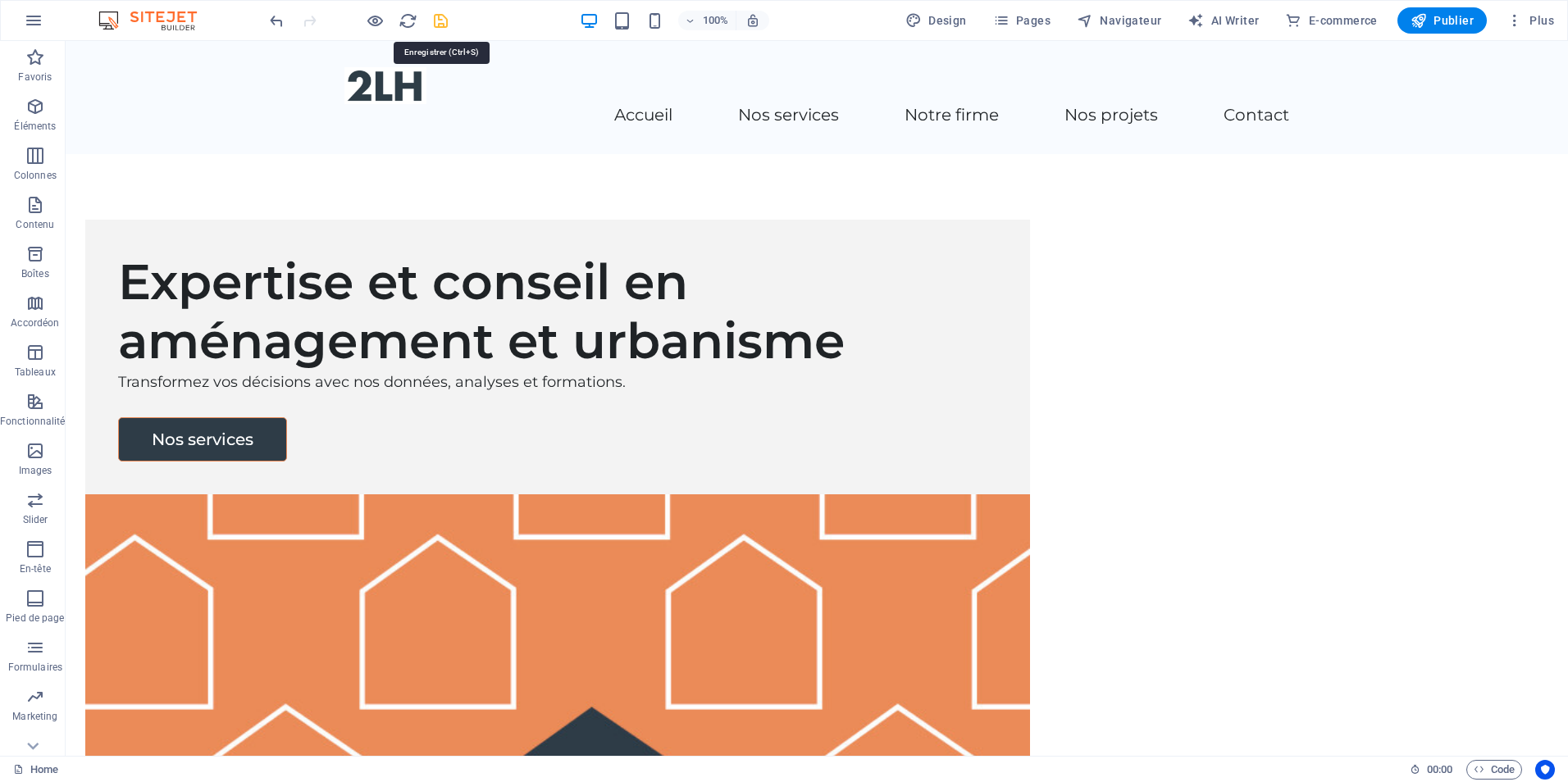
click at [442, 19] on icon "save" at bounding box center [440, 21] width 19 height 19
click at [1029, 12] on span "Pages" at bounding box center [1022, 21] width 58 height 16
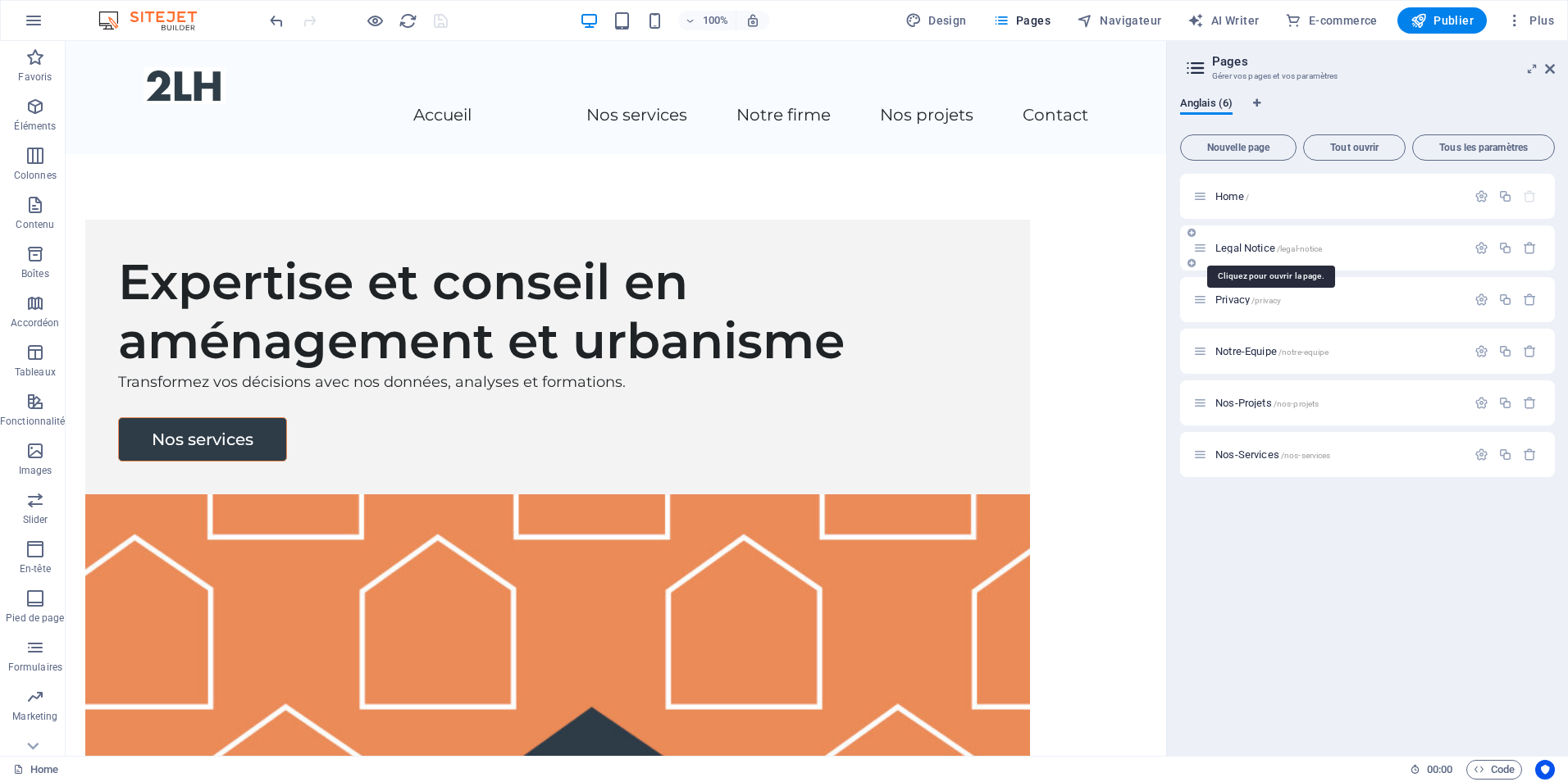
click at [1248, 244] on span "Legal Notice /legal-notice" at bounding box center [1268, 247] width 106 height 12
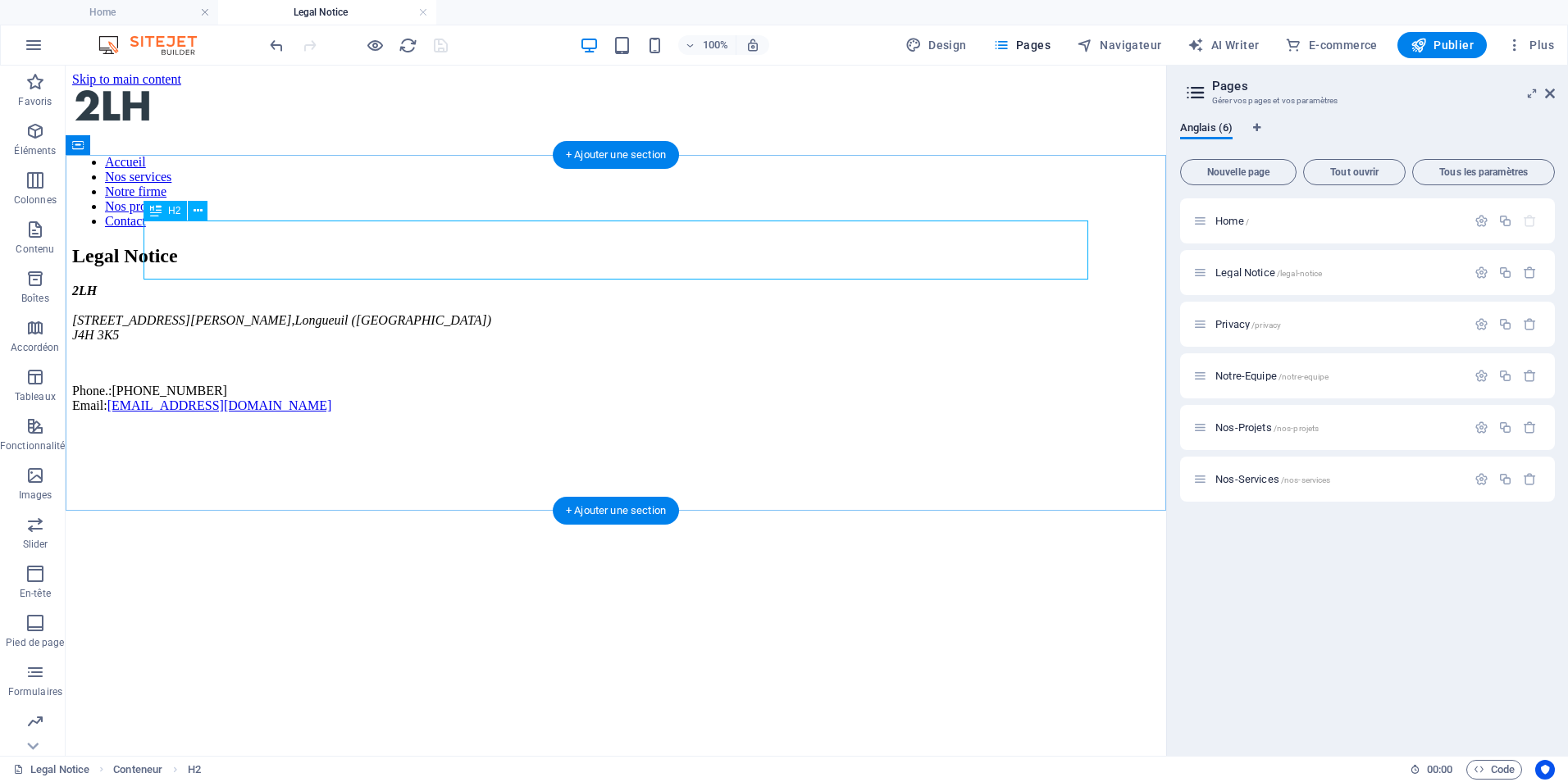
click at [522, 248] on div "Legal Notice" at bounding box center [616, 255] width 1087 height 22
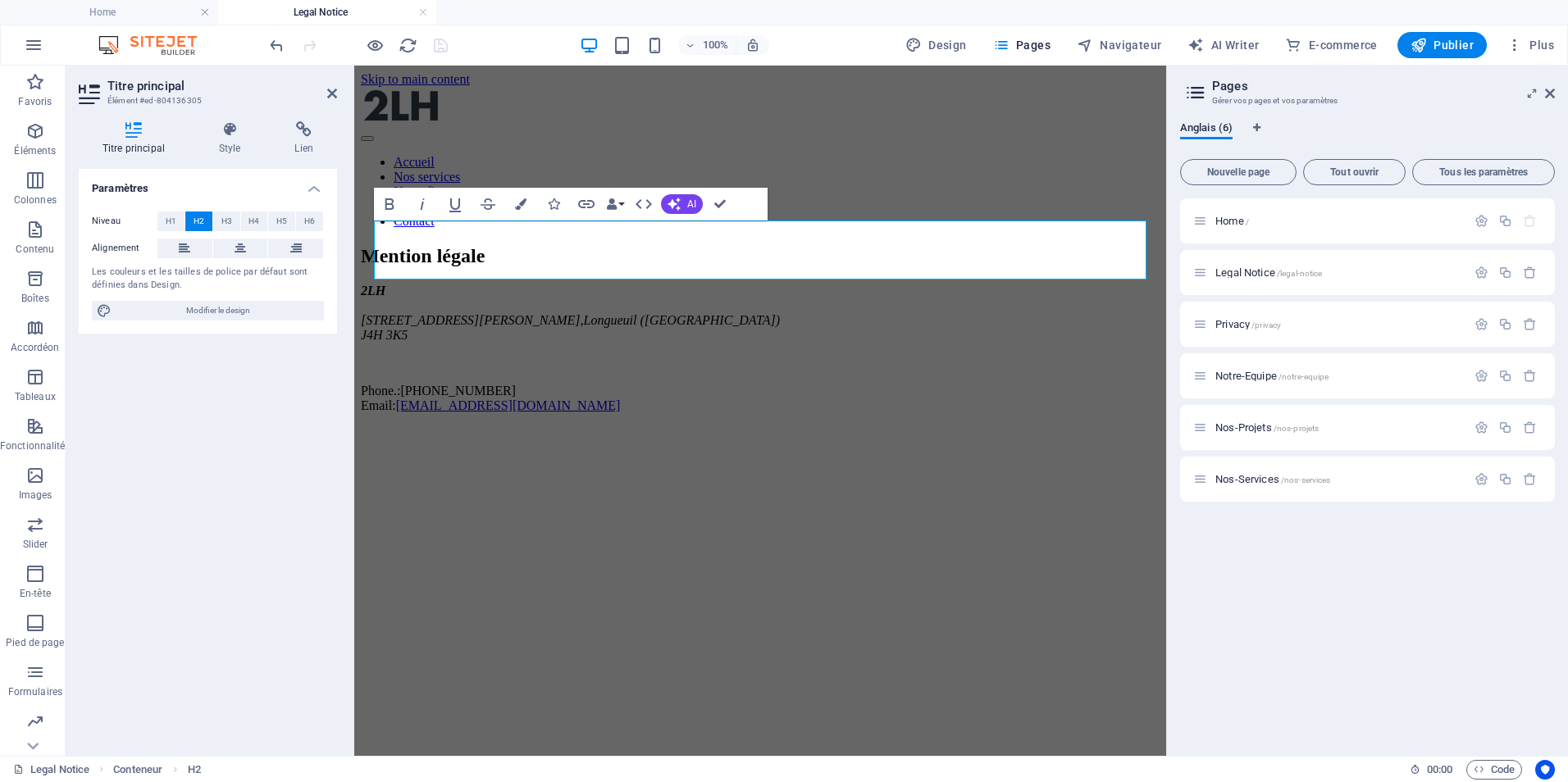
click at [208, 522] on div "Paramètres Niveau H1 H2 H3 H4 H5 H6 Alignement Les couleurs et les tailles de p…" at bounding box center [208, 456] width 258 height 574
click at [321, 492] on div "Paramètres Niveau H1 H2 H3 H4 H5 H6 Alignement Les couleurs et les tailles de p…" at bounding box center [208, 456] width 258 height 574
click at [416, 413] on div "Mention légale 2LH [STREET_ADDRESS][PERSON_NAME] Phone.: [PHONE_NUMBER] Email: …" at bounding box center [760, 329] width 799 height 168
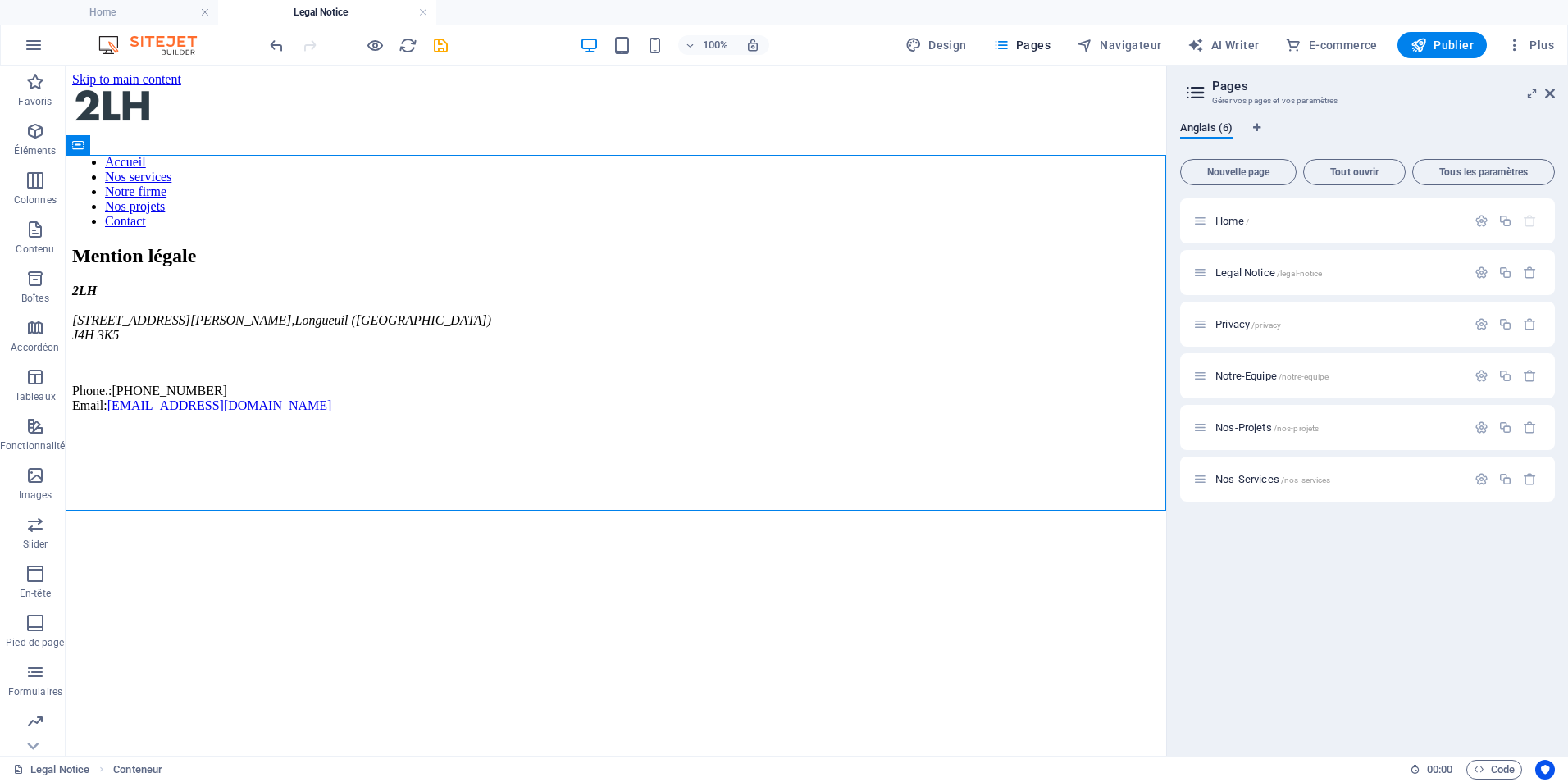
click at [431, 426] on html "Skip to main content Accueil Nos services Notre firme Nos projets Contact Menti…" at bounding box center [616, 246] width 1101 height 361
click at [438, 40] on icon "save" at bounding box center [440, 45] width 19 height 19
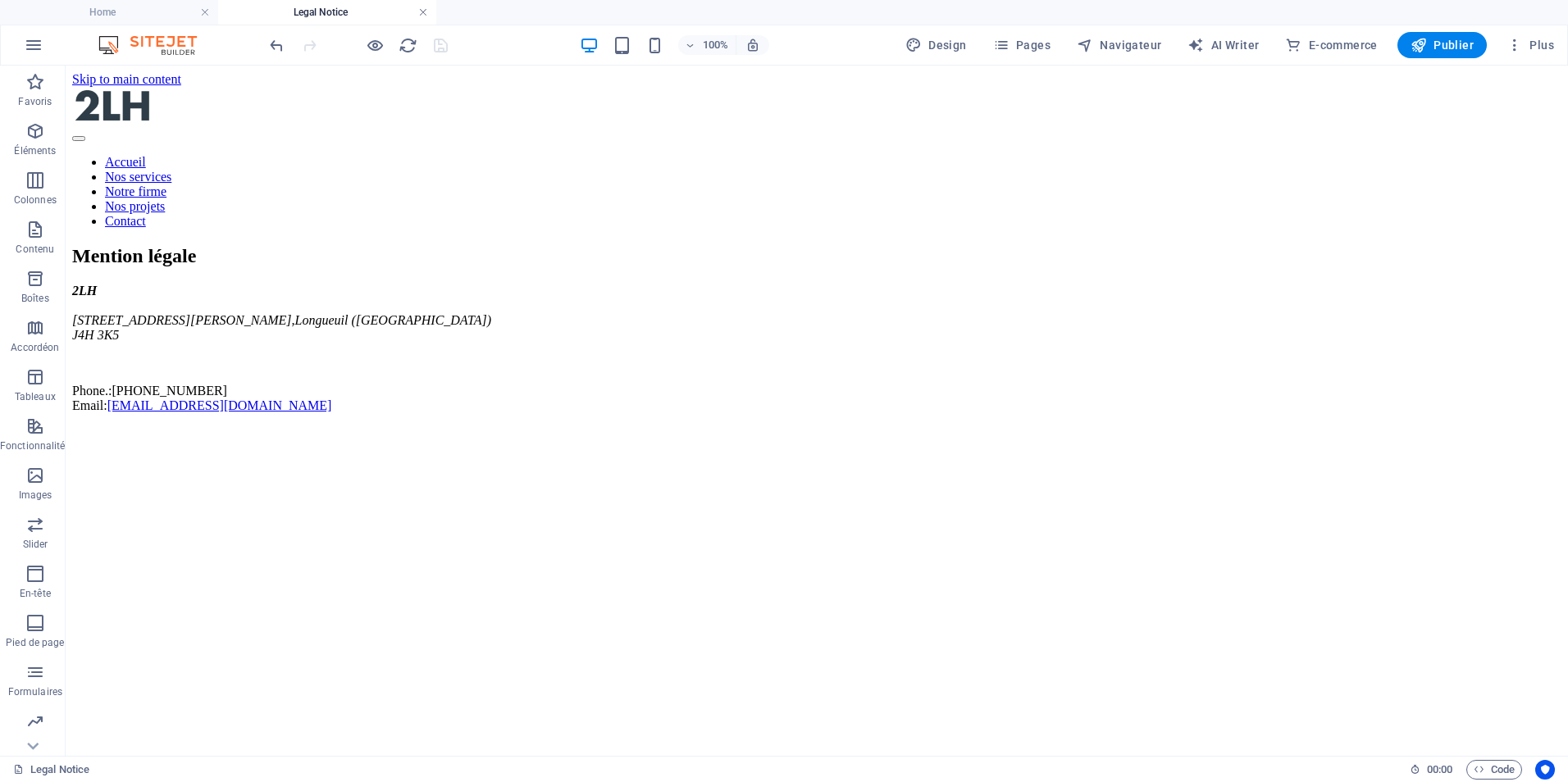
click at [420, 9] on link at bounding box center [423, 12] width 10 height 16
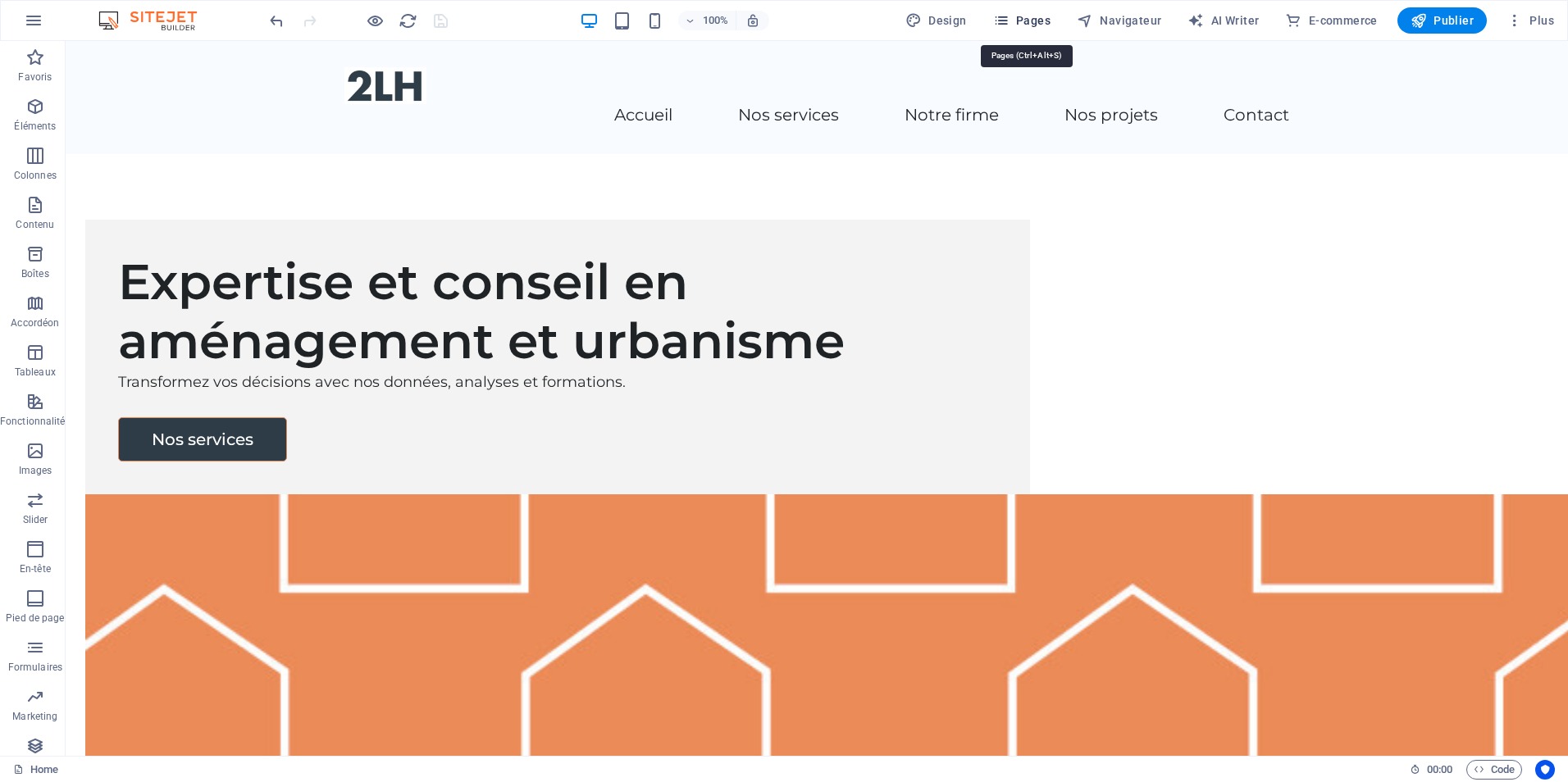
click at [1035, 10] on button "Pages" at bounding box center [1022, 21] width 71 height 26
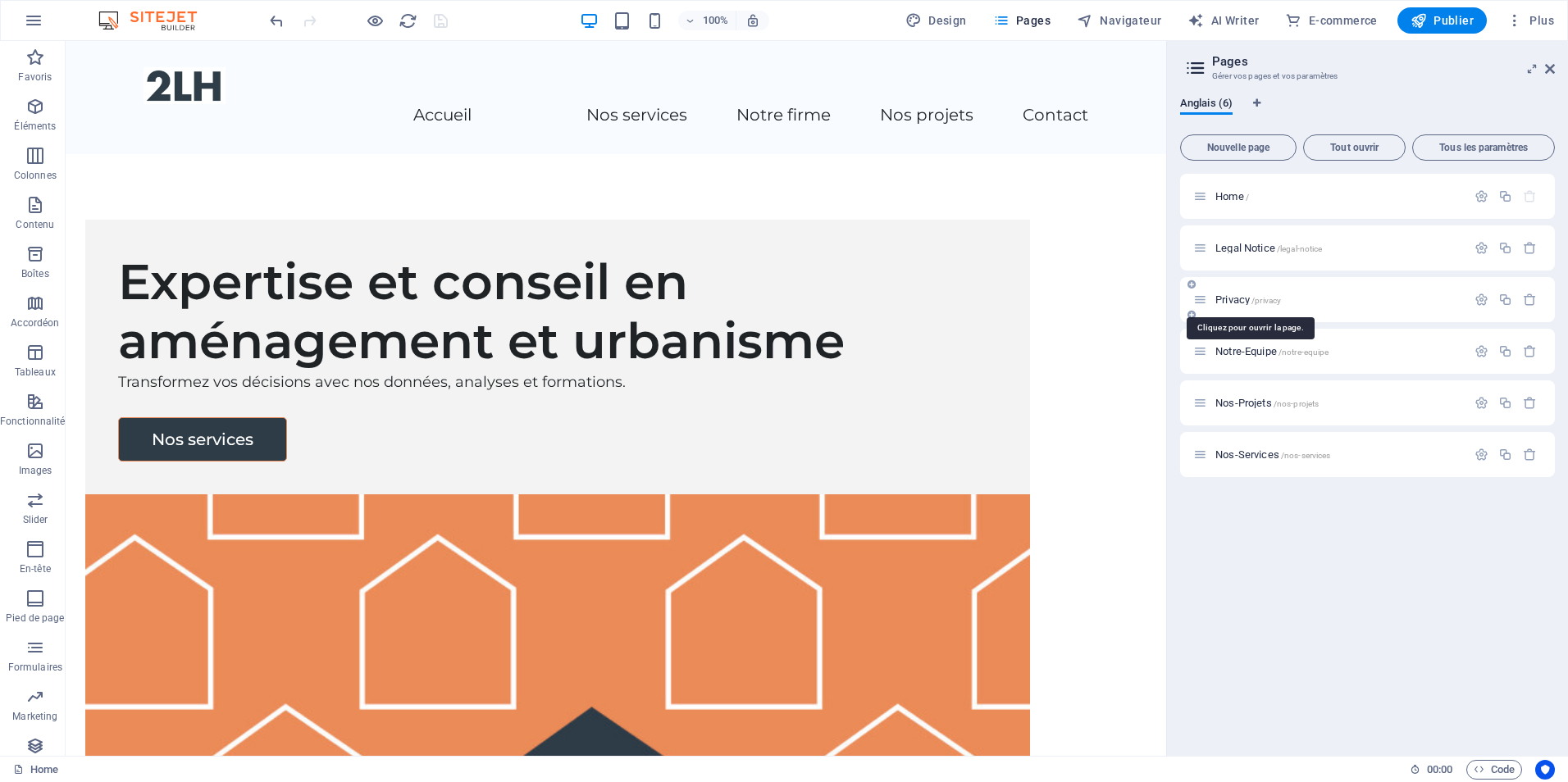
click at [1236, 296] on span "Privacy /privacy" at bounding box center [1248, 299] width 66 height 12
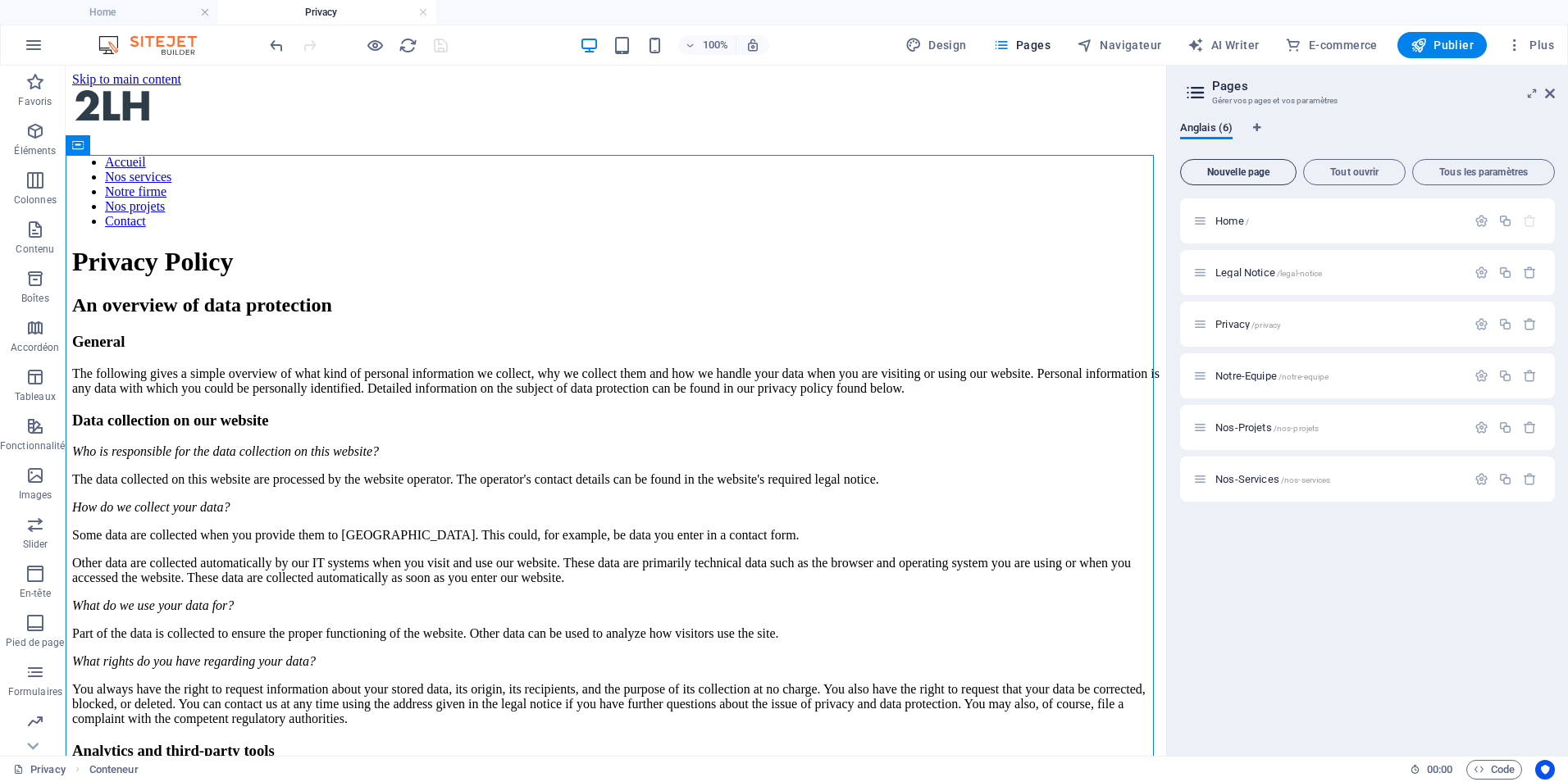
click at [1220, 167] on span "Nouvelle page" at bounding box center [1238, 172] width 101 height 10
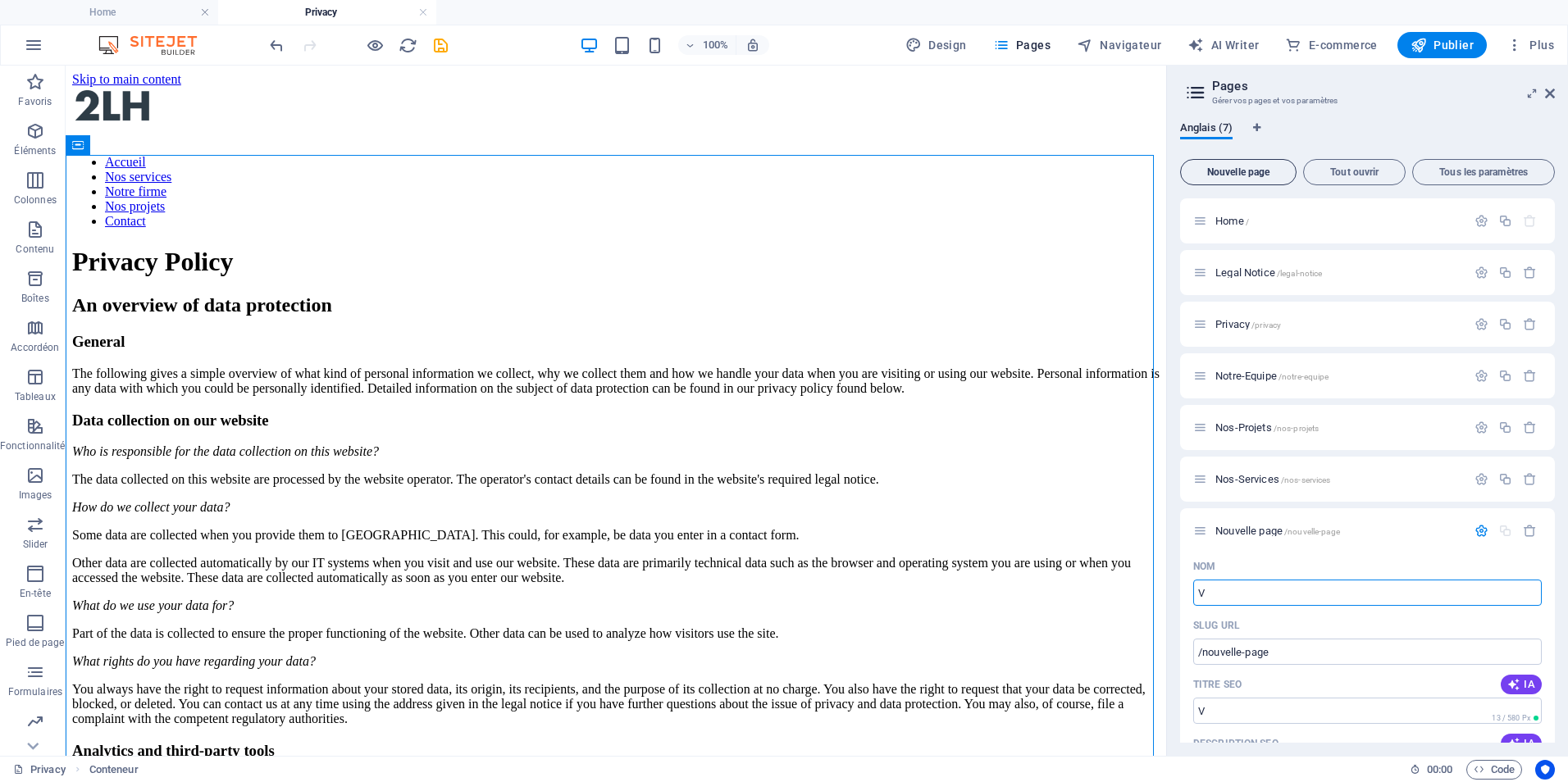
type input "V"
type input "/v"
type input "Vie"
type input "/vie"
type input "V"
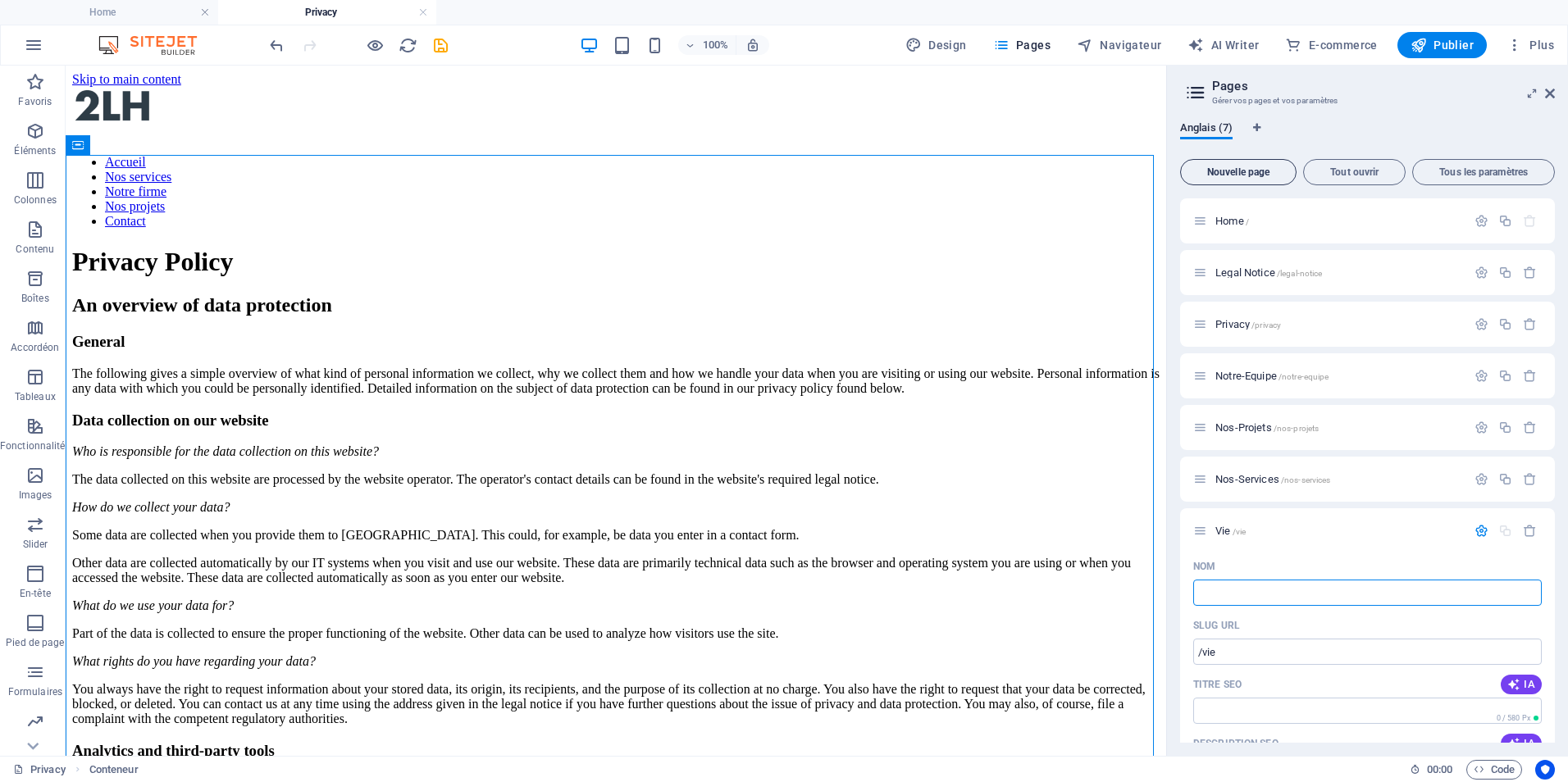
type input "/"
type input "Con"
type input "/con"
type input "Con"
type input "Confi"
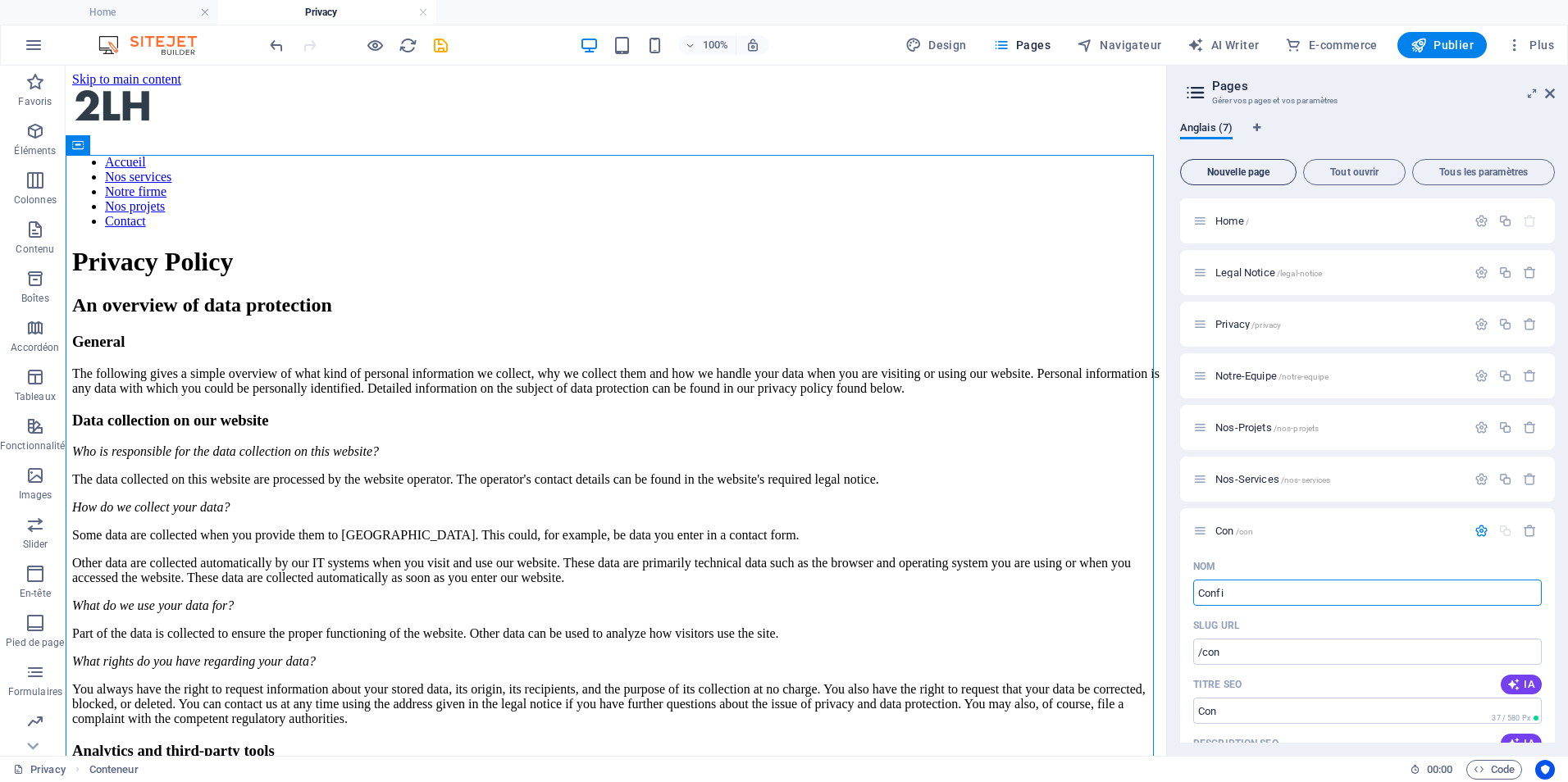
type input "/confi"
type input "Confi"
type input "Confidentialité"
type input "/confidentialite"
type input "Confidentialité"
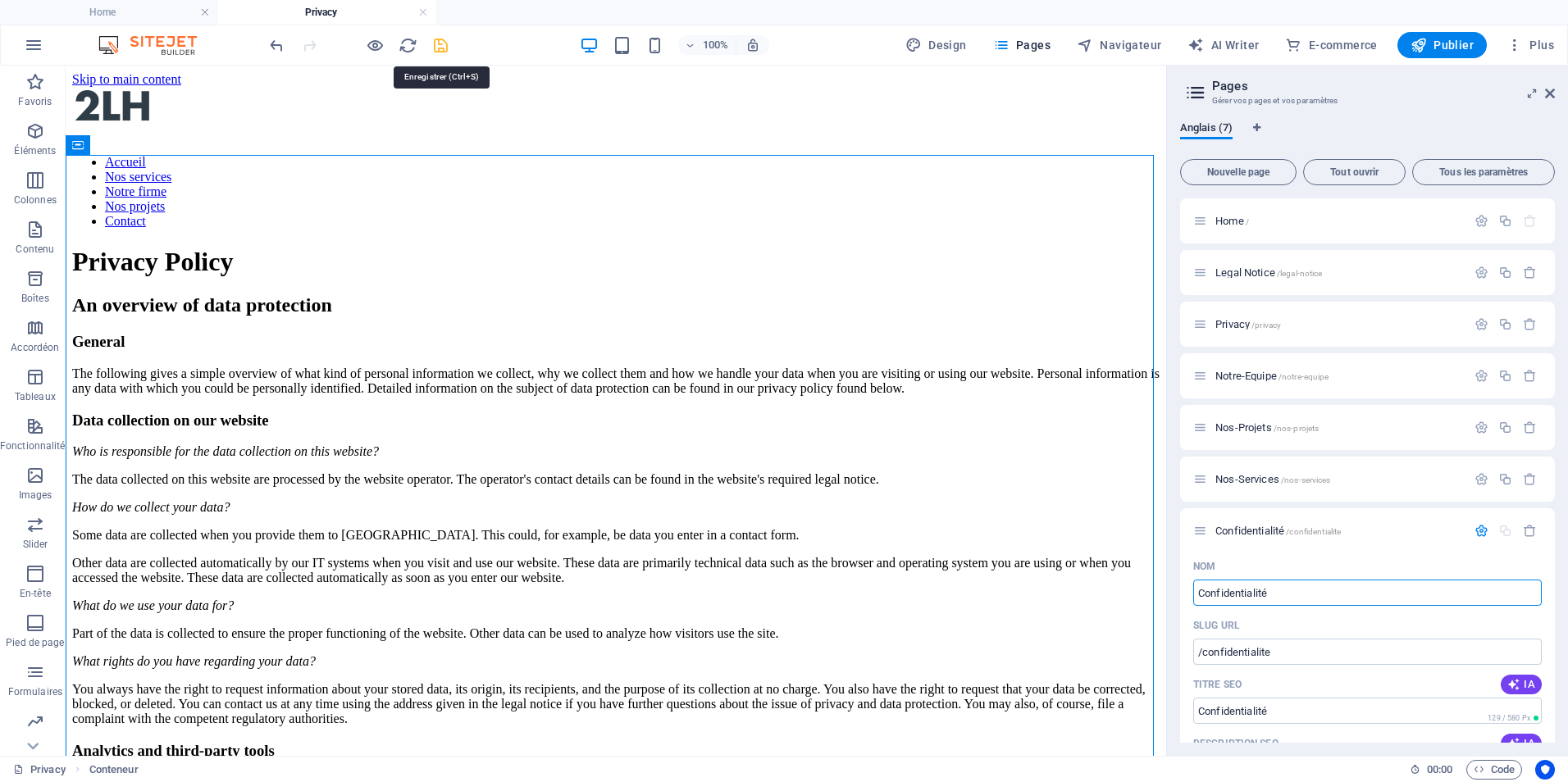
type input "Confidentialité"
click at [440, 44] on icon "save" at bounding box center [440, 45] width 19 height 19
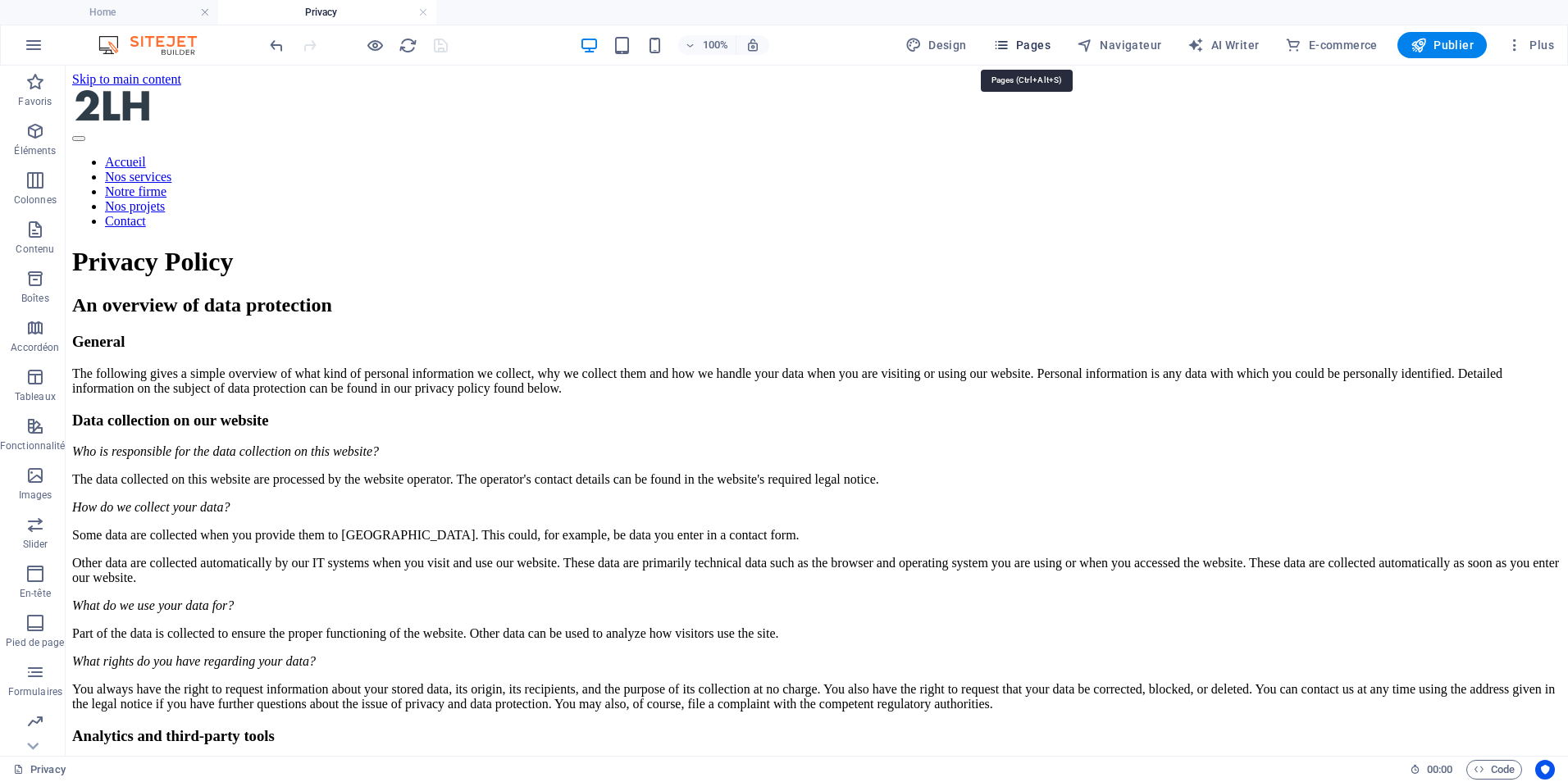
click at [1035, 46] on span "Pages" at bounding box center [1022, 45] width 58 height 16
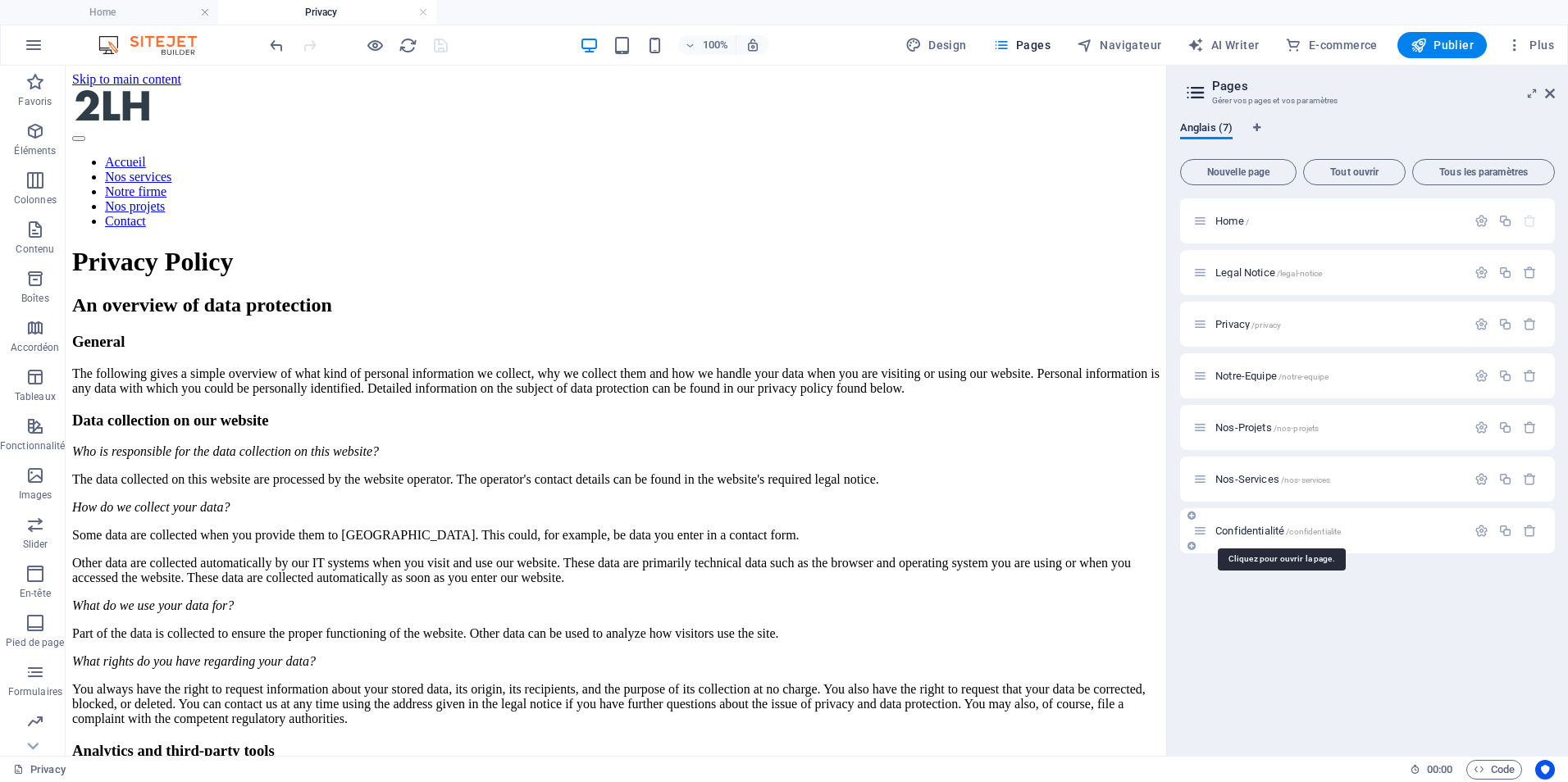
click at [1289, 529] on span "/confidentialite" at bounding box center [1313, 531] width 55 height 9
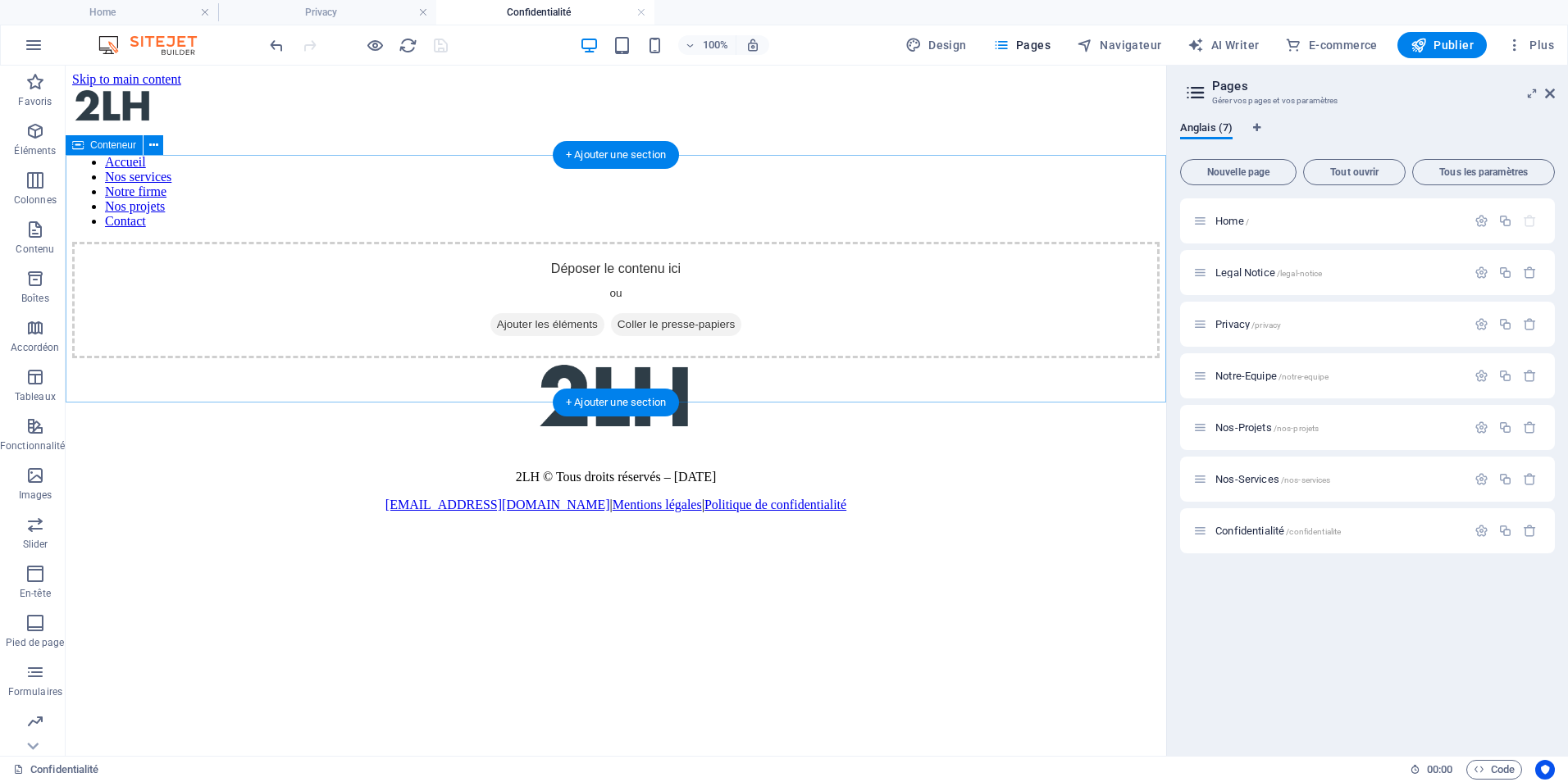
click at [617, 253] on div "Déposer le contenu ici ou Ajouter les éléments Coller le presse-papiers" at bounding box center [616, 299] width 1087 height 116
click at [636, 153] on div "+ Ajouter une section" at bounding box center [616, 155] width 126 height 28
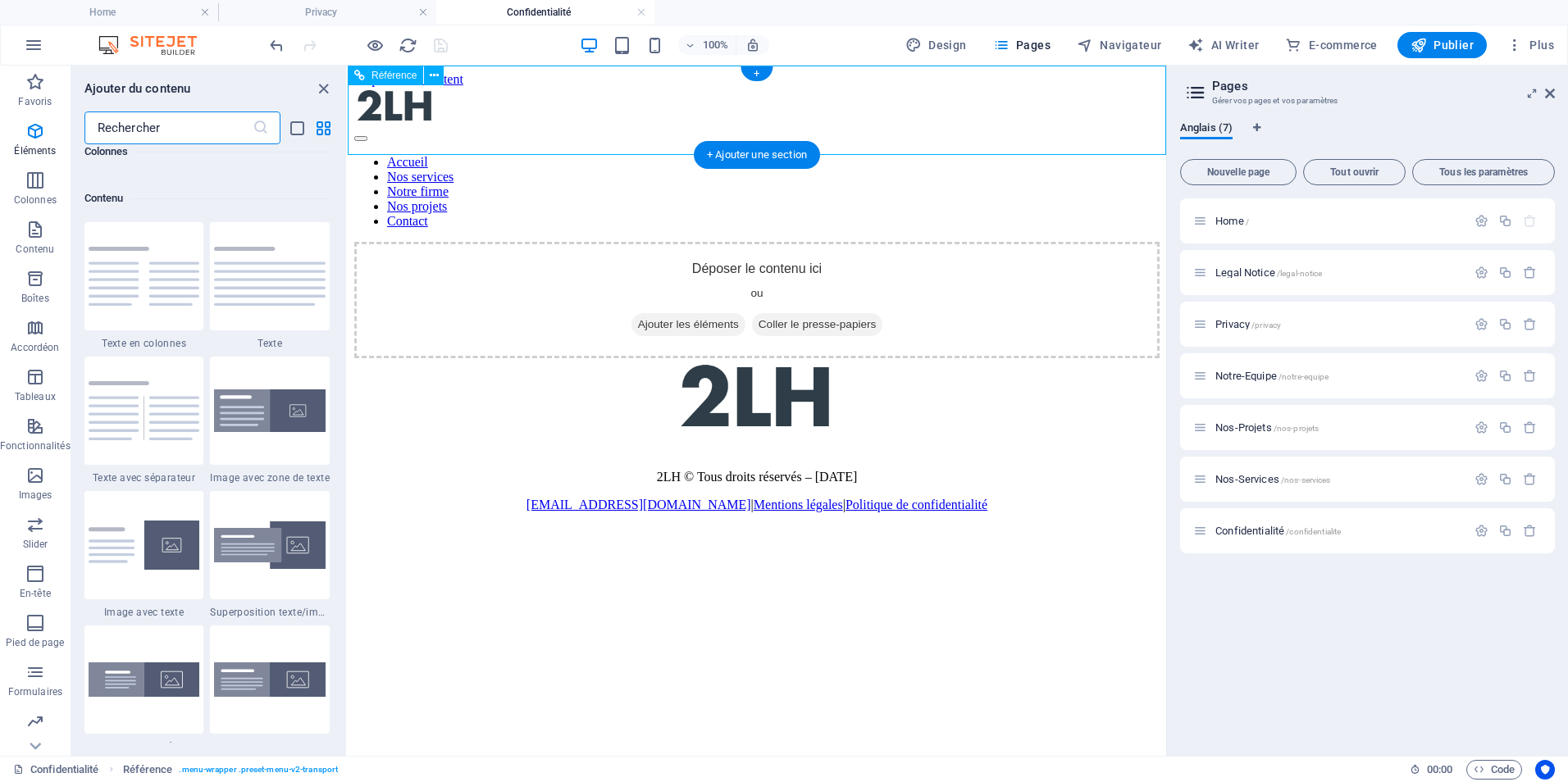
scroll to position [2868, 0]
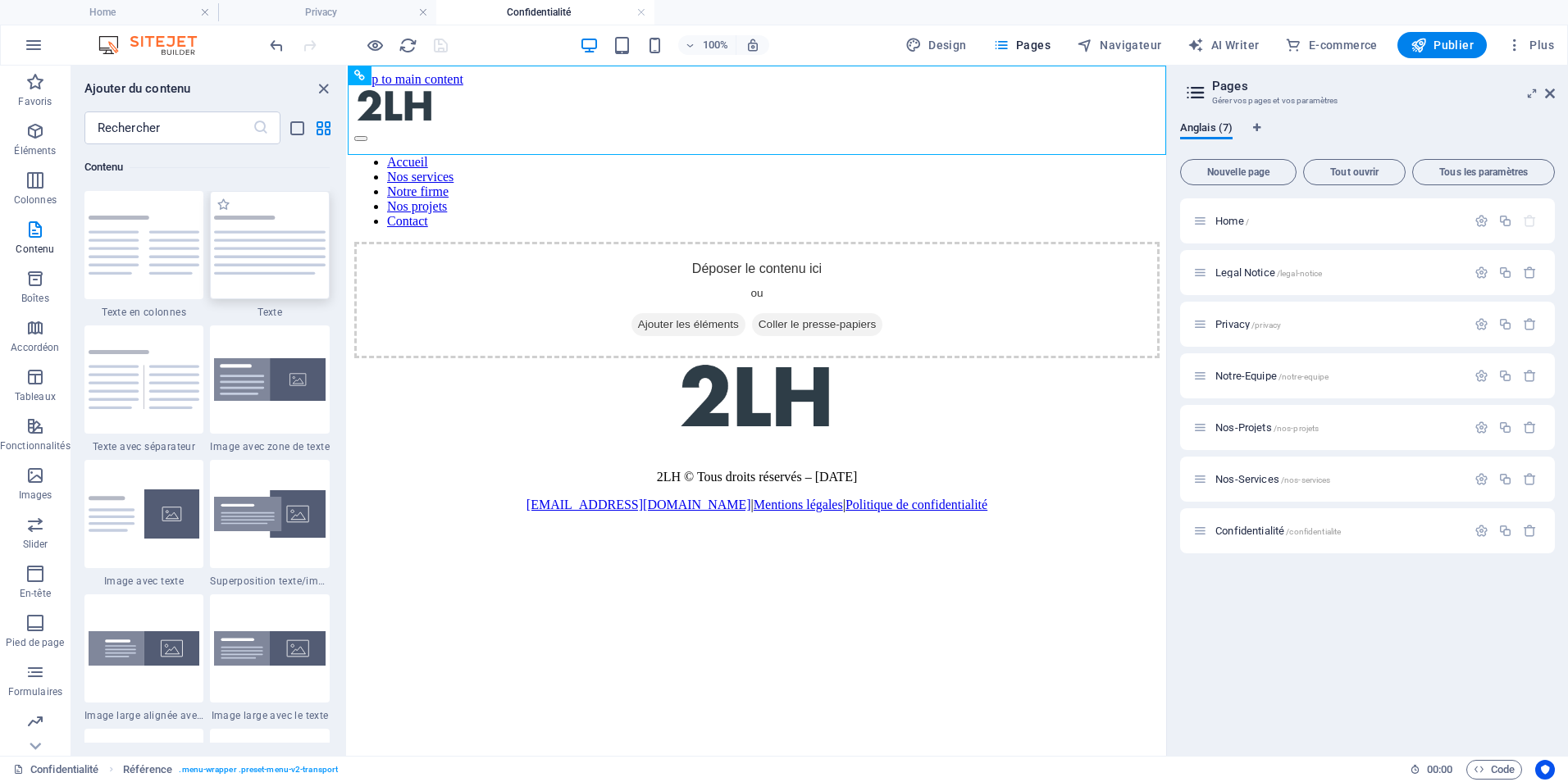
click at [248, 247] on img at bounding box center [270, 246] width 111 height 59
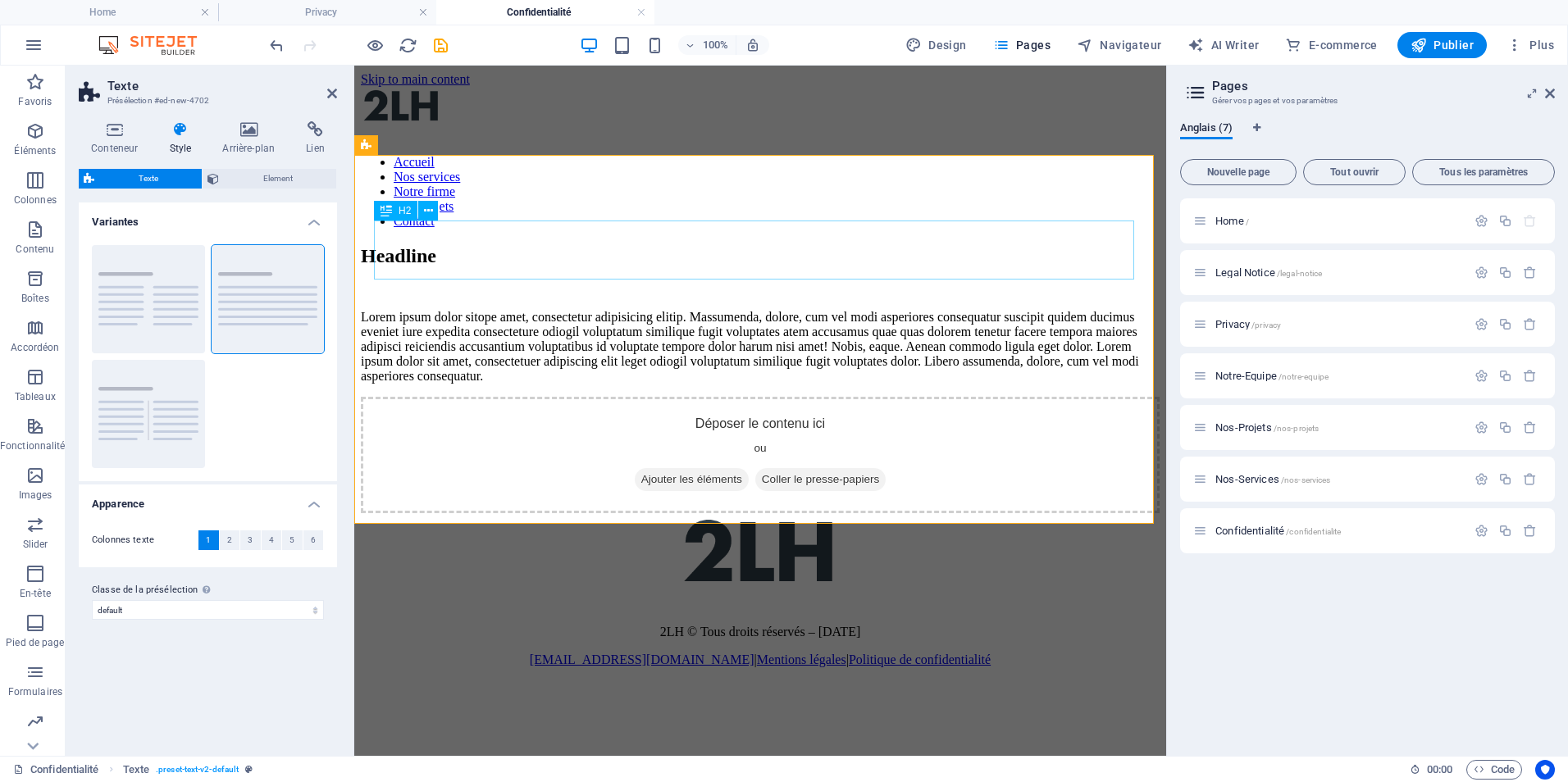
click at [535, 245] on div "Headline" at bounding box center [760, 255] width 799 height 22
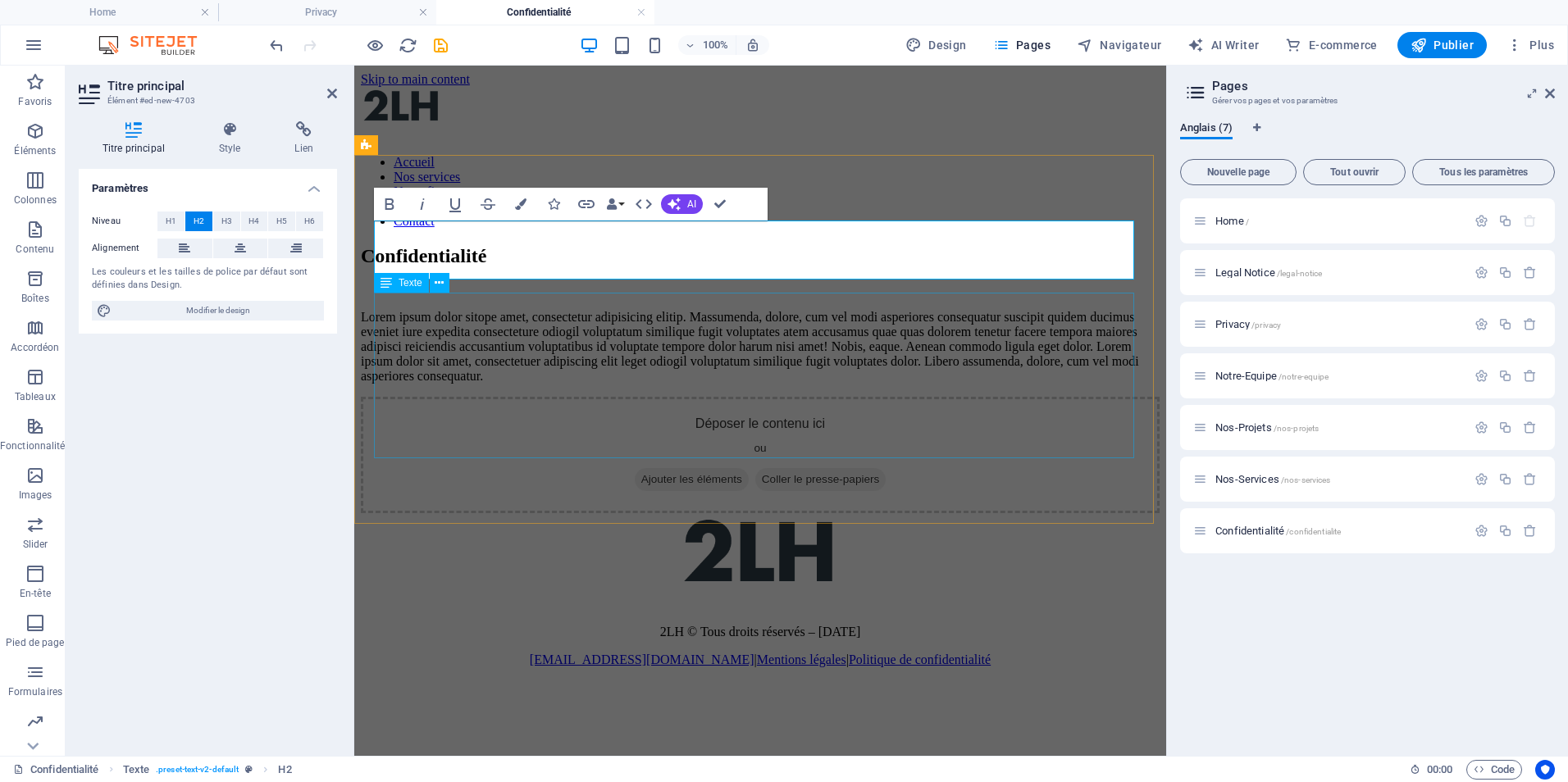
click at [575, 383] on div "Lorem ipsum dolor sitope amet, consectetur adipisicing elitip. Massumenda, dolo…" at bounding box center [760, 347] width 799 height 74
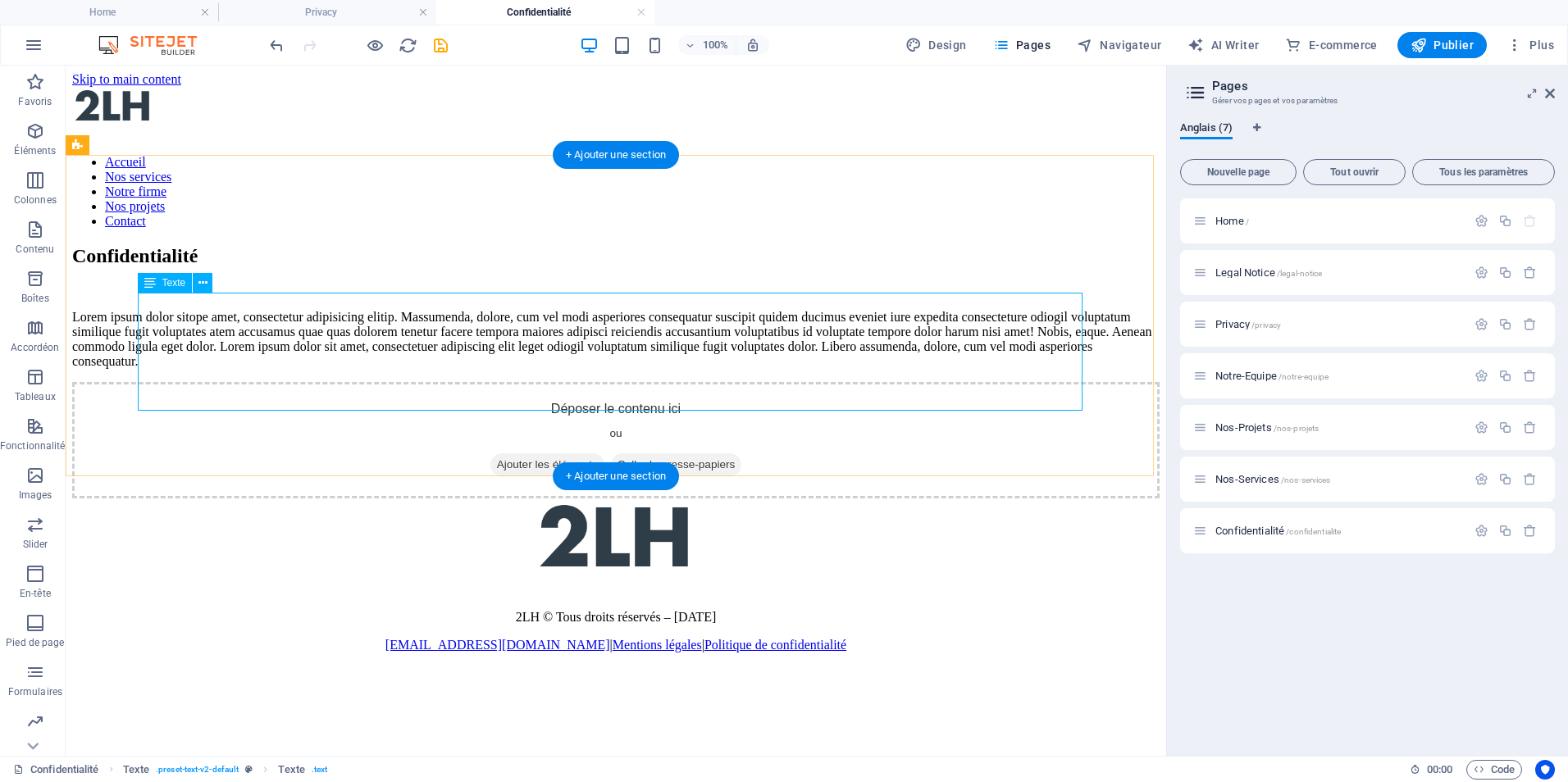
click at [471, 336] on div "Lorem ipsum dolor sitope amet, consectetur adipisicing elitip. Massumenda, dolo…" at bounding box center [616, 339] width 1087 height 59
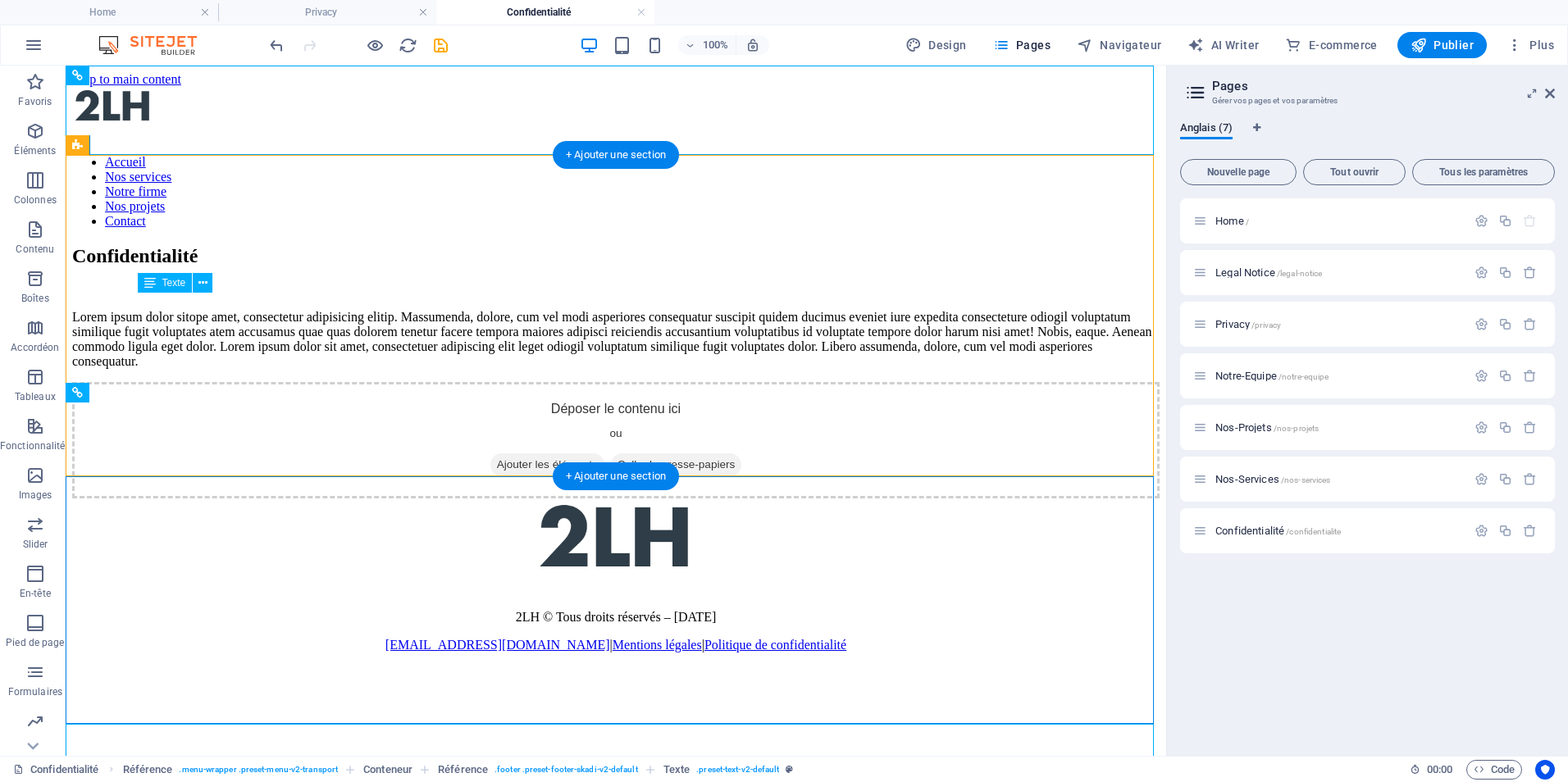
click at [461, 336] on div "Lorem ipsum dolor sitope amet, consectetur adipisicing elitip. Massumenda, dolo…" at bounding box center [616, 339] width 1087 height 59
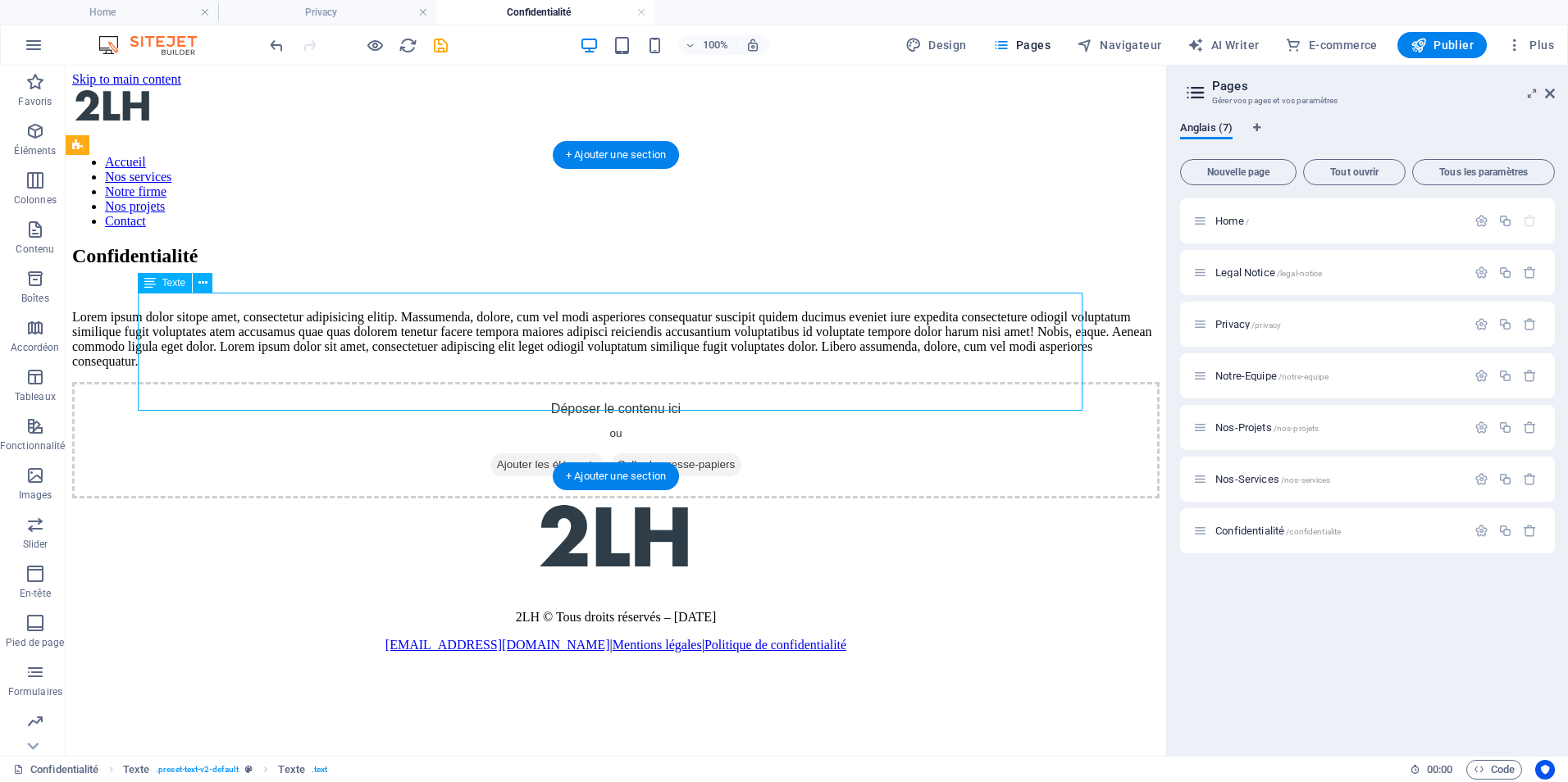
click at [461, 336] on div "Lorem ipsum dolor sitope amet, consectetur adipisicing elitip. Massumenda, dolo…" at bounding box center [616, 339] width 1087 height 59
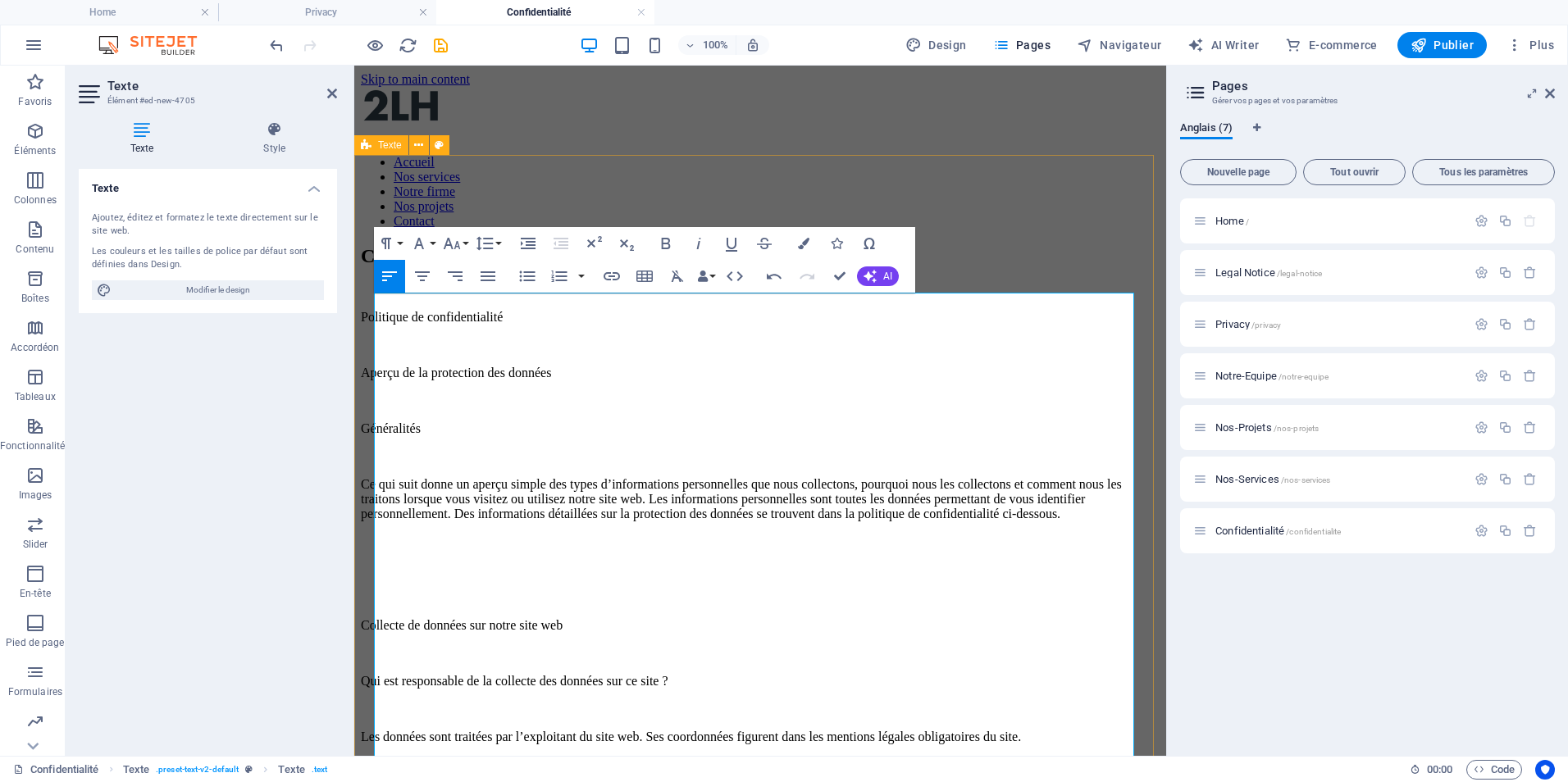
scroll to position [190638, 2]
click at [556, 477] on p "Ce qui suit donne un aperçu simple des types d’informations personnelles que no…" at bounding box center [760, 499] width 799 height 44
drag, startPoint x: 578, startPoint y: 306, endPoint x: 368, endPoint y: 292, distance: 210.5
click at [664, 241] on icon "button" at bounding box center [666, 244] width 20 height 20
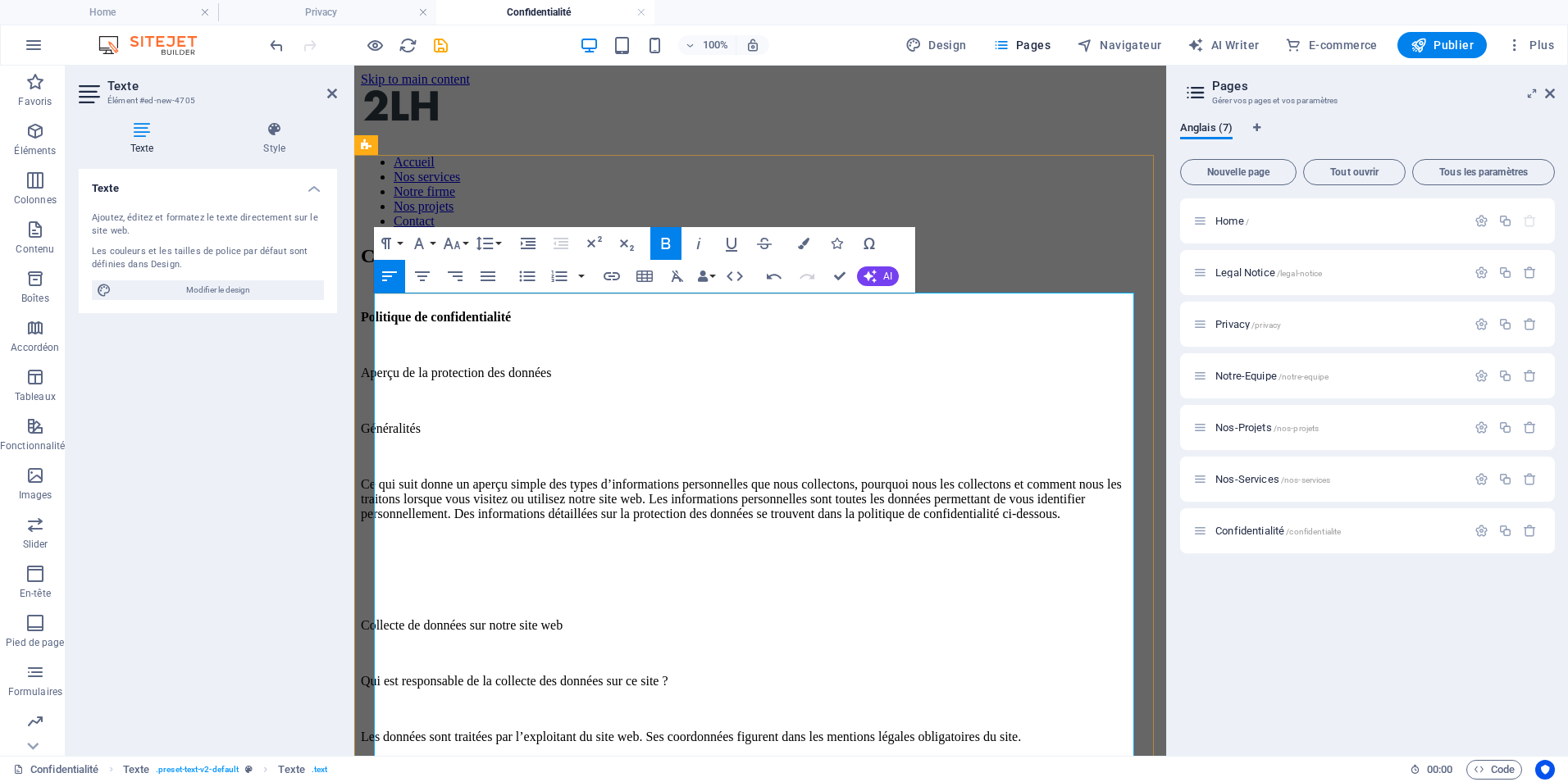
click at [418, 366] on p "Aperçu de la protection des données" at bounding box center [760, 373] width 799 height 15
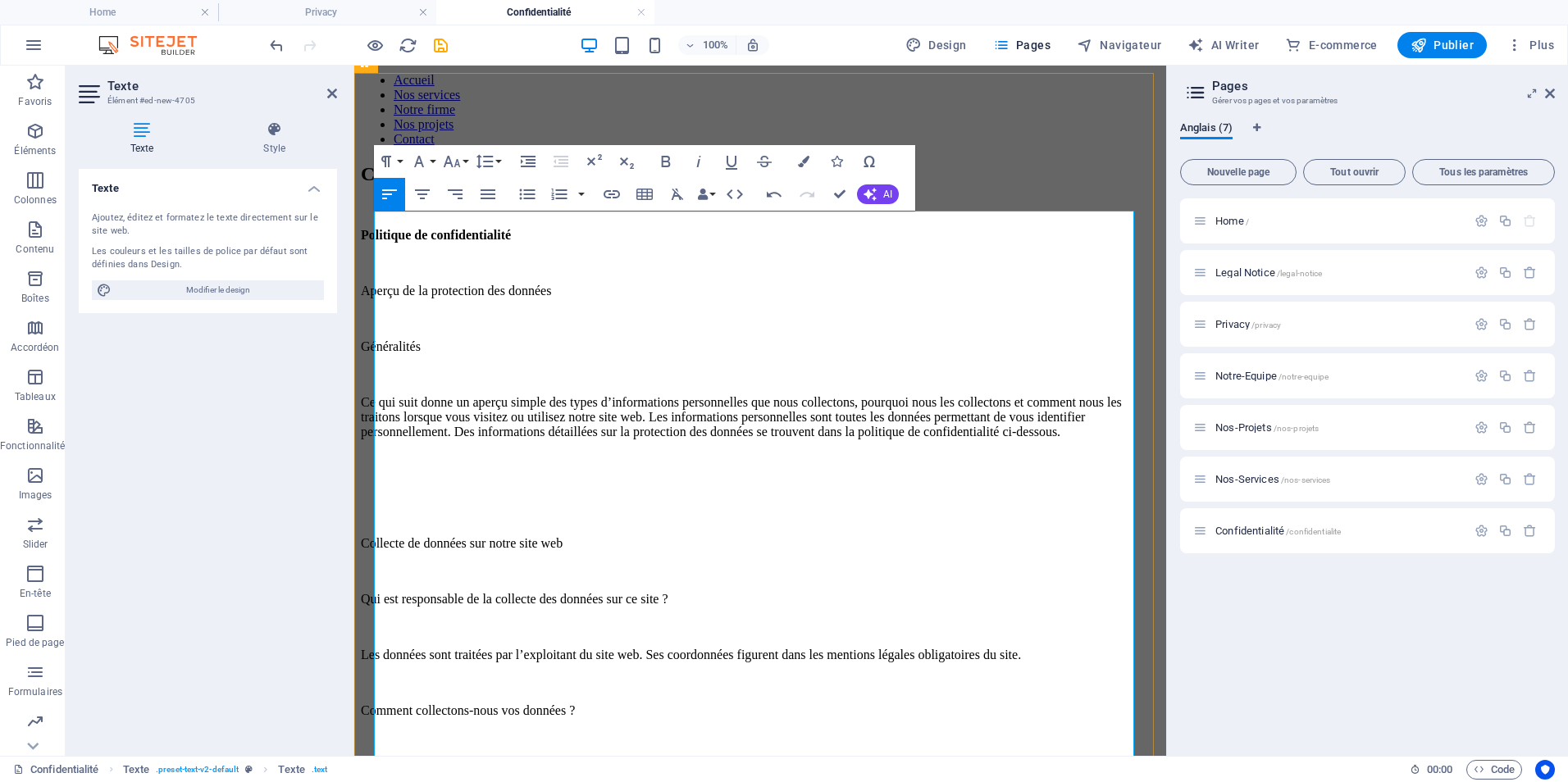
drag, startPoint x: 665, startPoint y: 271, endPoint x: 637, endPoint y: 264, distance: 28.9
click at [637, 283] on p "Aperçu de la protection des données" at bounding box center [760, 291] width 799 height 15
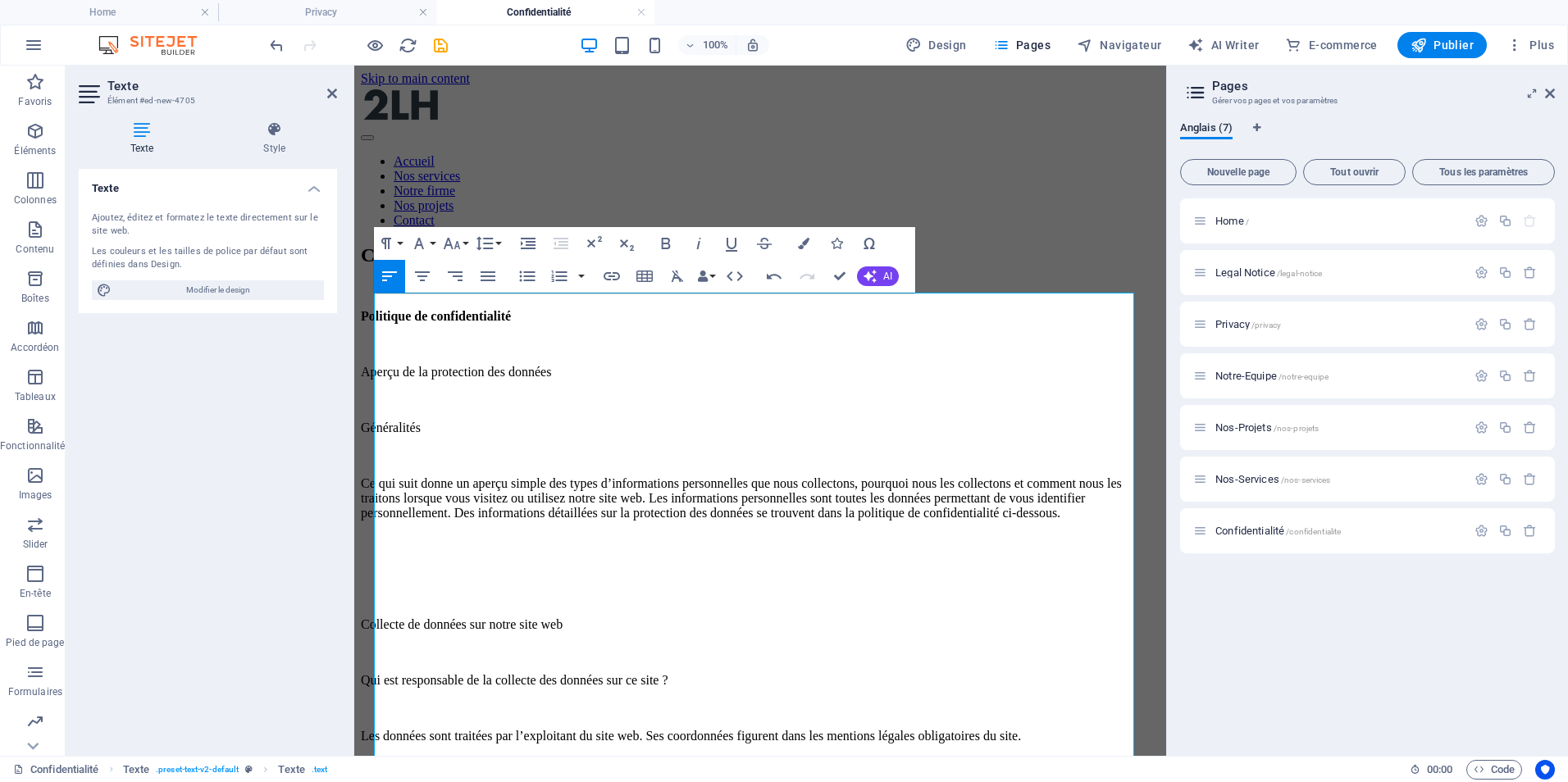
scroll to position [0, 0]
click at [593, 311] on p "Politique de confidentialité" at bounding box center [760, 317] width 799 height 15
click at [335, 91] on icon at bounding box center [332, 93] width 10 height 13
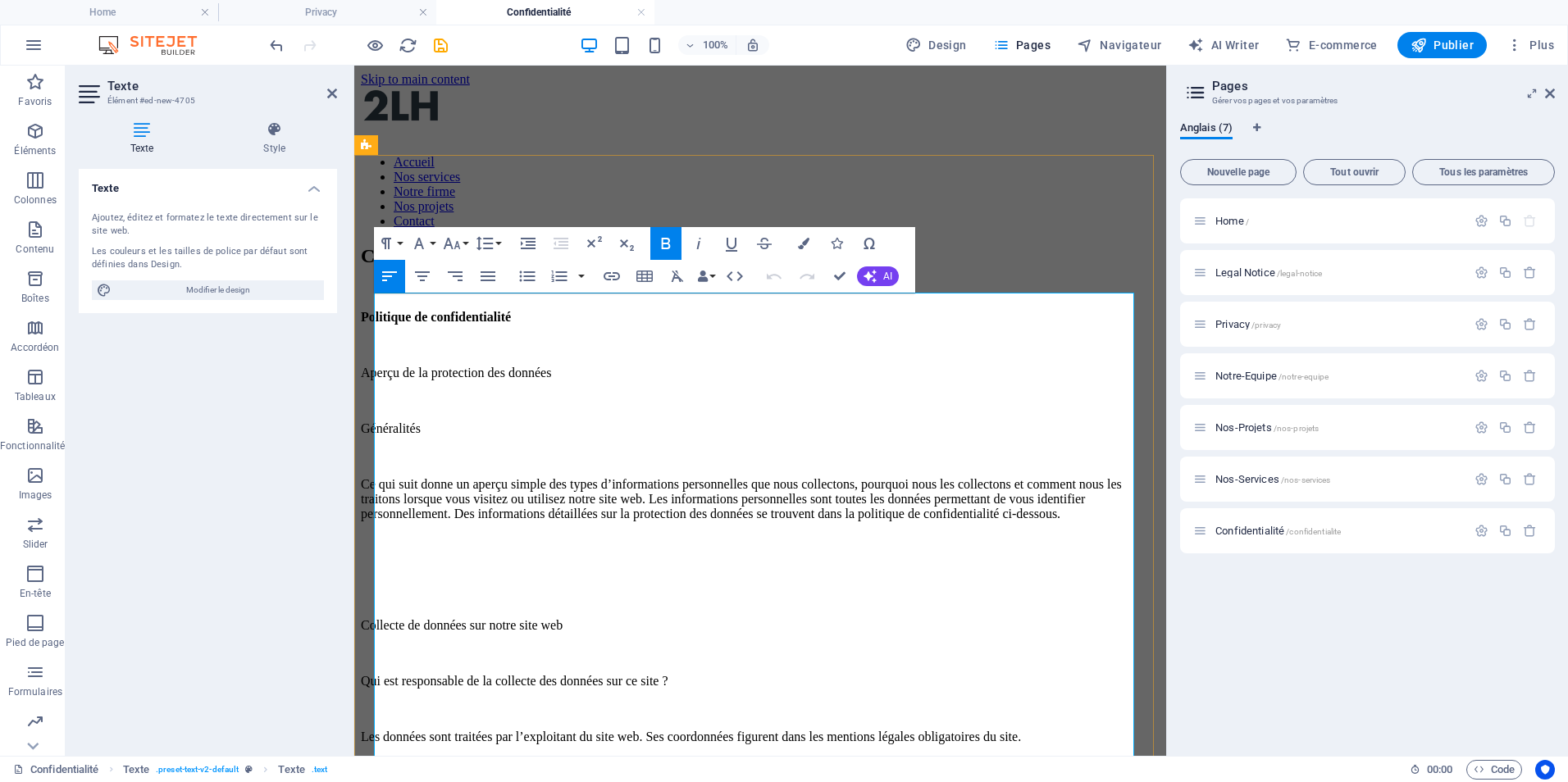
drag, startPoint x: 375, startPoint y: 354, endPoint x: 669, endPoint y: 351, distance: 294.0
click at [669, 366] on p "Aperçu de la protection des données" at bounding box center [760, 373] width 799 height 15
click at [671, 246] on icon "button" at bounding box center [666, 244] width 20 height 20
click at [430, 421] on p "Généralités" at bounding box center [760, 428] width 799 height 15
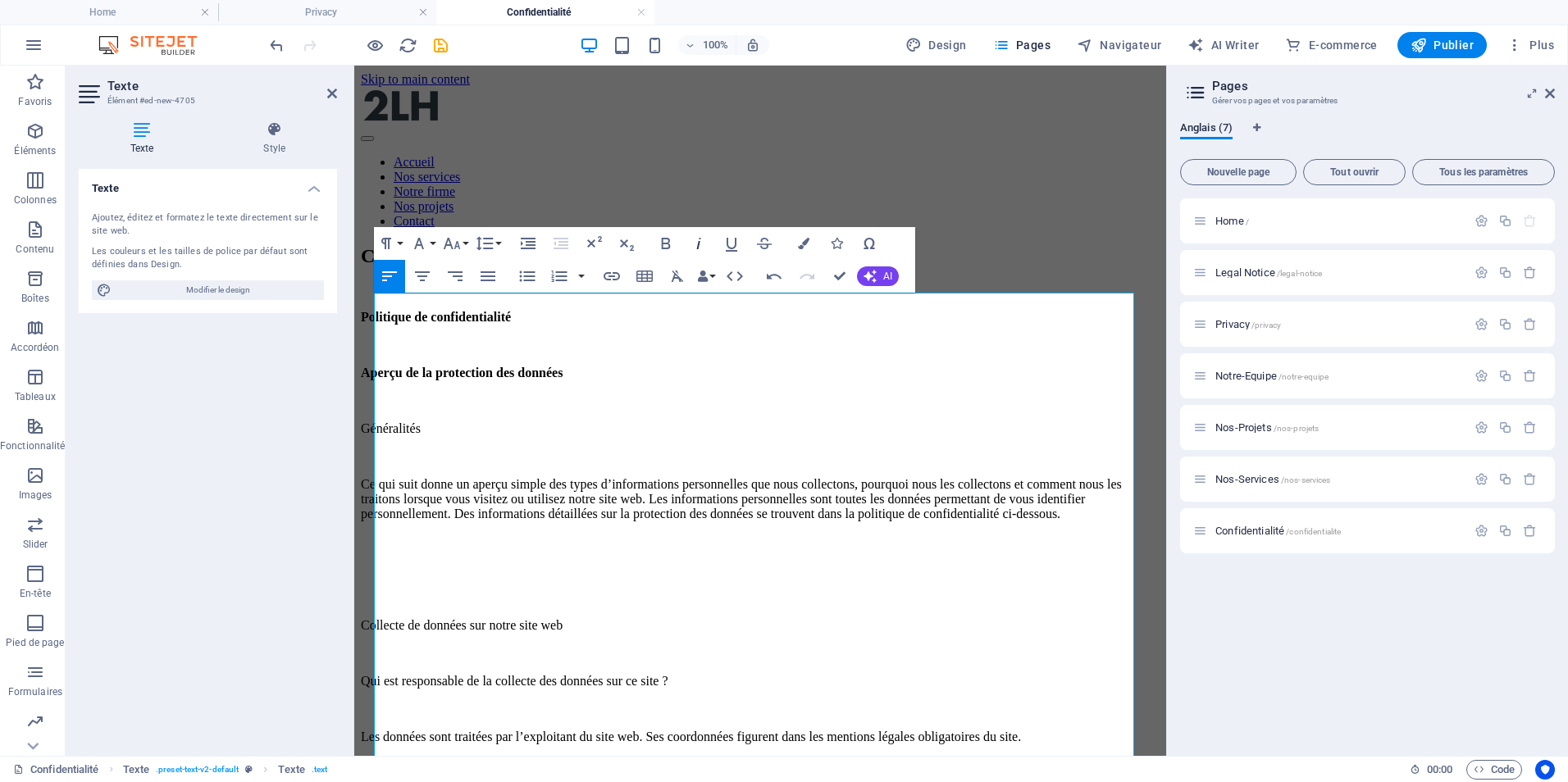
click at [697, 246] on icon "button" at bounding box center [699, 244] width 20 height 20
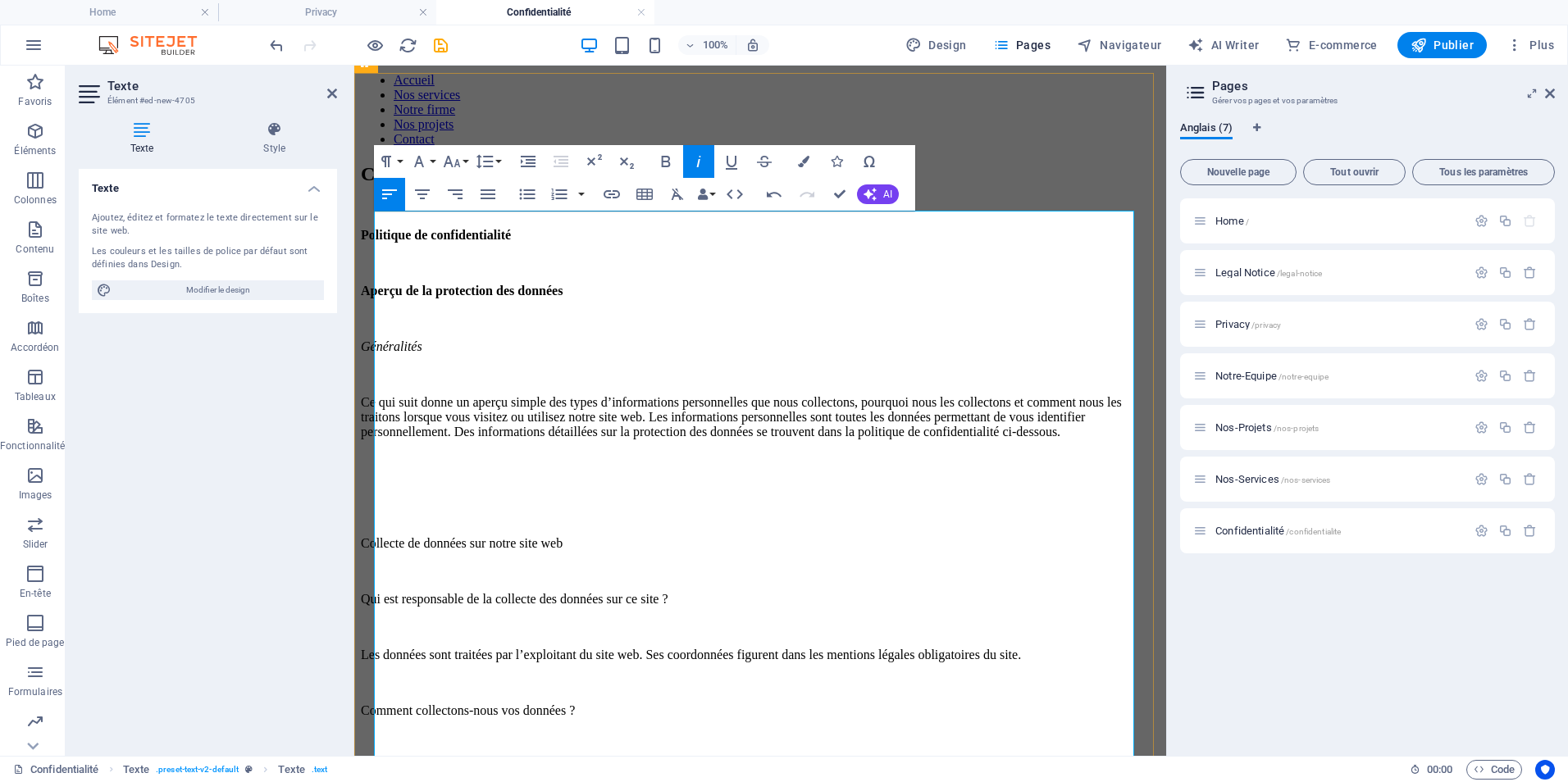
click at [519, 467] on p at bounding box center [760, 460] width 799 height 15
click at [503, 495] on p at bounding box center [760, 488] width 799 height 15
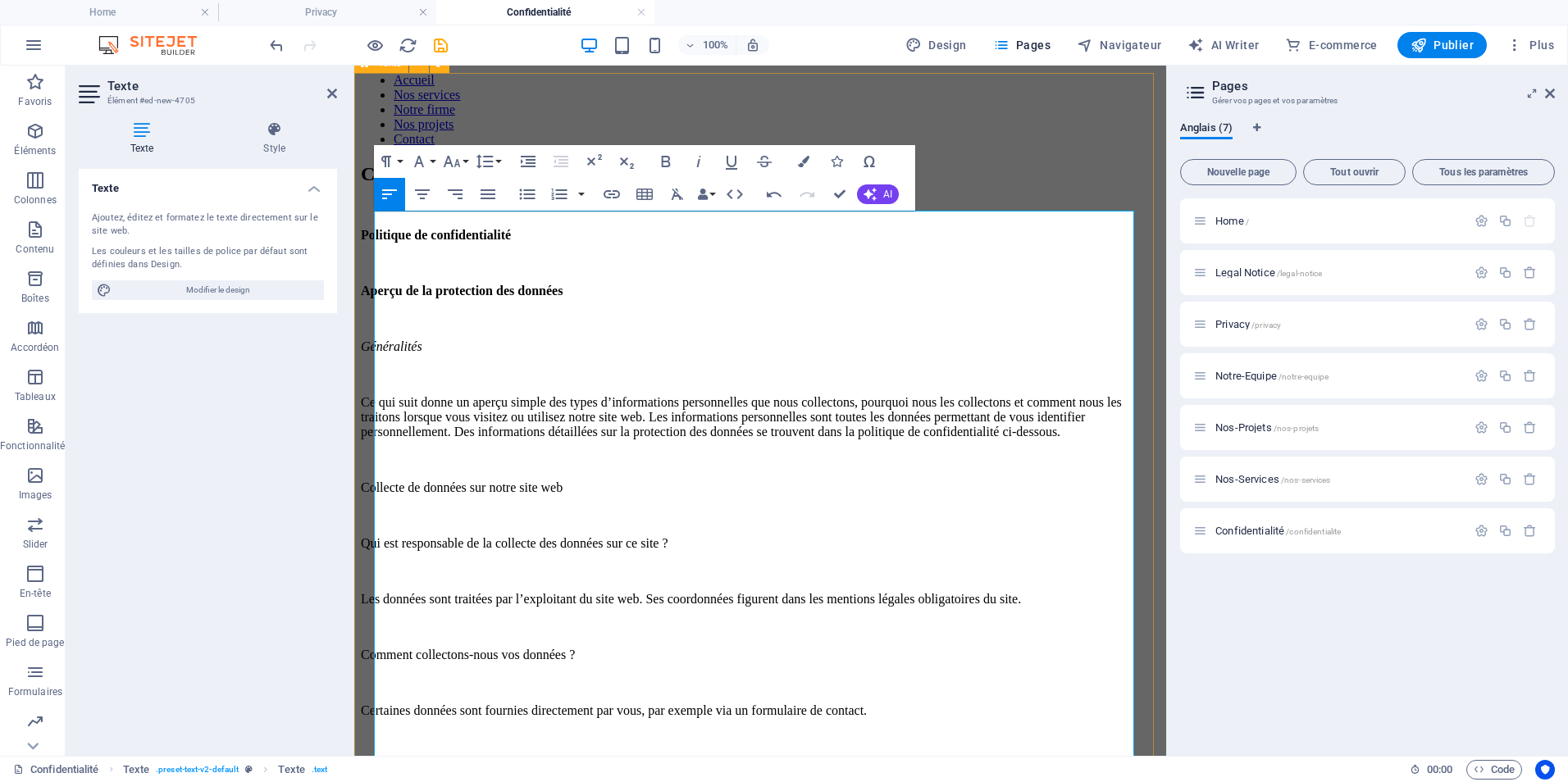
drag, startPoint x: 642, startPoint y: 504, endPoint x: 362, endPoint y: 508, distance: 280.0
click at [668, 567] on p at bounding box center [760, 571] width 799 height 15
click at [382, 597] on p "Les données sont traitées par l’exploitant du site web. Ses coordonnées figuren…" at bounding box center [760, 599] width 799 height 15
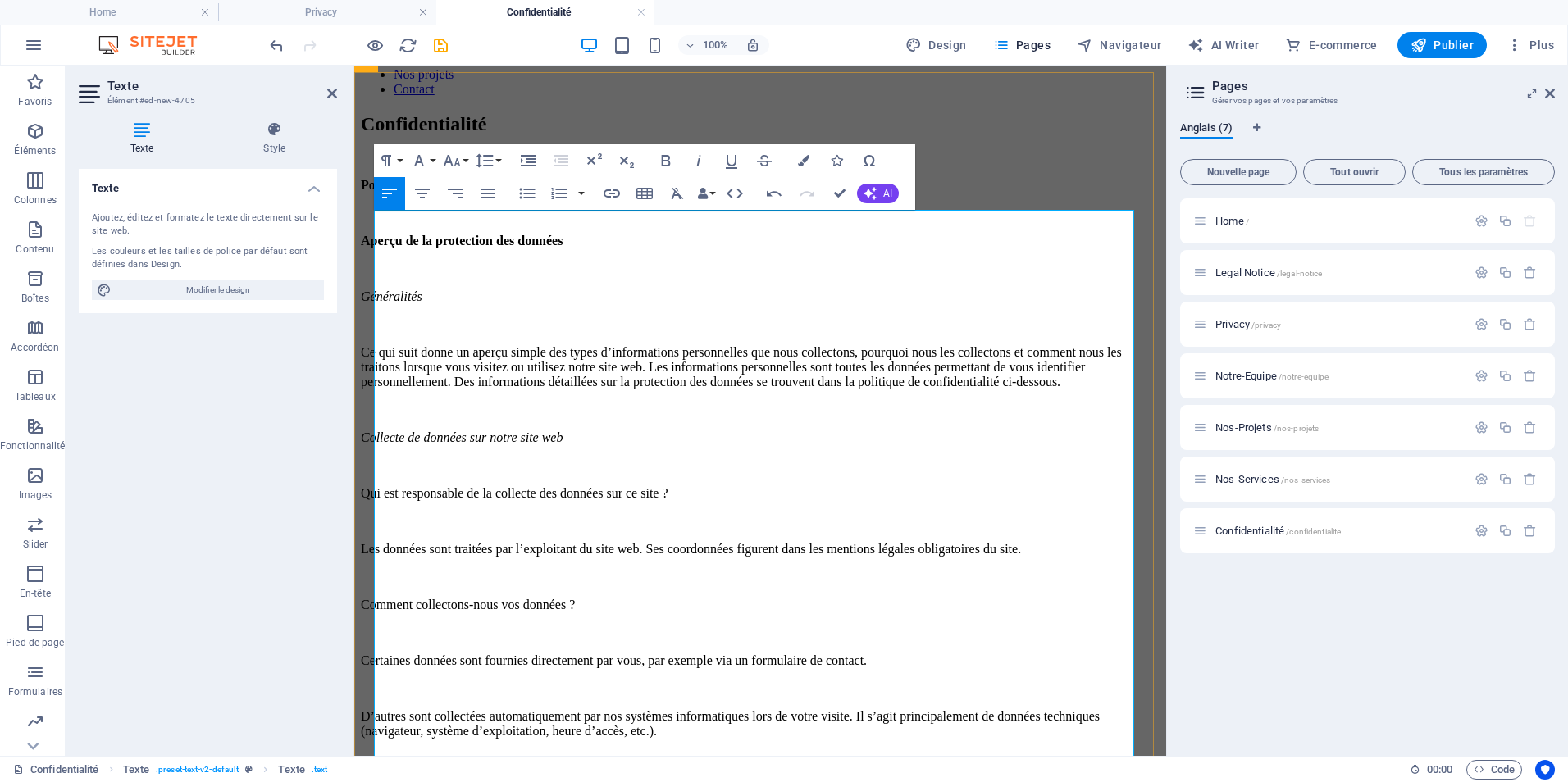
scroll to position [246, 0]
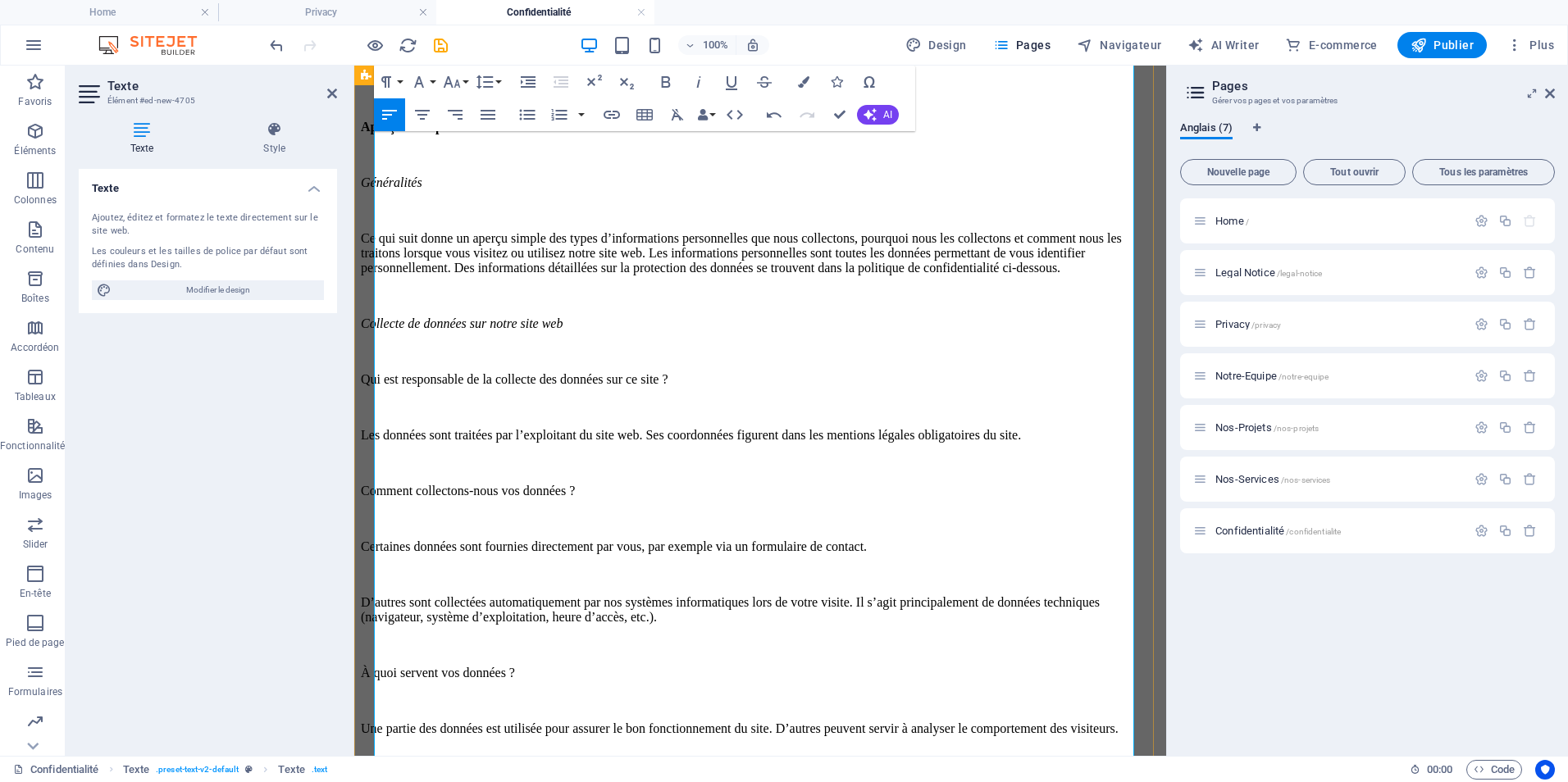
drag, startPoint x: 715, startPoint y: 513, endPoint x: 366, endPoint y: 498, distance: 349.3
click at [623, 545] on p "Certaines données sont fournies directement par vous, par exemple via un formul…" at bounding box center [760, 547] width 799 height 15
click at [381, 552] on p "Certaines données sont fournies directement par vous, par exemple via un formul…" at bounding box center [760, 547] width 799 height 15
click at [378, 603] on p "D’autres sont collectées automatiquement par nos systèmes informatiques lors de…" at bounding box center [760, 610] width 799 height 30
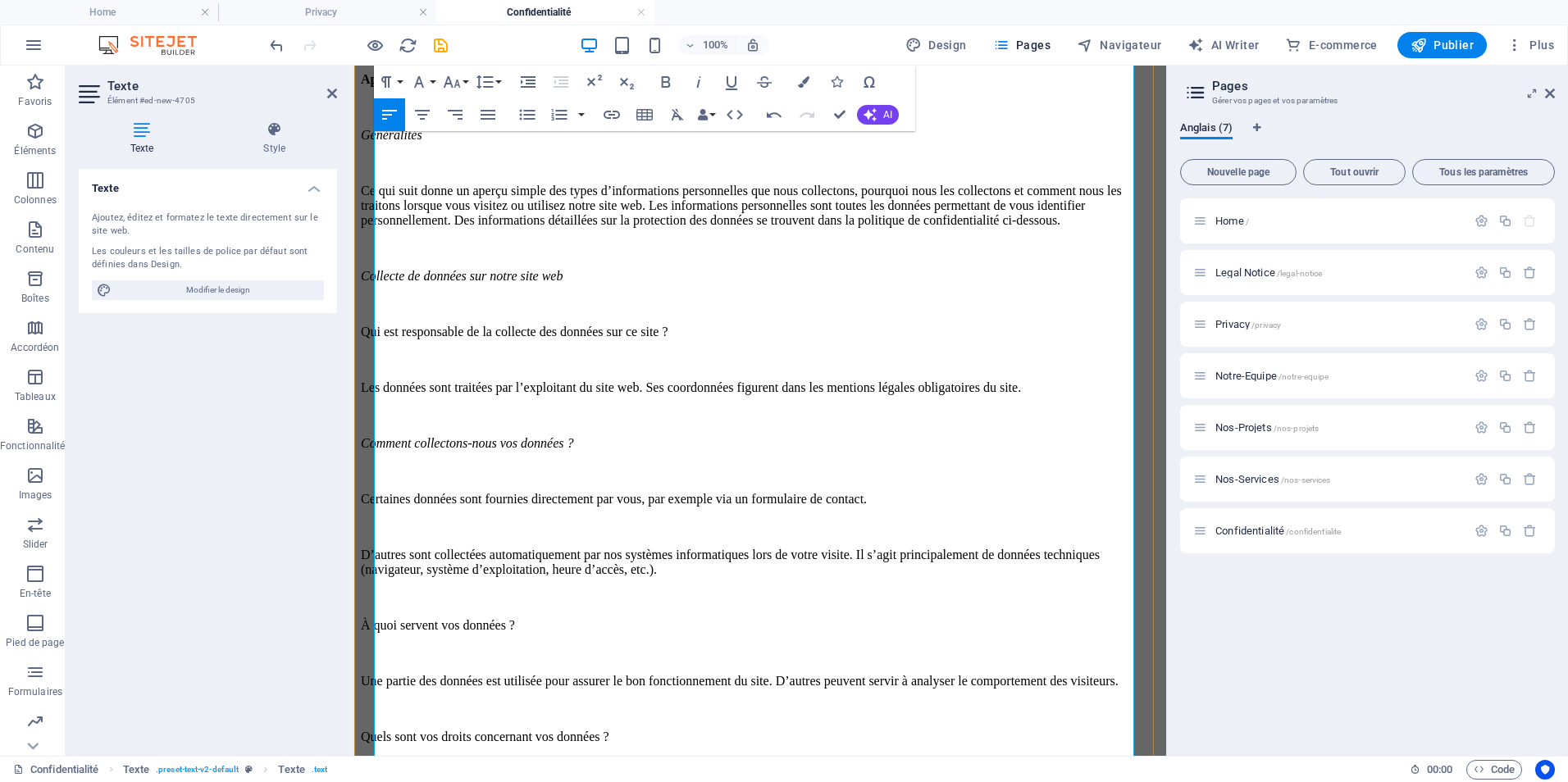
scroll to position [328, 0]
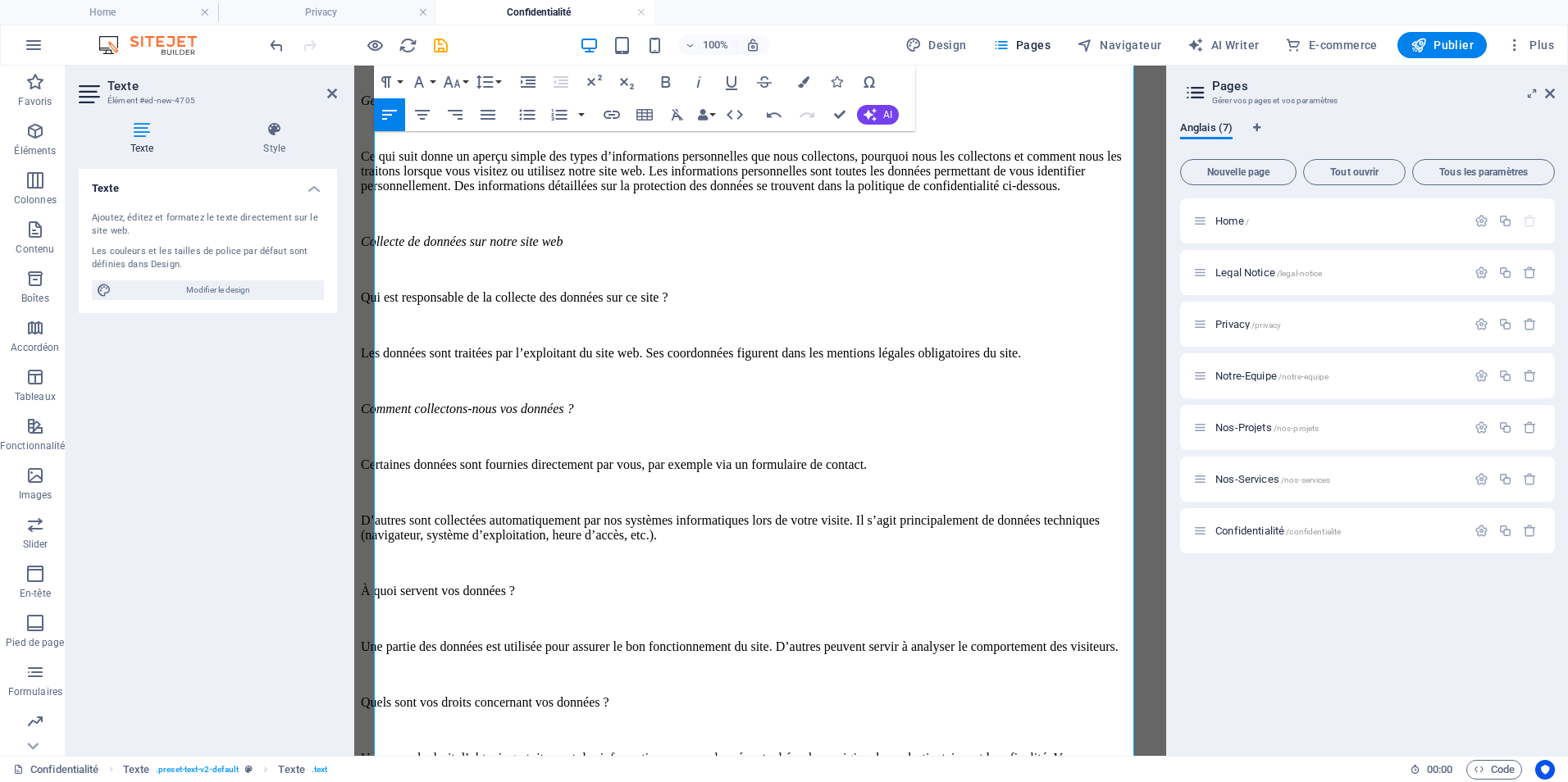
drag, startPoint x: 612, startPoint y: 583, endPoint x: 353, endPoint y: 583, distance: 259.0
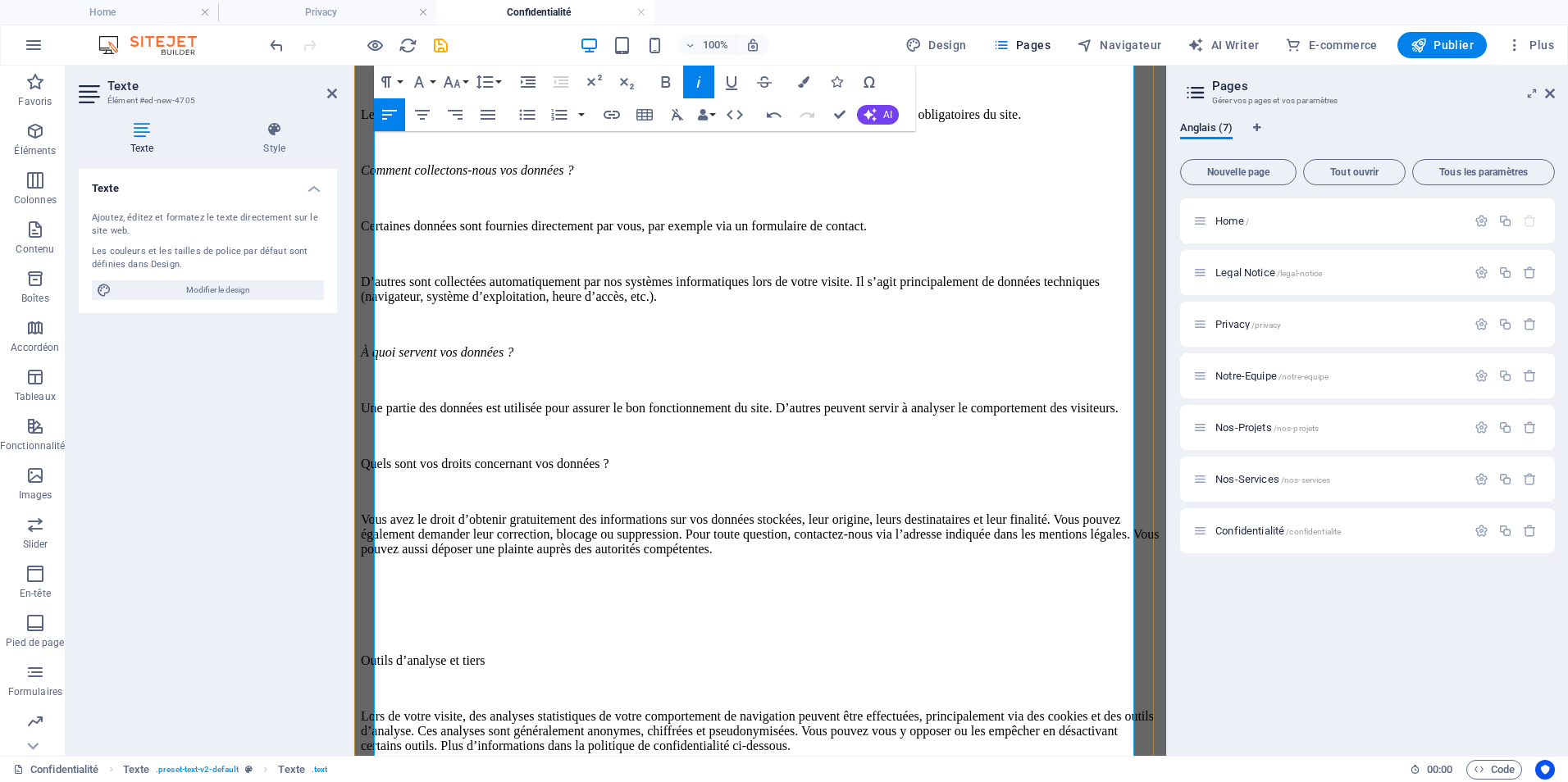
scroll to position [574, 0]
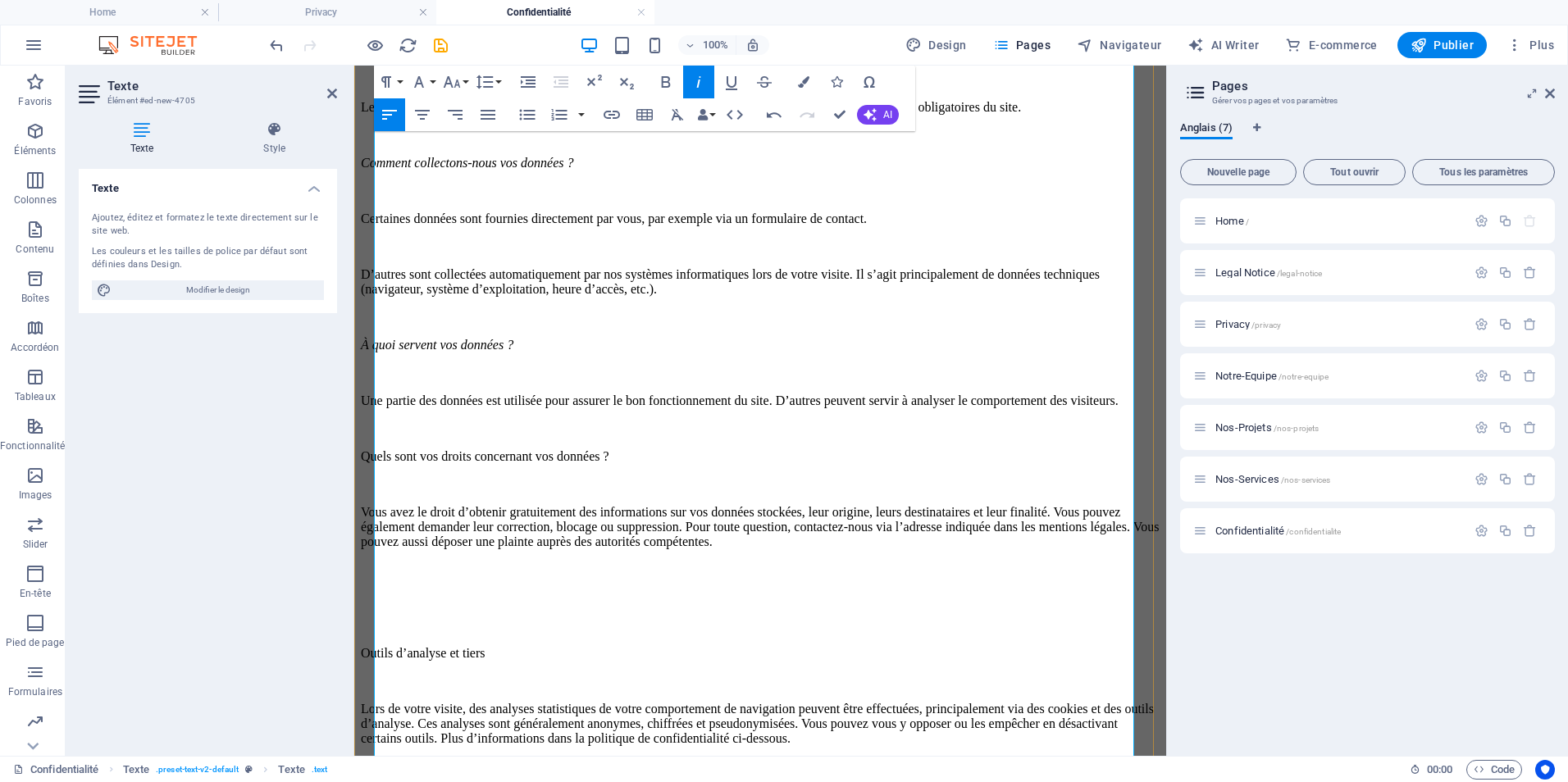
click at [380, 394] on p "Une partie des données est utilisée pour assurer le bon fonctionnement du site.…" at bounding box center [760, 401] width 799 height 15
drag, startPoint x: 730, startPoint y: 457, endPoint x: 357, endPoint y: 461, distance: 373.0
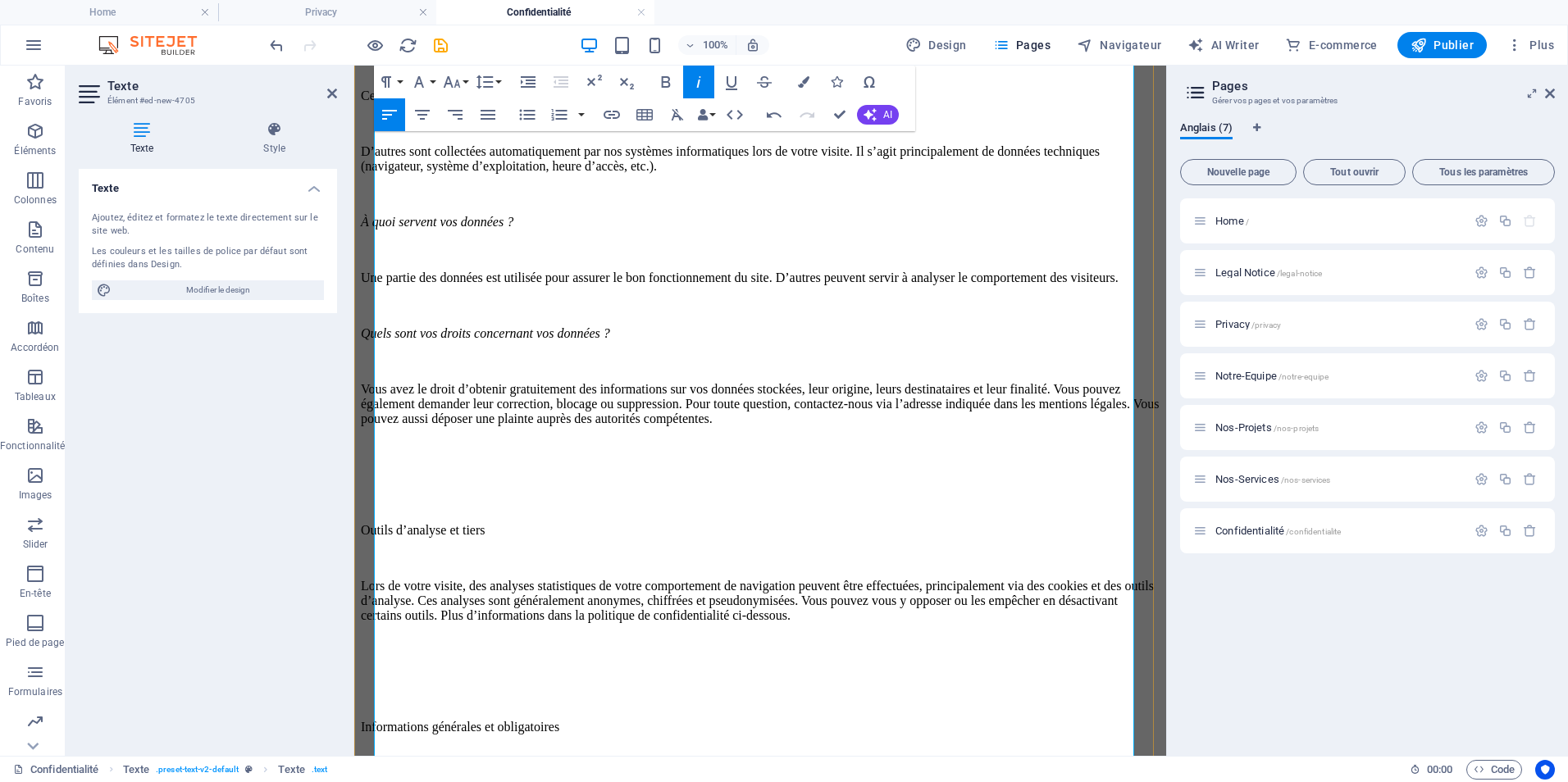
scroll to position [656, 0]
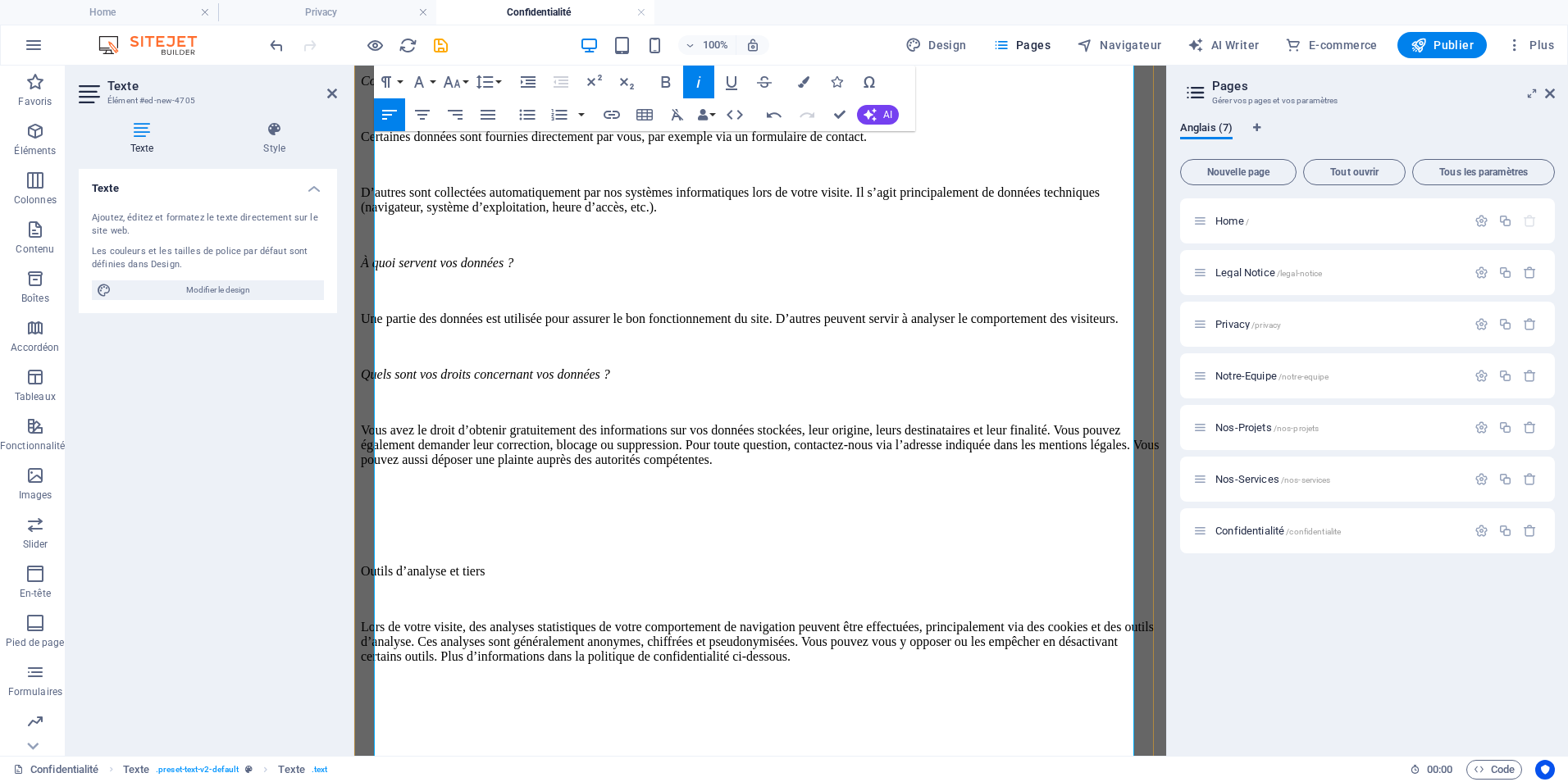
click at [419, 551] on p at bounding box center [760, 544] width 799 height 15
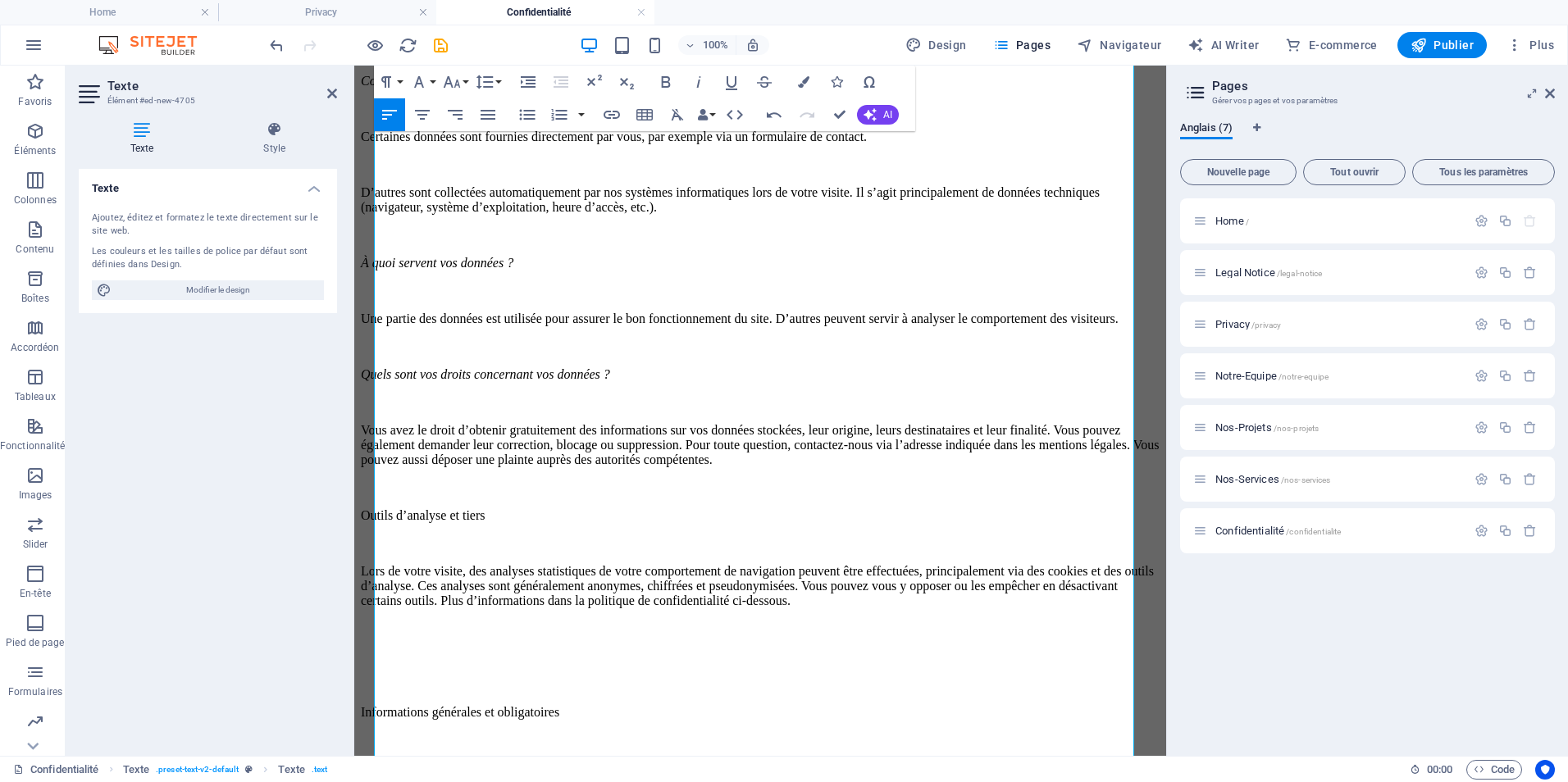
drag, startPoint x: 570, startPoint y: 546, endPoint x: 350, endPoint y: 536, distance: 220.2
click at [417, 608] on p "Lors de votre visite, des analyses statistiques de votre comportement de naviga…" at bounding box center [760, 586] width 799 height 44
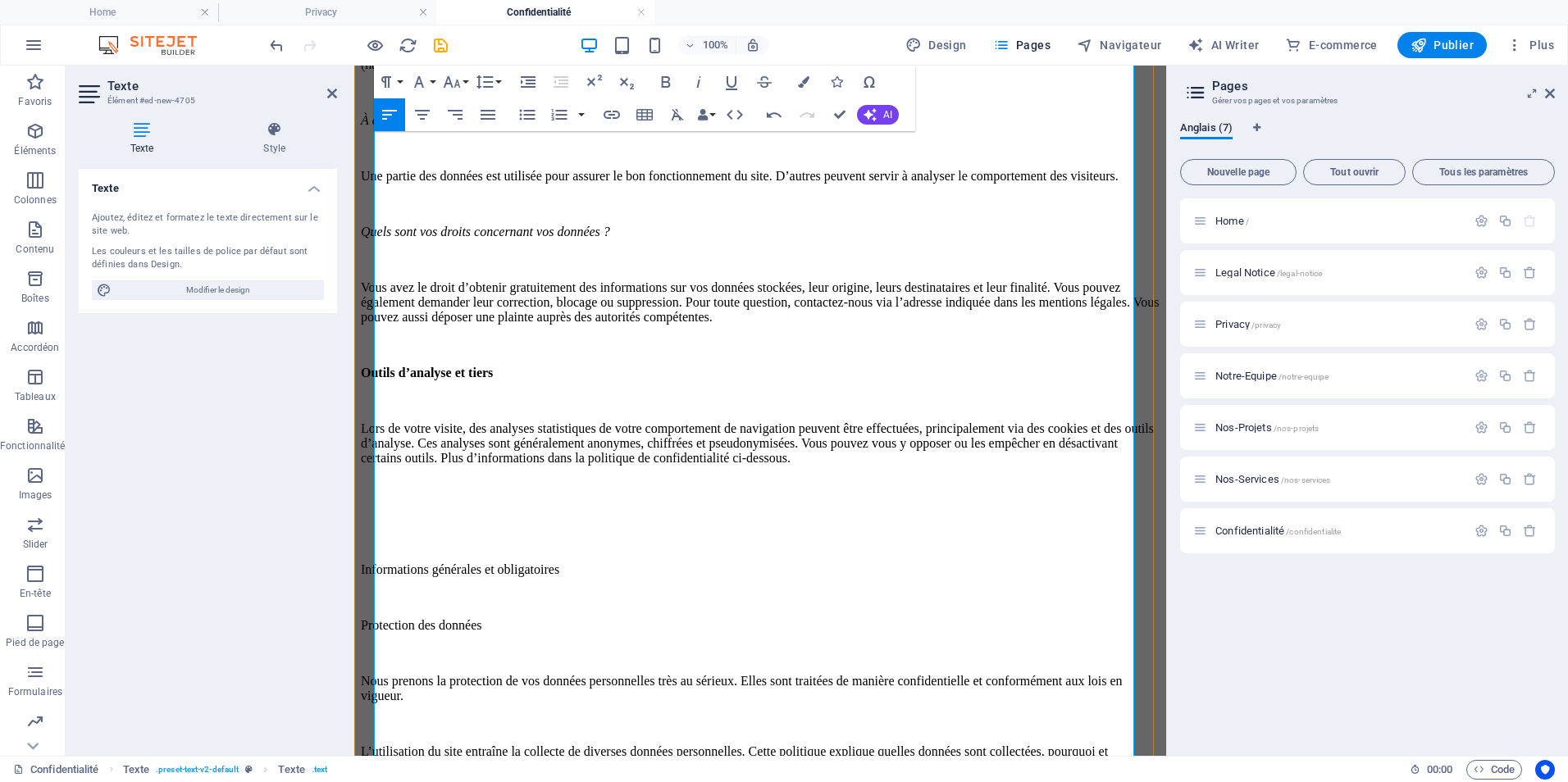
scroll to position [820, 0]
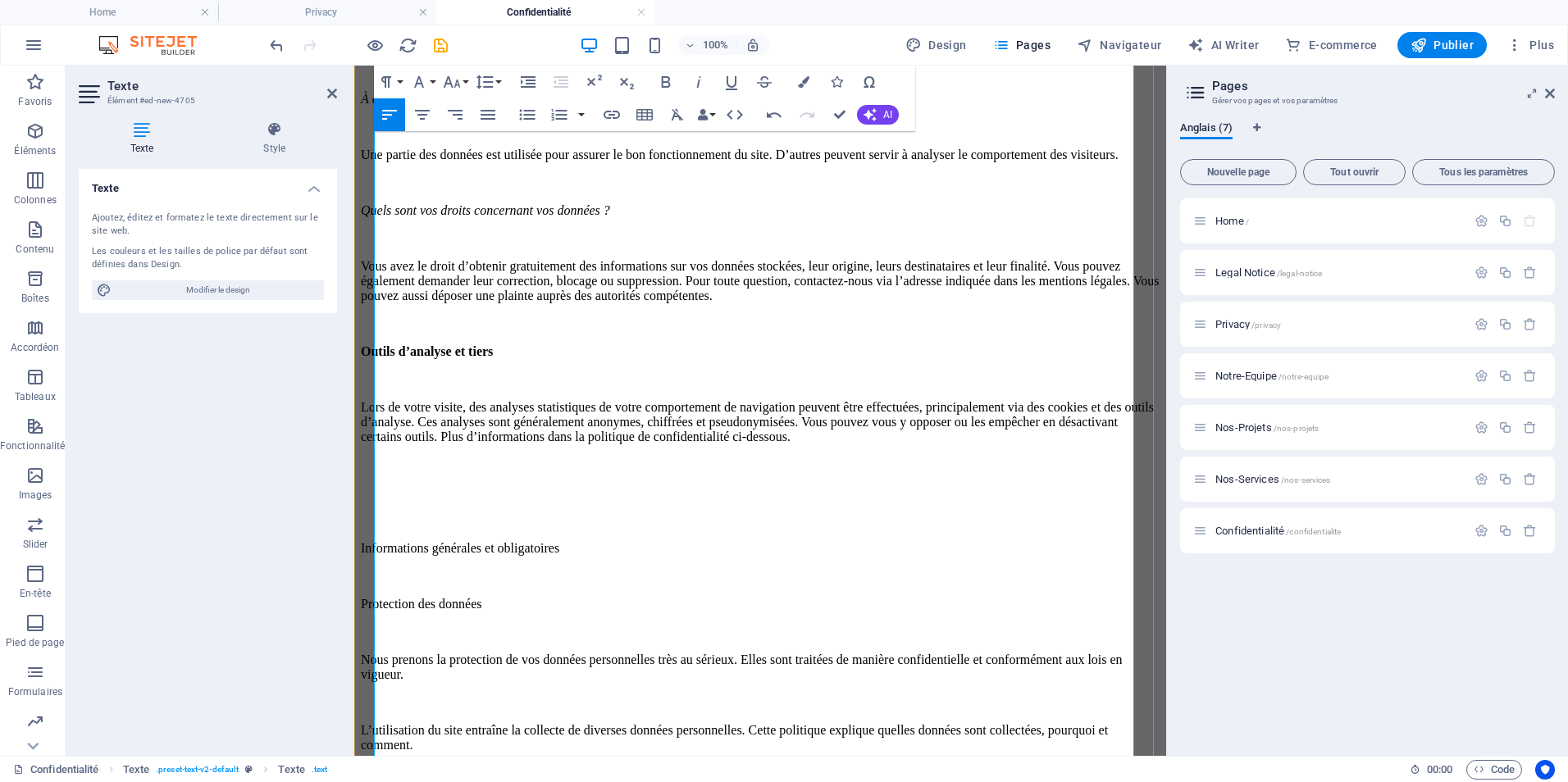
click at [424, 500] on p at bounding box center [760, 493] width 799 height 15
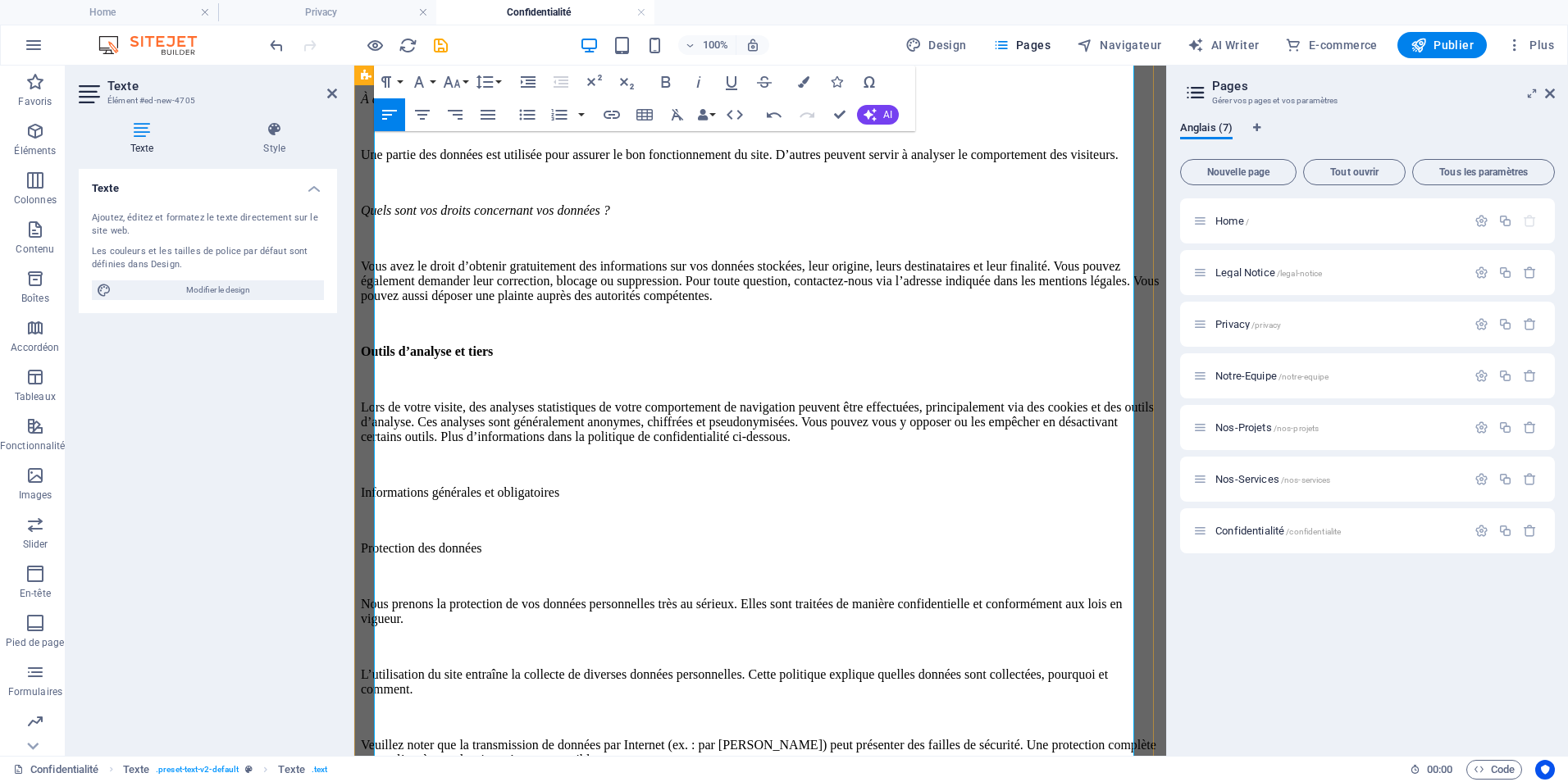
drag, startPoint x: 698, startPoint y: 545, endPoint x: 365, endPoint y: 548, distance: 333.0
click at [501, 528] on p at bounding box center [760, 521] width 799 height 15
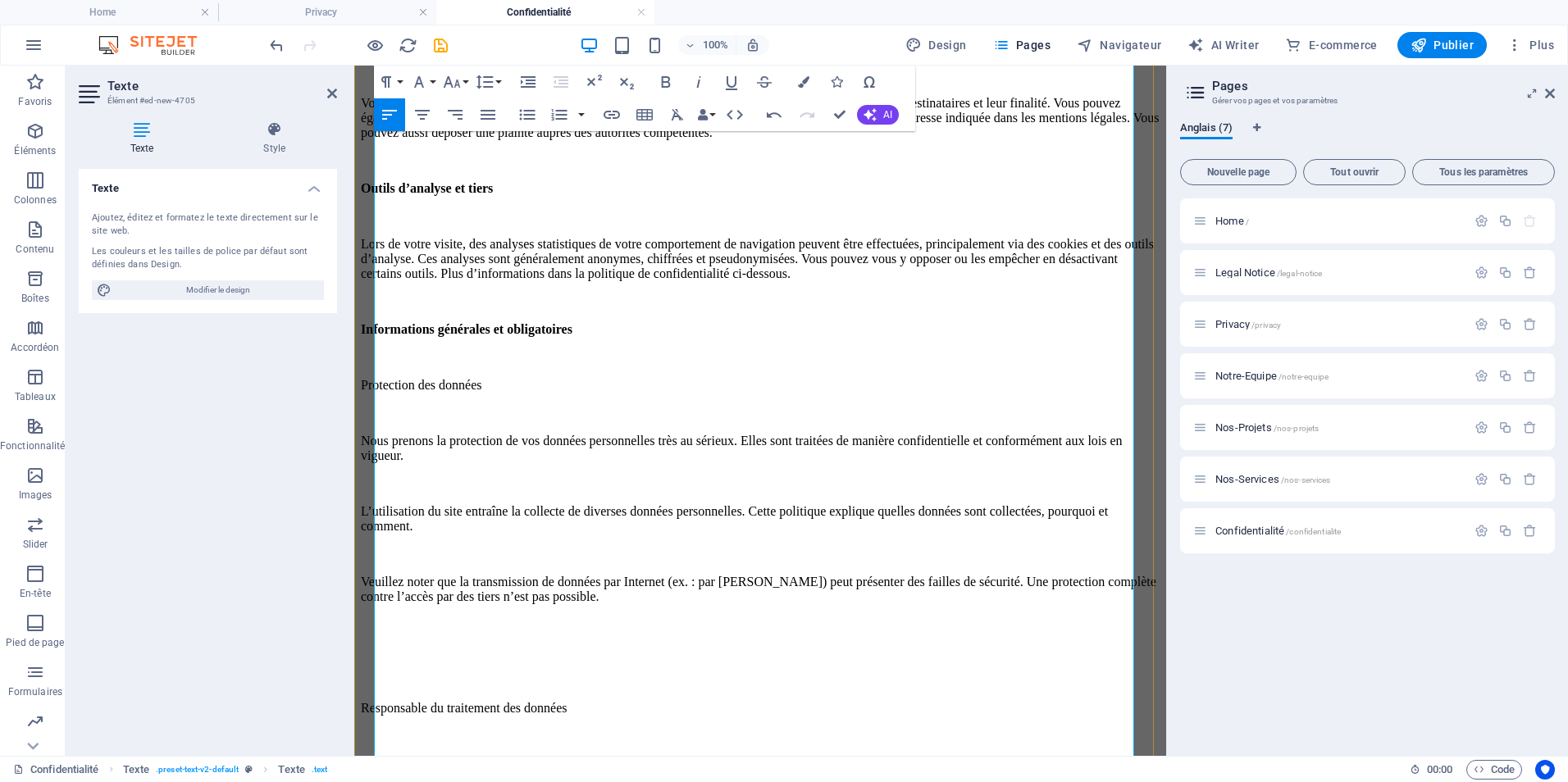
scroll to position [984, 0]
drag, startPoint x: 551, startPoint y: 427, endPoint x: 345, endPoint y: 428, distance: 206.0
click at [379, 462] on p "Nous prenons la protection de vos données personnelles très au sérieux. Elles s…" at bounding box center [760, 447] width 799 height 30
click at [472, 335] on strong "Informations générales et obligatoires" at bounding box center [467, 328] width 212 height 14
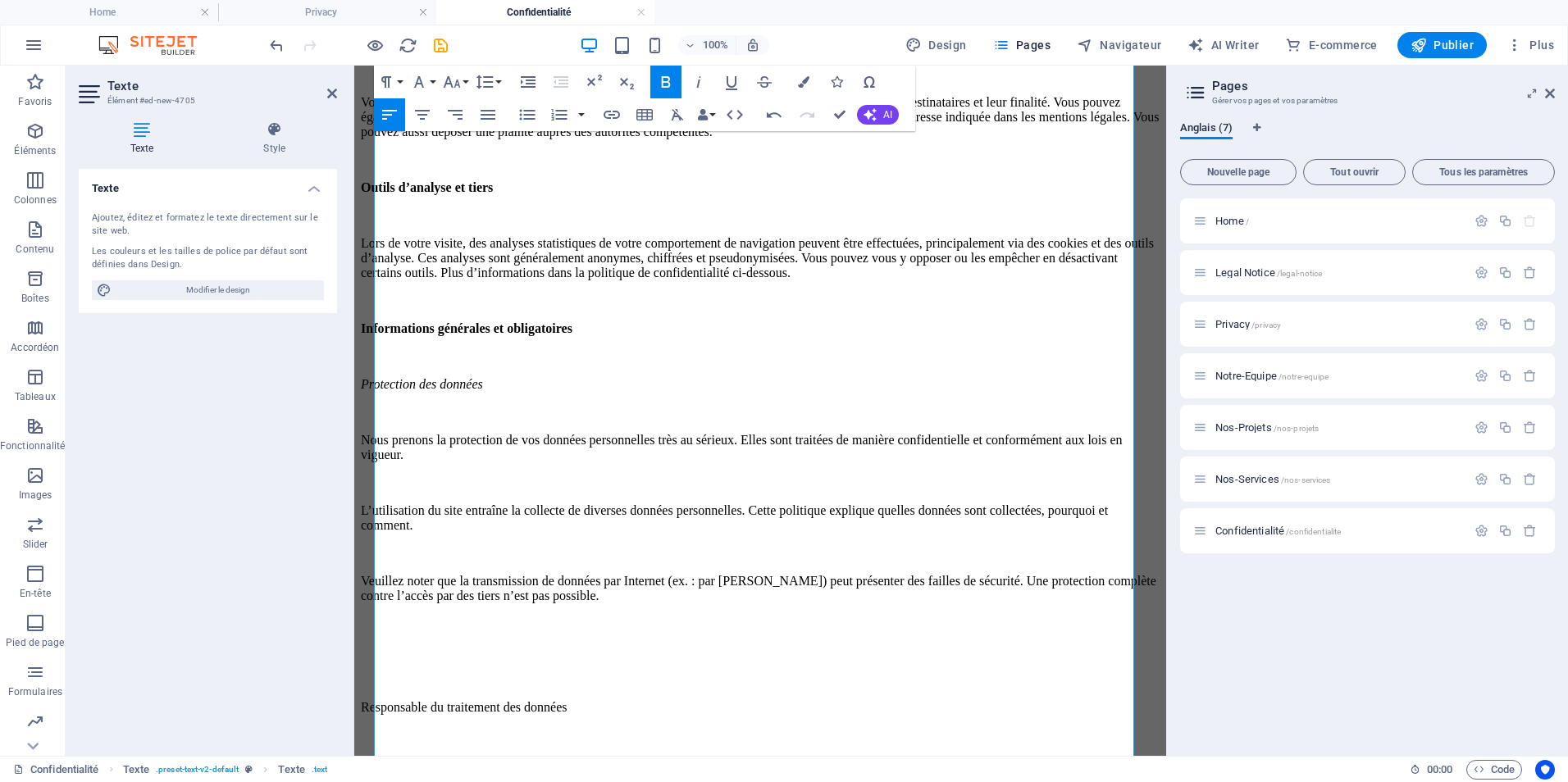
drag, startPoint x: 689, startPoint y: 383, endPoint x: 345, endPoint y: 378, distance: 344.0
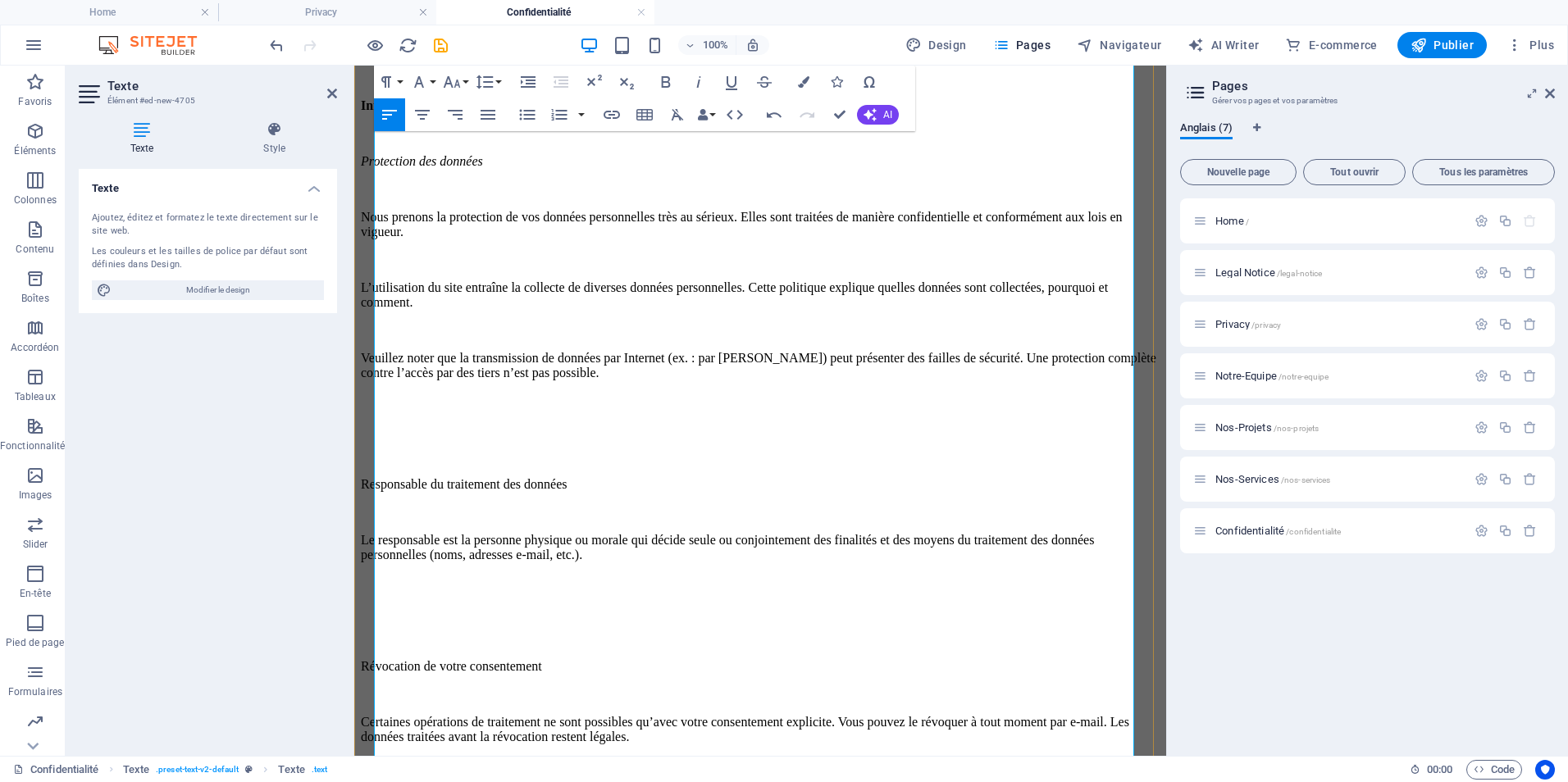
scroll to position [1312, 0]
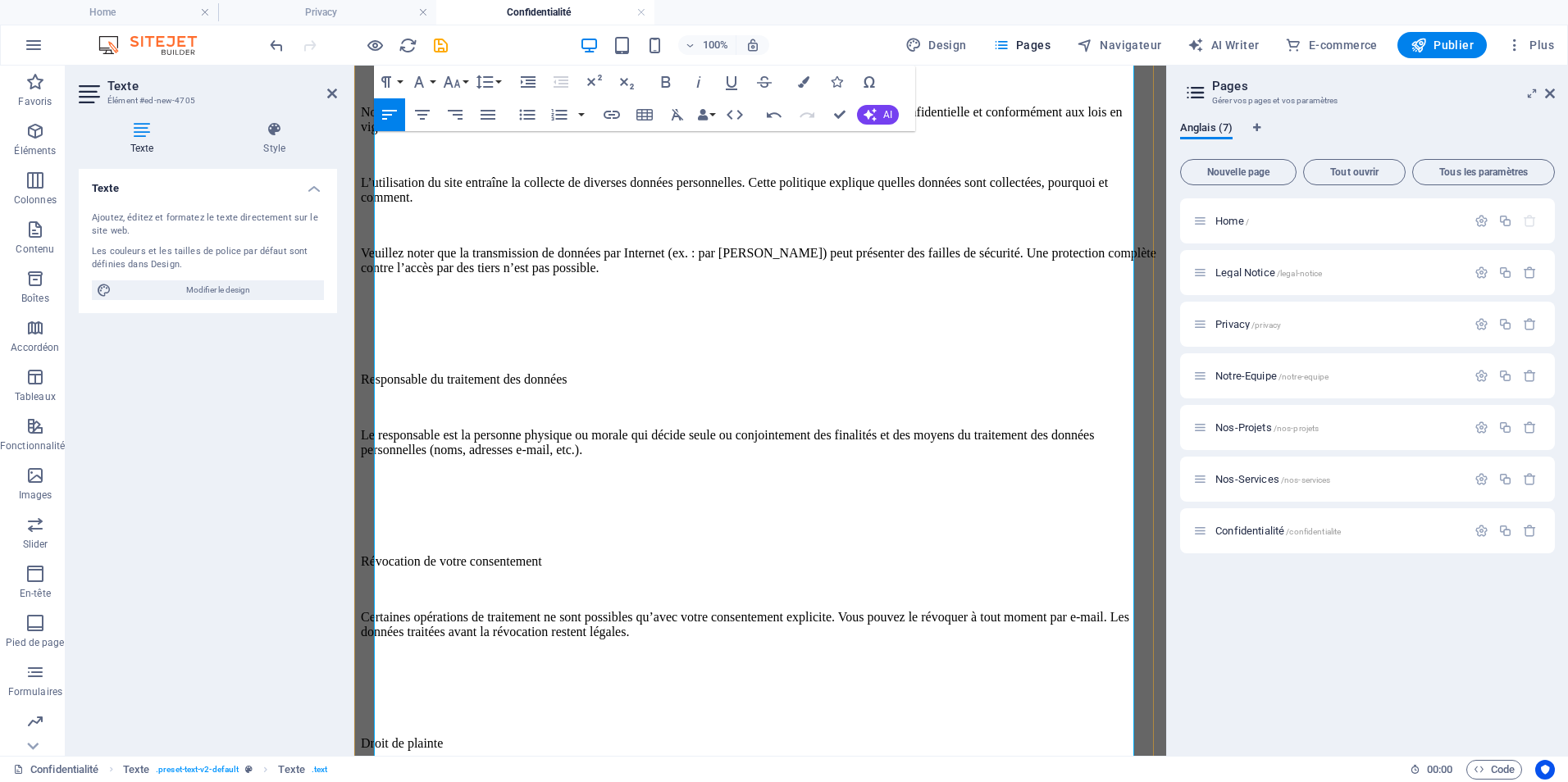
click at [456, 331] on p at bounding box center [760, 324] width 799 height 15
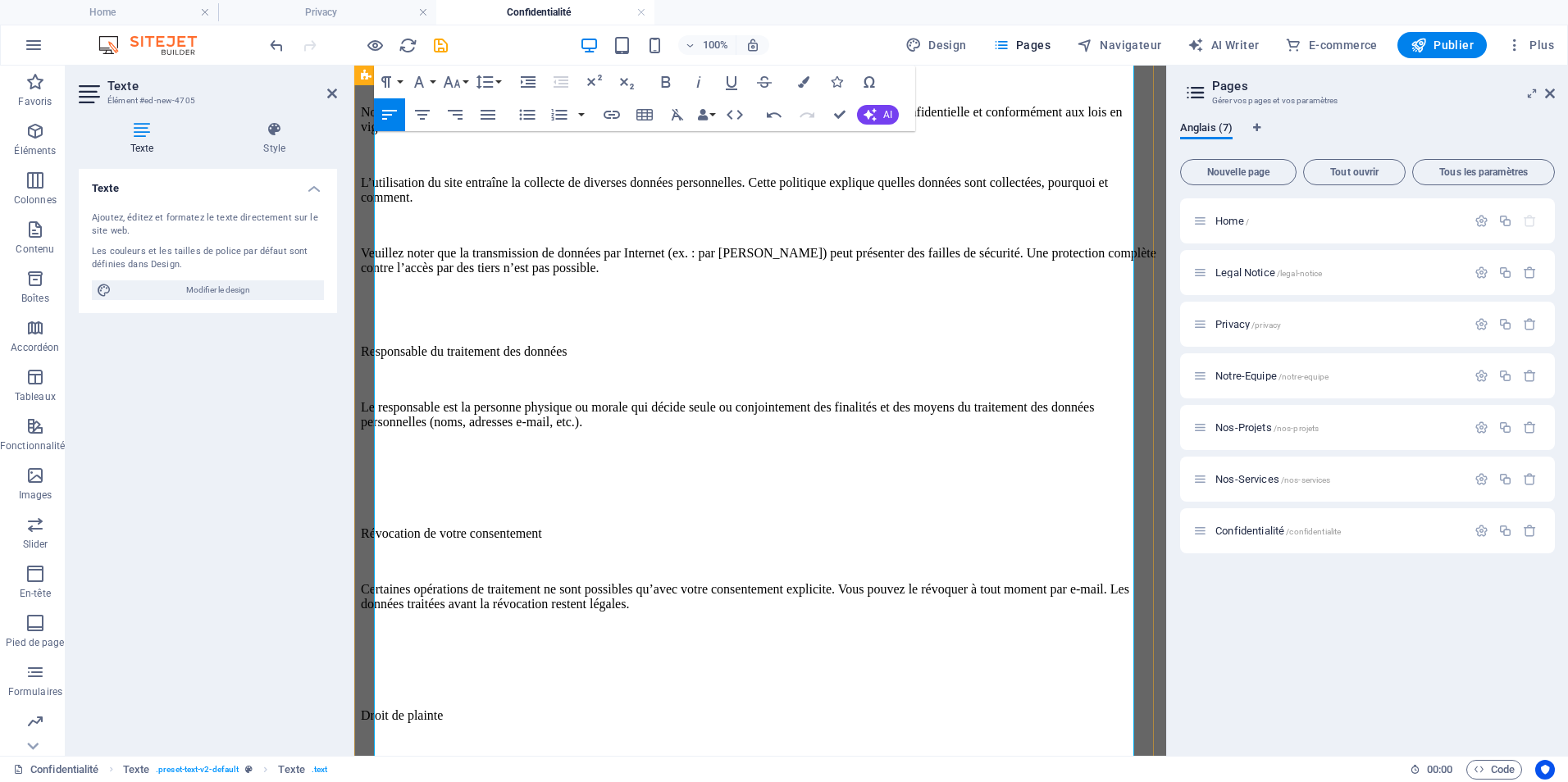
drag, startPoint x: 693, startPoint y: 387, endPoint x: 357, endPoint y: 381, distance: 336.1
click at [672, 86] on icon "button" at bounding box center [666, 82] width 20 height 20
click at [547, 457] on p at bounding box center [760, 450] width 799 height 15
click at [534, 485] on p at bounding box center [760, 478] width 799 height 15
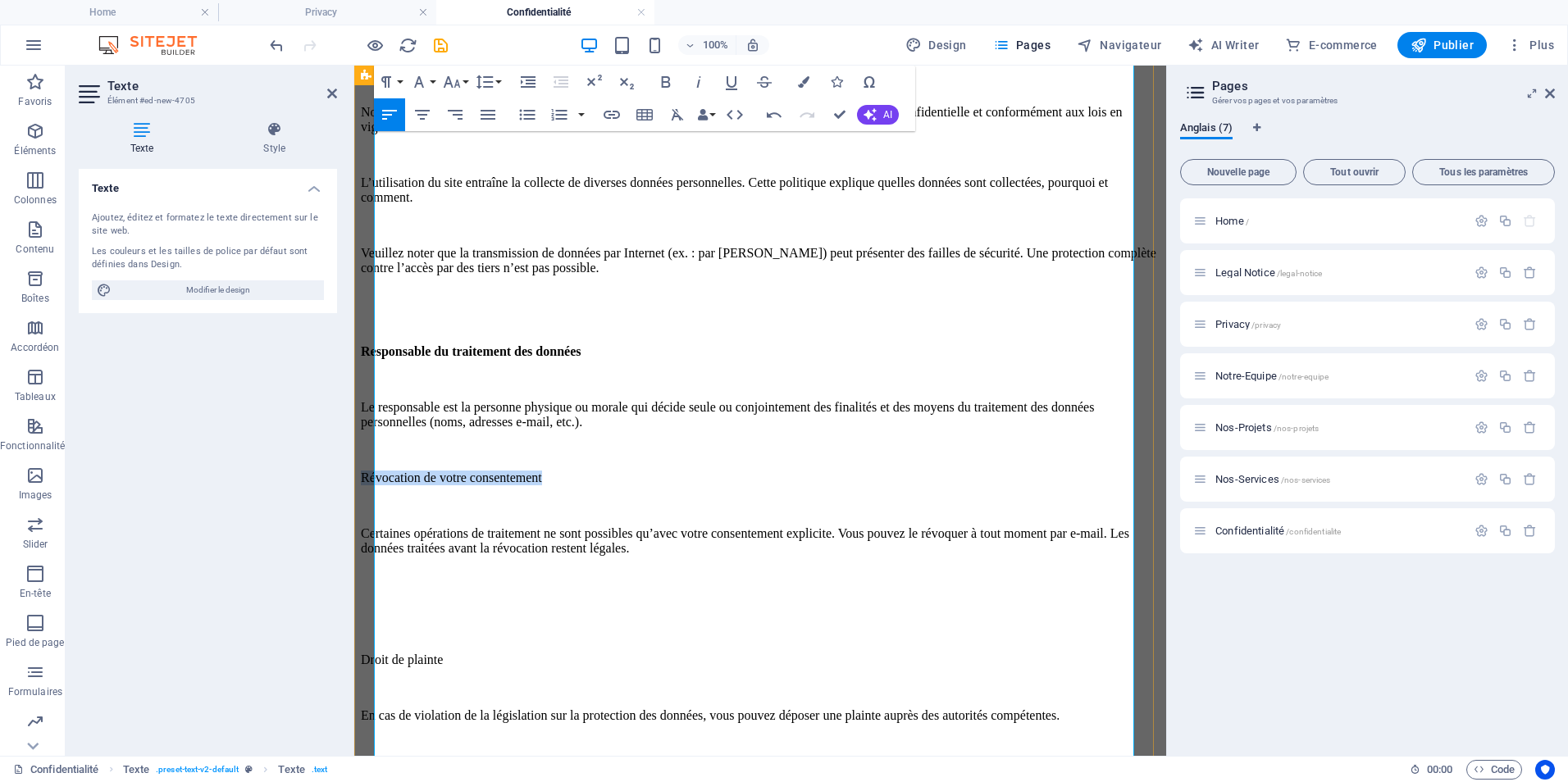
drag, startPoint x: 635, startPoint y: 503, endPoint x: 371, endPoint y: 499, distance: 264.0
click at [662, 85] on icon "button" at bounding box center [666, 82] width 9 height 12
click at [566, 659] on p "Droit de plainte" at bounding box center [760, 660] width 799 height 15
click at [566, 639] on p at bounding box center [760, 632] width 799 height 15
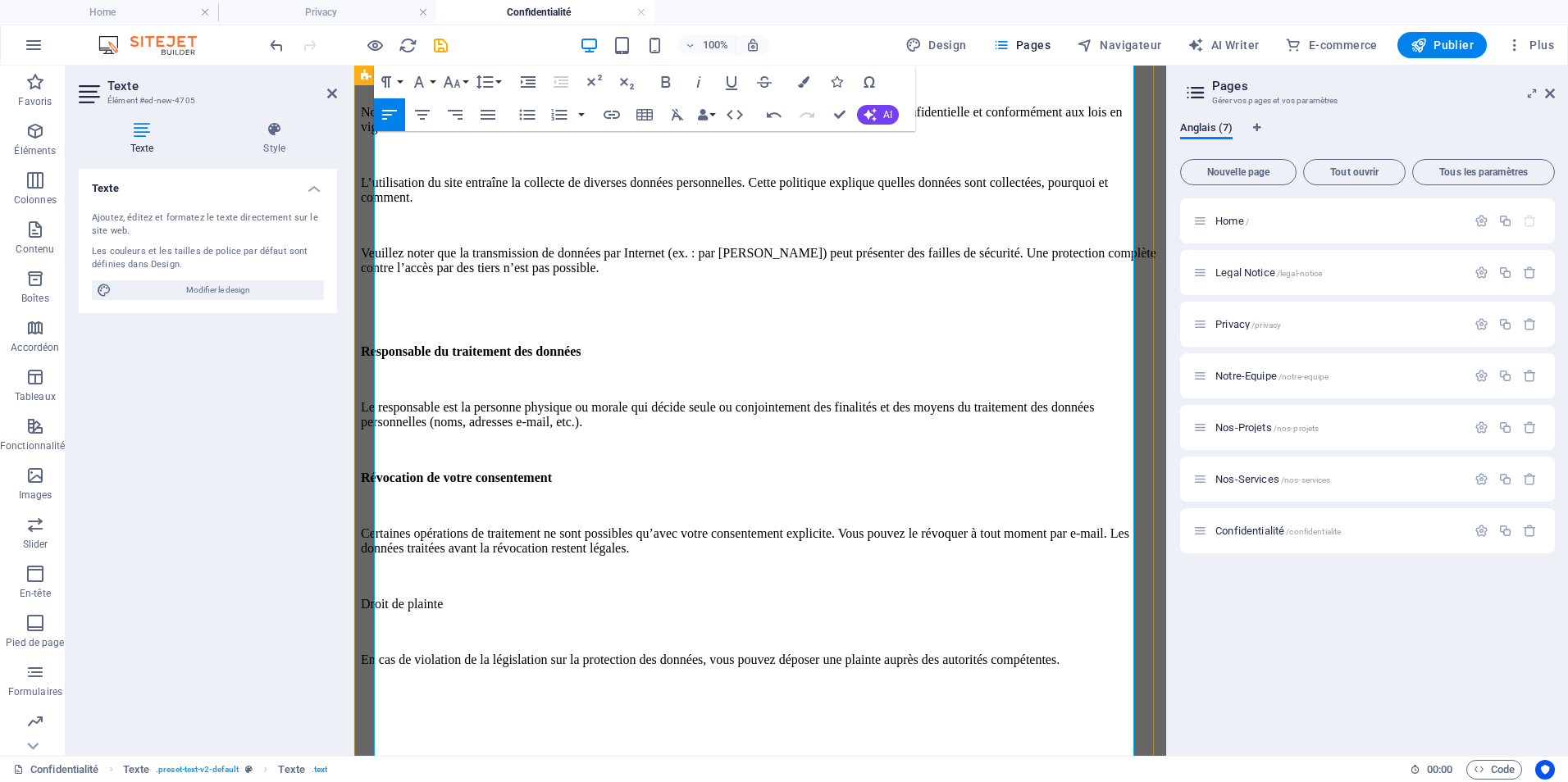
drag, startPoint x: 491, startPoint y: 620, endPoint x: 367, endPoint y: 625, distance: 124.1
click at [1010, 429] on p "Le responsable est la personne physique ou morale qui décide seule ou conjointe…" at bounding box center [760, 415] width 799 height 30
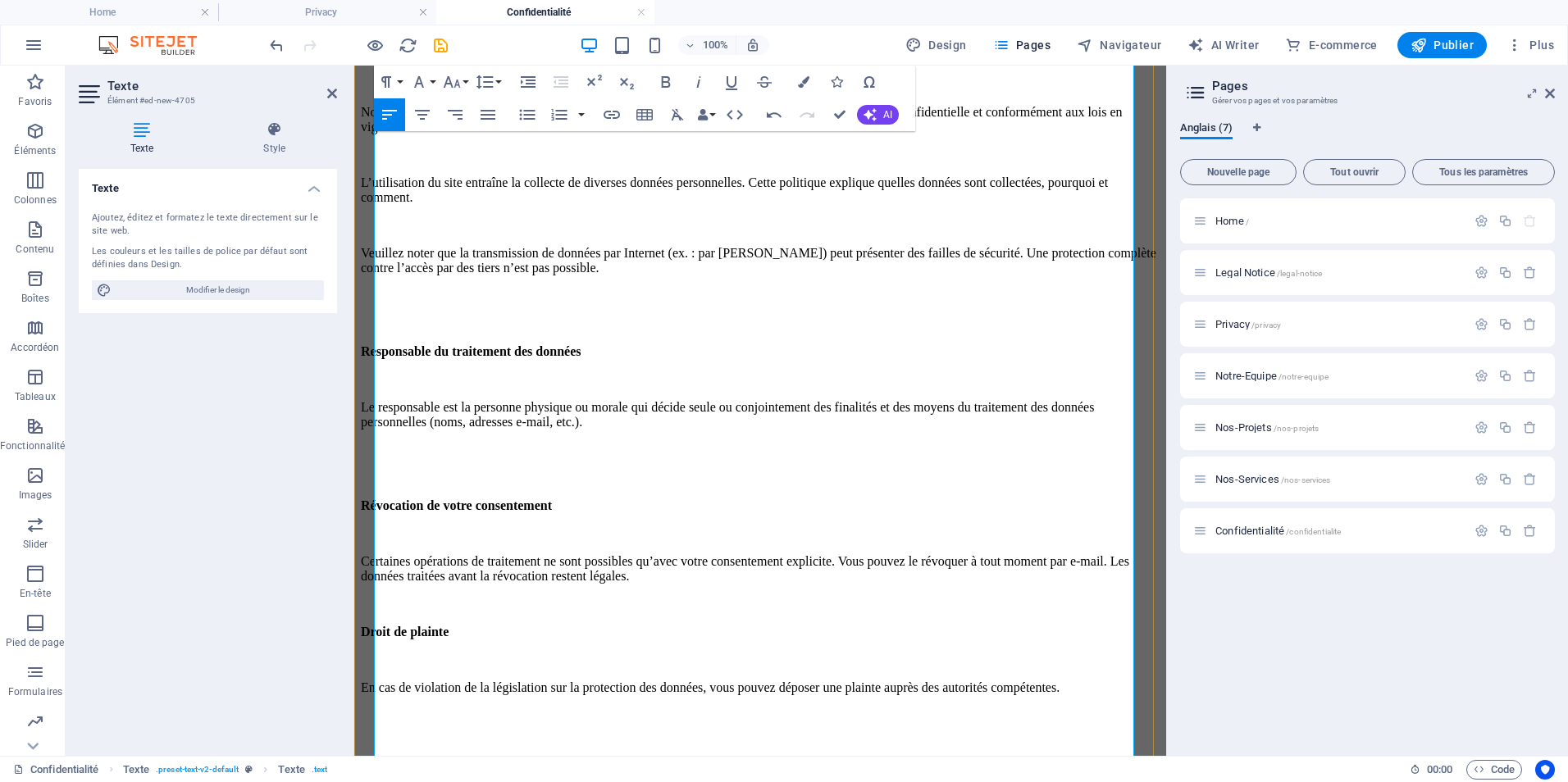
click at [1125, 583] on p "Certaines opérations de traitement ne sont possibles qu’avec votre consentement…" at bounding box center [760, 569] width 799 height 30
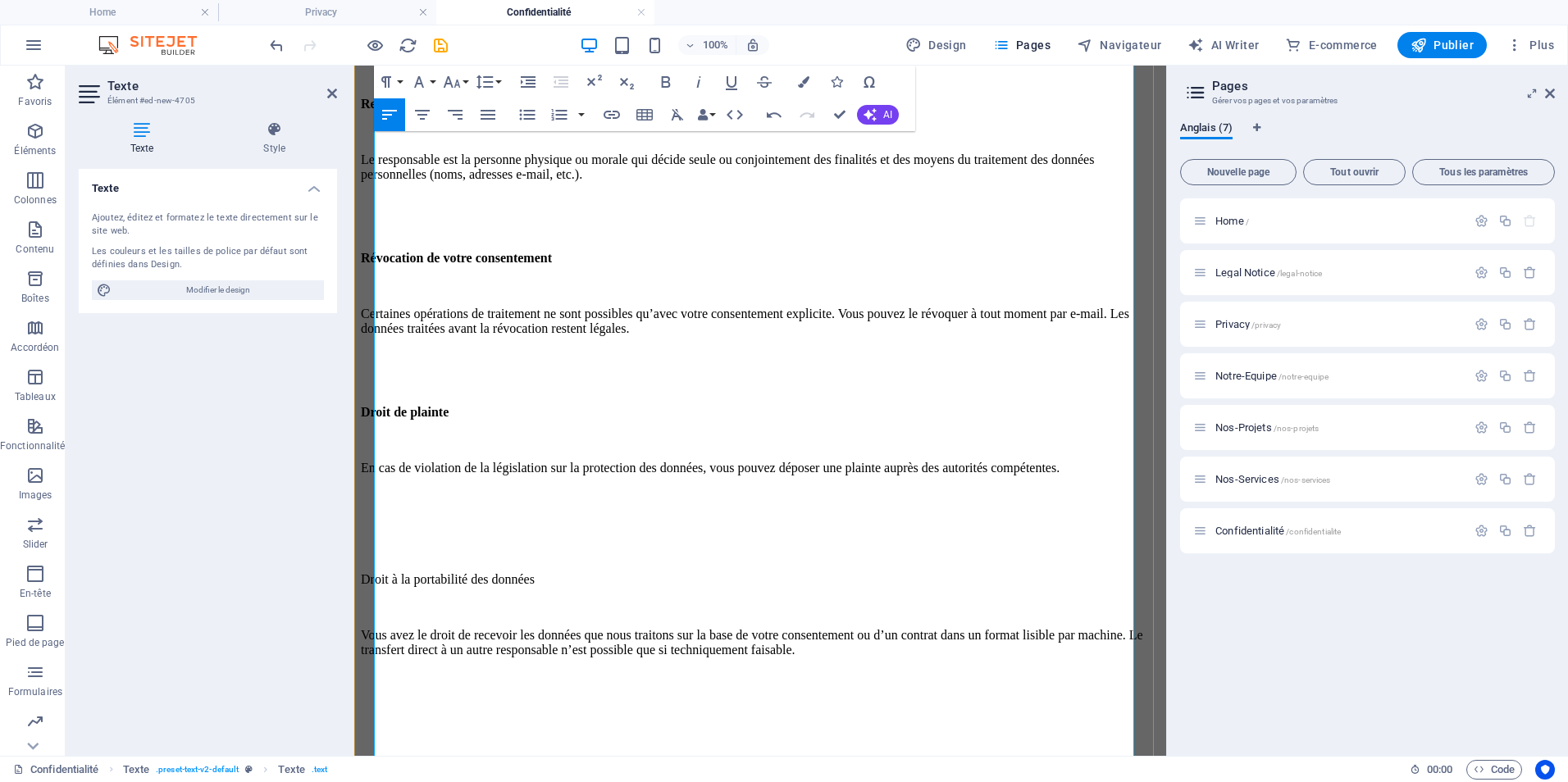
scroll to position [1557, 0]
click at [467, 557] on p at bounding box center [760, 554] width 799 height 15
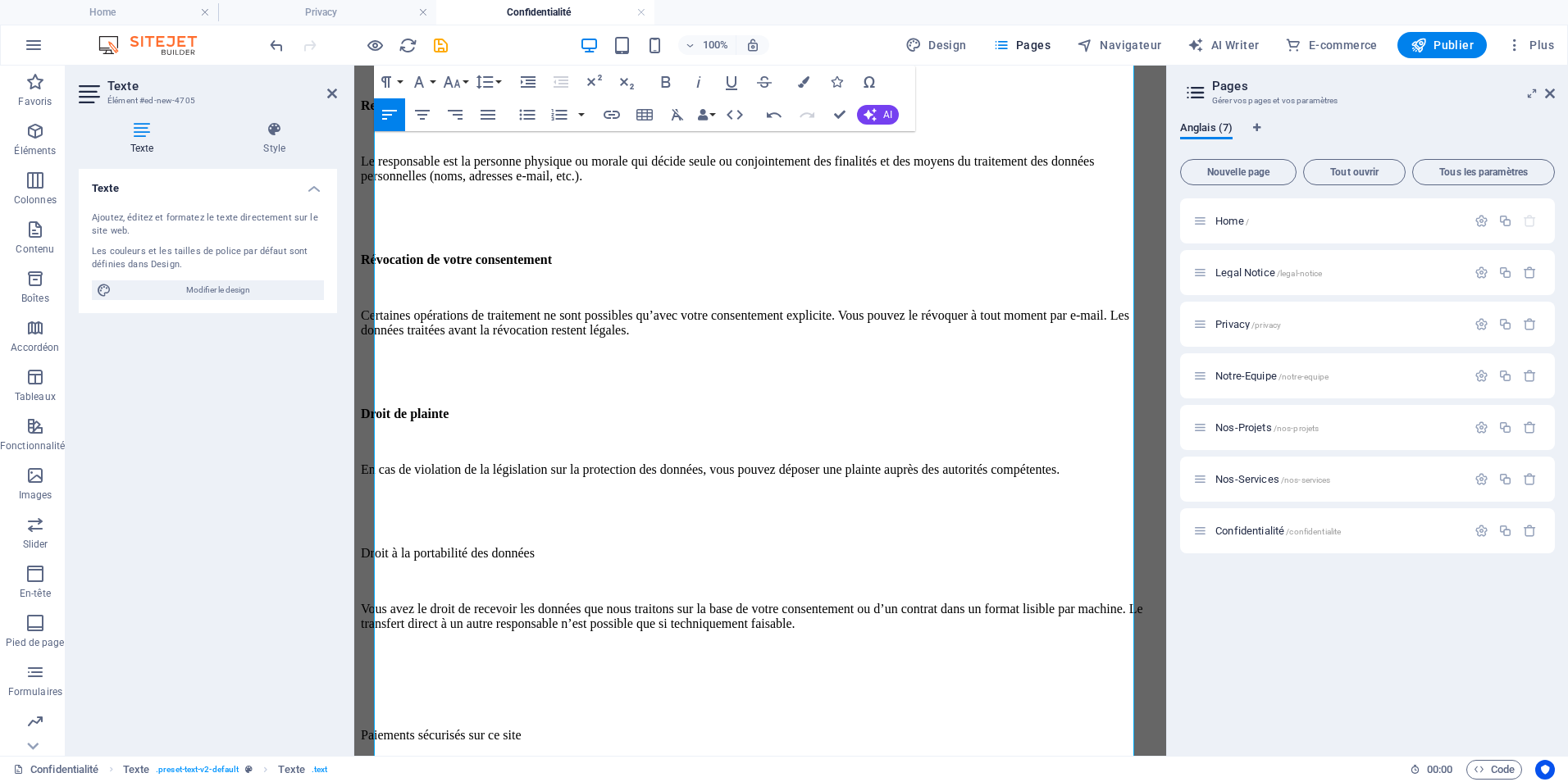
drag, startPoint x: 615, startPoint y: 562, endPoint x: 293, endPoint y: 564, distance: 322.0
click at [667, 82] on icon "button" at bounding box center [666, 82] width 9 height 12
click at [568, 659] on p at bounding box center [760, 652] width 799 height 15
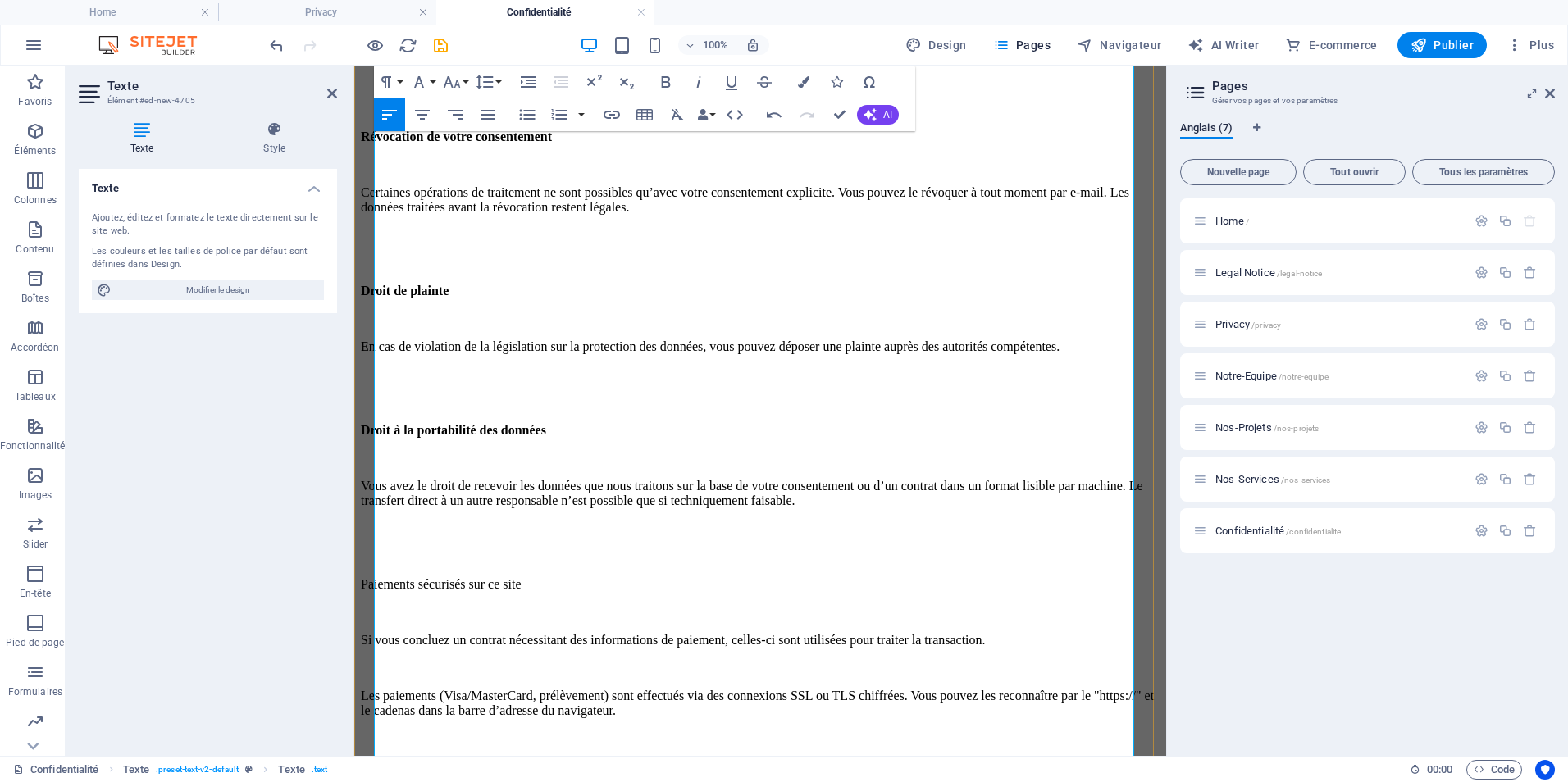
scroll to position [1721, 0]
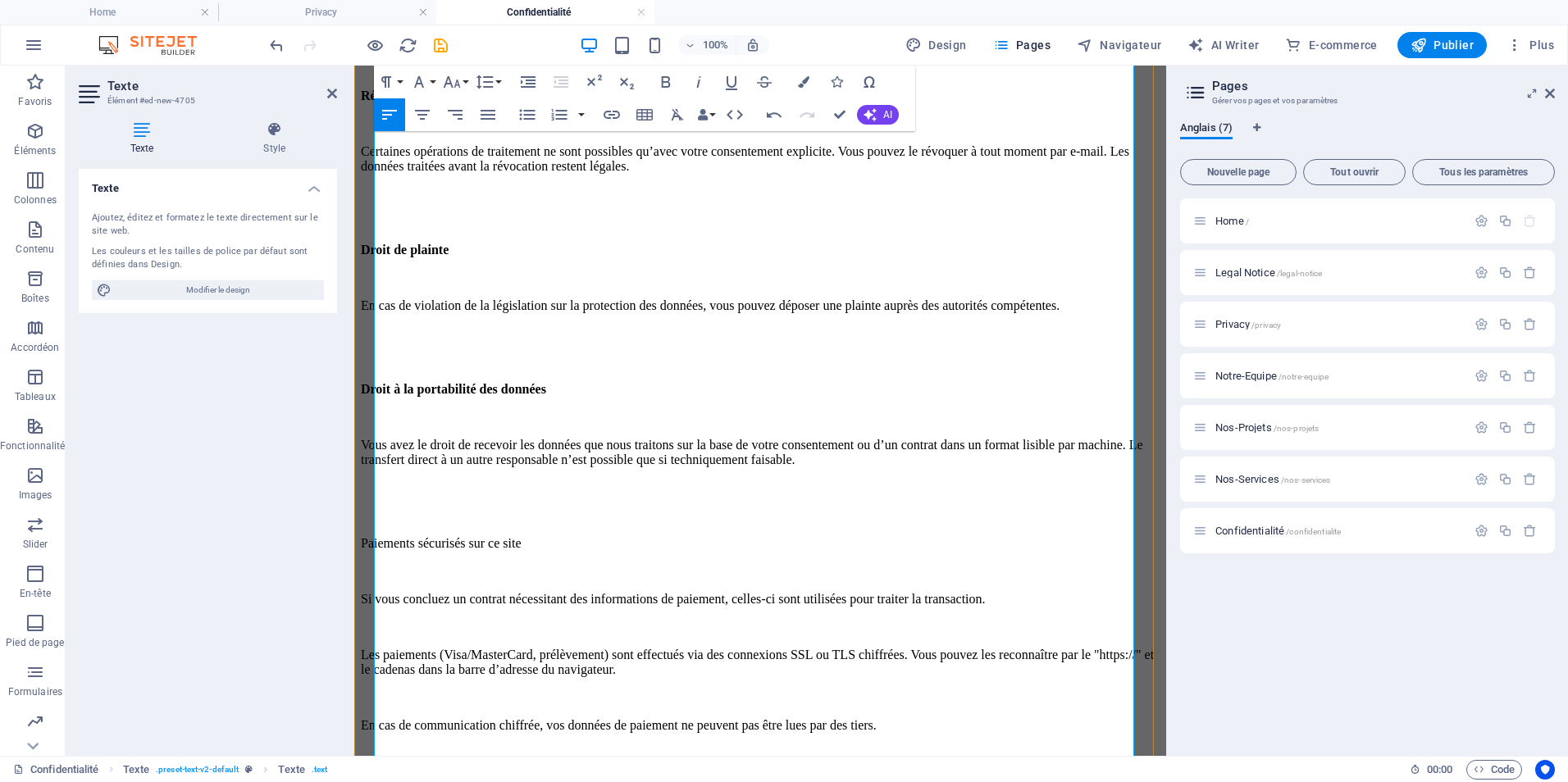
drag, startPoint x: 619, startPoint y: 560, endPoint x: 378, endPoint y: 564, distance: 241.0
click at [378, 551] on p "Paiements sécurisés sur ce site" at bounding box center [760, 544] width 799 height 15
click at [425, 550] on strong "Paiements sécurisés sur ce site" at bounding box center [445, 543] width 169 height 14
click at [389, 550] on strong "Paiements sécurisés sur ce site" at bounding box center [445, 543] width 169 height 14
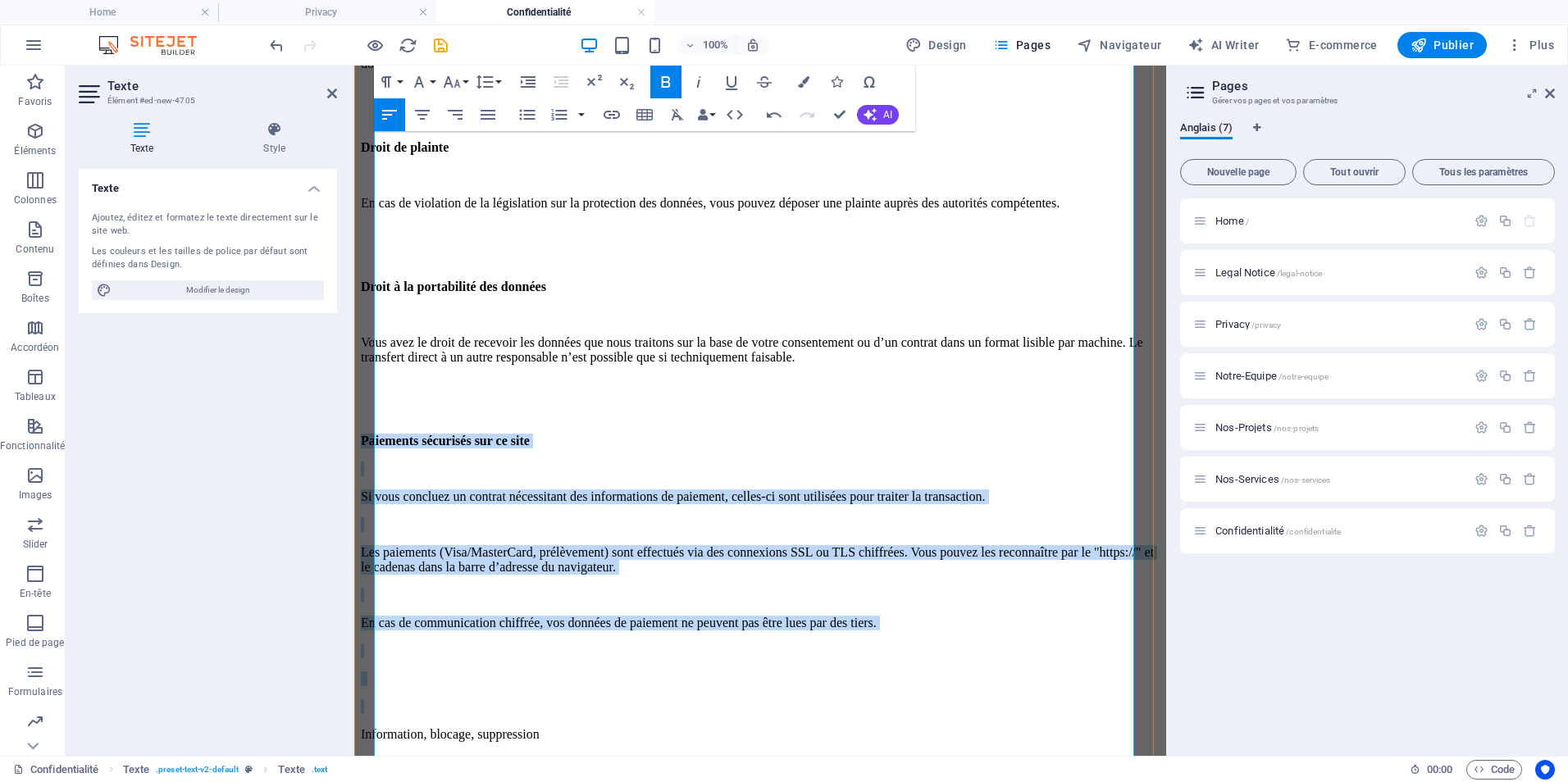
scroll to position [1847, 0]
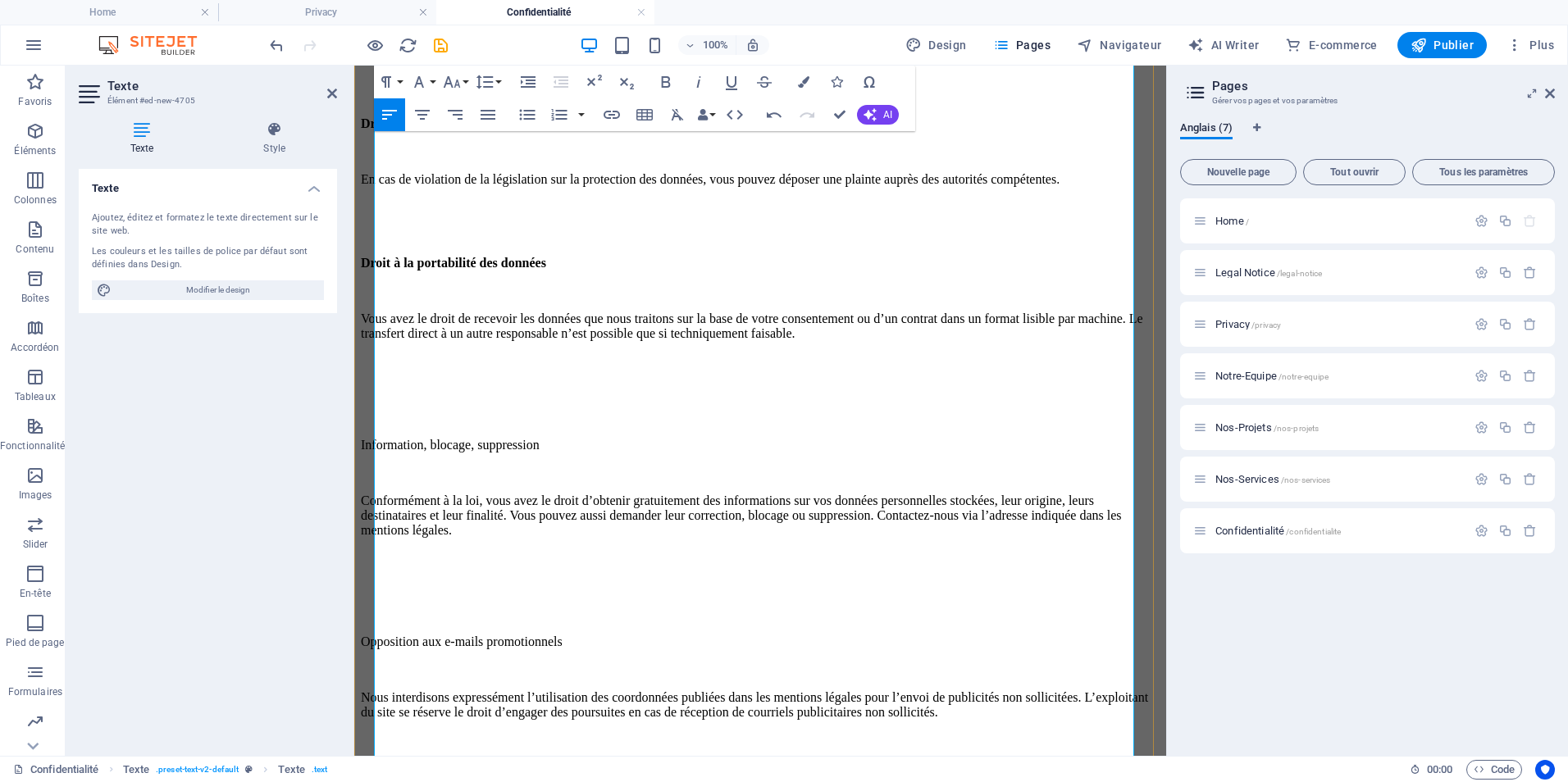
click at [576, 424] on p at bounding box center [760, 417] width 799 height 15
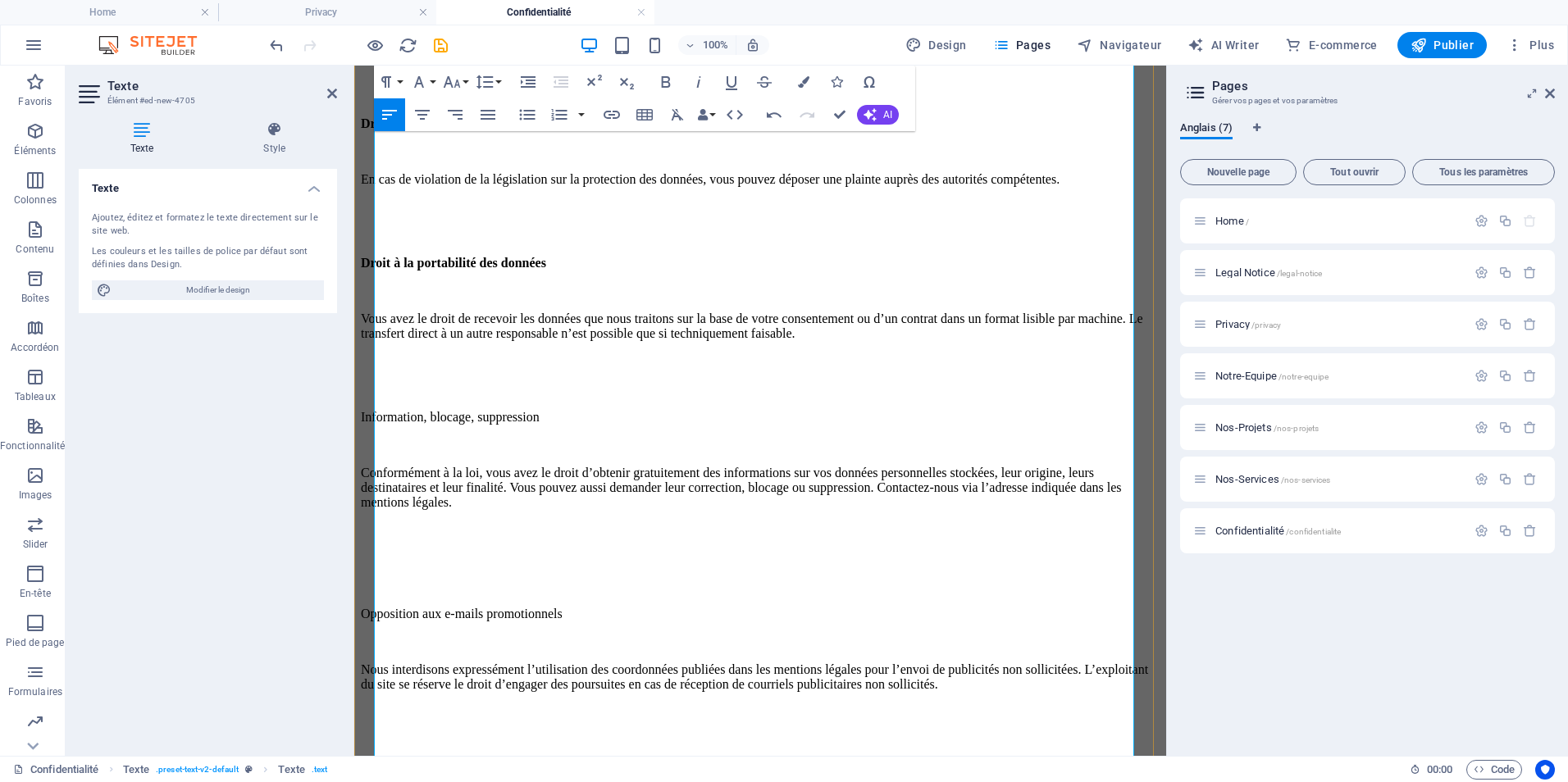
drag, startPoint x: 652, startPoint y: 442, endPoint x: 374, endPoint y: 435, distance: 278.1
click at [374, 424] on p "Information, blocage, suppression" at bounding box center [760, 417] width 799 height 15
click at [435, 475] on p "Conformément à la loi, vous avez le droit d’obtenir gratuitement des informatio…" at bounding box center [760, 488] width 799 height 44
drag, startPoint x: 657, startPoint y: 443, endPoint x: 359, endPoint y: 437, distance: 298.1
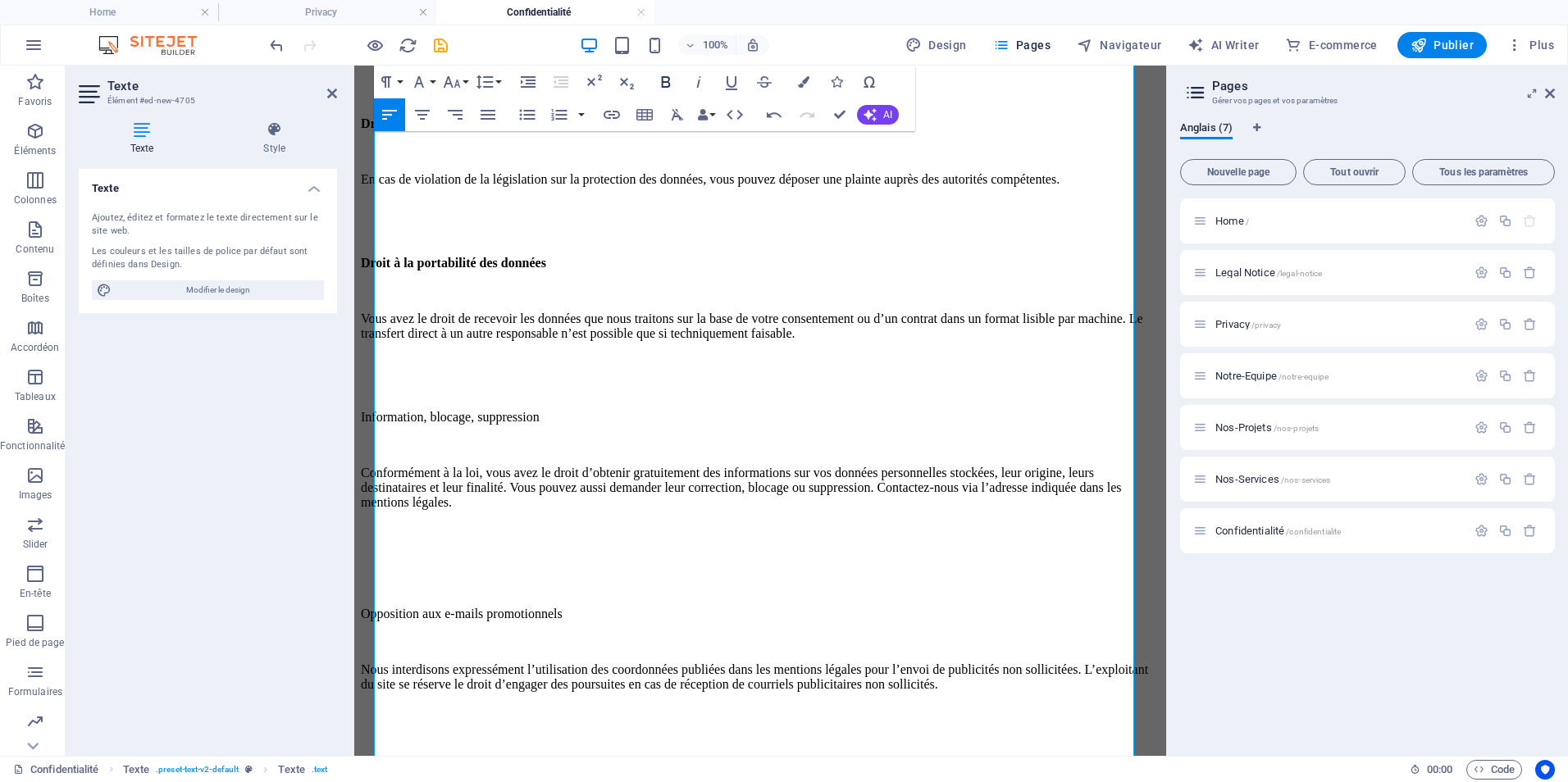
click at [670, 86] on icon "button" at bounding box center [666, 82] width 20 height 20
click at [701, 490] on p "Conformément à la loi, vous avez le droit d’obtenir gratuitement des informatio…" at bounding box center [760, 488] width 799 height 44
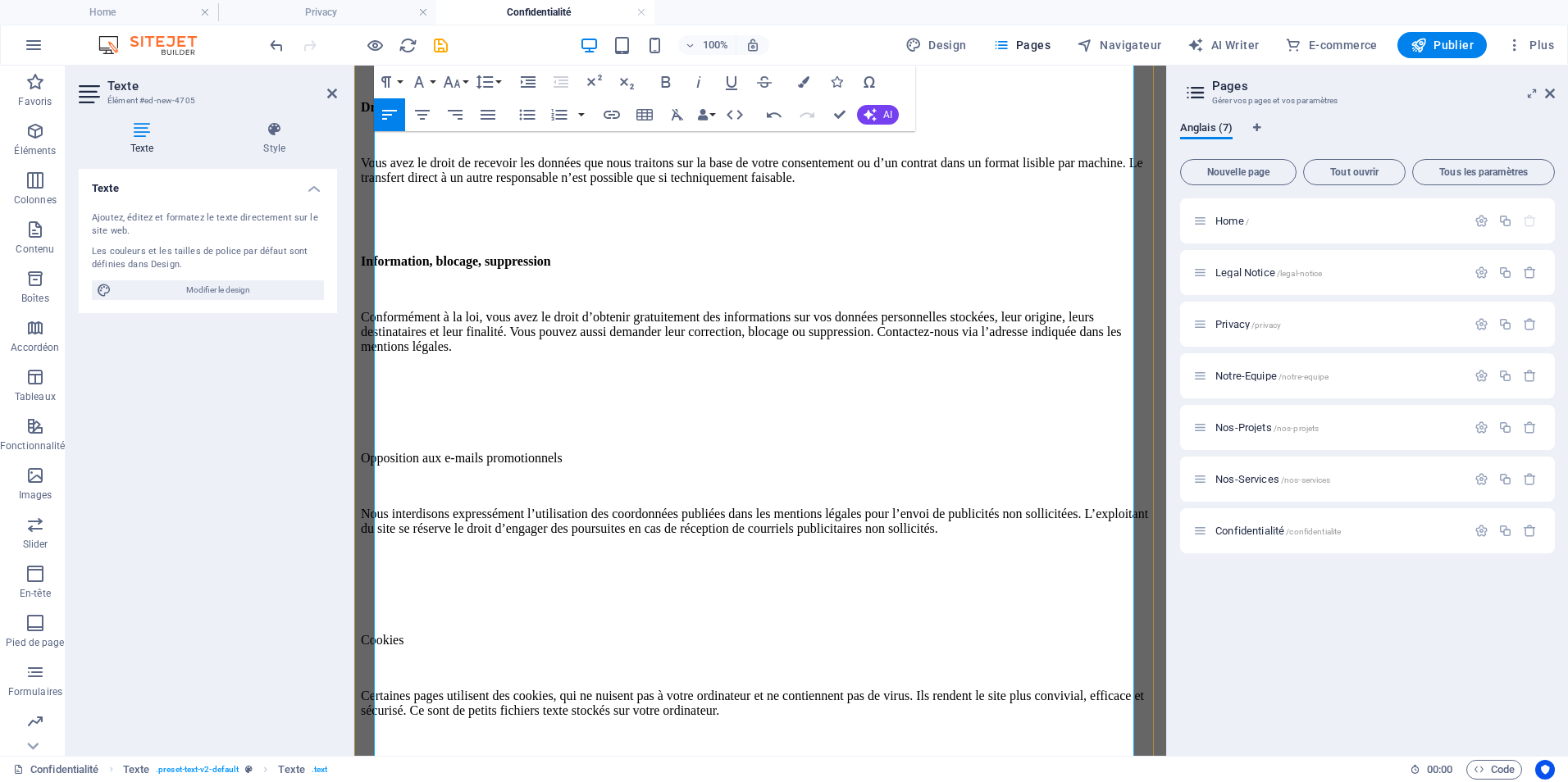
scroll to position [2011, 0]
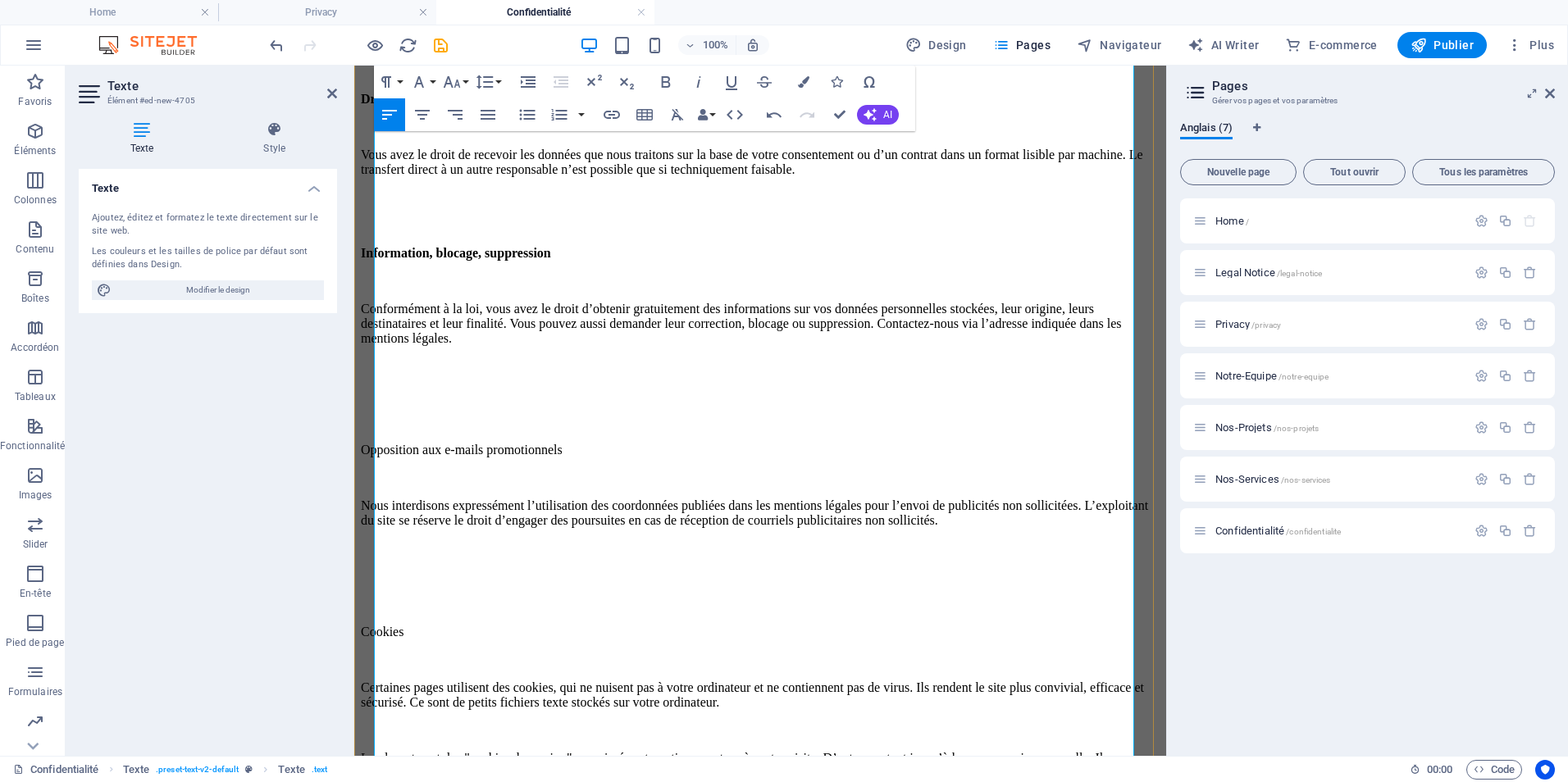
click at [644, 429] on p at bounding box center [760, 422] width 799 height 15
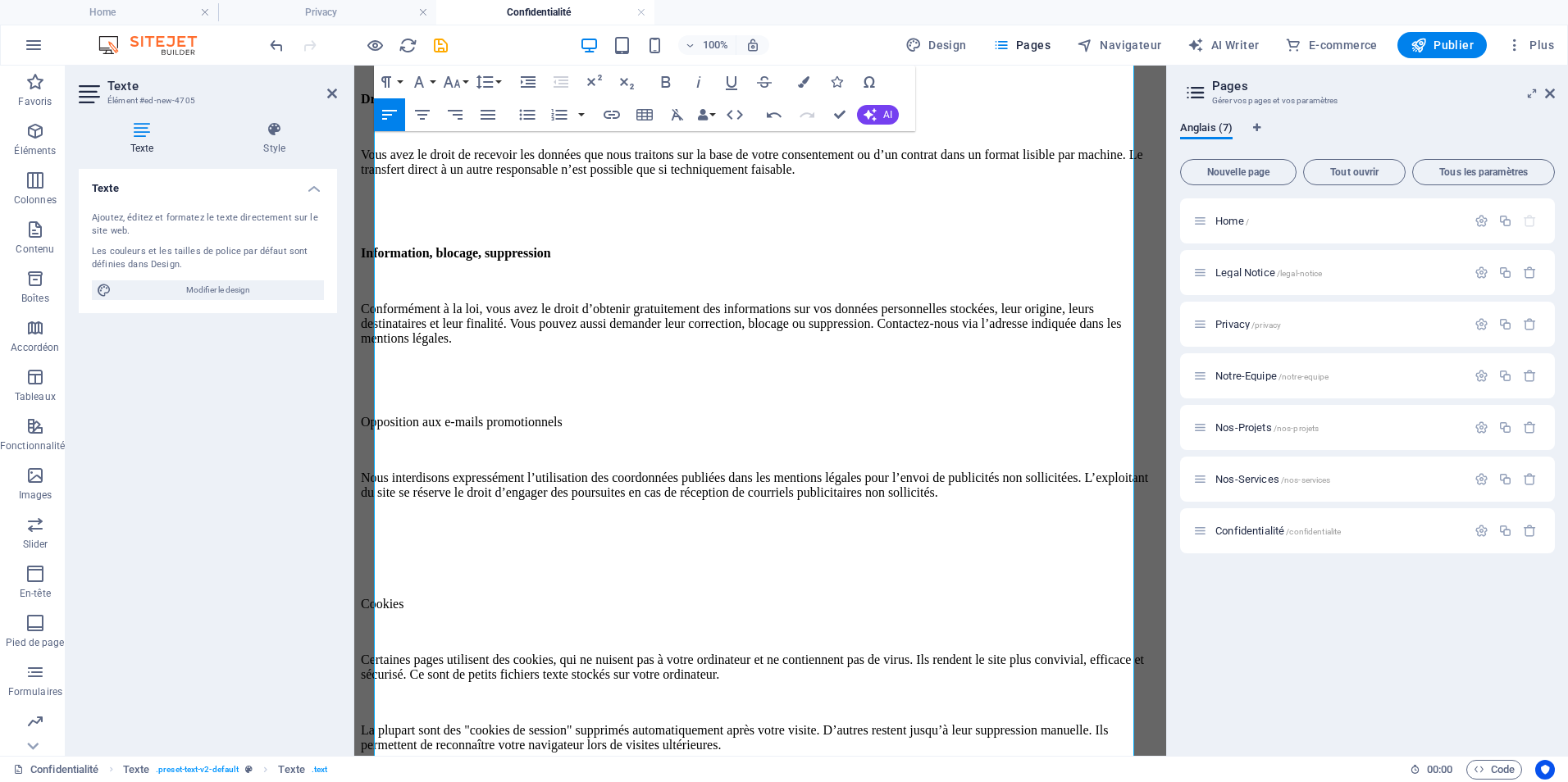
drag, startPoint x: 680, startPoint y: 439, endPoint x: 697, endPoint y: 494, distance: 57.6
click at [664, 79] on icon "button" at bounding box center [666, 82] width 20 height 20
drag, startPoint x: 570, startPoint y: 562, endPoint x: 575, endPoint y: 595, distance: 33.4
click at [570, 528] on p at bounding box center [760, 521] width 799 height 15
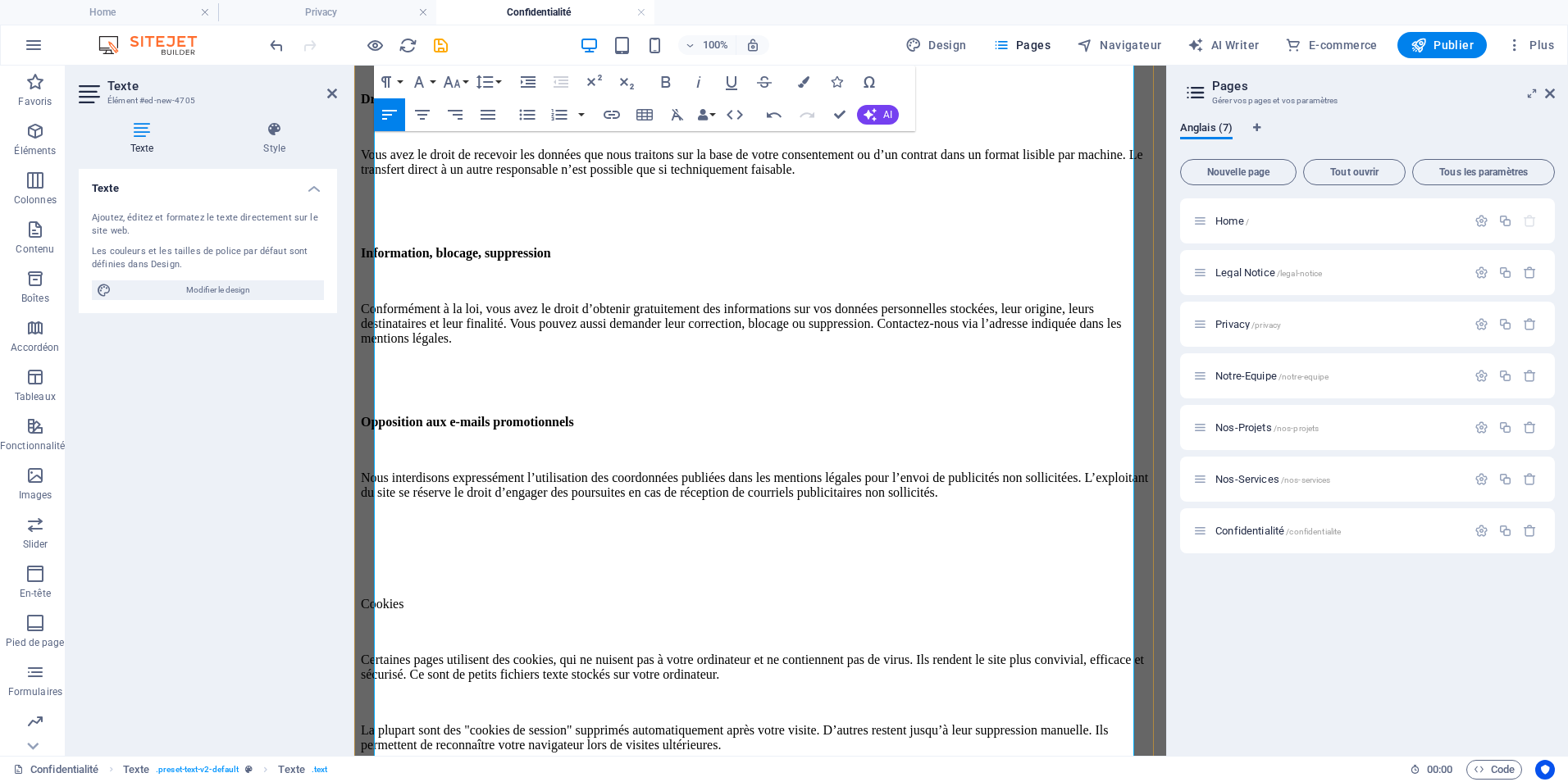
click at [576, 583] on p at bounding box center [760, 576] width 799 height 15
click at [415, 556] on p at bounding box center [760, 549] width 799 height 15
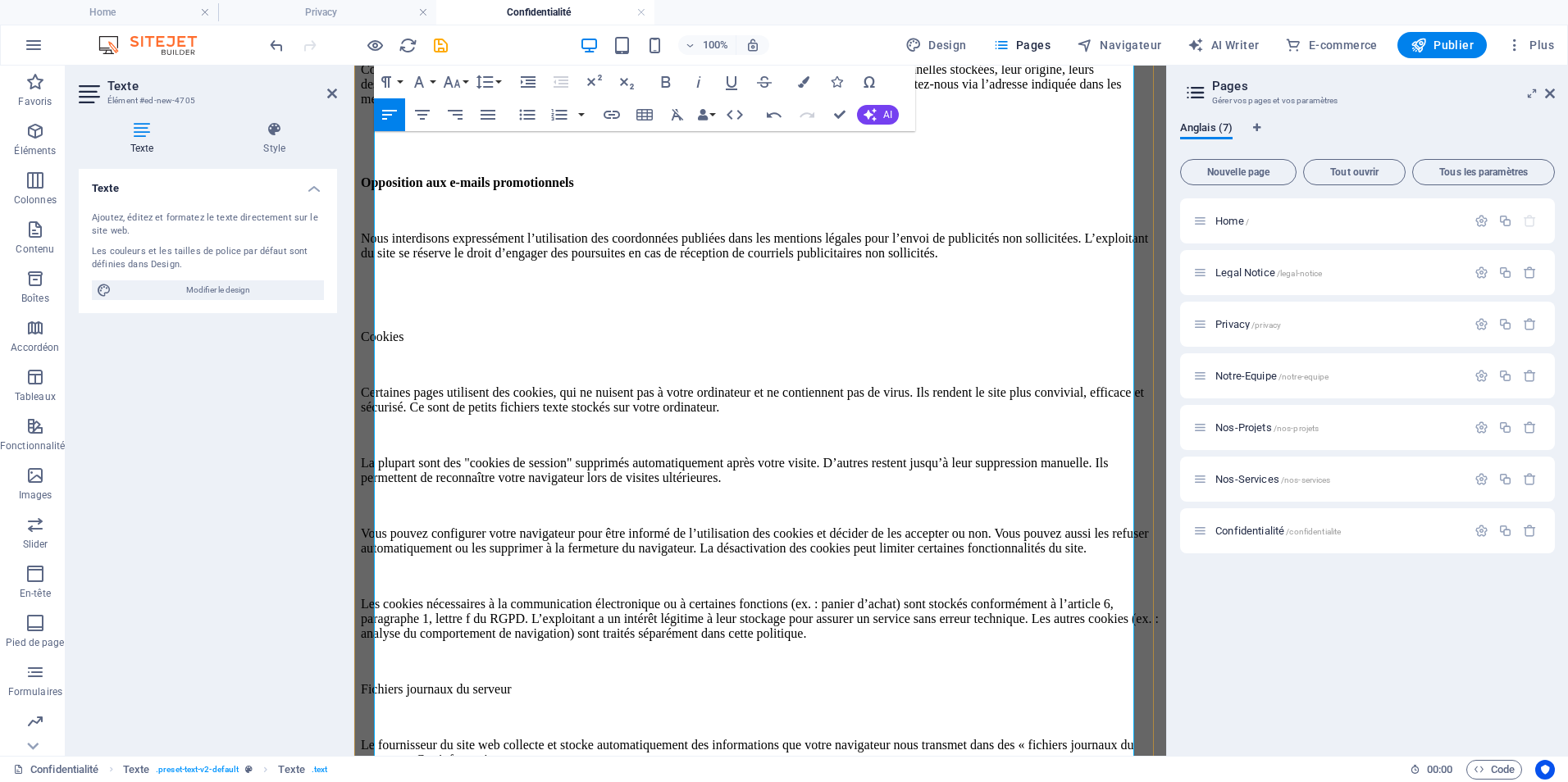
scroll to position [2258, 0]
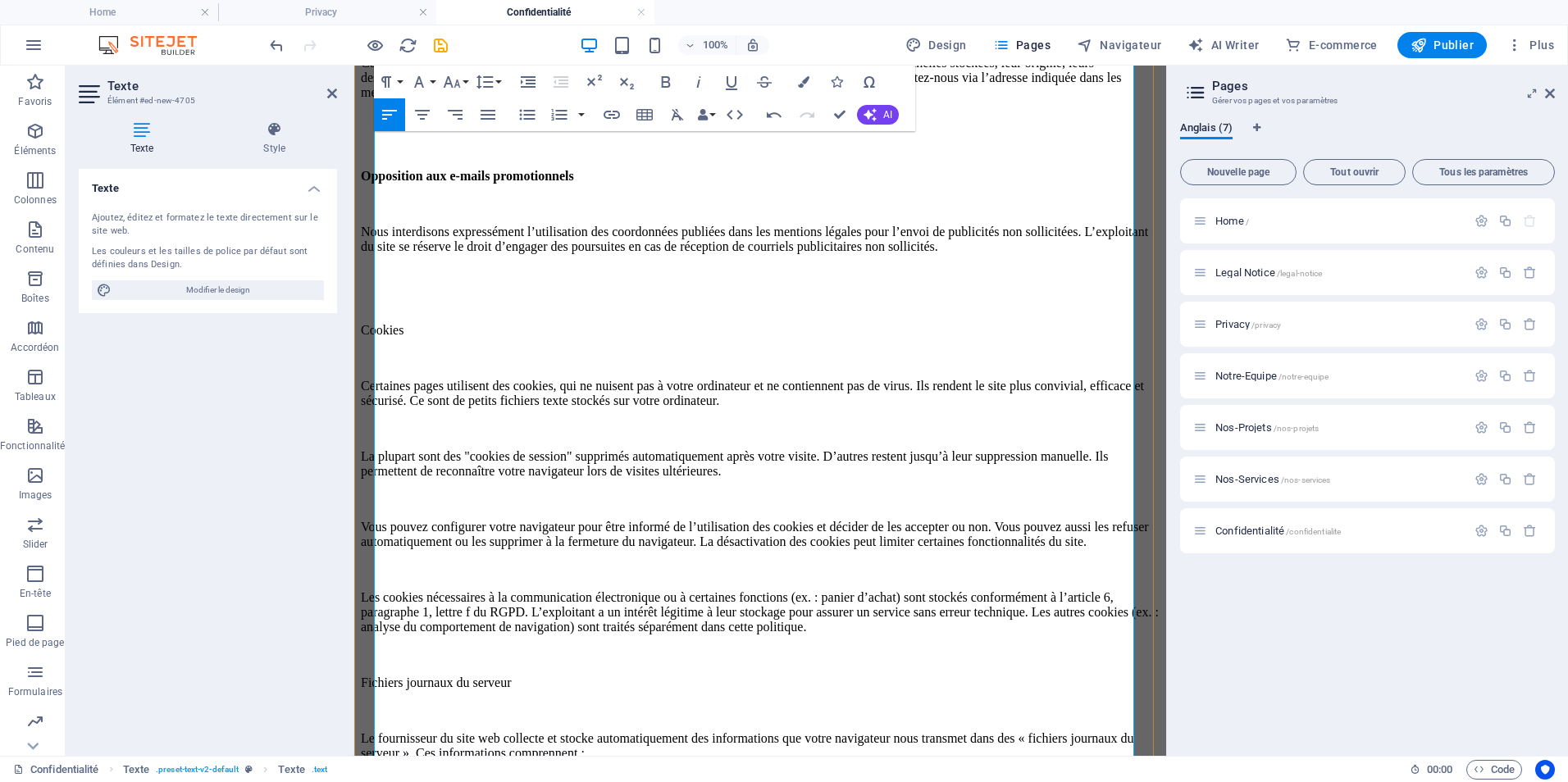
click at [394, 338] on p "Cookies" at bounding box center [760, 330] width 799 height 15
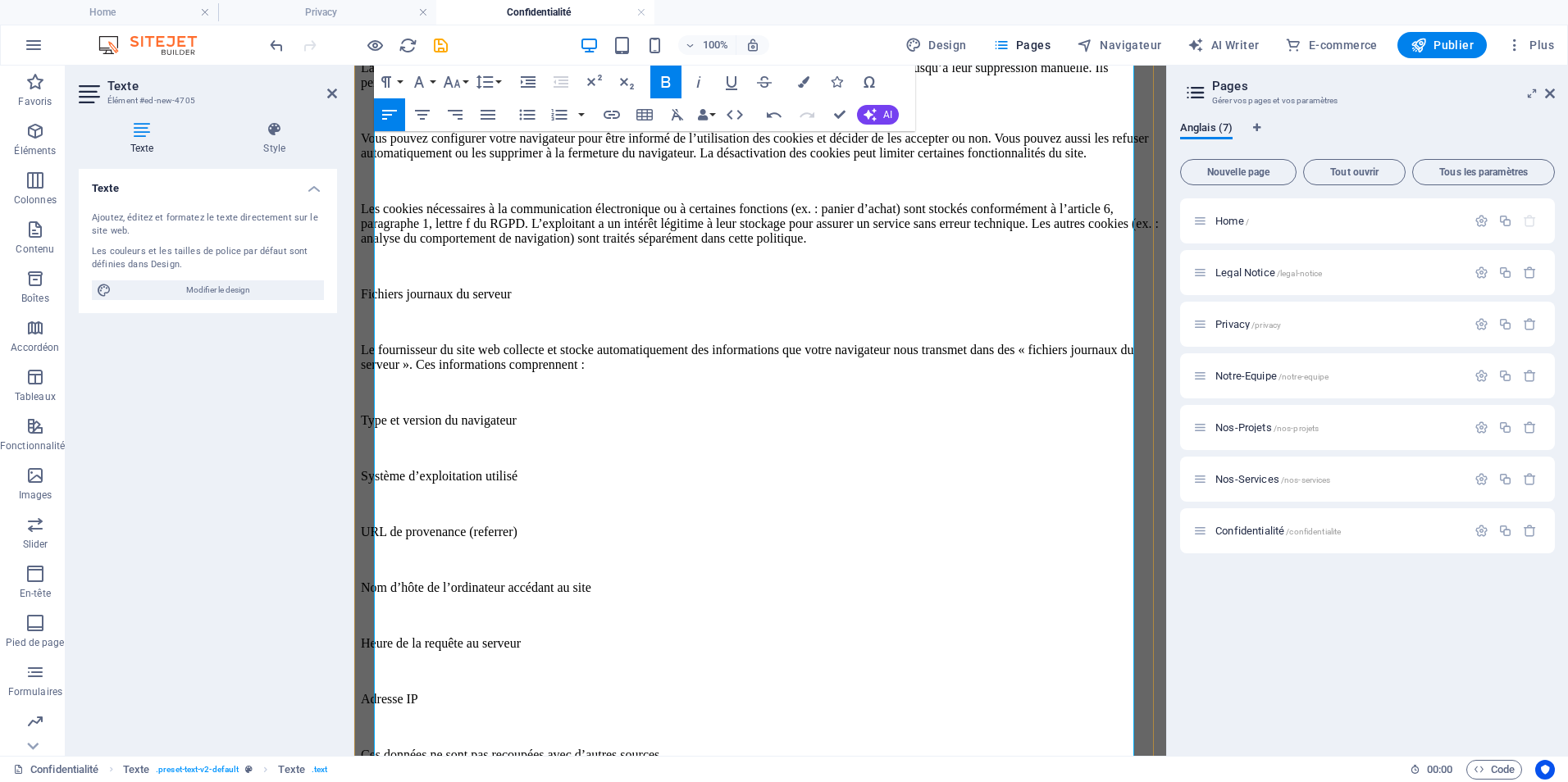
scroll to position [2667, 0]
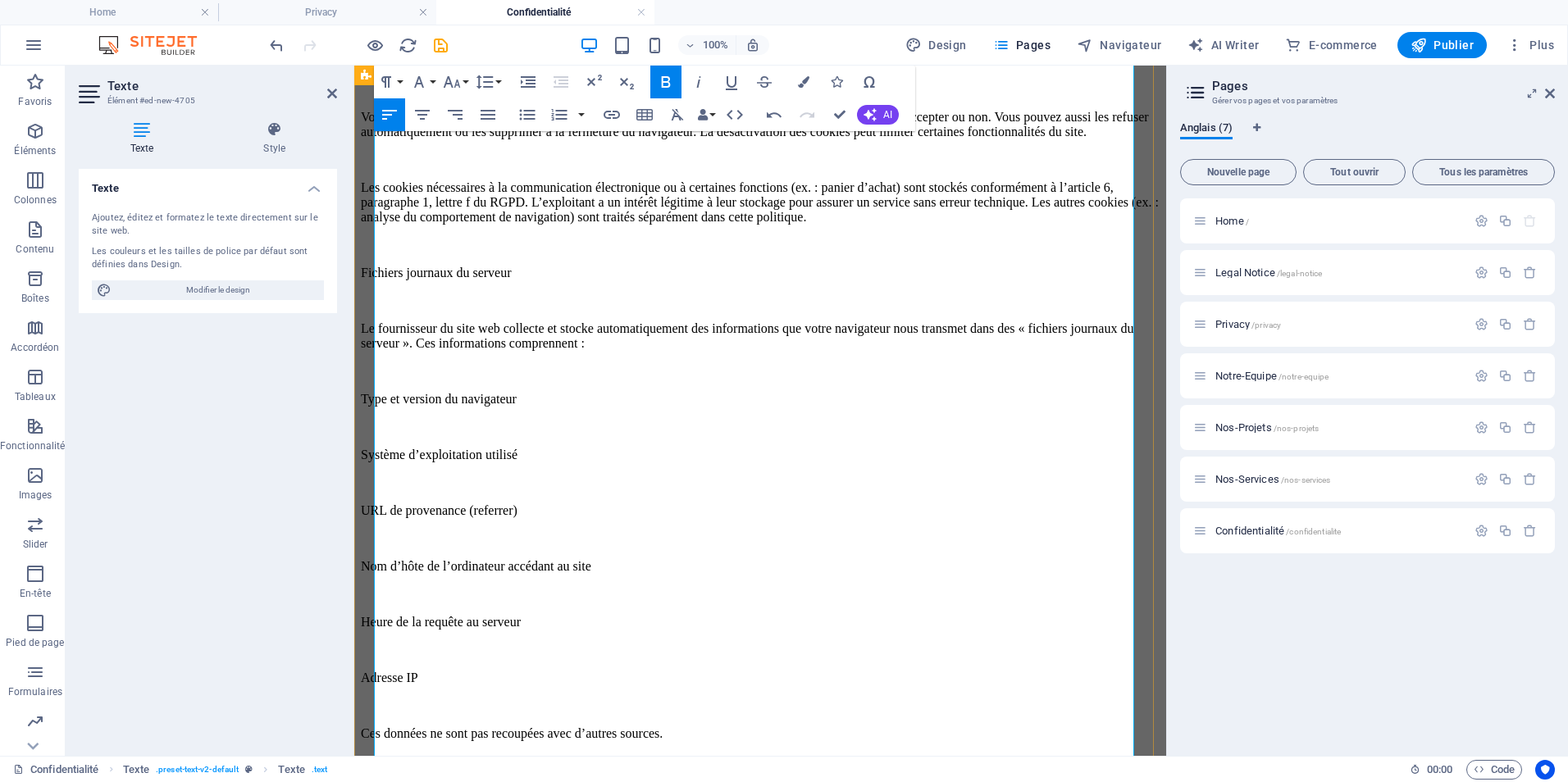
drag, startPoint x: 586, startPoint y: 394, endPoint x: 366, endPoint y: 396, distance: 220.0
click at [366, 396] on div "Confidentialité Politique de confidentialité Aperçu de la protection des donnée…" at bounding box center [760, 260] width 799 height 5366
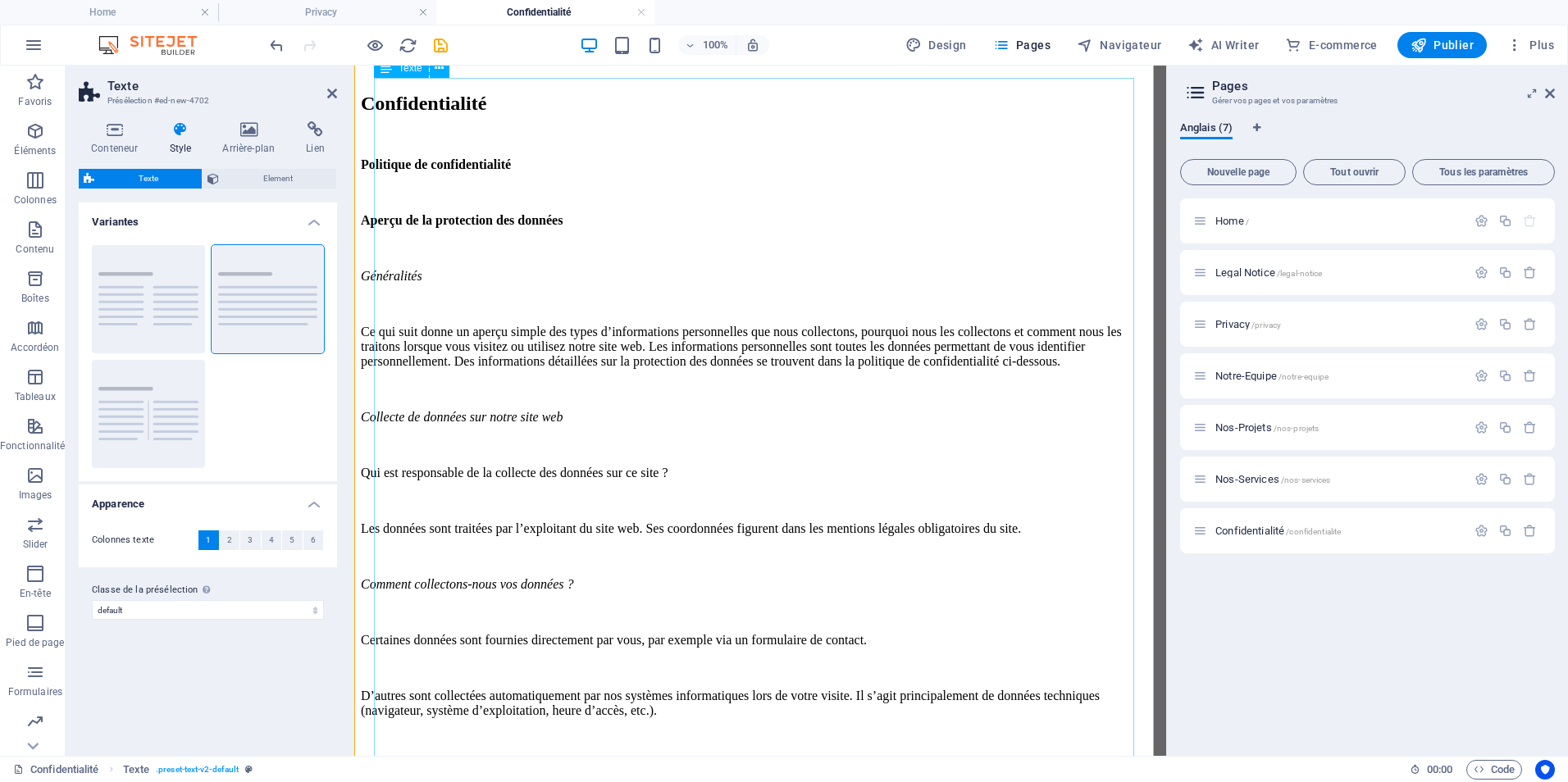
scroll to position [246, 0]
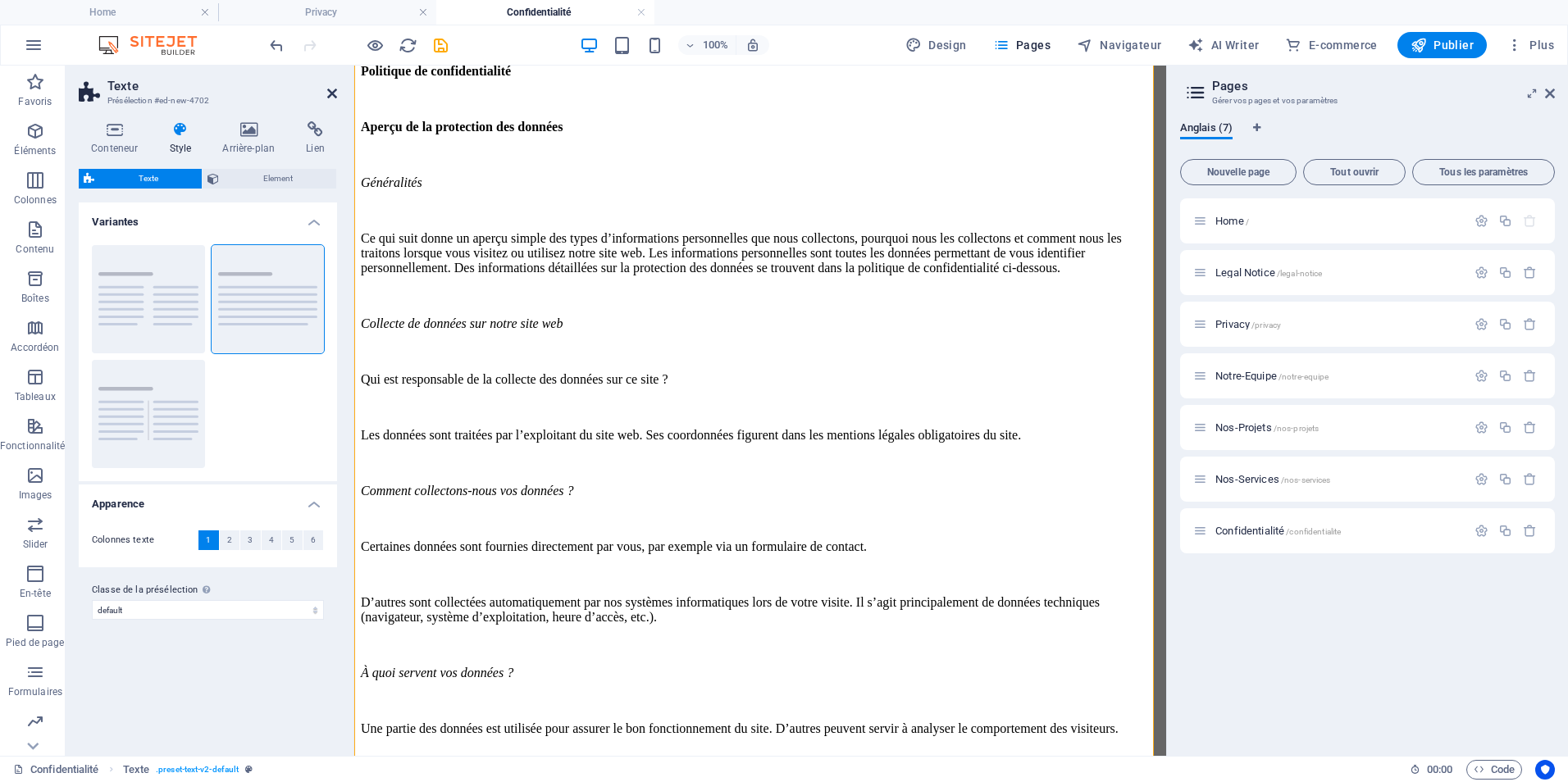
click at [327, 89] on icon at bounding box center [332, 93] width 10 height 13
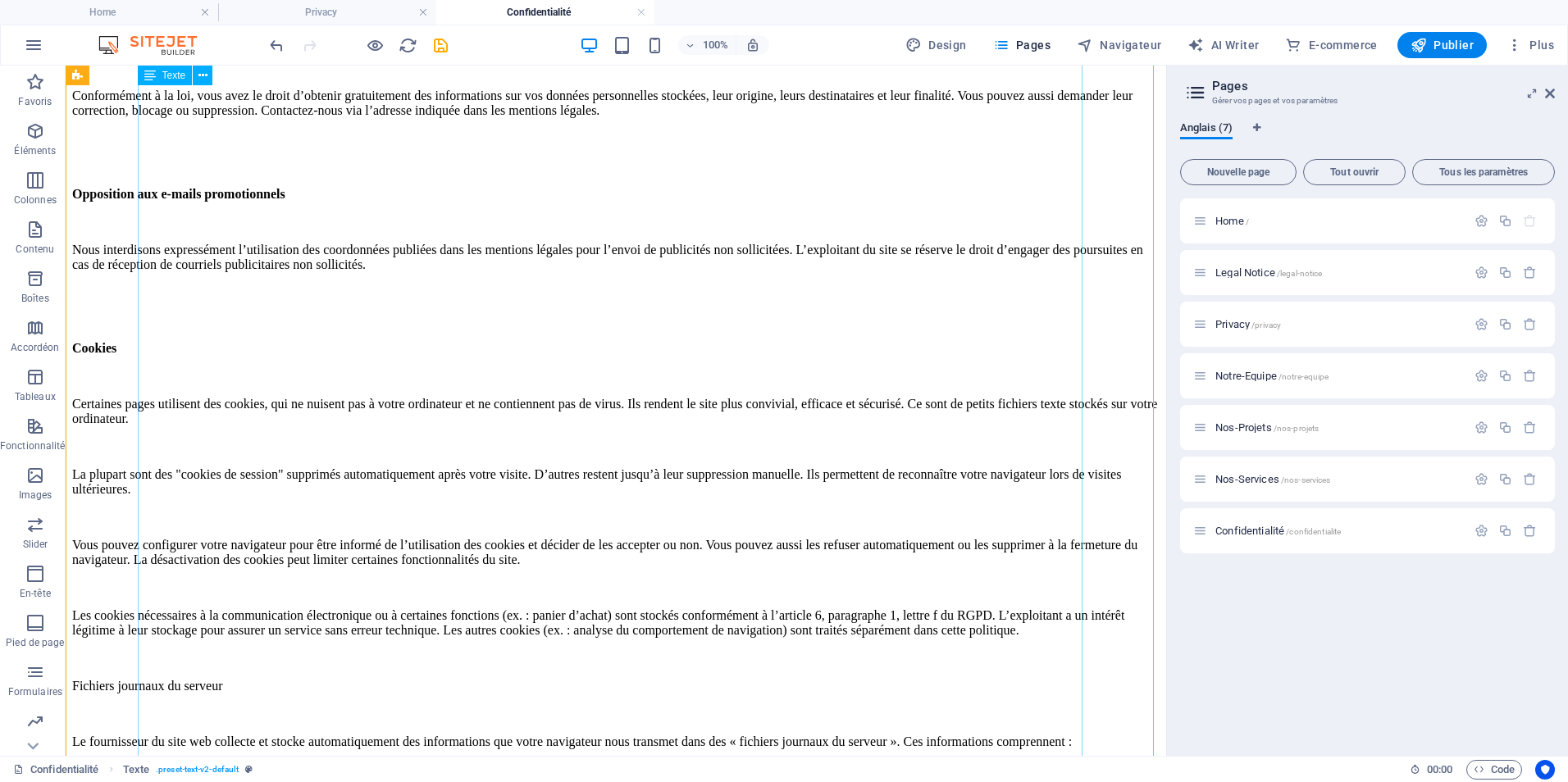
scroll to position [2132, 0]
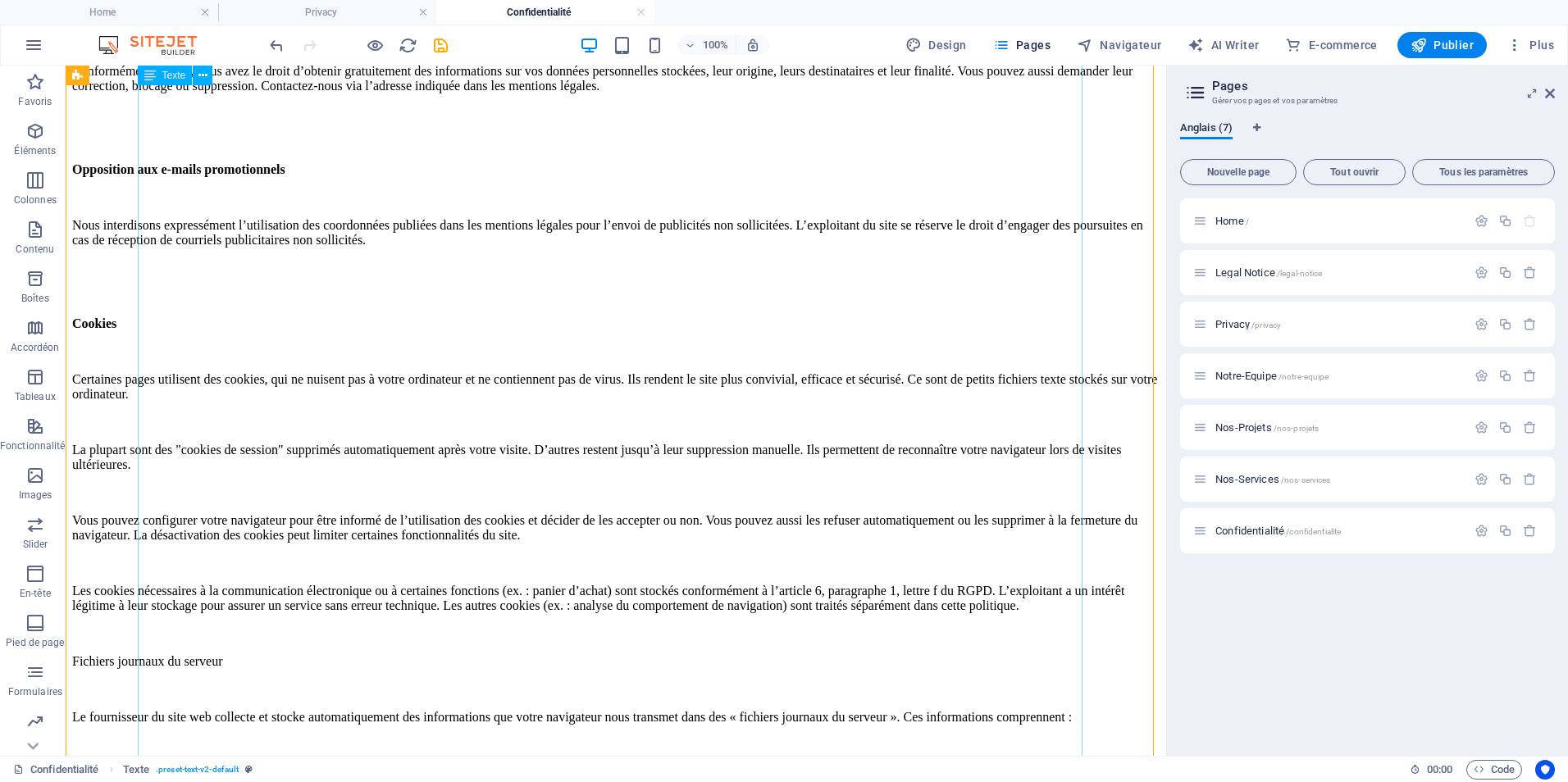
click at [288, 332] on div "Politique de confidentialité Aperçu de la protection des données Généralités Ce…" at bounding box center [616, 688] width 1087 height 5021
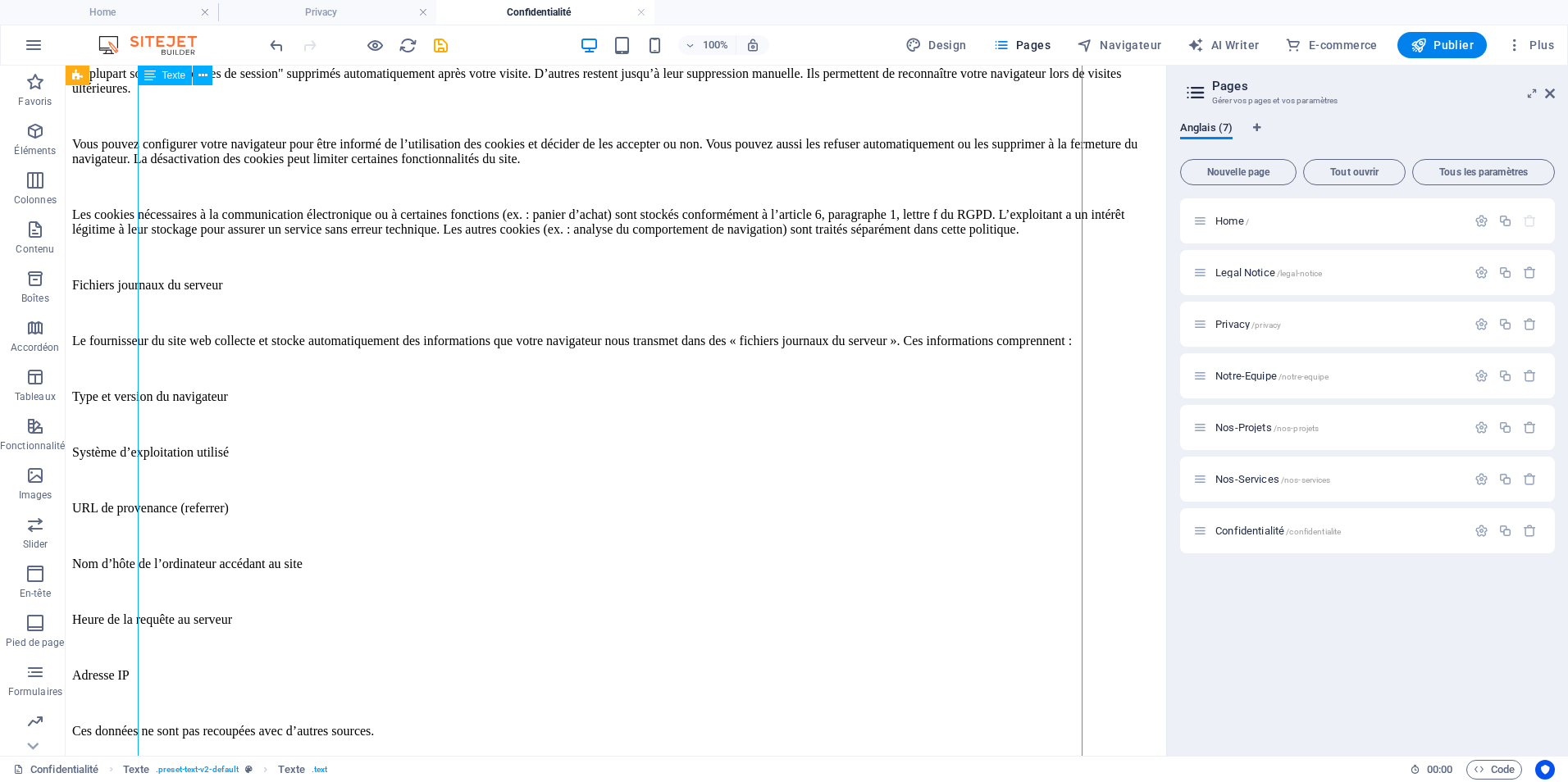
scroll to position [2541, 0]
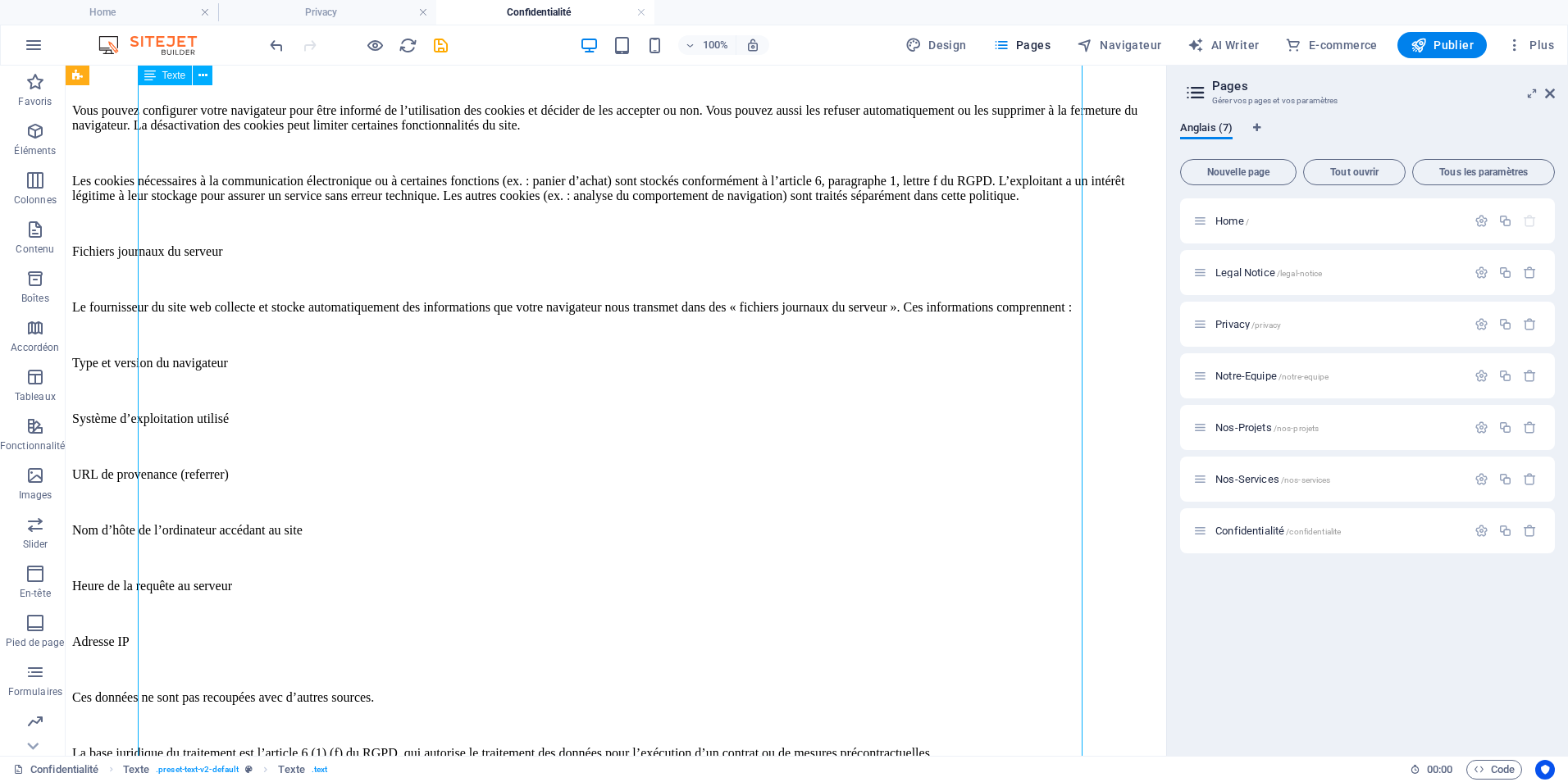
click at [293, 346] on div "Politique de confidentialité Aperçu de la protection des données Généralités Ce…" at bounding box center [616, 279] width 1087 height 5021
click at [293, 333] on div "Politique de confidentialité Aperçu de la protection des données Généralités Ce…" at bounding box center [616, 279] width 1087 height 5021
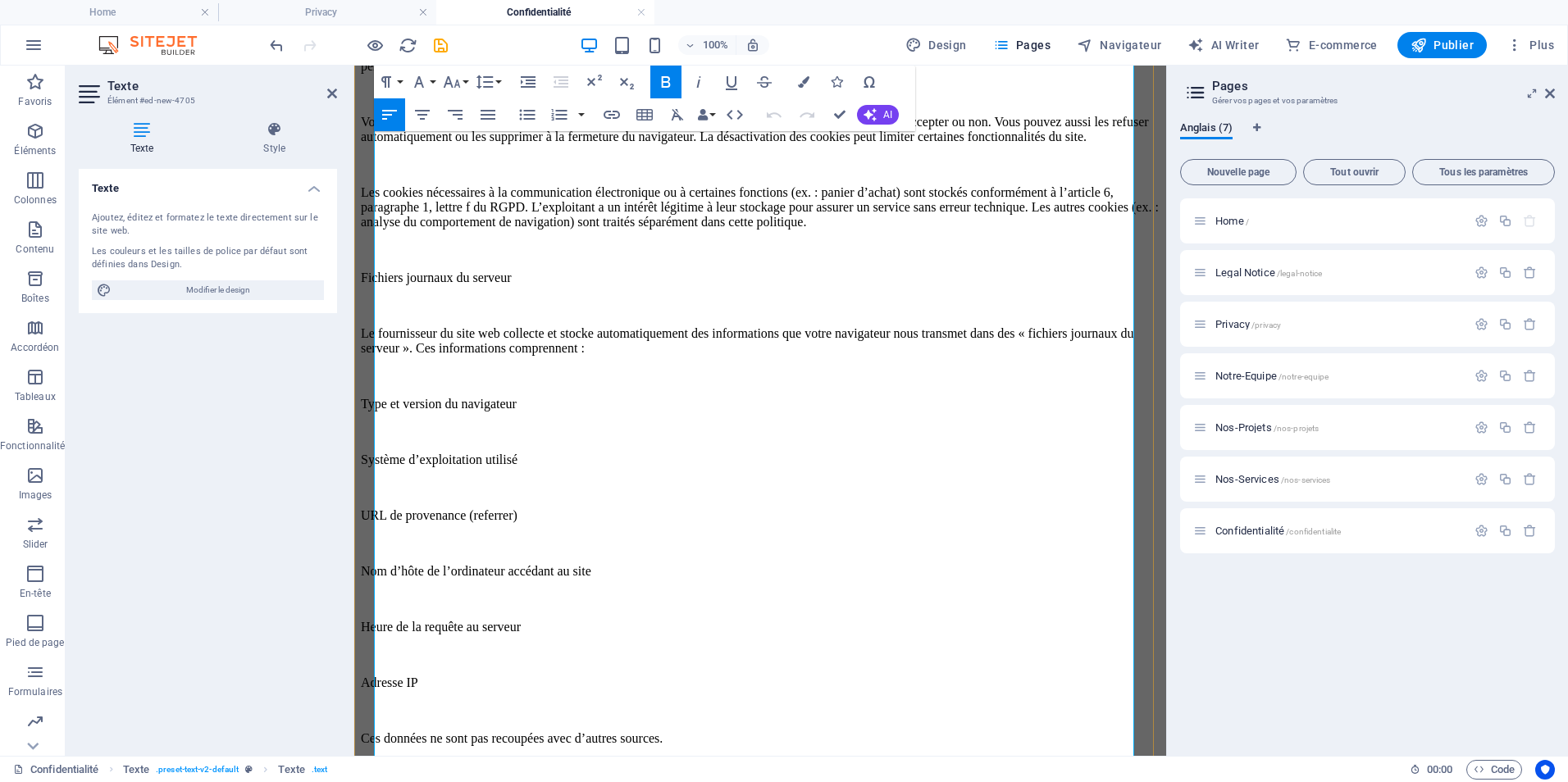
scroll to position [2624, 0]
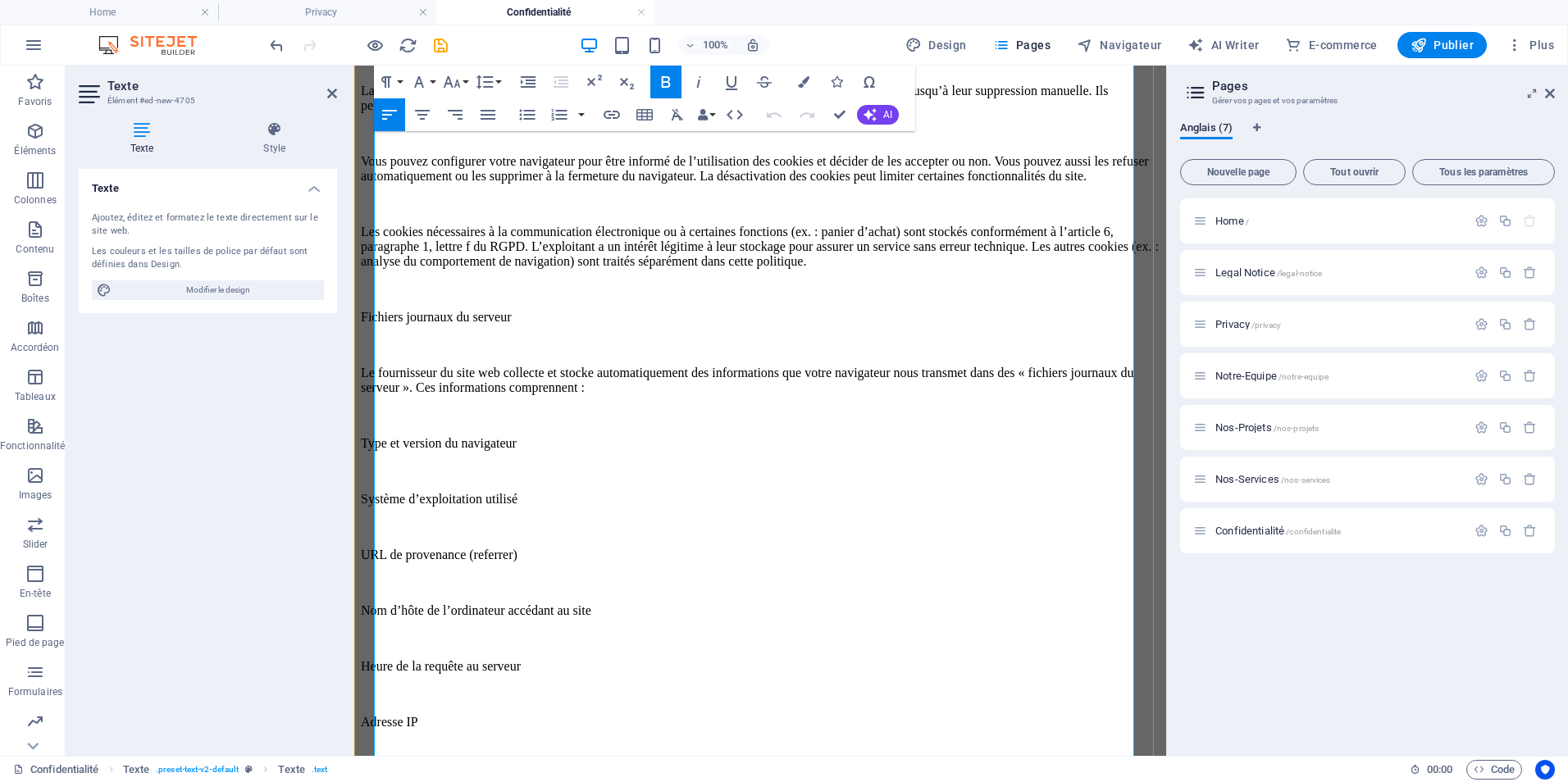
click at [484, 297] on p at bounding box center [760, 289] width 799 height 15
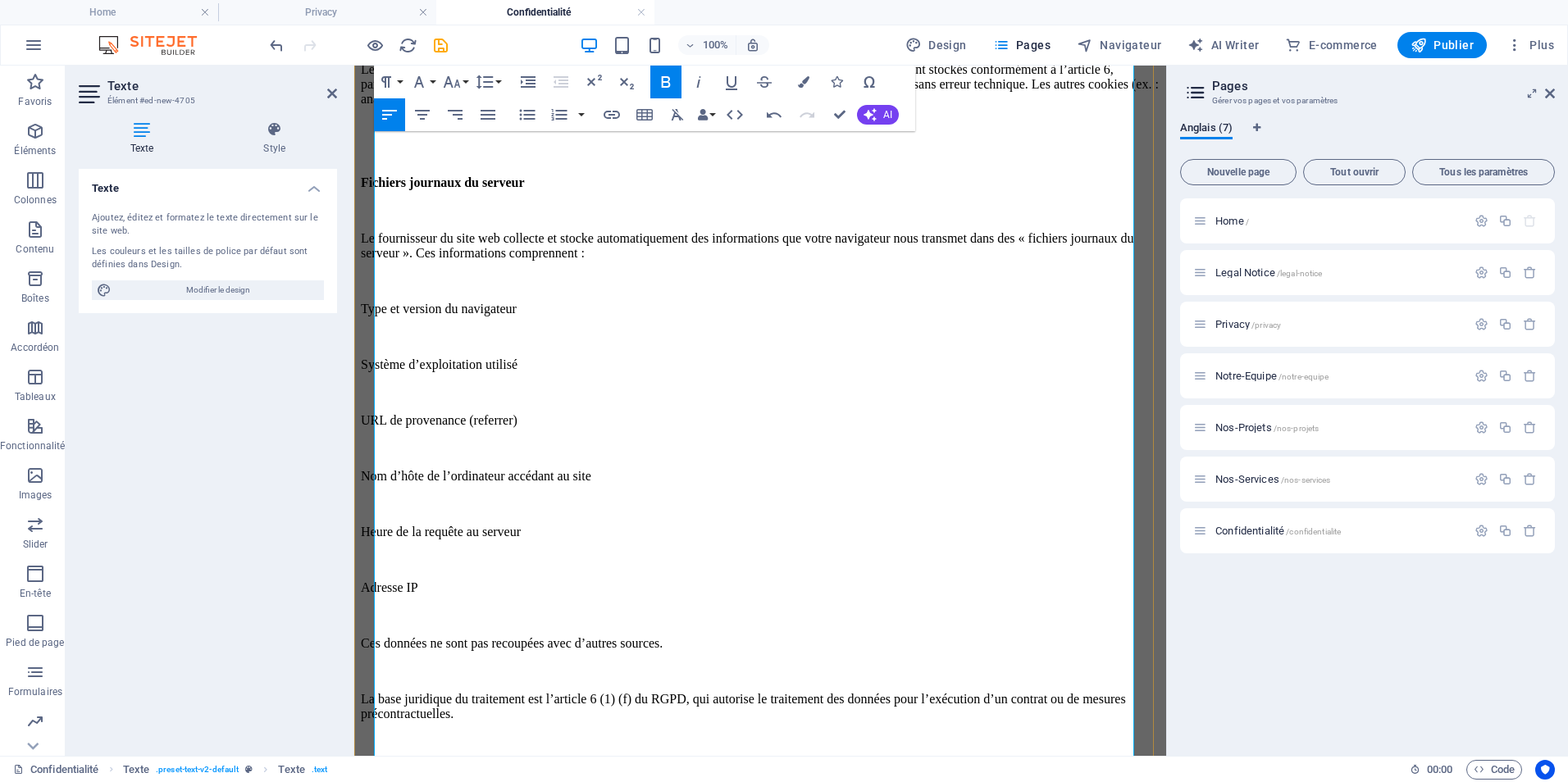
scroll to position [2869, 0]
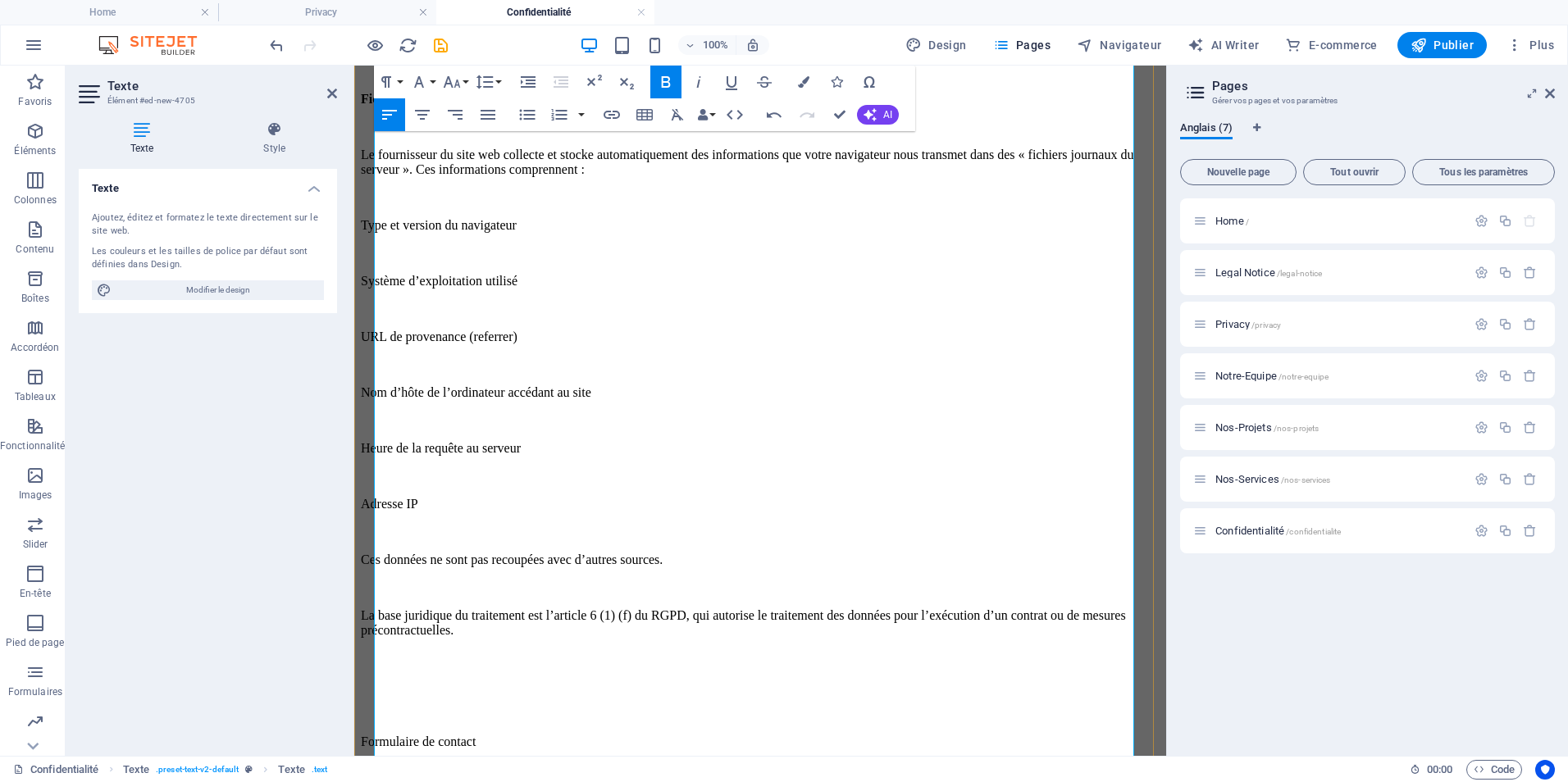
click at [491, 316] on p at bounding box center [760, 309] width 799 height 15
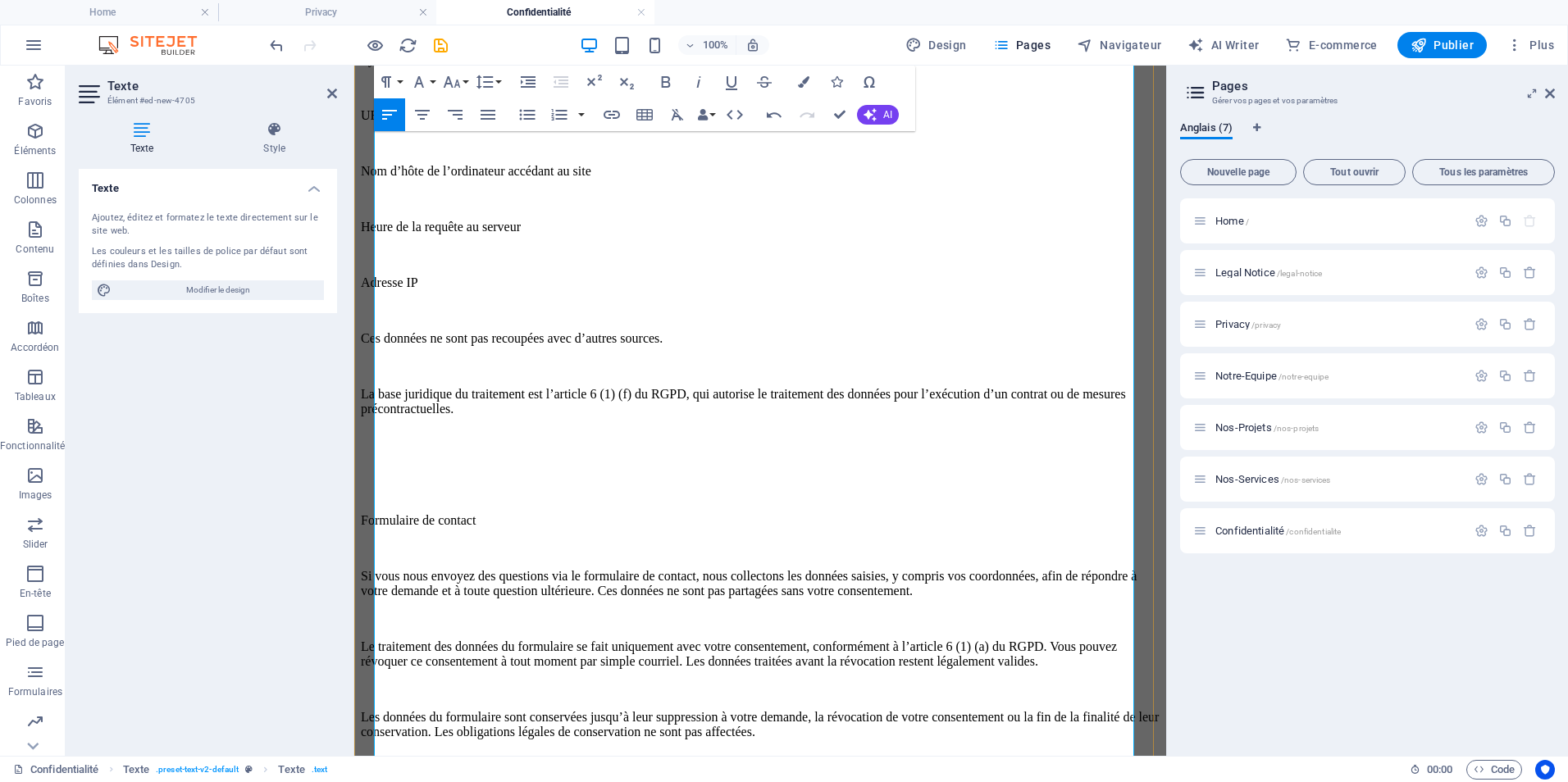
scroll to position [3116, 0]
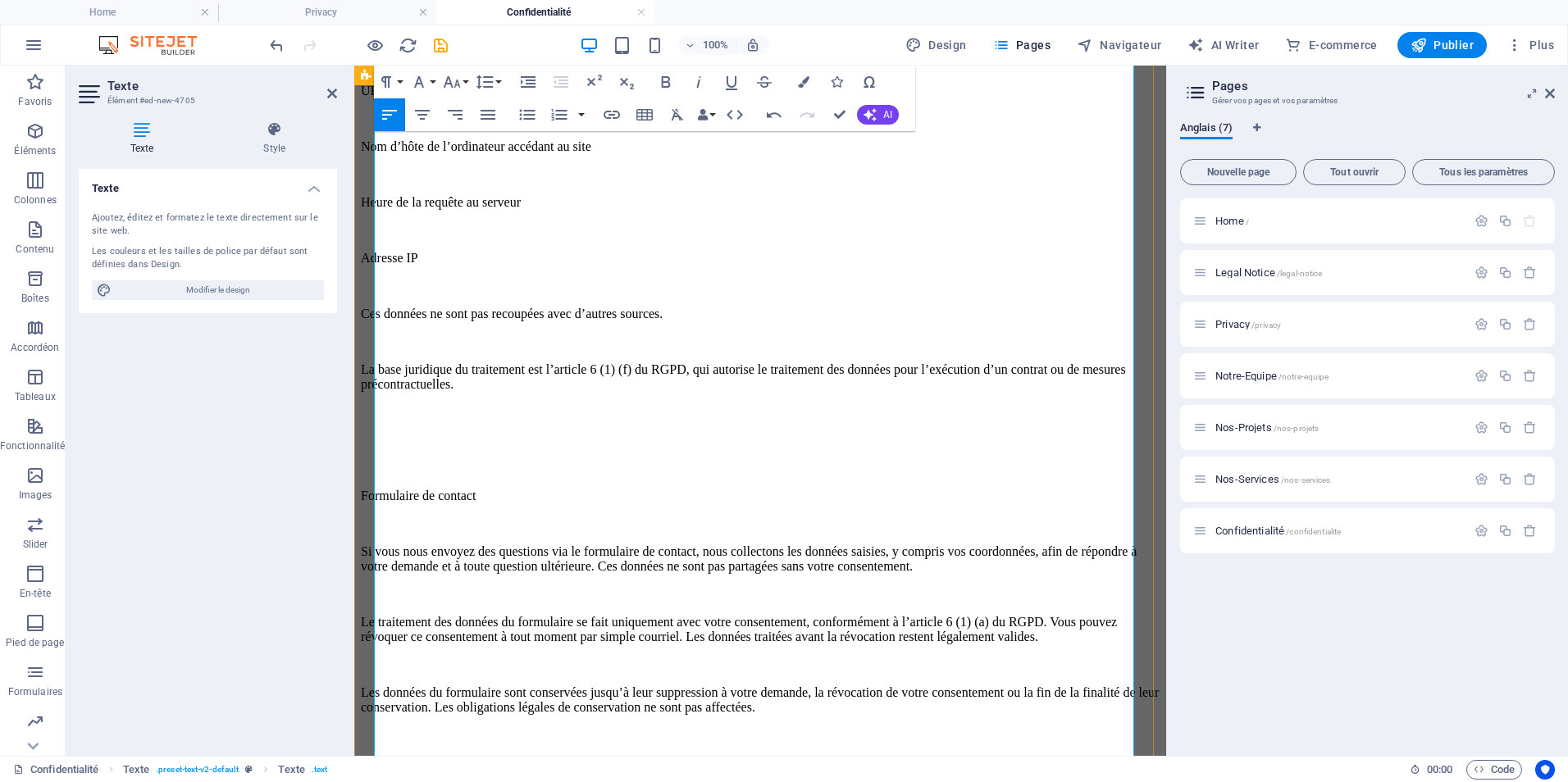
drag, startPoint x: 518, startPoint y: 540, endPoint x: 367, endPoint y: 526, distance: 151.6
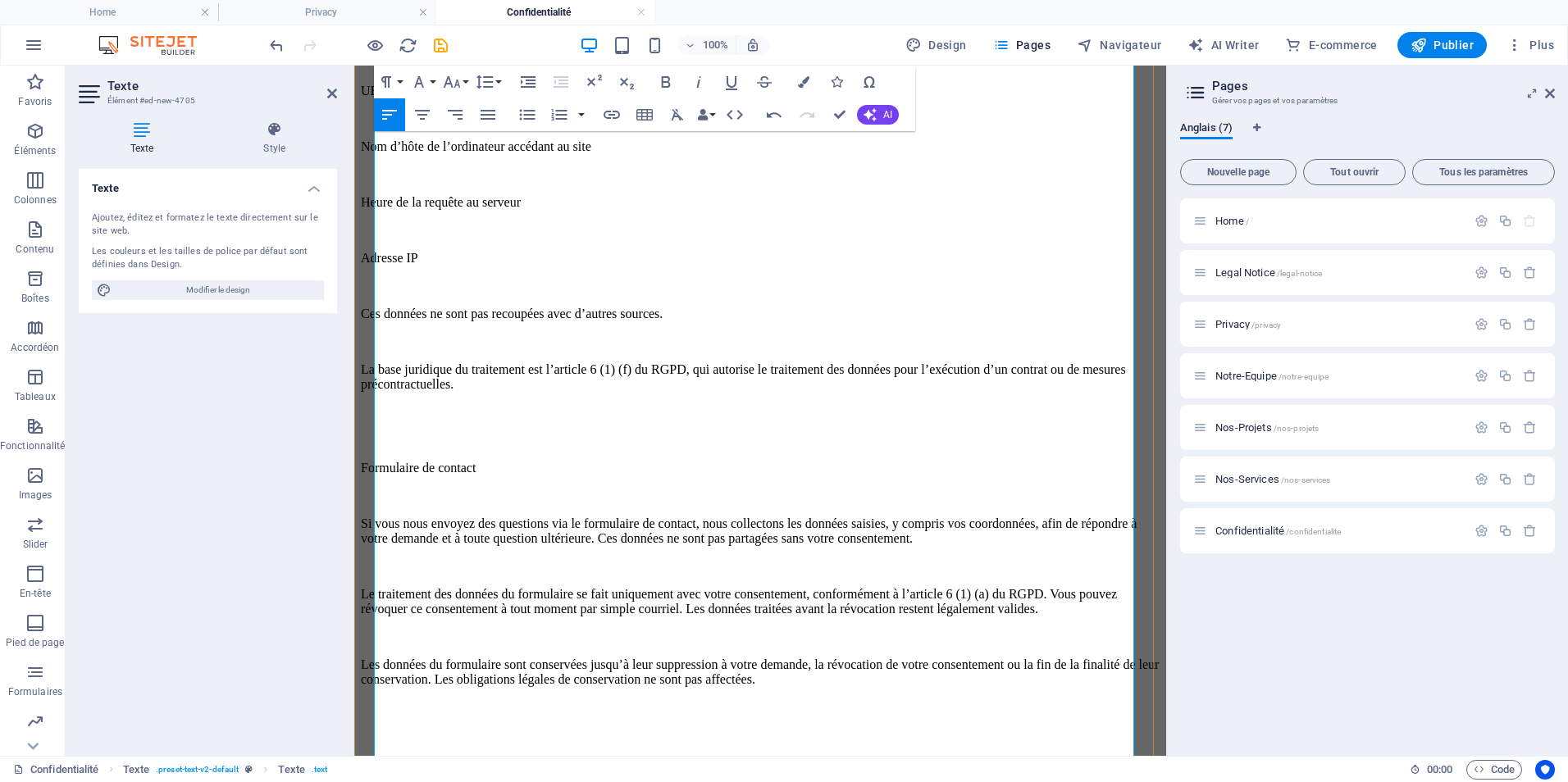
drag, startPoint x: 542, startPoint y: 522, endPoint x: 374, endPoint y: 509, distance: 168.5
click at [374, 475] on p "Formulaire de contact" at bounding box center [760, 468] width 799 height 15
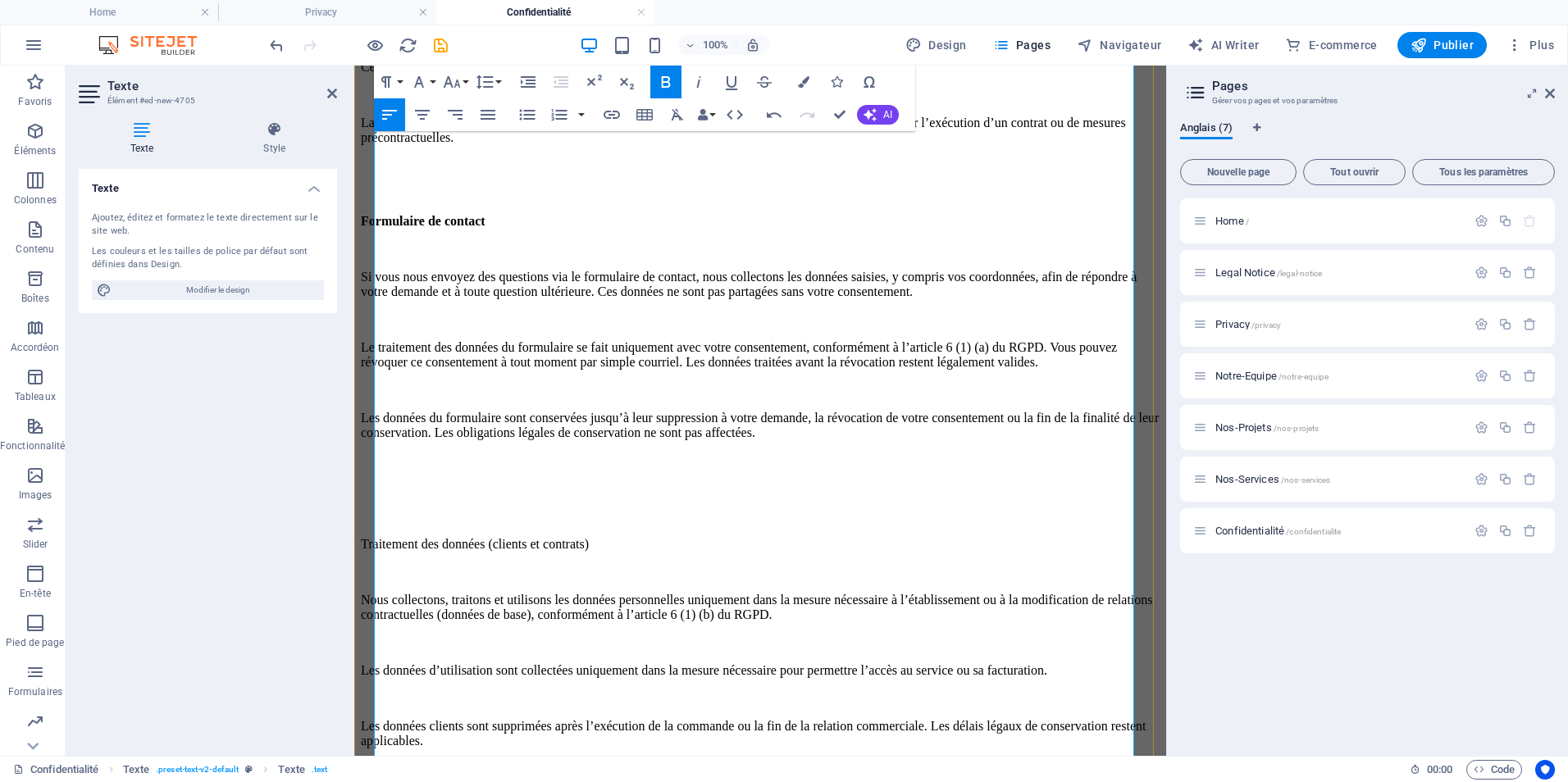
scroll to position [3444, 0]
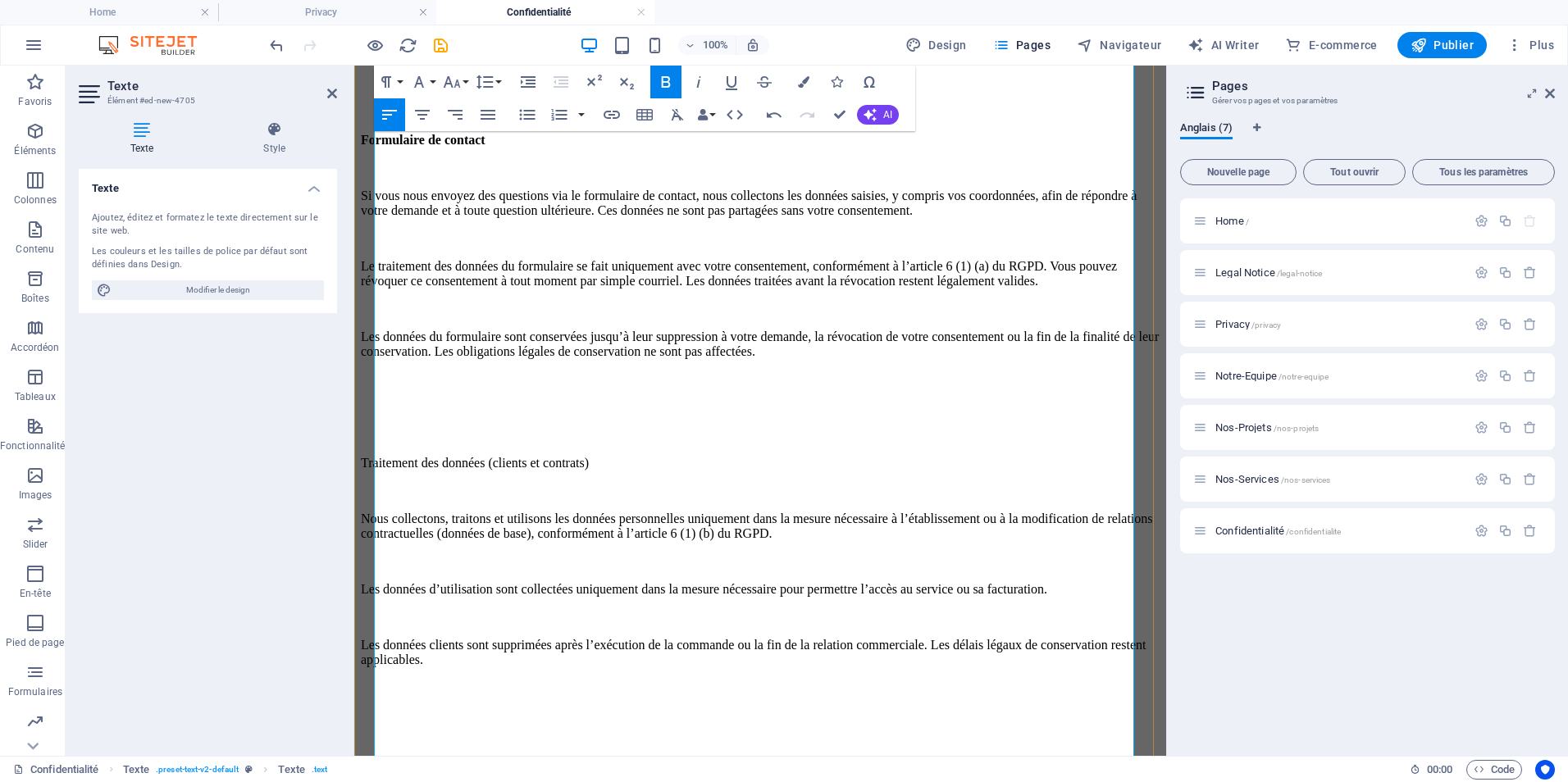
click at [585, 414] on p at bounding box center [760, 408] width 799 height 15
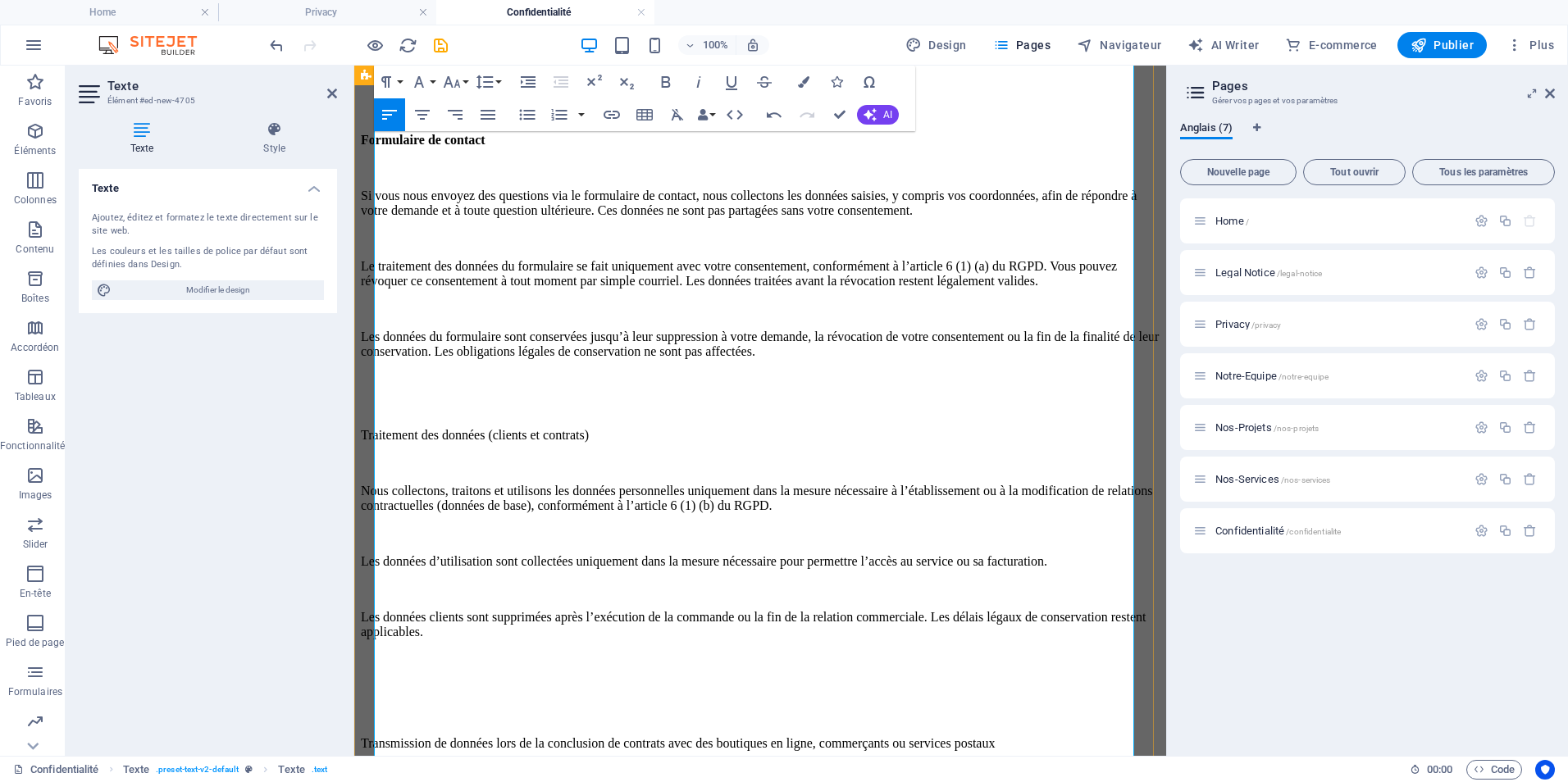
drag, startPoint x: 740, startPoint y: 541, endPoint x: 373, endPoint y: 536, distance: 367.0
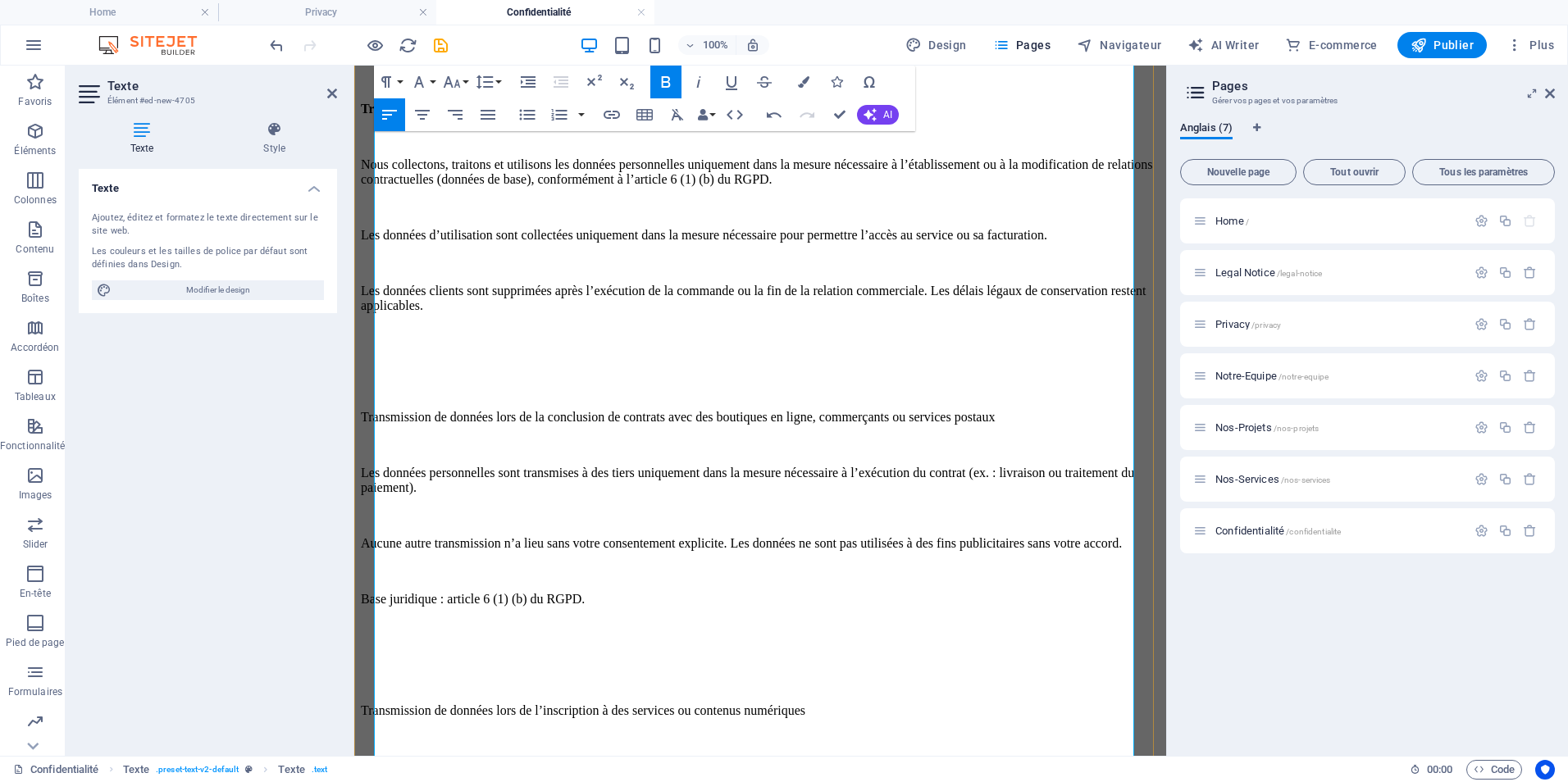
scroll to position [3772, 0]
click at [464, 339] on p at bounding box center [760, 332] width 799 height 15
click at [443, 396] on p at bounding box center [760, 388] width 799 height 15
drag, startPoint x: 539, startPoint y: 576, endPoint x: 369, endPoint y: 550, distance: 172.0
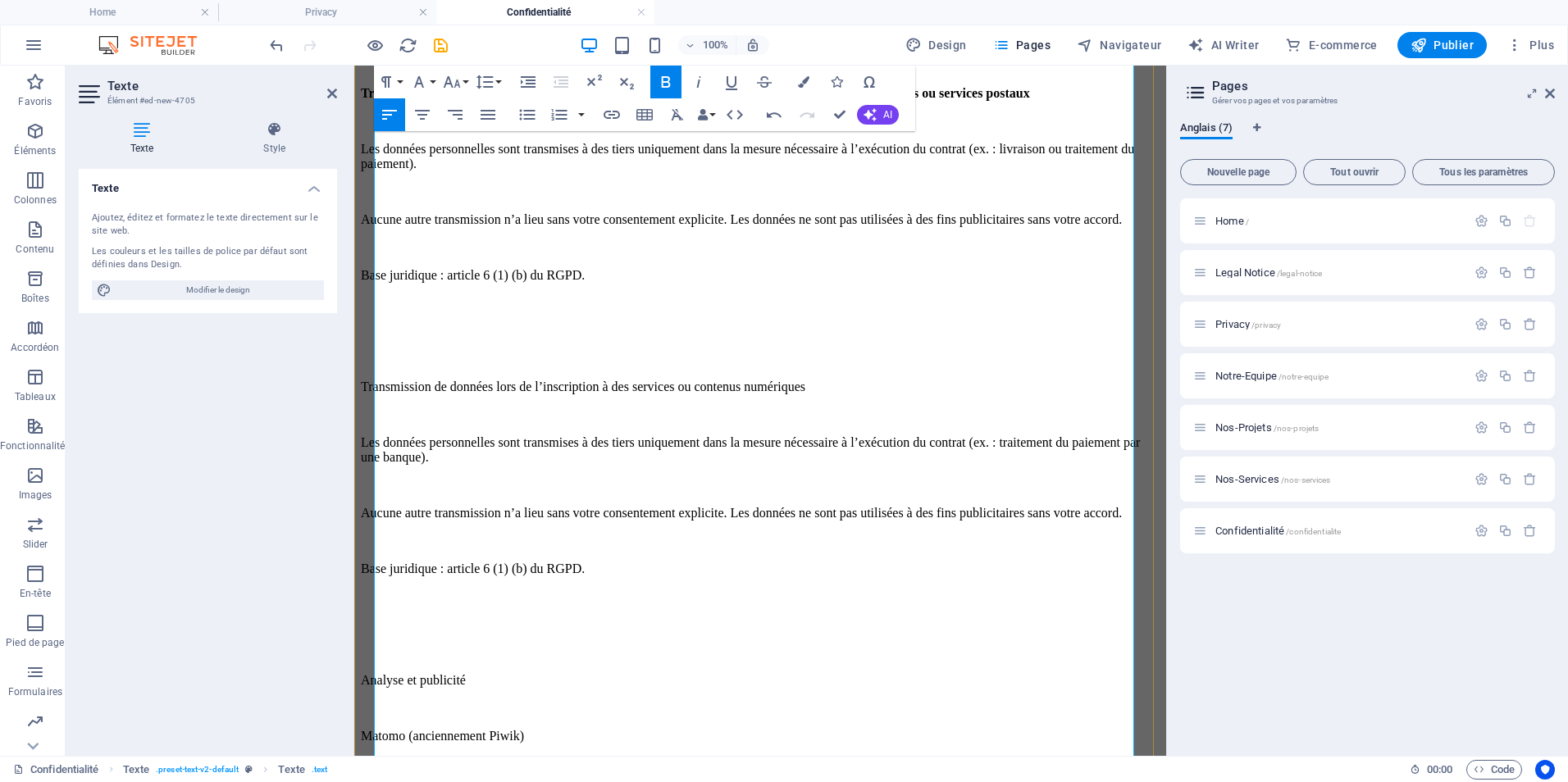
scroll to position [4099, 0]
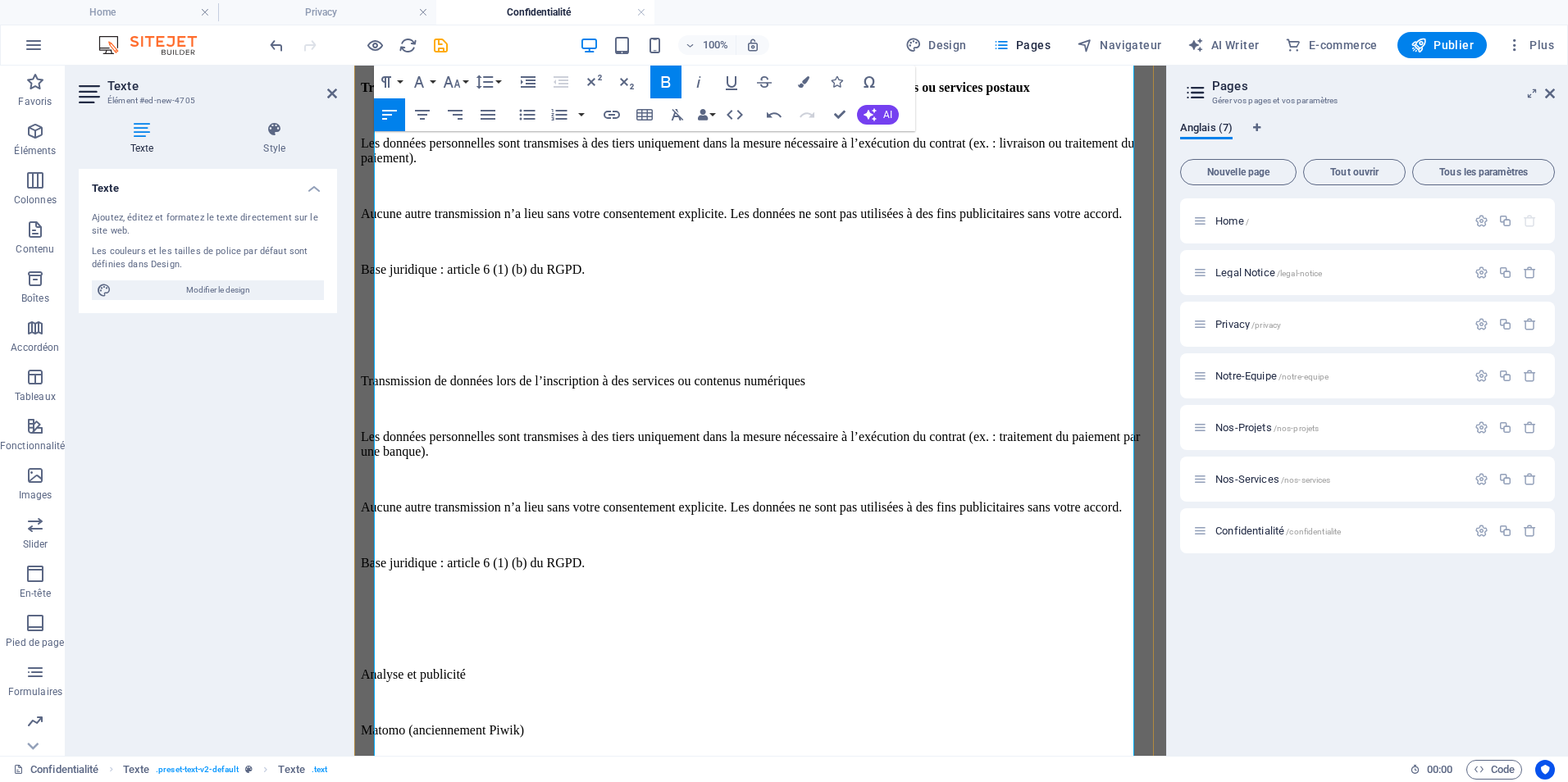
click at [523, 305] on p at bounding box center [760, 297] width 799 height 15
click at [520, 333] on p at bounding box center [760, 325] width 799 height 15
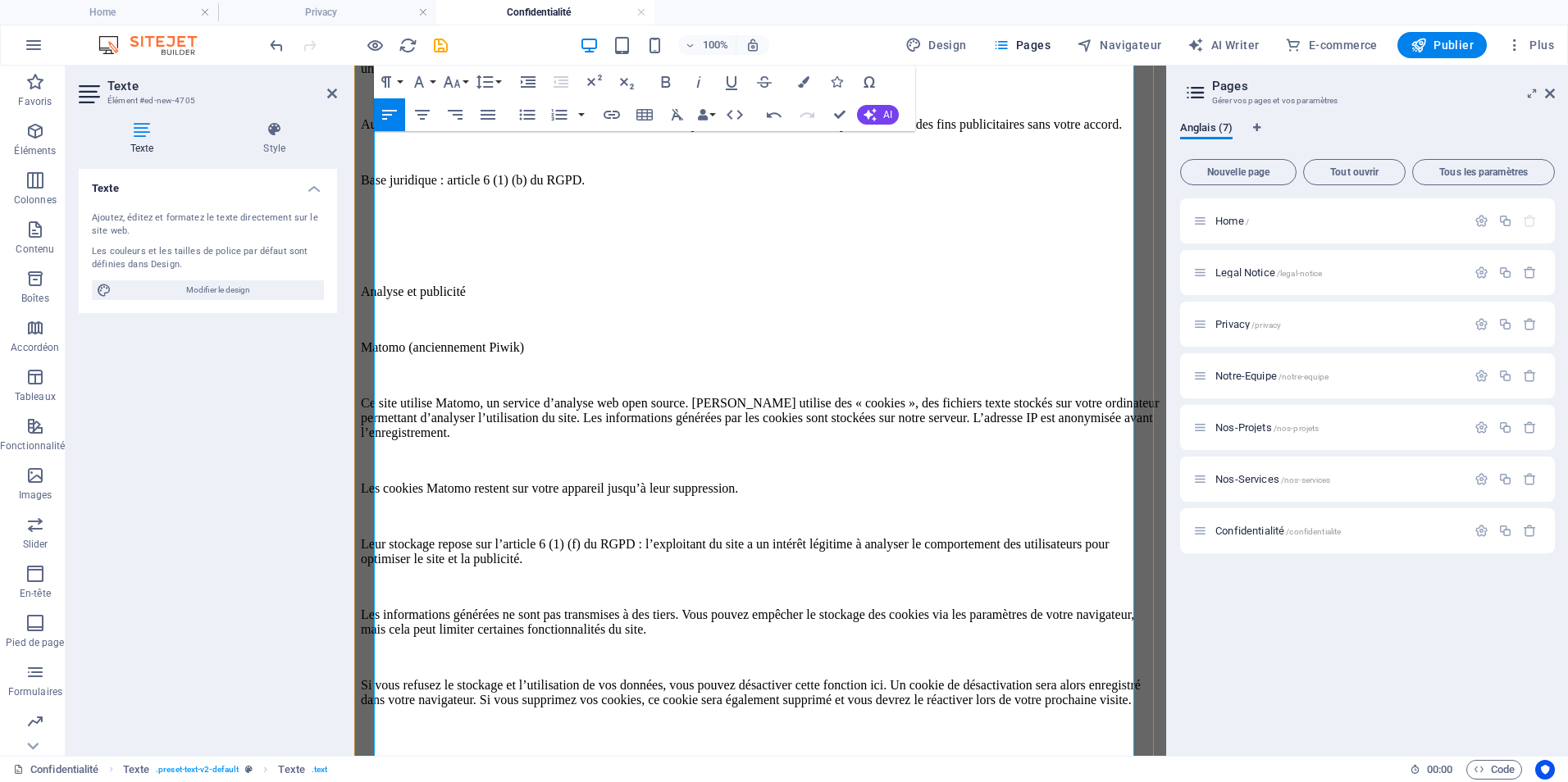
scroll to position [4427, 0]
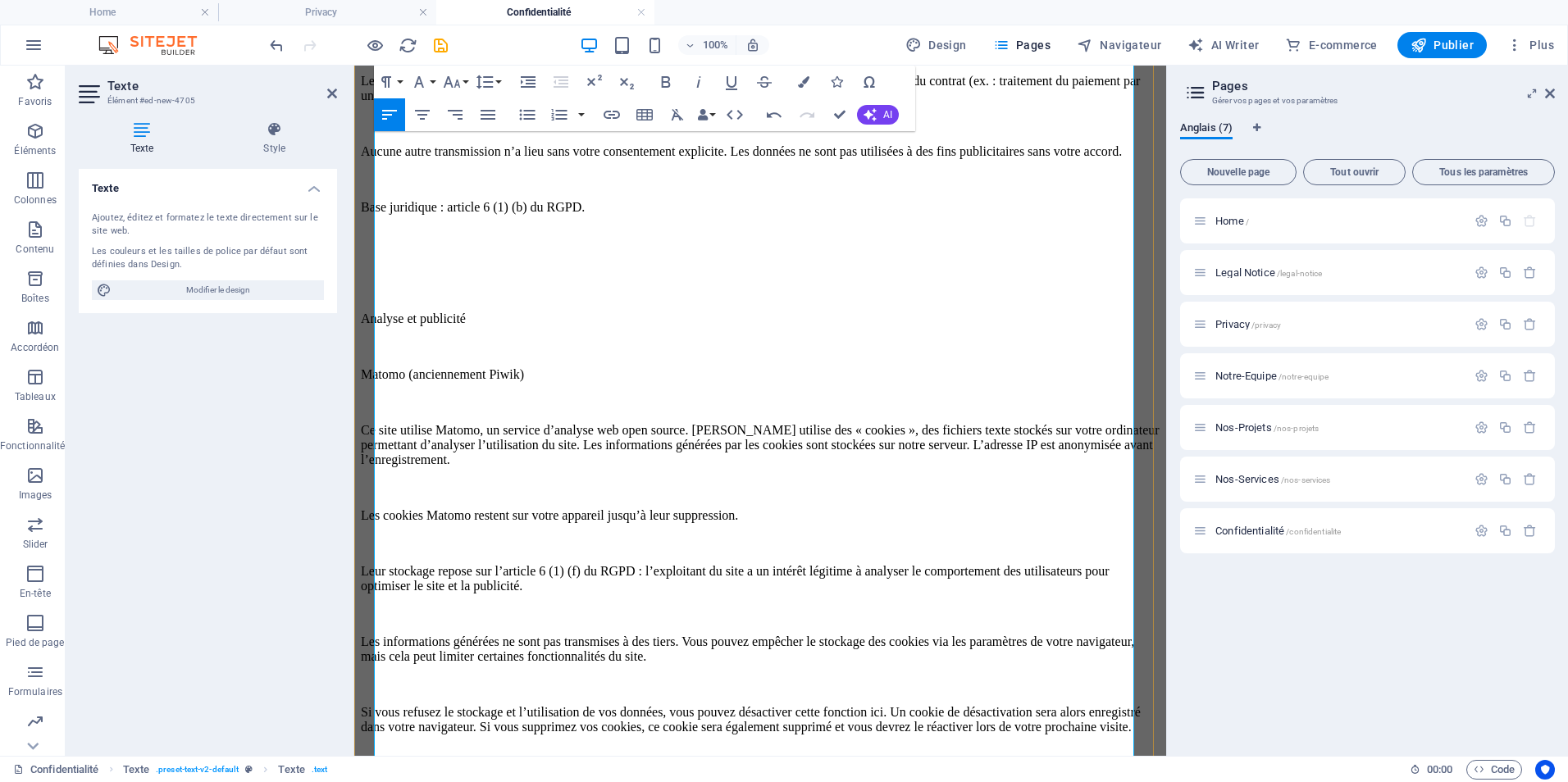
click at [444, 298] on p at bounding box center [760, 291] width 799 height 15
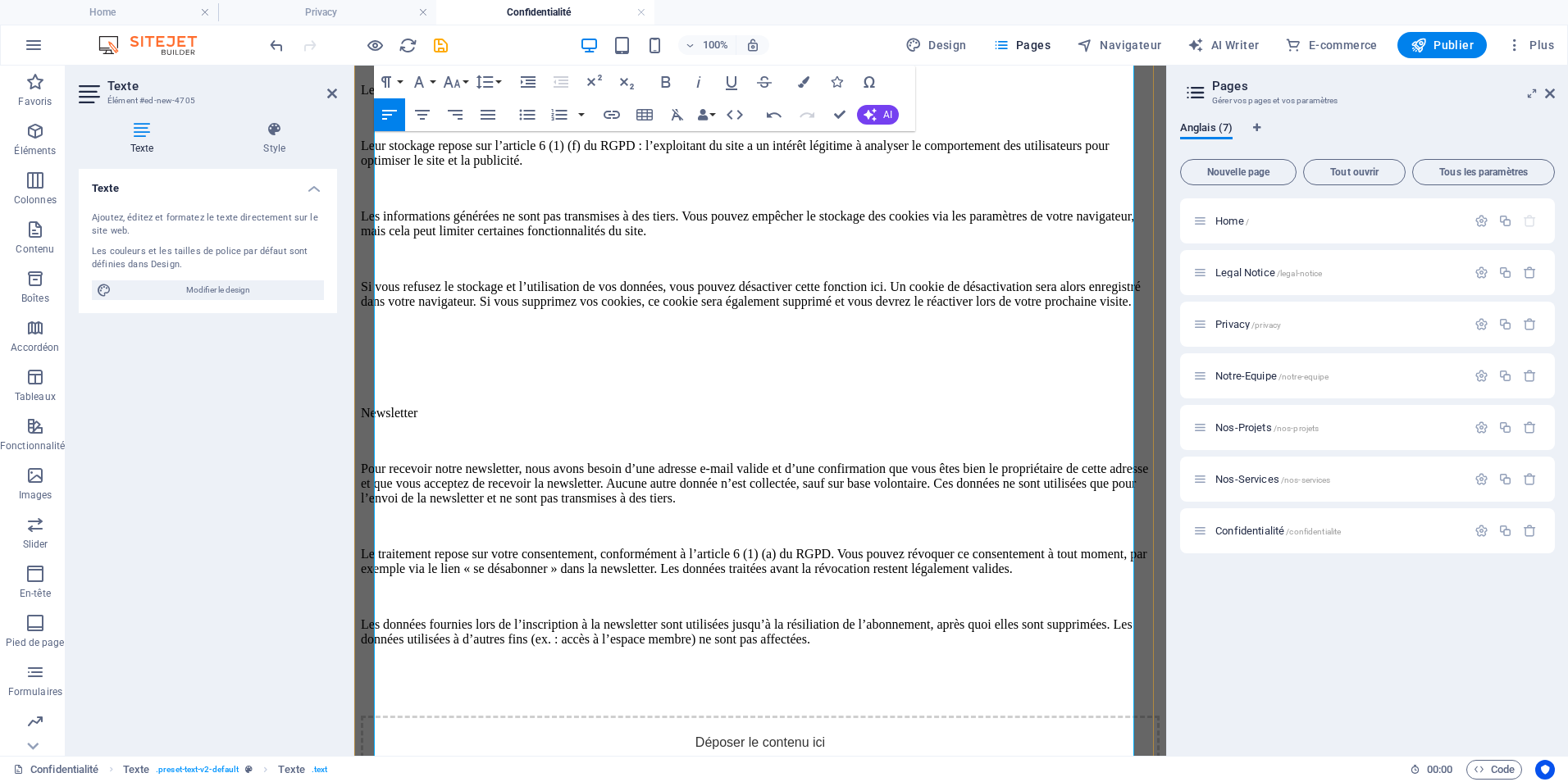
scroll to position [4837, 0]
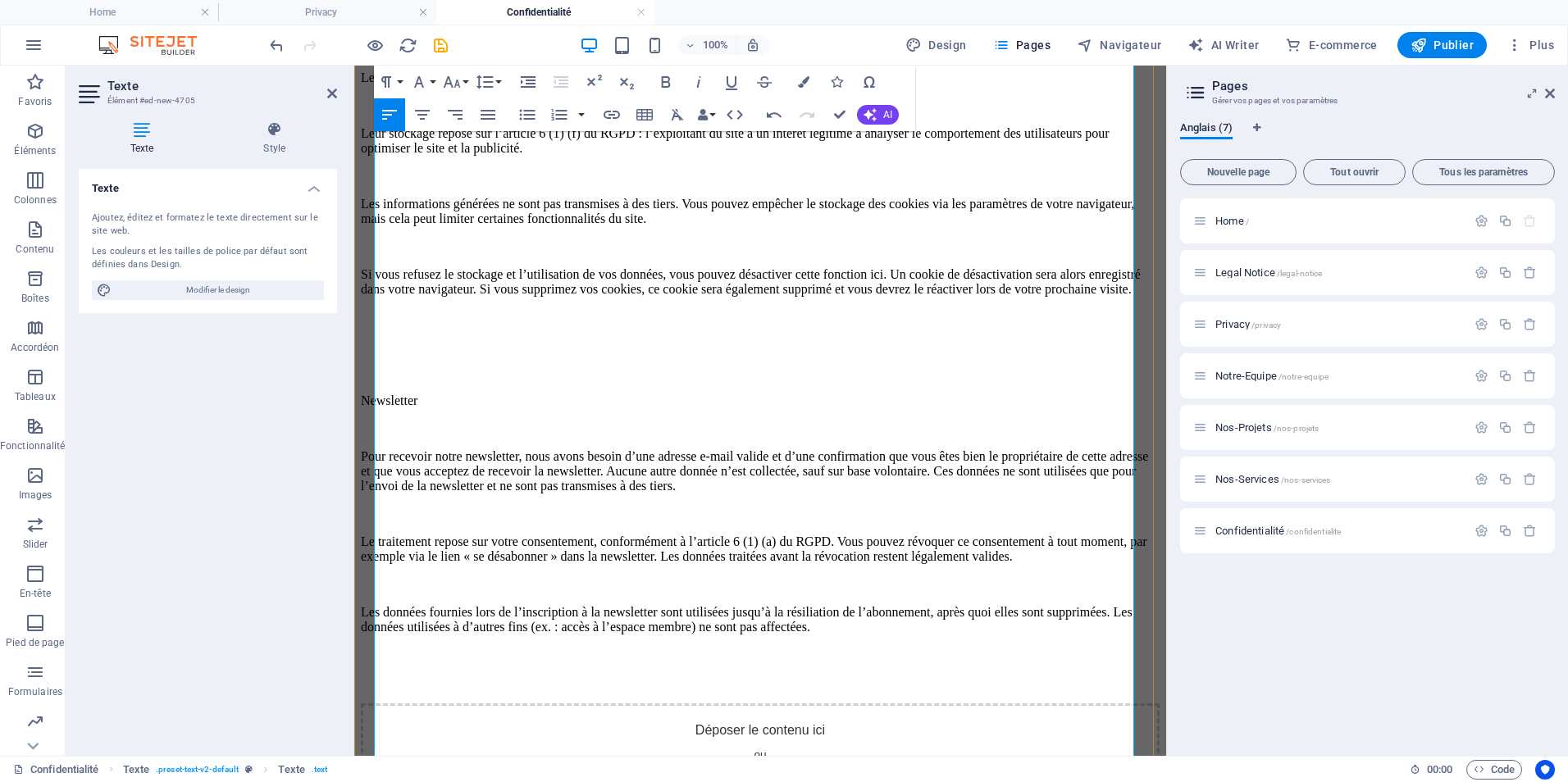
click at [428, 408] on p "Newsletter" at bounding box center [760, 401] width 799 height 15
click at [425, 353] on p at bounding box center [760, 345] width 799 height 15
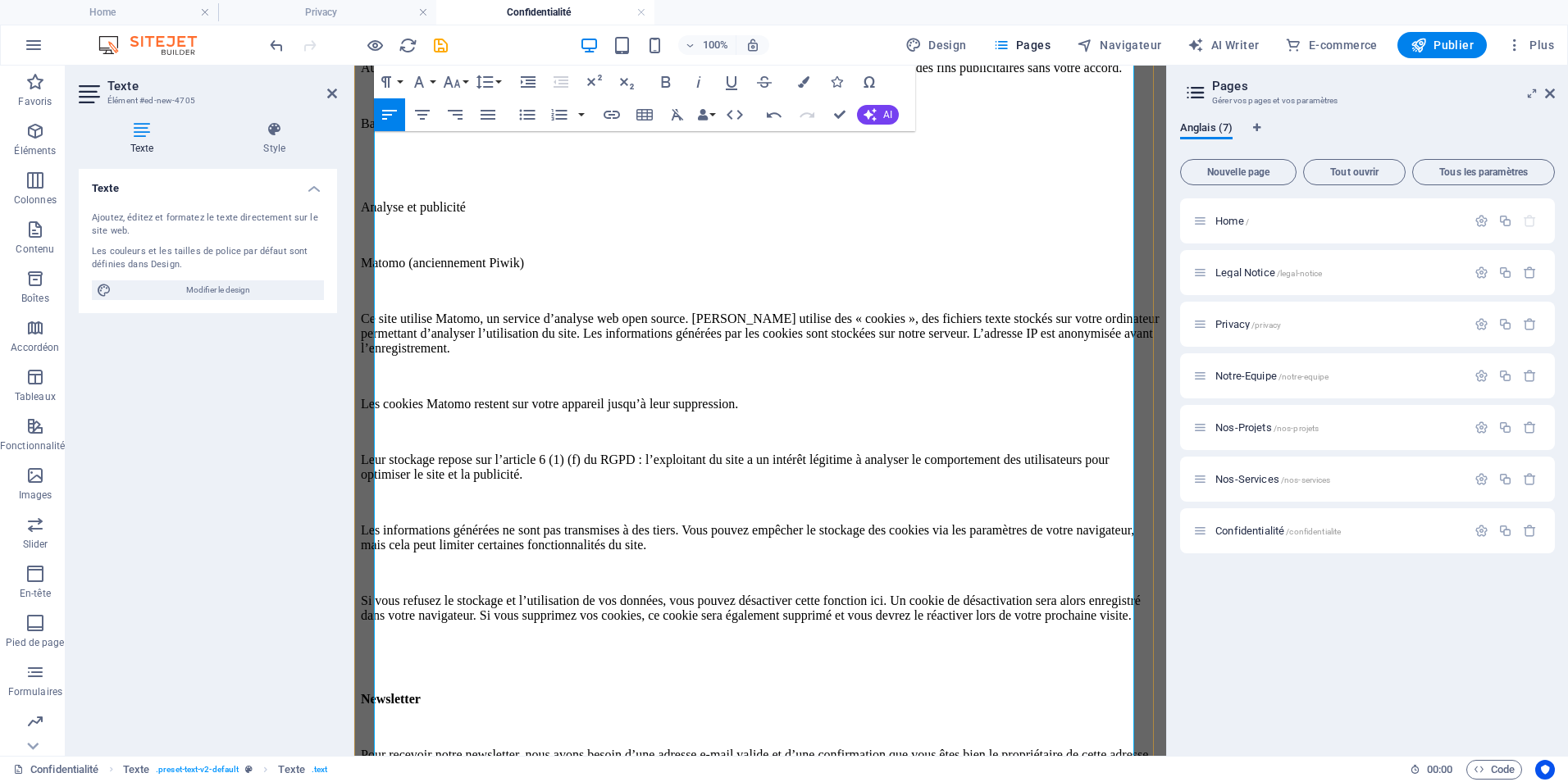
scroll to position [4509, 0]
drag, startPoint x: 501, startPoint y: 352, endPoint x: 372, endPoint y: 354, distance: 129.0
click at [474, 272] on p "Matomo (anciennement Piwik)" at bounding box center [760, 265] width 799 height 15
drag, startPoint x: 523, startPoint y: 351, endPoint x: 376, endPoint y: 349, distance: 147.0
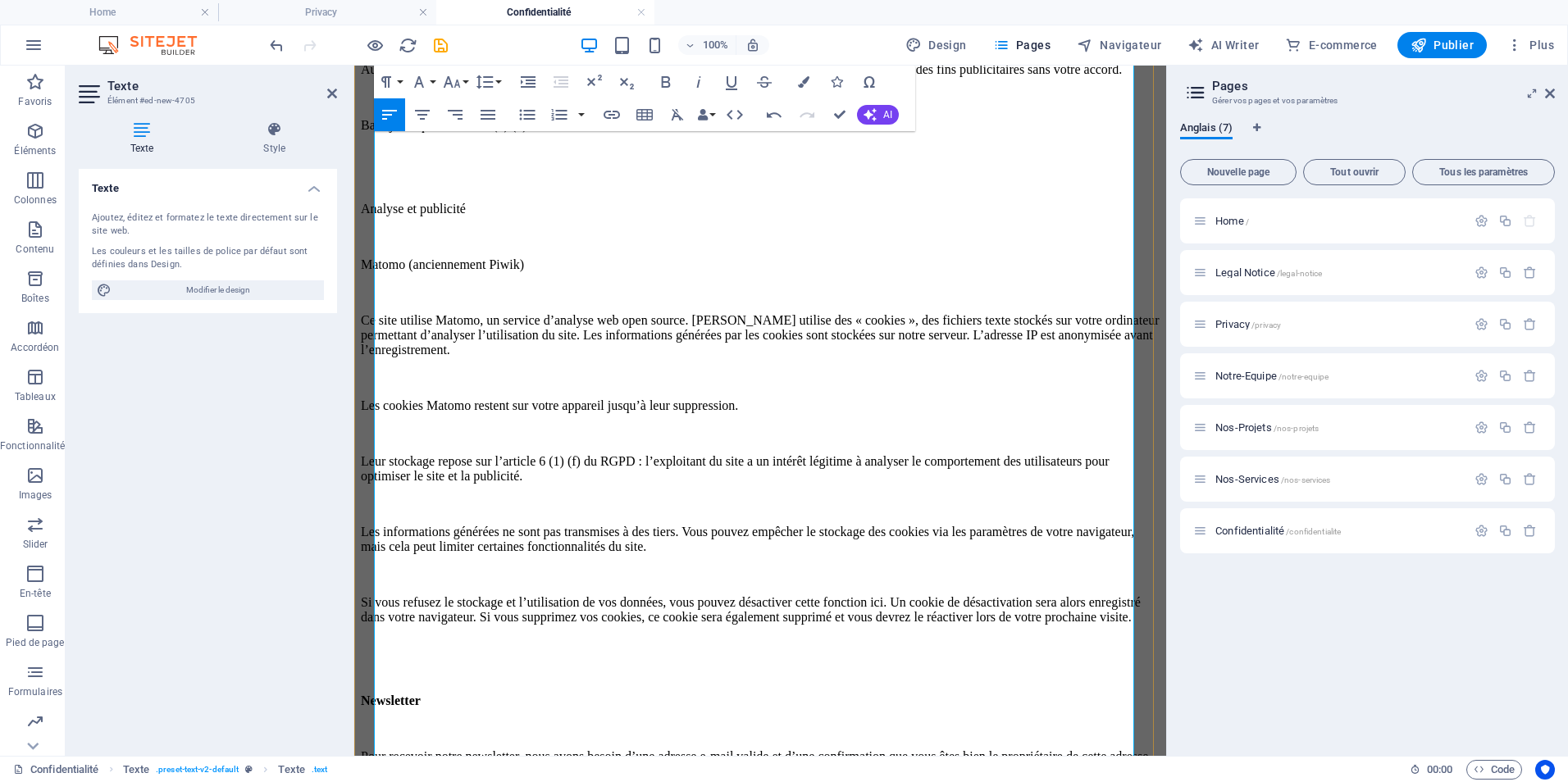
click at [376, 217] on p "Analyse et publicité" at bounding box center [760, 209] width 799 height 15
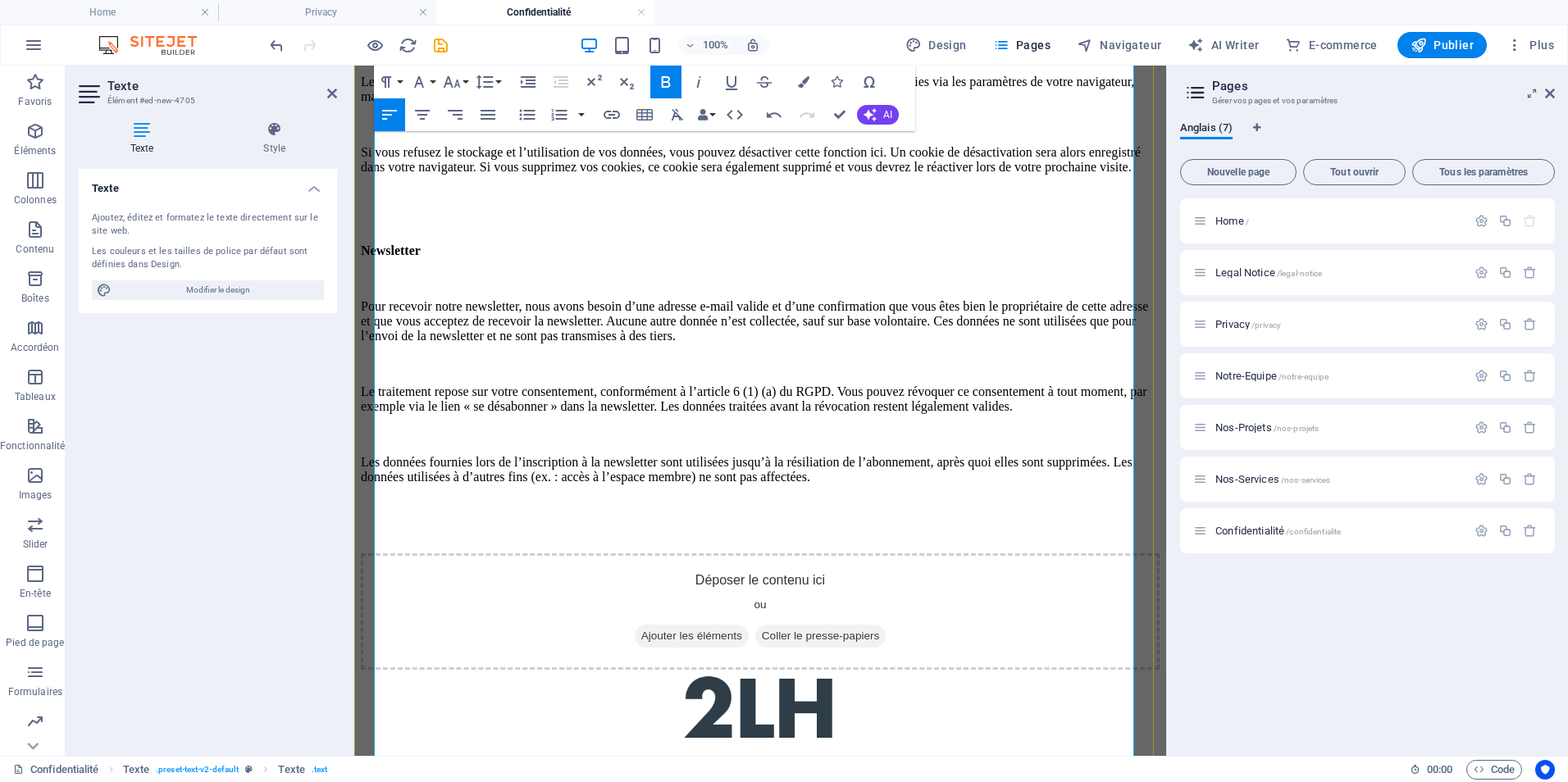
scroll to position [4591, 0]
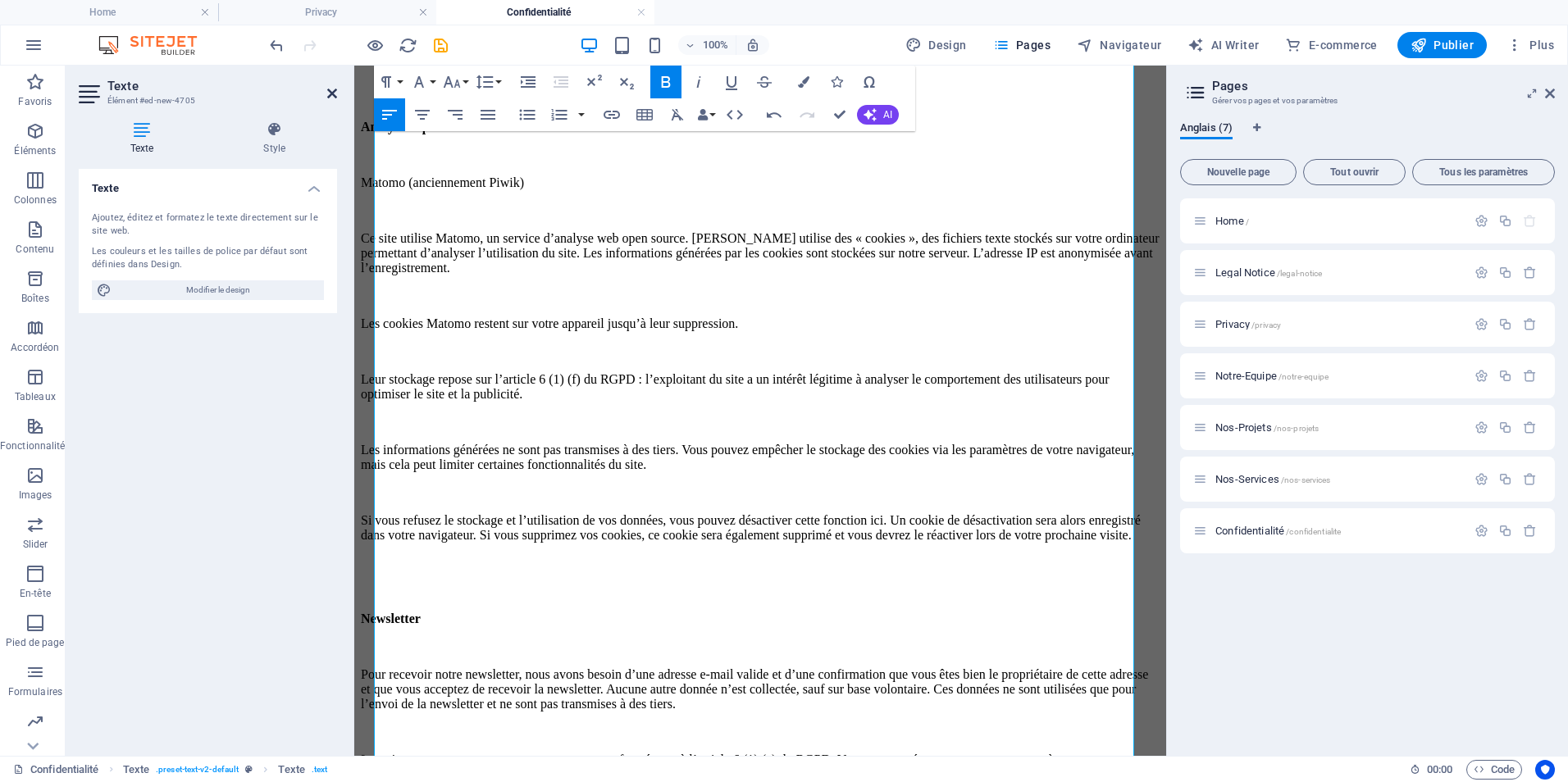
click at [330, 87] on icon at bounding box center [332, 93] width 10 height 13
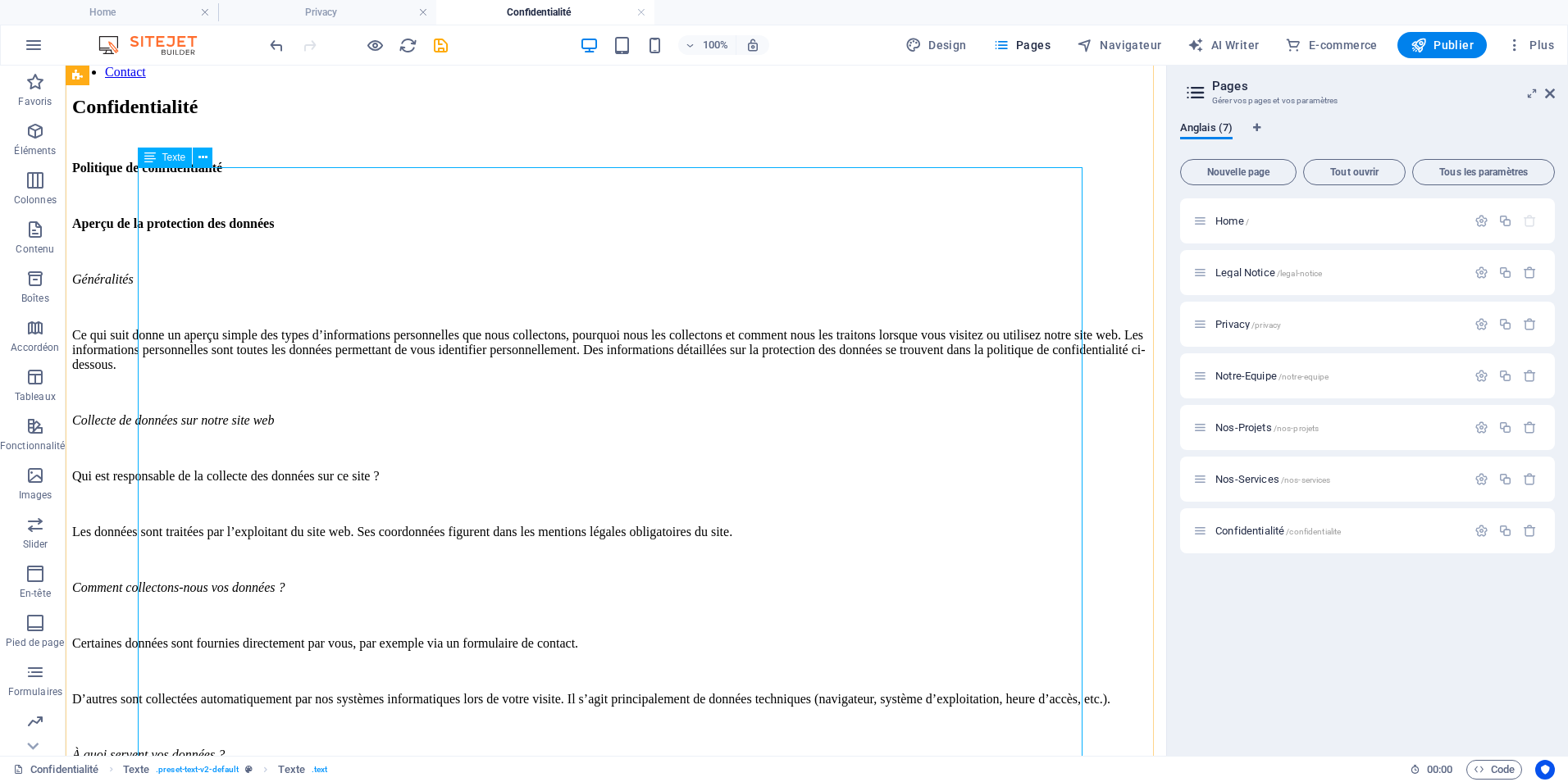
scroll to position [0, 0]
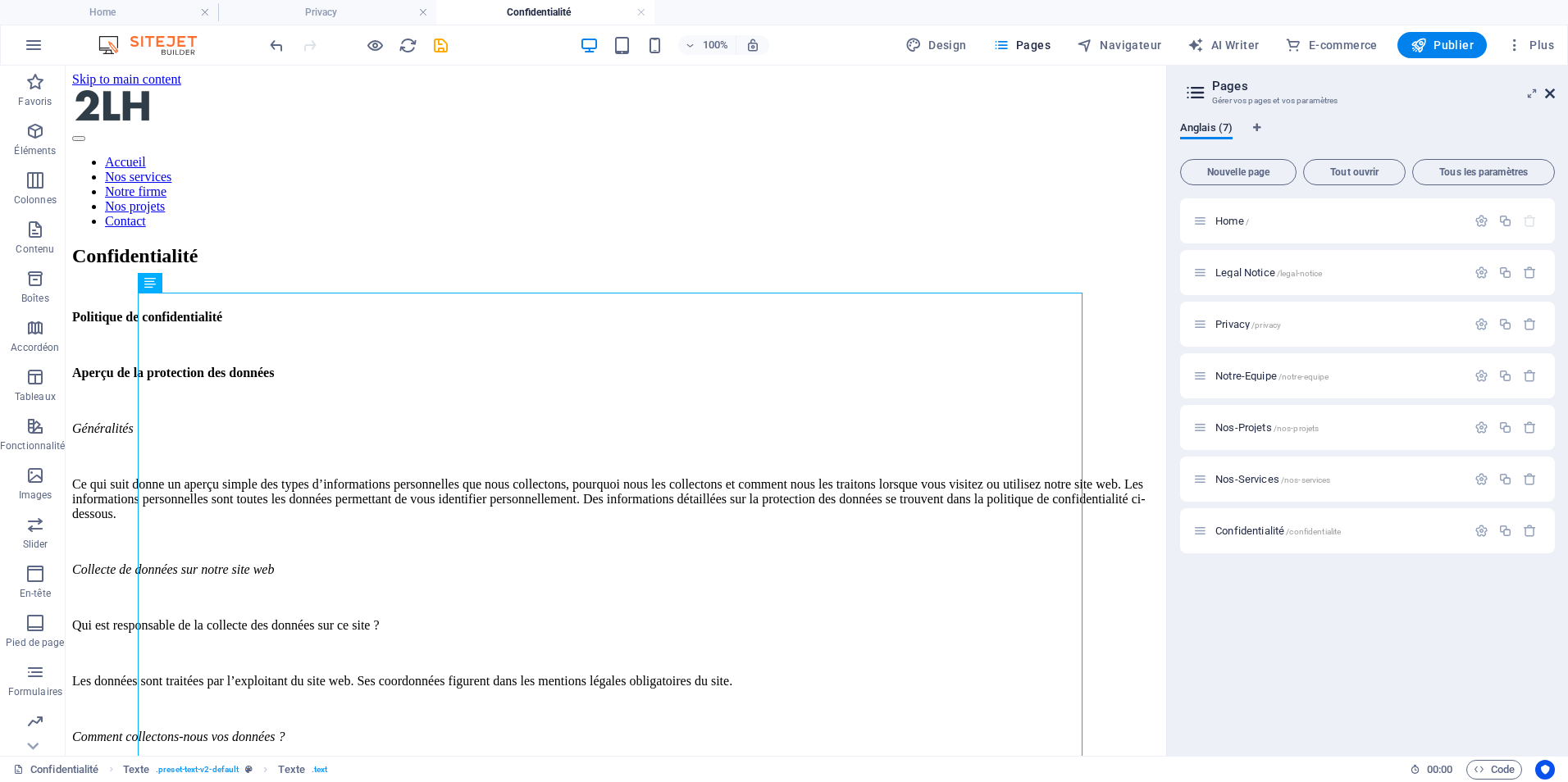
click at [1550, 88] on icon at bounding box center [1550, 93] width 10 height 13
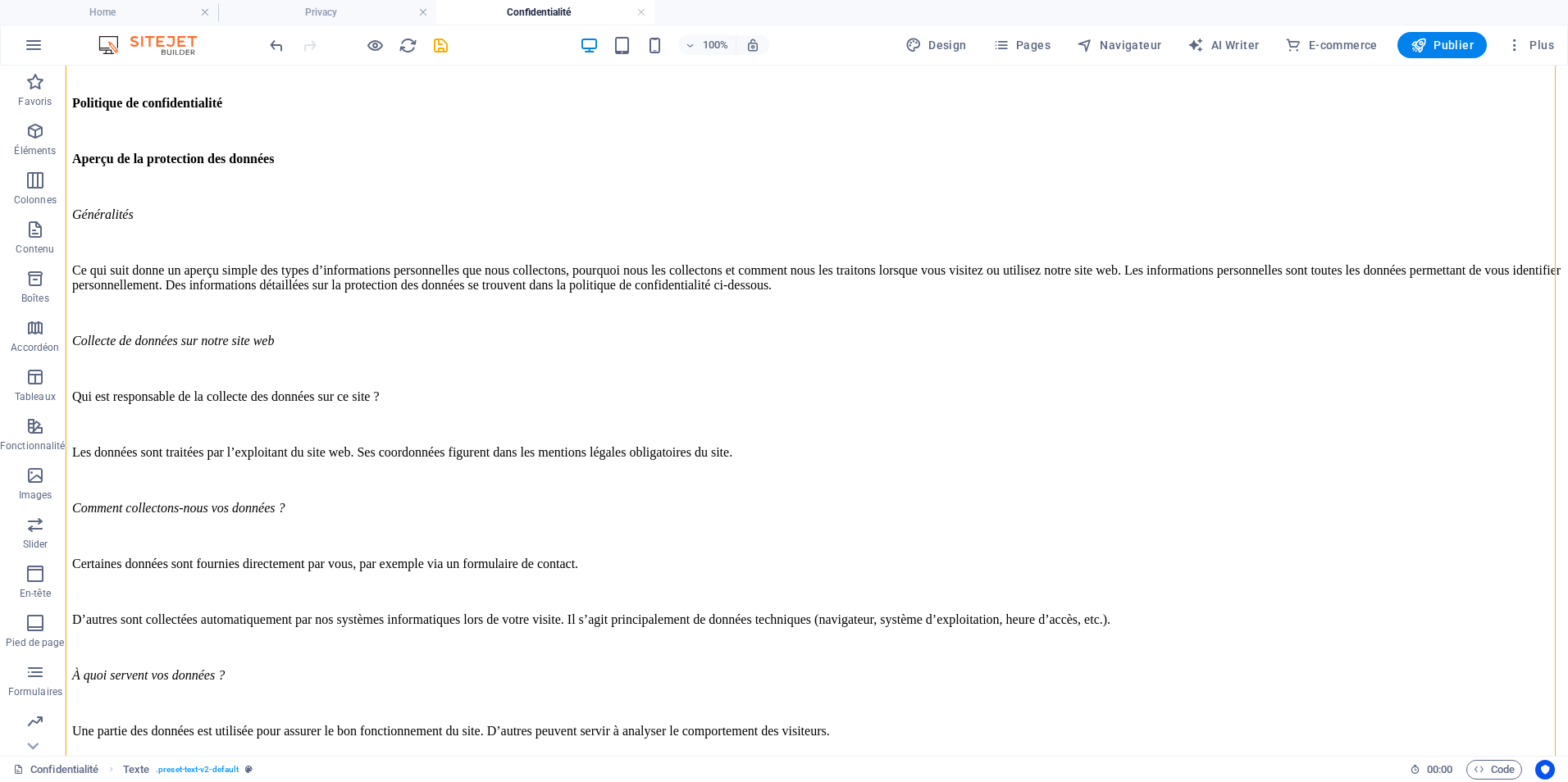
scroll to position [246, 0]
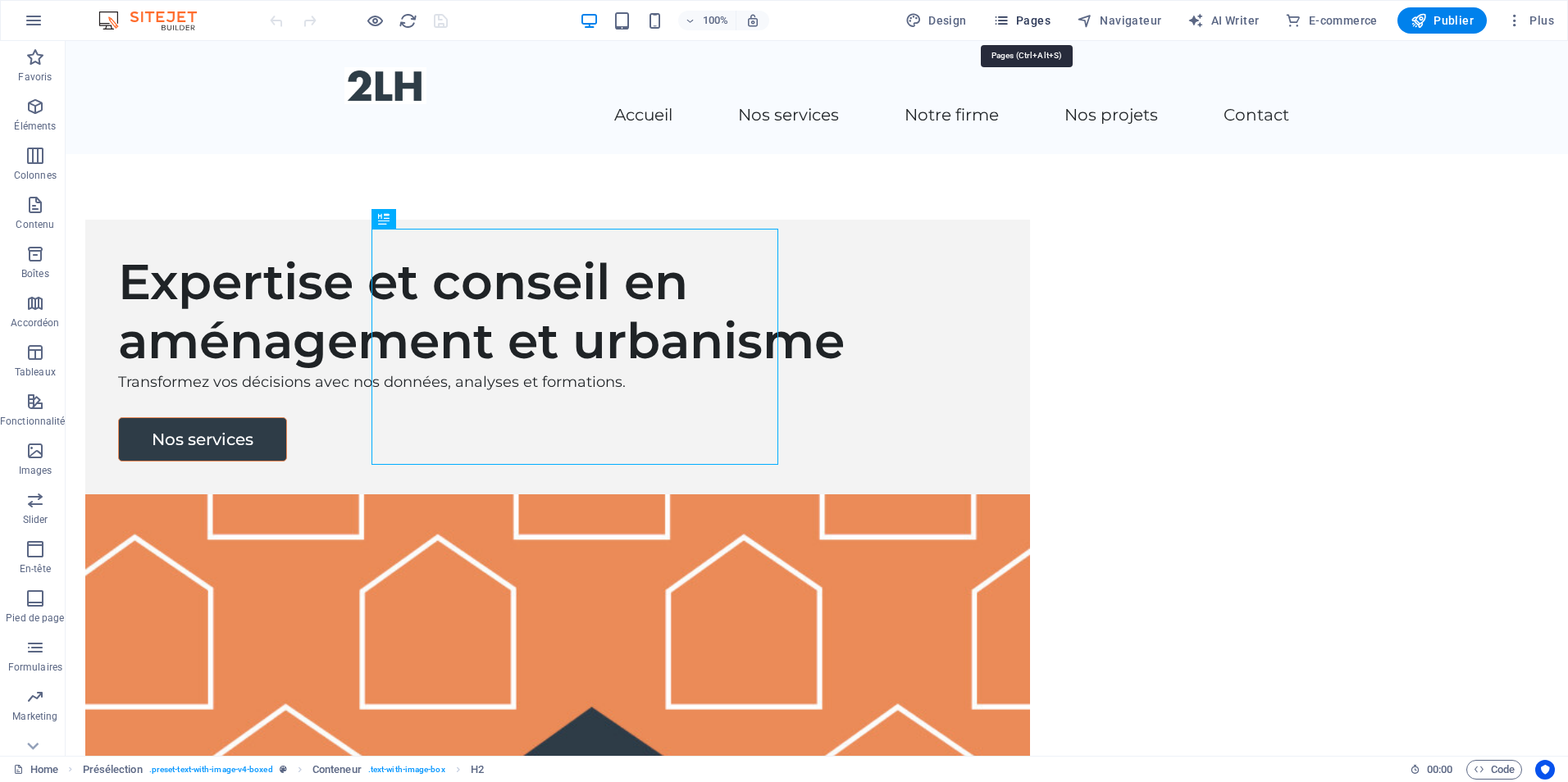
click at [1009, 16] on icon "button" at bounding box center [1002, 21] width 16 height 16
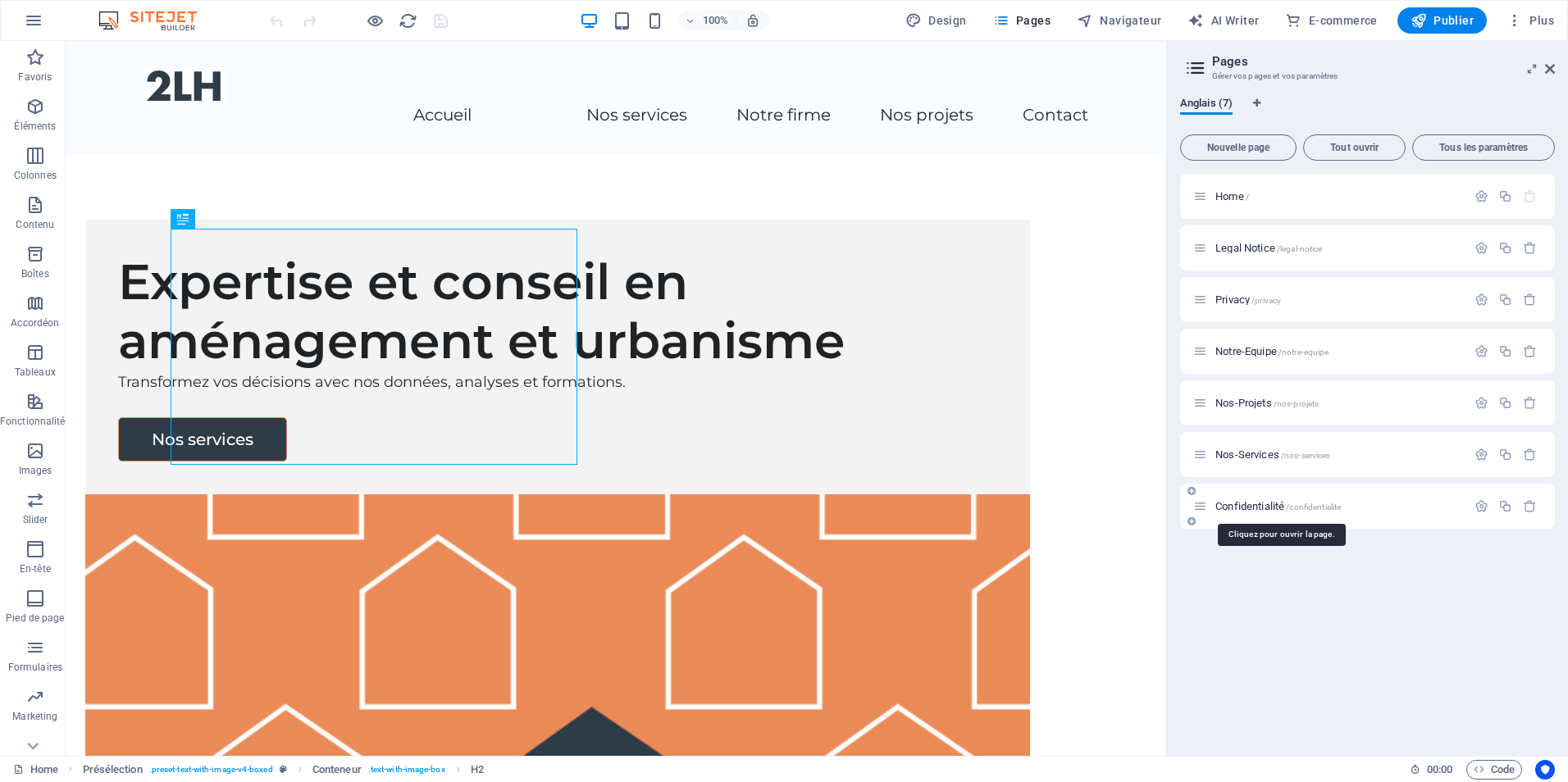
click at [1251, 508] on span "Confidentialité /confidentialite" at bounding box center [1278, 506] width 125 height 12
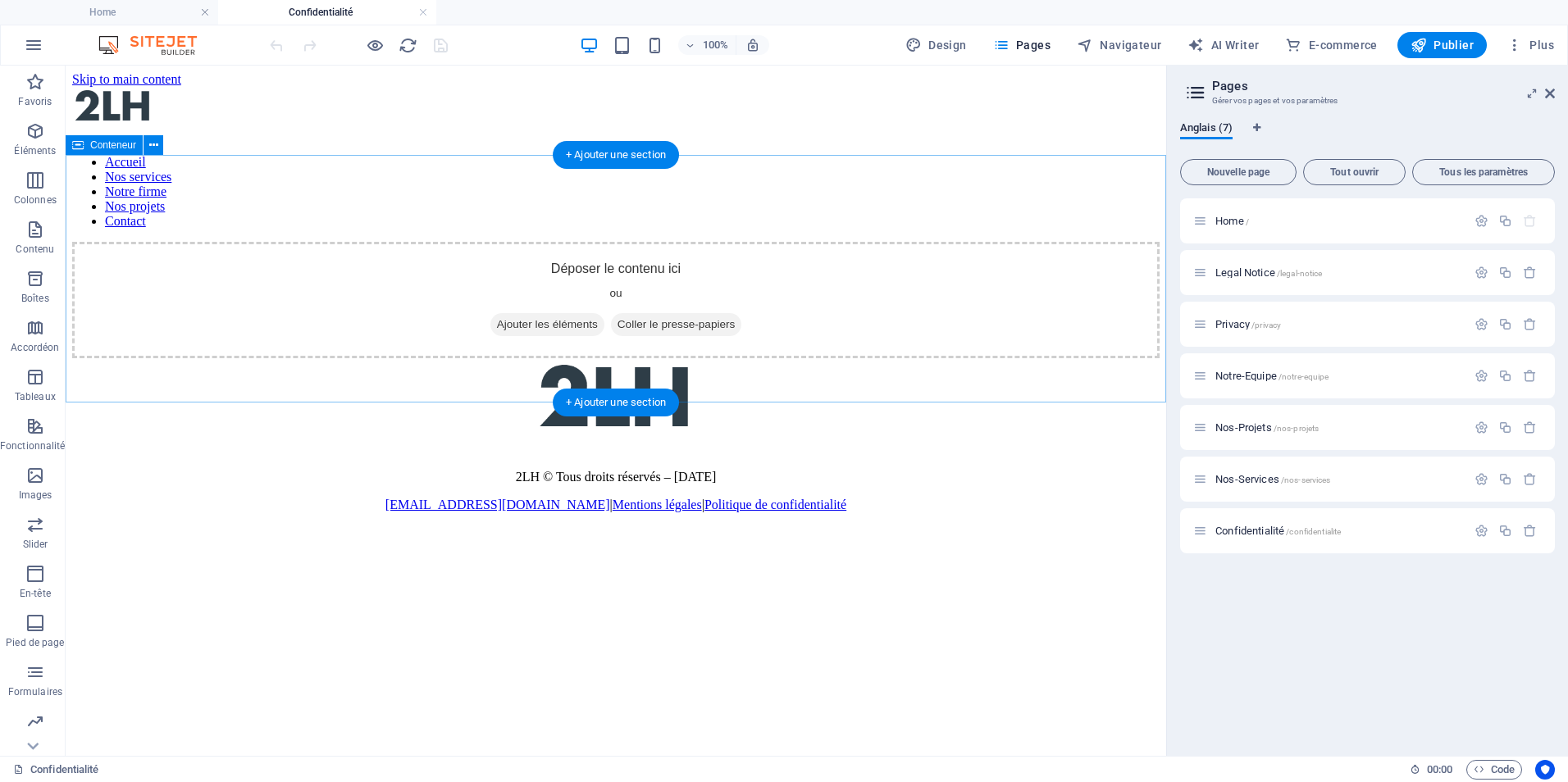
click at [569, 313] on span "Ajouter les éléments" at bounding box center [547, 325] width 114 height 23
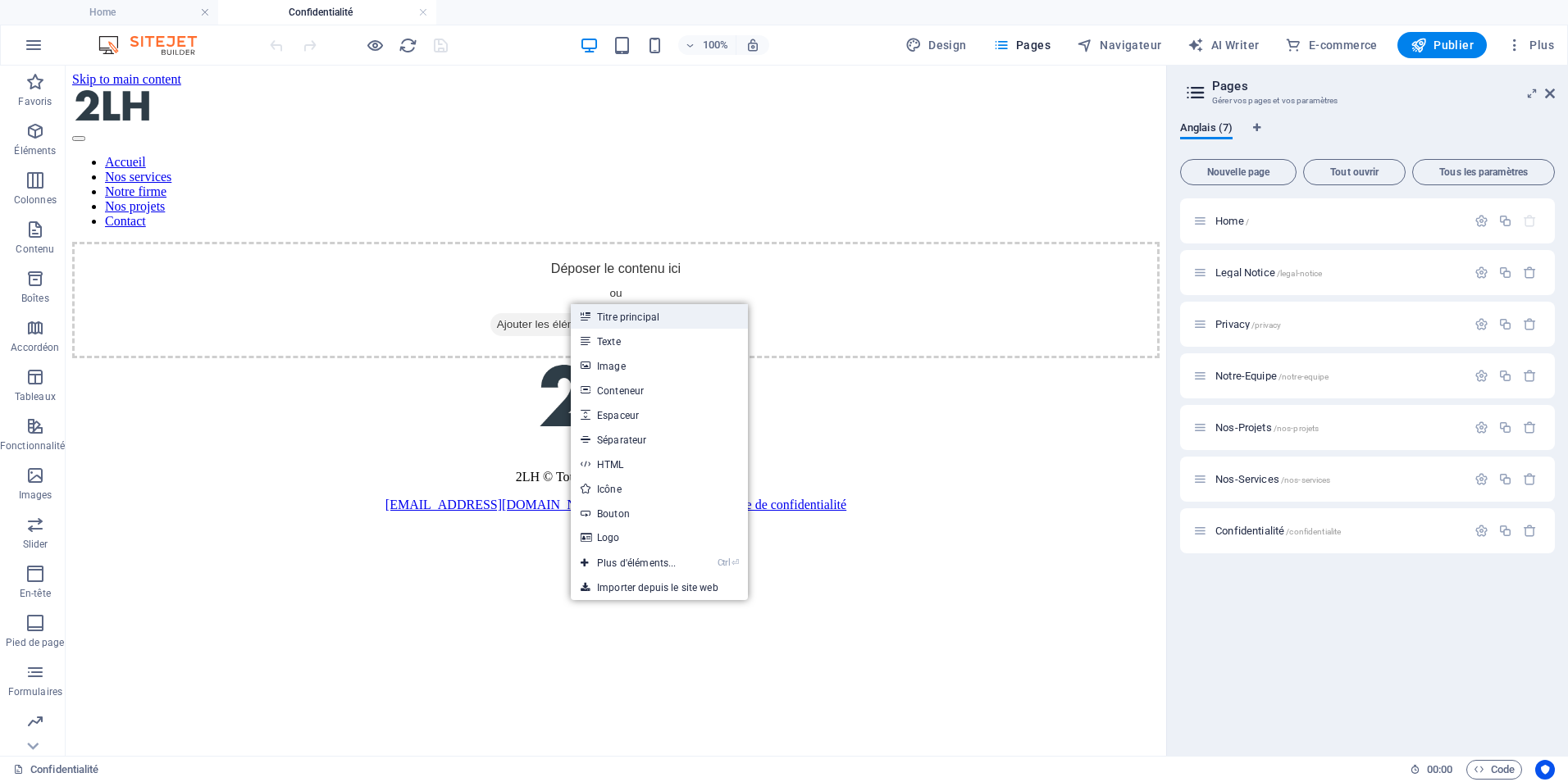
click at [623, 316] on link "Titre principal" at bounding box center [659, 316] width 177 height 25
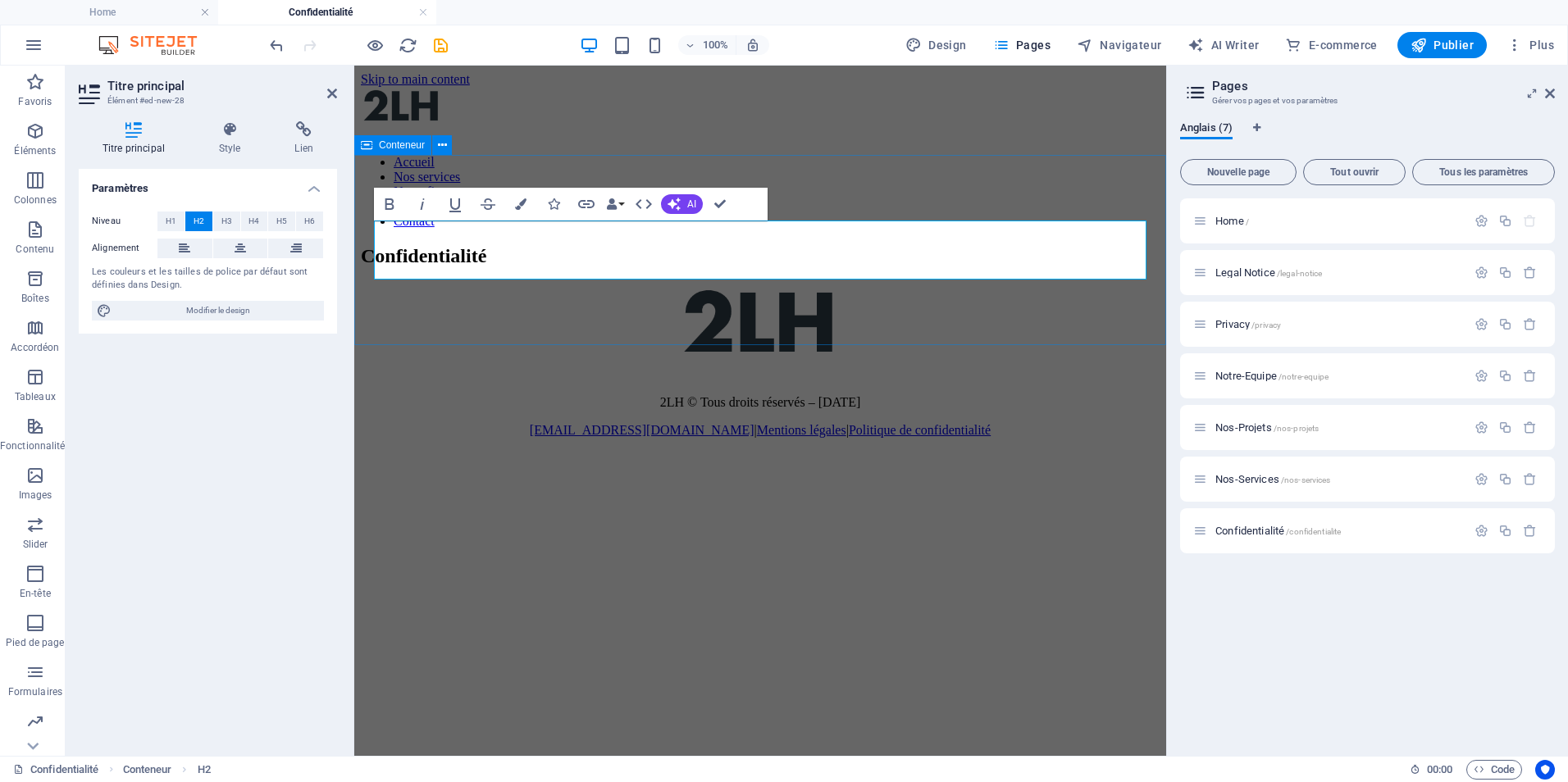
click at [716, 267] on div "Confidentialité" at bounding box center [760, 255] width 799 height 22
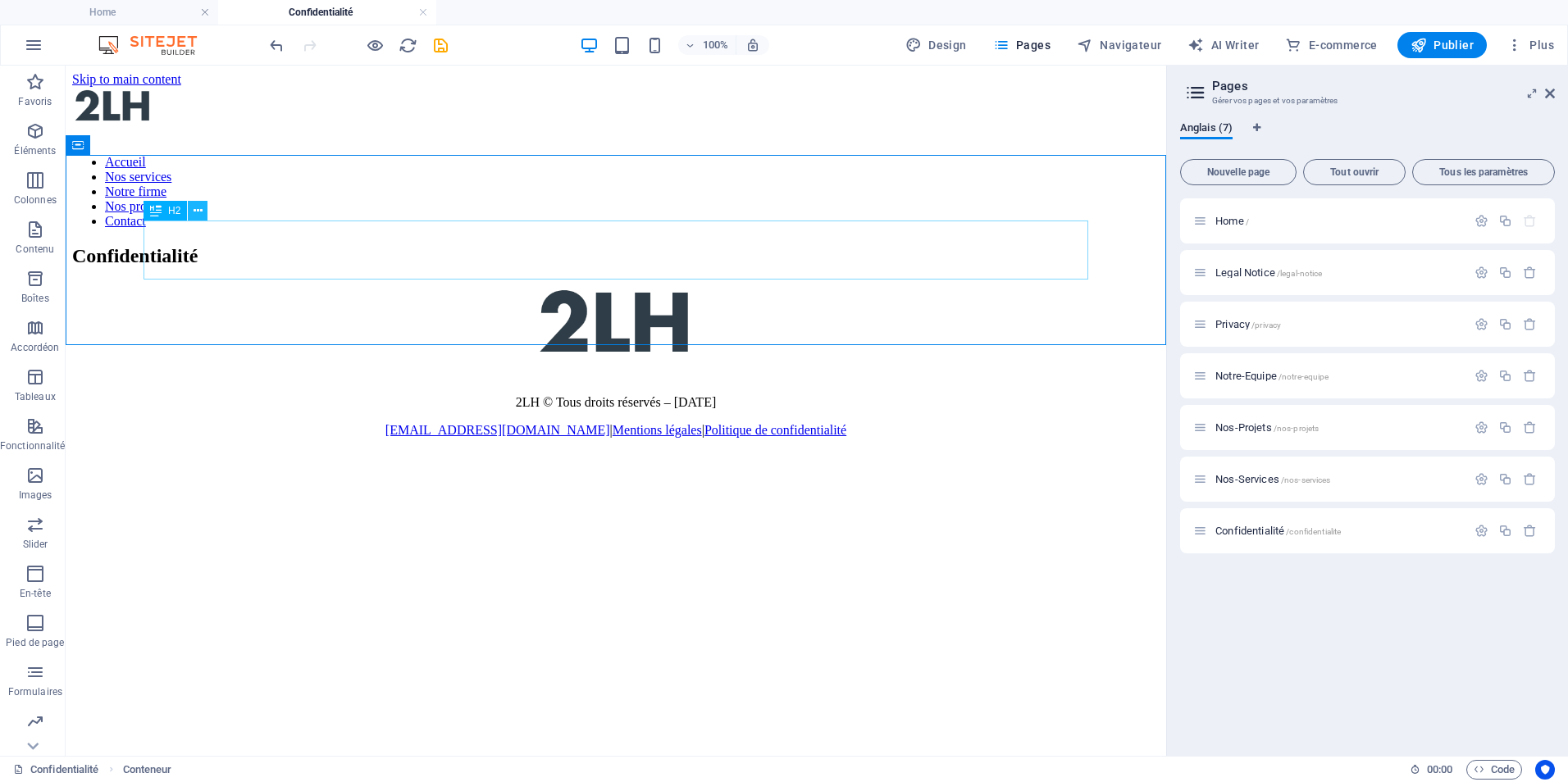
click at [192, 212] on button at bounding box center [198, 211] width 20 height 20
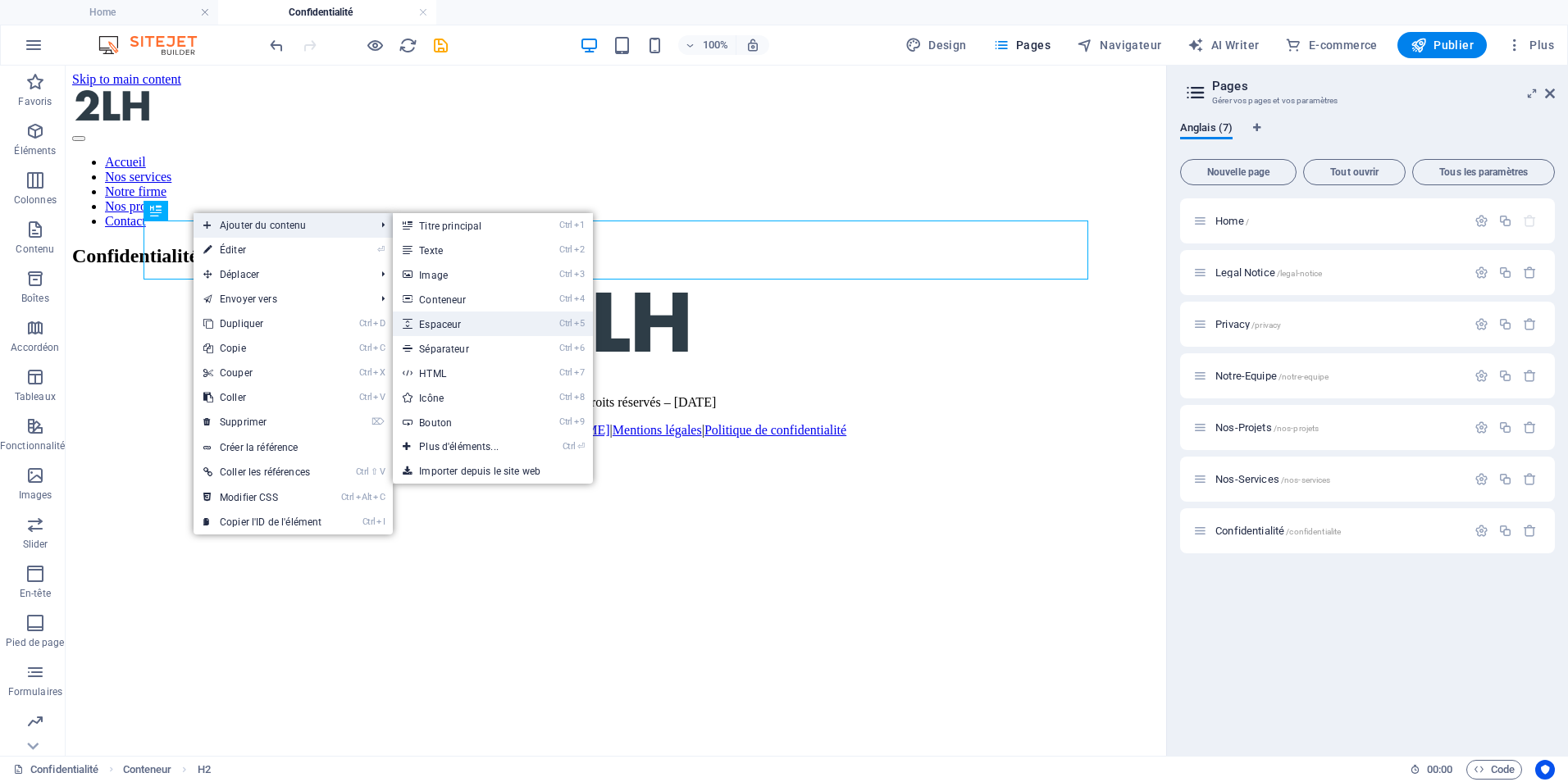
click at [486, 327] on link "Ctrl 5 Espaceur" at bounding box center [462, 324] width 138 height 25
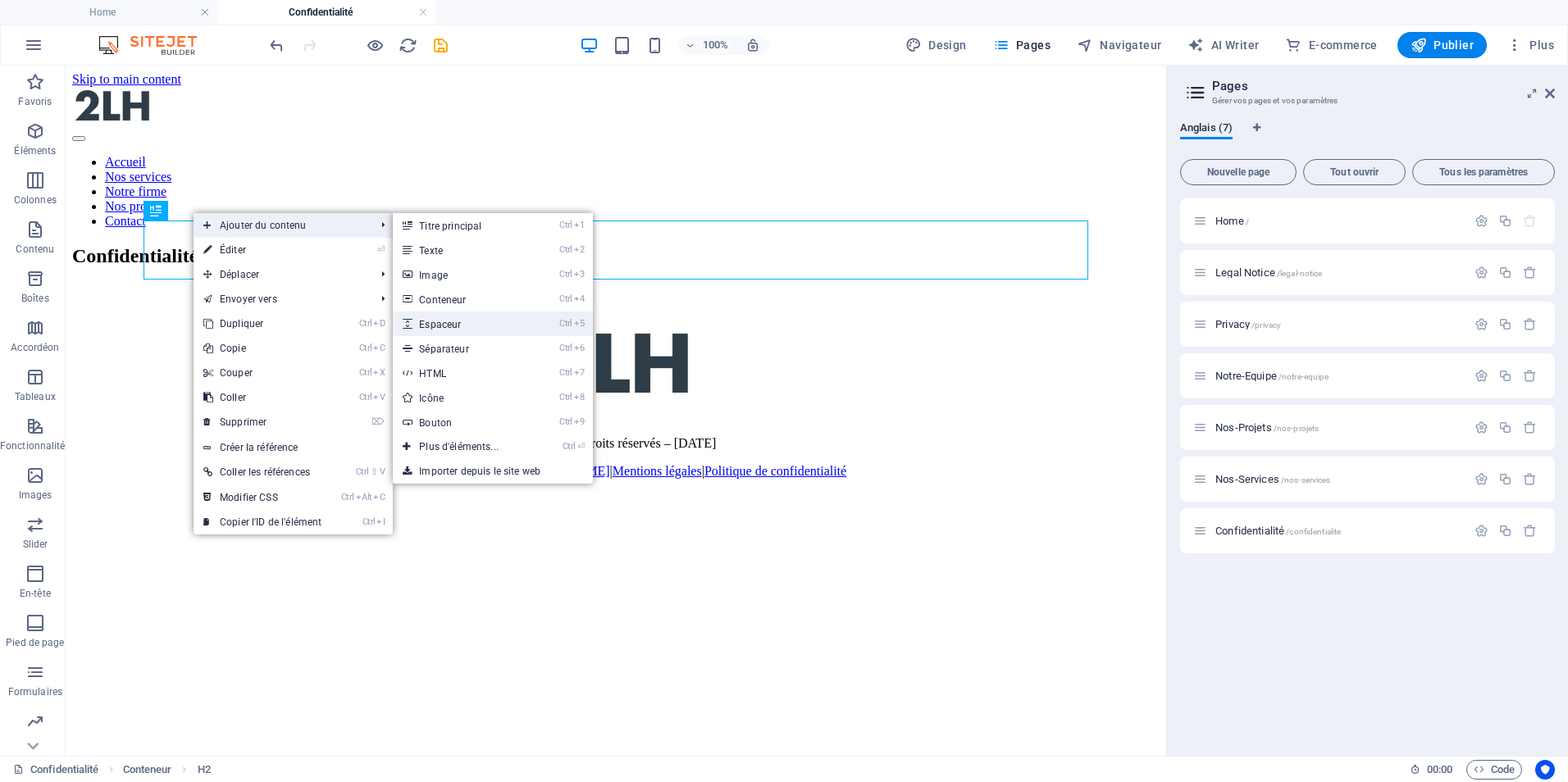
select select "px"
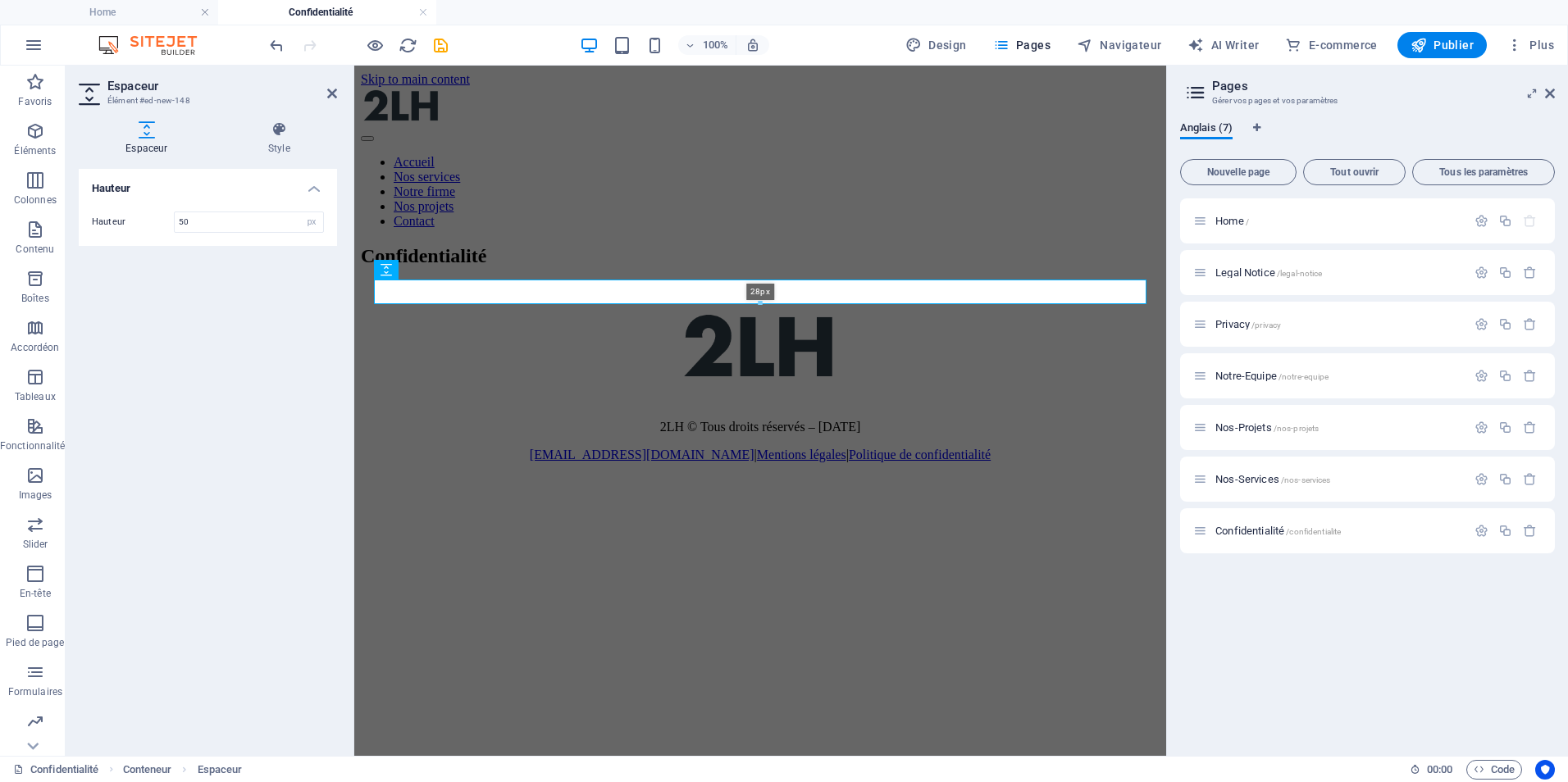
drag, startPoint x: 761, startPoint y: 319, endPoint x: 763, endPoint y: 302, distance: 17.1
click at [763, 302] on div at bounding box center [760, 303] width 771 height 6
type input "28"
click at [707, 307] on div "Confidentialité" at bounding box center [760, 275] width 799 height 62
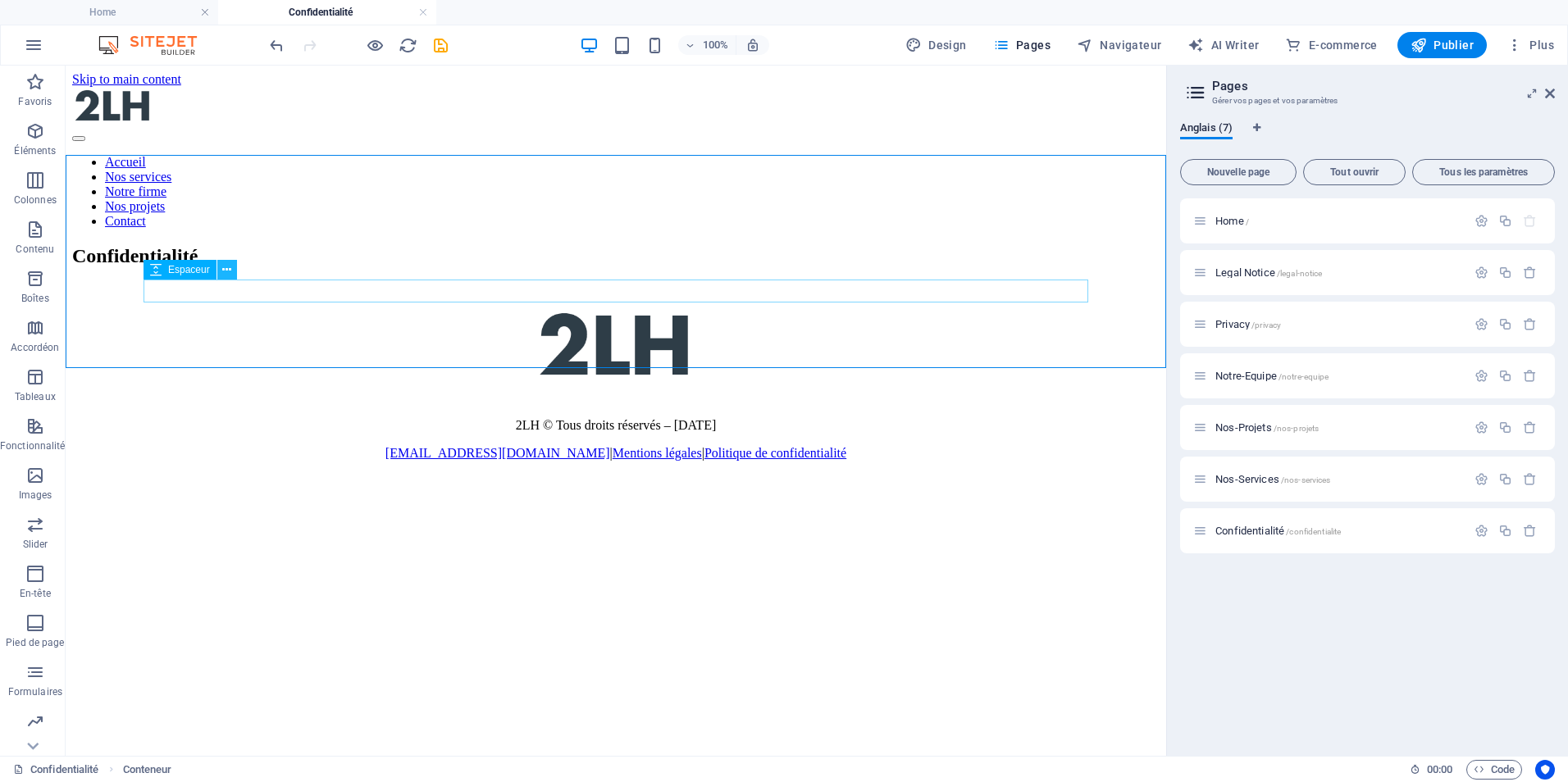
click at [226, 270] on icon at bounding box center [227, 269] width 9 height 17
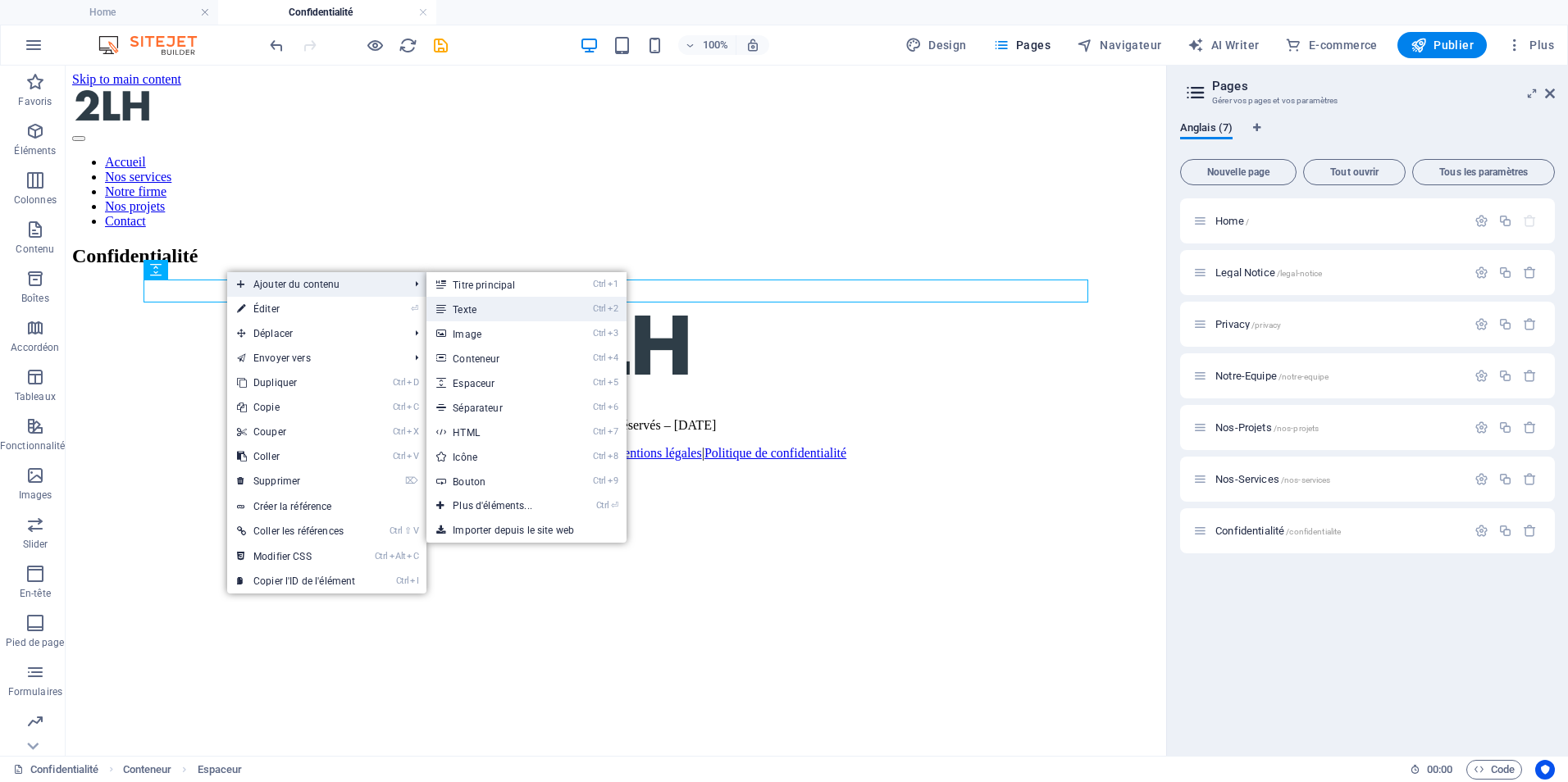
click at [526, 316] on link "Ctrl 2 Texte" at bounding box center [495, 309] width 138 height 25
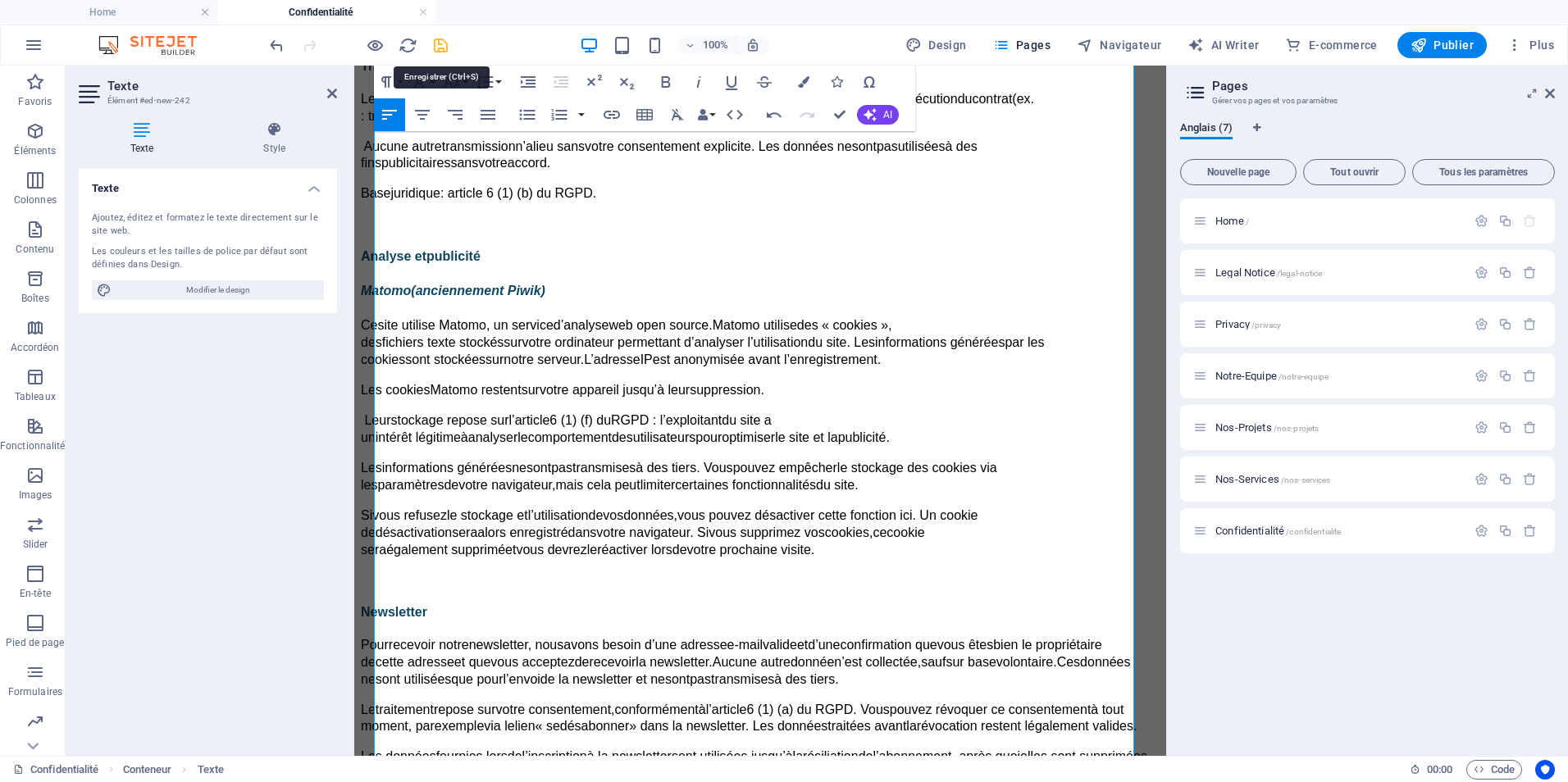
click at [434, 40] on icon "save" at bounding box center [440, 45] width 19 height 19
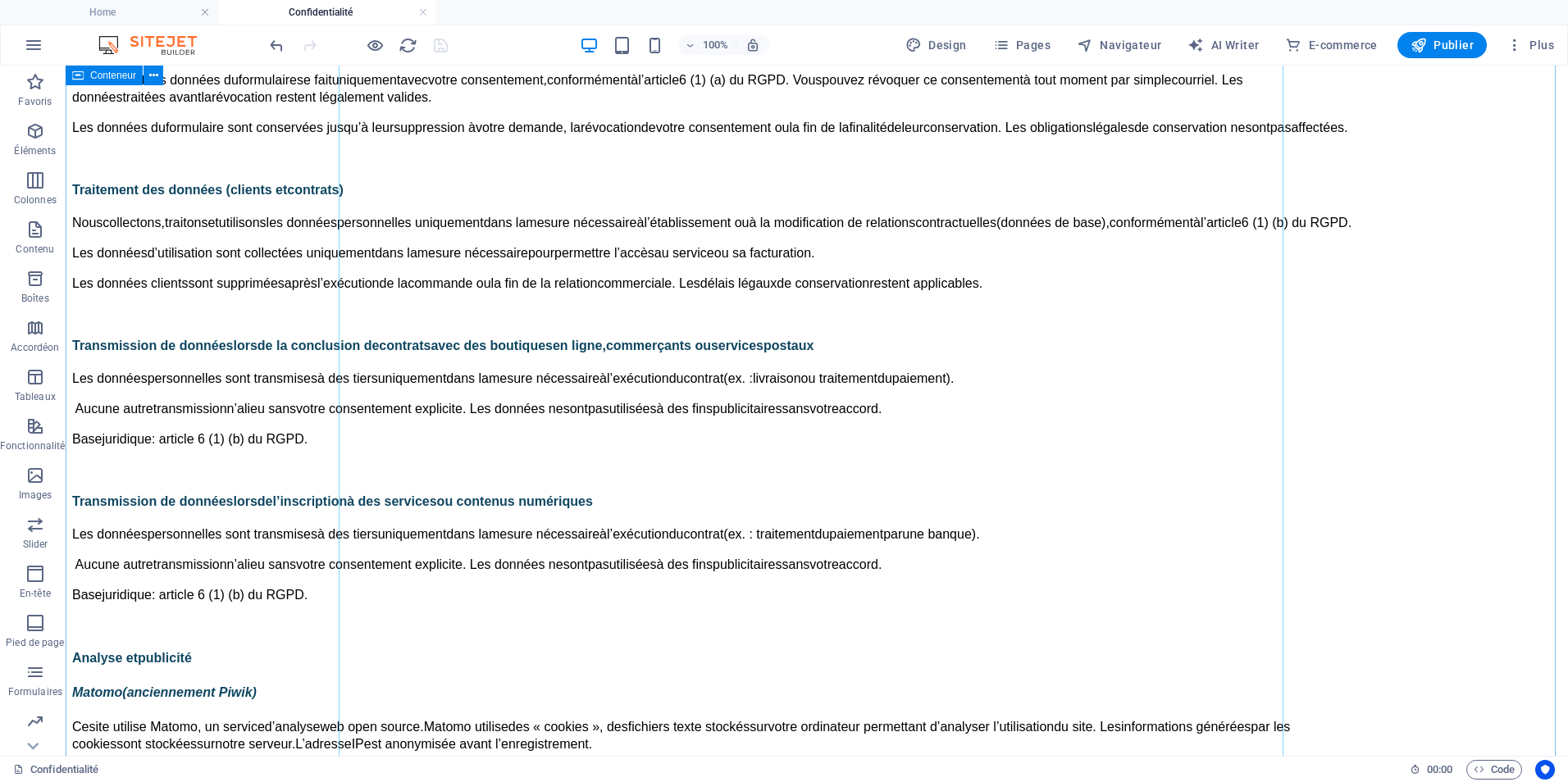
scroll to position [2460, 0]
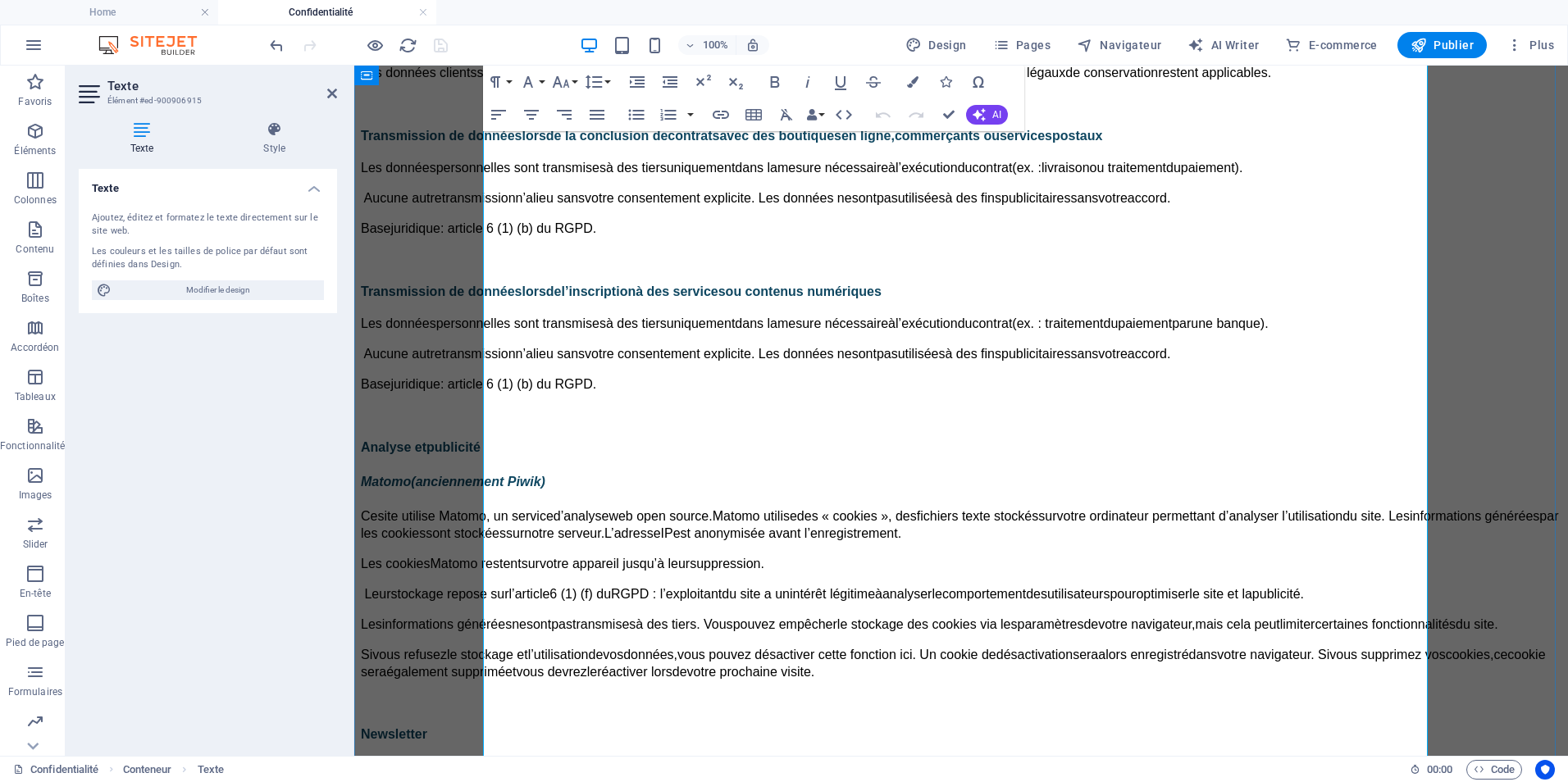
scroll to position [2624, 0]
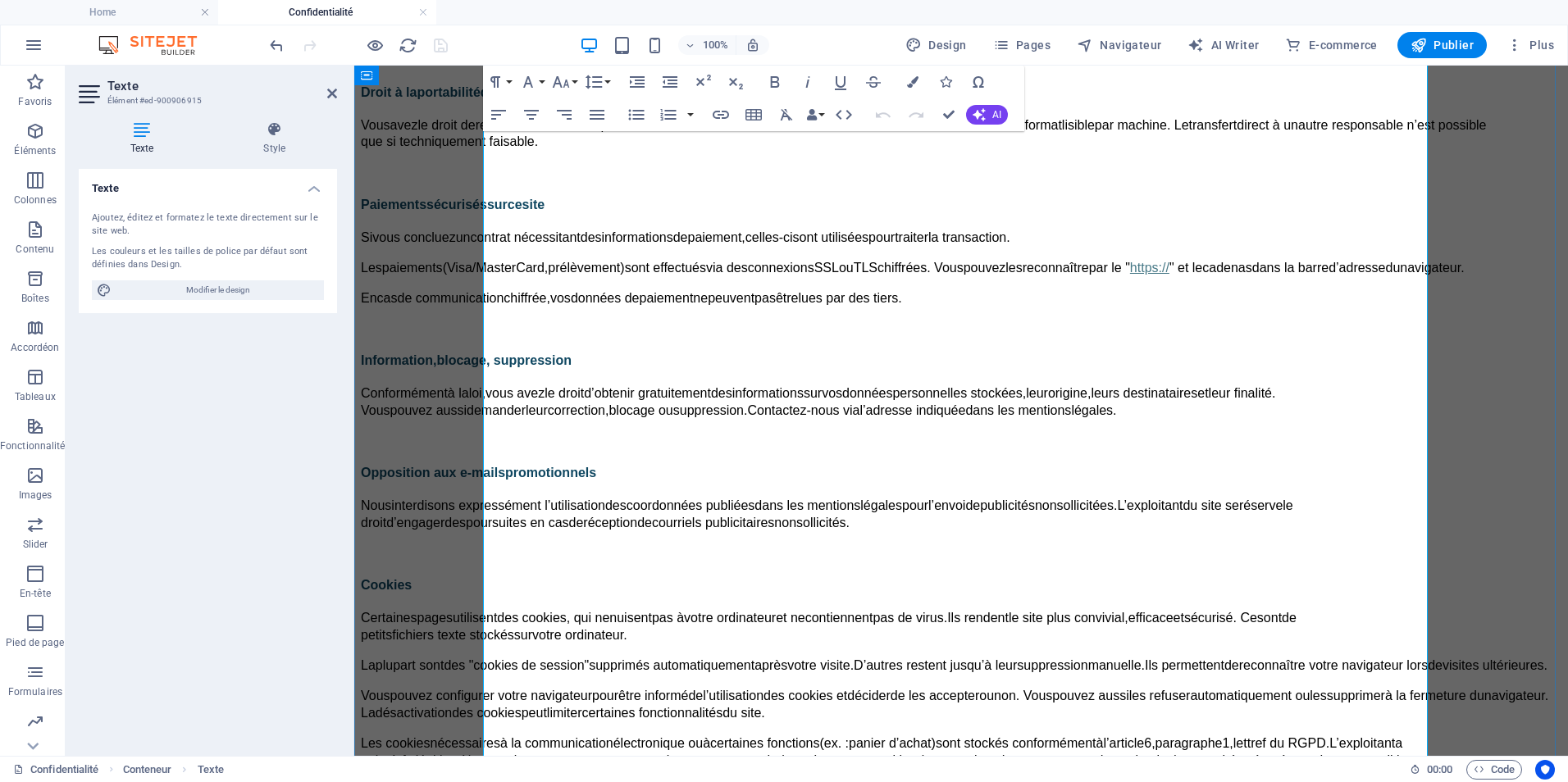
scroll to position [1065, 0]
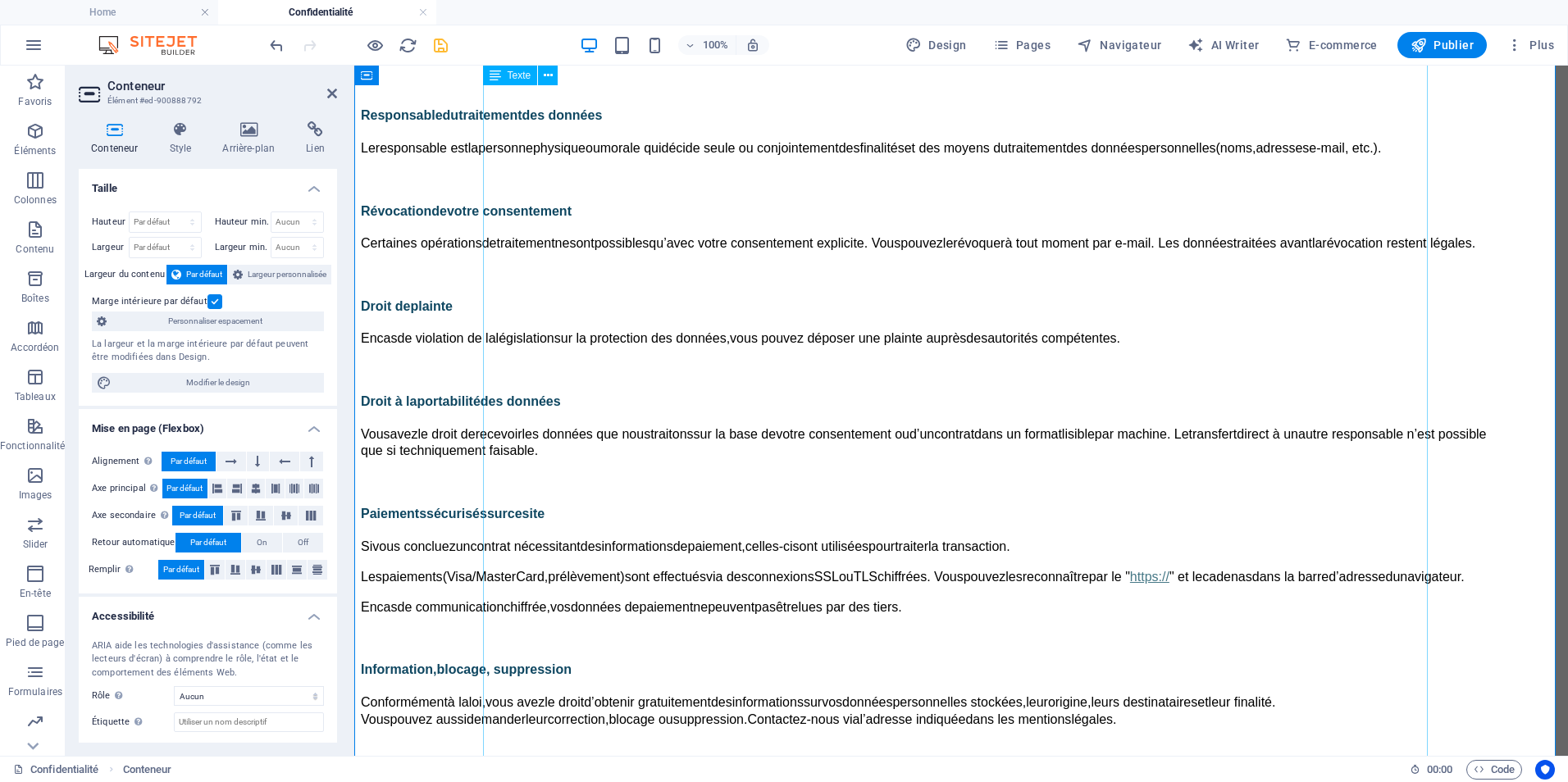
click at [542, 63] on p "Veuillez noter que la transmission de données par Internet ( ex. : par courriel…" at bounding box center [961, 54] width 1201 height 17
click at [336, 82] on h2 "Conteneur" at bounding box center [222, 87] width 230 height 15
click at [325, 87] on h2 "Conteneur" at bounding box center [222, 87] width 230 height 15
click at [331, 90] on icon at bounding box center [332, 93] width 10 height 13
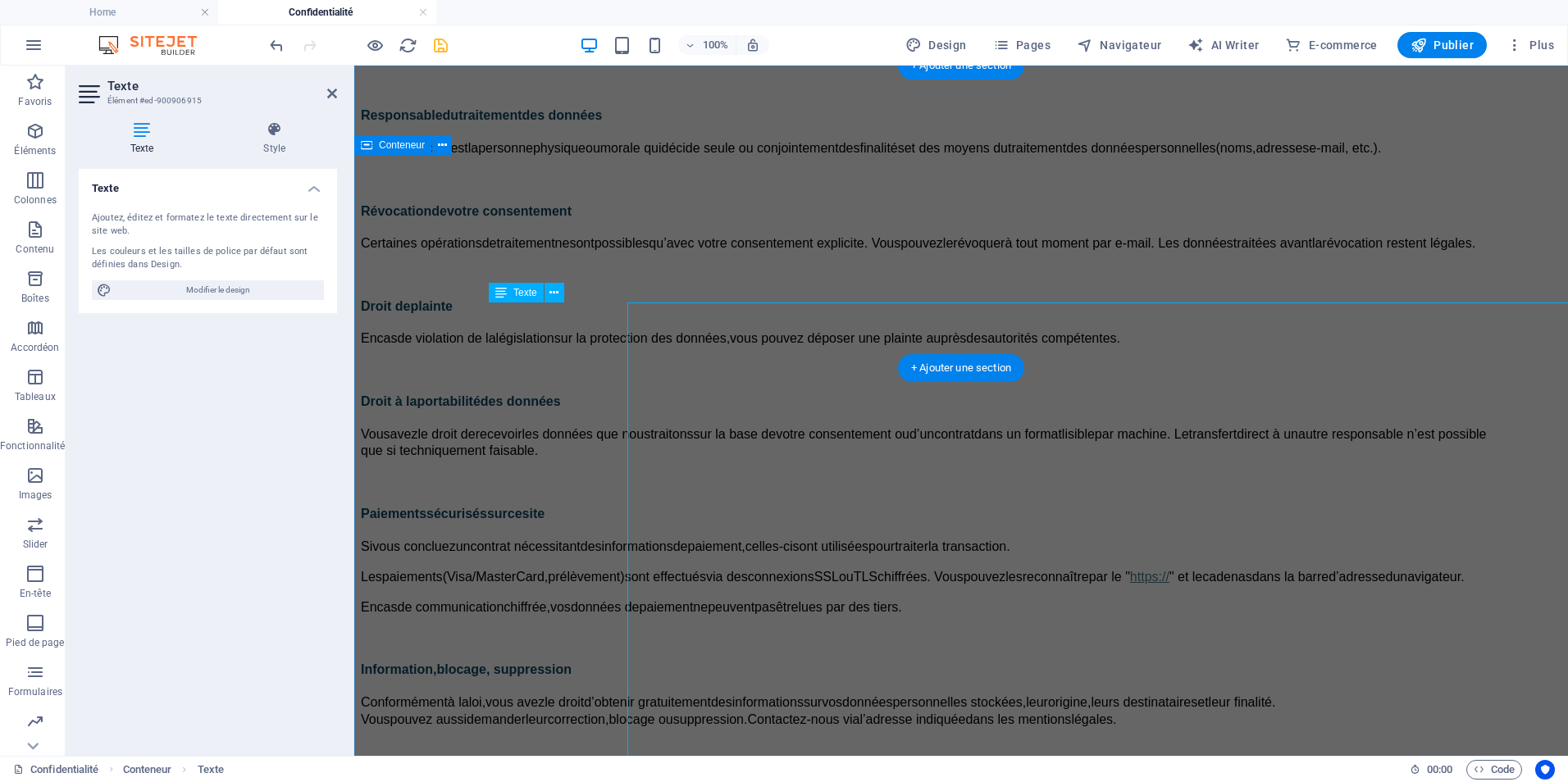
scroll to position [0, 0]
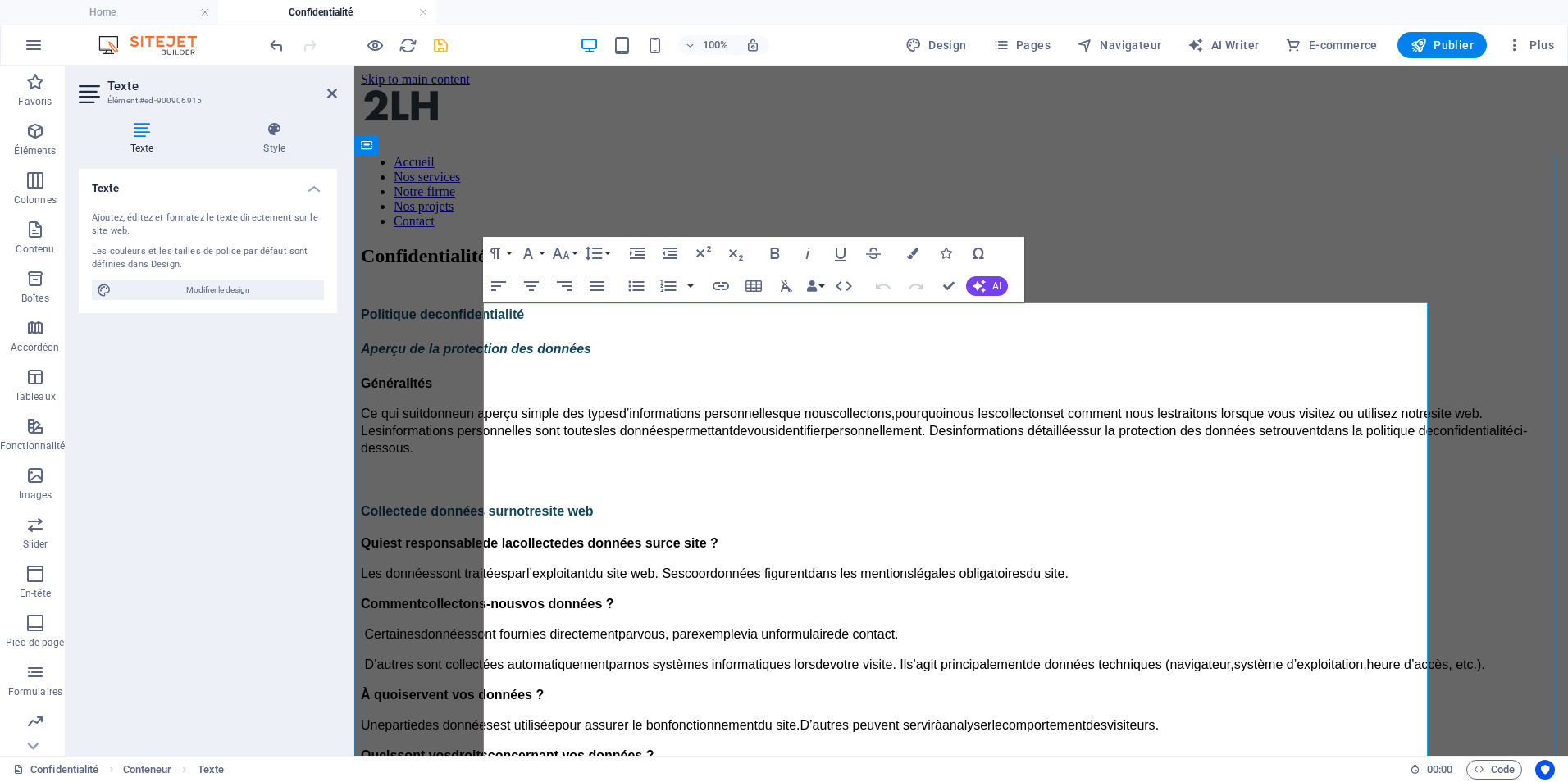
click at [654, 347] on p "Aperçu de la protection des données" at bounding box center [961, 349] width 1201 height 17
click at [591, 356] on span "Aperçu de la protection des données" at bounding box center [477, 349] width 231 height 14
click at [591, 354] on span "Aperçu de la protection des données" at bounding box center [477, 349] width 231 height 14
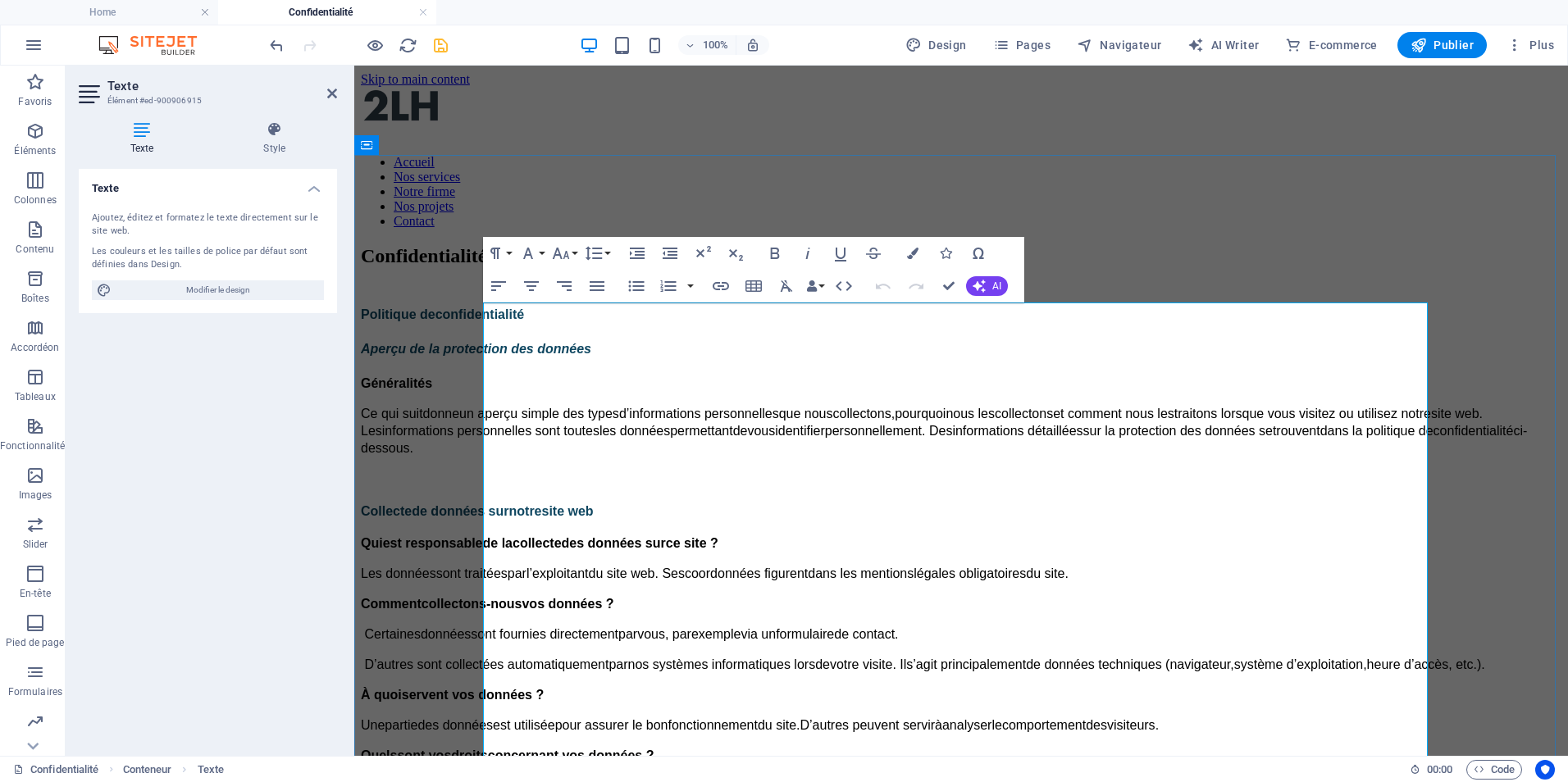
click at [591, 354] on span "Aperçu de la protection des données" at bounding box center [477, 349] width 231 height 14
click at [591, 356] on span "Aperçu de la protection des données" at bounding box center [477, 349] width 231 height 14
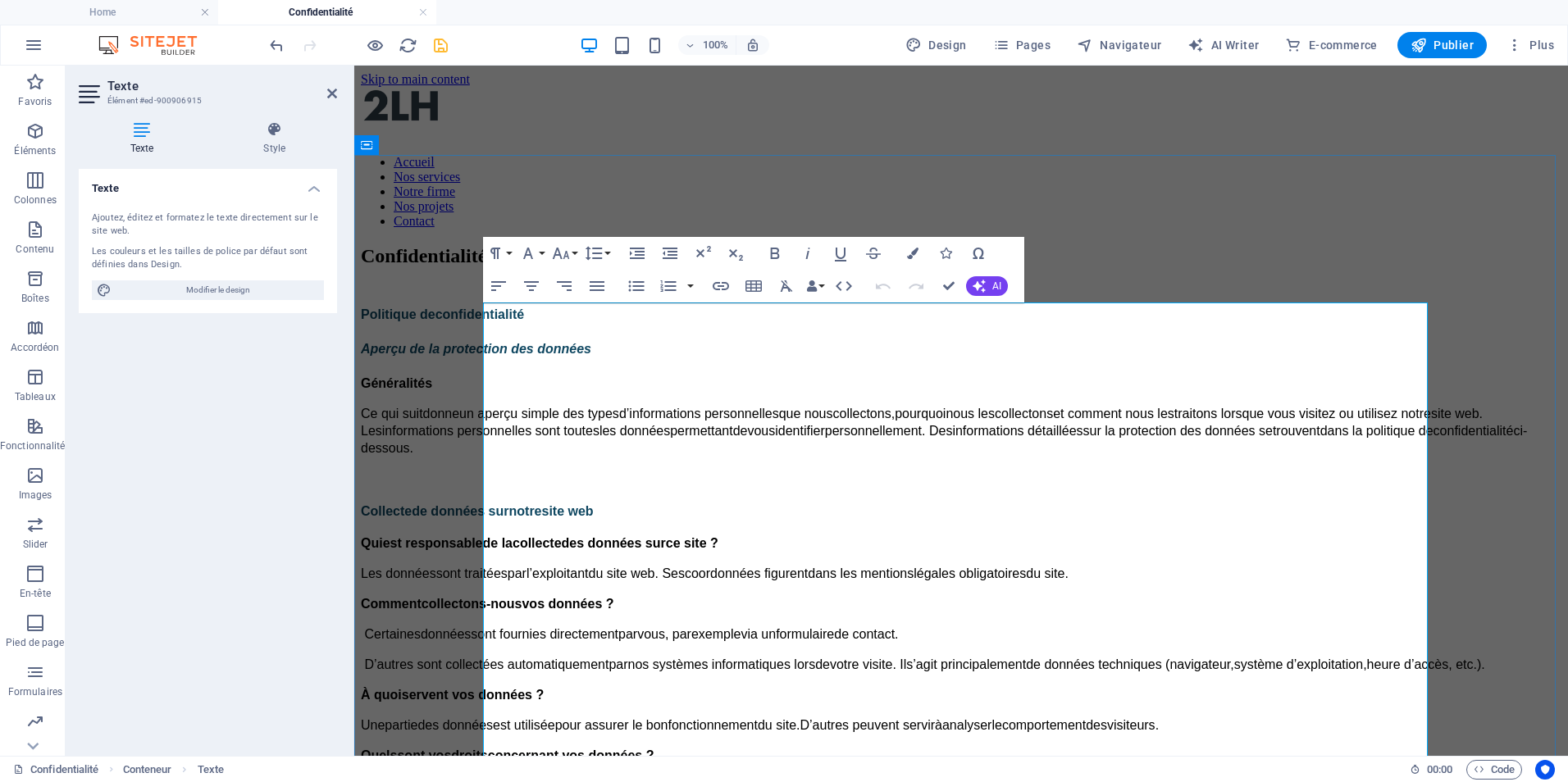
click at [524, 311] on span "confidentialité" at bounding box center [479, 314] width 88 height 14
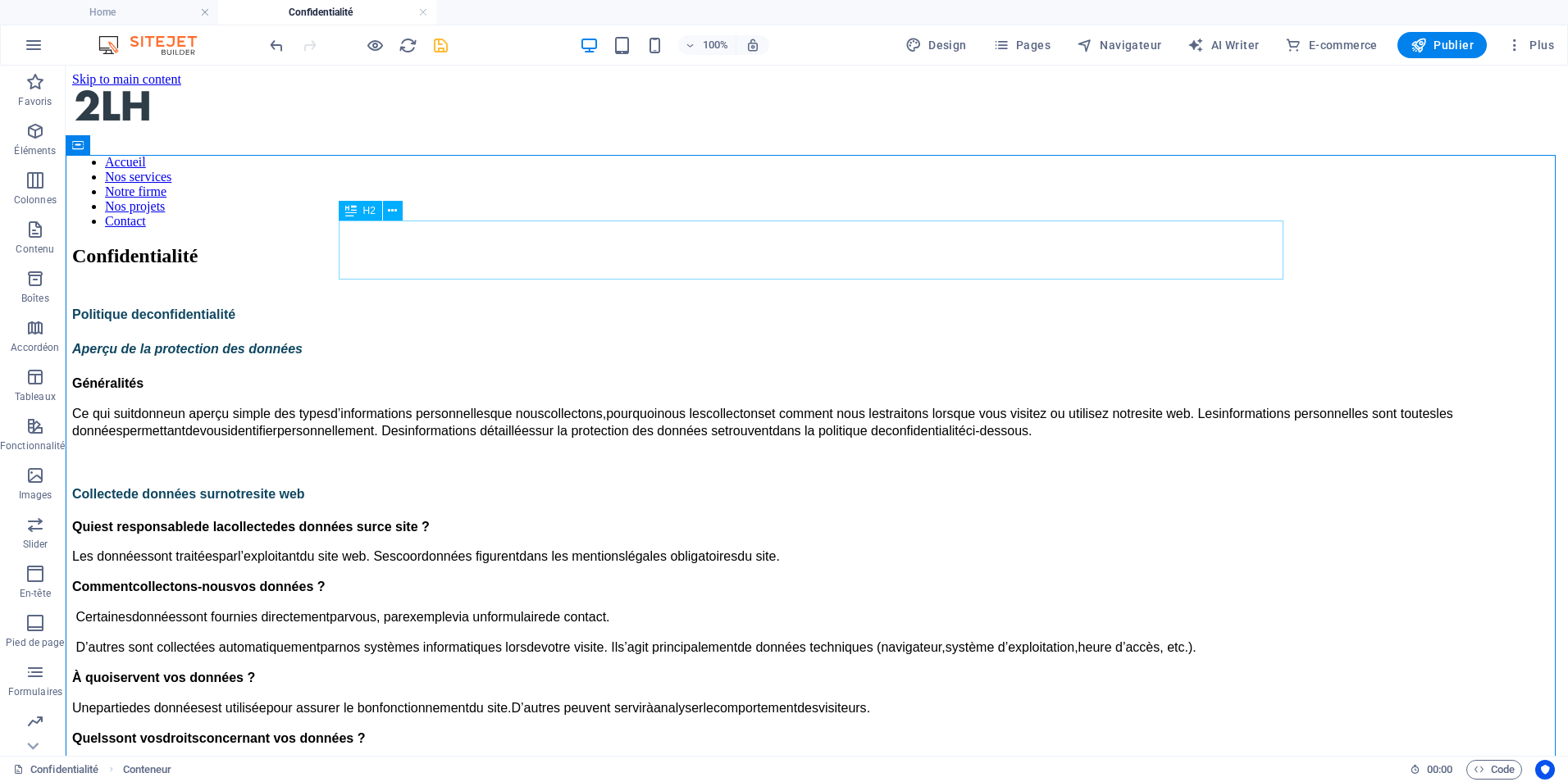
click at [665, 245] on div "Confidentialité" at bounding box center [817, 255] width 1490 height 22
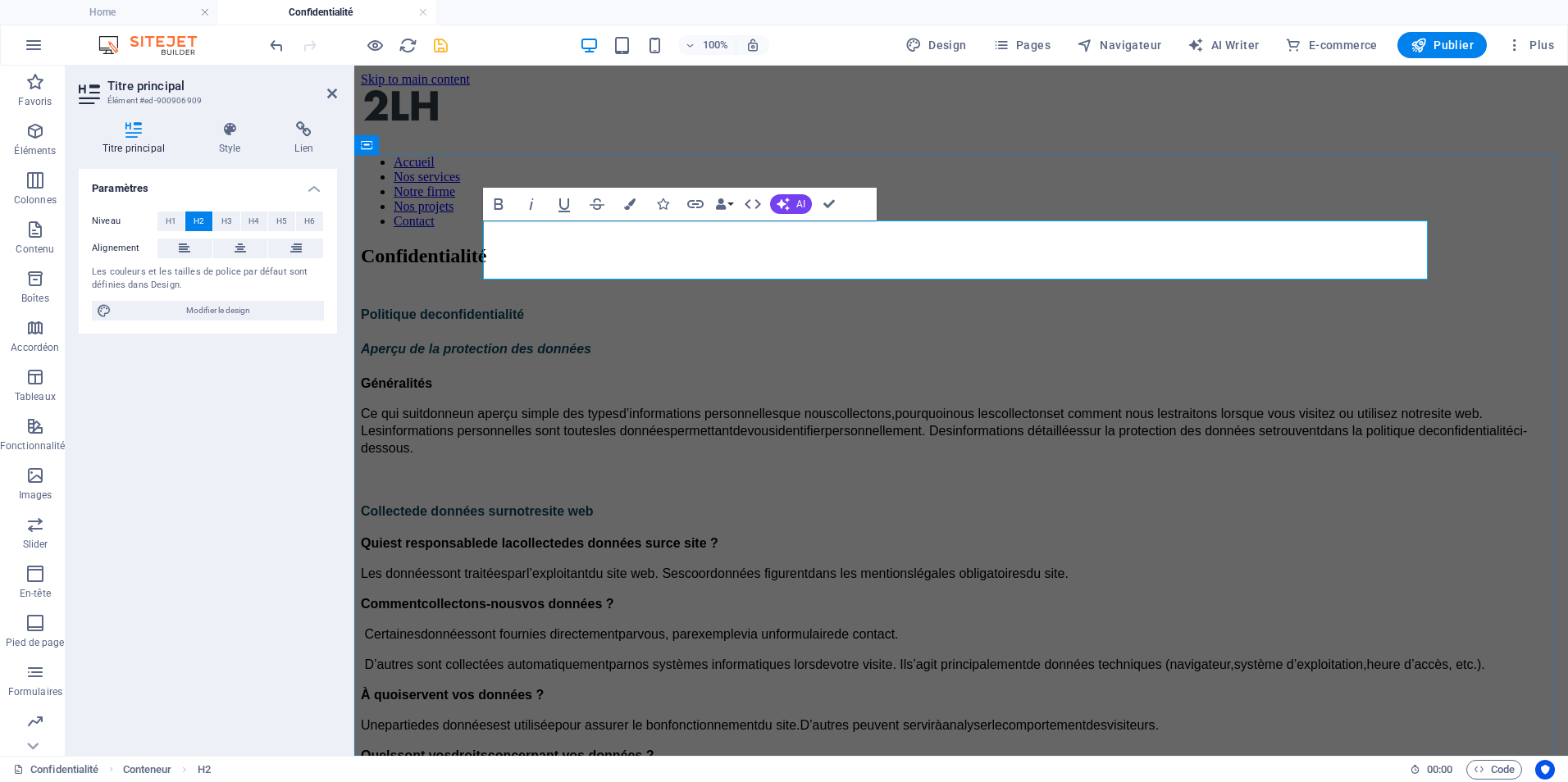
click at [705, 245] on h2 "Confidentialité" at bounding box center [961, 255] width 1201 height 22
click at [524, 311] on span "confidentialité" at bounding box center [479, 314] width 88 height 14
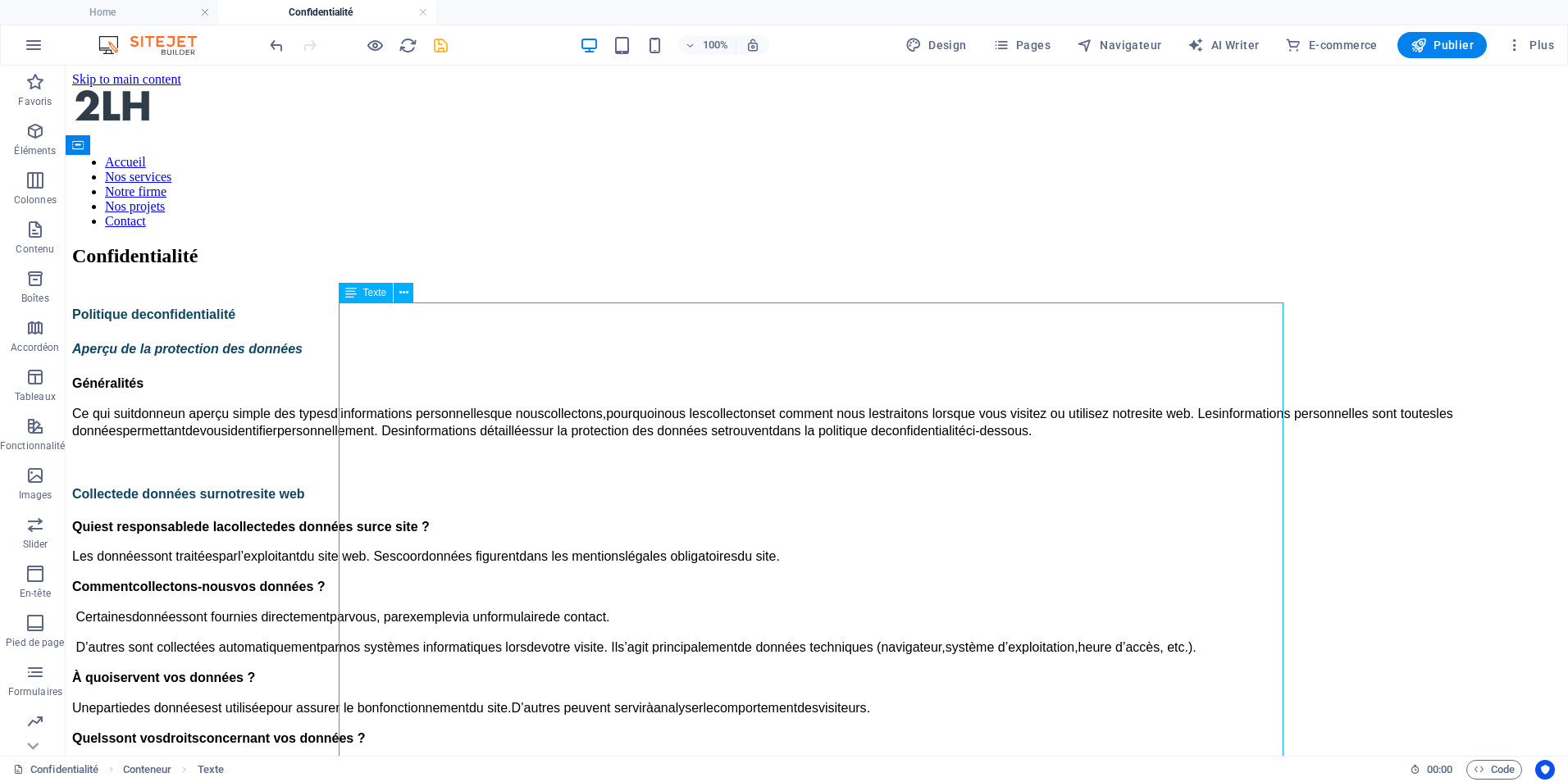
click at [236, 311] on span "confidentialité" at bounding box center [190, 314] width 88 height 14
click at [147, 317] on span "Politique de" at bounding box center [110, 314] width 75 height 14
click at [401, 292] on icon at bounding box center [404, 293] width 9 height 17
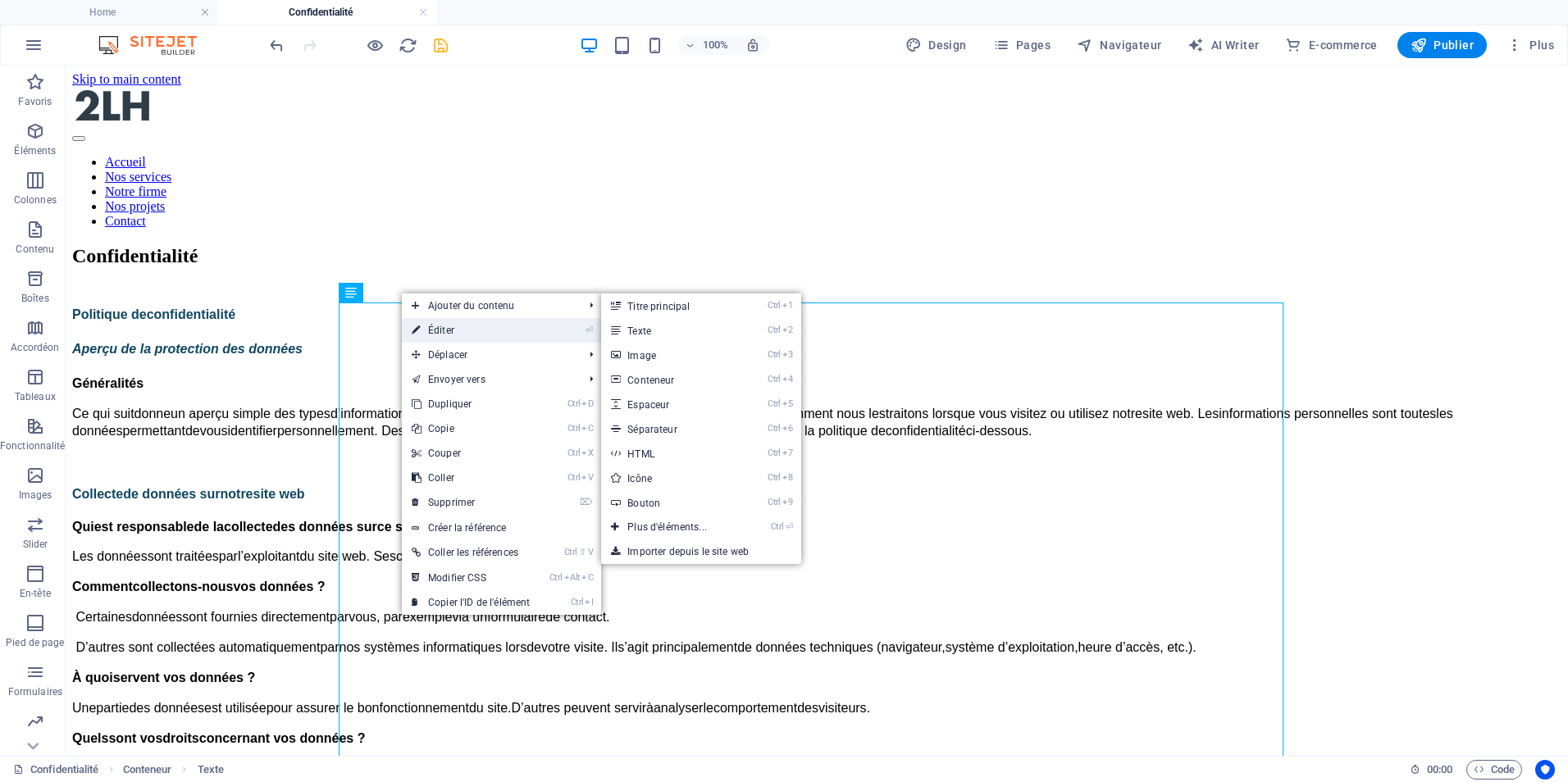
drag, startPoint x: 426, startPoint y: 323, endPoint x: 73, endPoint y: 257, distance: 359.1
click at [427, 323] on link "⏎ Éditer" at bounding box center [470, 330] width 138 height 25
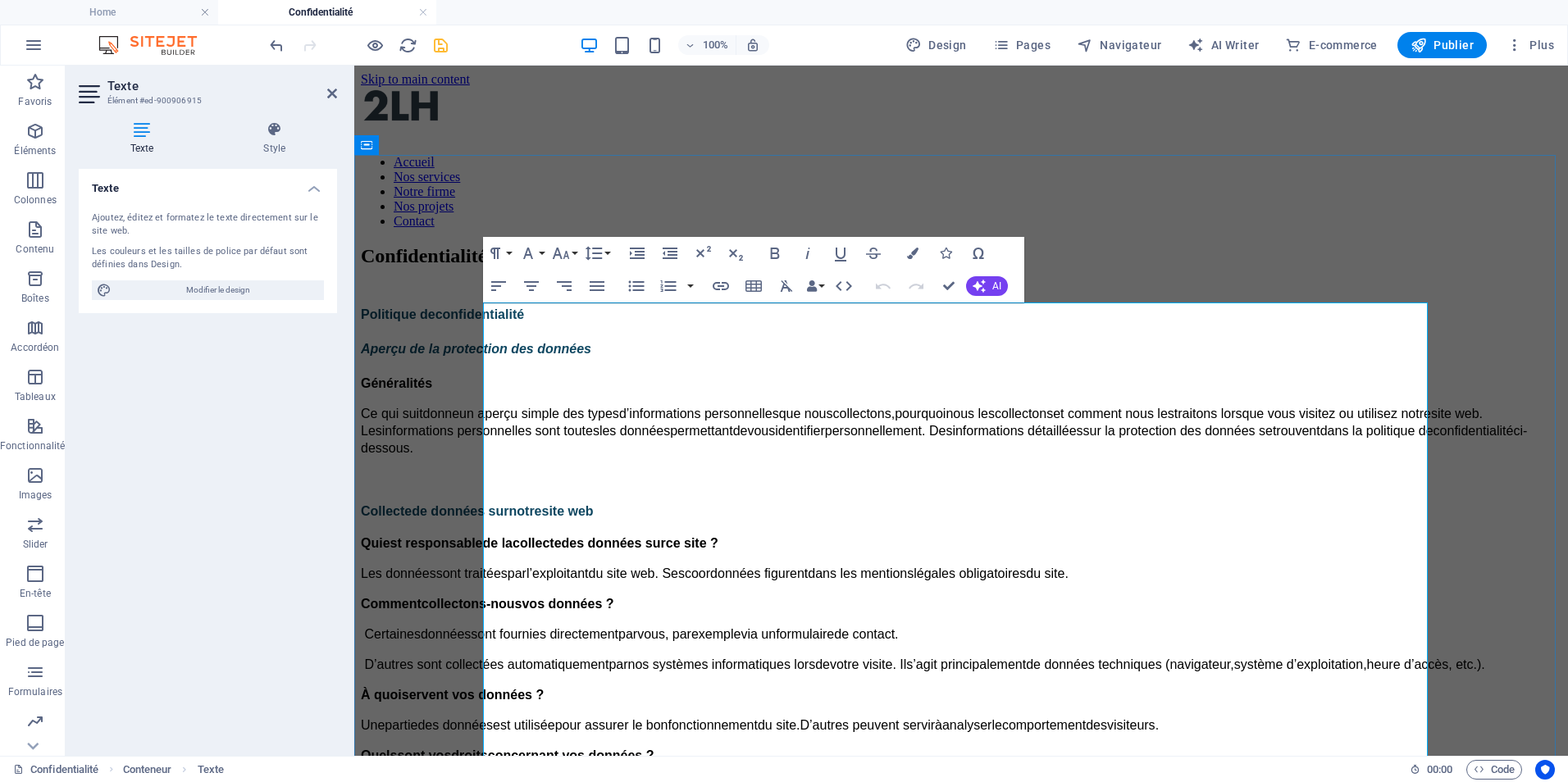
click at [562, 352] on span "Aperçu de la protection des données" at bounding box center [477, 349] width 231 height 14
click at [591, 355] on span "Aperçu de la protection des données" at bounding box center [477, 349] width 231 height 14
click at [591, 351] on span "Aperçu de la protection des données" at bounding box center [477, 349] width 231 height 14
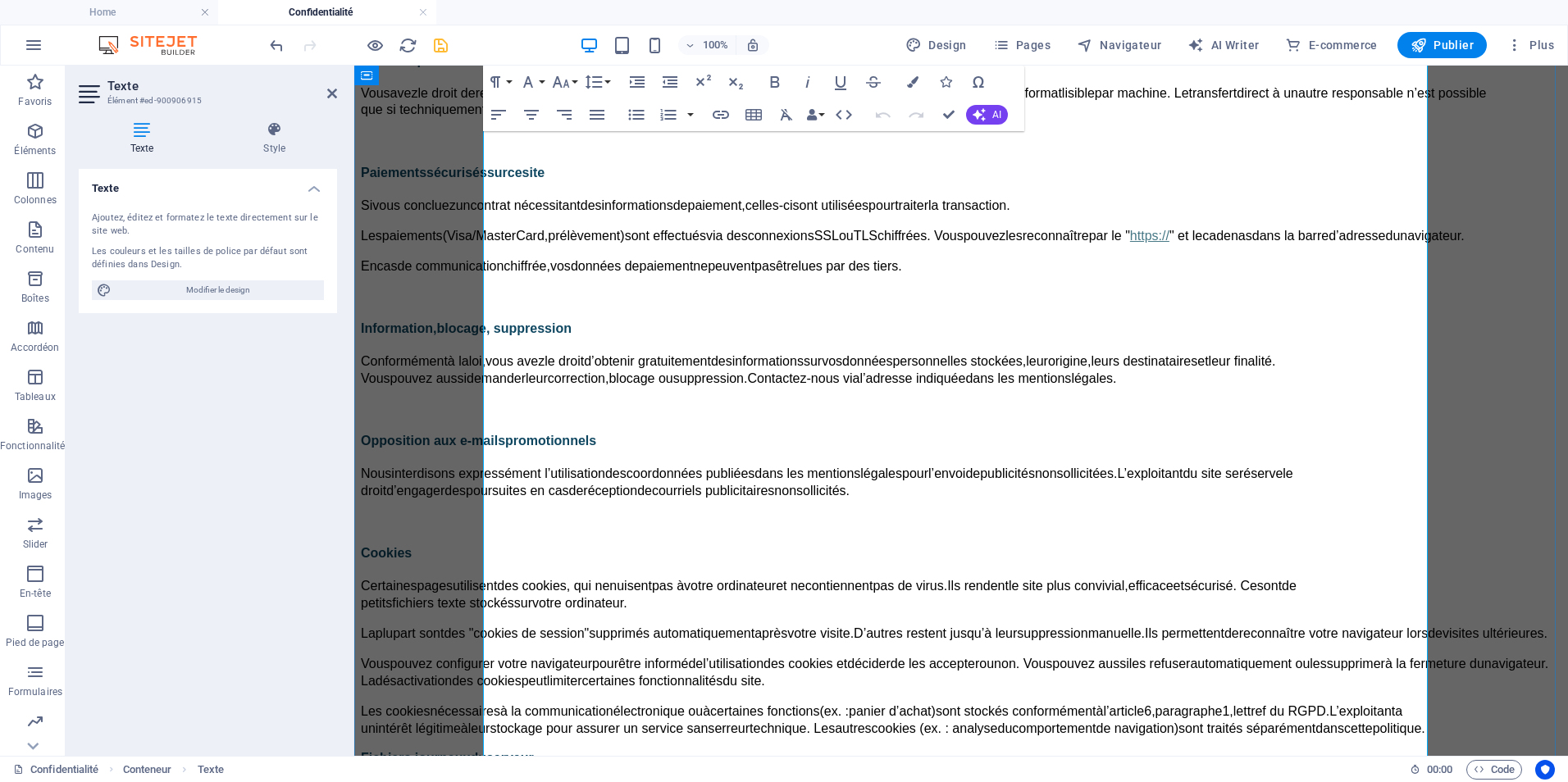
scroll to position [1810, 0]
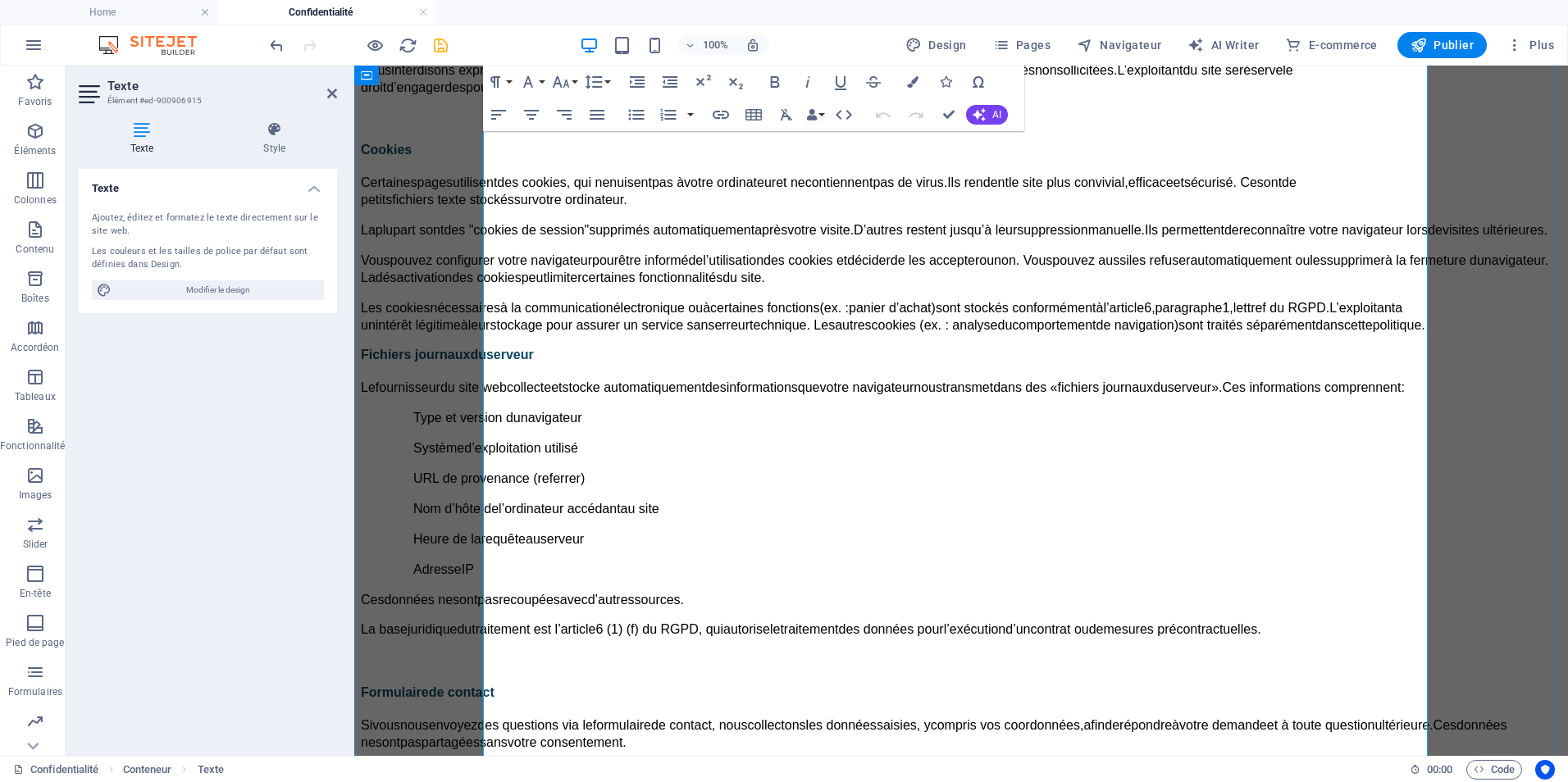
drag, startPoint x: 704, startPoint y: 358, endPoint x: 776, endPoint y: 439, distance: 108.4
click at [873, 506] on div "En cas de communication chiffrée , vos données de paiement ne peuvent pas être …" at bounding box center [961, 202] width 1201 height 694
click at [327, 95] on icon at bounding box center [332, 93] width 10 height 13
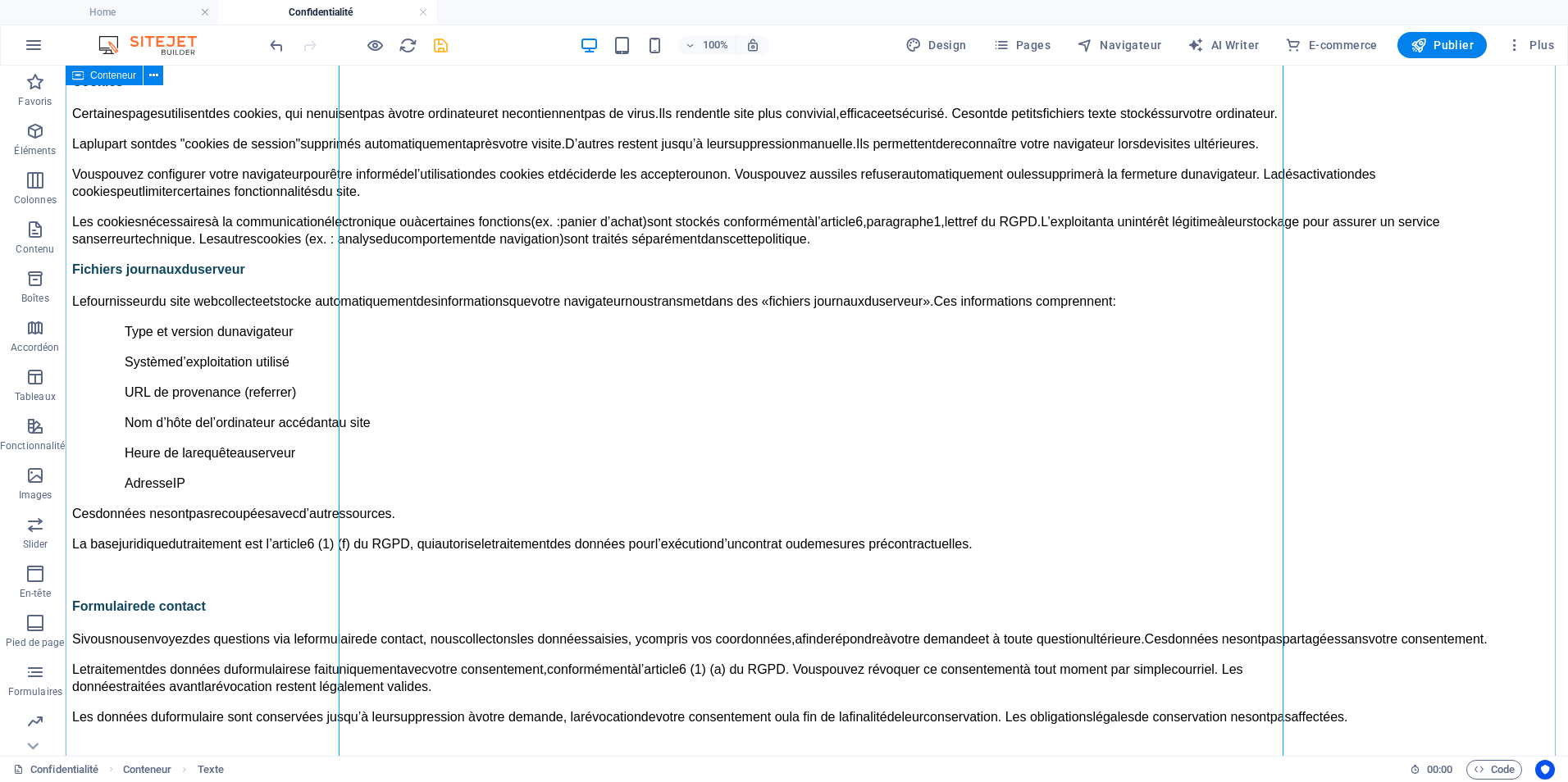
click at [298, 323] on div "Confidentialité Politique de confidentialité Aperçu de la protection des donnée…" at bounding box center [817, 73] width 1490 height 3276
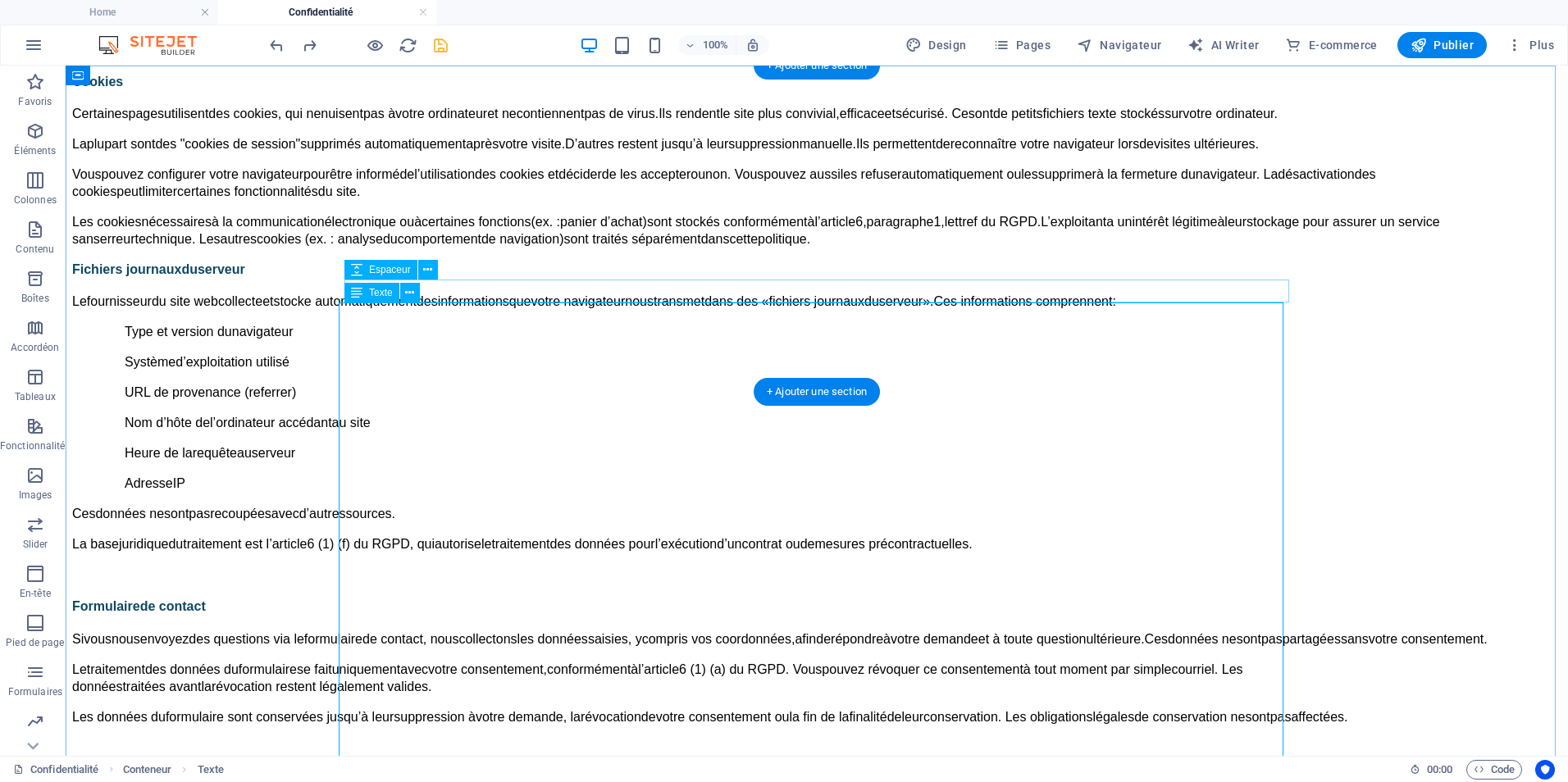
scroll to position [0, 0]
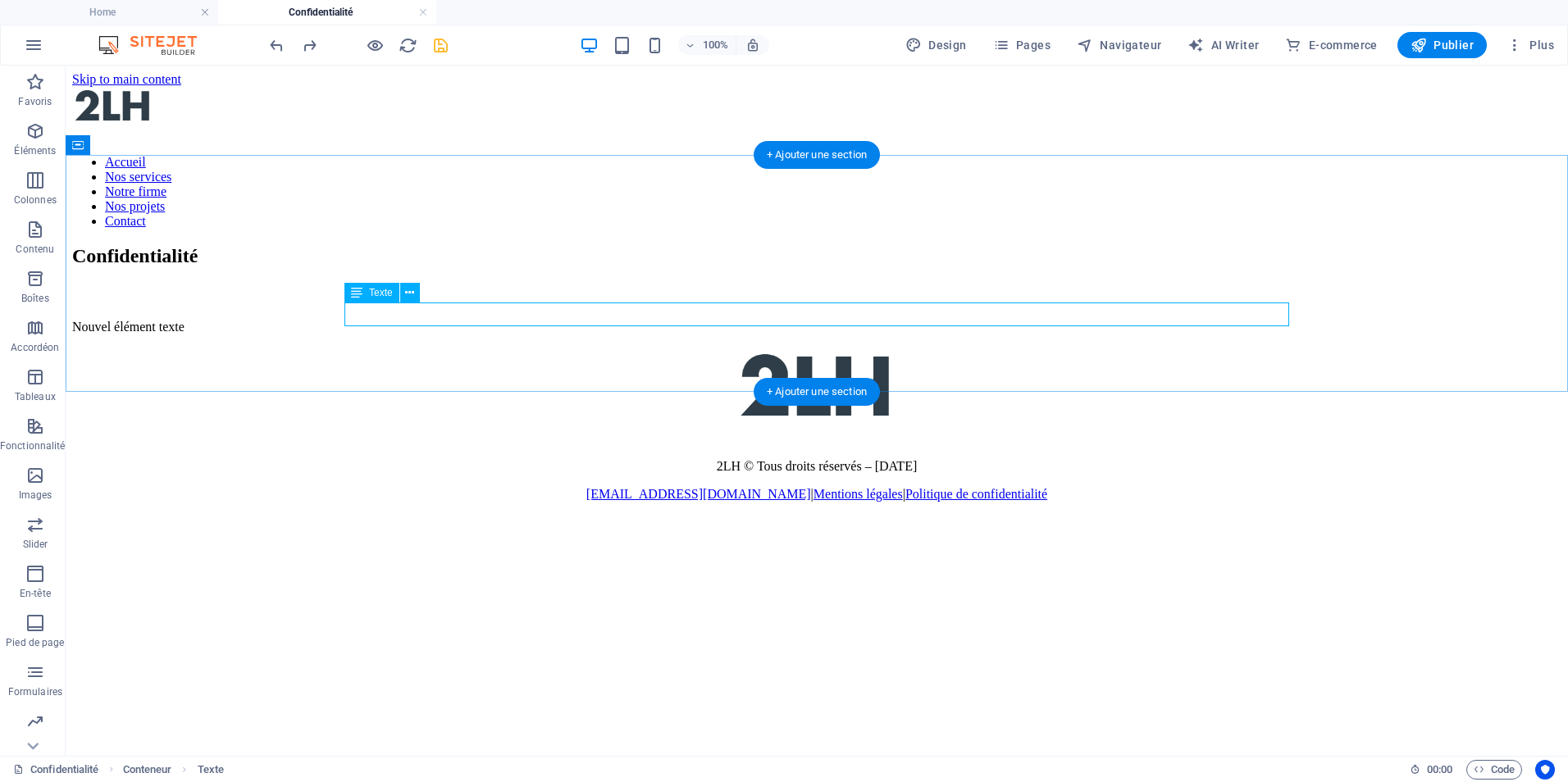
click at [469, 320] on div "Nouvel élément texte" at bounding box center [817, 327] width 1490 height 15
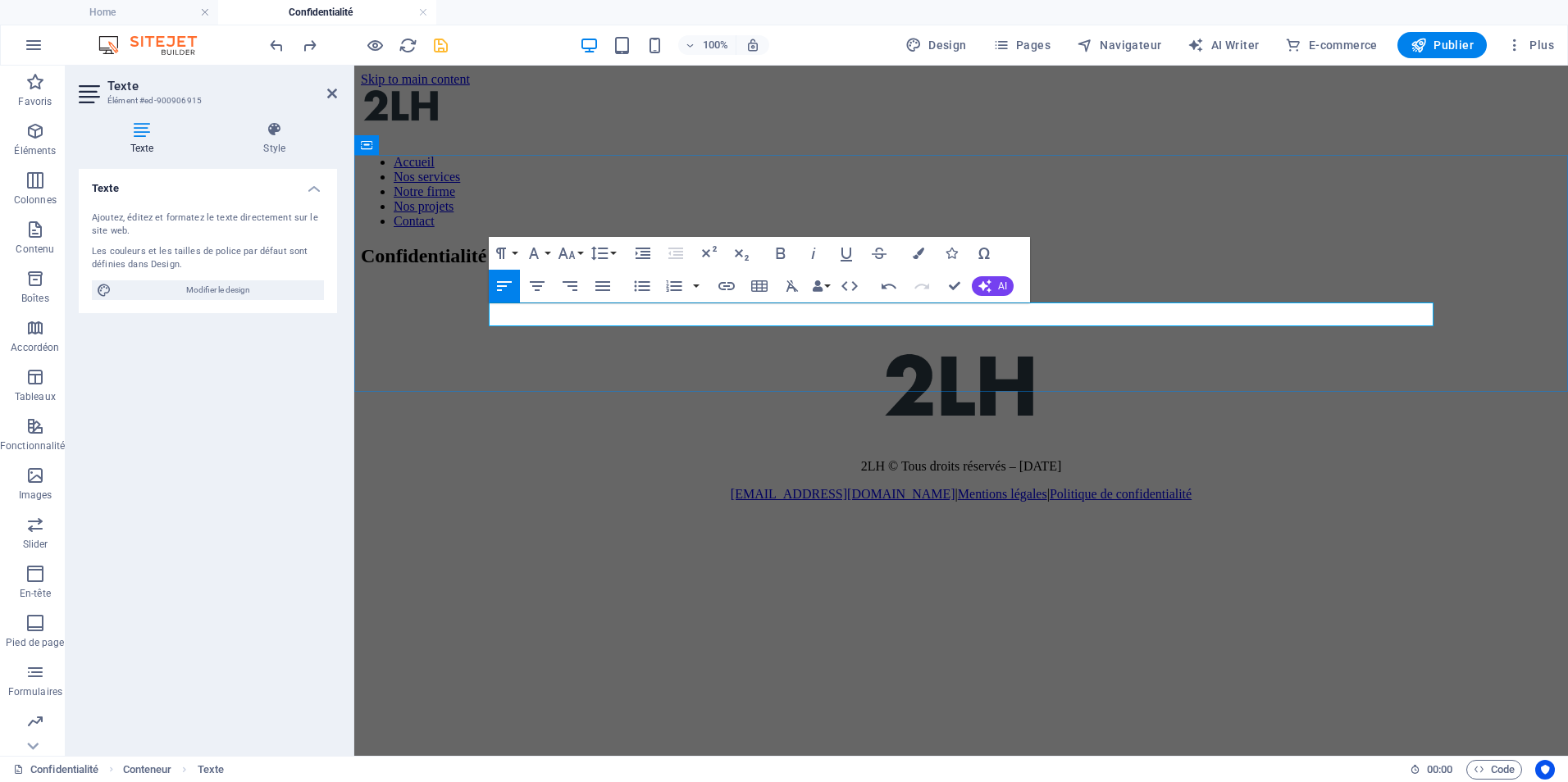
click at [612, 320] on p at bounding box center [961, 327] width 1201 height 15
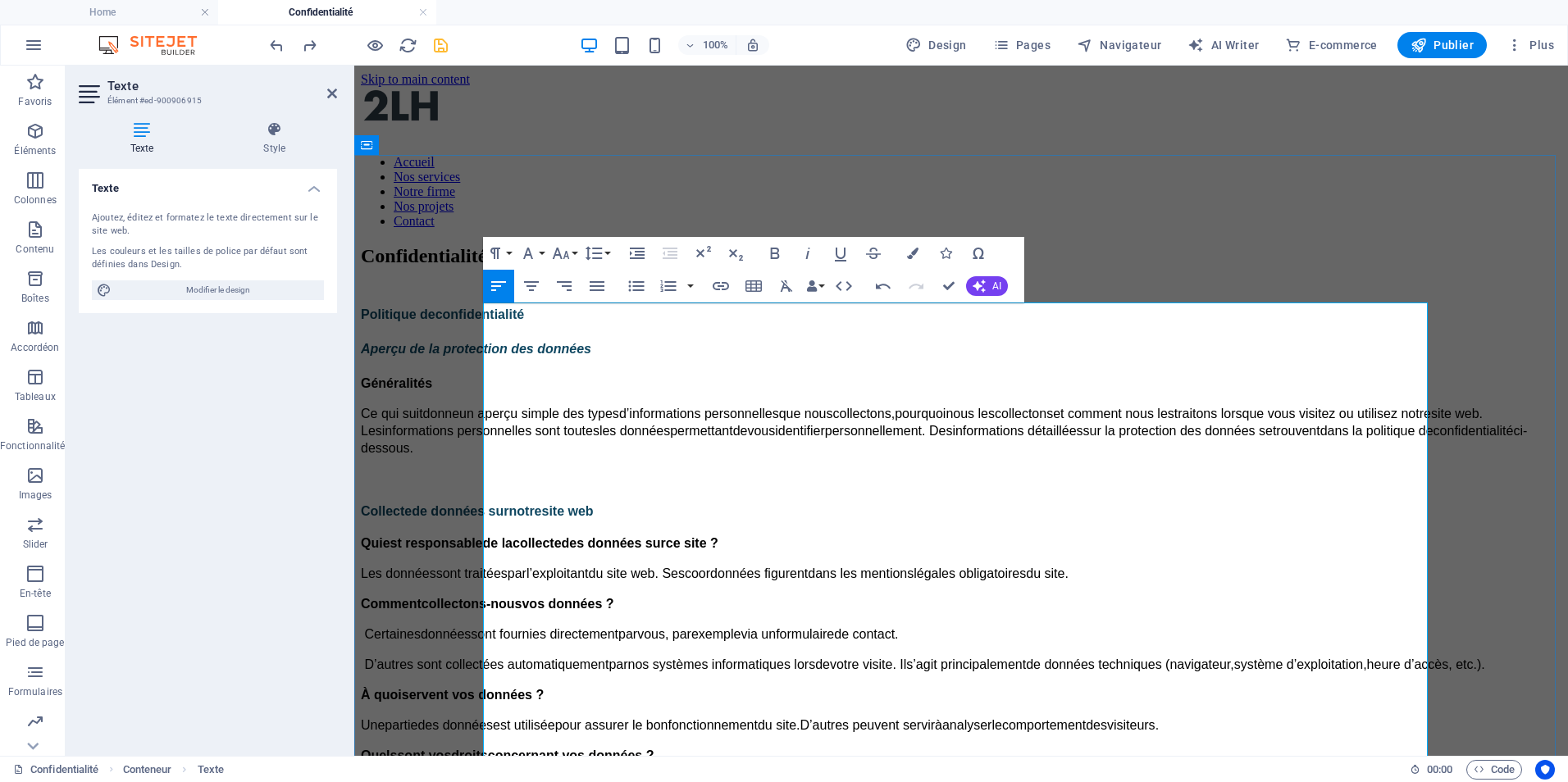
click at [591, 351] on span "Aperçu de la protection des données" at bounding box center [477, 349] width 231 height 14
click at [583, 356] on span "Aperçu de la protection des données" at bounding box center [477, 349] width 231 height 14
drag, startPoint x: 589, startPoint y: 348, endPoint x: 609, endPoint y: 389, distance: 45.6
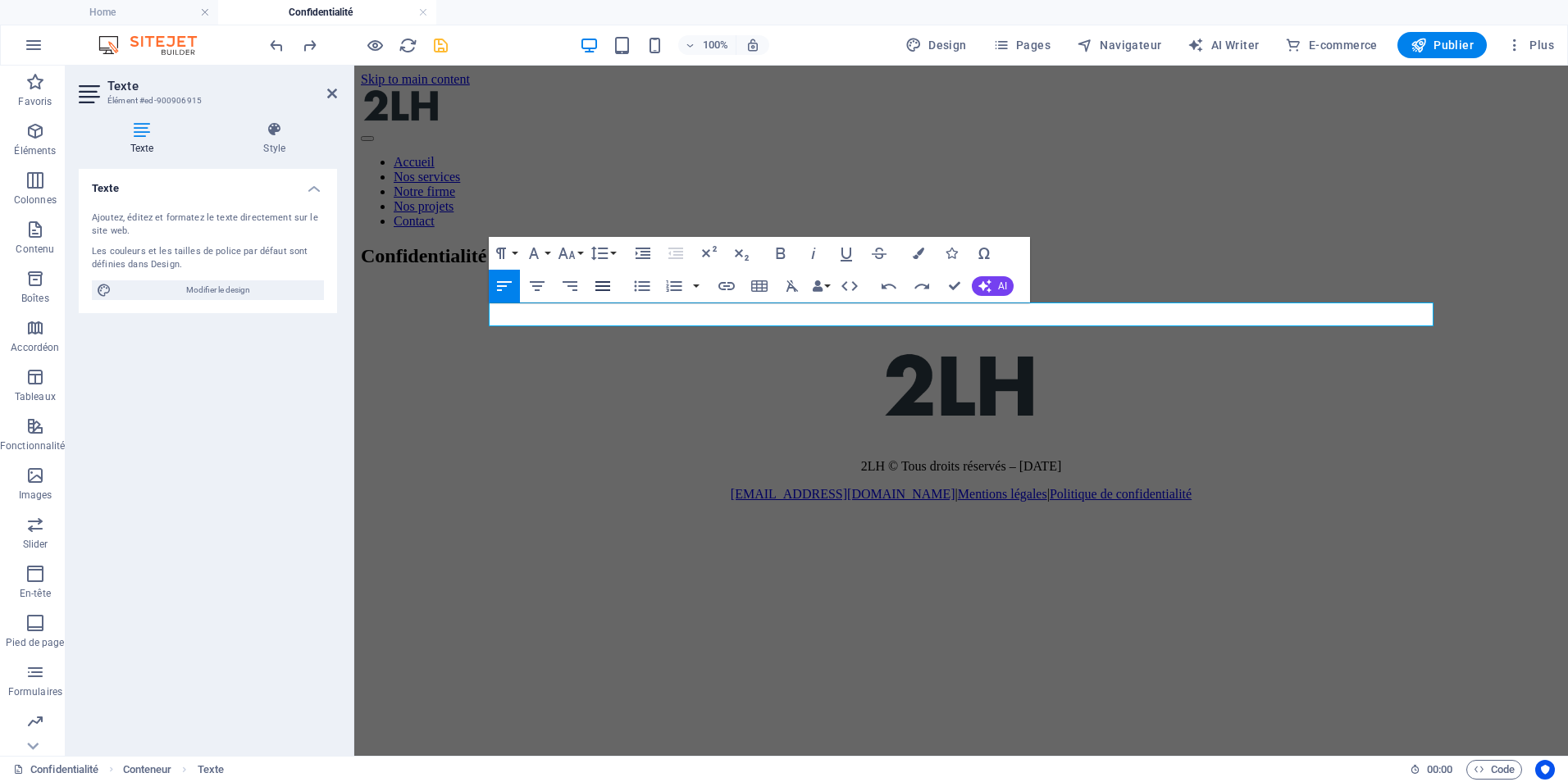
click at [589, 301] on button "Align Justify" at bounding box center [603, 286] width 31 height 33
click at [495, 286] on icon "button" at bounding box center [505, 286] width 20 height 20
click at [549, 320] on p at bounding box center [961, 327] width 1201 height 15
click at [540, 335] on div "Confidentialité" at bounding box center [961, 289] width 1201 height 89
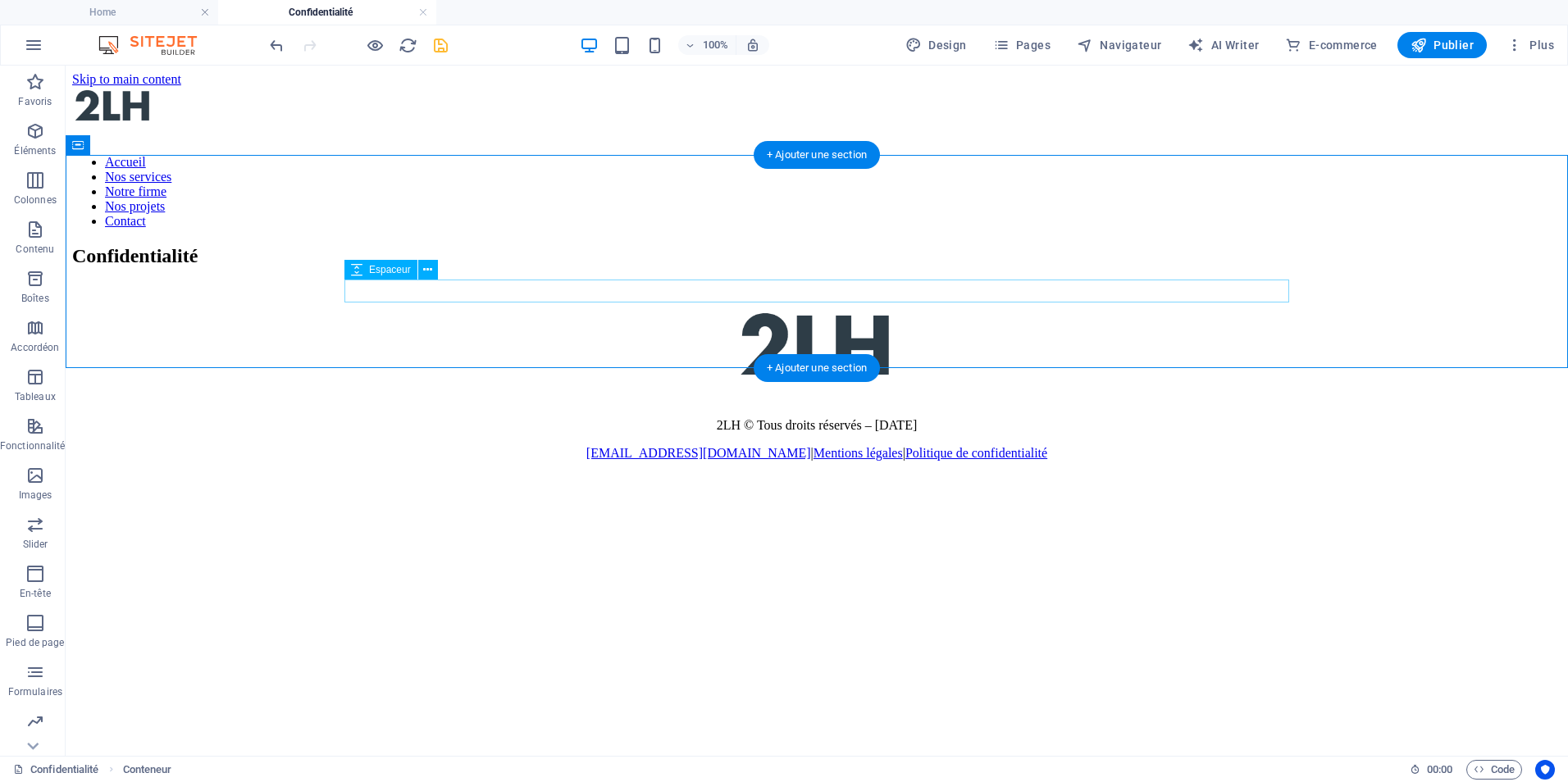
click at [680, 293] on div at bounding box center [817, 295] width 1490 height 23
click at [426, 269] on icon at bounding box center [427, 269] width 9 height 17
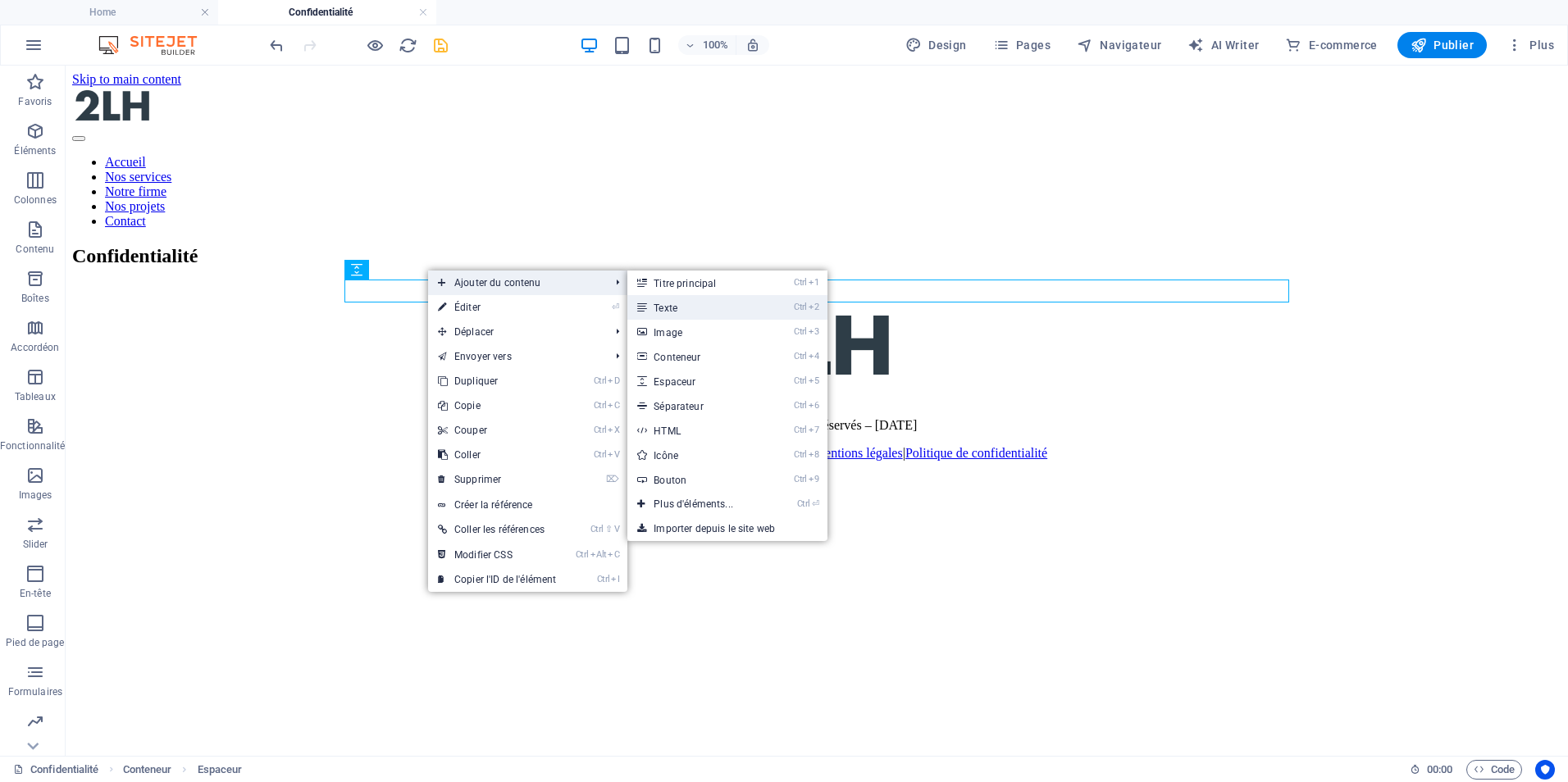
click at [692, 306] on link "Ctrl 2 Texte" at bounding box center [697, 307] width 138 height 25
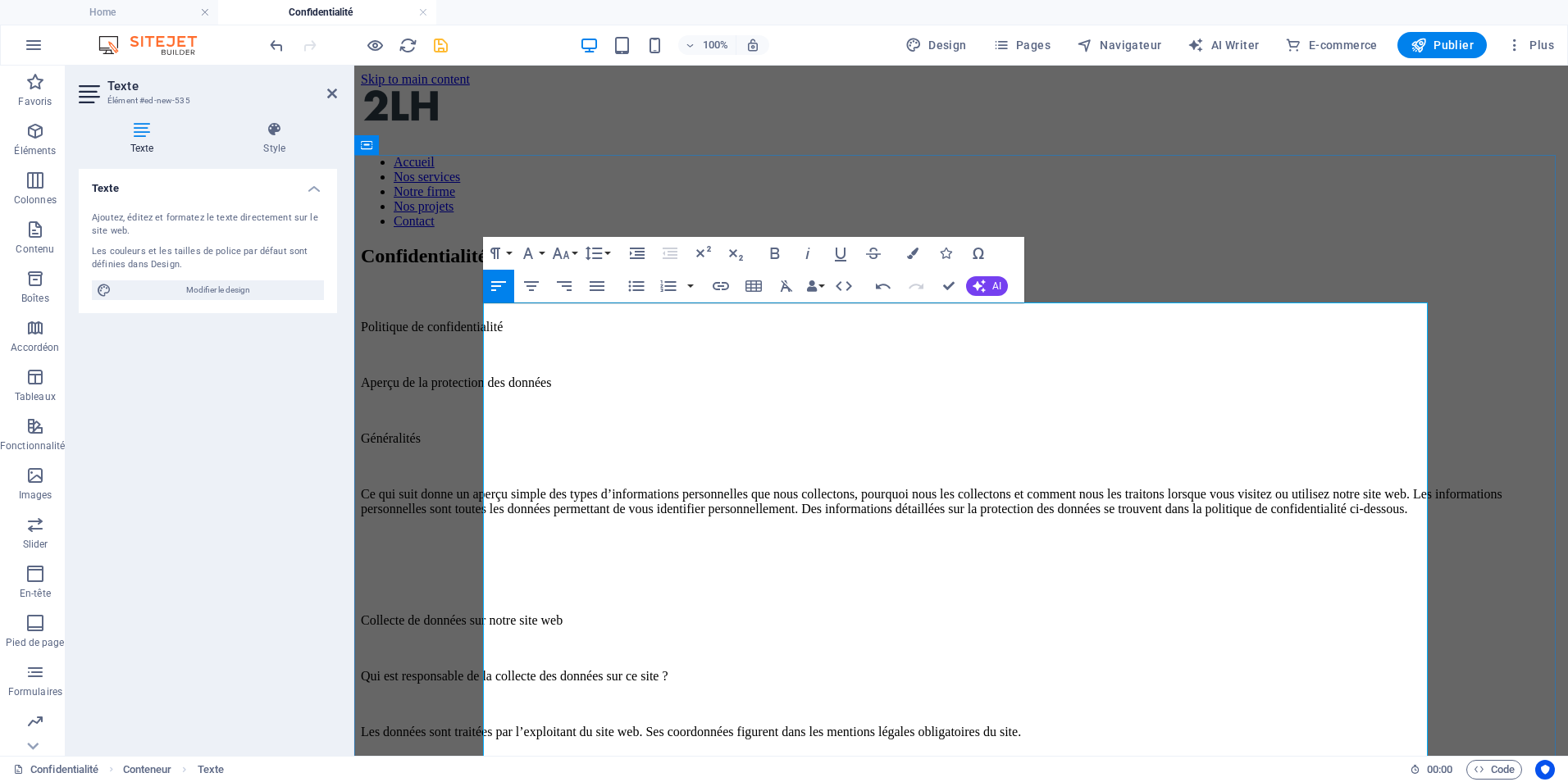
scroll to position [190638, 2]
click at [675, 403] on p at bounding box center [961, 410] width 1201 height 15
click at [671, 376] on p "Aperçu de la protection des données" at bounding box center [961, 383] width 1201 height 15
click at [684, 320] on p "Politique de confidentialité" at bounding box center [961, 327] width 1201 height 15
click at [707, 321] on p "Politique de confidentialité" at bounding box center [961, 327] width 1201 height 15
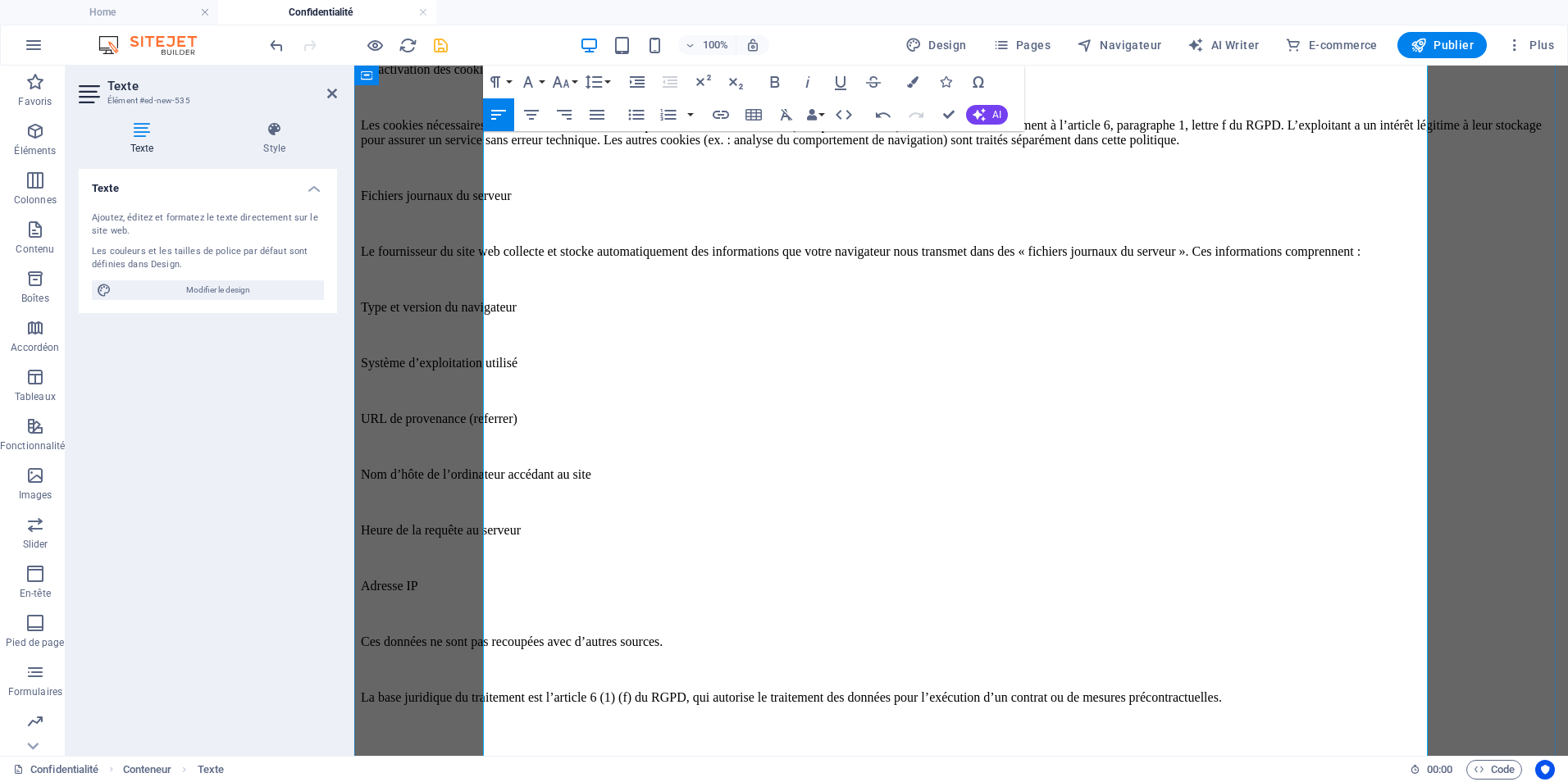
scroll to position [3197, 0]
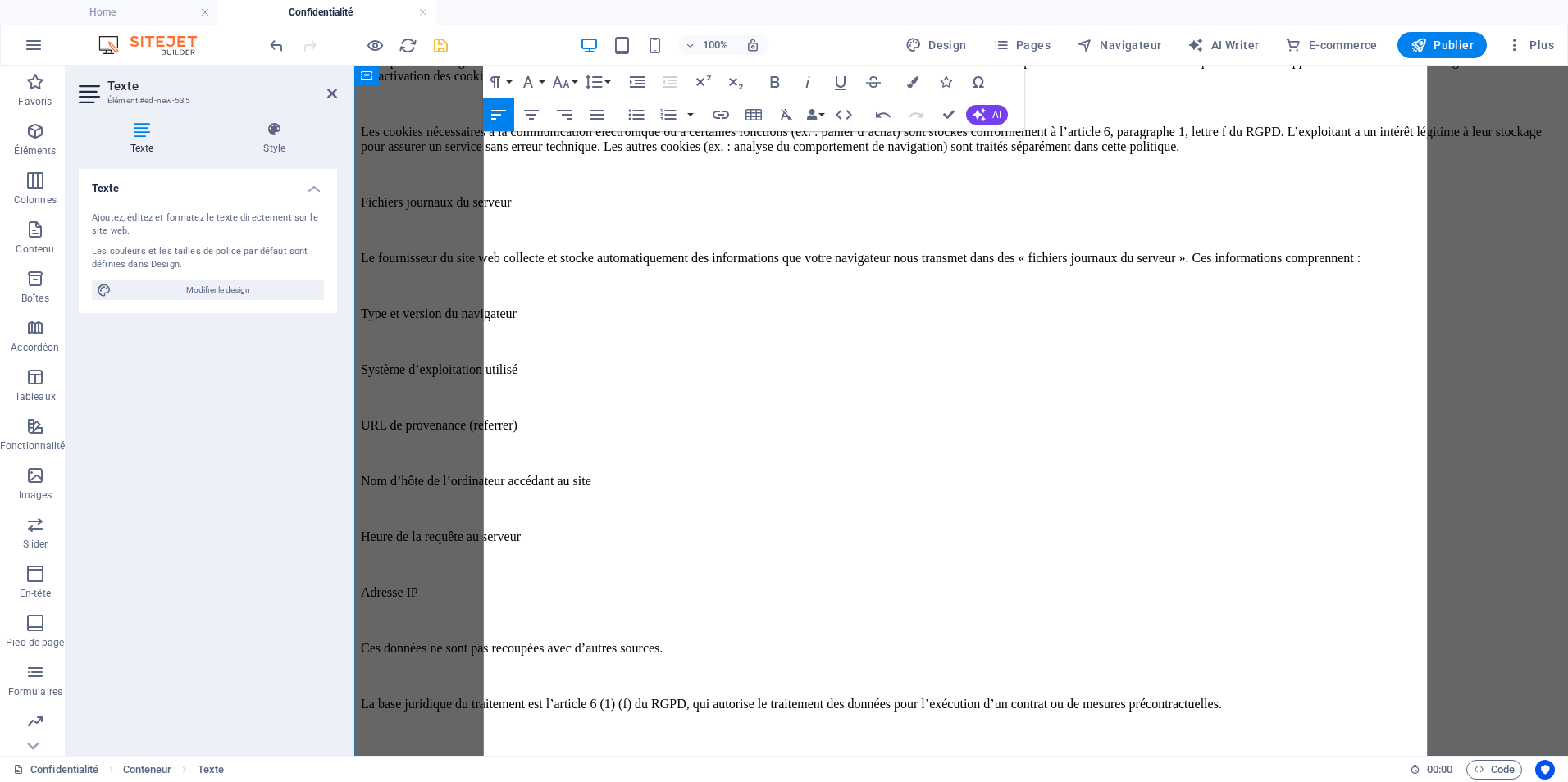
click at [505, 321] on p "Type et version du navigateur" at bounding box center [961, 314] width 1201 height 15
click at [502, 349] on p at bounding box center [961, 342] width 1201 height 15
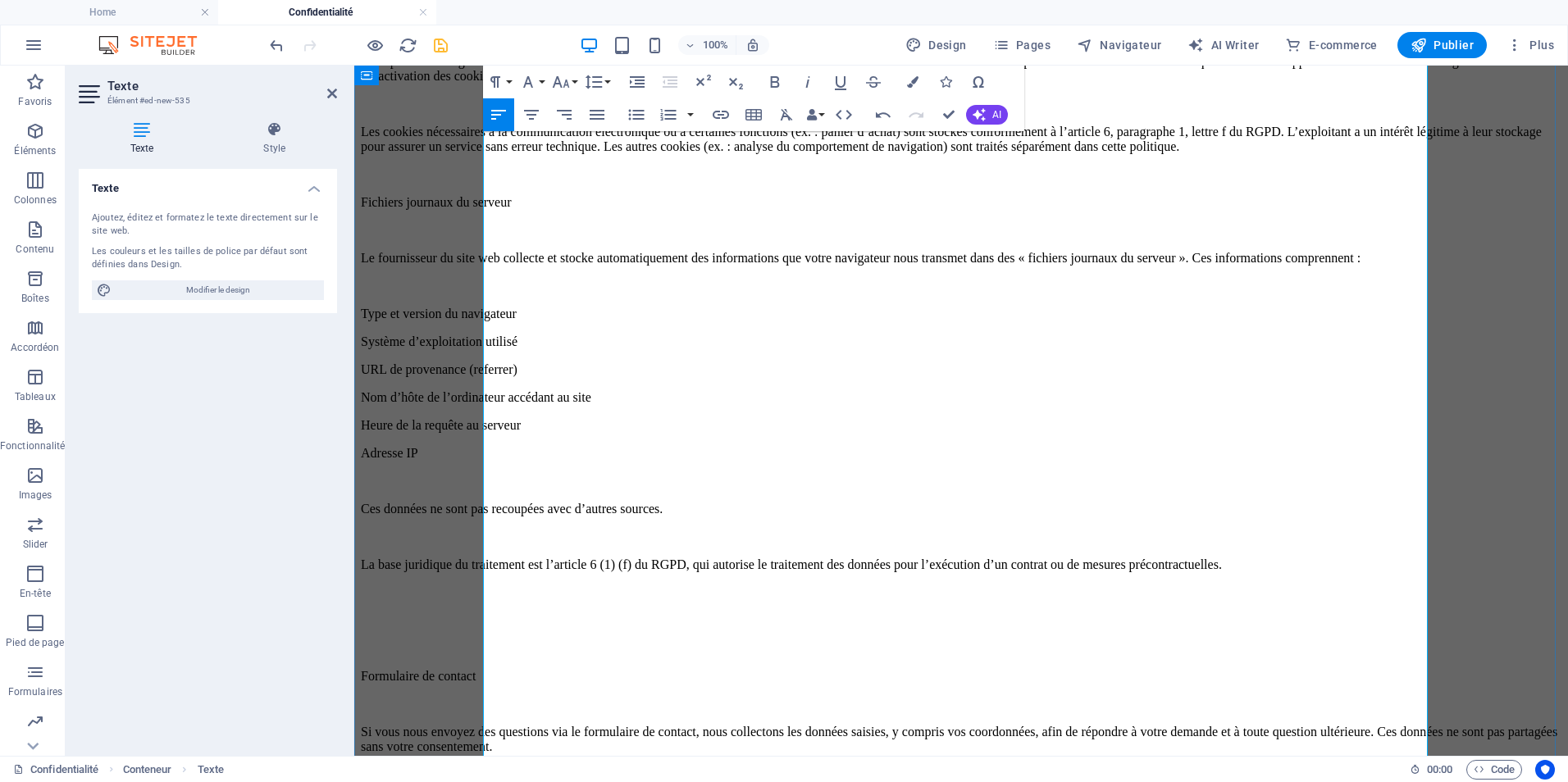
drag, startPoint x: 483, startPoint y: 396, endPoint x: 578, endPoint y: 516, distance: 153.1
click at [636, 110] on icon "button" at bounding box center [636, 115] width 16 height 11
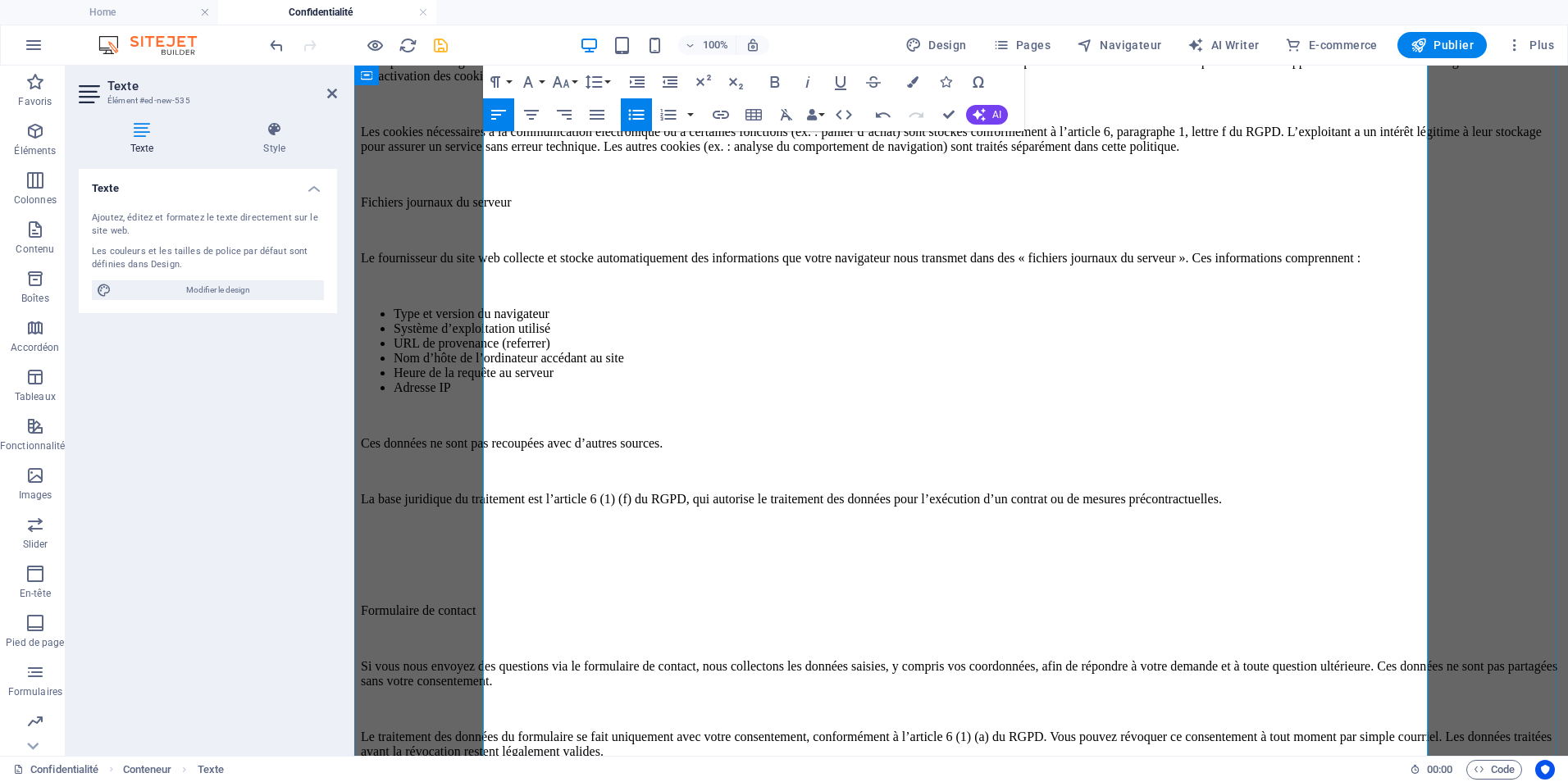
click at [644, 293] on p at bounding box center [961, 286] width 1201 height 15
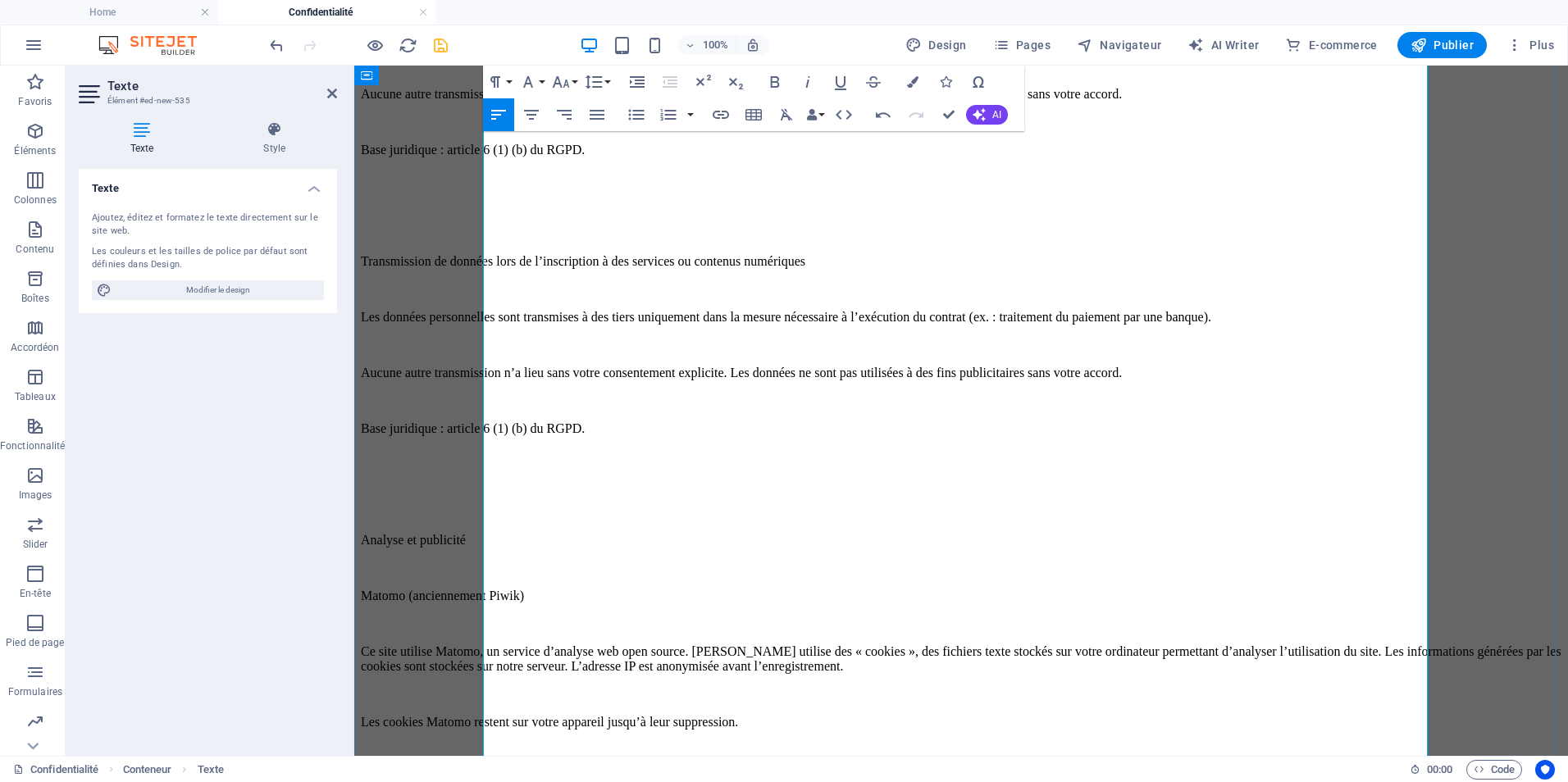
scroll to position [4837, 0]
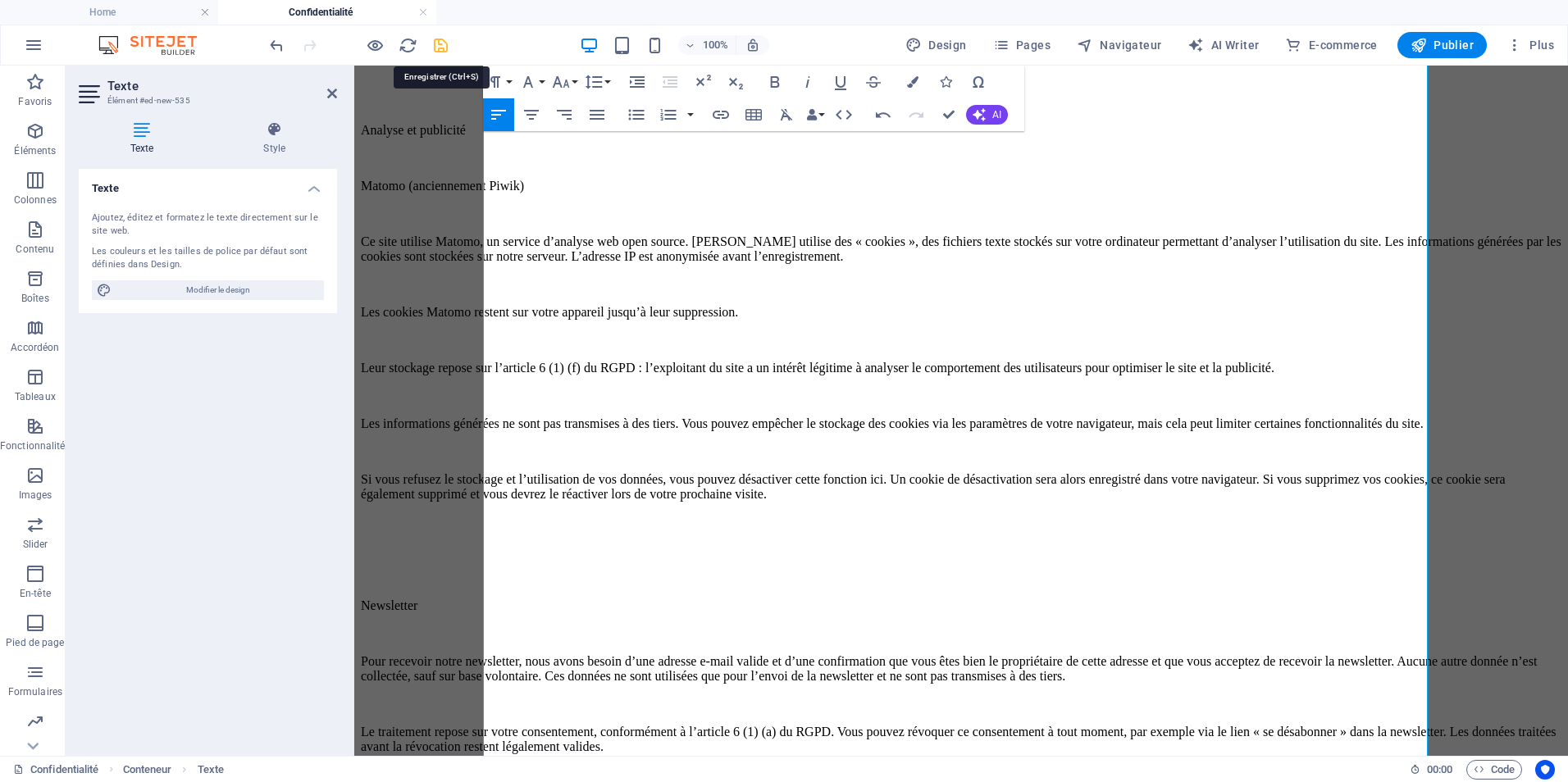
click at [438, 45] on icon "save" at bounding box center [440, 45] width 19 height 19
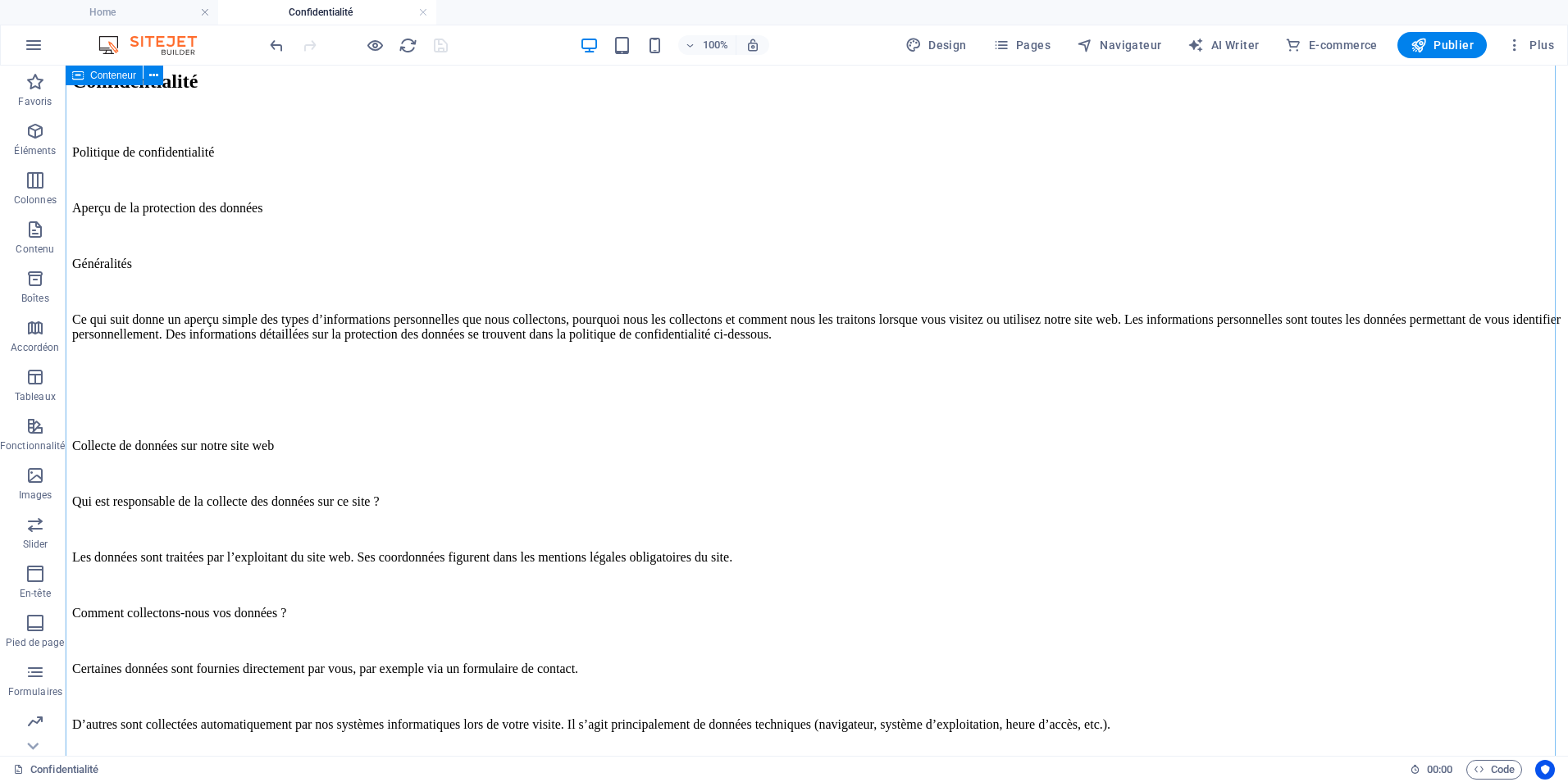
scroll to position [0, 0]
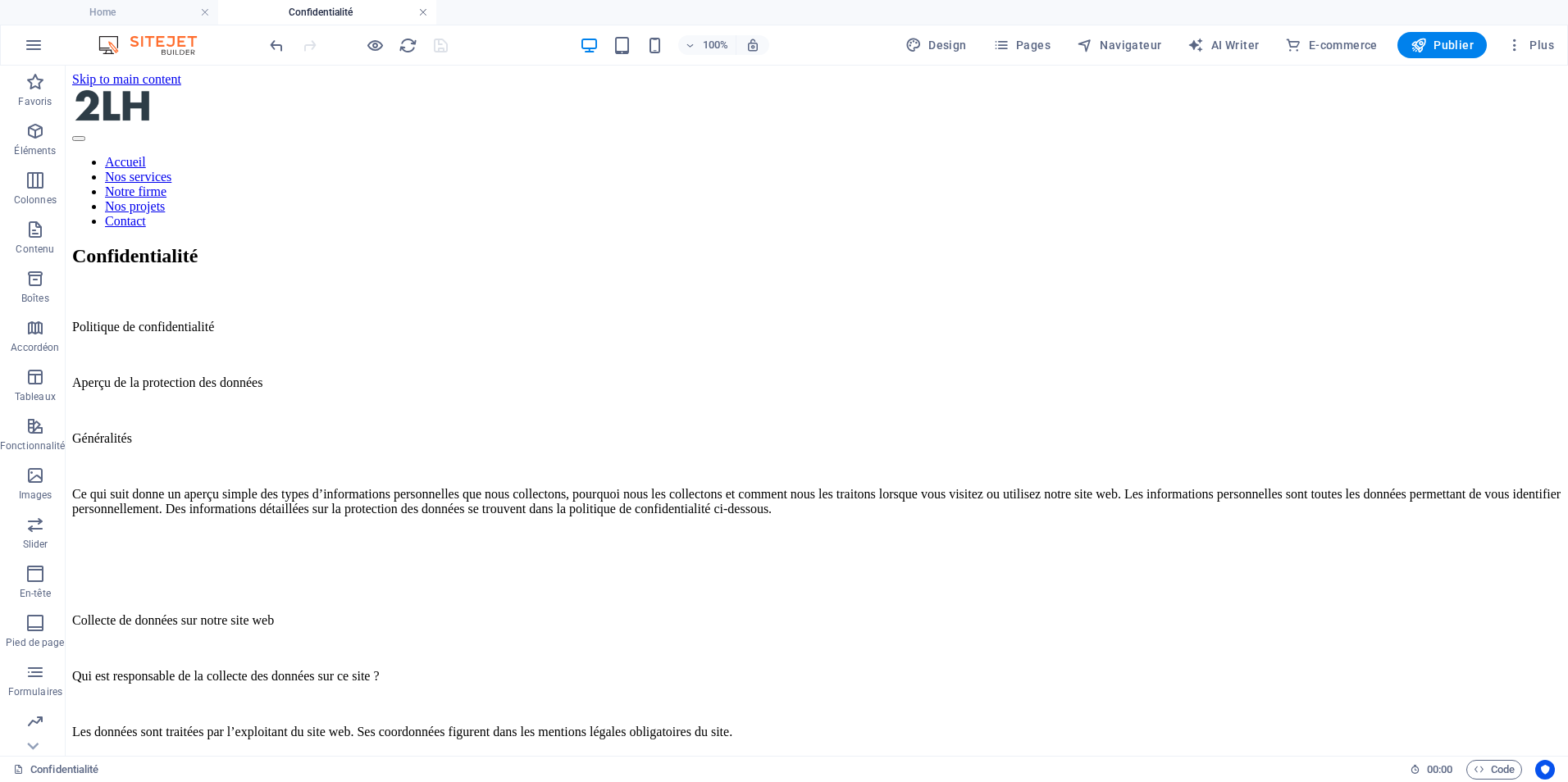
click at [420, 13] on link at bounding box center [423, 12] width 10 height 16
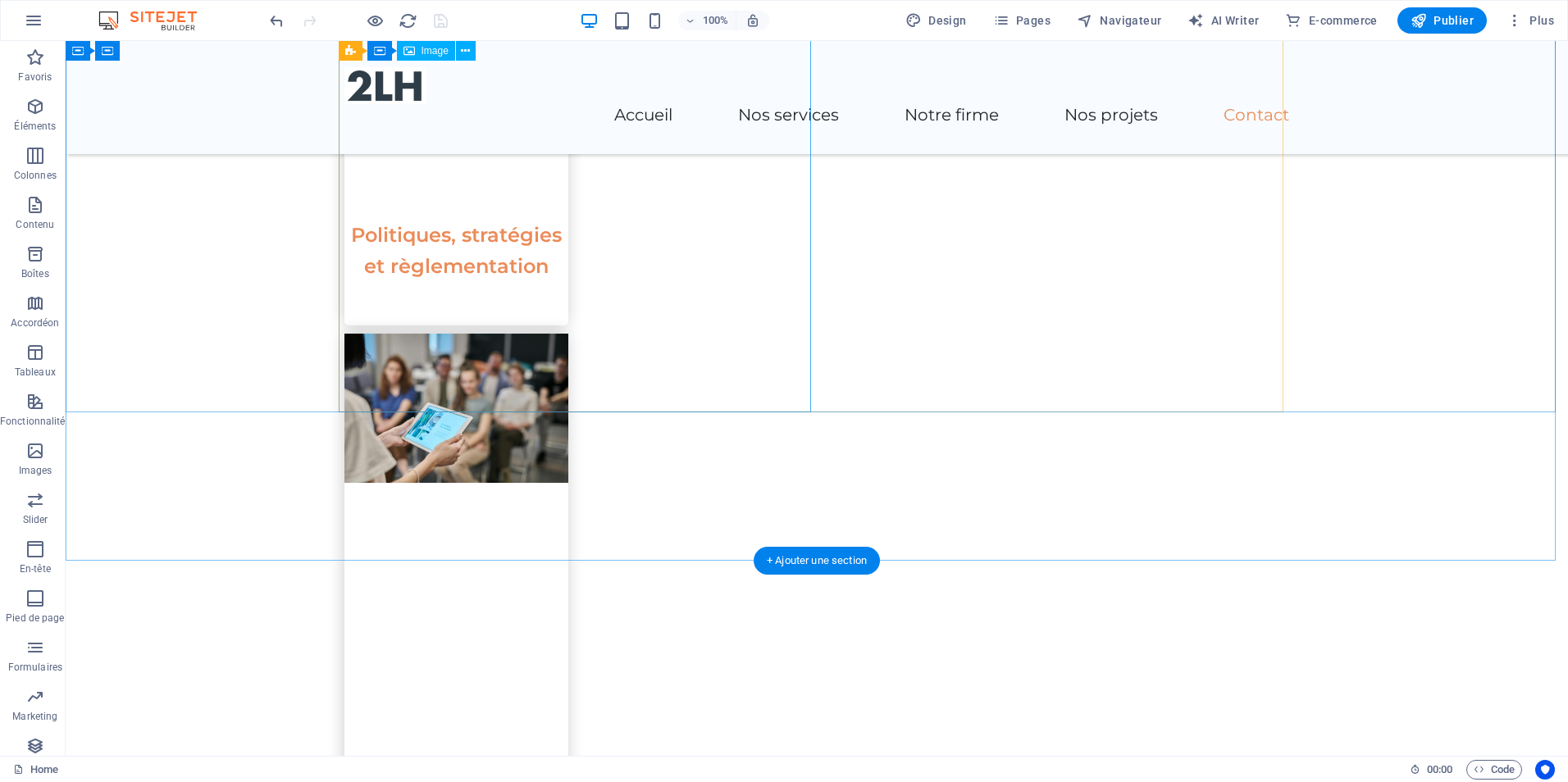
scroll to position [3015, 0]
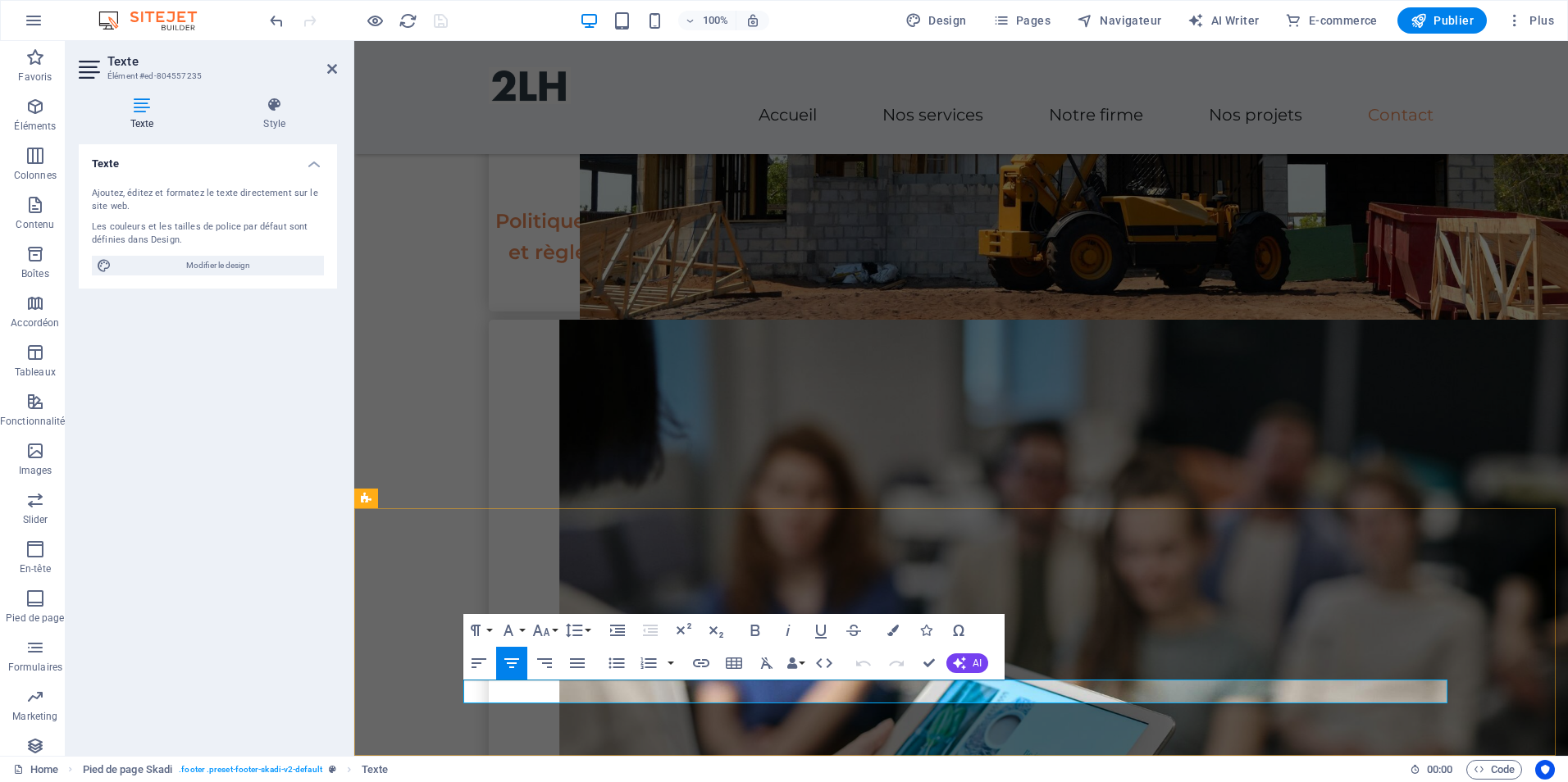
click at [1109, 647] on icon "button" at bounding box center [1109, 649] width 20 height 20
click at [258, 597] on div "Texte Ajoutez, éditez et formatez le texte directement sur le site web. Les cou…" at bounding box center [208, 443] width 258 height 598
click at [331, 63] on icon at bounding box center [332, 69] width 10 height 13
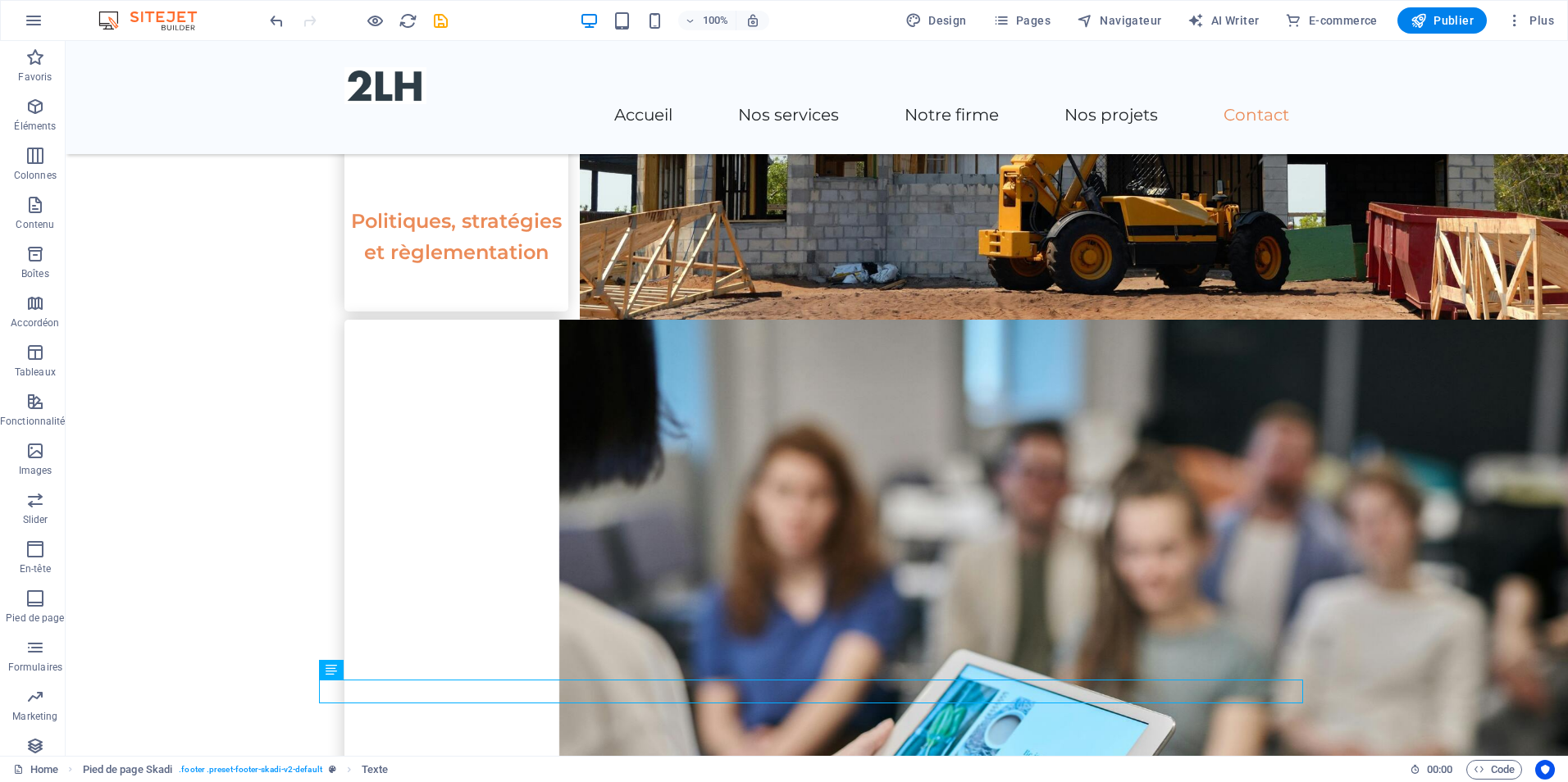
click at [364, 17] on div at bounding box center [358, 21] width 184 height 26
click at [373, 21] on icon "button" at bounding box center [375, 21] width 19 height 19
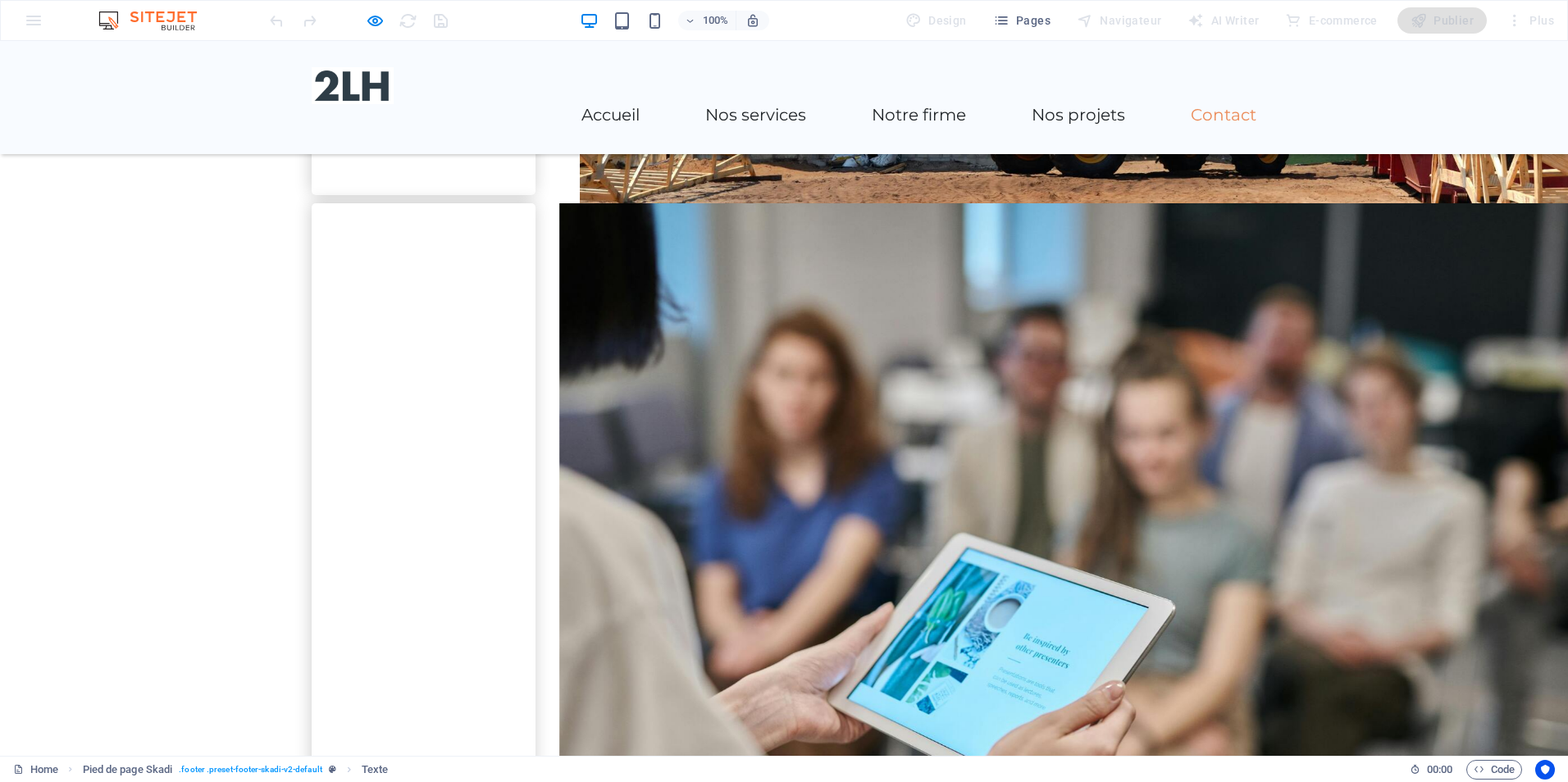
drag, startPoint x: 372, startPoint y: 16, endPoint x: 460, endPoint y: 19, distance: 88.1
click at [372, 16] on icon "button" at bounding box center [375, 21] width 19 height 19
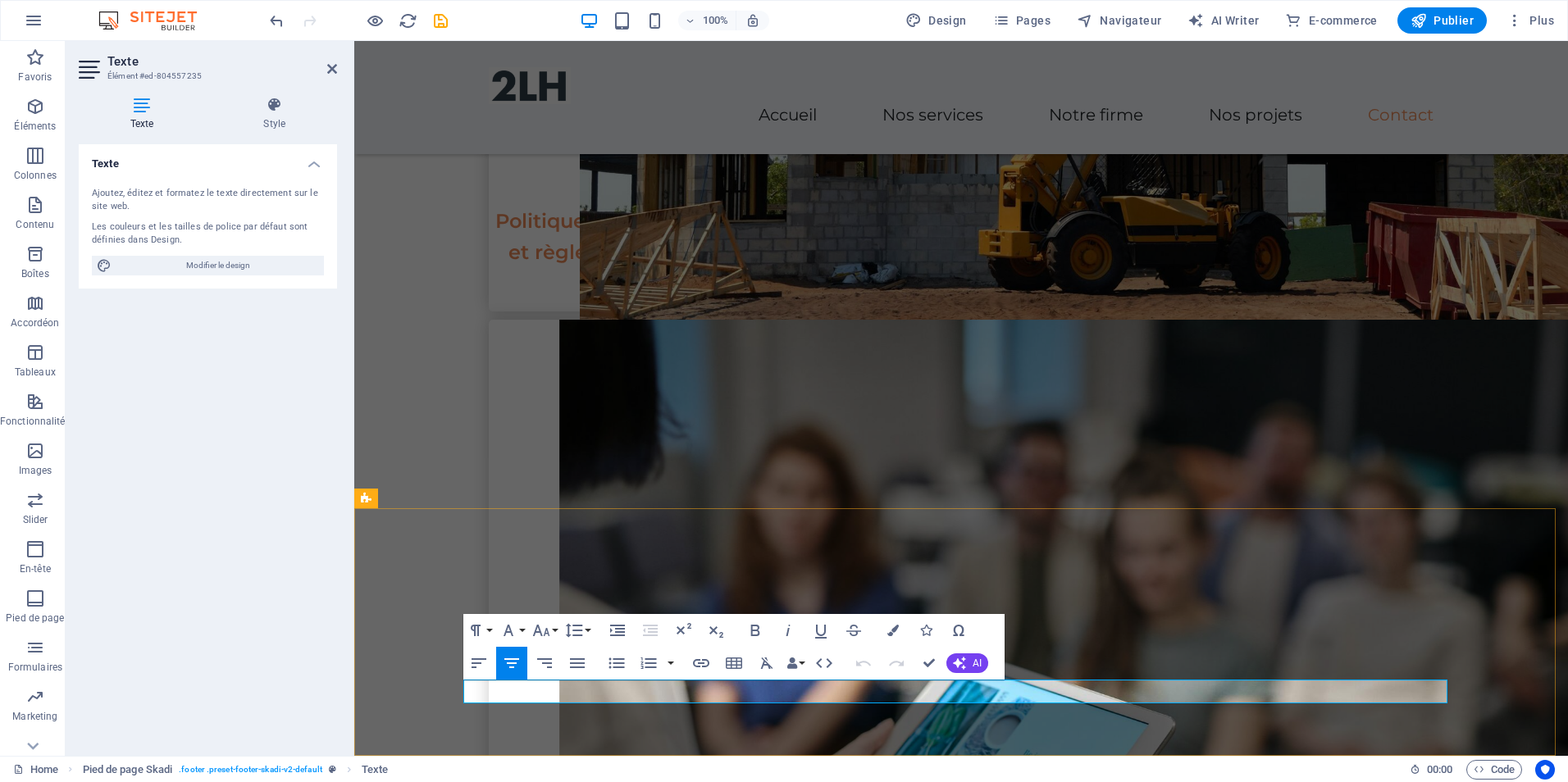
drag, startPoint x: 978, startPoint y: 691, endPoint x: 1176, endPoint y: 691, distance: 198.0
click at [702, 663] on icon "button" at bounding box center [702, 663] width 16 height 8
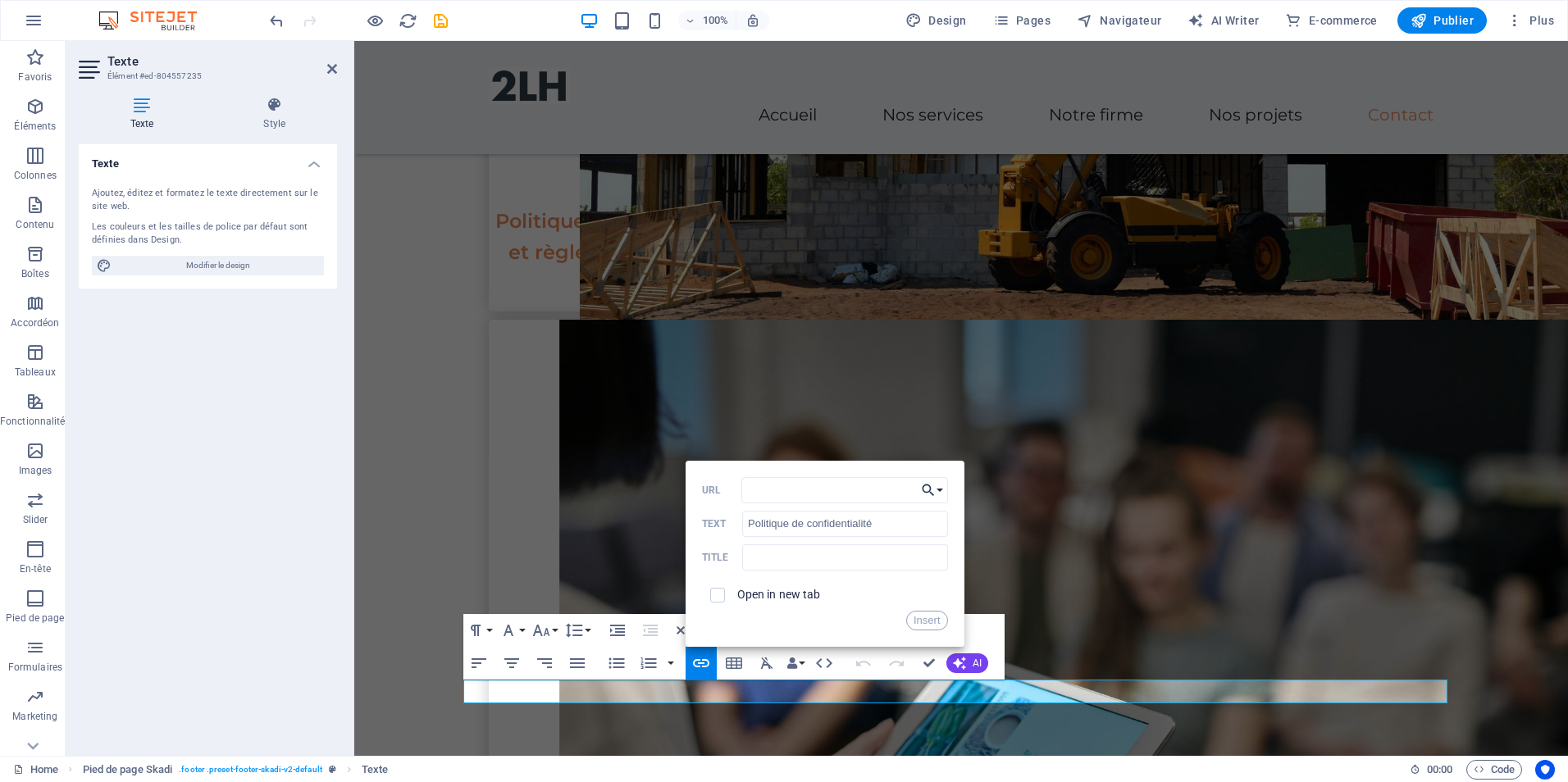
click at [938, 485] on button "Choose Link" at bounding box center [932, 490] width 31 height 26
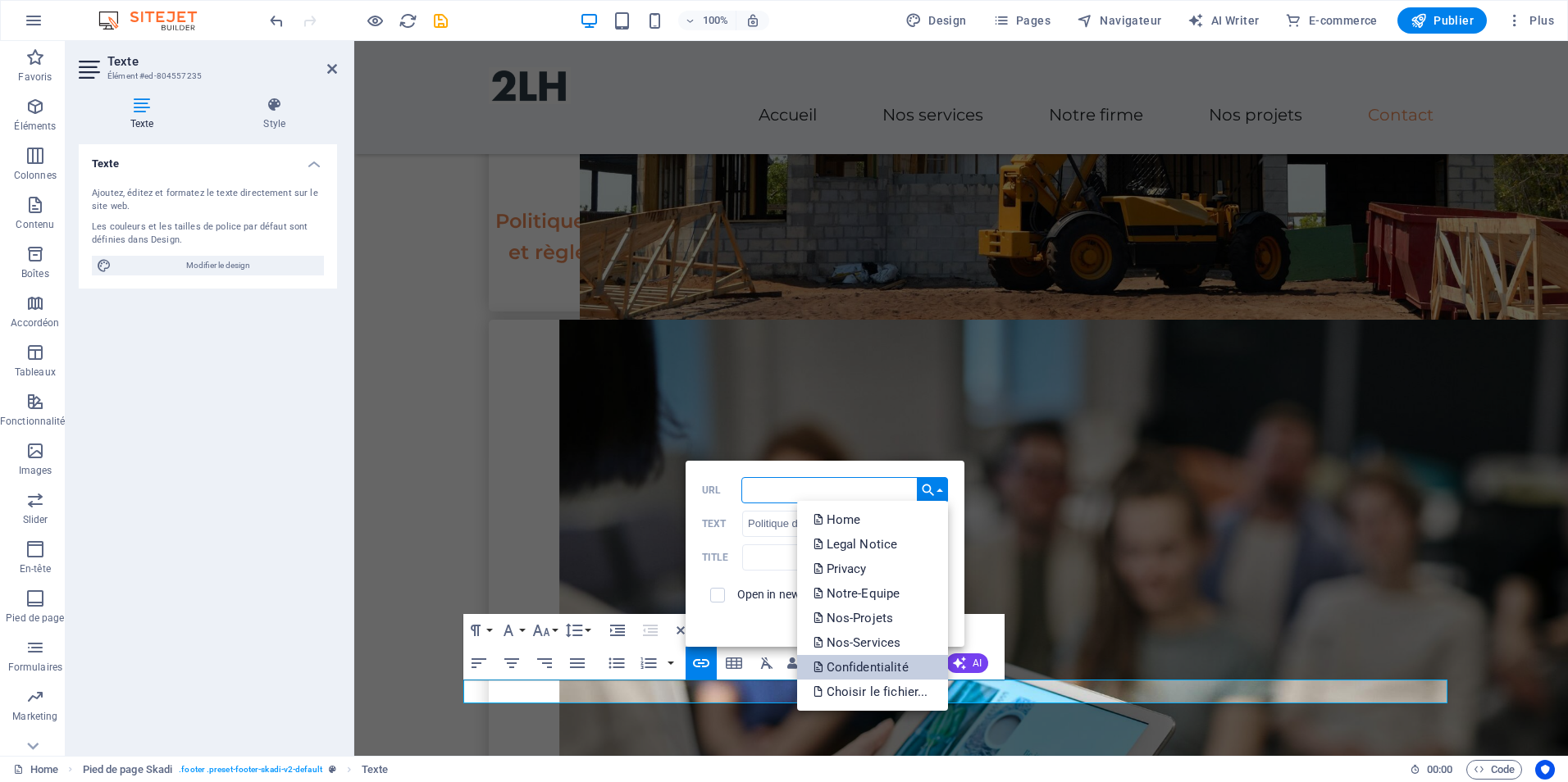
click at [850, 667] on p "Confidentialité" at bounding box center [862, 667] width 98 height 25
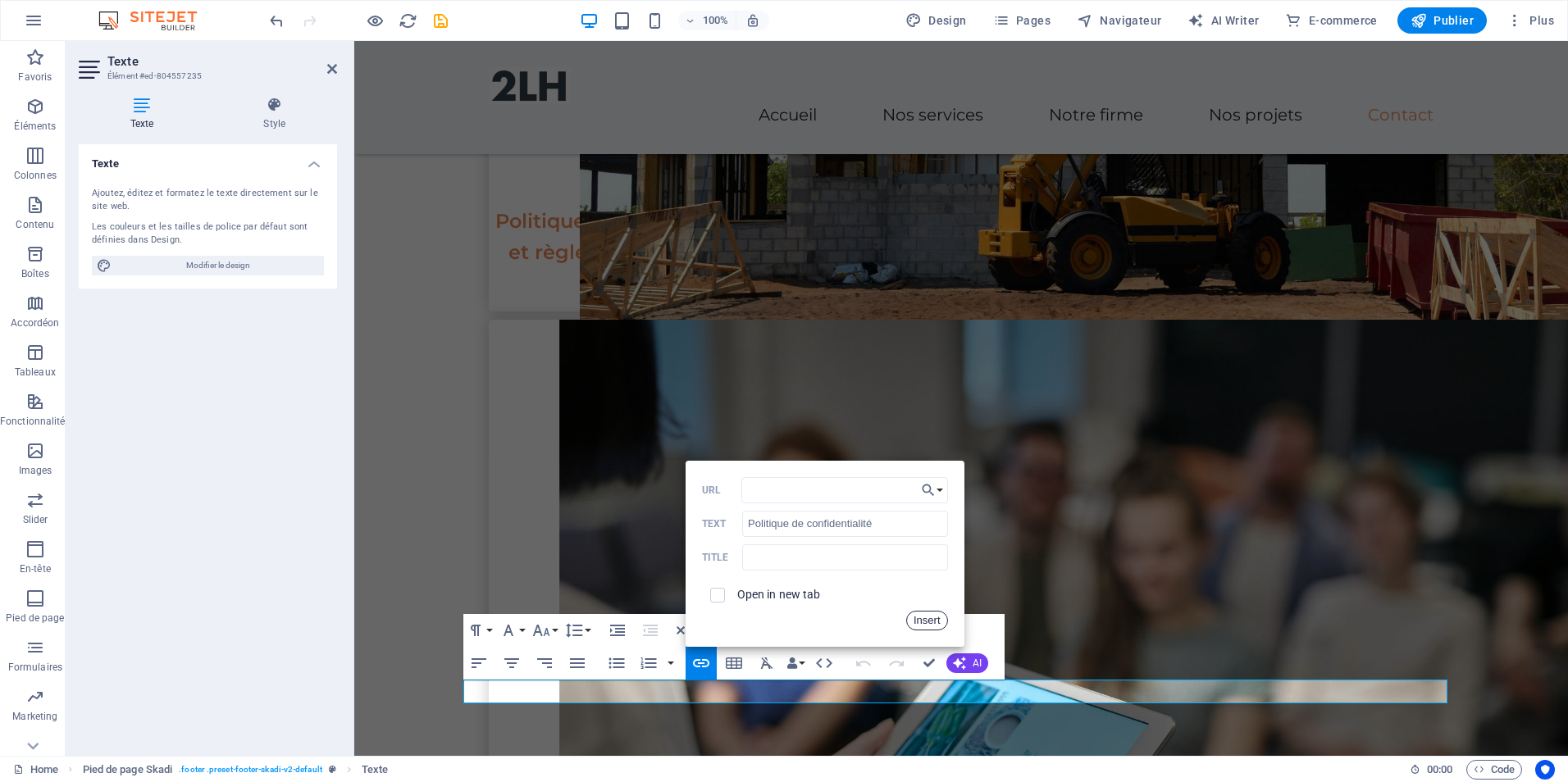
click at [923, 617] on button "Insert" at bounding box center [927, 620] width 42 height 20
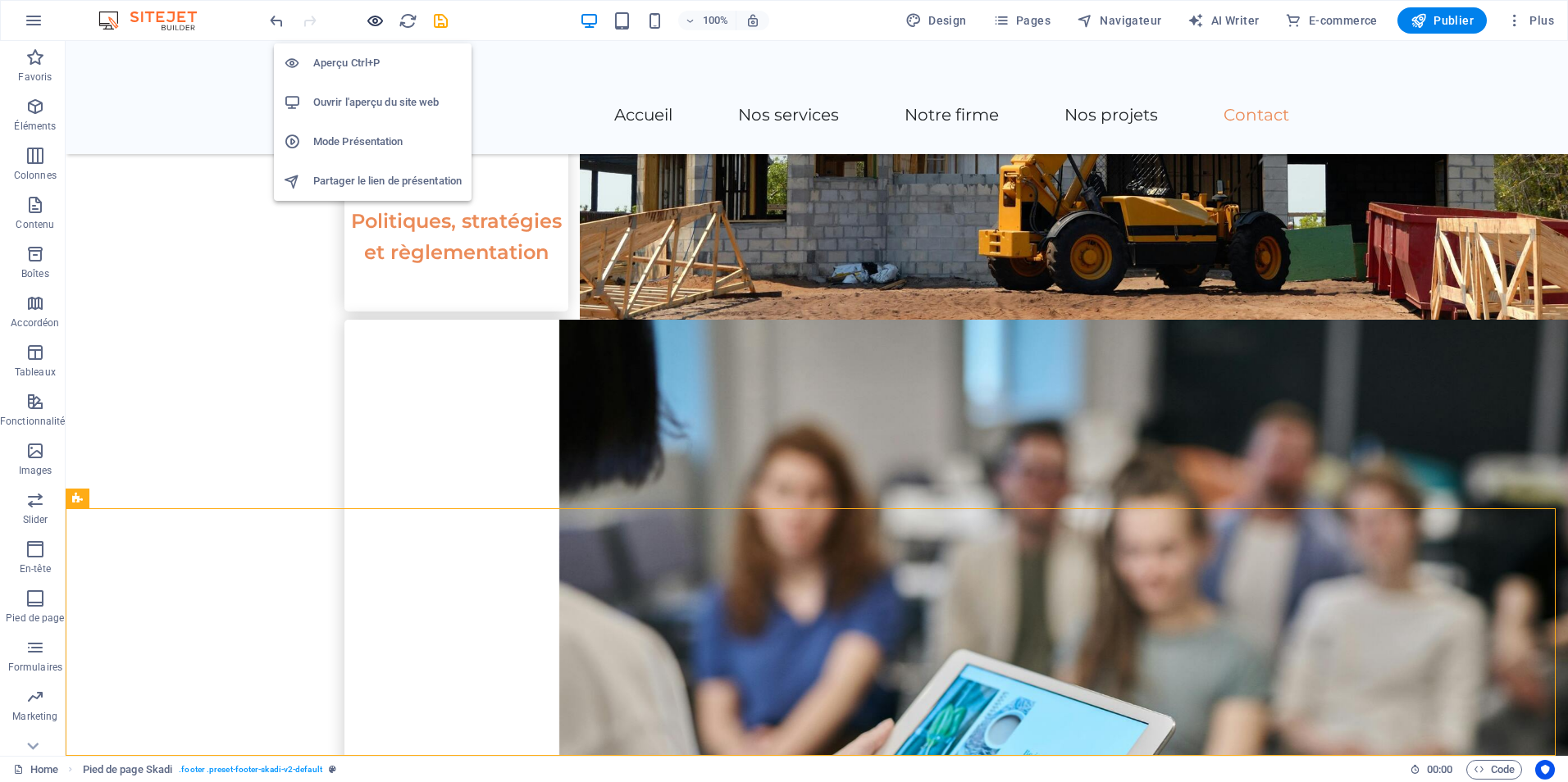
click at [373, 17] on icon "button" at bounding box center [375, 21] width 19 height 19
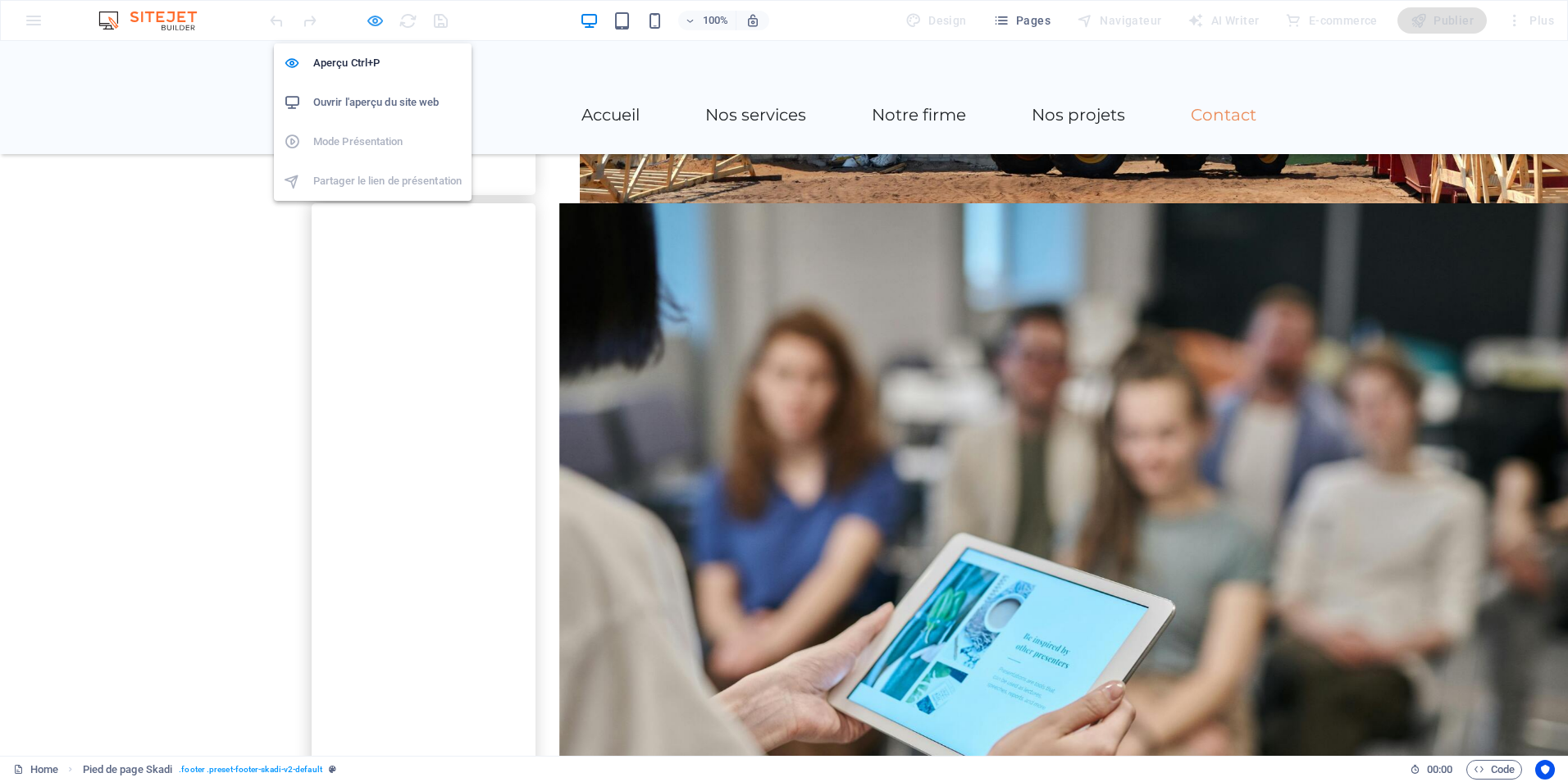
click at [373, 16] on icon "button" at bounding box center [375, 21] width 19 height 19
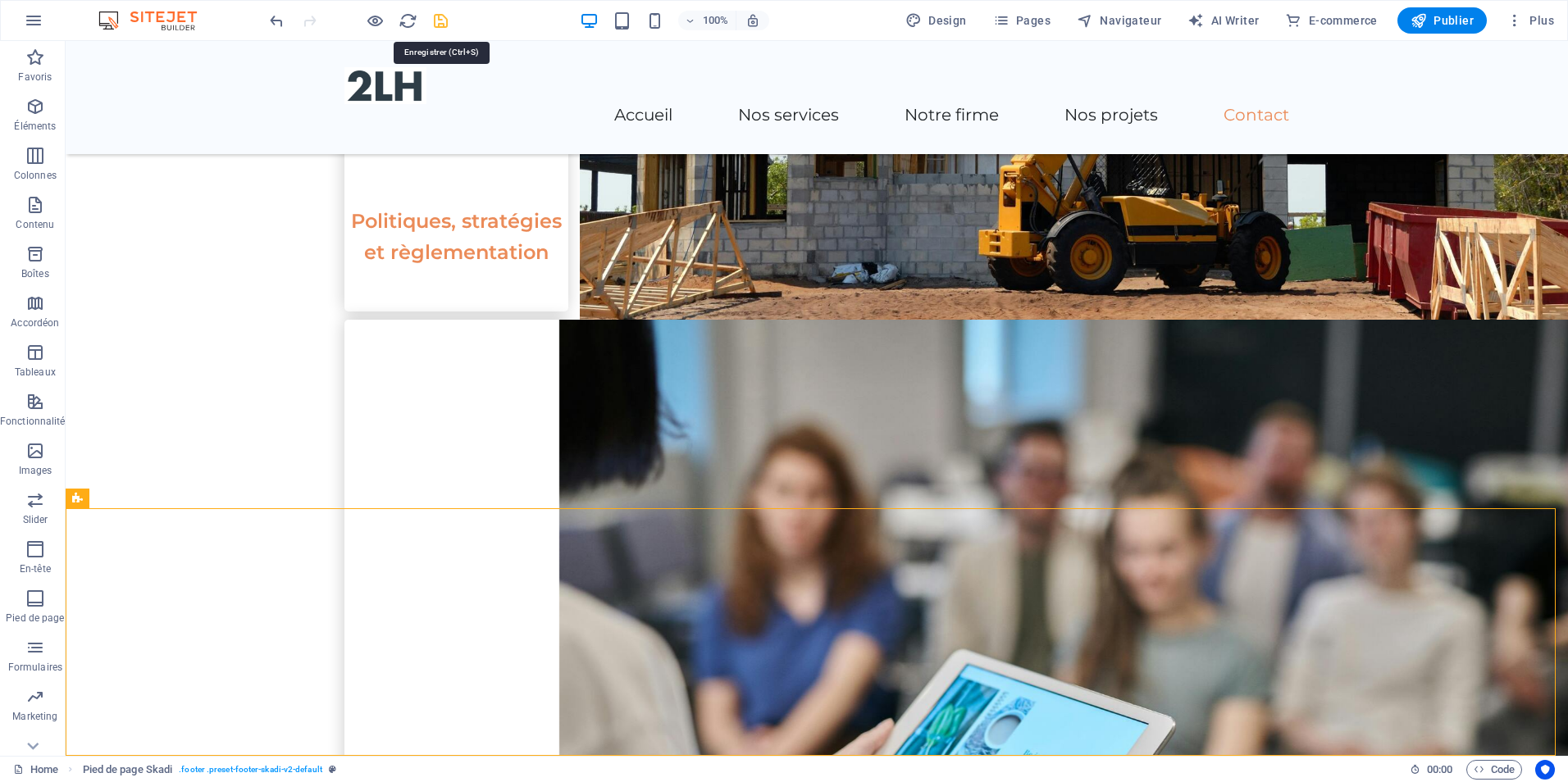
click at [444, 18] on icon "save" at bounding box center [440, 21] width 19 height 19
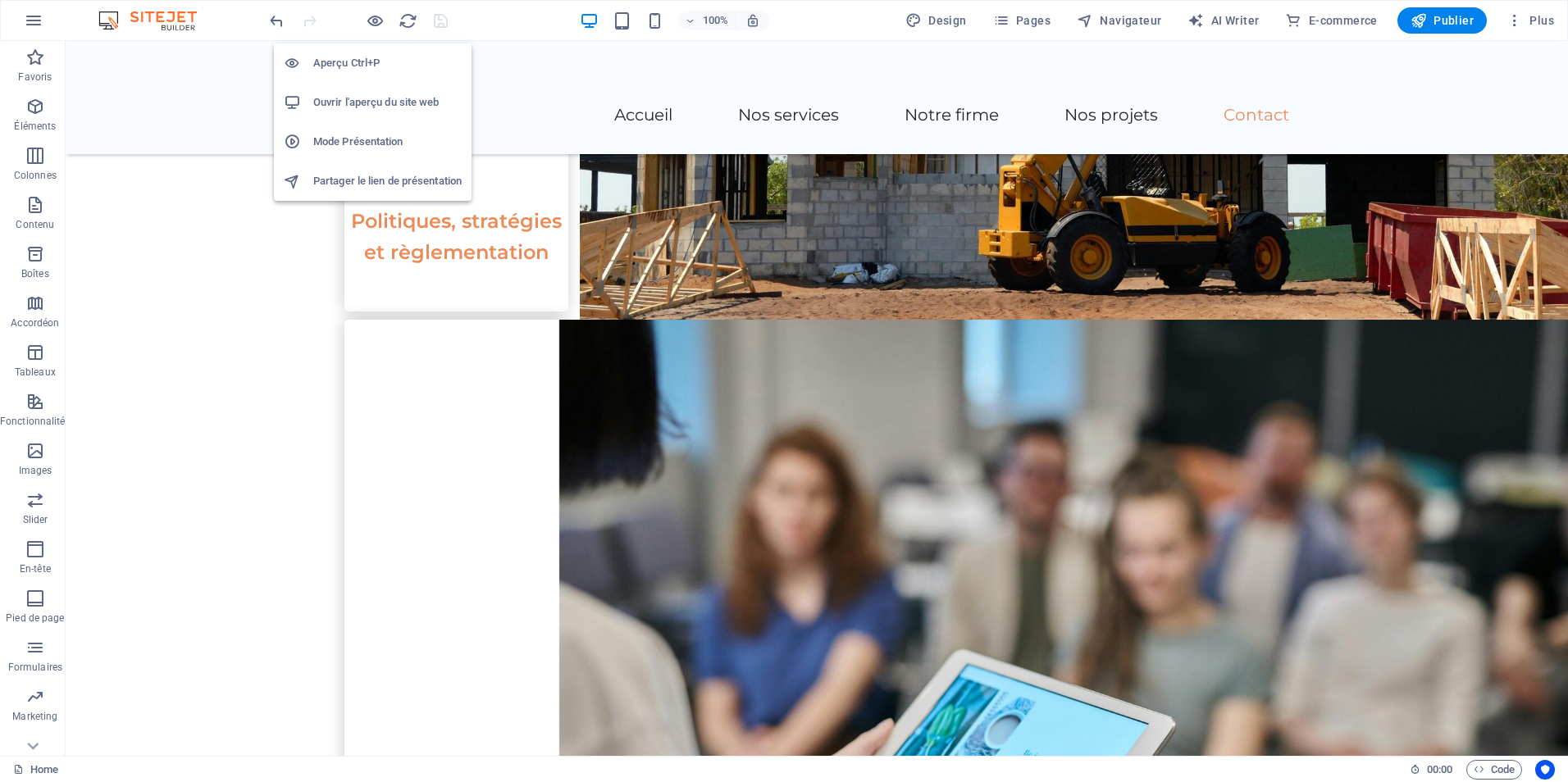
click at [393, 112] on li "Ouvrir l'aperçu du site web" at bounding box center [373, 102] width 198 height 40
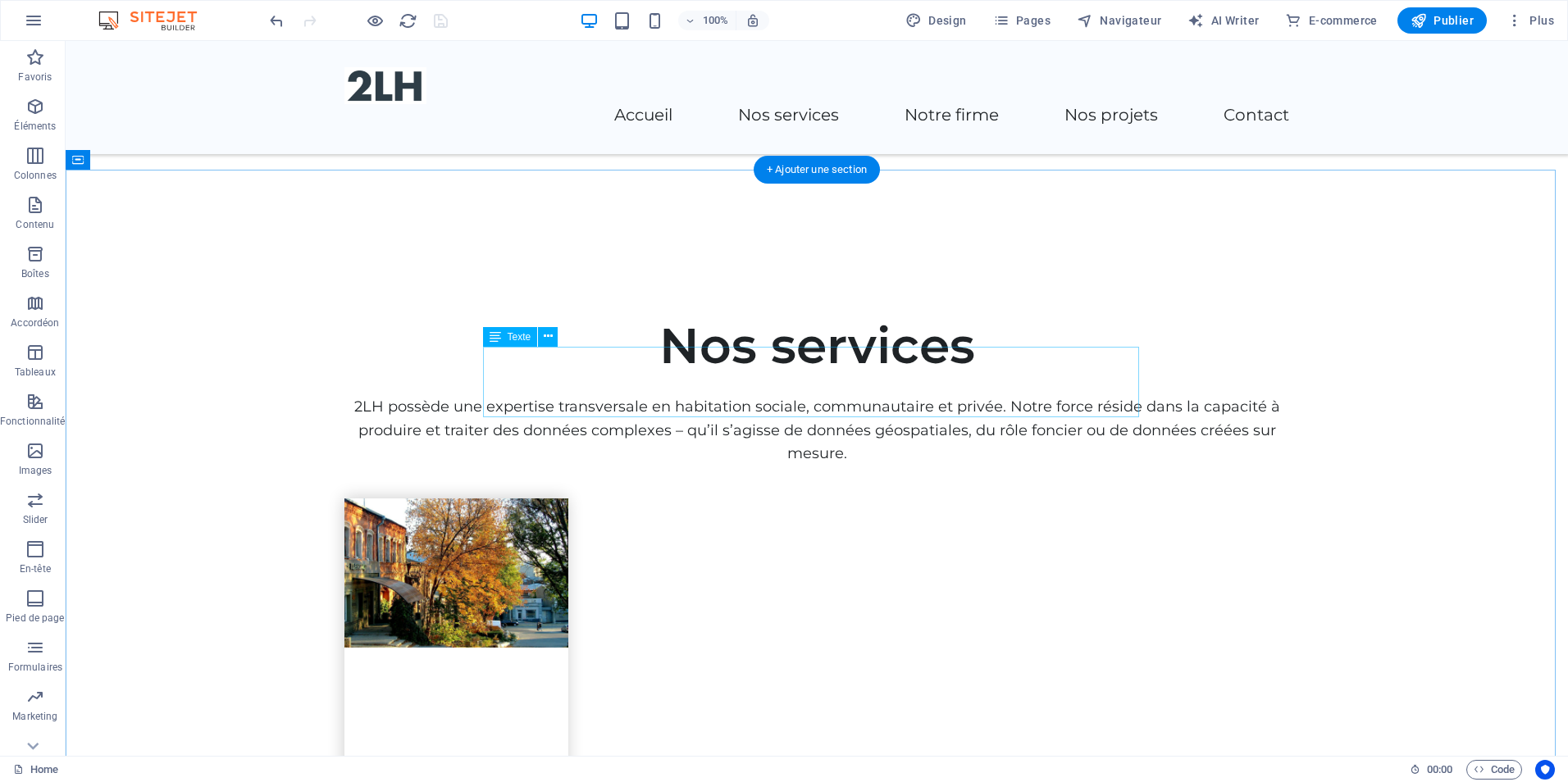
scroll to position [901, 0]
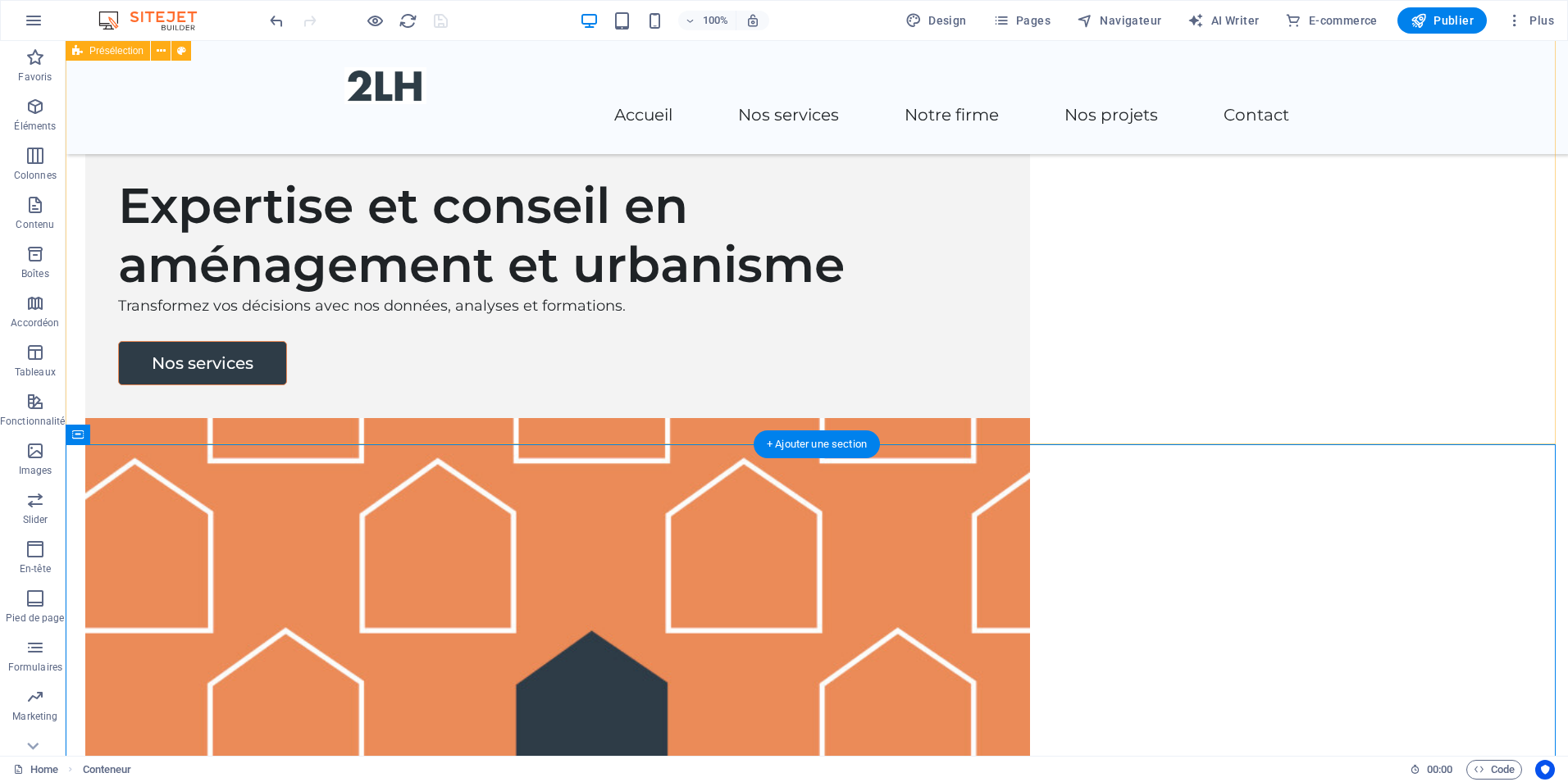
scroll to position [0, 0]
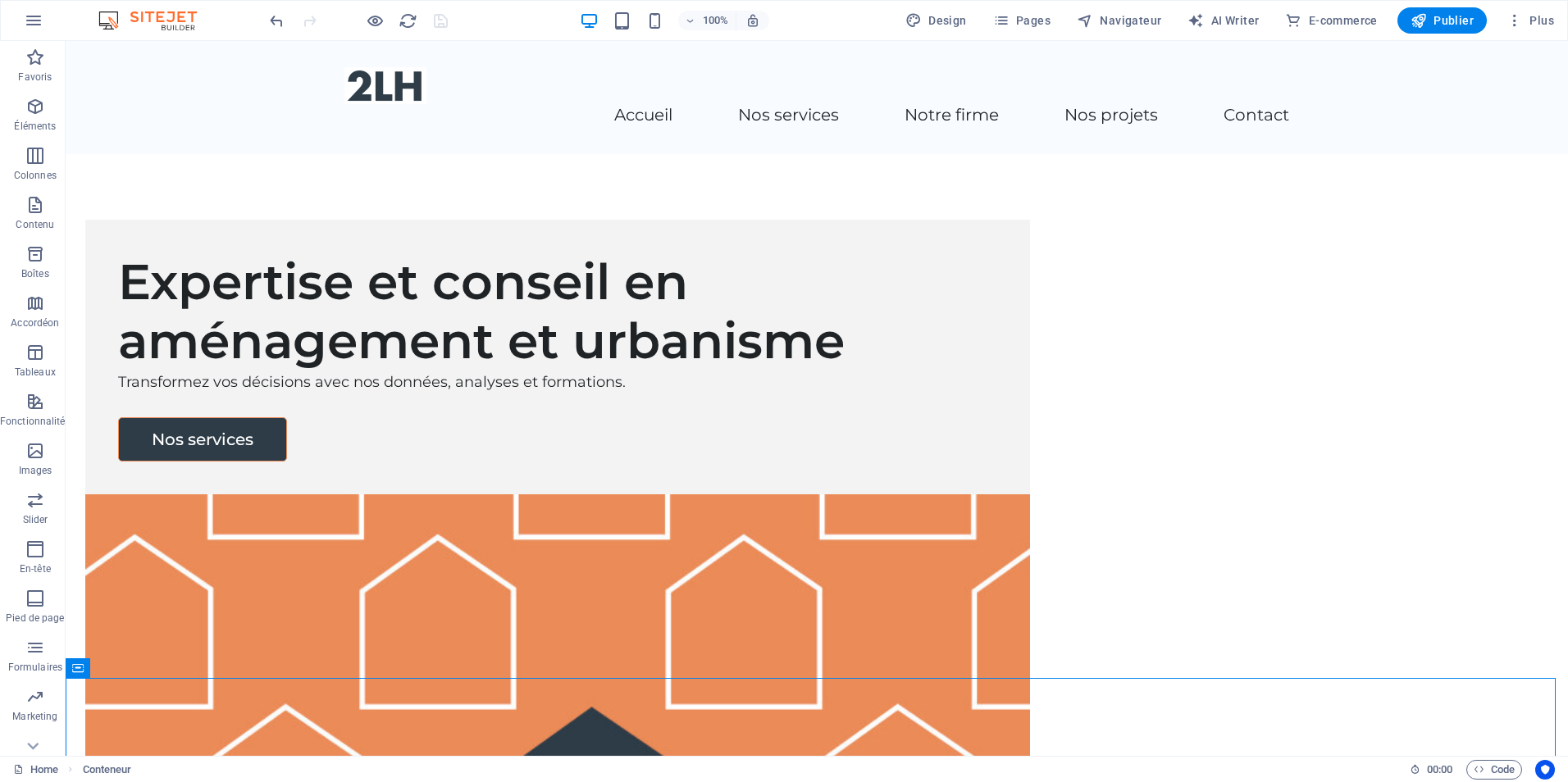
click at [444, 20] on div at bounding box center [358, 21] width 184 height 26
